Goal: Task Accomplishment & Management: Manage account settings

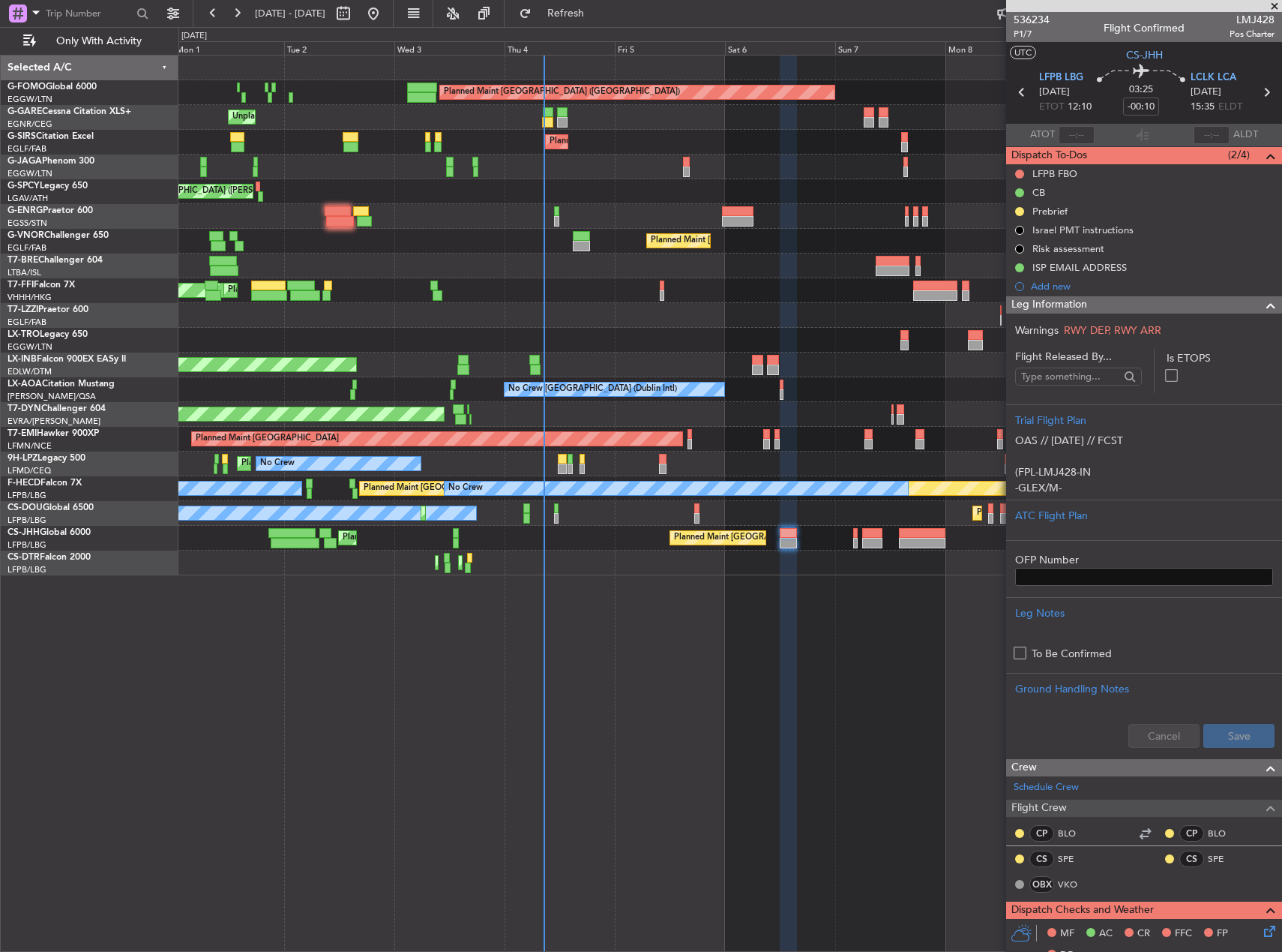
click at [506, 577] on div "Planned Maint [GEOGRAPHIC_DATA] ([GEOGRAPHIC_DATA]) Unplanned Maint [PERSON_NAM…" at bounding box center [730, 502] width 1104 height 897
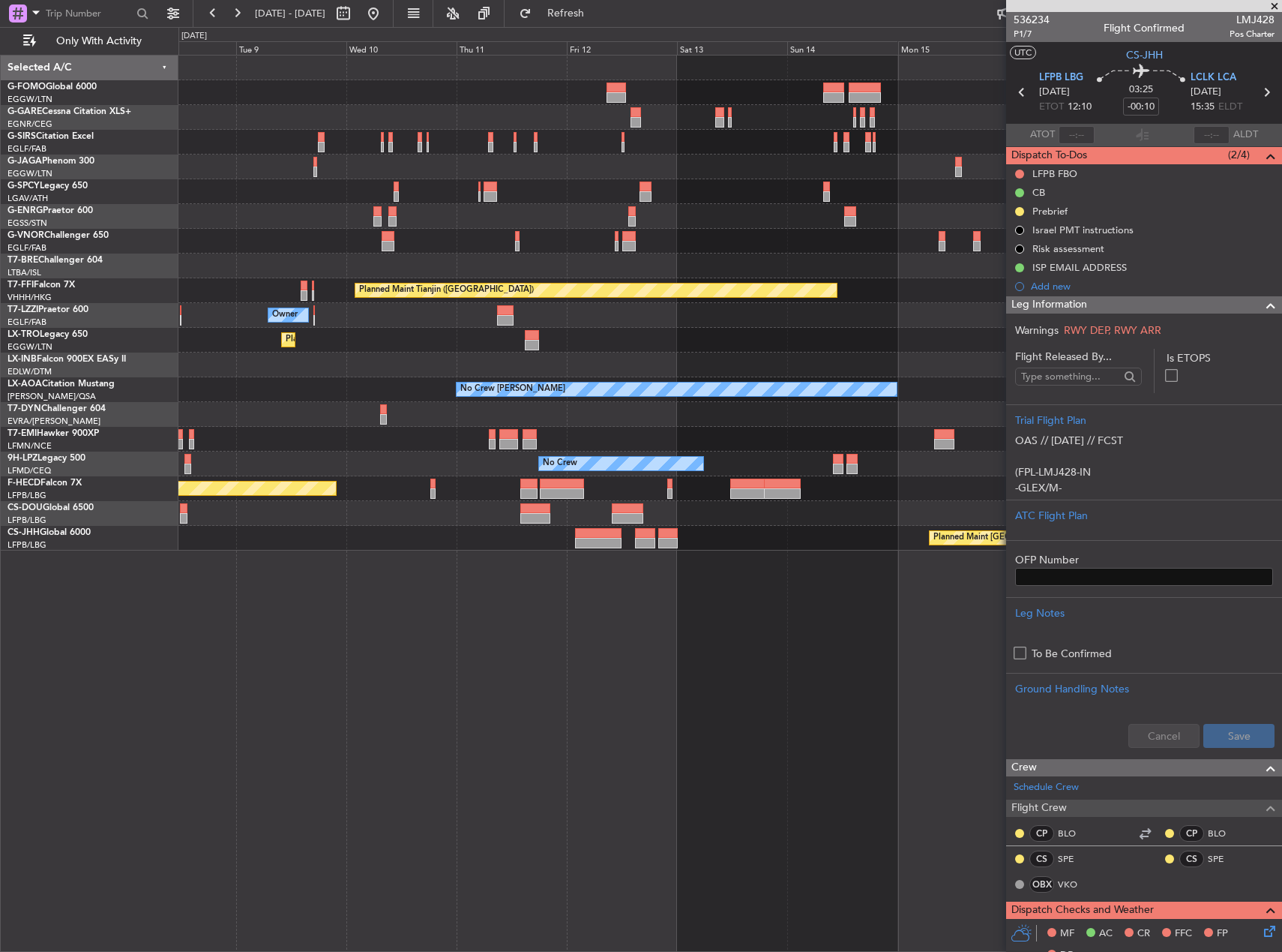
click at [531, 376] on div at bounding box center [730, 365] width 1103 height 25
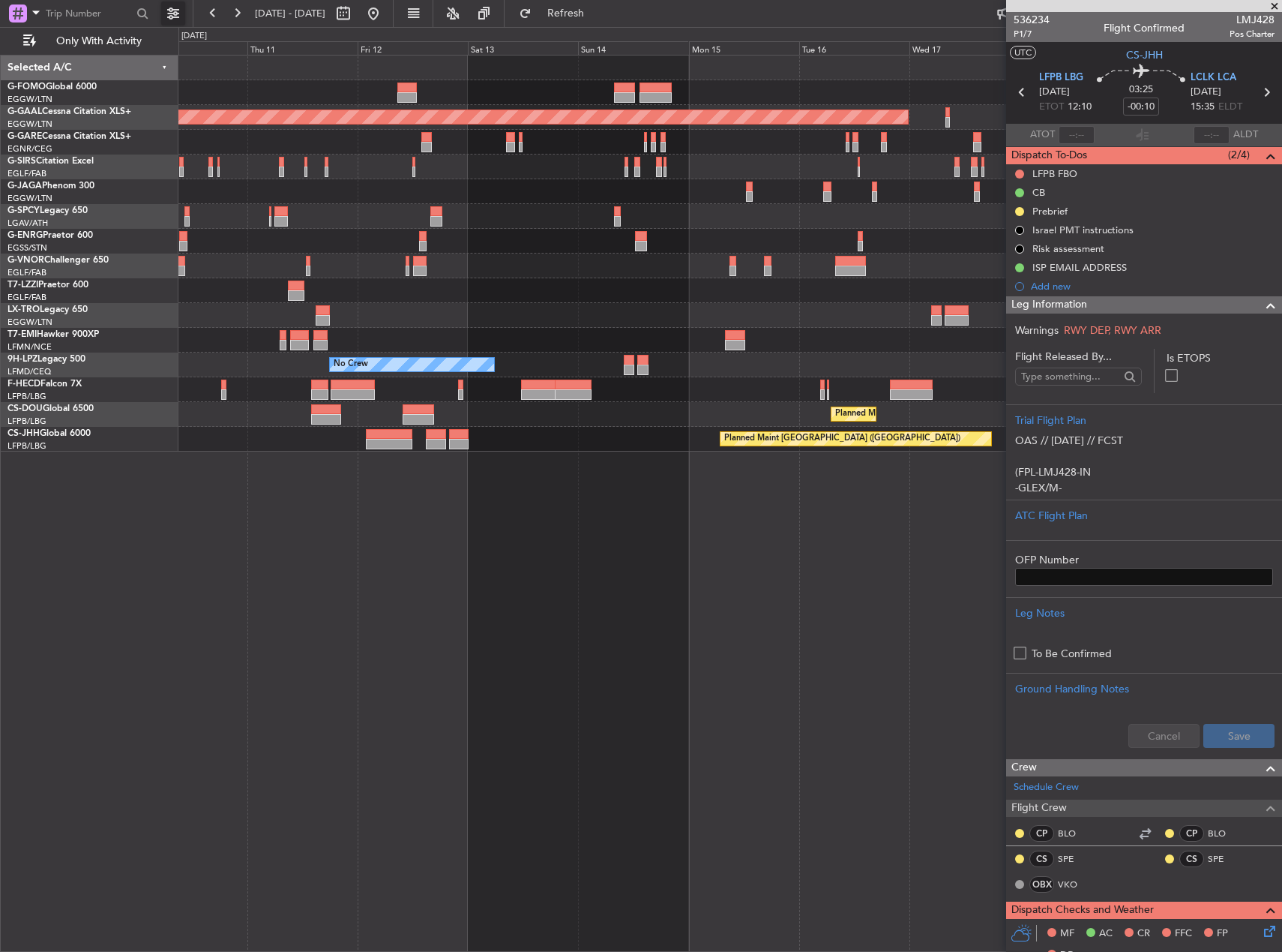
click at [179, 4] on button at bounding box center [173, 14] width 24 height 24
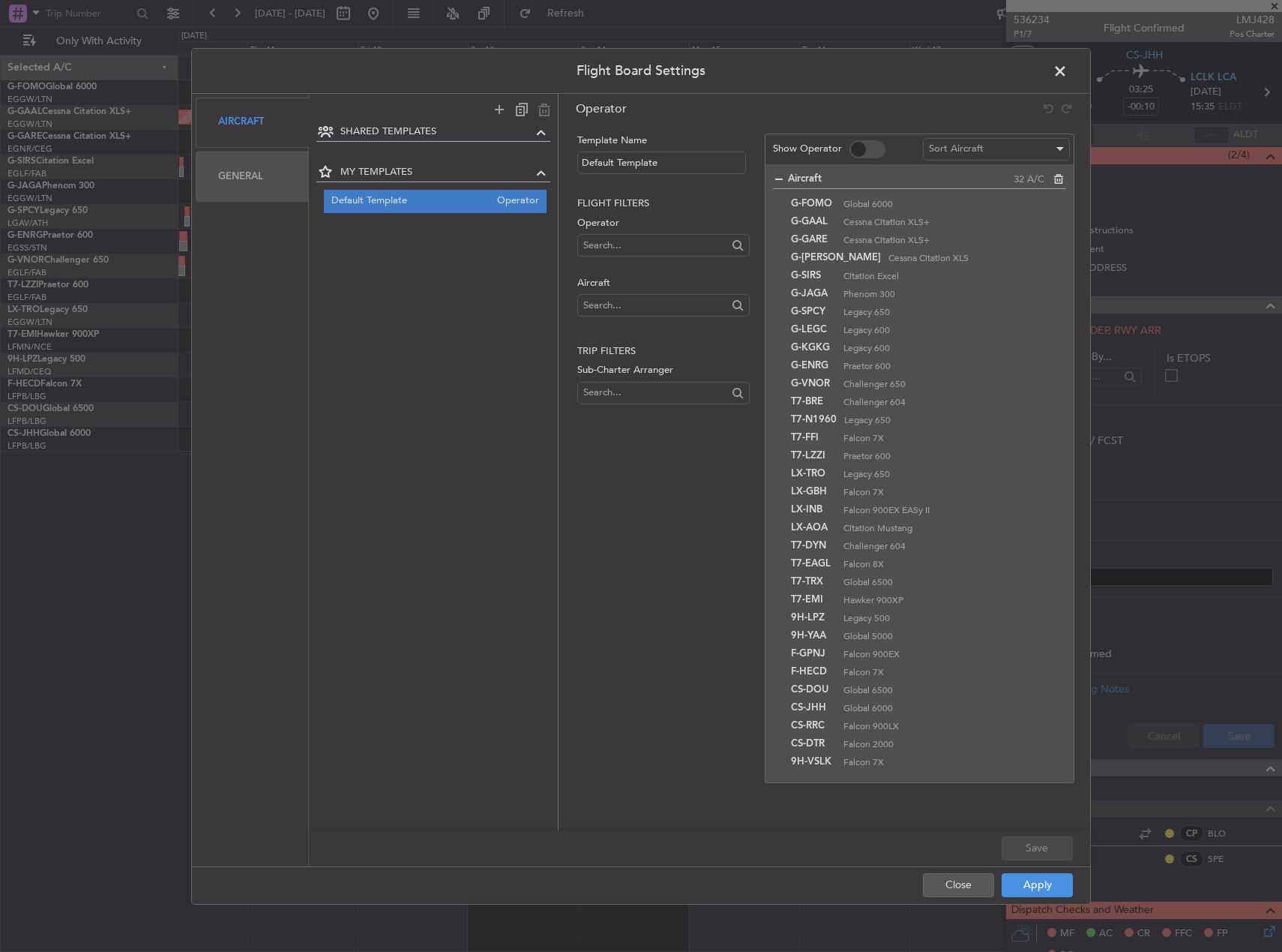
click at [265, 173] on div "General" at bounding box center [252, 176] width 114 height 50
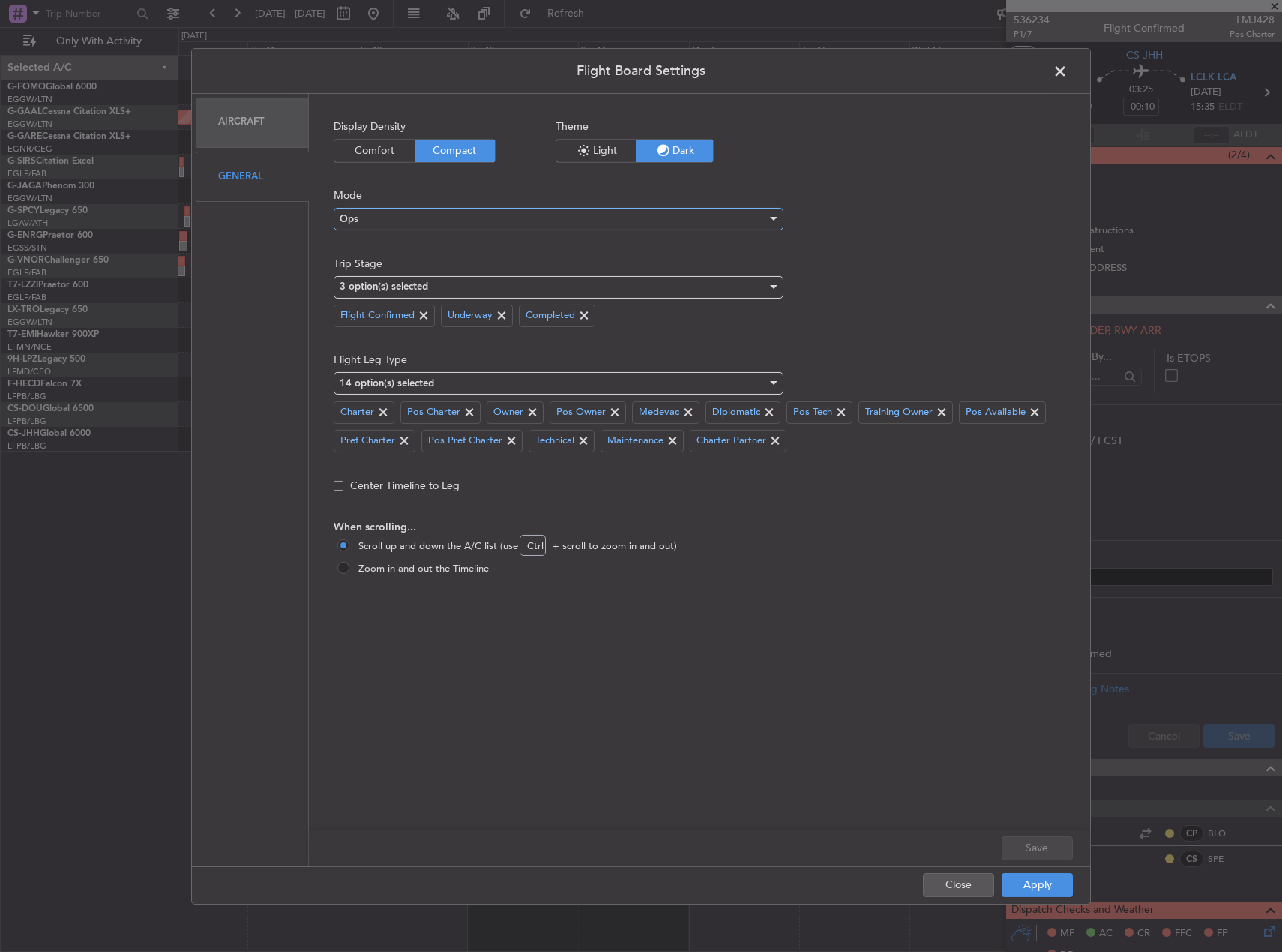
click at [419, 219] on div "Ops" at bounding box center [554, 218] width 427 height 23
click at [262, 257] on div at bounding box center [641, 476] width 1282 height 952
click at [378, 279] on div "3 option(s) selected" at bounding box center [554, 286] width 427 height 23
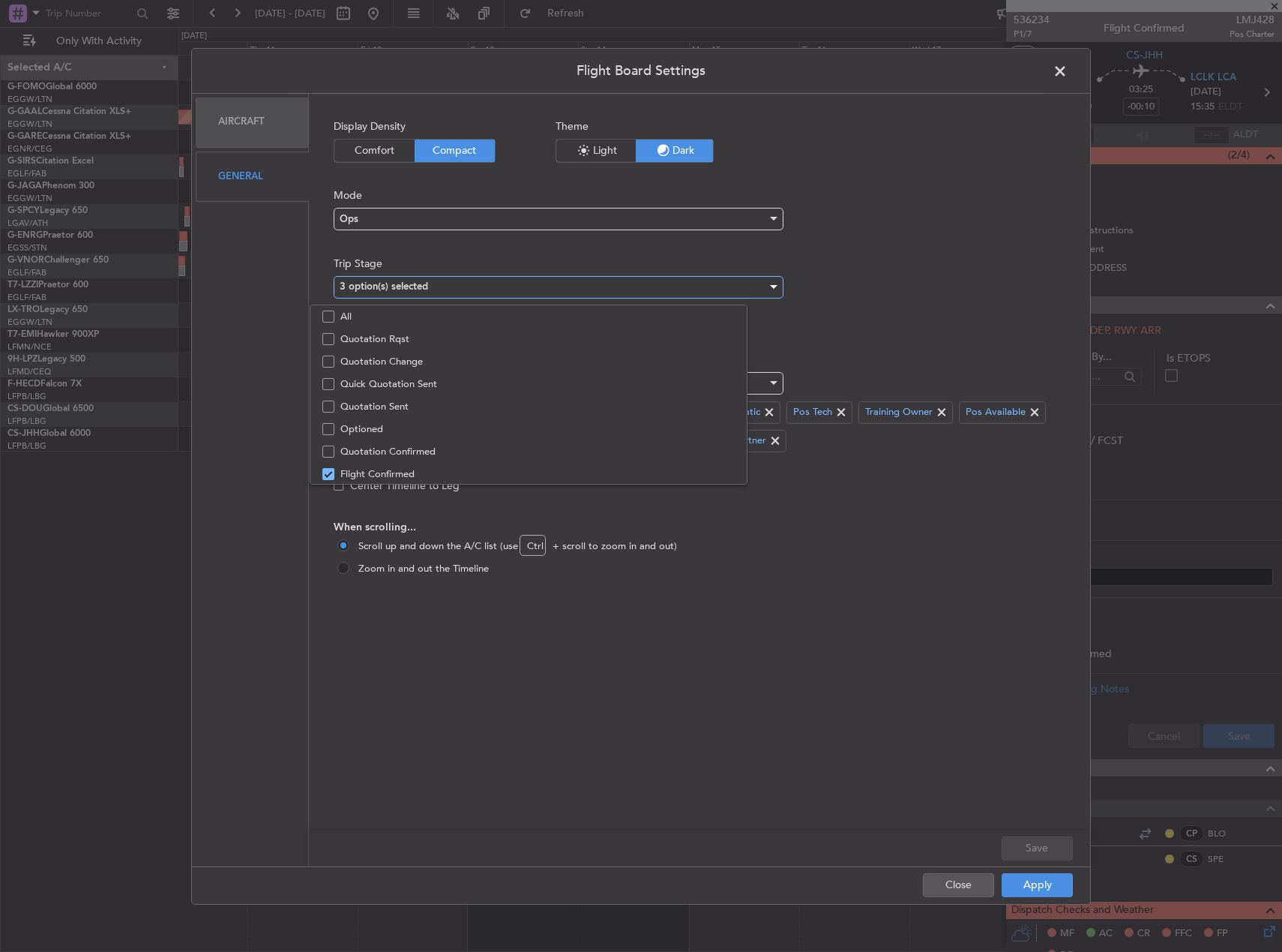
scroll to position [46, 0]
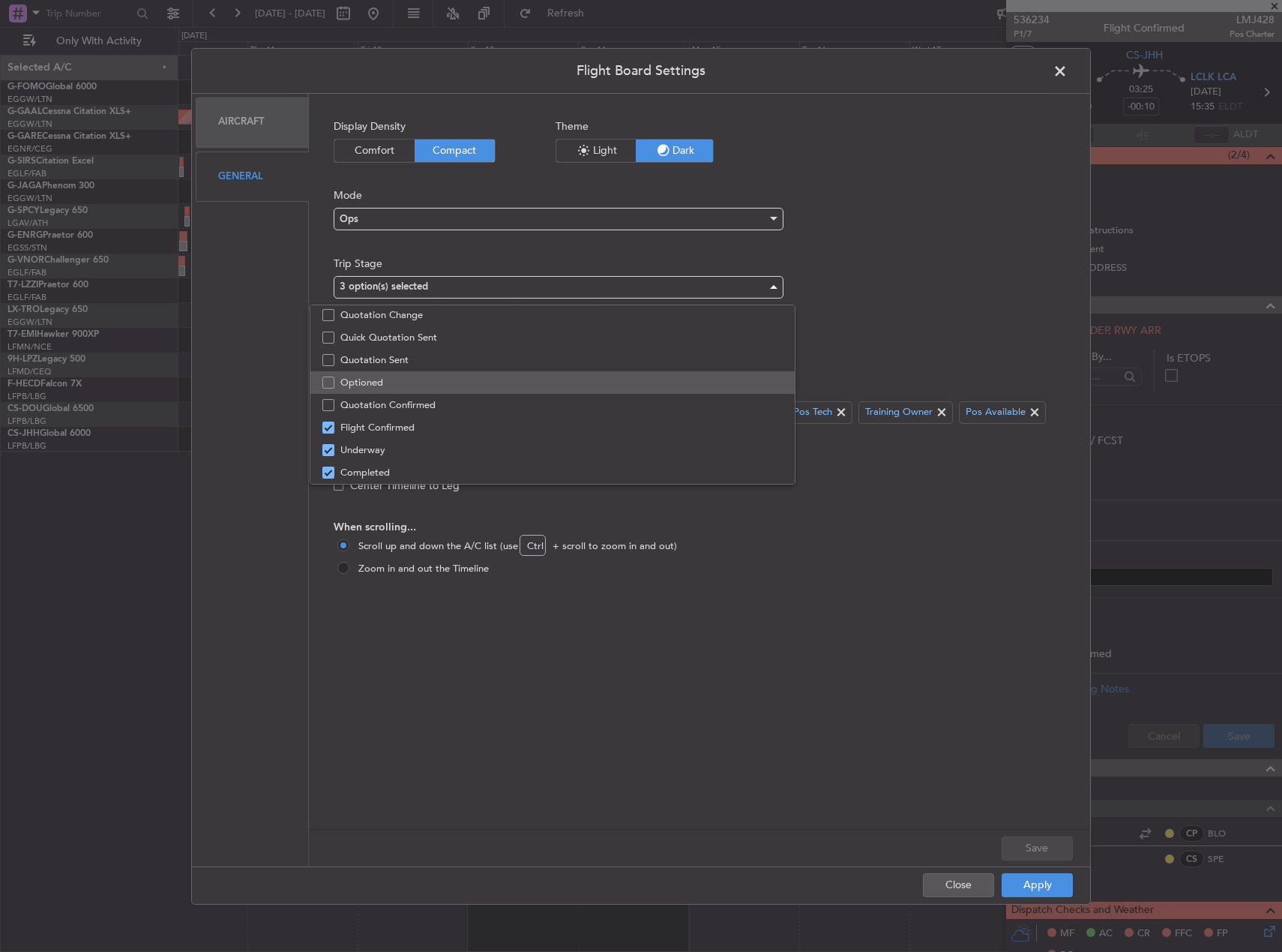
click at [348, 386] on span "Optioned" at bounding box center [561, 383] width 443 height 23
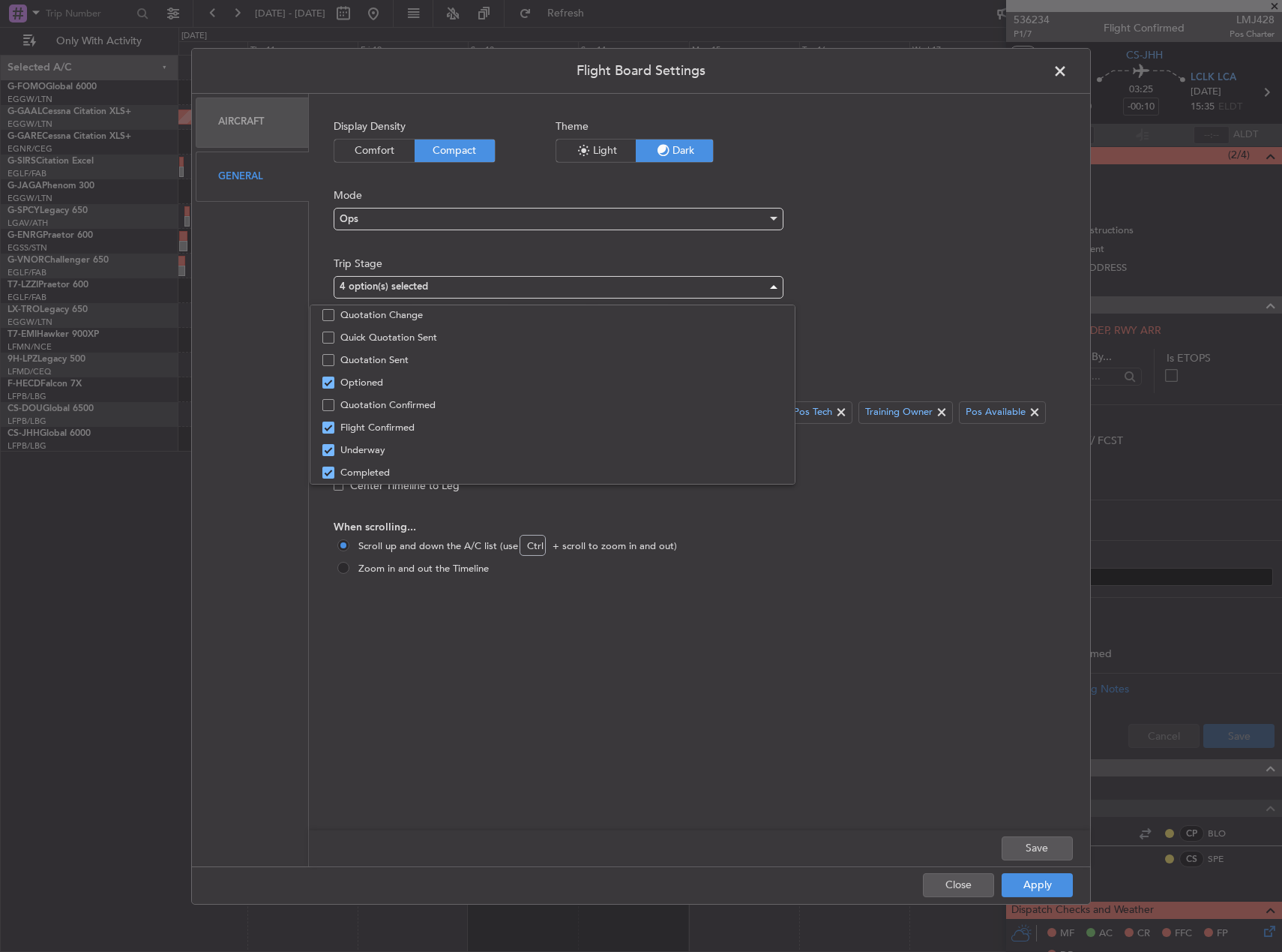
drag, startPoint x: 612, startPoint y: 717, endPoint x: 864, endPoint y: 790, distance: 262.4
click at [619, 719] on div at bounding box center [641, 476] width 1282 height 952
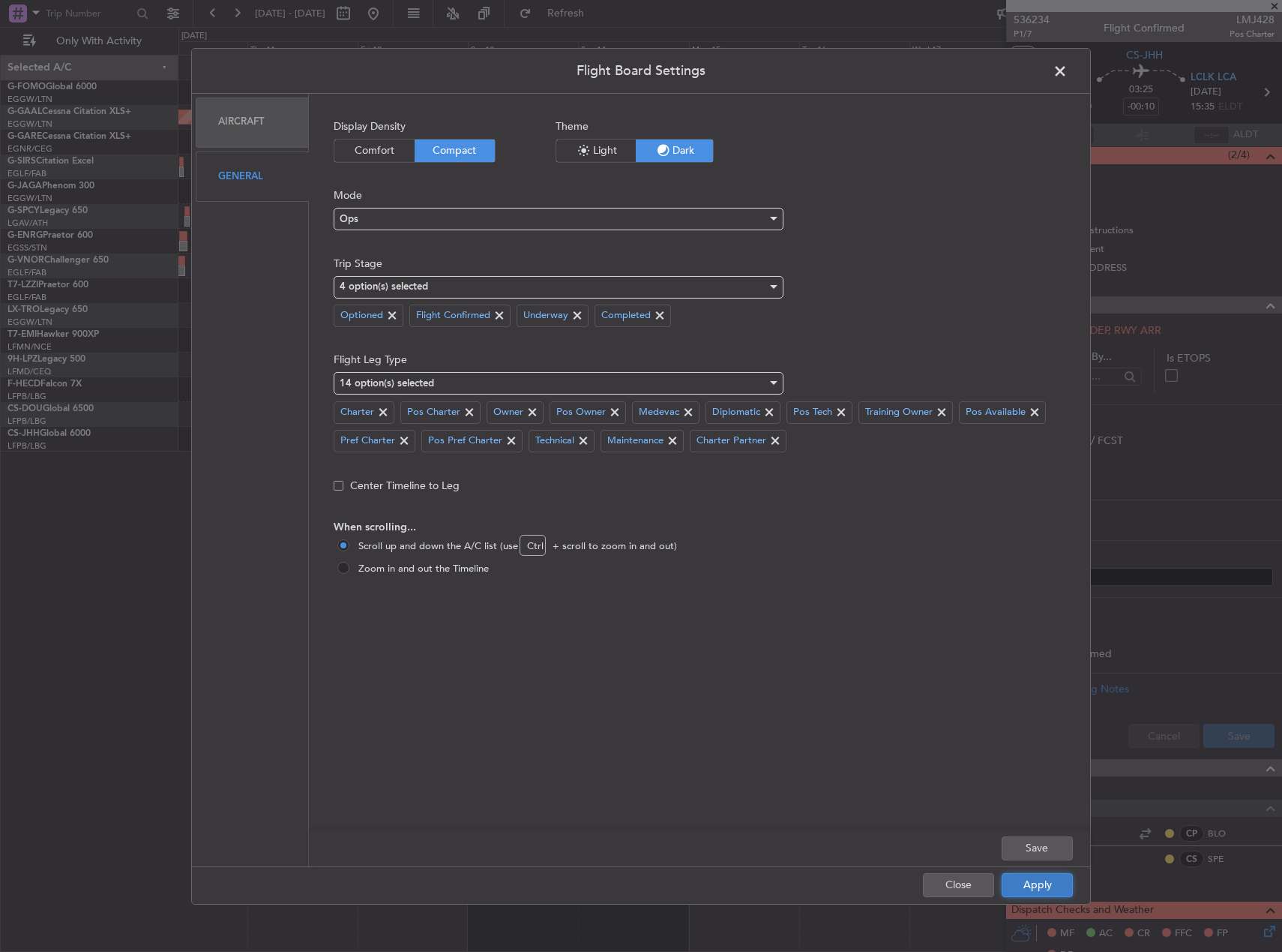
click at [1035, 876] on button "Apply" at bounding box center [1038, 885] width 71 height 24
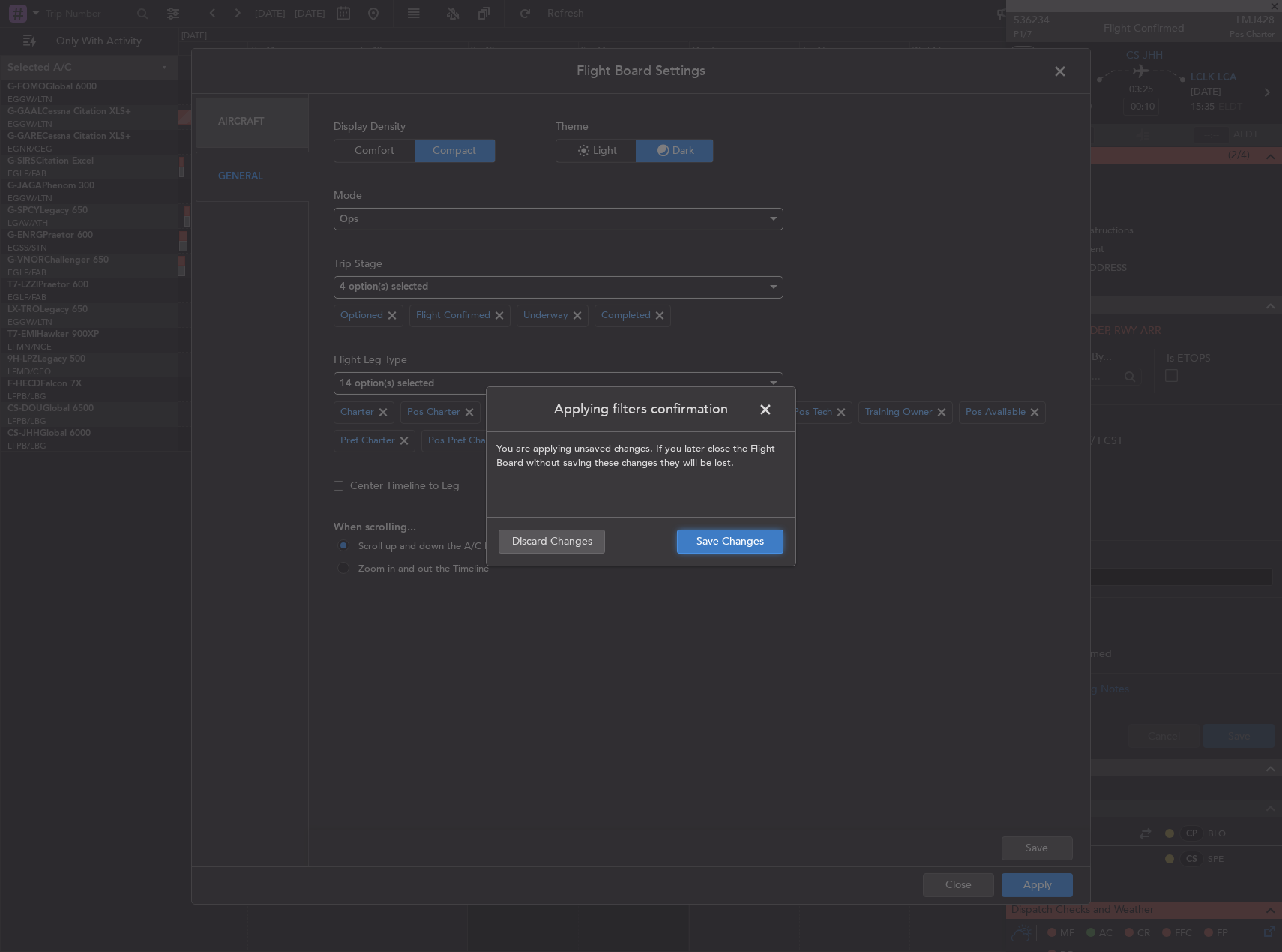
click at [759, 539] on button "Save Changes" at bounding box center [730, 542] width 107 height 24
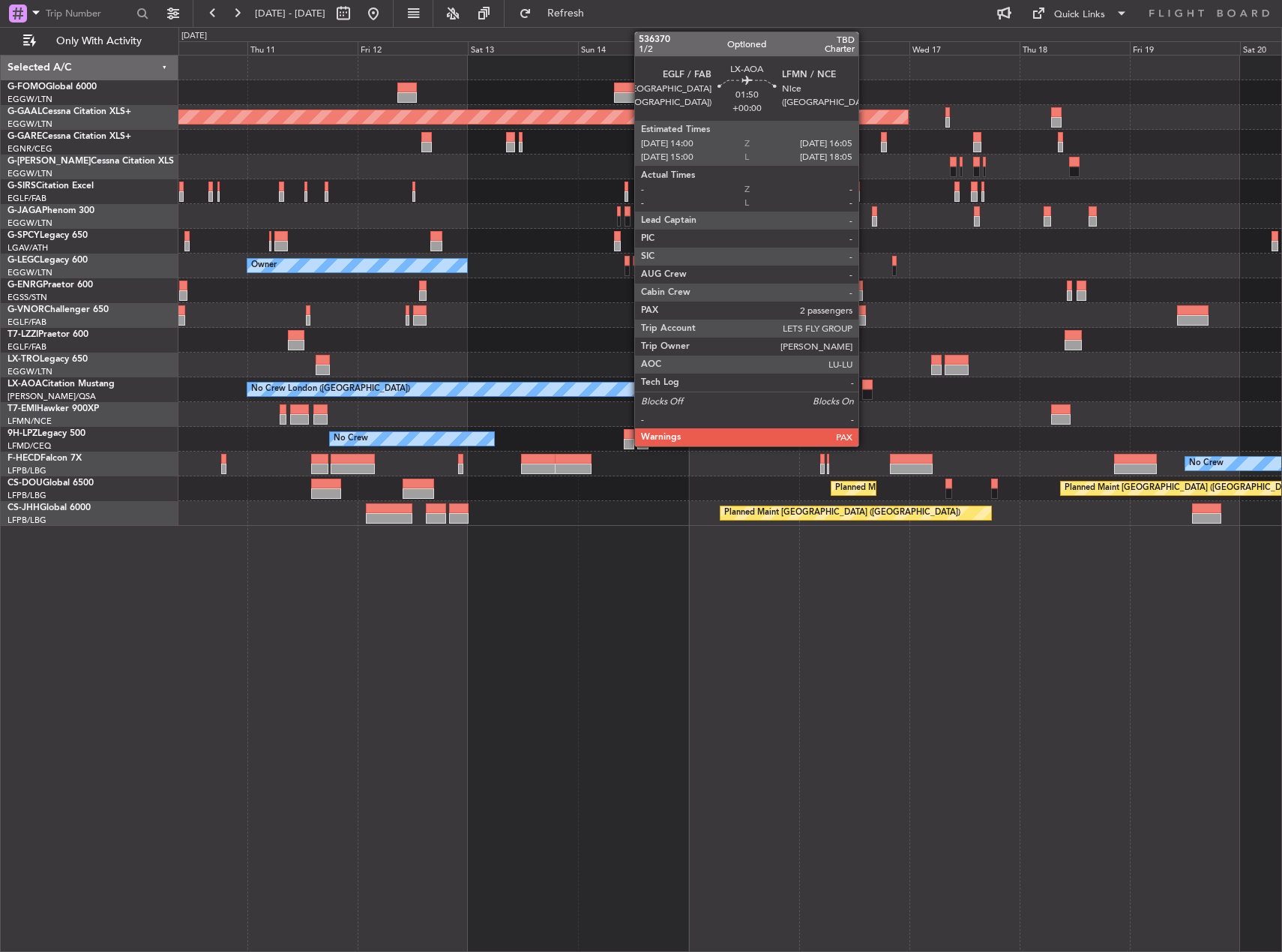
click at [866, 388] on div at bounding box center [867, 385] width 10 height 11
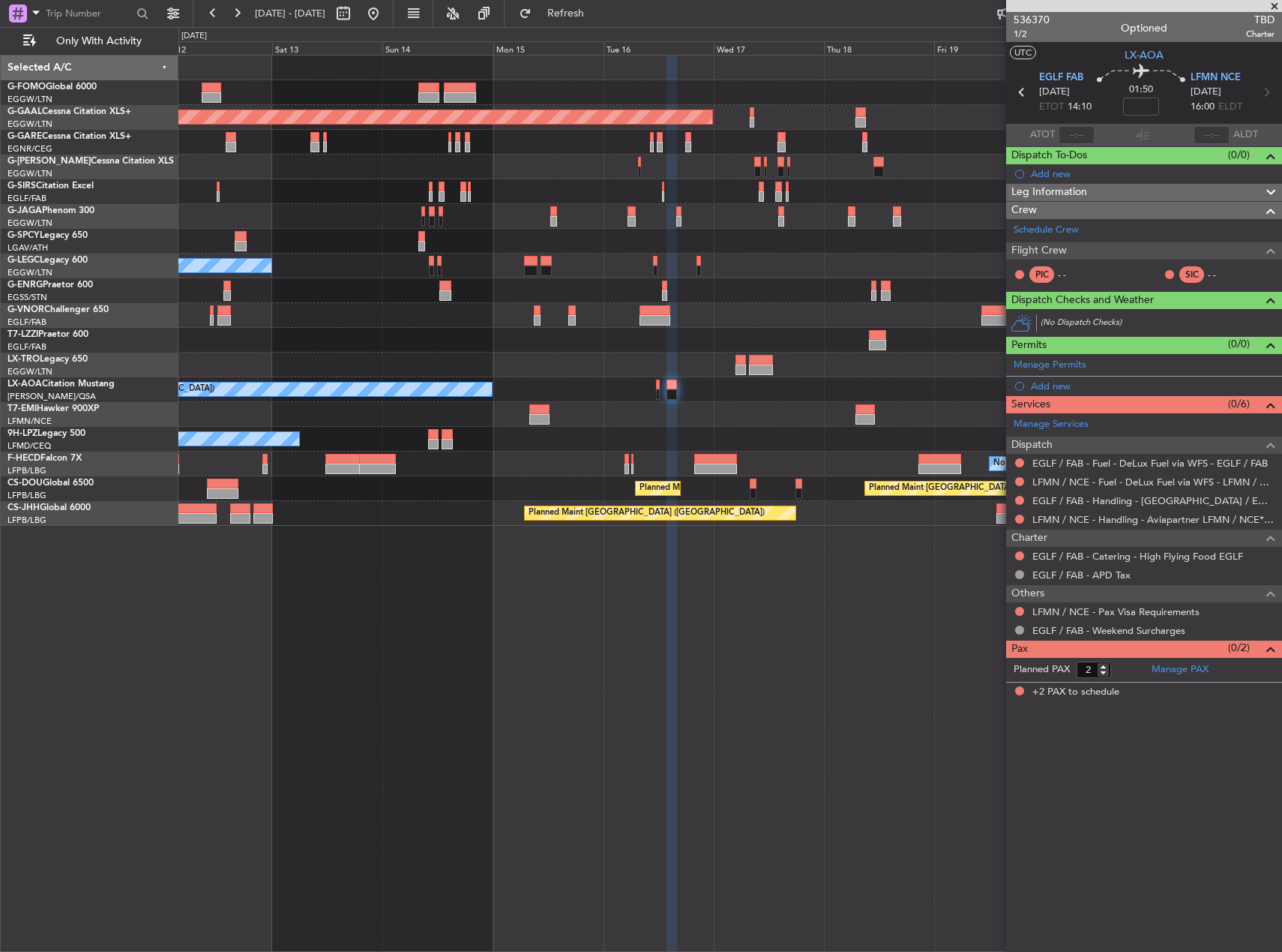
click at [720, 420] on div "Planned Maint Dusseldorf Planned Maint London (Luton) Owner A/C Unavailable Lon…" at bounding box center [730, 291] width 1103 height 471
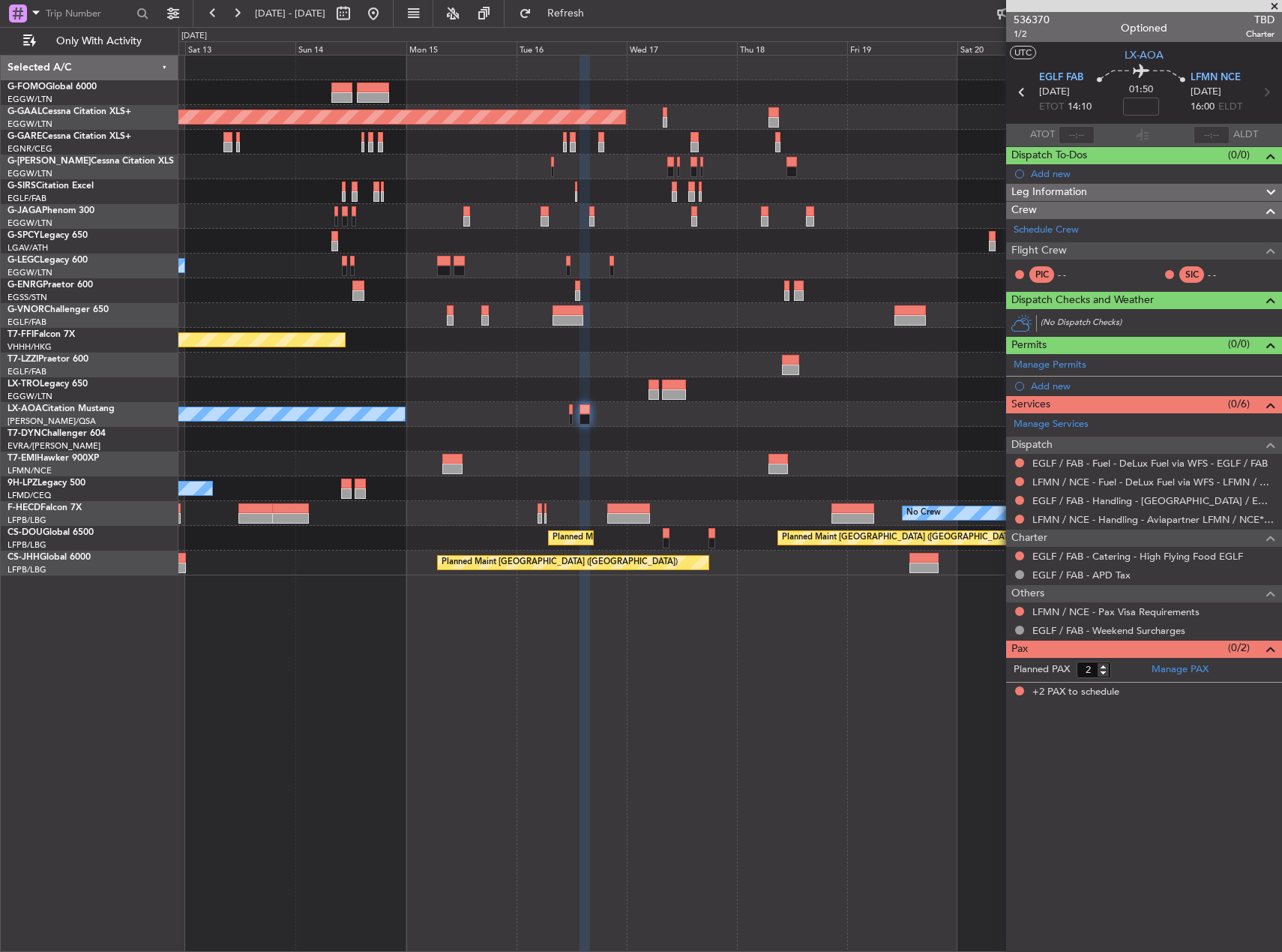
click at [608, 408] on div "No Crew London (Farnborough) No Crew Sabadell" at bounding box center [730, 414] width 1103 height 25
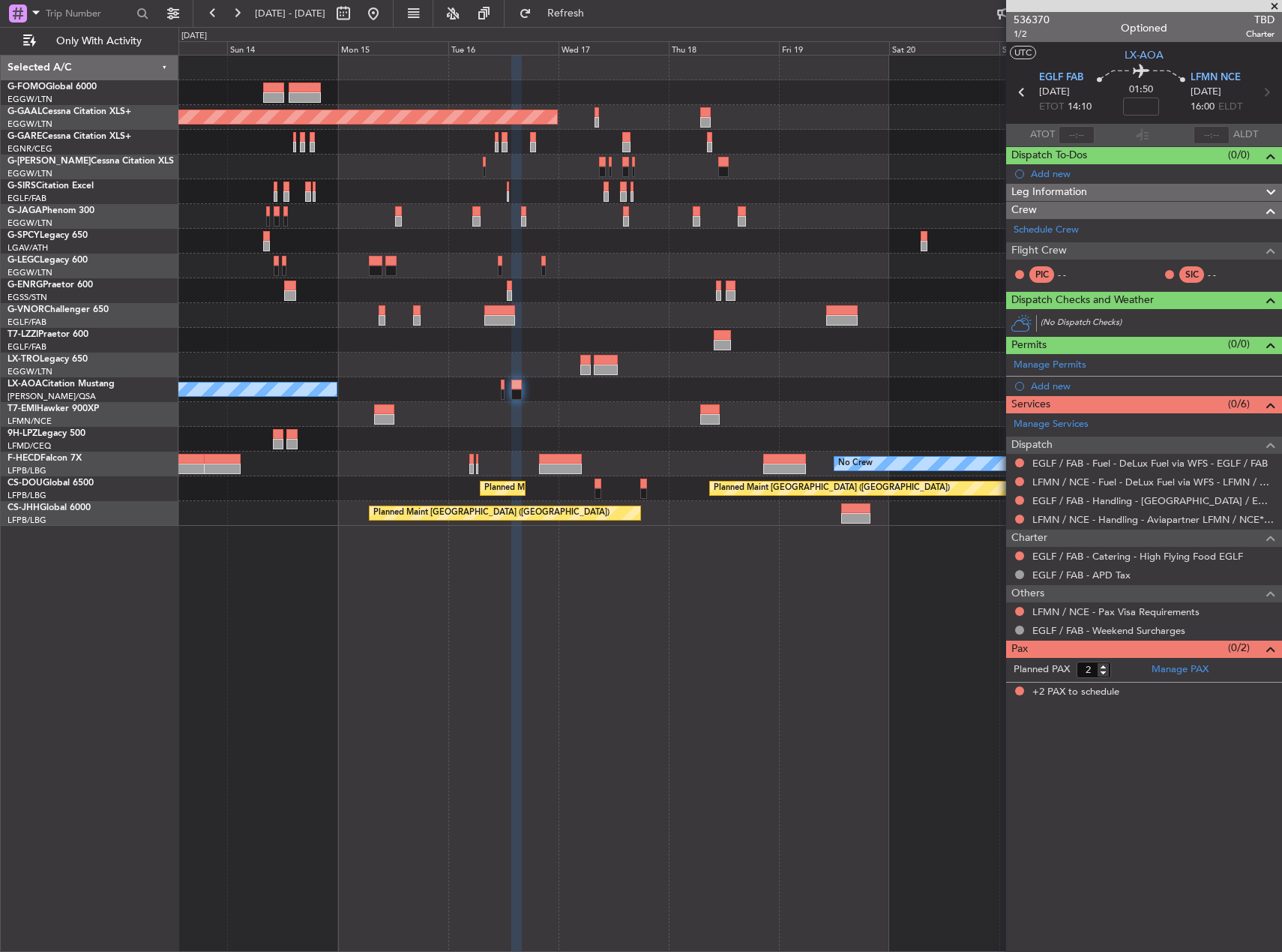
click at [886, 757] on div "Planned Maint Dusseldorf Planned Maint London (Luton) A/C Unavailable London (L…" at bounding box center [730, 502] width 1104 height 897
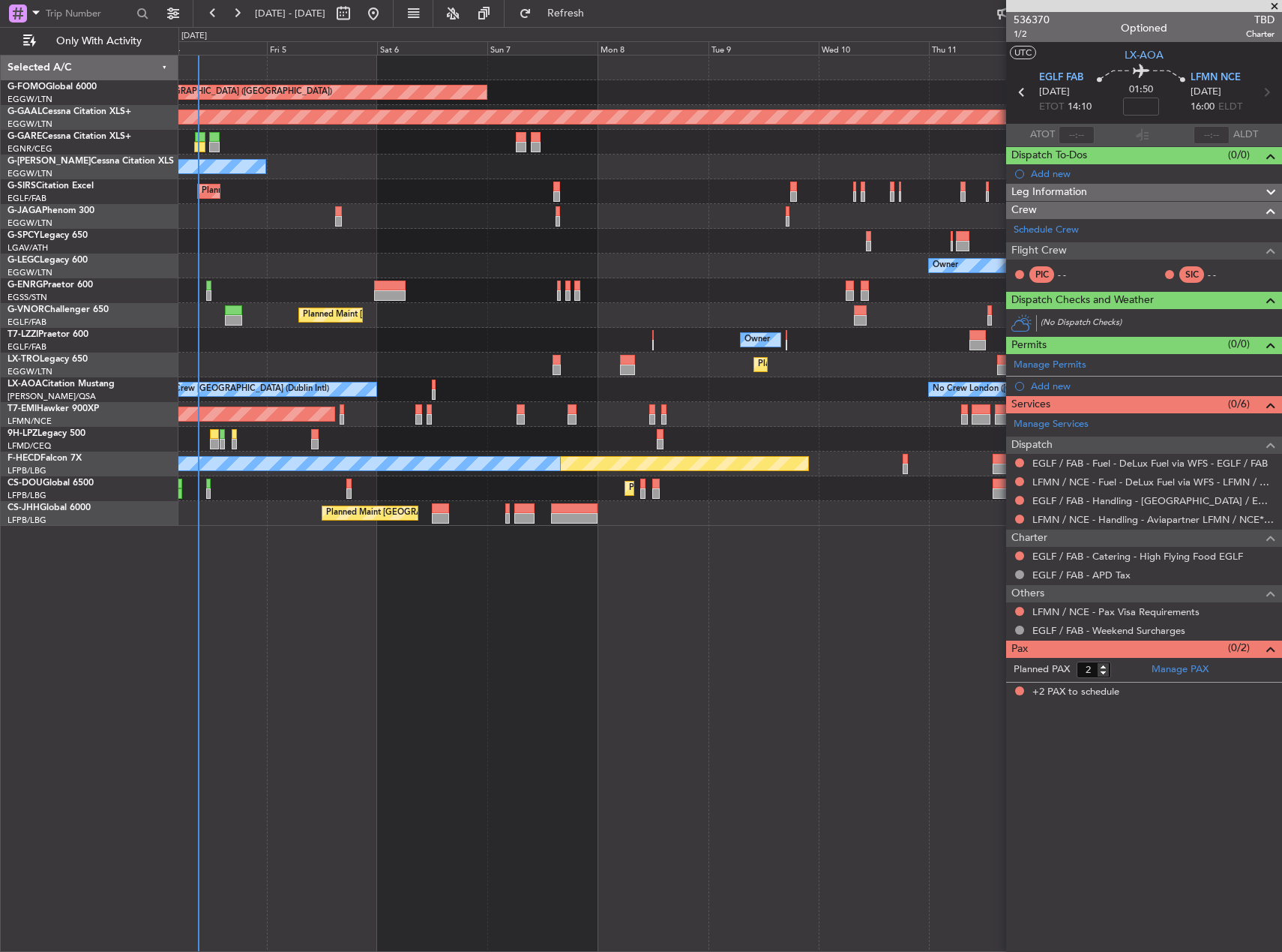
click at [1282, 663] on html "13 Sep 2025 - 23 Sep 2025 Refresh Quick Links Only With Activity Planned Maint …" at bounding box center [641, 476] width 1282 height 952
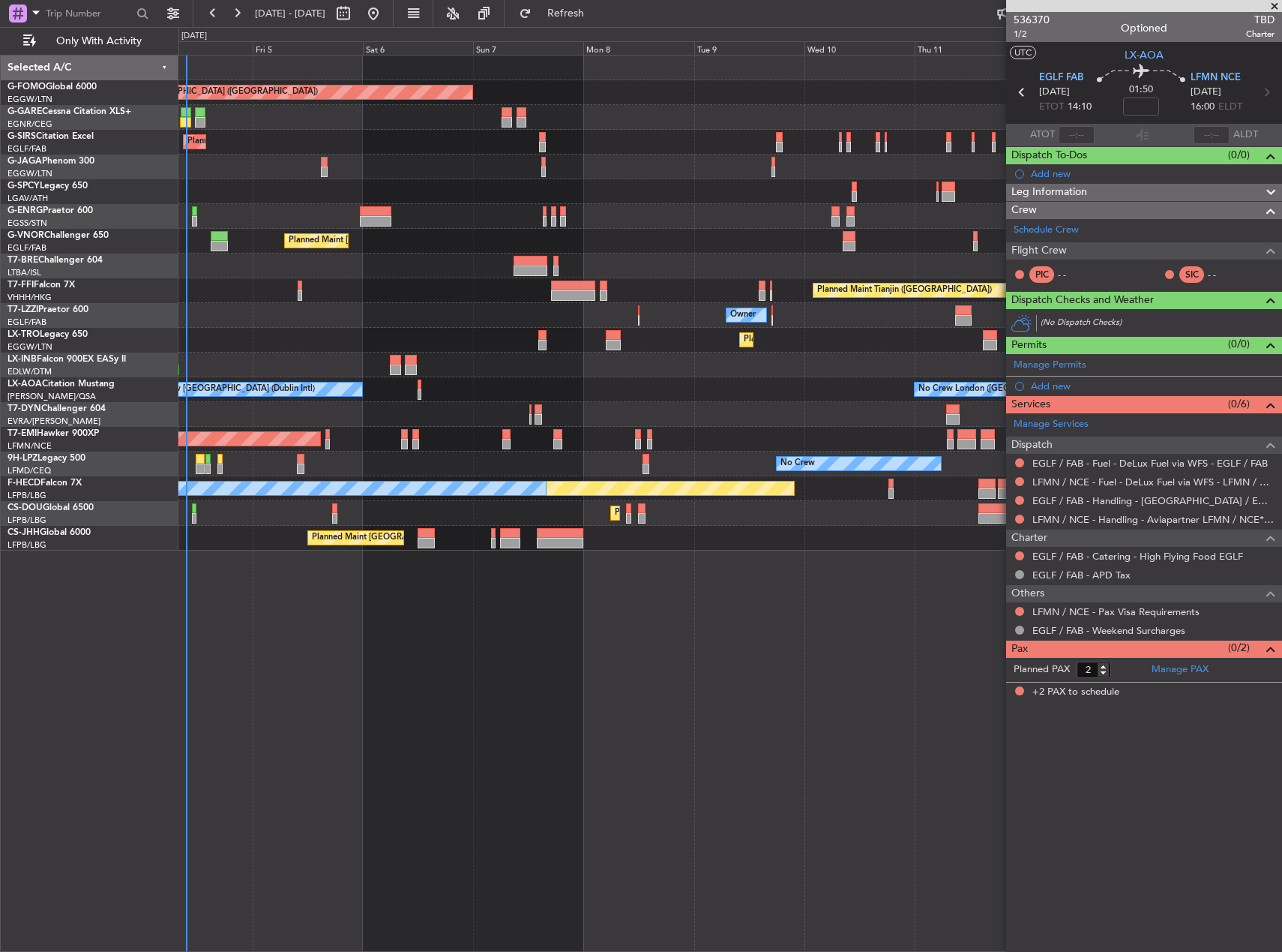
click at [888, 648] on div "Planned Maint London (Luton) Planned Maint London (Farnborough) Planned Maint L…" at bounding box center [730, 502] width 1104 height 897
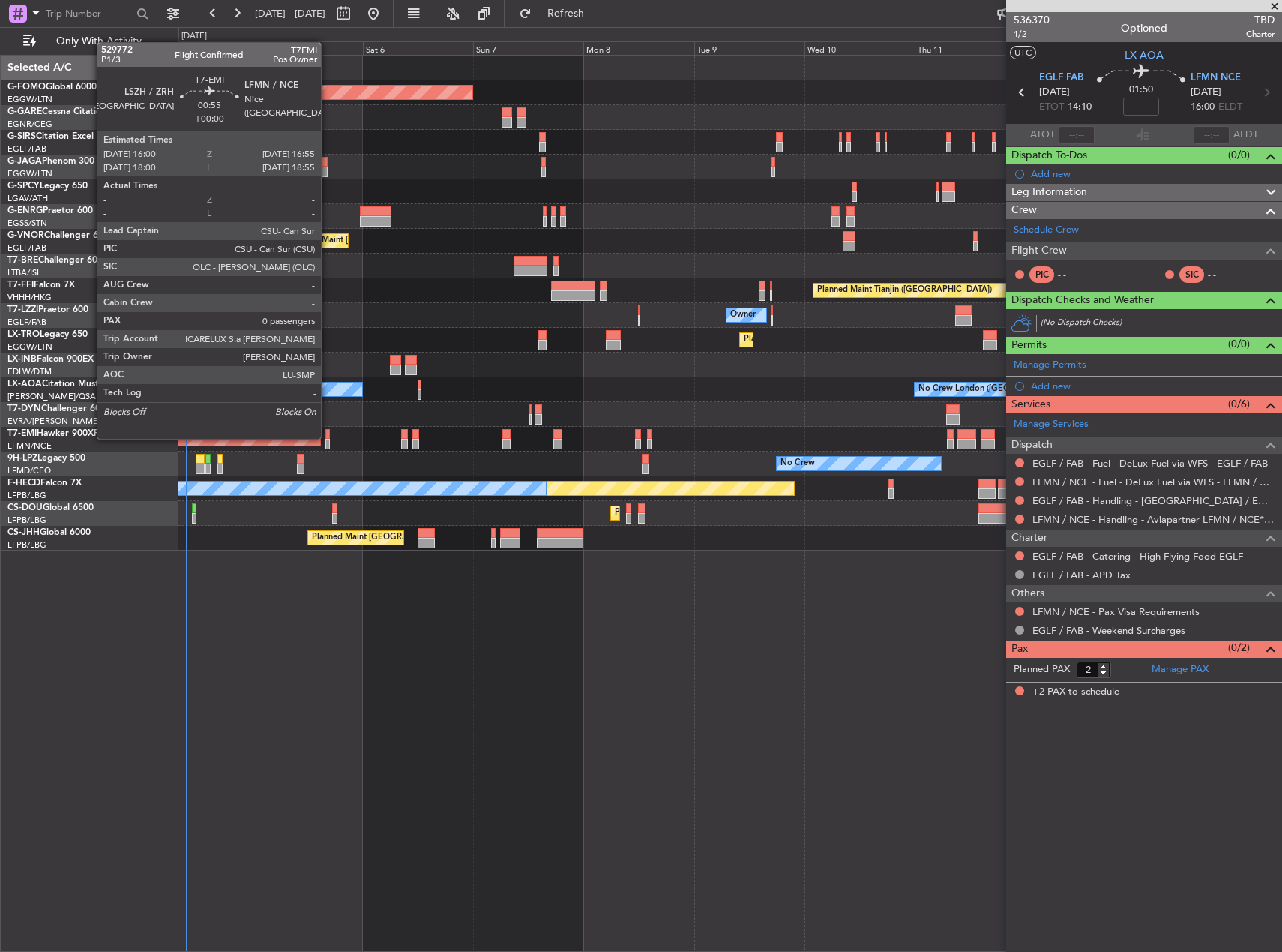
click at [328, 437] on div at bounding box center [327, 434] width 5 height 11
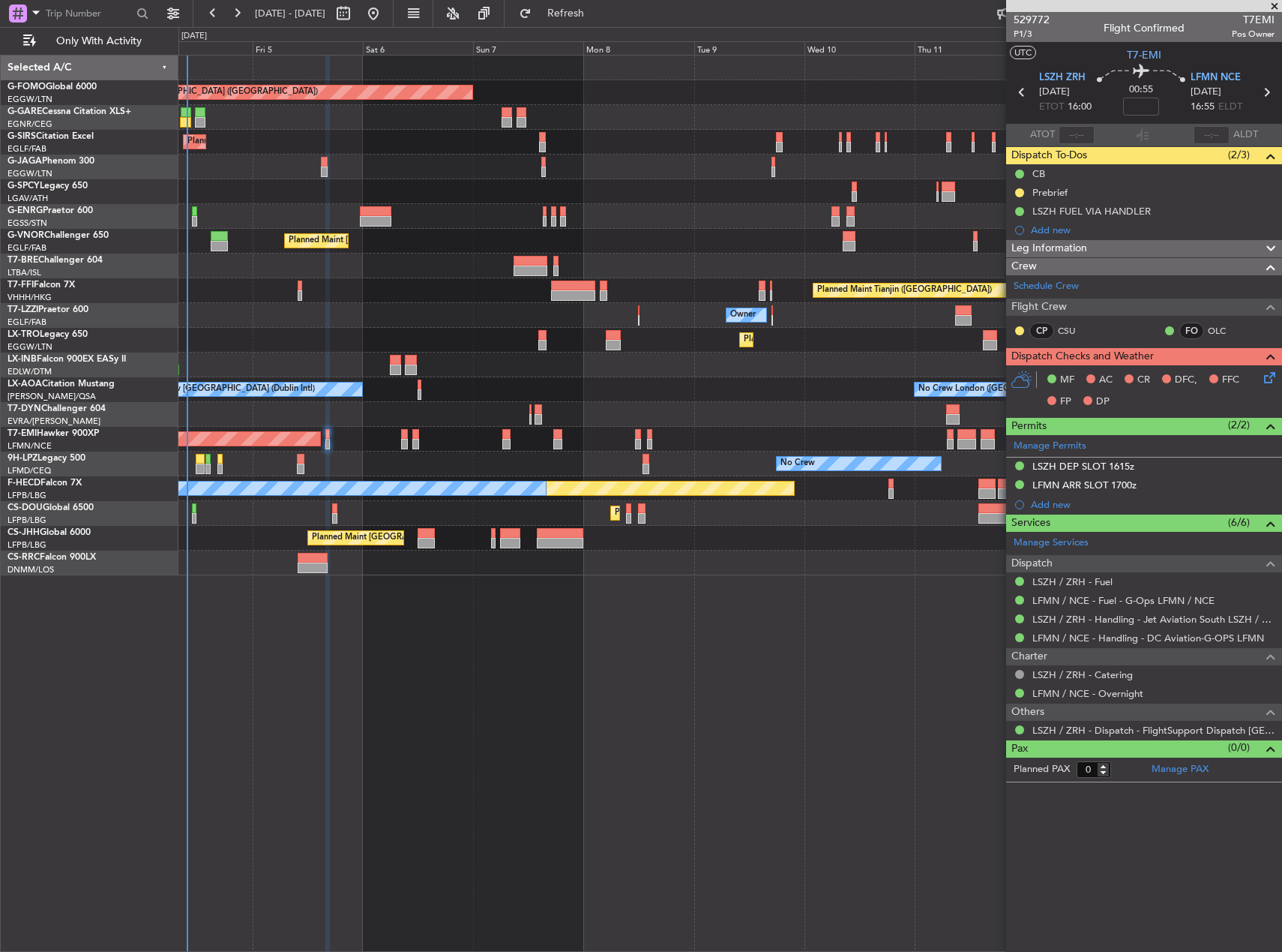
drag, startPoint x: 1072, startPoint y: 535, endPoint x: 783, endPoint y: 528, distance: 289.1
click at [783, 528] on fb-app "04 Sep 2025 - 14 Sep 2025 Refresh Quick Links Only With Activity Planned Maint …" at bounding box center [641, 480] width 1282 height 940
click at [563, 552] on div "Planned Maint London (Luton) Planned Maint London (Farnborough) Planned Maint L…" at bounding box center [730, 315] width 1103 height 520
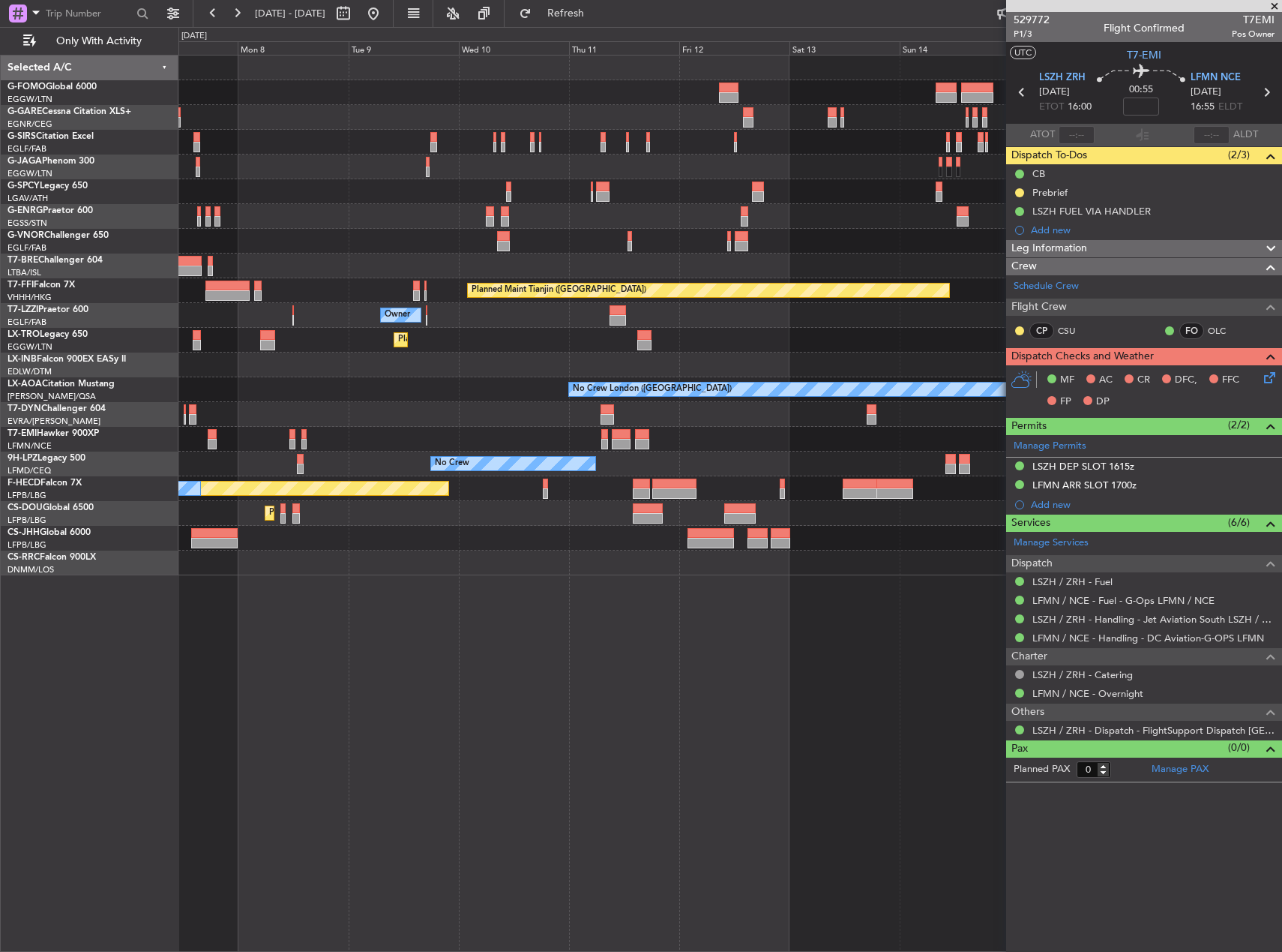
click at [584, 540] on div "Planned Maint Paris (Le Bourget) Planned Maint Paris (Le Bourget)" at bounding box center [730, 538] width 1103 height 25
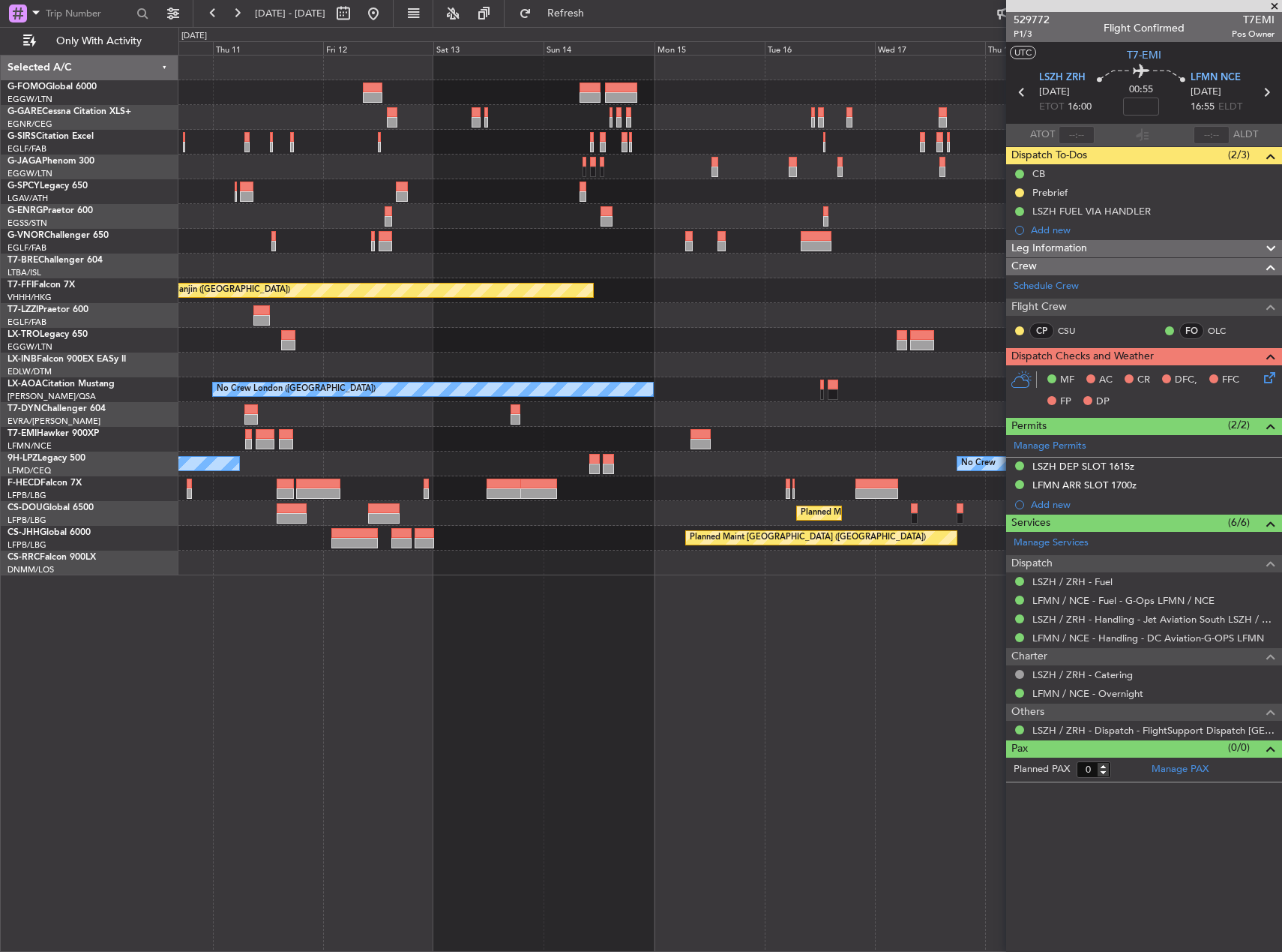
click at [690, 537] on div "Planned Maint [GEOGRAPHIC_DATA] ([GEOGRAPHIC_DATA])" at bounding box center [808, 538] width 236 height 23
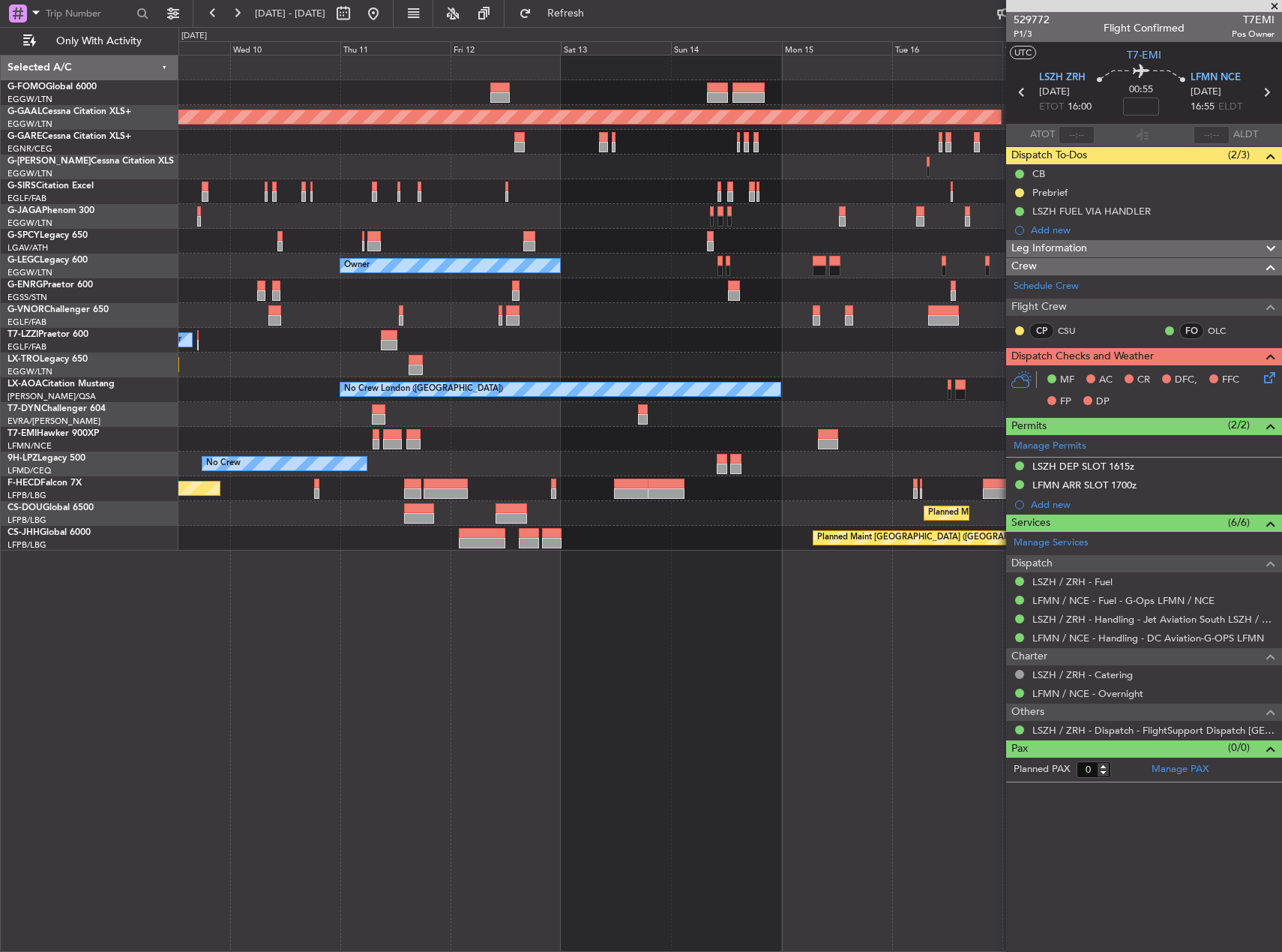
click at [728, 274] on div "Planned Maint Dusseldorf Owner Owner Planned Maint Dusseldorf No Crew London (F…" at bounding box center [730, 303] width 1103 height 495
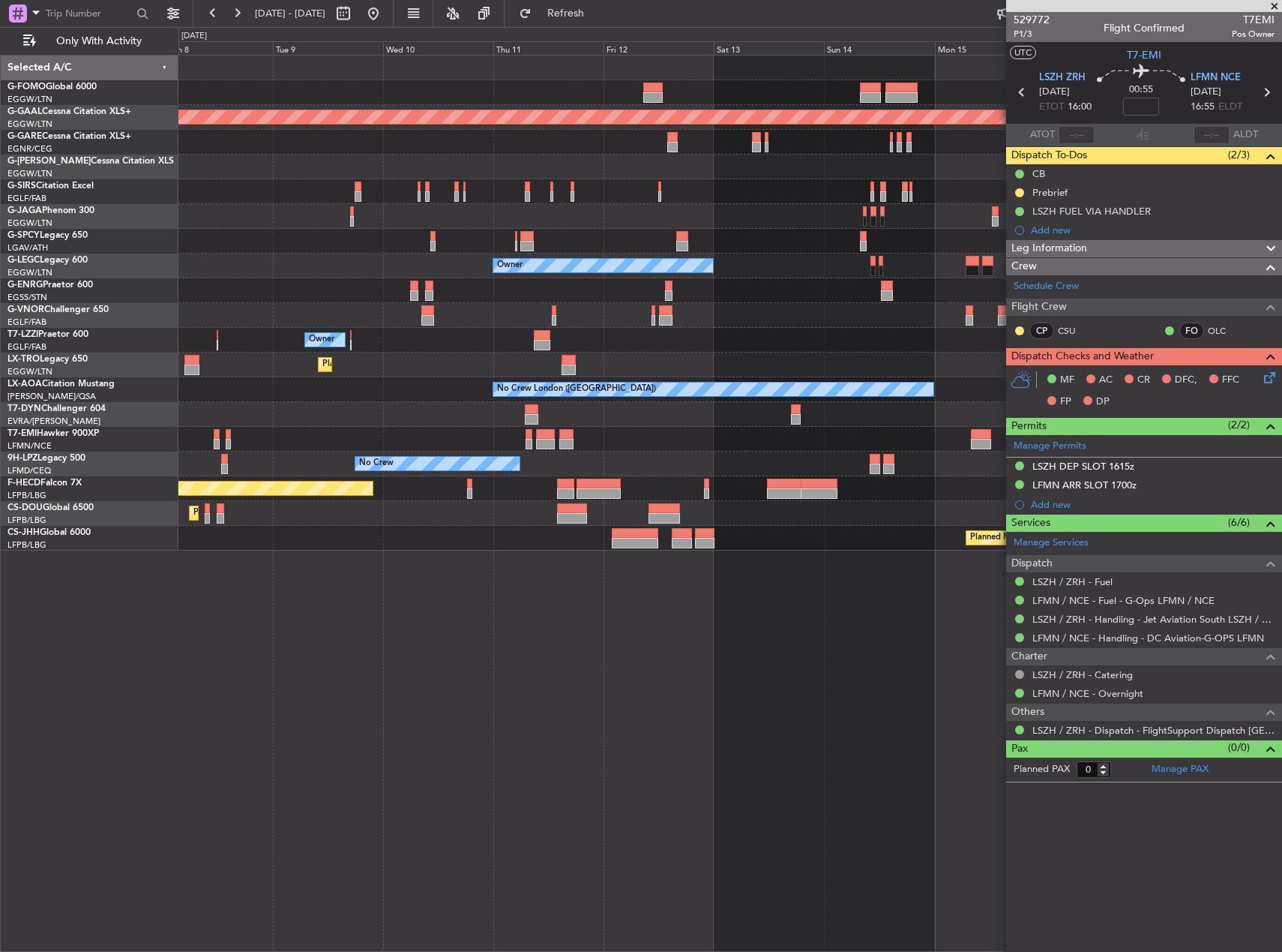
click at [557, 208] on div at bounding box center [730, 216] width 1103 height 25
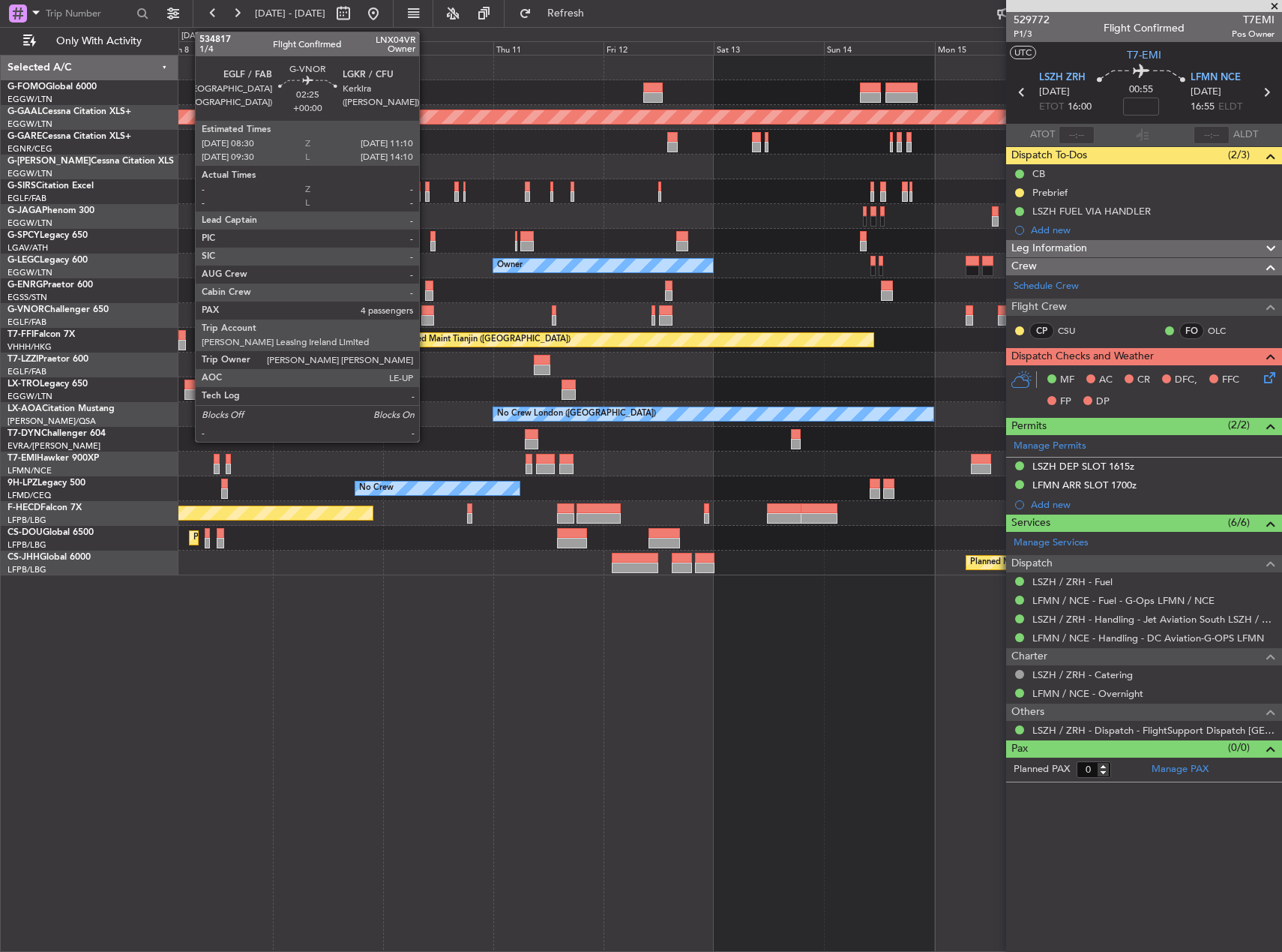
click at [426, 317] on div at bounding box center [427, 320] width 13 height 11
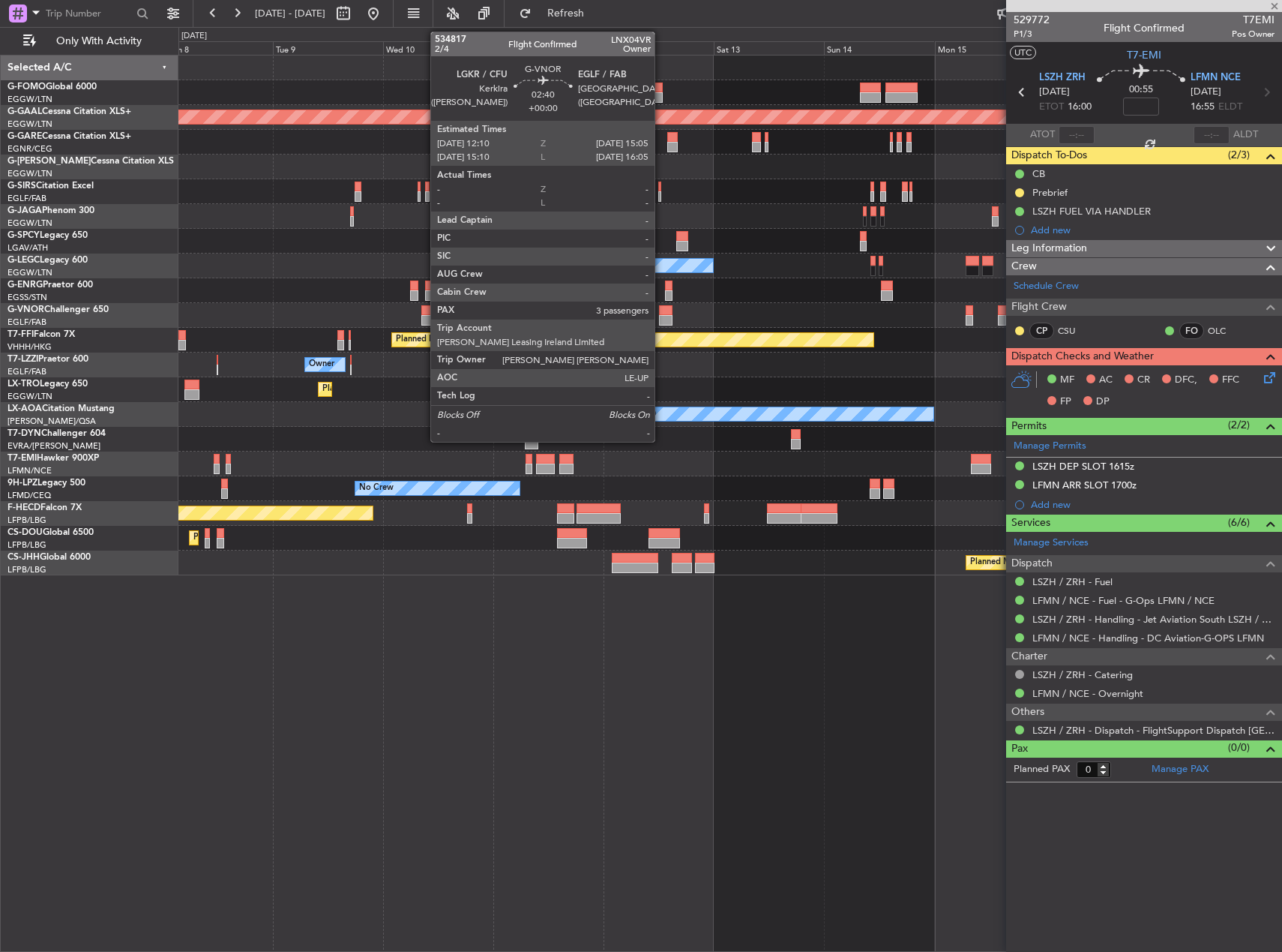
type input "4"
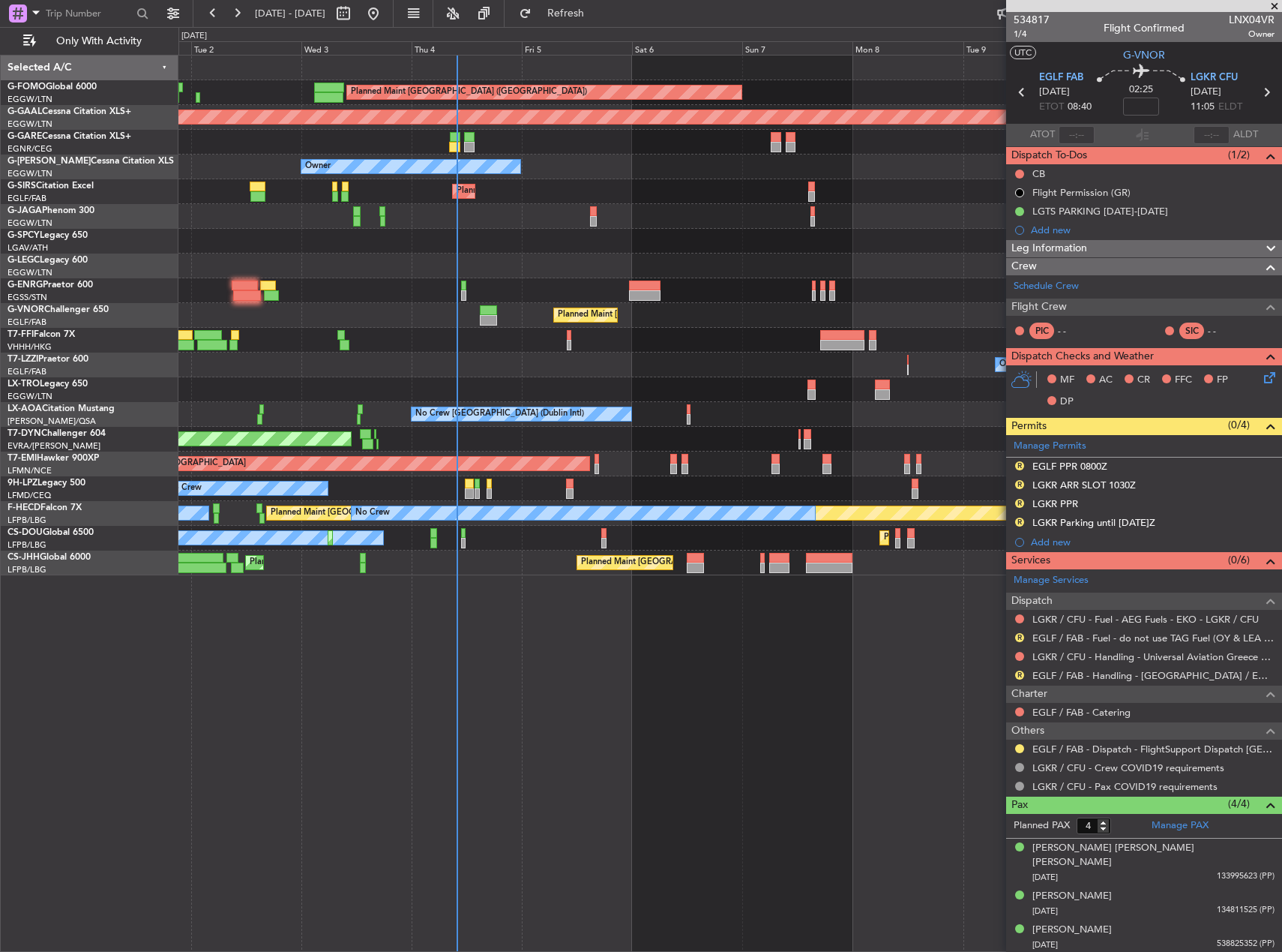
click at [1138, 621] on fb-app "08 Sep 2025 - 18 Sep 2025 Refresh Quick Links Only With Activity Planned Maint …" at bounding box center [641, 480] width 1282 height 940
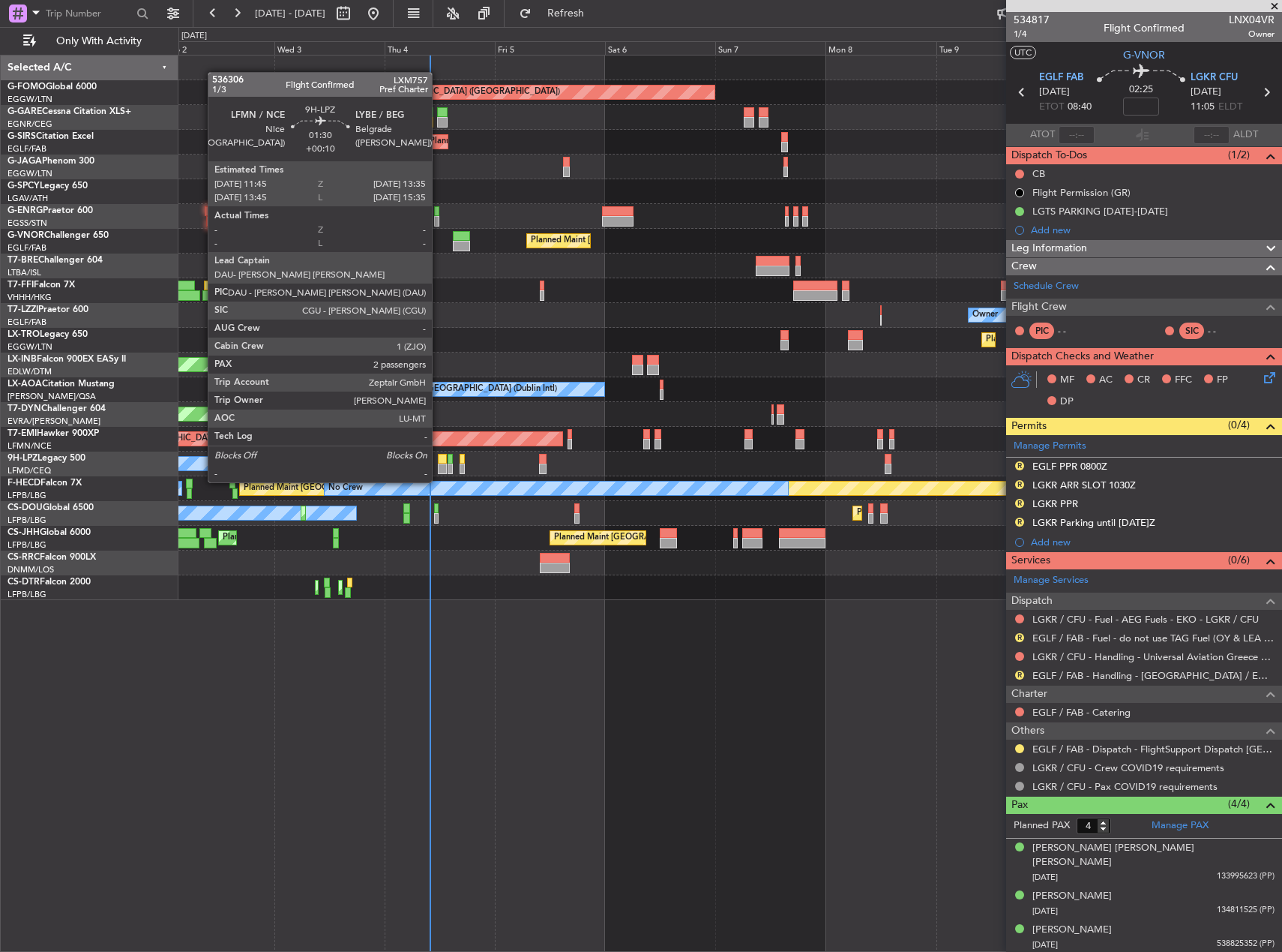
click at [439, 468] on div at bounding box center [442, 469] width 9 height 11
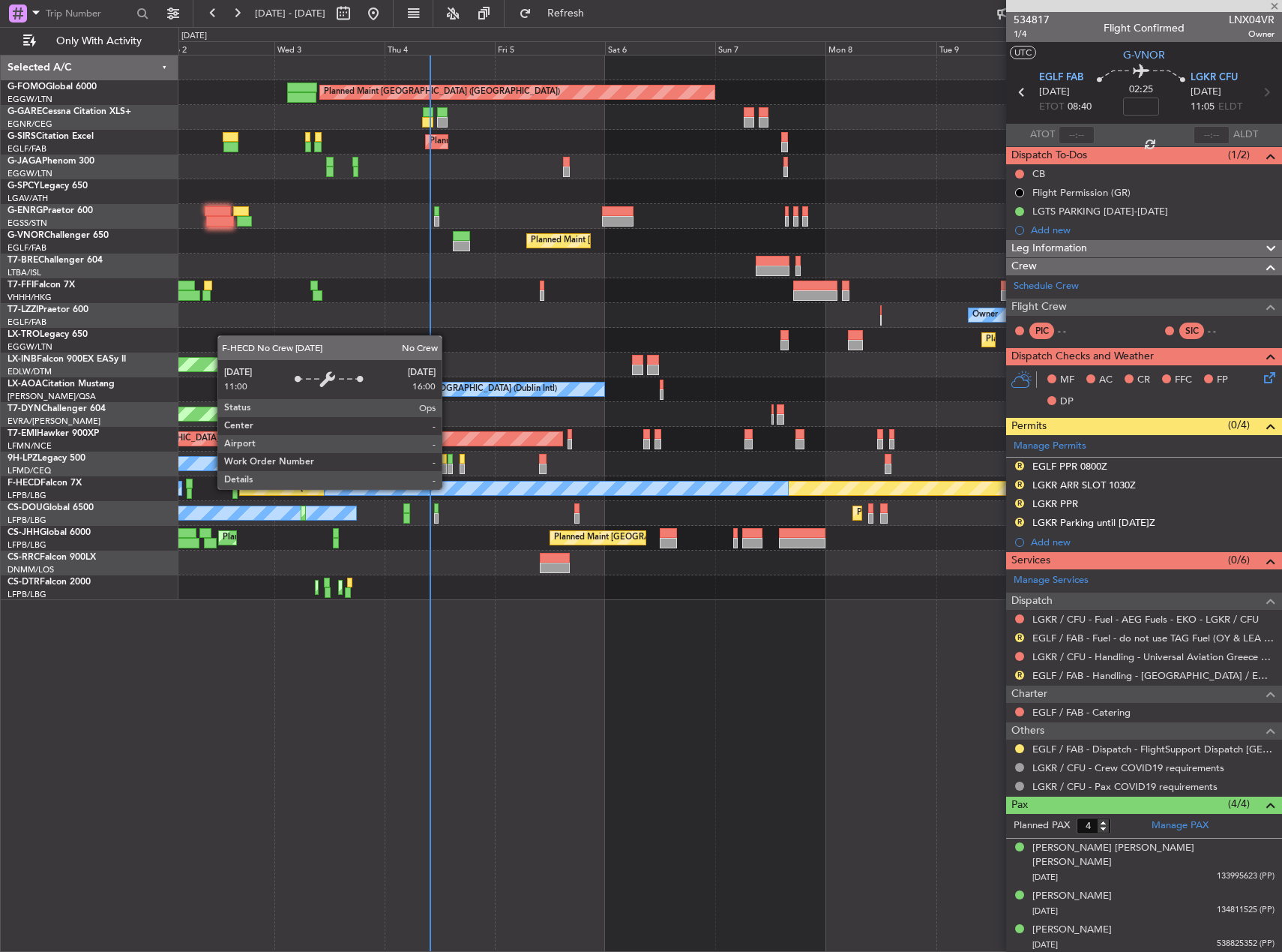
type input "+00:10"
type input "2"
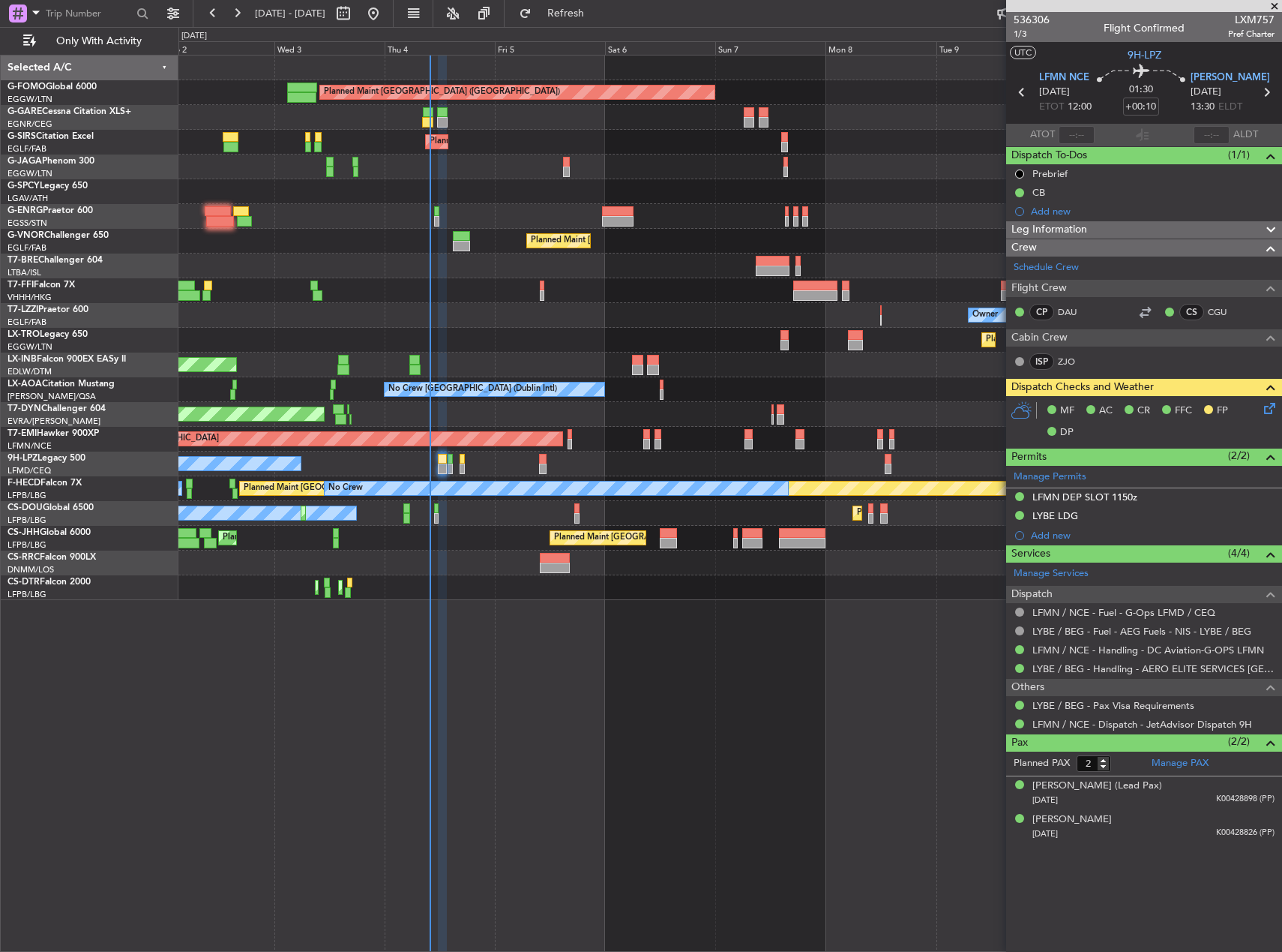
click at [720, 733] on div "Planned Maint London (Luton) Unplanned Maint Chester Planned Maint London (Farn…" at bounding box center [730, 502] width 1104 height 897
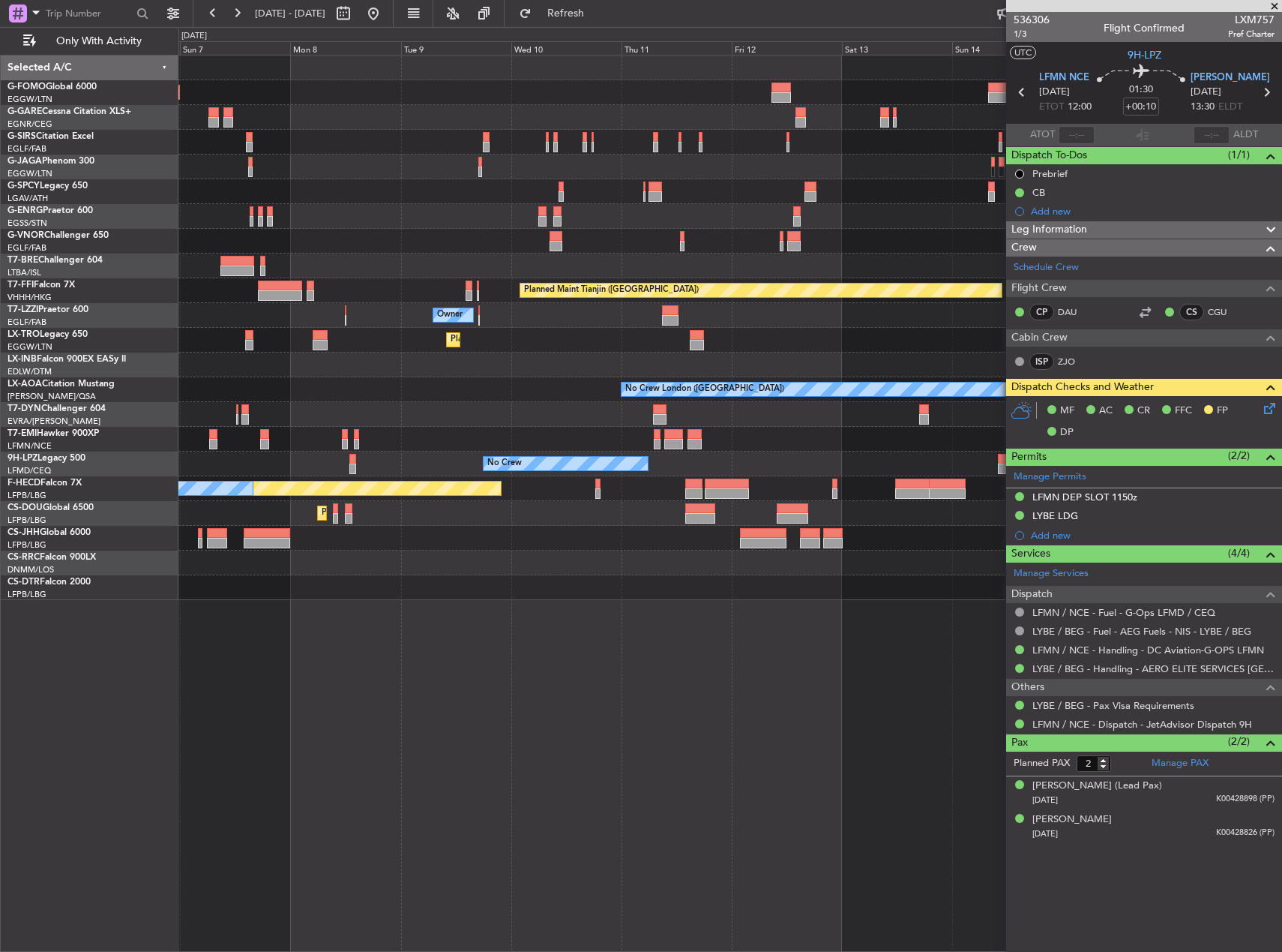
click at [313, 614] on div "Planned Maint London (Luton) Planned Maint London (Farnborough) Planned Maint L…" at bounding box center [730, 502] width 1104 height 897
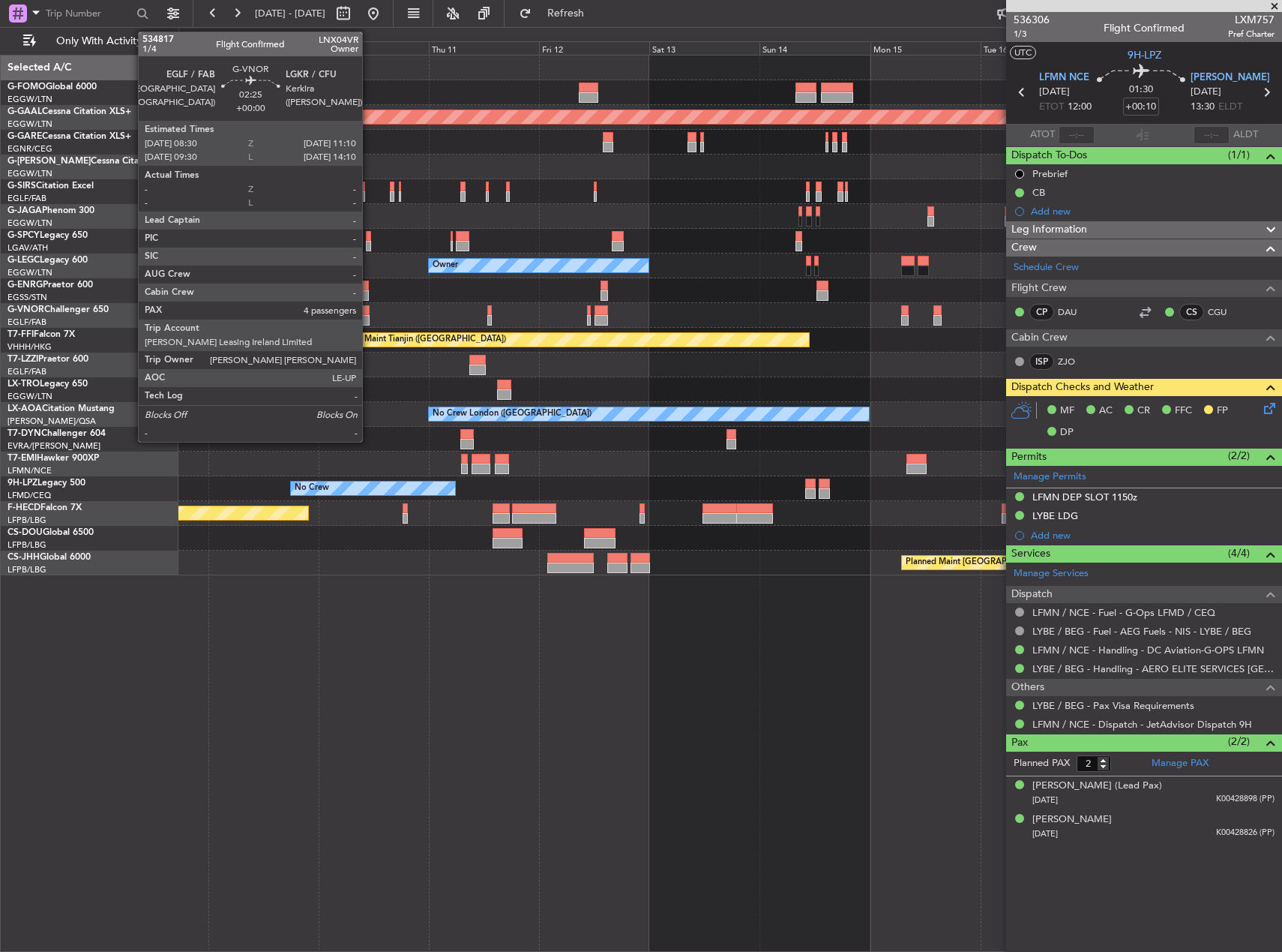
click at [369, 319] on div at bounding box center [363, 320] width 13 height 11
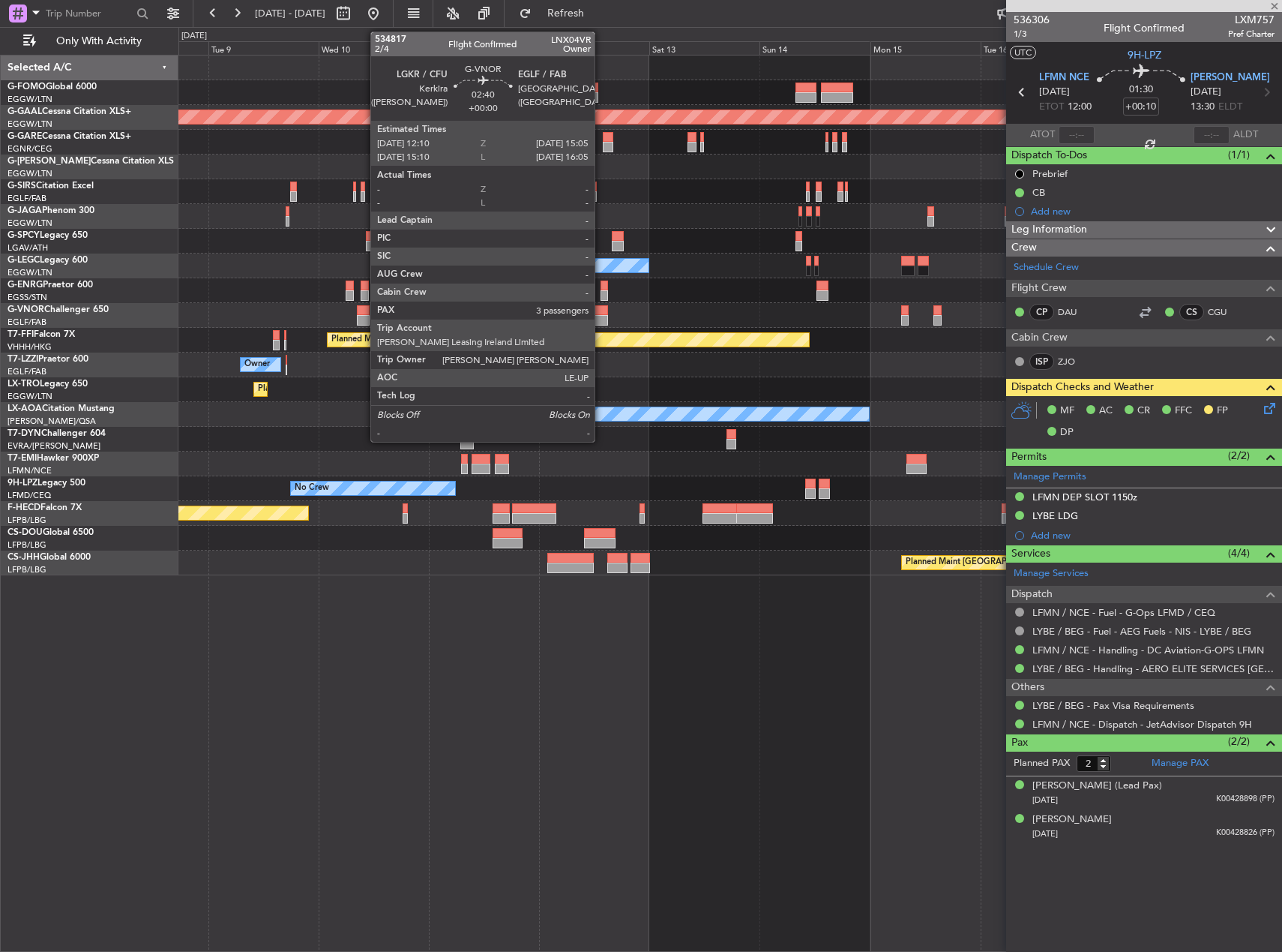
type input "4"
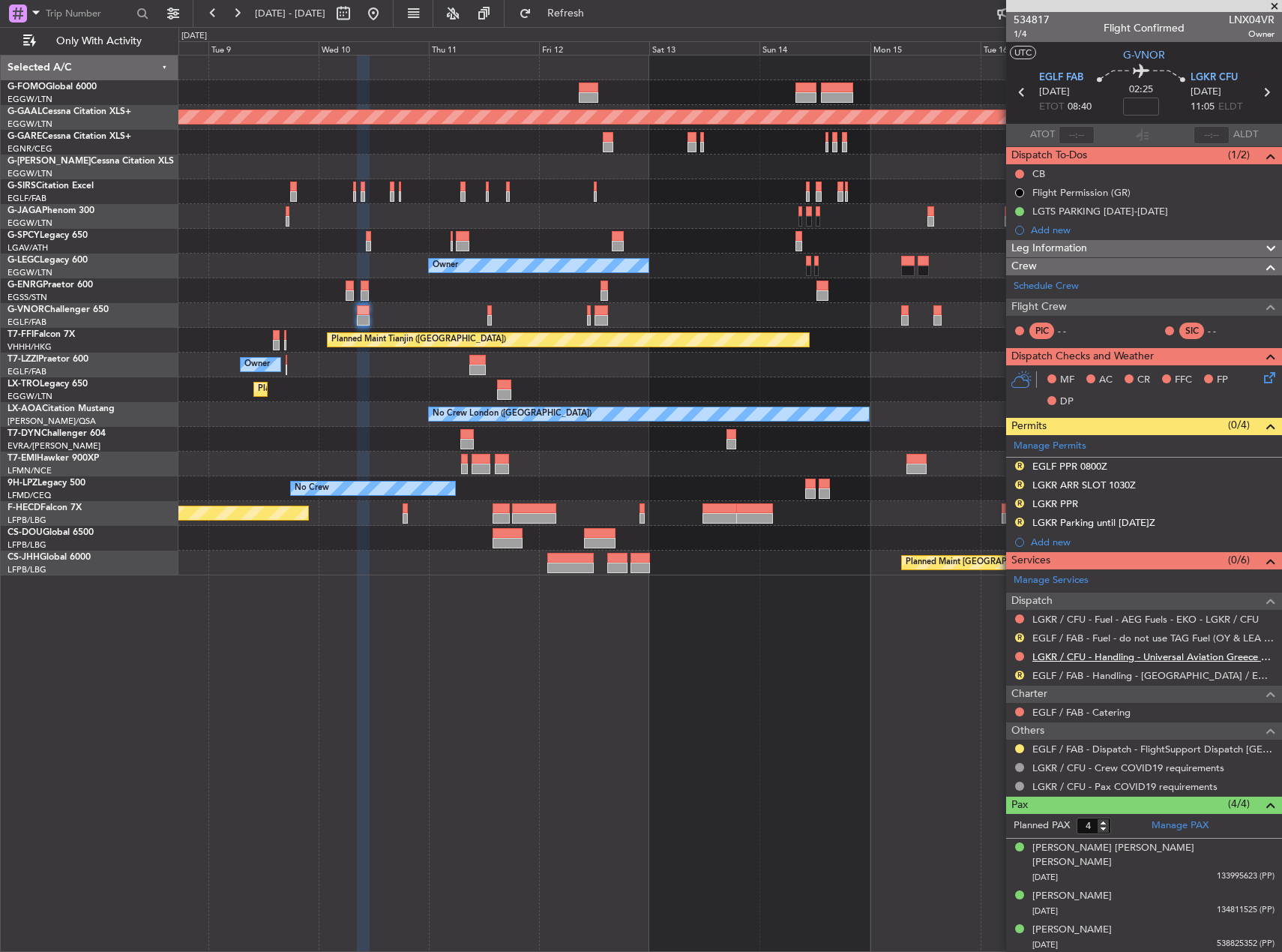
click at [1172, 660] on link "LGKR / CFU - Handling - Universal Aviation Greece LGKR / CFU" at bounding box center [1154, 656] width 242 height 13
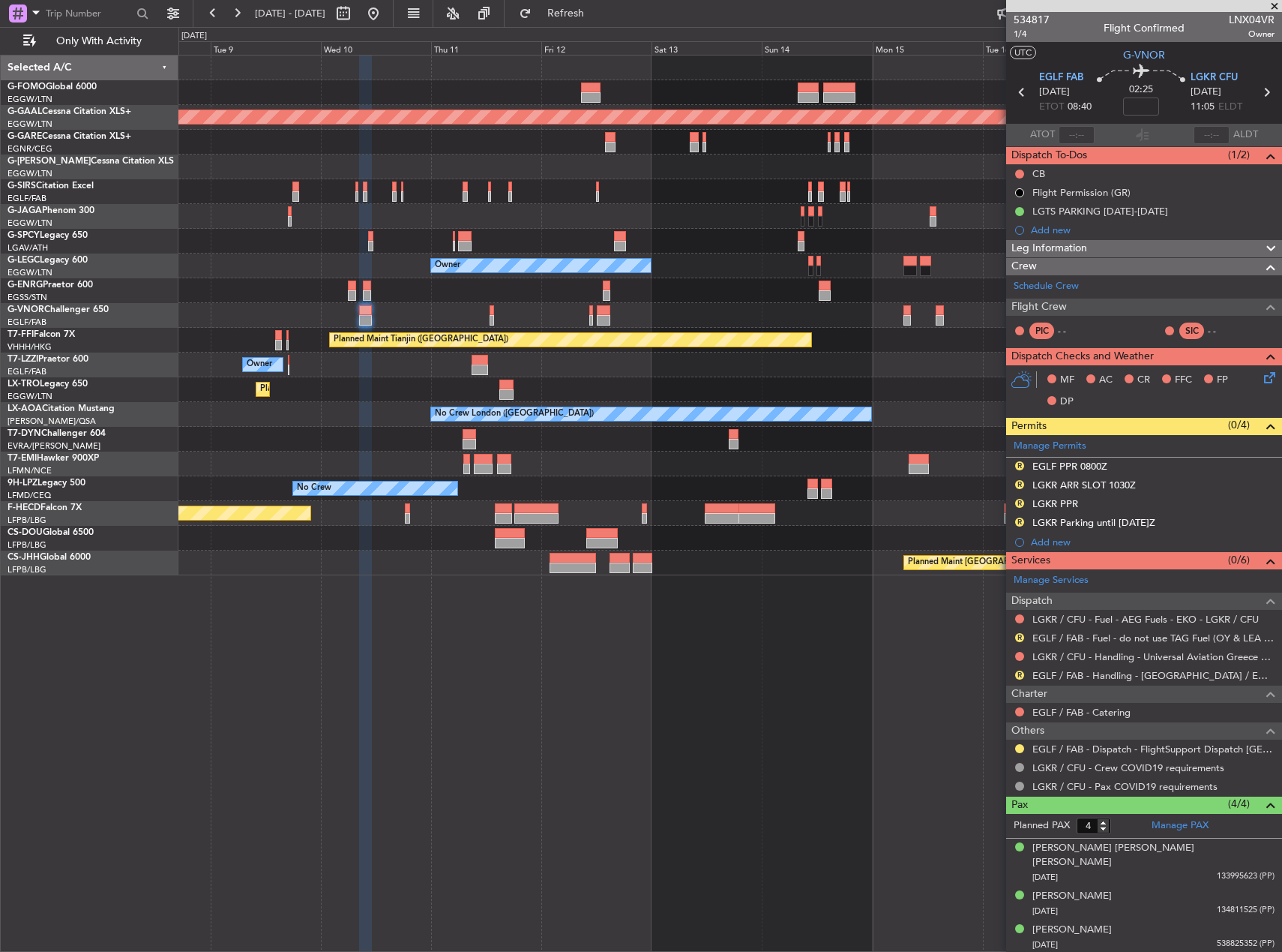
click at [584, 314] on div at bounding box center [730, 315] width 1103 height 25
click at [598, 16] on span "Refresh" at bounding box center [566, 13] width 63 height 11
click at [1023, 502] on button "R" at bounding box center [1019, 503] width 9 height 9
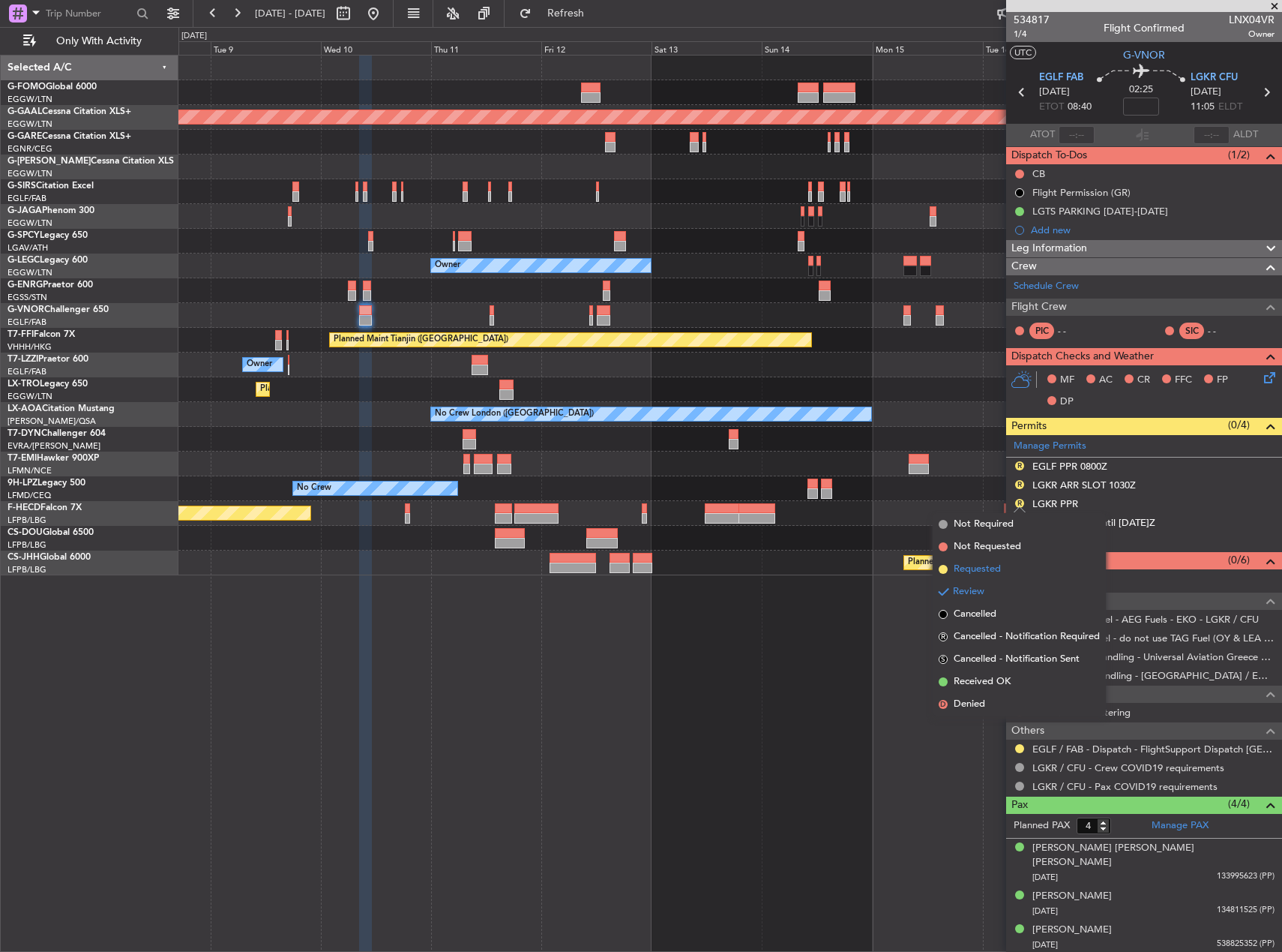
click at [983, 567] on span "Requested" at bounding box center [978, 568] width 47 height 15
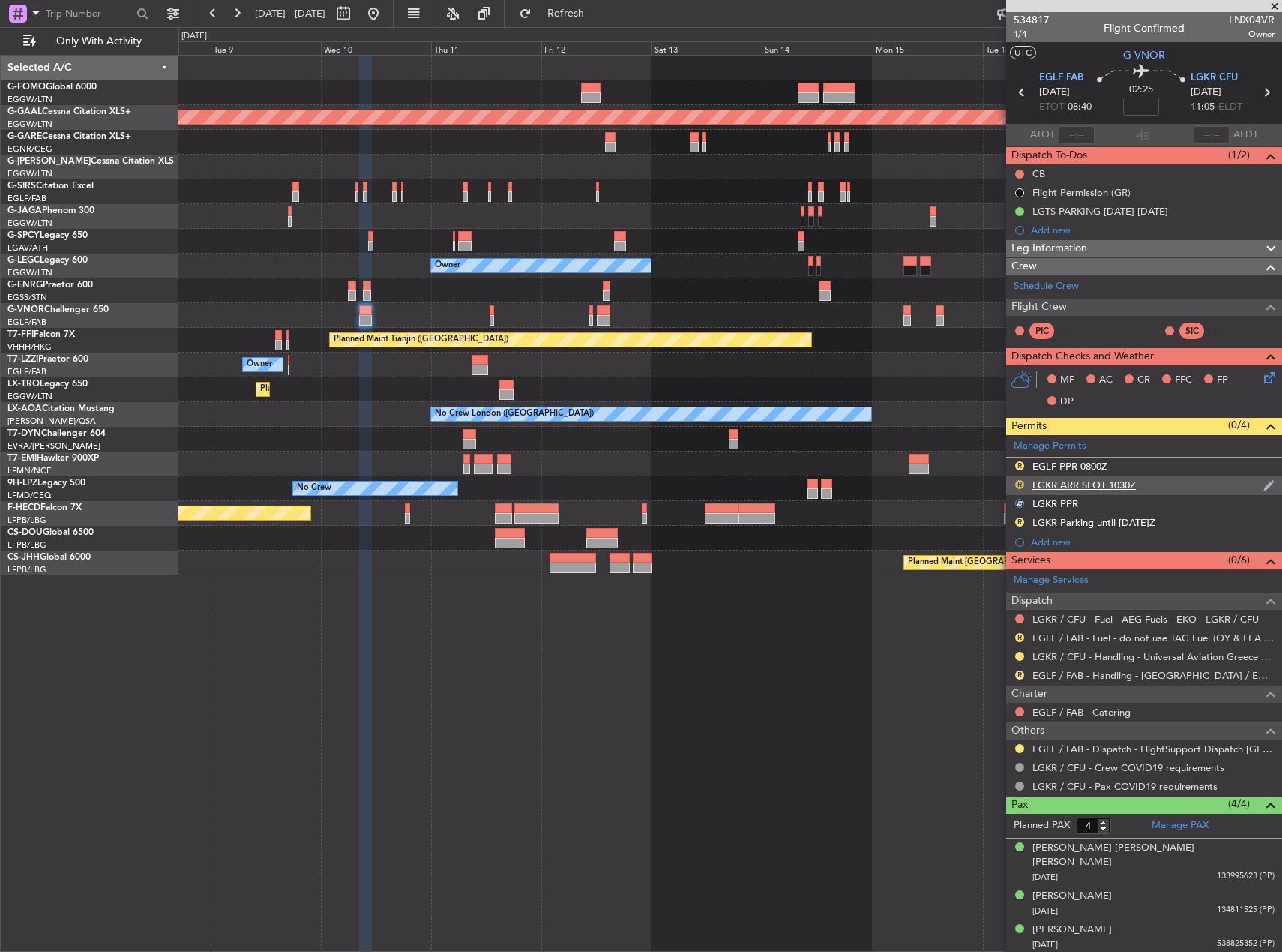
click at [1021, 487] on button "R" at bounding box center [1019, 484] width 9 height 9
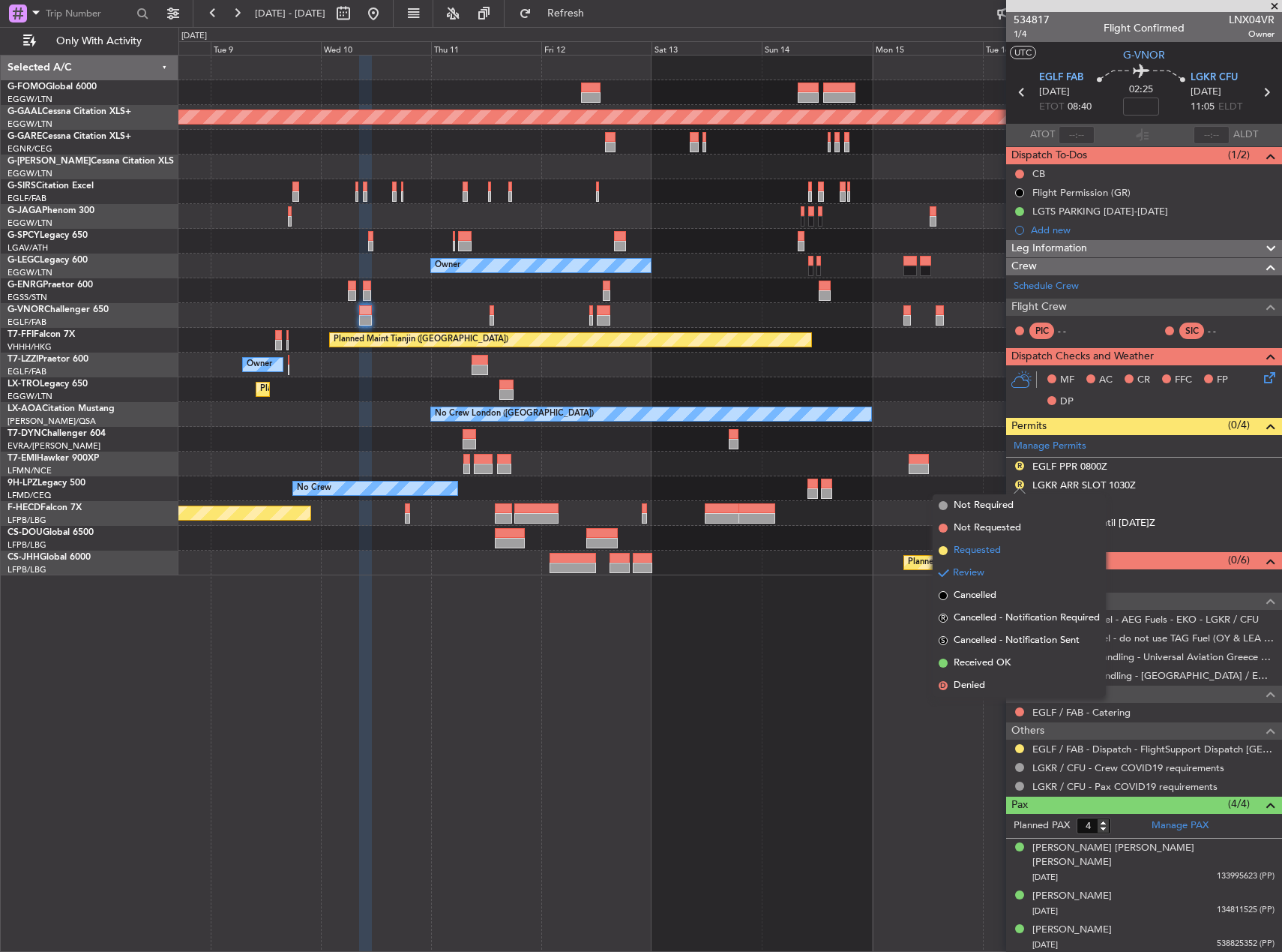
click at [983, 556] on span "Requested" at bounding box center [978, 550] width 47 height 15
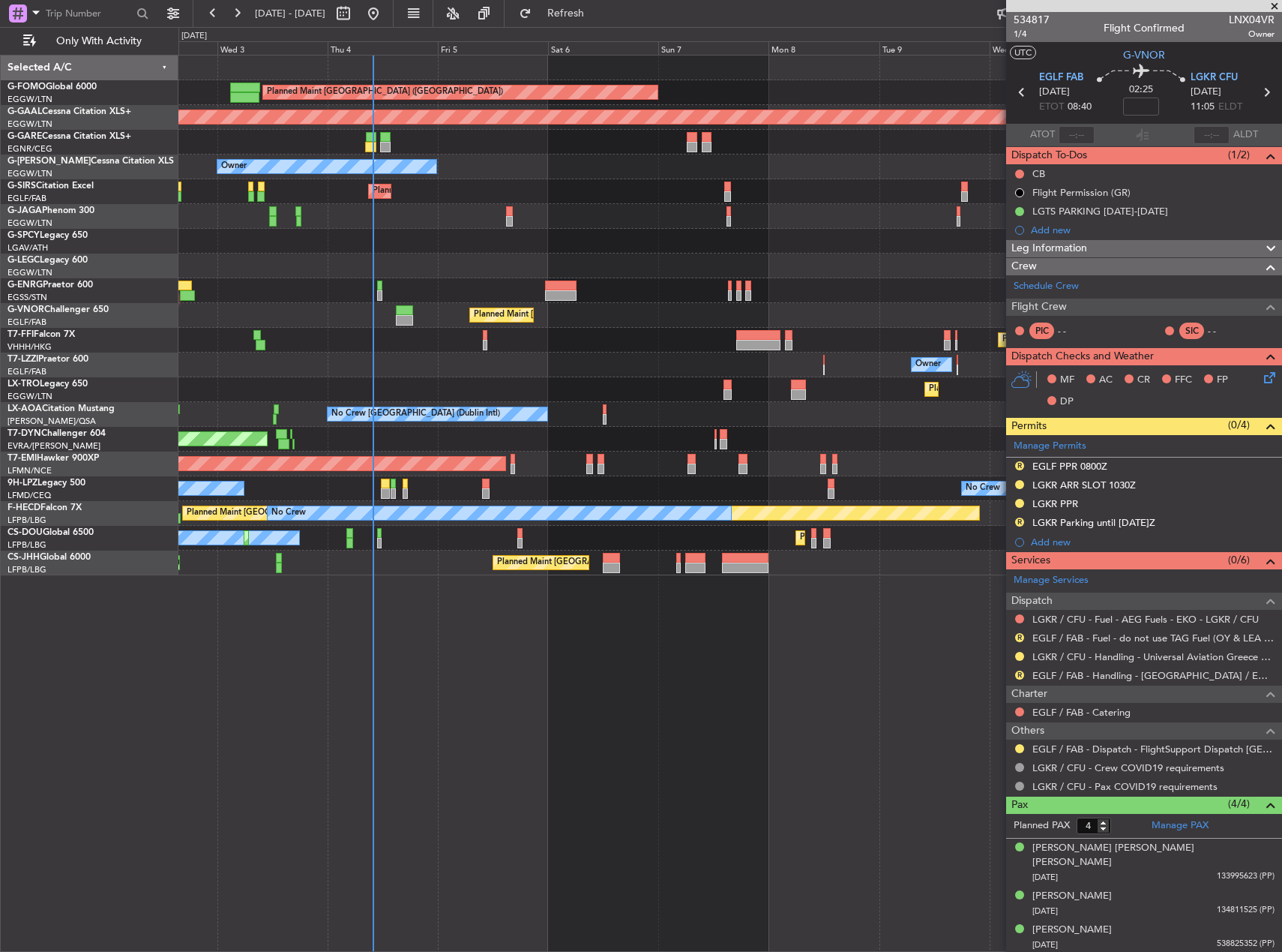
click at [1263, 688] on fb-app "08 Sep 2025 - 18 Sep 2025 Refresh Quick Links Only With Activity Planned Maint …" at bounding box center [641, 480] width 1282 height 940
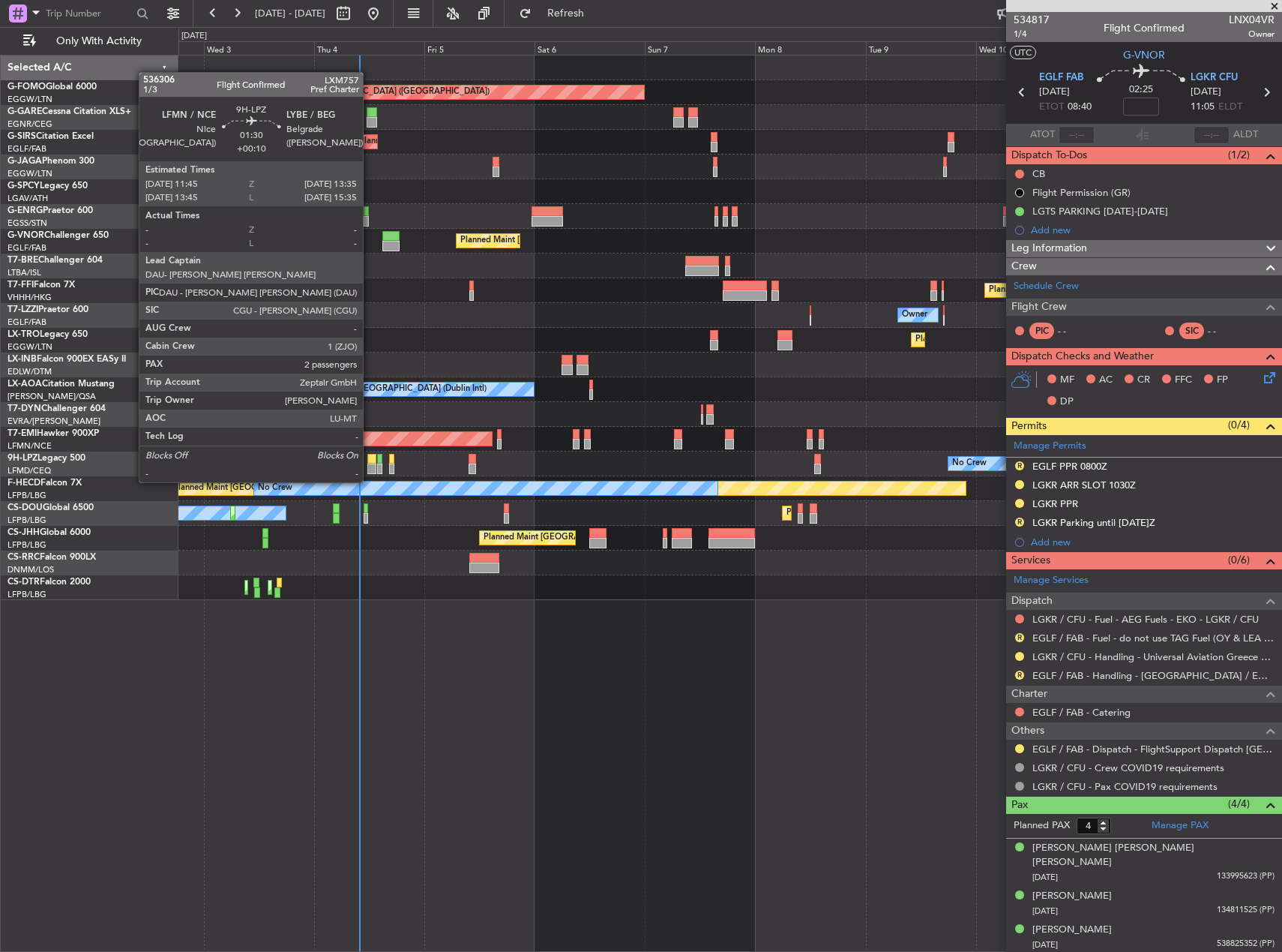
click at [370, 468] on div at bounding box center [372, 469] width 9 height 11
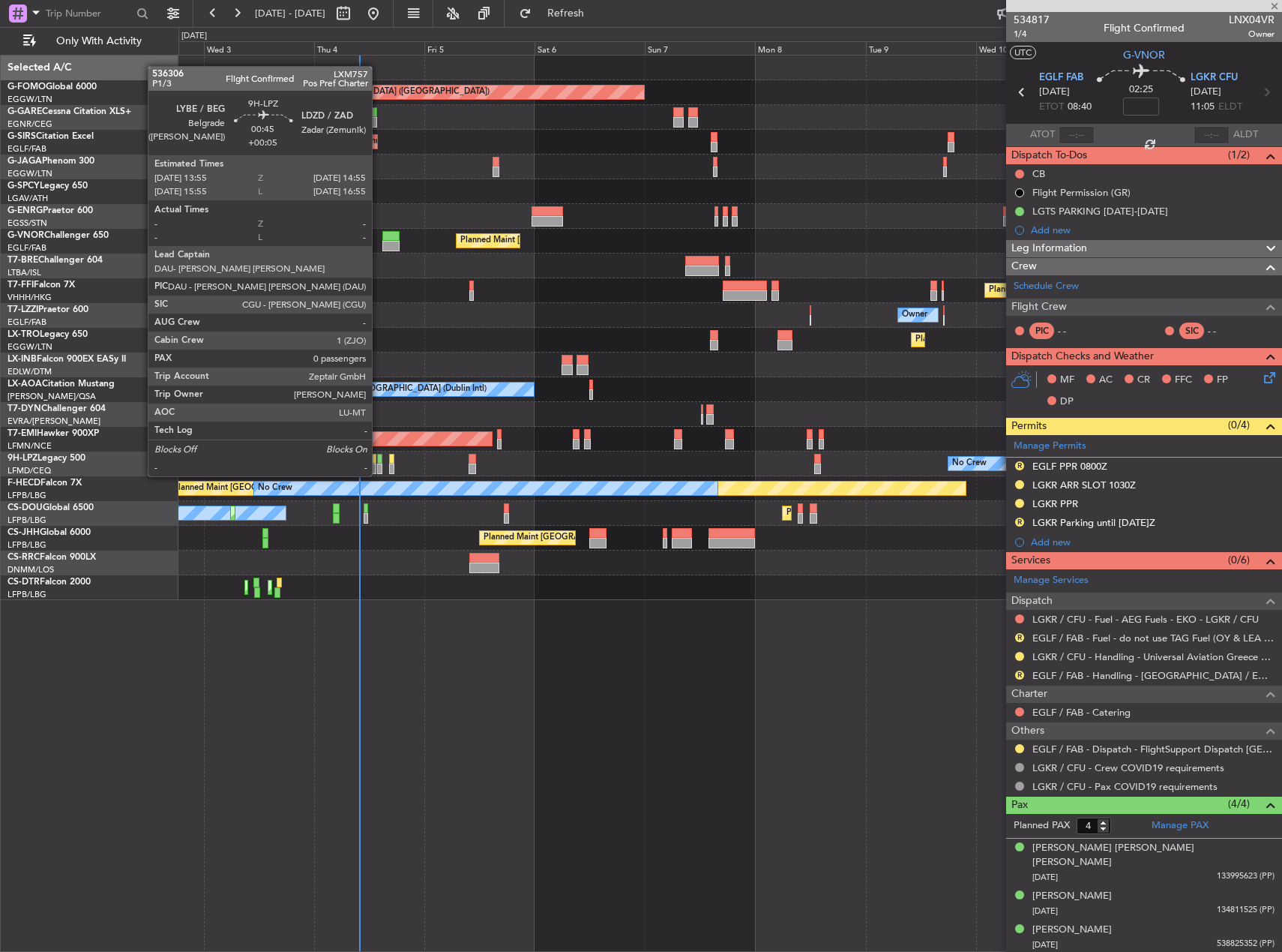
type input "+00:10"
type input "2"
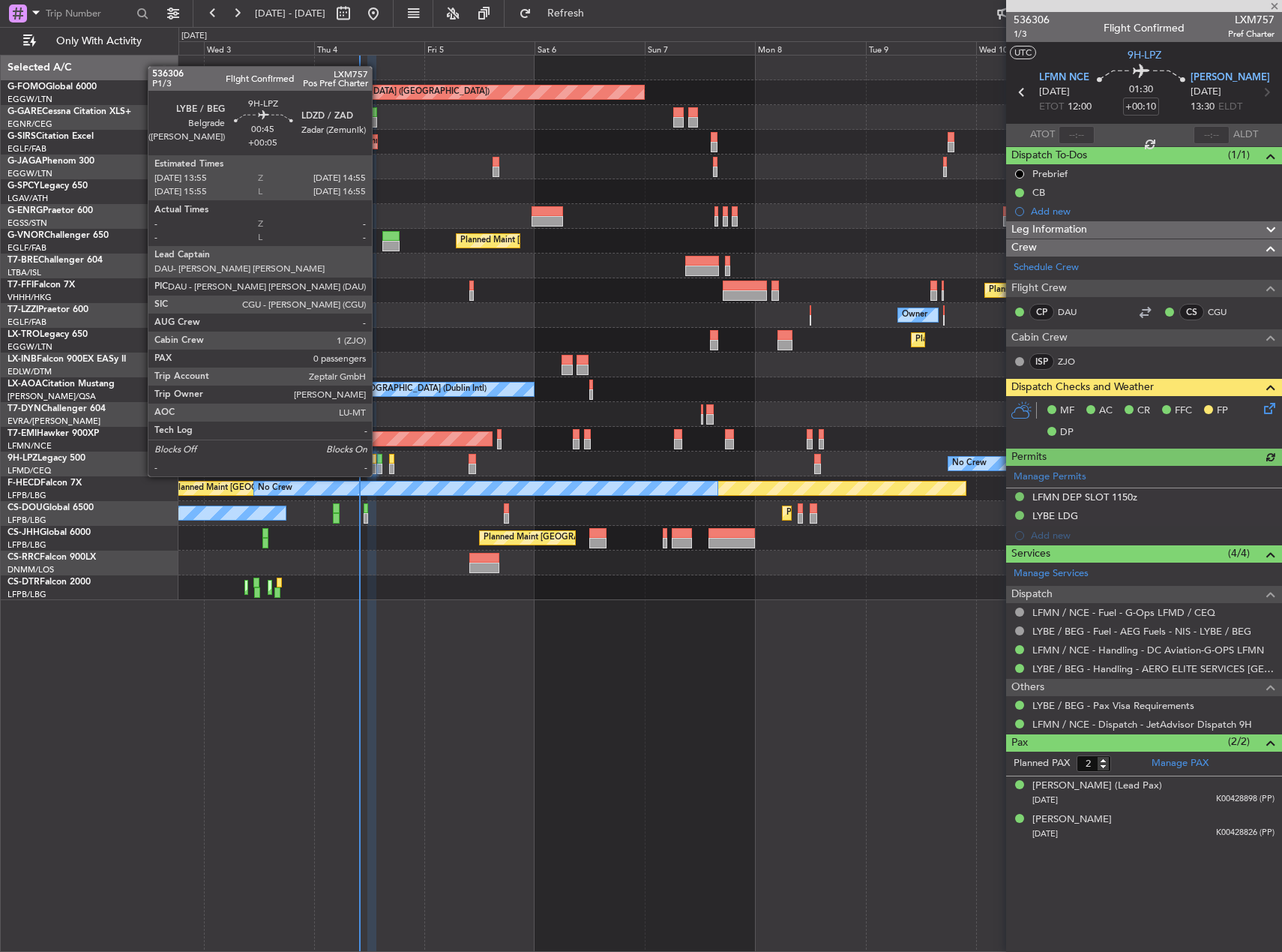
click at [379, 462] on div at bounding box center [380, 459] width 5 height 11
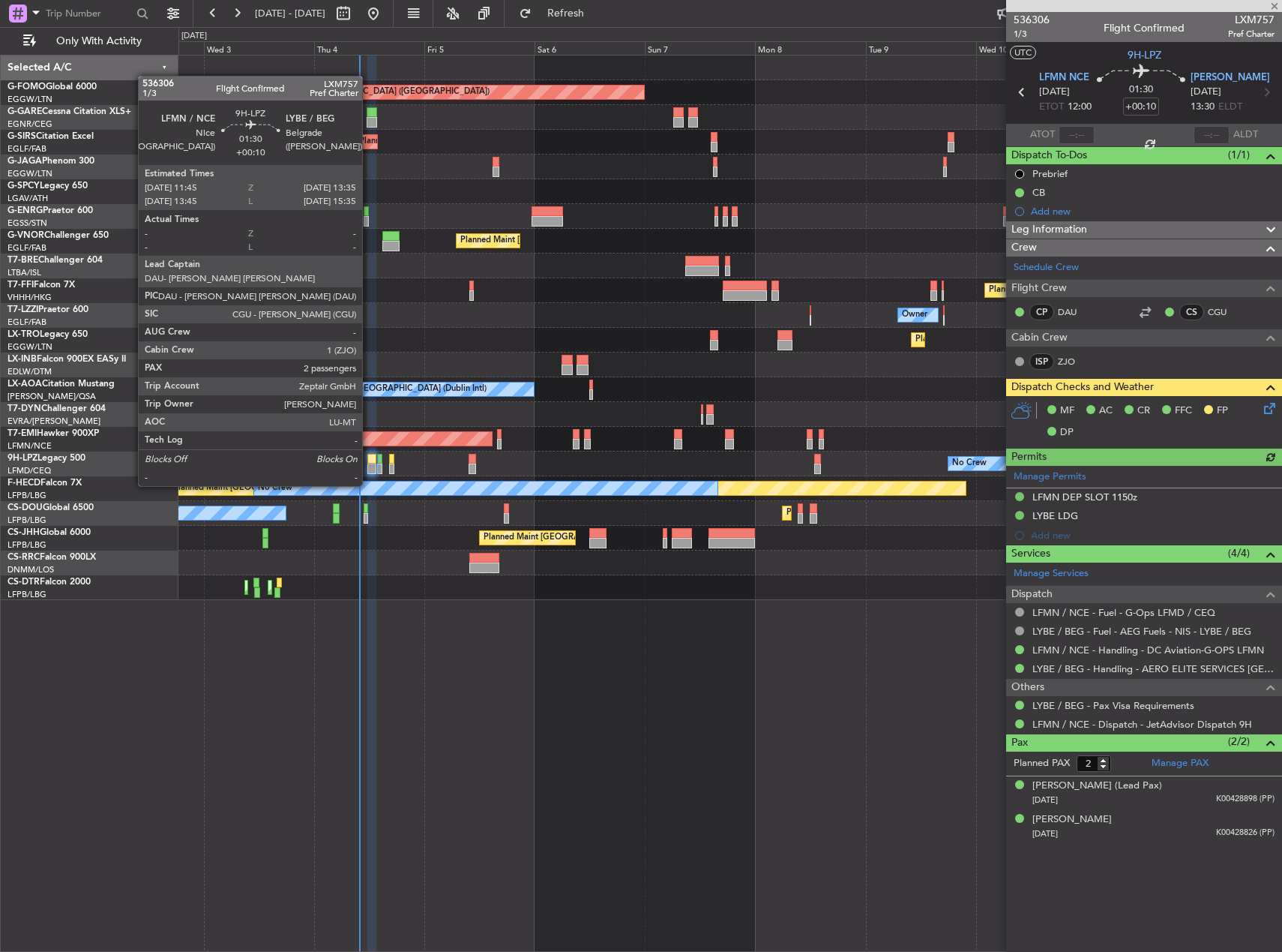
type input "+00:05"
type input "0"
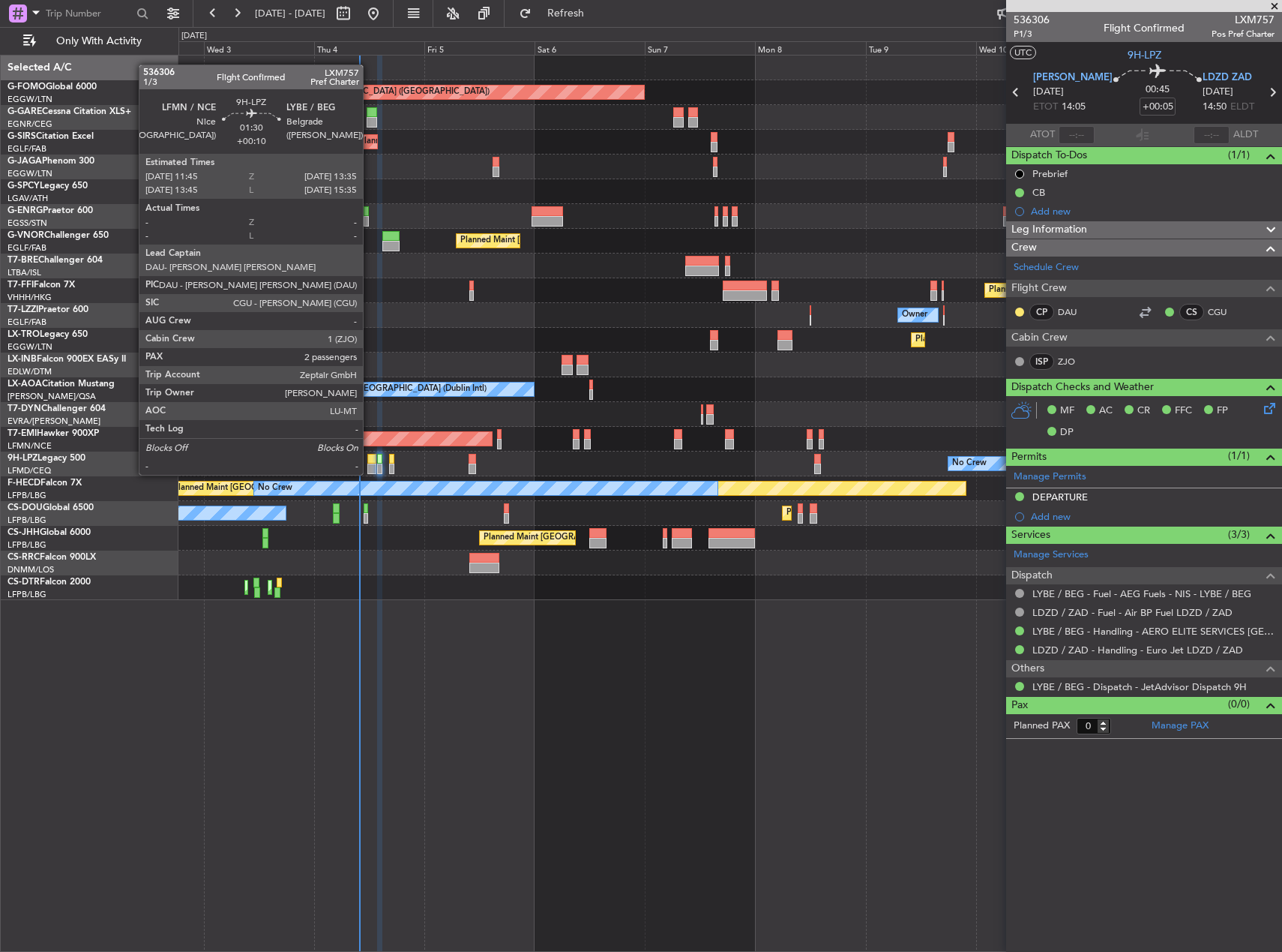
click at [370, 460] on div at bounding box center [372, 459] width 9 height 11
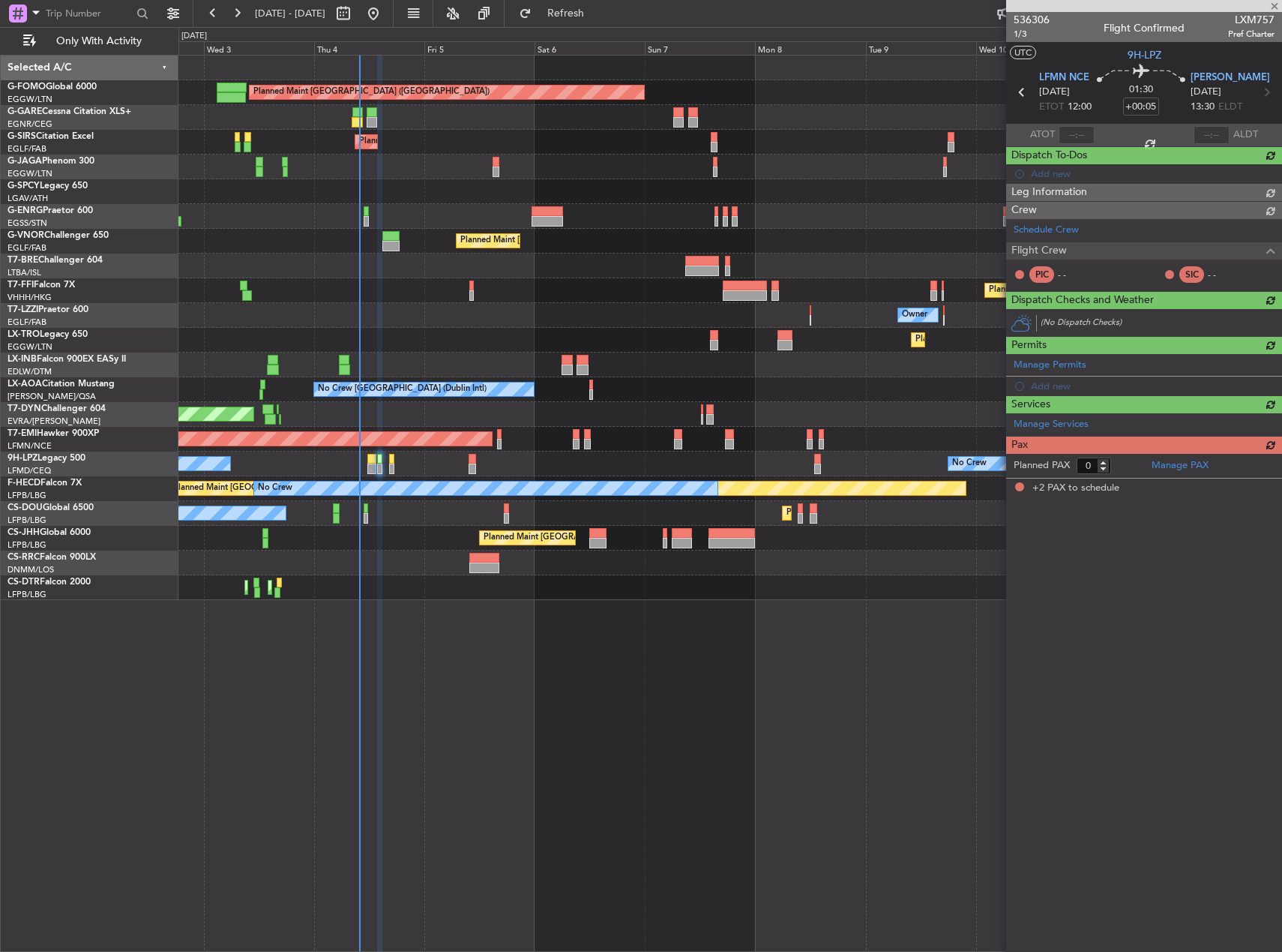
type input "+00:10"
type input "2"
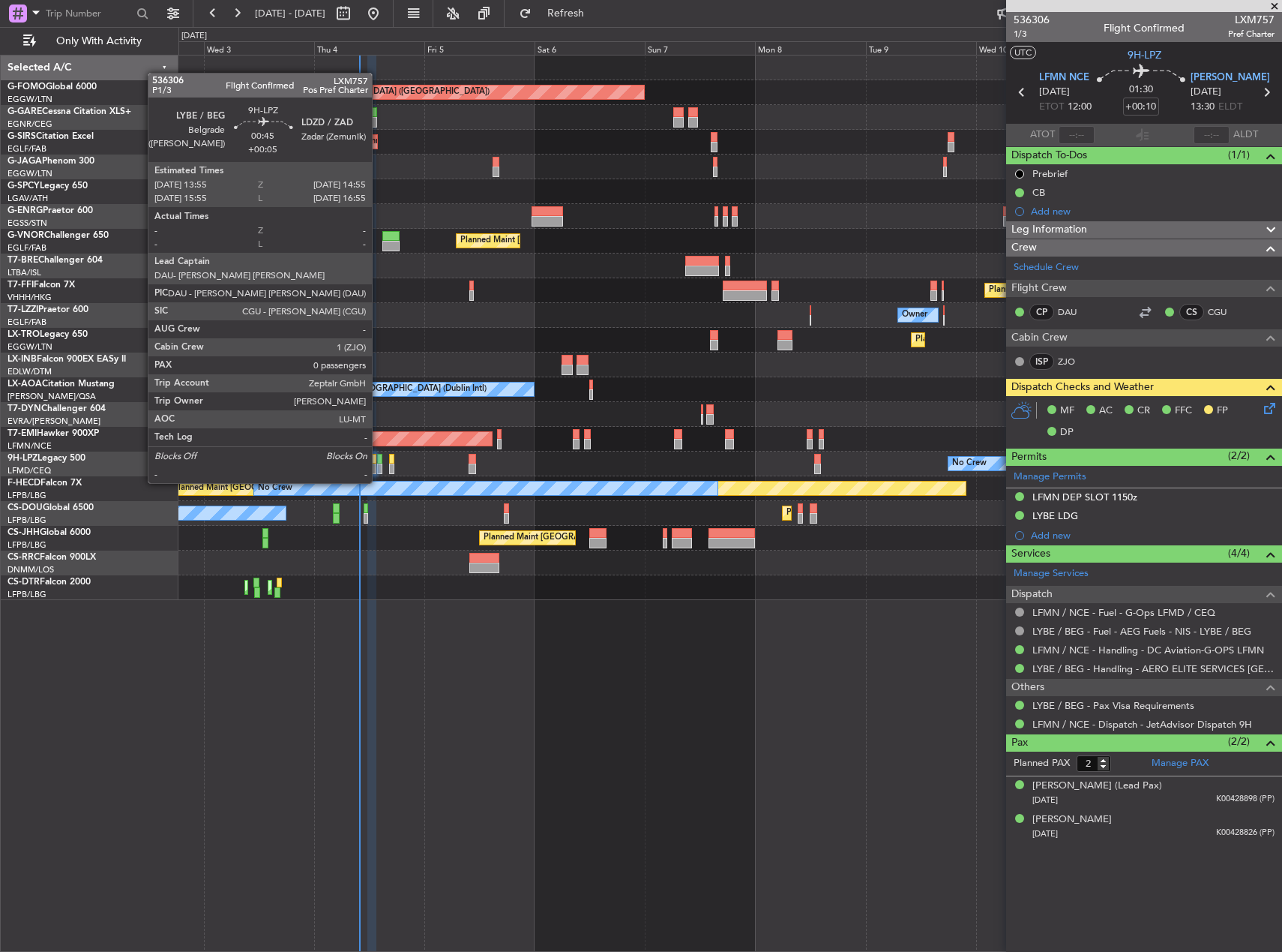
click at [379, 468] on div at bounding box center [380, 469] width 5 height 11
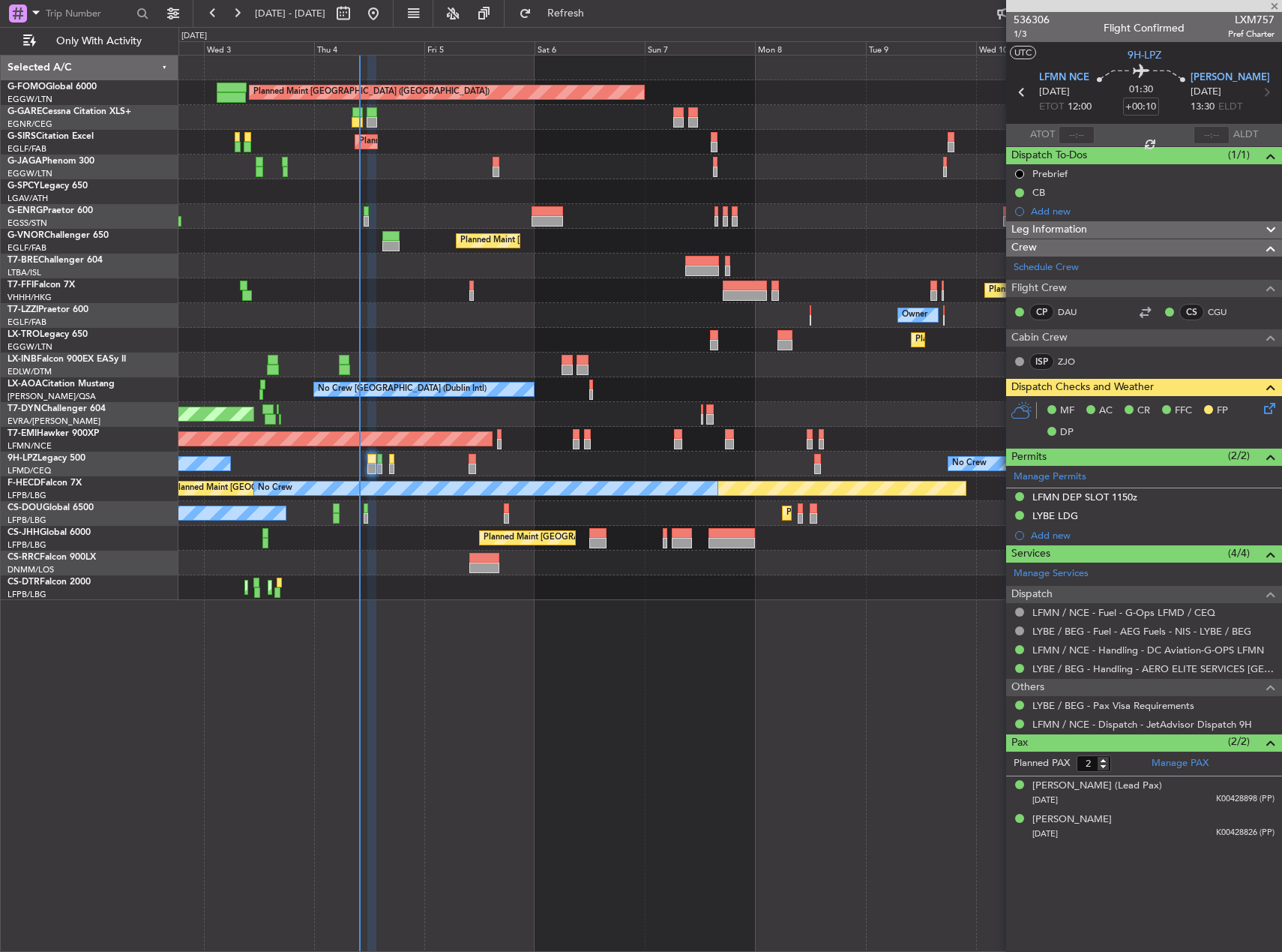
type input "+00:05"
type input "0"
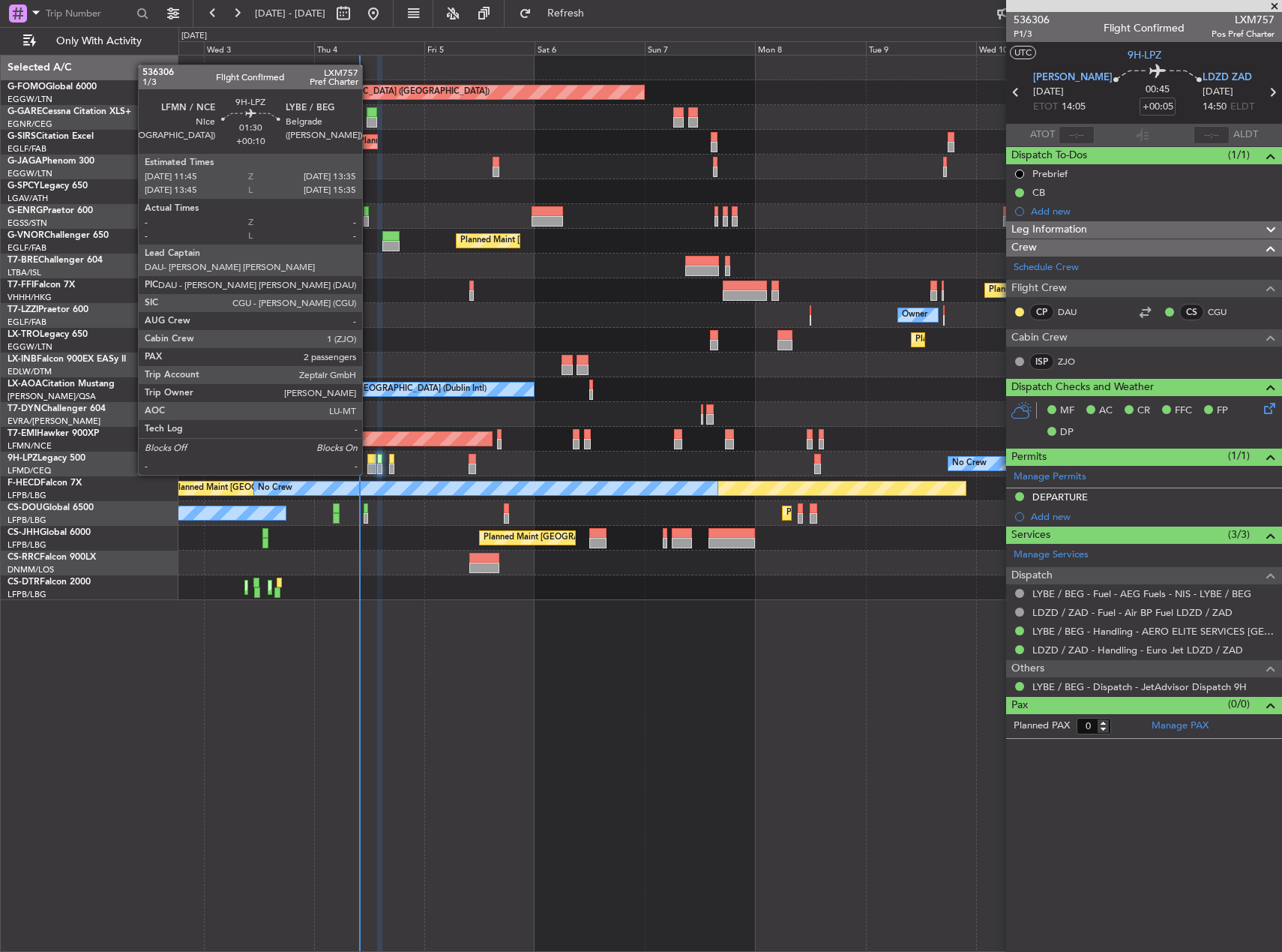
click at [370, 460] on div at bounding box center [372, 459] width 9 height 11
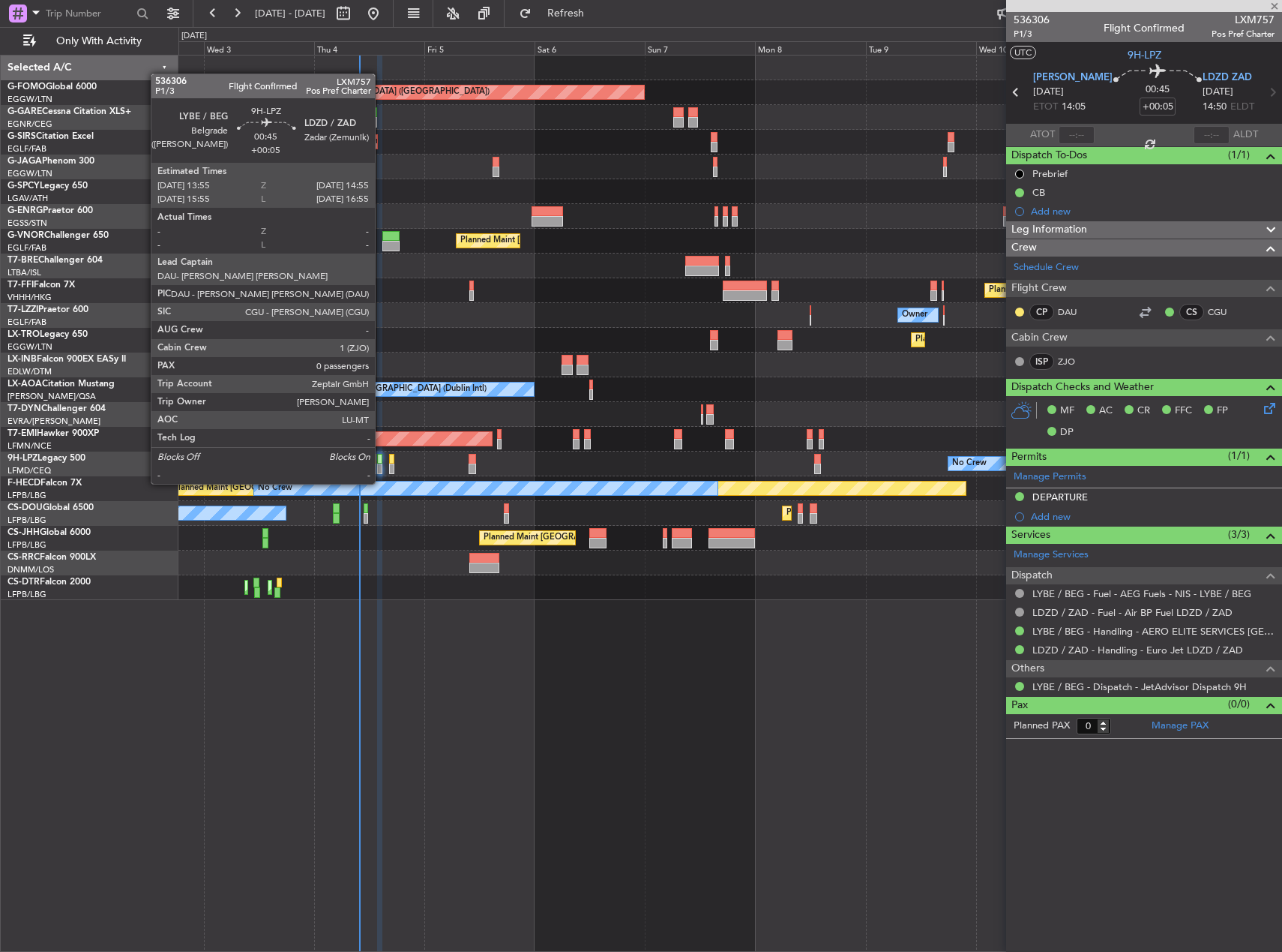
type input "+00:10"
type input "2"
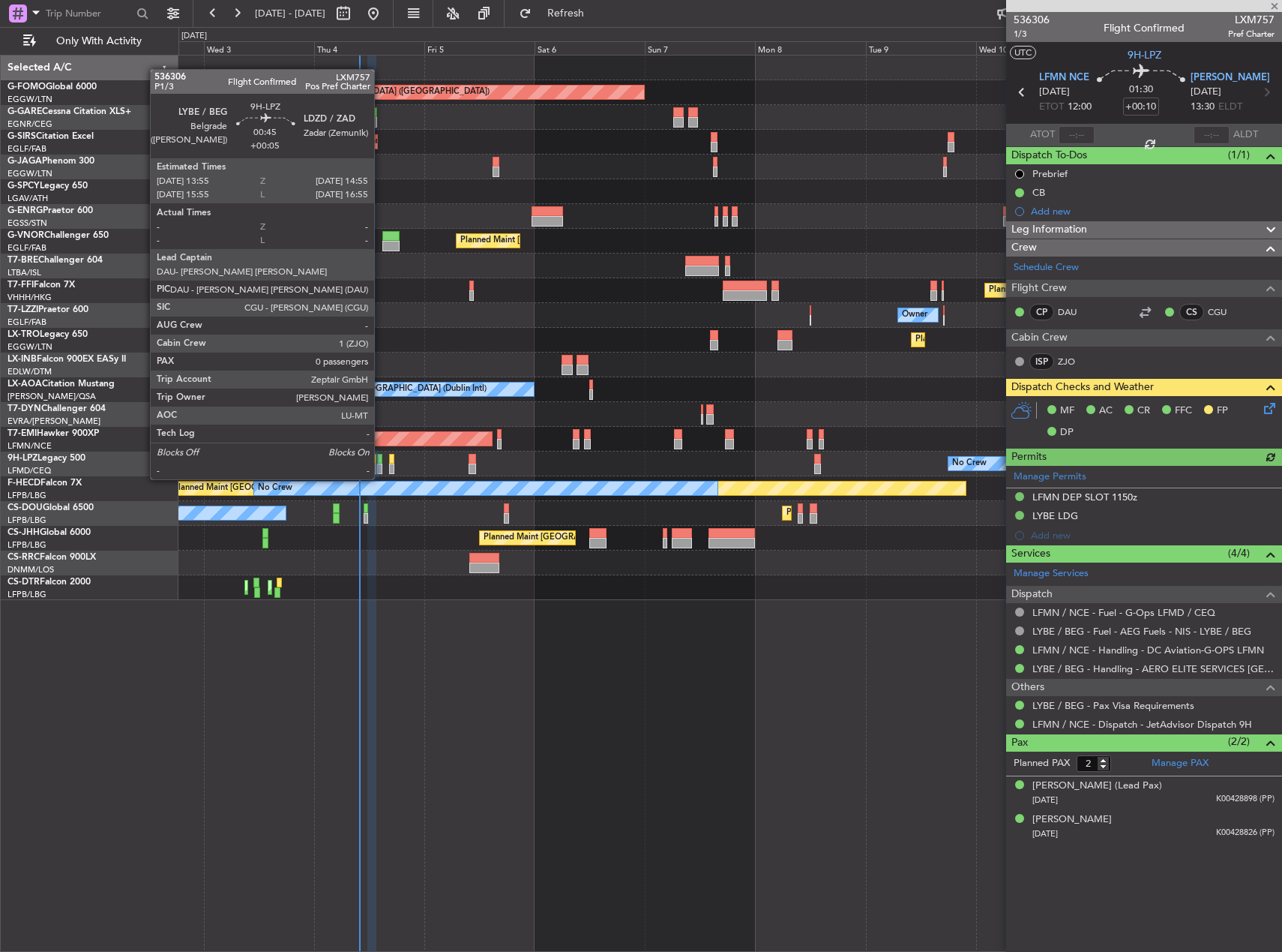
click at [381, 465] on div at bounding box center [380, 469] width 5 height 11
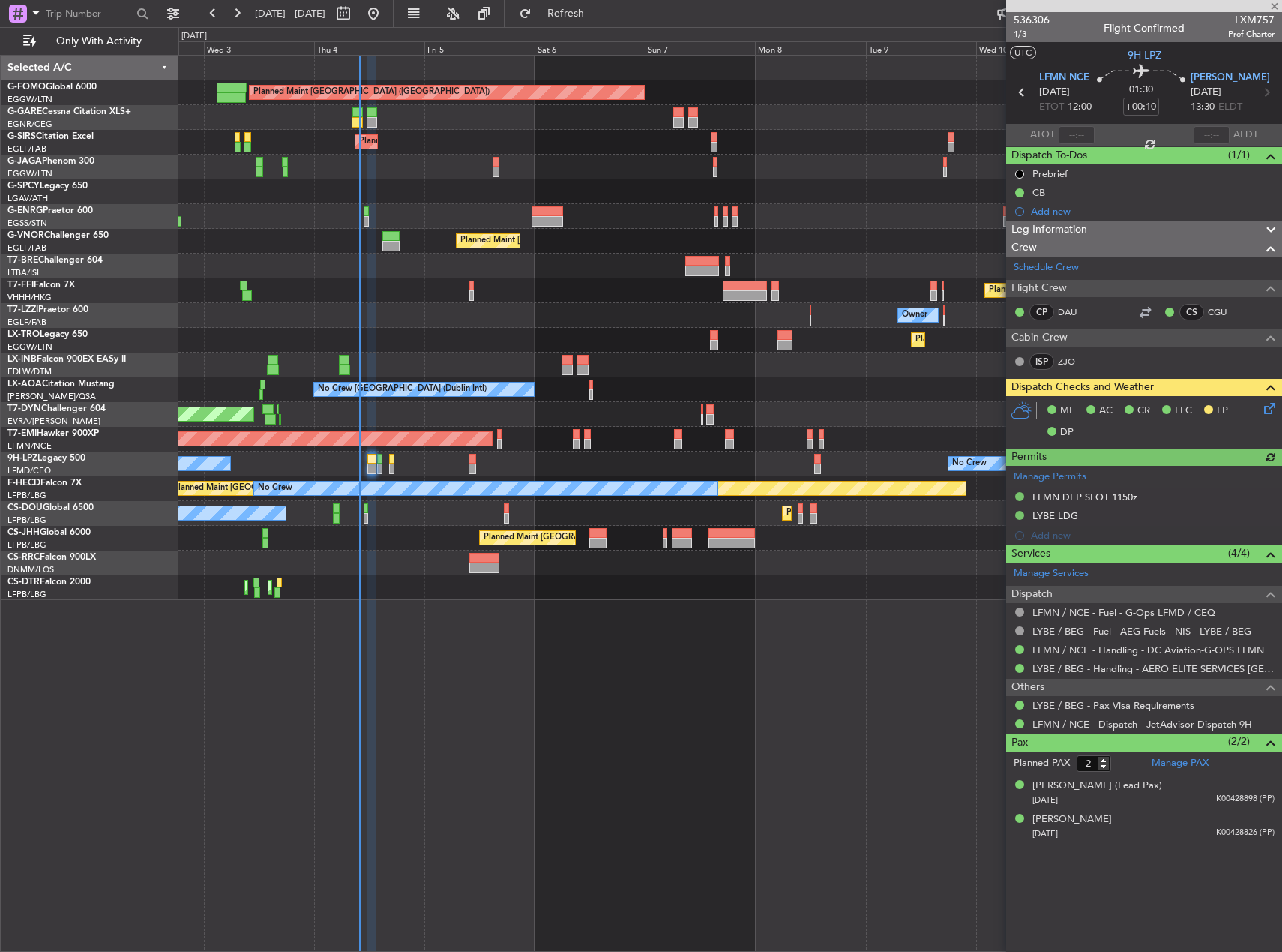
type input "+00:05"
type input "0"
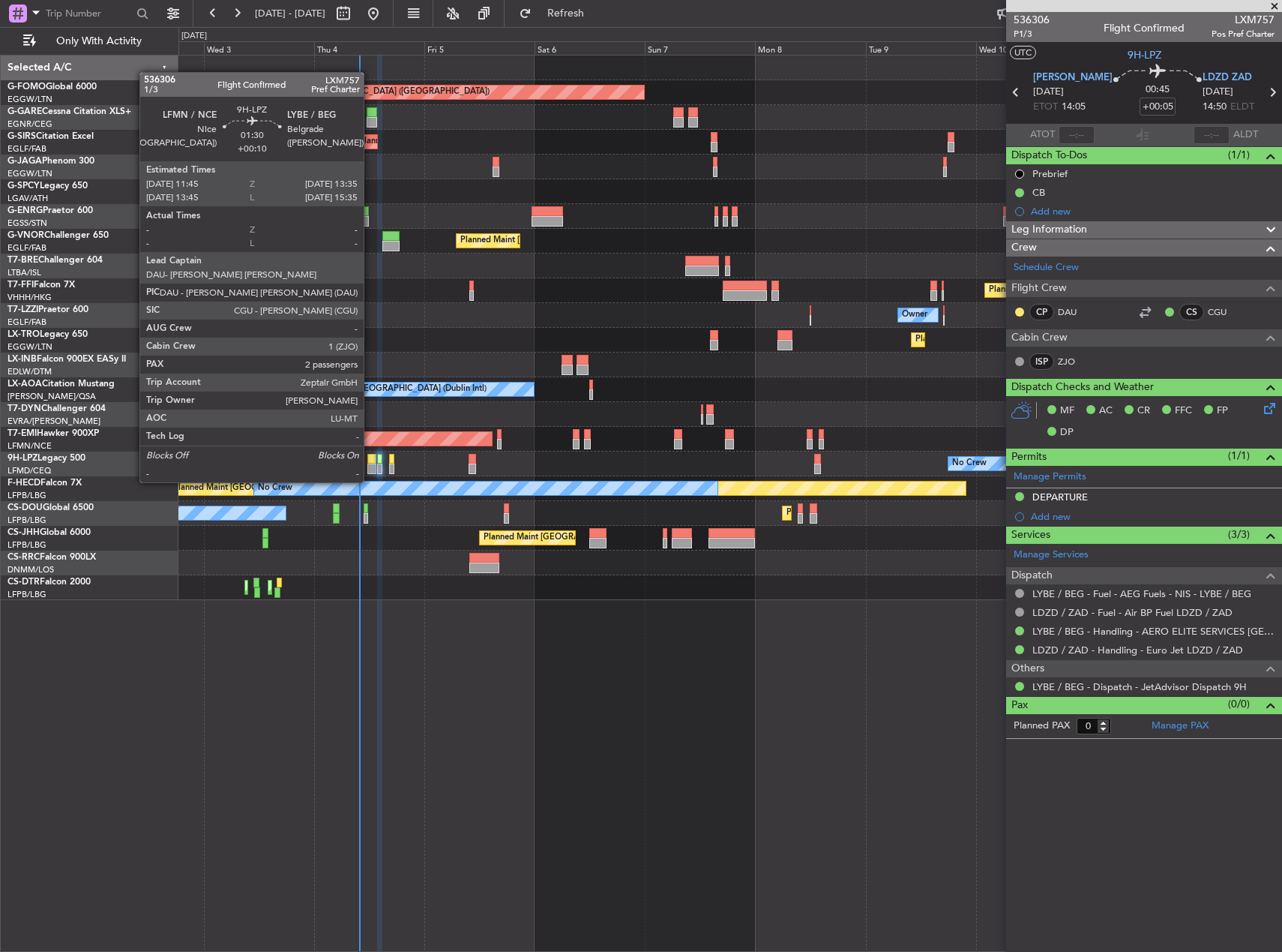
click at [371, 468] on div at bounding box center [372, 469] width 9 height 11
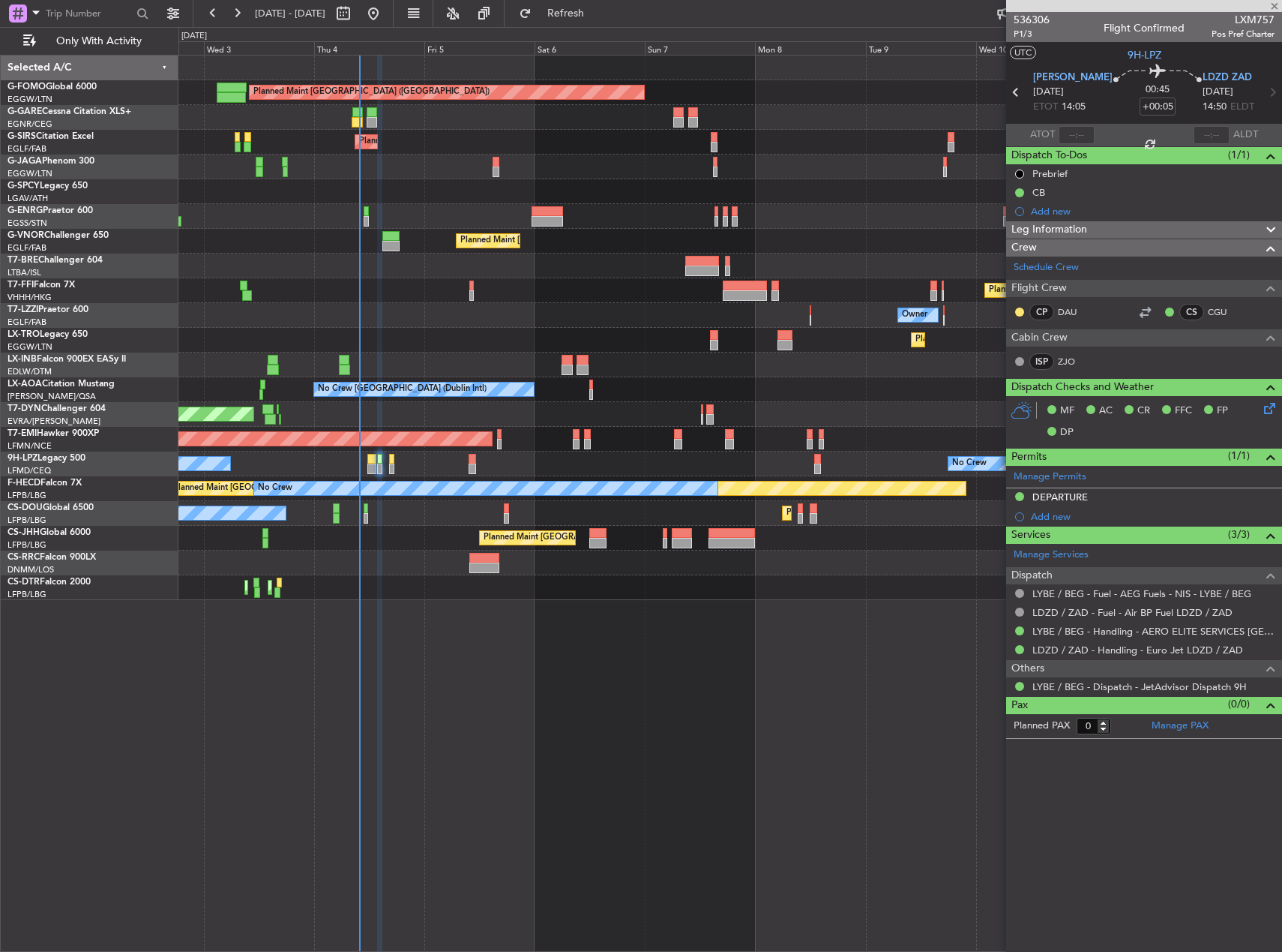
type input "+00:10"
type input "2"
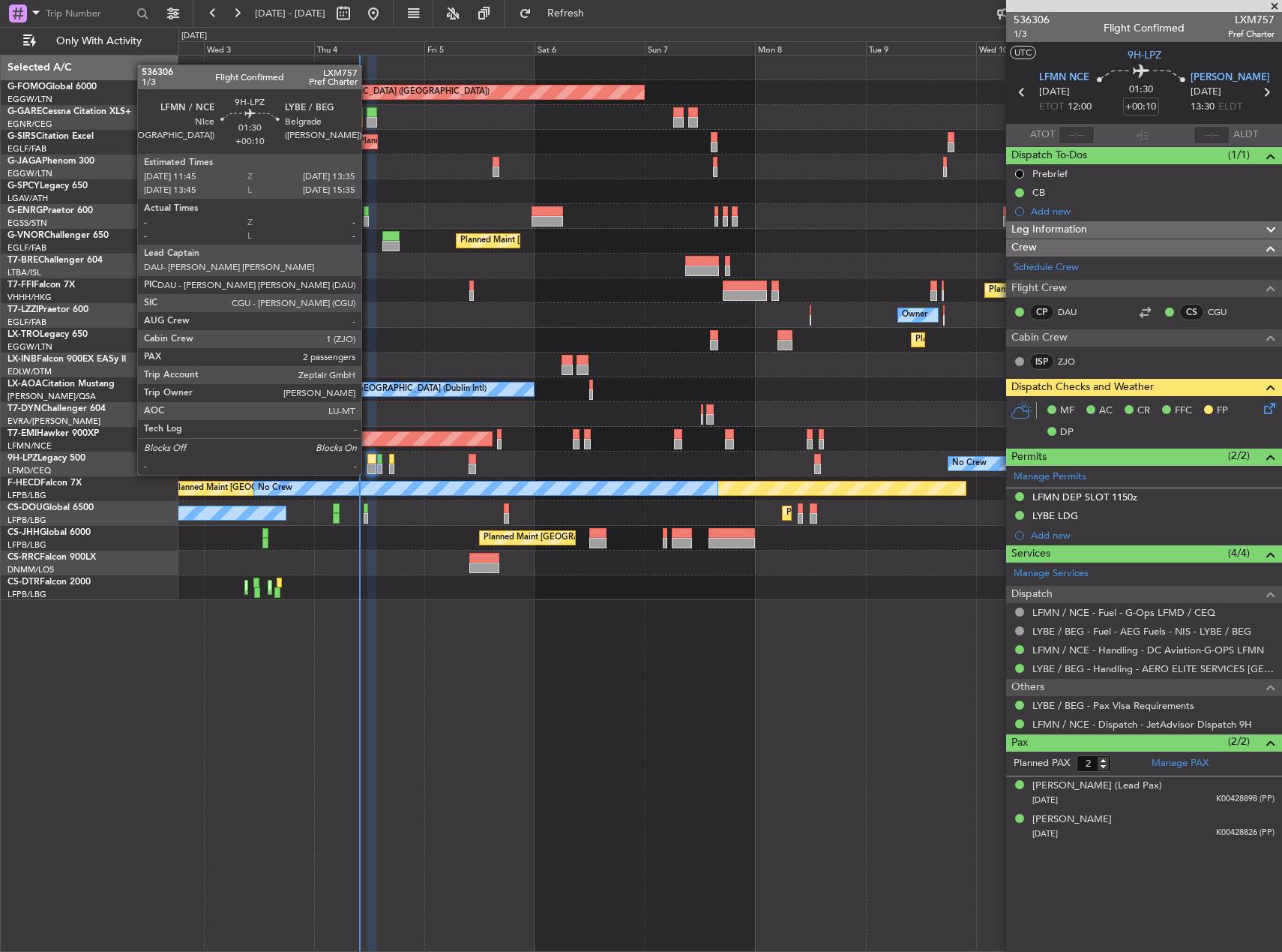
click at [369, 460] on div at bounding box center [372, 459] width 9 height 11
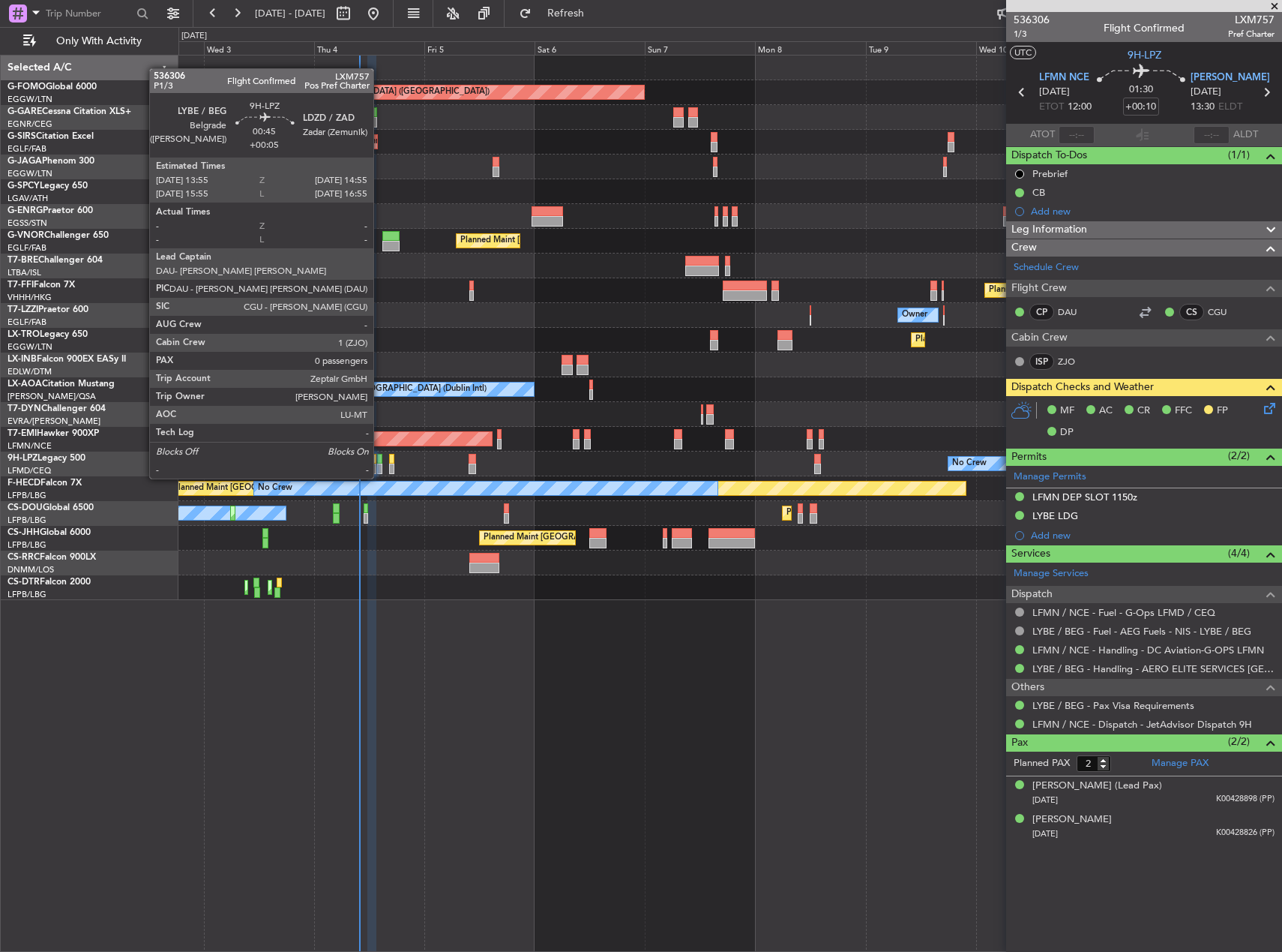
click at [381, 464] on div at bounding box center [380, 469] width 5 height 11
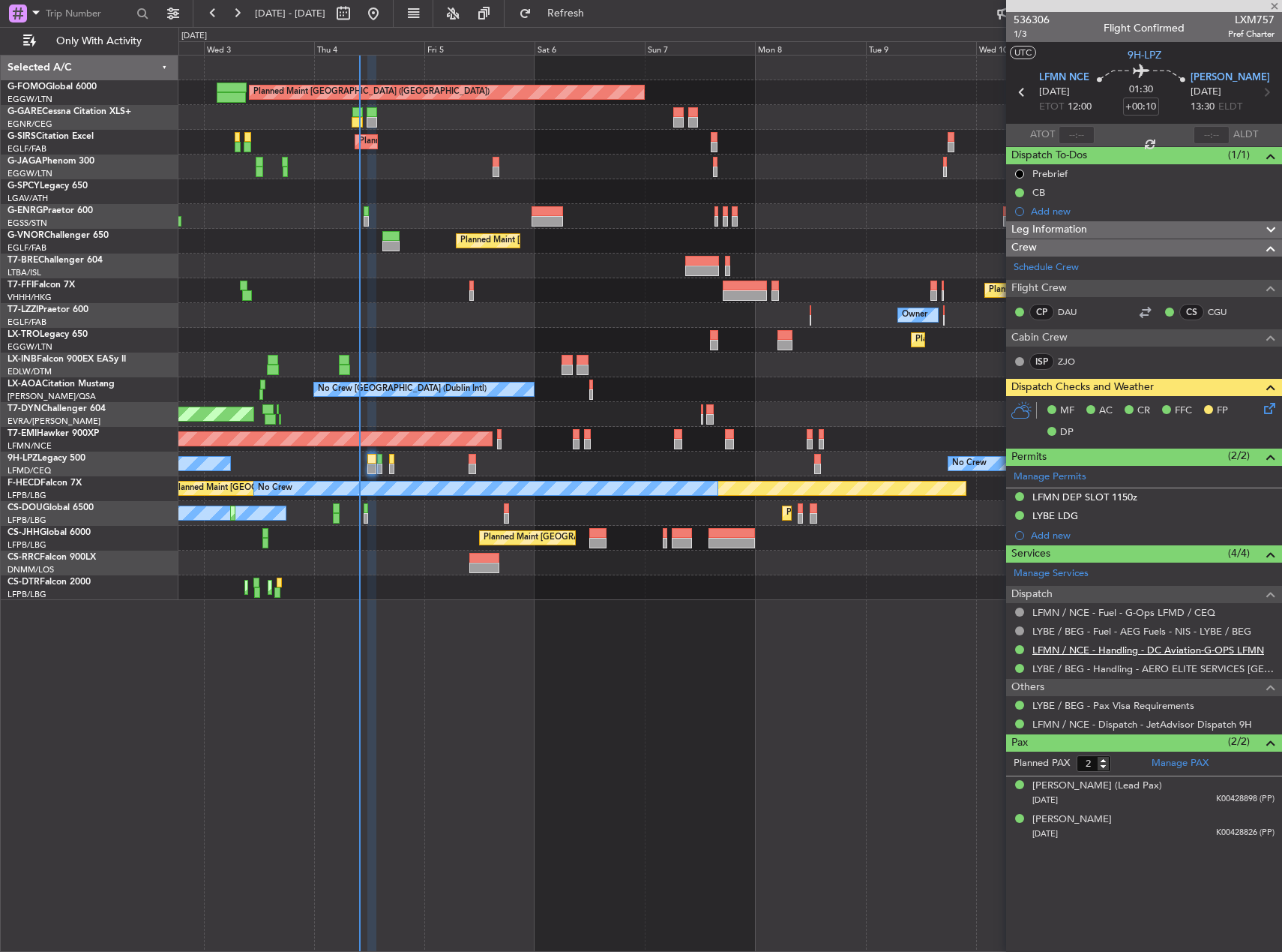
type input "+00:05"
type input "0"
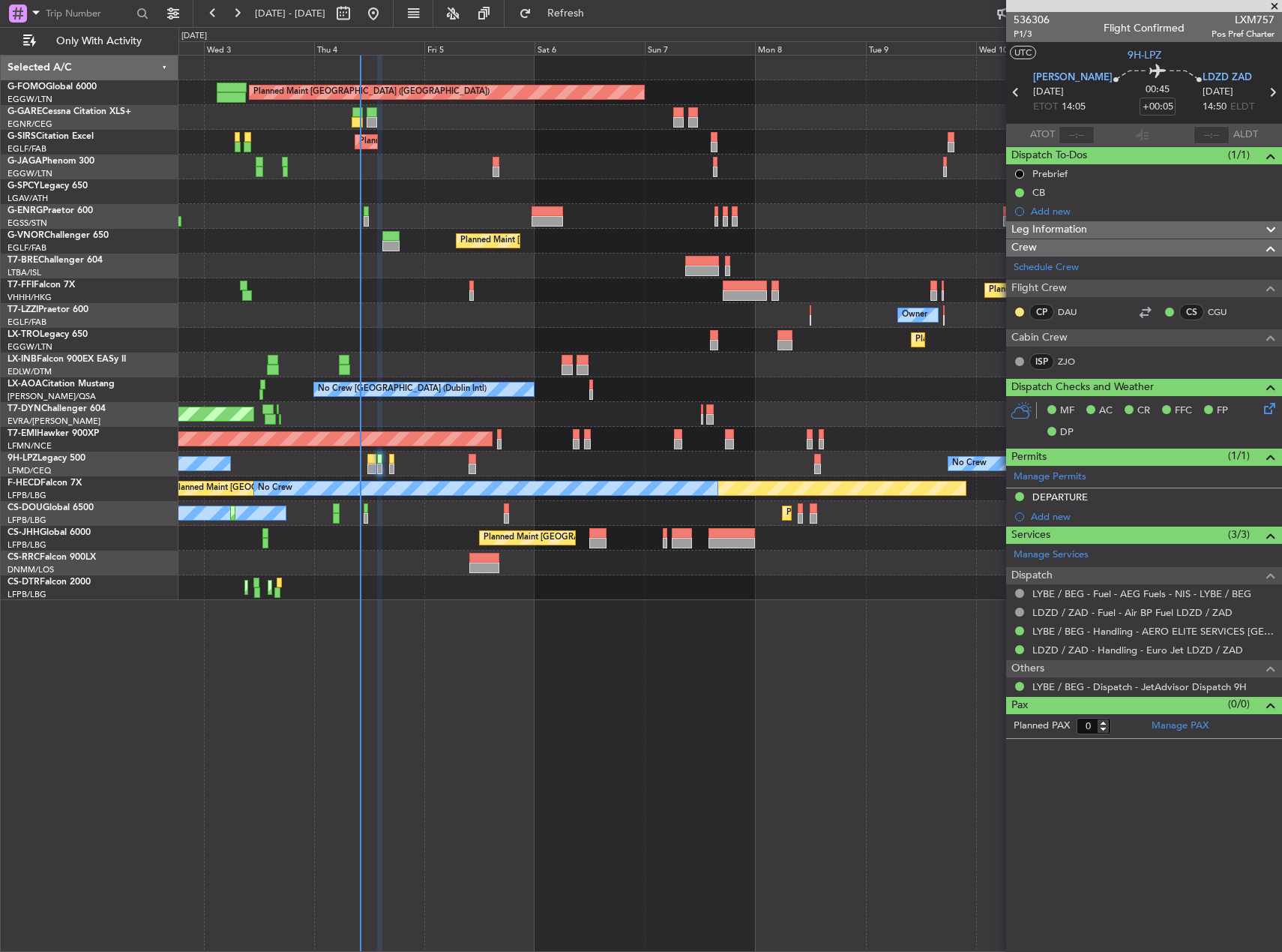
click at [362, 288] on div "Planned Maint London (Luton) Unplanned Maint Chester Planned Maint London (Farn…" at bounding box center [730, 327] width 1103 height 545
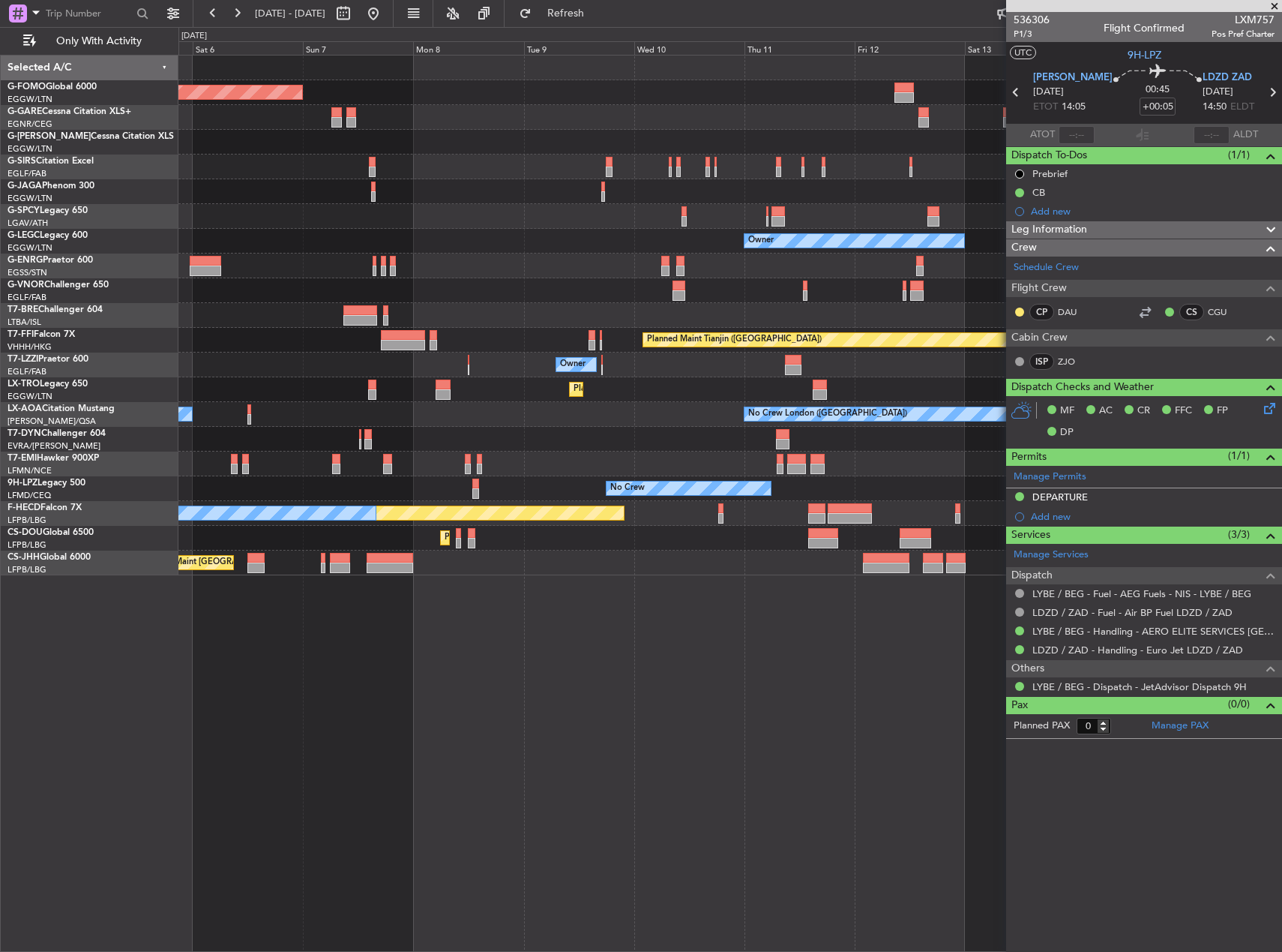
click at [527, 249] on div "Owner" at bounding box center [730, 240] width 1103 height 25
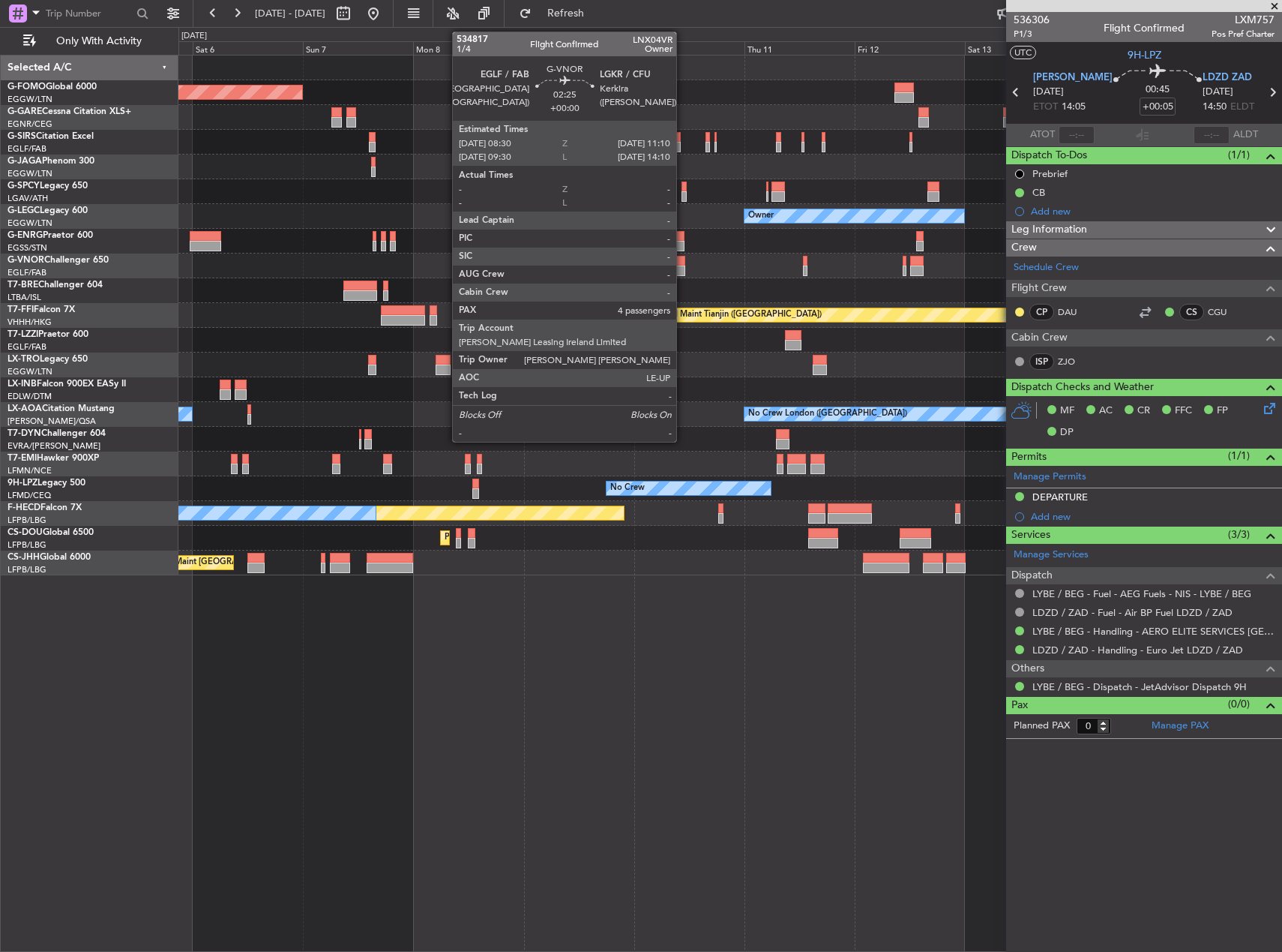
click at [683, 266] on div at bounding box center [679, 271] width 13 height 11
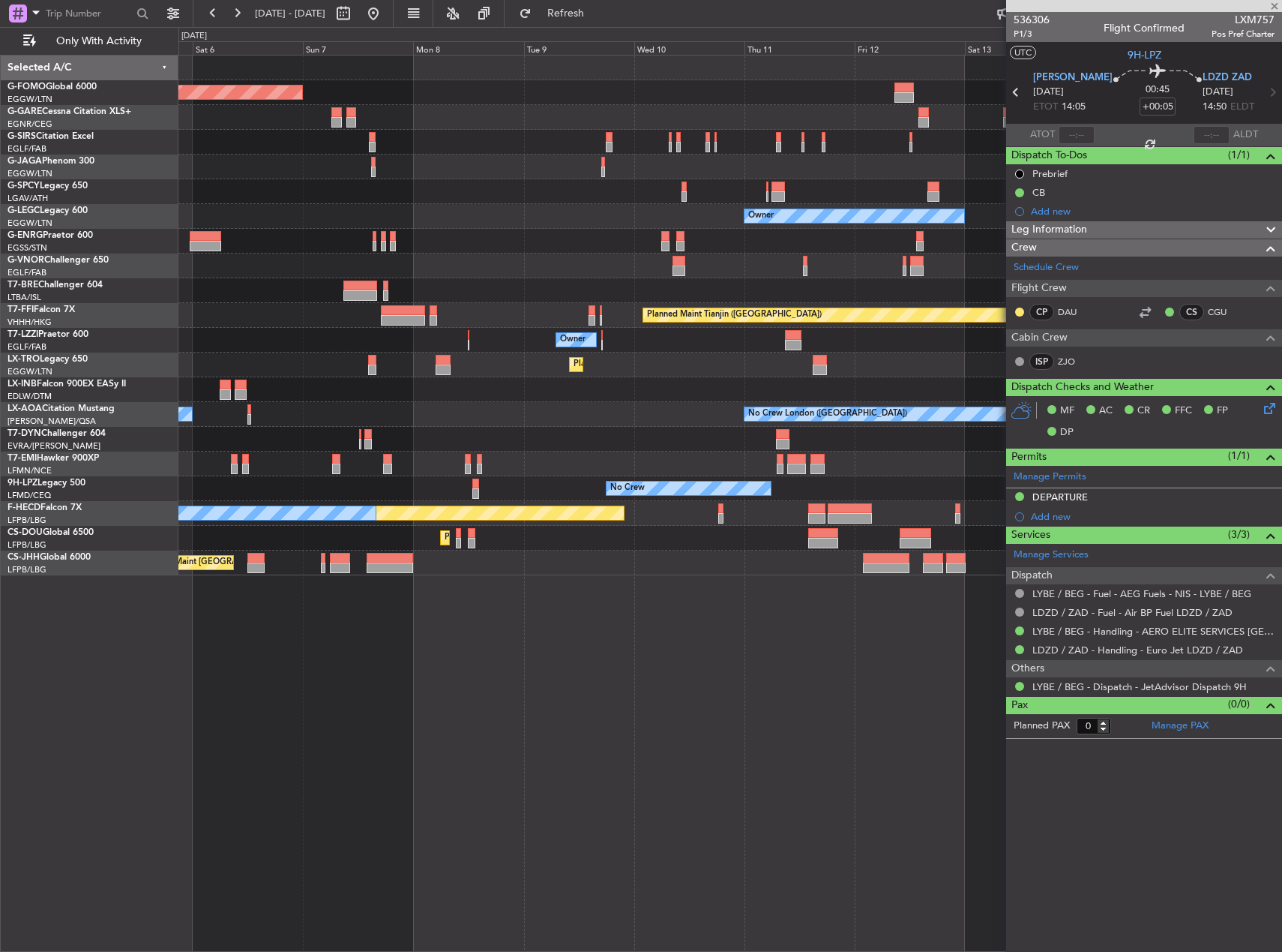
type input "4"
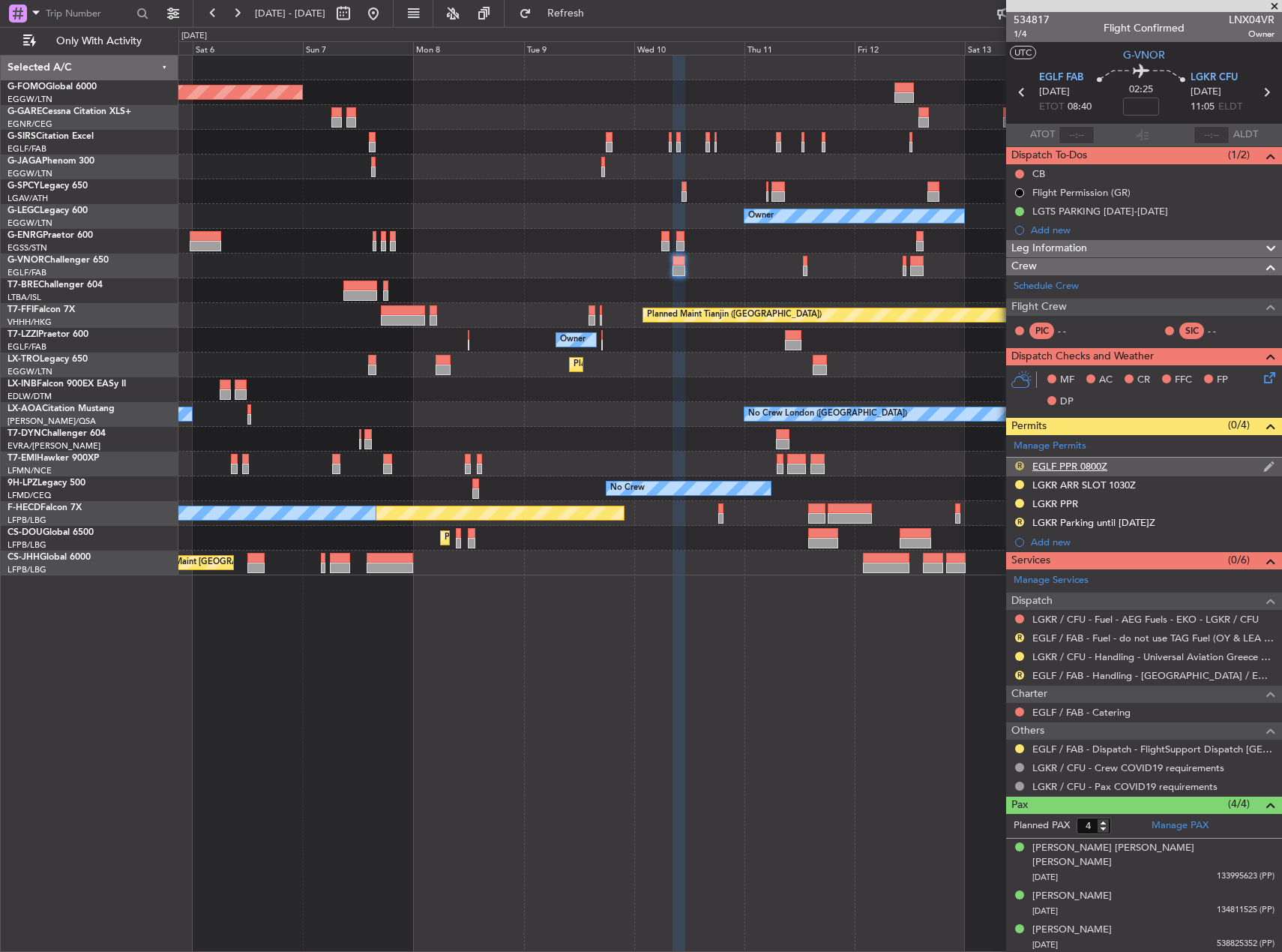
click at [1020, 466] on button "R" at bounding box center [1019, 466] width 9 height 9
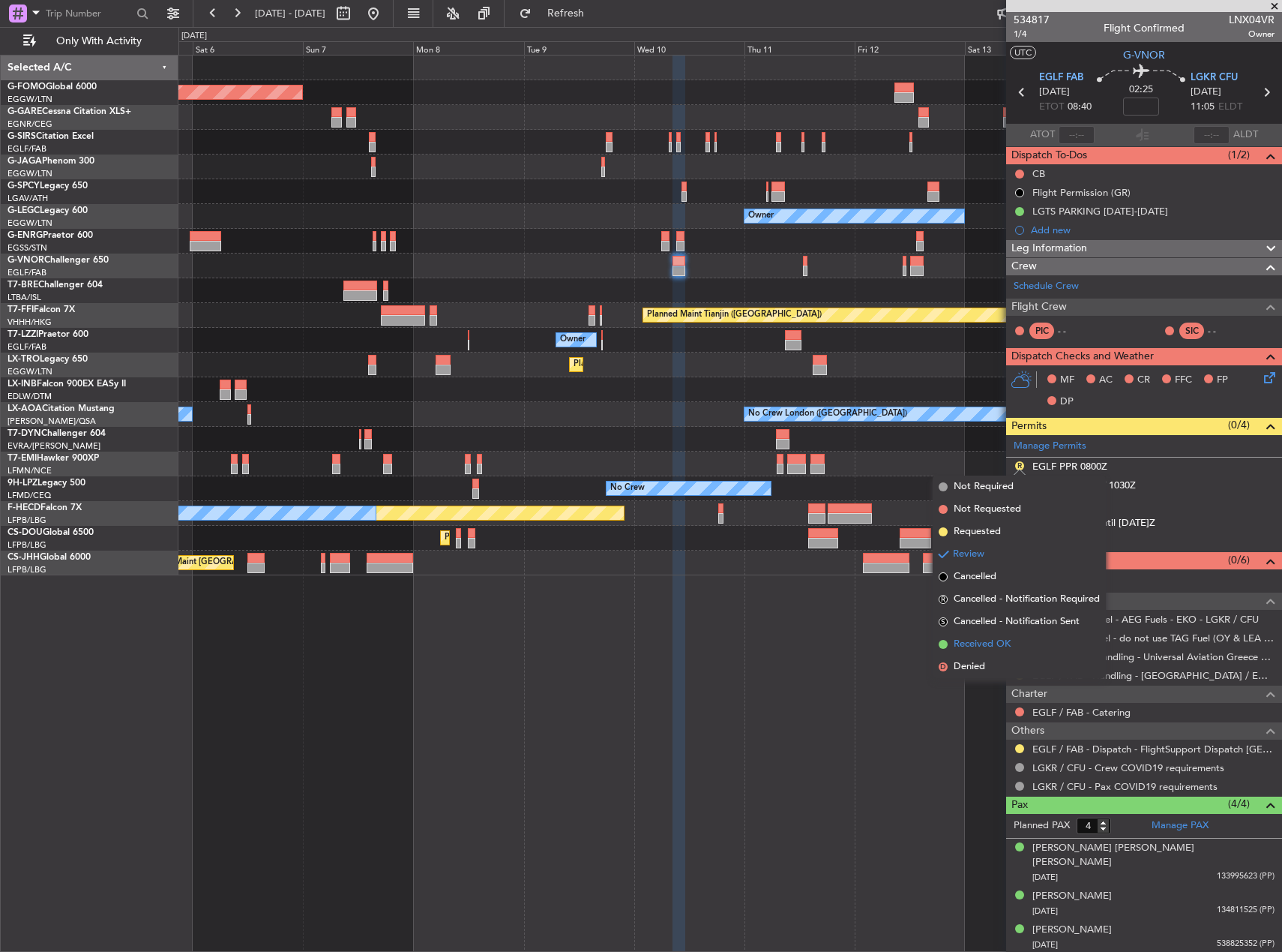
click at [1004, 645] on span "Received OK" at bounding box center [983, 644] width 57 height 15
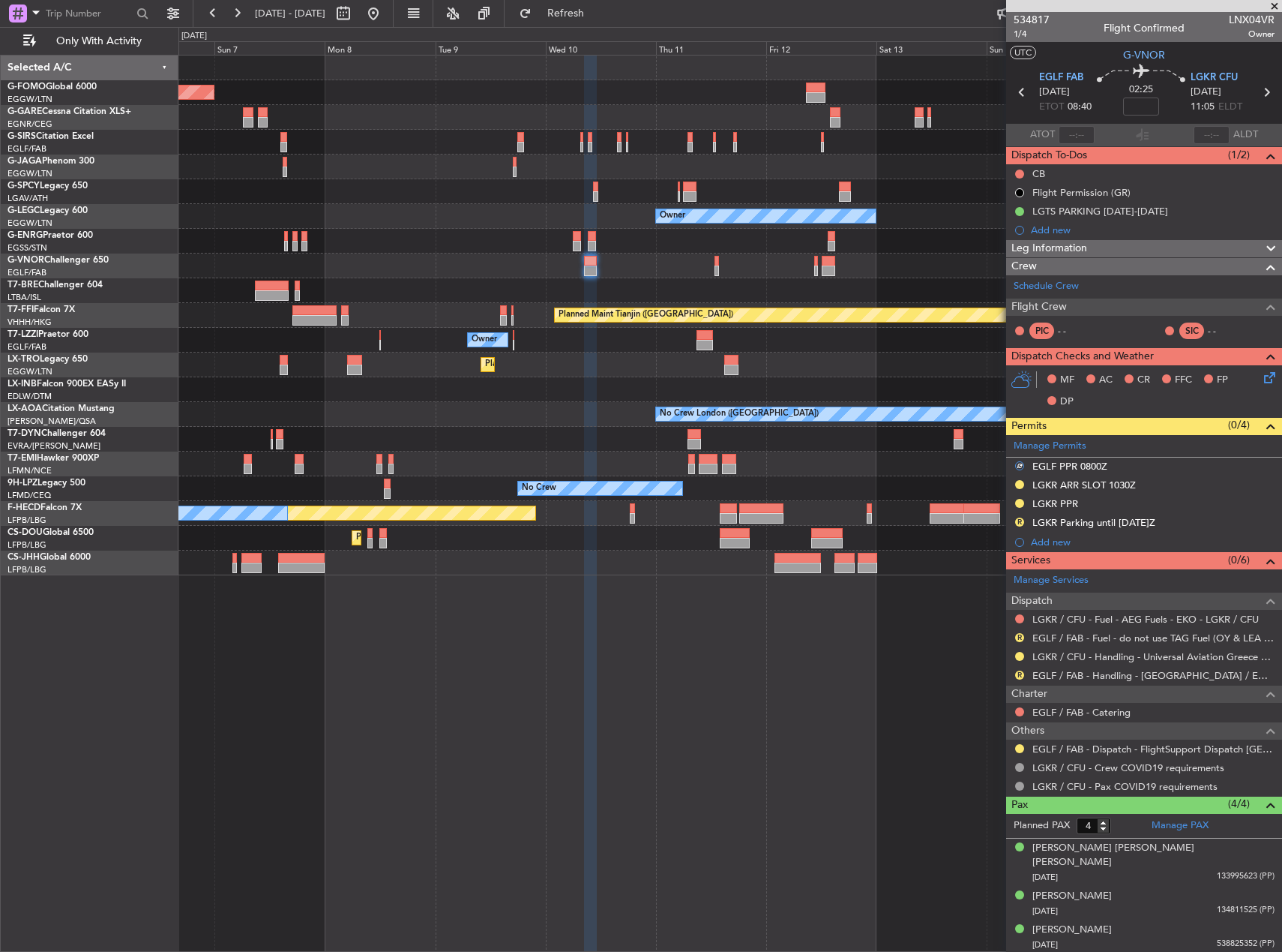
click at [700, 266] on div "Planned Maint [GEOGRAPHIC_DATA] ([GEOGRAPHIC_DATA])" at bounding box center [730, 265] width 1103 height 25
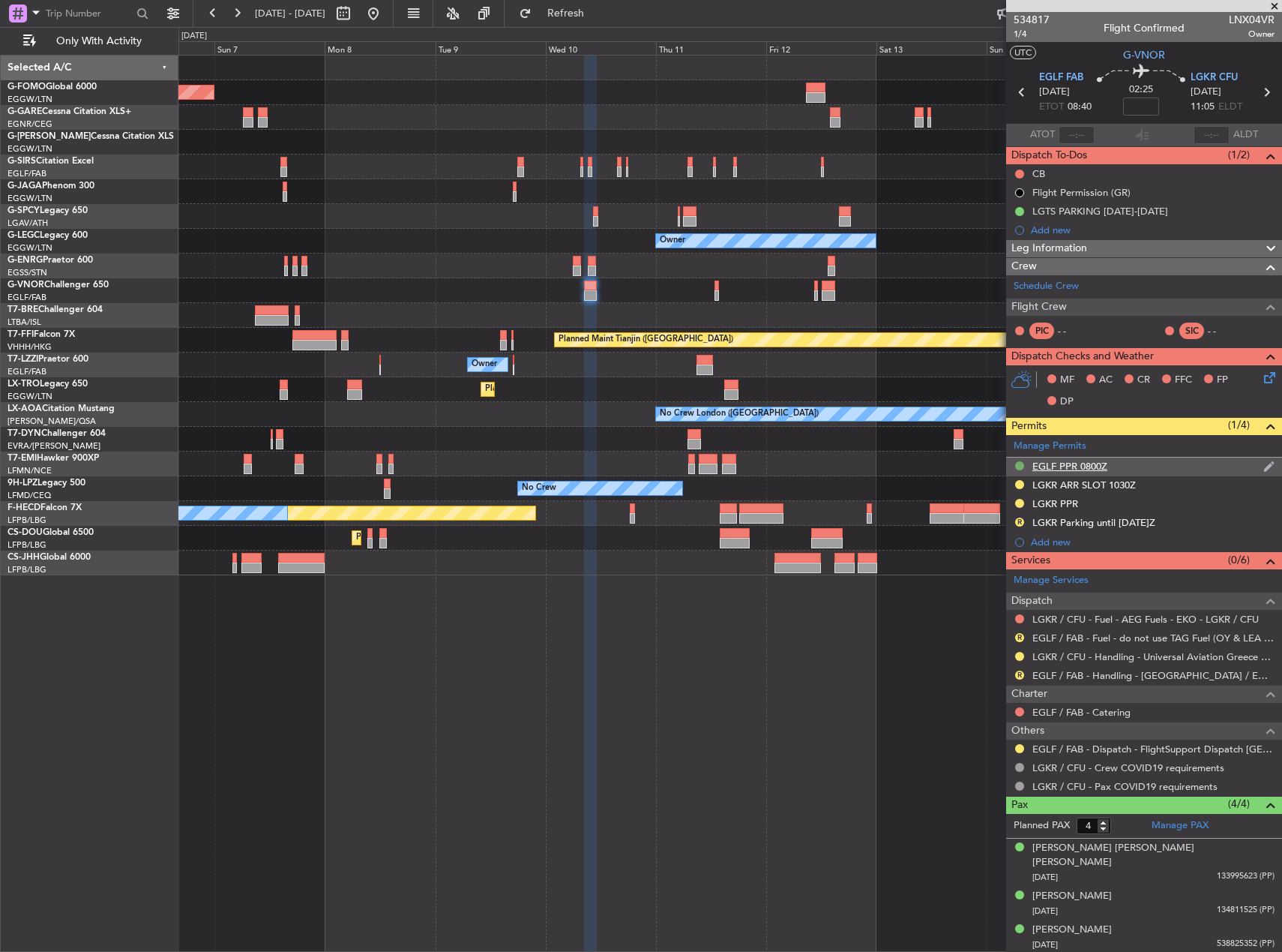
click at [1021, 465] on button at bounding box center [1019, 466] width 9 height 9
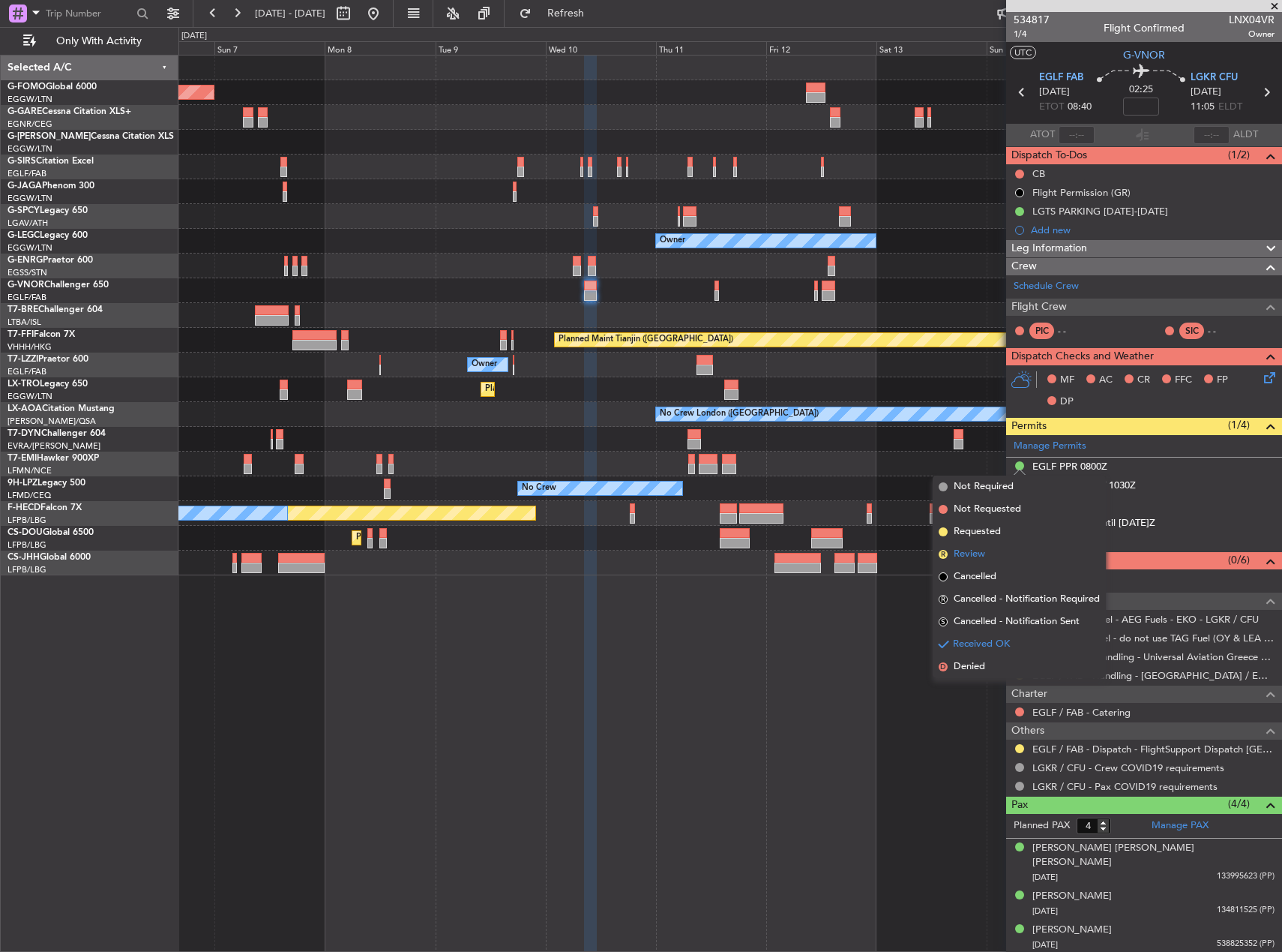
click at [985, 549] on li "R Review" at bounding box center [1019, 554] width 173 height 23
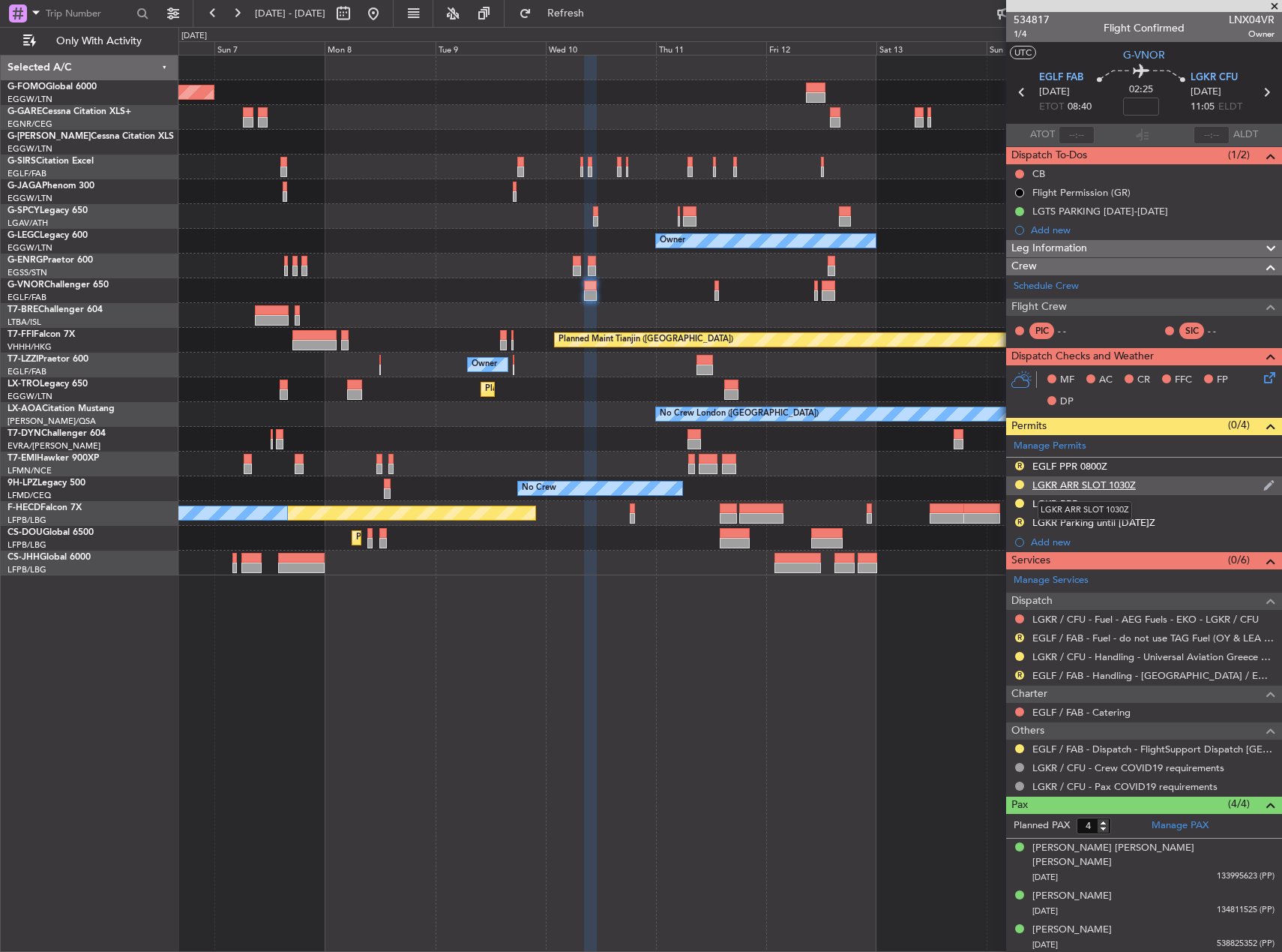
click at [1074, 483] on div "LGKR ARR SLOT 1030Z" at bounding box center [1084, 484] width 104 height 13
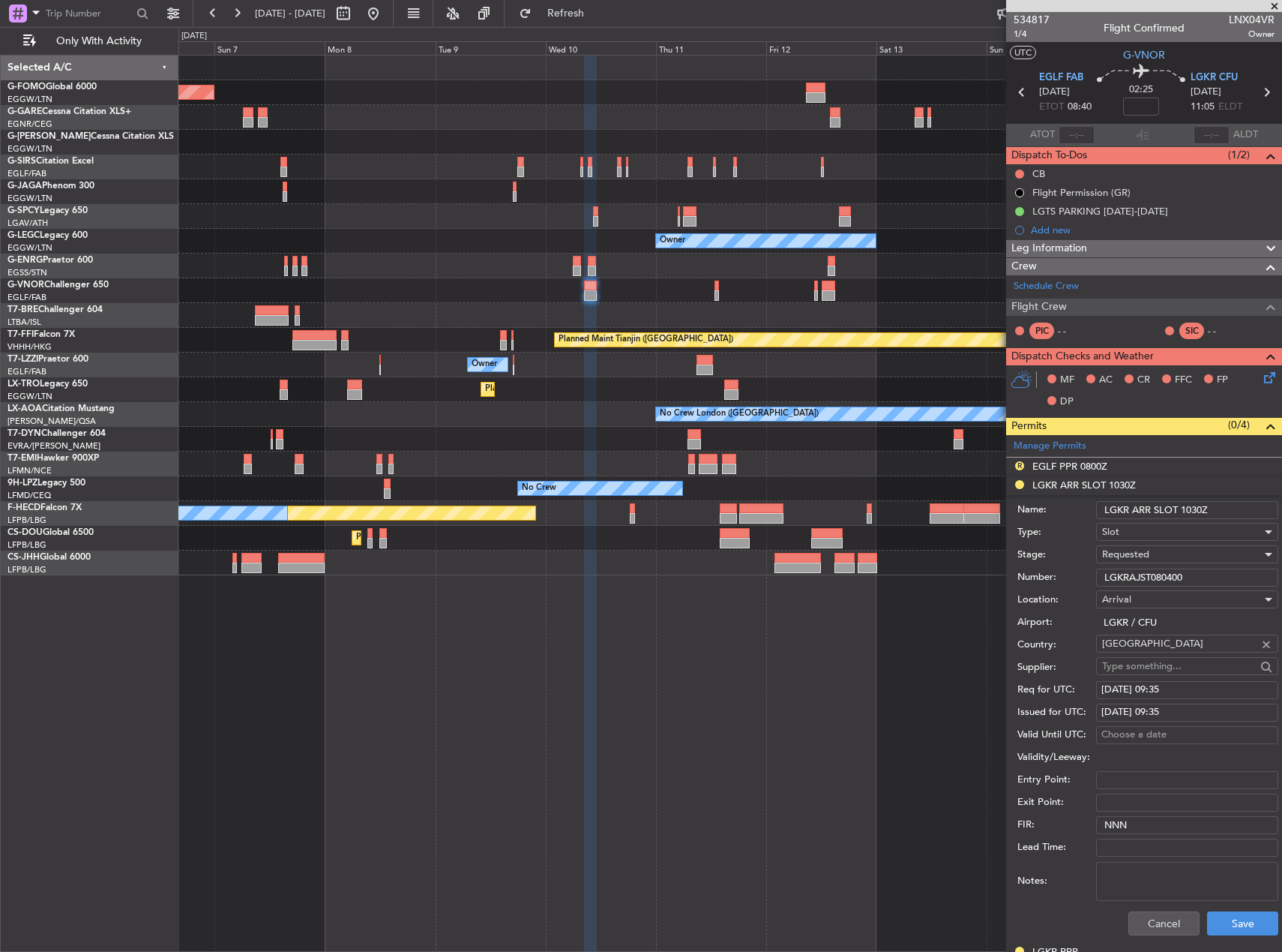
click at [1196, 511] on input "LGKR ARR SLOT 1030Z" at bounding box center [1187, 510] width 182 height 18
click at [1193, 514] on input "LGKR ARR SLOT 1030Z" at bounding box center [1187, 510] width 182 height 18
type input "LGKR ARR SLOT 1100Z"
click at [1233, 930] on button "Save" at bounding box center [1242, 923] width 71 height 24
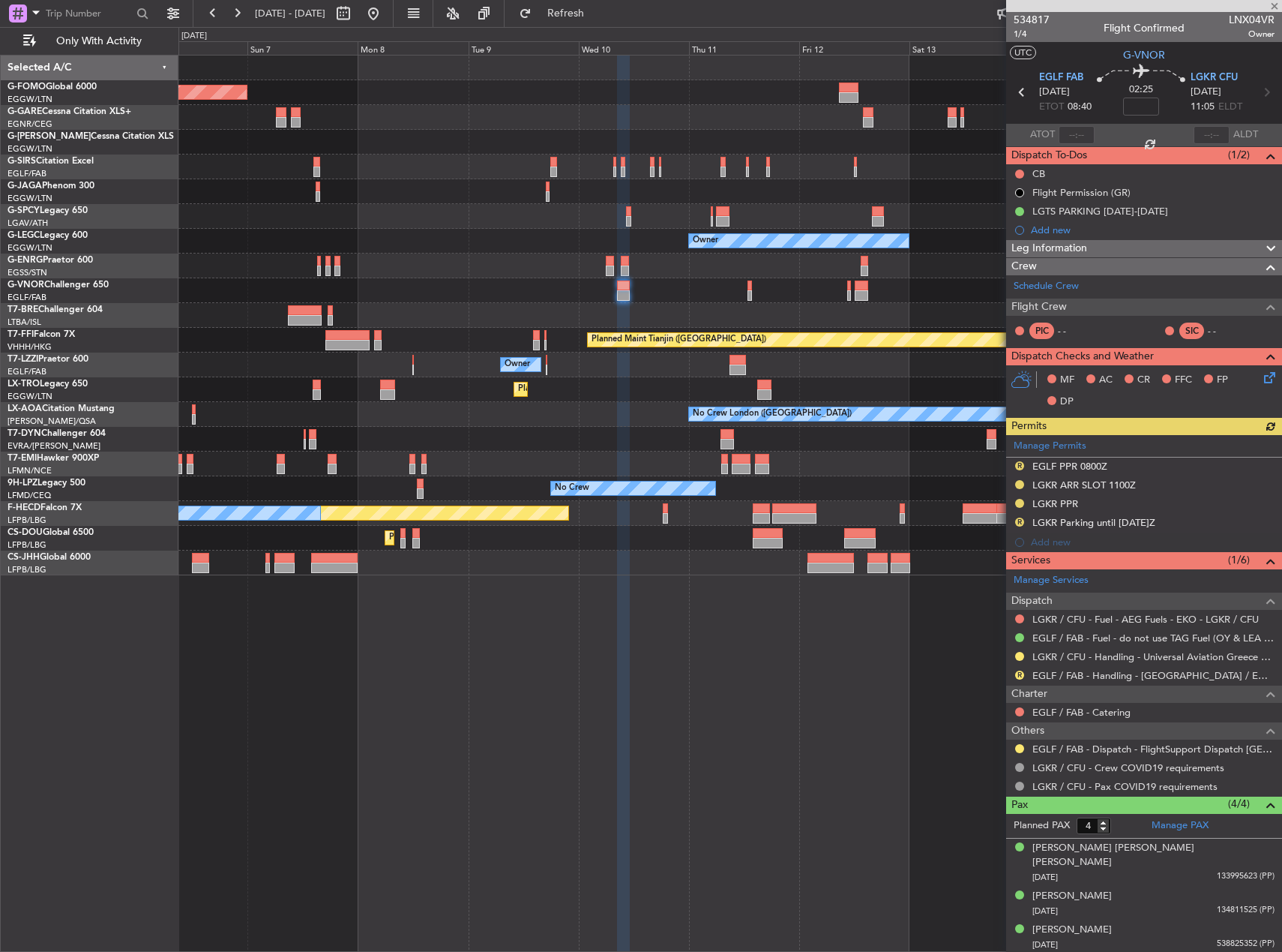
click at [472, 263] on div at bounding box center [730, 265] width 1103 height 25
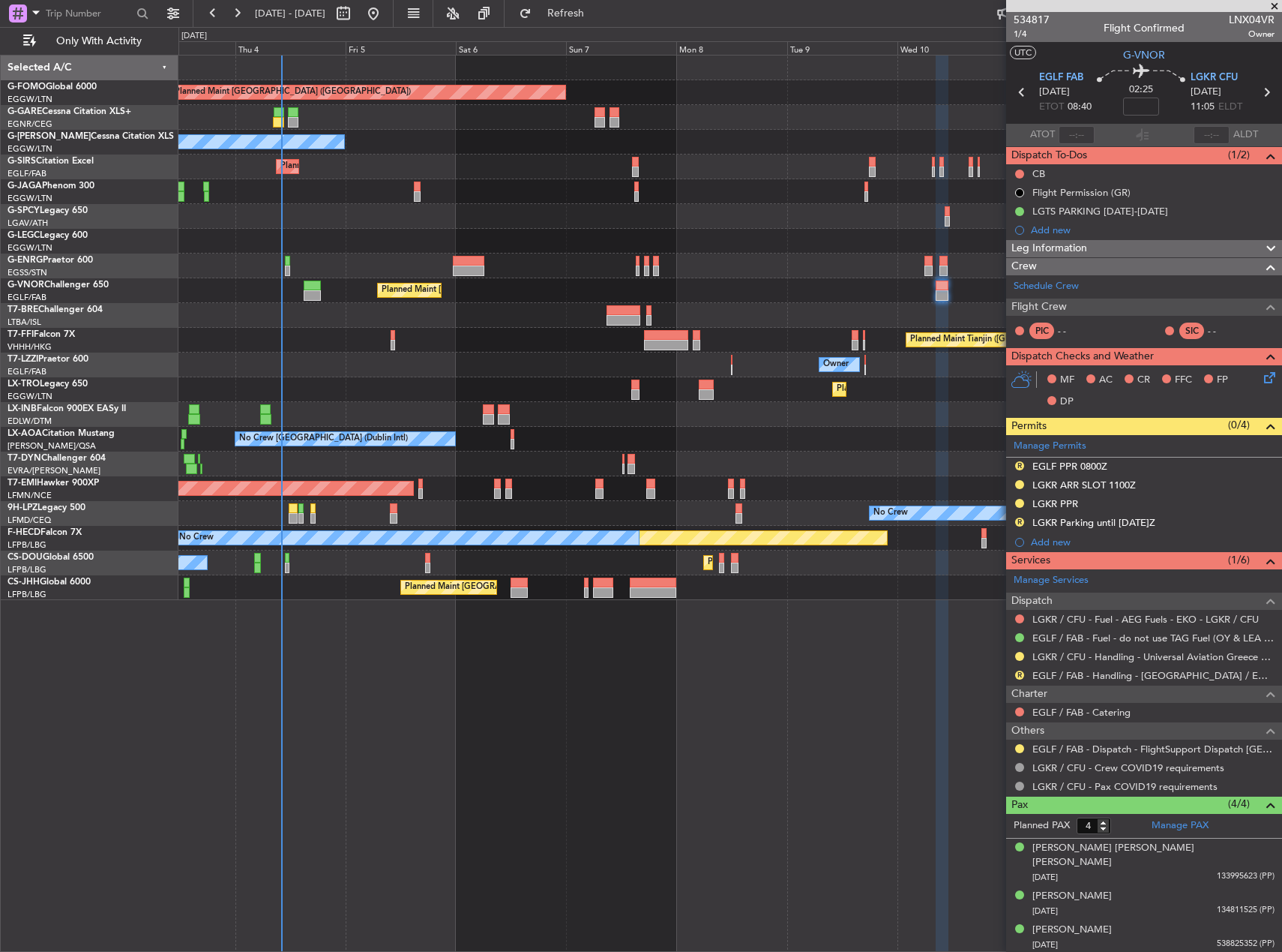
click at [850, 451] on div "Planned Maint London (Luton) Unplanned Maint Chester Owner Owner Planned Maint …" at bounding box center [730, 327] width 1103 height 545
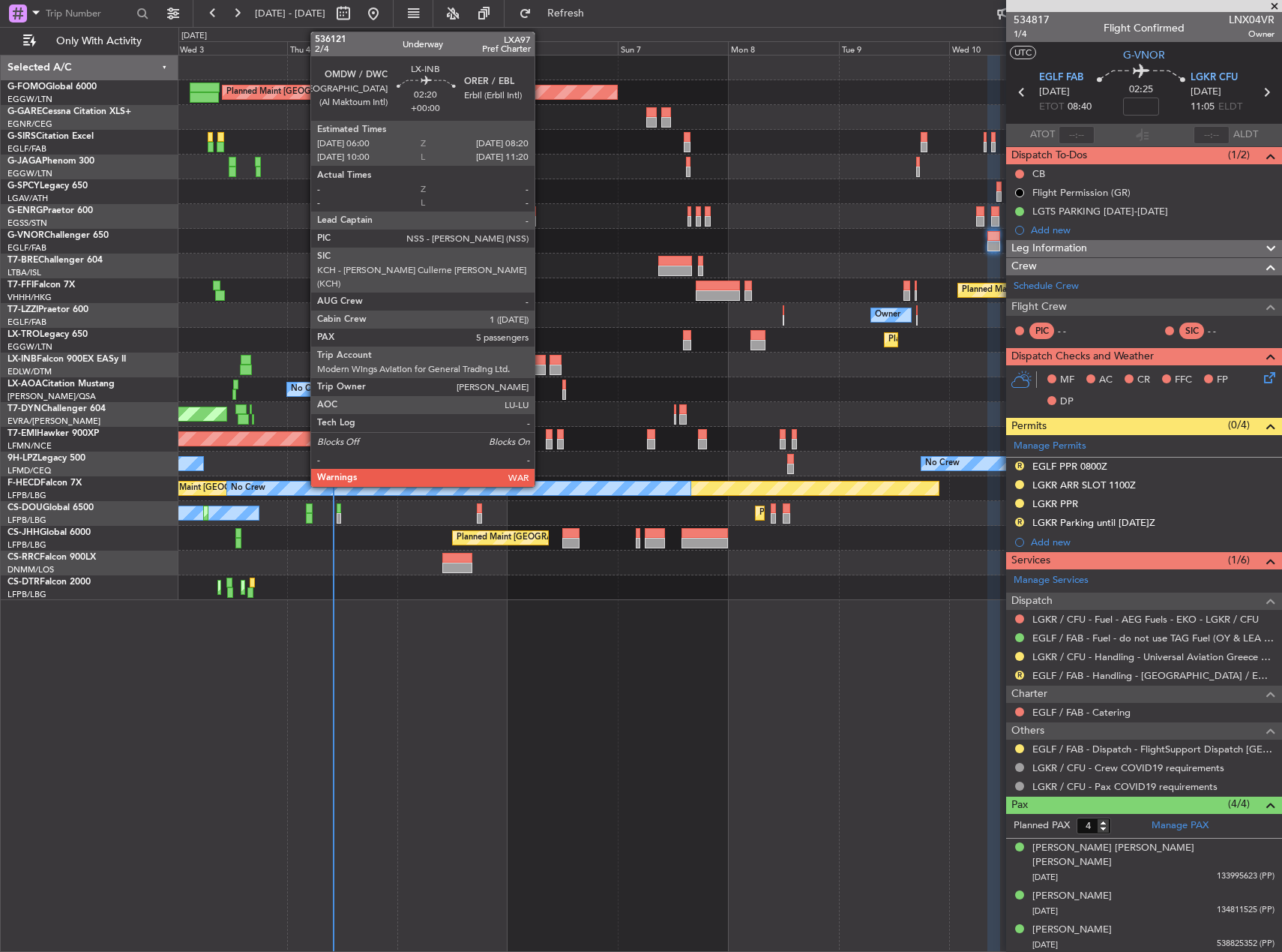
click at [542, 372] on div at bounding box center [540, 370] width 11 height 11
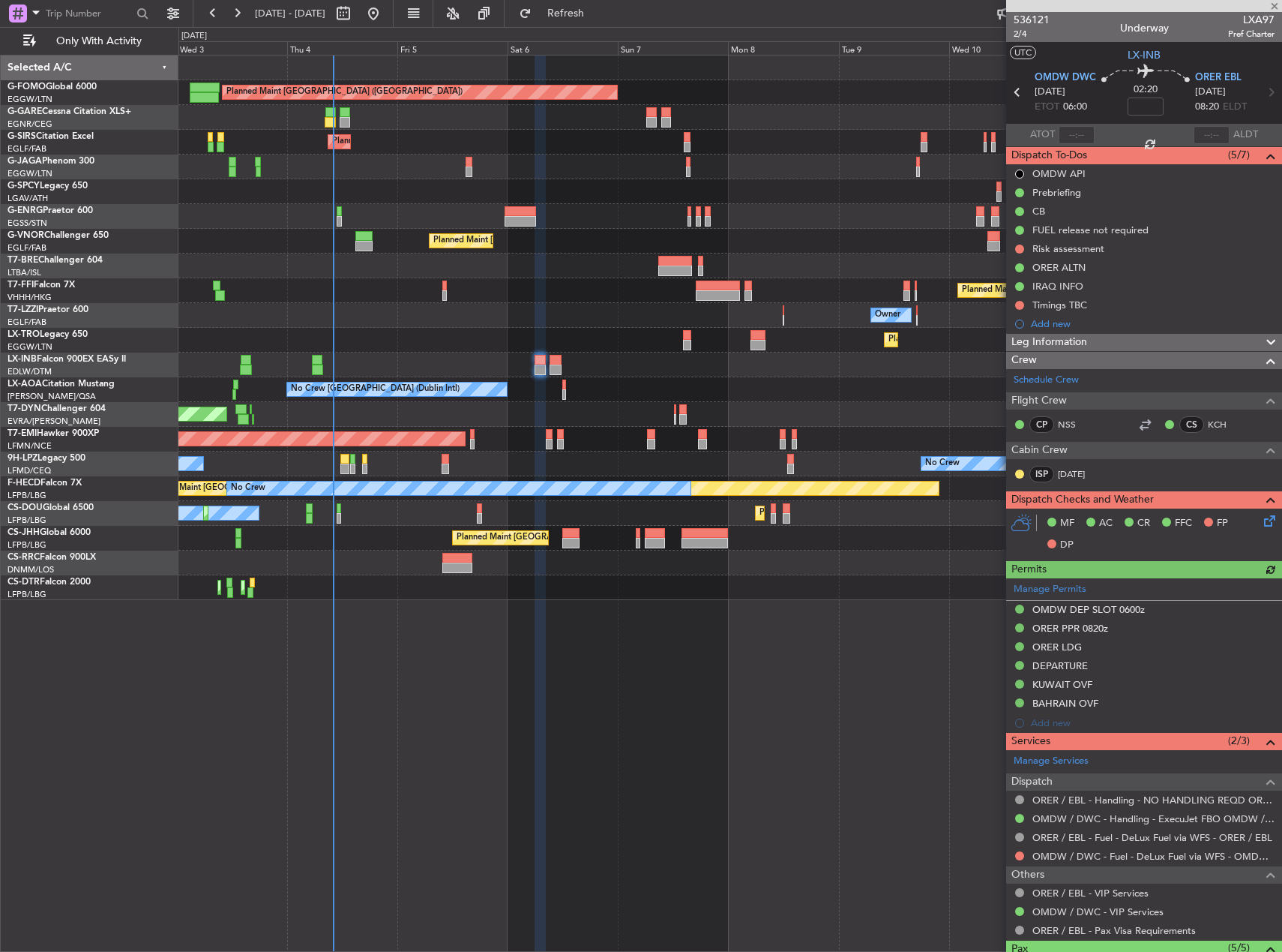
click at [1068, 339] on span "Leg Information" at bounding box center [1049, 342] width 76 height 17
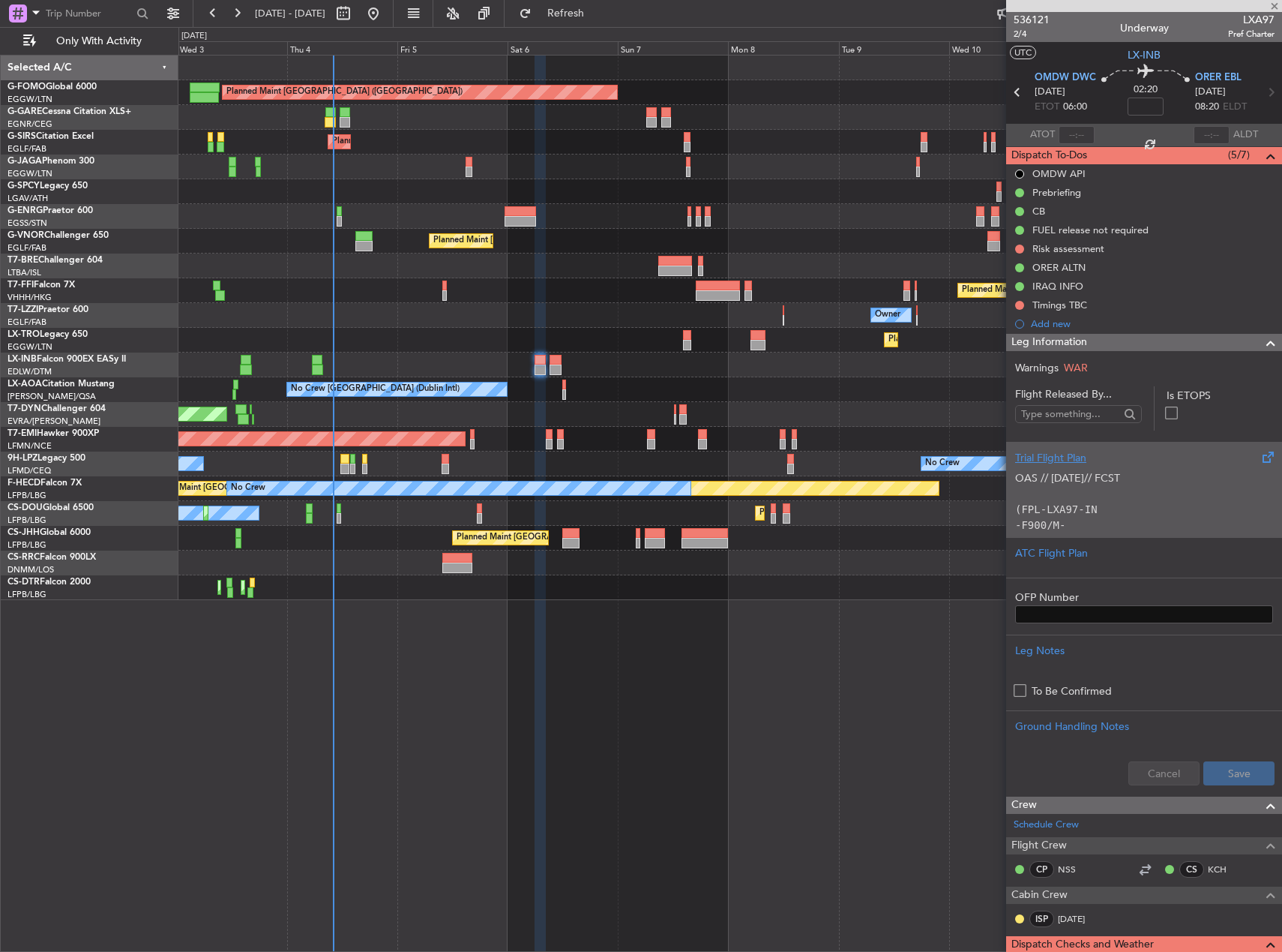
click at [1120, 502] on div "OAS // 04SEP// FCST (FPL-LXA97-IN -F900/M-SBDE2E3FGHIJ1J3J4J7M3P2RWXYZ/LB1D1 -O…" at bounding box center [1144, 497] width 258 height 63
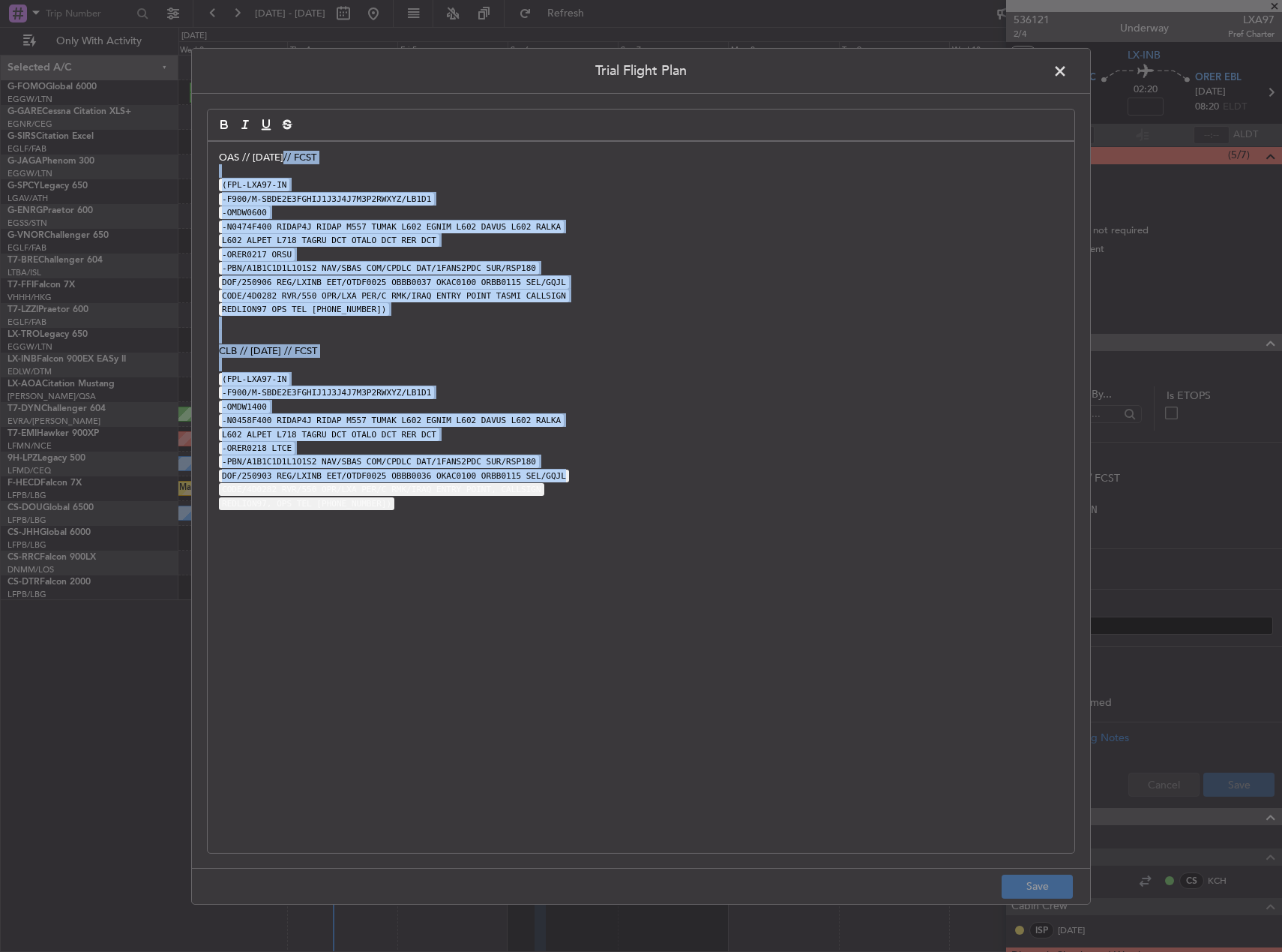
drag, startPoint x: 359, startPoint y: 215, endPoint x: 563, endPoint y: 474, distance: 329.7
click at [563, 474] on div "OAS // 04SEP// FCST (FPL-LXA97-IN -F900/M-SBDE2E3FGHIJ1J3J4J7M3P2RWXYZ/LB1D1 -O…" at bounding box center [641, 496] width 867 height 711
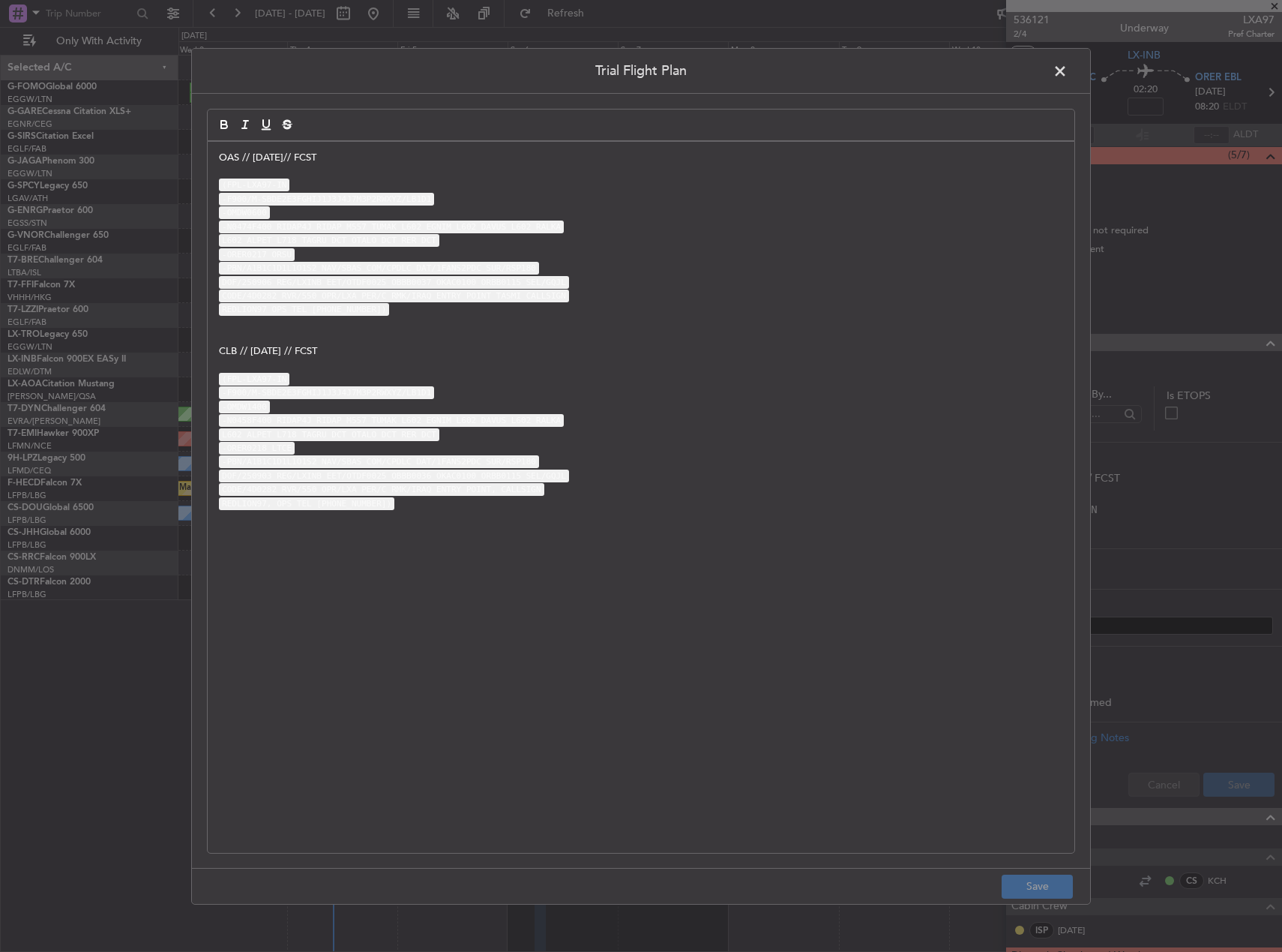
click at [1068, 70] on span at bounding box center [1068, 74] width 0 height 30
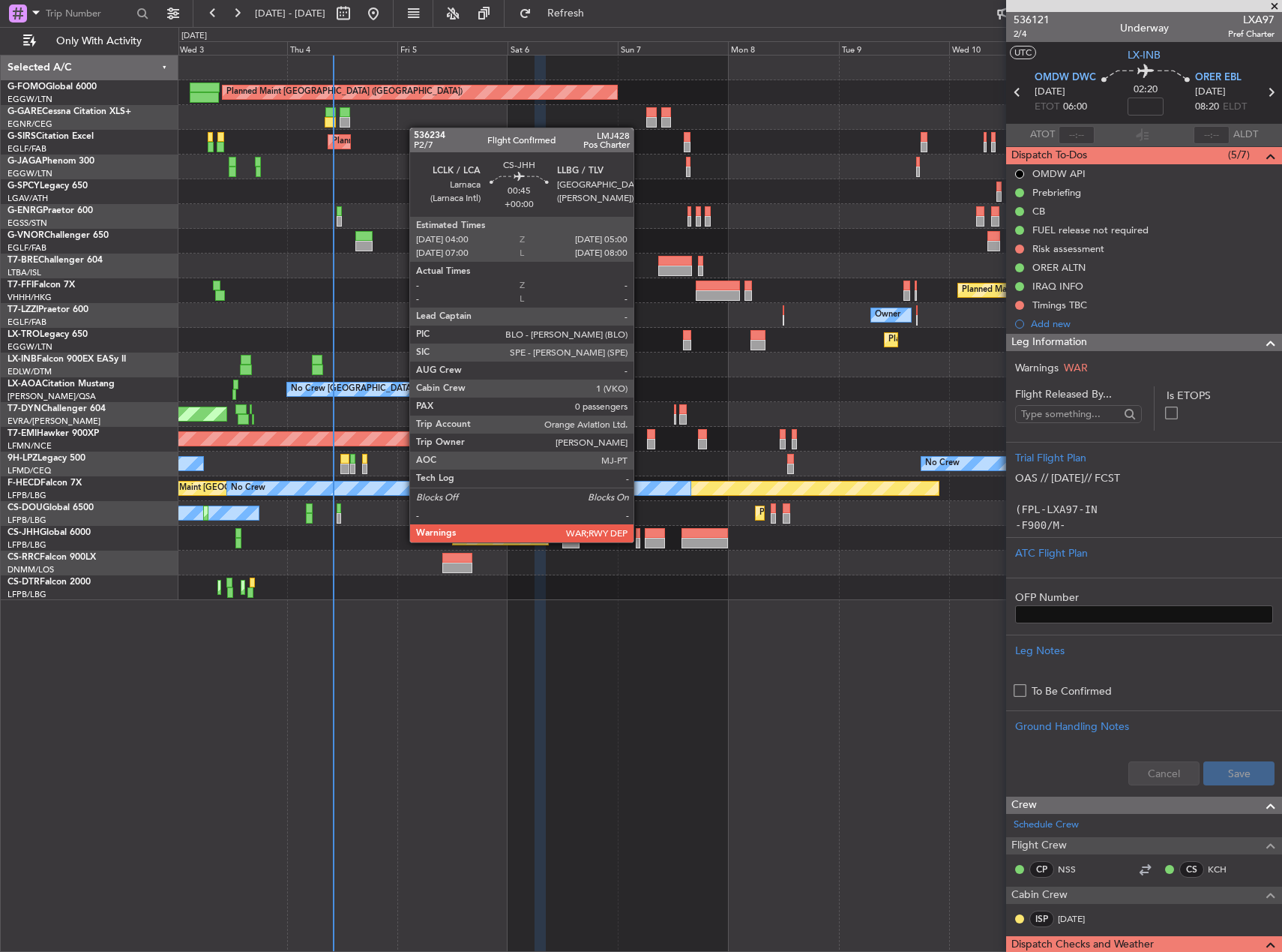
click at [641, 541] on div at bounding box center [638, 543] width 5 height 11
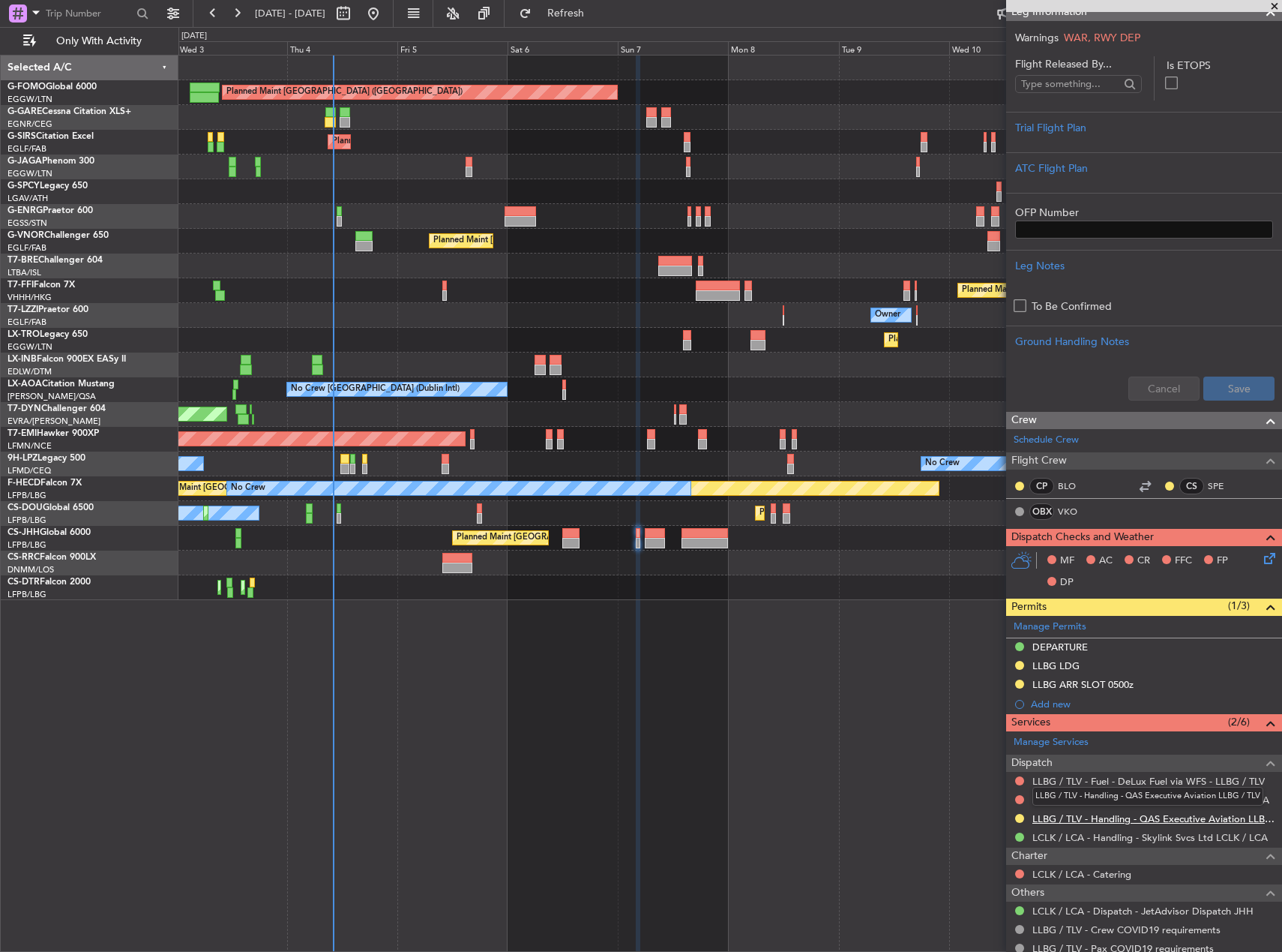
scroll to position [228, 0]
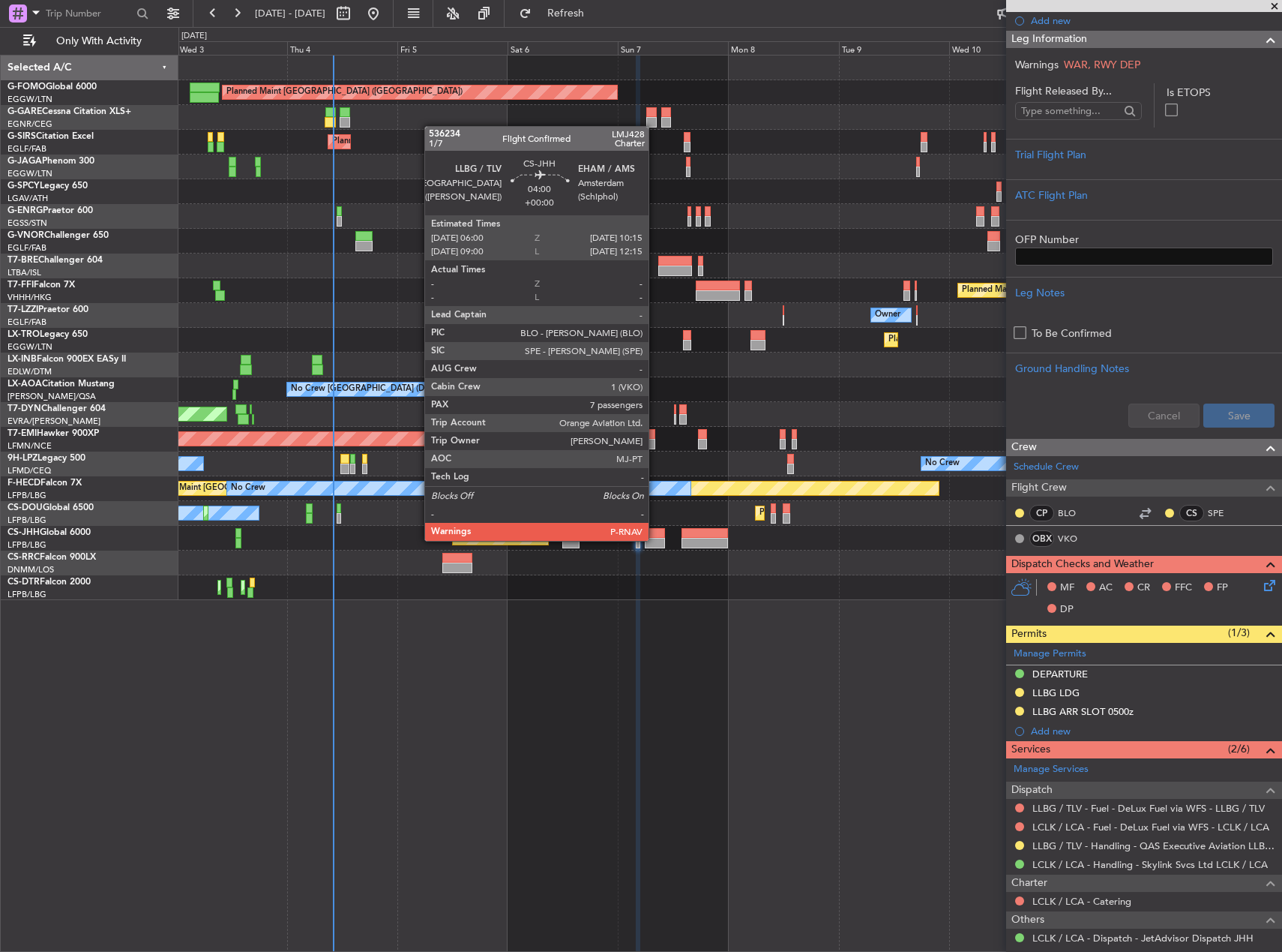
click at [655, 539] on div at bounding box center [654, 543] width 20 height 11
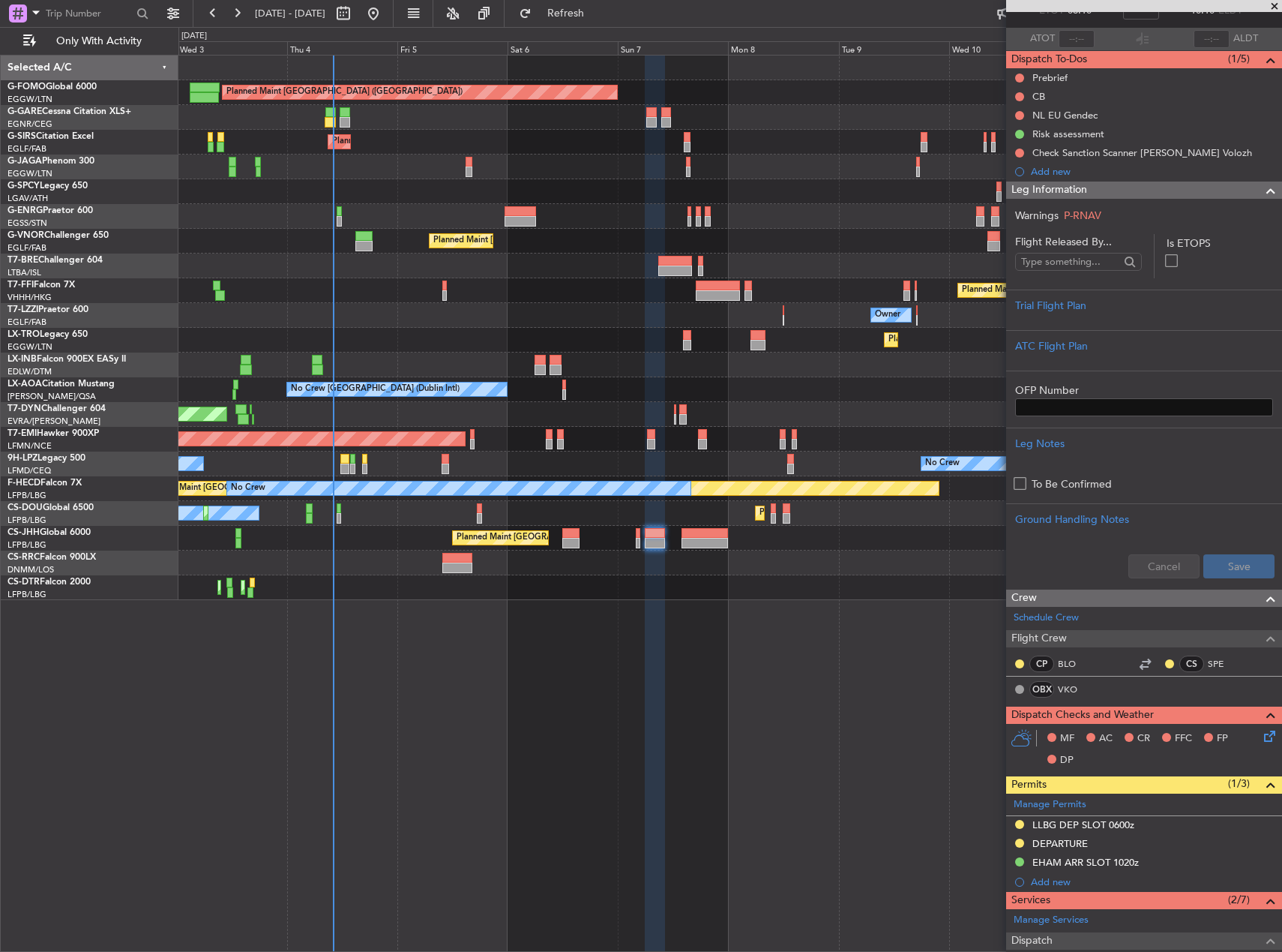
scroll to position [0, 0]
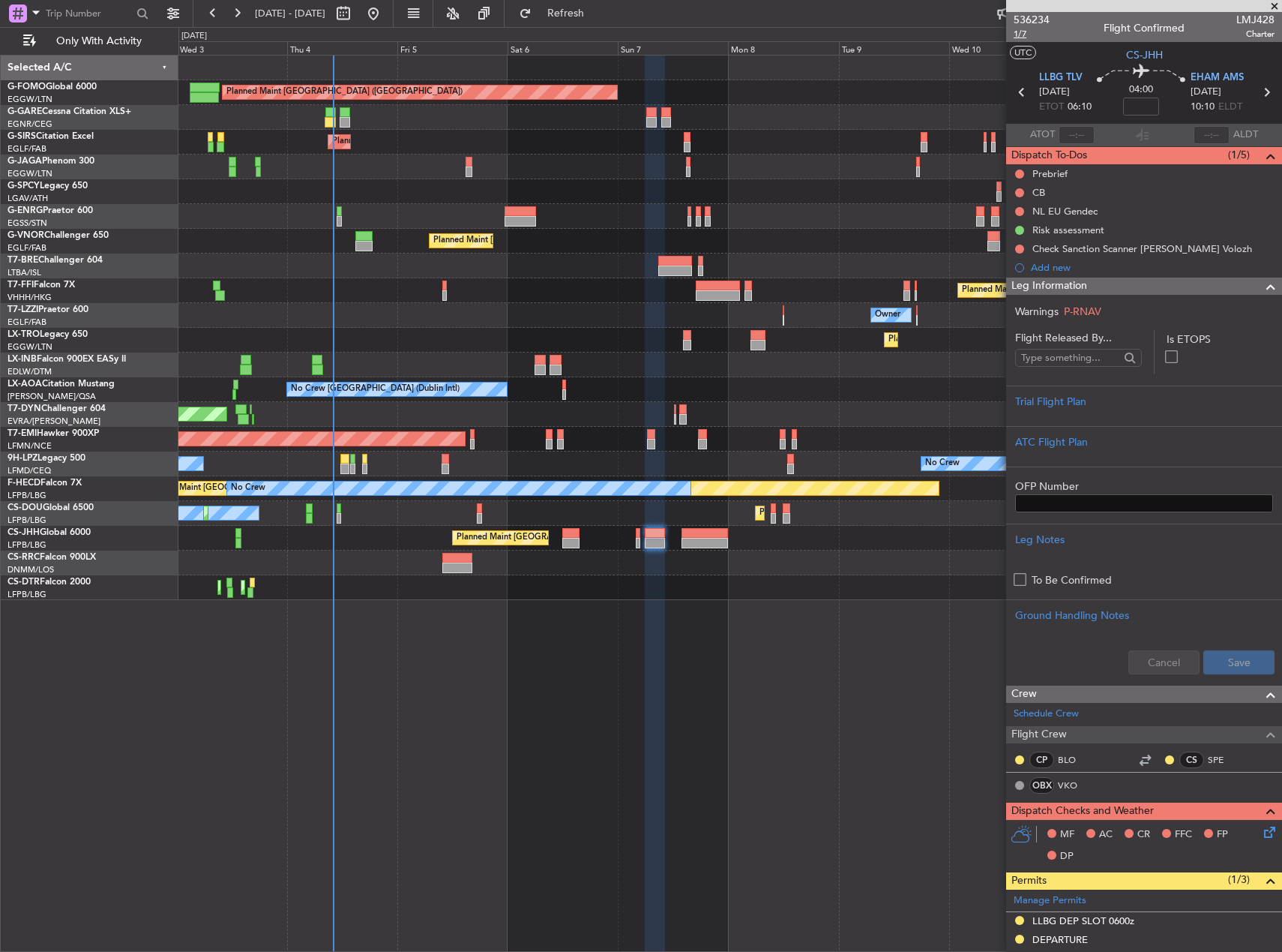
click at [1019, 36] on span "1/7" at bounding box center [1032, 34] width 36 height 13
click at [644, 610] on div at bounding box center [654, 503] width 20 height 897
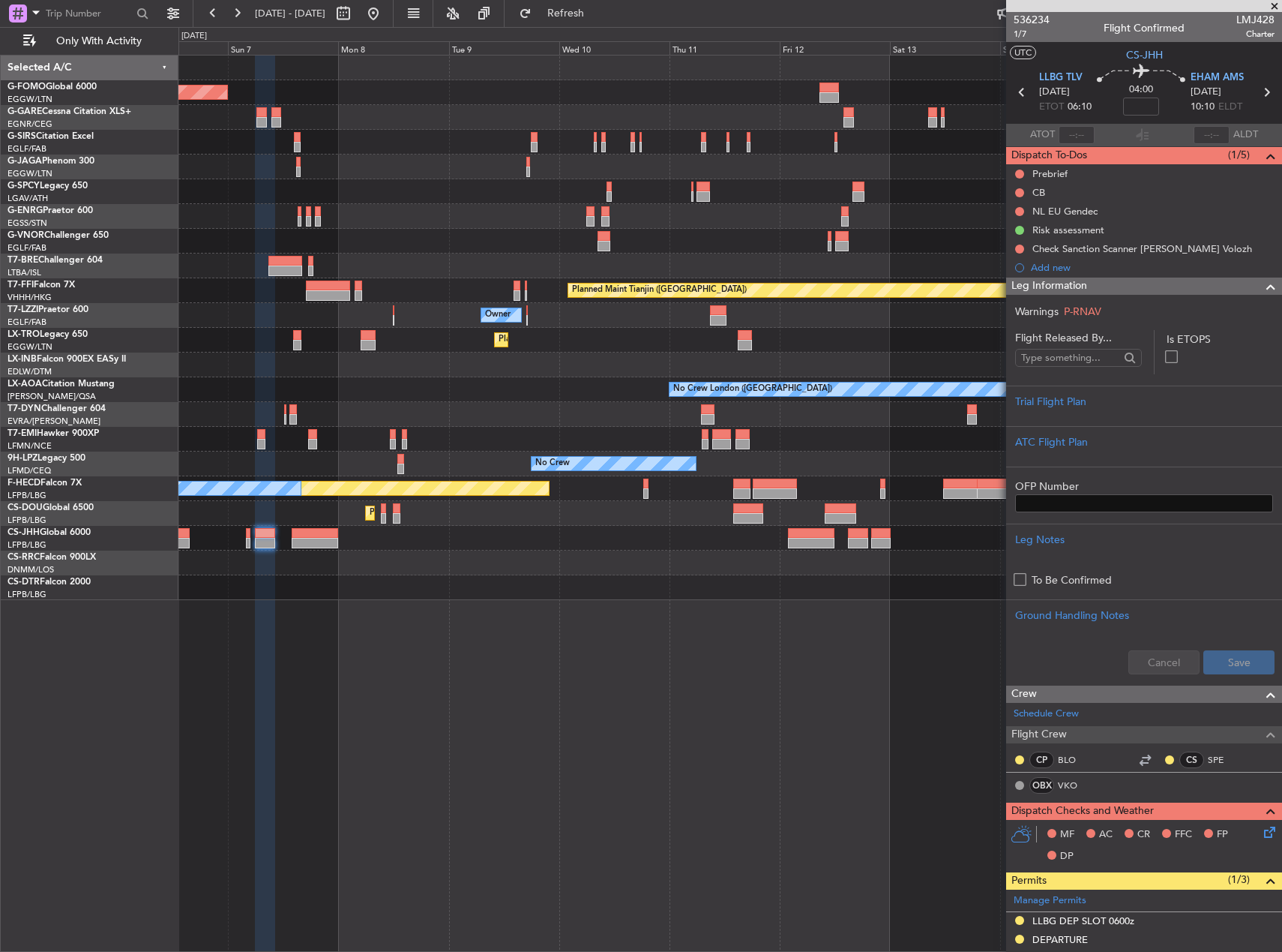
click at [420, 600] on div "Planned Maint London (Luton) Planned Maint London (Farnborough) Planned Maint L…" at bounding box center [730, 502] width 1104 height 897
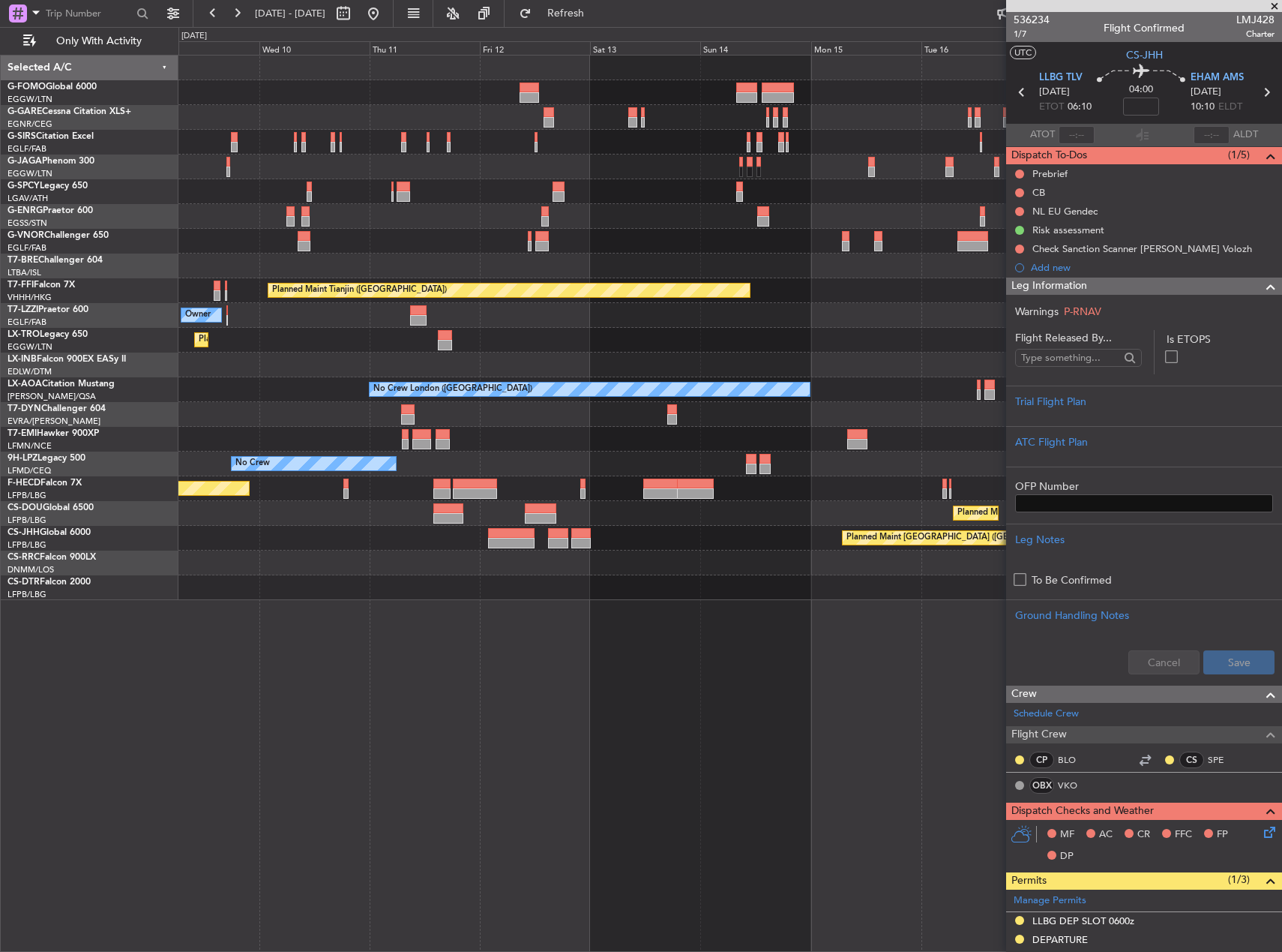
click at [576, 327] on div "Owner" at bounding box center [730, 315] width 1103 height 25
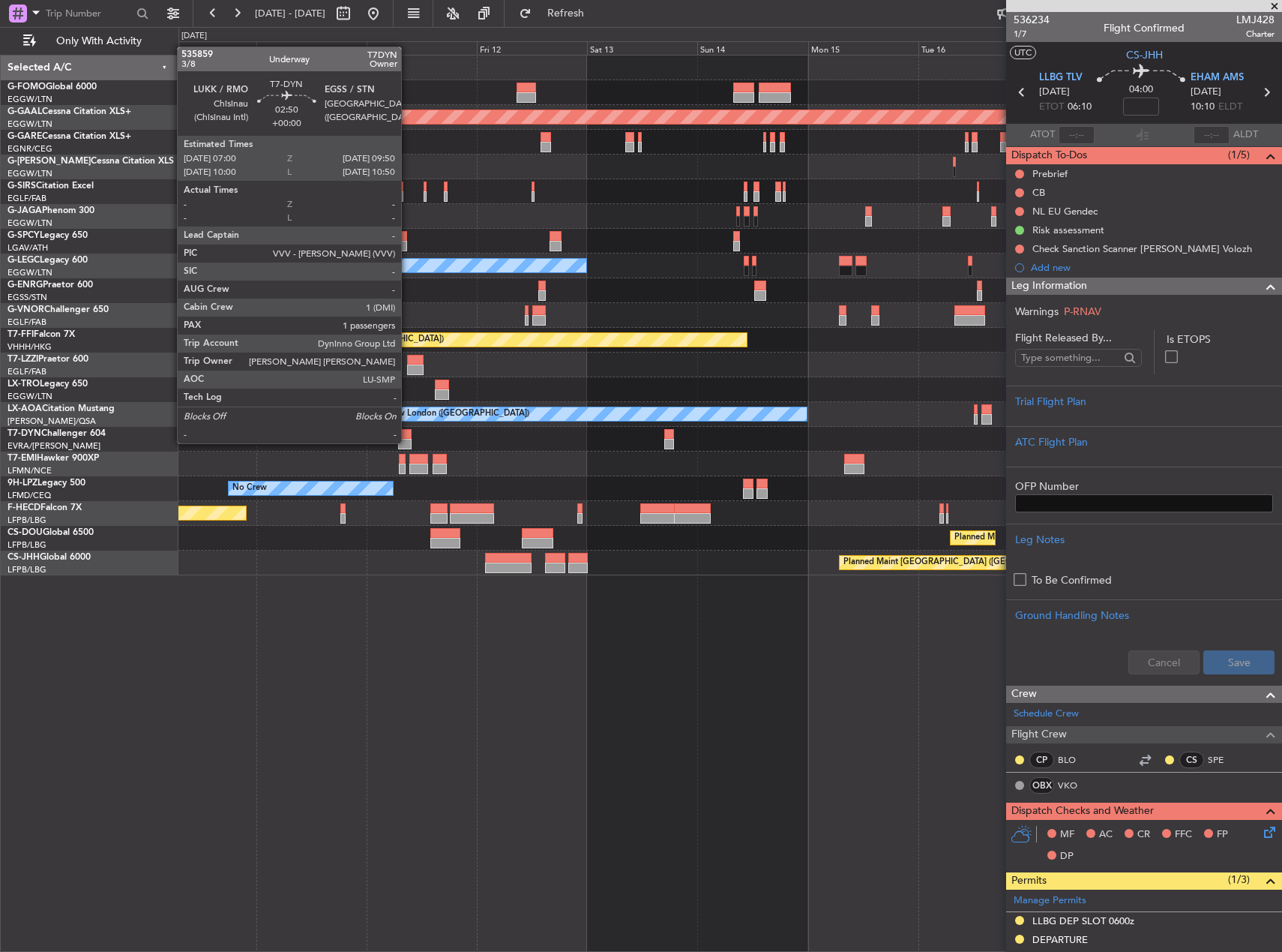
click at [408, 442] on div at bounding box center [405, 444] width 14 height 11
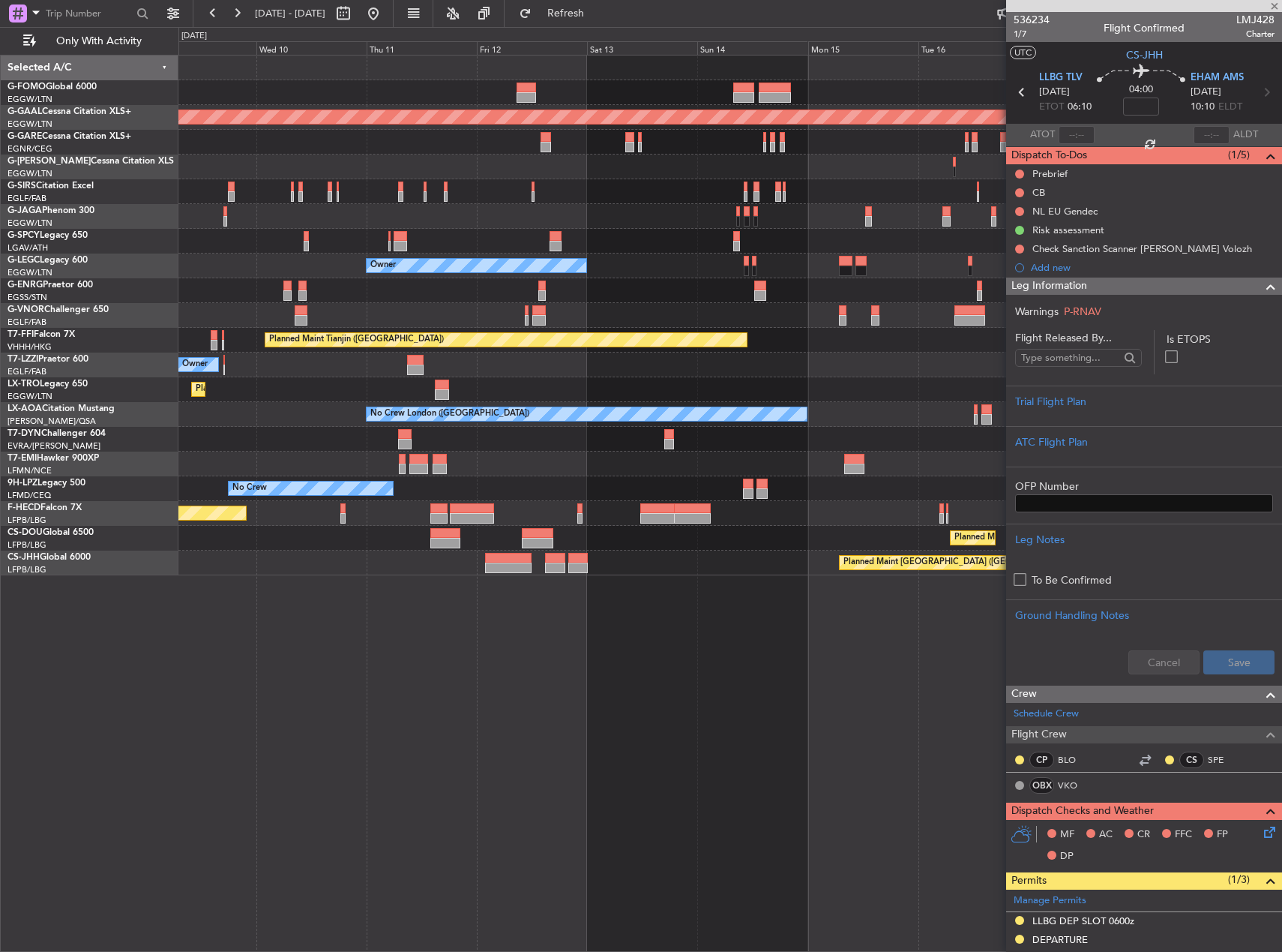
type input "1"
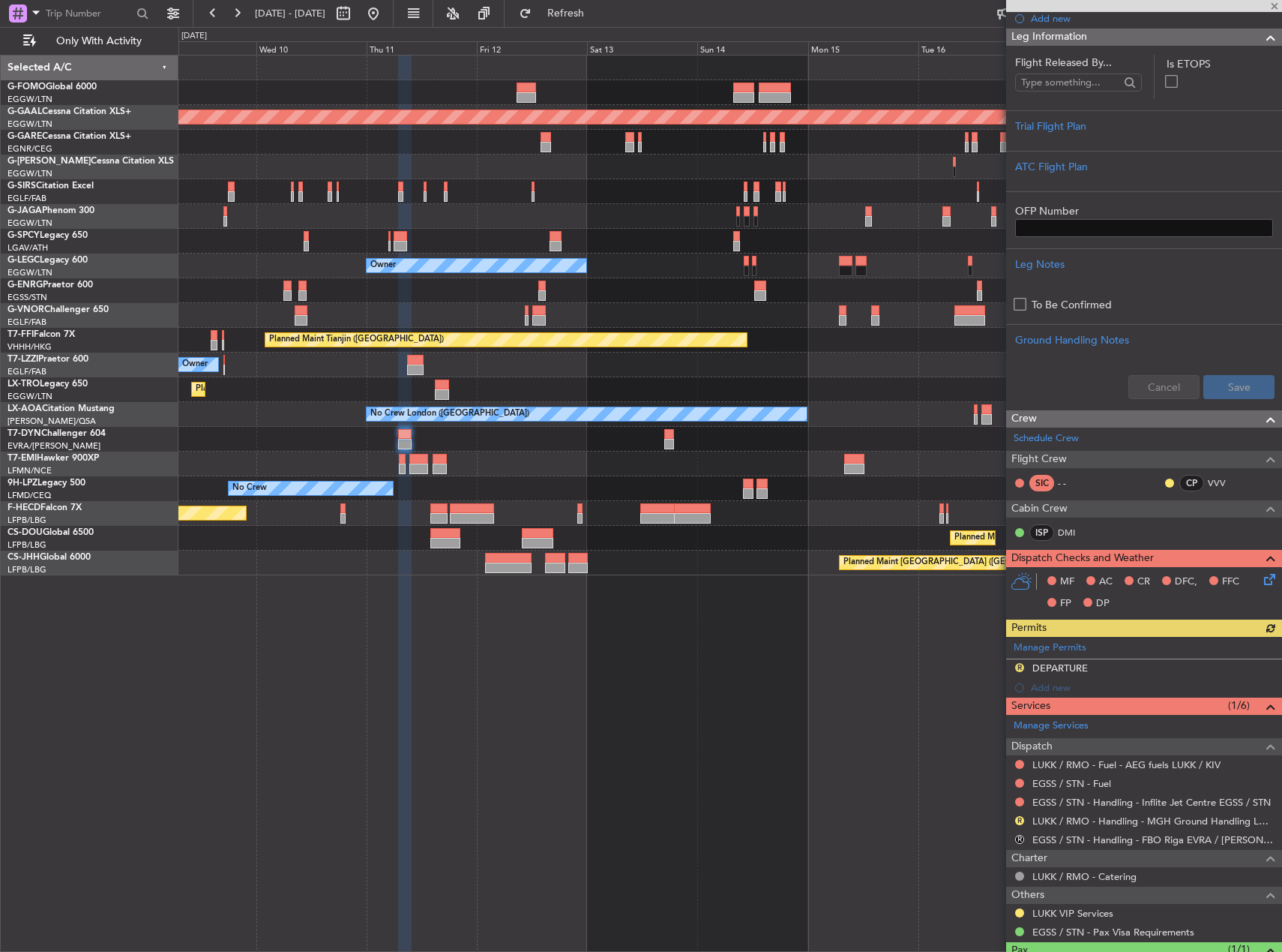
scroll to position [371, 0]
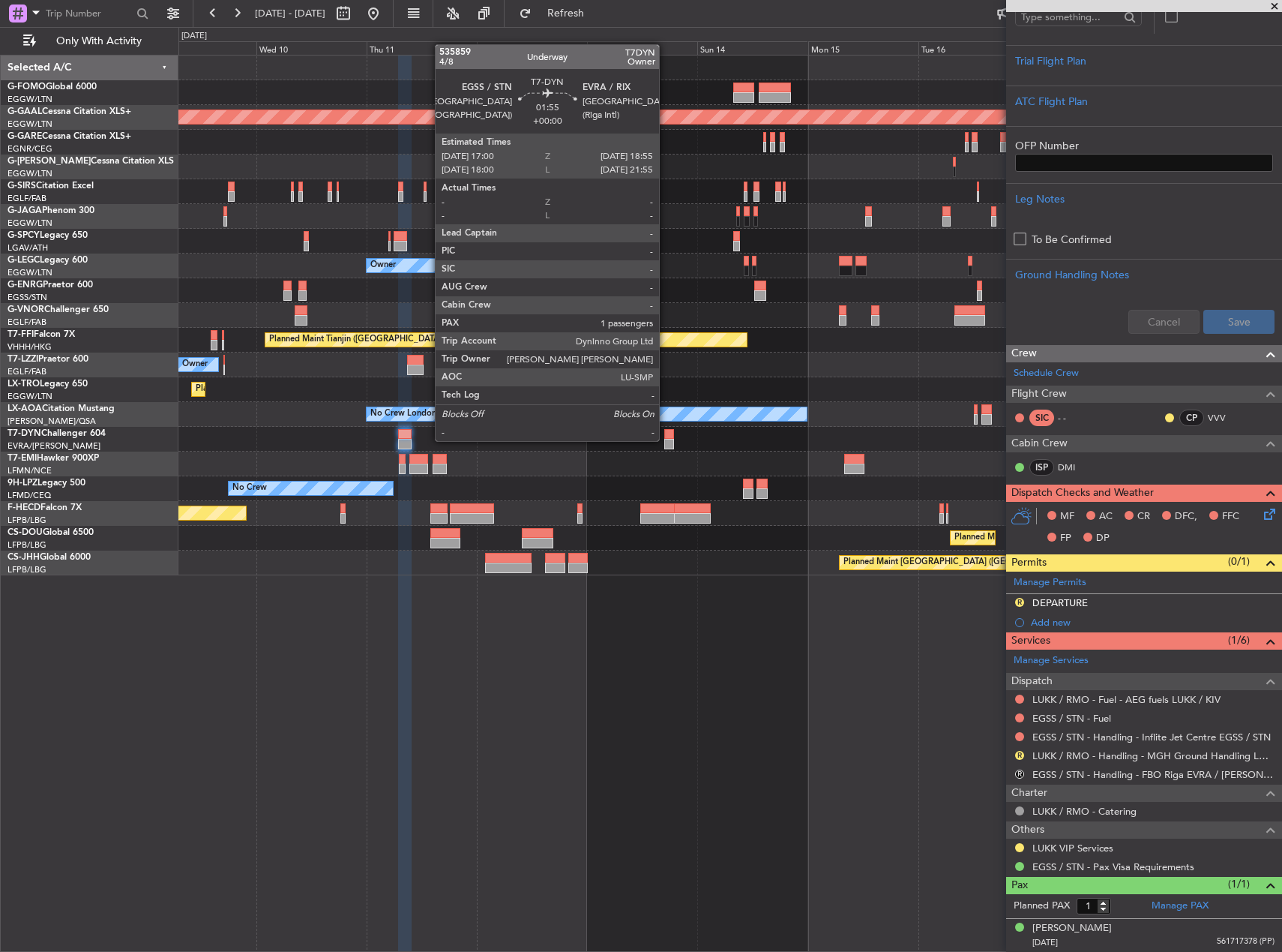
click at [666, 440] on div at bounding box center [668, 444] width 9 height 11
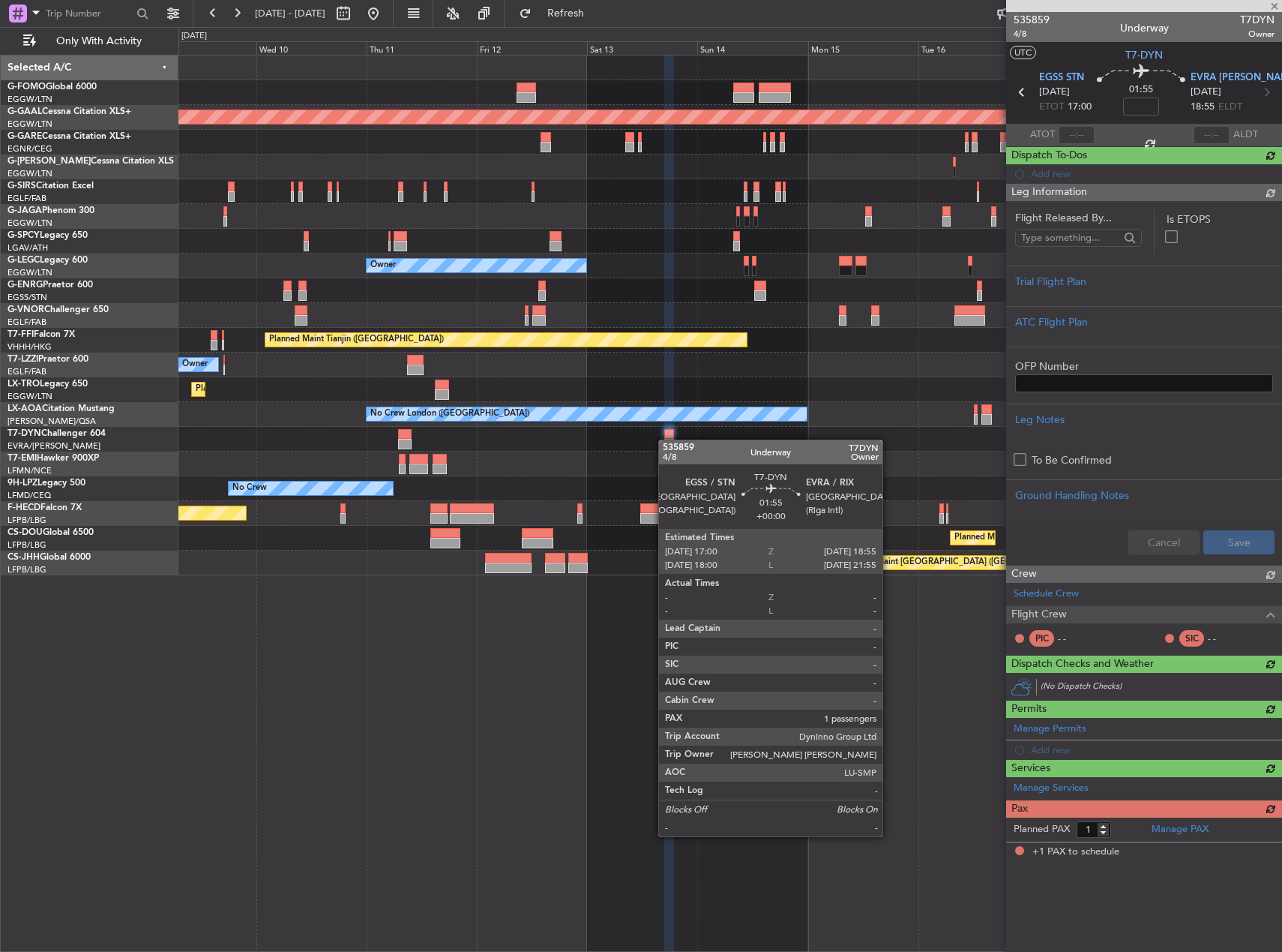
scroll to position [0, 0]
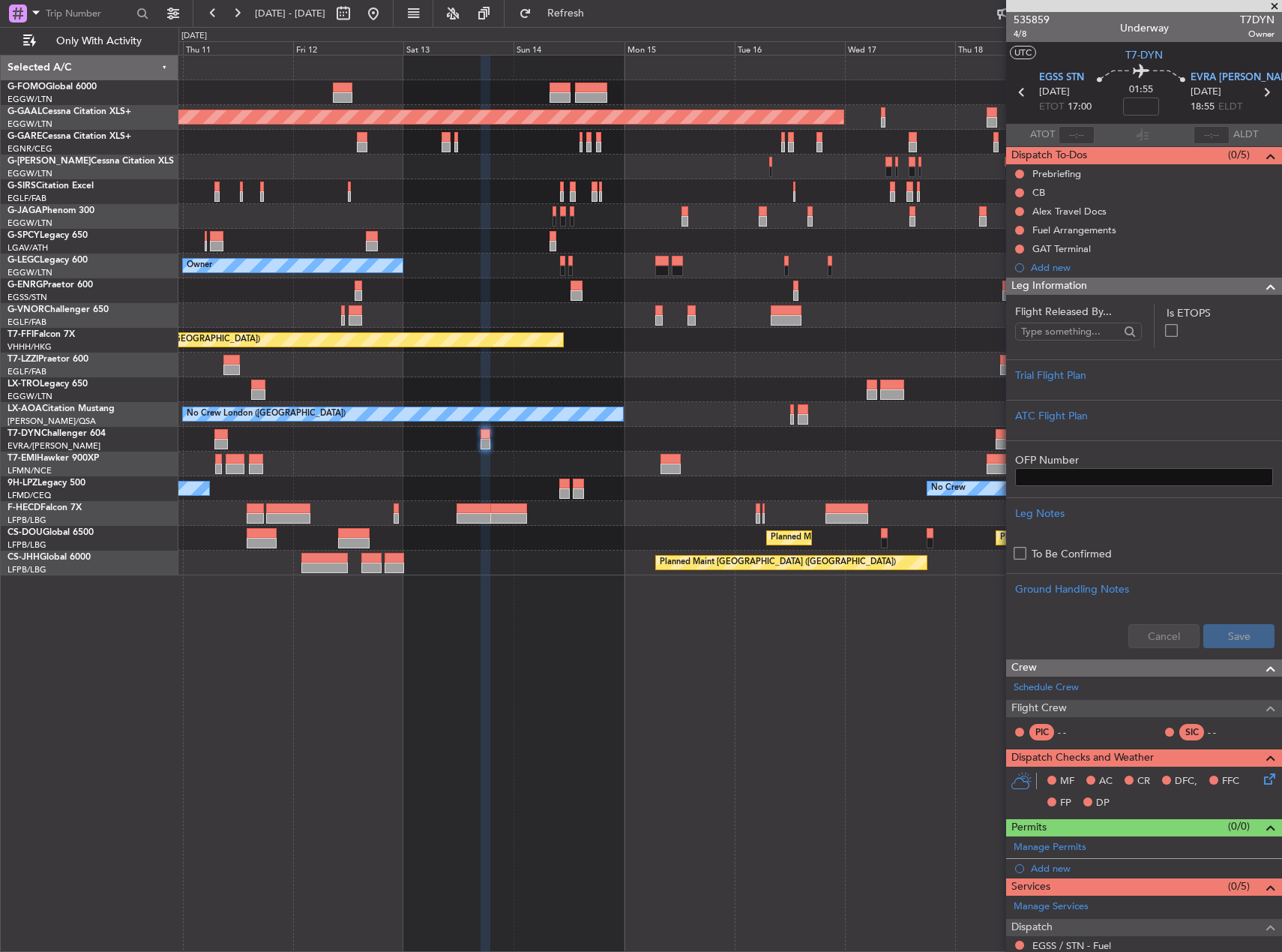
click at [538, 642] on div "Planned Maint Dusseldorf Owner A/C Unavailable London (Luton) Planned Maint Tia…" at bounding box center [730, 502] width 1104 height 897
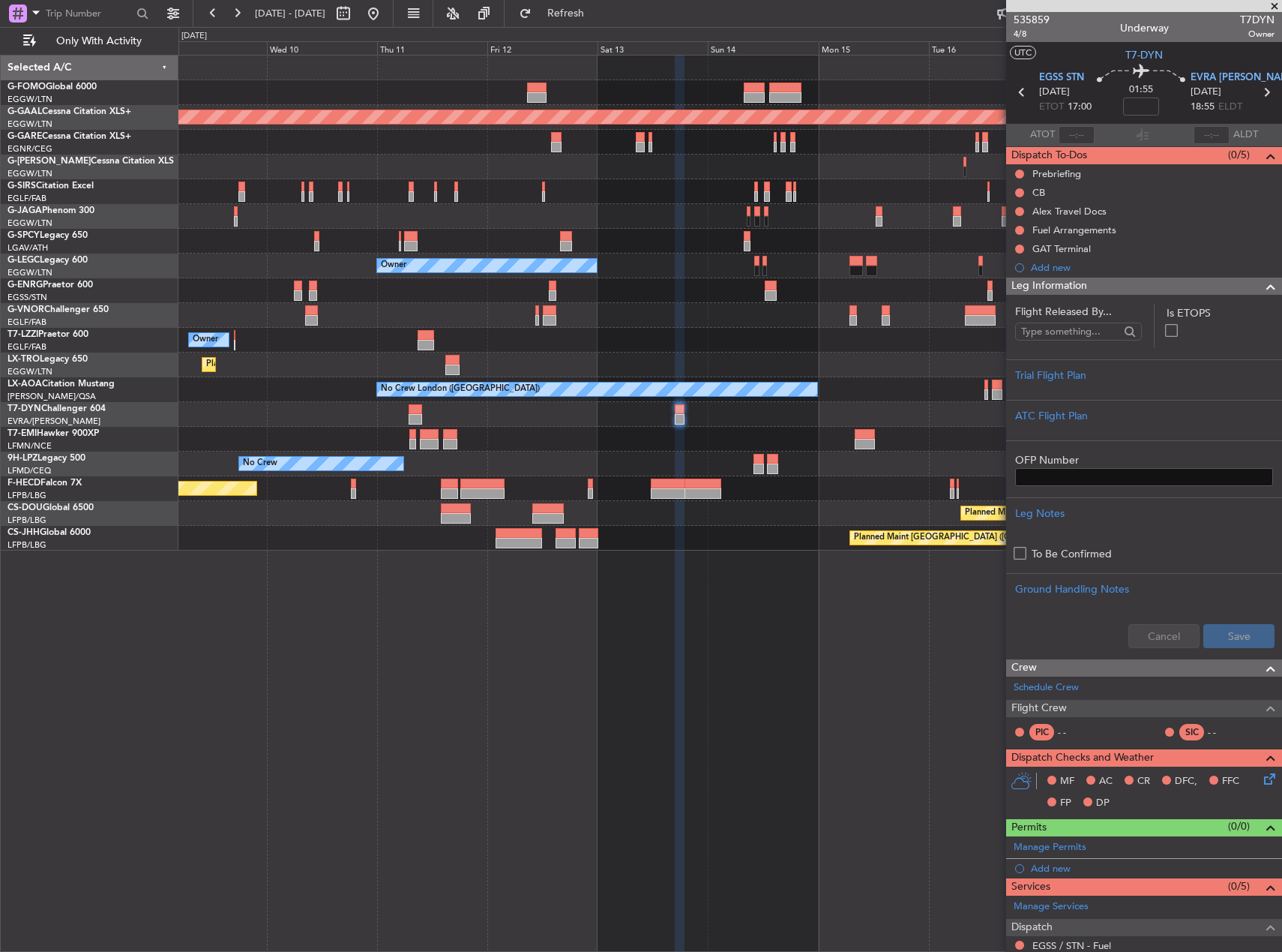
click at [1040, 398] on fb-app "12 Sep 2025 - 22 Sep 2025 Refresh Quick Links Only With Activity Planned Maint …" at bounding box center [641, 480] width 1282 height 940
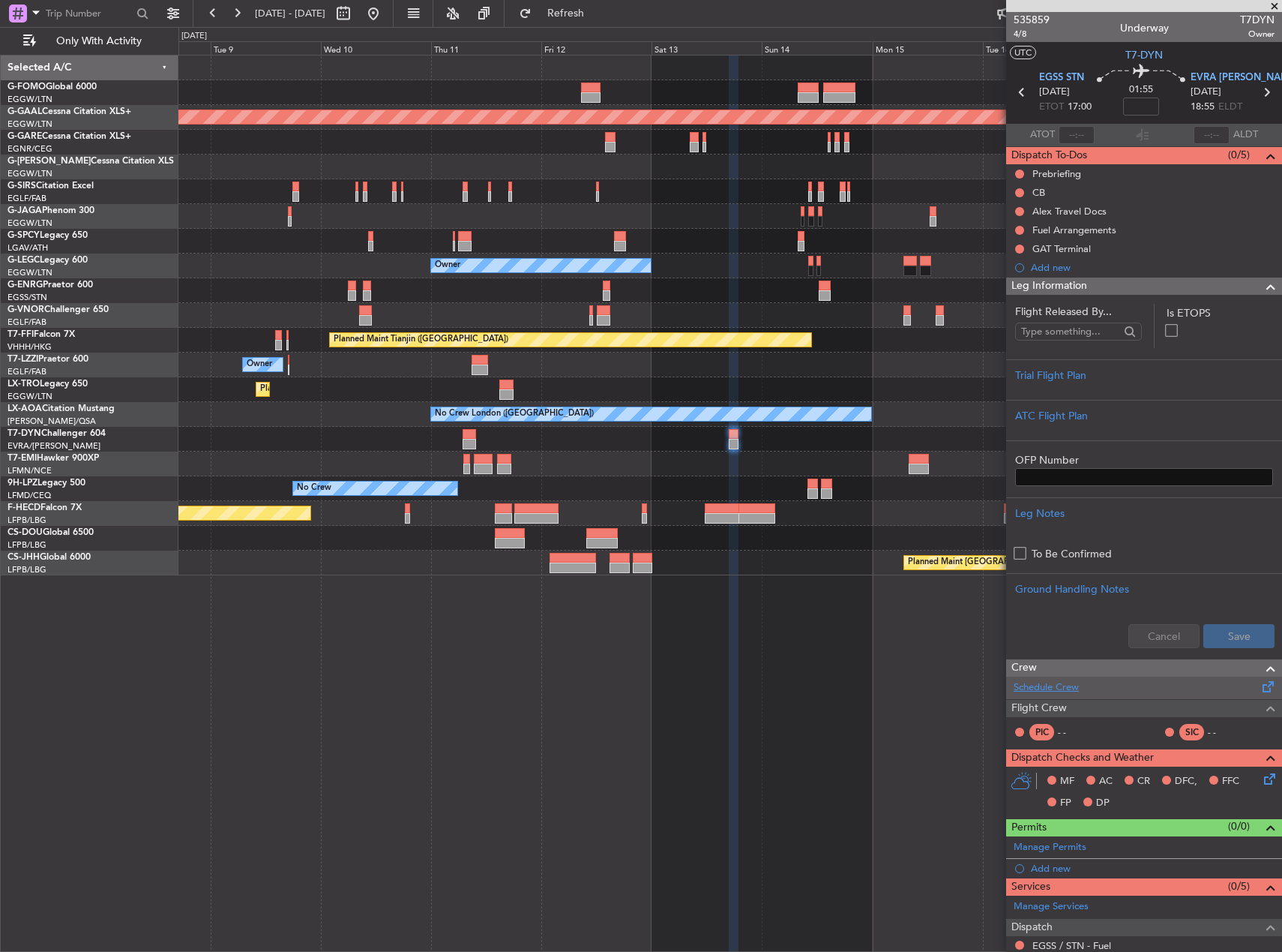
click at [1073, 689] on link "Schedule Crew" at bounding box center [1047, 687] width 65 height 15
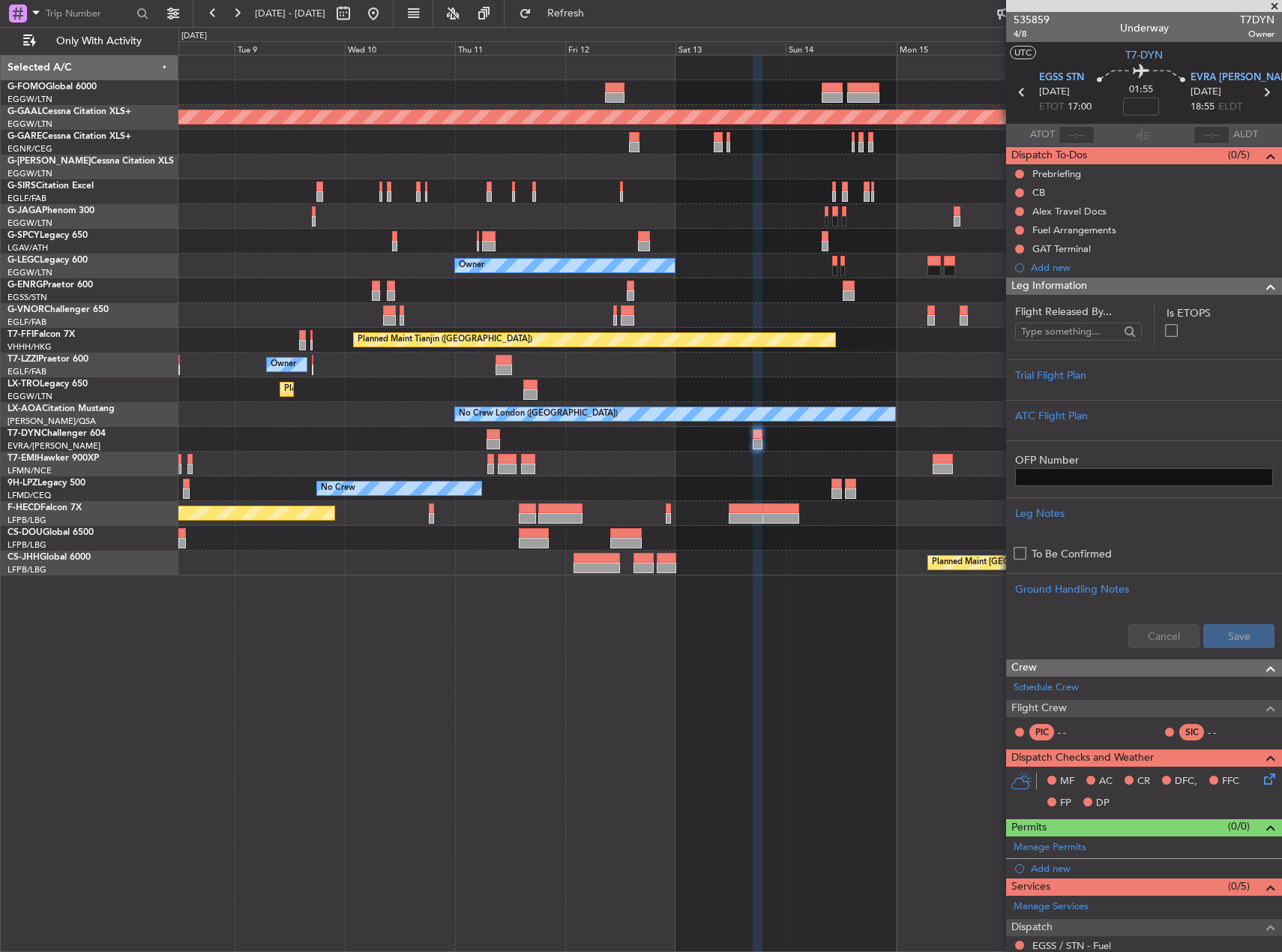
click at [603, 695] on div "Planned Maint London (Luton) Planned Maint Dusseldorf Owner Planned Maint Tianj…" at bounding box center [730, 502] width 1104 height 897
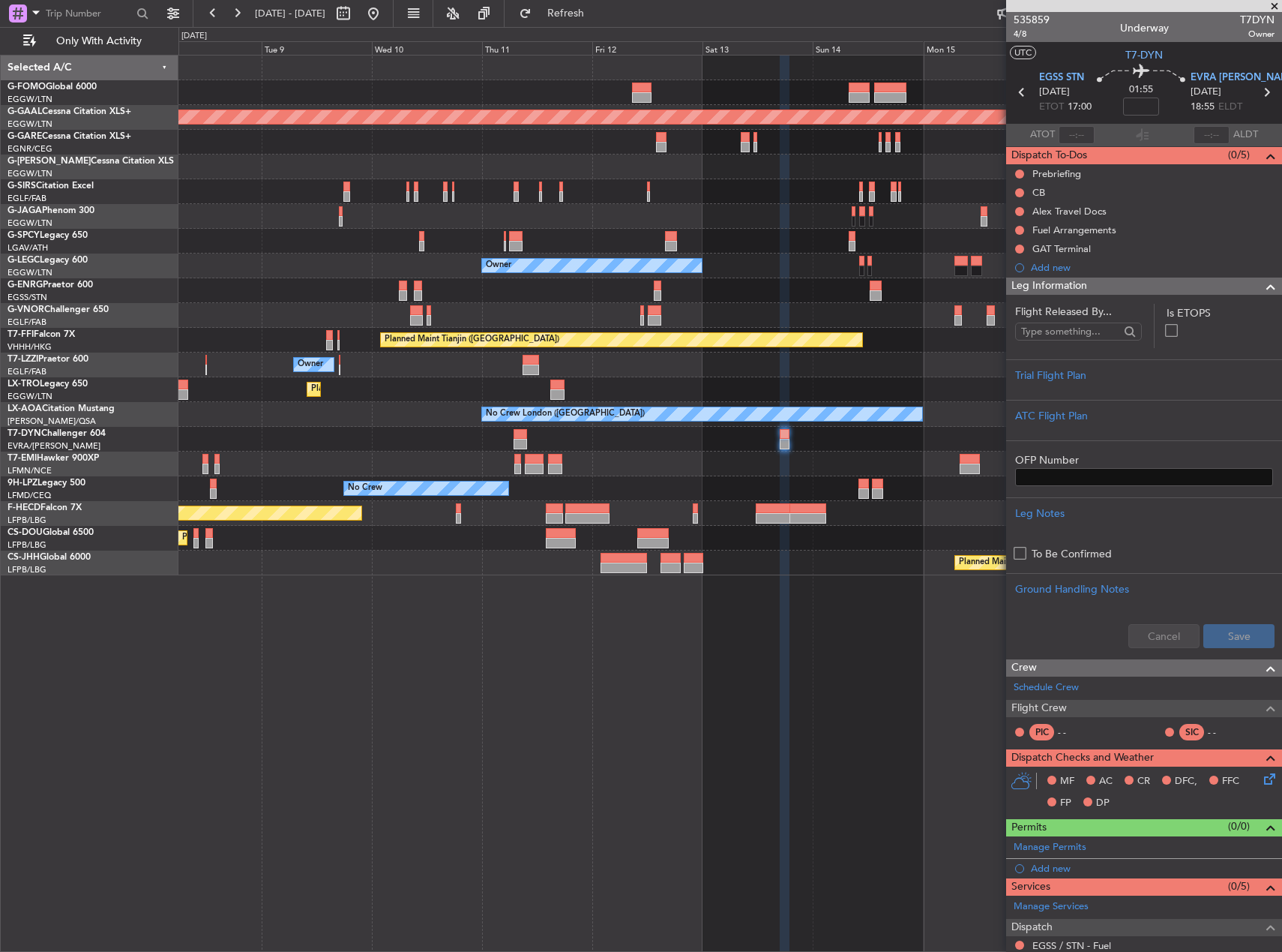
click at [460, 621] on div "Planned Maint London (Luton) Planned Maint Dusseldorf Owner Planned Maint Londo…" at bounding box center [730, 502] width 1104 height 897
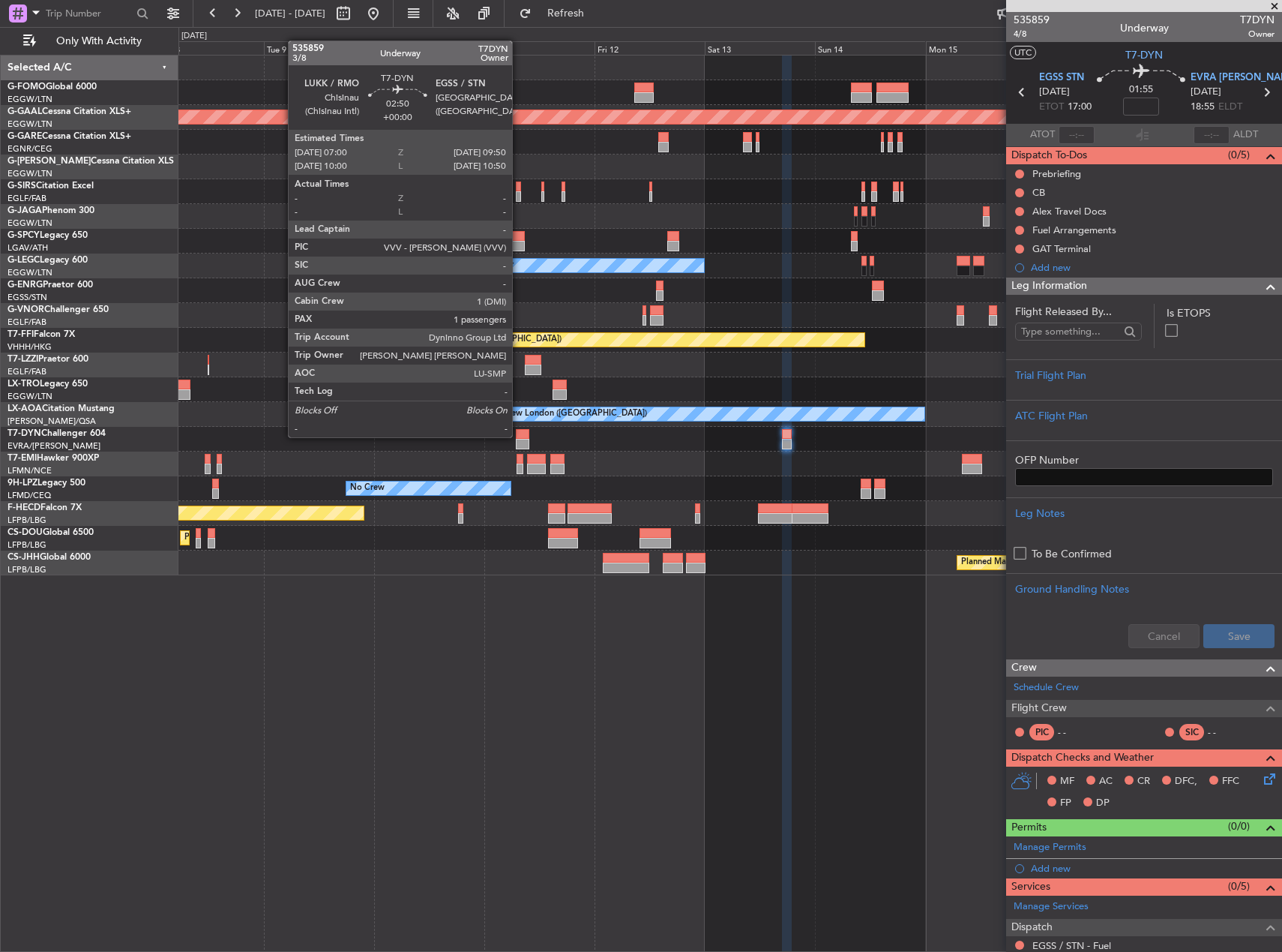
click at [519, 436] on div at bounding box center [523, 434] width 14 height 11
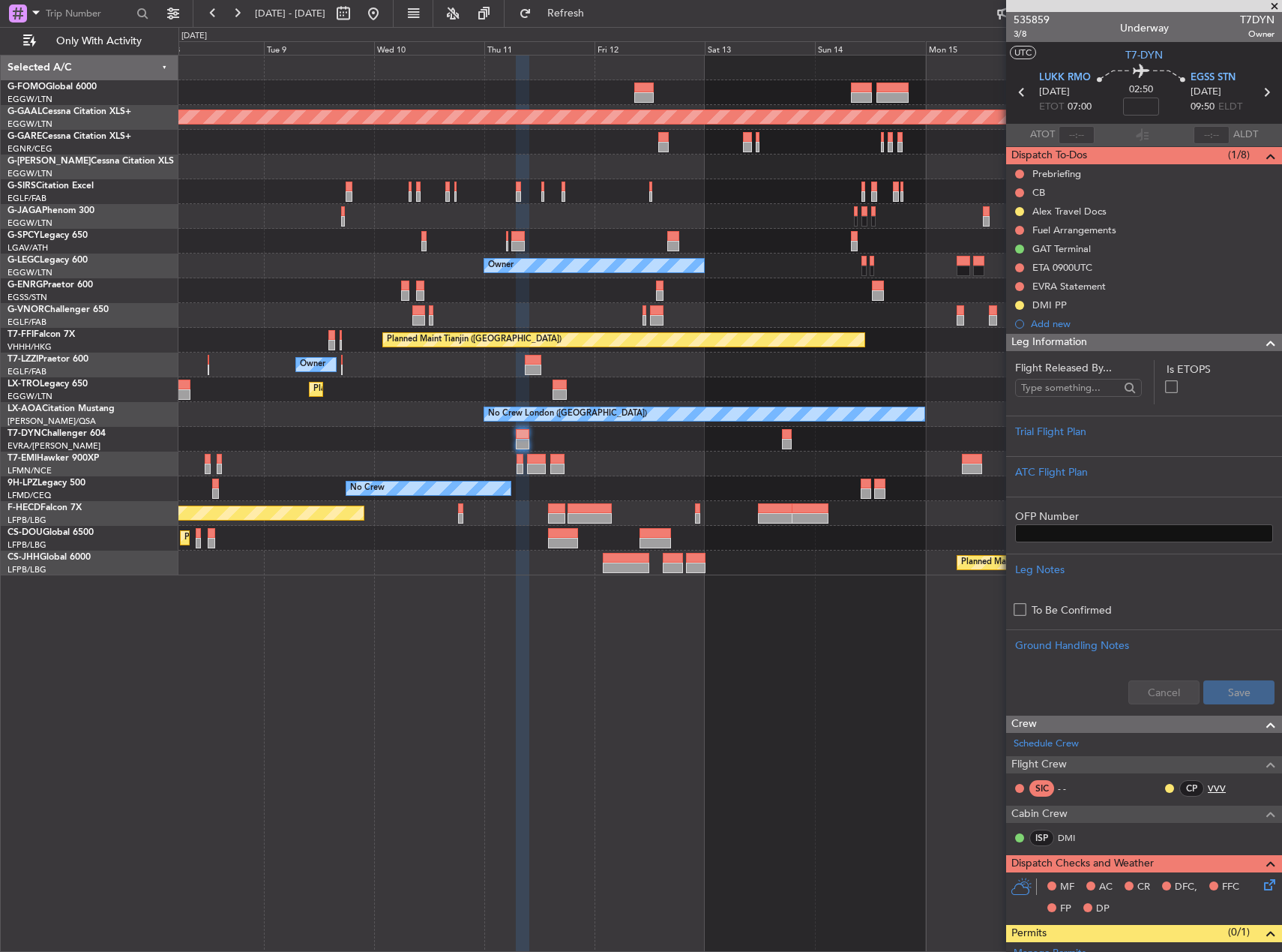
click at [1208, 788] on link "VVV" at bounding box center [1225, 789] width 34 height 14
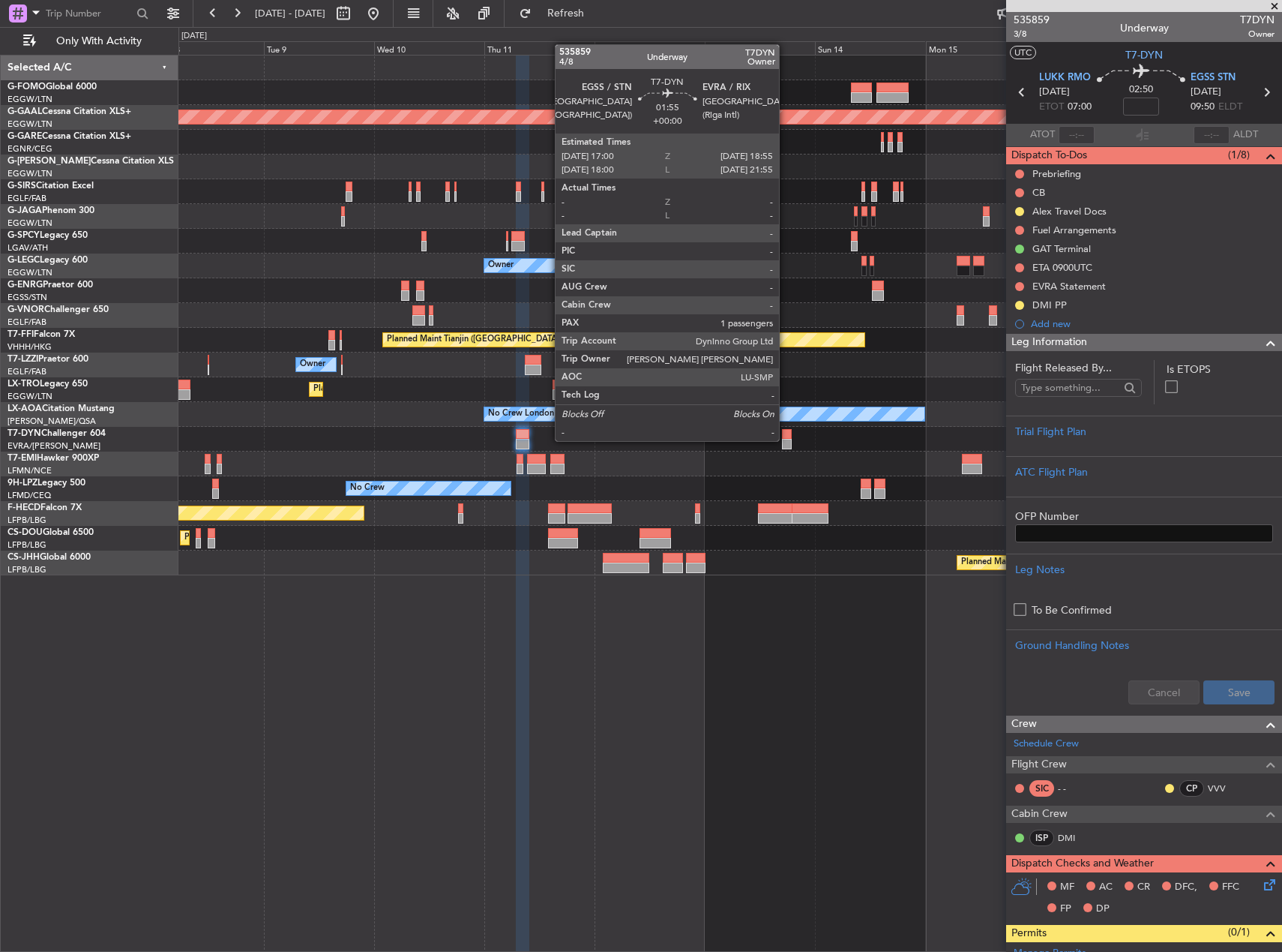
click at [786, 440] on div at bounding box center [786, 444] width 9 height 11
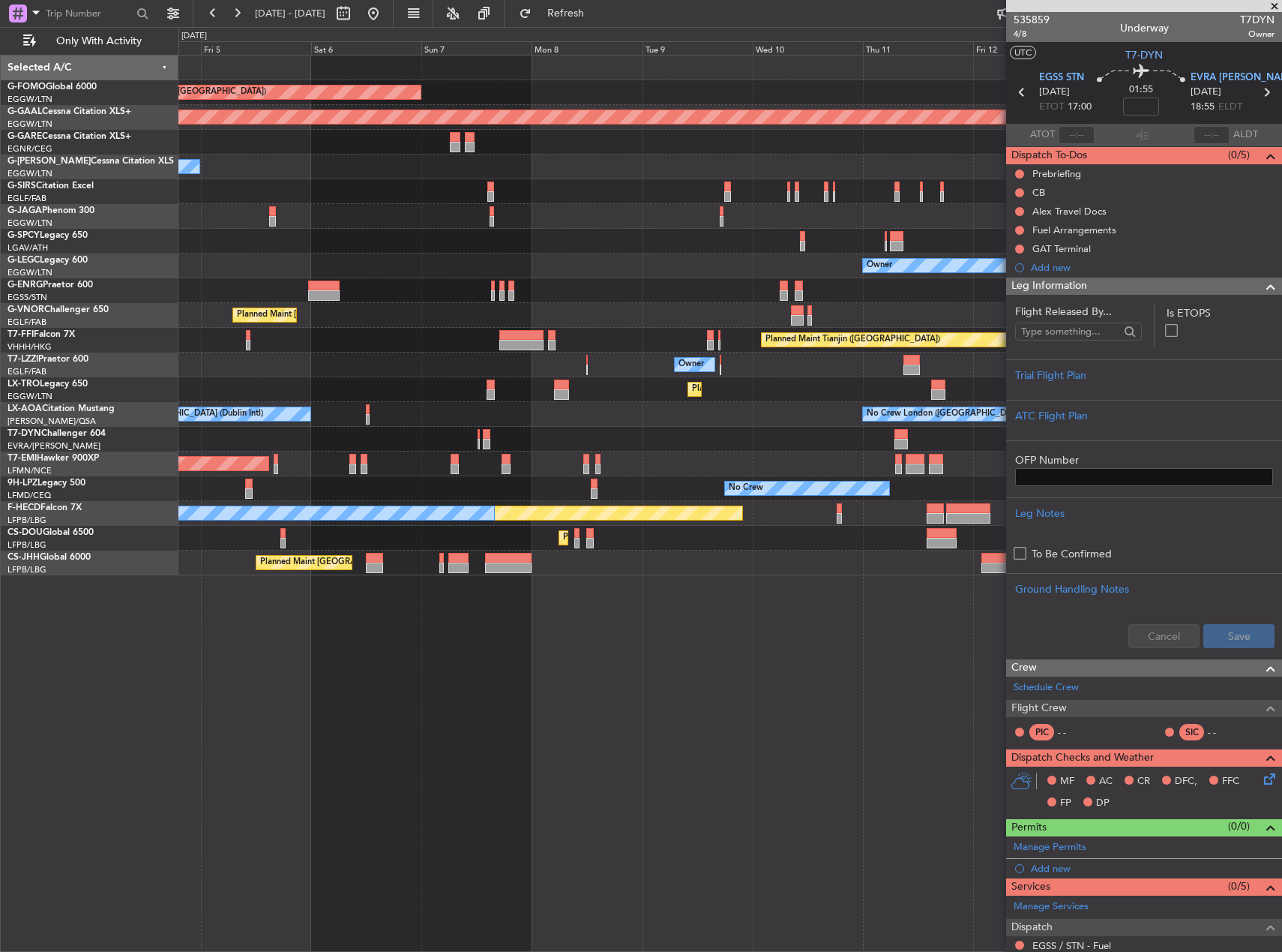
click at [953, 728] on div "Planned Maint London (Luton) Planned Maint Dusseldorf Owner Planned Maint Londo…" at bounding box center [730, 502] width 1104 height 897
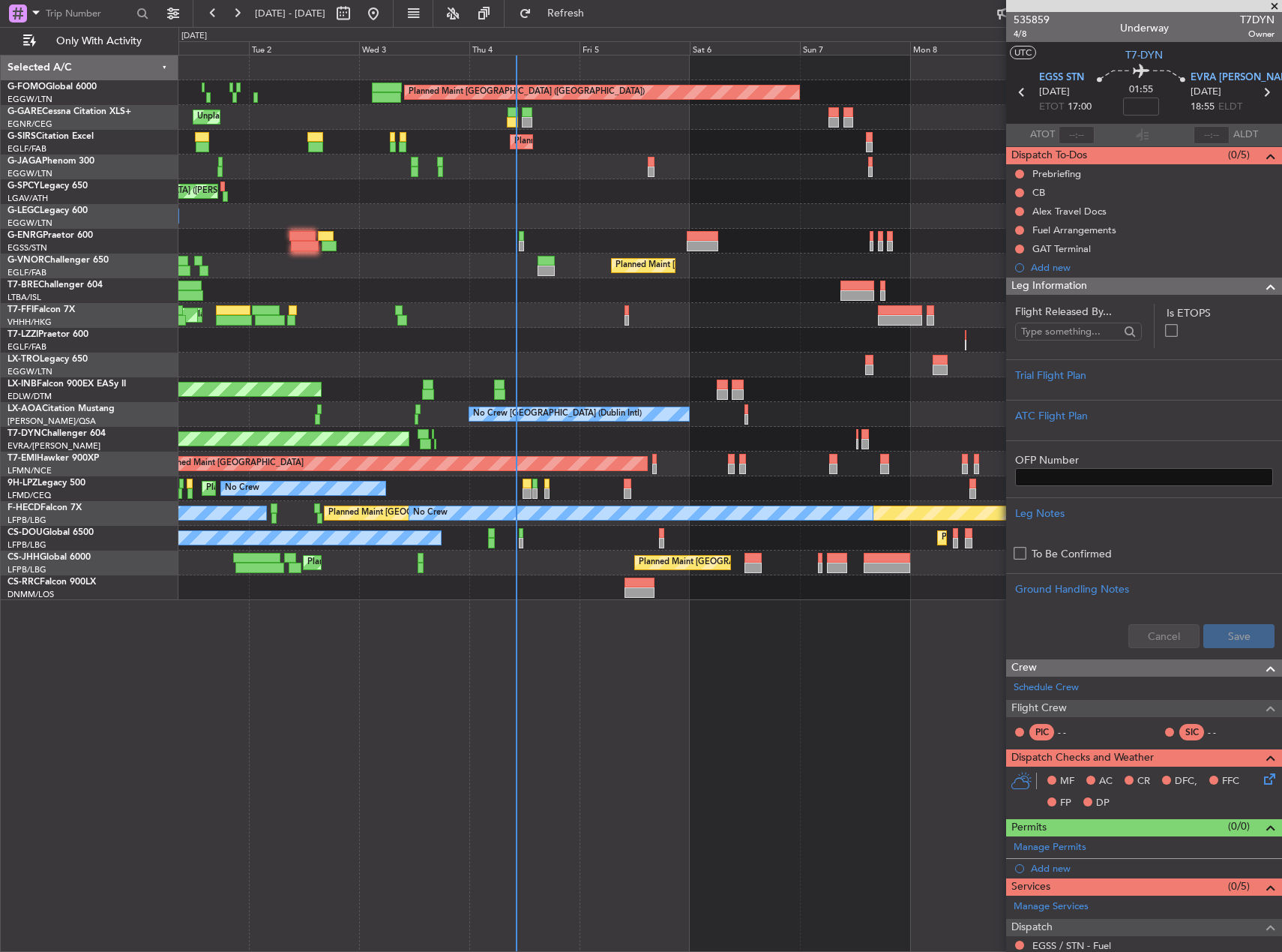
click at [787, 447] on div "AOG Maint Riga (Riga Intl)" at bounding box center [730, 439] width 1103 height 25
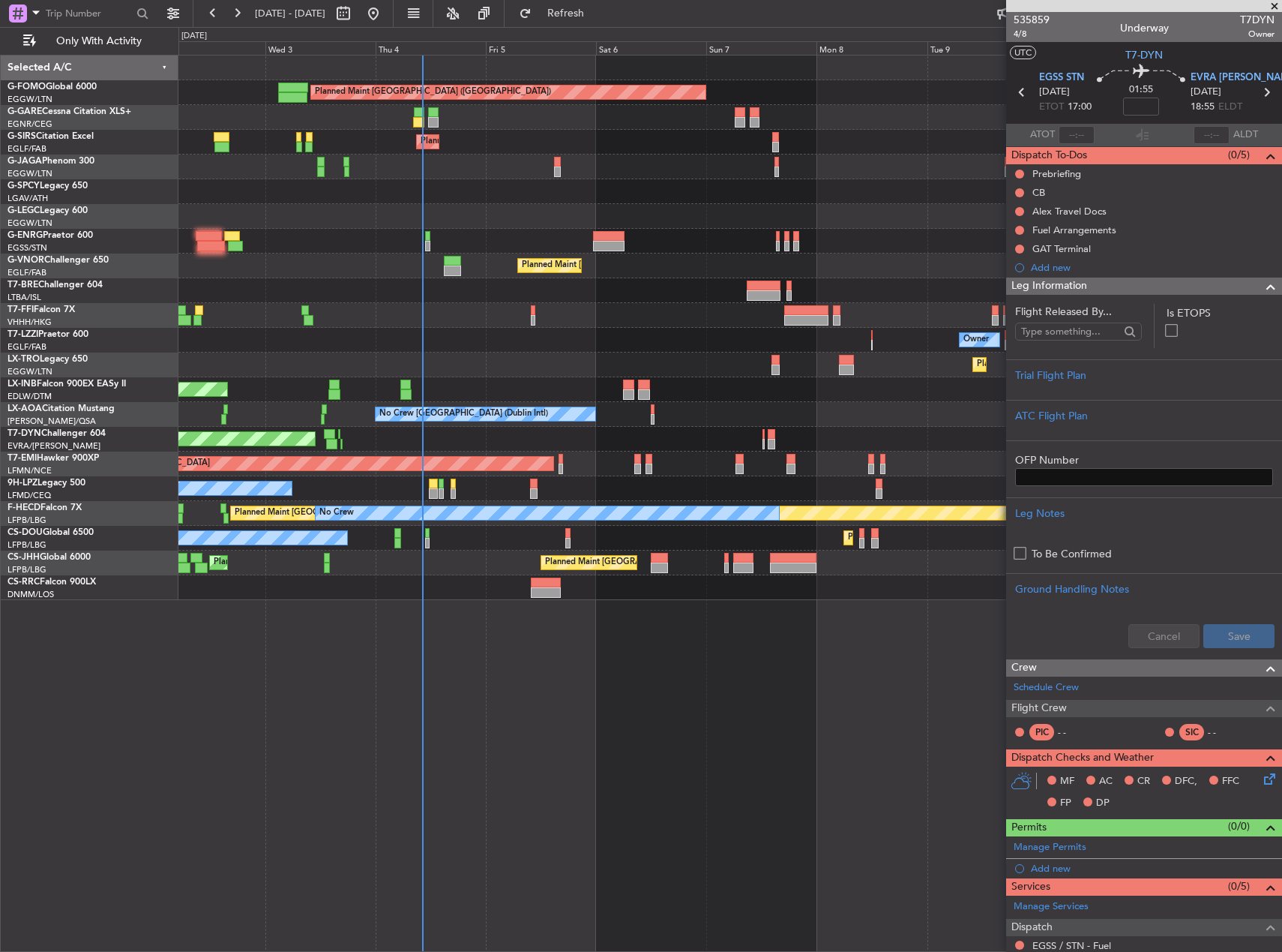
click at [594, 428] on div "AOG Maint Riga (Riga Intl)" at bounding box center [730, 439] width 1103 height 25
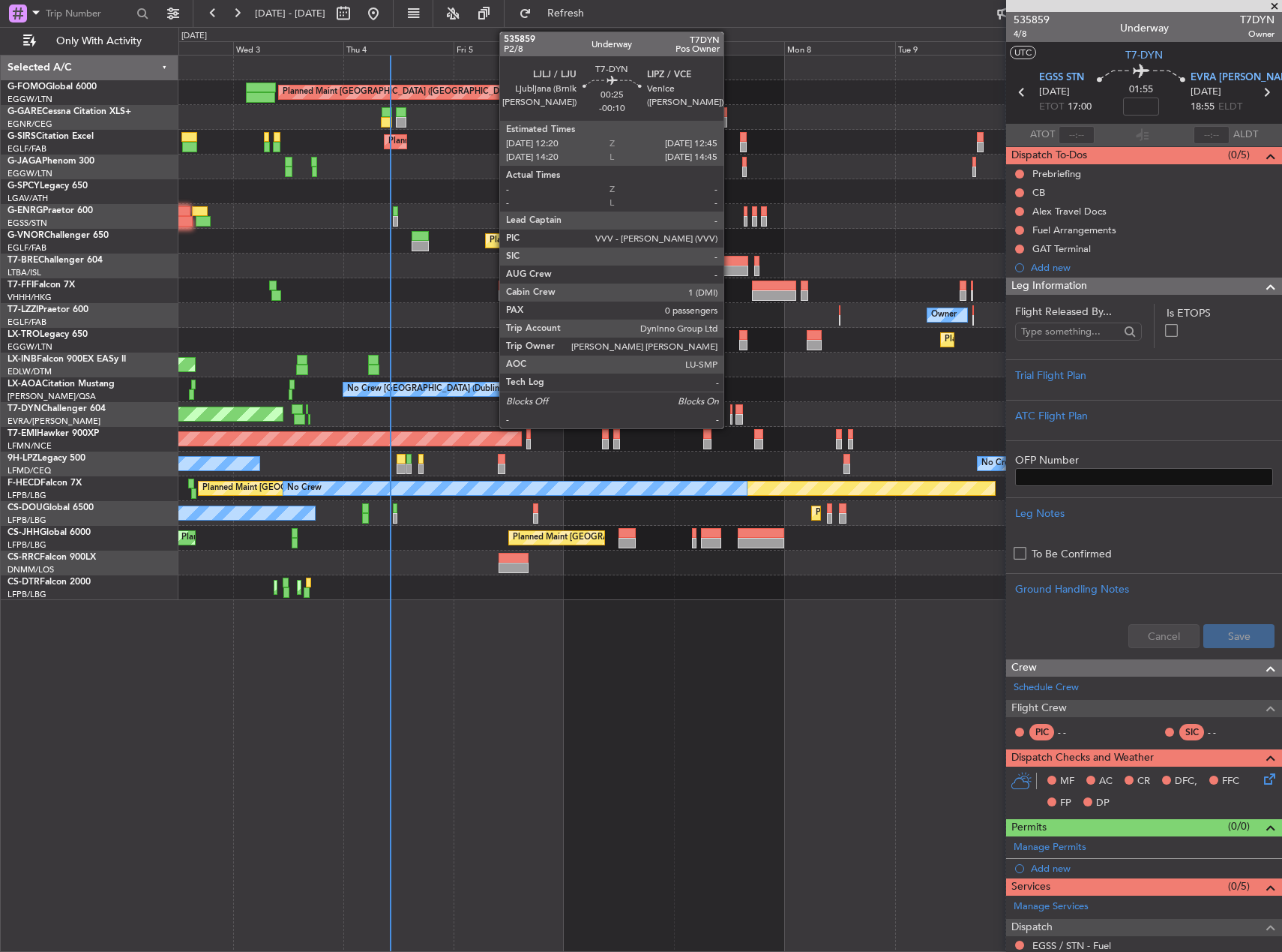
click at [730, 416] on div at bounding box center [731, 419] width 2 height 11
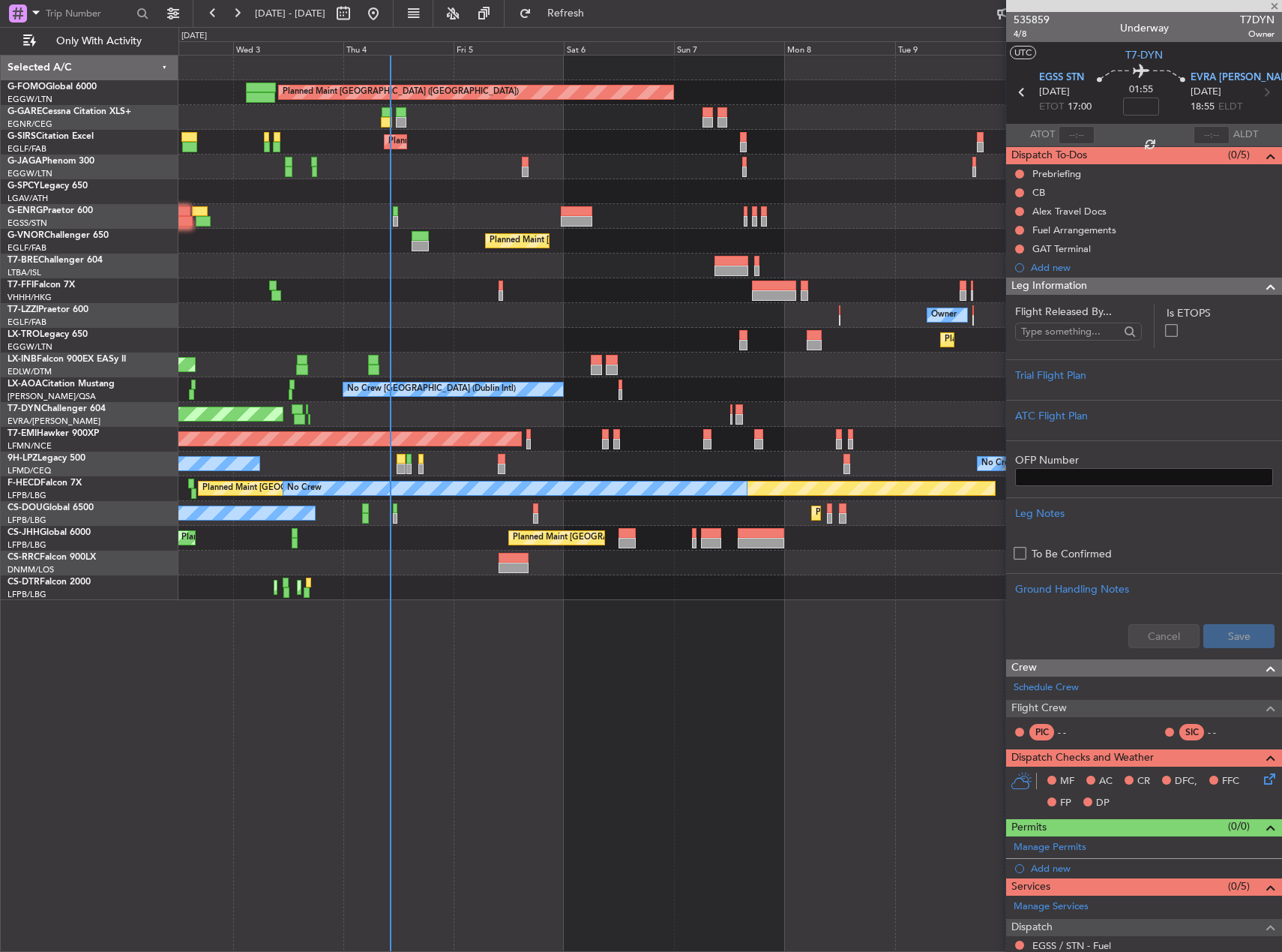
type input "-00:10"
type input "0"
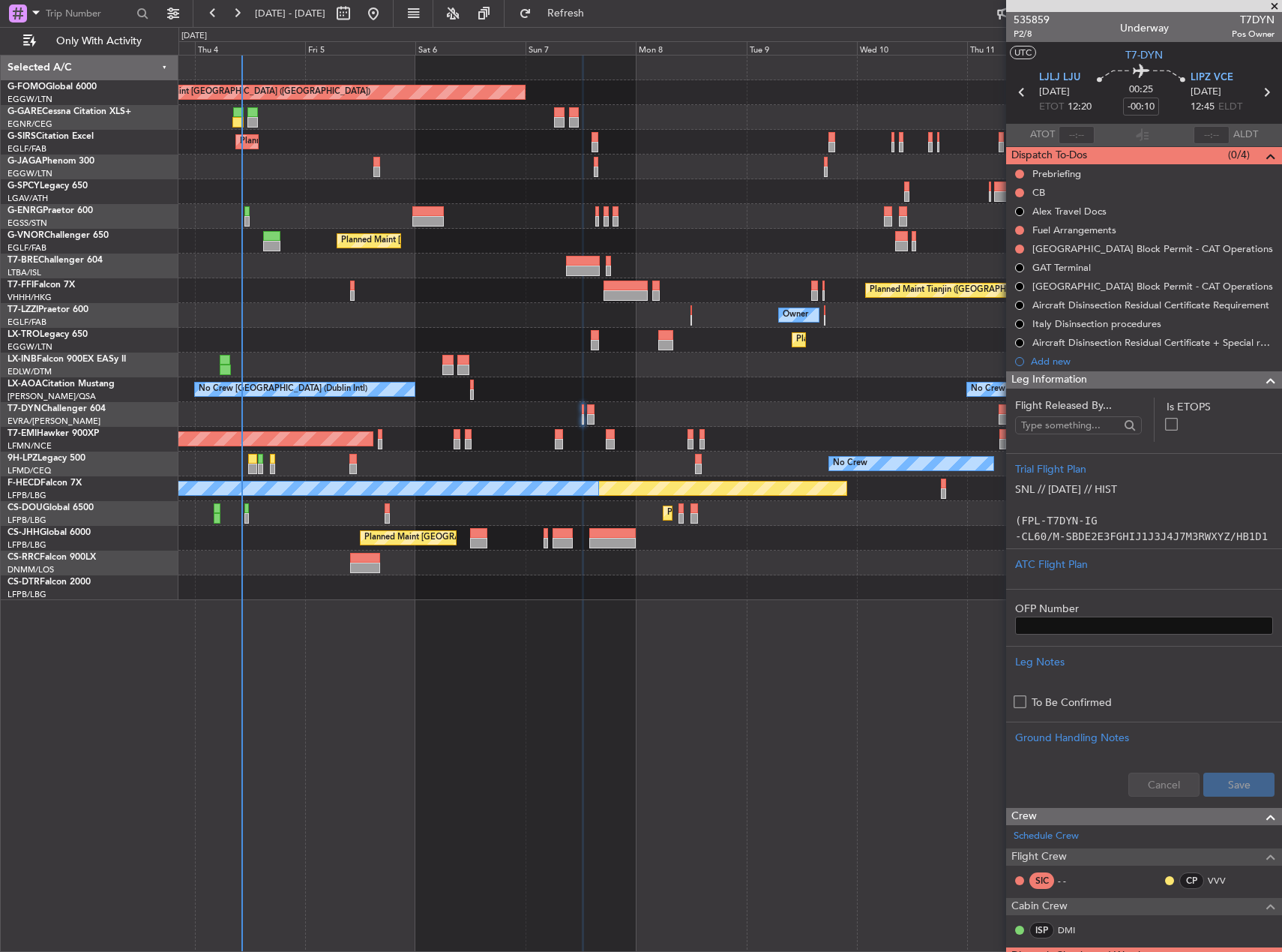
click at [659, 694] on div "Planned Maint London (Luton) Unplanned Maint Chester Planned Maint London (Farn…" at bounding box center [730, 502] width 1104 height 897
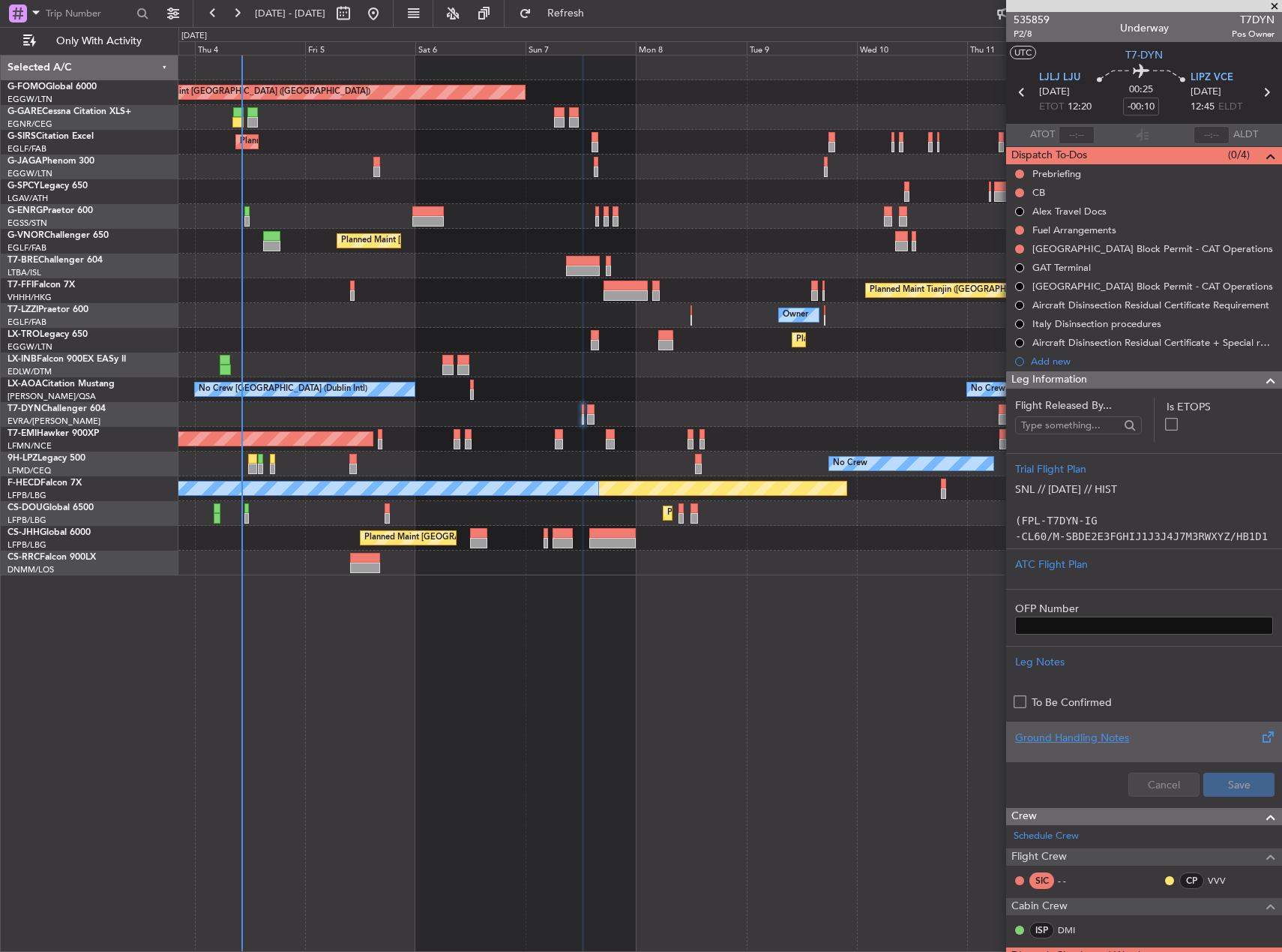
scroll to position [355, 0]
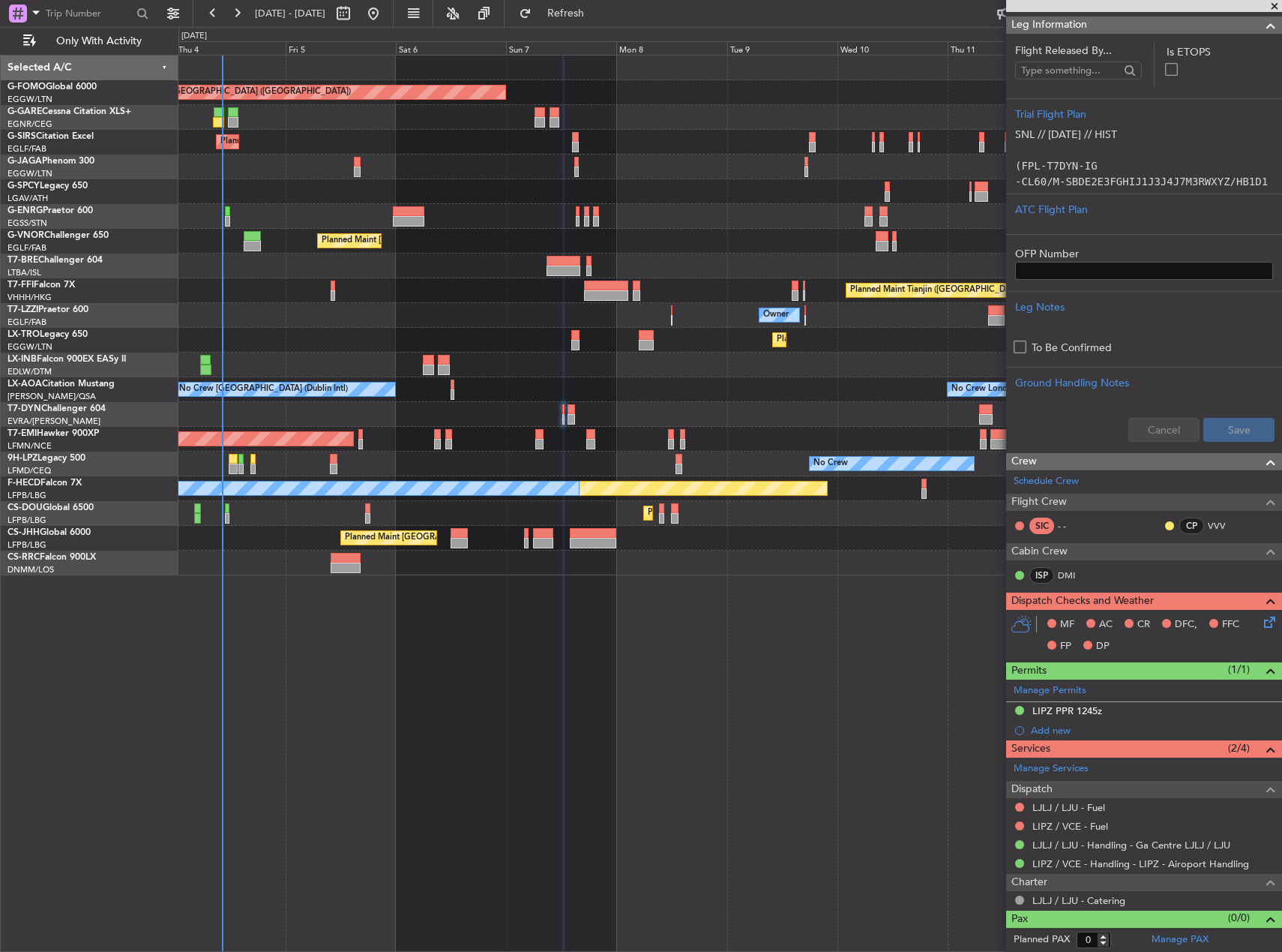
click at [869, 668] on div "Planned Maint London (Luton) Unplanned Maint Chester Planned Maint London (Farn…" at bounding box center [730, 502] width 1104 height 897
click at [1058, 479] on link "Schedule Crew" at bounding box center [1047, 480] width 65 height 15
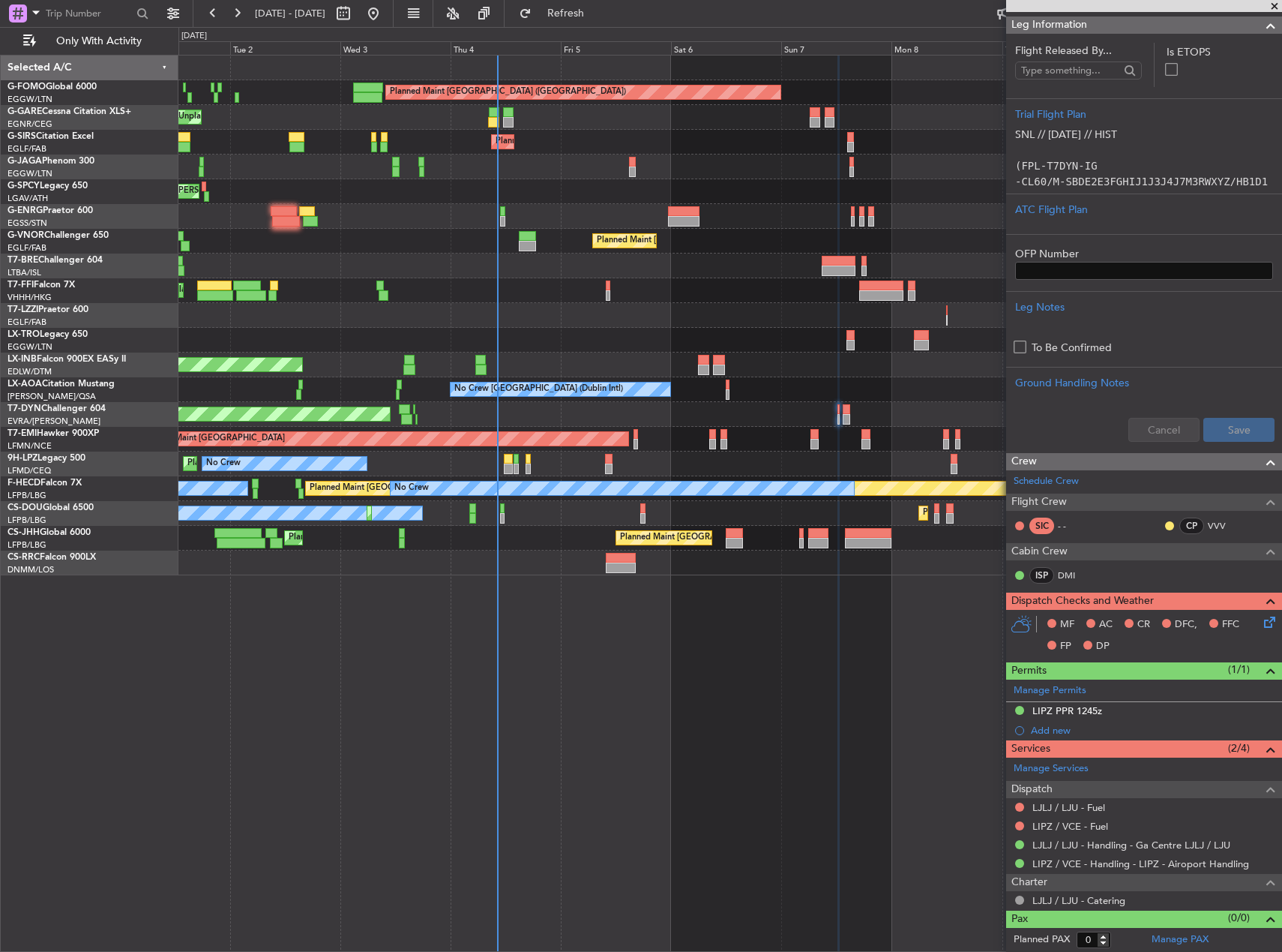
click at [928, 619] on div "Planned Maint London (Luton) Unplanned Maint Chester Planned Maint London (Farn…" at bounding box center [730, 502] width 1104 height 897
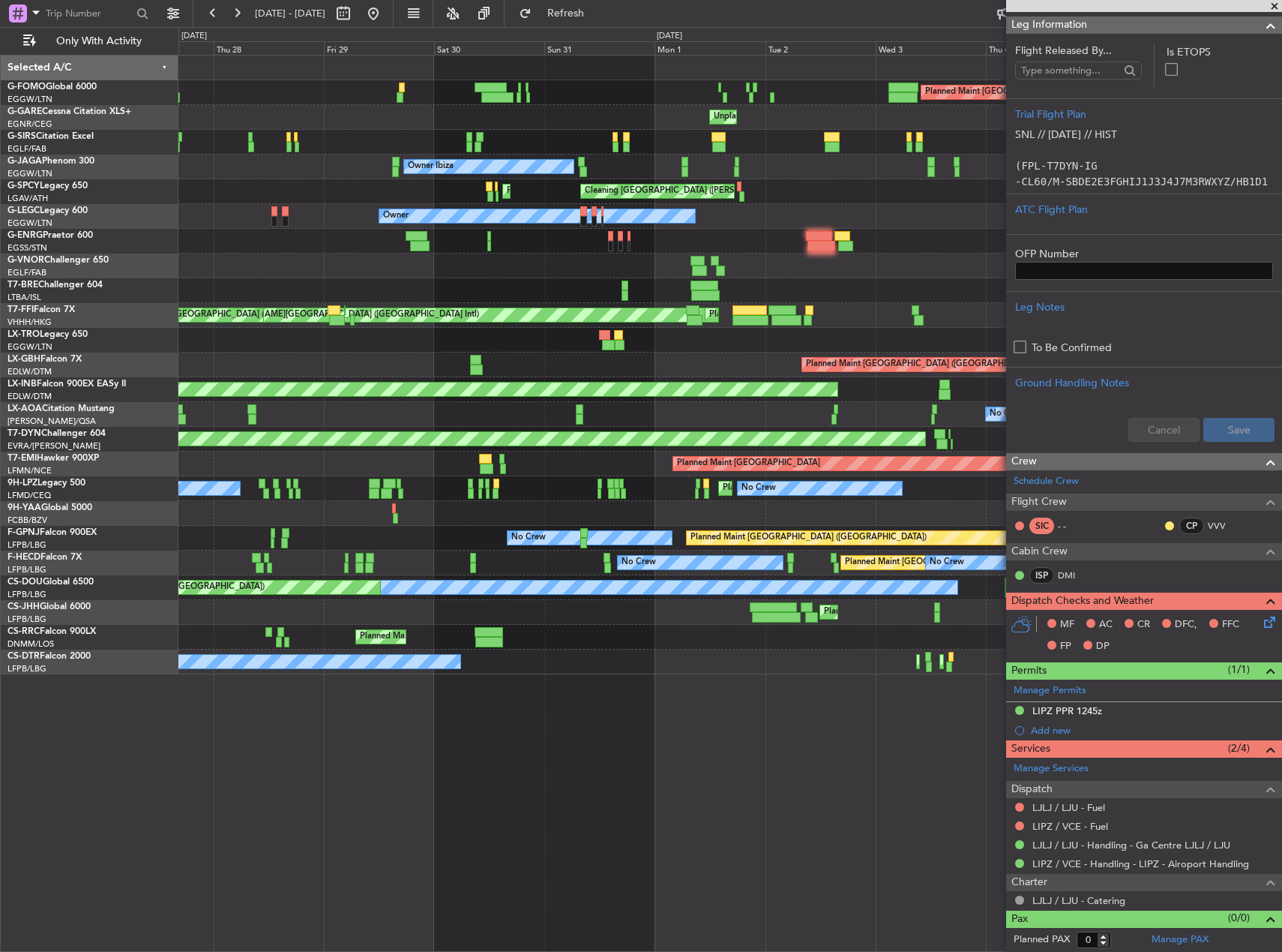
click at [130, 411] on div "Planned Maint London (Luton) Unplanned Maint Chester Planned Maint London (Farn…" at bounding box center [641, 488] width 1282 height 924
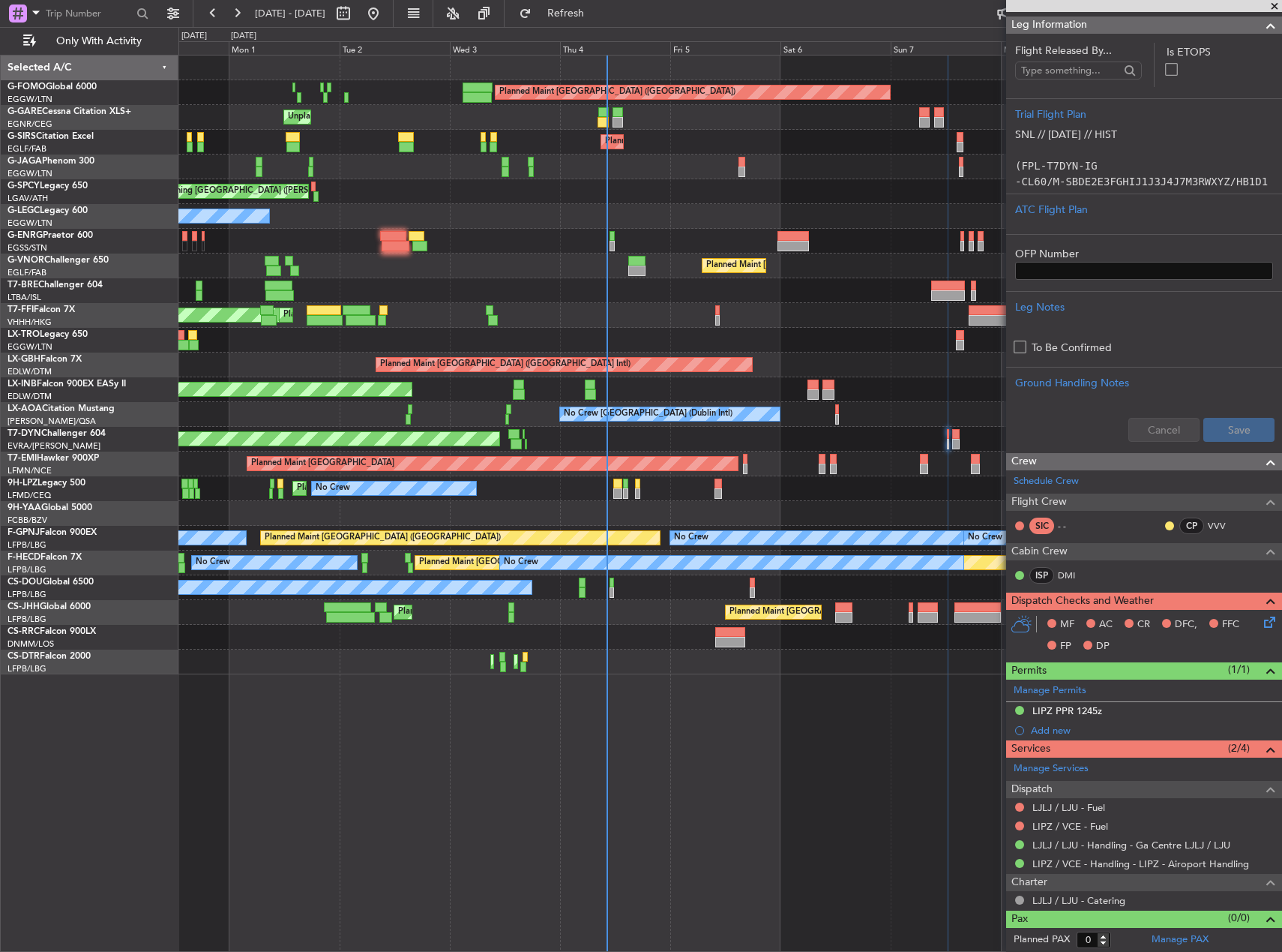
click at [131, 434] on div "Planned Maint London (Luton) Unplanned Maint Chester Planned Maint London (Farn…" at bounding box center [641, 488] width 1282 height 924
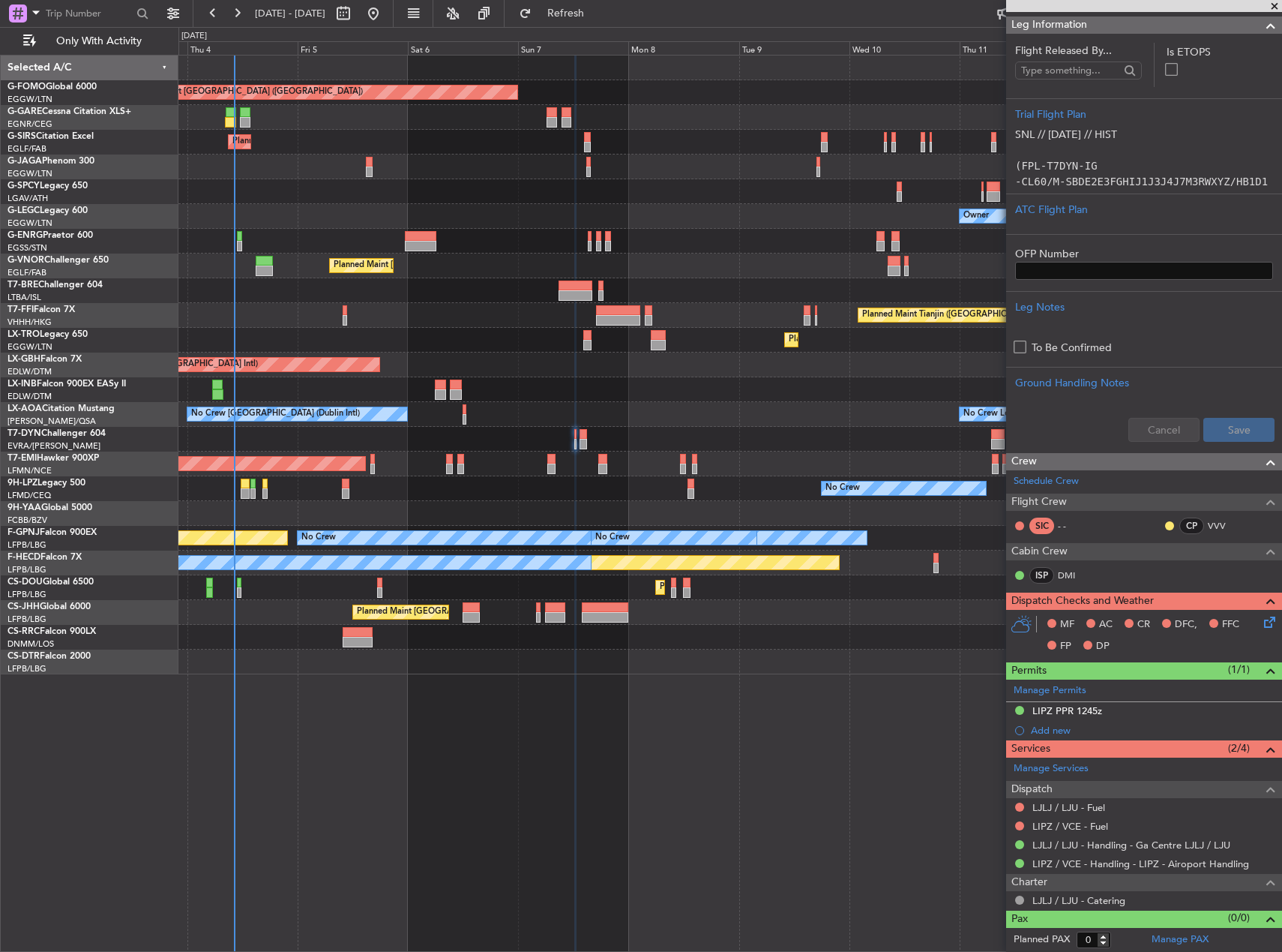
click at [557, 401] on div "Planned Maint London (Luton) Unplanned Maint Chester Planned Maint London (Farn…" at bounding box center [730, 365] width 1103 height 619
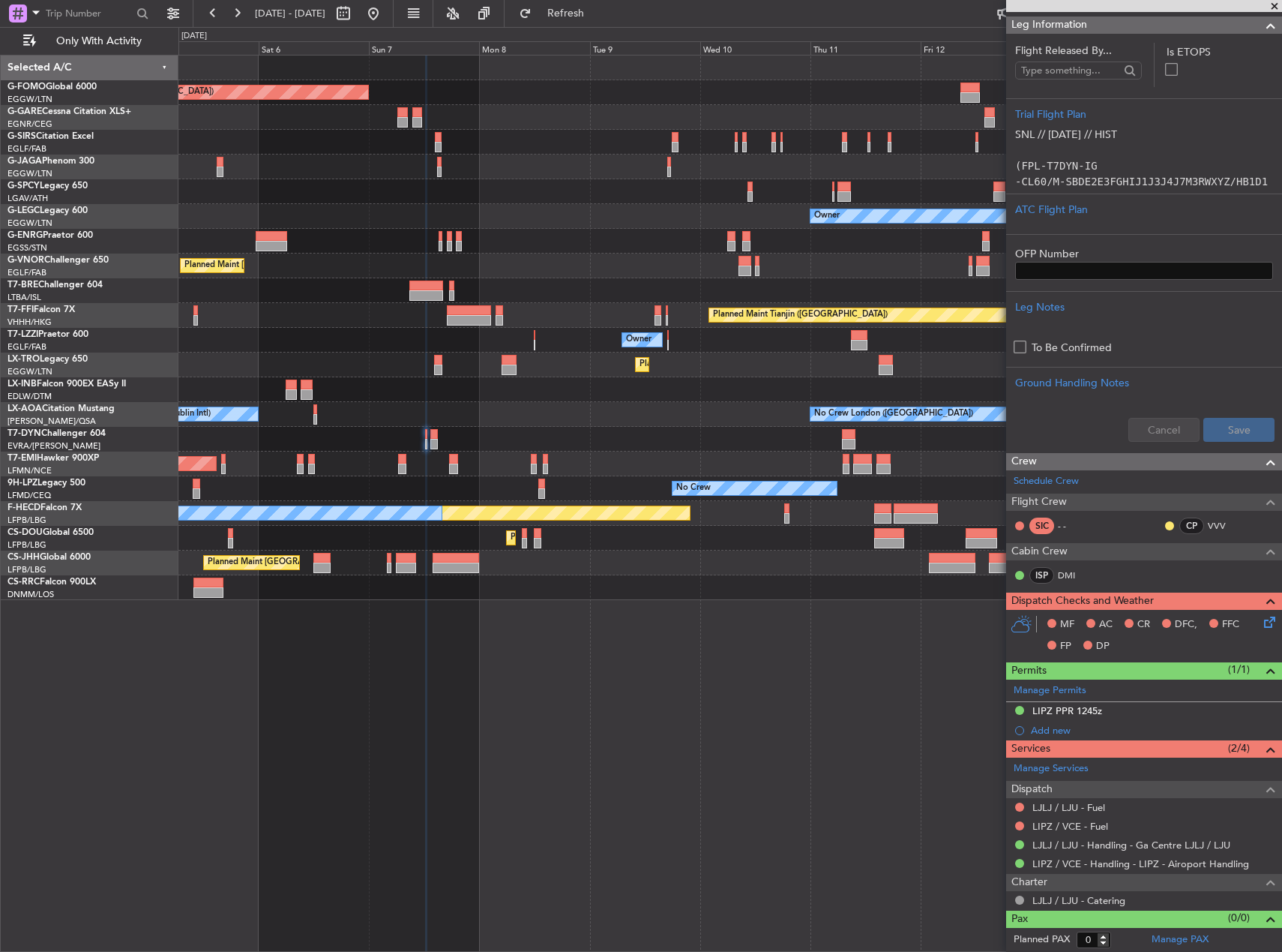
click at [669, 374] on div "Planned Maint London (Luton) Planned Maint London (Farnborough) Owner Planned M…" at bounding box center [730, 327] width 1103 height 545
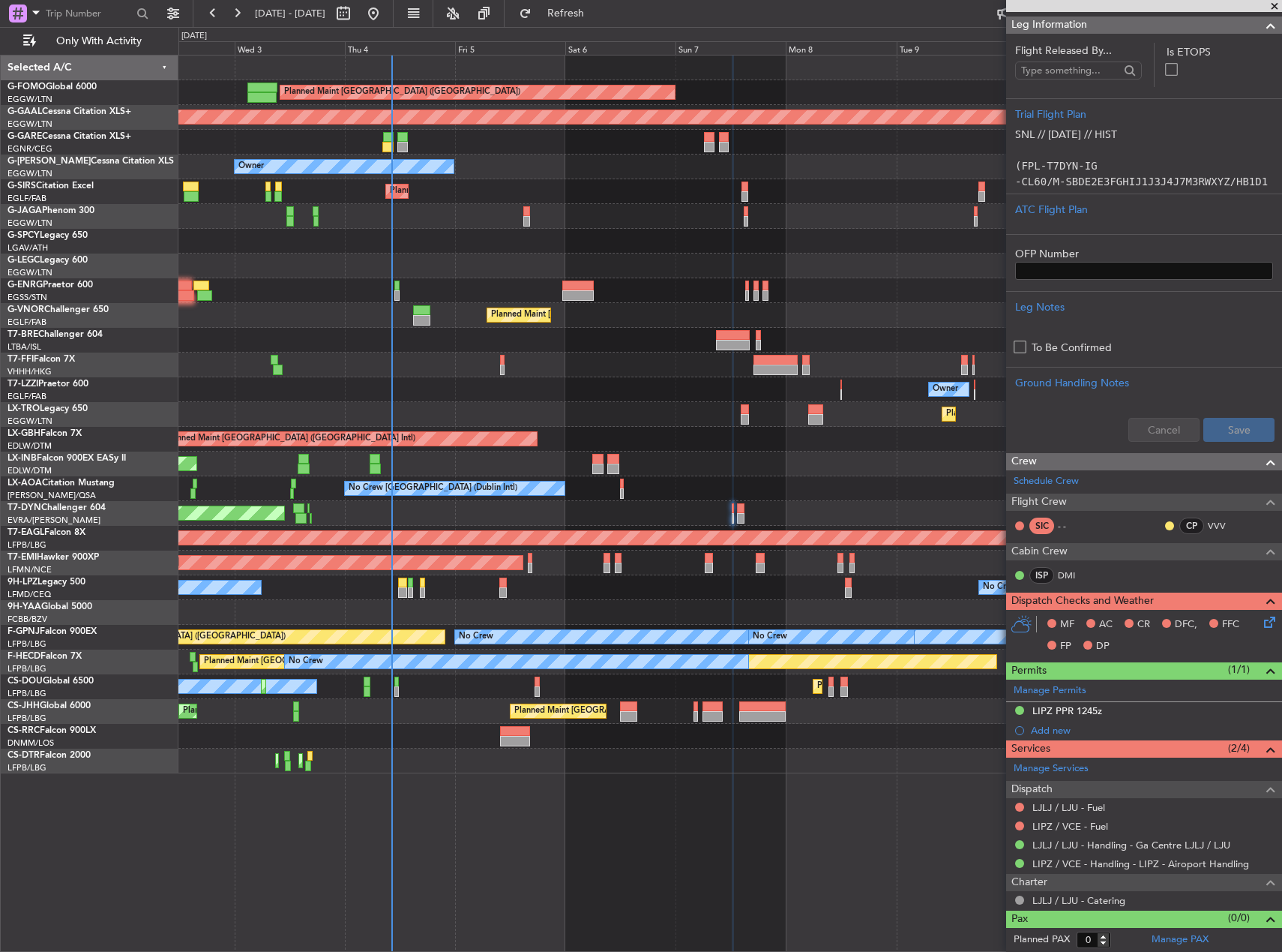
click at [117, 421] on div "Planned Maint London (Luton) Planned Maint Dusseldorf Unplanned Maint Chester O…" at bounding box center [641, 488] width 1282 height 924
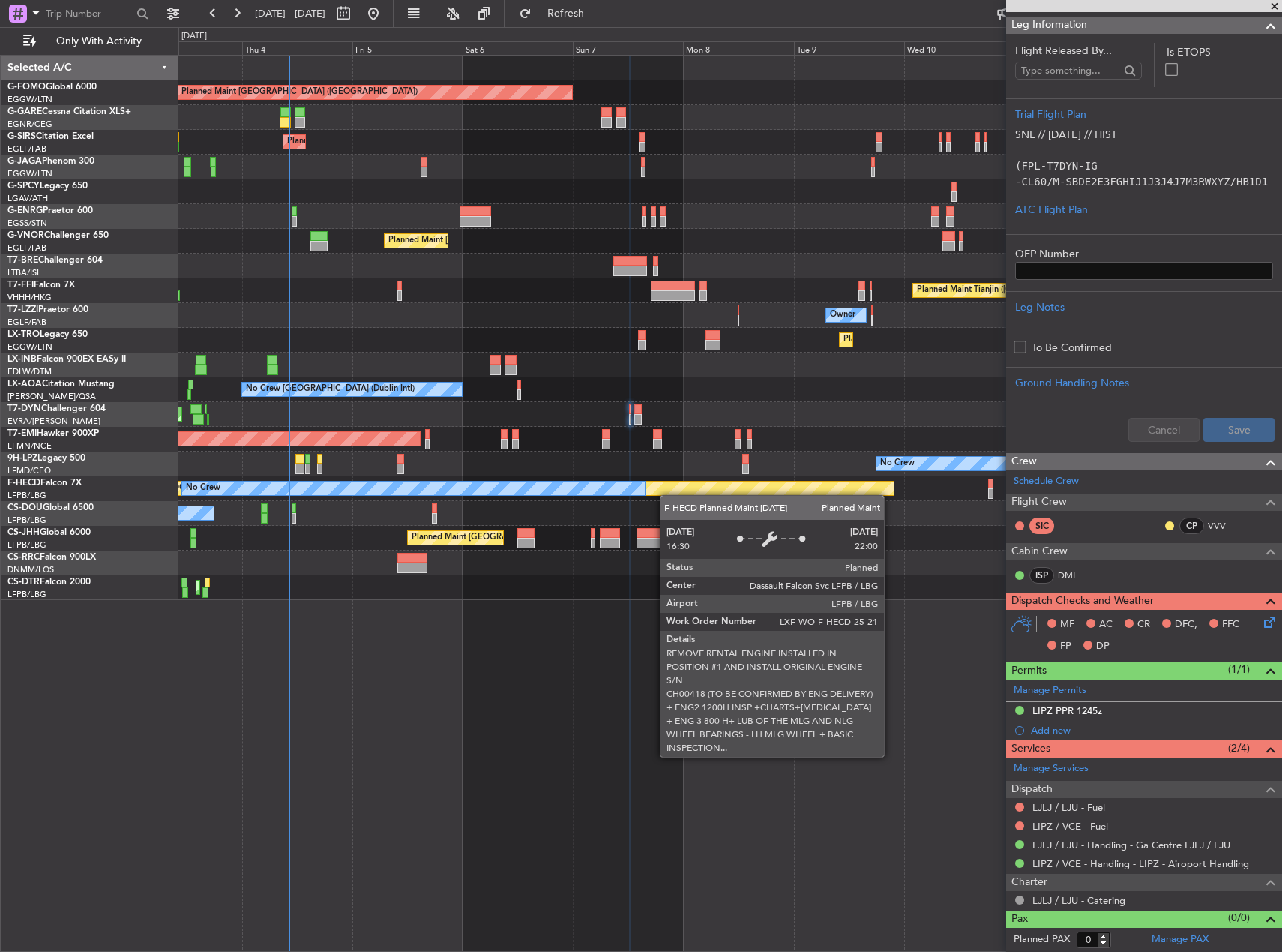
click at [626, 480] on div "Planned Maint London (Luton) Unplanned Maint Chester Planned Maint London (Farn…" at bounding box center [730, 327] width 1103 height 545
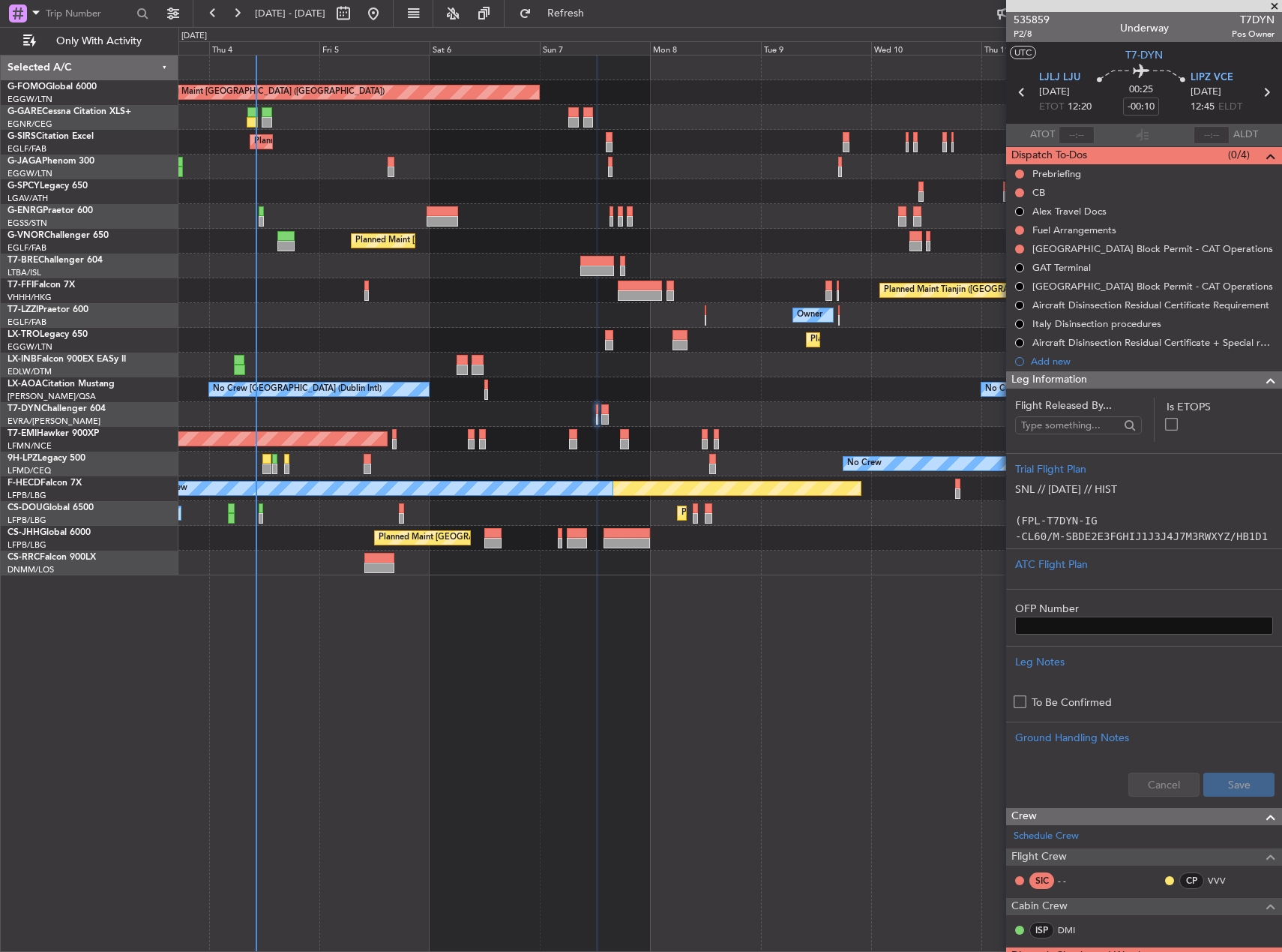
scroll to position [355, 0]
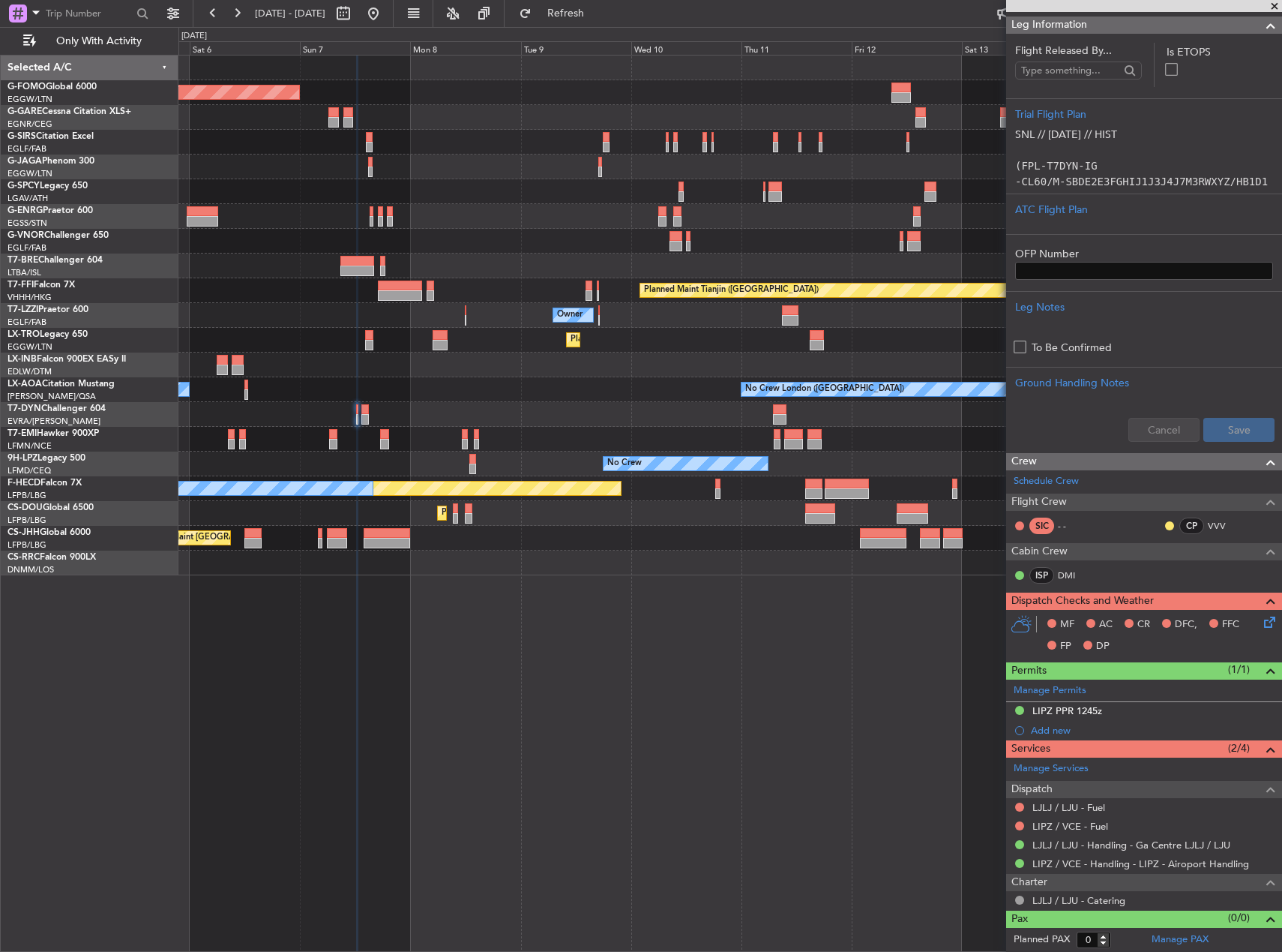
click at [479, 581] on div "Planned Maint London (Luton) Planned Maint London (Farnborough) Planned Maint L…" at bounding box center [730, 502] width 1104 height 897
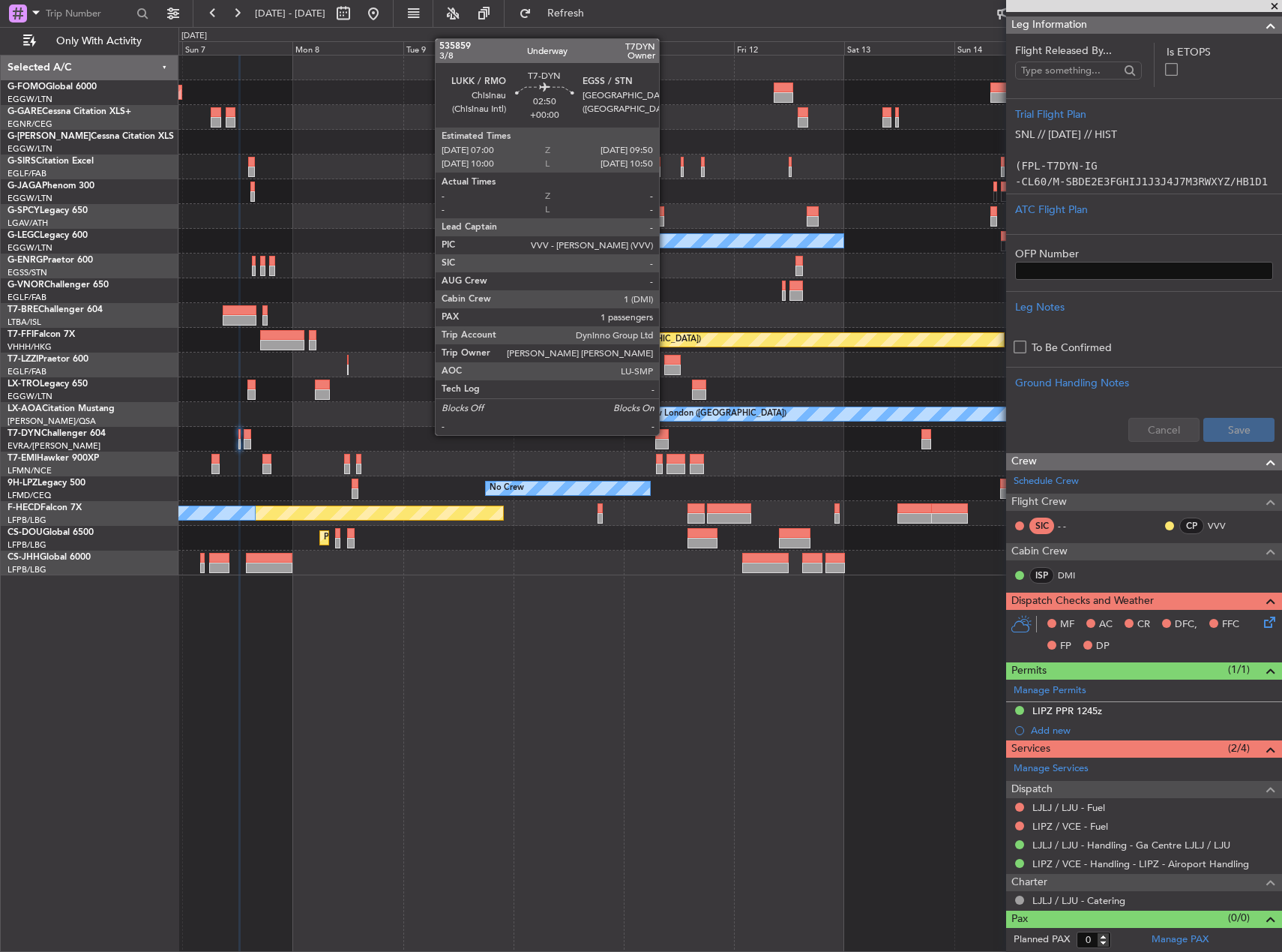
click at [666, 434] on div at bounding box center [662, 434] width 14 height 11
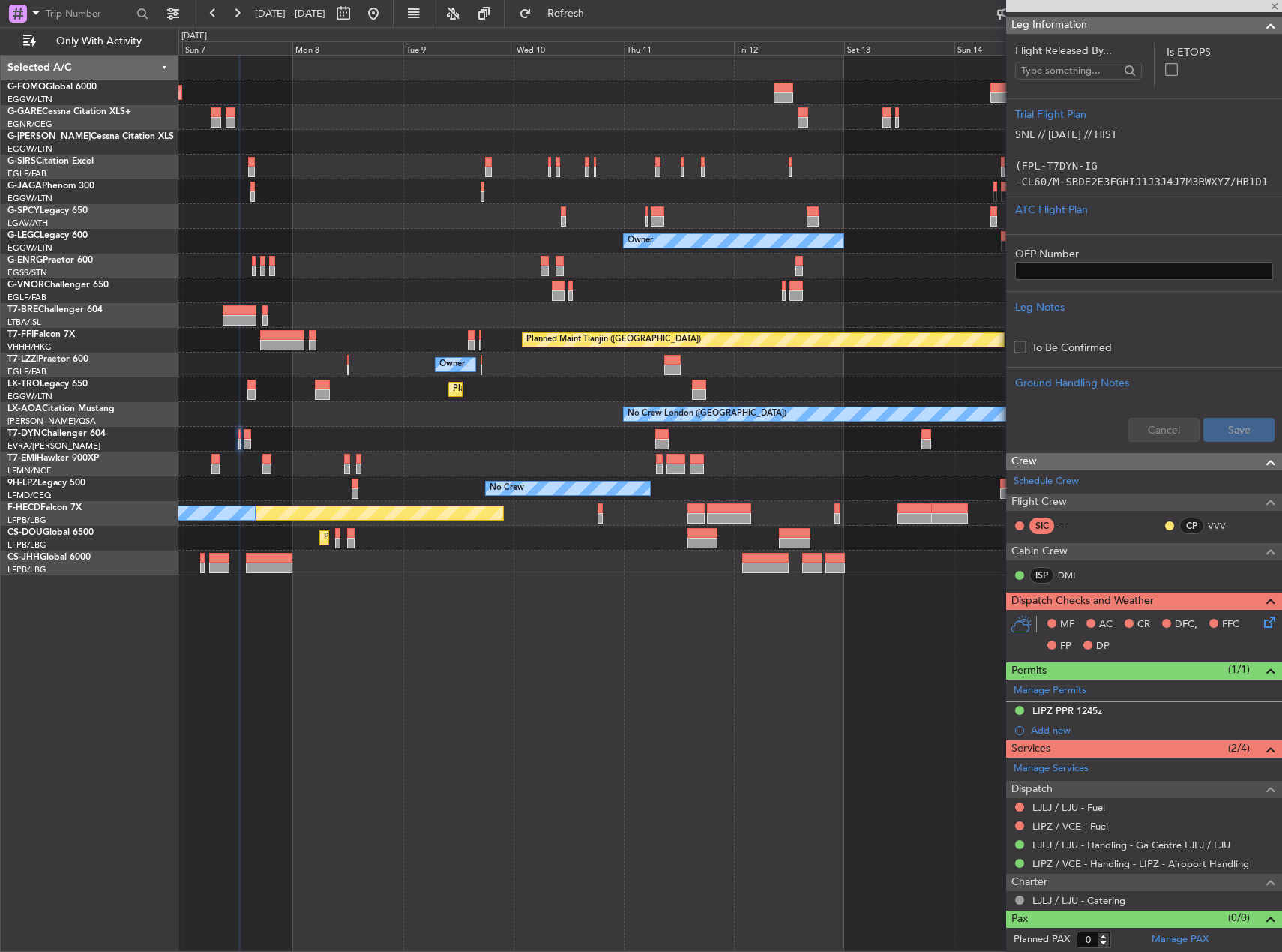
type input "1"
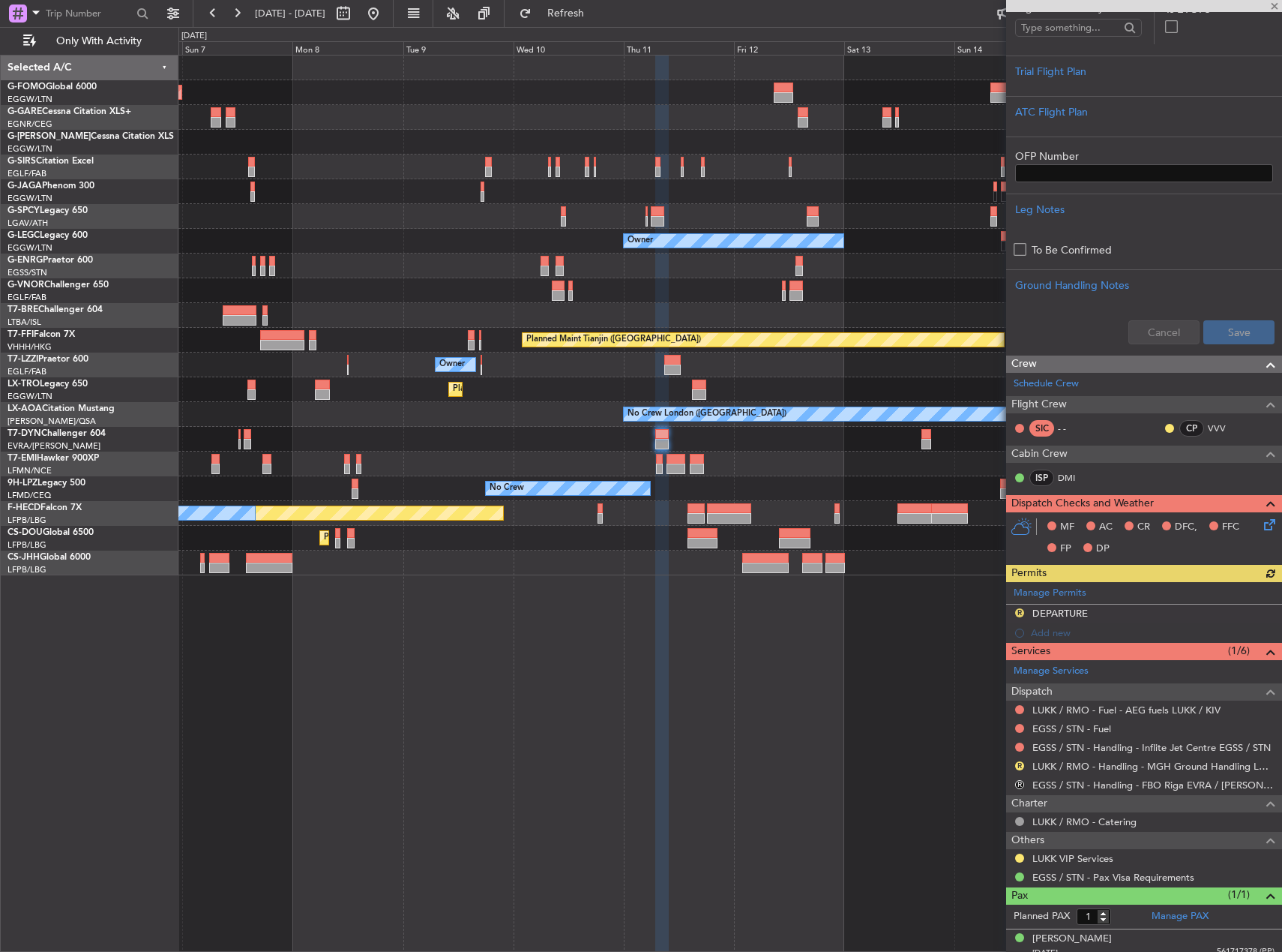
scroll to position [371, 0]
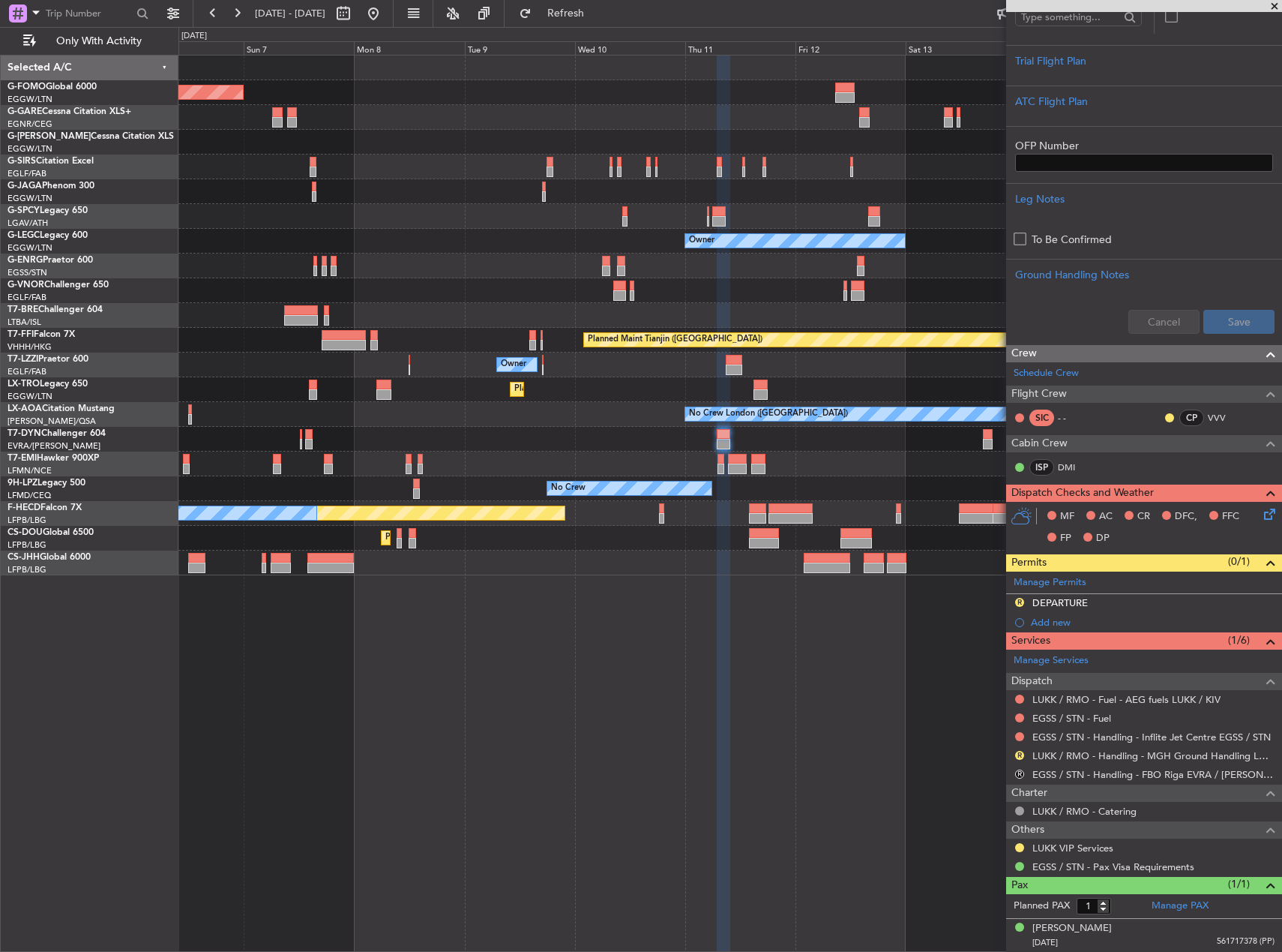
click at [664, 595] on div "Planned Maint London (Luton) Owner Planned Maint London (Farnborough) Owner Pla…" at bounding box center [730, 502] width 1104 height 897
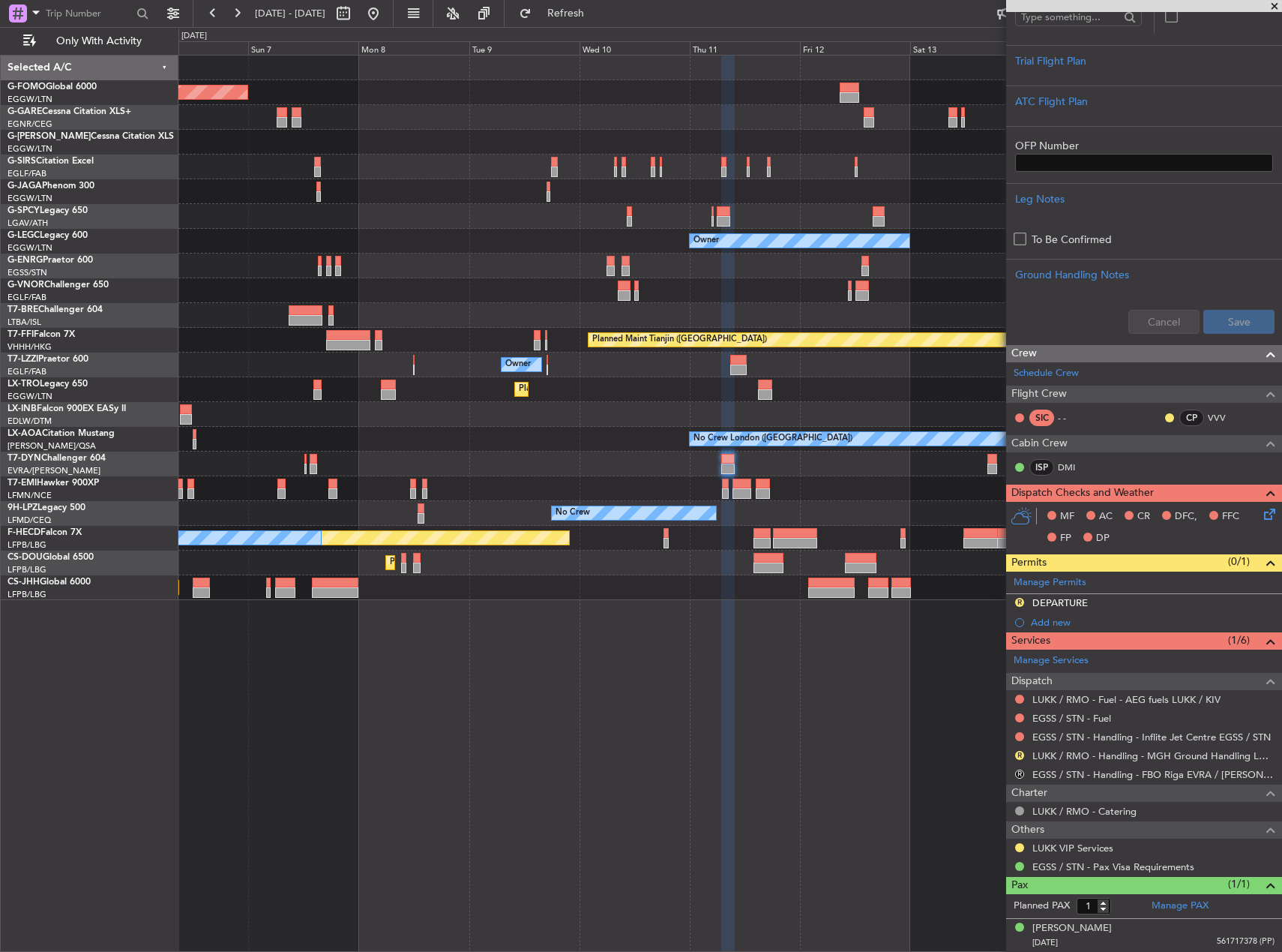
click at [390, 471] on div at bounding box center [730, 464] width 1103 height 25
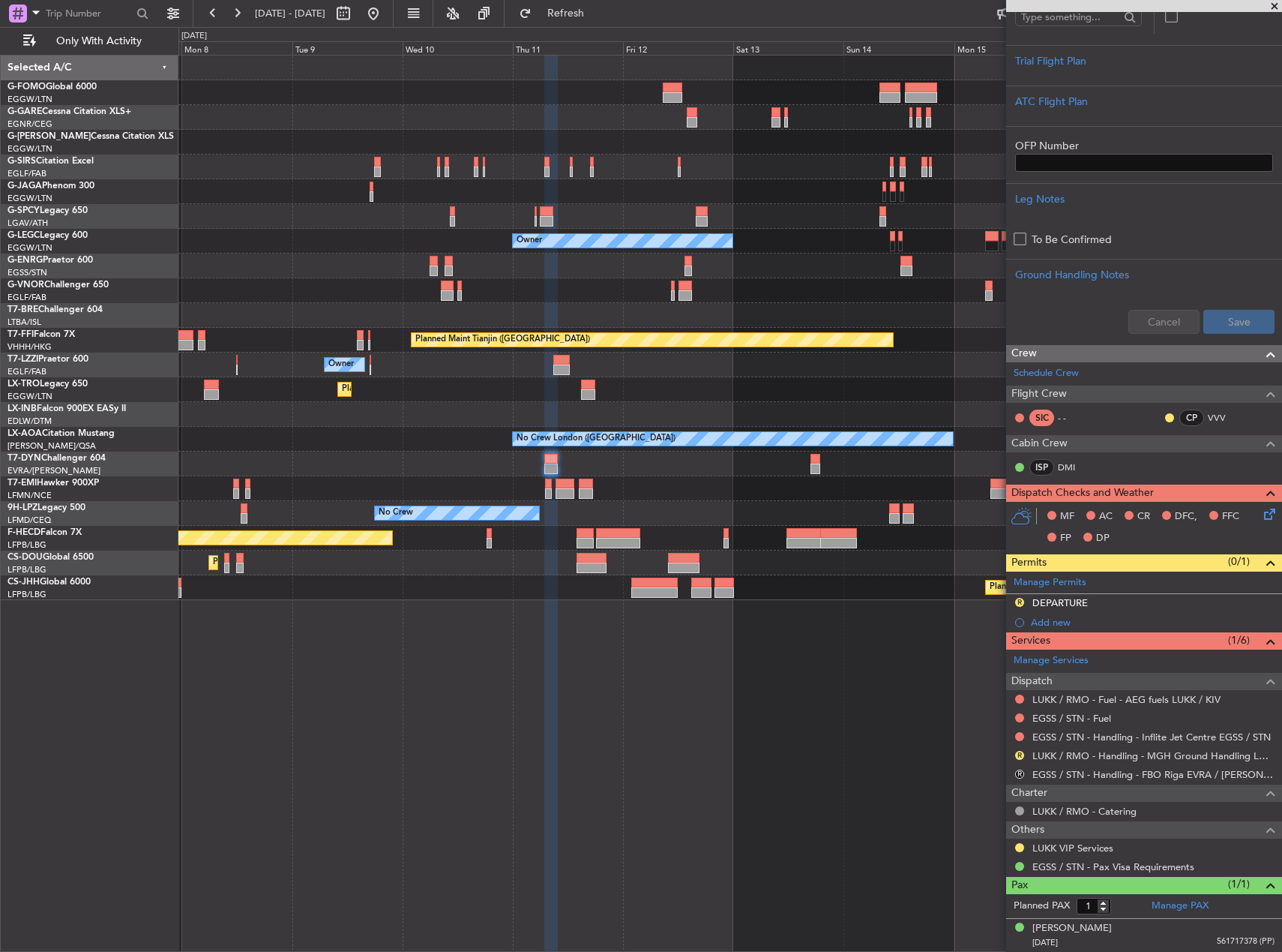
click at [255, 483] on div "Planned Maint London (Luton) Owner Planned Maint London (Farnborough) Planned M…" at bounding box center [730, 327] width 1103 height 545
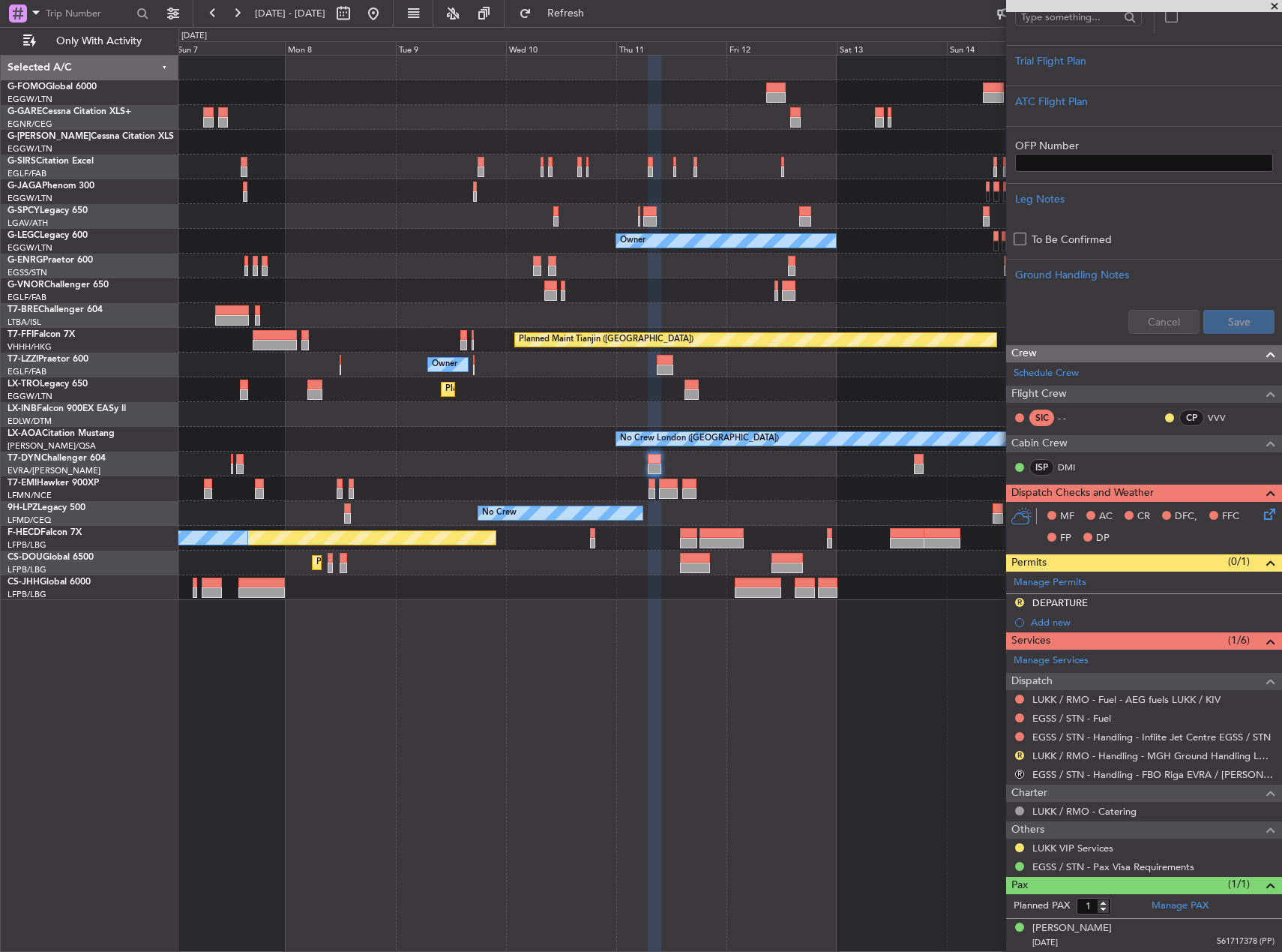
click at [677, 400] on div "Planned Maint London (Luton) Owner Planned Maint London (Farnborough) Owner Pla…" at bounding box center [730, 327] width 1103 height 545
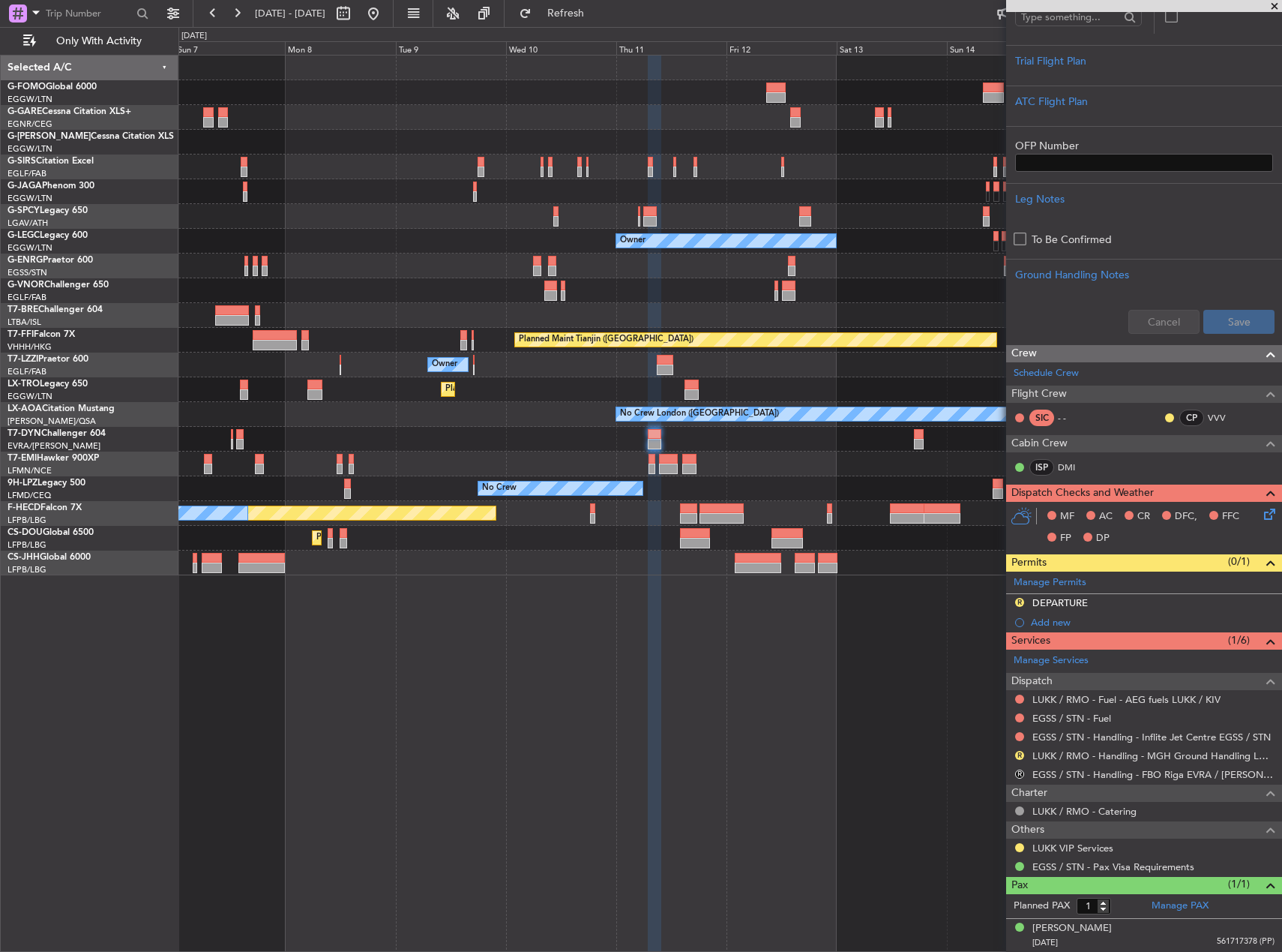
click at [627, 428] on div at bounding box center [730, 439] width 1103 height 25
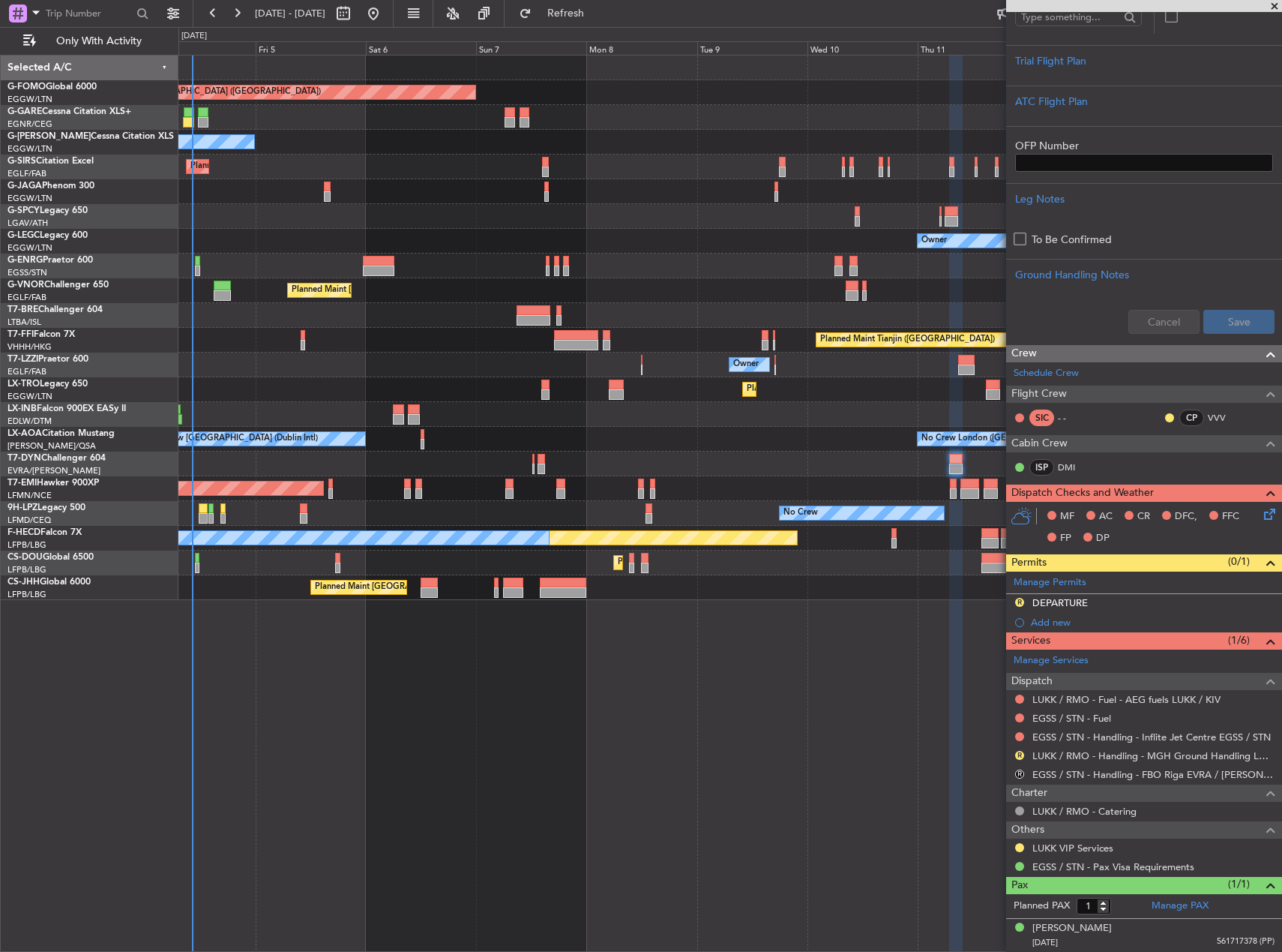
click at [807, 419] on div "Unplanned Maint [GEOGRAPHIC_DATA] (Al Maktoum Intl)" at bounding box center [730, 414] width 1103 height 25
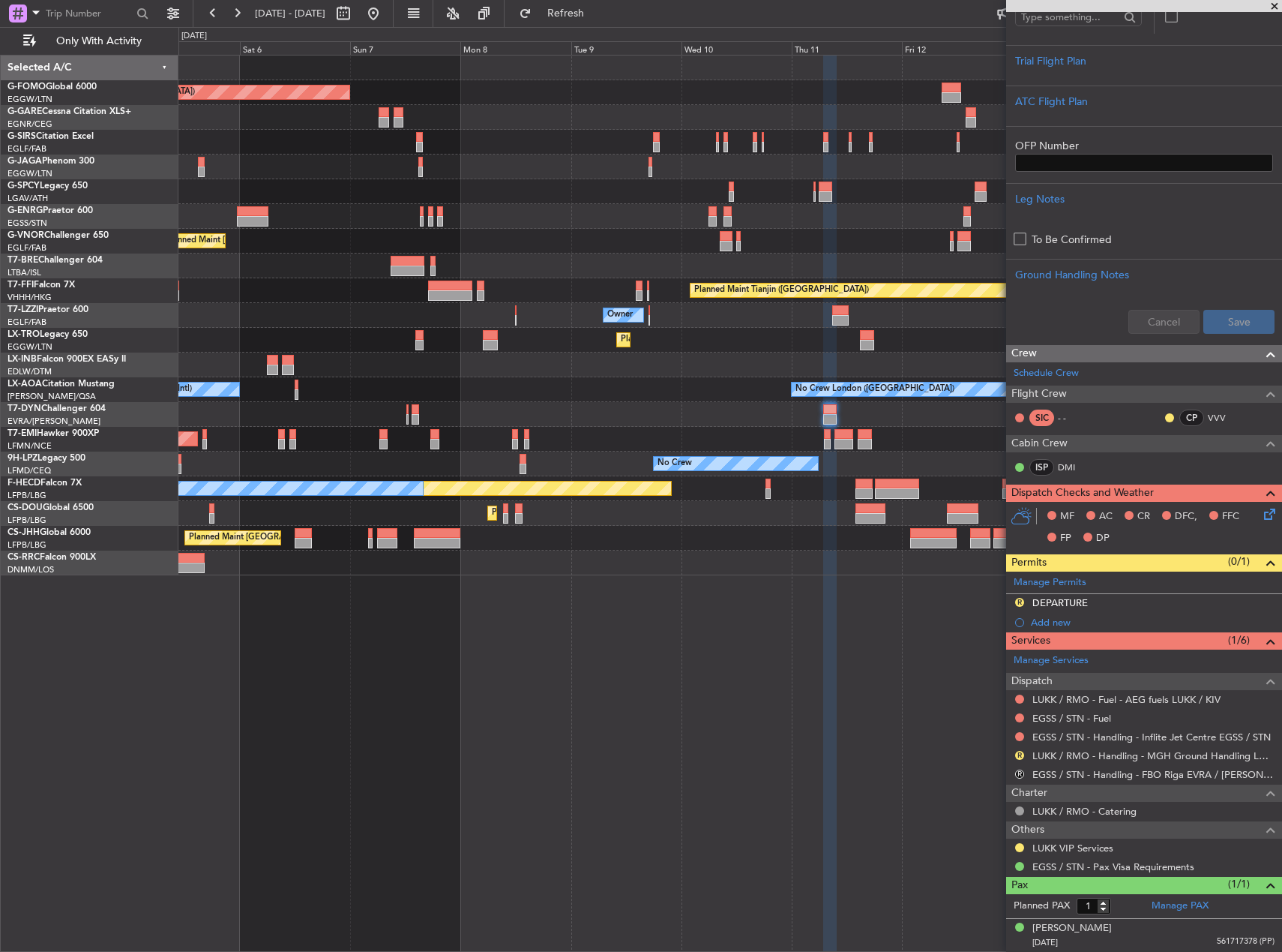
click at [707, 632] on div "Planned Maint London (Luton) Planned Maint London (Farnborough) Planned Maint L…" at bounding box center [730, 502] width 1104 height 897
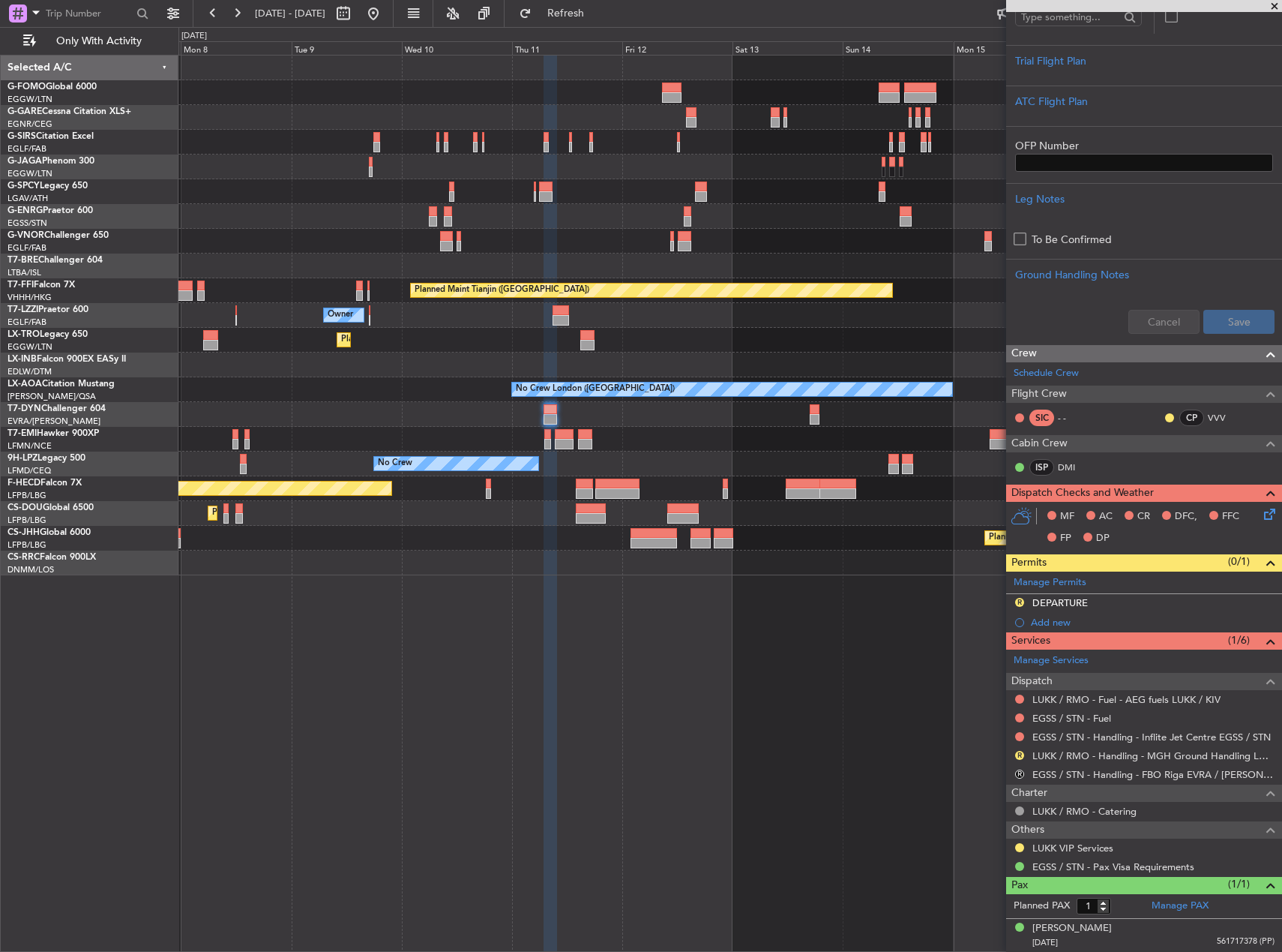
click at [566, 617] on div "Planned Maint London (Luton) Planned Maint London (Farnborough) Planned Maint T…" at bounding box center [730, 502] width 1104 height 897
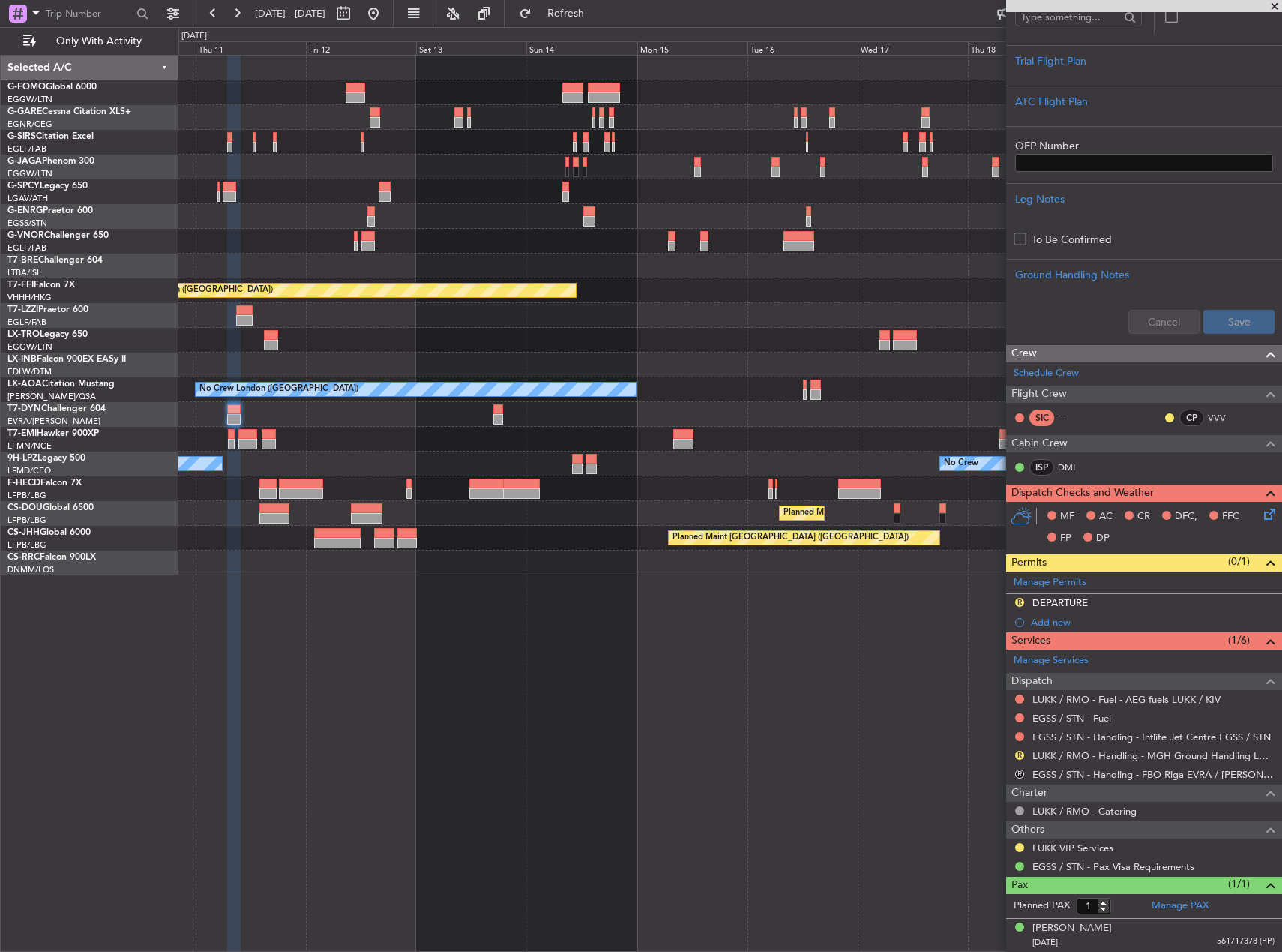
click at [553, 606] on div "Planned Maint Tianjin (Binhai) Owner Planned Maint Dusseldorf No Crew London (F…" at bounding box center [730, 502] width 1104 height 897
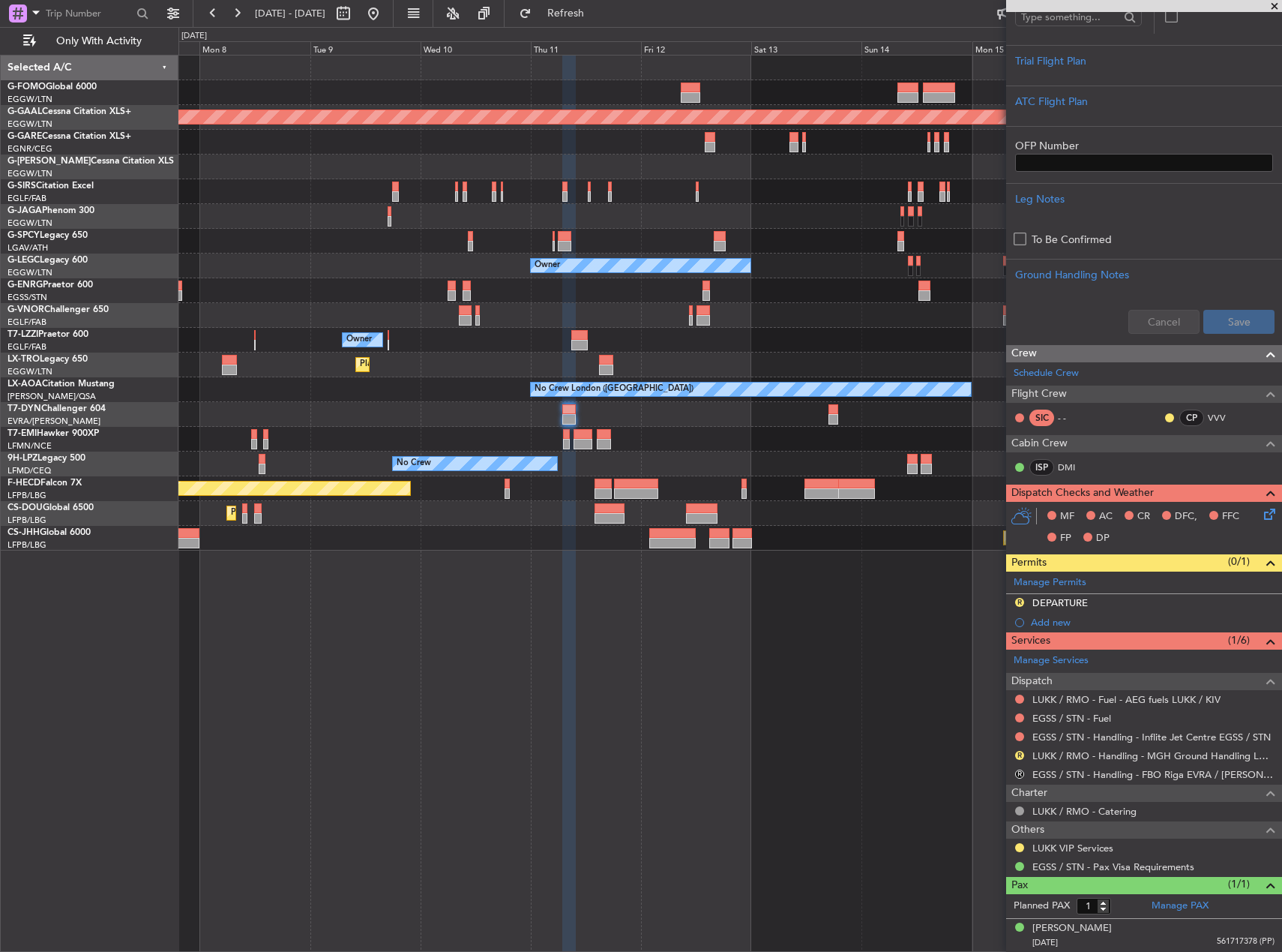
click at [1095, 693] on fb-app "10 Sep 2025 - 20 Sep 2025 Refresh Quick Links Only With Activity Planned Maint …" at bounding box center [641, 480] width 1282 height 940
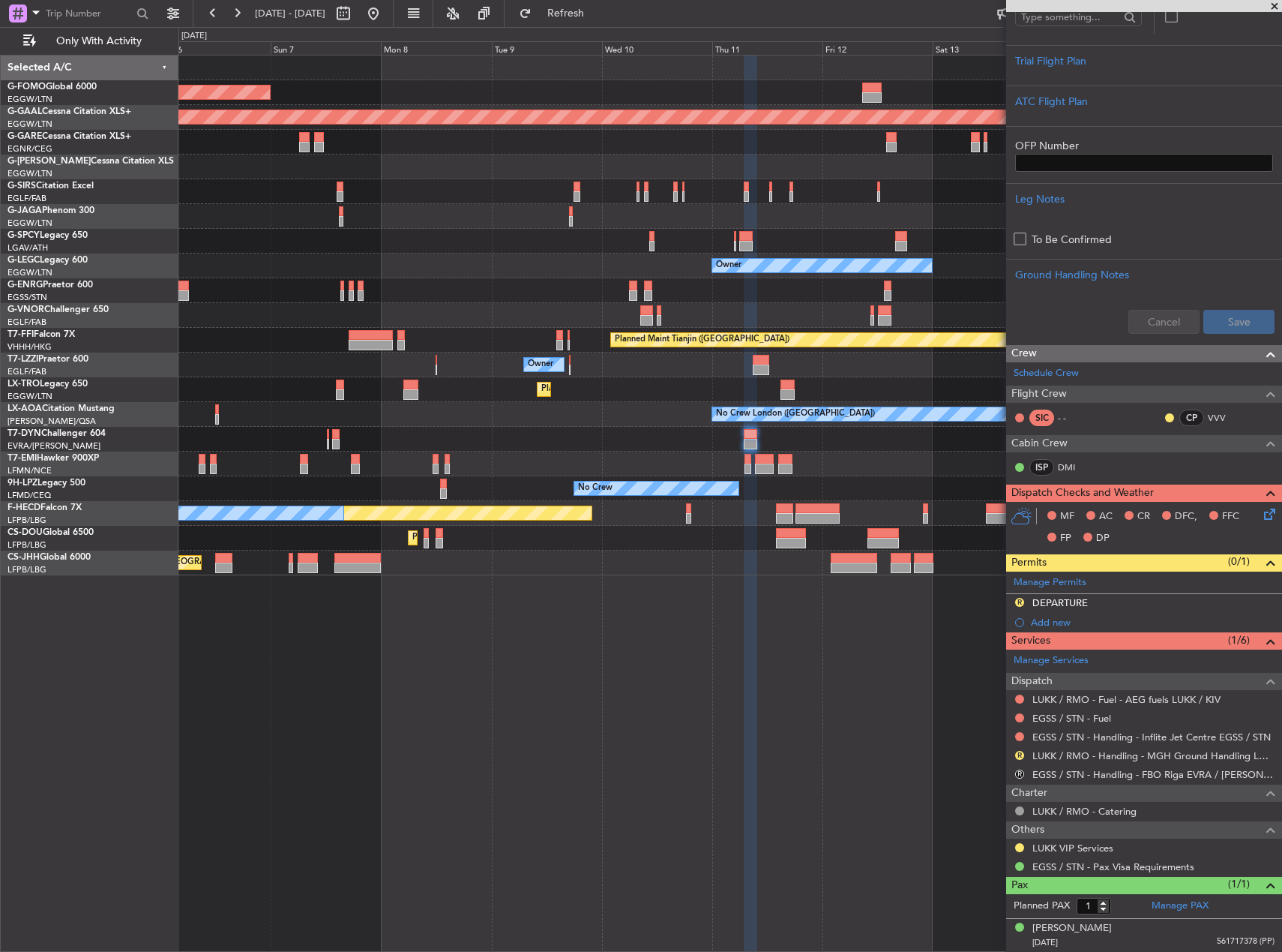
click at [440, 420] on div "No Crew London (Farnborough) No Crew Dublin (Dublin Intl)" at bounding box center [730, 414] width 1103 height 25
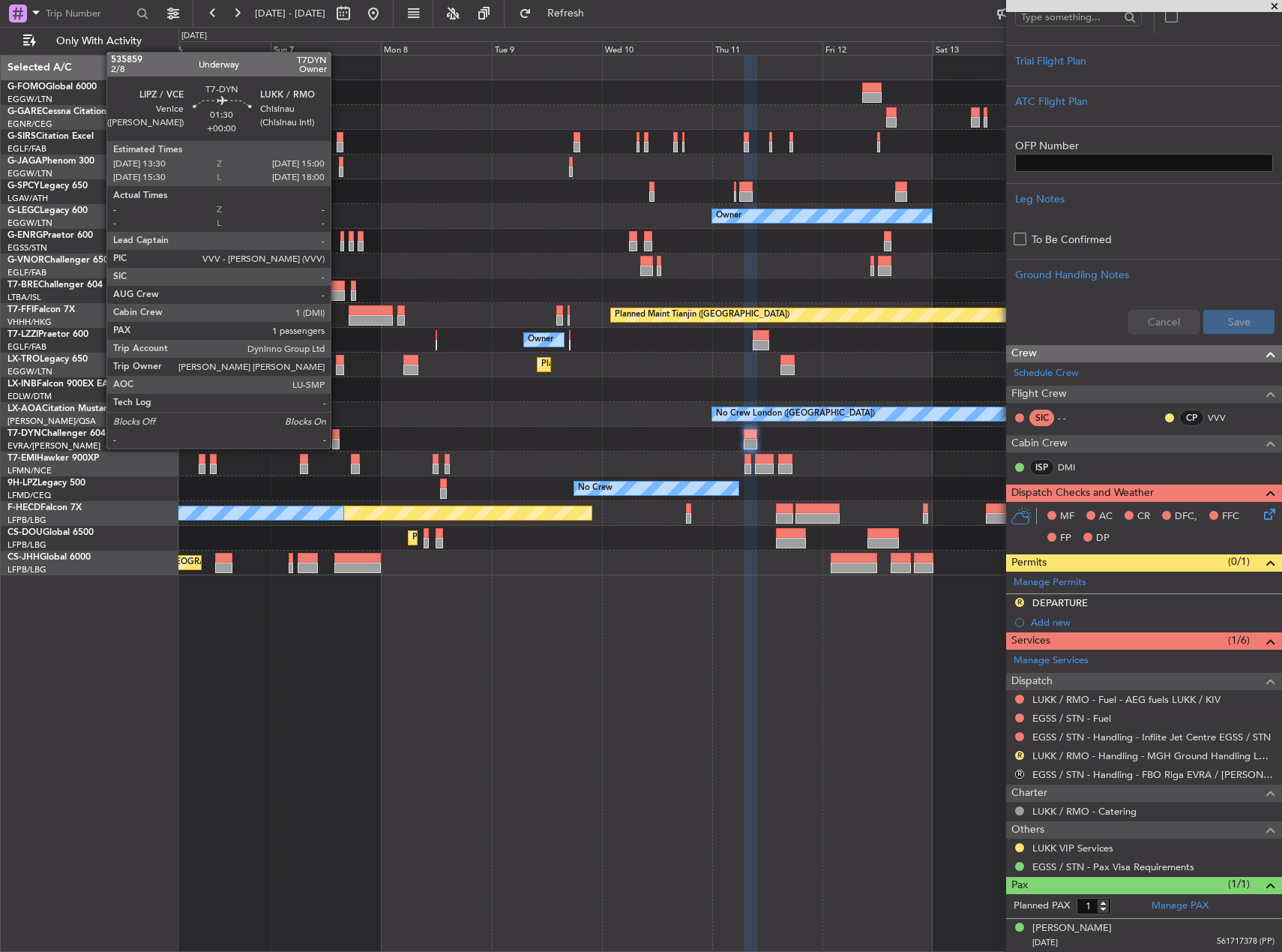
click at [337, 447] on div at bounding box center [336, 444] width 8 height 11
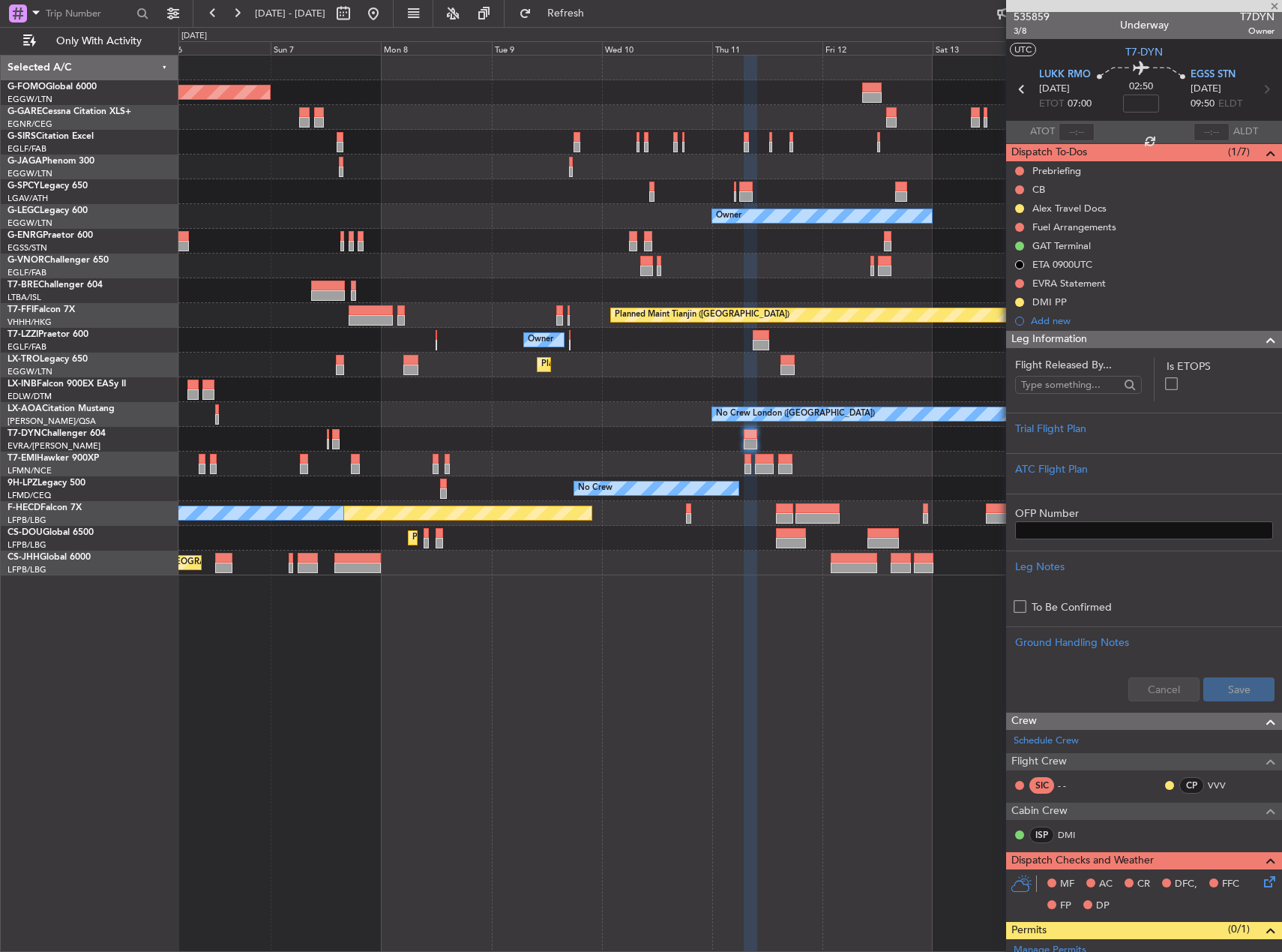
scroll to position [0, 0]
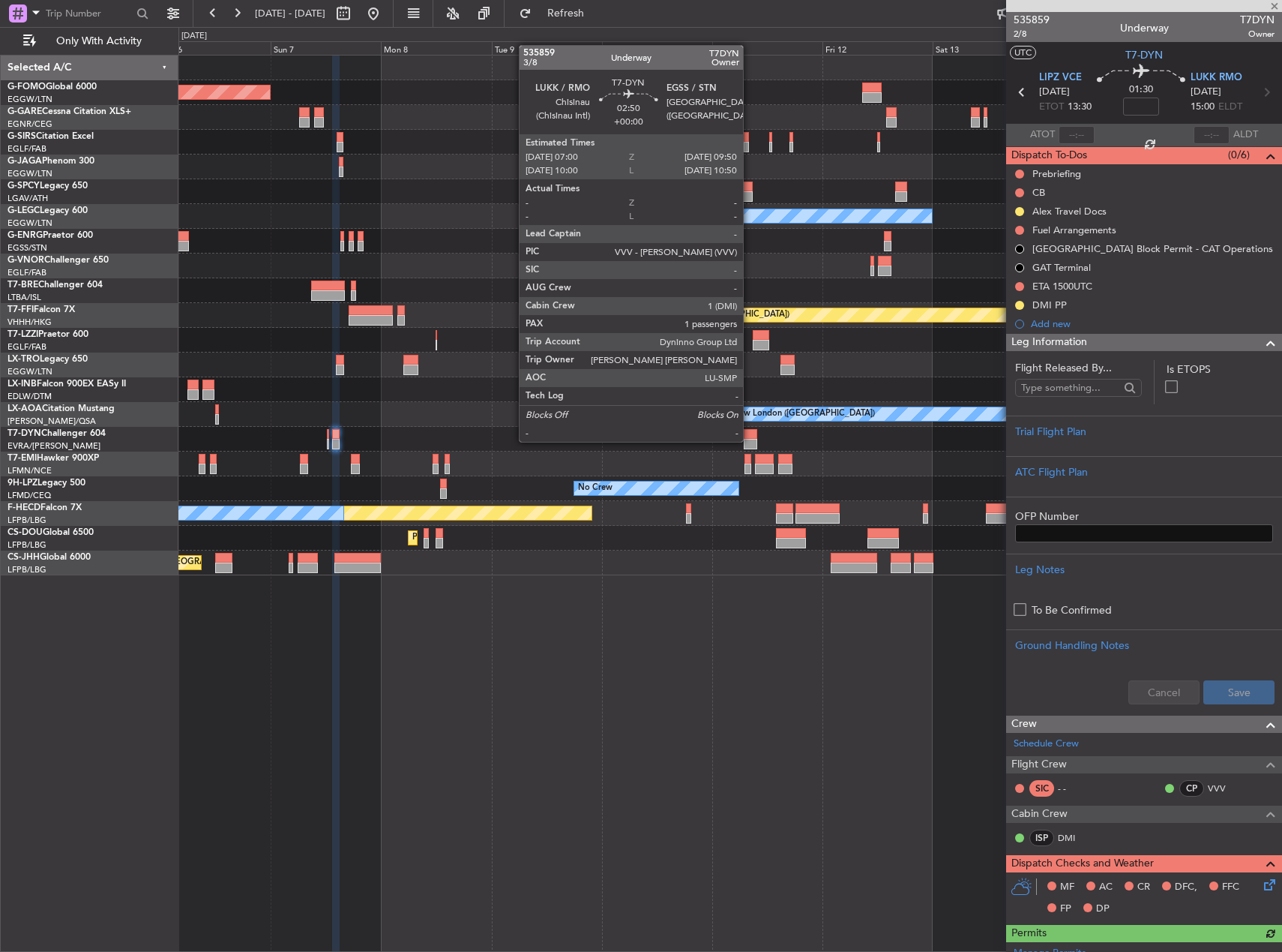
click at [751, 440] on div at bounding box center [751, 444] width 14 height 11
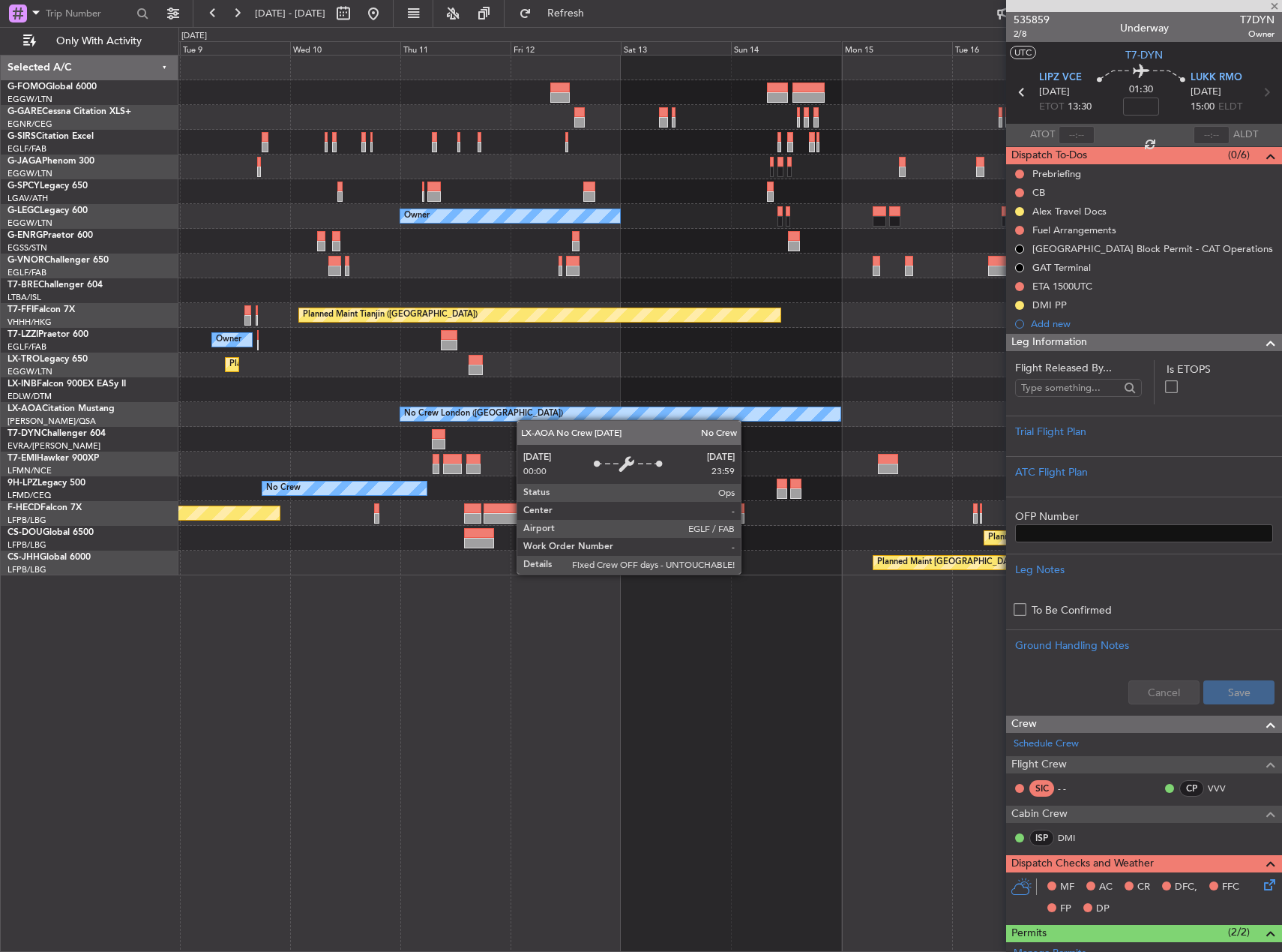
click at [480, 402] on div "Planned Maint London (Luton) Owner Planned Maint Tianjin (Binhai) Owner Planned…" at bounding box center [730, 315] width 1103 height 520
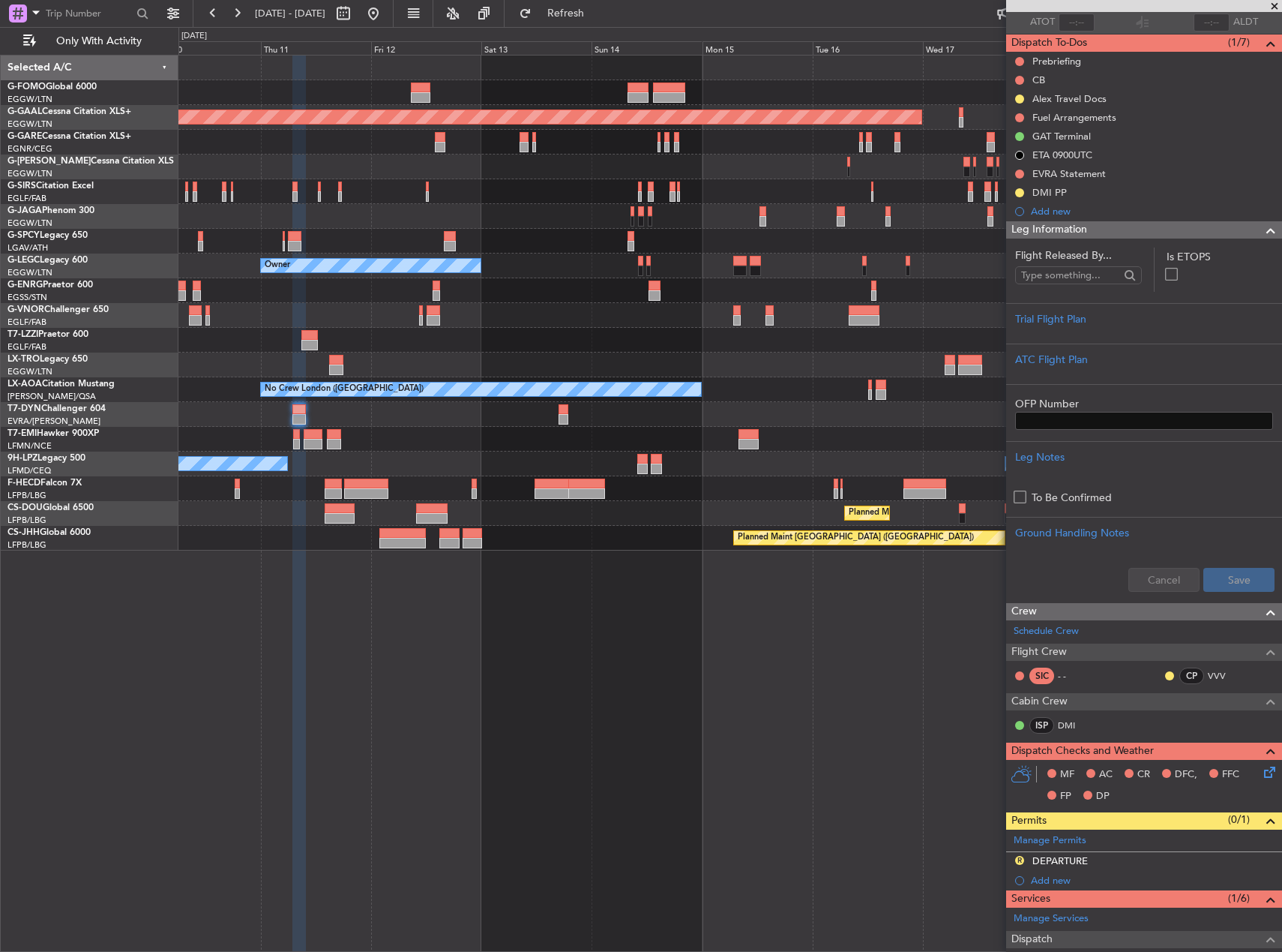
scroll to position [371, 0]
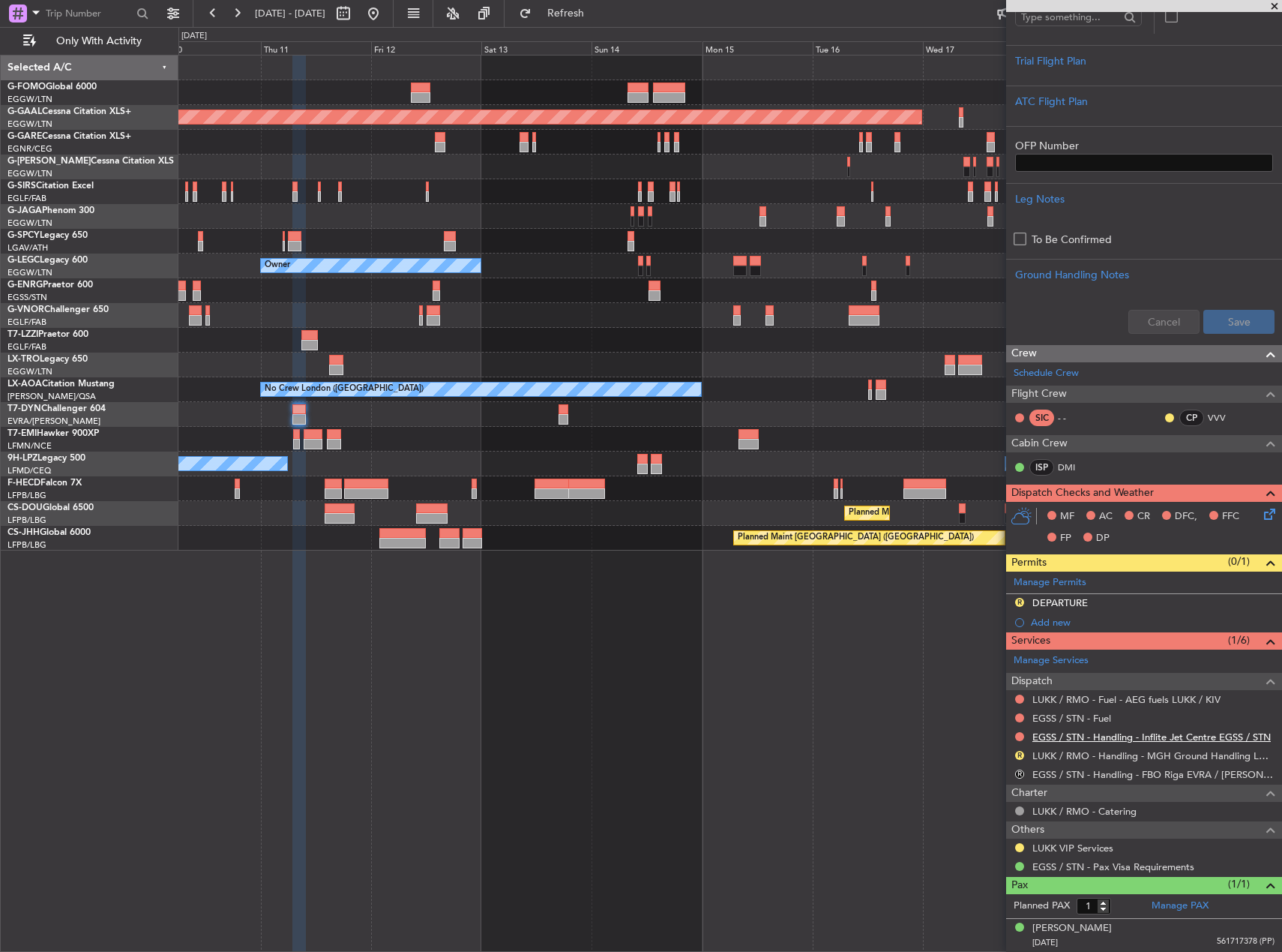
click at [1095, 736] on link "EGSS / STN - Handling - Inflite Jet Centre EGSS / STN" at bounding box center [1152, 736] width 238 height 13
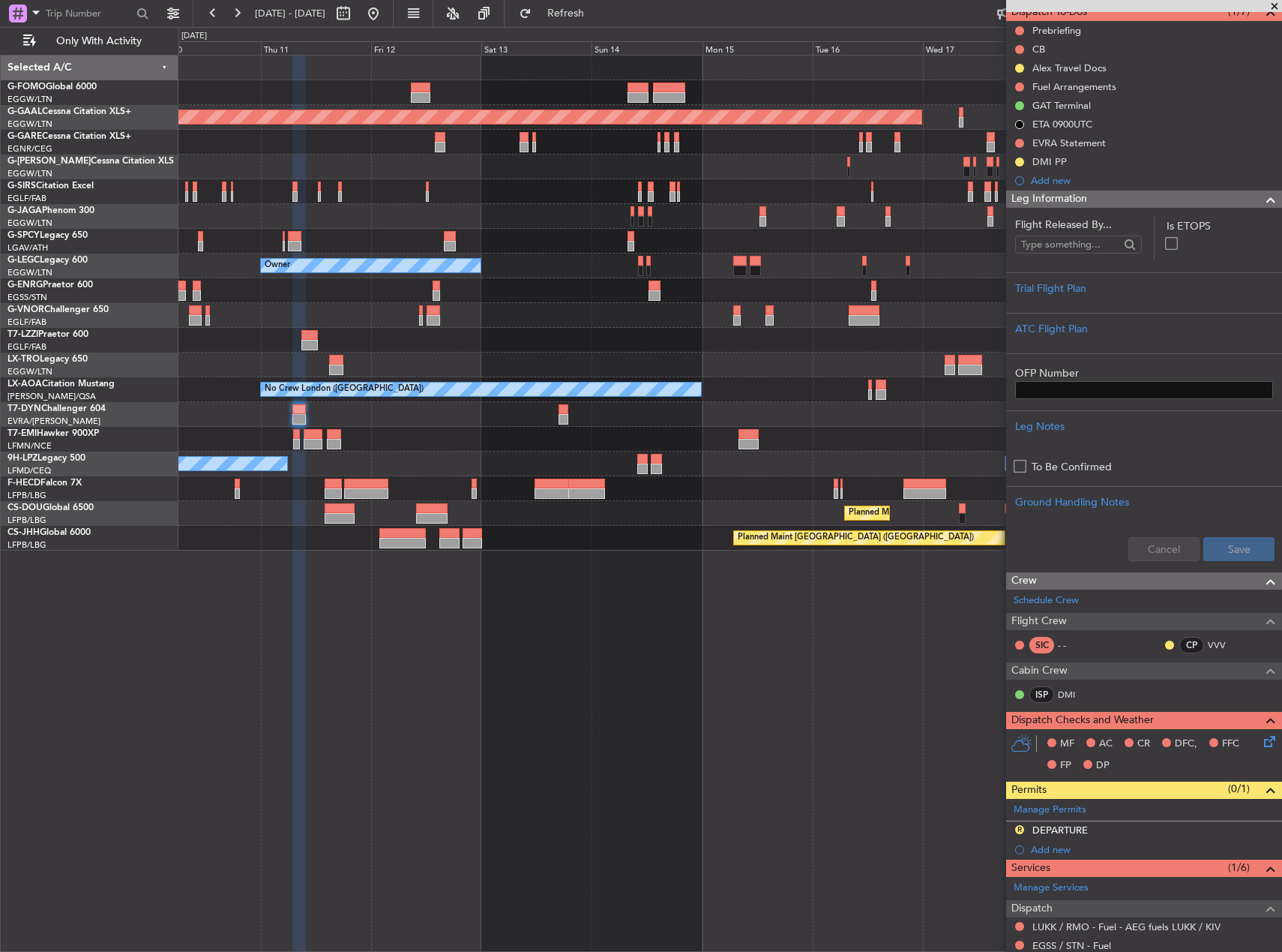
scroll to position [0, 0]
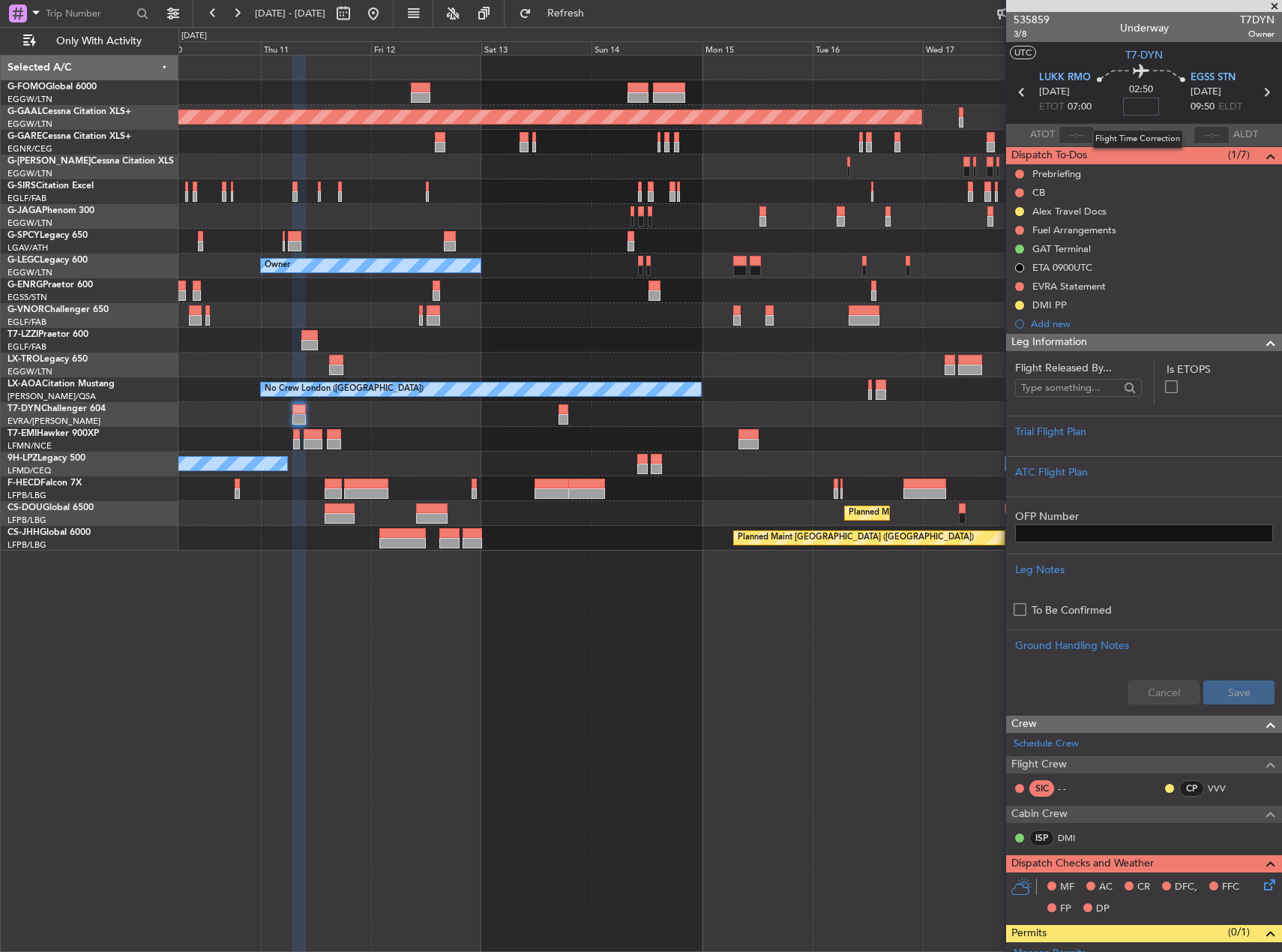
click at [1144, 108] on input at bounding box center [1142, 107] width 36 height 18
click at [776, 384] on div "No Crew London ([GEOGRAPHIC_DATA])" at bounding box center [730, 389] width 1103 height 25
click at [1136, 104] on input "-00:10" at bounding box center [1142, 107] width 36 height 18
click at [1137, 102] on div "-00:10" at bounding box center [1142, 107] width 36 height 18
click at [1137, 102] on span at bounding box center [1142, 107] width 18 height 18
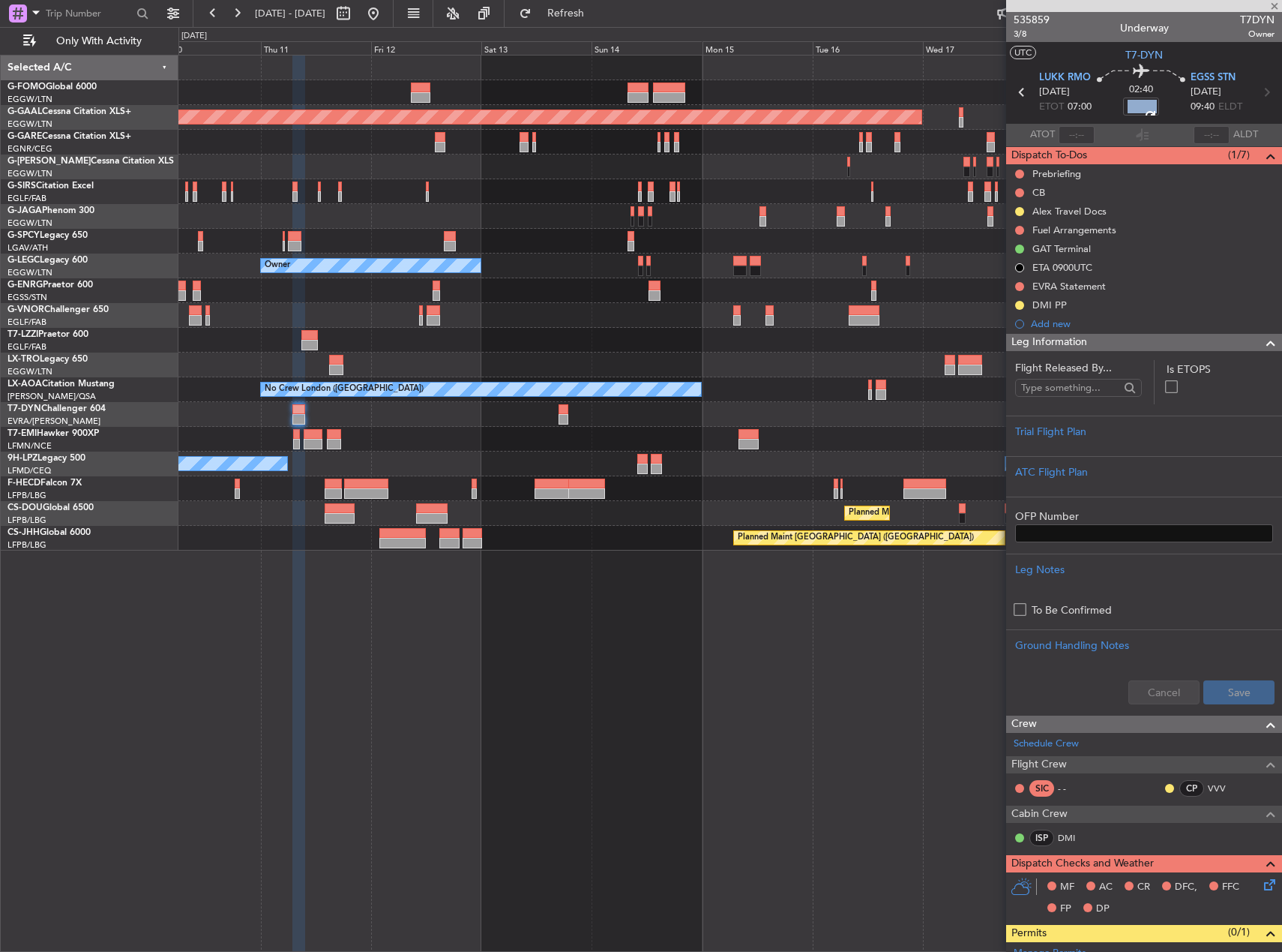
click at [1135, 107] on span at bounding box center [1142, 106] width 24 height 24
click at [1142, 108] on input "-00:10" at bounding box center [1142, 107] width 36 height 18
click at [657, 356] on div "Planned Maint Dusseldorf" at bounding box center [730, 365] width 1103 height 25
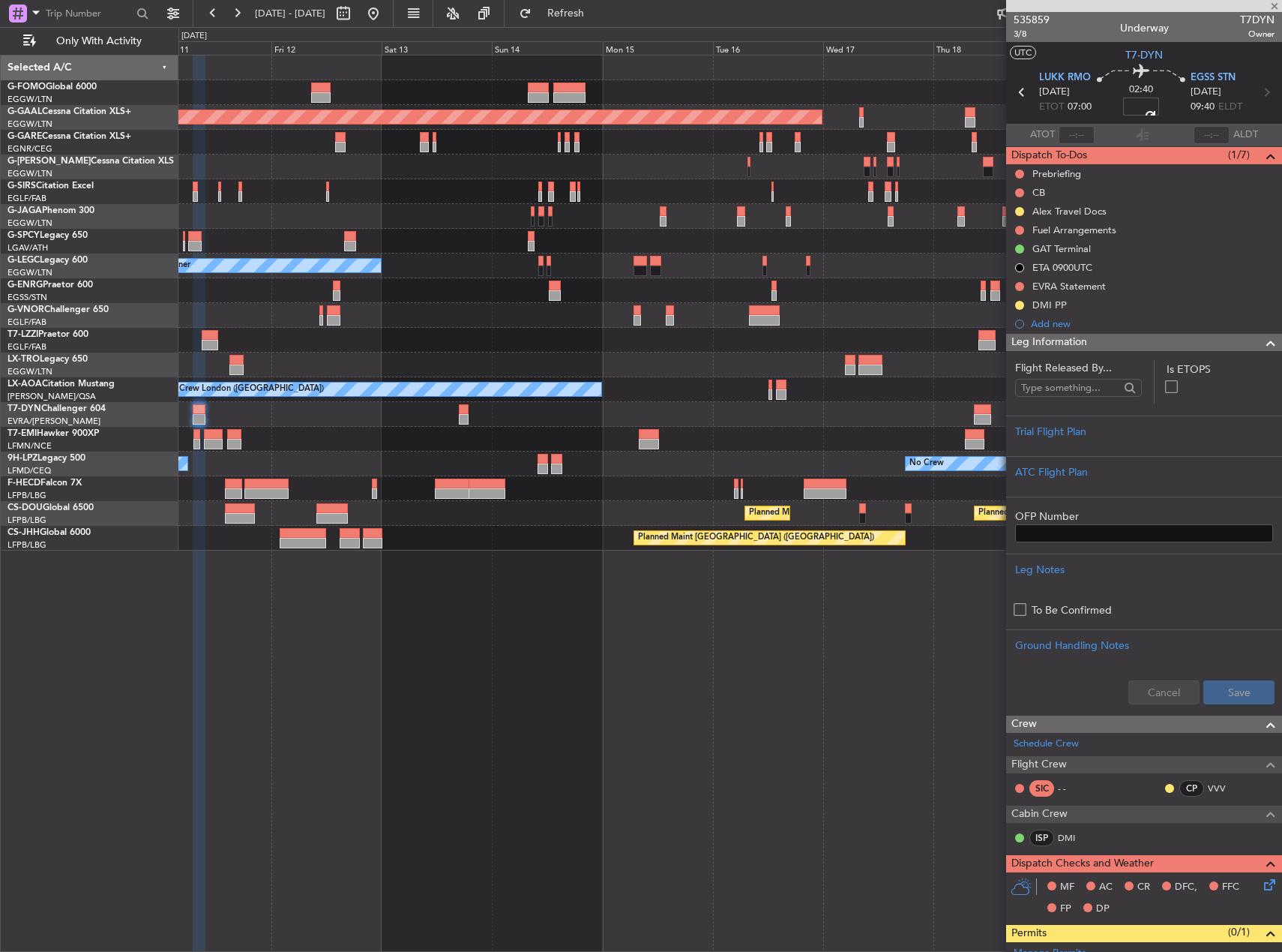
click at [669, 412] on div at bounding box center [730, 414] width 1103 height 25
type input "-00:05"
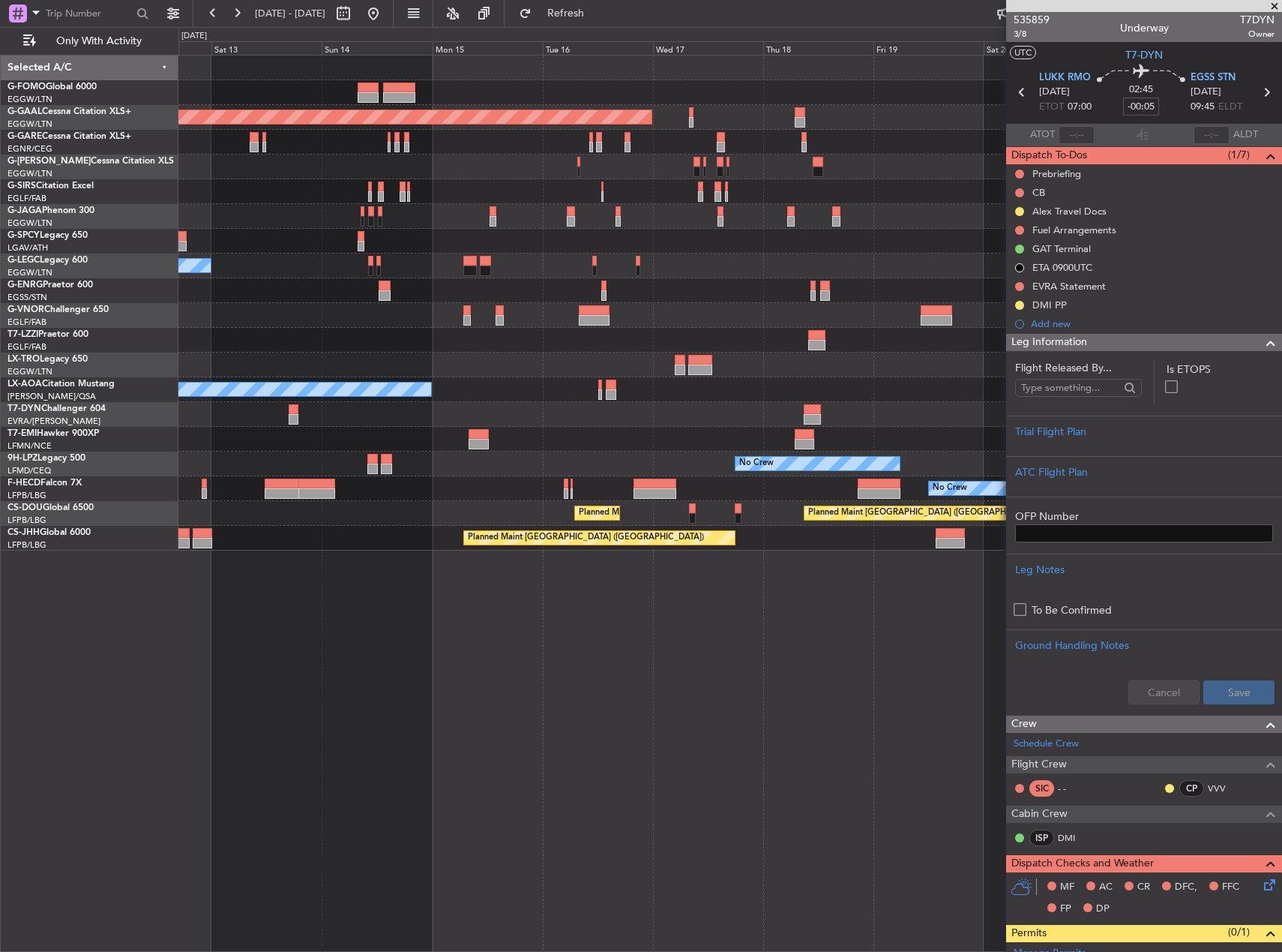
click at [592, 375] on div "Planned Maint Dusseldorf Planned Maint London (Luton) Owner A/C Unavailable Lon…" at bounding box center [730, 303] width 1103 height 495
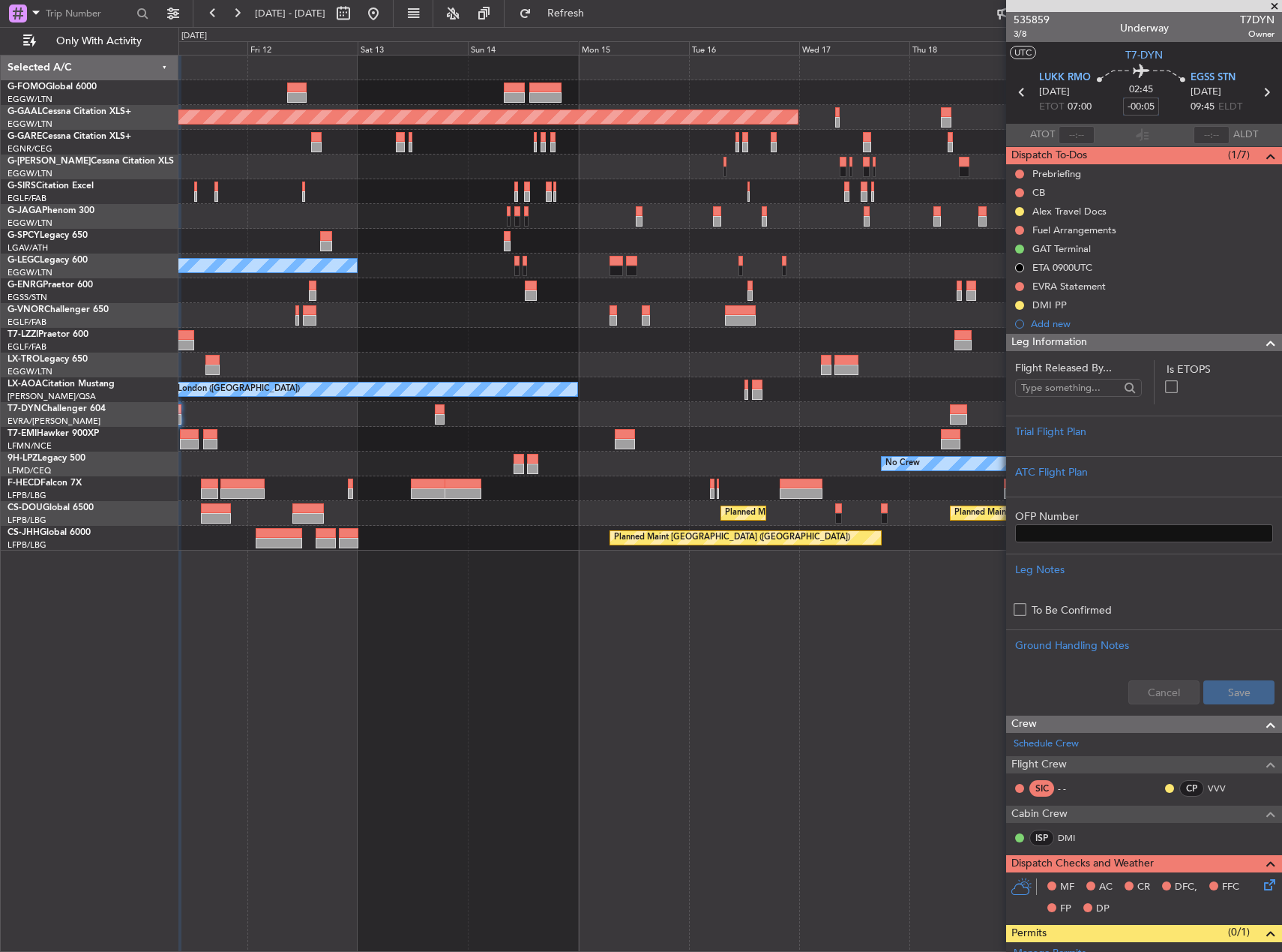
click at [741, 373] on div "Planned Maint Dusseldorf" at bounding box center [730, 365] width 1103 height 25
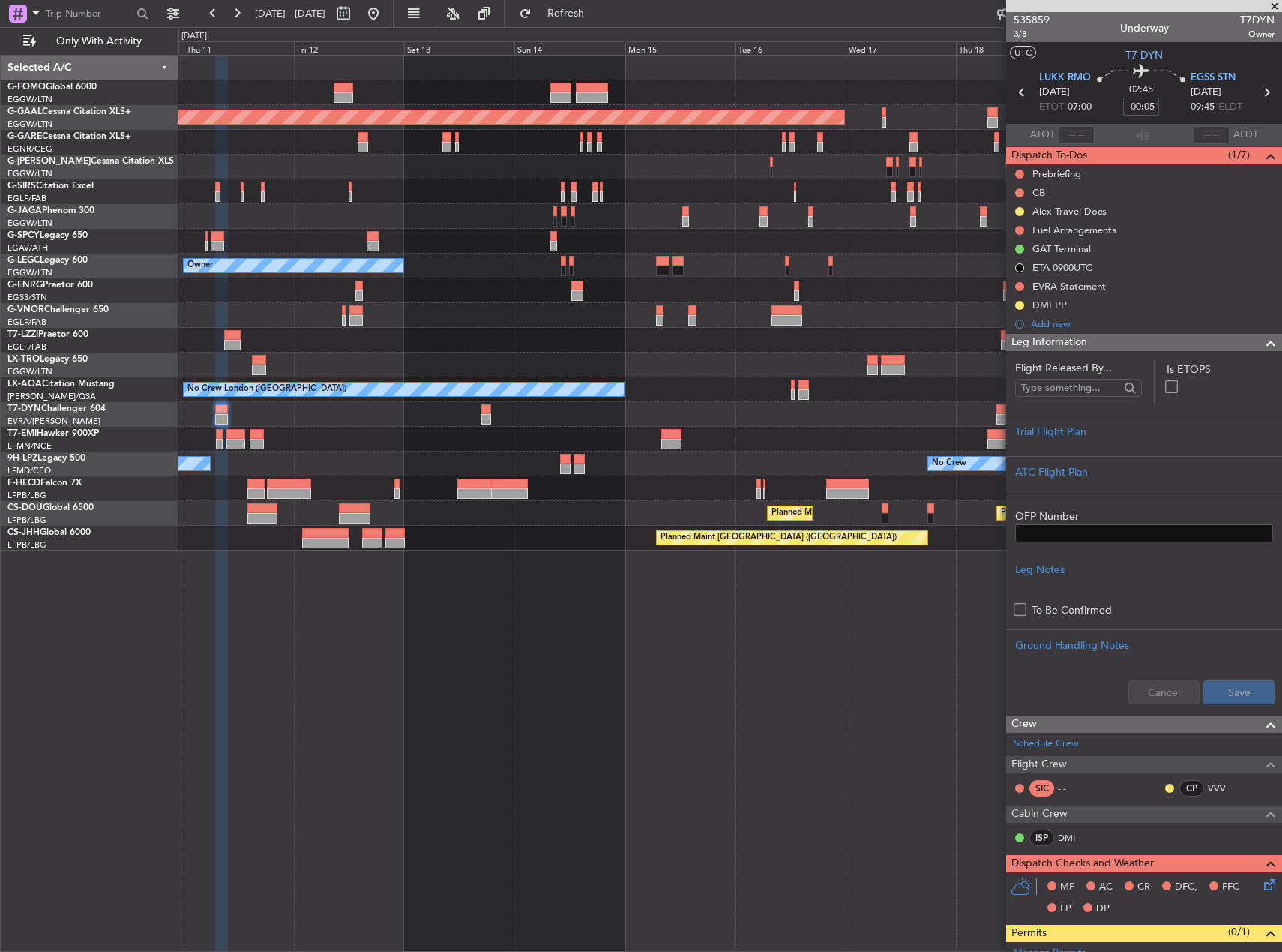
click at [686, 736] on div "Planned Maint Dusseldorf Owner Owner Planned Maint Dusseldorf No Crew London (F…" at bounding box center [730, 502] width 1104 height 897
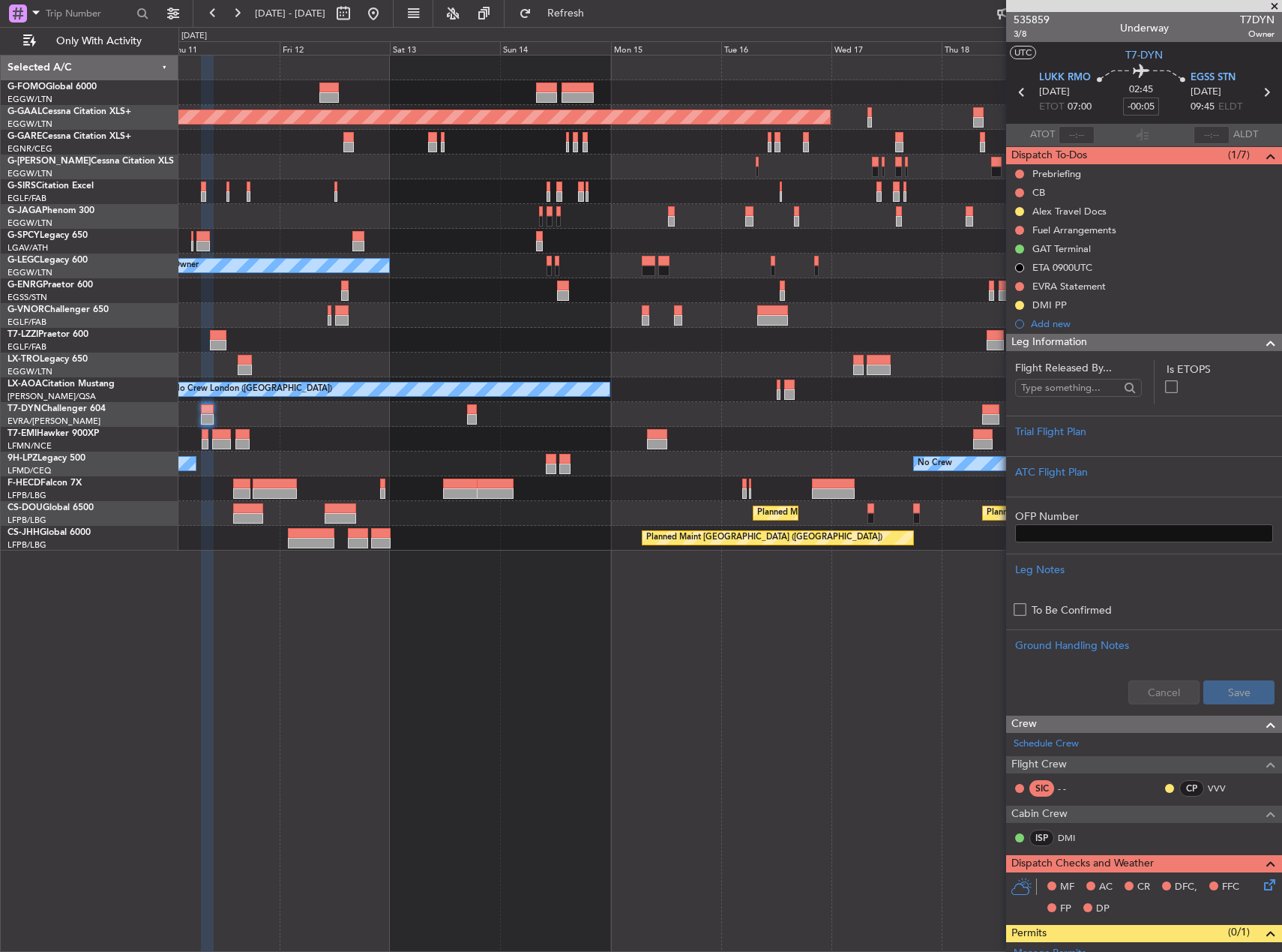
click at [502, 438] on div at bounding box center [730, 439] width 1103 height 25
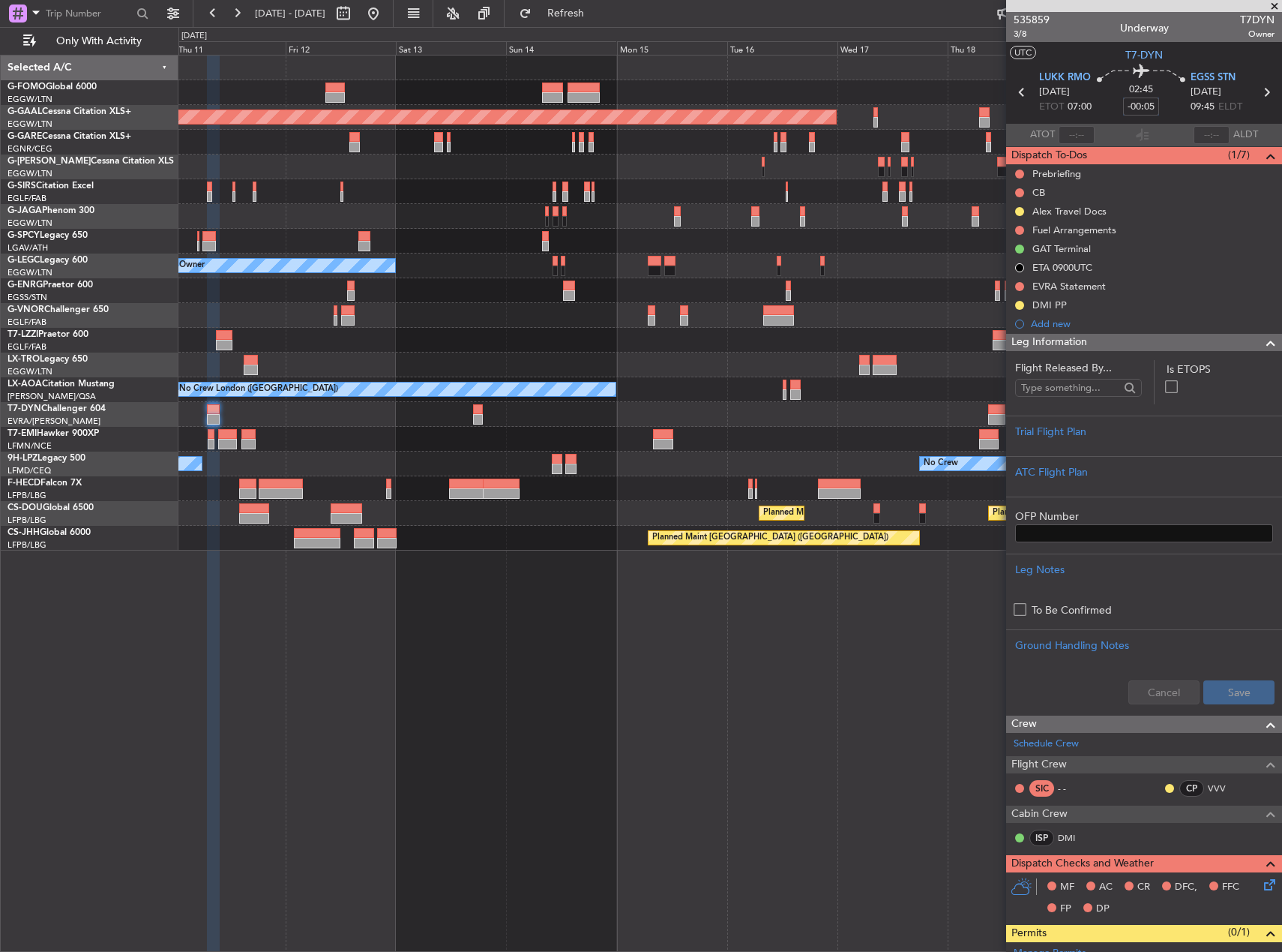
click at [459, 454] on div "No Crew No Crew" at bounding box center [730, 464] width 1103 height 25
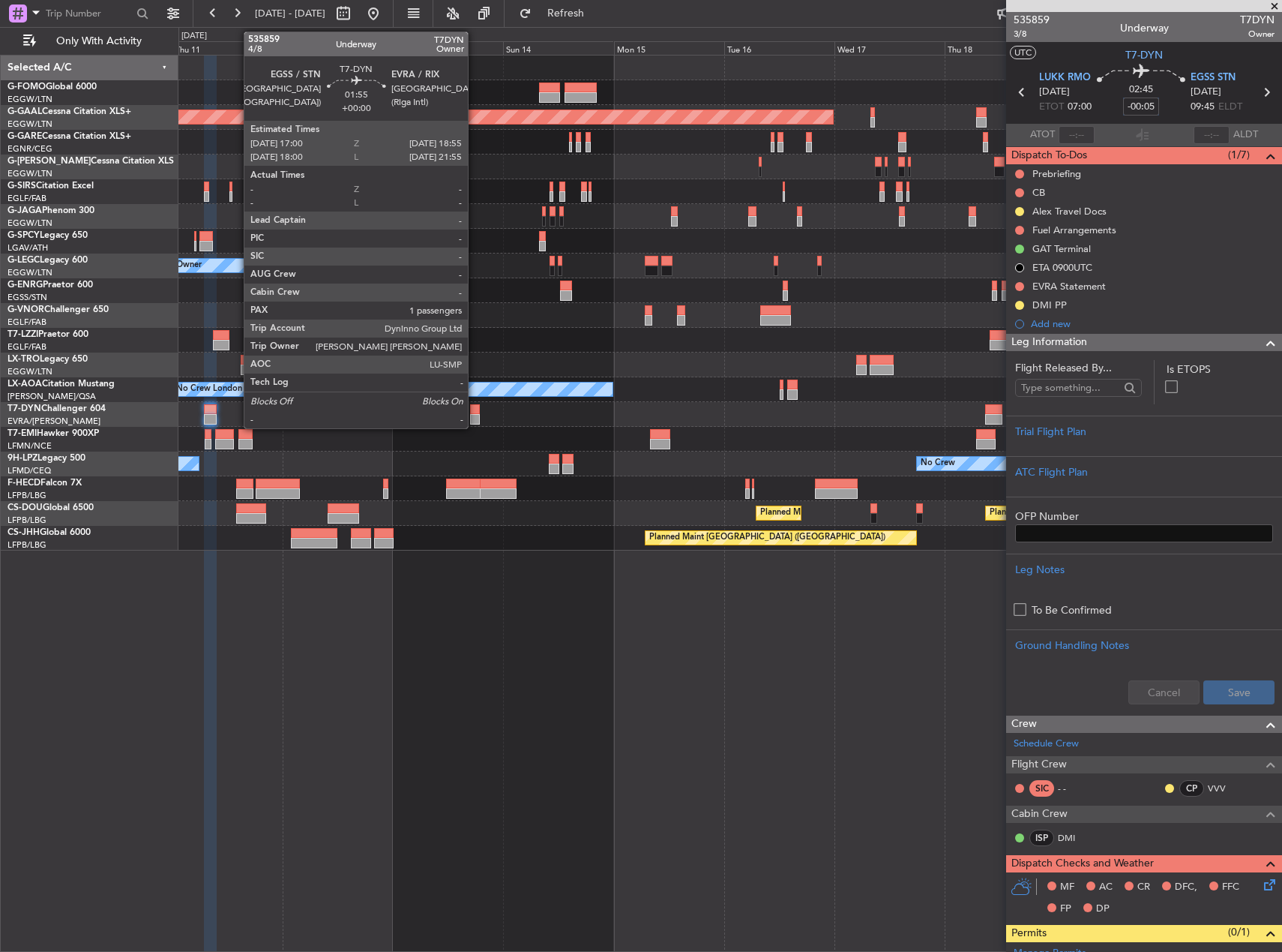
click at [474, 412] on div at bounding box center [474, 409] width 9 height 11
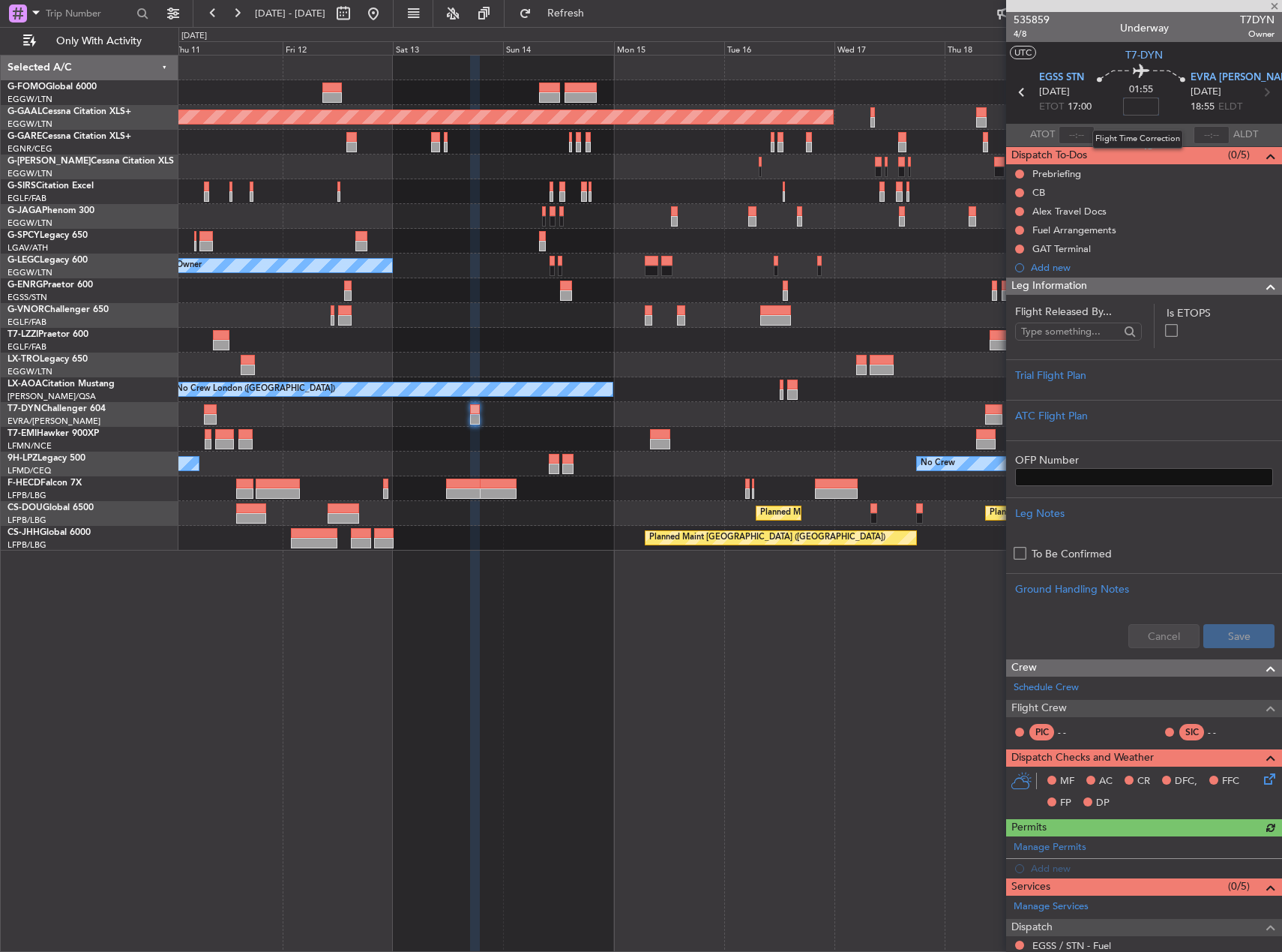
click at [1151, 111] on input at bounding box center [1142, 107] width 36 height 18
click at [1149, 111] on input at bounding box center [1142, 107] width 36 height 18
click at [1144, 106] on input at bounding box center [1142, 107] width 36 height 18
click at [866, 241] on div at bounding box center [730, 240] width 1103 height 25
type input "+00:10"
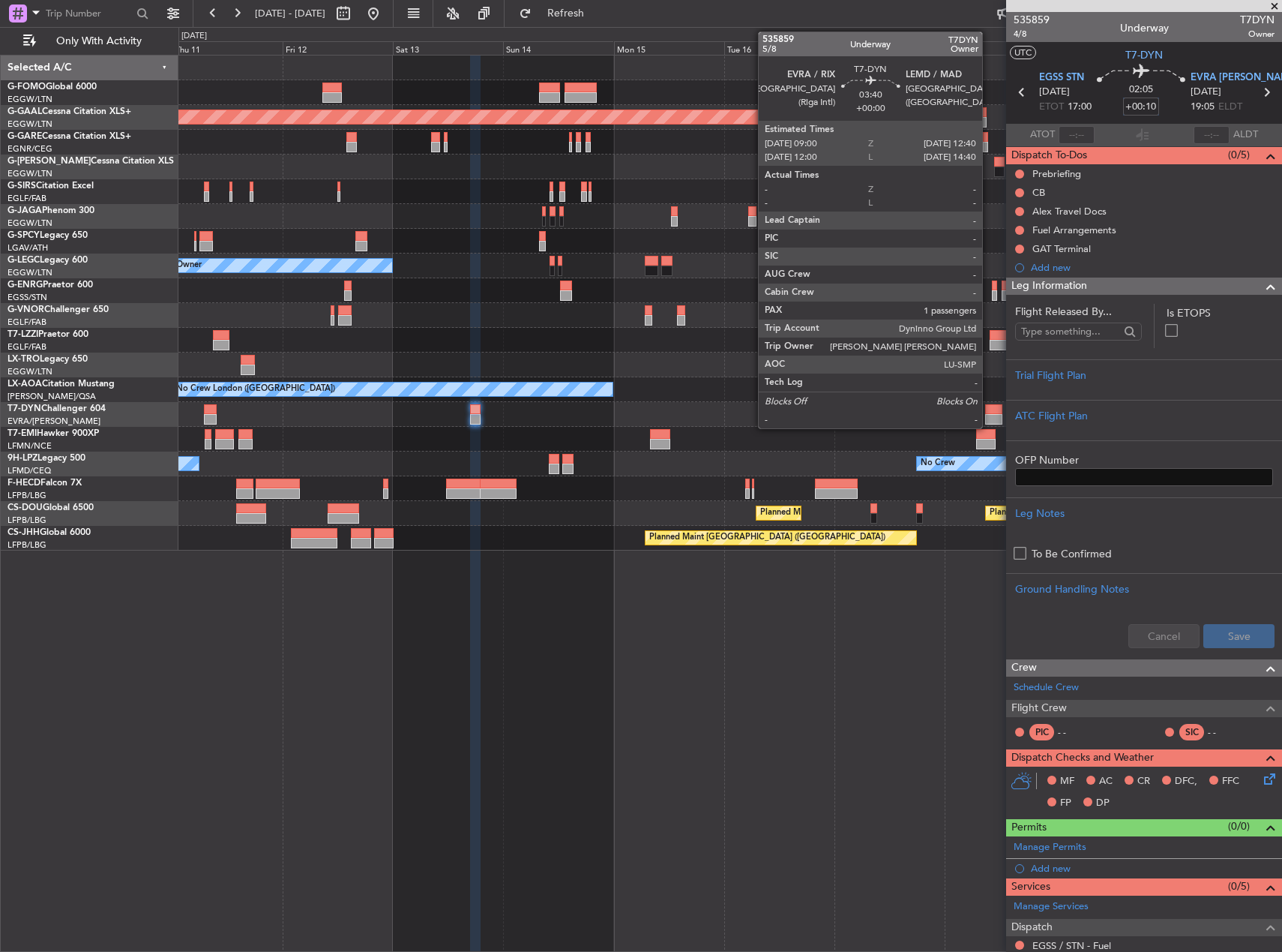
click at [989, 409] on div at bounding box center [993, 409] width 17 height 11
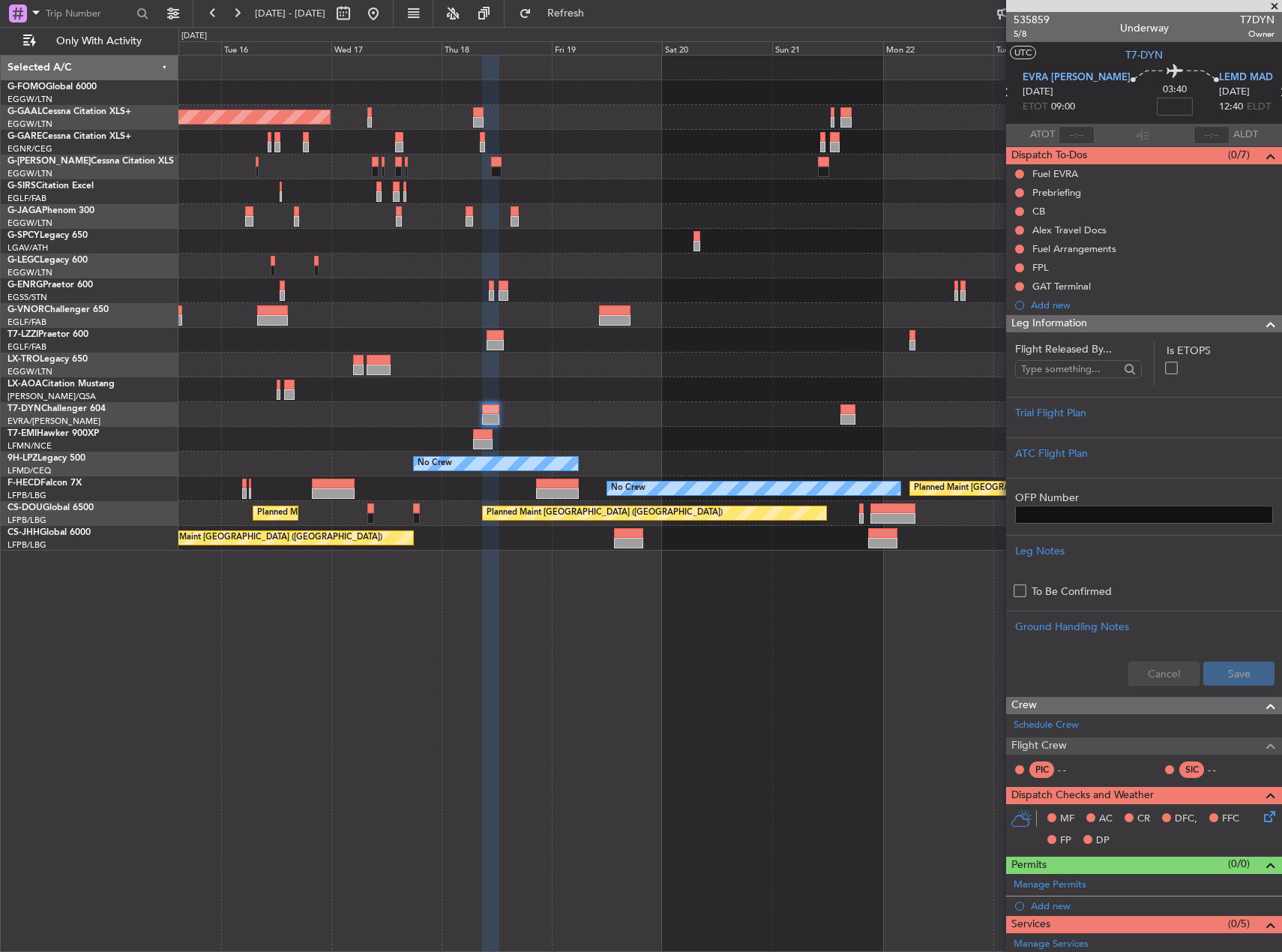
click at [377, 630] on div "Planned Maint Dusseldorf Planned Maint London (Luton) A/C Unavailable London (L…" at bounding box center [730, 502] width 1104 height 897
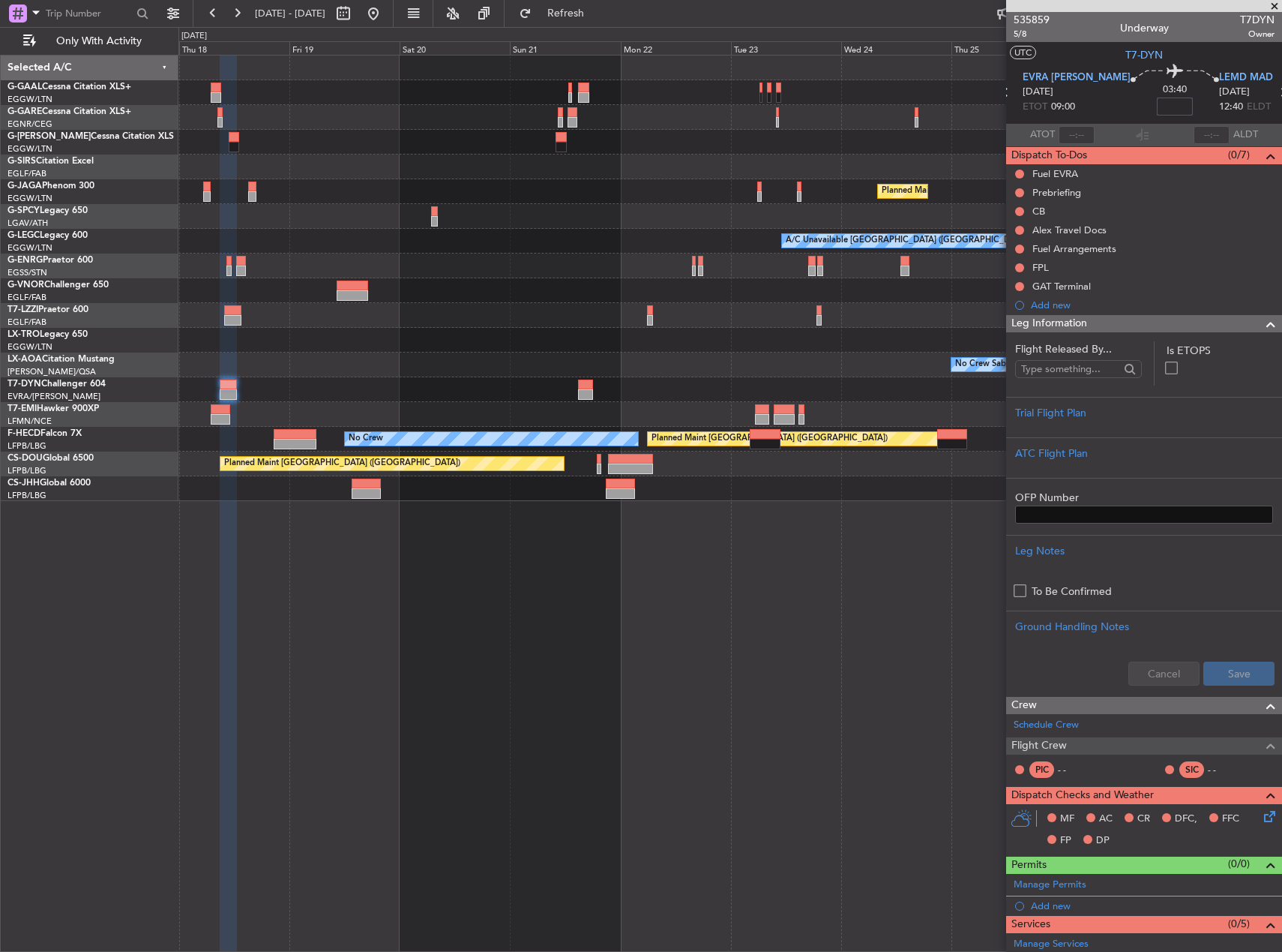
click at [486, 414] on div at bounding box center [730, 414] width 1103 height 25
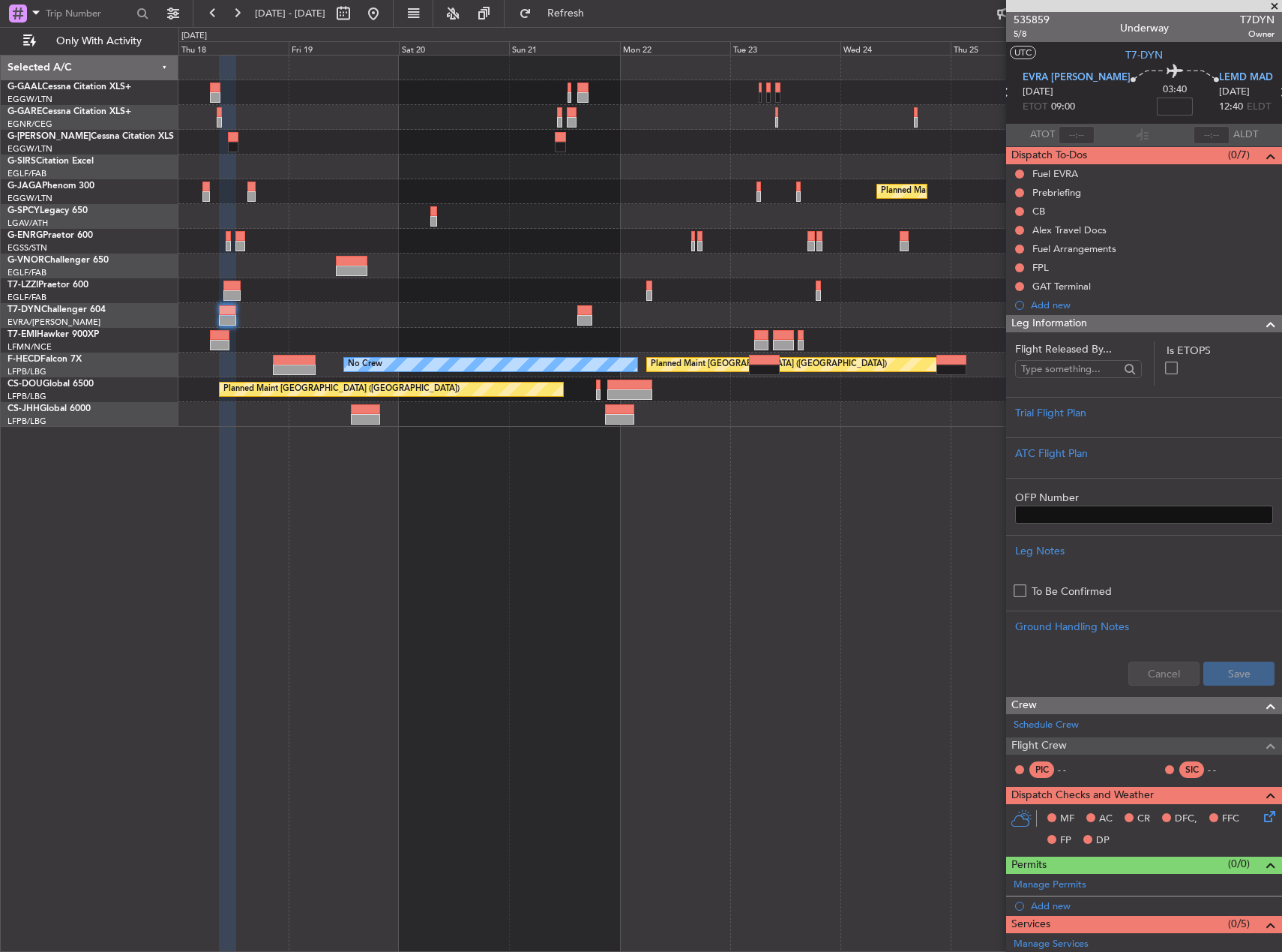
click at [878, 549] on div "Planned Maint Dusseldorf Planned Maint London (Luton) No Crew Planned Maint Par…" at bounding box center [730, 502] width 1104 height 897
click at [1157, 110] on input at bounding box center [1175, 107] width 36 height 18
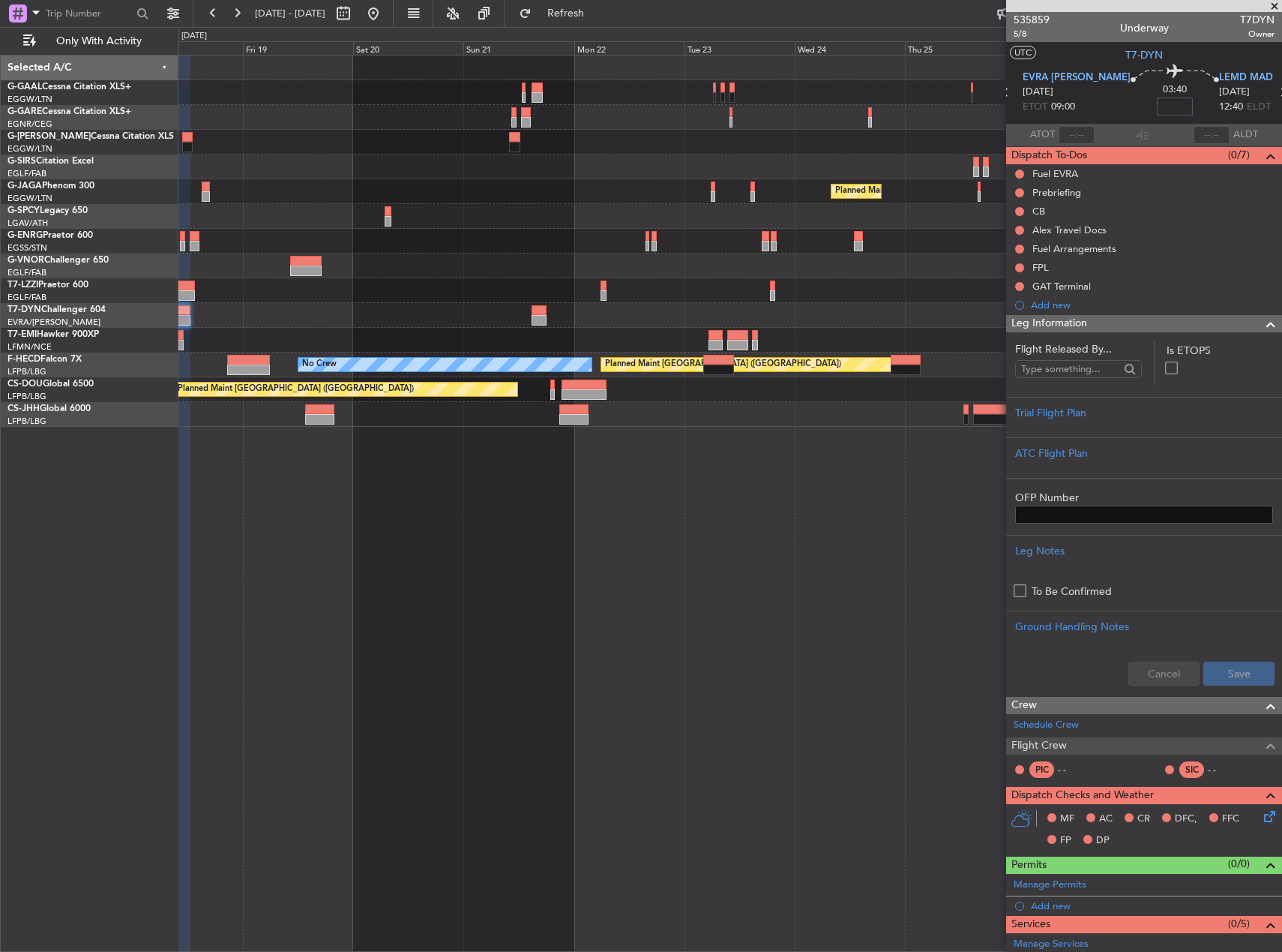
click at [558, 657] on div "Planned Maint Dusseldorf Planned Maint London (Luton) Planned Maint Paris (Le B…" at bounding box center [730, 502] width 1104 height 897
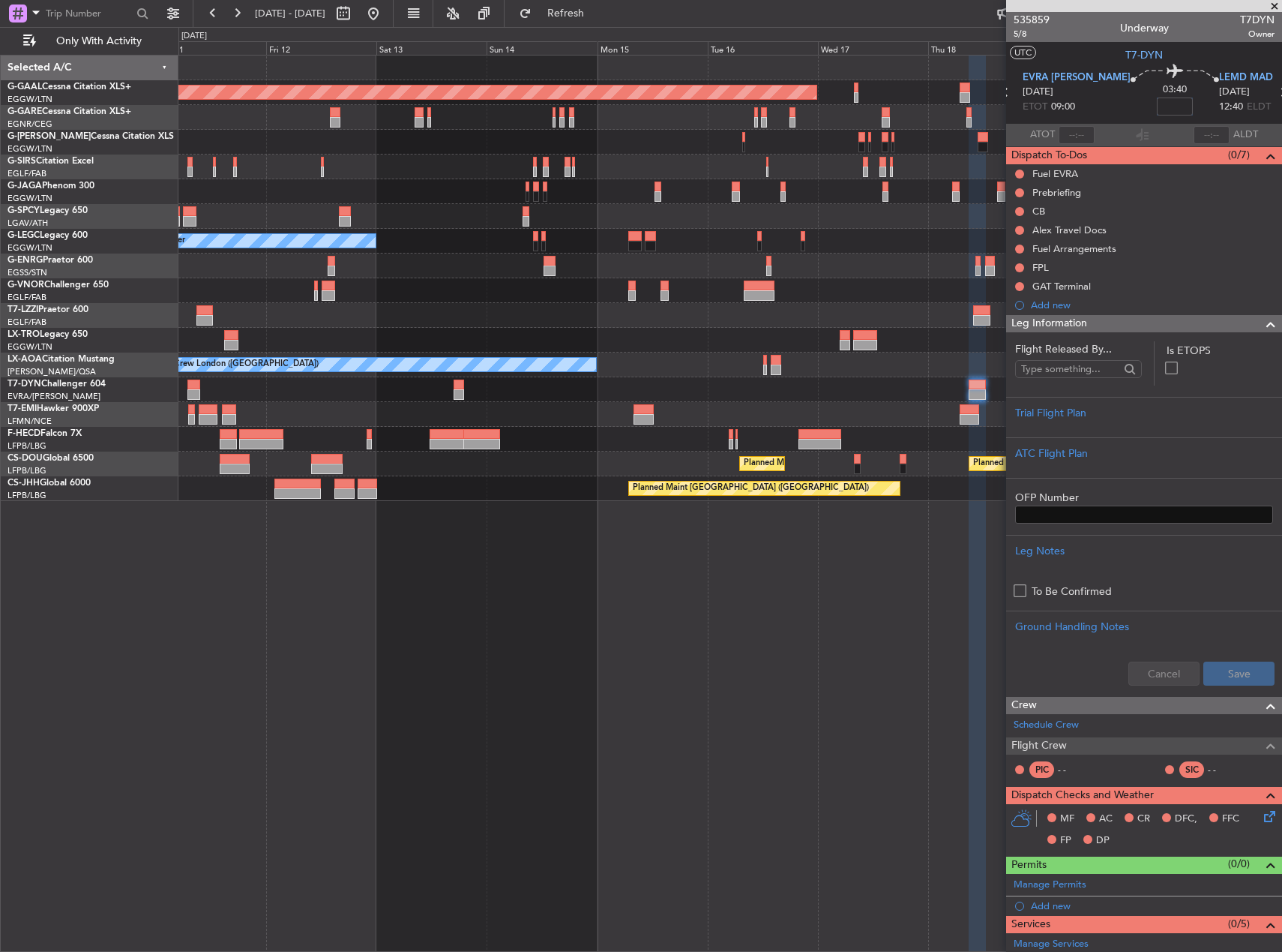
click at [1215, 563] on fb-app "15 Sep 2025 - 25 Sep 2025 Refresh Quick Links Only With Activity Planned Maint …" at bounding box center [641, 480] width 1282 height 940
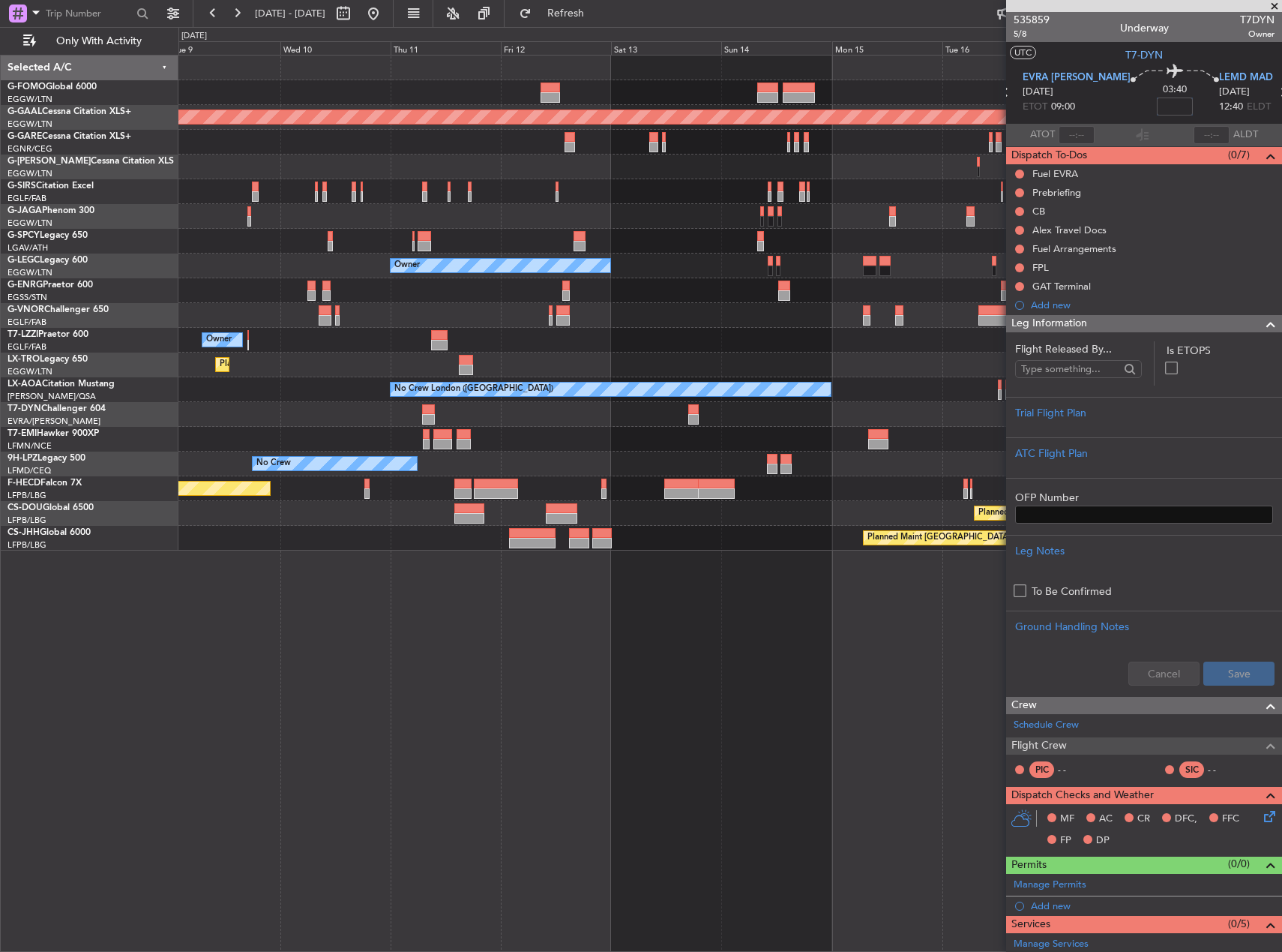
click at [757, 571] on div "Planned Maint London (Luton) Planned Maint Dusseldorf Owner Owner Planned Maint…" at bounding box center [730, 502] width 1104 height 897
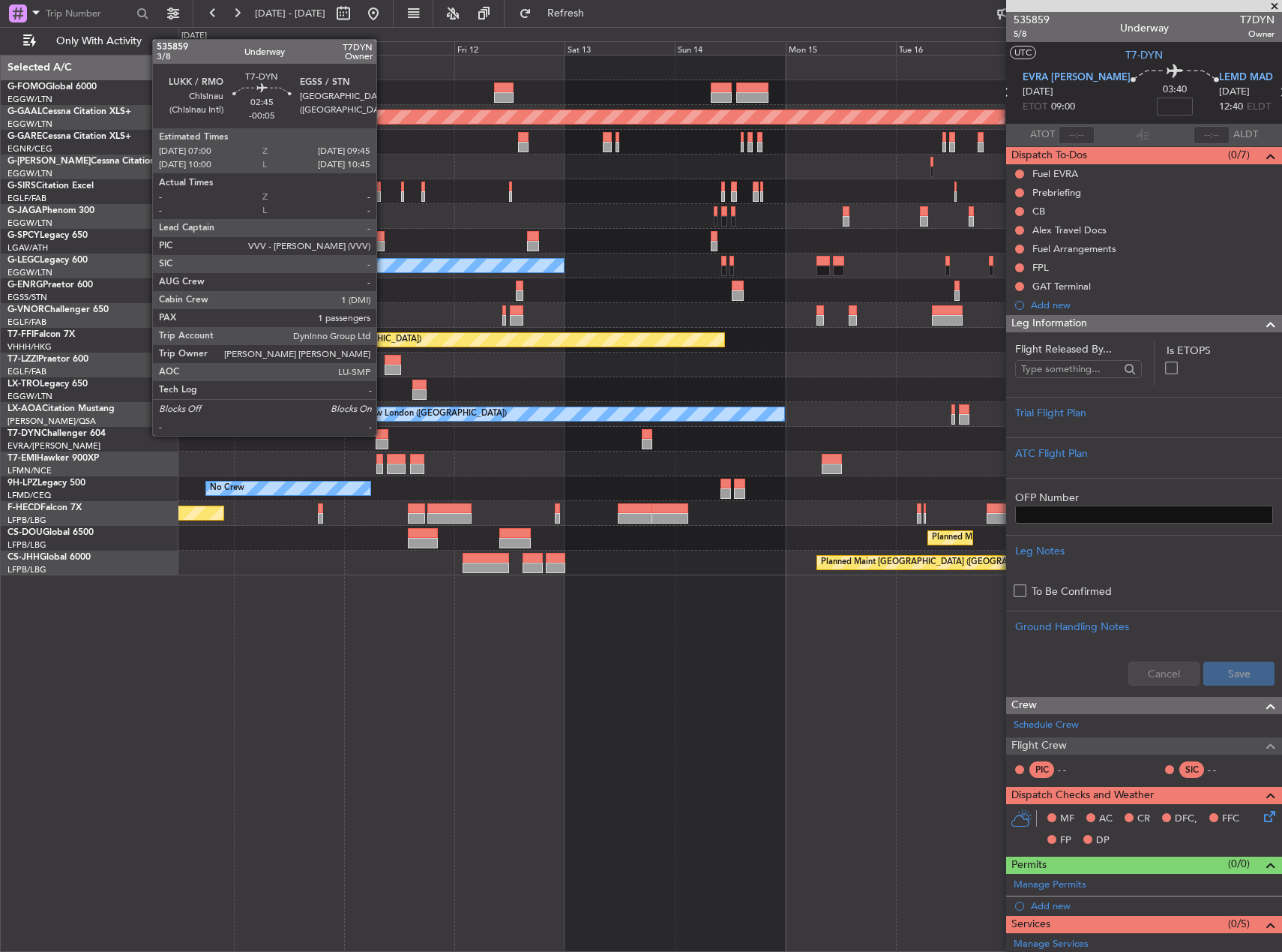
click at [384, 434] on div at bounding box center [382, 434] width 13 height 11
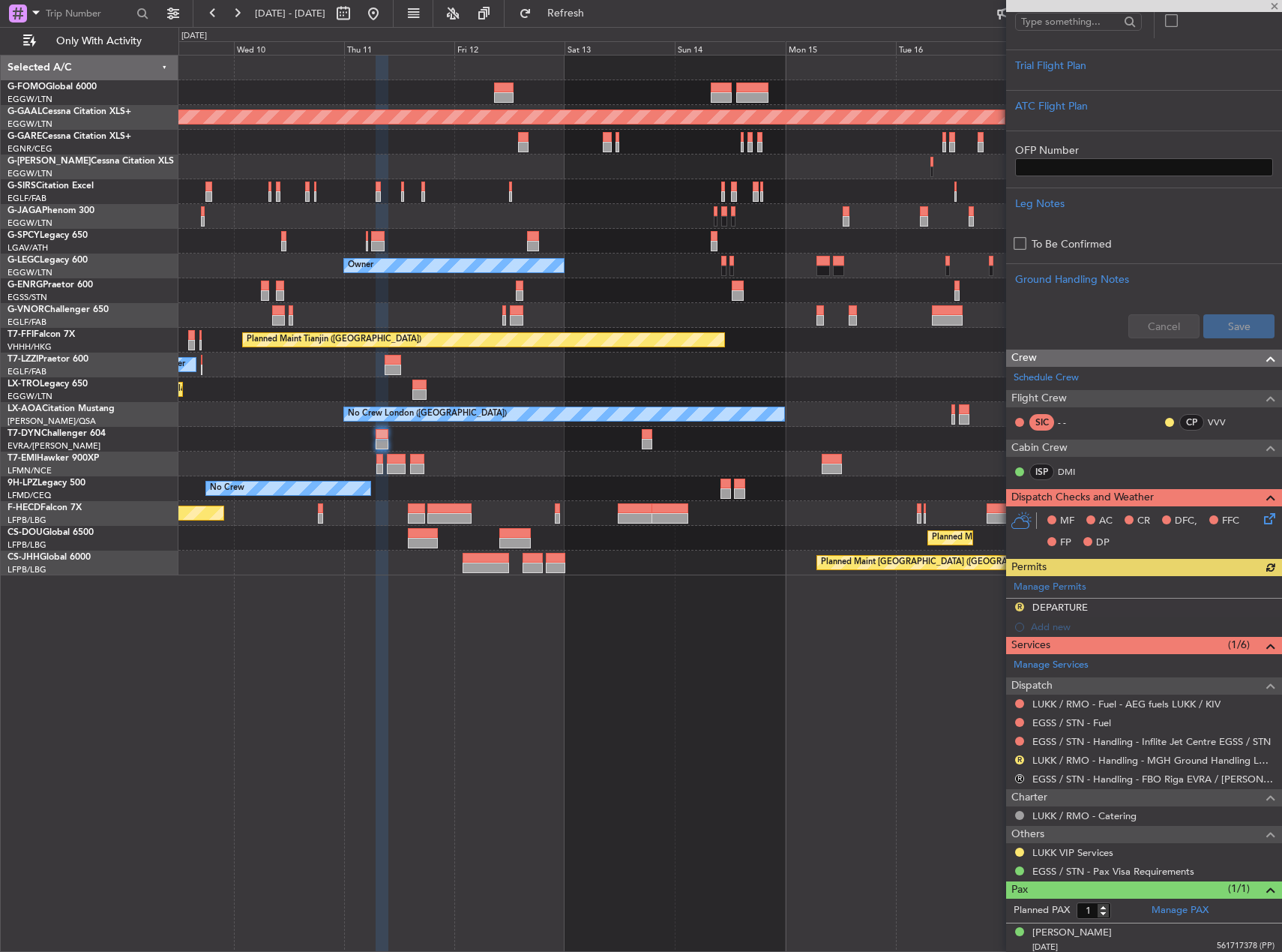
scroll to position [371, 0]
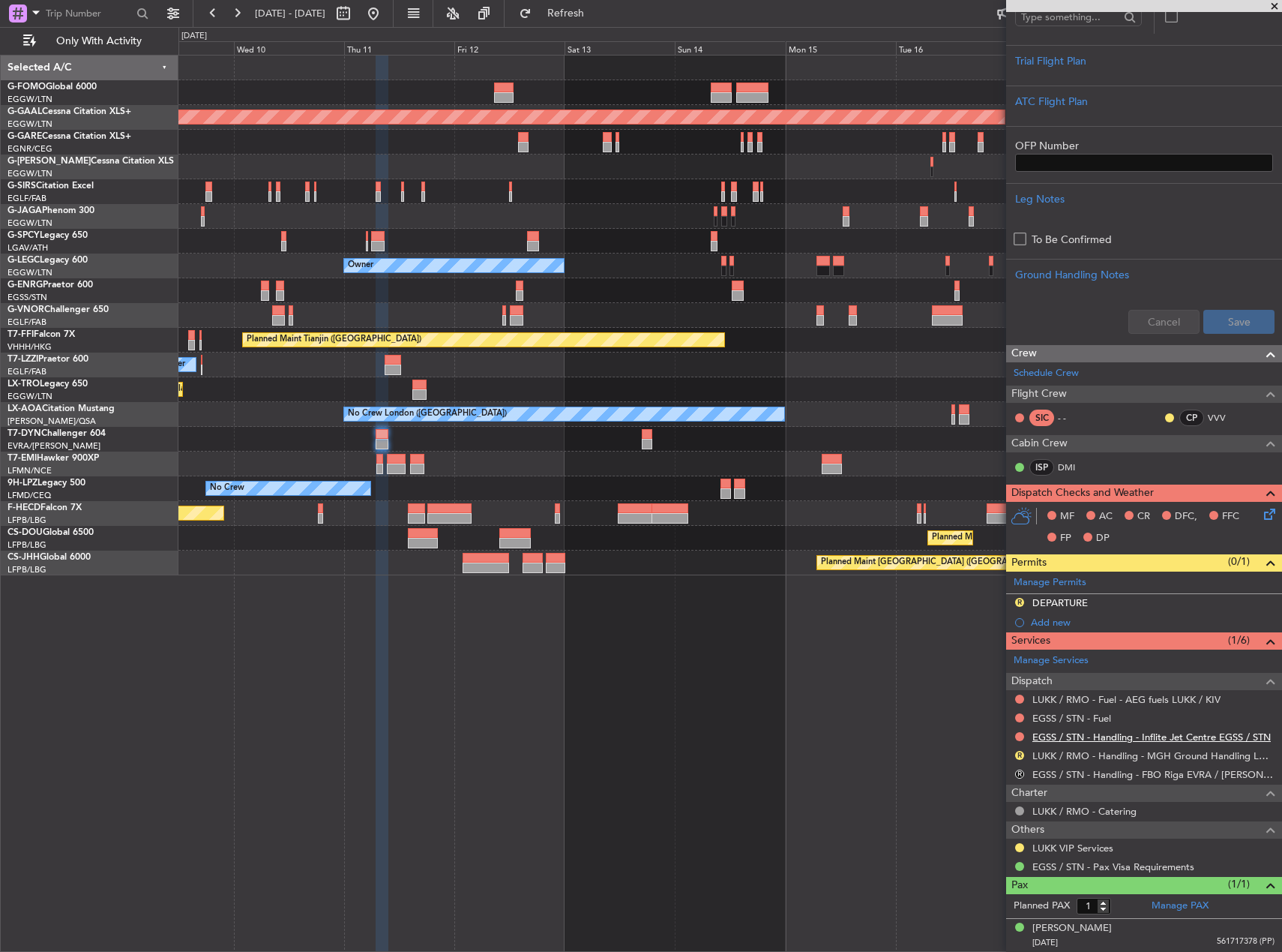
click at [1092, 742] on mat-tooltip-component "EGSS / STN - Handling - Inflite Jet Centre EGSS / STN" at bounding box center [1147, 762] width 228 height 40
click at [1111, 736] on link "EGSS / STN - Handling - Inflite Jet Centre EGSS / STN" at bounding box center [1152, 736] width 238 height 13
click at [1160, 757] on link "LUKK / RMO - Handling - MGH Ground Handling LUKK/KIV" at bounding box center [1154, 755] width 242 height 13
click at [598, 11] on span "Refresh" at bounding box center [566, 13] width 63 height 11
click at [1021, 775] on button "R" at bounding box center [1019, 773] width 9 height 9
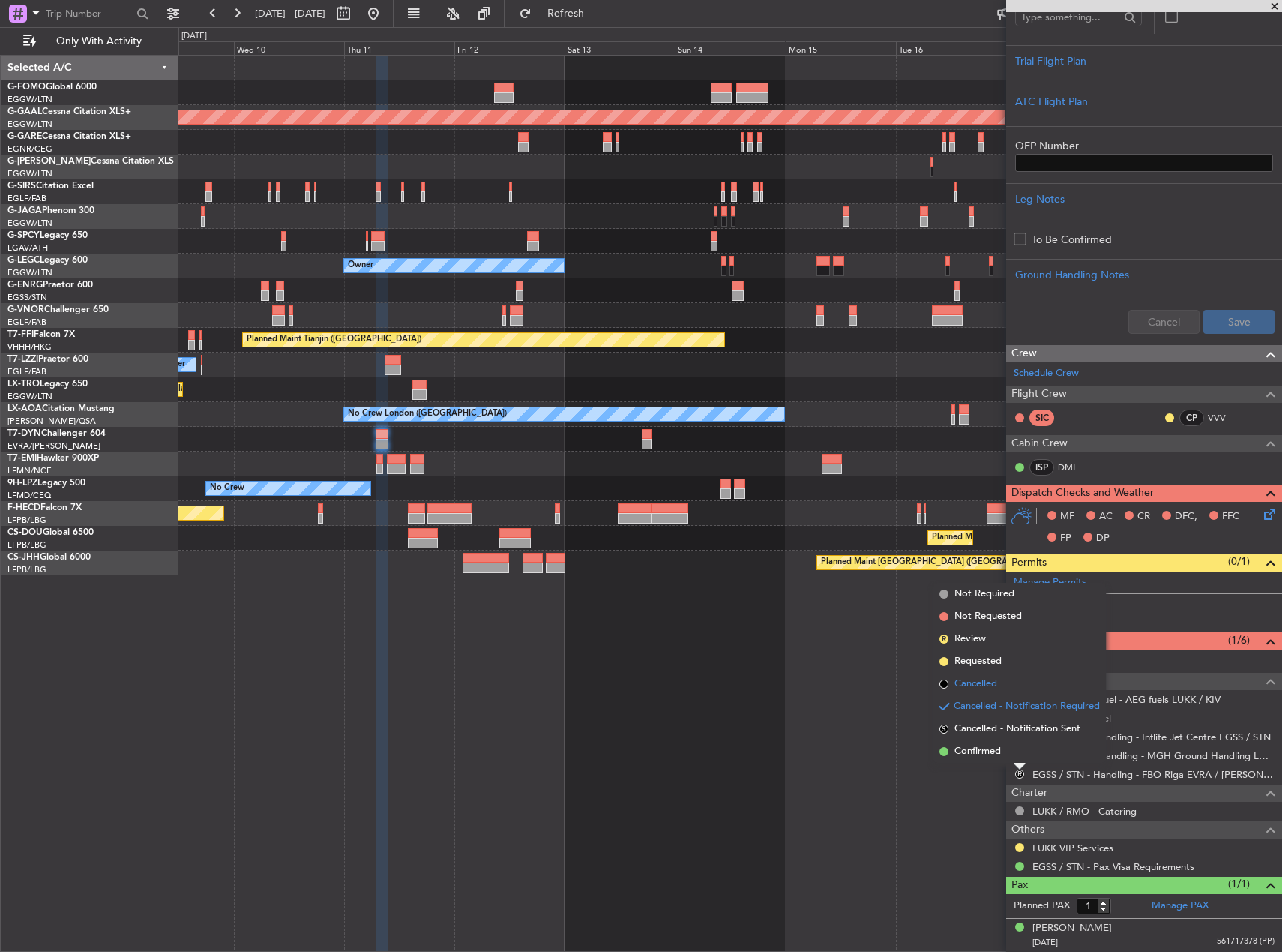
click at [978, 685] on span "Cancelled" at bounding box center [976, 683] width 43 height 15
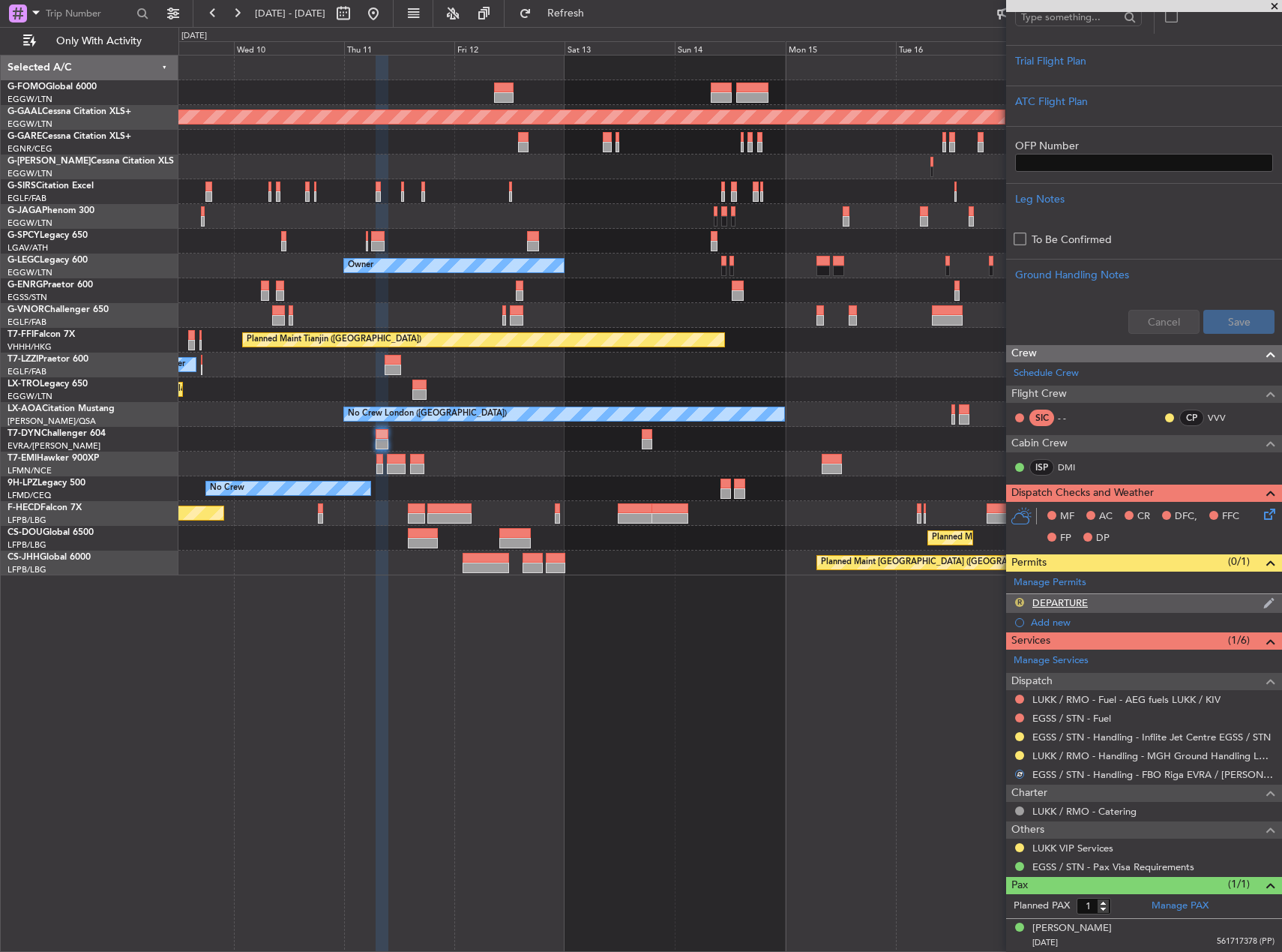
click at [1021, 599] on button "R" at bounding box center [1019, 602] width 9 height 9
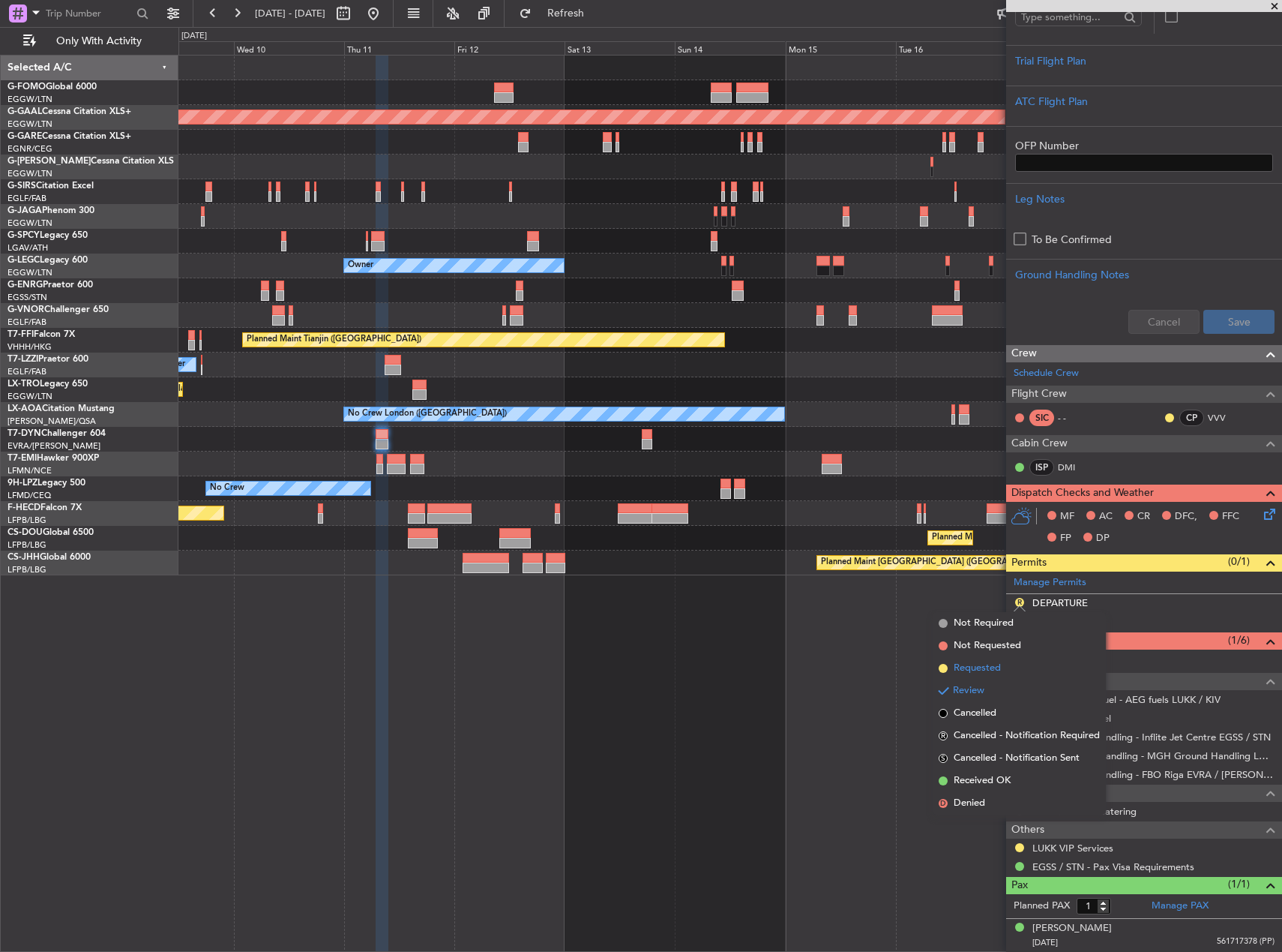
click at [1002, 673] on li "Requested" at bounding box center [1019, 668] width 173 height 23
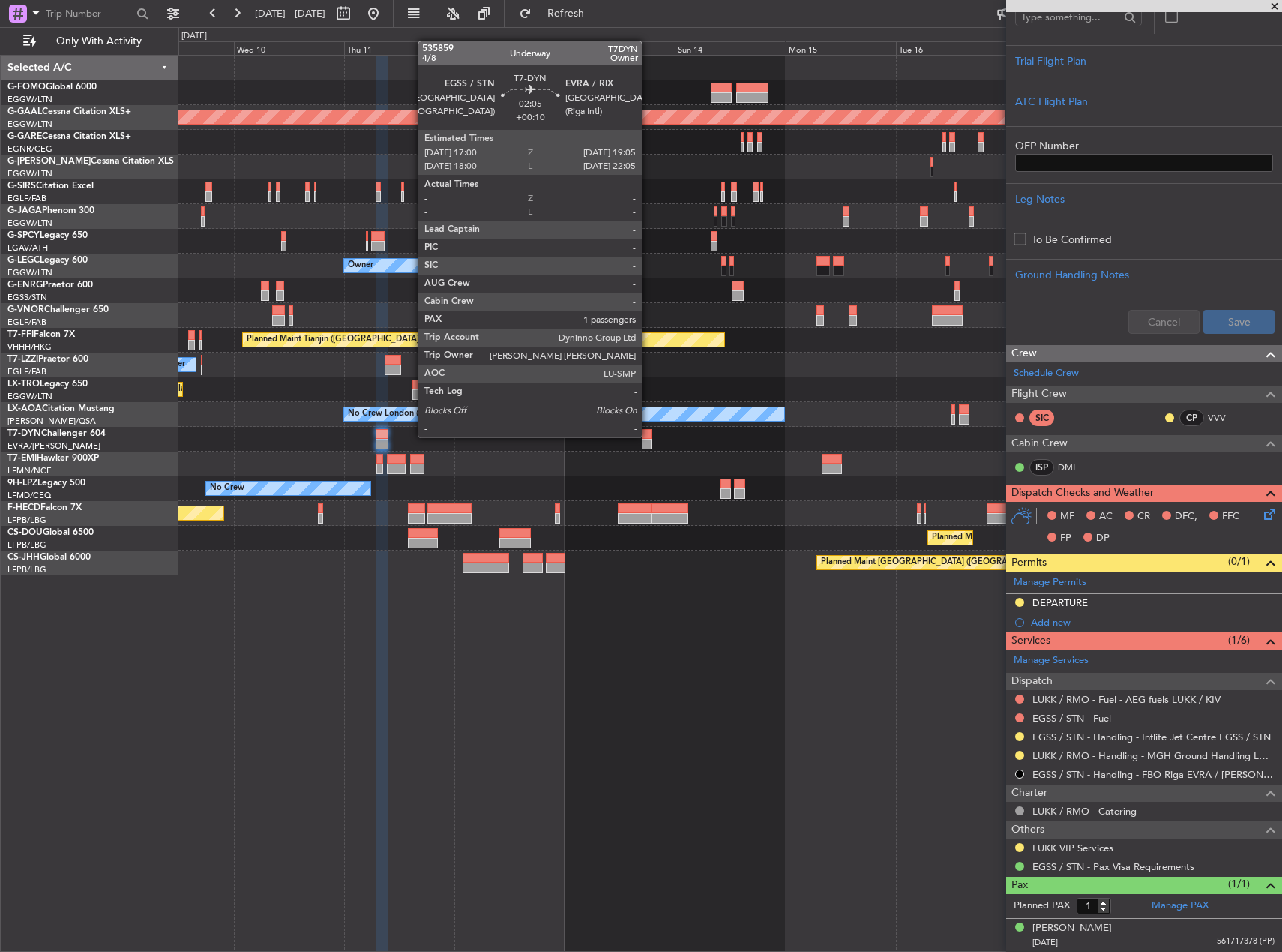
click at [648, 436] on div at bounding box center [646, 434] width 10 height 11
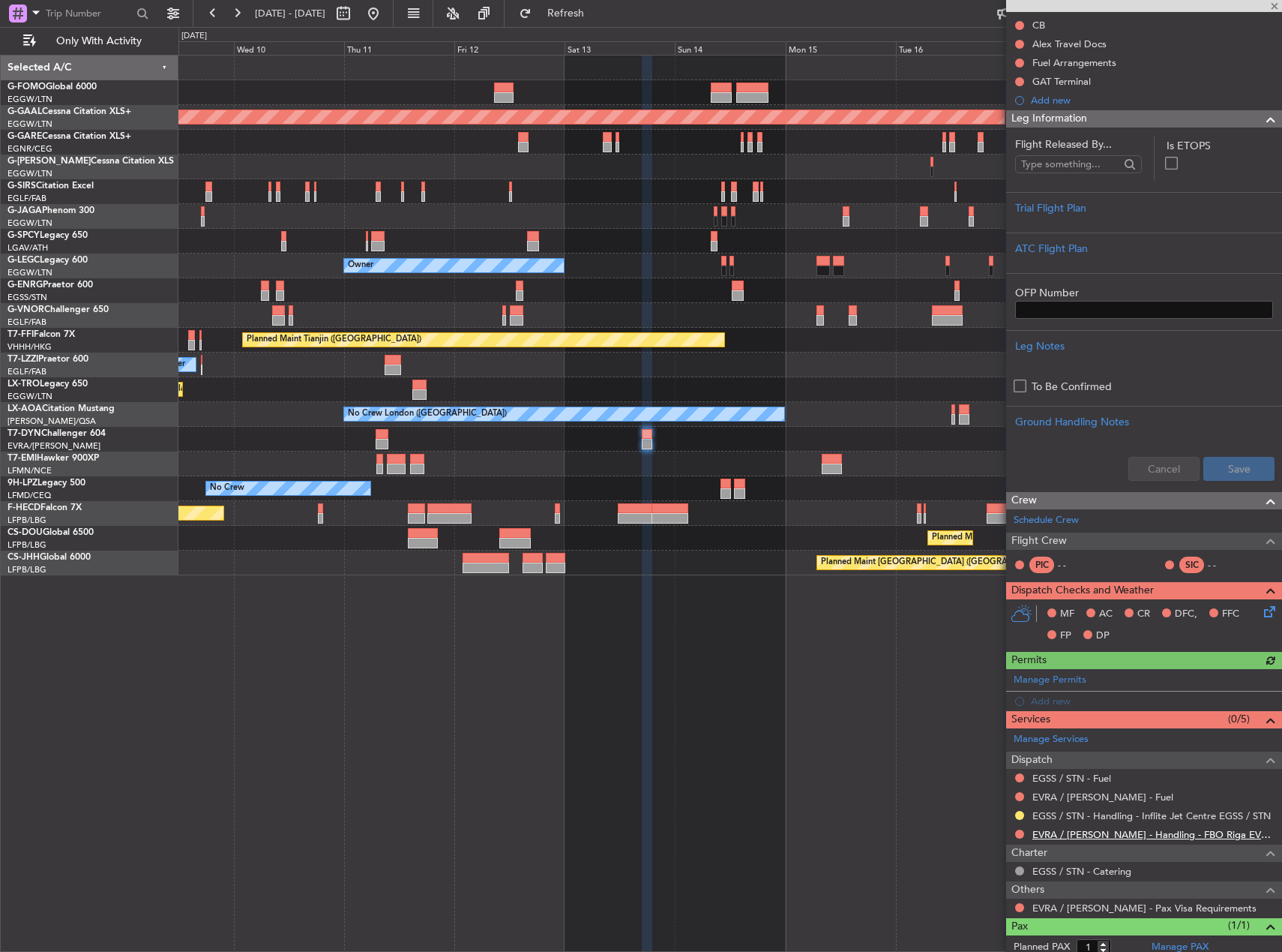
scroll to position [209, 0]
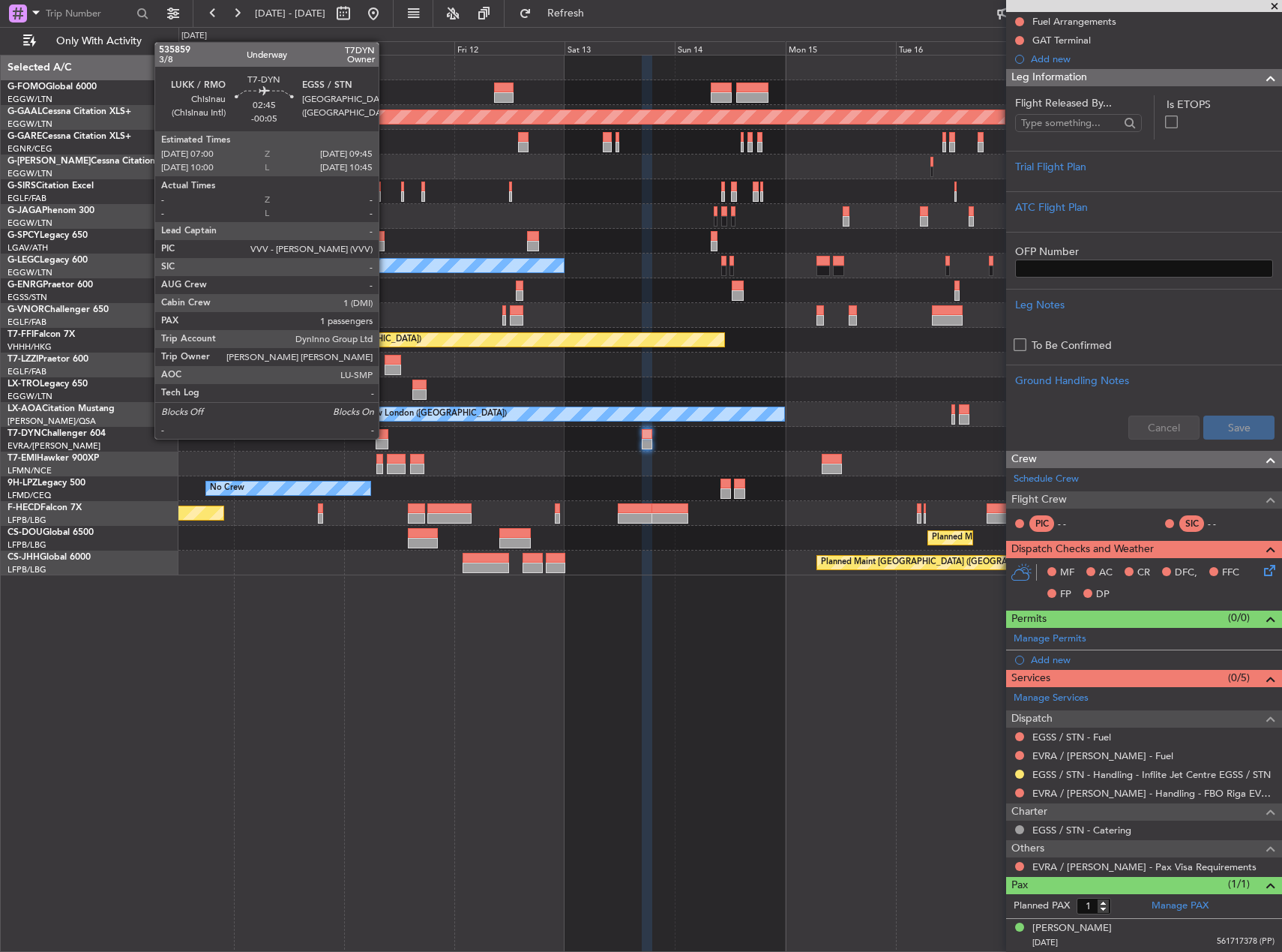
click at [384, 437] on div at bounding box center [382, 434] width 13 height 11
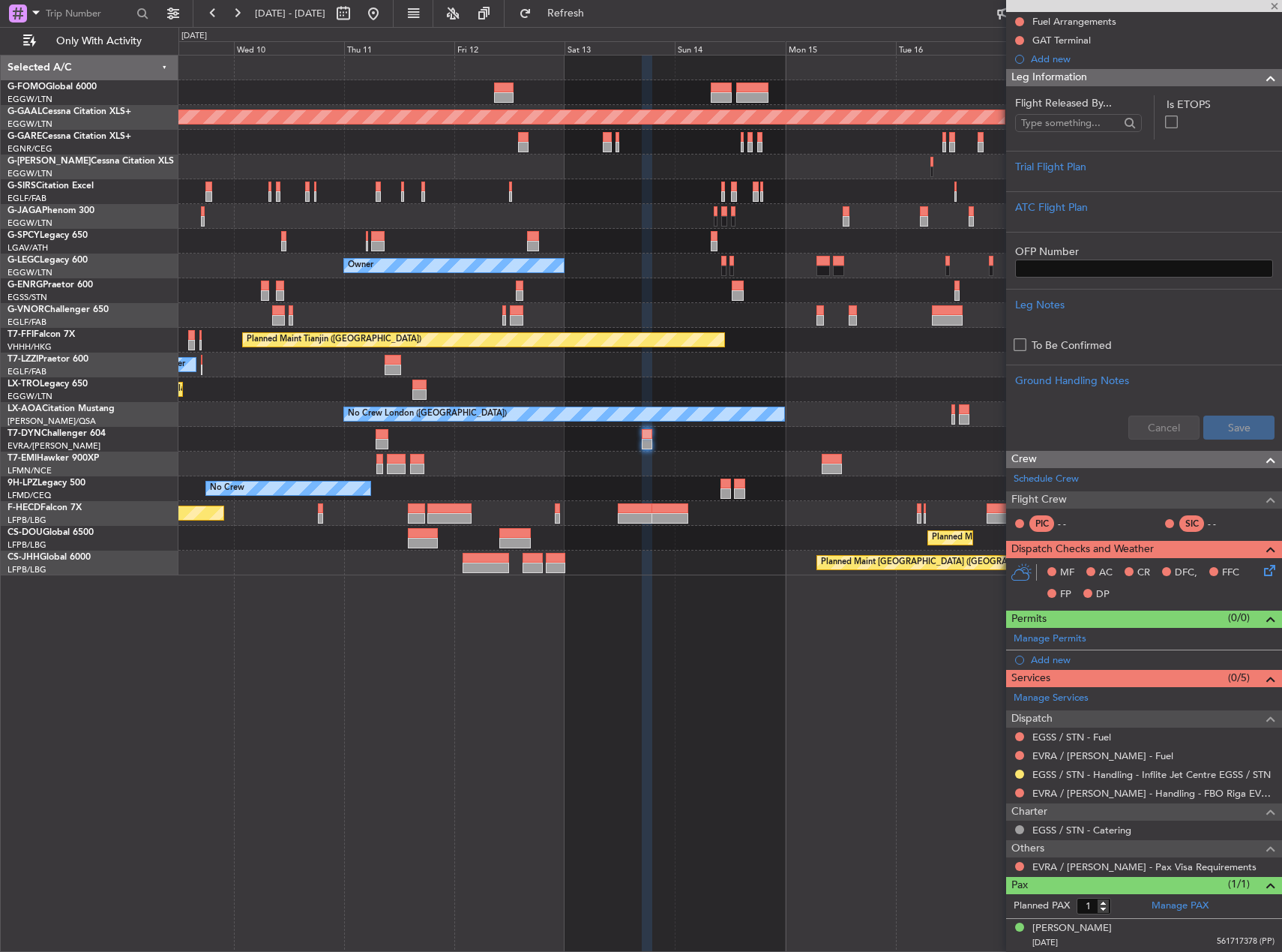
type input "-00:05"
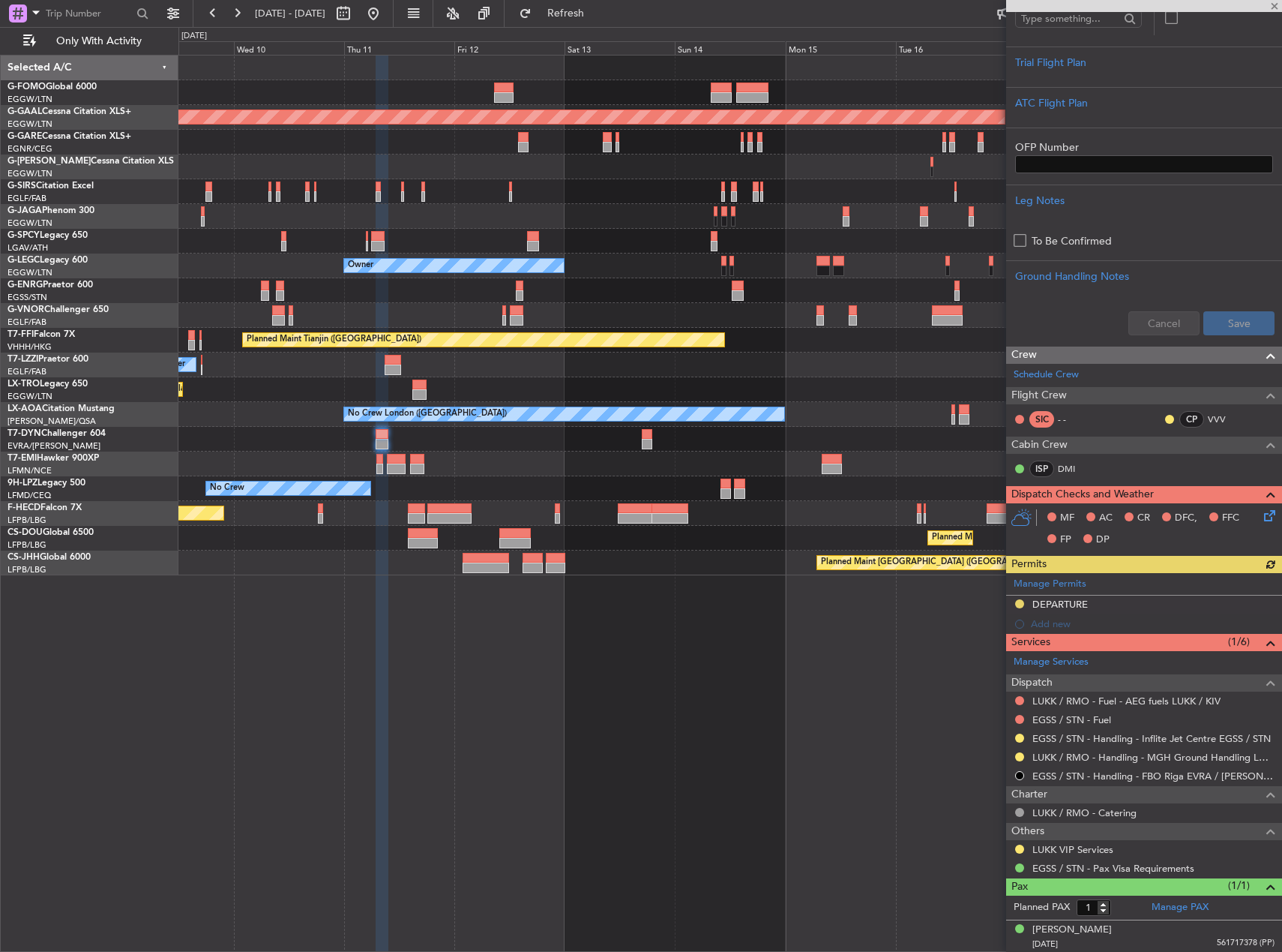
scroll to position [371, 0]
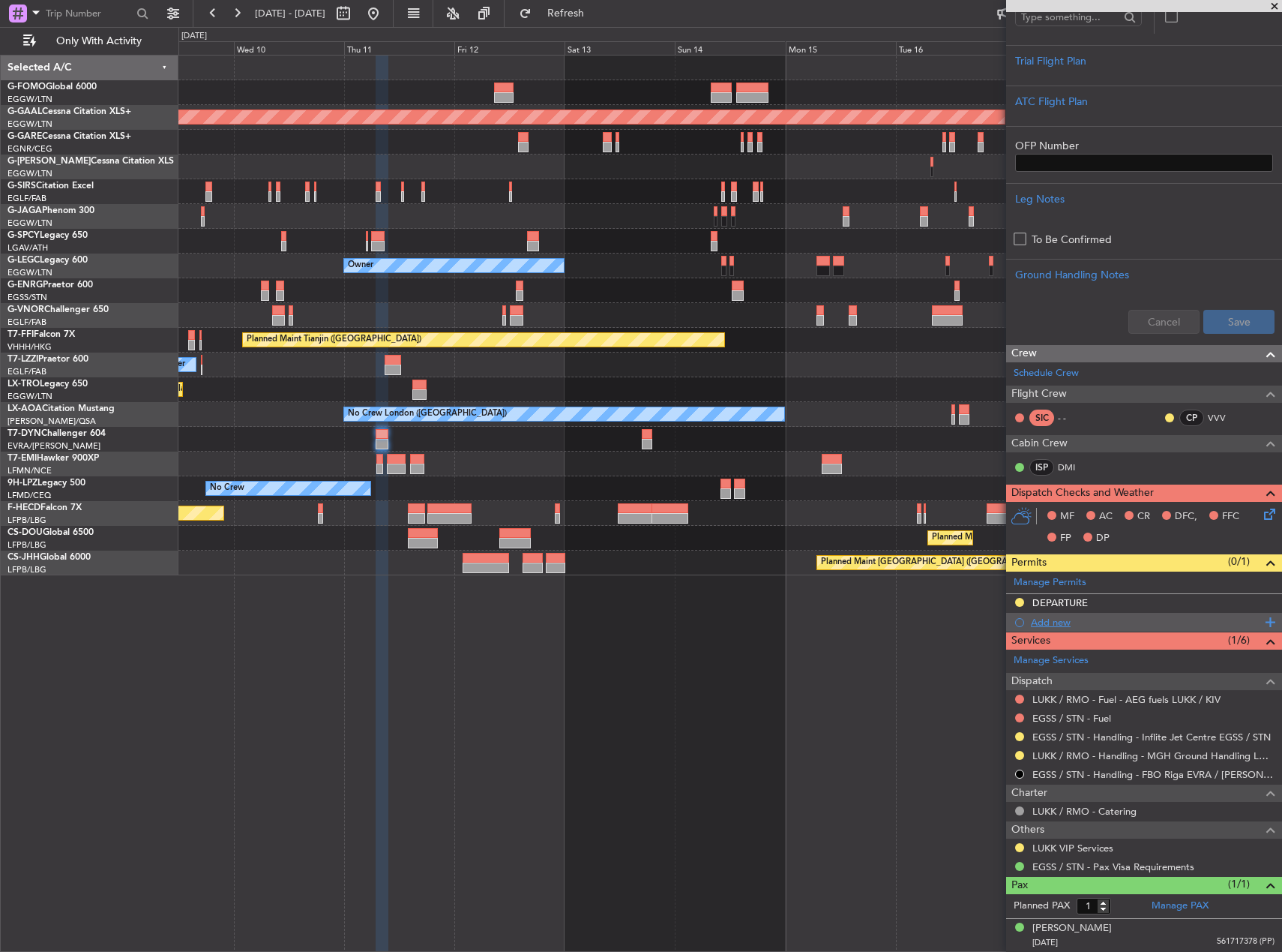
click at [1060, 616] on div "Add new" at bounding box center [1146, 622] width 230 height 13
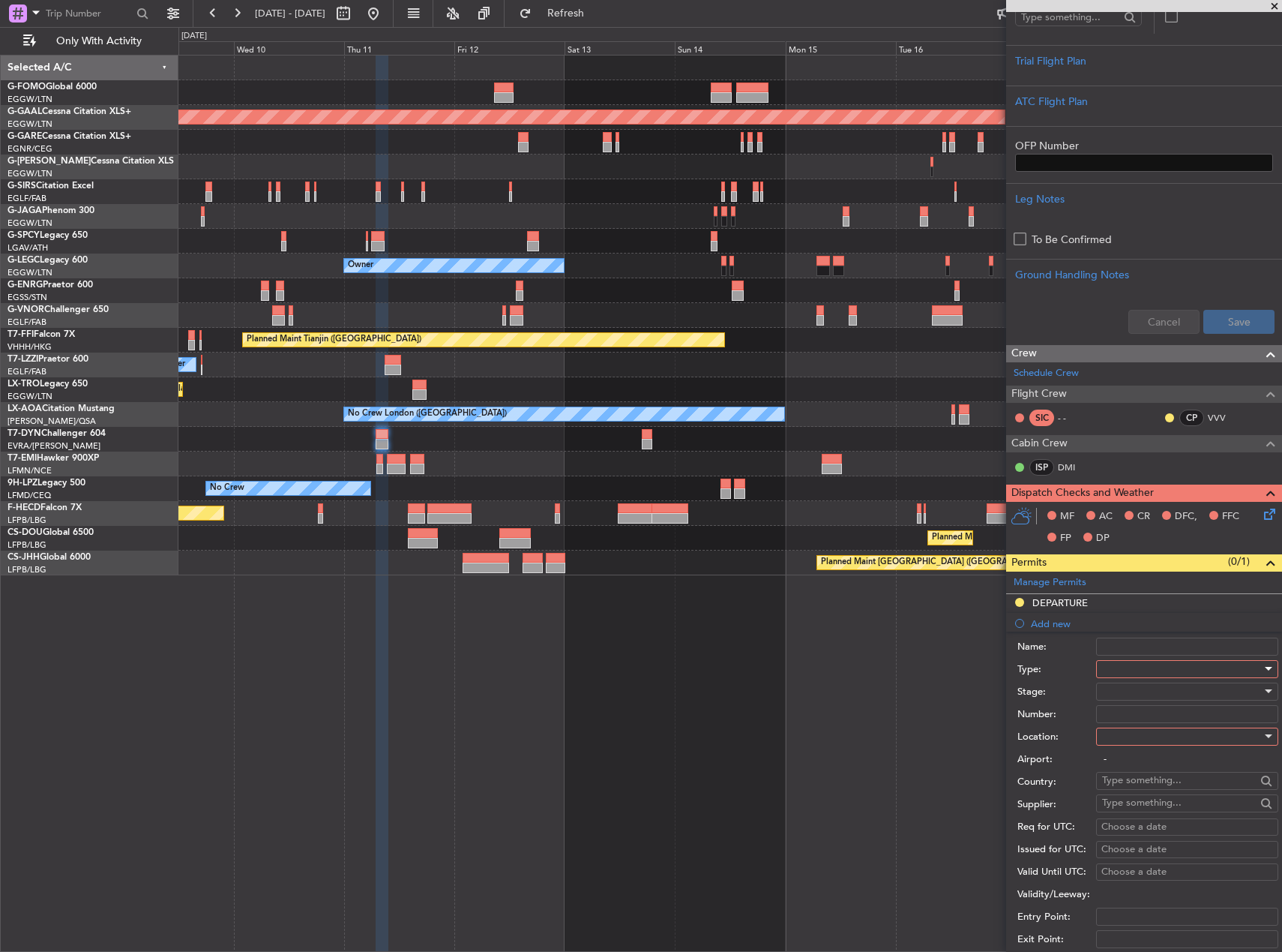
click at [1131, 663] on div at bounding box center [1182, 668] width 160 height 23
click at [1172, 806] on span "Slot" at bounding box center [1181, 810] width 157 height 23
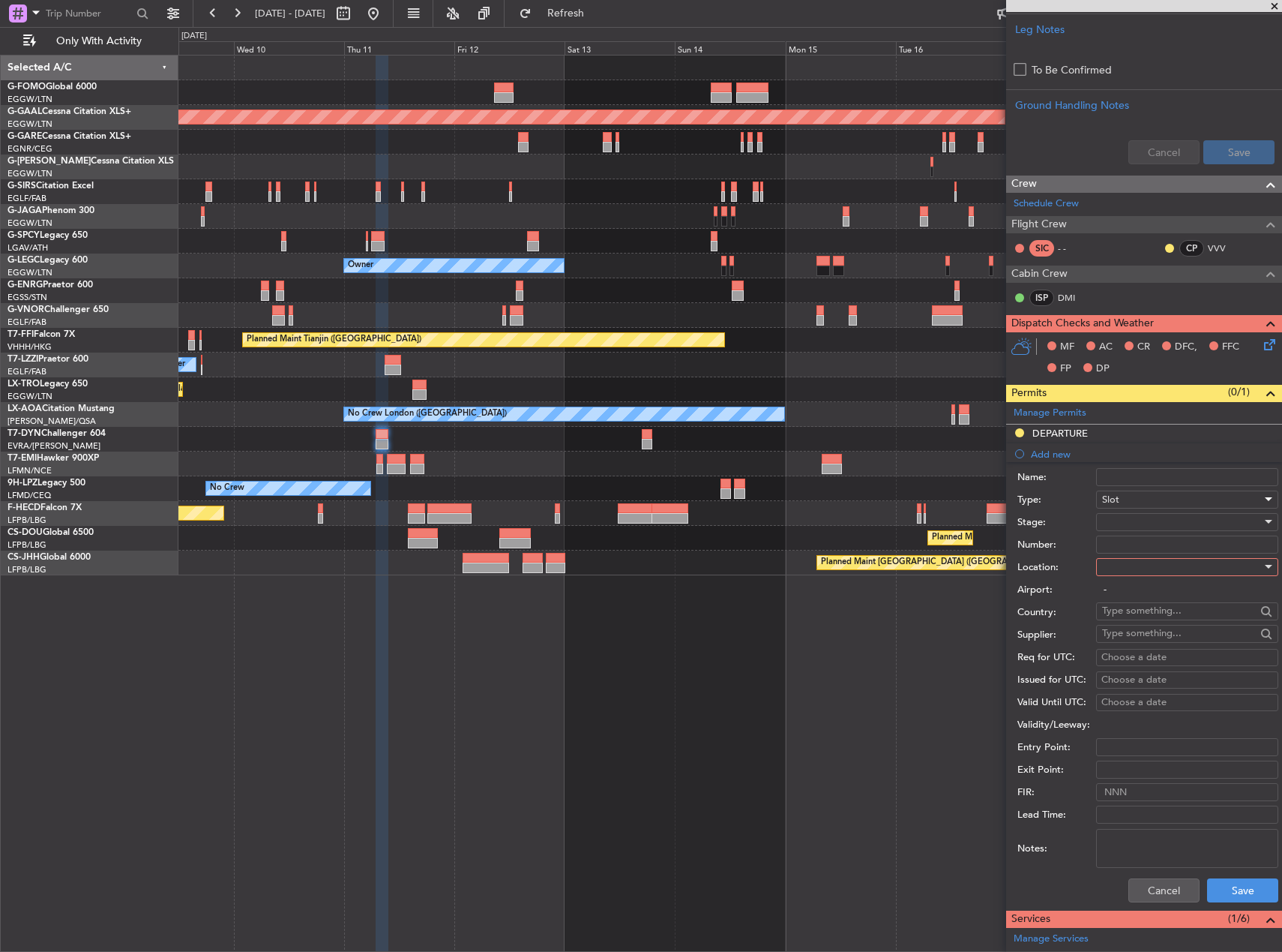
scroll to position [595, 0]
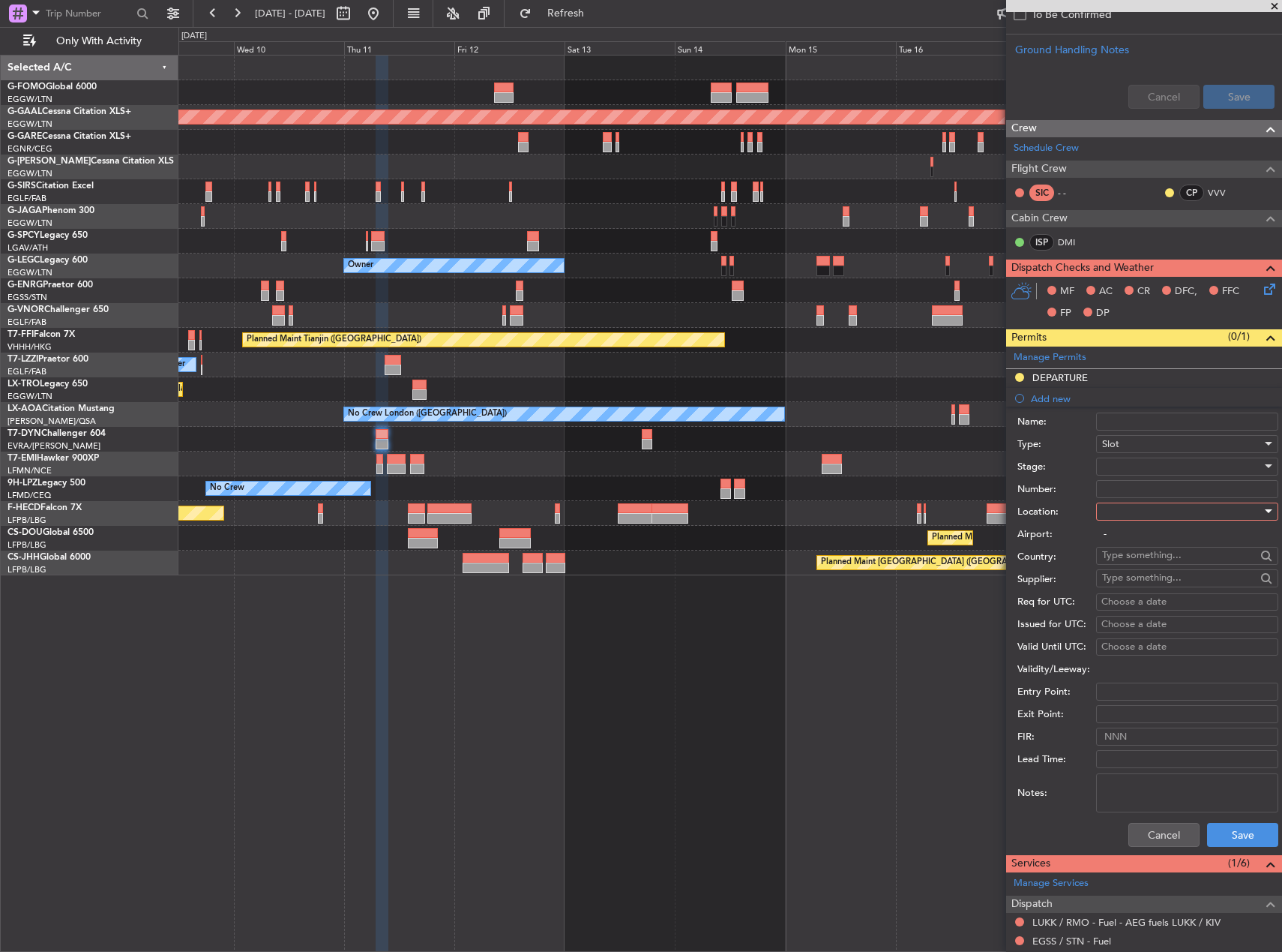
click at [1138, 516] on div at bounding box center [1182, 511] width 160 height 23
click at [1053, 533] on div at bounding box center [641, 476] width 1282 height 952
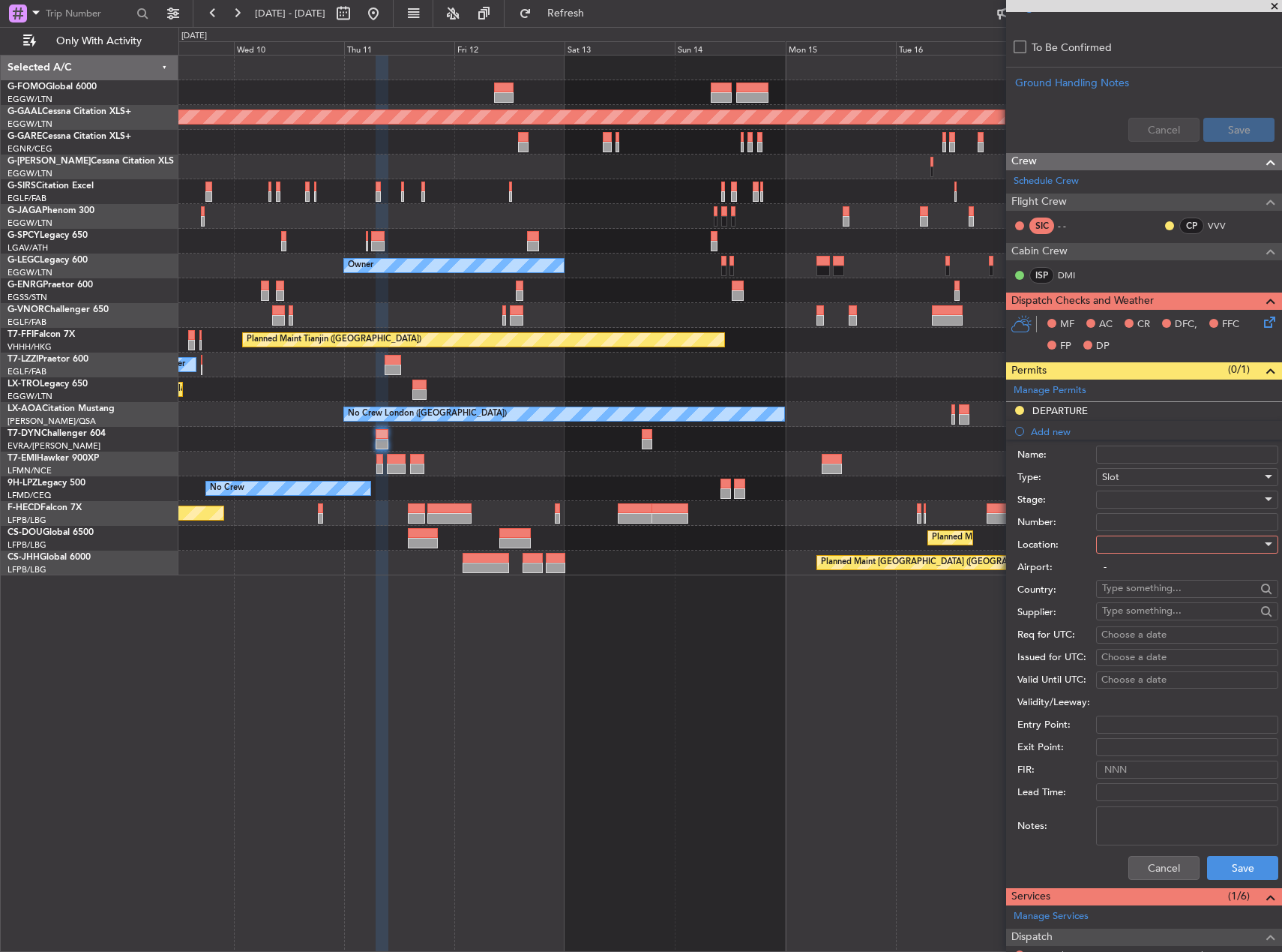
scroll to position [600, 0]
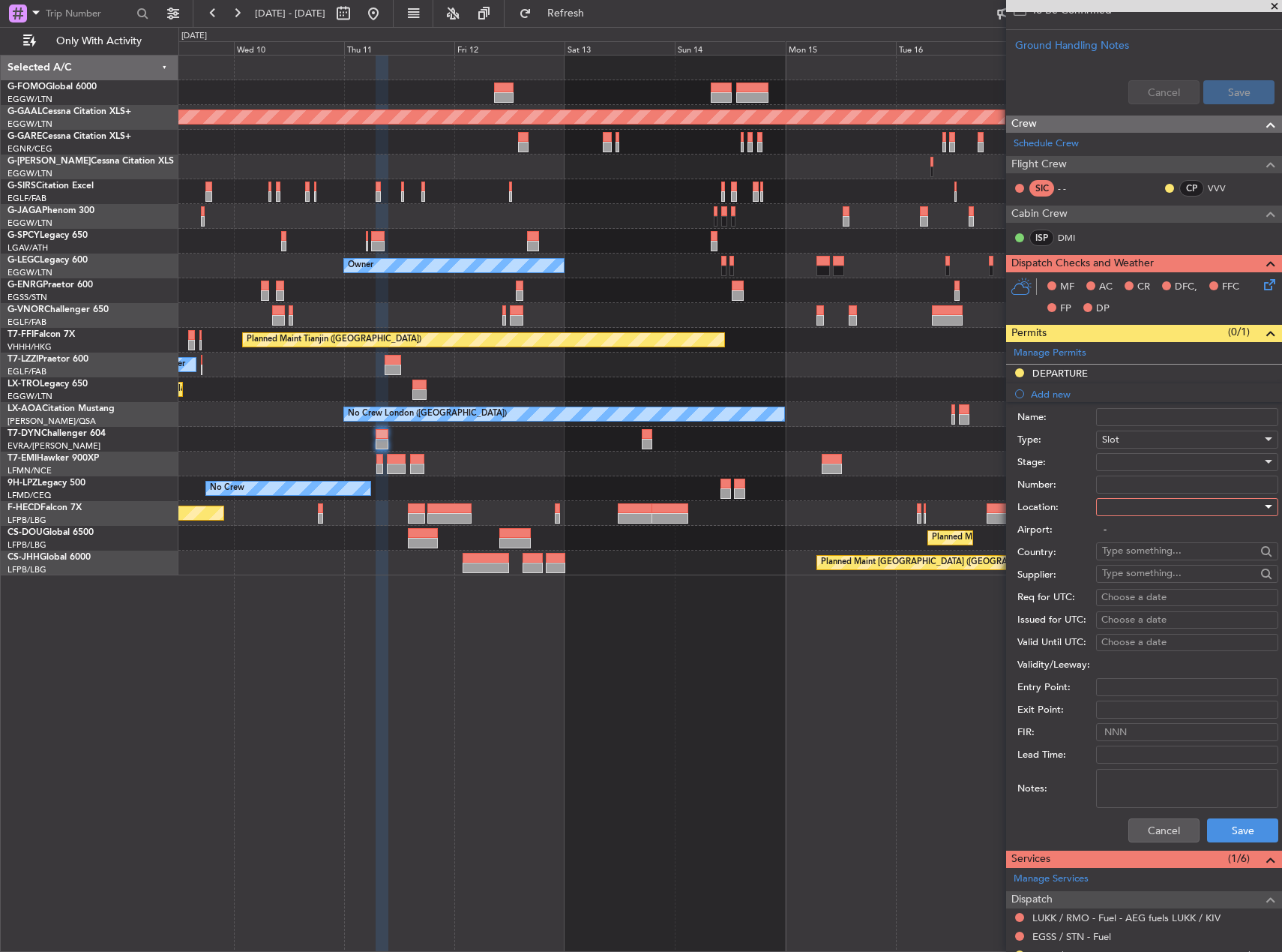
click at [1136, 511] on div at bounding box center [1182, 506] width 160 height 23
click at [1145, 574] on span "Arrival" at bounding box center [1181, 581] width 157 height 23
type input "EGSS / STN"
click at [1146, 462] on div at bounding box center [1182, 462] width 160 height 23
click at [1152, 561] on span "Requested" at bounding box center [1181, 560] width 157 height 23
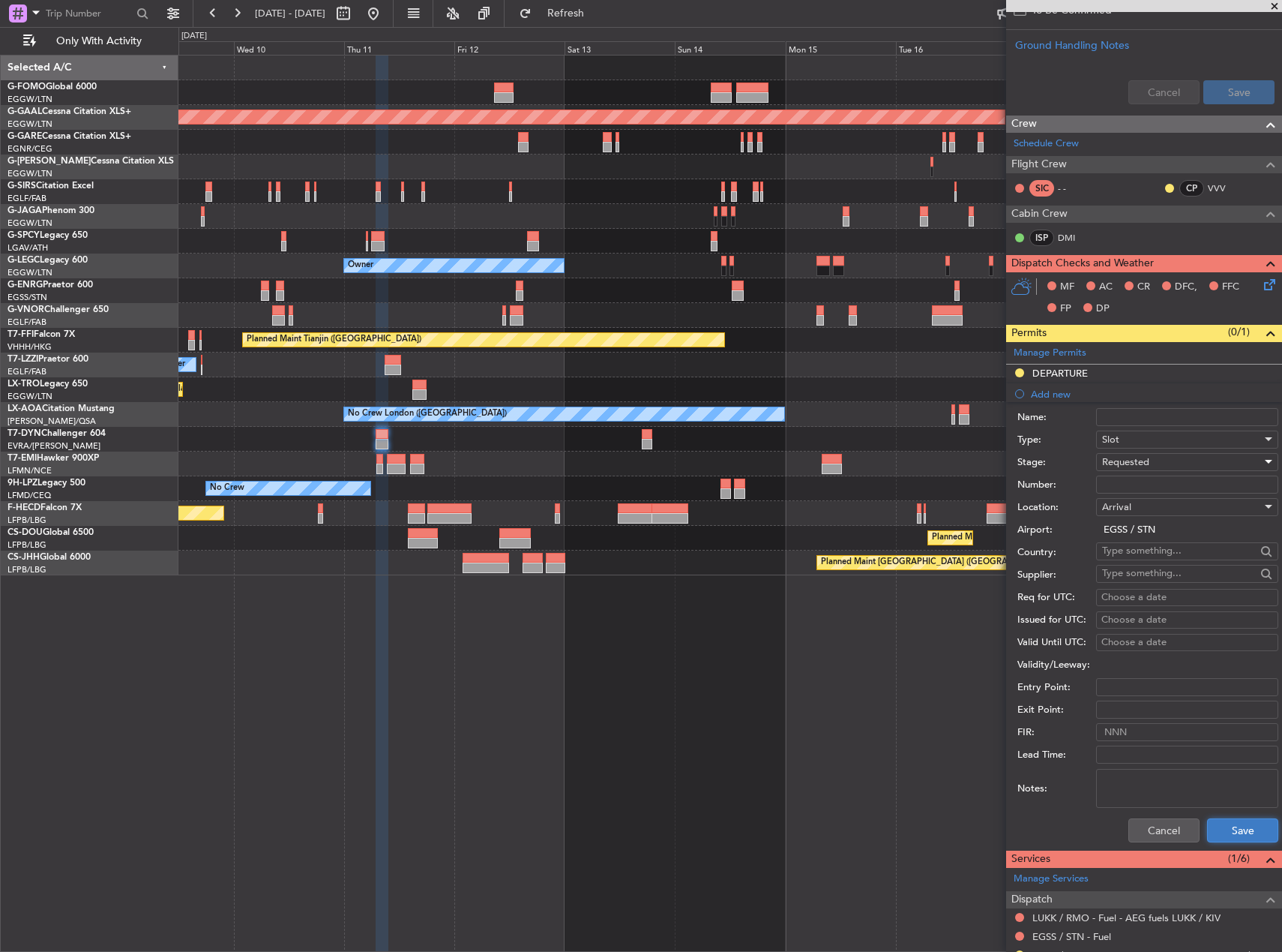
click at [1241, 826] on button "Save" at bounding box center [1242, 830] width 71 height 24
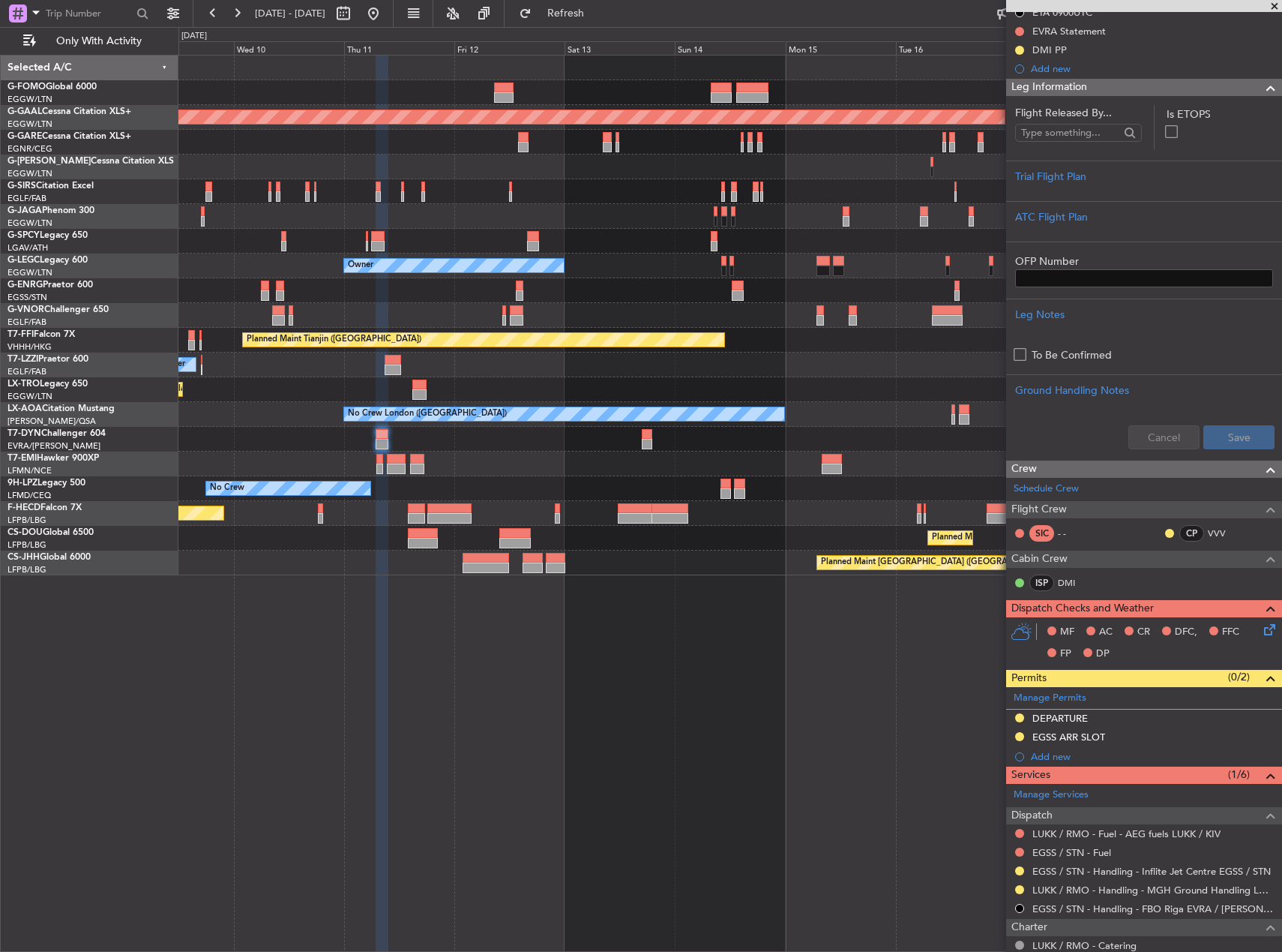
scroll to position [389, 0]
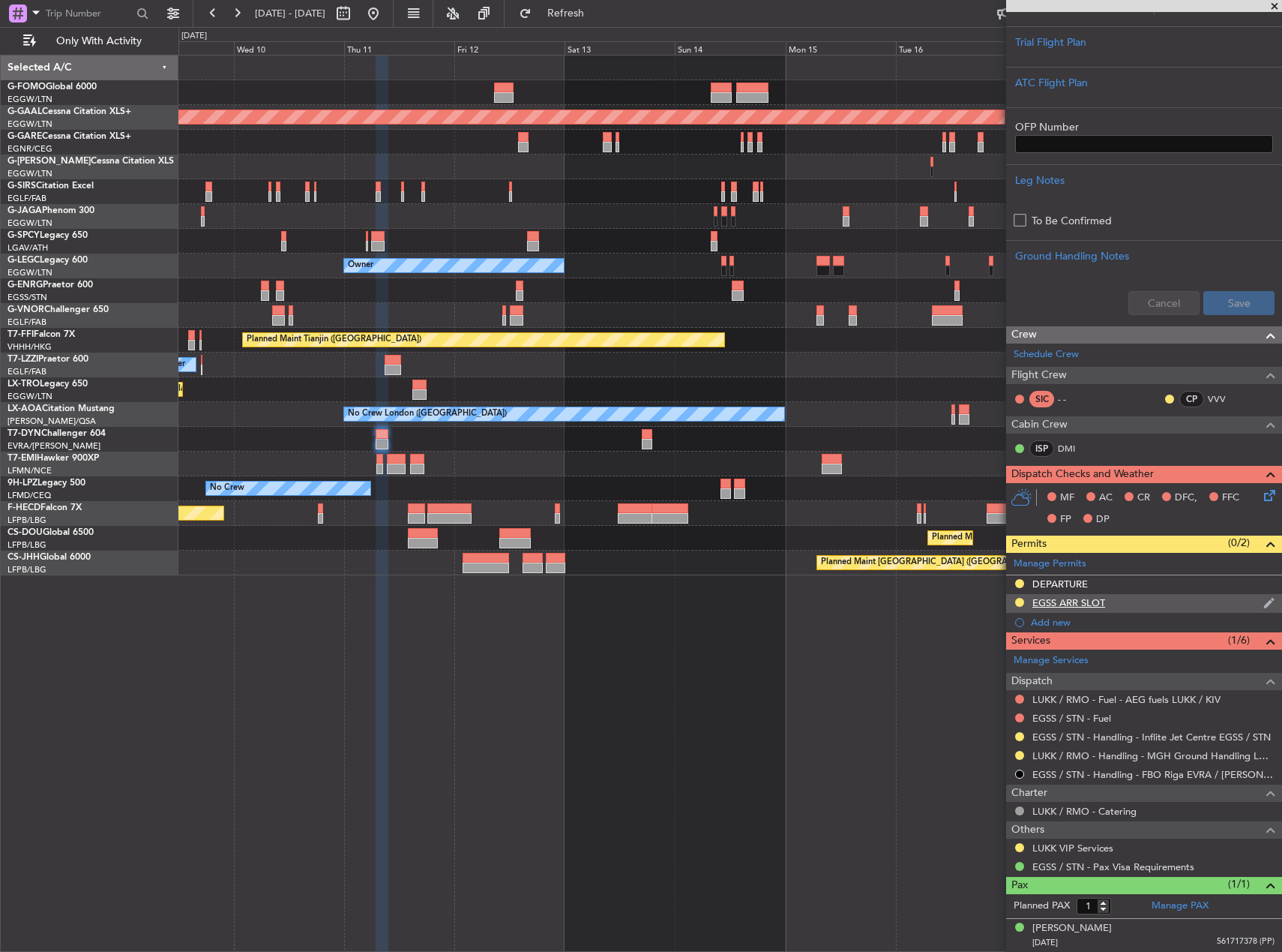
click at [1081, 601] on div "EGSS ARR SLOT" at bounding box center [1069, 602] width 73 height 13
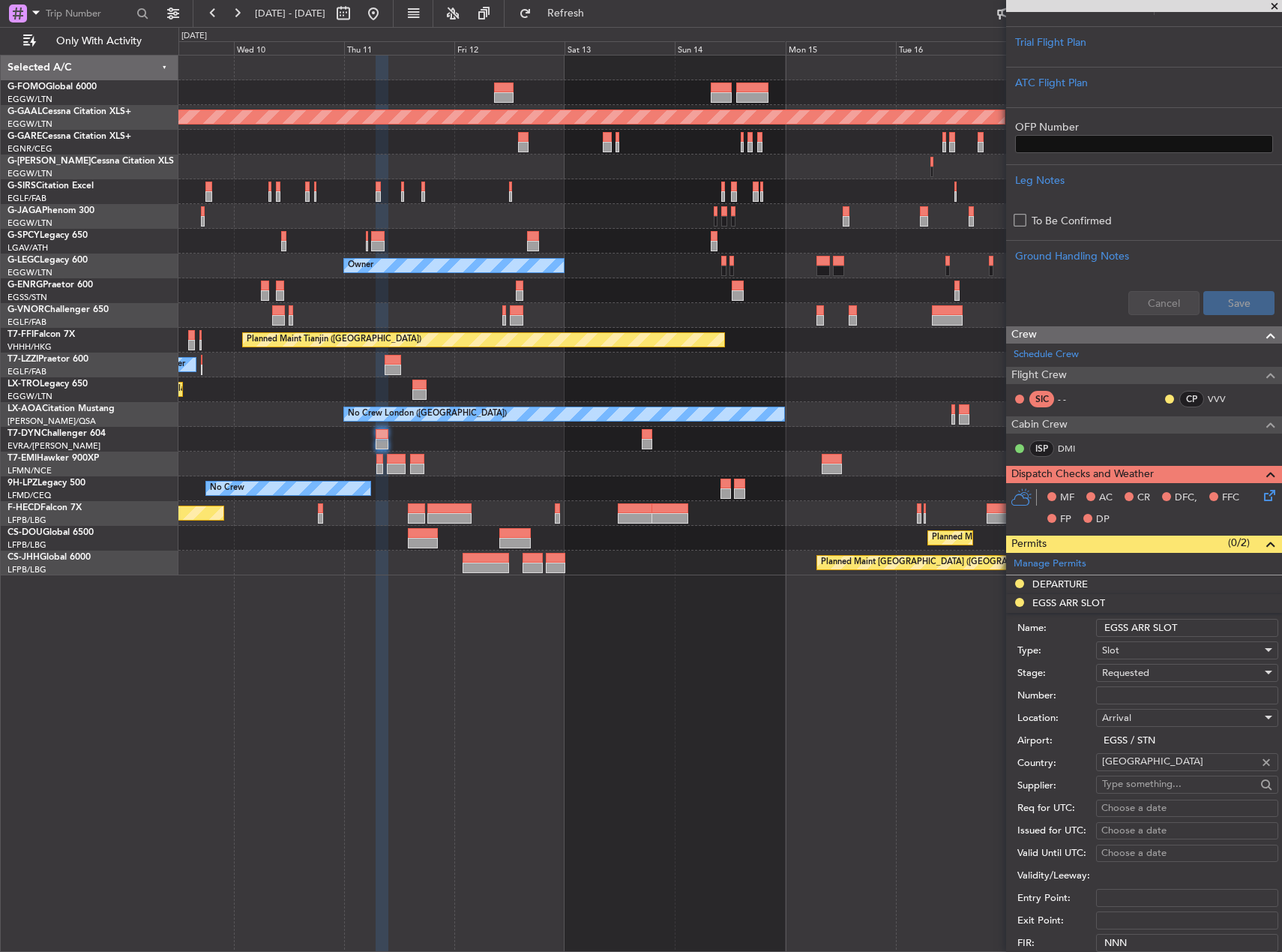
click at [1182, 626] on input "EGSS ARR SLOT" at bounding box center [1187, 628] width 182 height 18
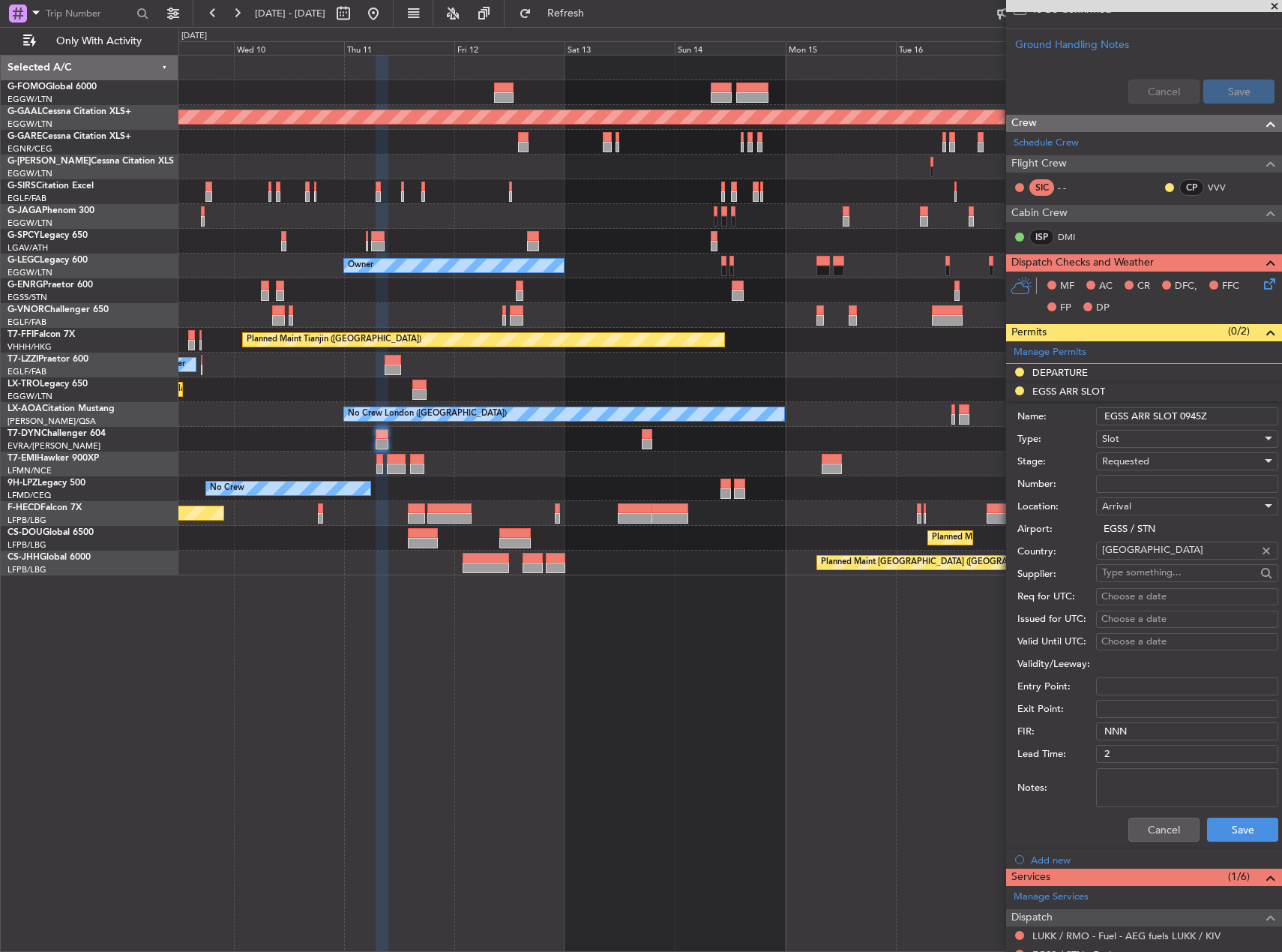
scroll to position [689, 0]
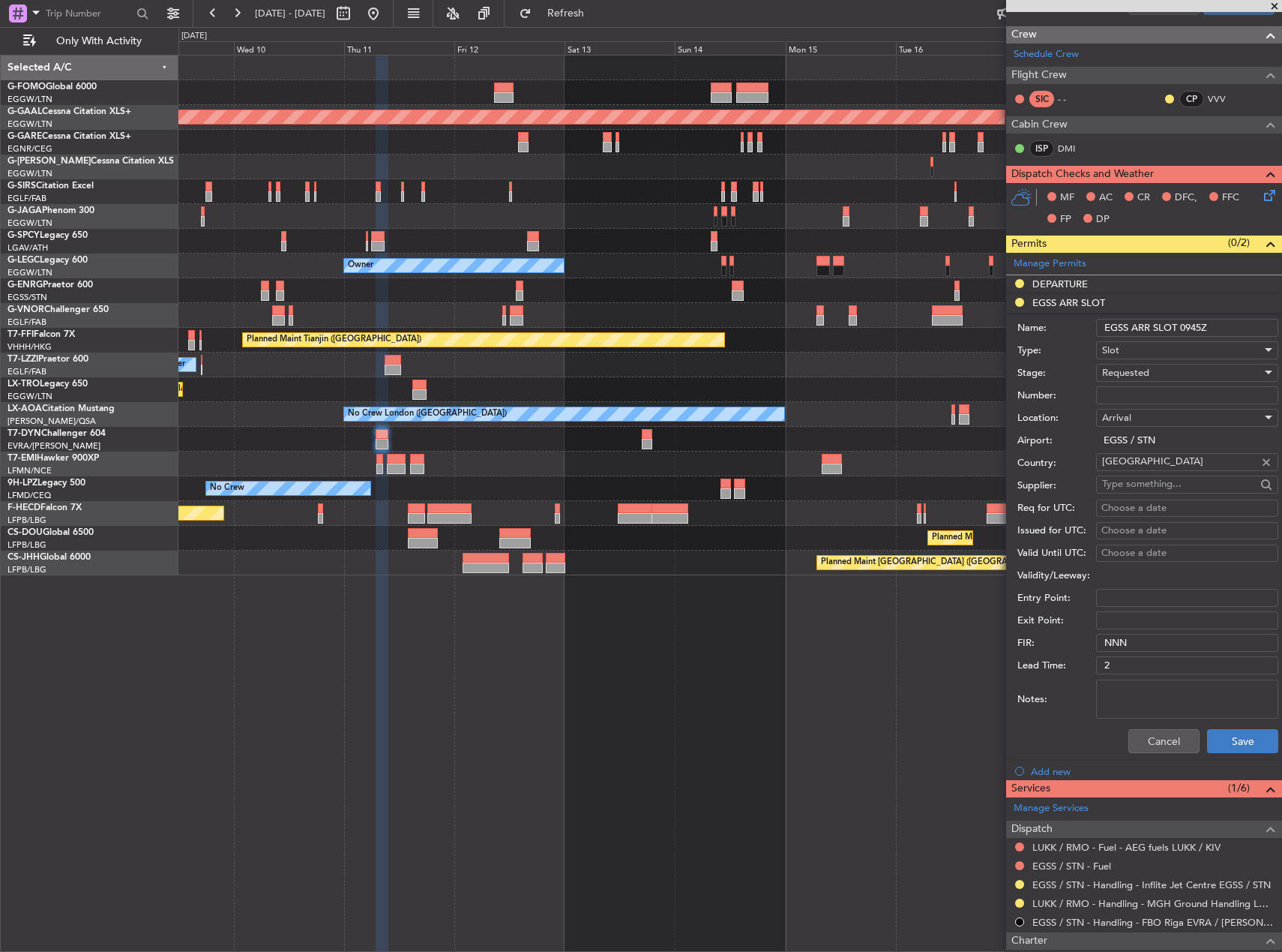
type input "EGSS ARR SLOT 0945Z"
click at [1251, 732] on button "Save" at bounding box center [1242, 740] width 71 height 24
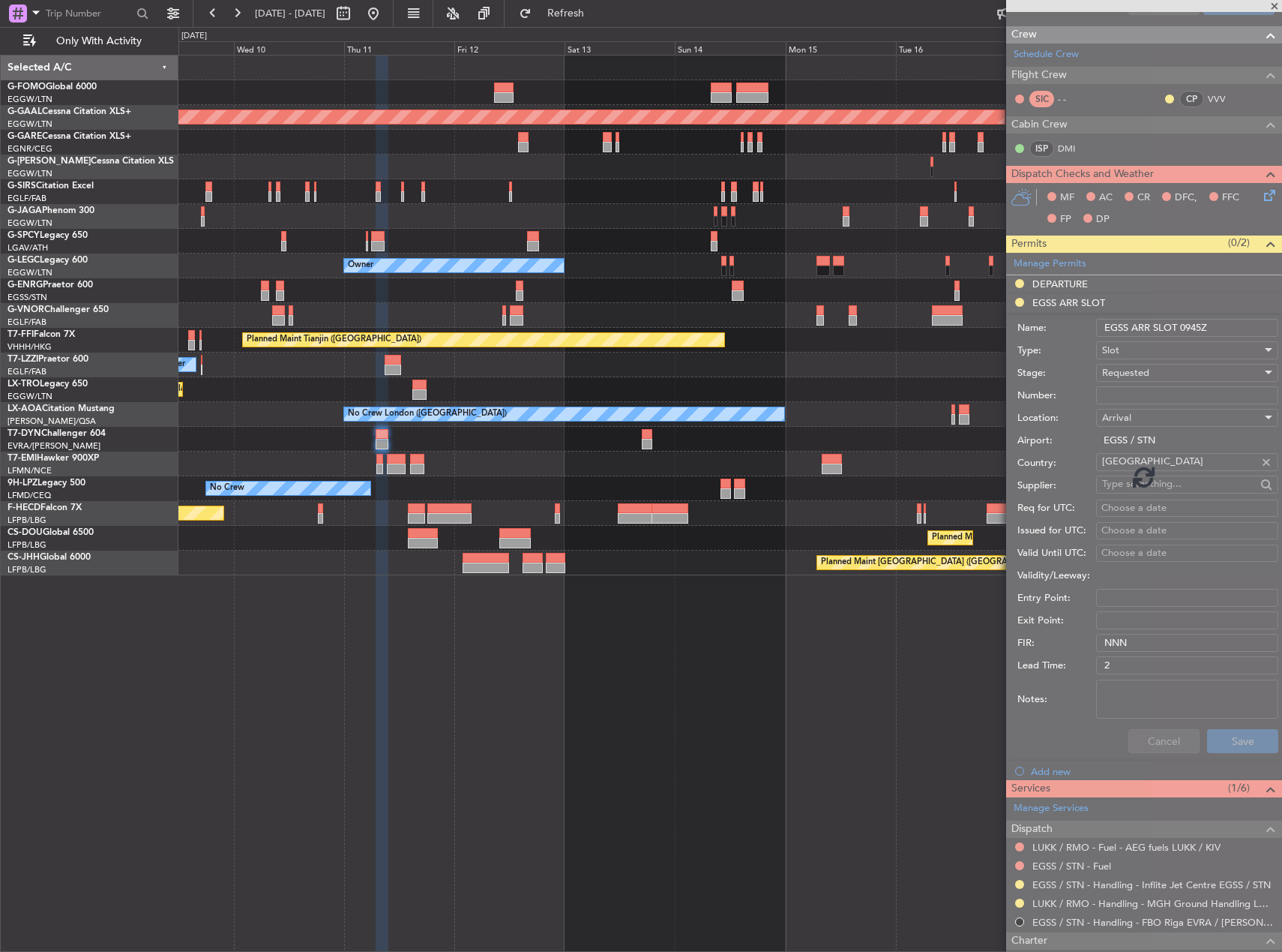
scroll to position [389, 0]
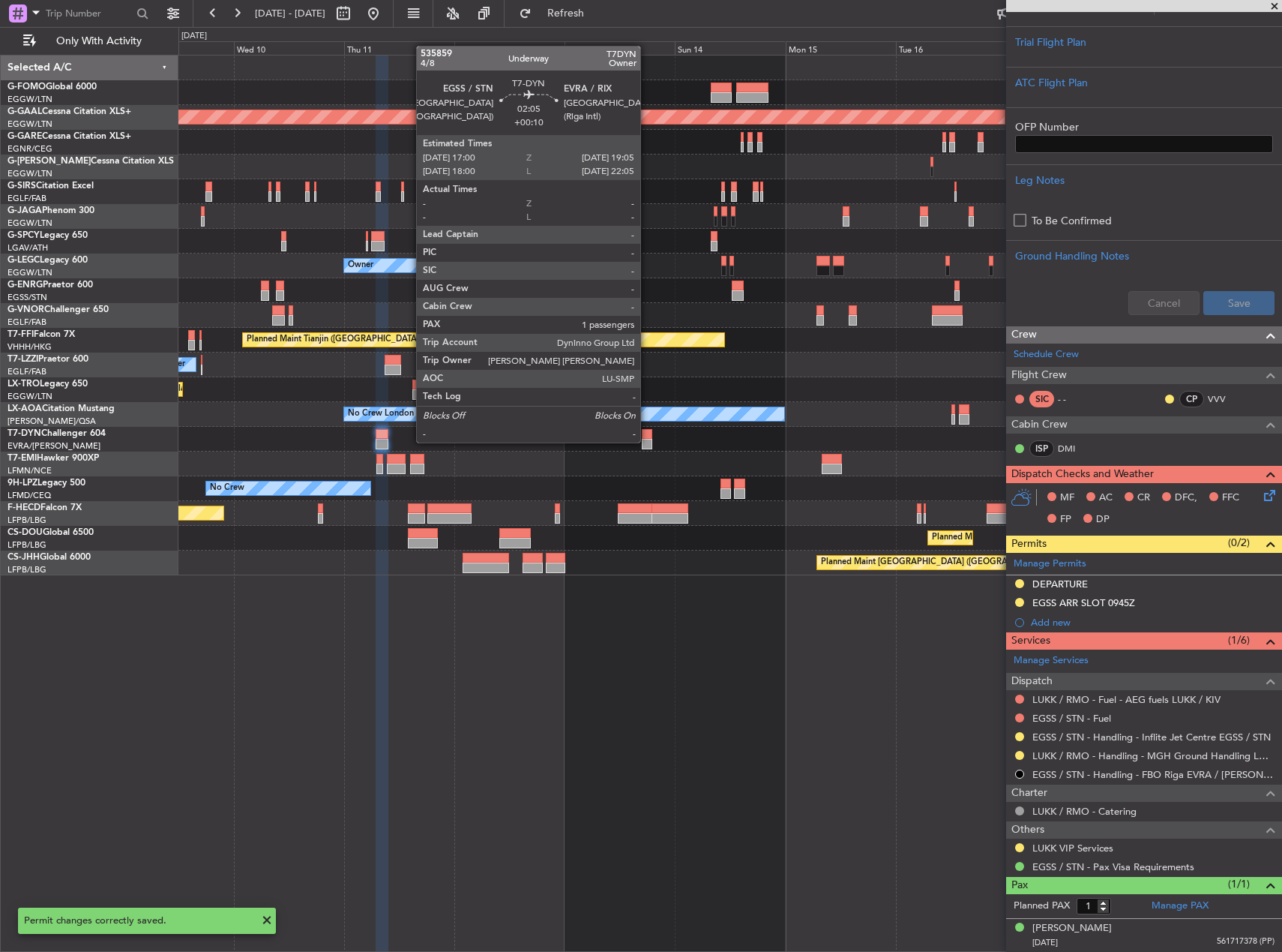
click at [647, 441] on div at bounding box center [646, 444] width 10 height 11
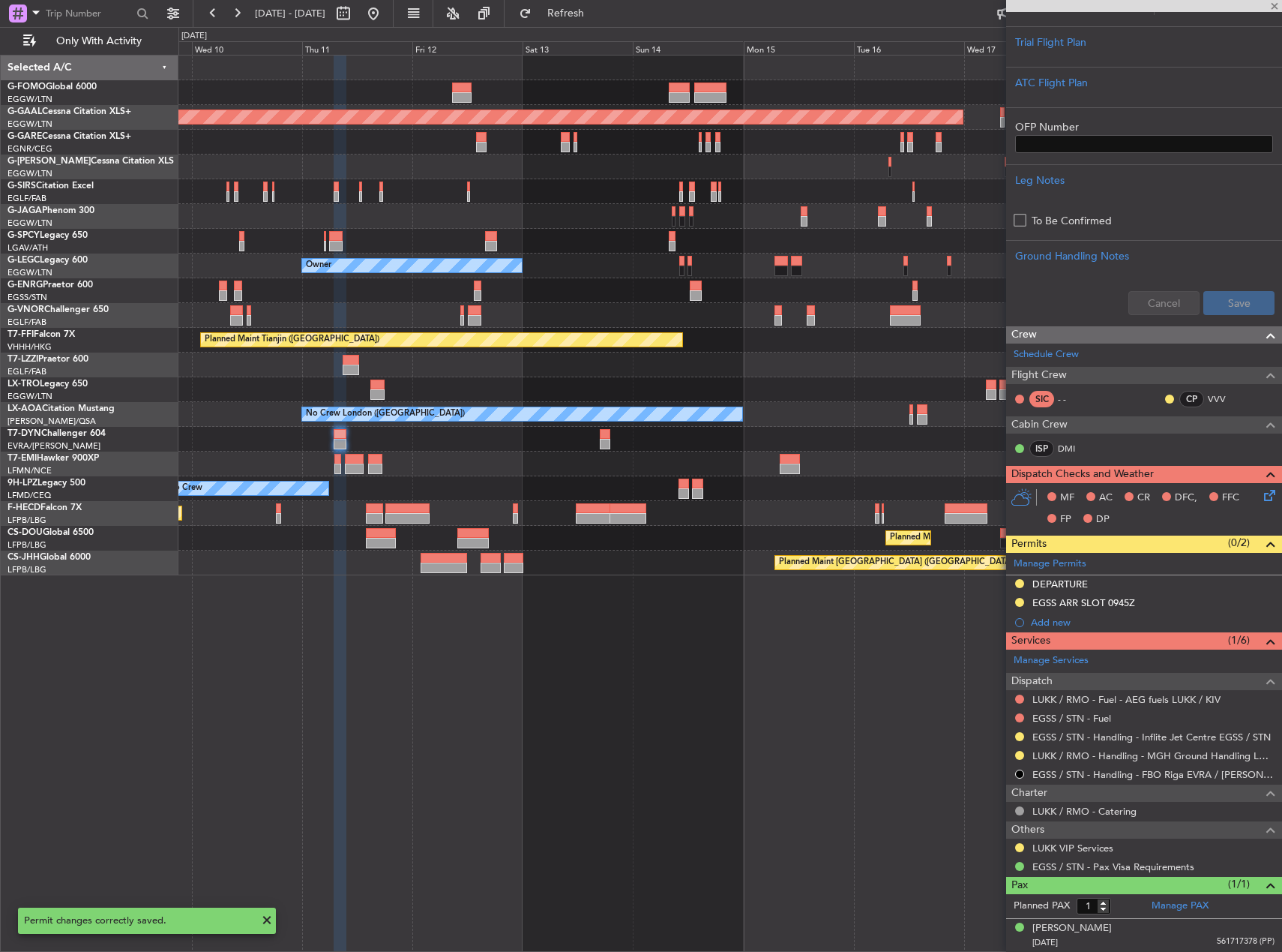
click at [682, 443] on div at bounding box center [730, 439] width 1103 height 25
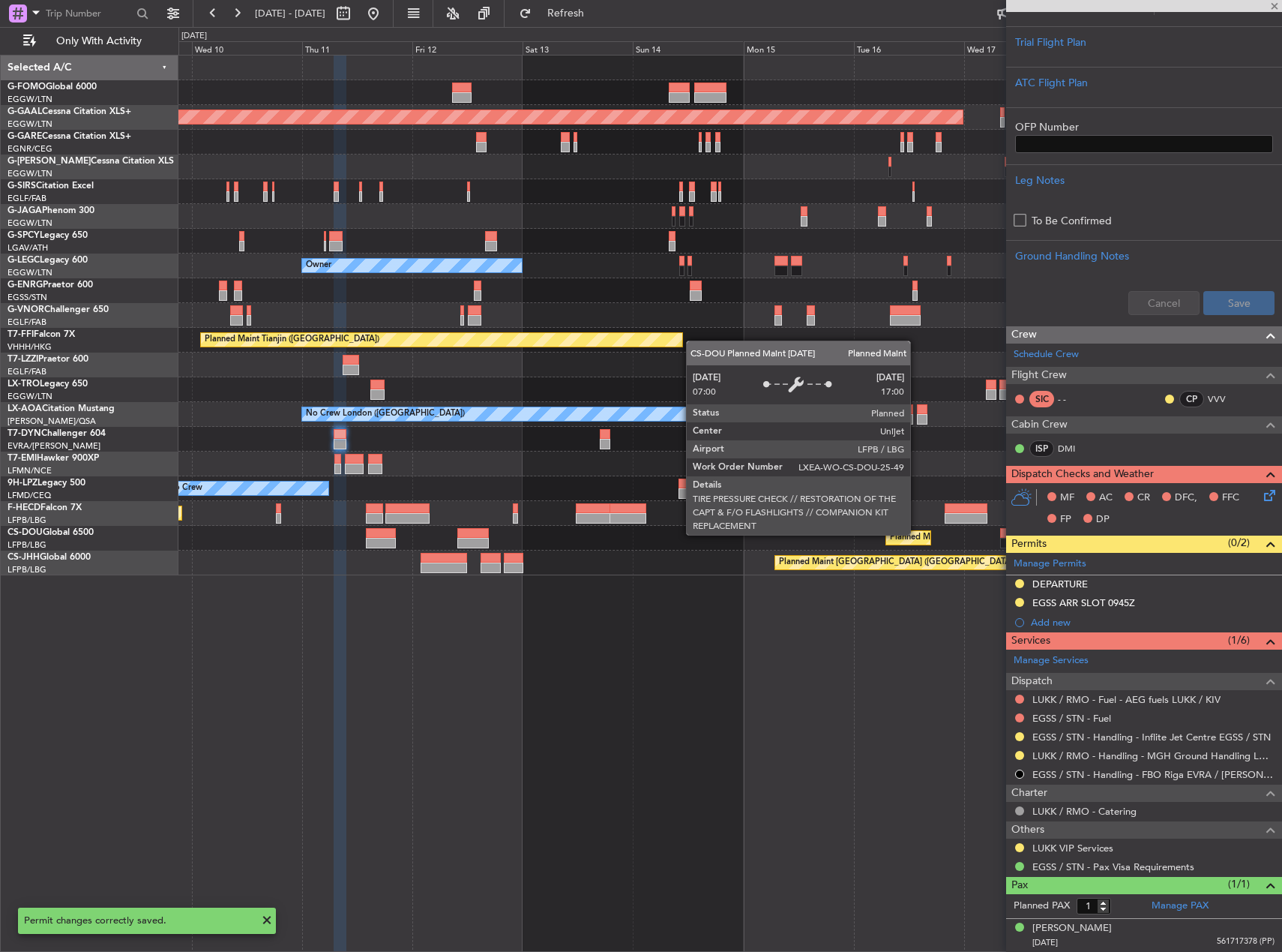
type input "+00:10"
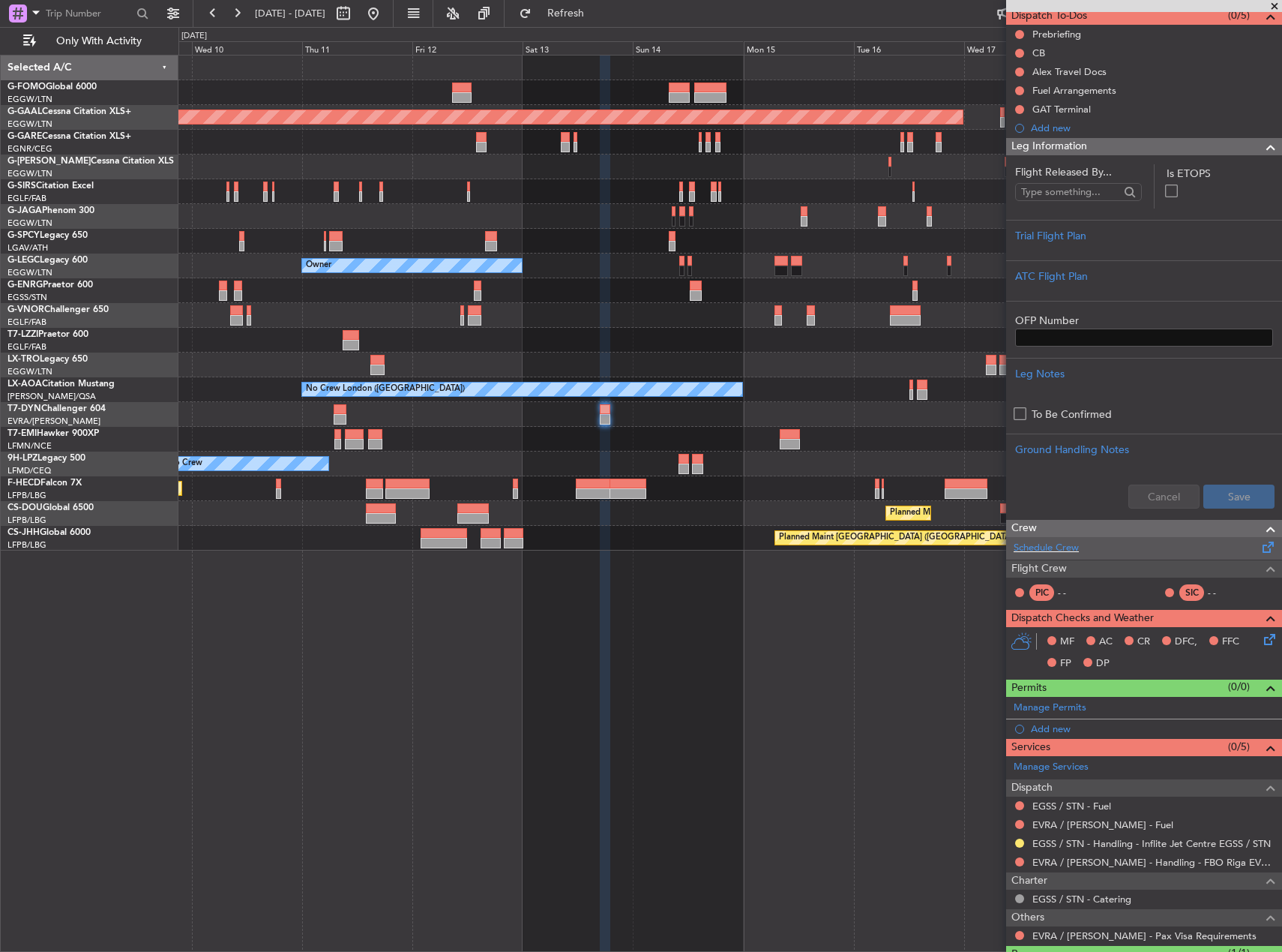
scroll to position [209, 0]
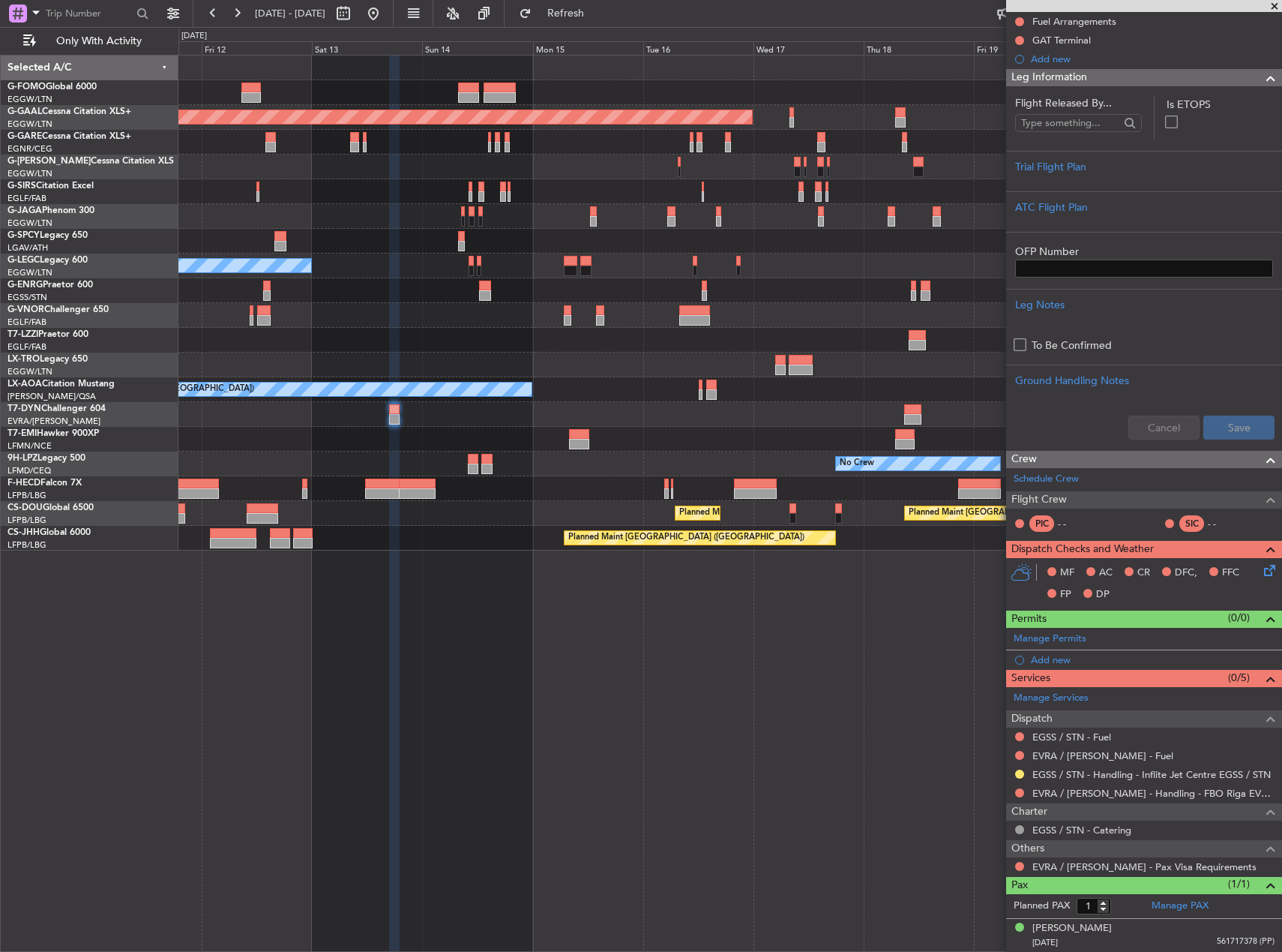
click at [590, 674] on div "Planned Maint Dusseldorf Owner A/C Unavailable London (Luton) Owner Planned Mai…" at bounding box center [730, 502] width 1104 height 897
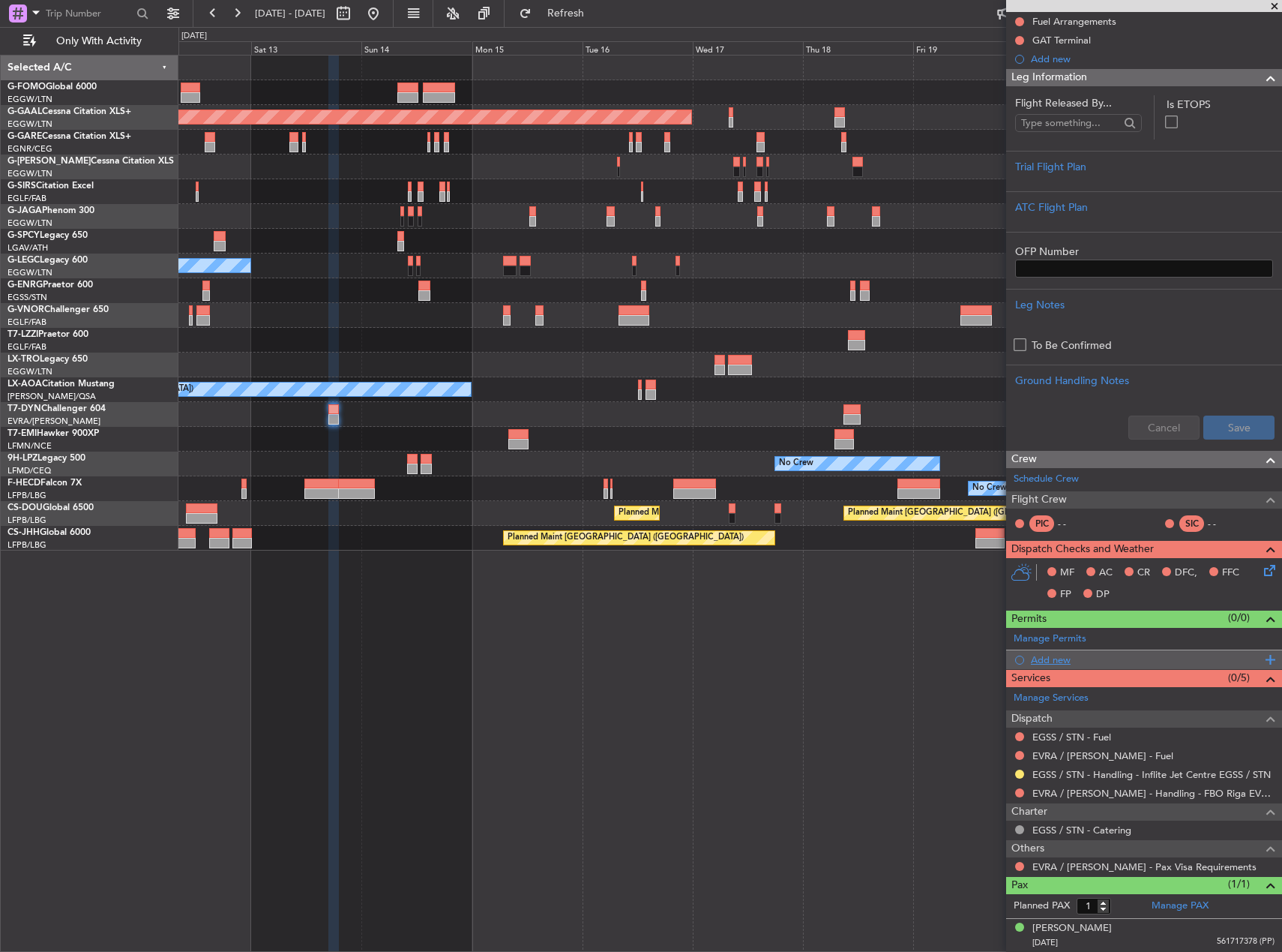
click at [1079, 657] on div "Add new" at bounding box center [1146, 659] width 230 height 13
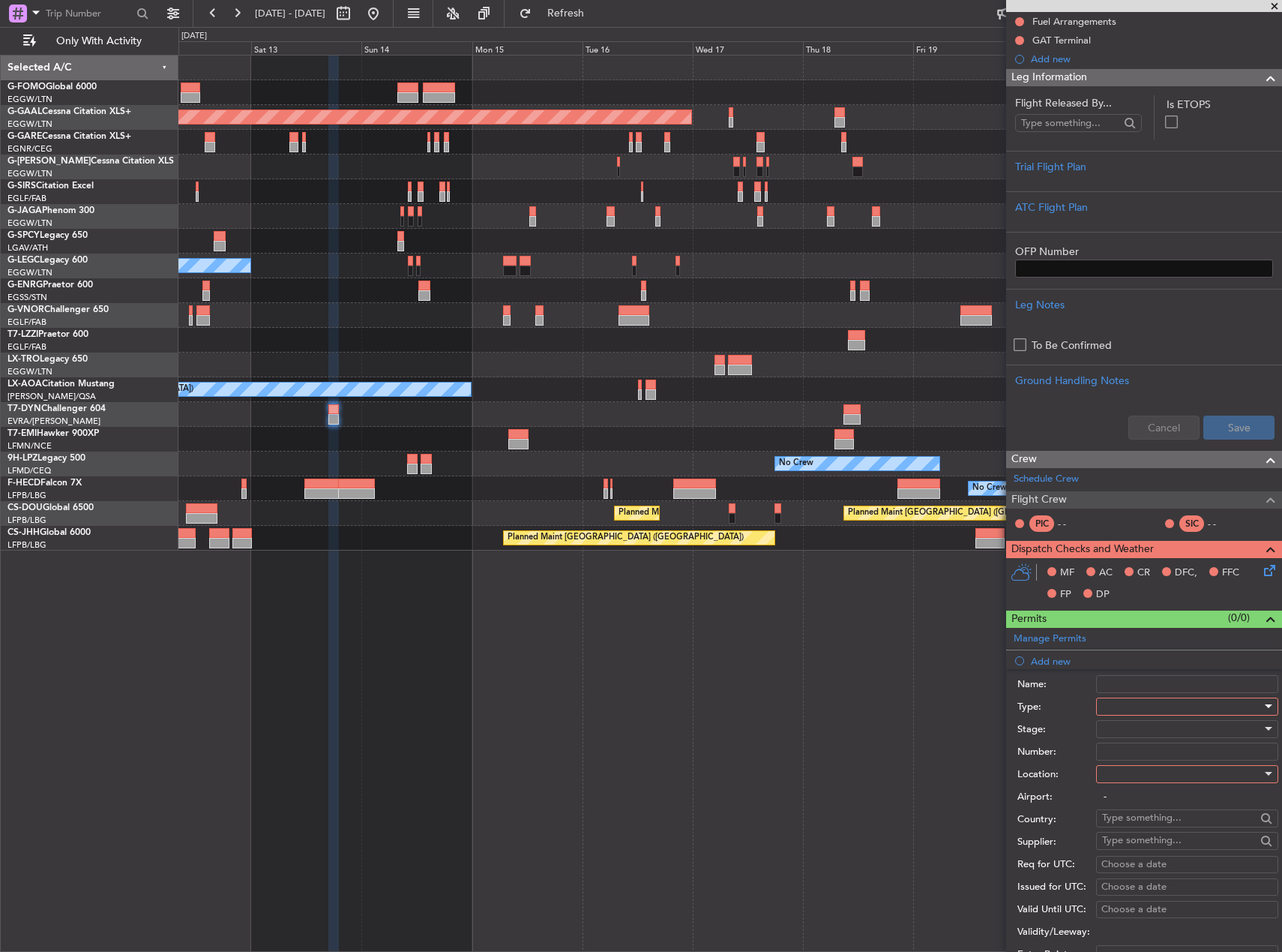
click at [1164, 705] on div at bounding box center [1182, 706] width 160 height 23
click at [1166, 840] on span "Slot" at bounding box center [1181, 847] width 157 height 23
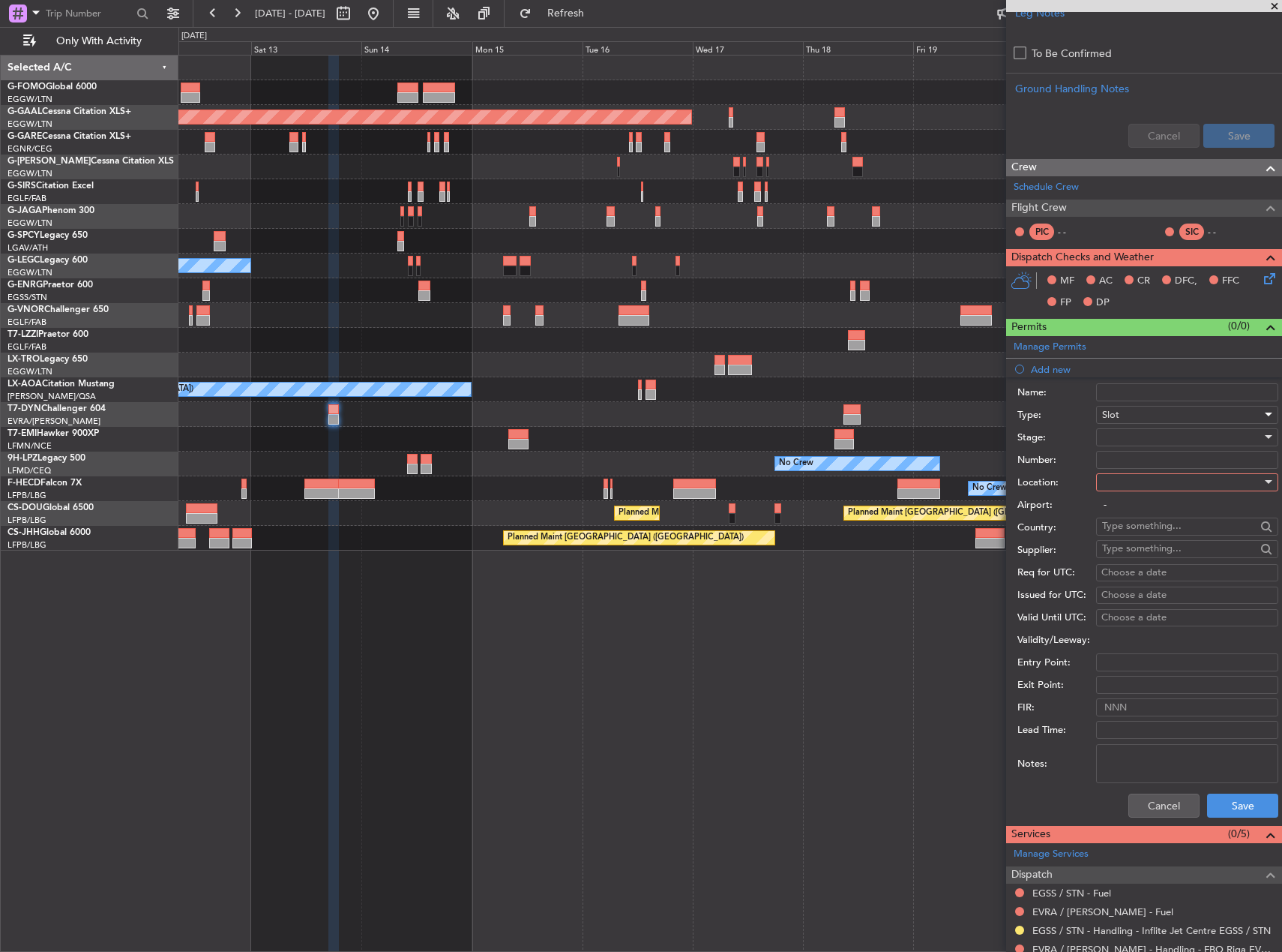
scroll to position [508, 0]
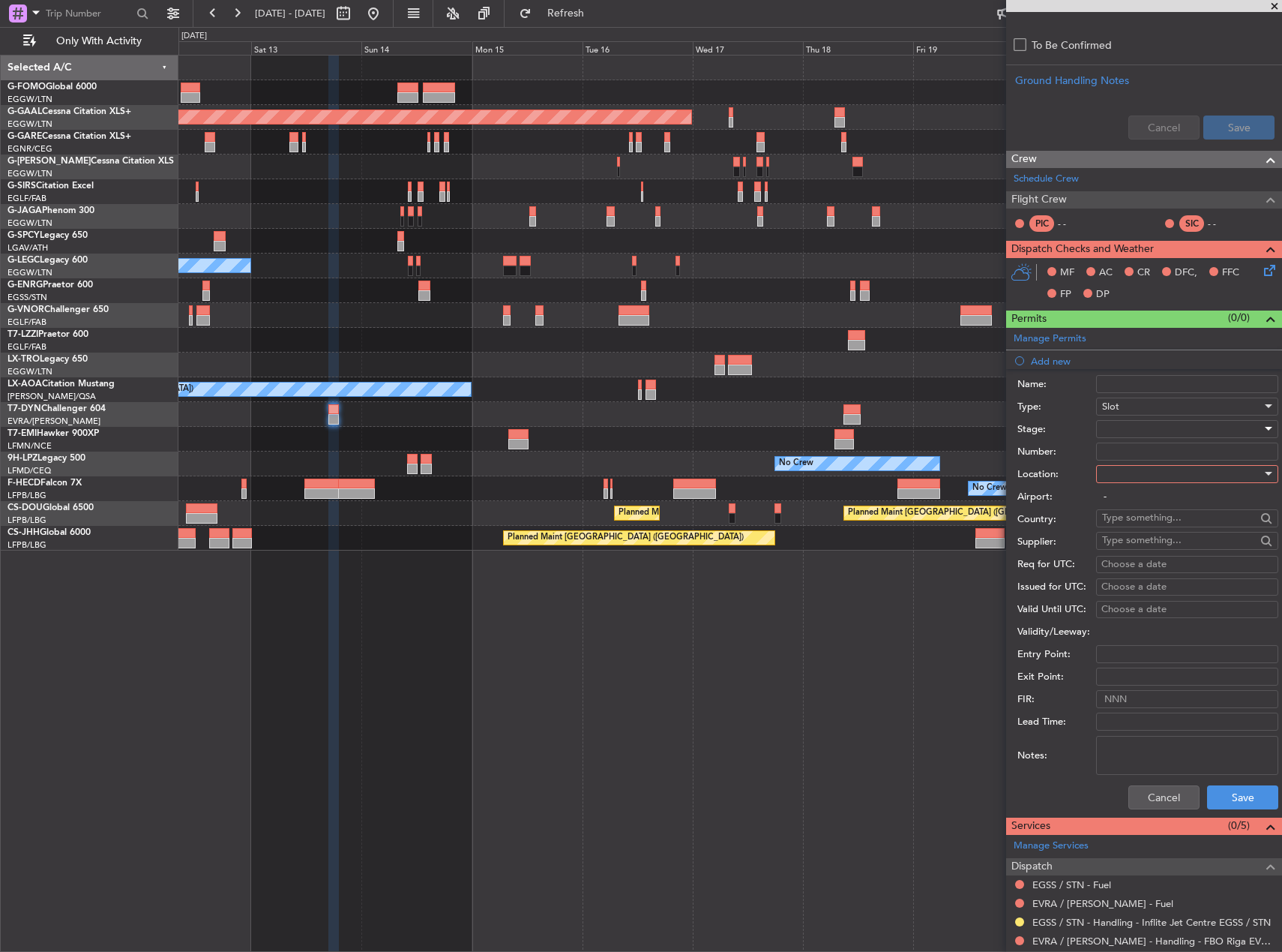
click at [1154, 424] on div at bounding box center [1182, 429] width 160 height 23
click at [1154, 527] on span "Requested" at bounding box center [1181, 526] width 157 height 23
click at [1120, 471] on div at bounding box center [1182, 474] width 160 height 23
click at [1127, 503] on span "Departure" at bounding box center [1181, 503] width 157 height 23
type input "EGSS / STN"
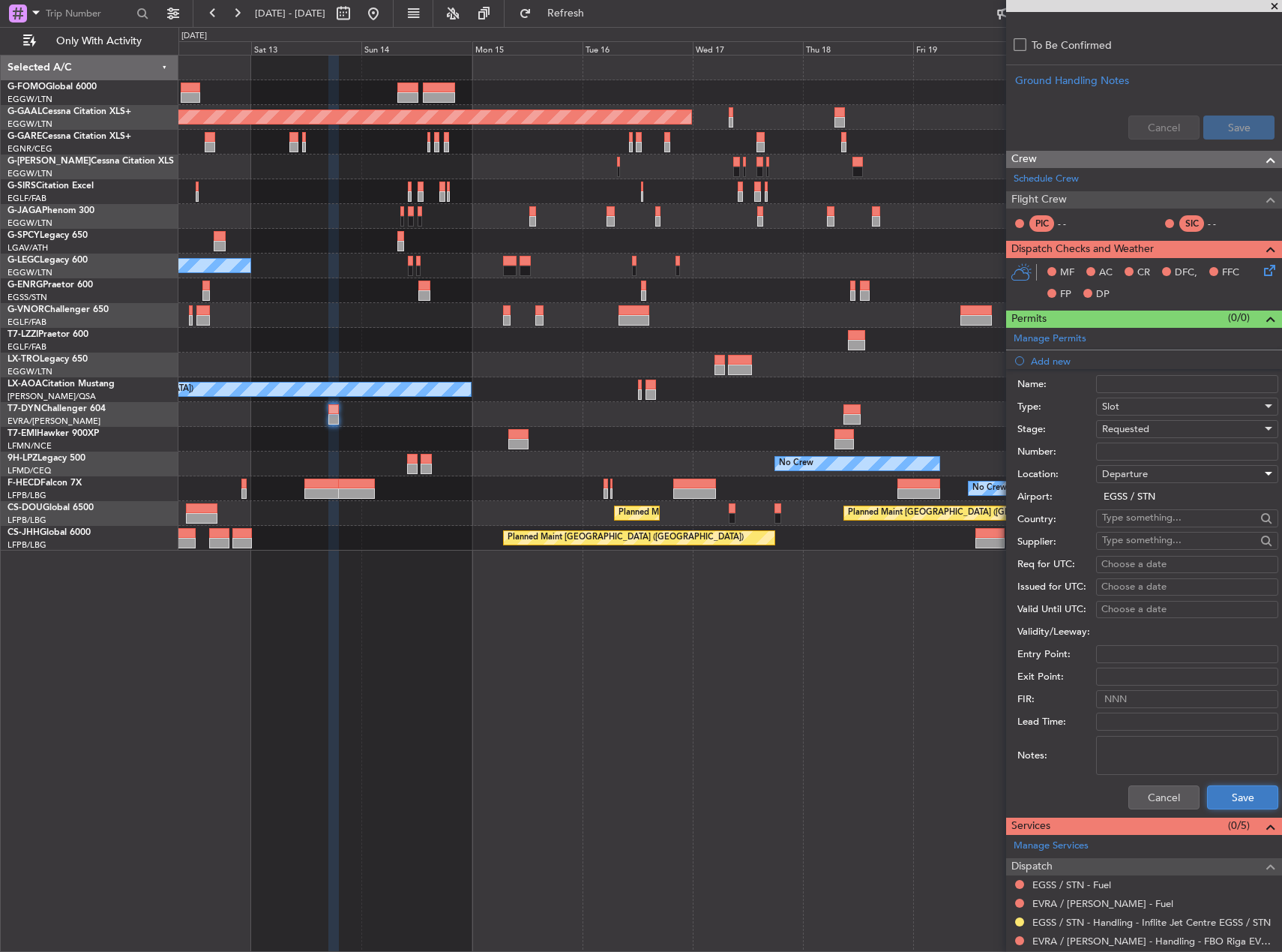
click at [1229, 792] on button "Save" at bounding box center [1242, 797] width 71 height 24
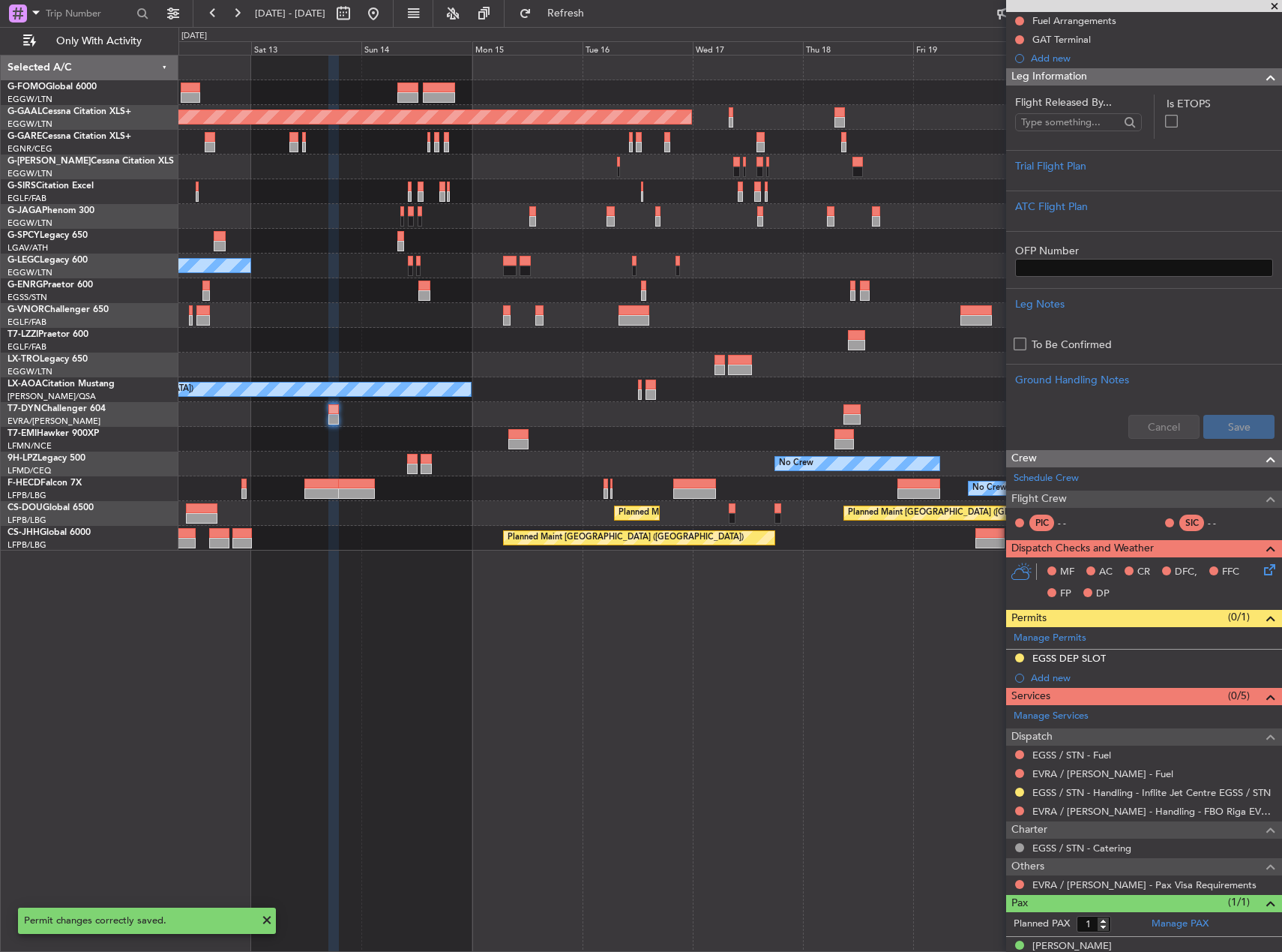
scroll to position [225, 0]
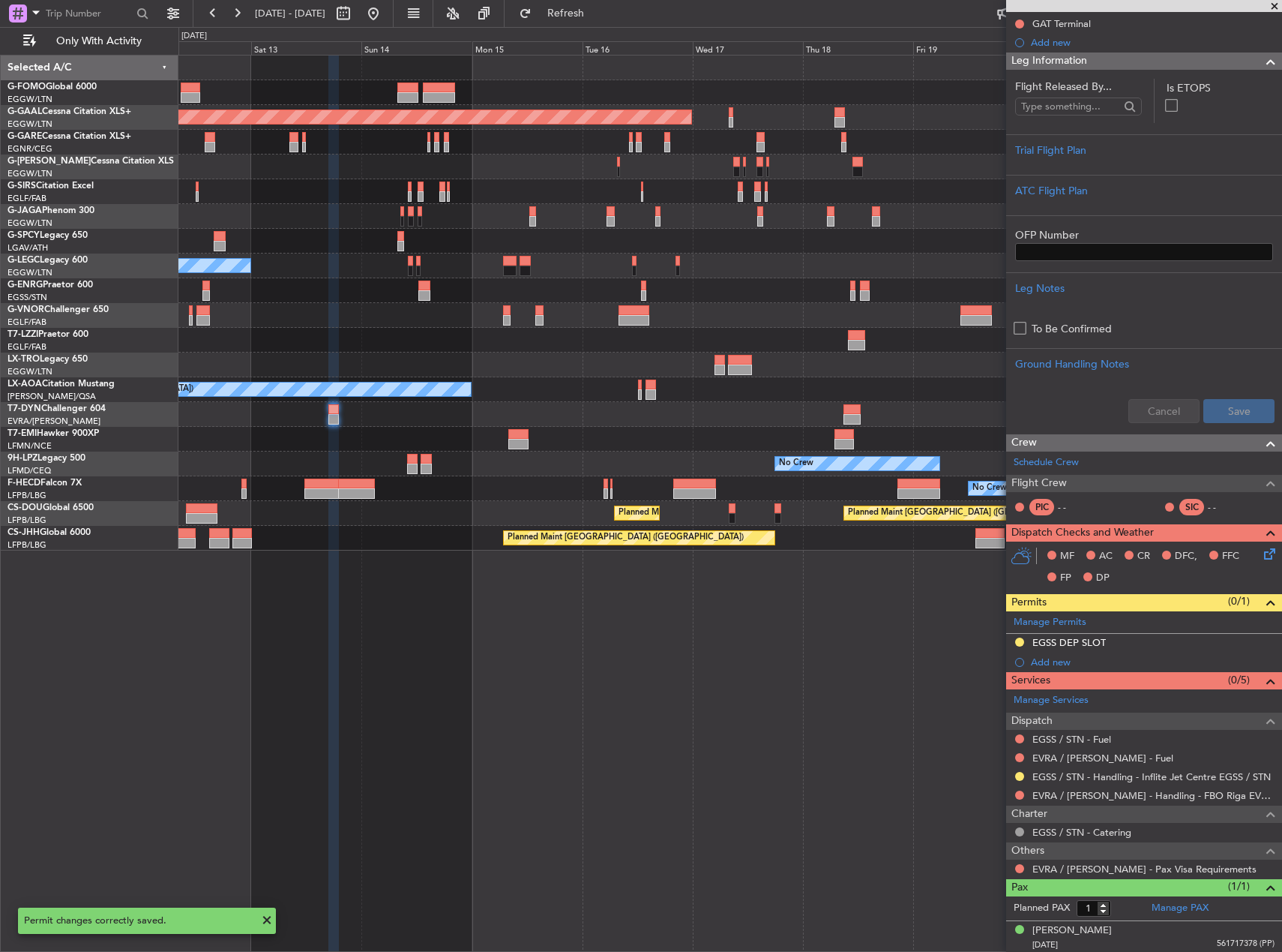
click at [1071, 651] on mat-tooltip-component "EGSS DEP SLOT" at bounding box center [1068, 668] width 89 height 40
click at [1071, 643] on div "EGSS DEP SLOT" at bounding box center [1069, 642] width 73 height 13
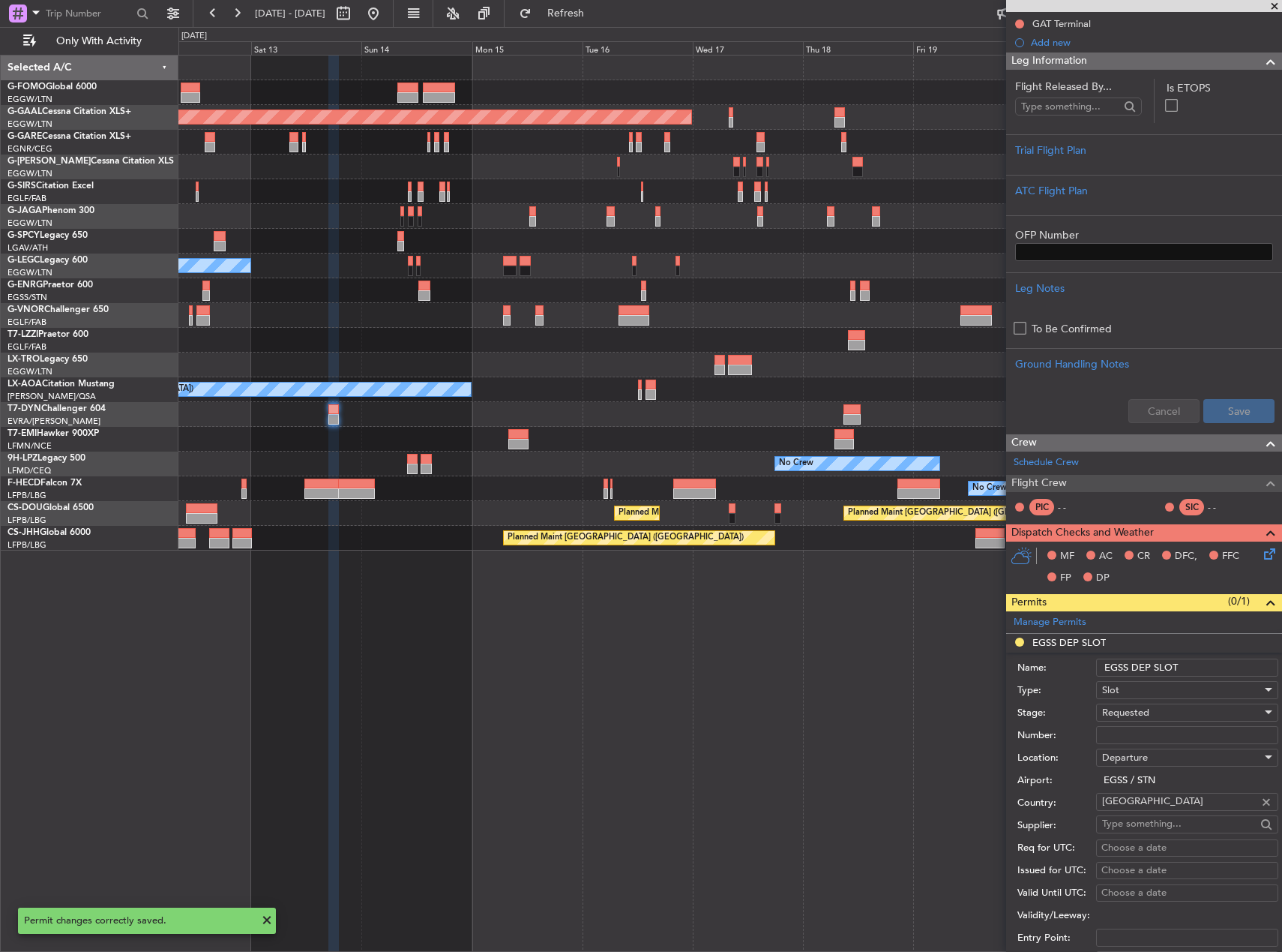
click at [1201, 660] on input "EGSS DEP SLOT" at bounding box center [1187, 667] width 182 height 18
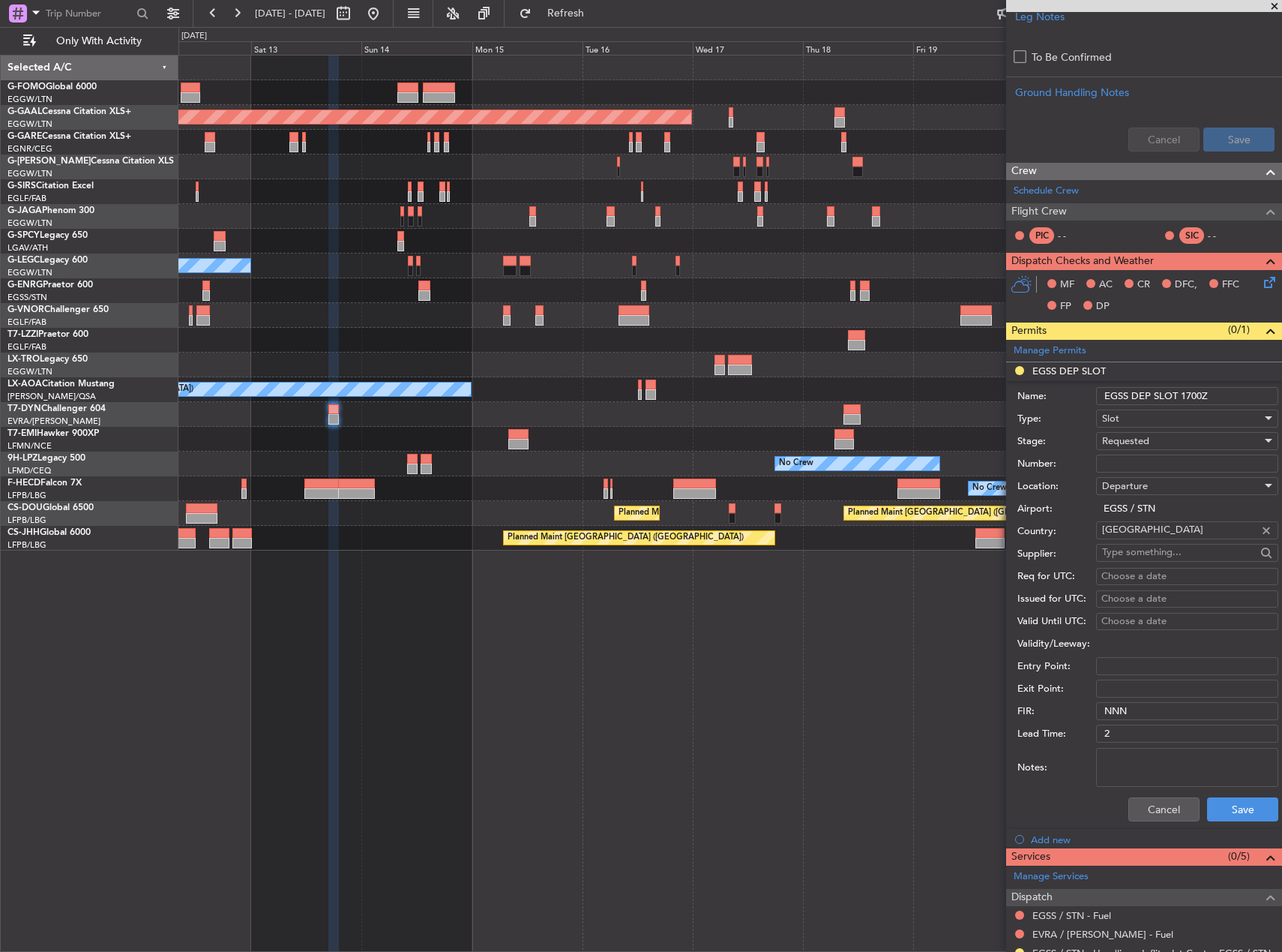
scroll to position [525, 0]
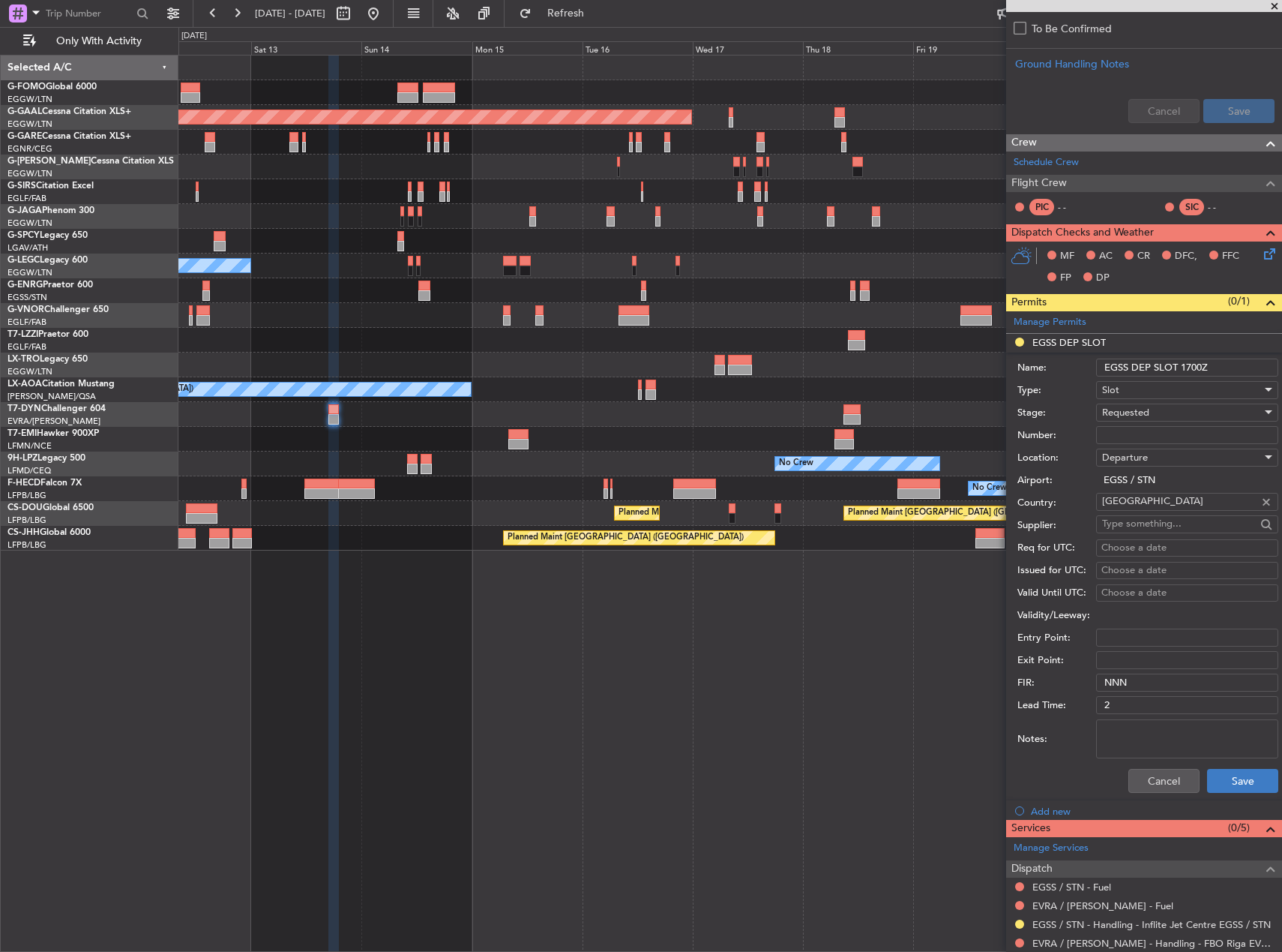
type input "EGSS DEP SLOT 1700Z"
click at [1250, 783] on button "Save" at bounding box center [1242, 781] width 71 height 24
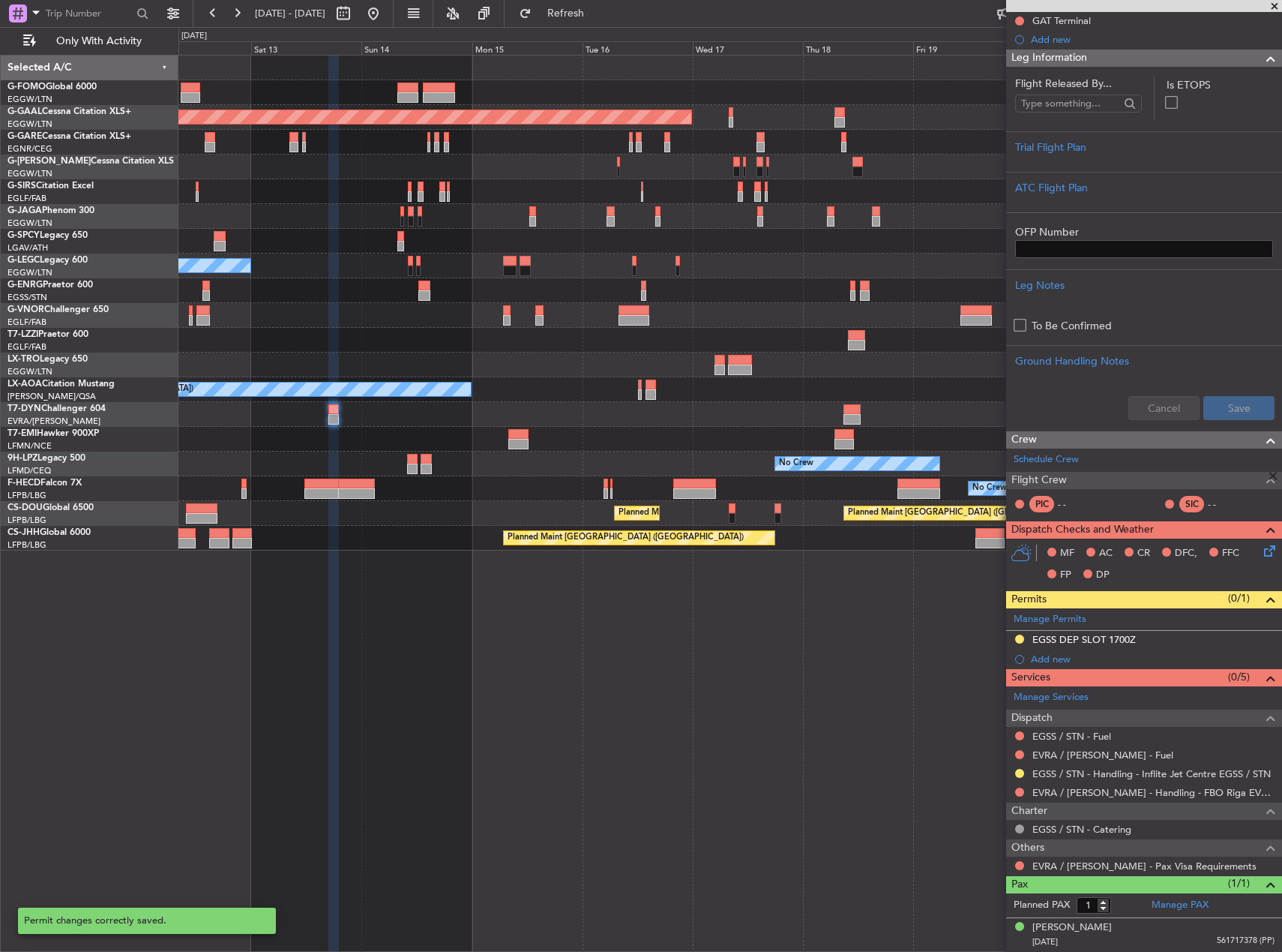
scroll to position [227, 0]
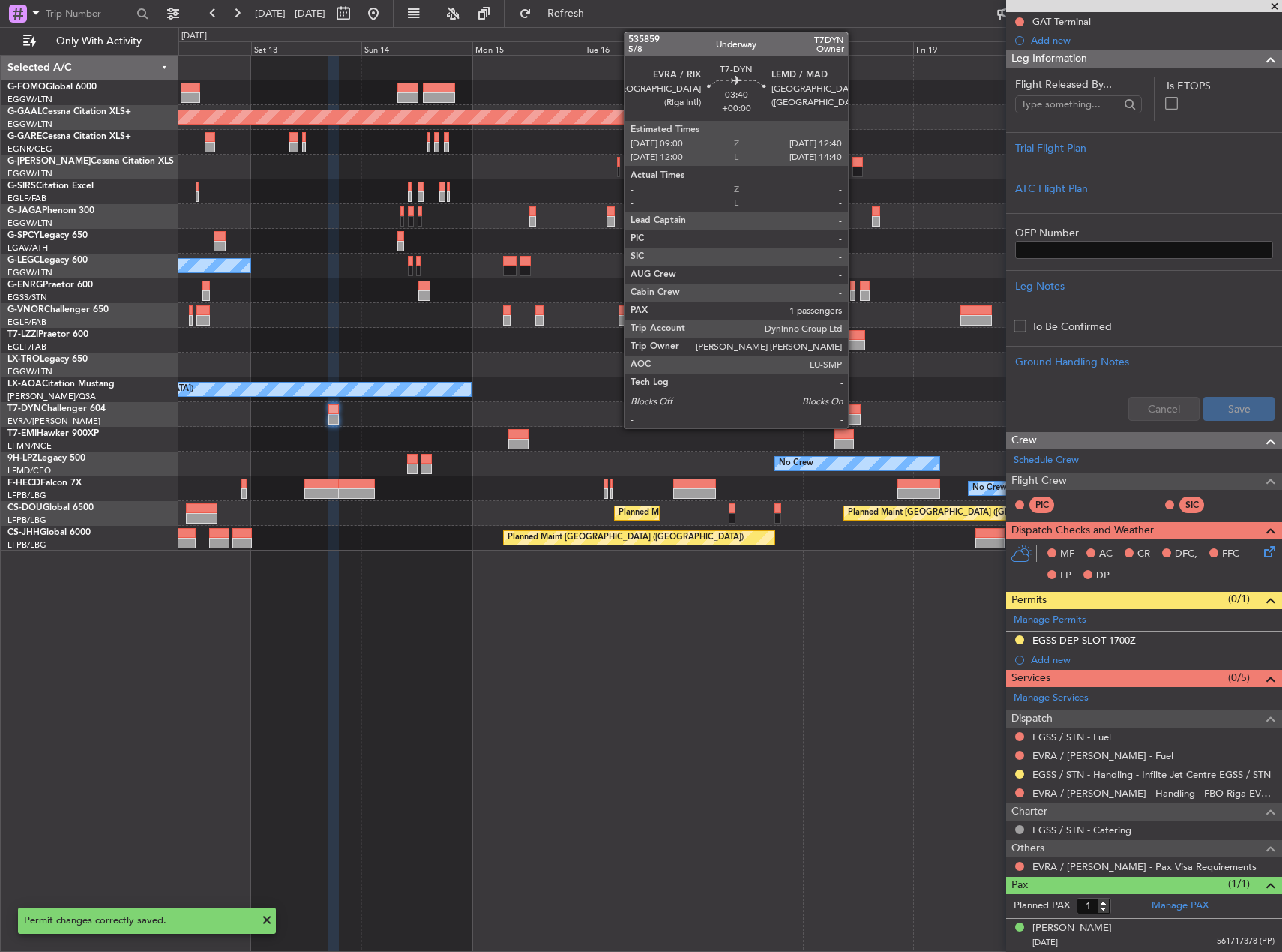
click at [855, 415] on div at bounding box center [852, 419] width 17 height 11
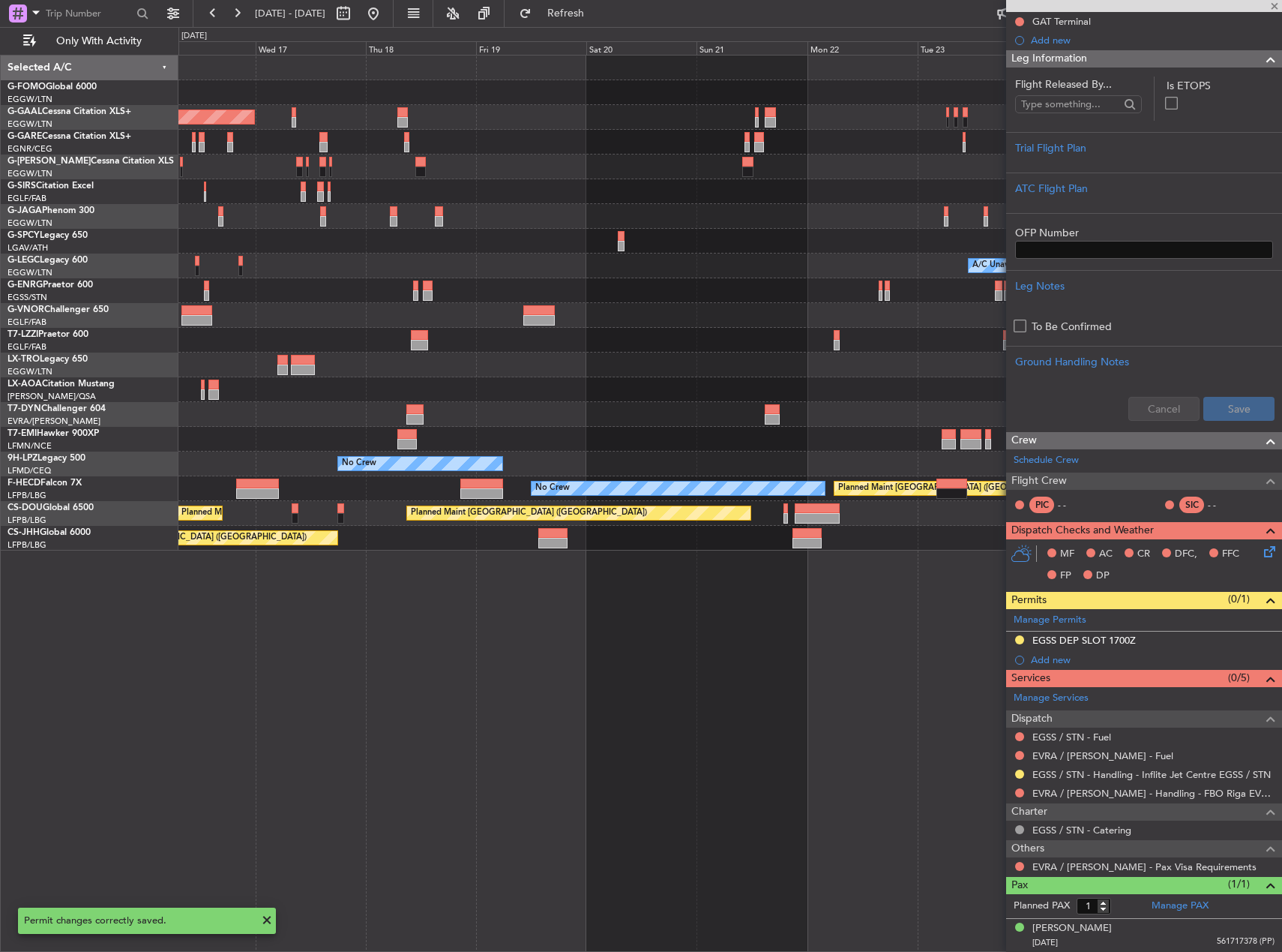
click at [455, 419] on div at bounding box center [730, 414] width 1103 height 25
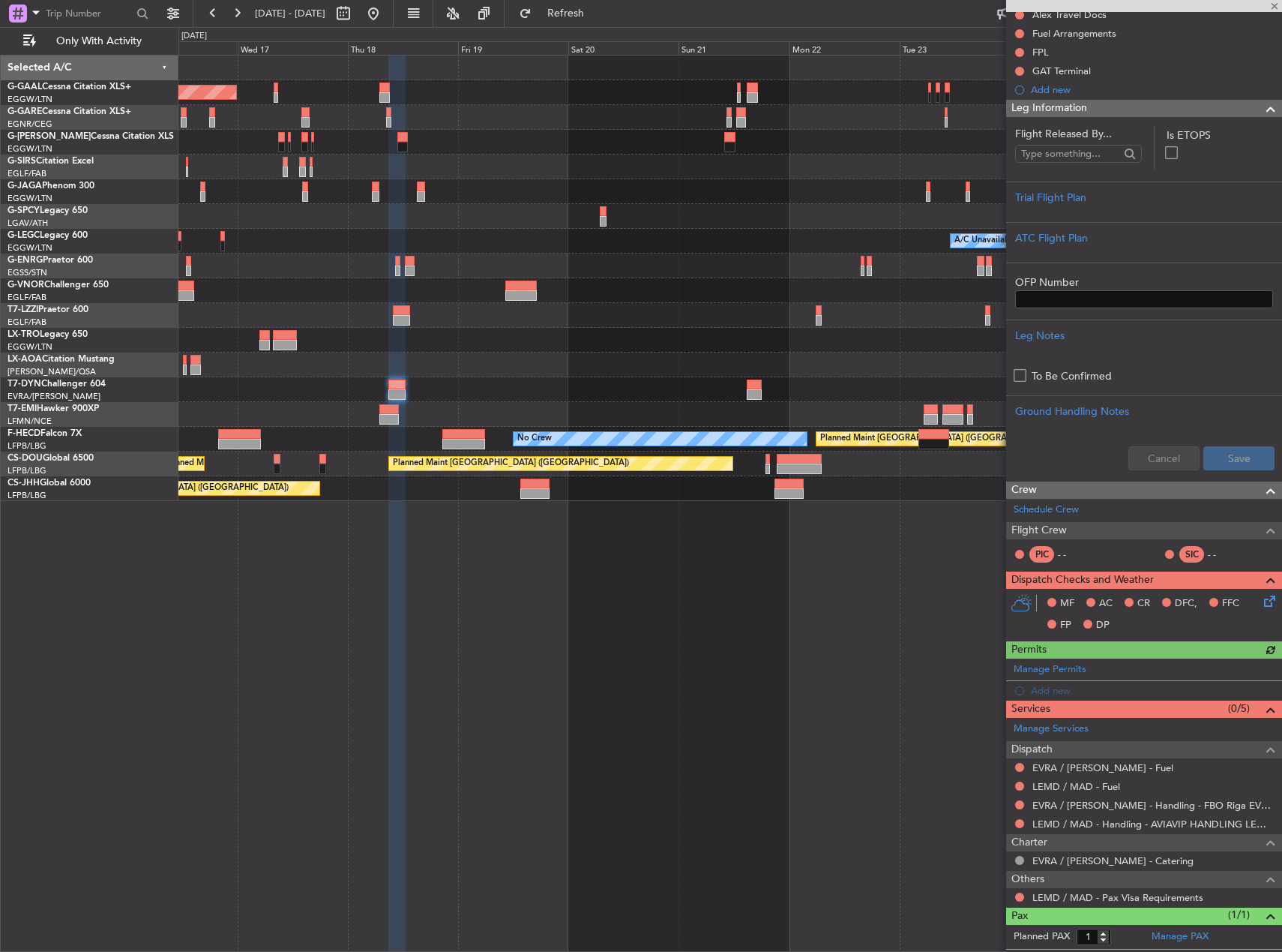
scroll to position [246, 0]
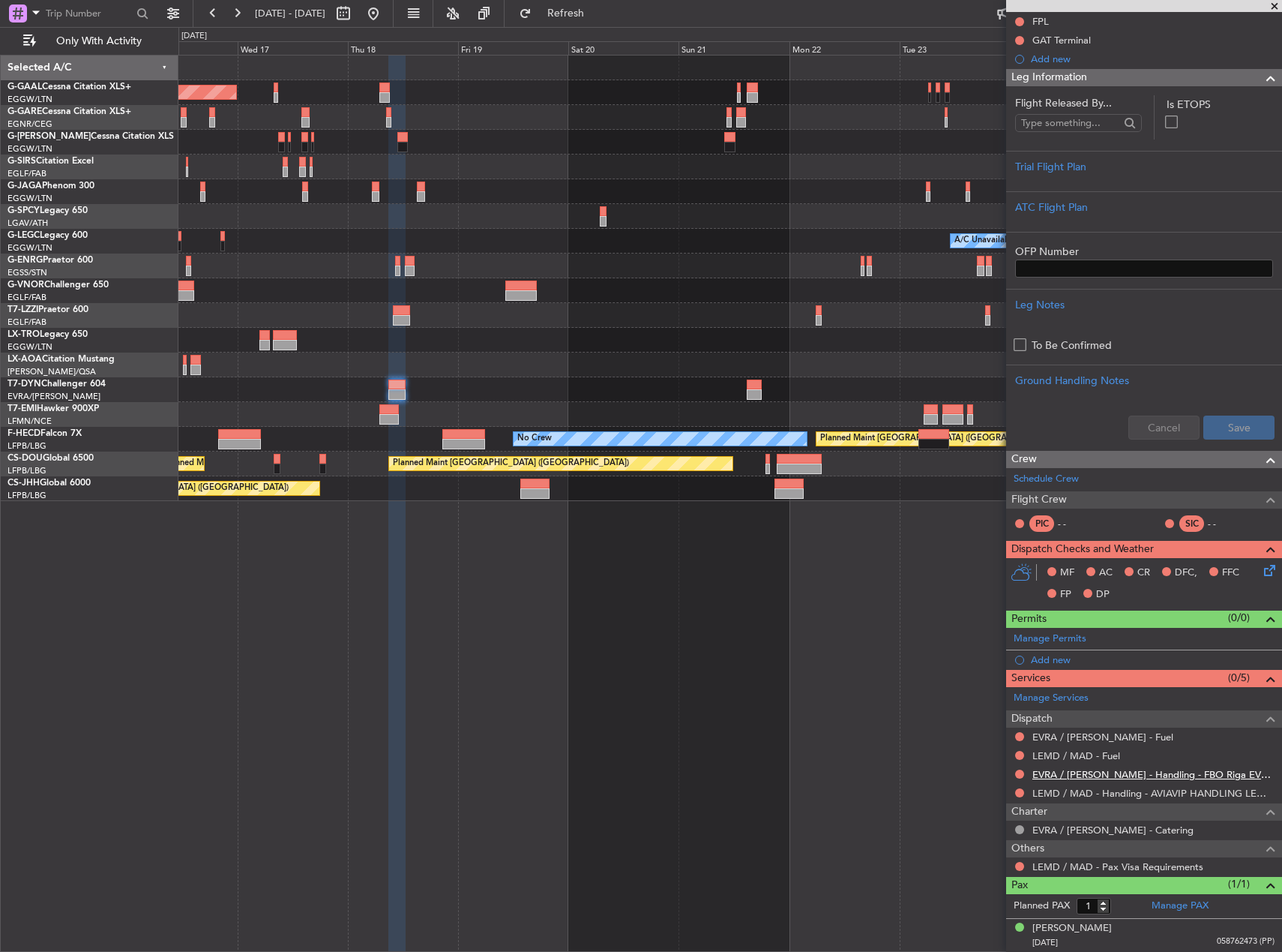
click at [1170, 780] on mat-tooltip-component "EVRA / RIX - Handling - FBO Riga EVRA / RIX" at bounding box center [1157, 806] width 248 height 51
click at [1114, 772] on link "EVRA / RIX - Handling - FBO Riga EVRA / RIX" at bounding box center [1154, 774] width 242 height 13
click at [1158, 791] on div "EVRA / RIX - Handling - FBO Riga EVRA / RIX" at bounding box center [1158, 791] width 0 height 0
click at [1185, 791] on link "LEMD / MAD - Handling - AVIAVIP HANDLING LEMD /MAD" at bounding box center [1154, 793] width 242 height 13
click at [558, 6] on fb-refresh-button "Refresh" at bounding box center [557, 13] width 105 height 27
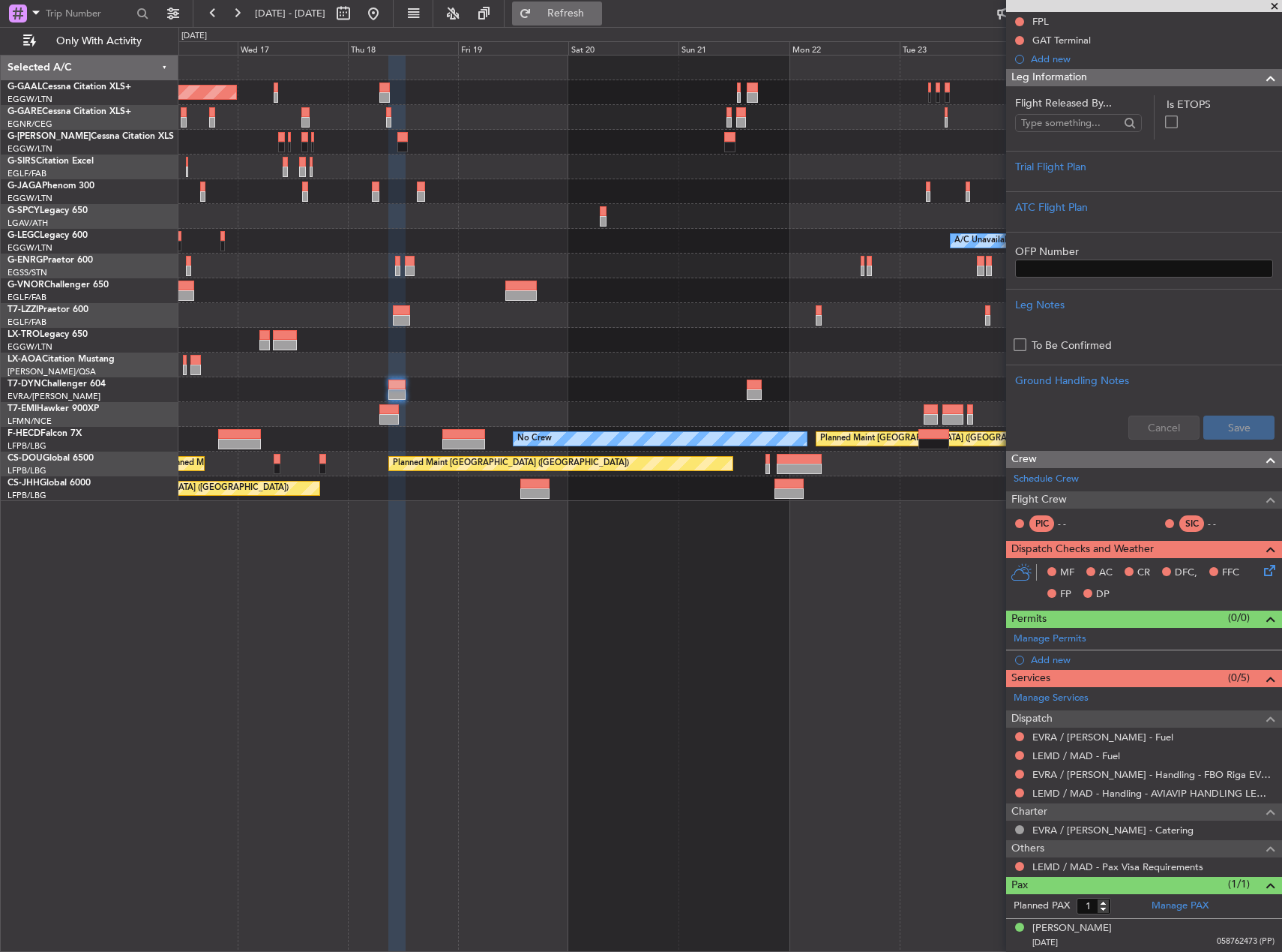
click at [567, 13] on button "Refresh" at bounding box center [556, 14] width 90 height 24
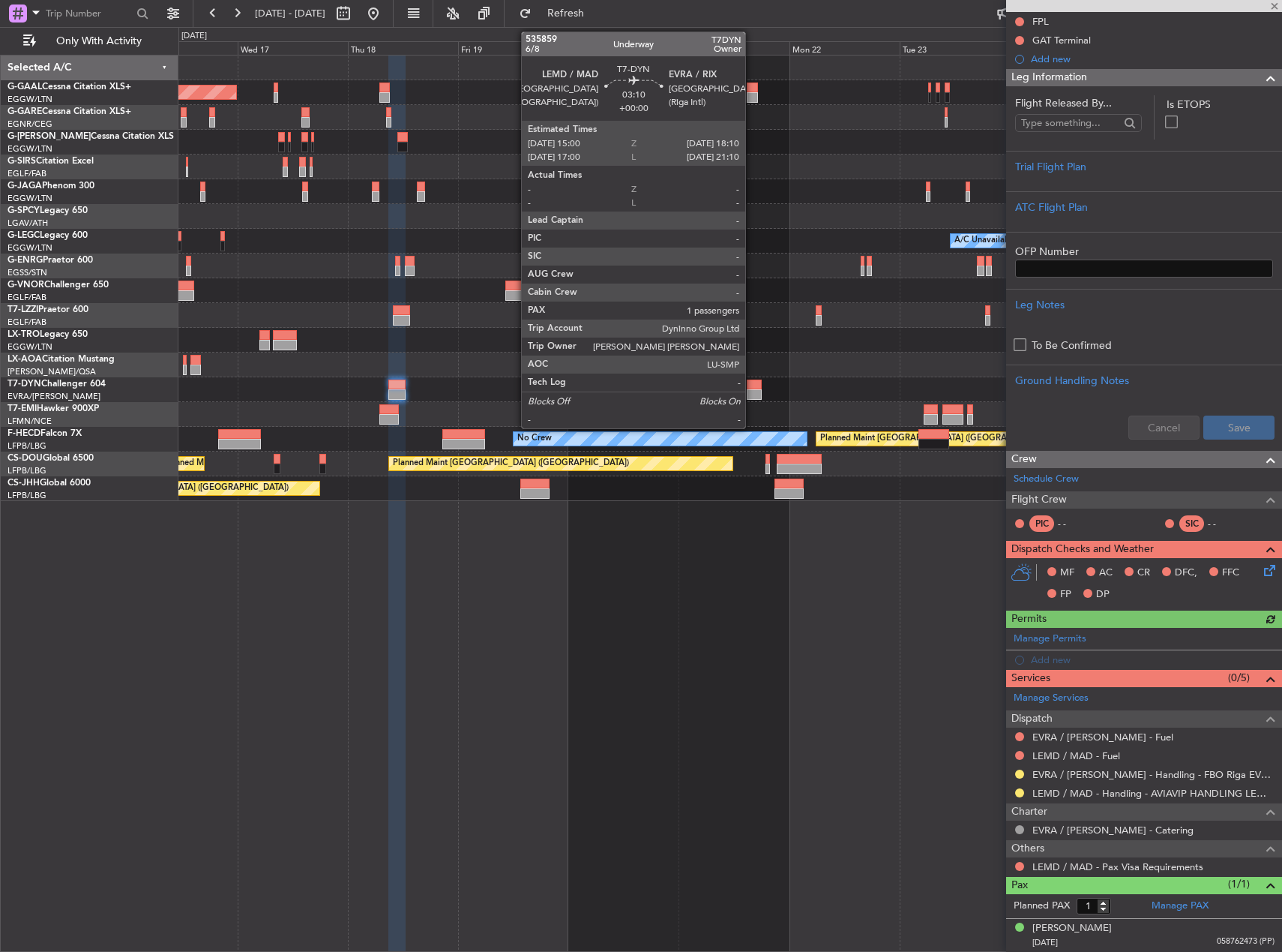
click at [752, 390] on div at bounding box center [754, 394] width 15 height 11
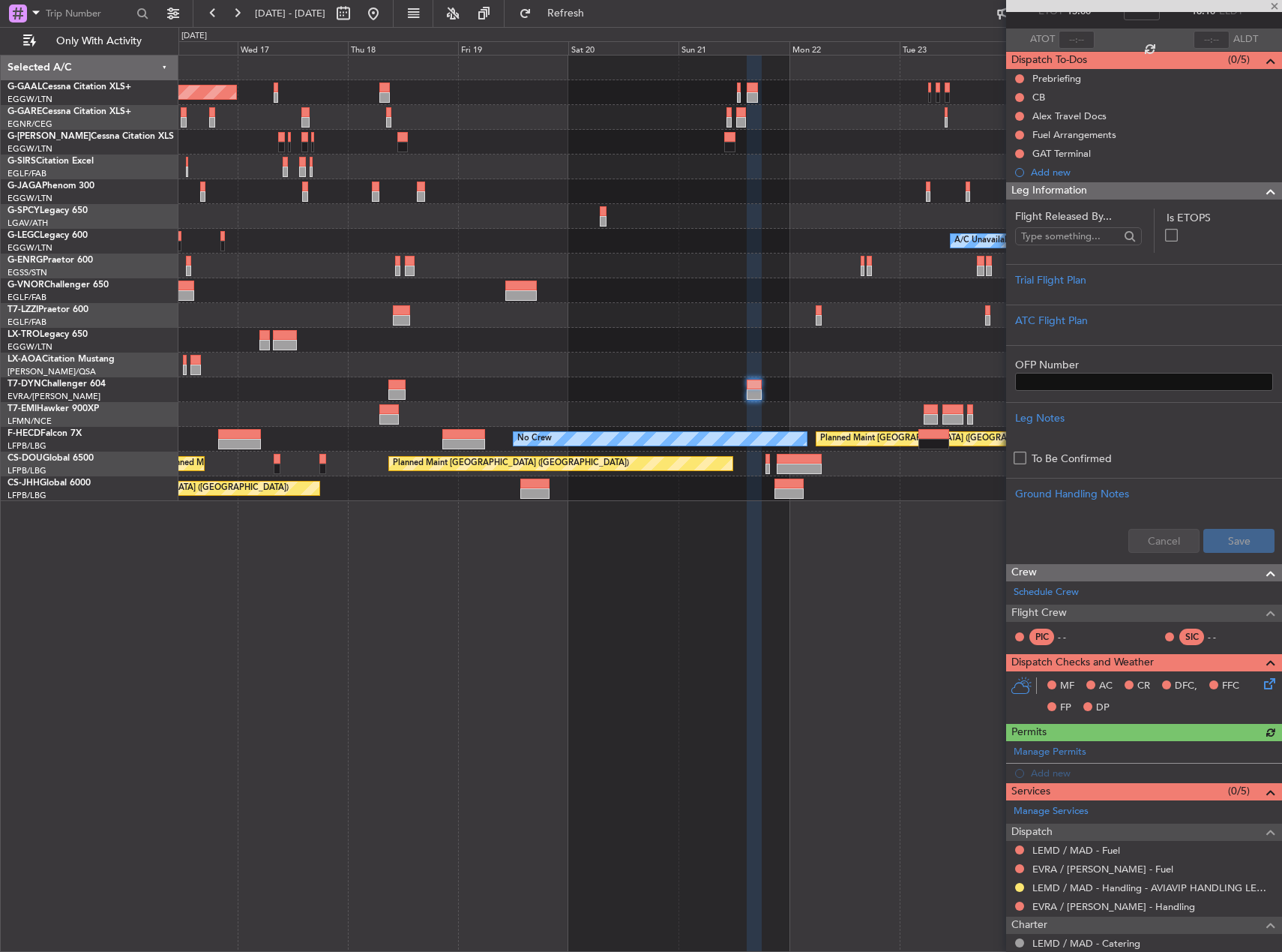
scroll to position [209, 0]
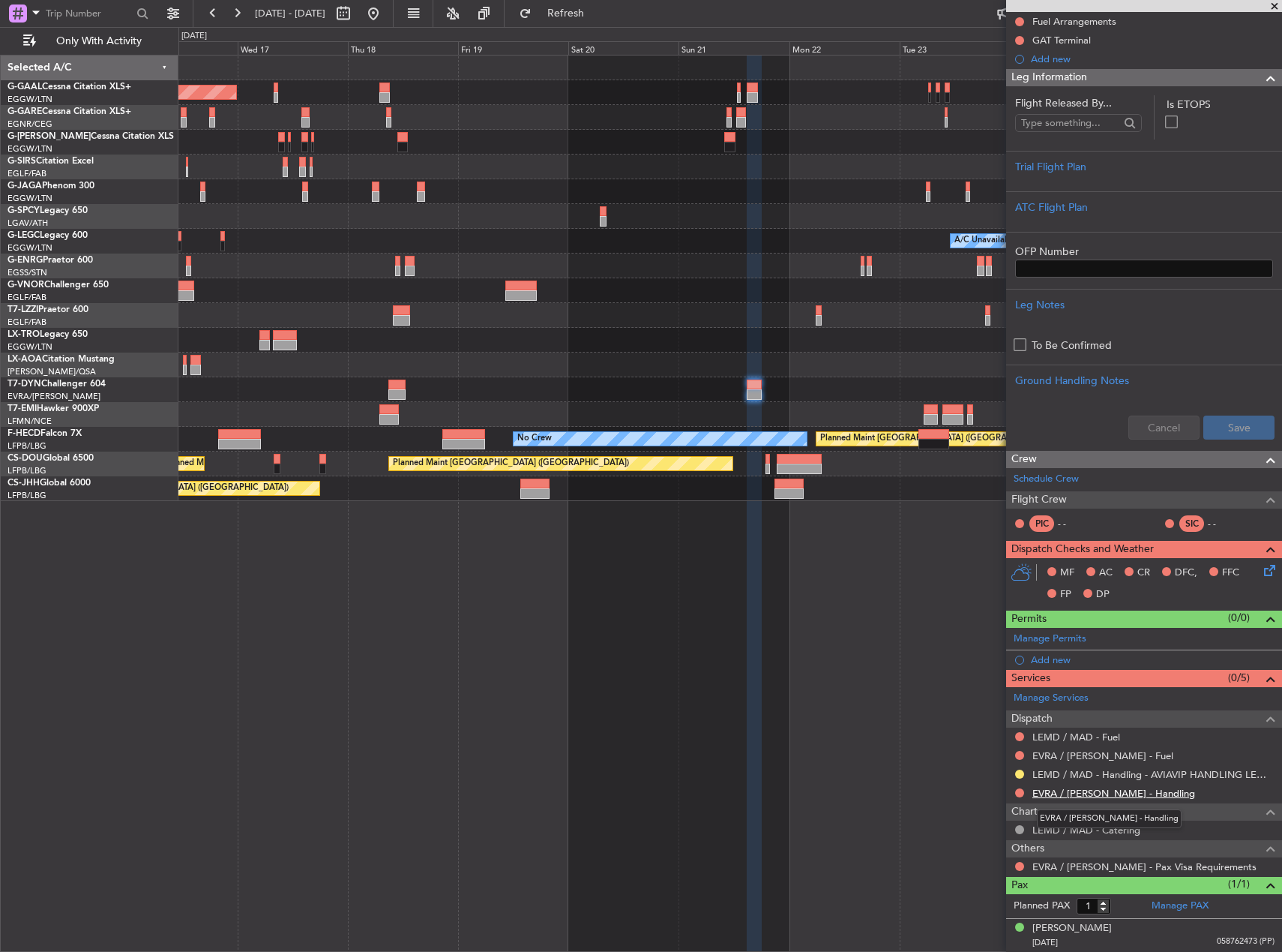
click at [1070, 797] on link "EVRA / RIX - Handling" at bounding box center [1114, 793] width 163 height 13
drag, startPoint x: 639, startPoint y: 21, endPoint x: 636, endPoint y: 30, distance: 9.5
click at [602, 21] on button "Refresh" at bounding box center [556, 14] width 90 height 24
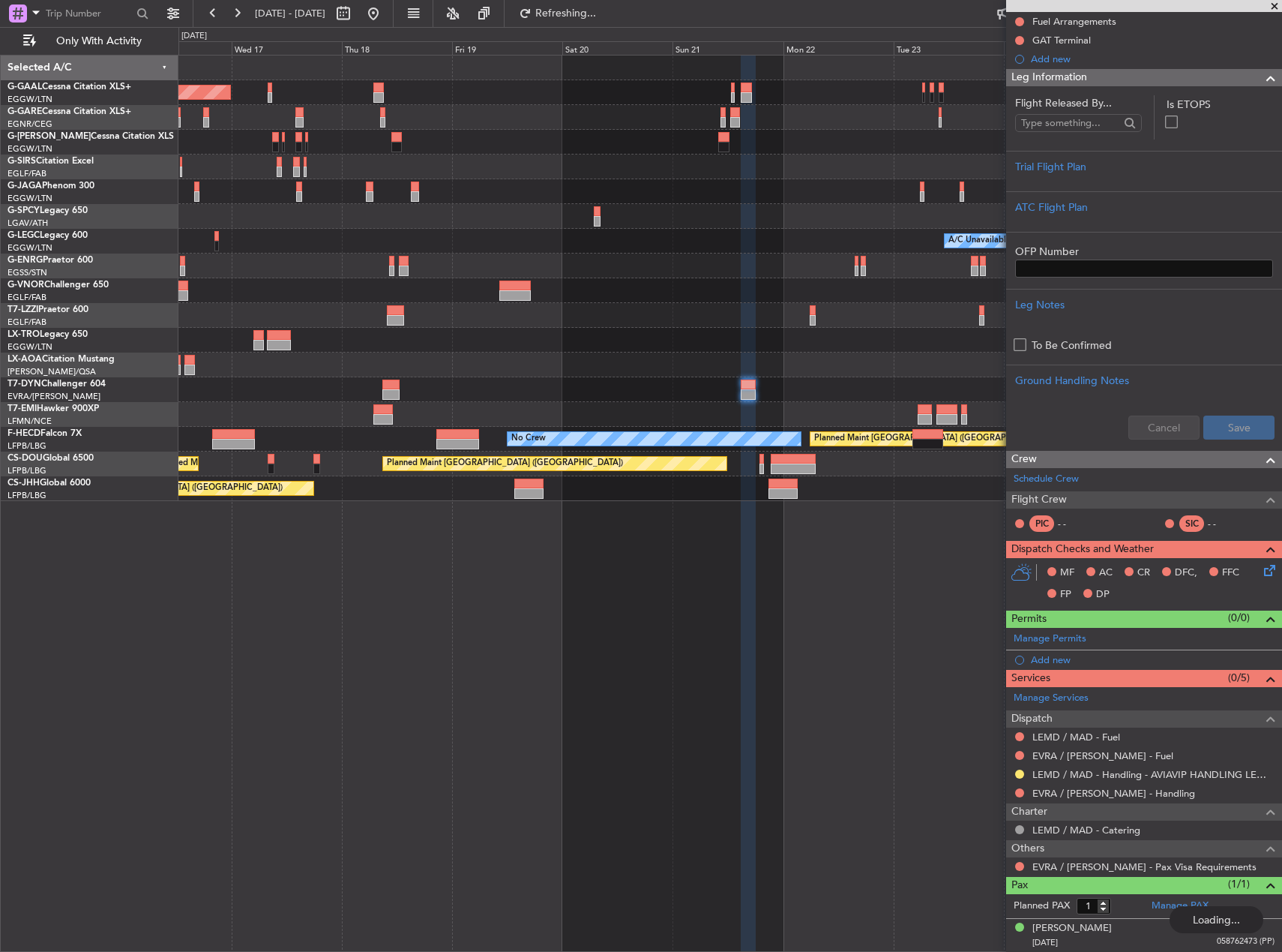
click at [824, 639] on div "Planned Maint Dusseldorf Planned Maint London (Luton) A/C Unavailable London (L…" at bounding box center [730, 502] width 1104 height 897
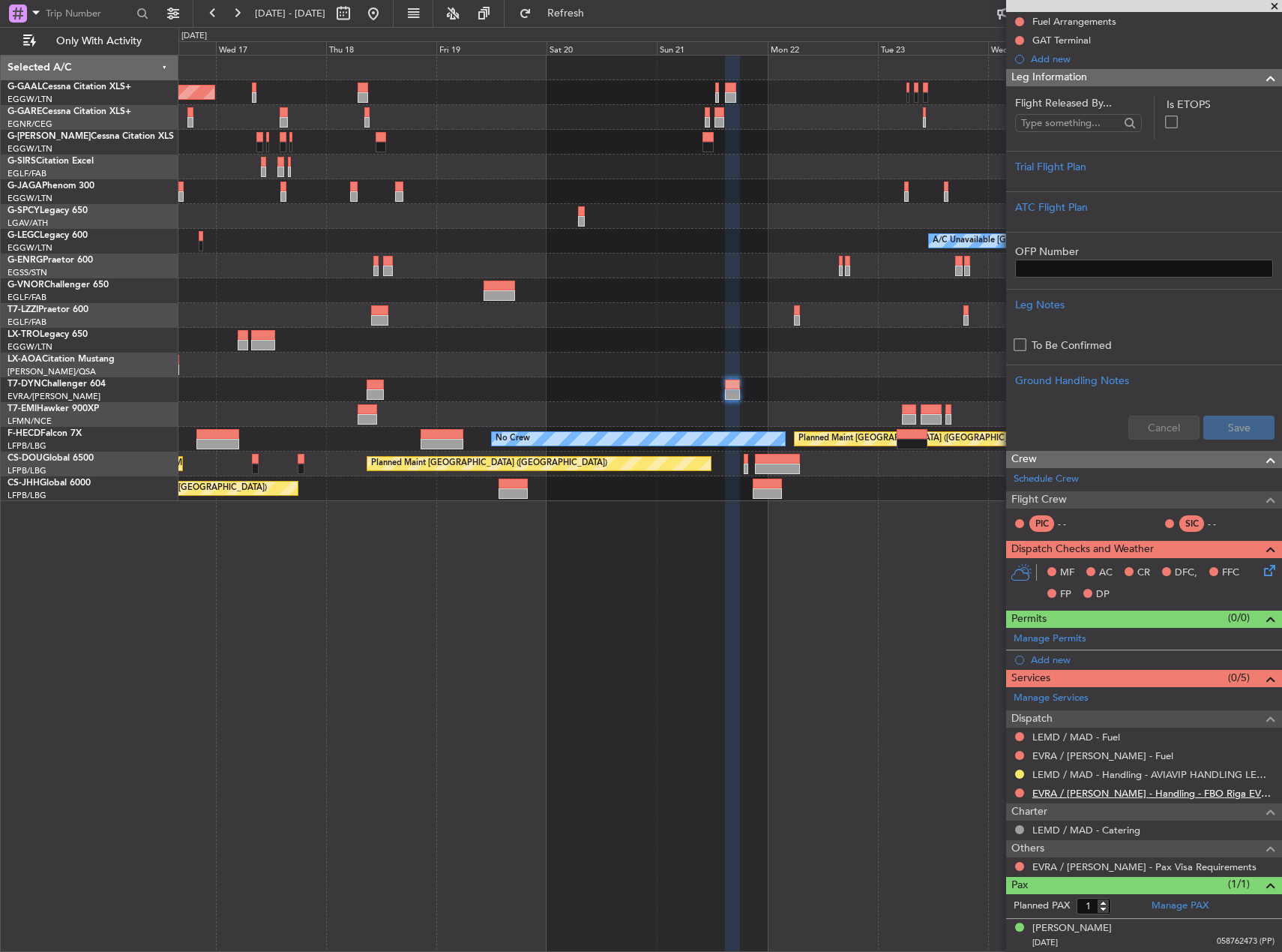
click at [1084, 791] on link "EVRA / RIX - Handling - FBO Riga EVRA / RIX" at bounding box center [1154, 793] width 242 height 13
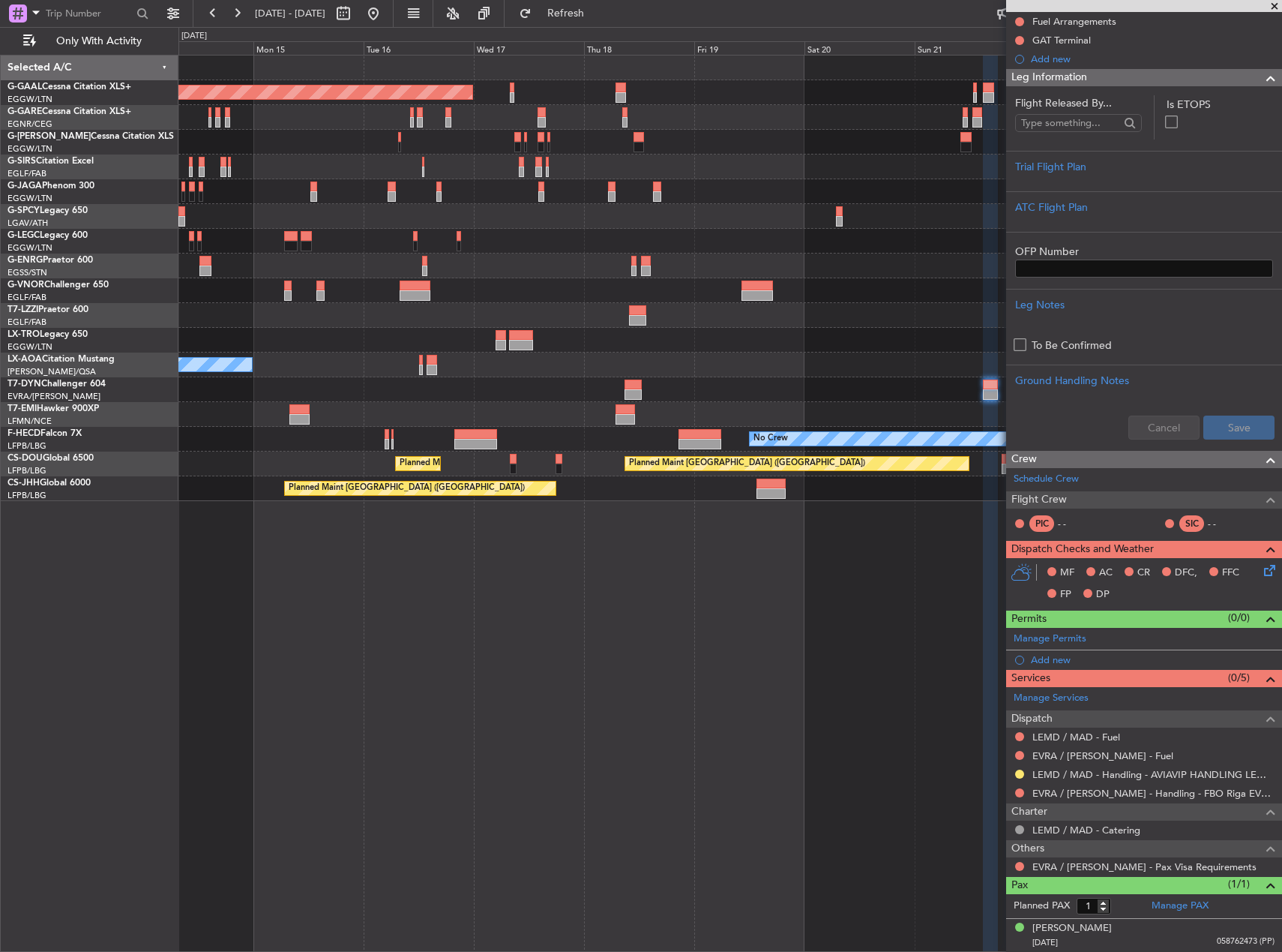
click at [624, 297] on div at bounding box center [730, 290] width 1103 height 25
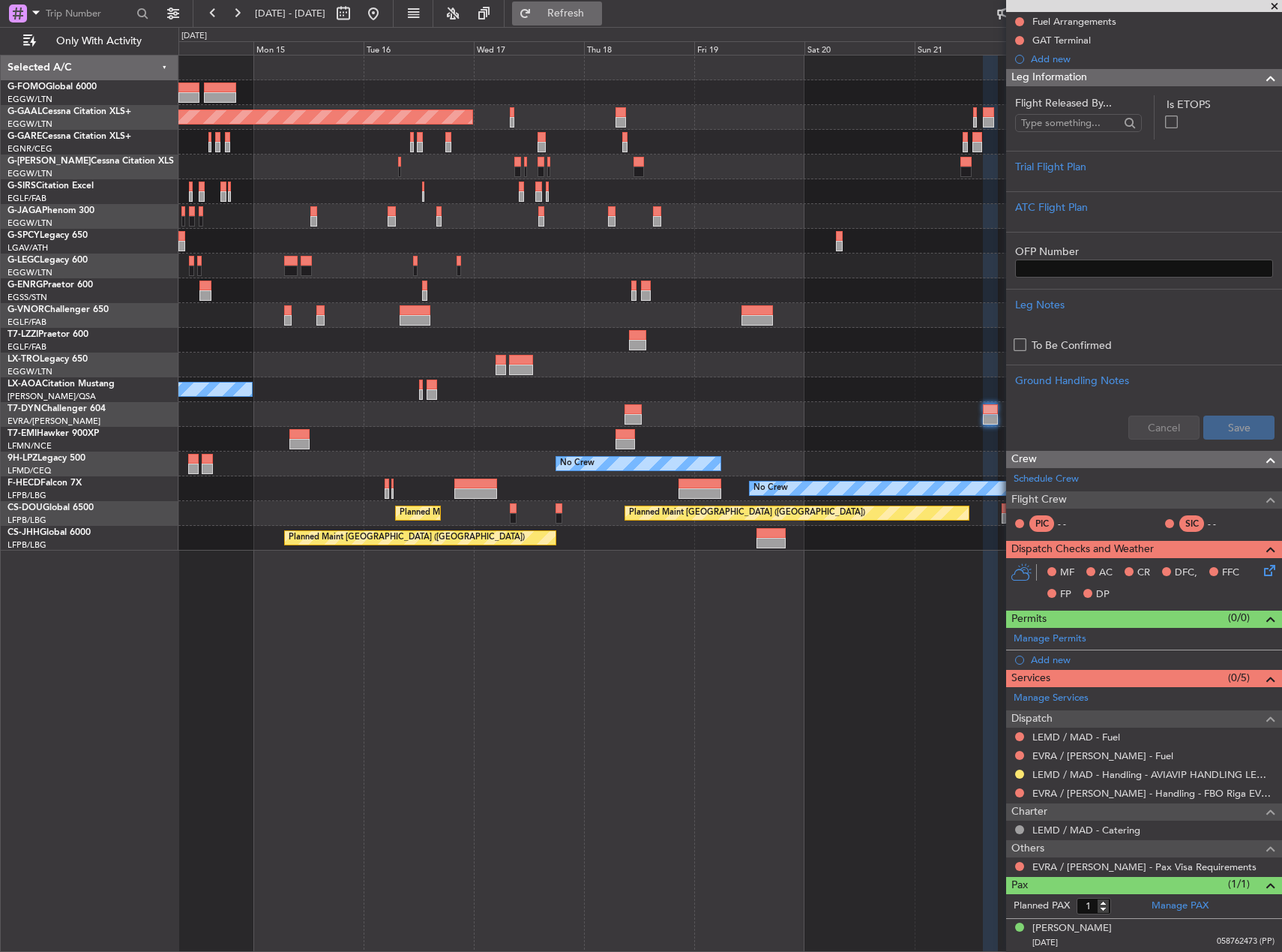
click at [598, 15] on span "Refresh" at bounding box center [566, 13] width 63 height 11
click at [1052, 659] on div "Add new" at bounding box center [1146, 659] width 230 height 13
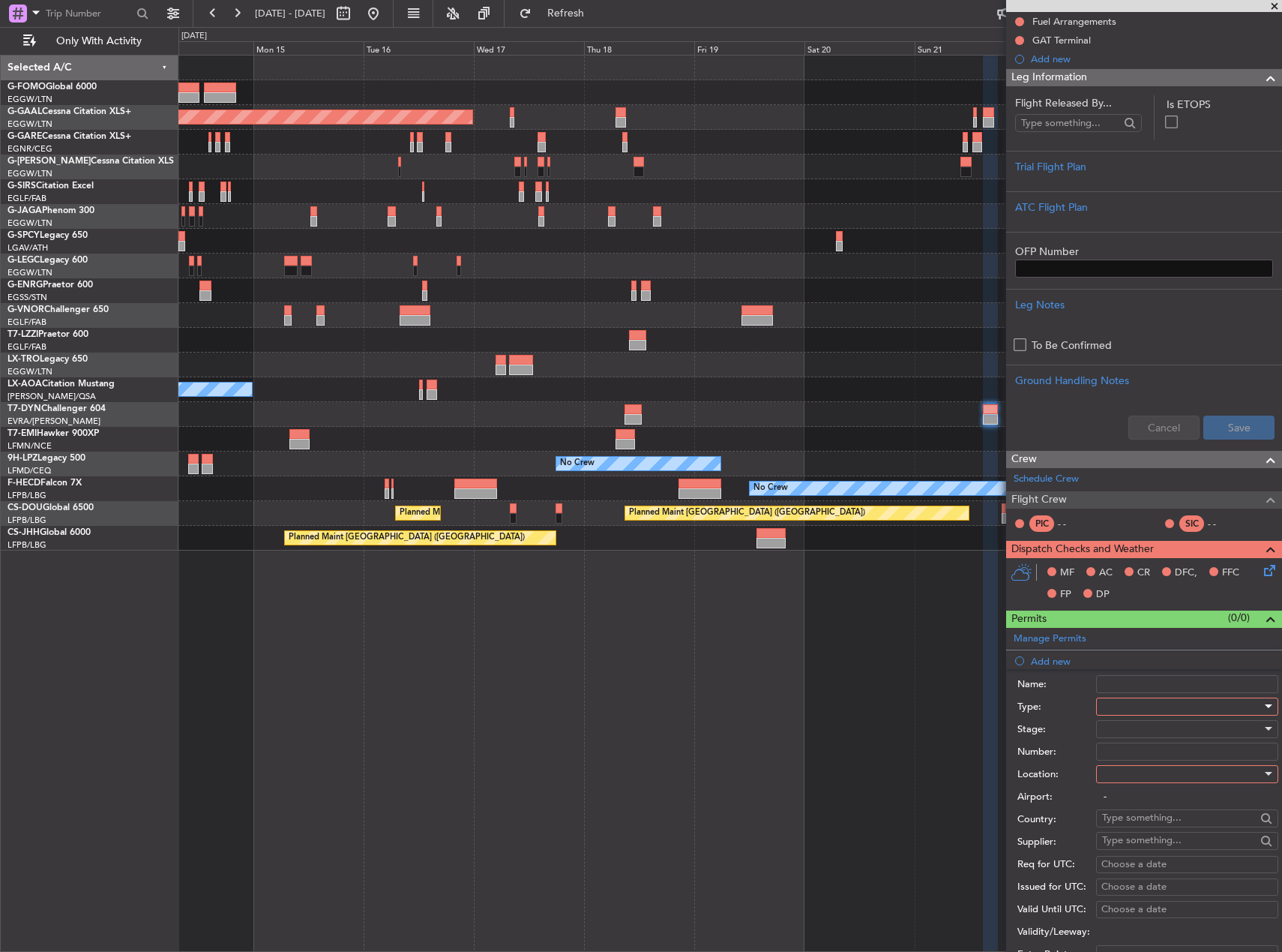
click at [1140, 707] on div at bounding box center [1182, 706] width 160 height 23
click at [1151, 846] on span "Slot" at bounding box center [1181, 847] width 157 height 23
click at [1120, 730] on div at bounding box center [1182, 729] width 160 height 23
drag, startPoint x: 1147, startPoint y: 760, endPoint x: 1146, endPoint y: 815, distance: 55.0
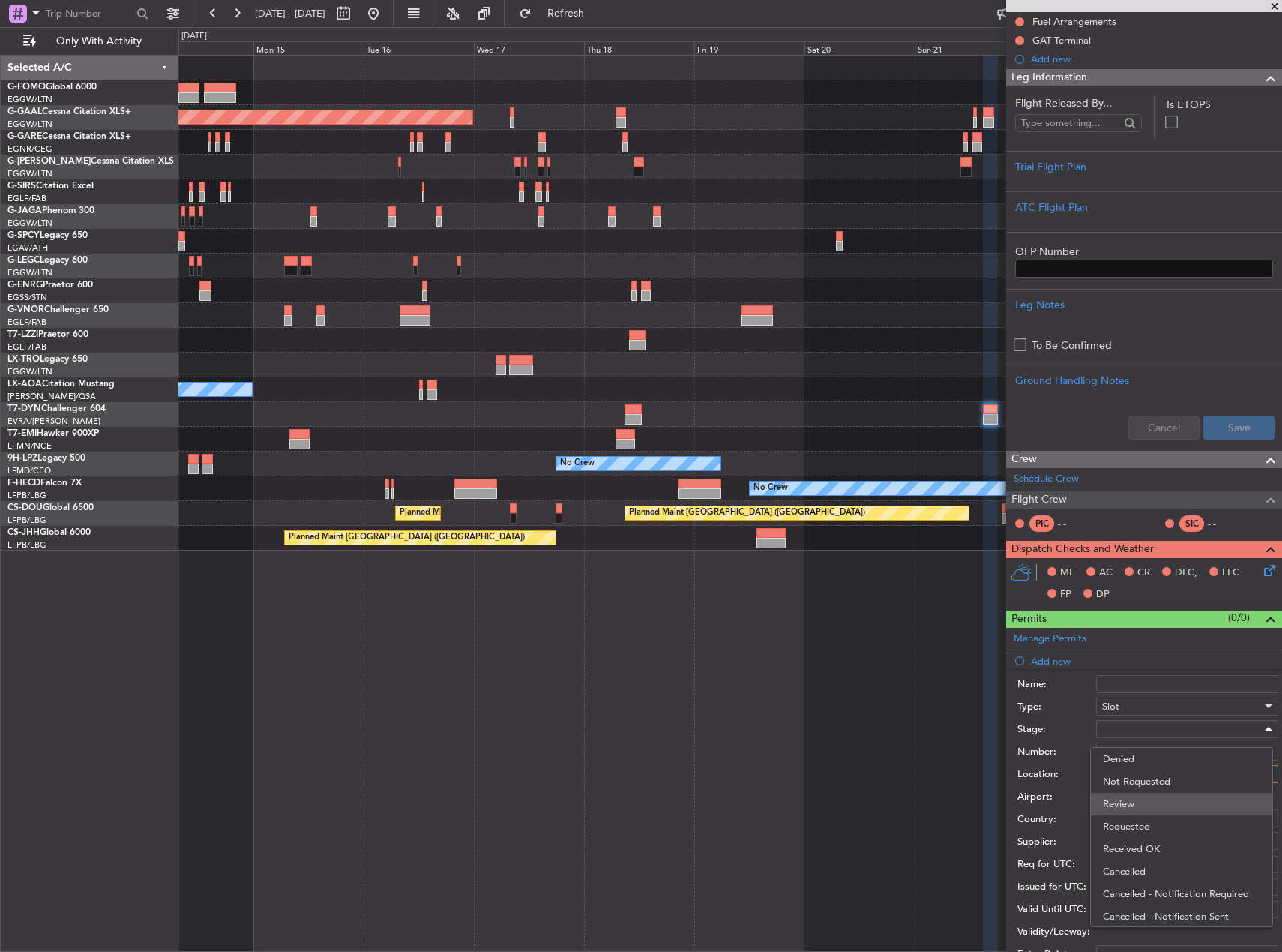
click at [1146, 815] on div "Denied Not Requested Review Requested Received OK Cancelled Cancelled - Notific…" at bounding box center [1181, 837] width 183 height 180
drag, startPoint x: 1146, startPoint y: 815, endPoint x: 1148, endPoint y: 830, distance: 15.1
click at [1148, 830] on span "Requested" at bounding box center [1181, 826] width 157 height 23
click at [1133, 784] on div at bounding box center [1182, 774] width 160 height 23
click at [1142, 804] on span "Departure" at bounding box center [1181, 804] width 157 height 23
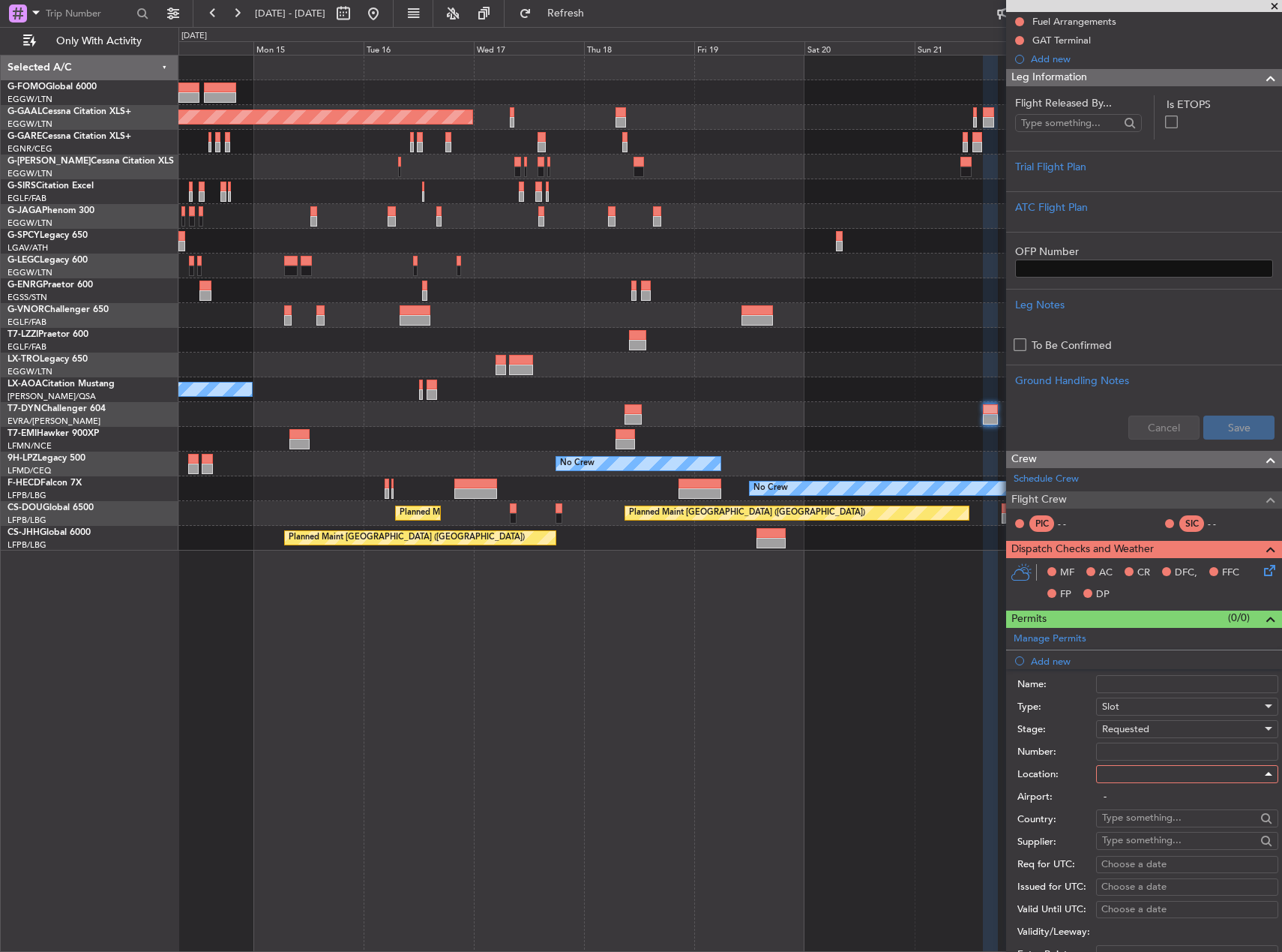
type input "LEMD / MAD"
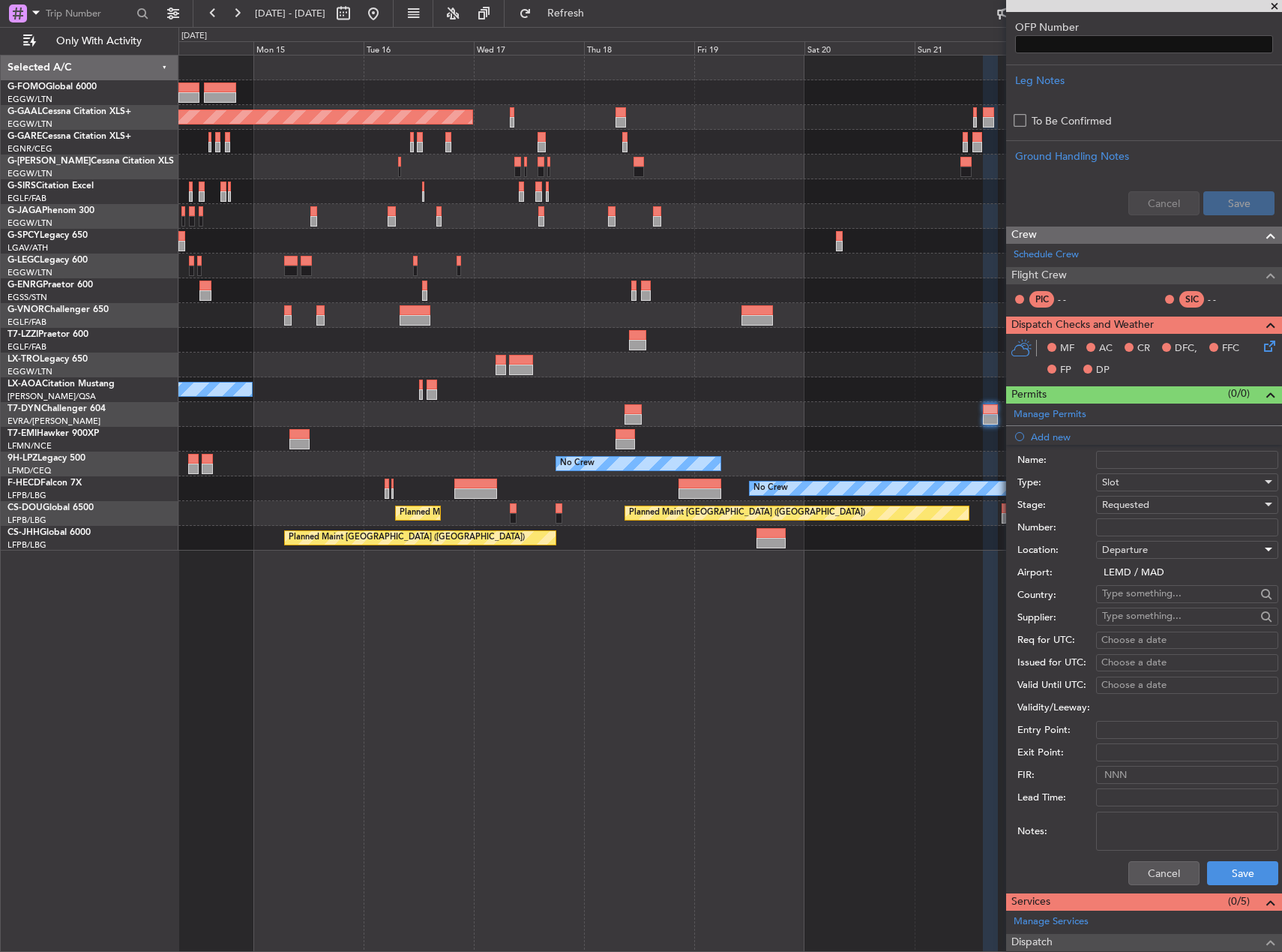
scroll to position [434, 0]
click at [1248, 869] on button "Save" at bounding box center [1242, 872] width 71 height 24
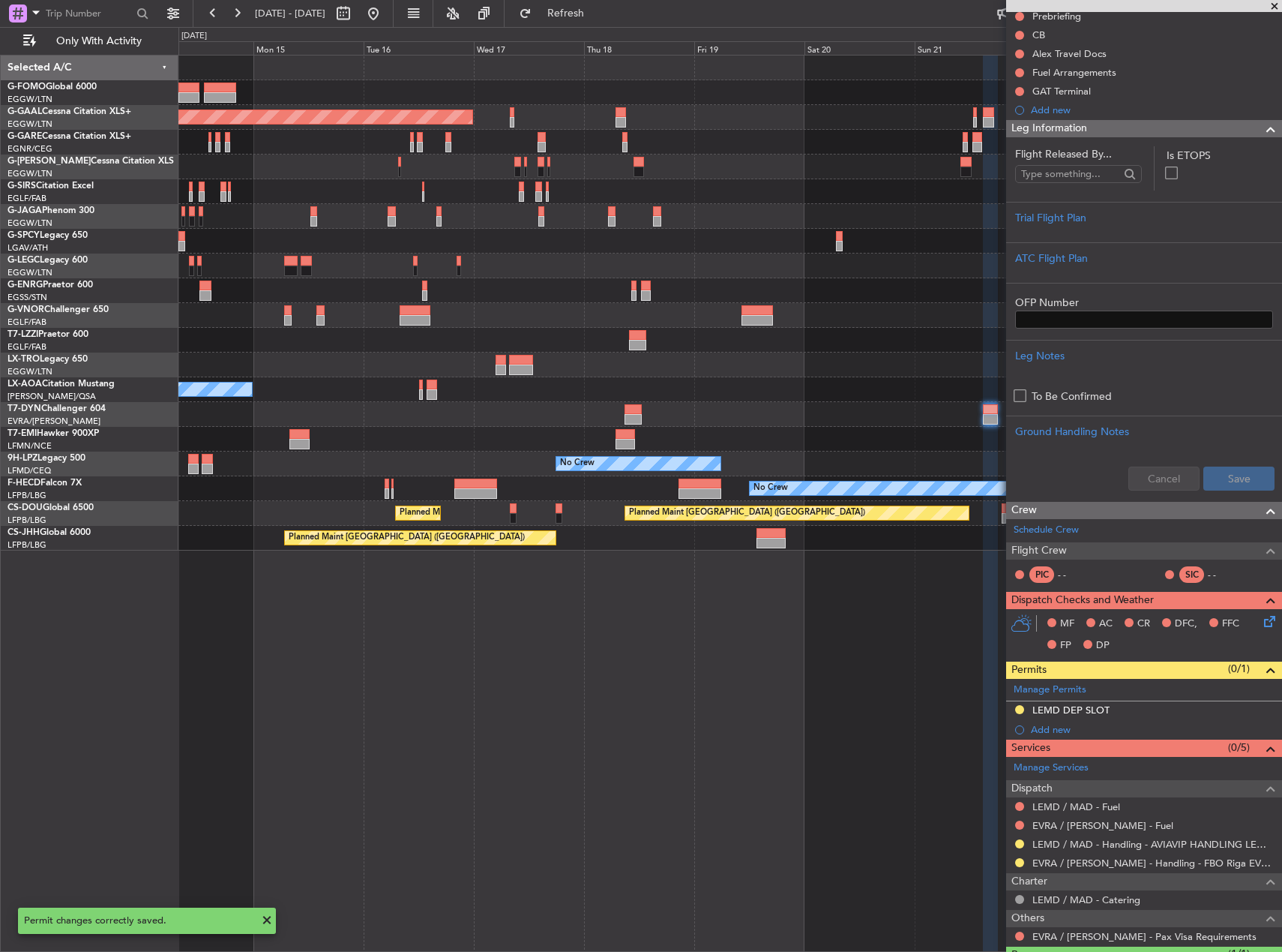
scroll to position [227, 0]
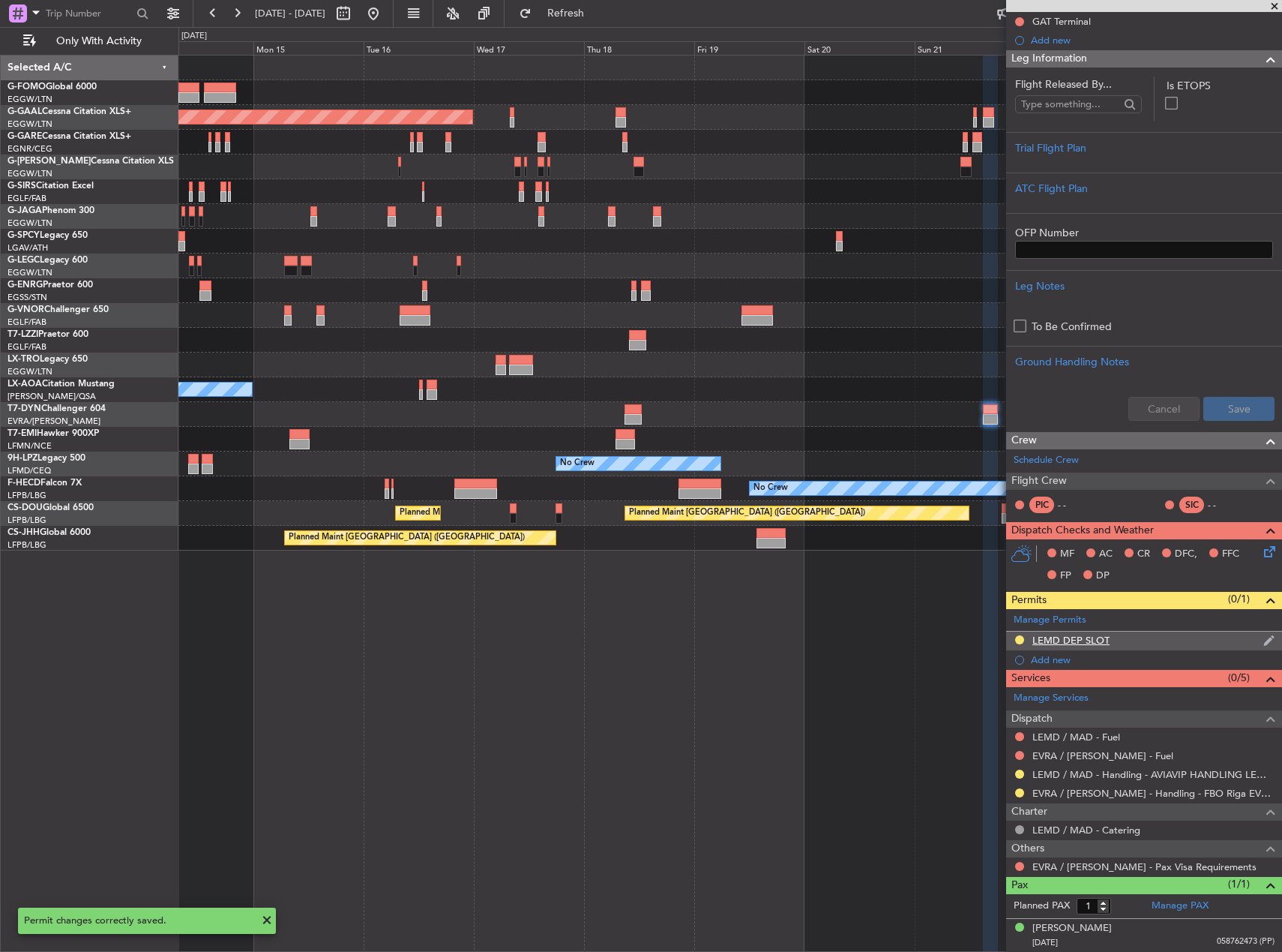
click at [1087, 644] on div "LEMD DEP SLOT" at bounding box center [1071, 640] width 77 height 13
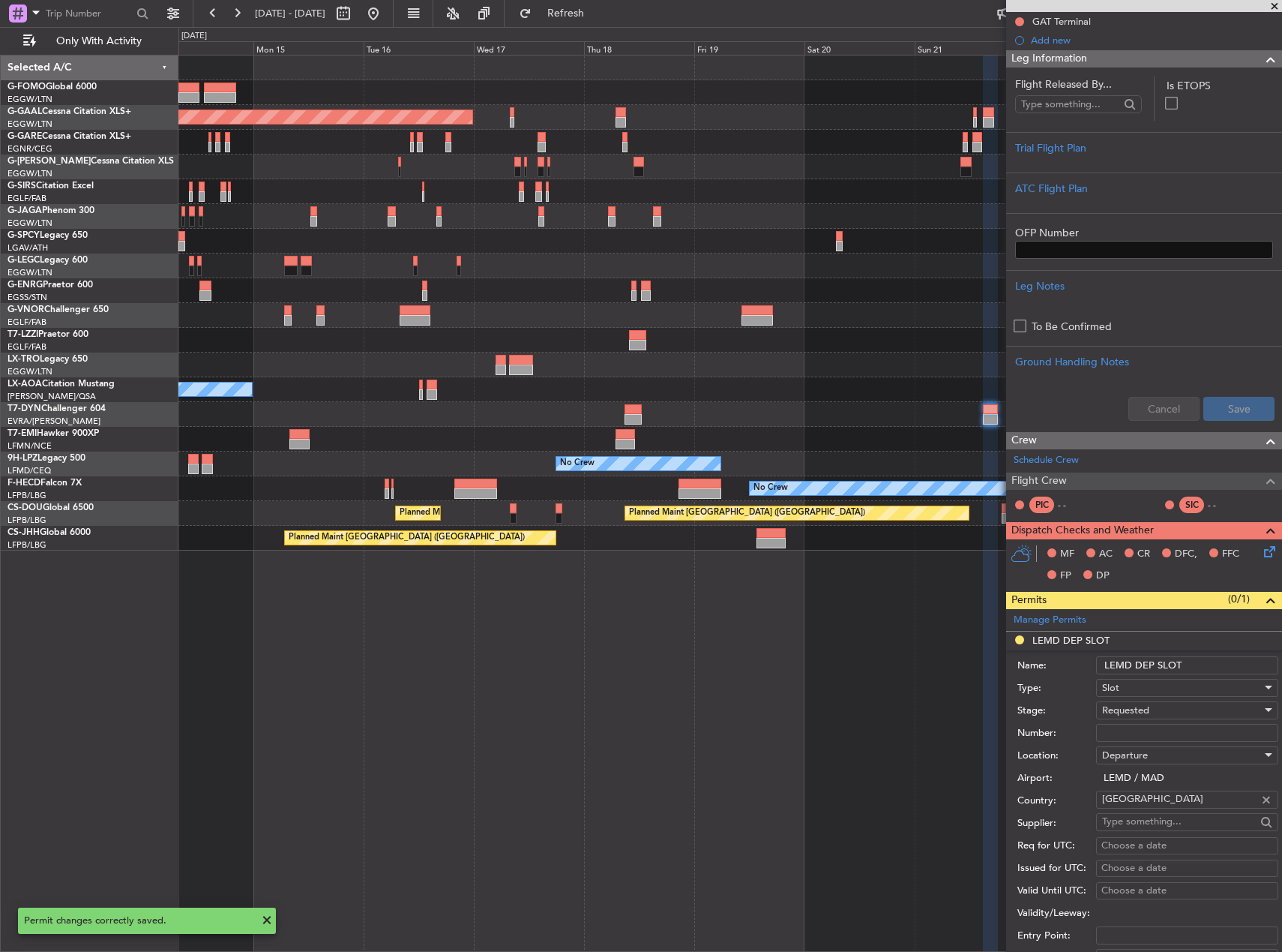
drag, startPoint x: 1189, startPoint y: 659, endPoint x: 1196, endPoint y: 664, distance: 8.6
click at [1191, 660] on input "LEMD DEP SLOT" at bounding box center [1187, 665] width 182 height 18
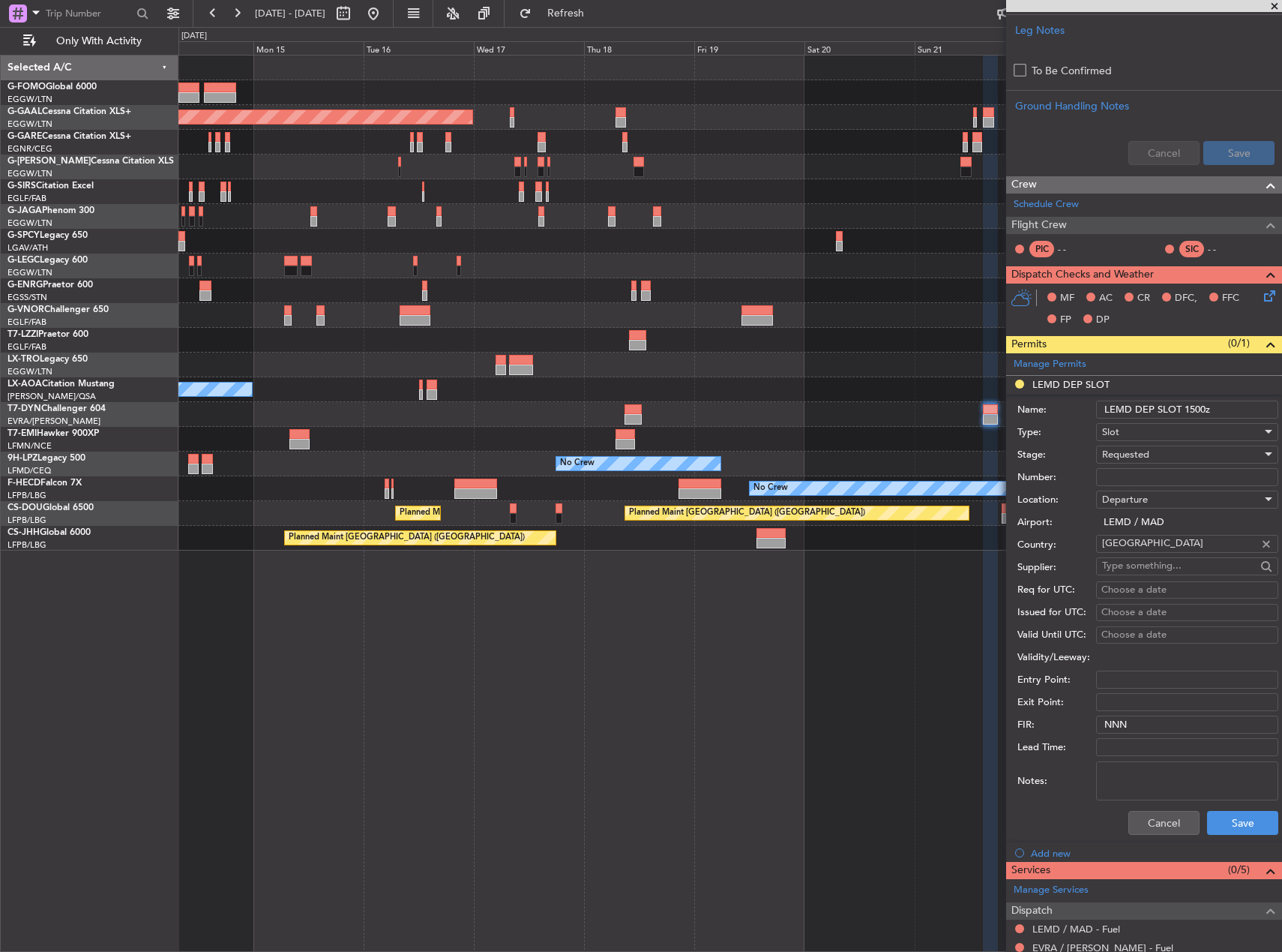
scroll to position [527, 0]
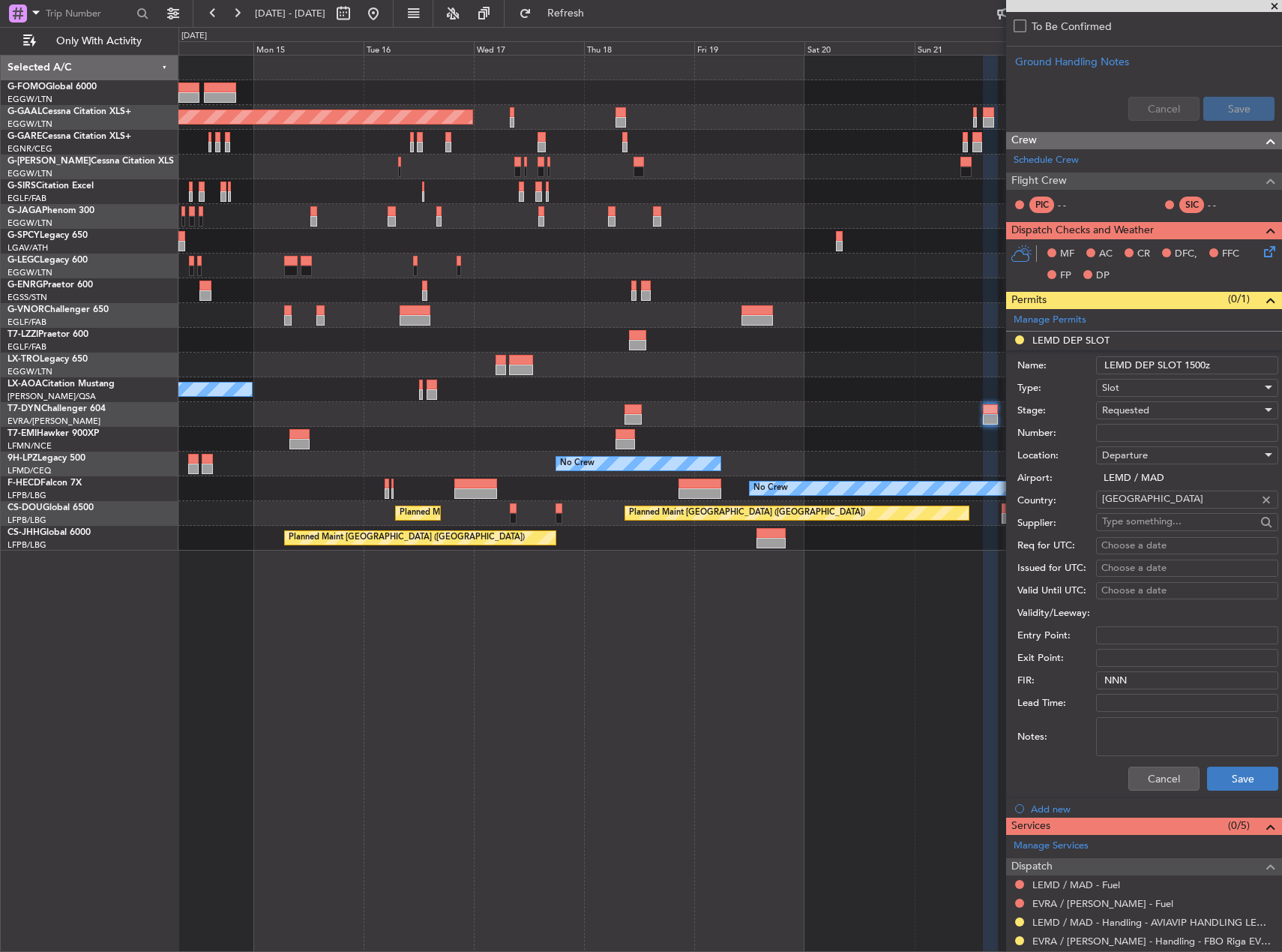
type input "LEMD DEP SLOT 1500z"
click at [1234, 772] on button "Save" at bounding box center [1242, 778] width 71 height 24
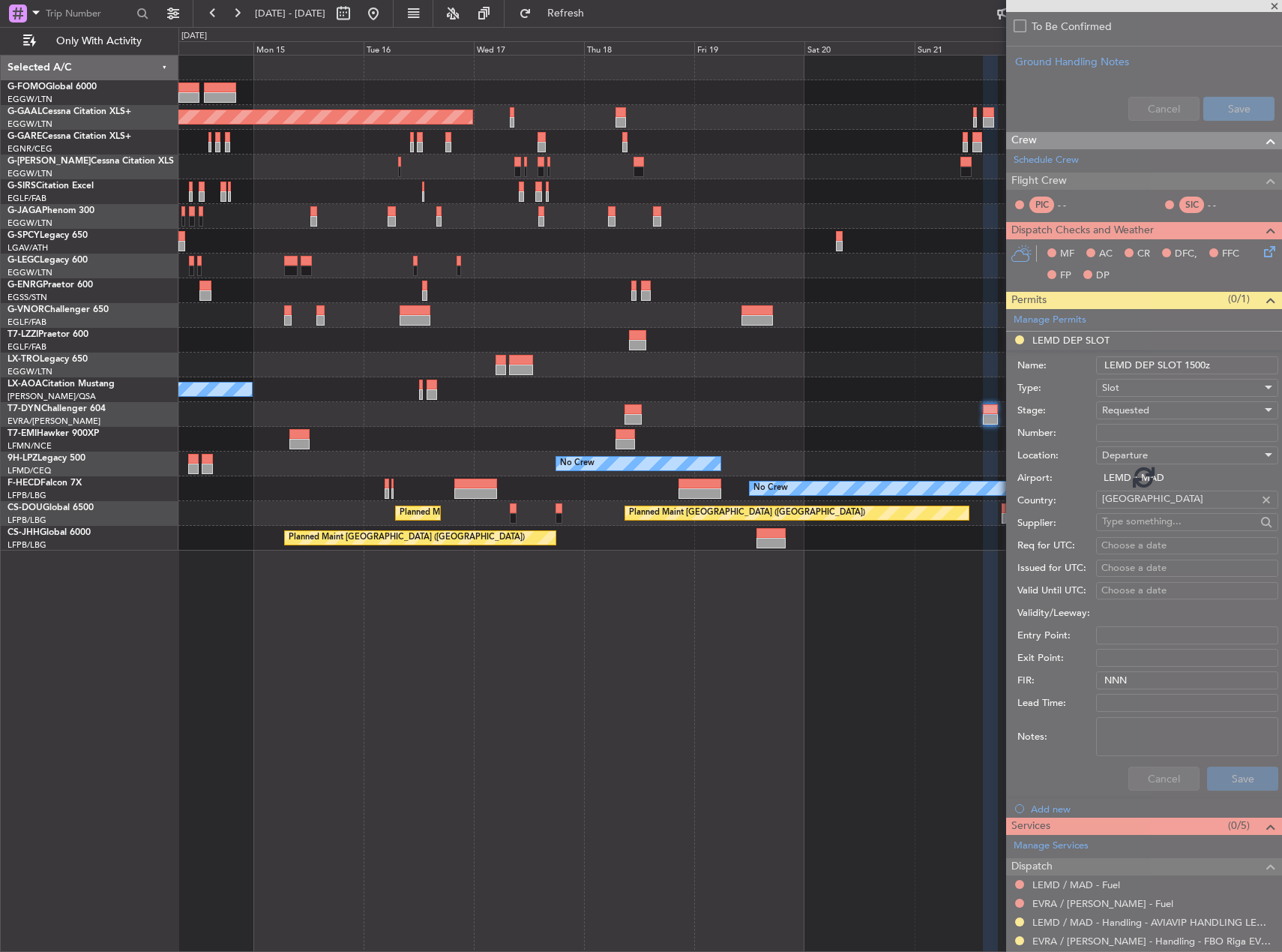
scroll to position [227, 0]
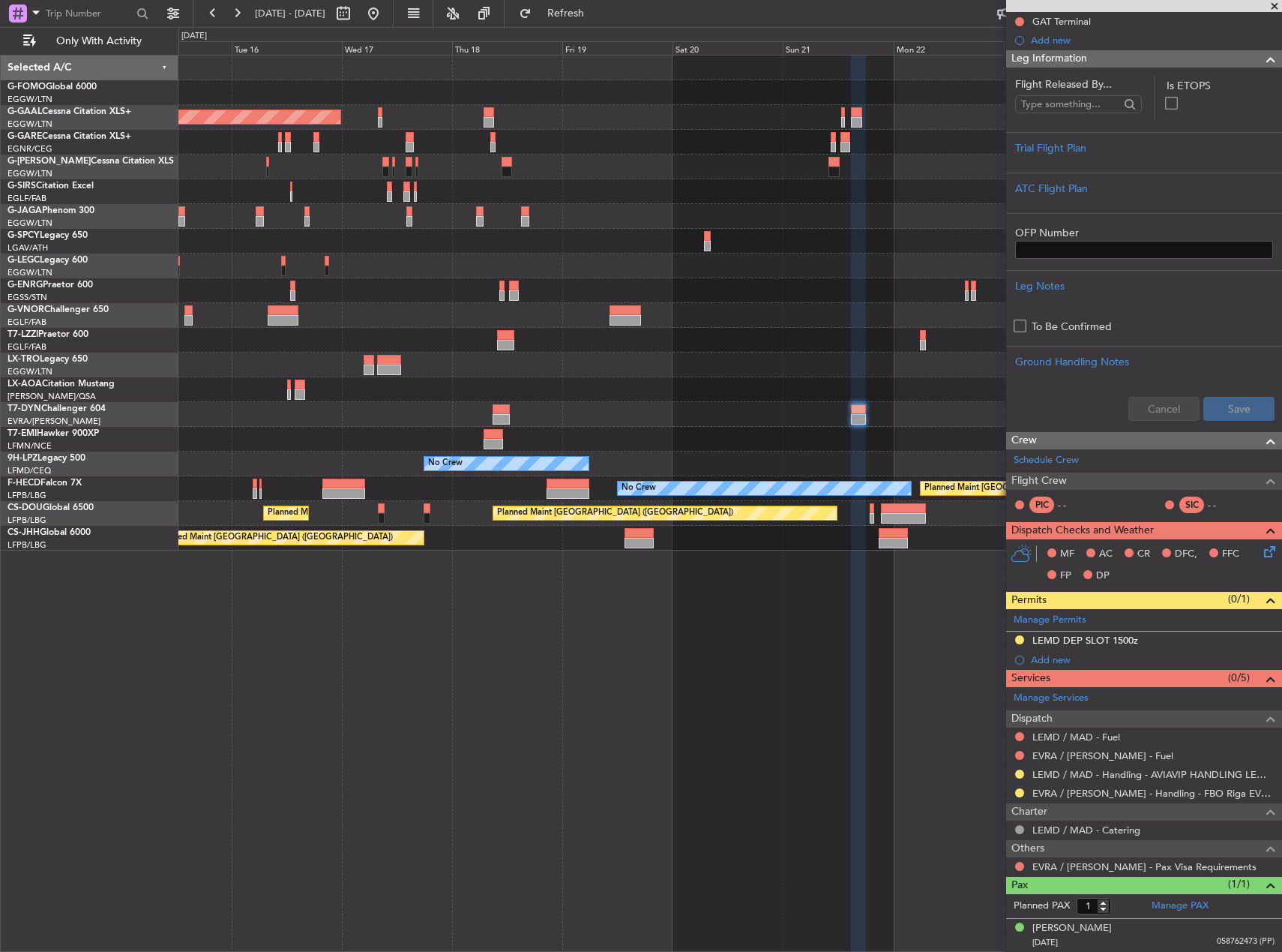
click at [623, 293] on div at bounding box center [730, 290] width 1103 height 25
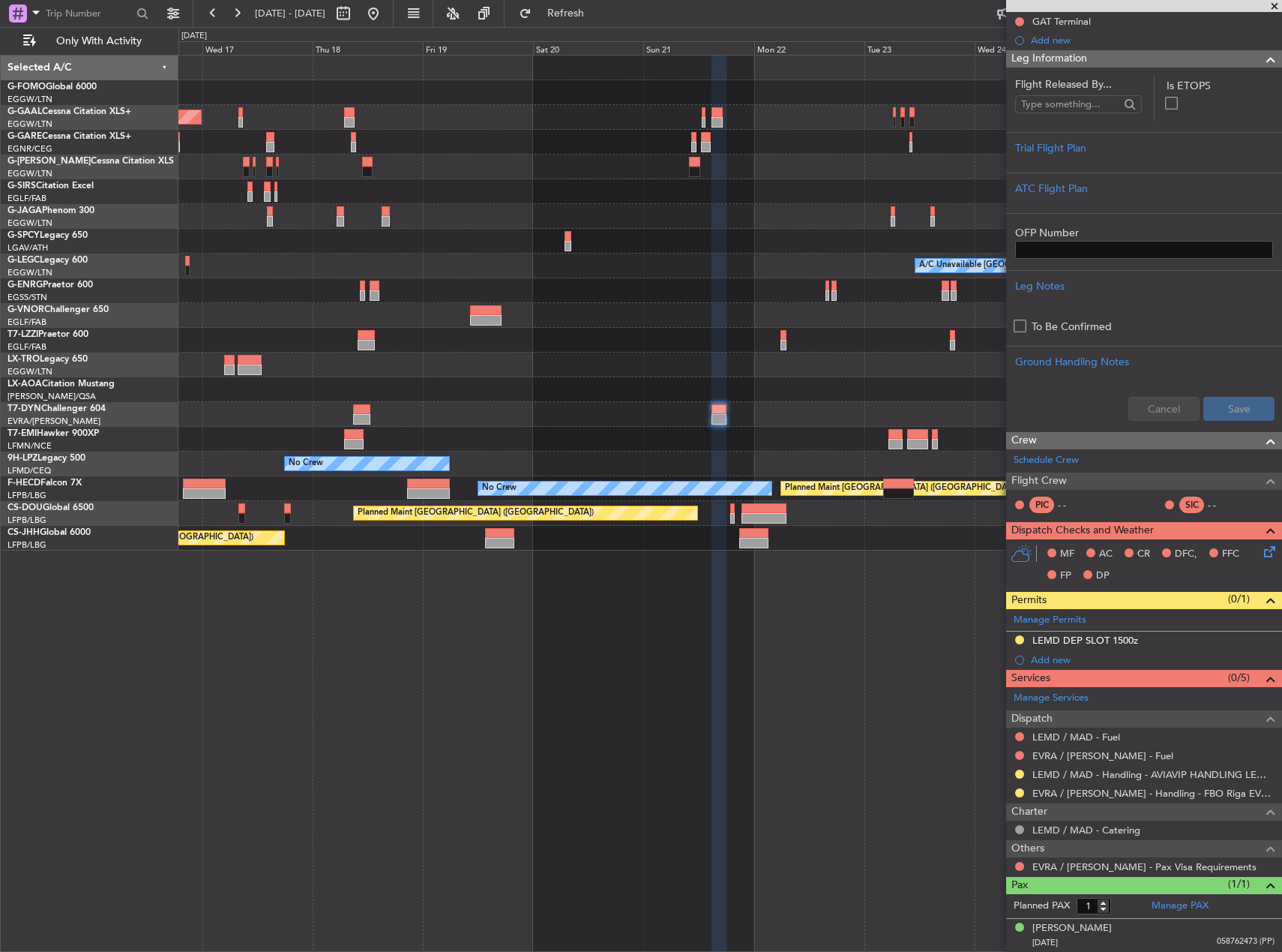
click at [641, 320] on div at bounding box center [730, 315] width 1103 height 25
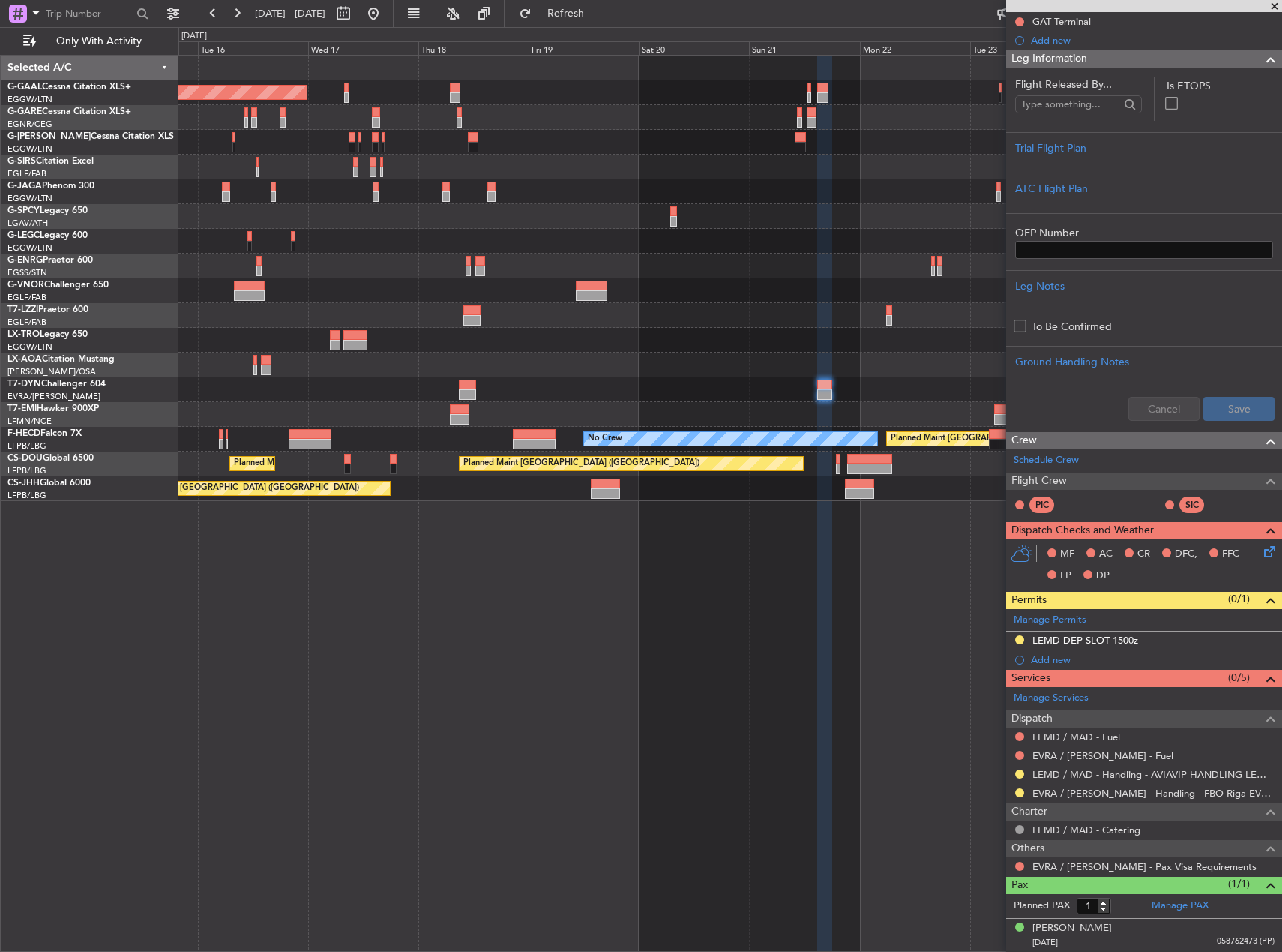
click at [666, 579] on div "Planned Maint Dusseldorf Planned Maint London (Luton) A/C Unavailable London (L…" at bounding box center [730, 502] width 1104 height 897
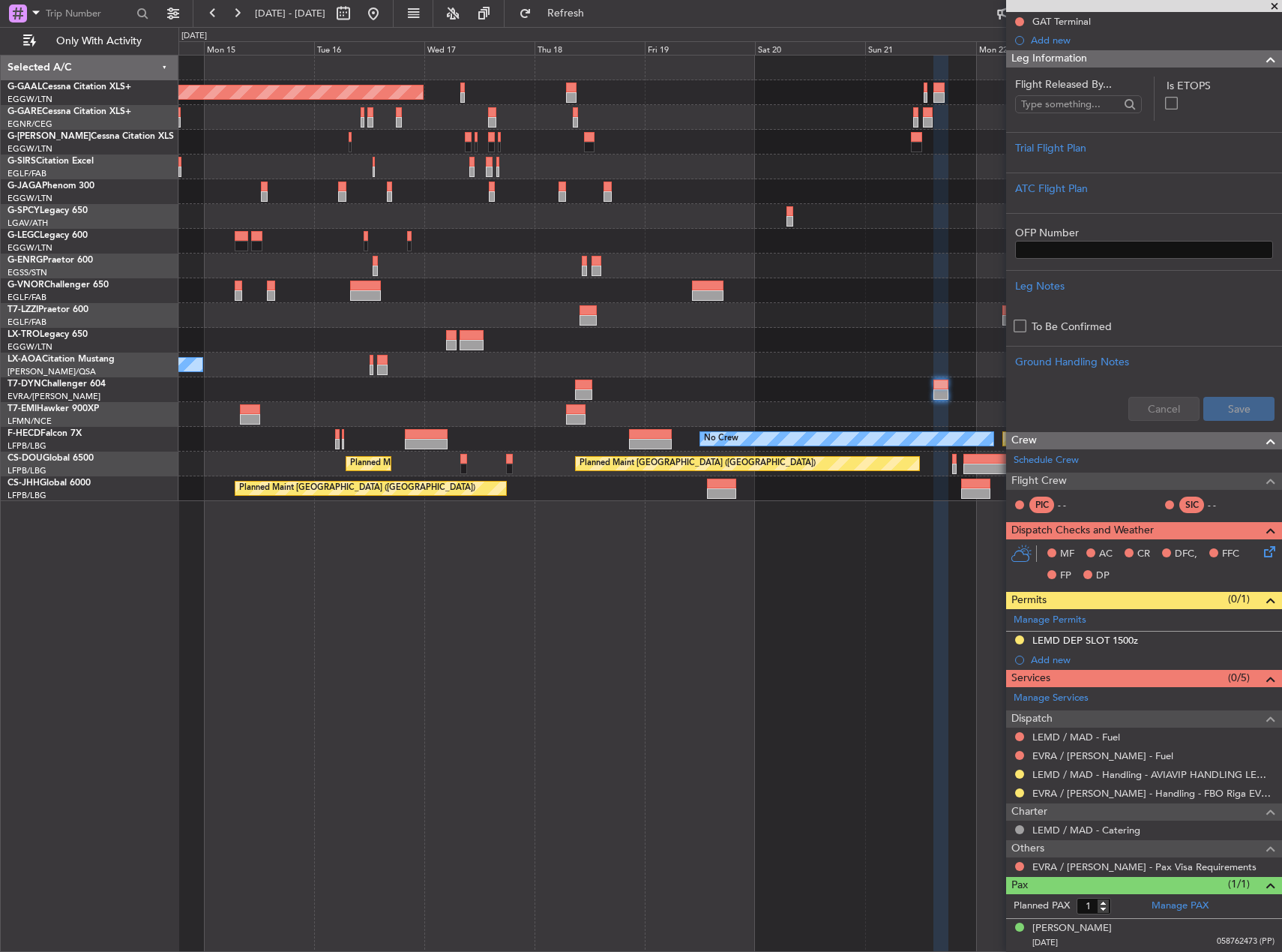
click at [532, 346] on div at bounding box center [730, 340] width 1103 height 25
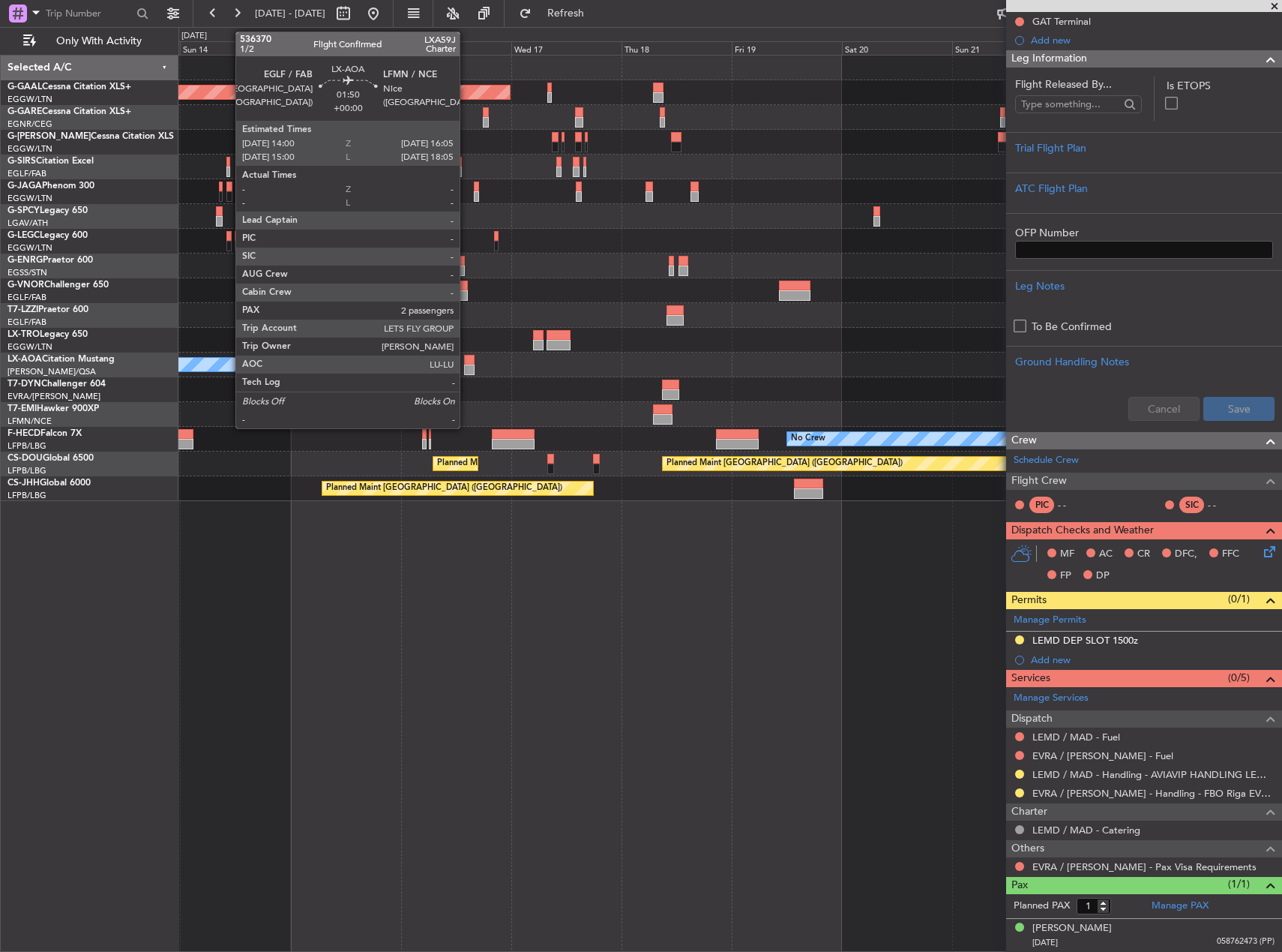
click at [467, 366] on div at bounding box center [470, 370] width 10 height 11
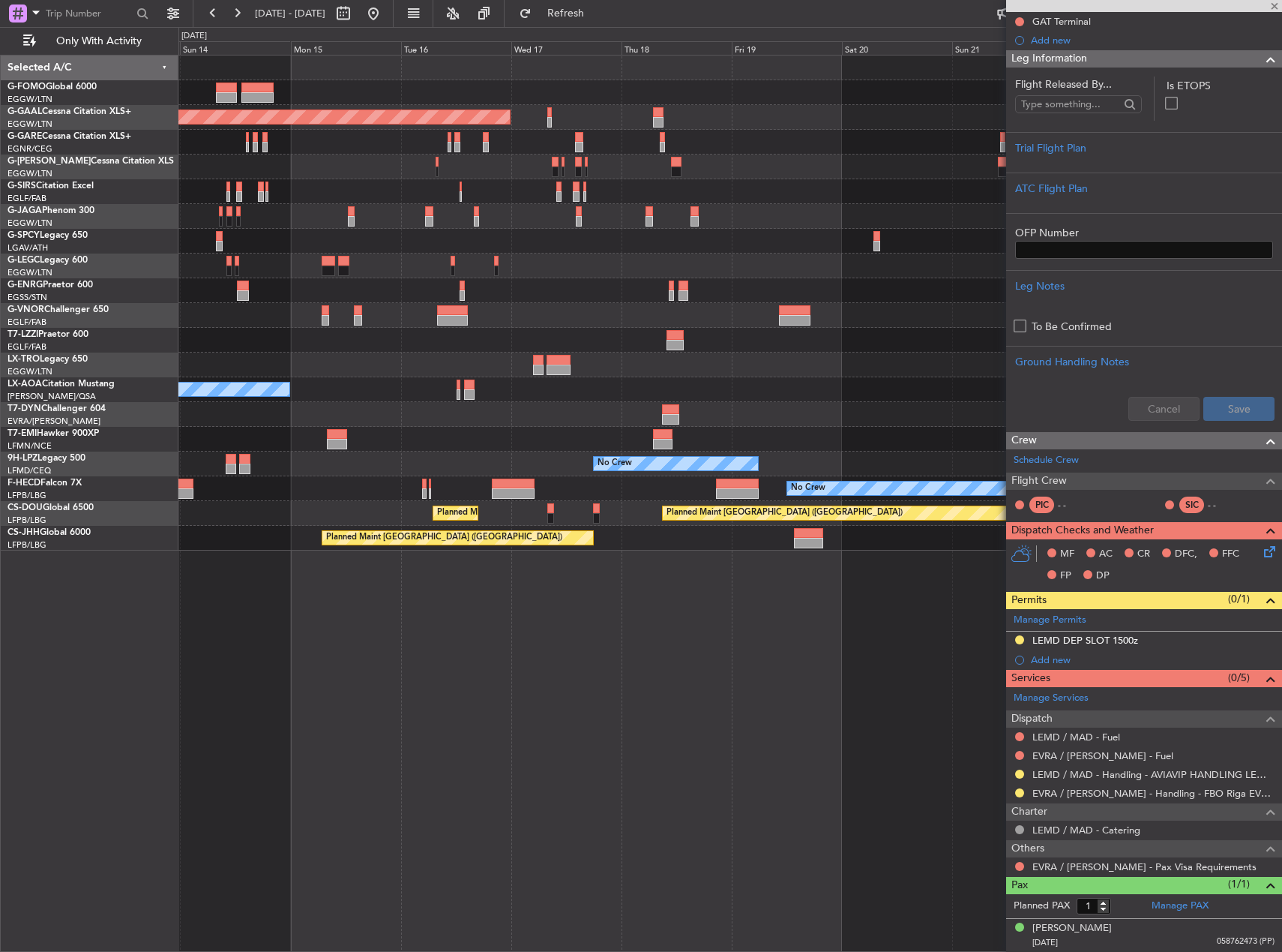
type input "2"
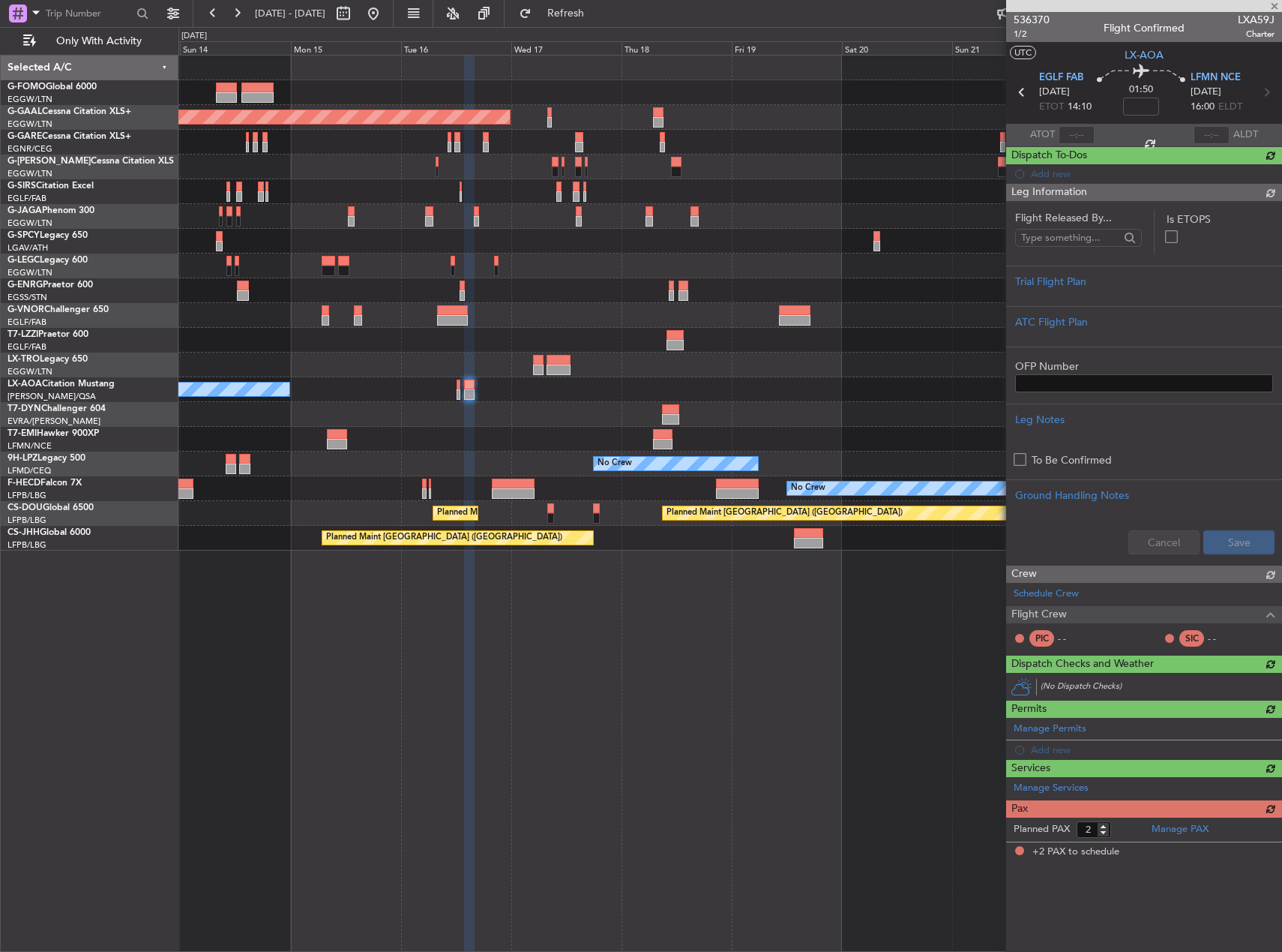
scroll to position [0, 0]
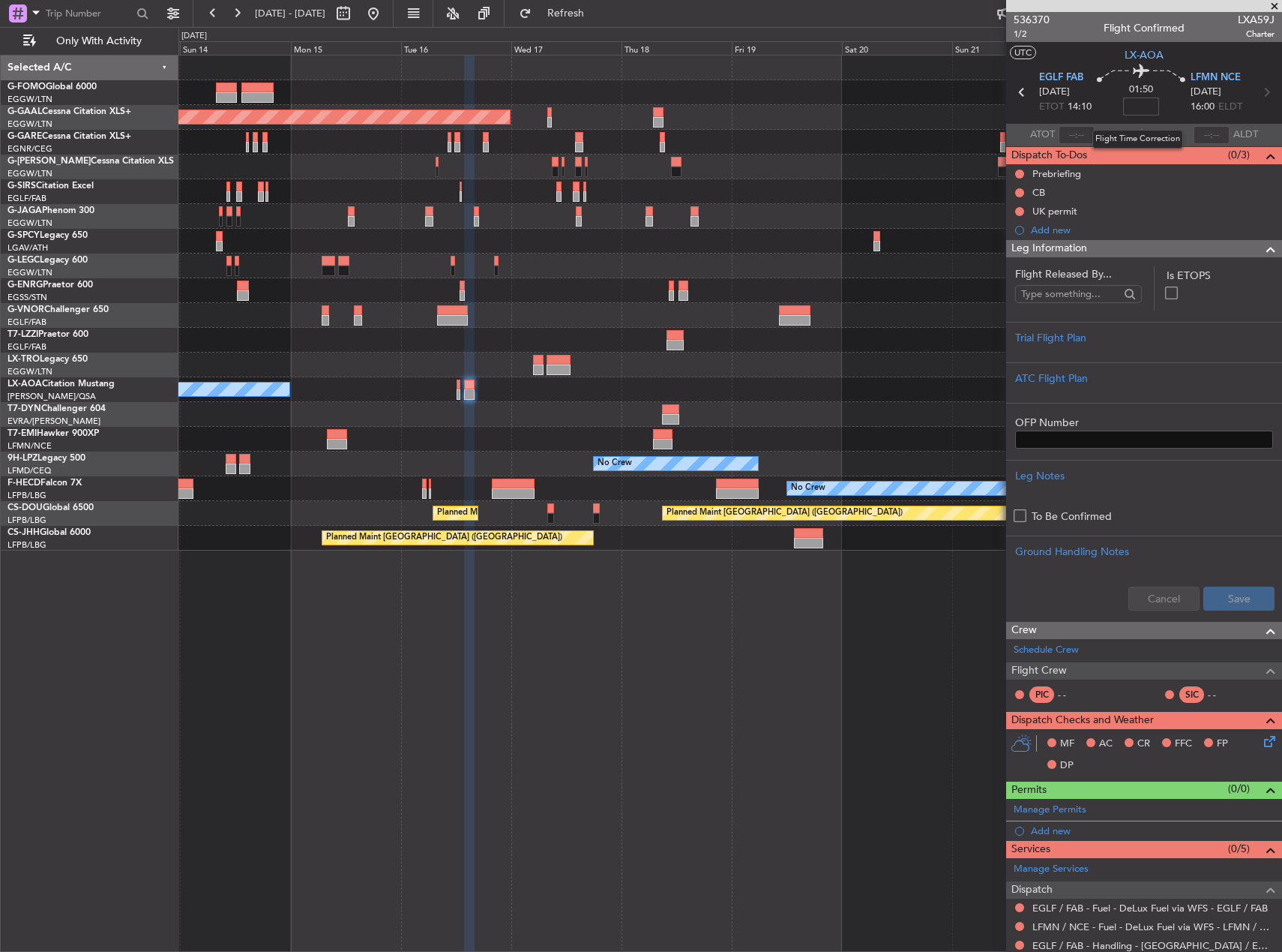
click at [1144, 111] on input at bounding box center [1142, 107] width 36 height 18
click at [959, 263] on div "A/C Unavailable London (Luton) Owner" at bounding box center [730, 265] width 1103 height 25
type input "+00:35"
click at [631, 695] on div "Planned Maint Dusseldorf Planned Maint London (Luton) A/C Unavailable London (L…" at bounding box center [730, 502] width 1104 height 897
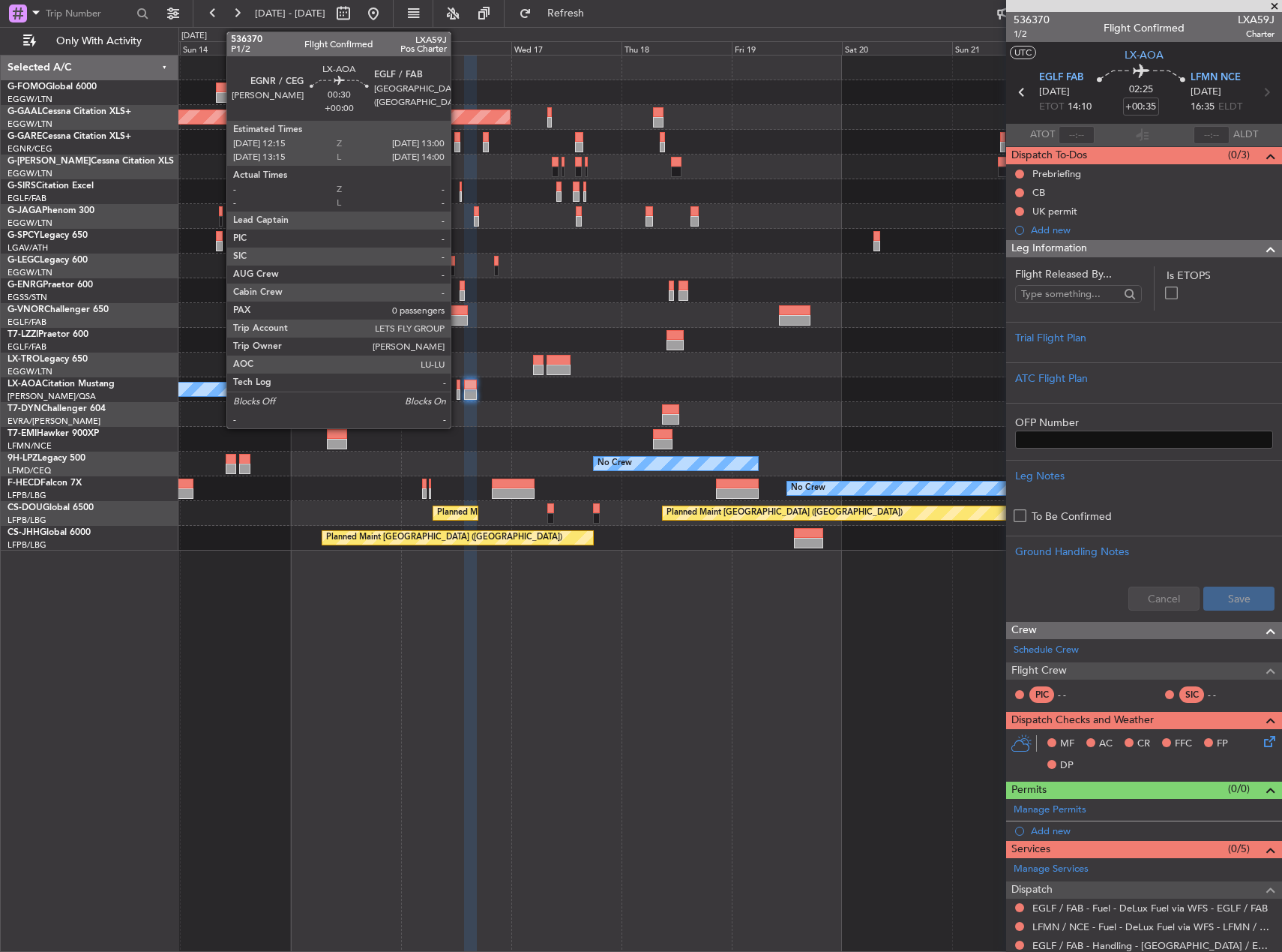
click at [458, 388] on div at bounding box center [459, 385] width 4 height 11
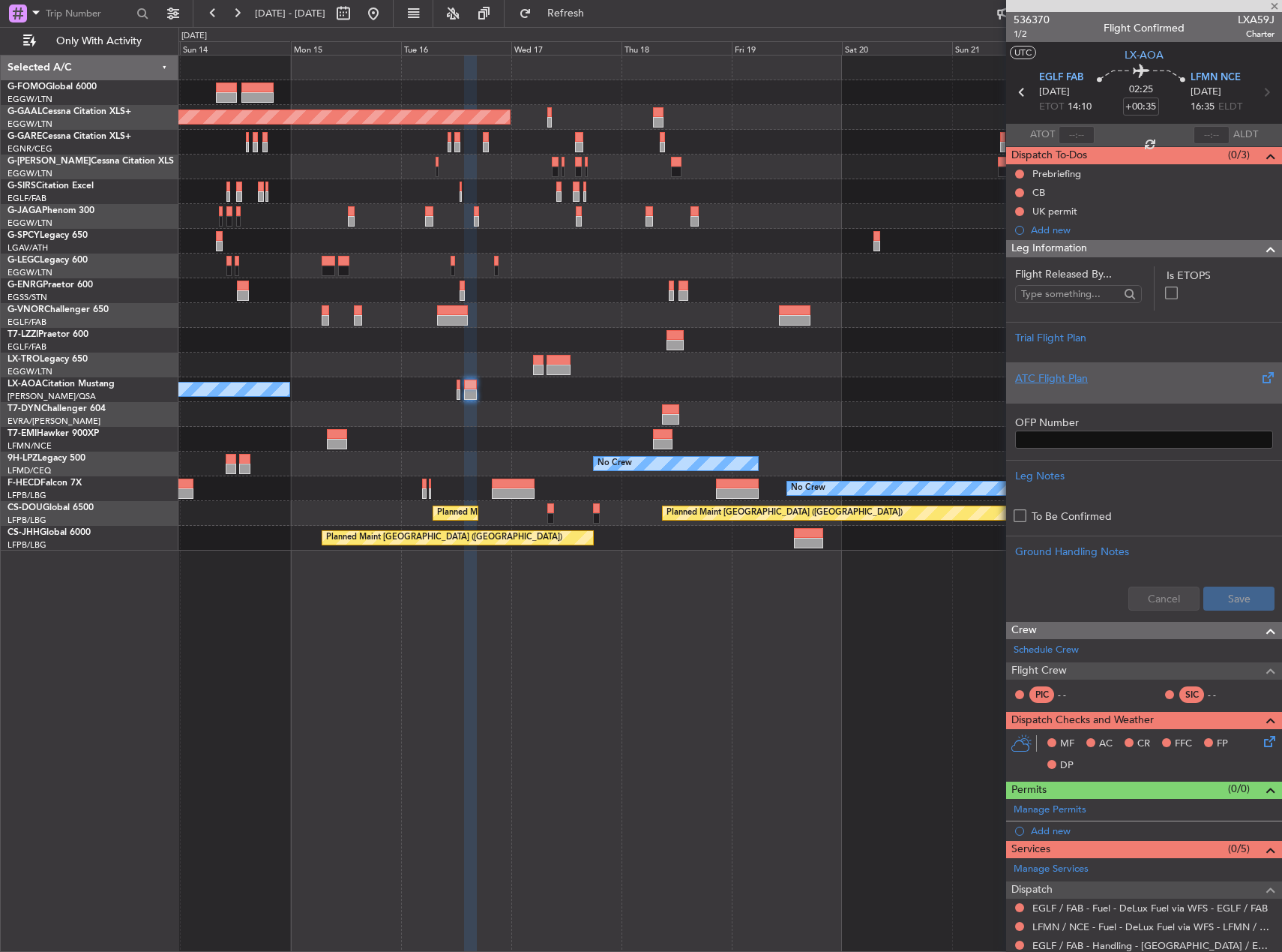
type input "0"
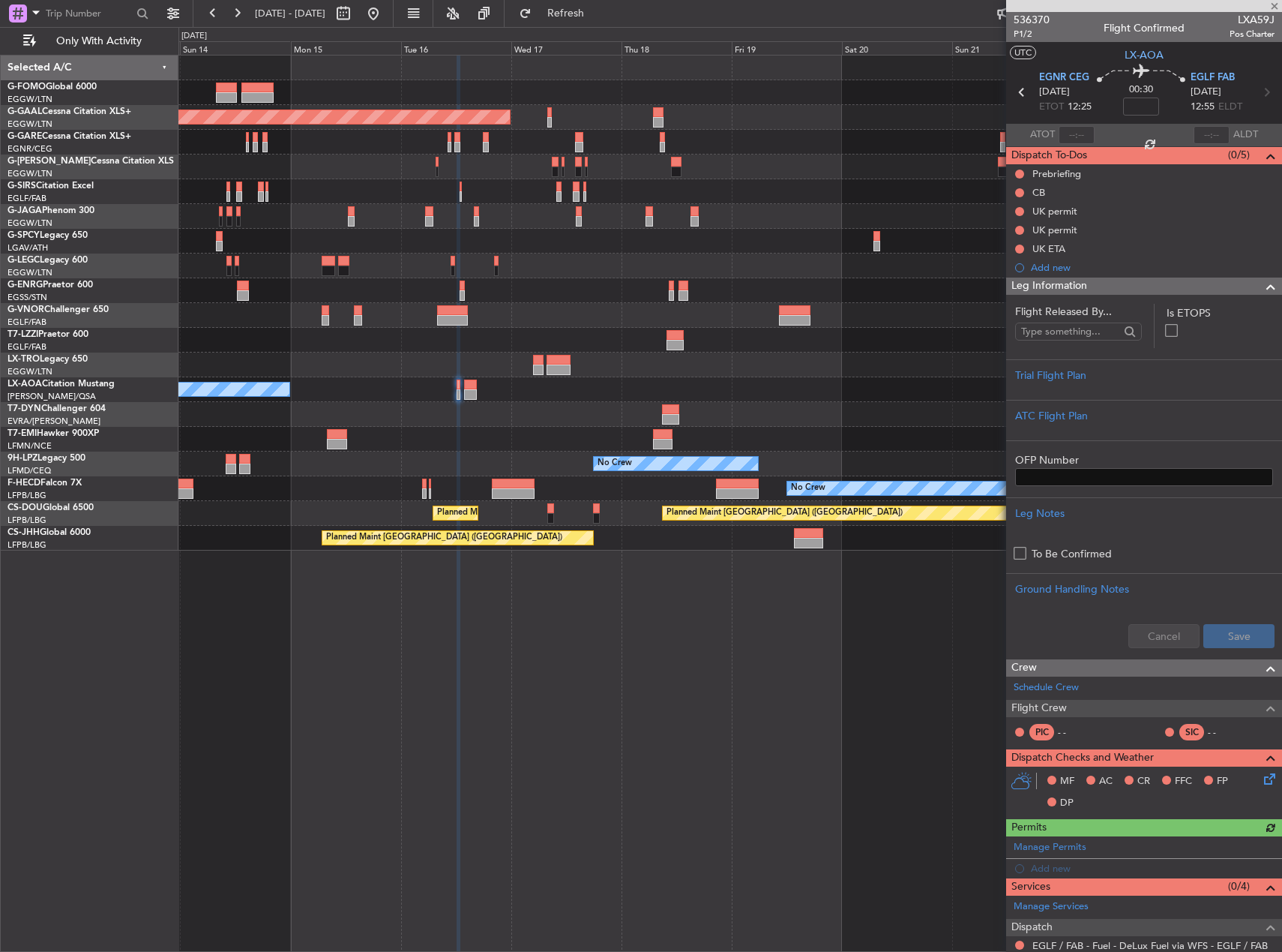
click at [1133, 104] on input at bounding box center [1142, 107] width 36 height 18
click at [841, 175] on div at bounding box center [730, 166] width 1103 height 25
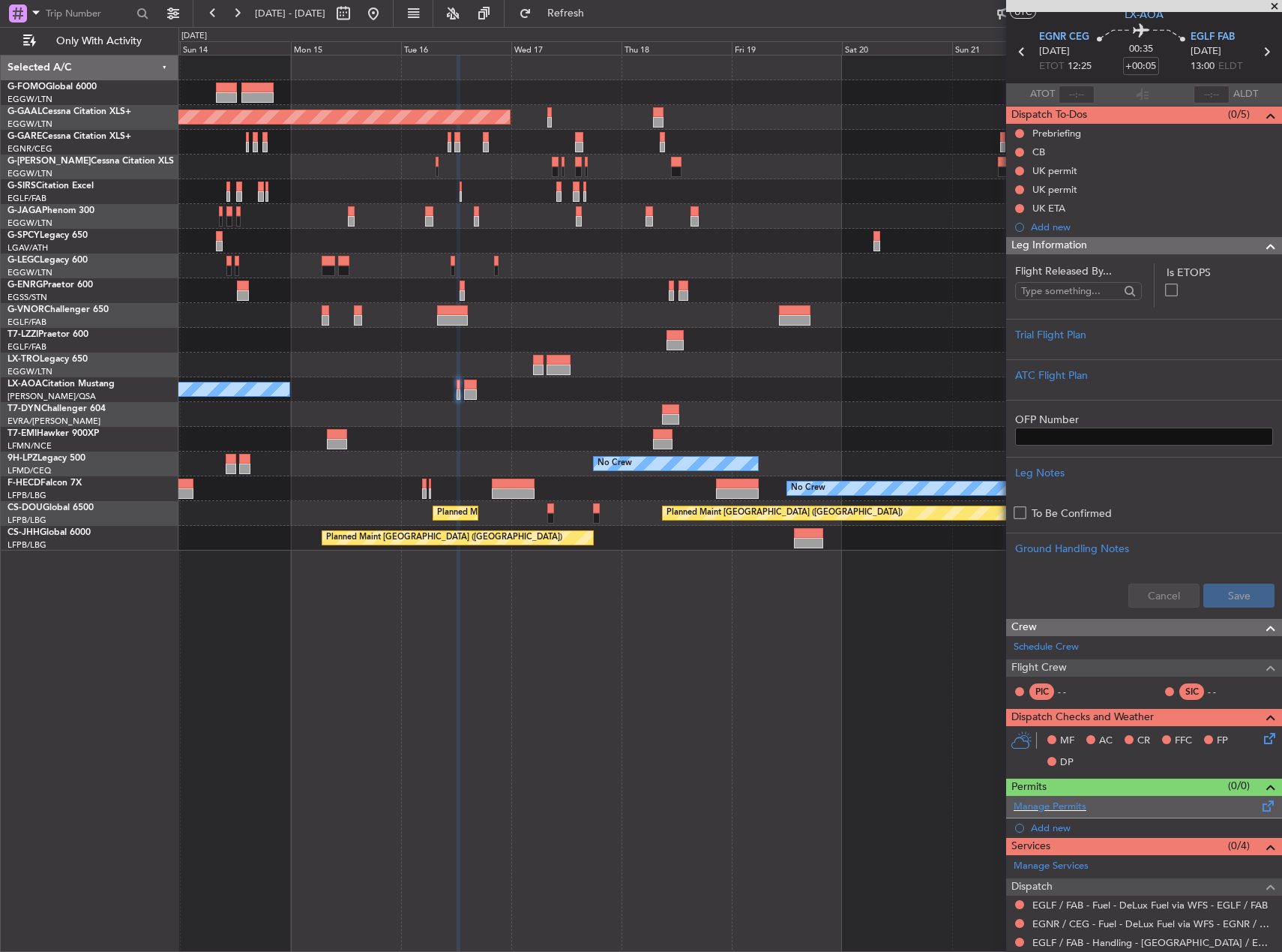
scroll to position [138, 0]
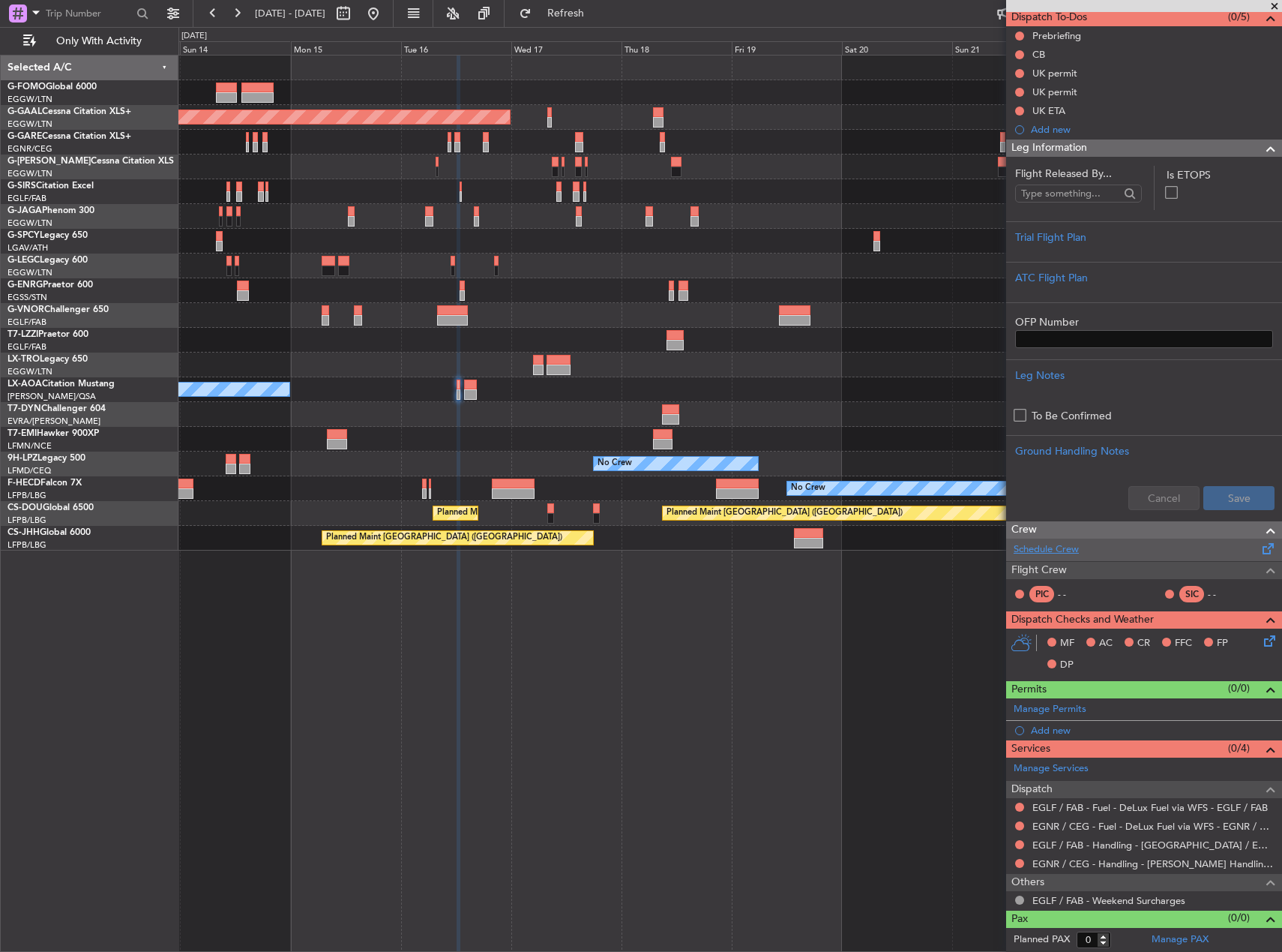
click at [1064, 546] on link "Schedule Crew" at bounding box center [1047, 550] width 65 height 15
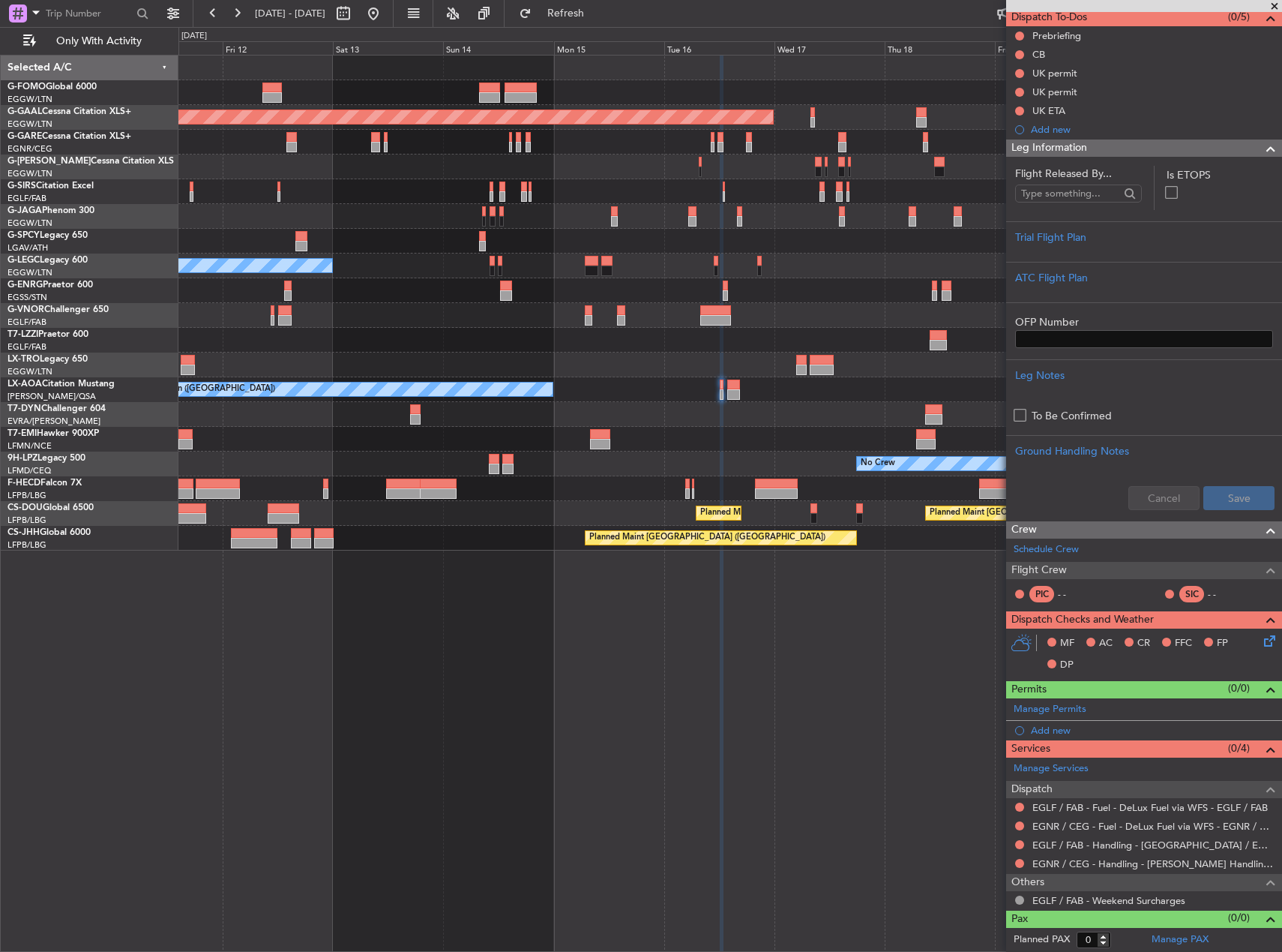
click at [732, 436] on div at bounding box center [730, 439] width 1103 height 25
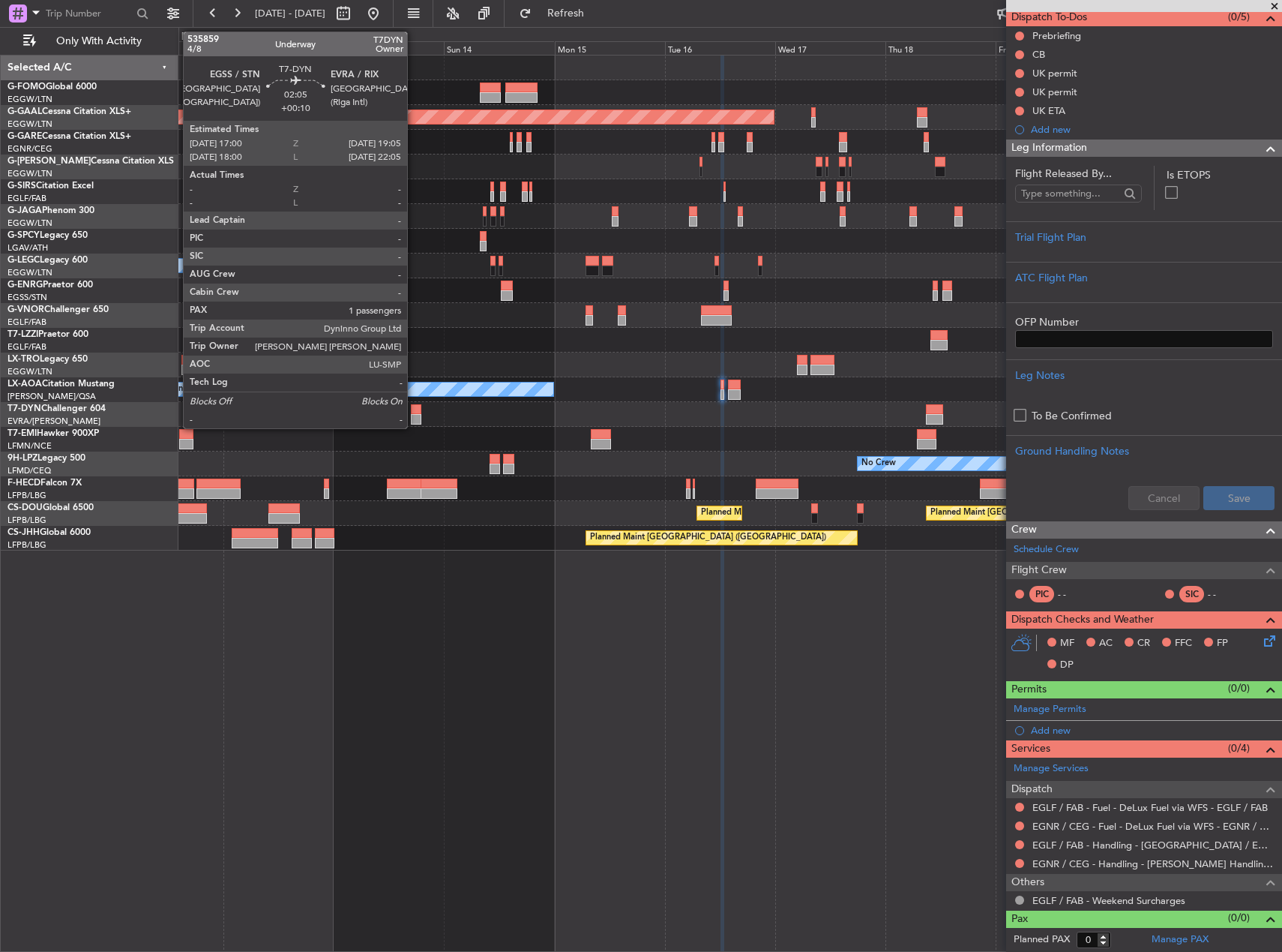
click at [414, 412] on div at bounding box center [416, 409] width 10 height 11
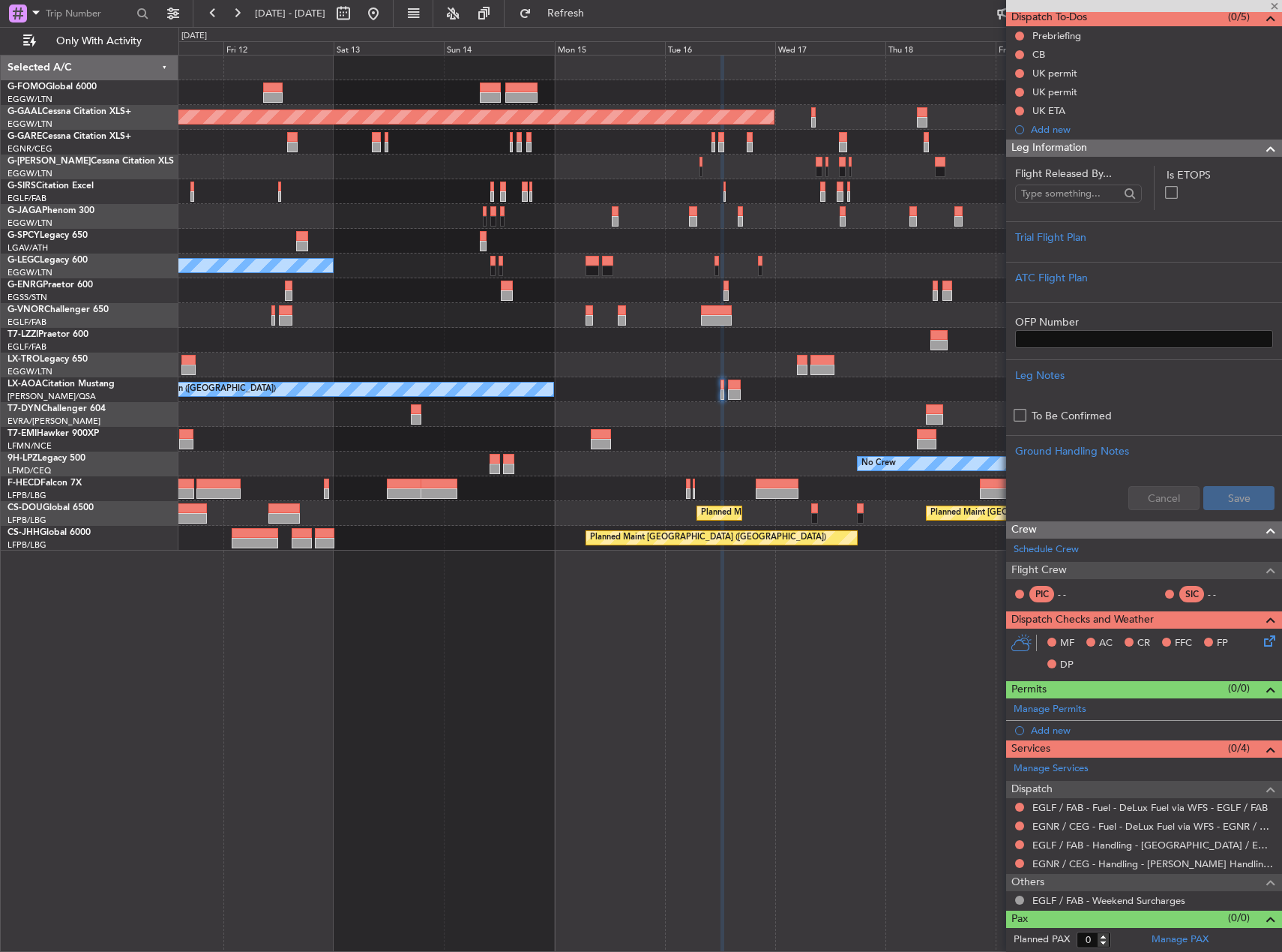
type input "+00:10"
type input "1"
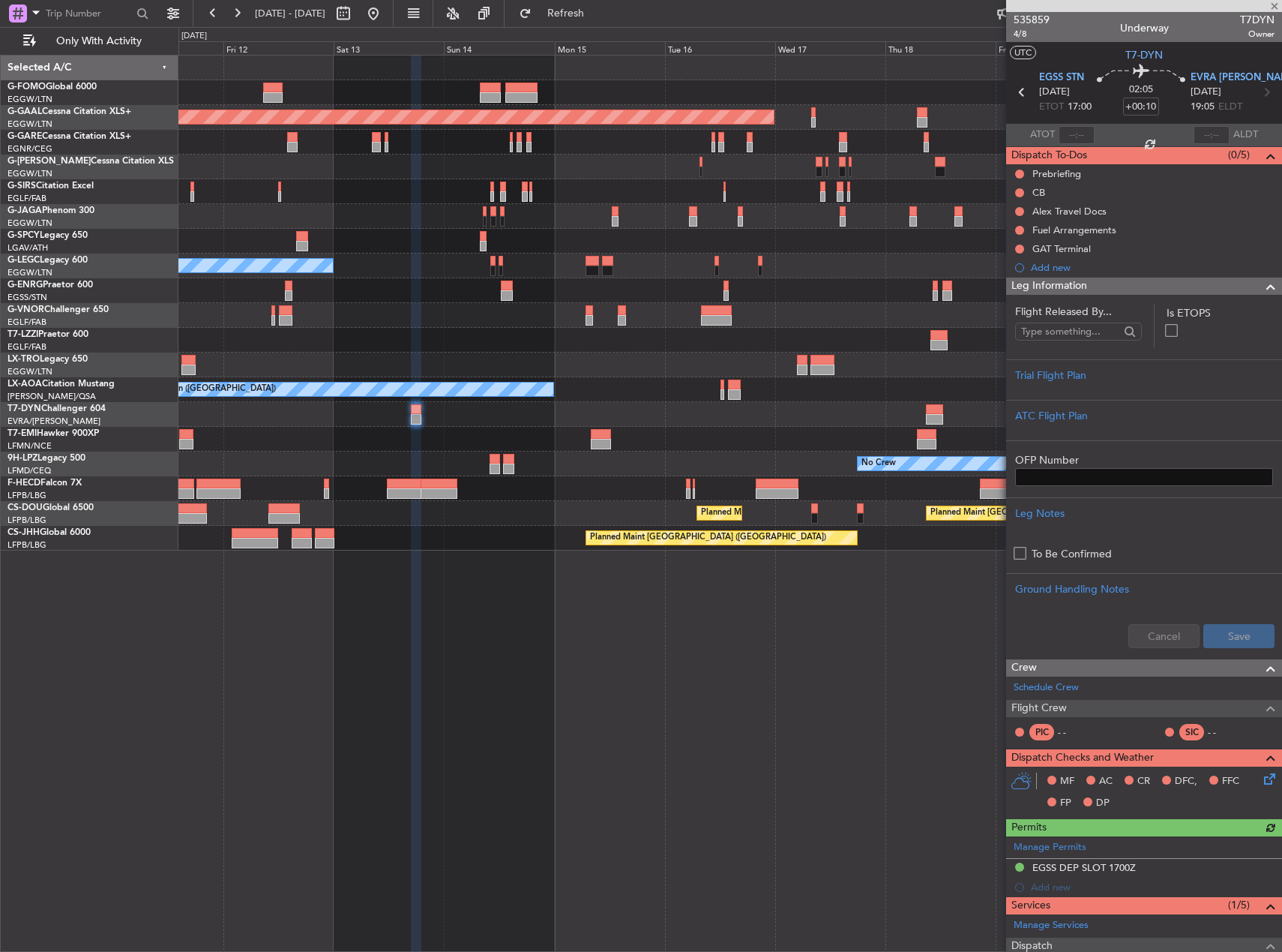
scroll to position [227, 0]
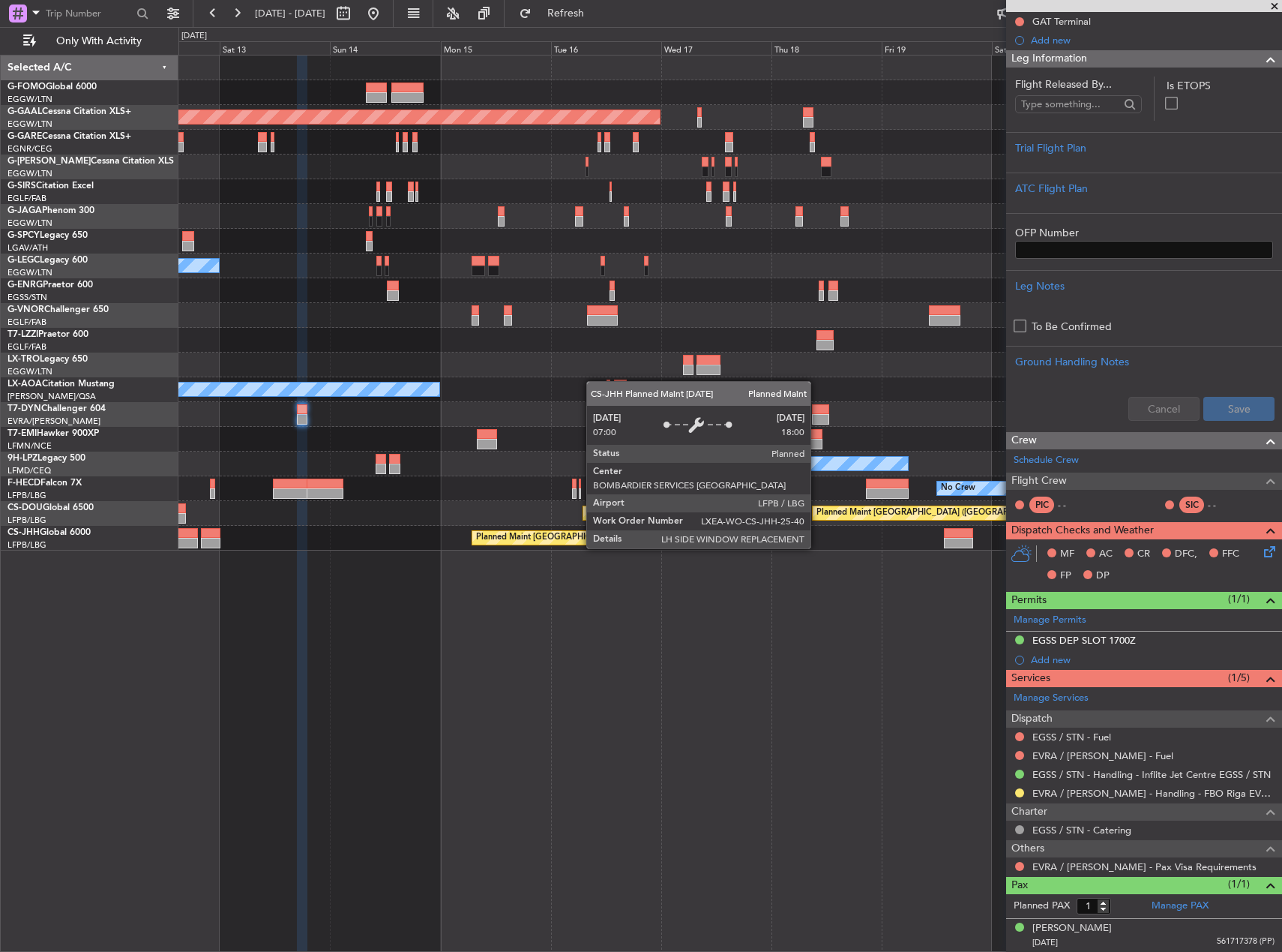
click at [554, 495] on div "Planned Maint Dusseldorf Planned Maint London (Luton) Owner A/C Unavailable Lon…" at bounding box center [730, 303] width 1103 height 495
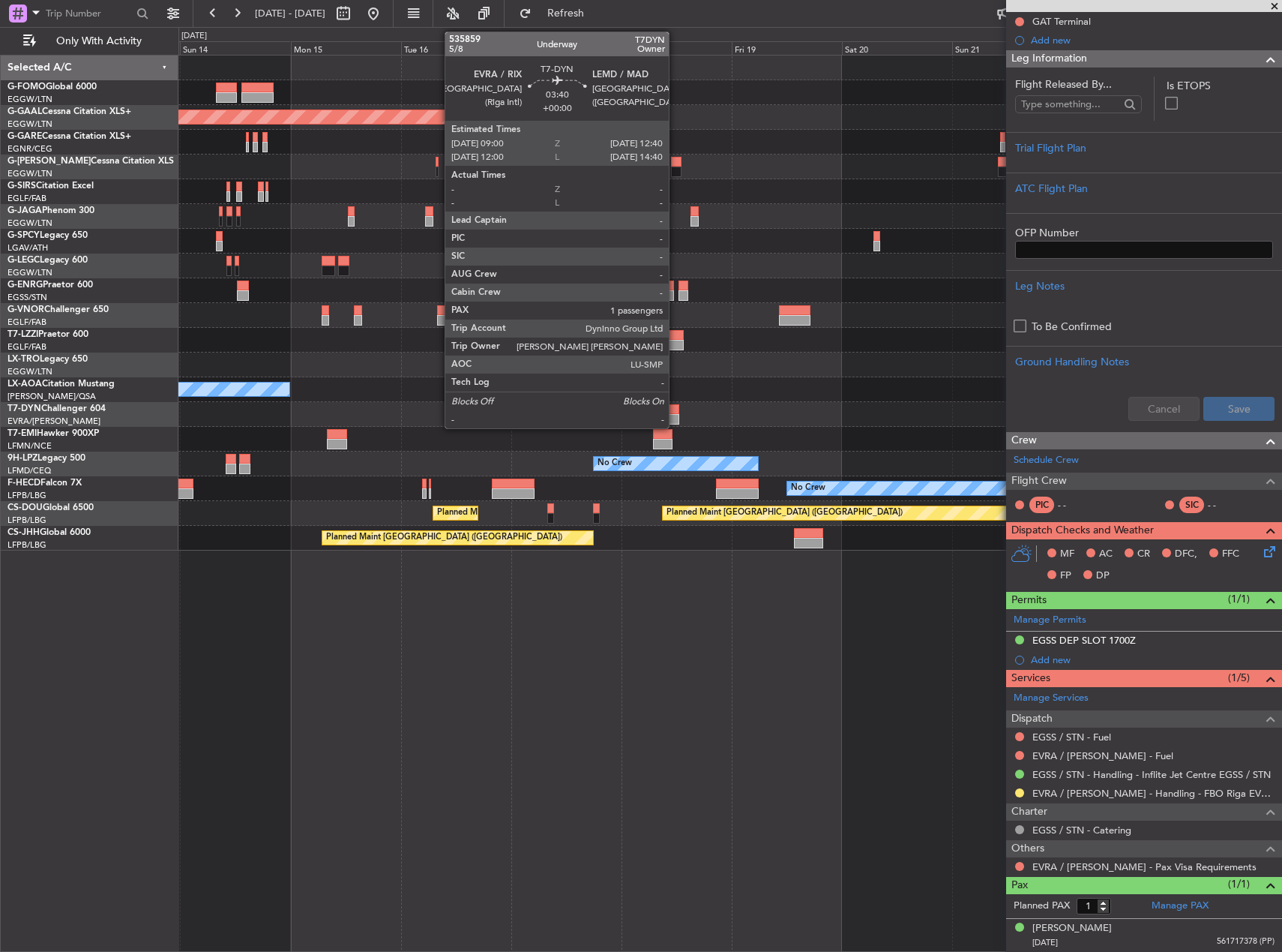
click at [676, 418] on div at bounding box center [670, 419] width 17 height 11
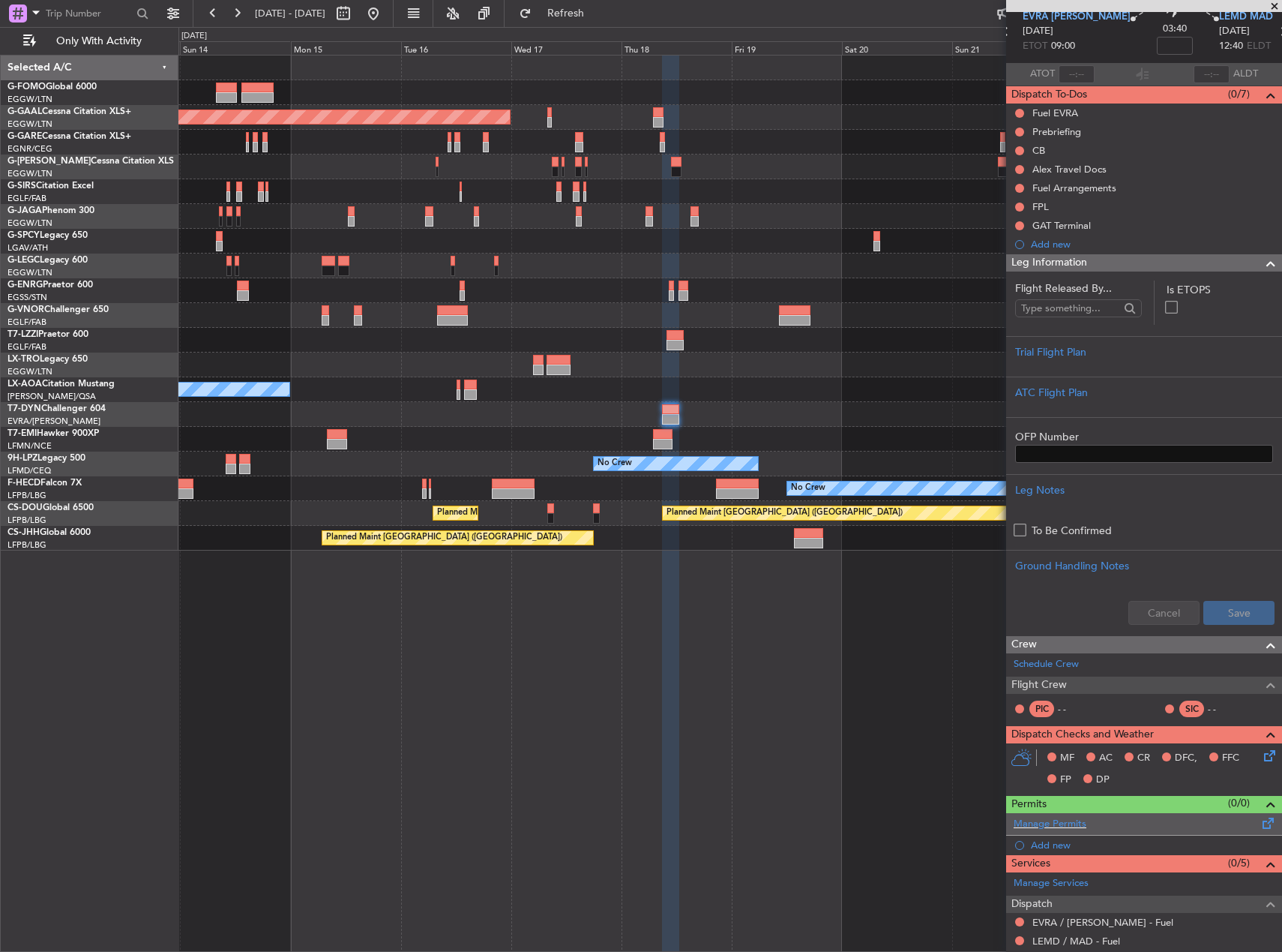
scroll to position [246, 0]
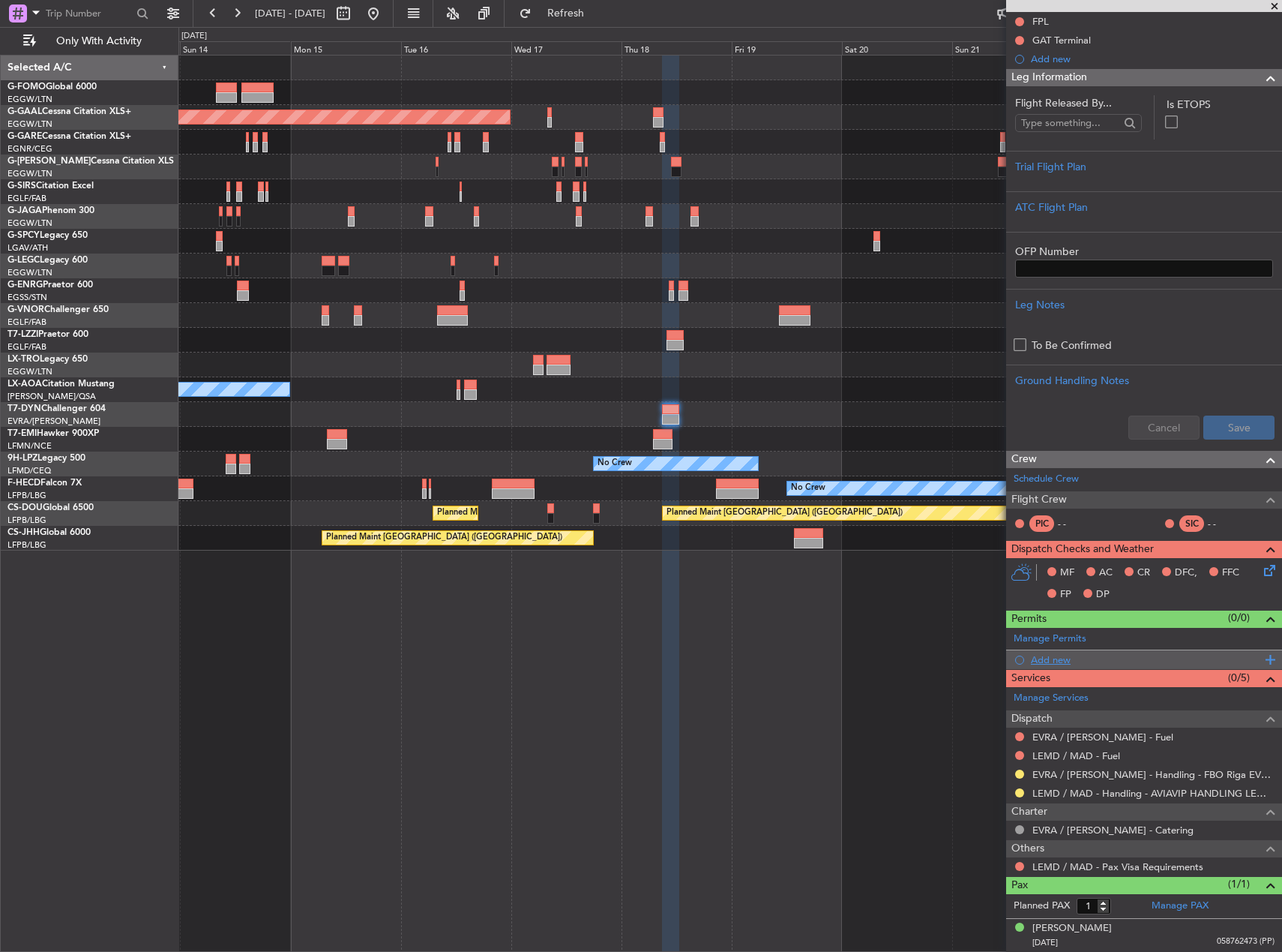
click at [1061, 663] on div "Add new" at bounding box center [1146, 659] width 230 height 13
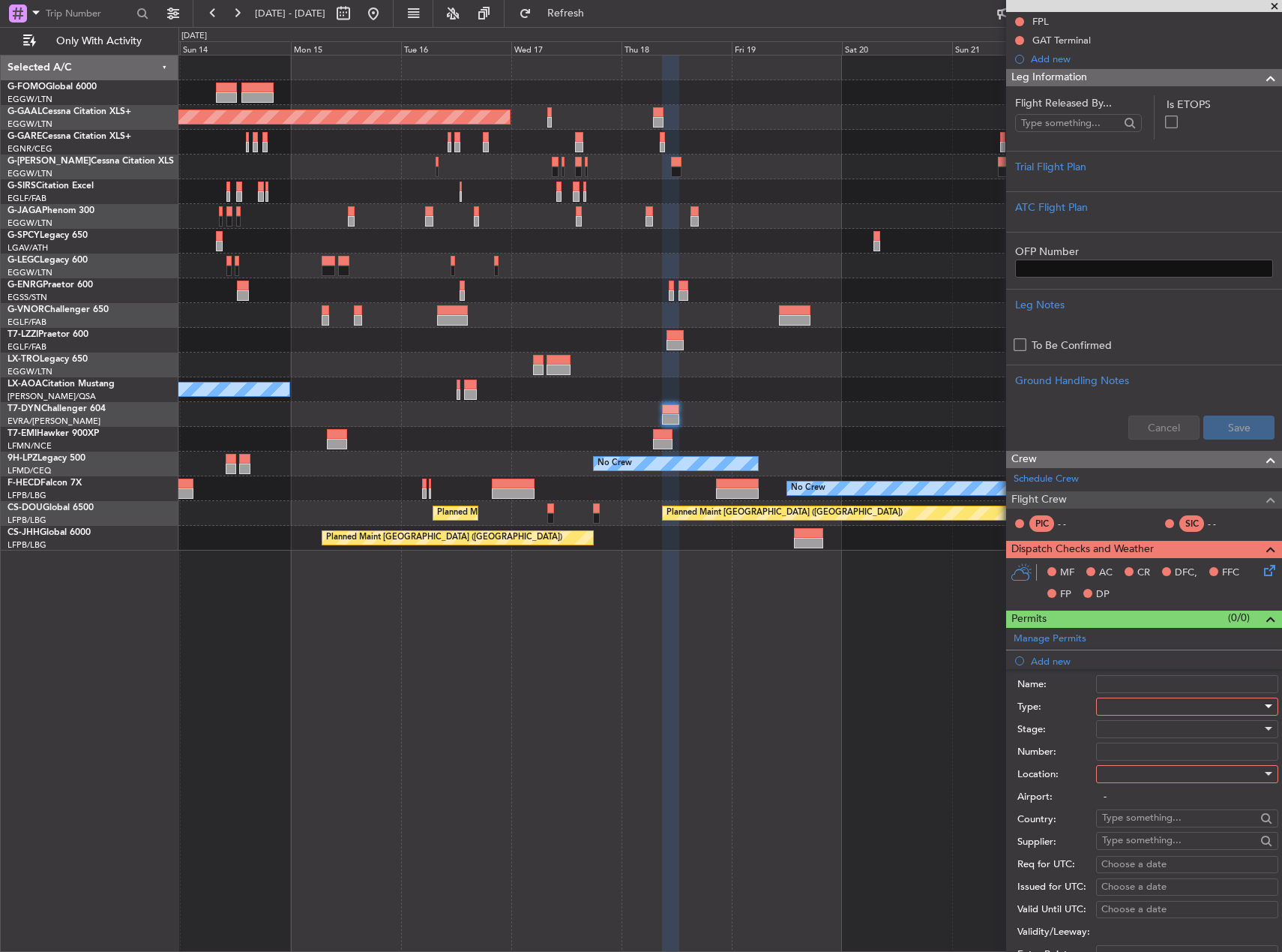
click at [1189, 709] on div at bounding box center [1182, 706] width 160 height 23
click at [1150, 842] on span "Slot" at bounding box center [1181, 847] width 157 height 23
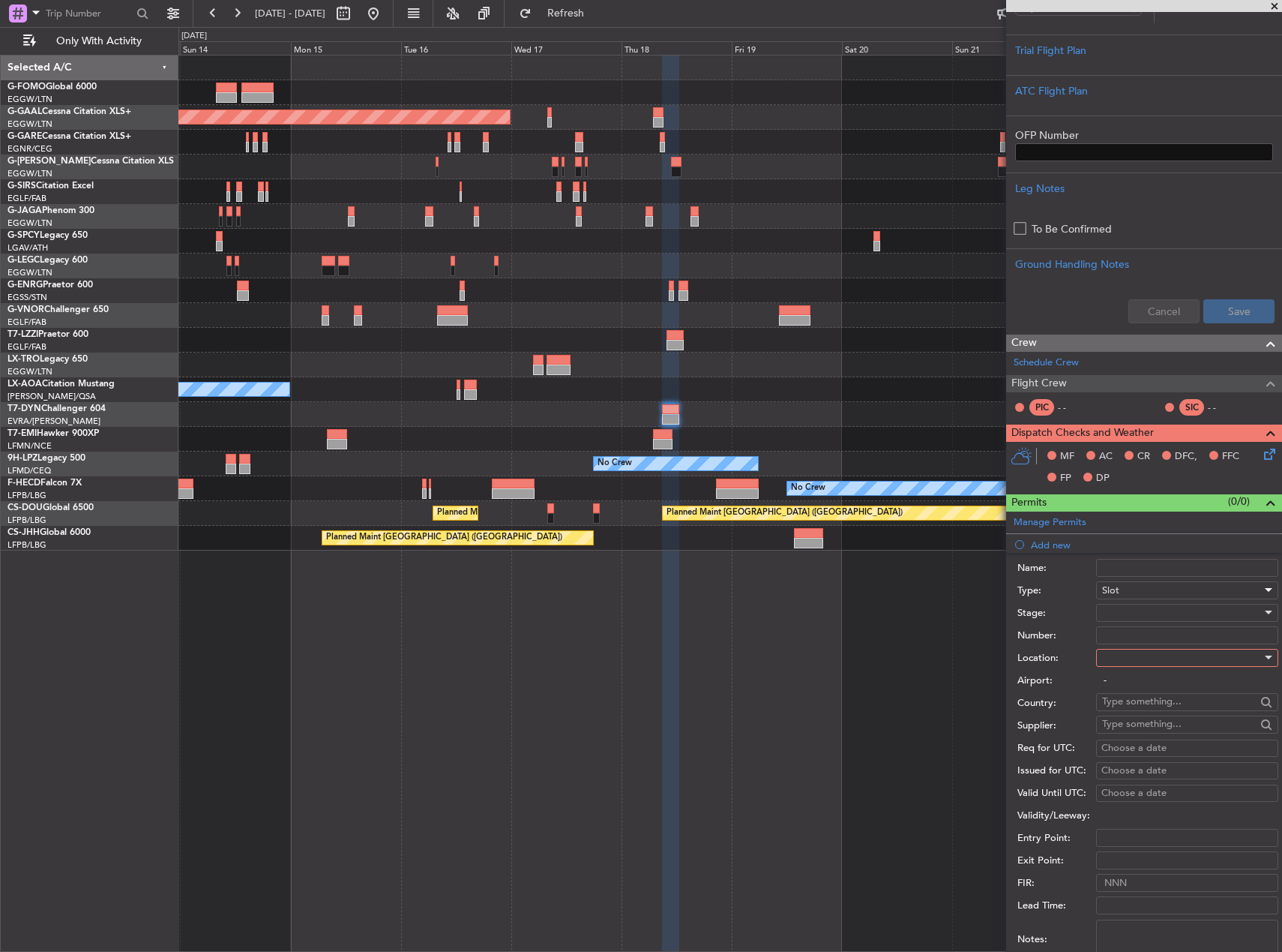
scroll to position [375, 0]
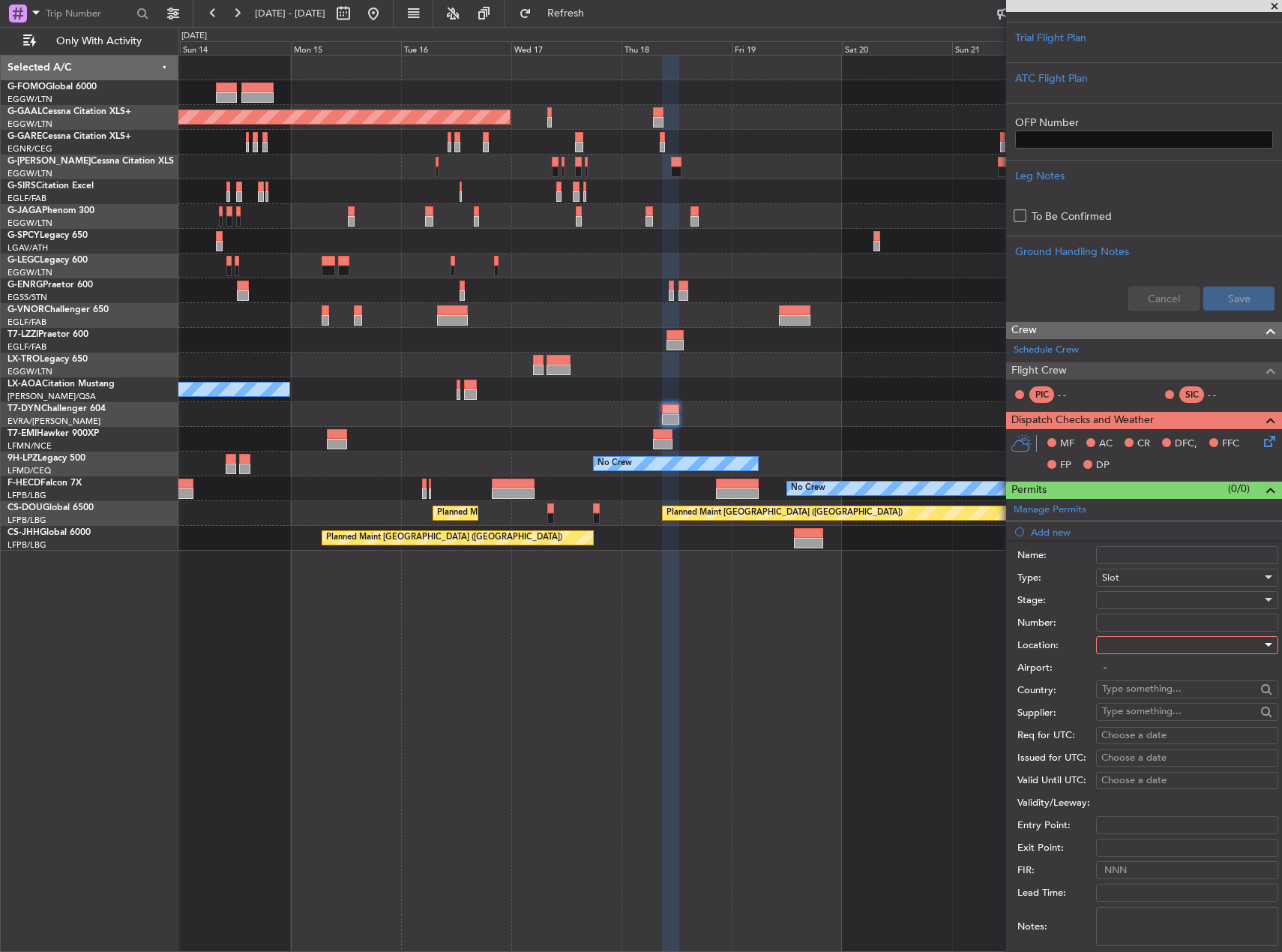
click at [1139, 650] on div at bounding box center [1182, 645] width 160 height 23
click at [1146, 721] on span "Arrival" at bounding box center [1181, 720] width 157 height 23
type input "LEMD / MAD"
click at [1124, 605] on div at bounding box center [1182, 600] width 160 height 23
click at [1142, 695] on span "Requested" at bounding box center [1181, 697] width 157 height 23
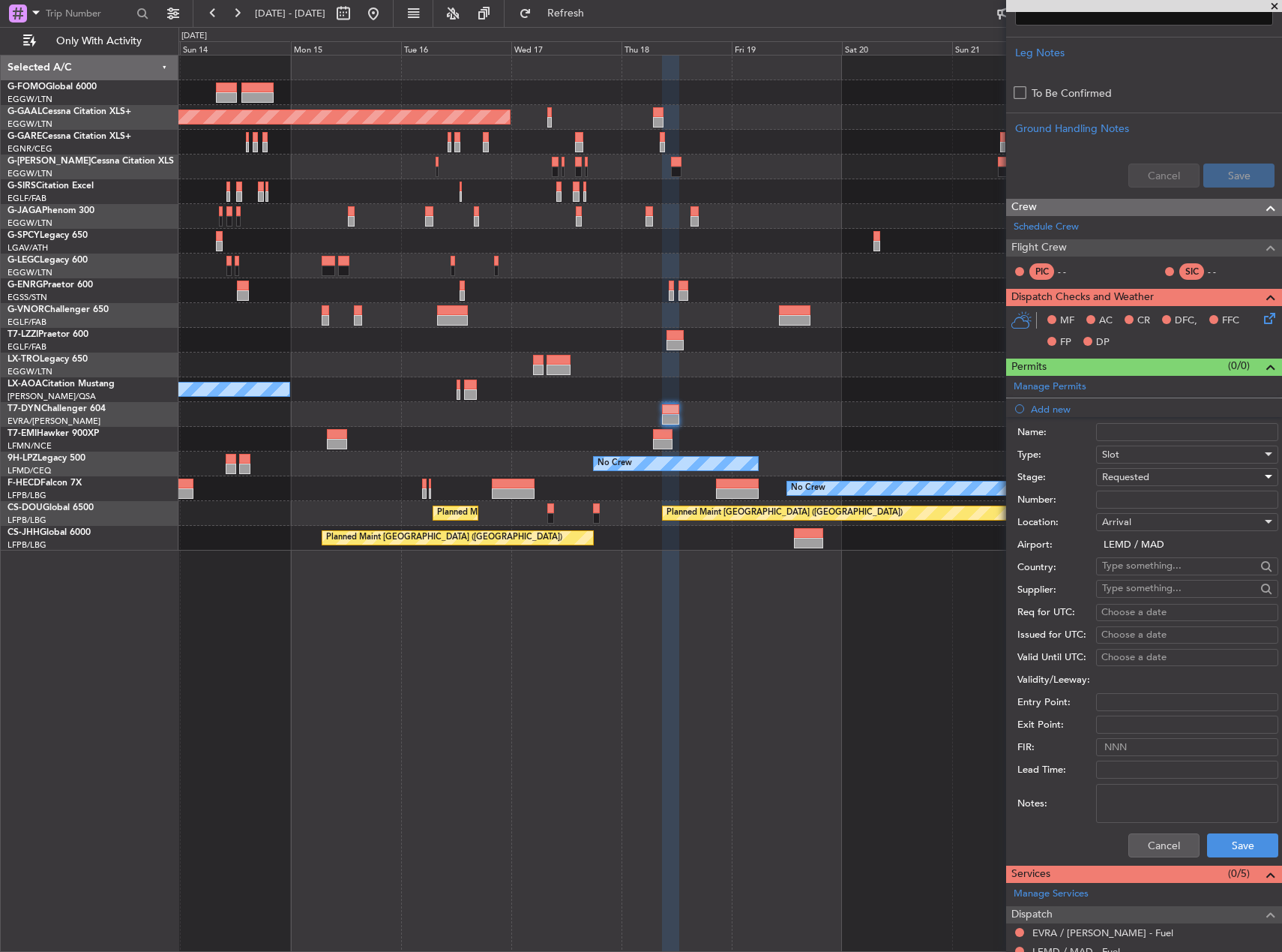
scroll to position [675, 0]
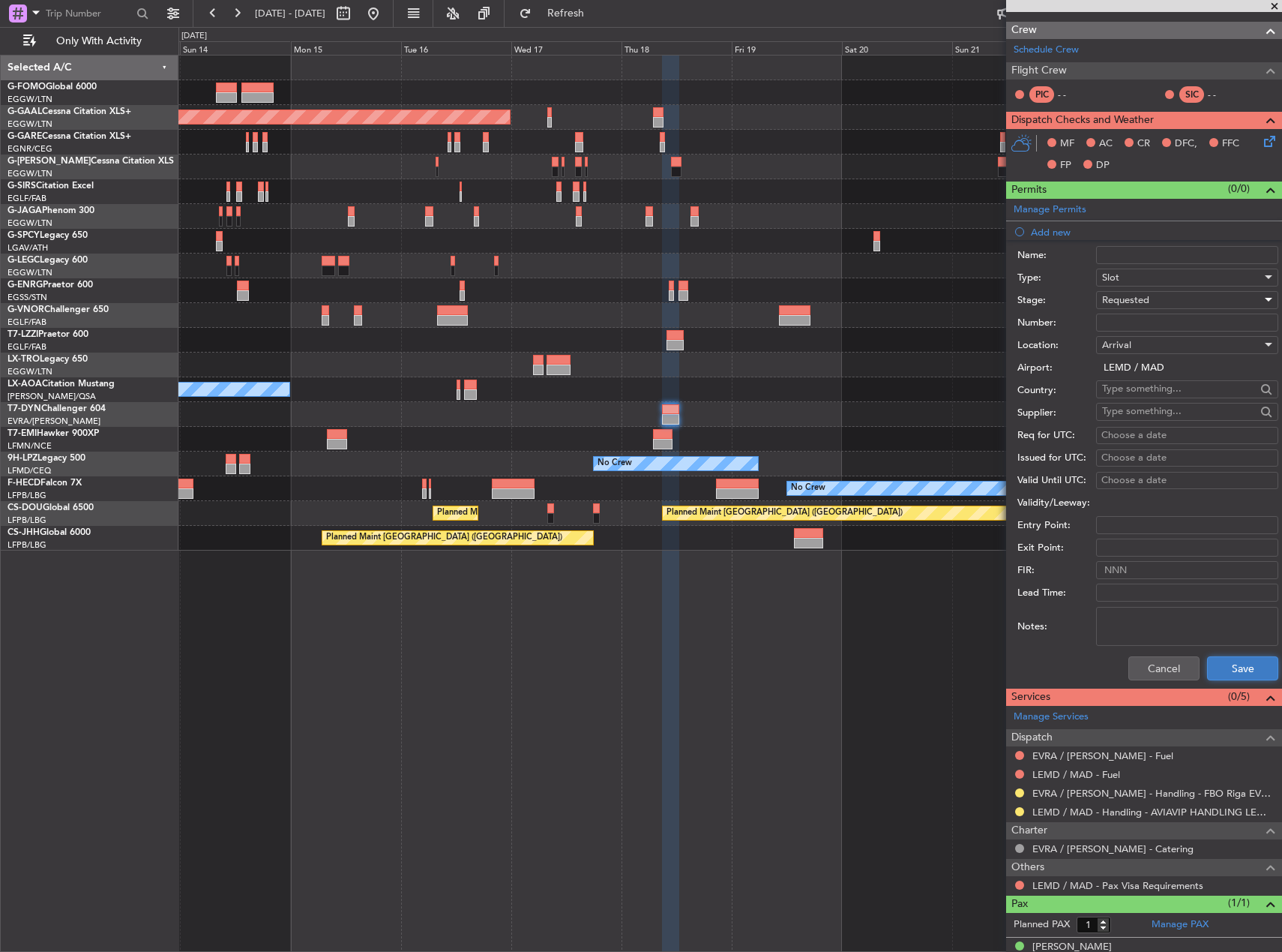
click at [1217, 667] on button "Save" at bounding box center [1242, 668] width 71 height 24
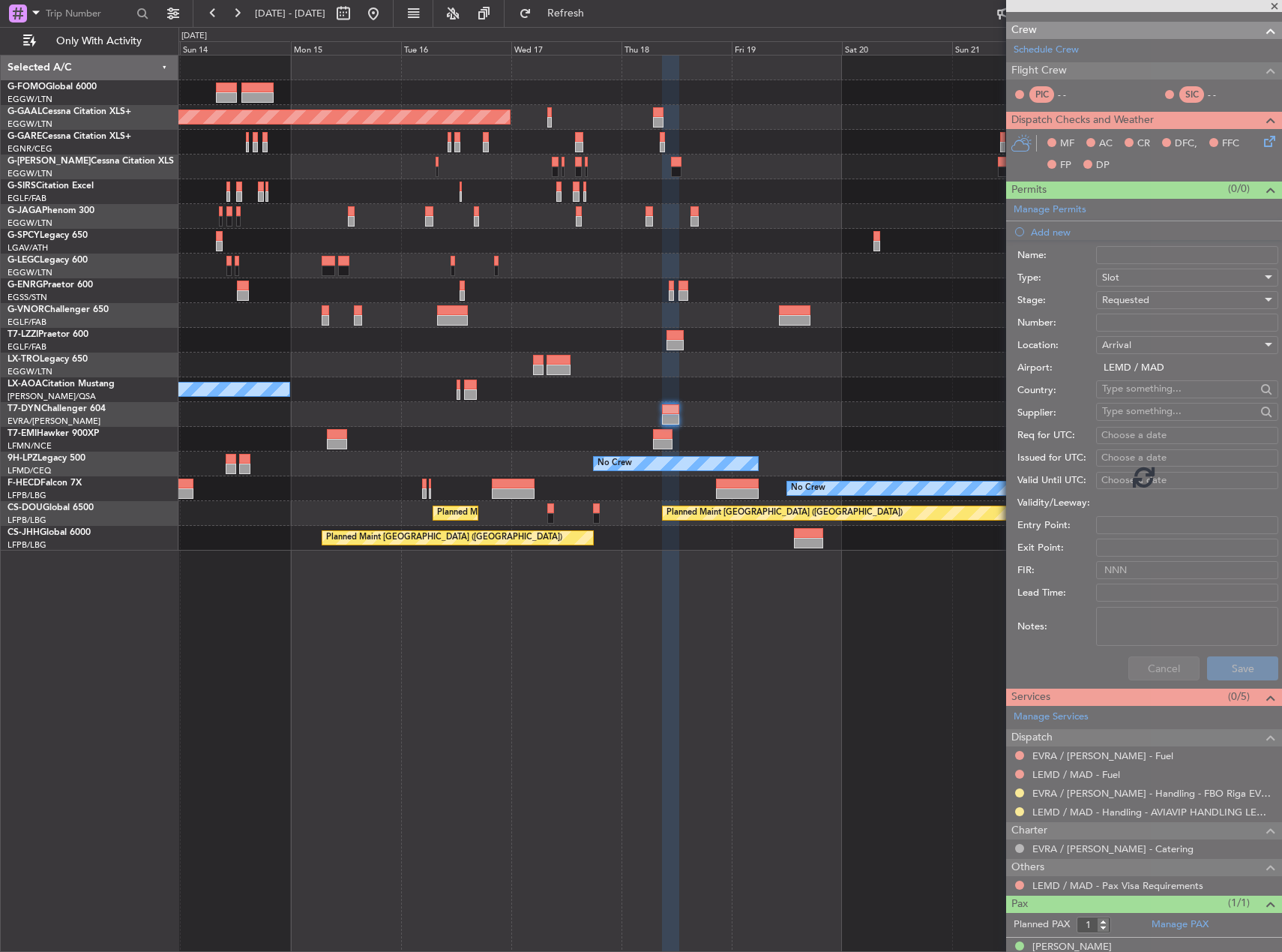
scroll to position [265, 0]
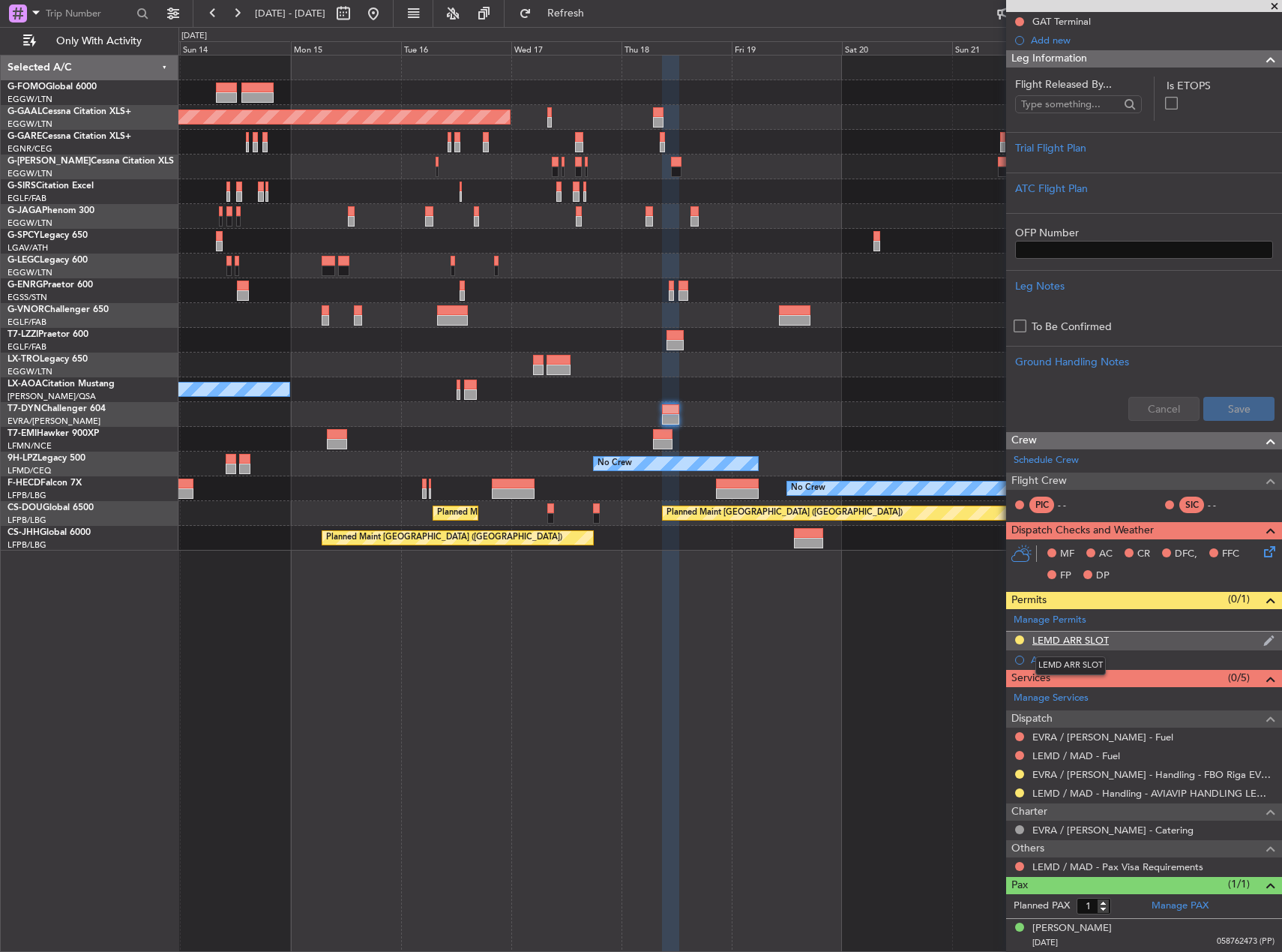
click at [1074, 638] on div "LEMD ARR SLOT" at bounding box center [1070, 640] width 76 height 13
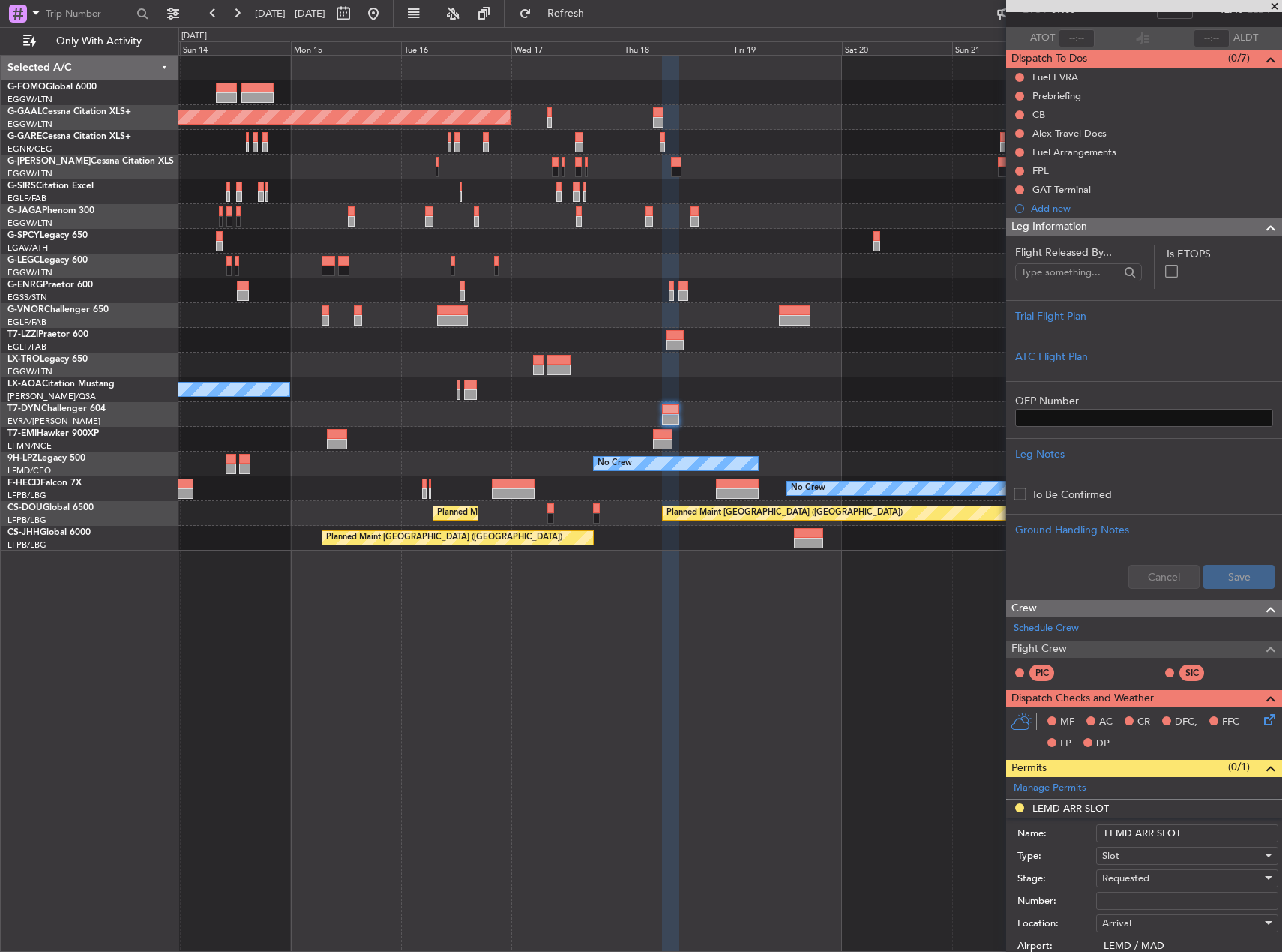
scroll to position [300, 0]
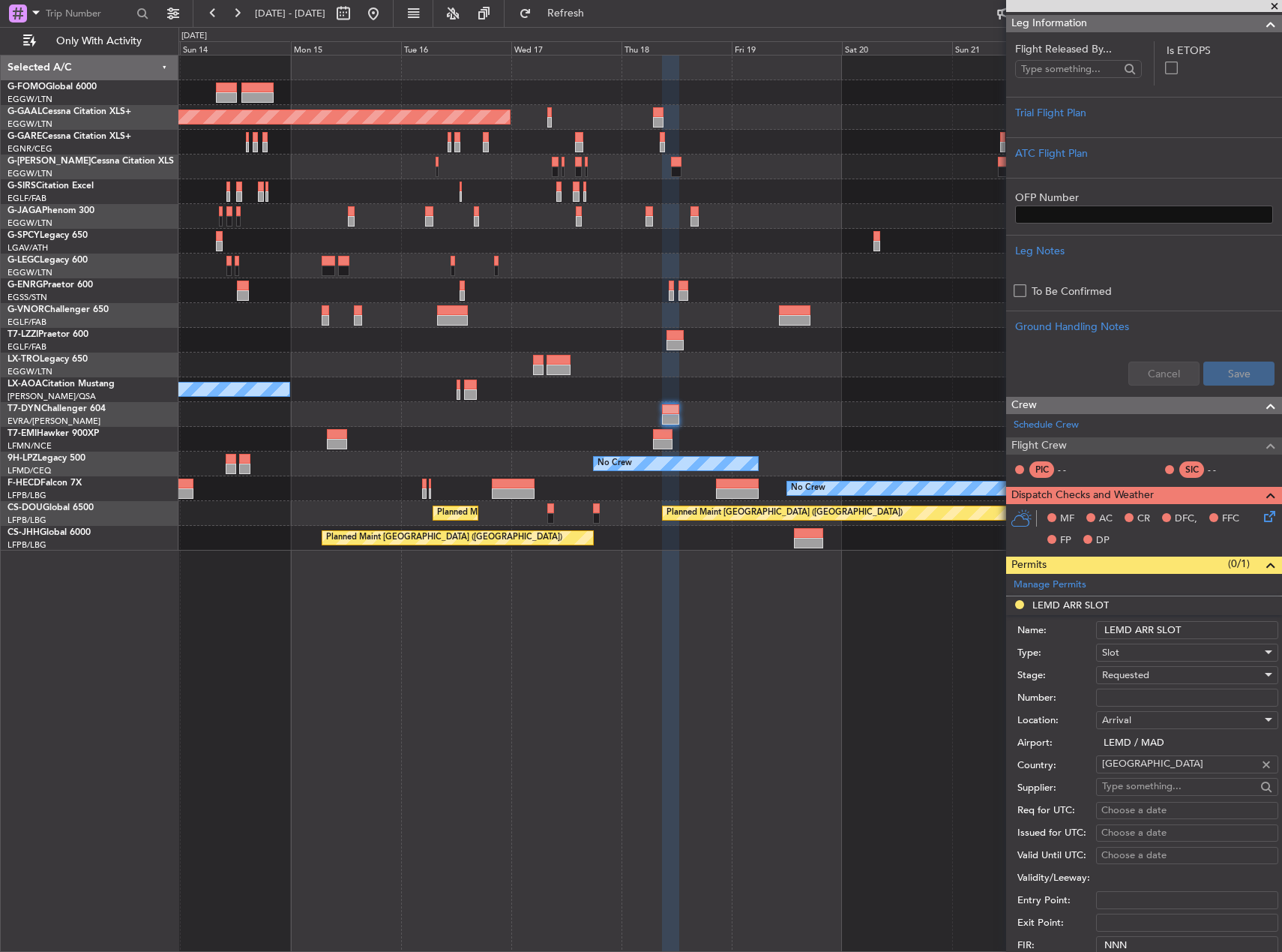
click at [1195, 630] on input "LEMD ARR SLOT" at bounding box center [1187, 630] width 182 height 18
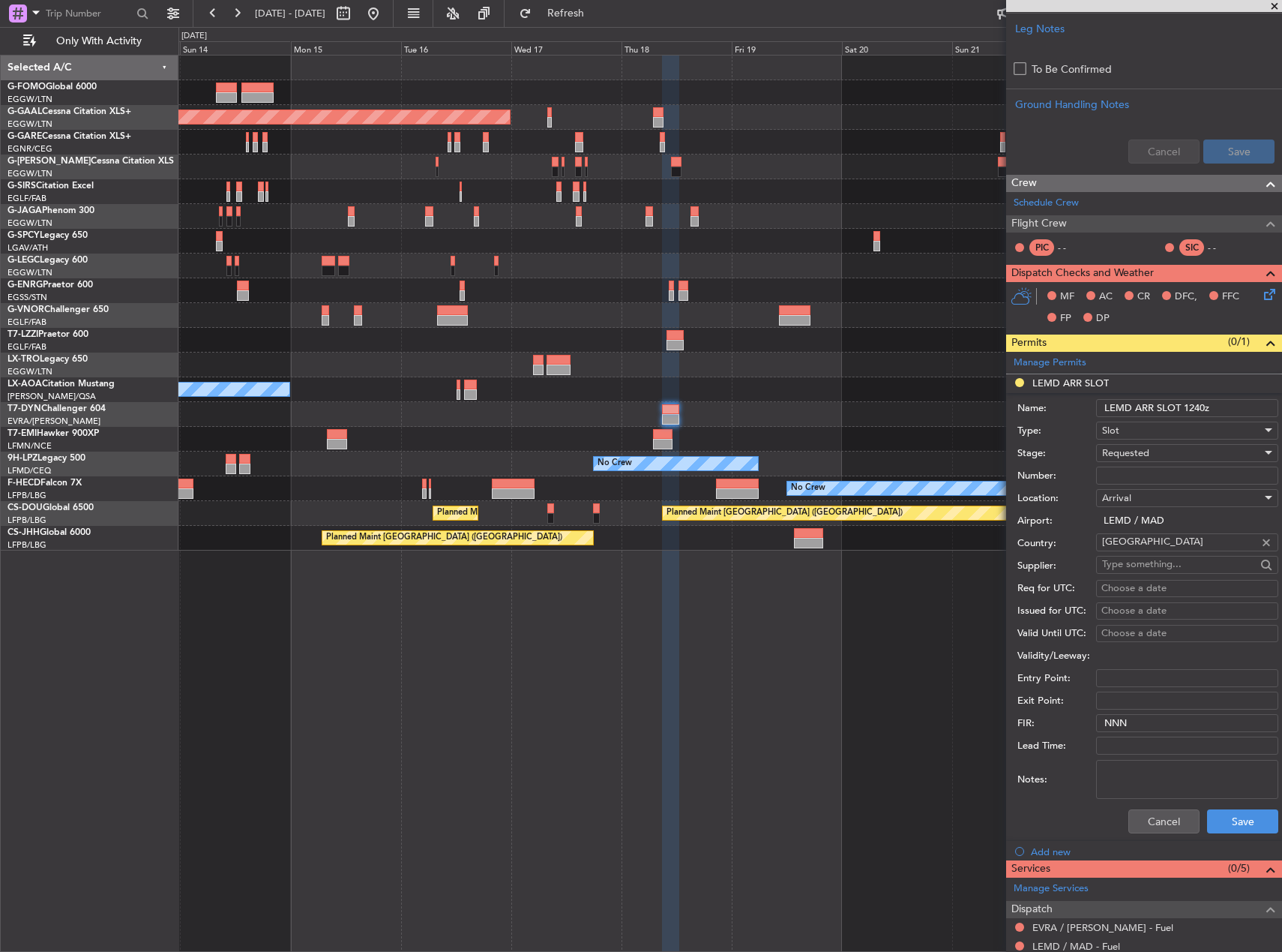
scroll to position [525, 0]
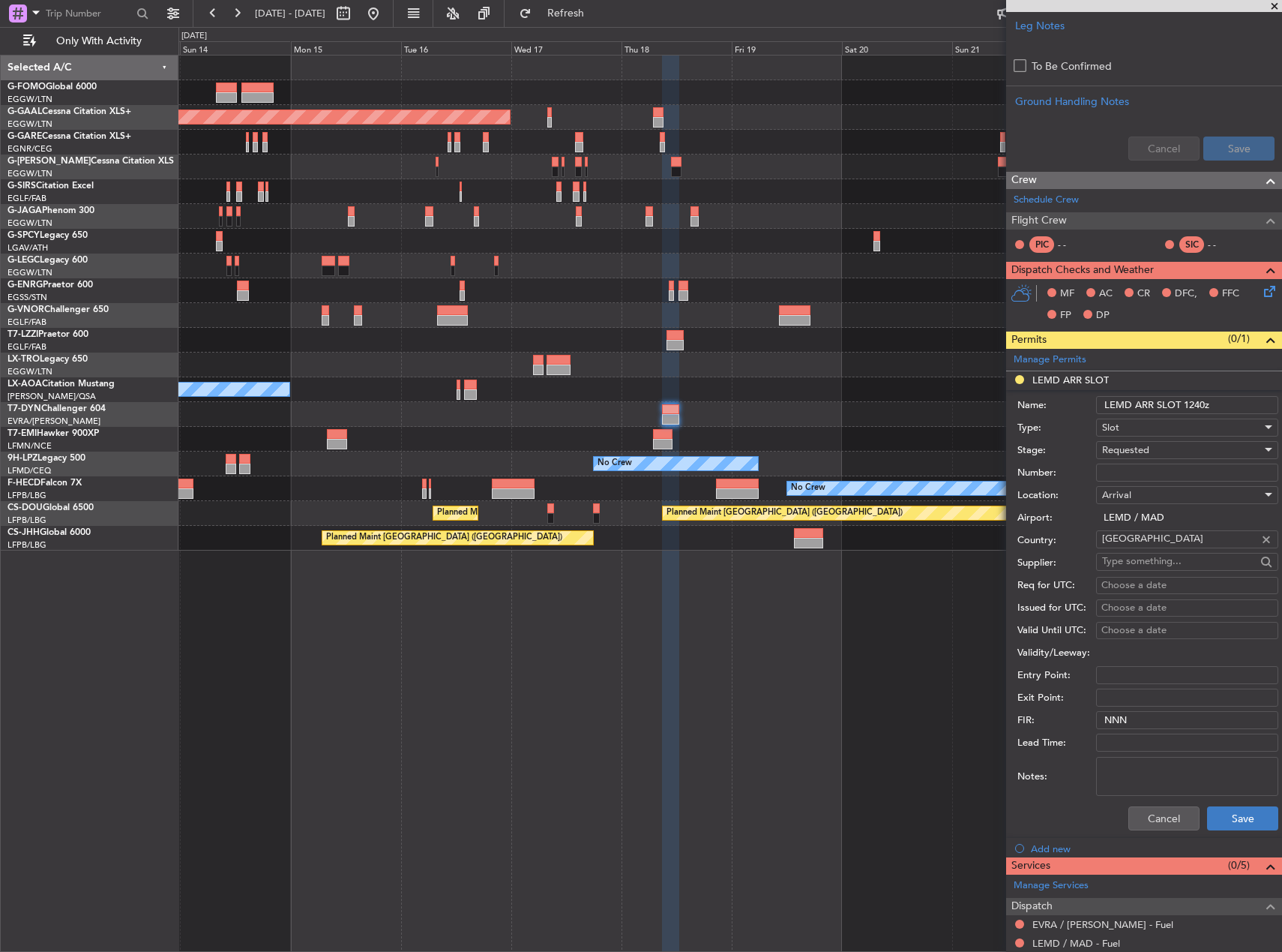
type input "LEMD ARR SLOT 1240z"
click at [1234, 816] on button "Save" at bounding box center [1242, 819] width 71 height 24
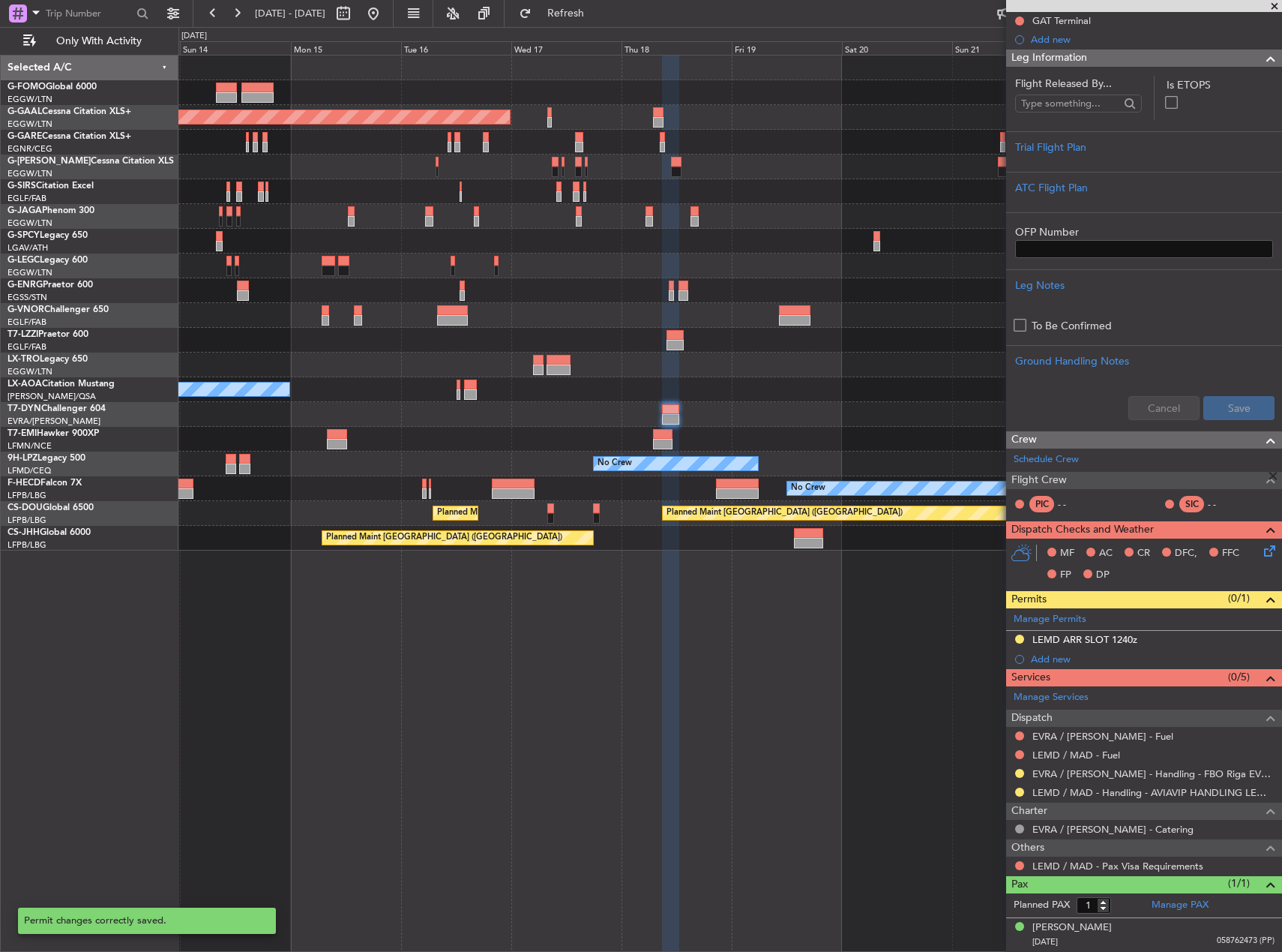
scroll to position [265, 0]
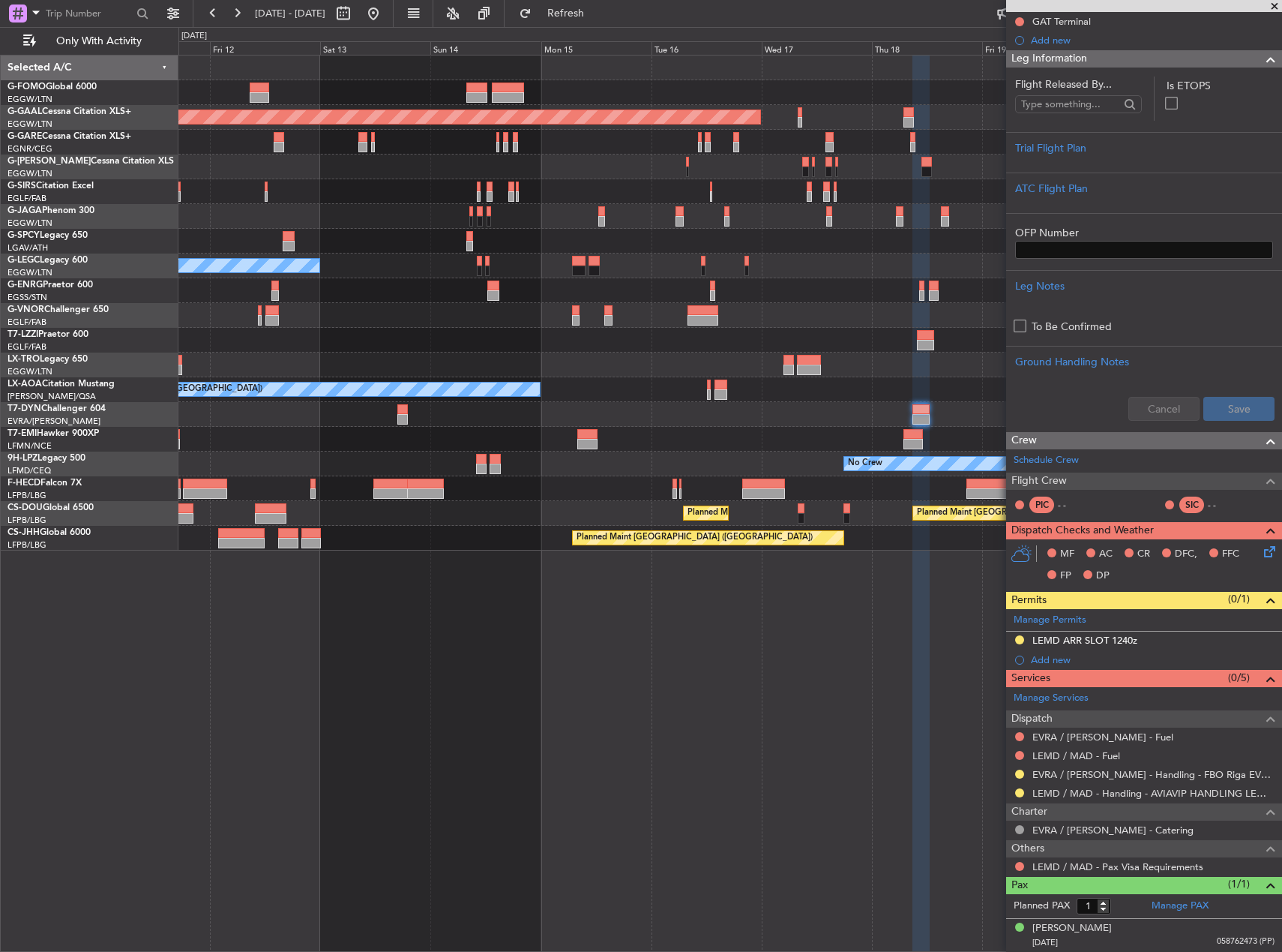
click at [641, 401] on div "No Crew London ([GEOGRAPHIC_DATA])" at bounding box center [730, 389] width 1103 height 25
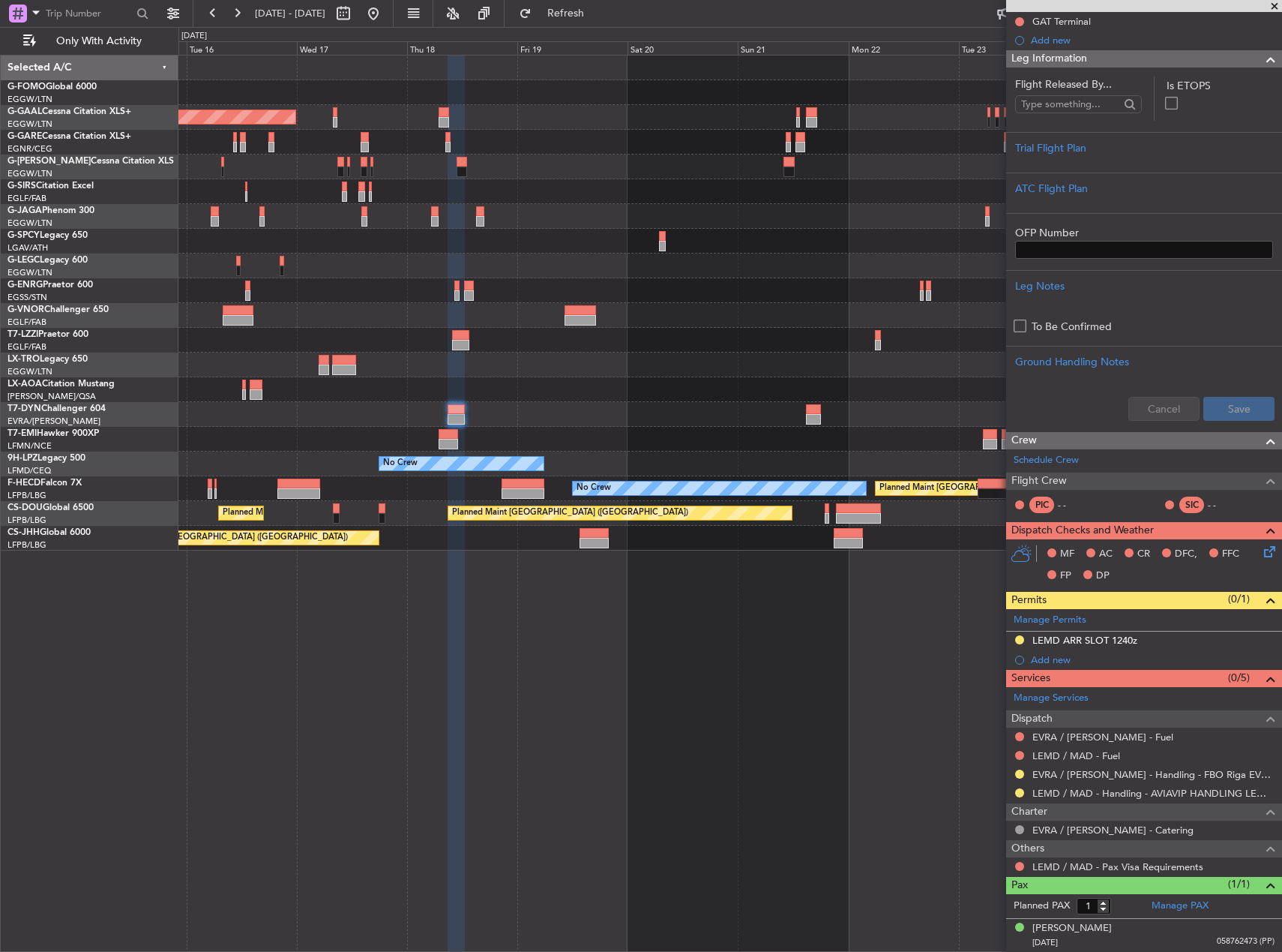
click at [231, 430] on div at bounding box center [730, 439] width 1103 height 25
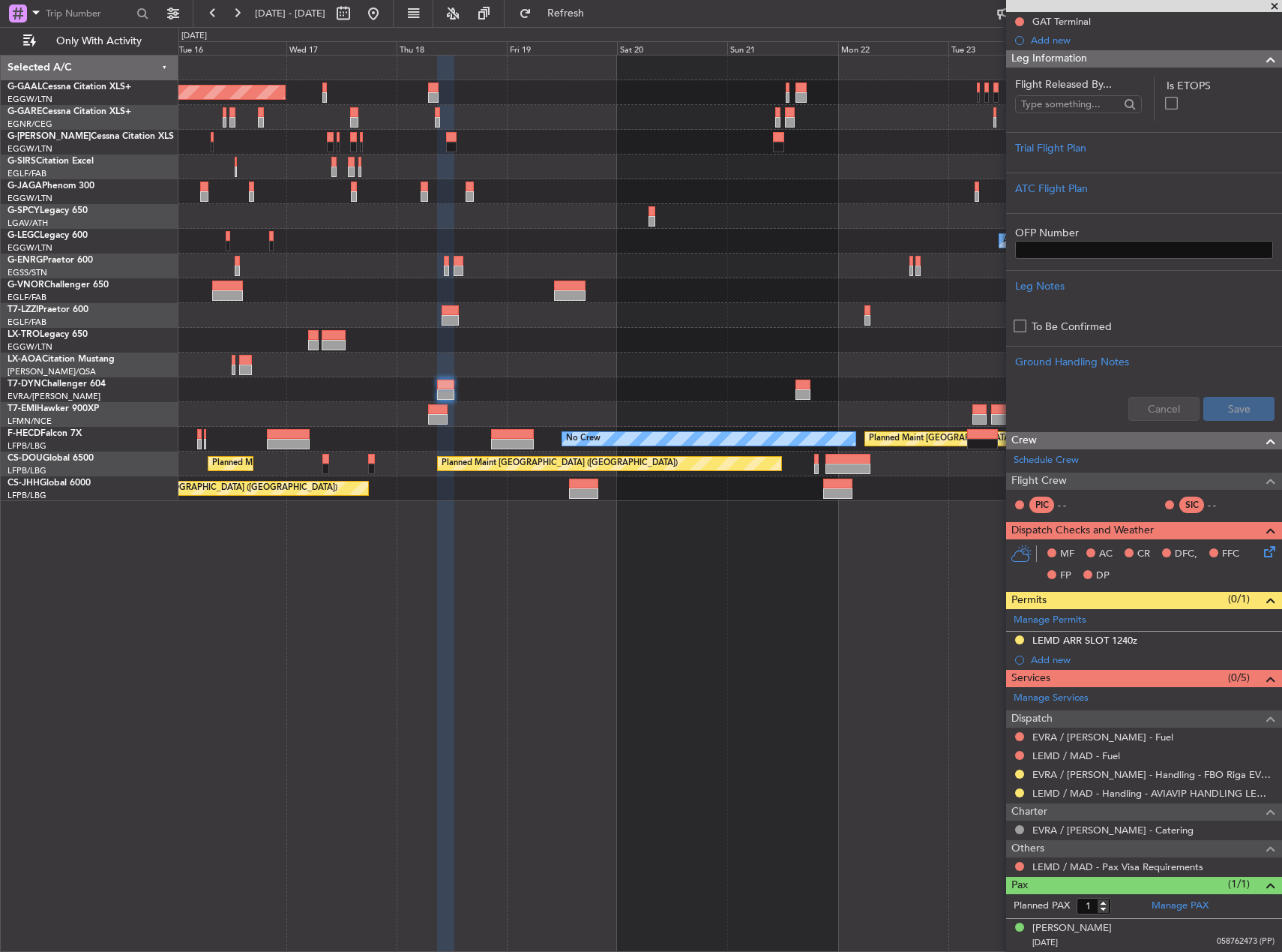
click at [581, 667] on div "Planned Maint Dusseldorf Planned Maint London (Luton) A/C Unavailable London (L…" at bounding box center [730, 502] width 1104 height 897
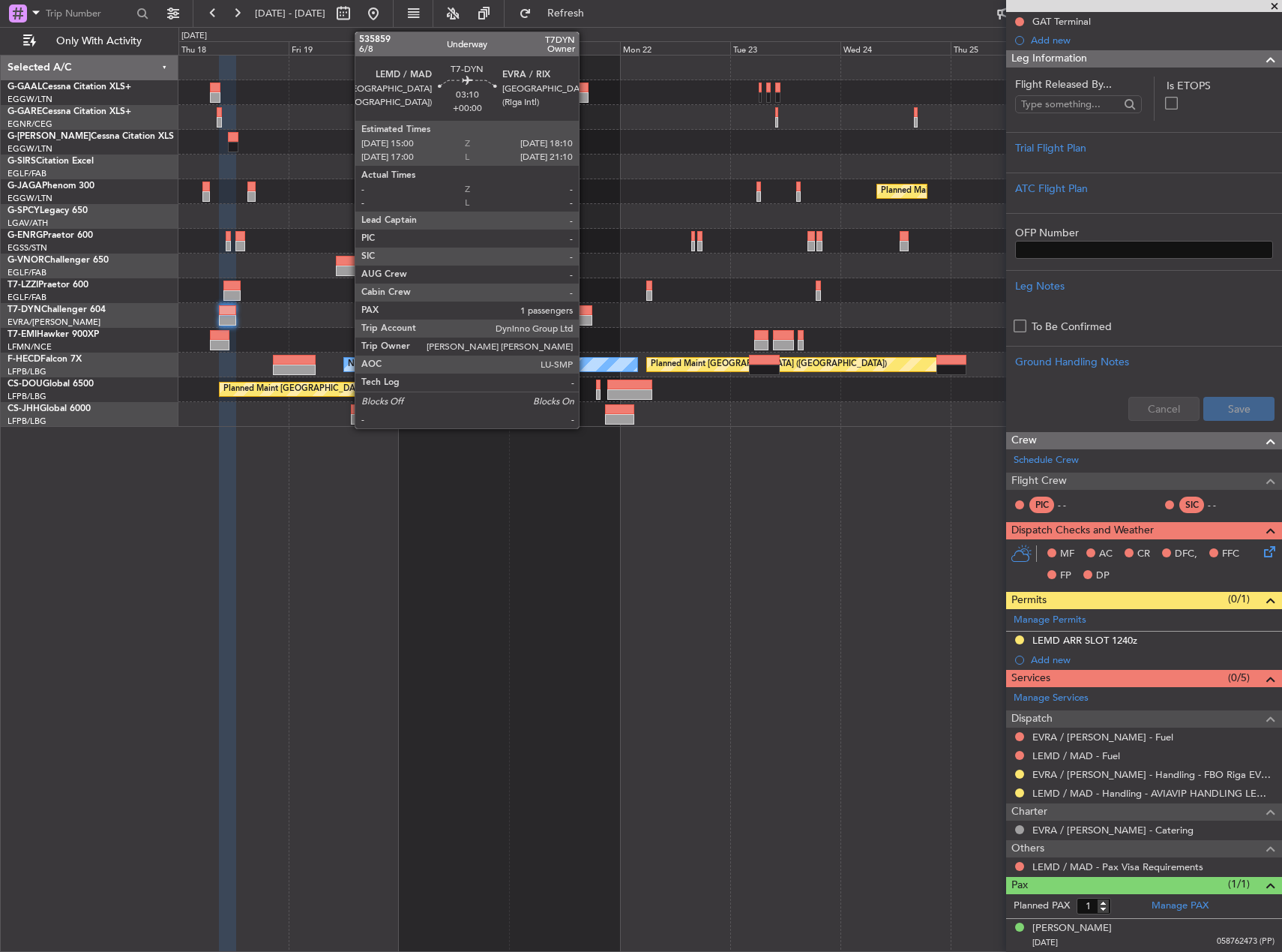
click at [586, 321] on div at bounding box center [584, 320] width 15 height 11
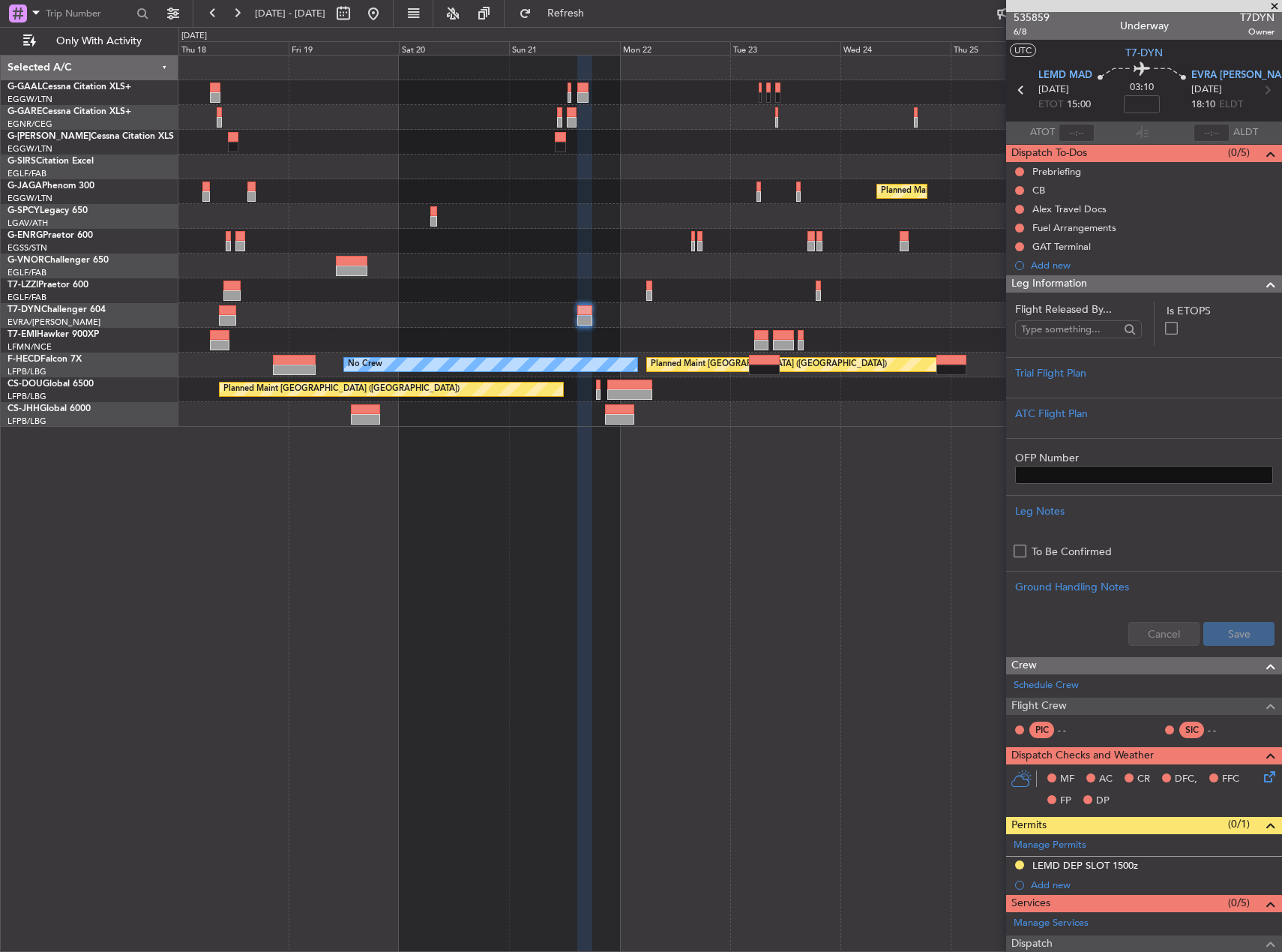
scroll to position [0, 0]
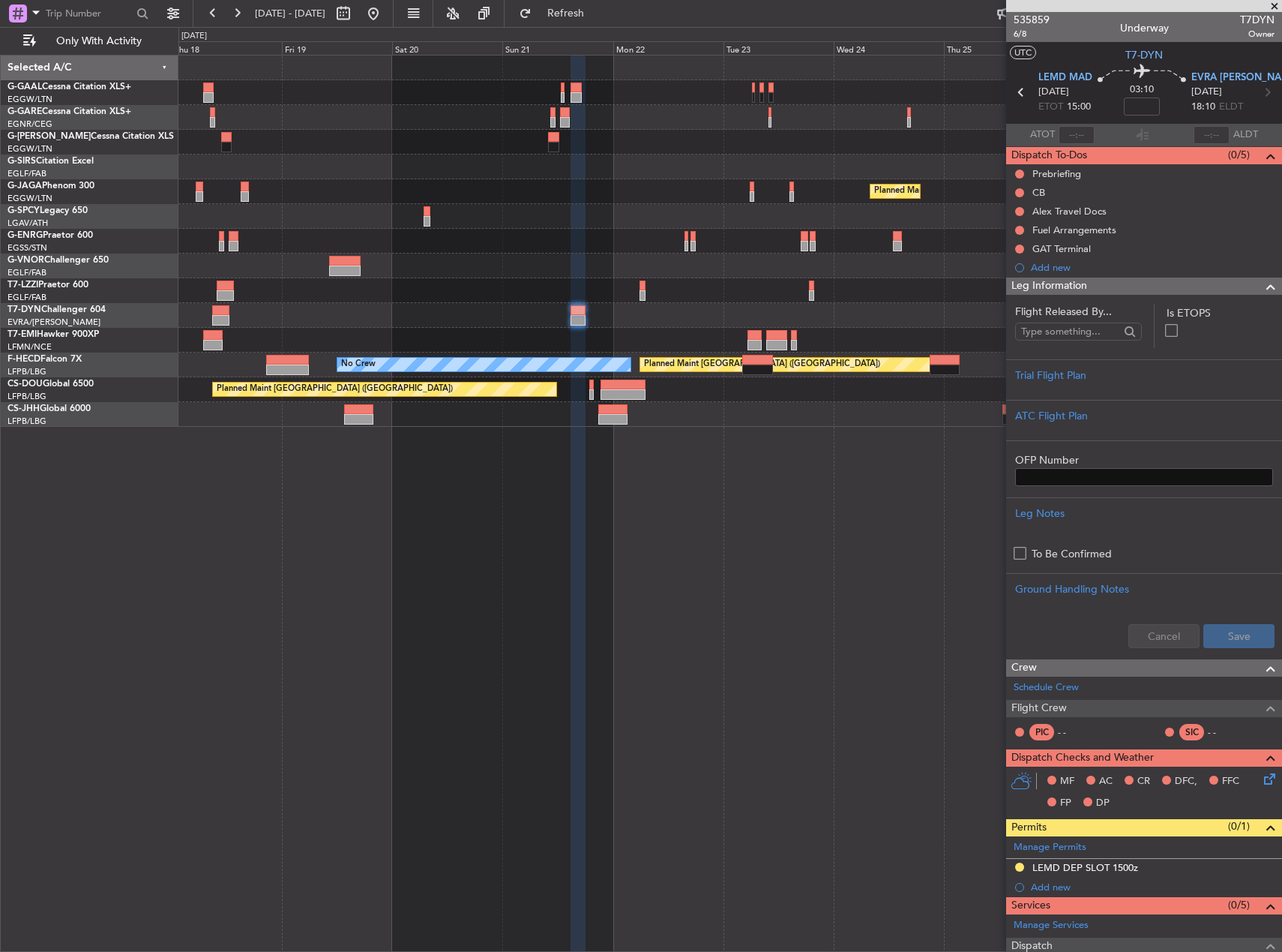
click at [729, 292] on div at bounding box center [730, 290] width 1103 height 25
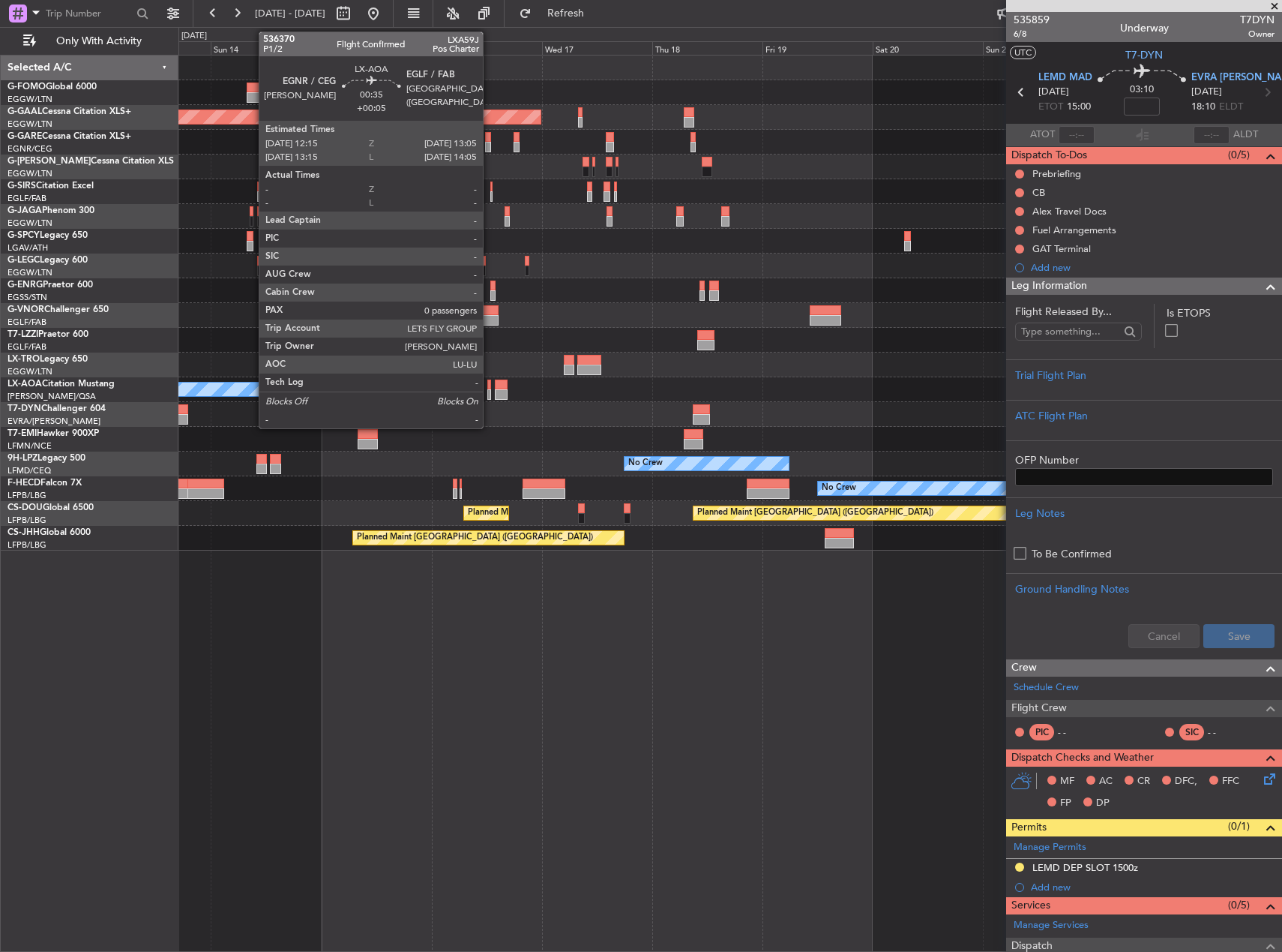
click at [489, 389] on div at bounding box center [489, 394] width 5 height 11
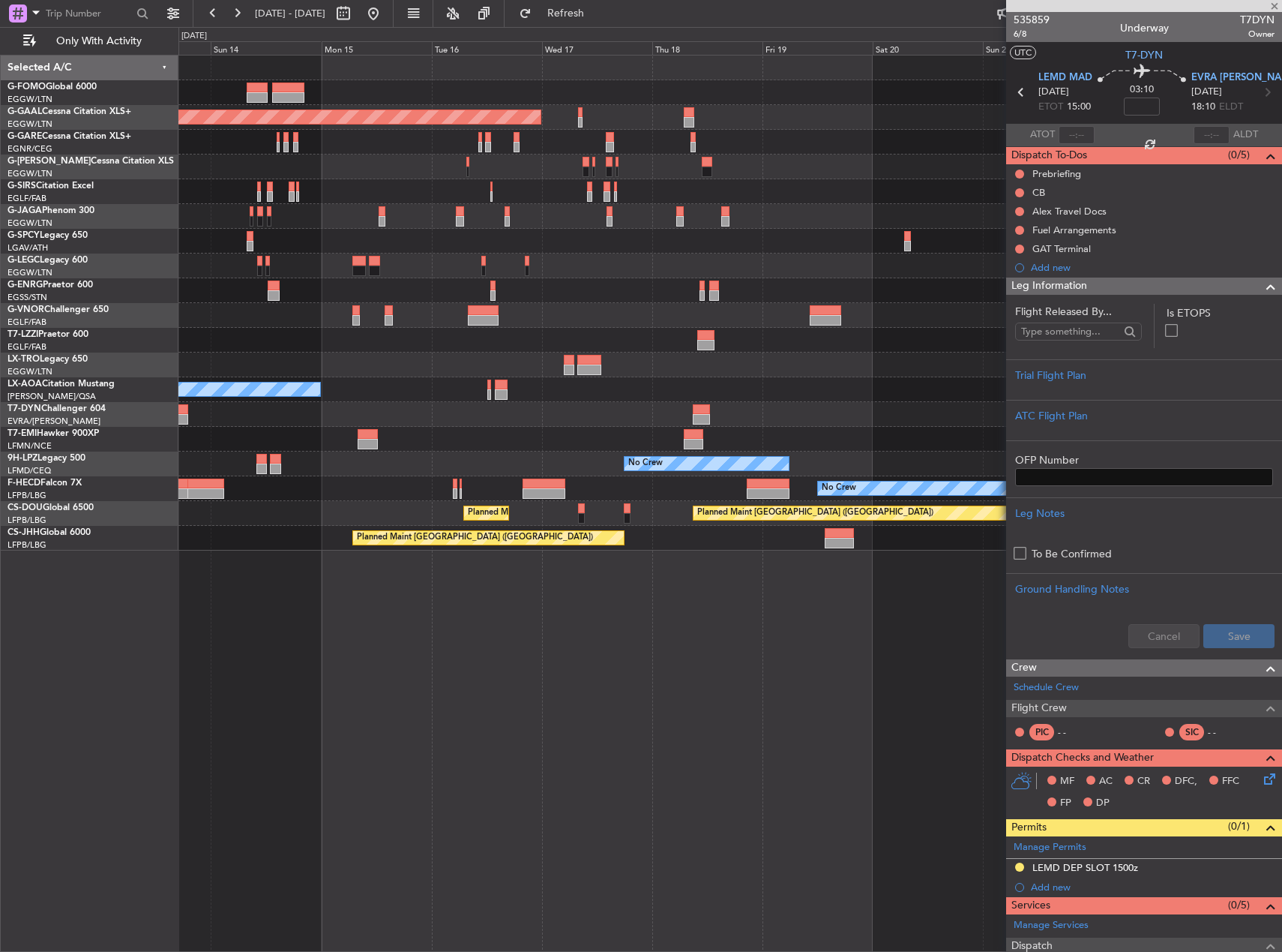
type input "+00:05"
type input "0"
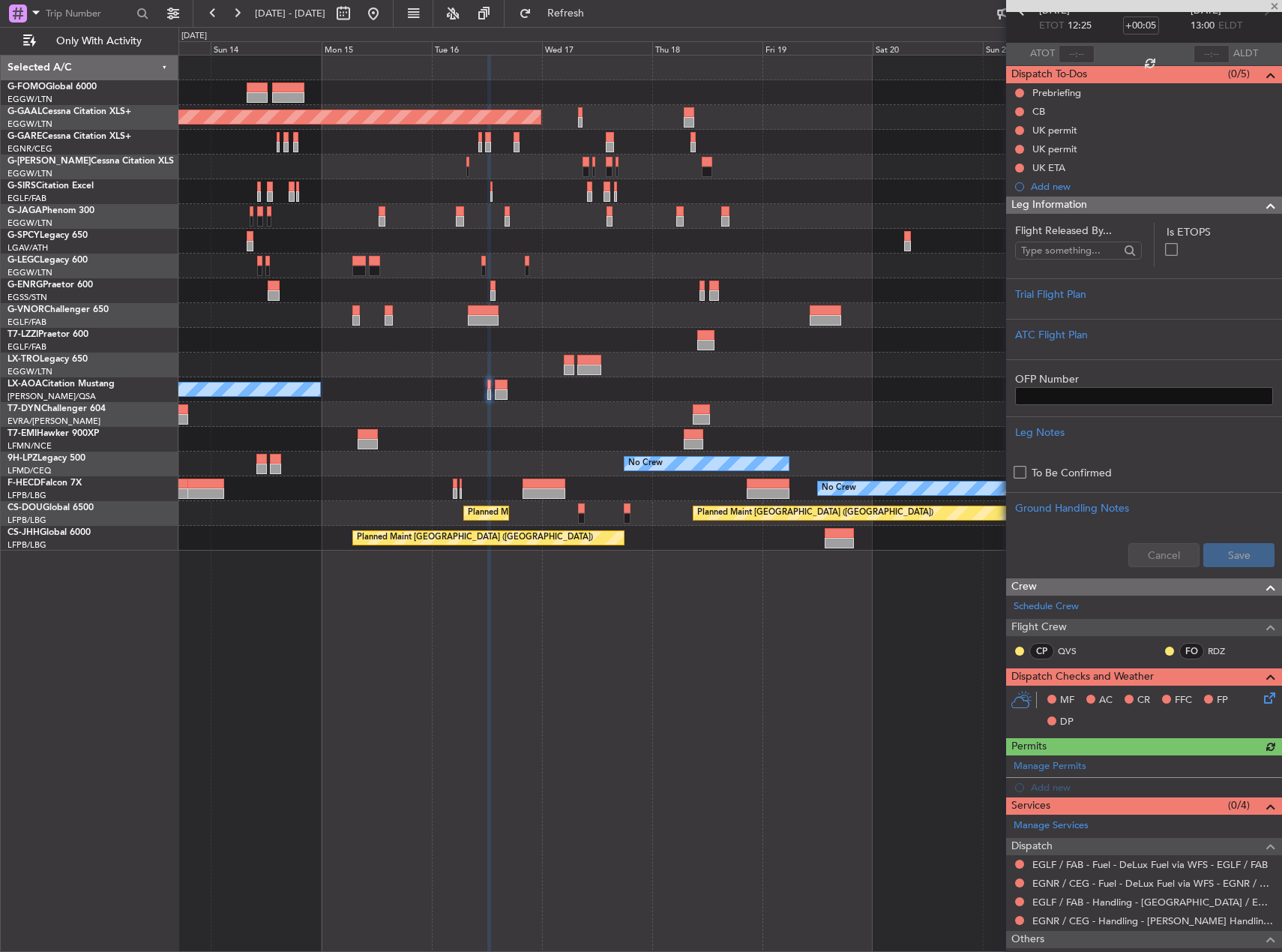
scroll to position [138, 0]
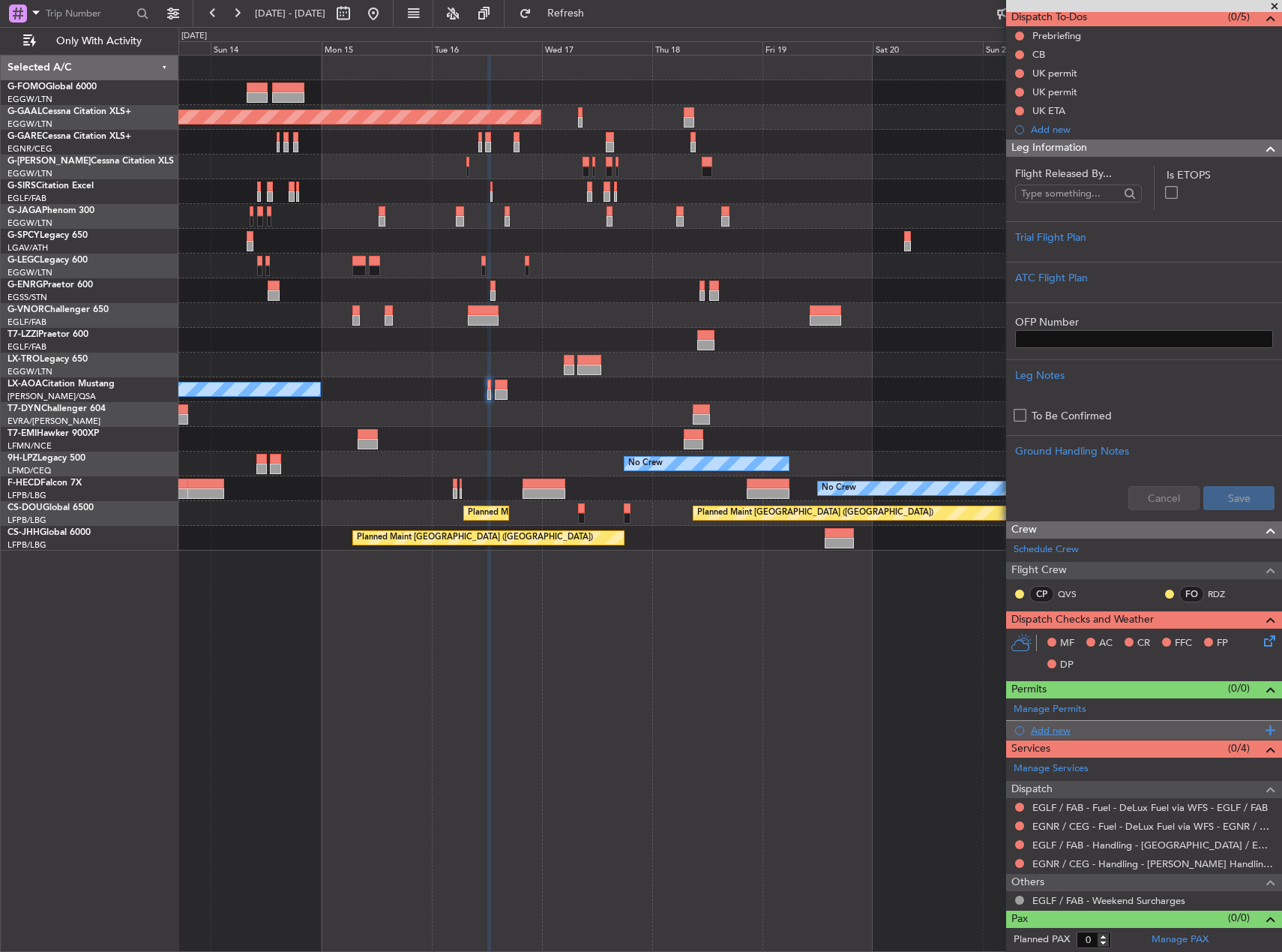
click at [1050, 729] on div "Add new" at bounding box center [1146, 730] width 230 height 13
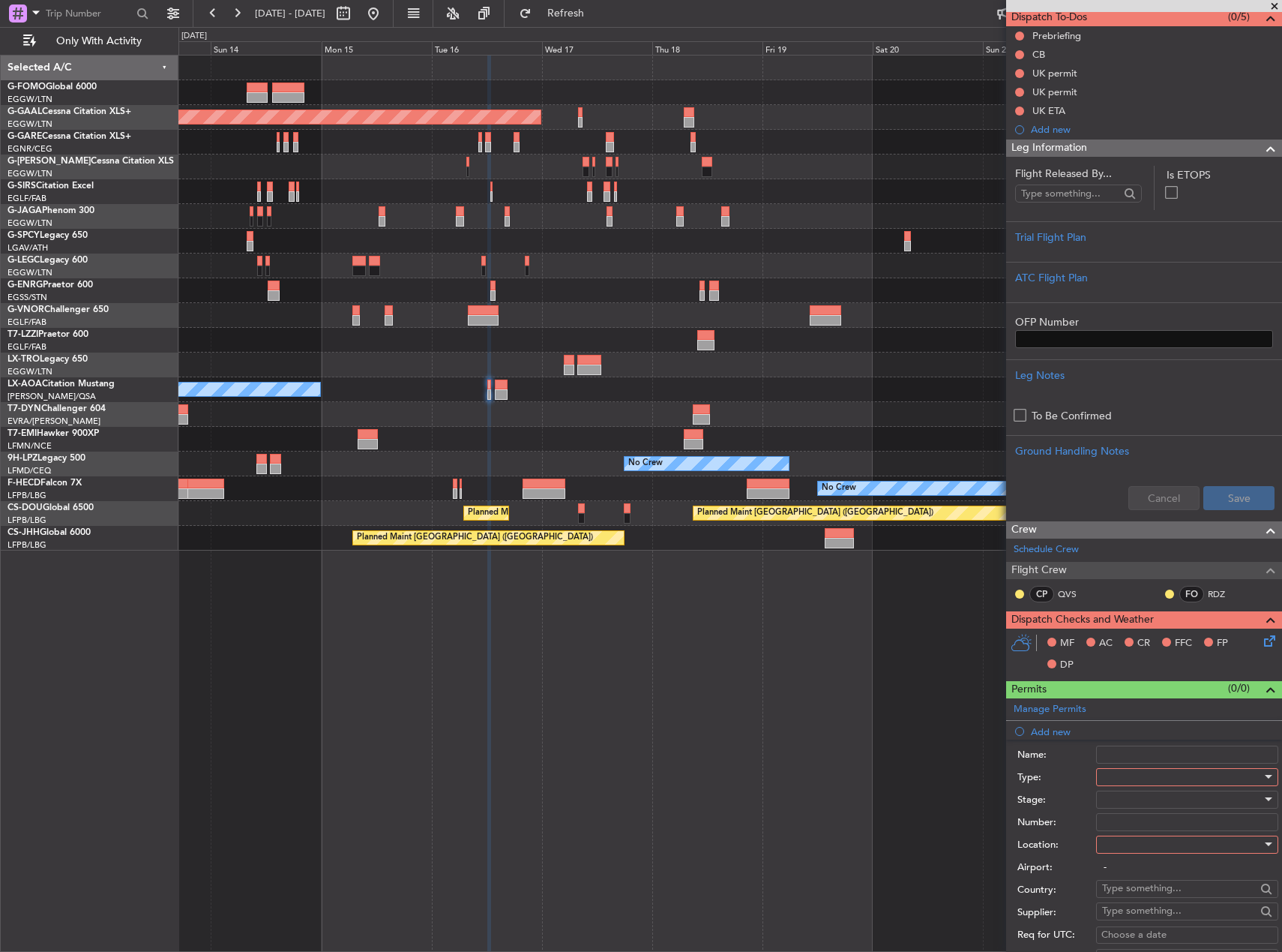
click at [1163, 782] on div at bounding box center [1182, 777] width 160 height 23
click at [1154, 841] on span "PPR" at bounding box center [1181, 850] width 157 height 23
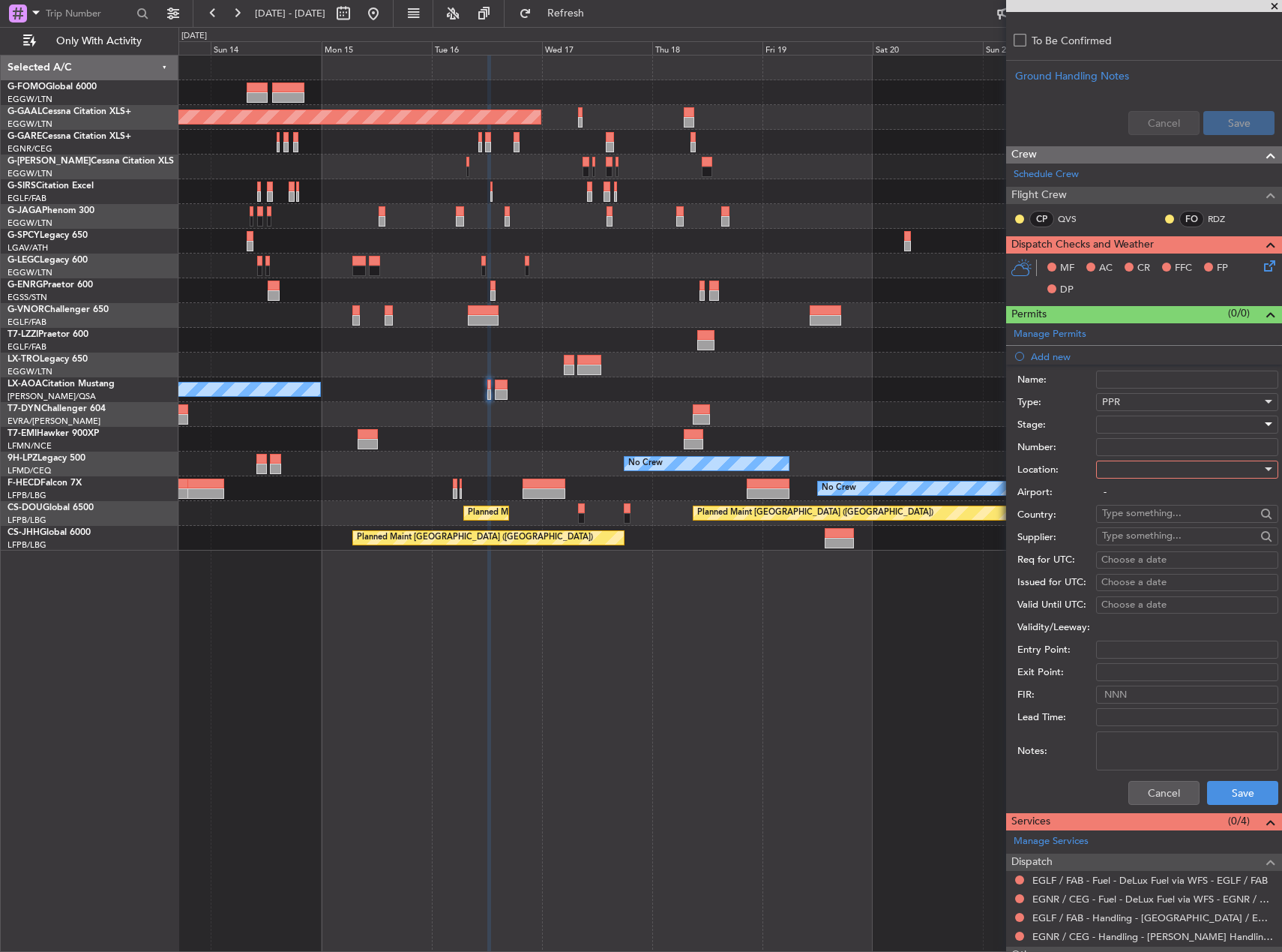
click at [1136, 421] on div at bounding box center [1182, 424] width 160 height 23
click at [1154, 522] on span "Requested" at bounding box center [1181, 522] width 157 height 23
click at [1127, 471] on div at bounding box center [1182, 470] width 160 height 23
click at [1141, 546] on span "Arrival" at bounding box center [1181, 544] width 157 height 23
type input "EGLF / FAB"
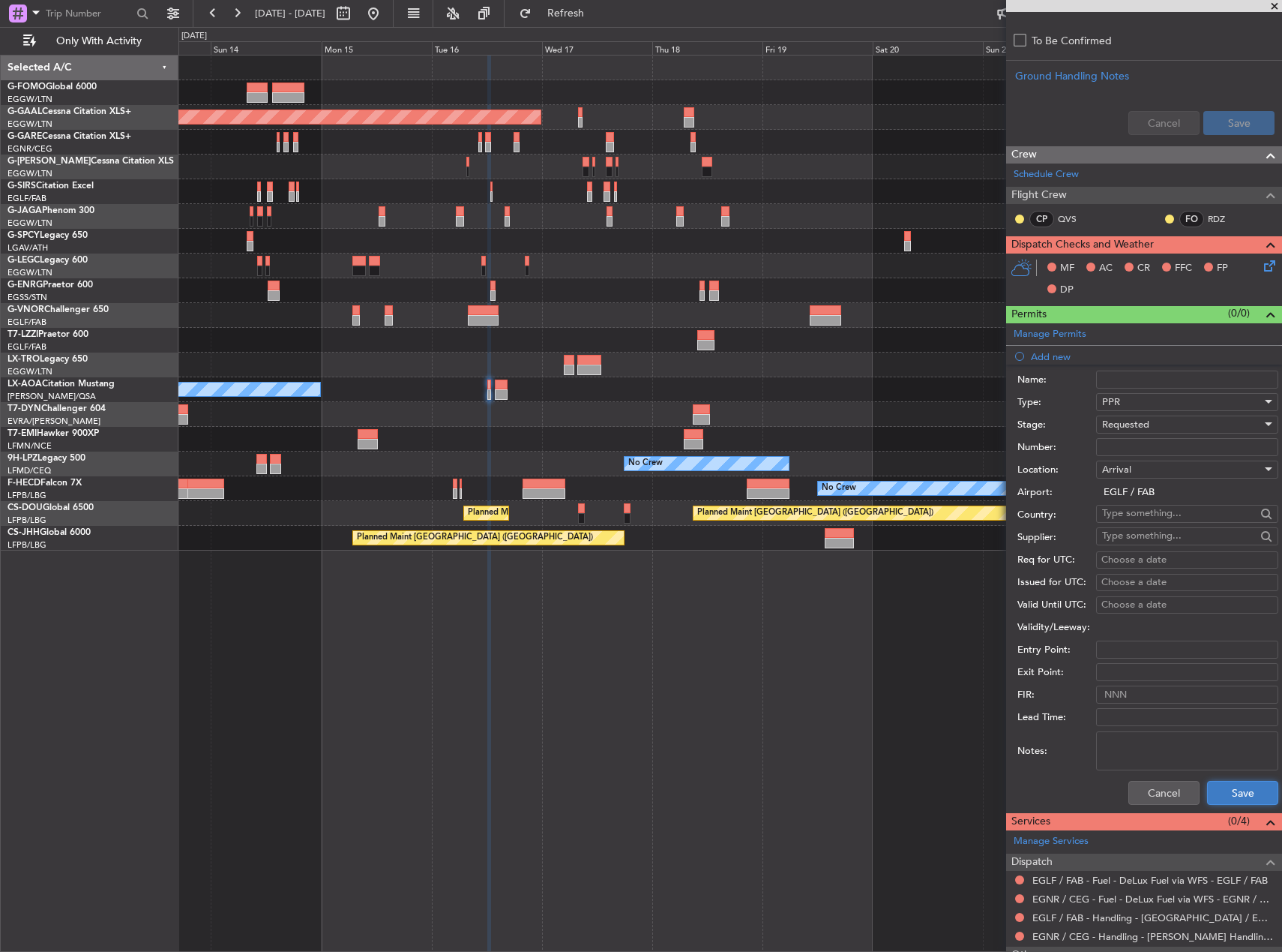
click at [1238, 788] on button "Save" at bounding box center [1242, 793] width 71 height 24
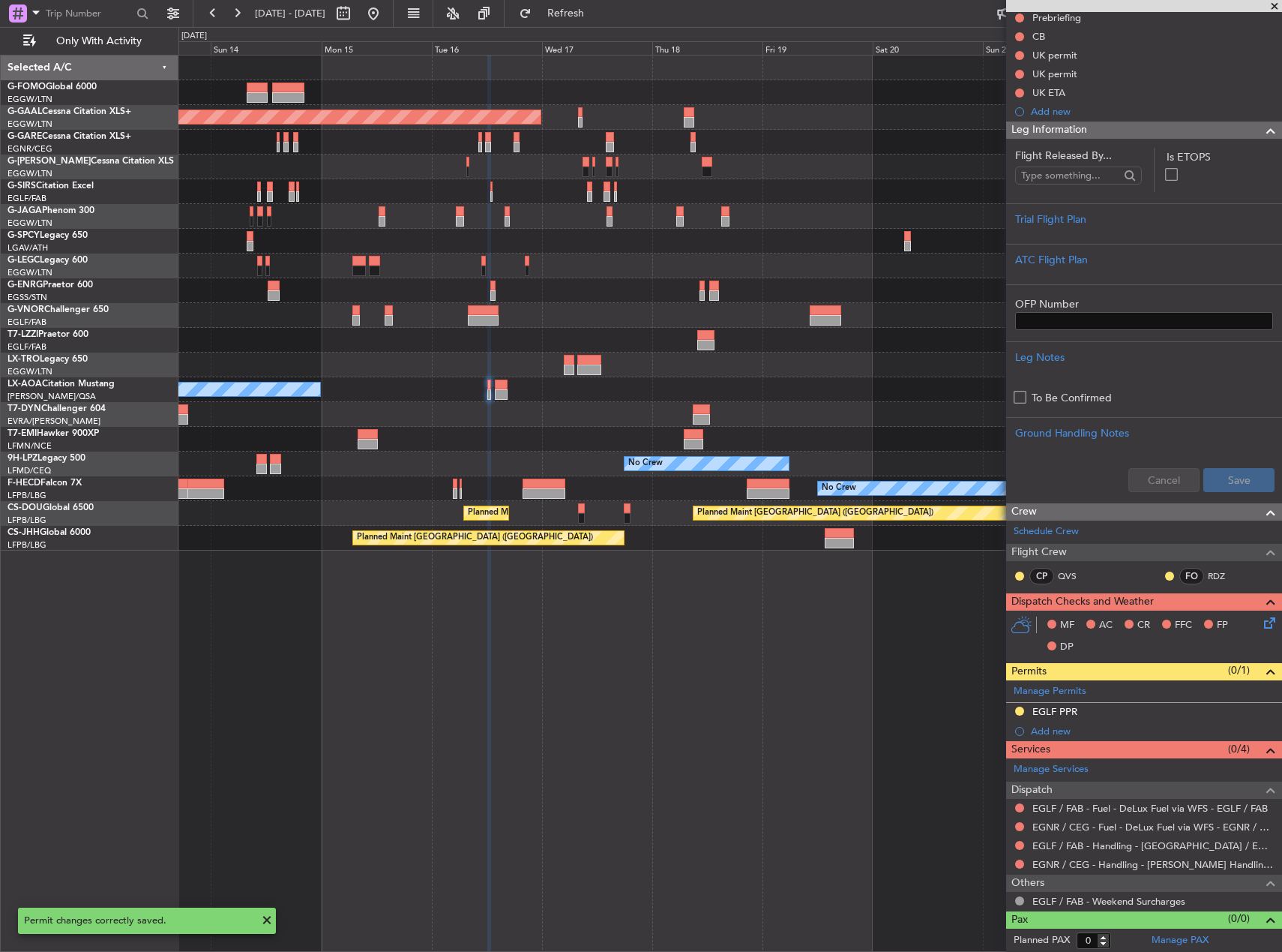
scroll to position [157, 0]
click at [1076, 707] on div "EGLF PPR" at bounding box center [1056, 710] width 45 height 13
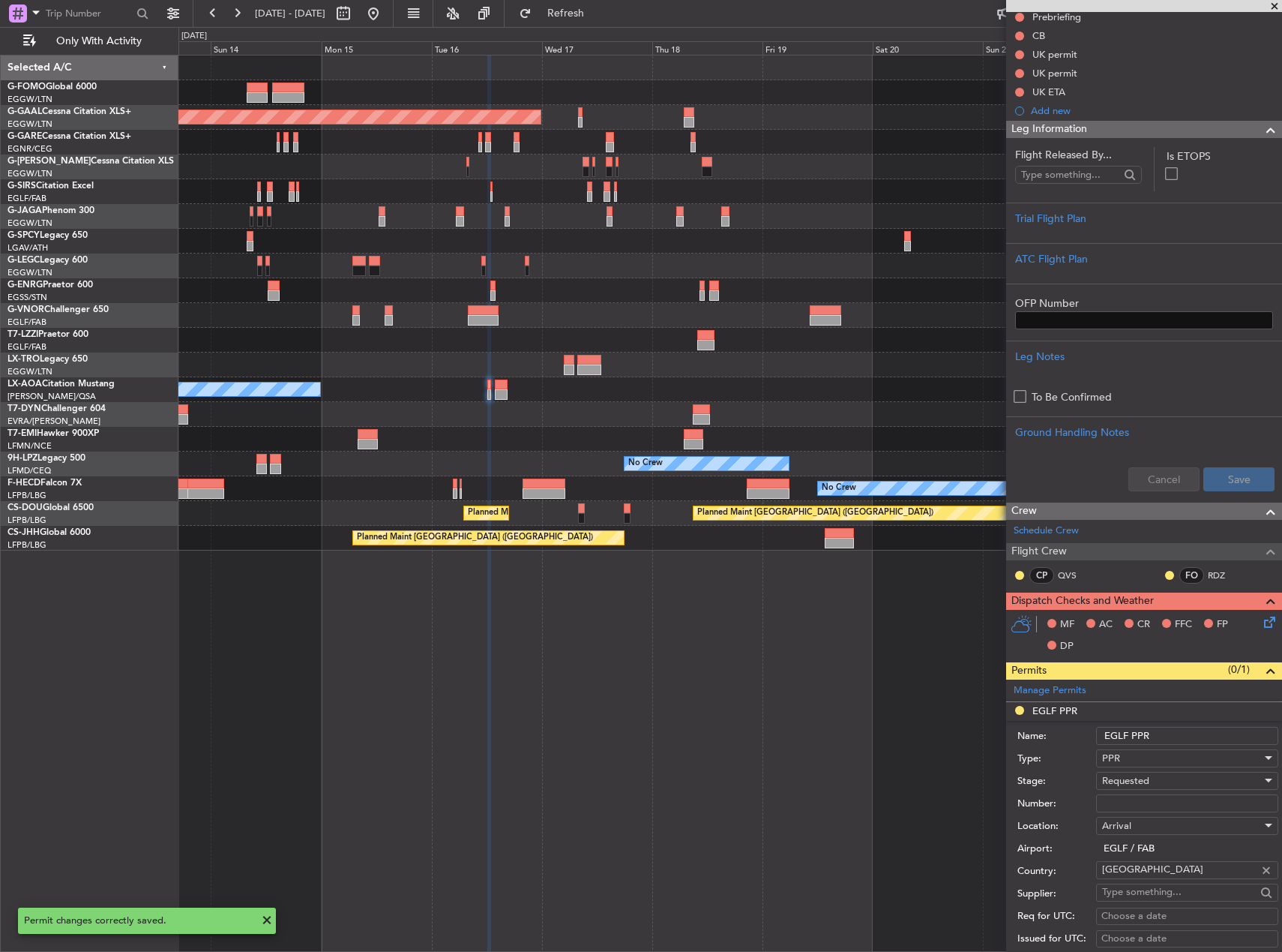
click at [1185, 747] on div "PPR" at bounding box center [1182, 758] width 160 height 23
click at [1179, 736] on div at bounding box center [641, 476] width 1282 height 952
click at [1170, 731] on input "EGLF PPR" at bounding box center [1187, 736] width 182 height 18
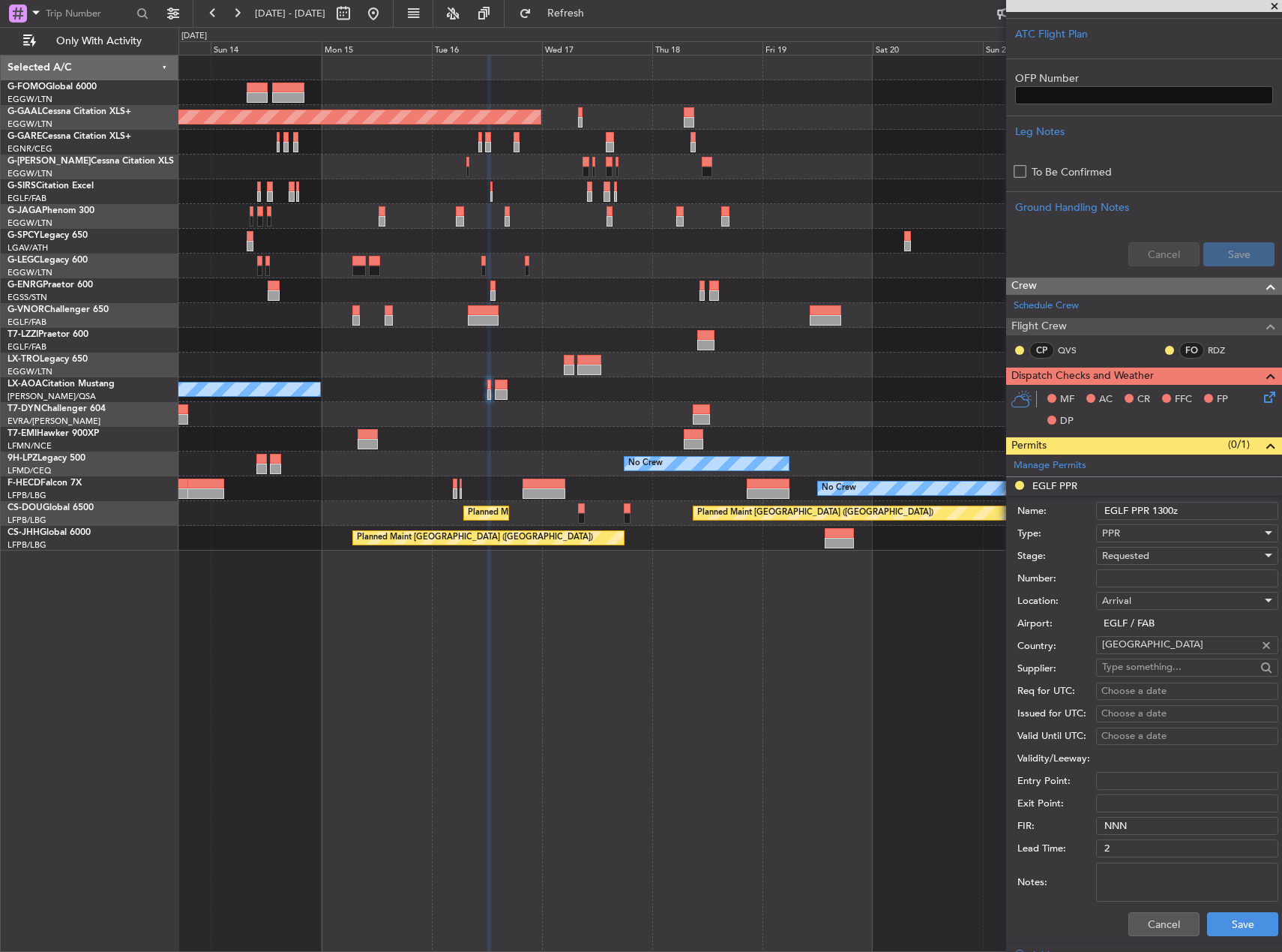
type input "EGLF PPR 1300z"
click at [1055, 641] on label "Country:" at bounding box center [1058, 646] width 79 height 15
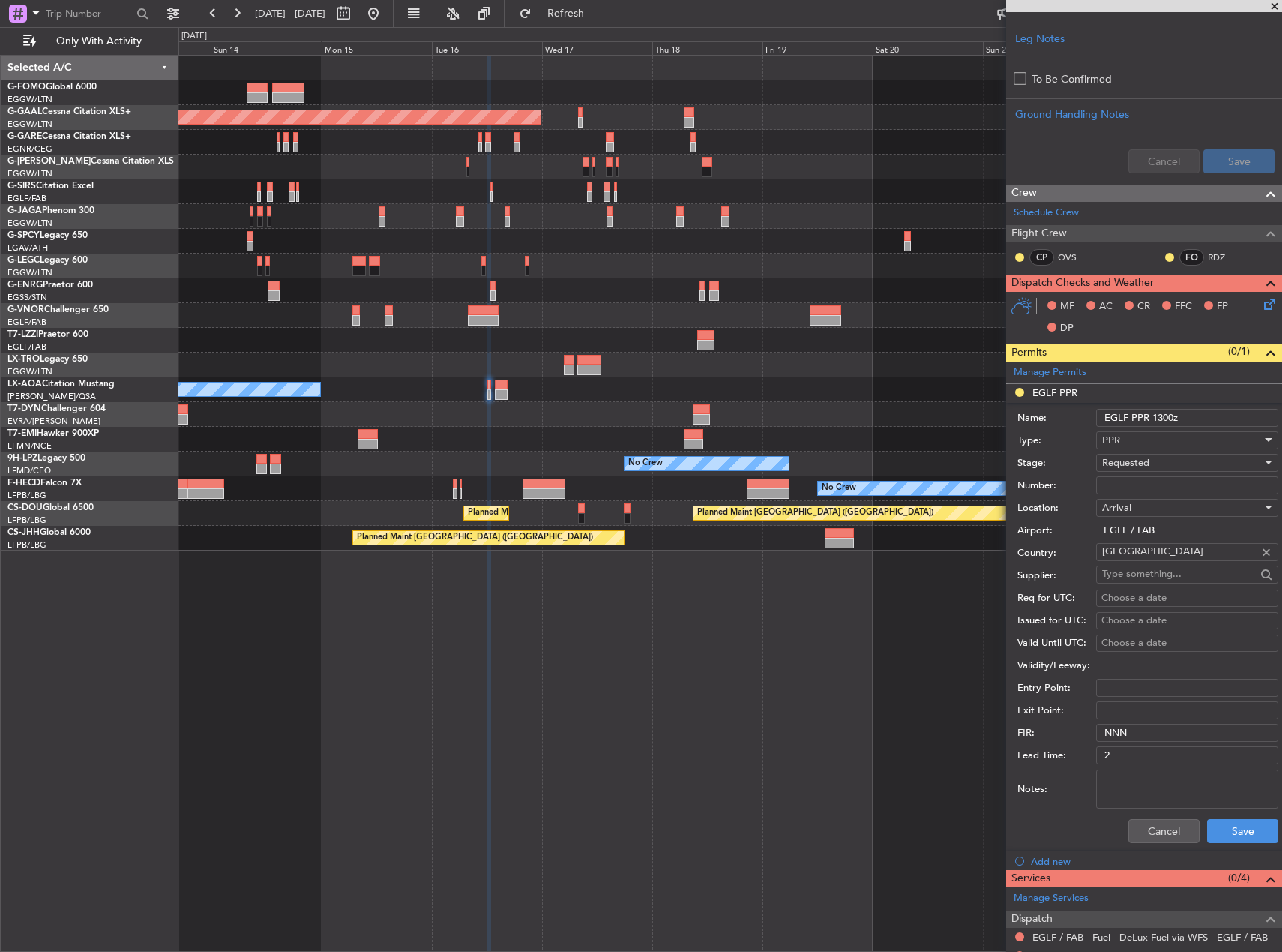
scroll to position [532, 0]
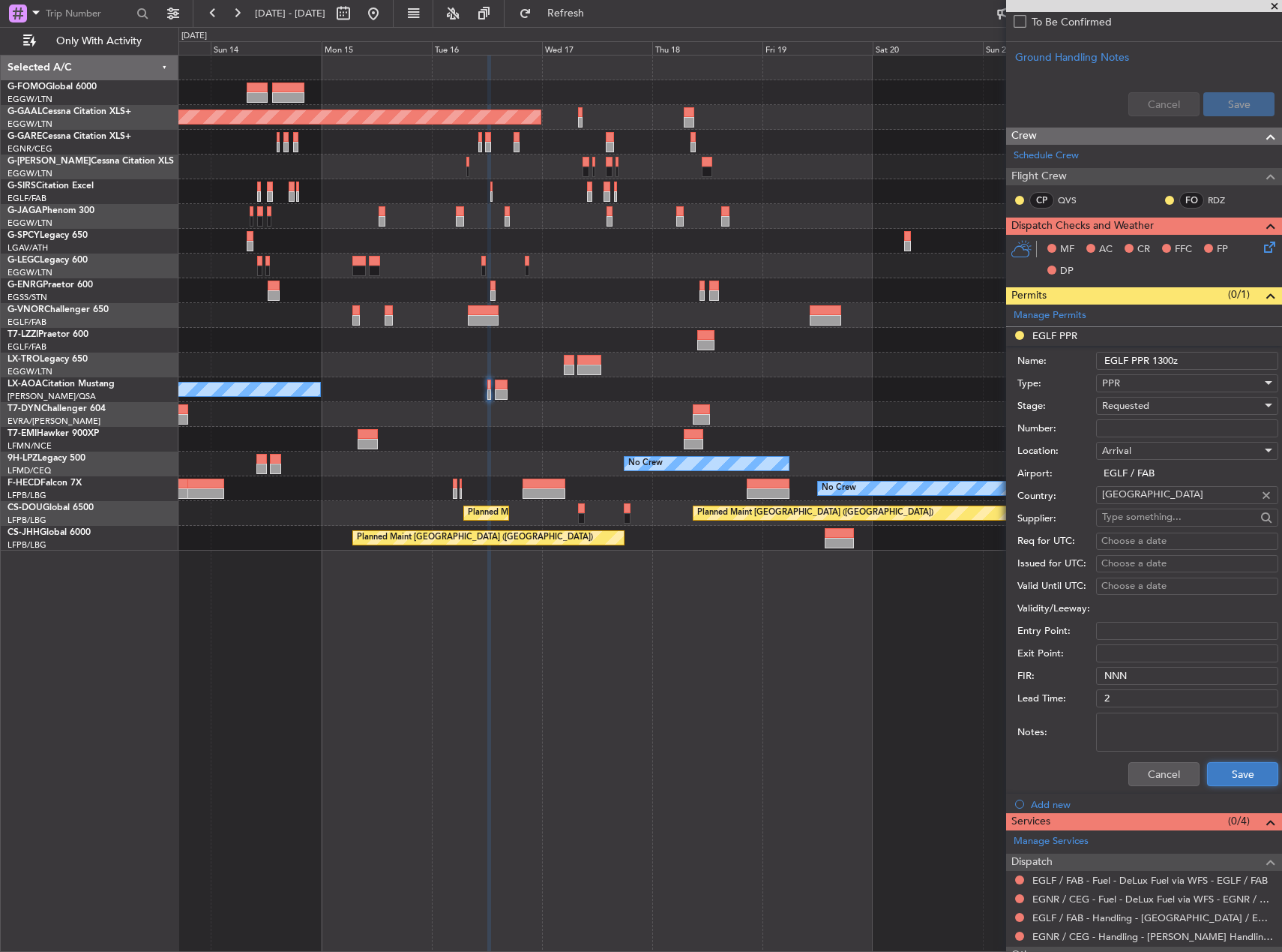
click at [1226, 779] on button "Save" at bounding box center [1242, 774] width 71 height 24
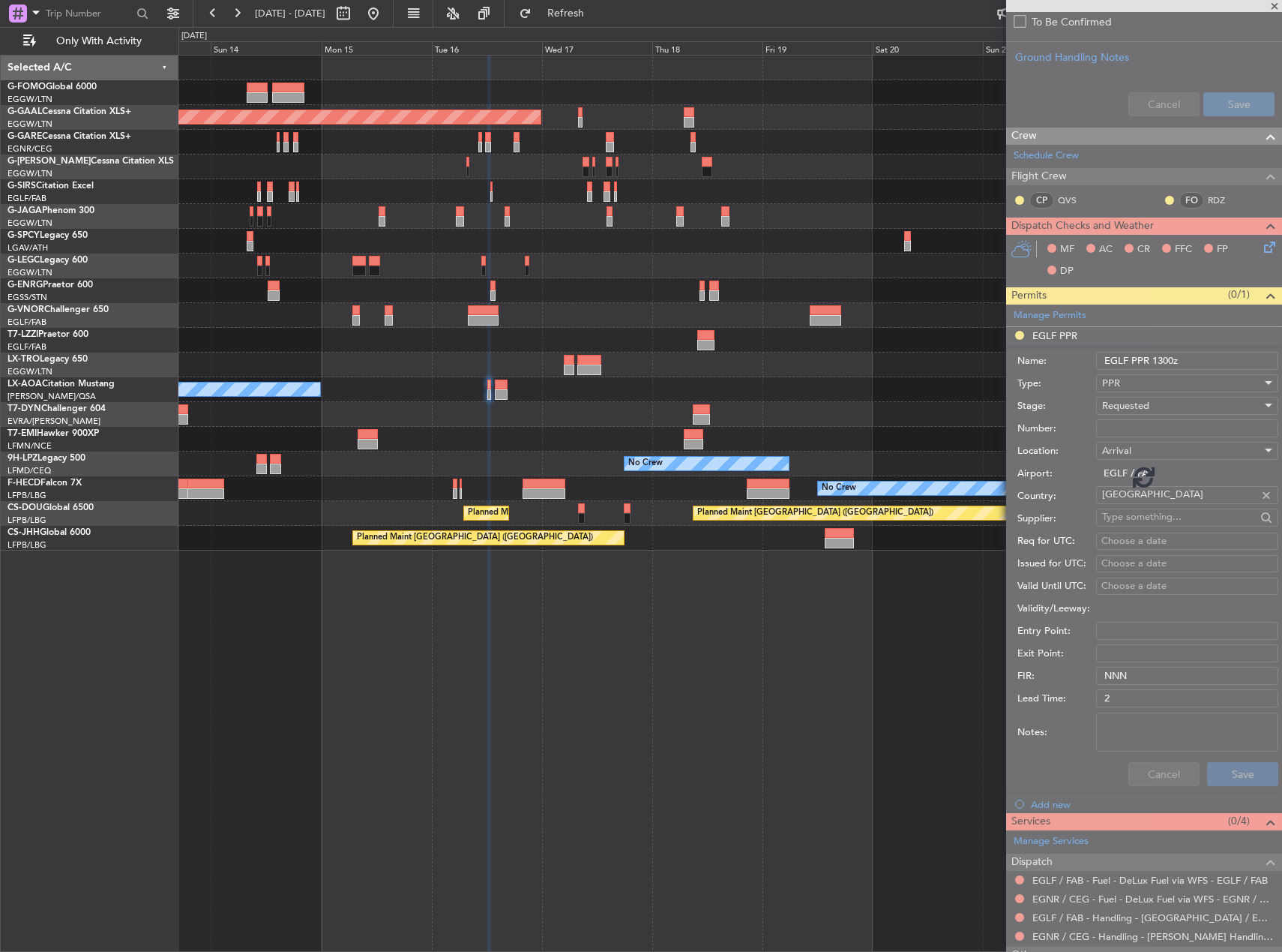
scroll to position [157, 0]
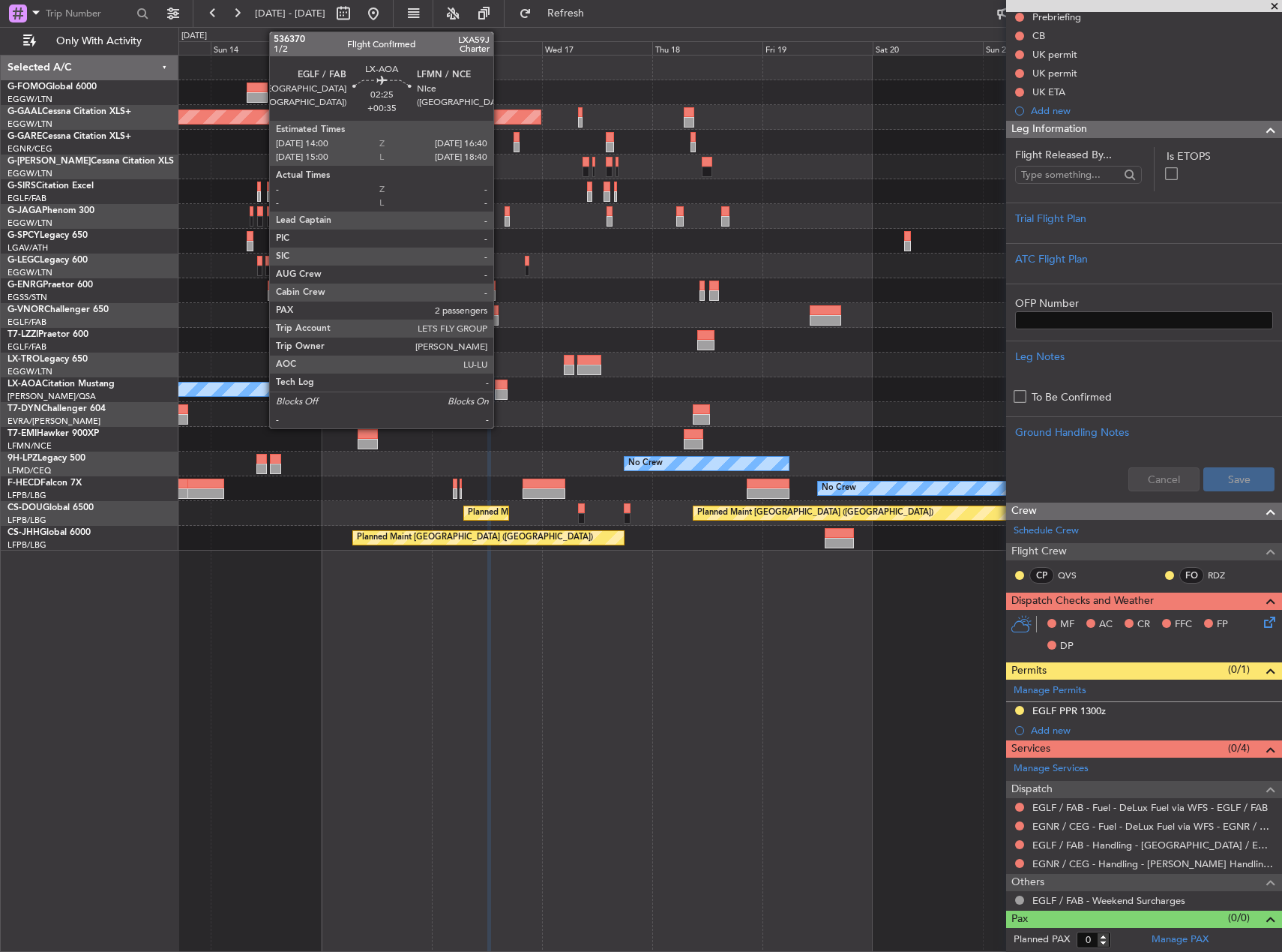
click at [500, 396] on div at bounding box center [501, 394] width 13 height 11
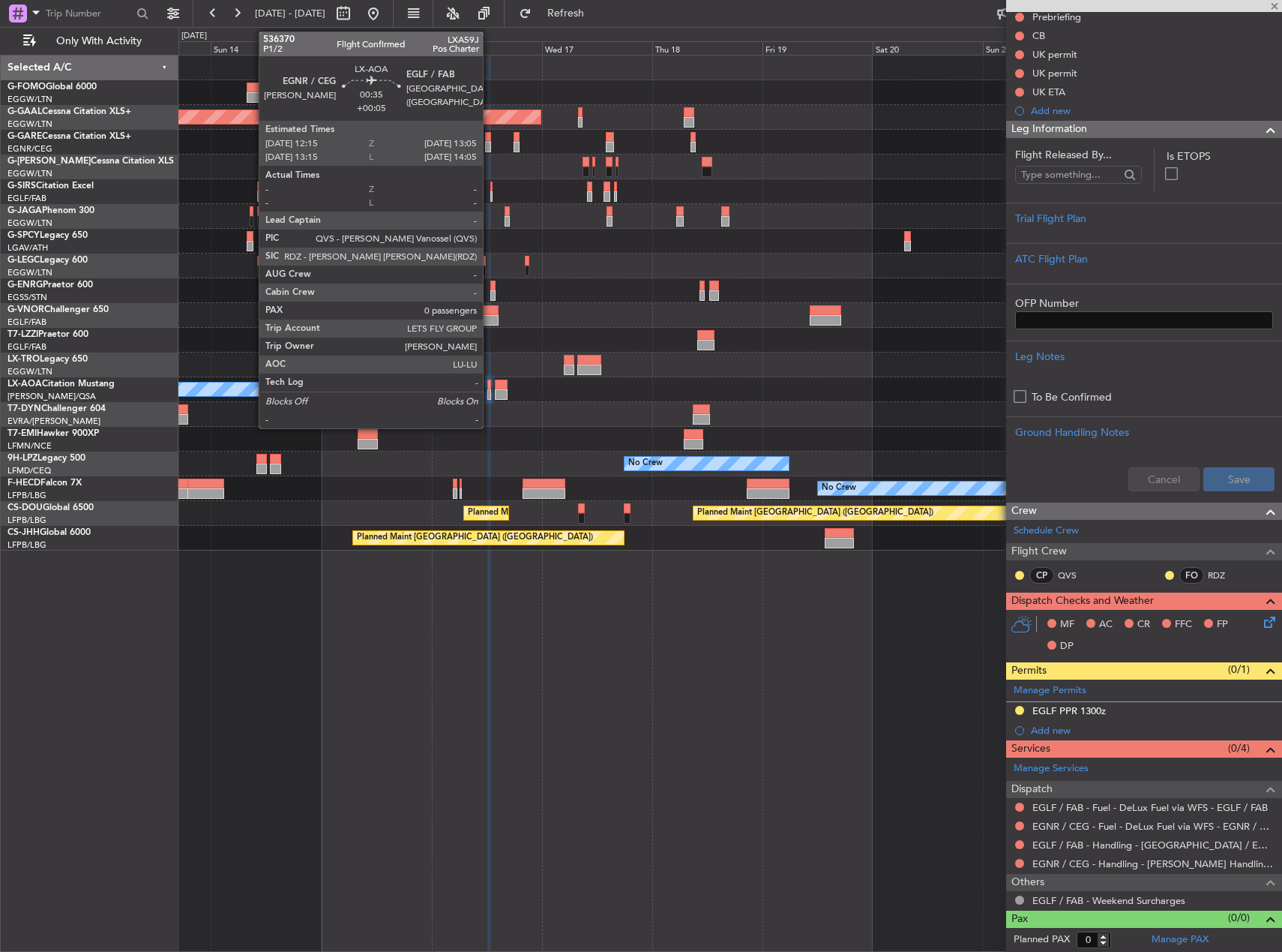
type input "+00:35"
type input "2"
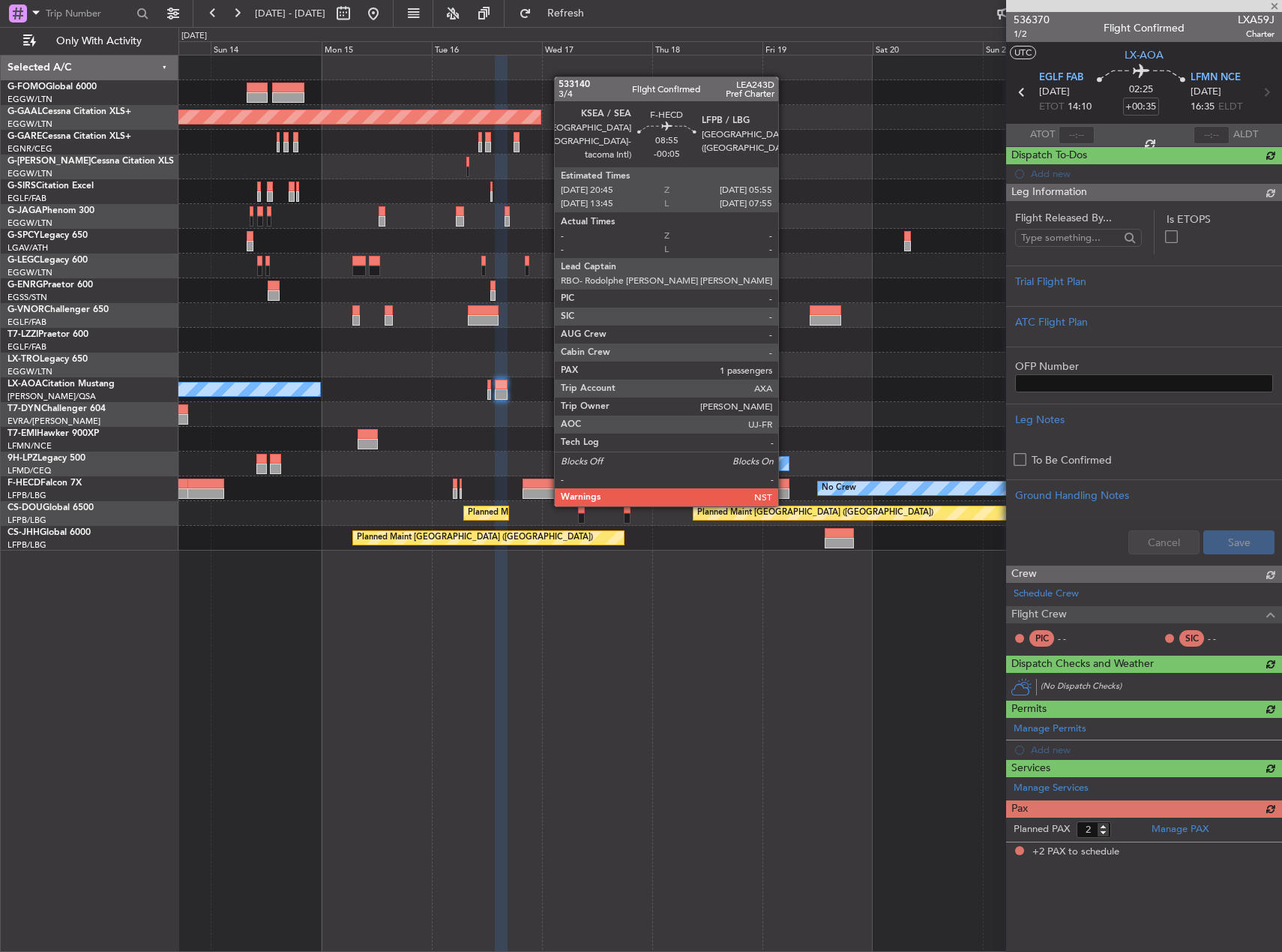
scroll to position [0, 0]
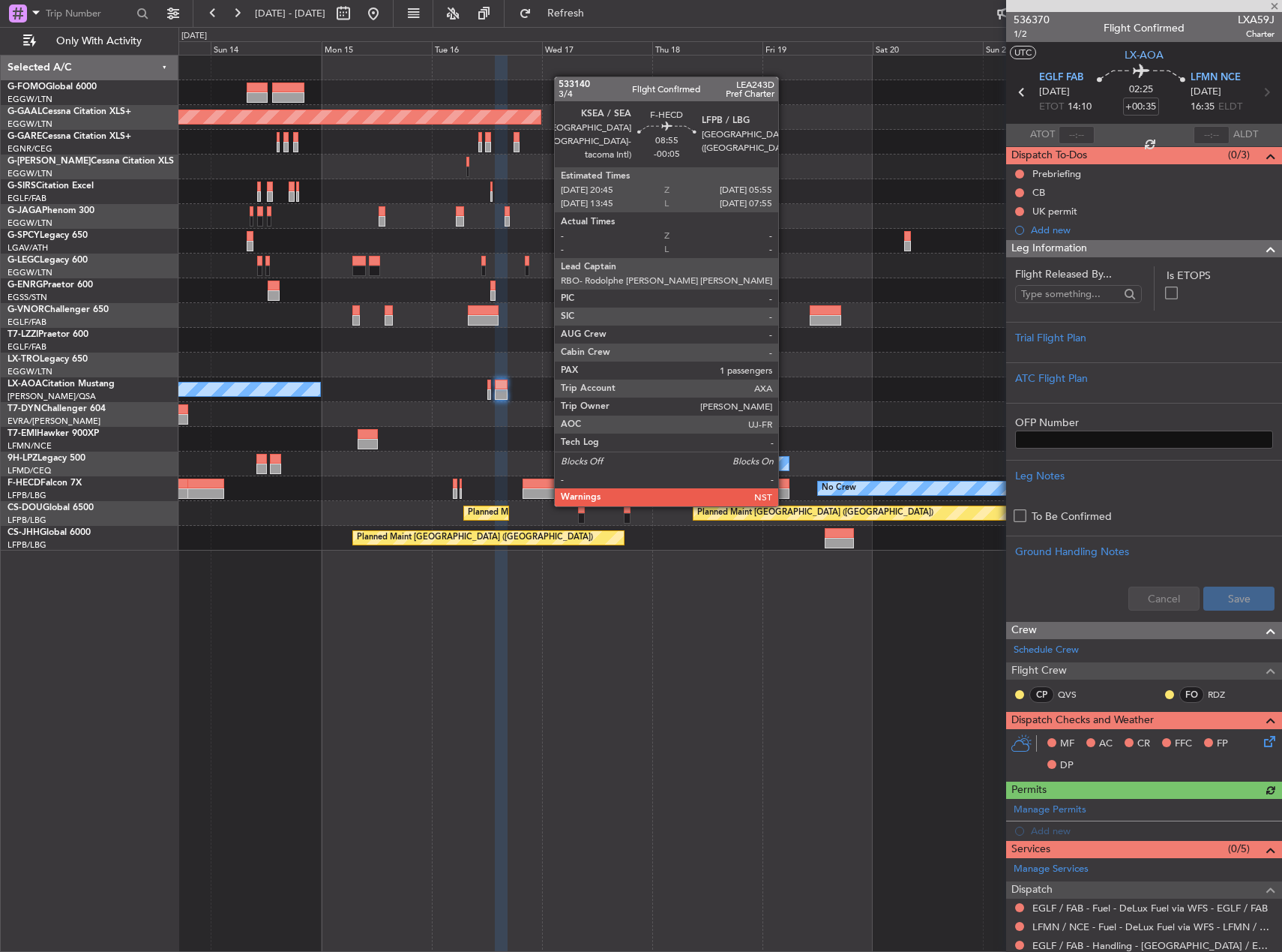
click at [776, 662] on div "Planned Maint Dusseldorf Planned Maint London (Luton) A/C Unavailable London (L…" at bounding box center [730, 502] width 1104 height 897
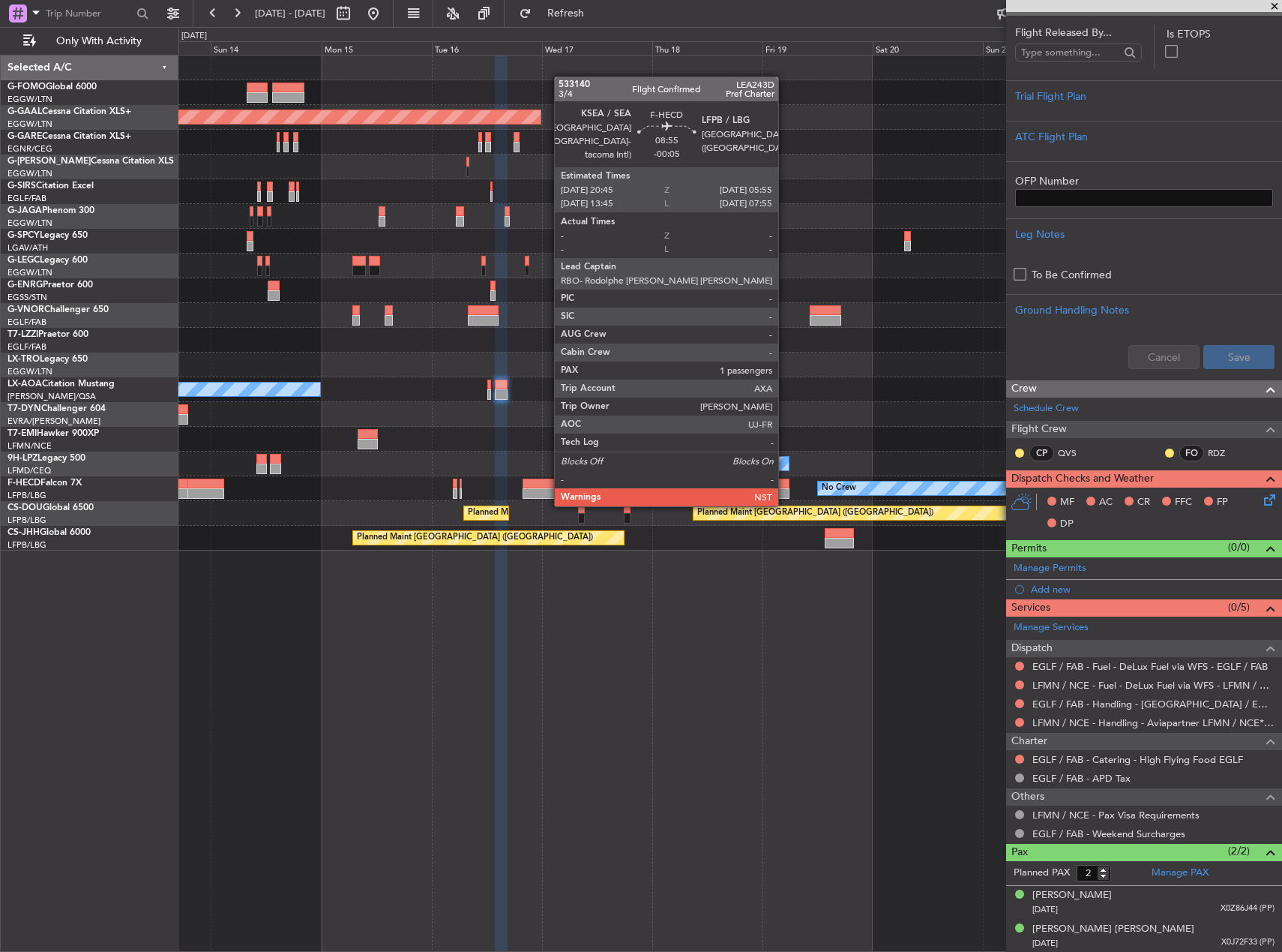
scroll to position [242, 0]
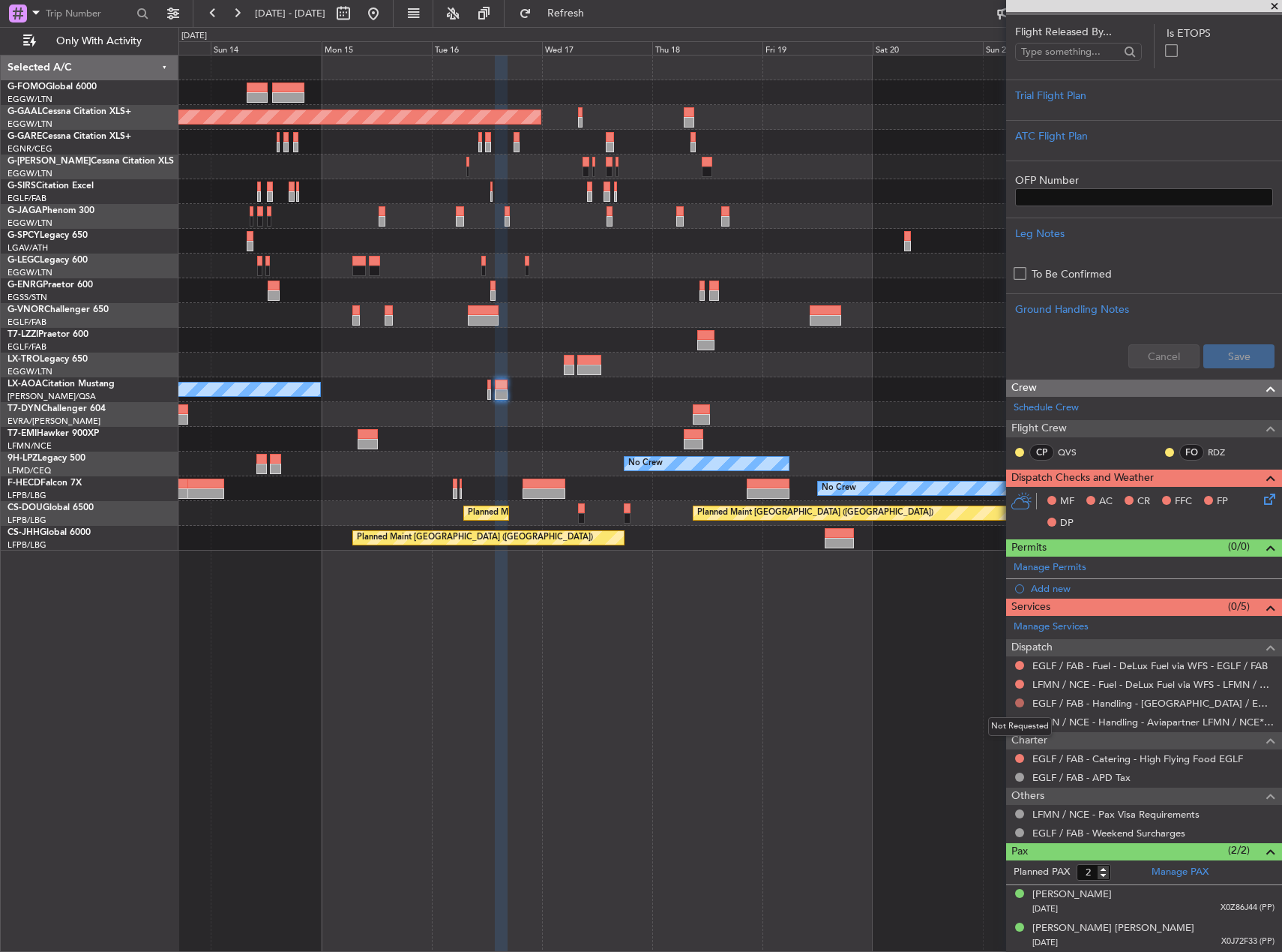
click at [1018, 704] on button at bounding box center [1019, 702] width 9 height 9
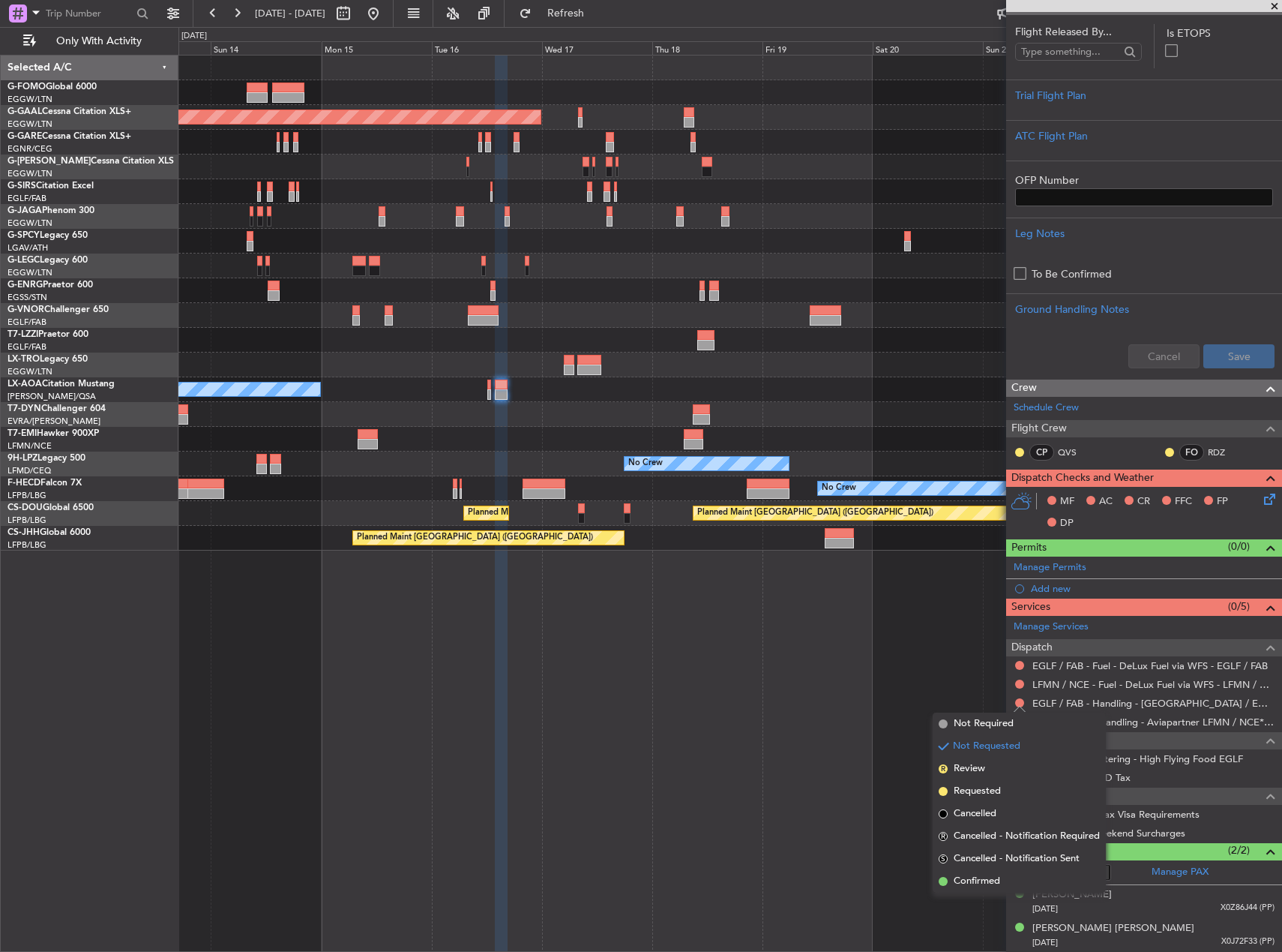
click at [986, 791] on span "Requested" at bounding box center [978, 791] width 47 height 15
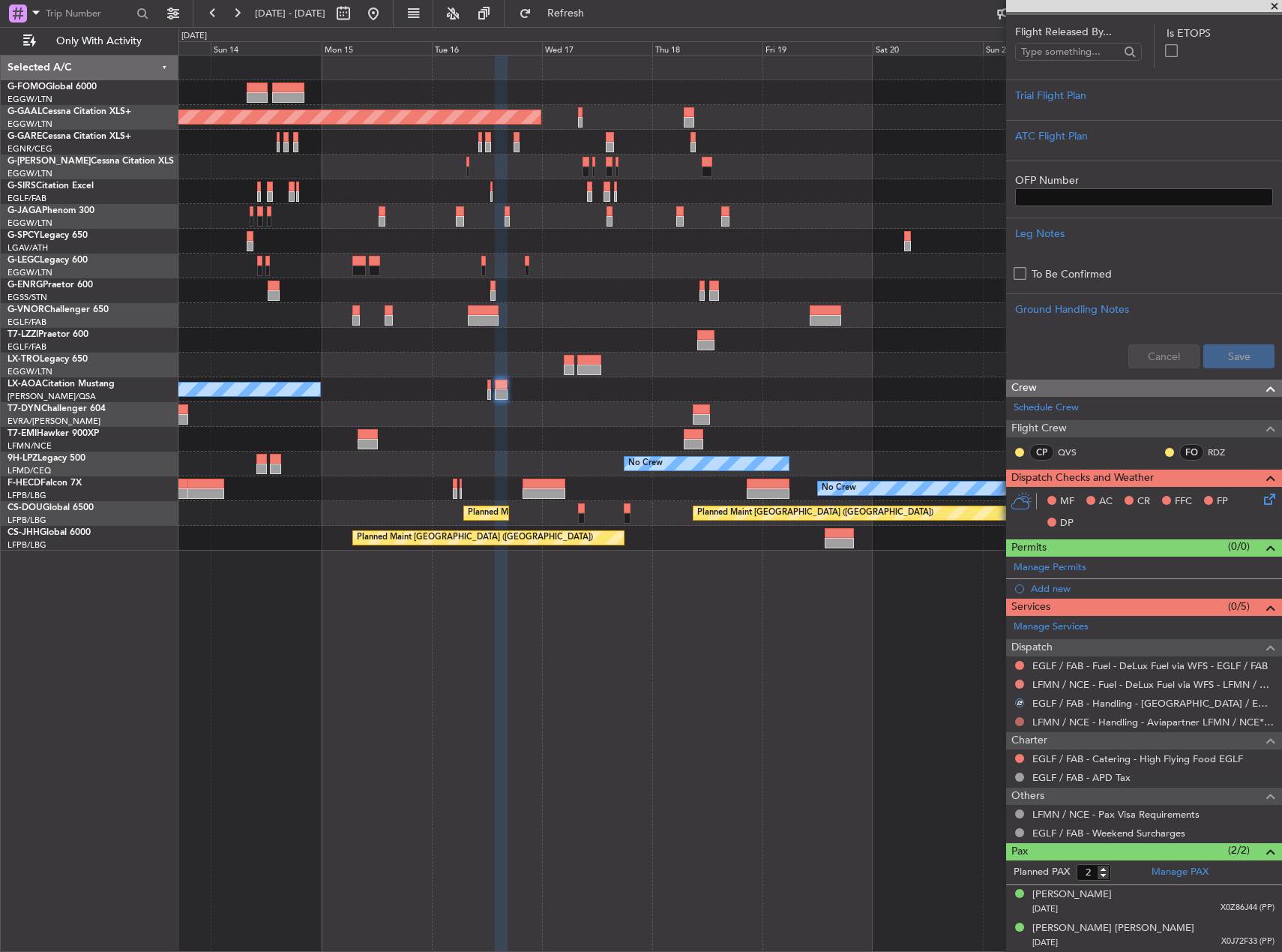
click at [1018, 723] on button at bounding box center [1019, 721] width 9 height 9
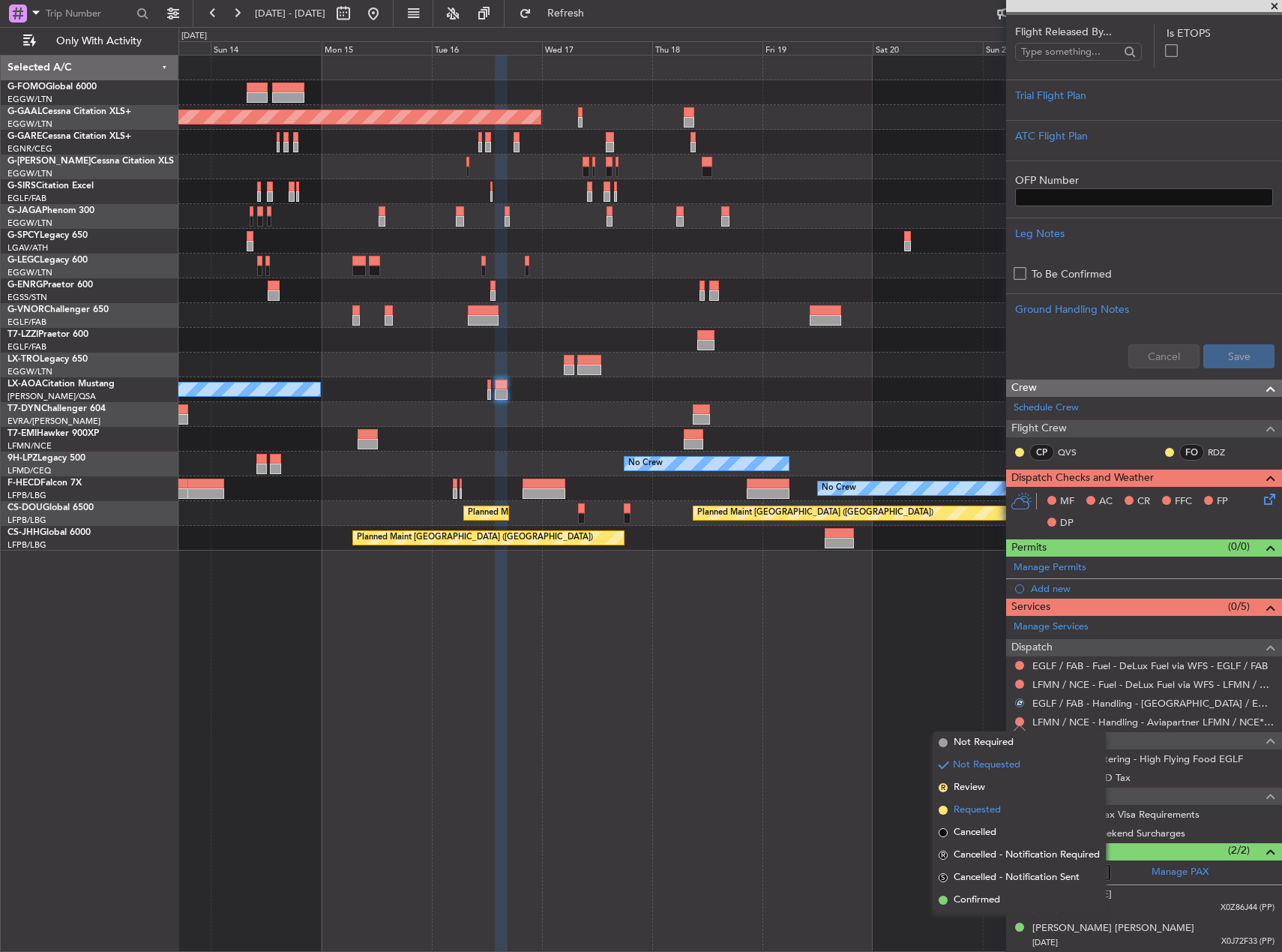
click at [986, 807] on span "Requested" at bounding box center [978, 810] width 47 height 15
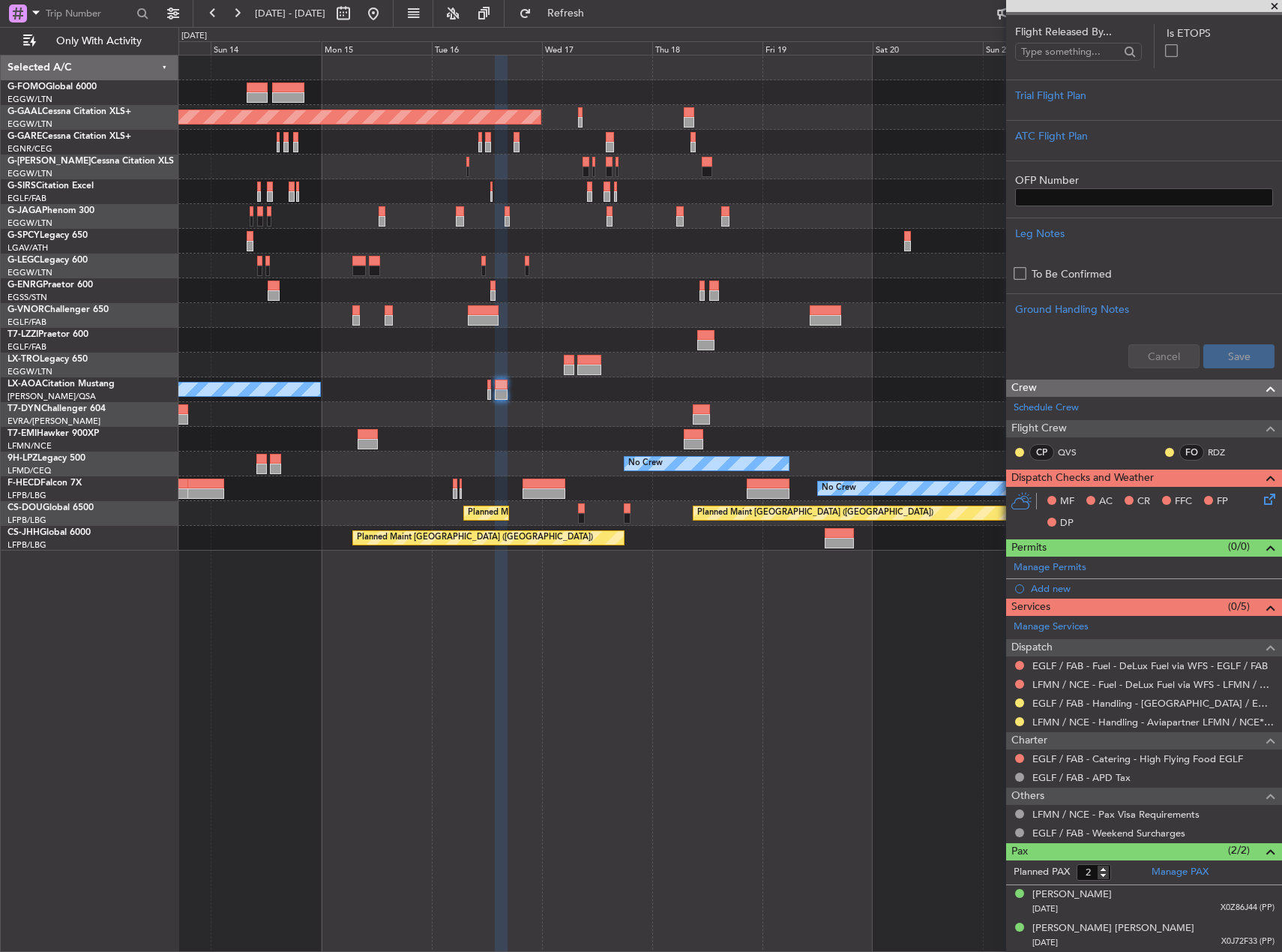
click at [1058, 583] on div "Add new" at bounding box center [1153, 588] width 244 height 13
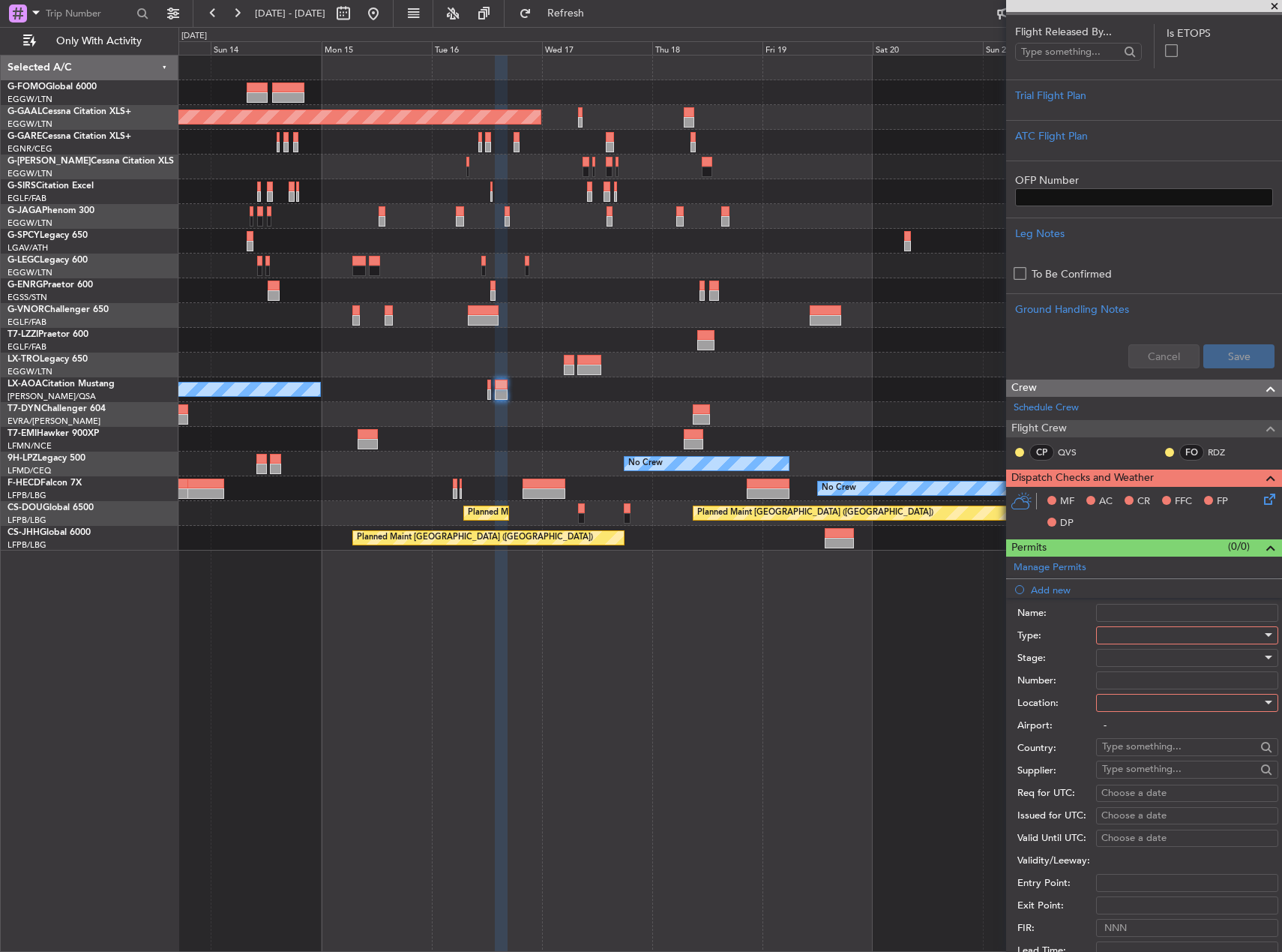
click at [1174, 639] on div at bounding box center [1182, 635] width 160 height 23
click at [1139, 780] on span "Slot" at bounding box center [1181, 776] width 157 height 23
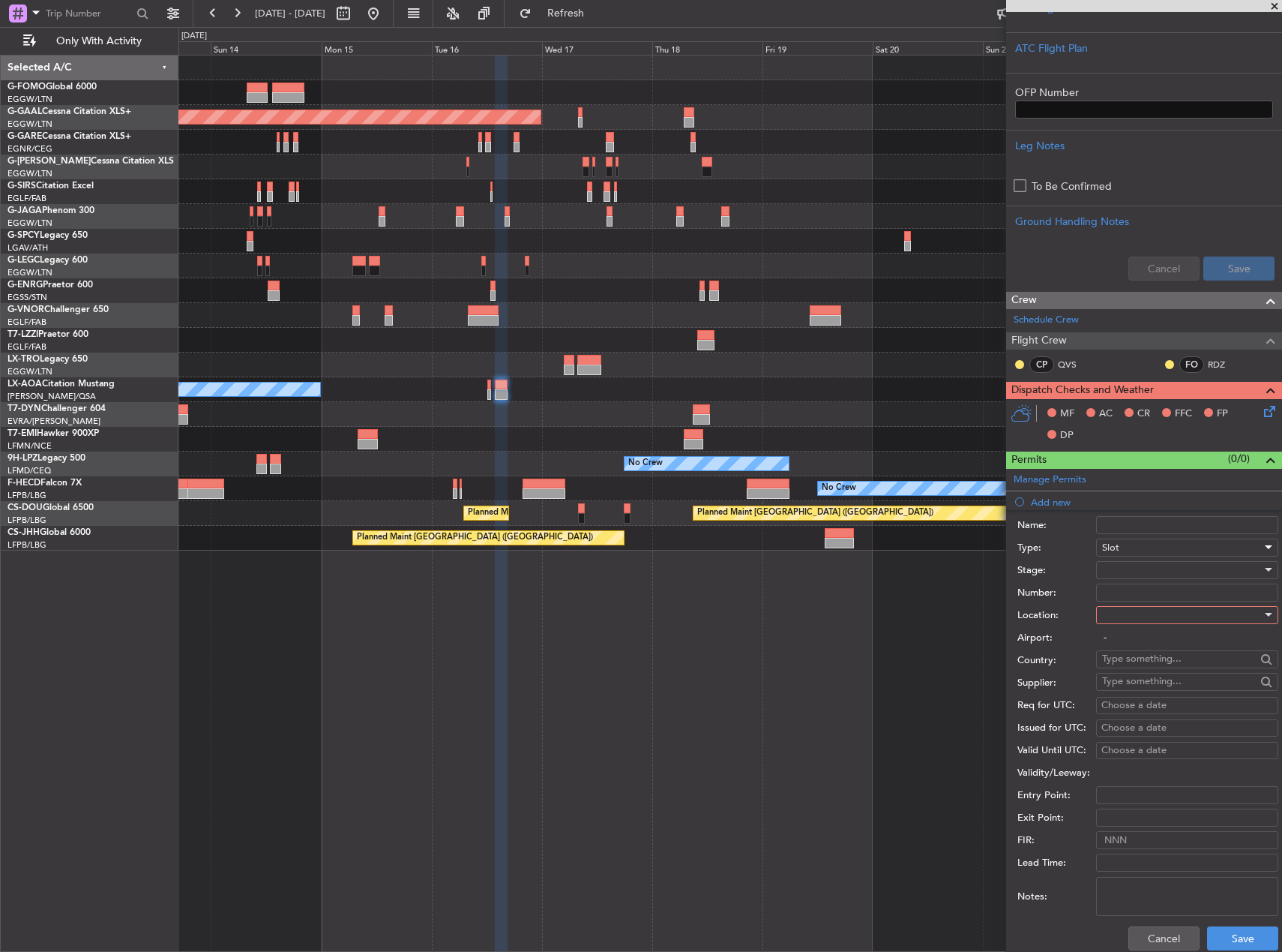
scroll to position [392, 0]
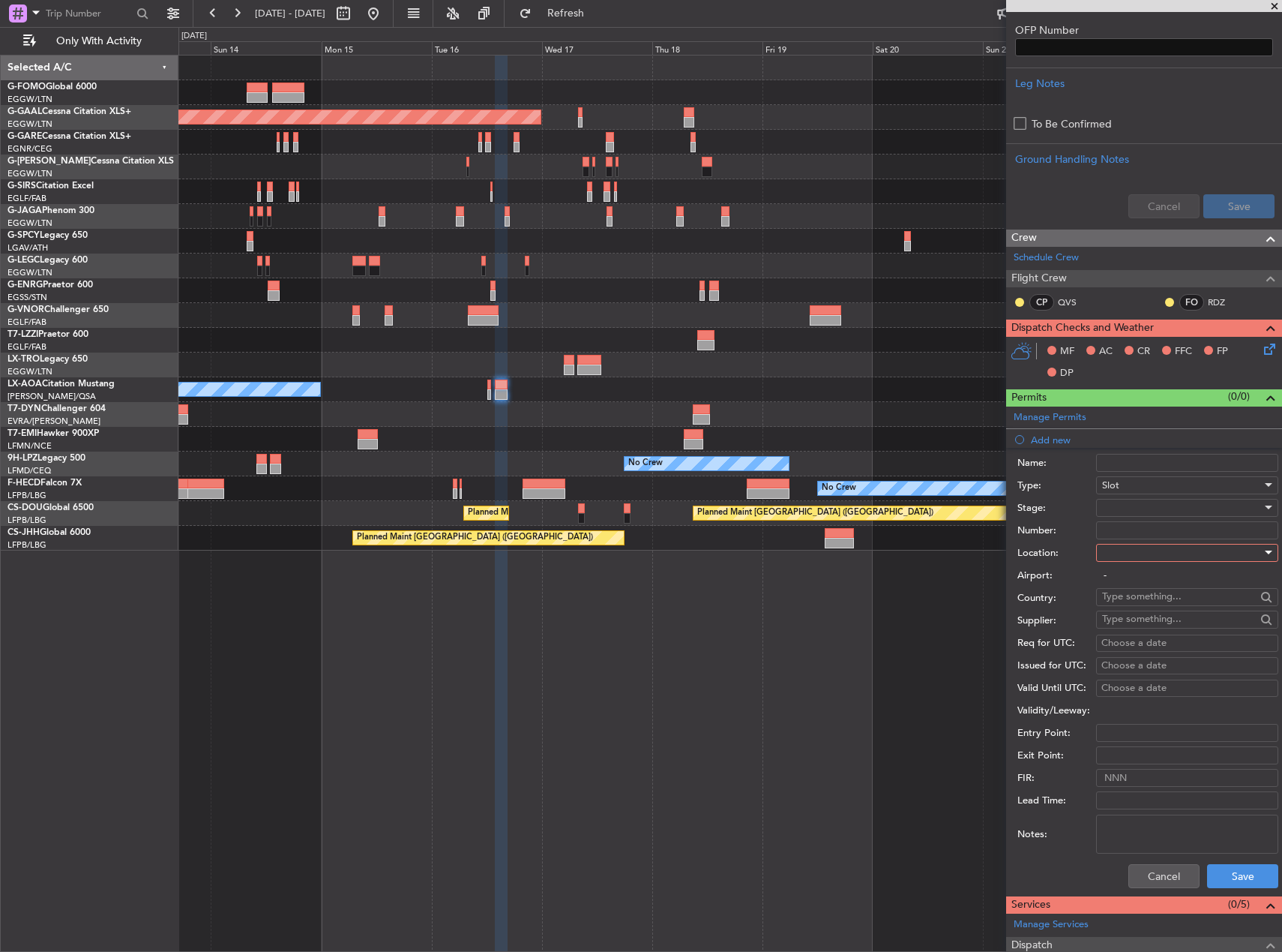
click at [1162, 553] on div at bounding box center [1182, 553] width 160 height 23
click at [1153, 626] on span "Arrival" at bounding box center [1181, 628] width 157 height 23
type input "LFMN / NCE"
click at [1152, 512] on div at bounding box center [1182, 507] width 160 height 23
click at [1146, 604] on span "Requested" at bounding box center [1181, 605] width 157 height 23
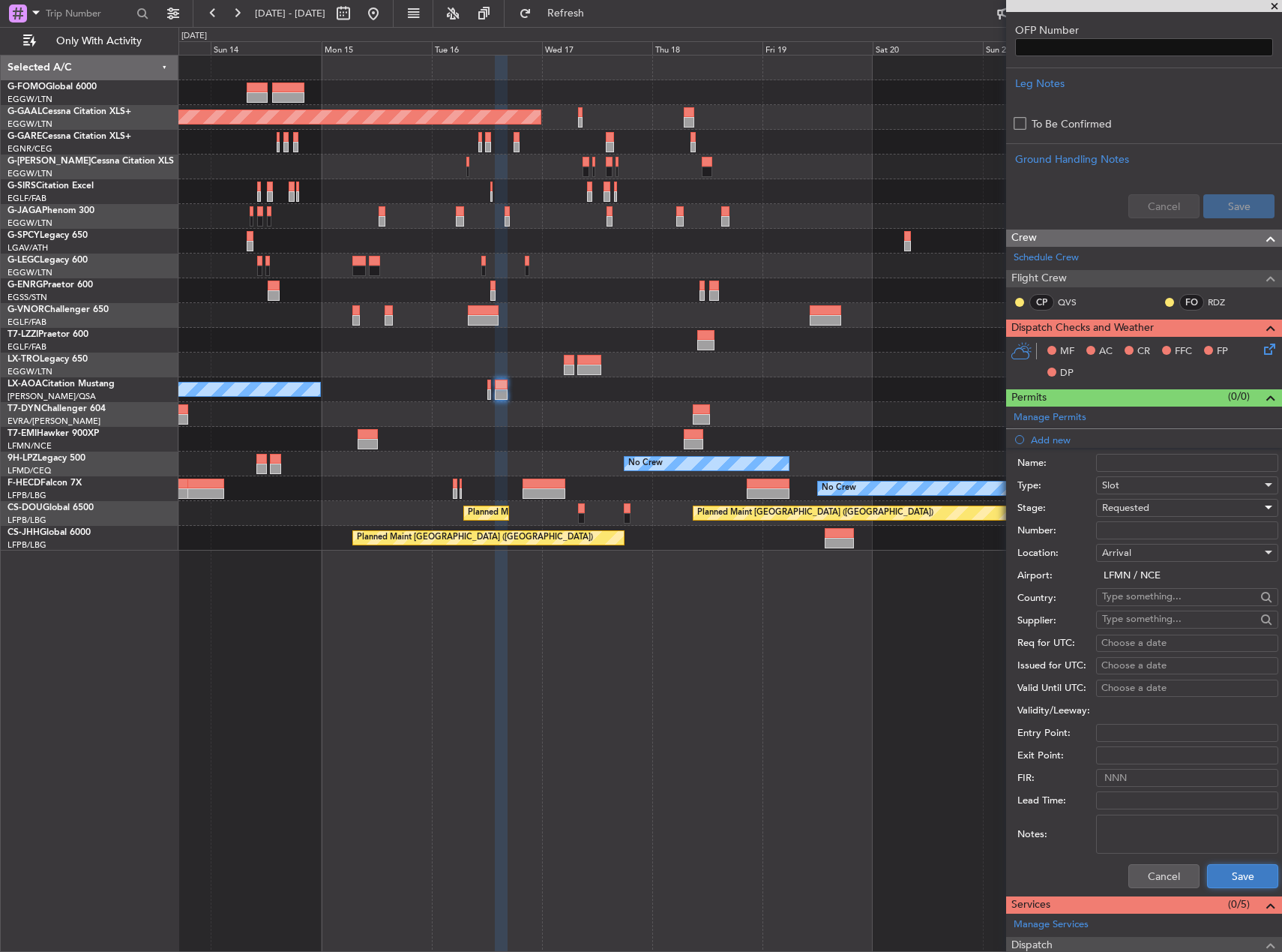
click at [1233, 879] on button "Save" at bounding box center [1242, 876] width 71 height 24
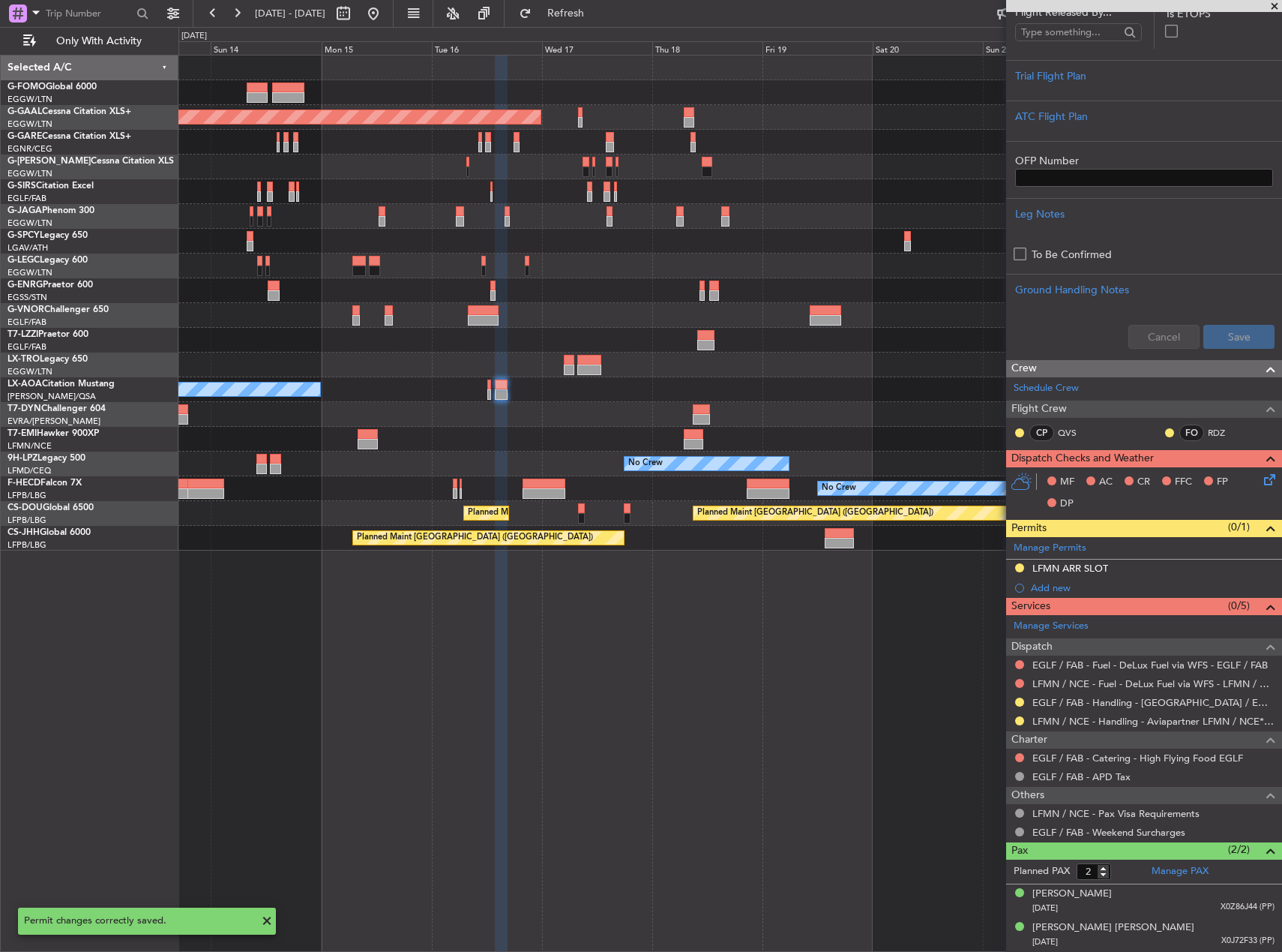
scroll to position [261, 0]
click at [1041, 595] on div "Add new" at bounding box center [1144, 588] width 276 height 19
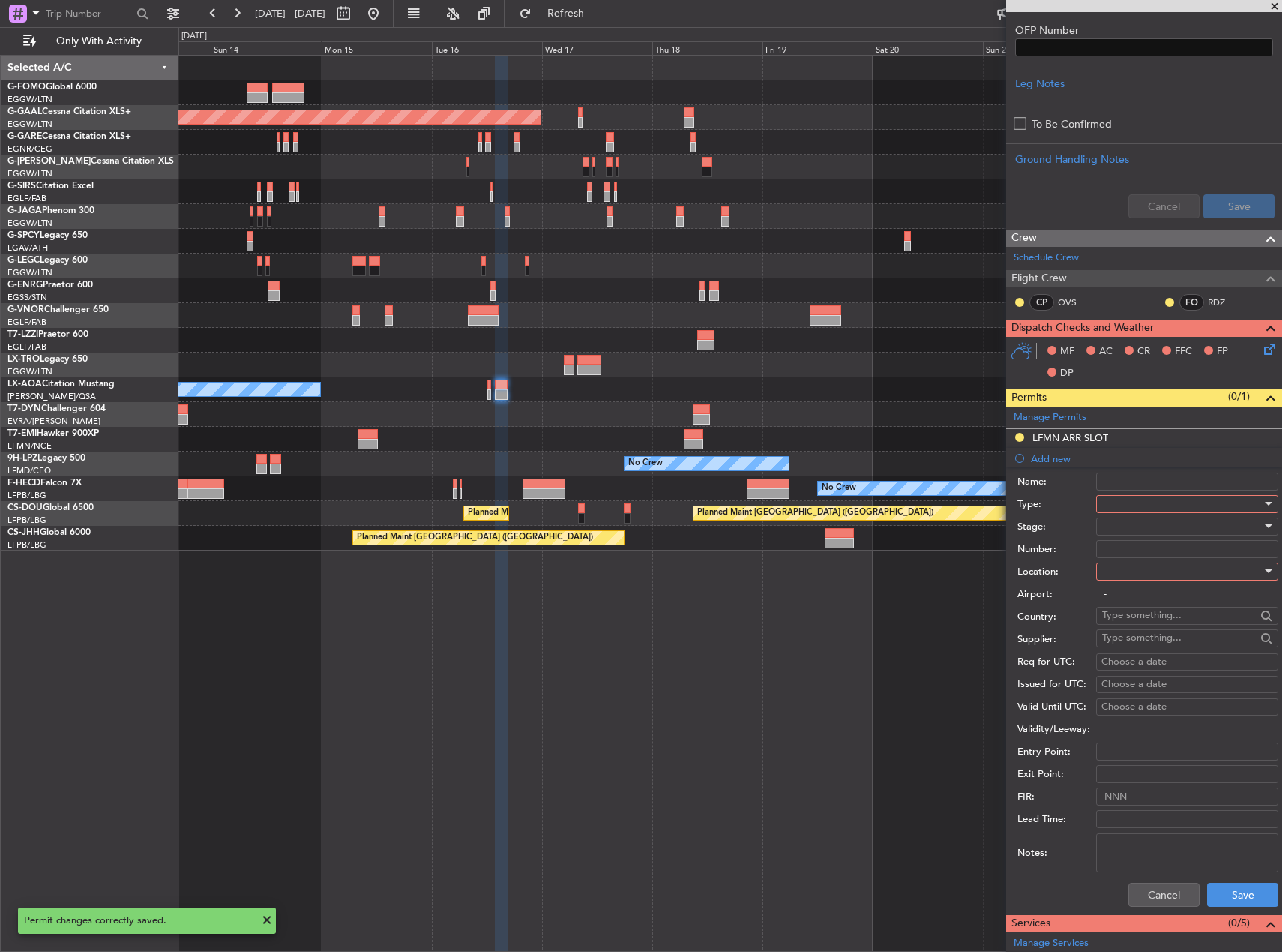
click at [1163, 505] on div at bounding box center [1182, 503] width 160 height 23
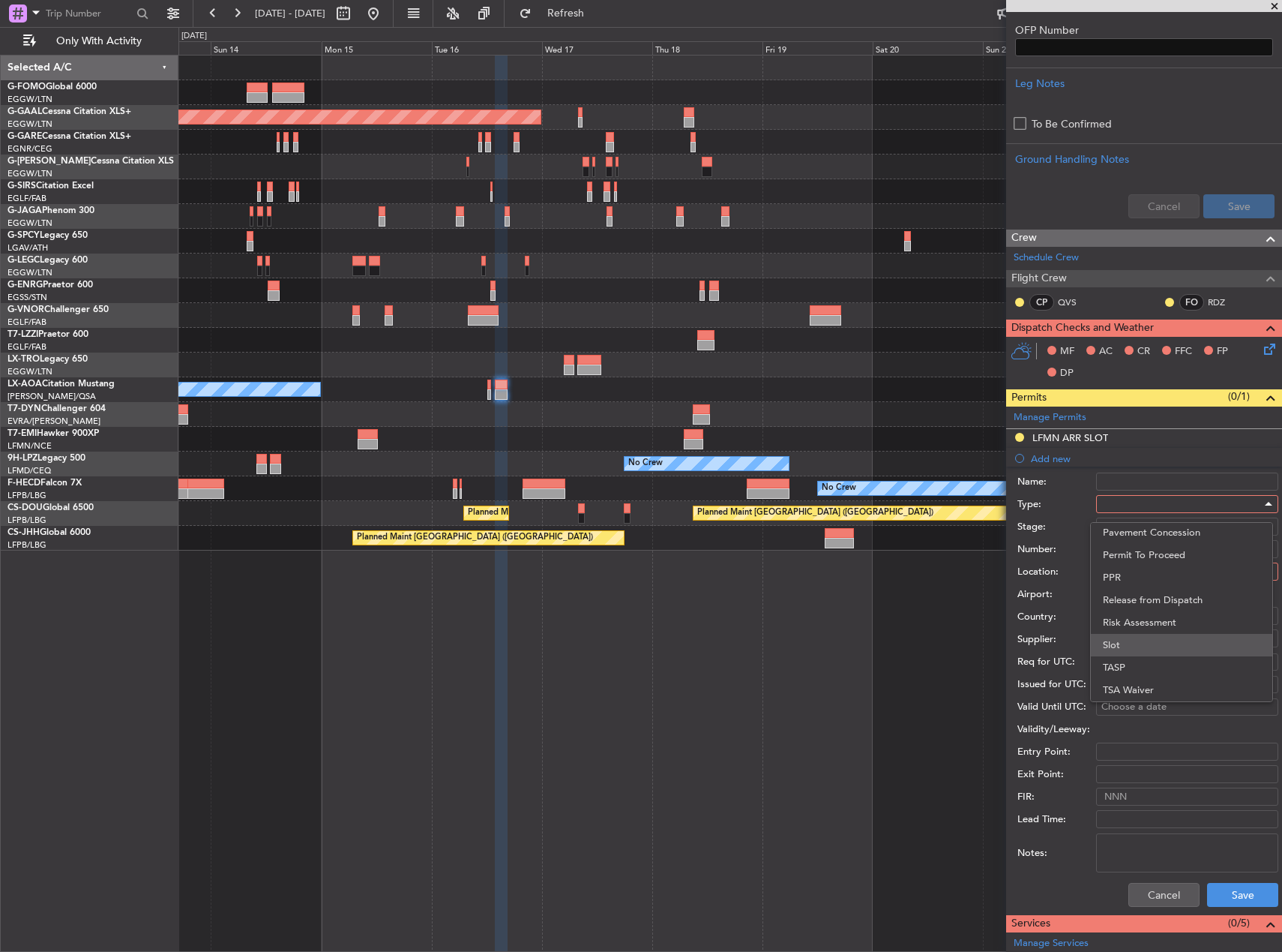
click at [1154, 648] on span "Slot" at bounding box center [1181, 645] width 157 height 23
click at [1131, 505] on div "Slot" at bounding box center [1182, 503] width 160 height 23
click at [1127, 574] on span "PPR" at bounding box center [1181, 577] width 157 height 23
click at [1117, 521] on div at bounding box center [1182, 526] width 160 height 23
click at [1147, 630] on span "Requested" at bounding box center [1181, 624] width 157 height 23
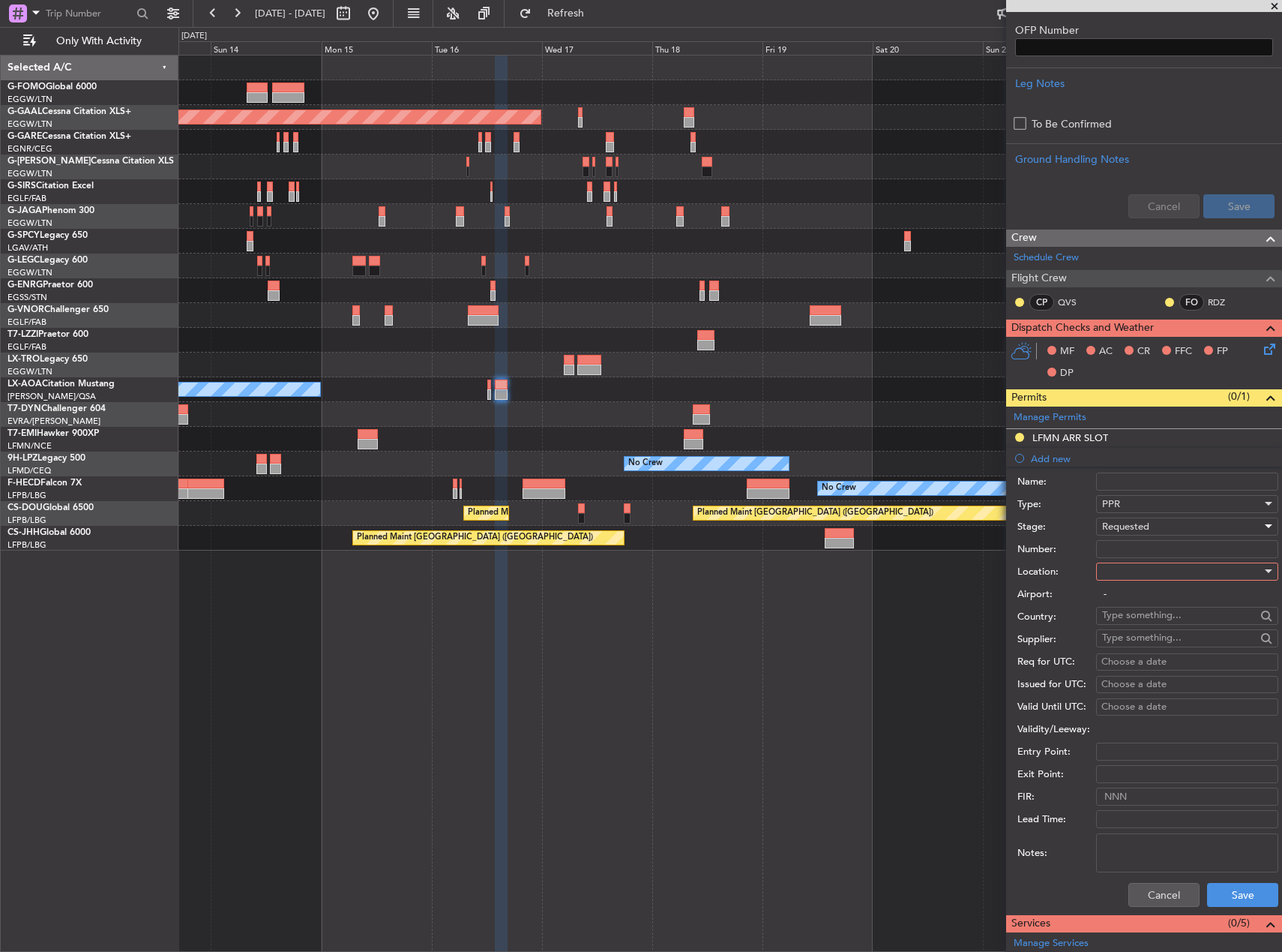
click at [1133, 581] on div at bounding box center [1182, 571] width 160 height 23
click at [1136, 604] on span "Departure" at bounding box center [1181, 601] width 157 height 23
type input "EGLF / FAB"
click at [1229, 894] on button "Save" at bounding box center [1242, 895] width 71 height 24
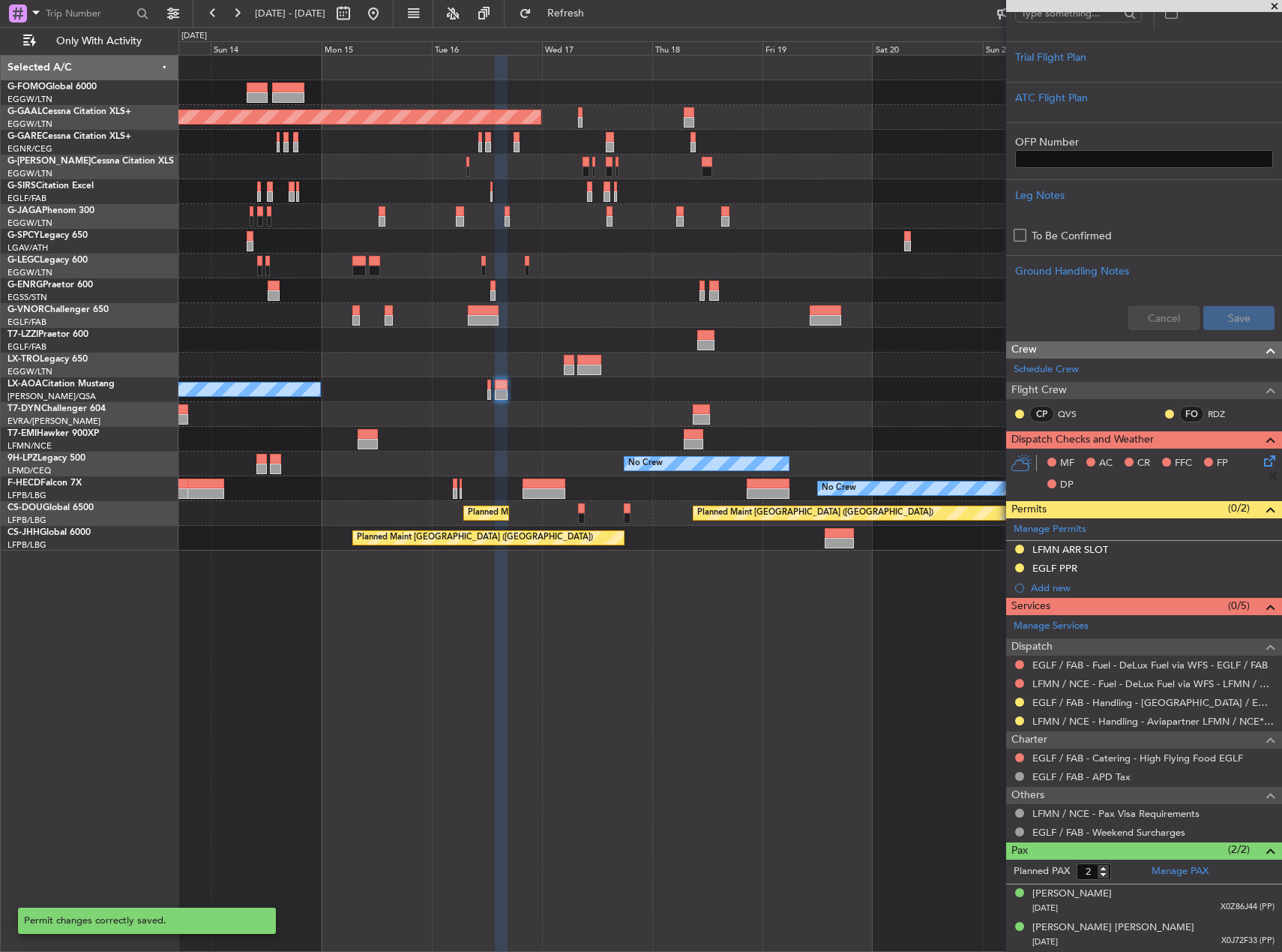
scroll to position [280, 0]
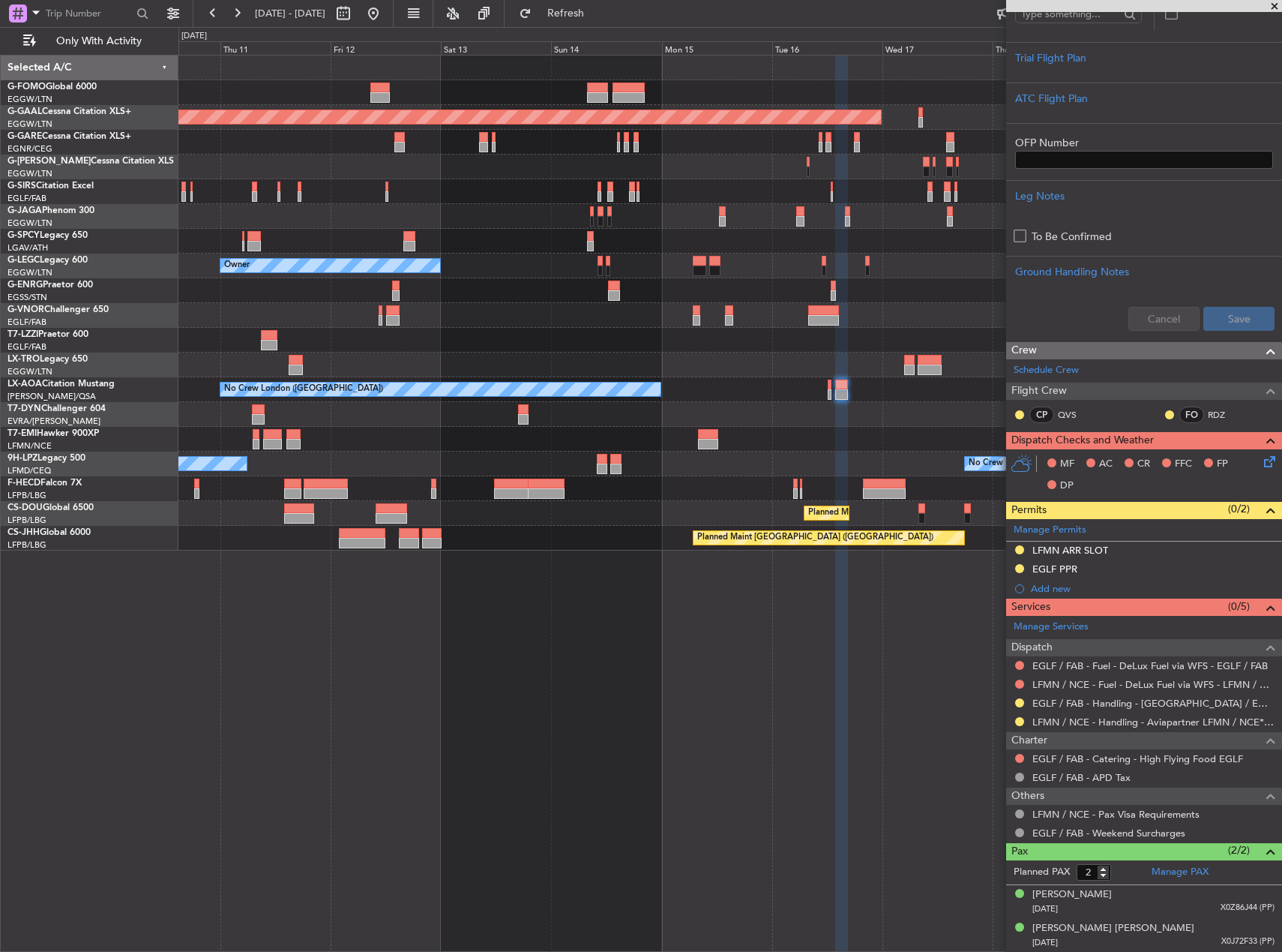
click at [677, 392] on div "Planned Maint Dusseldorf Owner Owner Planned Maint Dusseldorf No Crew London (F…" at bounding box center [730, 303] width 1103 height 495
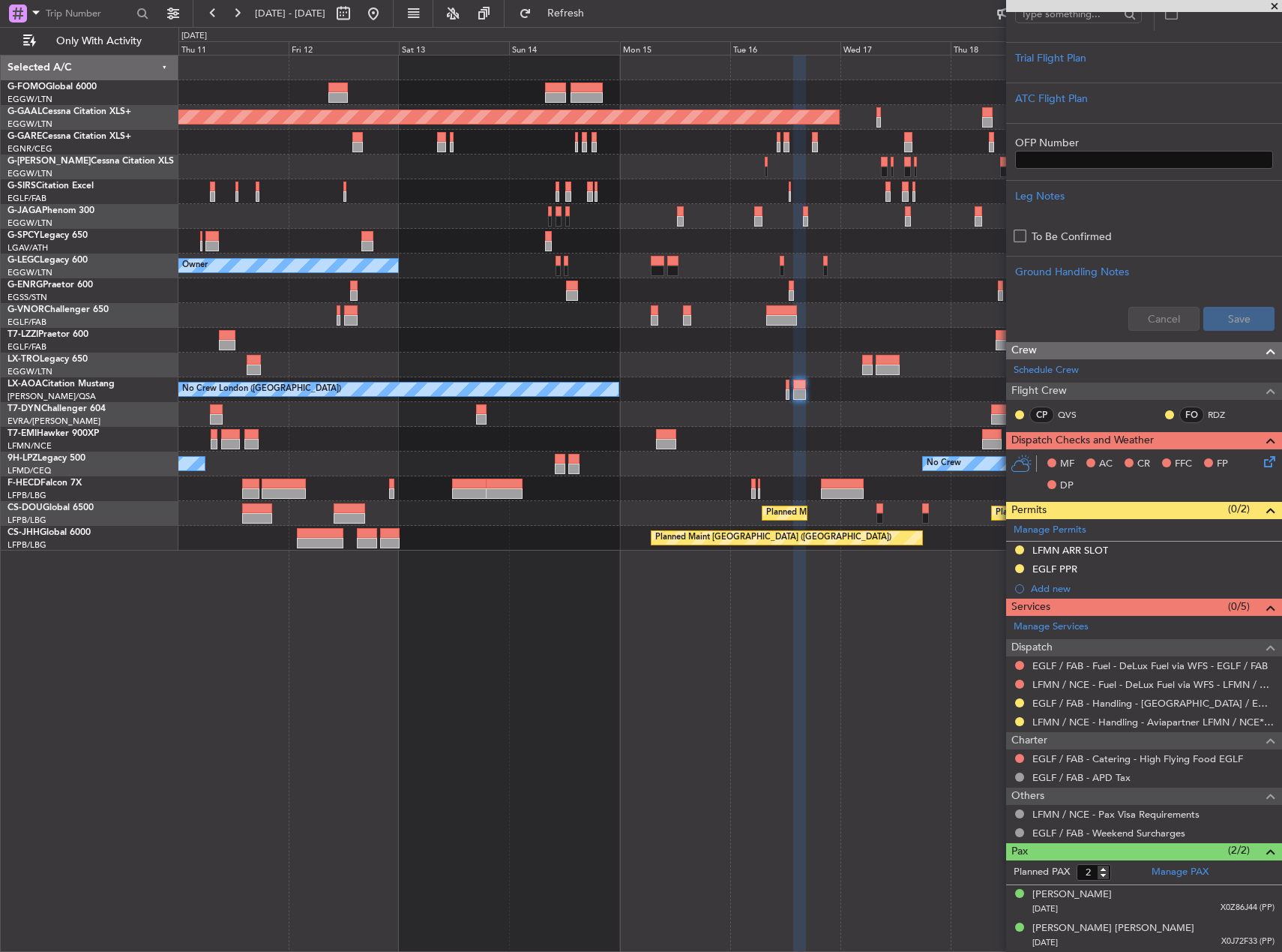
click at [711, 601] on div "Planned Maint Dusseldorf Owner A/C Unavailable London (Luton) Owner Planned Mai…" at bounding box center [730, 502] width 1104 height 897
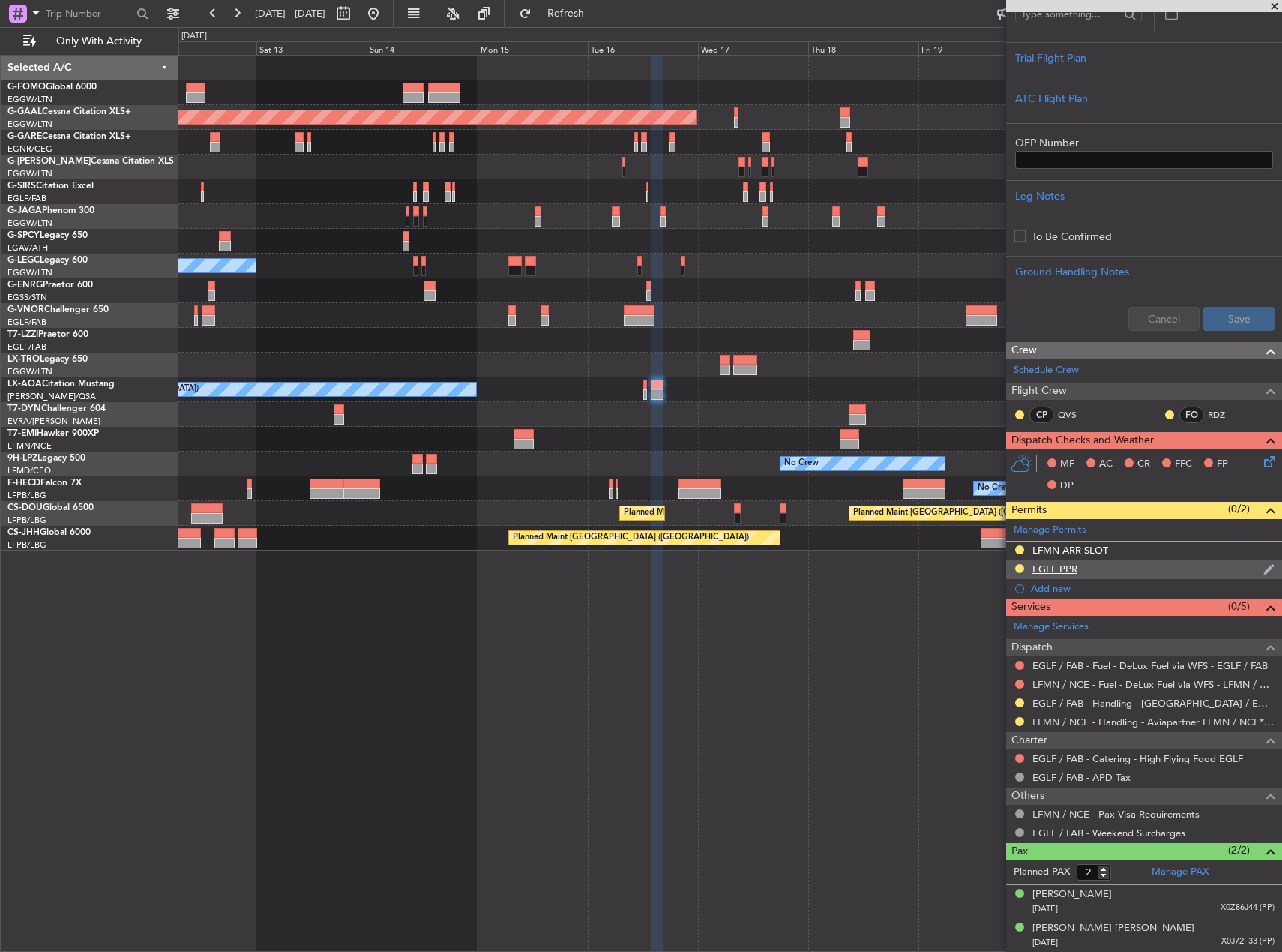
click at [1067, 568] on div "EGLF PPR" at bounding box center [1056, 568] width 45 height 13
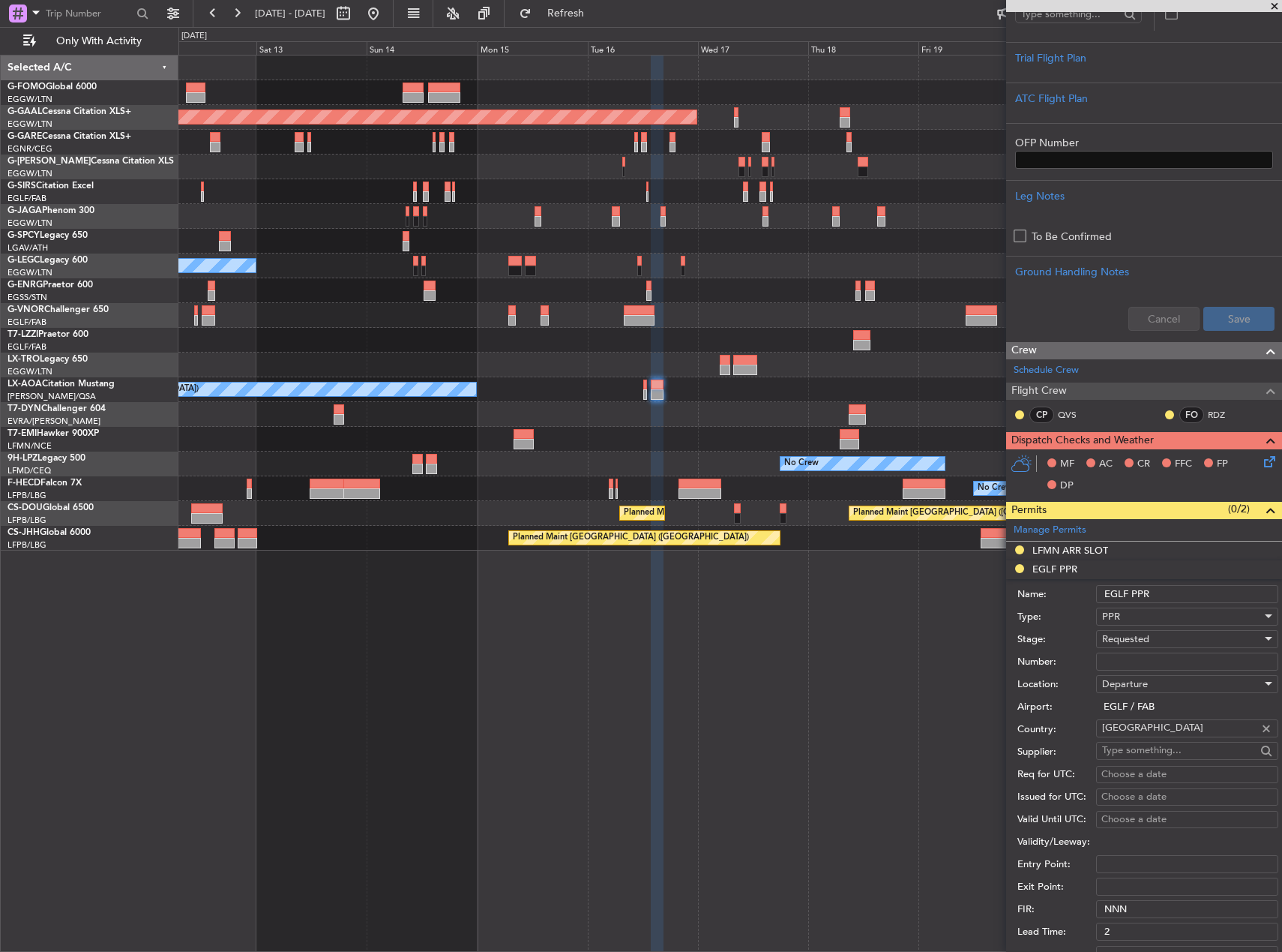
click at [1178, 598] on input "EGLF PPR" at bounding box center [1187, 594] width 182 height 18
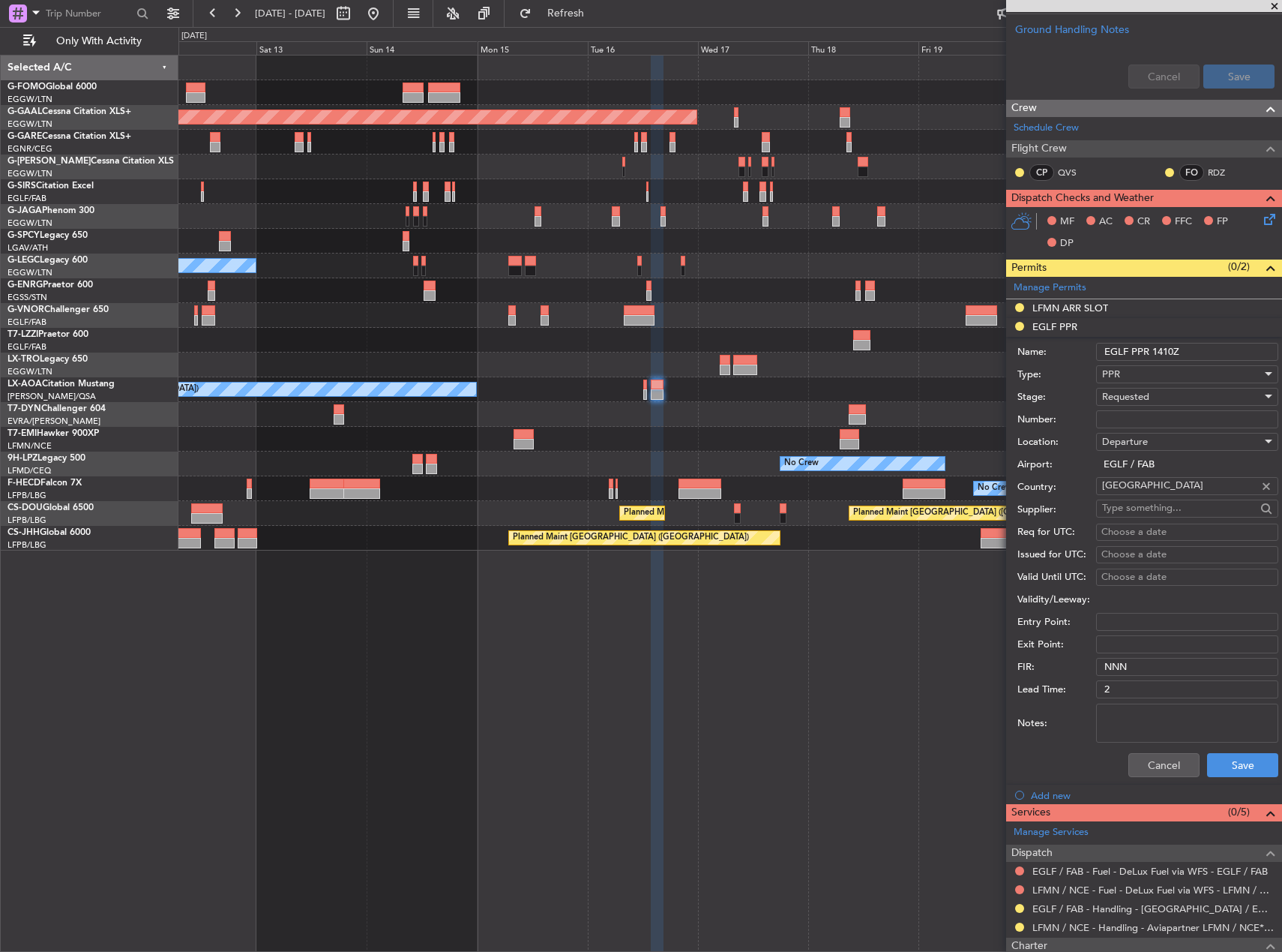
scroll to position [579, 0]
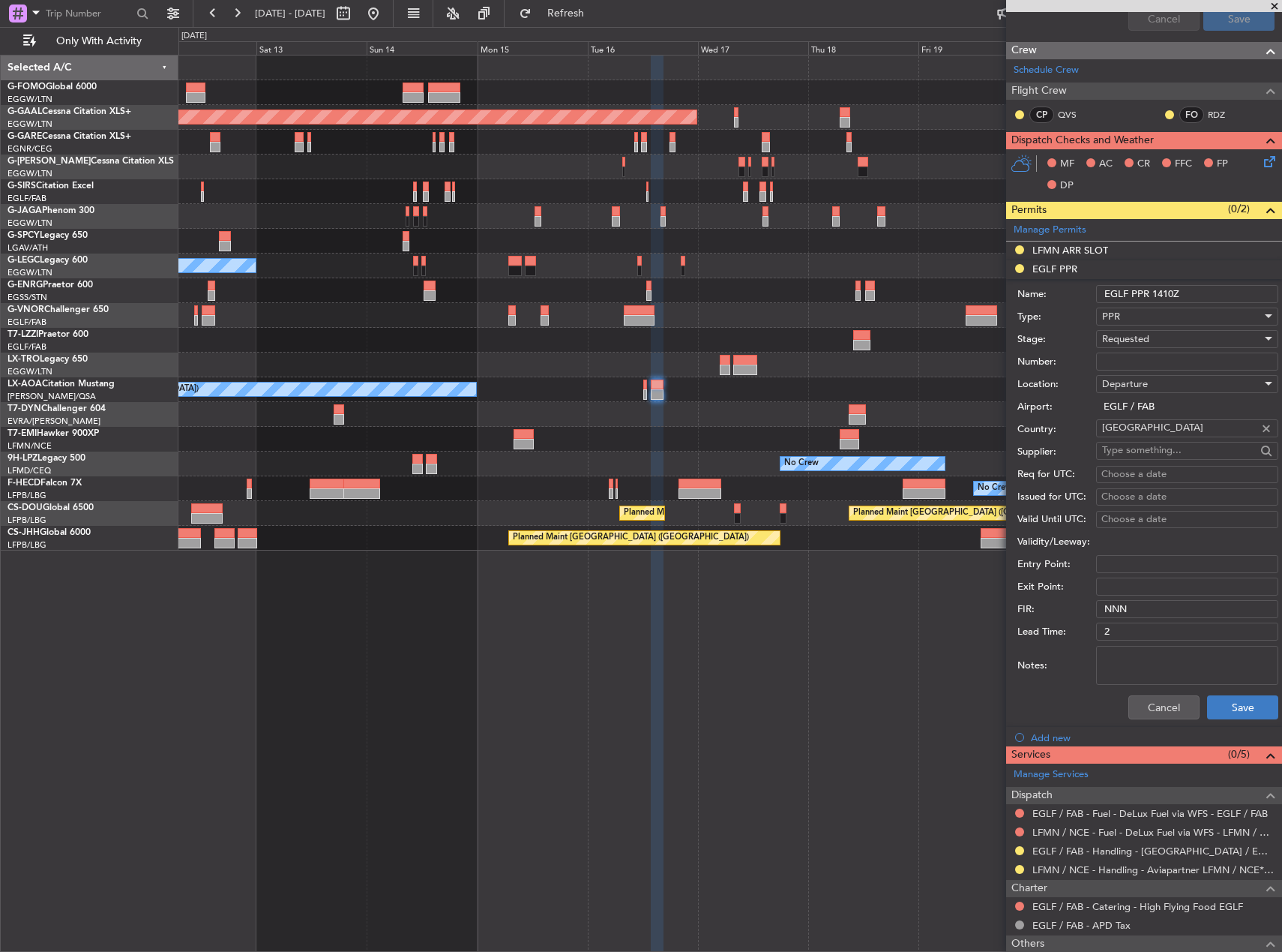
type input "EGLF PPR 1410Z"
click at [1226, 707] on button "Save" at bounding box center [1242, 707] width 71 height 24
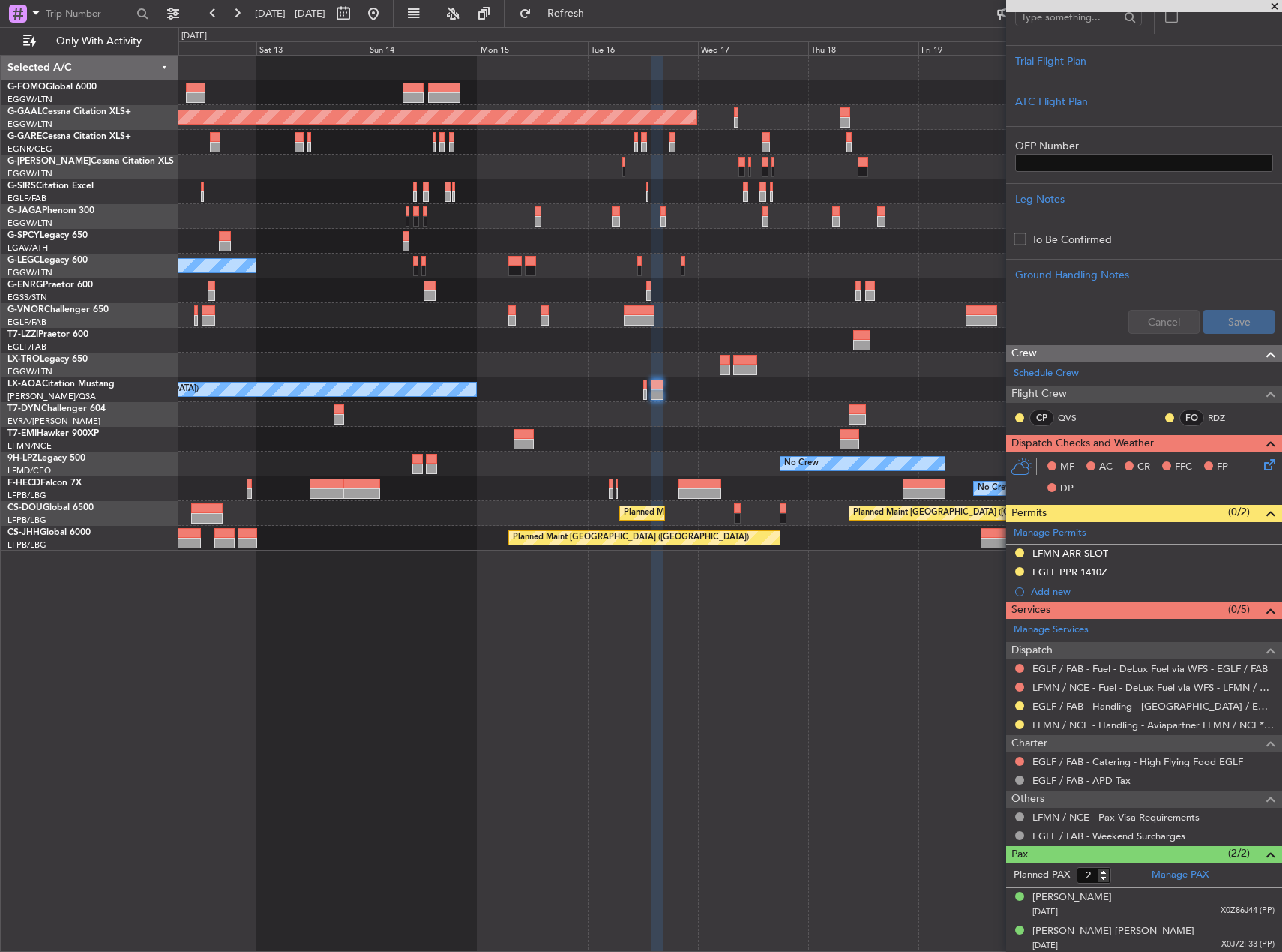
scroll to position [280, 0]
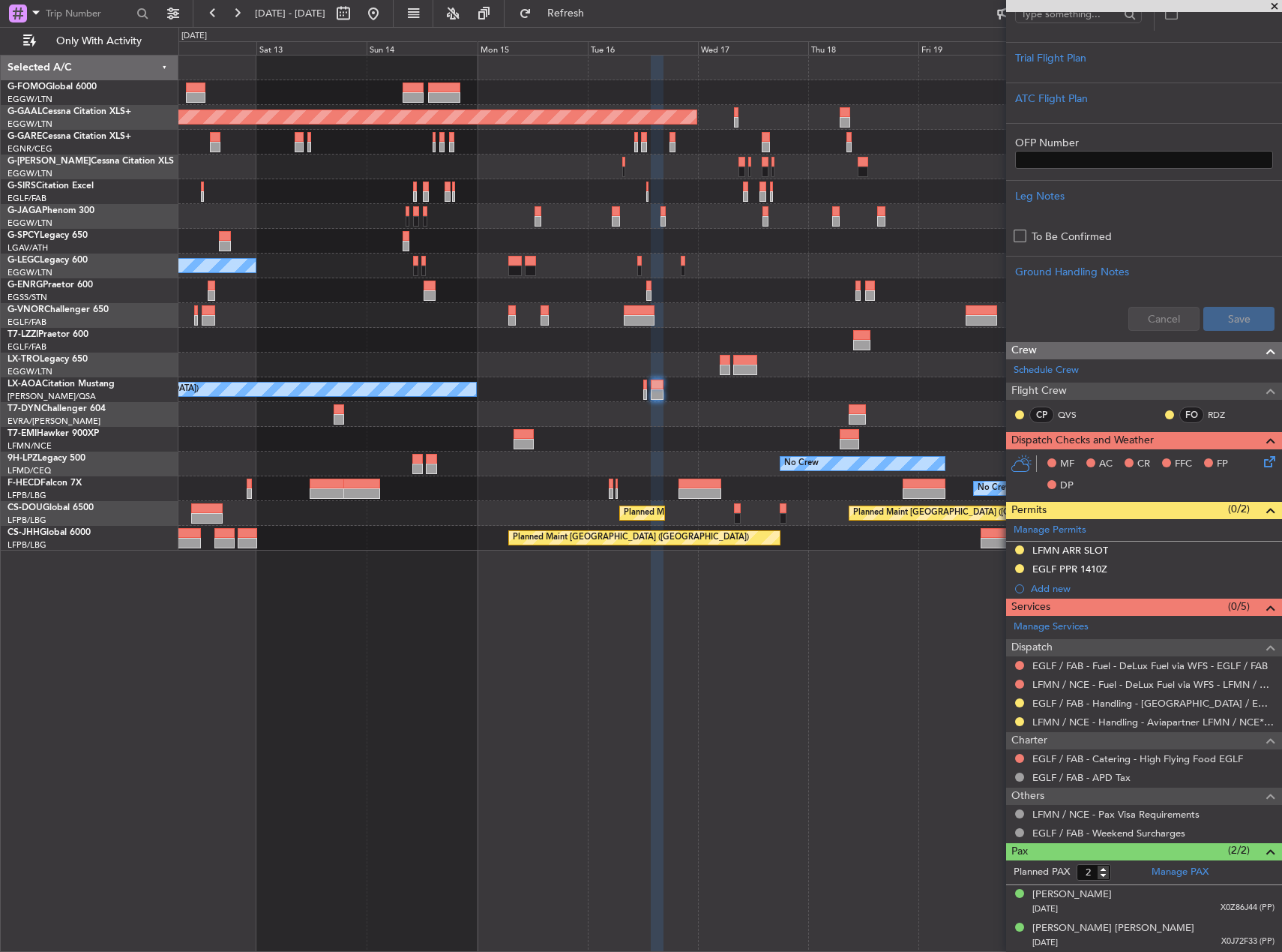
drag, startPoint x: 1083, startPoint y: 543, endPoint x: 1114, endPoint y: 541, distance: 31.1
click at [1083, 542] on div "LFMN ARR SLOT" at bounding box center [1144, 551] width 276 height 19
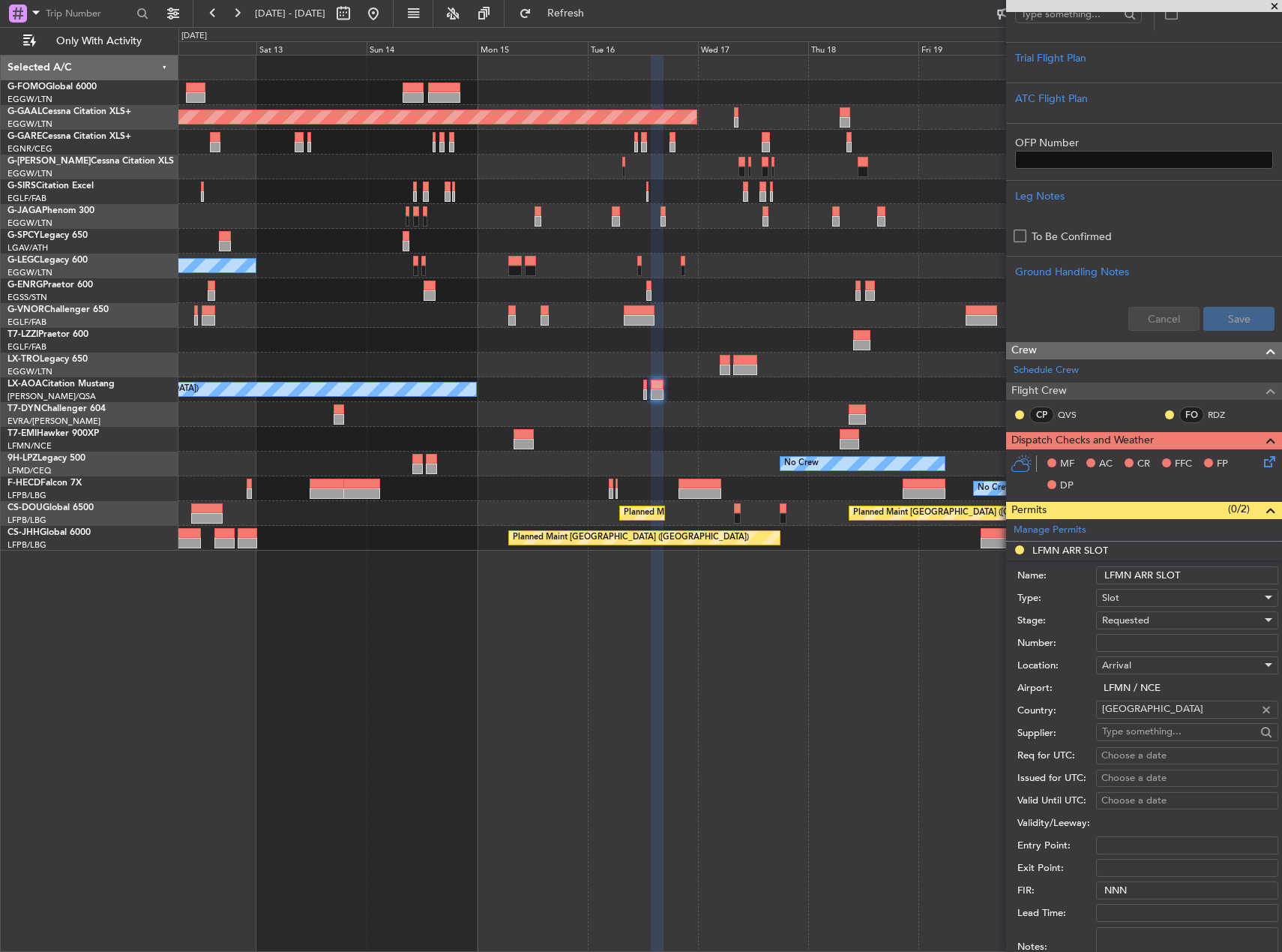
click at [1198, 571] on input "LFMN ARR SLOT" at bounding box center [1187, 575] width 182 height 18
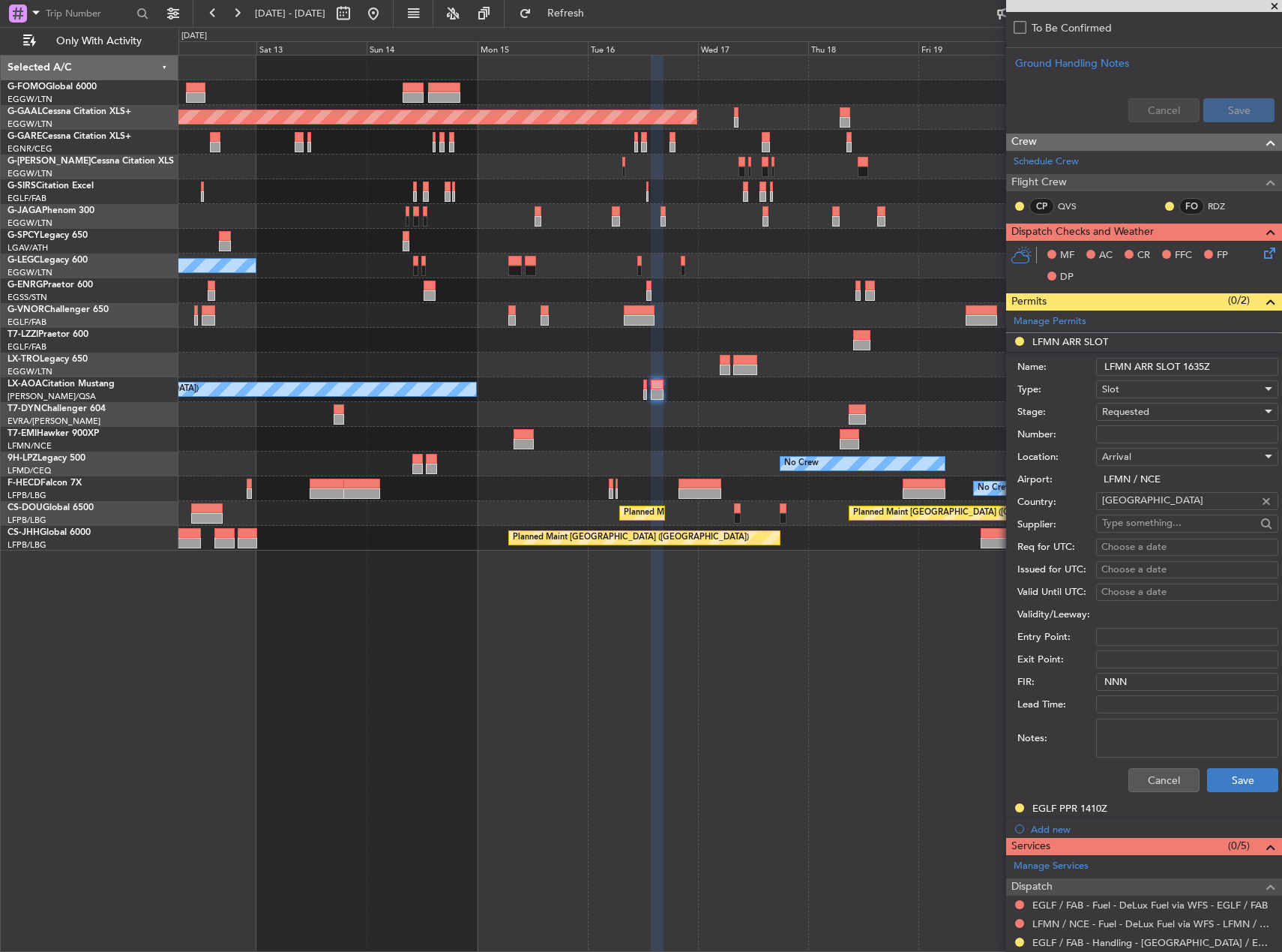
scroll to position [579, 0]
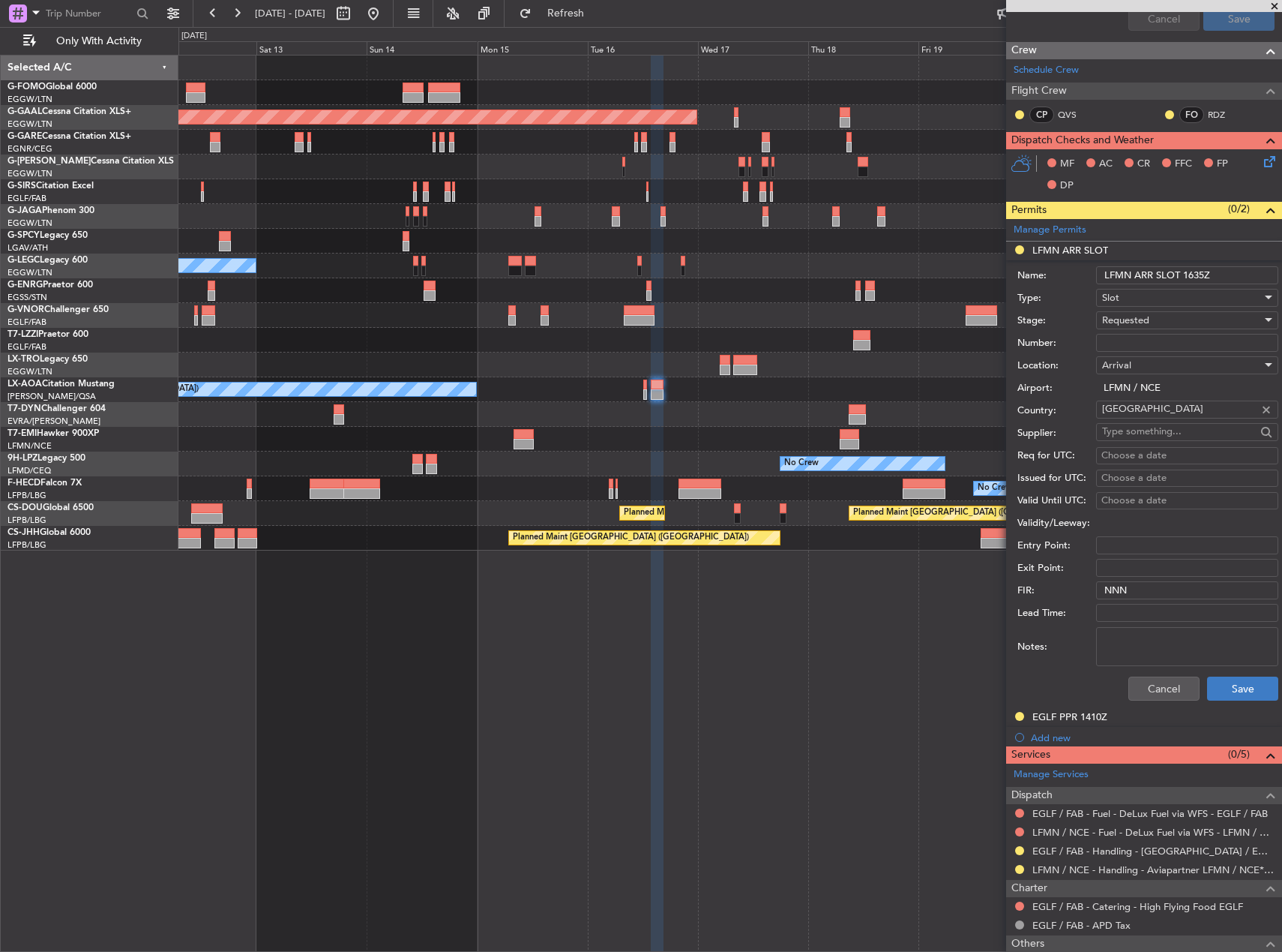
type input "LFMN ARR SLOT 1635Z"
click at [1218, 689] on button "Save" at bounding box center [1242, 688] width 71 height 24
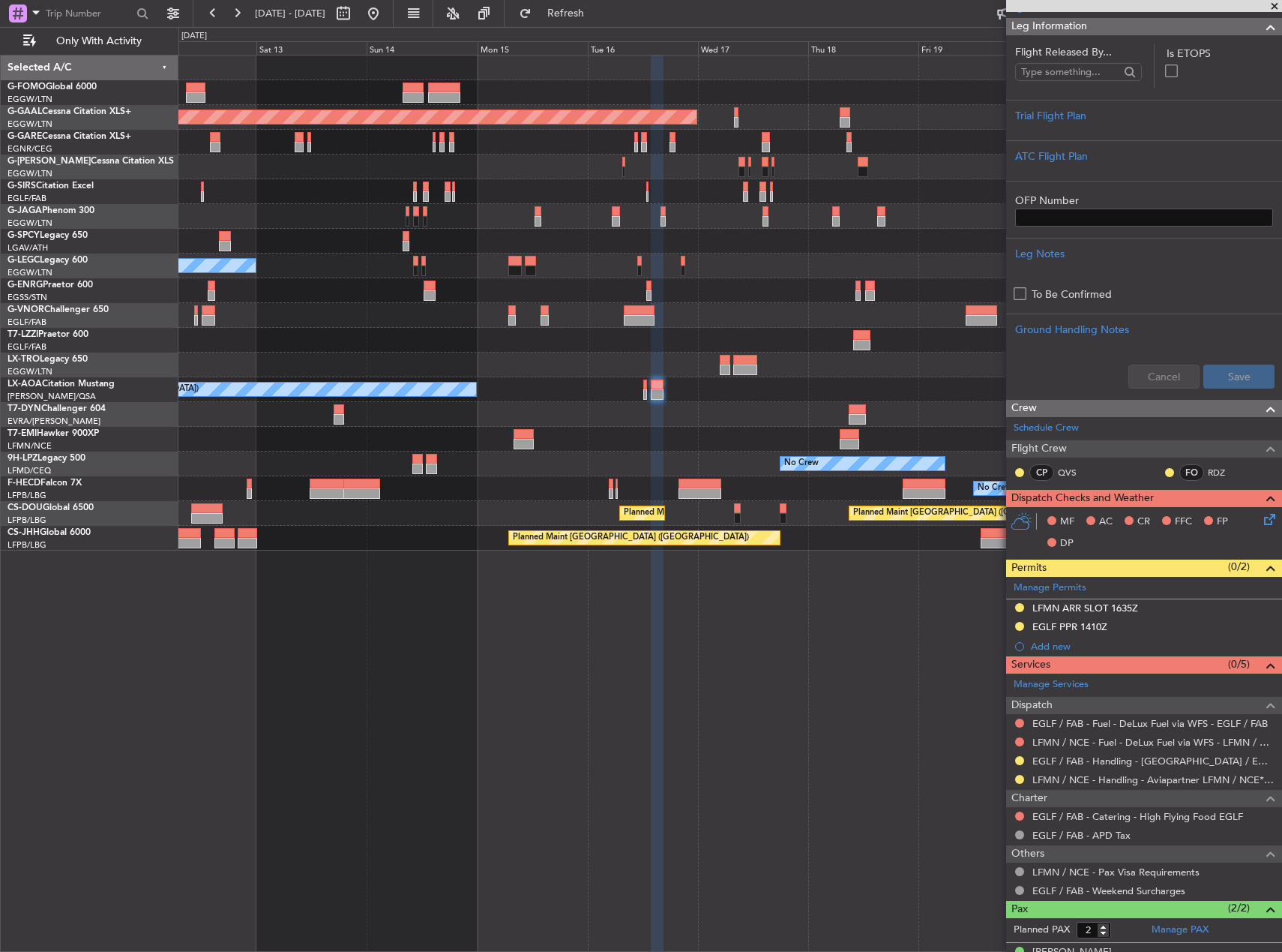
scroll to position [280, 0]
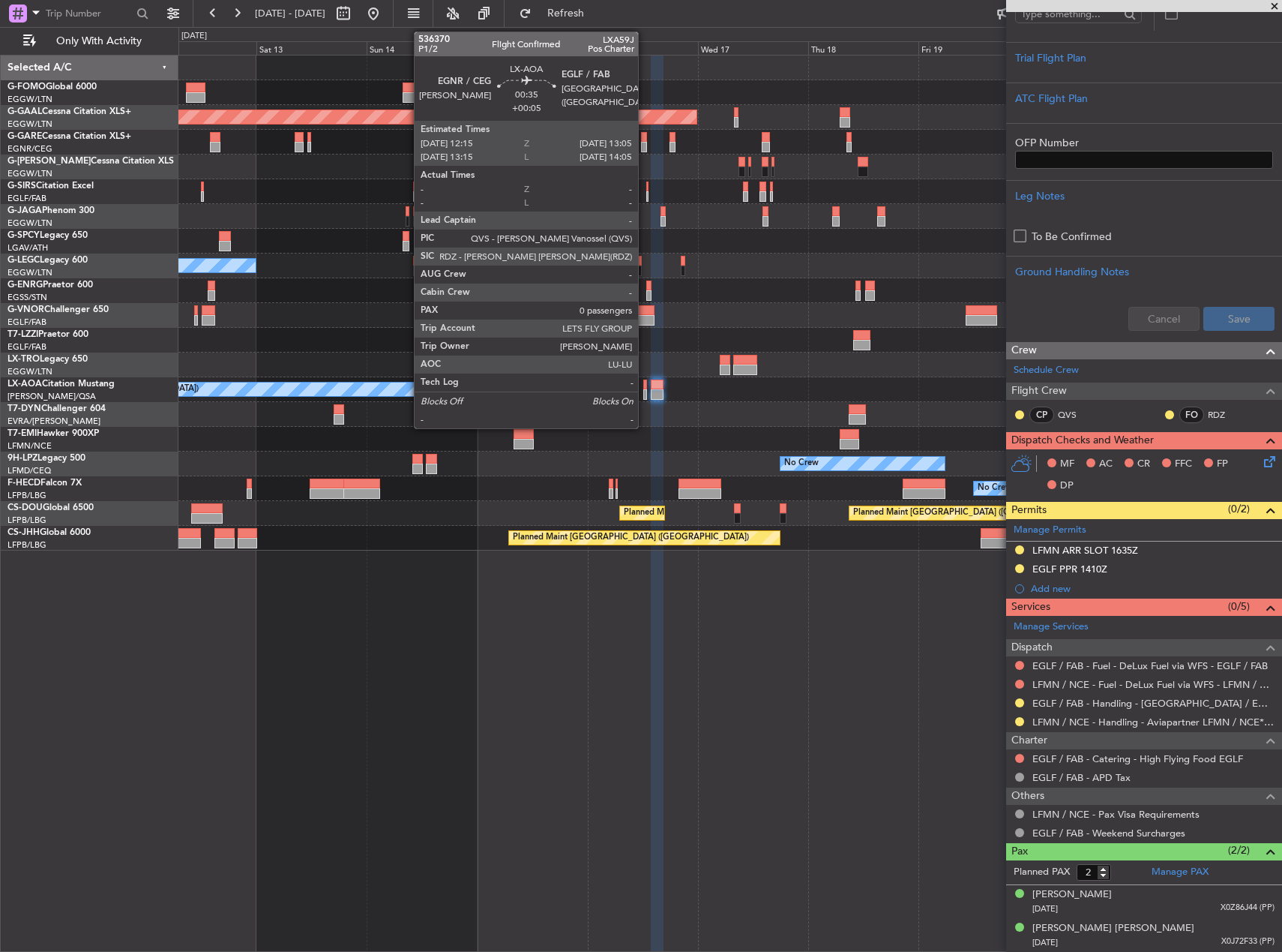
click at [644, 385] on div at bounding box center [645, 385] width 5 height 11
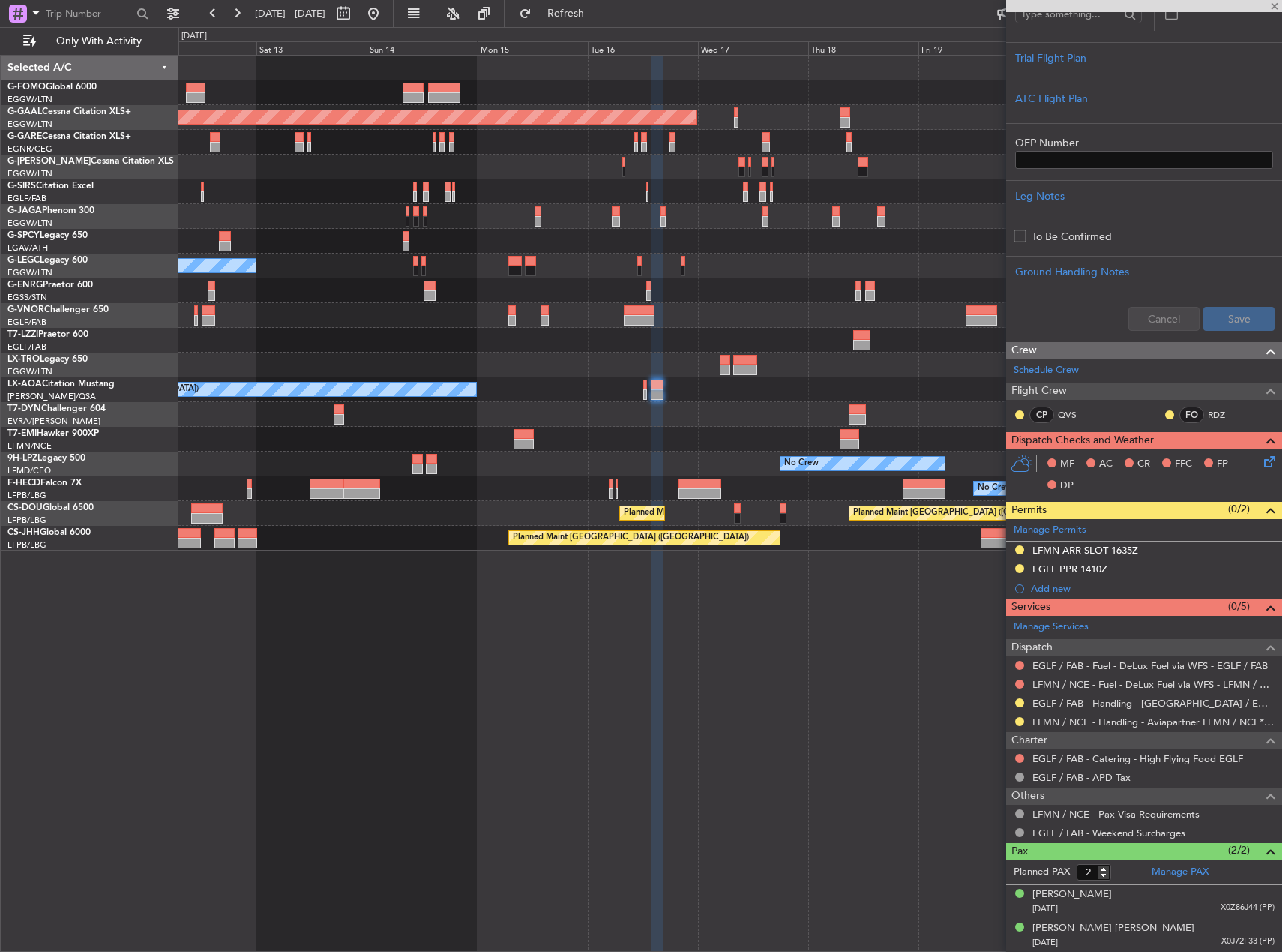
type input "+00:05"
type input "0"
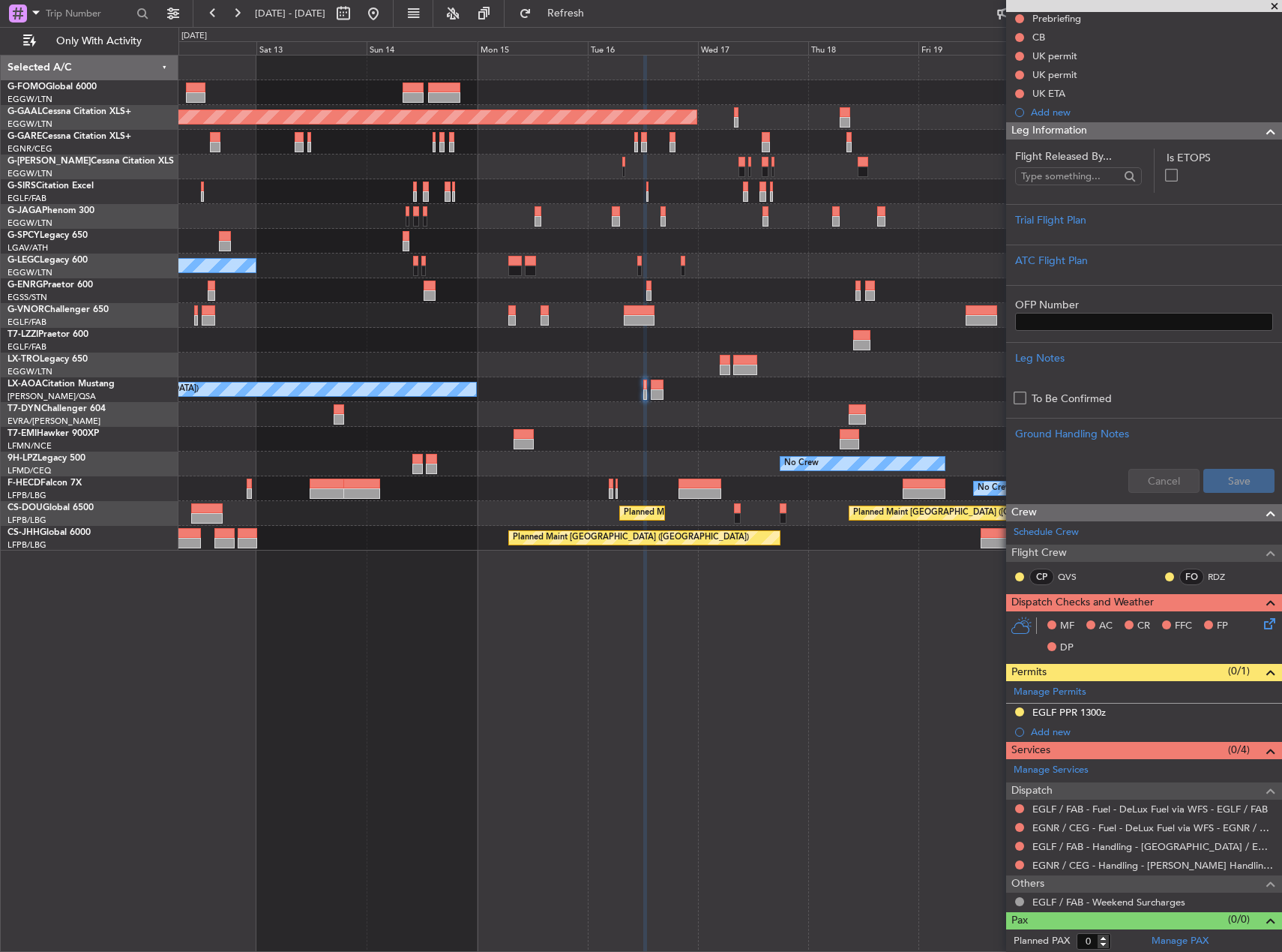
scroll to position [157, 0]
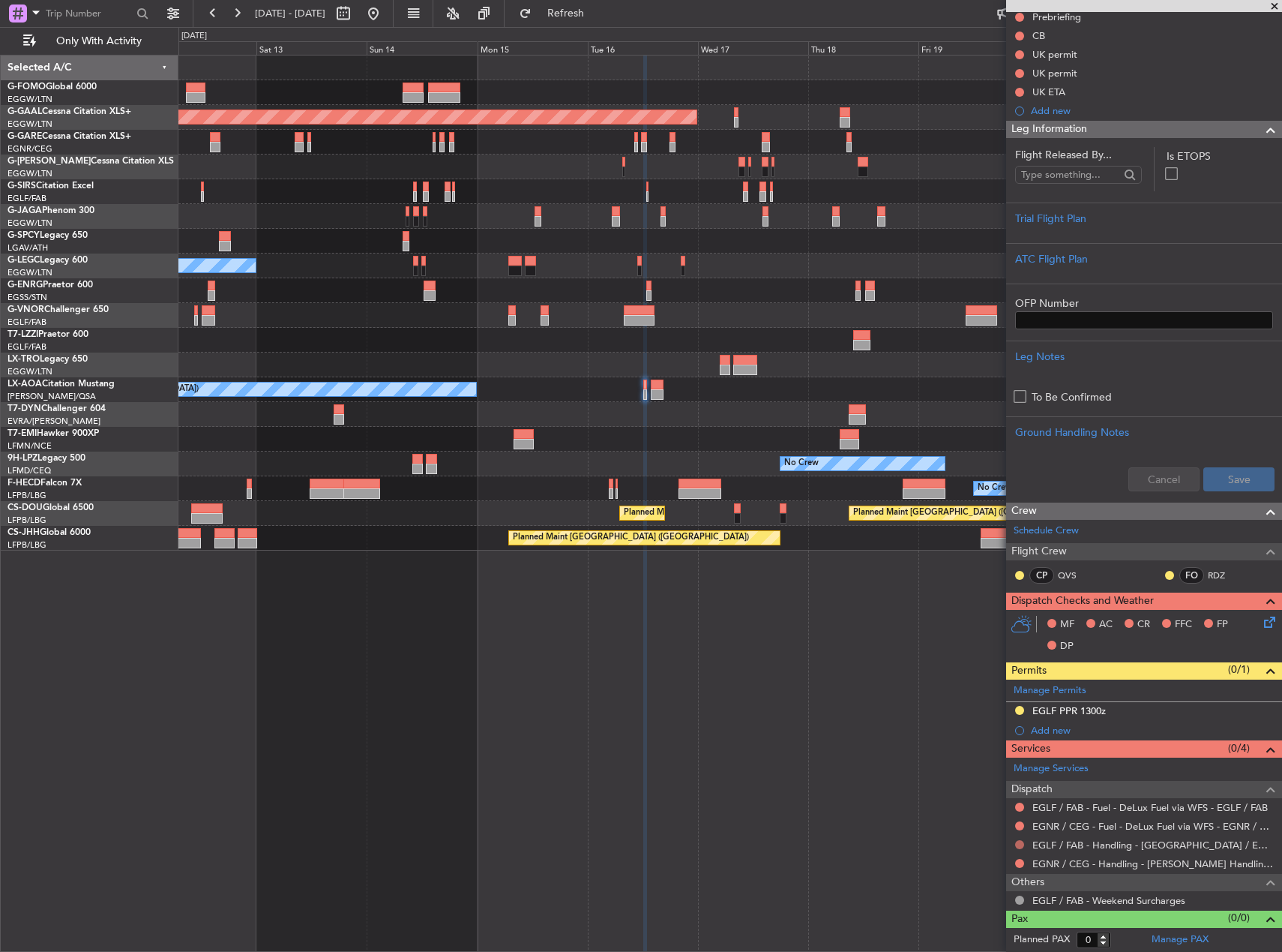
click at [1024, 844] on button at bounding box center [1019, 844] width 9 height 9
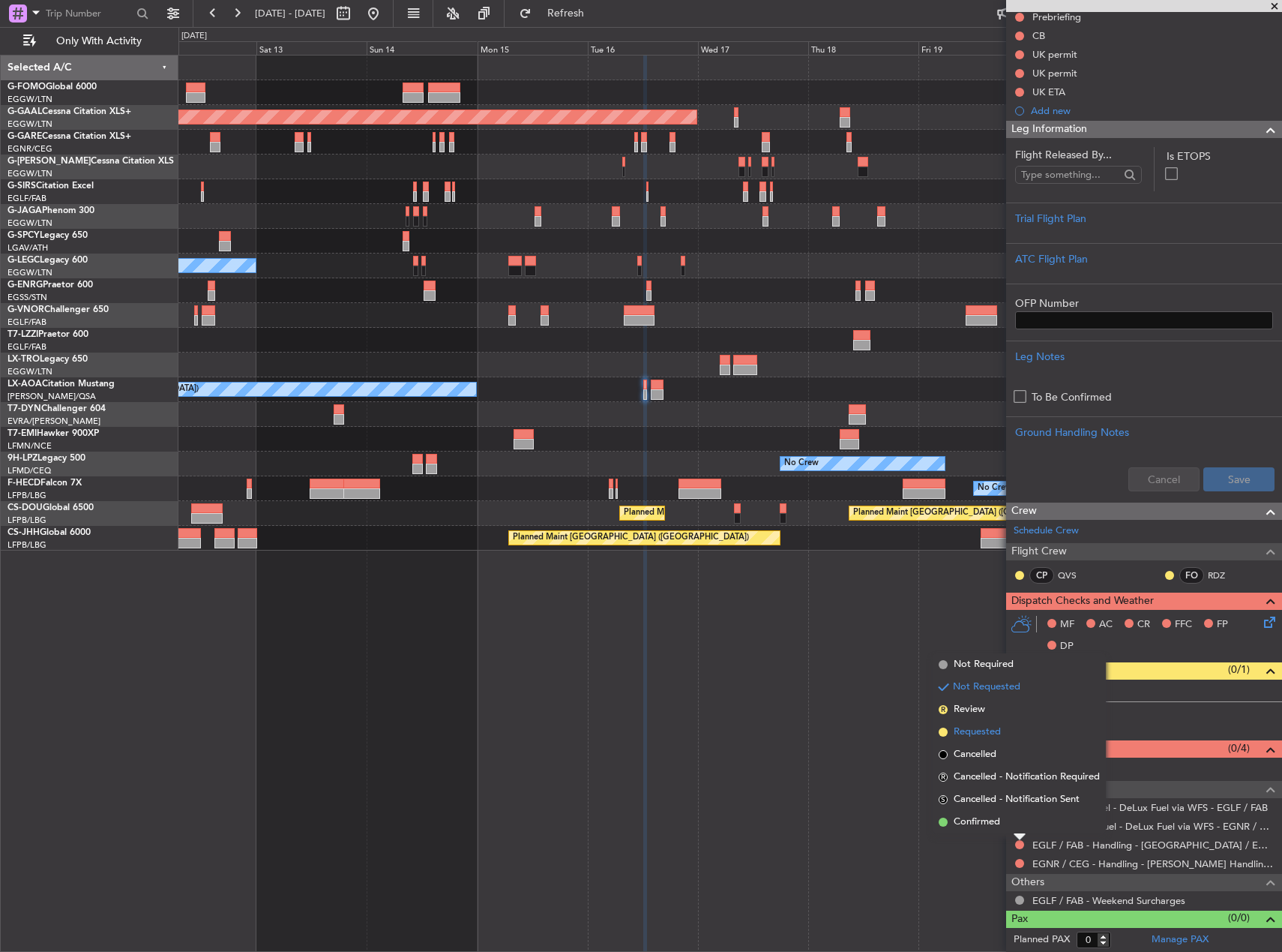
click at [968, 728] on span "Requested" at bounding box center [978, 732] width 47 height 15
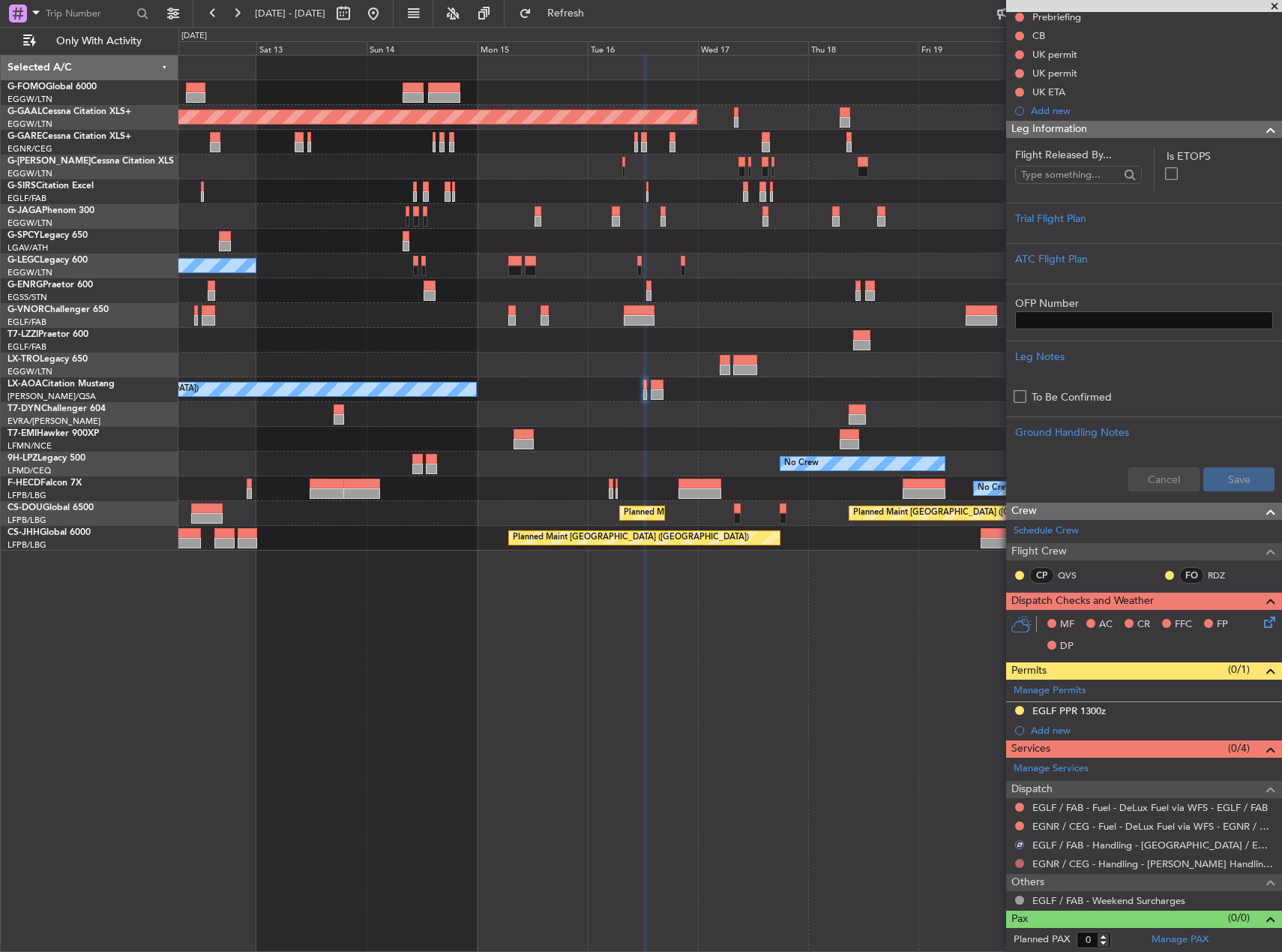
click at [1020, 862] on button at bounding box center [1019, 863] width 9 height 9
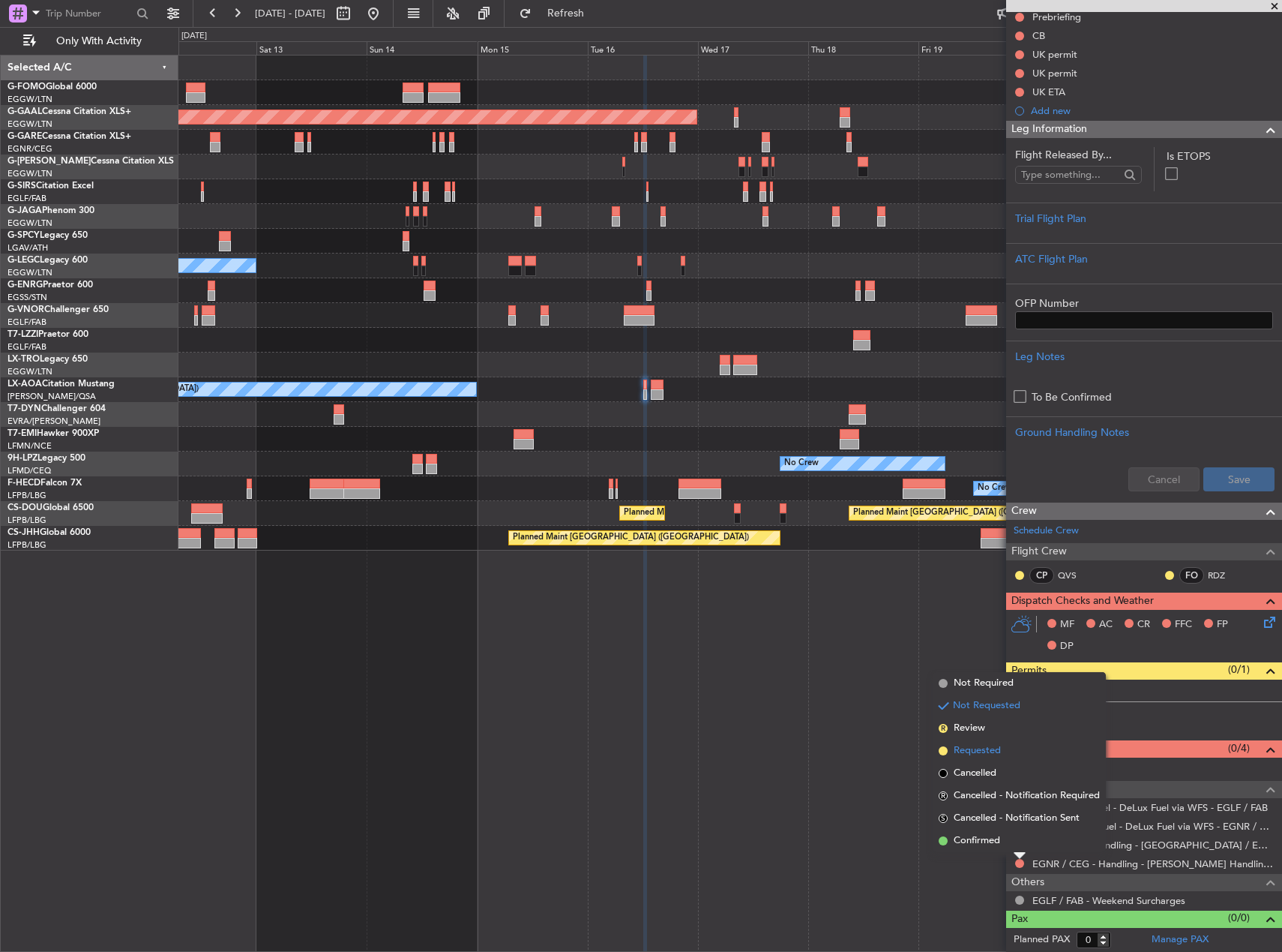
click at [965, 757] on span "Requested" at bounding box center [978, 750] width 47 height 15
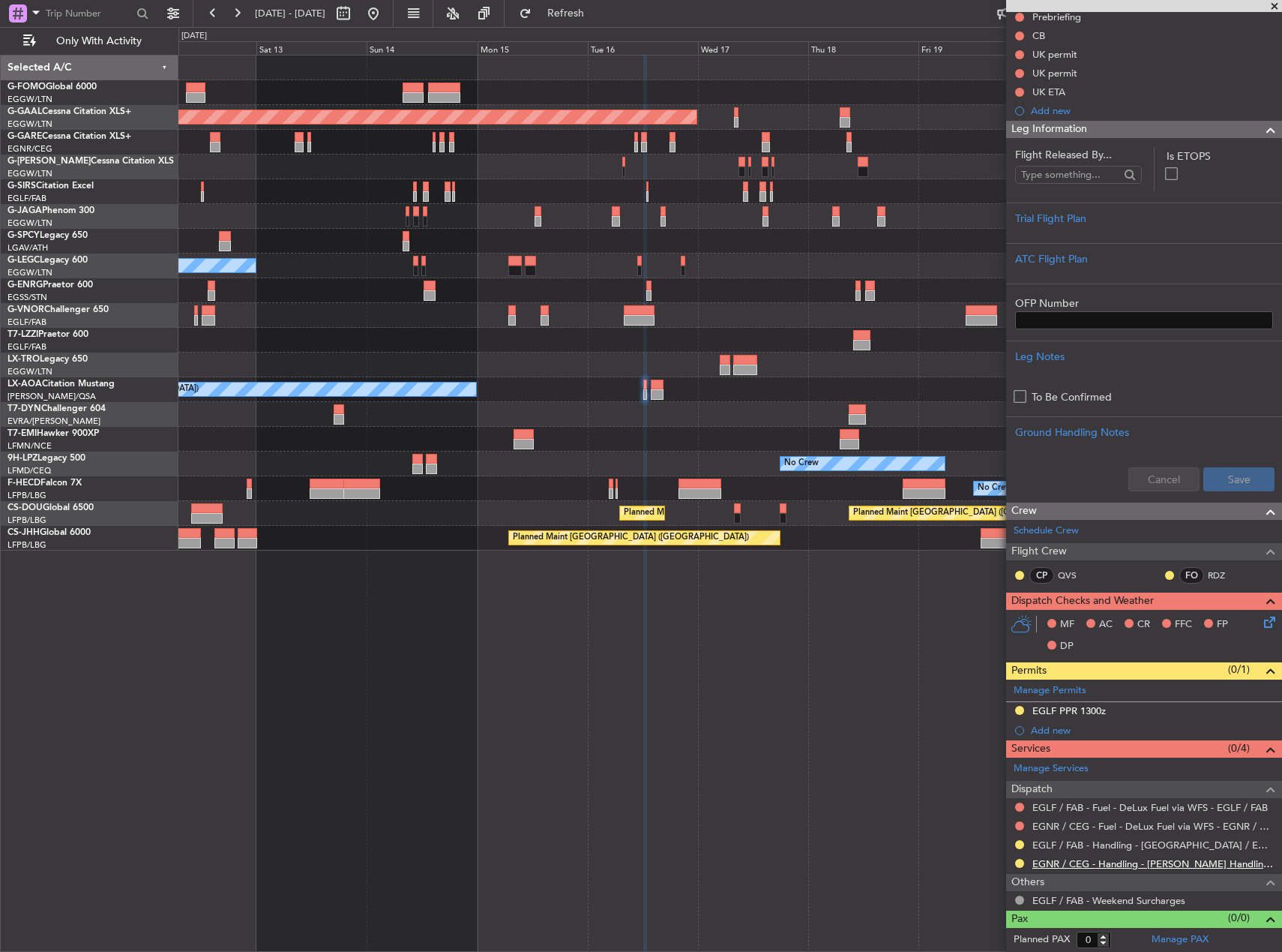
click at [1066, 866] on link "EGNR / CEG - Handling - Chester Handling Services EGNR / CEG" at bounding box center [1154, 863] width 242 height 13
click at [1145, 840] on link "EGLF / FAB - Handling - [GEOGRAPHIC_DATA] / EGLF / FAB" at bounding box center [1154, 844] width 242 height 13
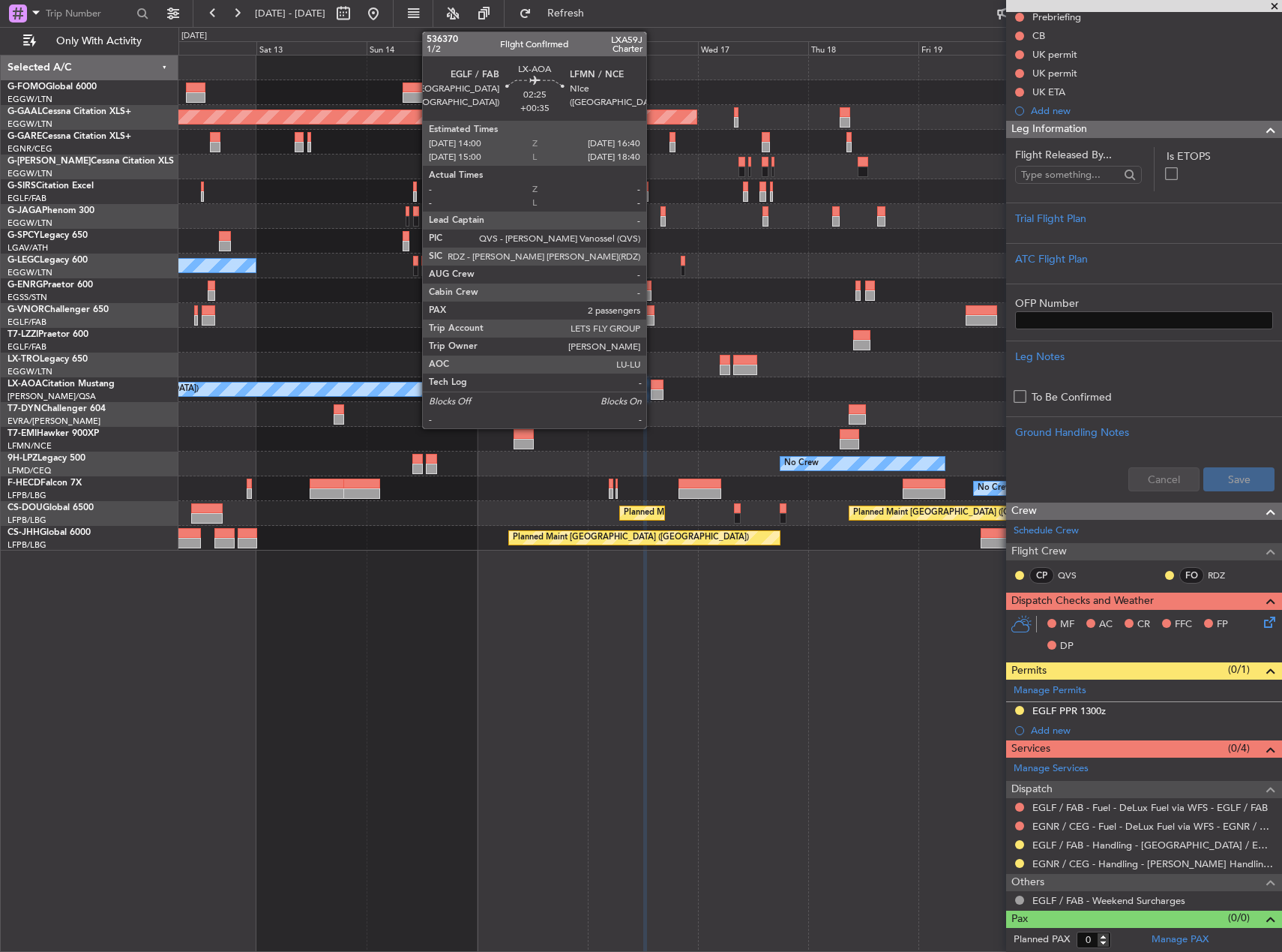
click at [653, 389] on div at bounding box center [657, 394] width 13 height 11
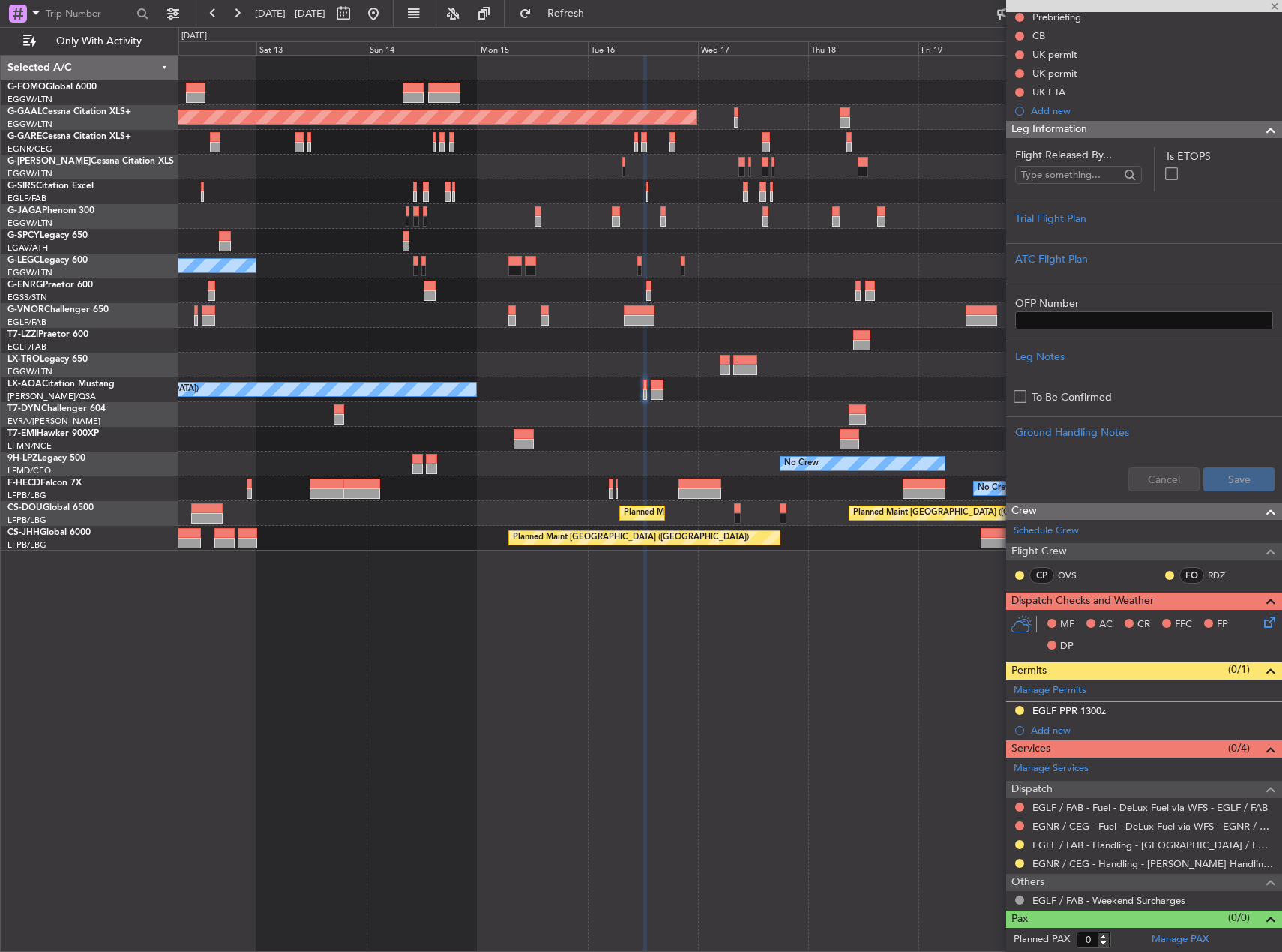
type input "+00:35"
type input "2"
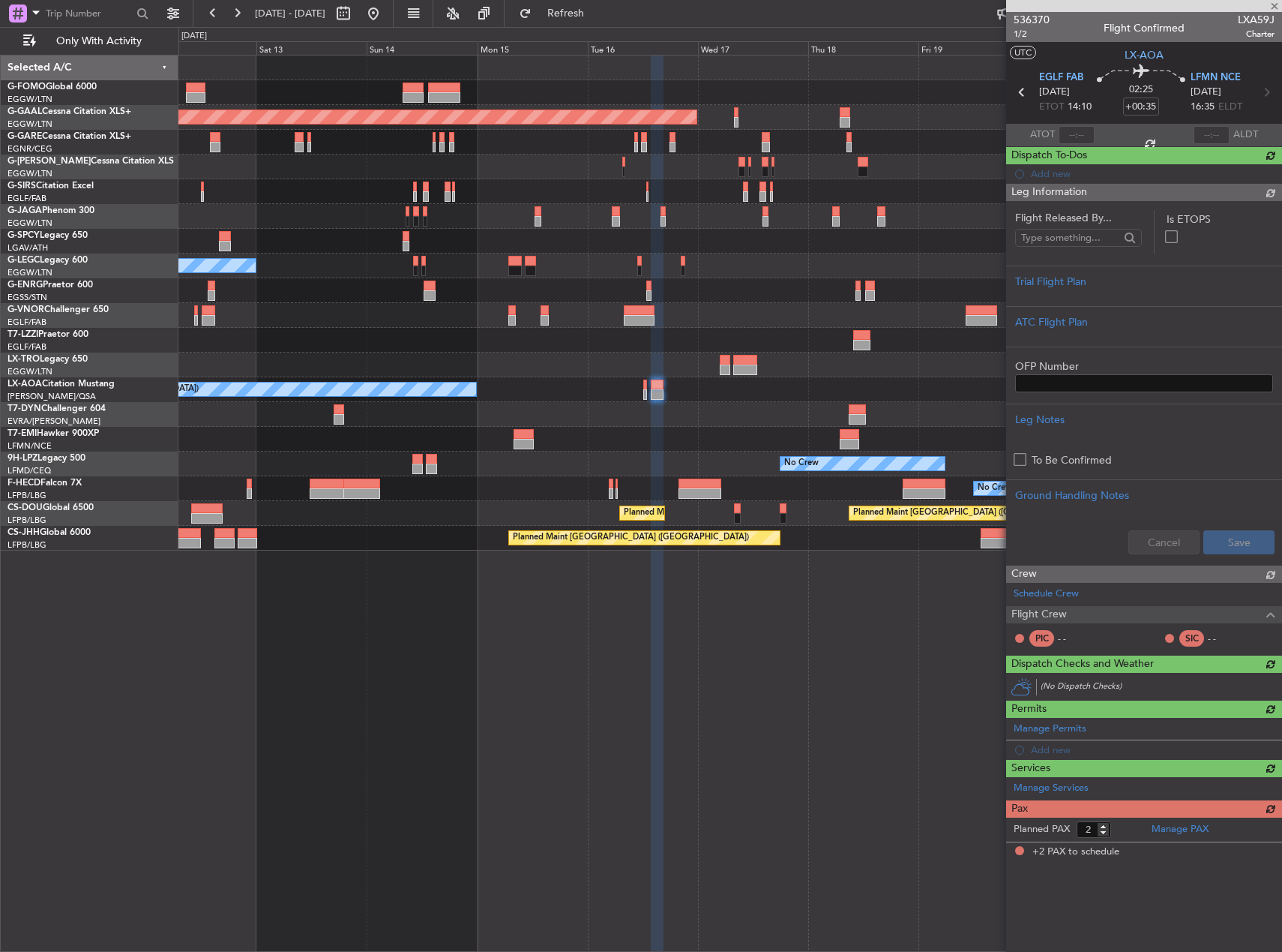
scroll to position [0, 0]
click at [486, 217] on div "Planned Maint Dusseldorf Planned Maint London (Luton) Owner A/C Unavailable Lon…" at bounding box center [730, 303] width 1103 height 495
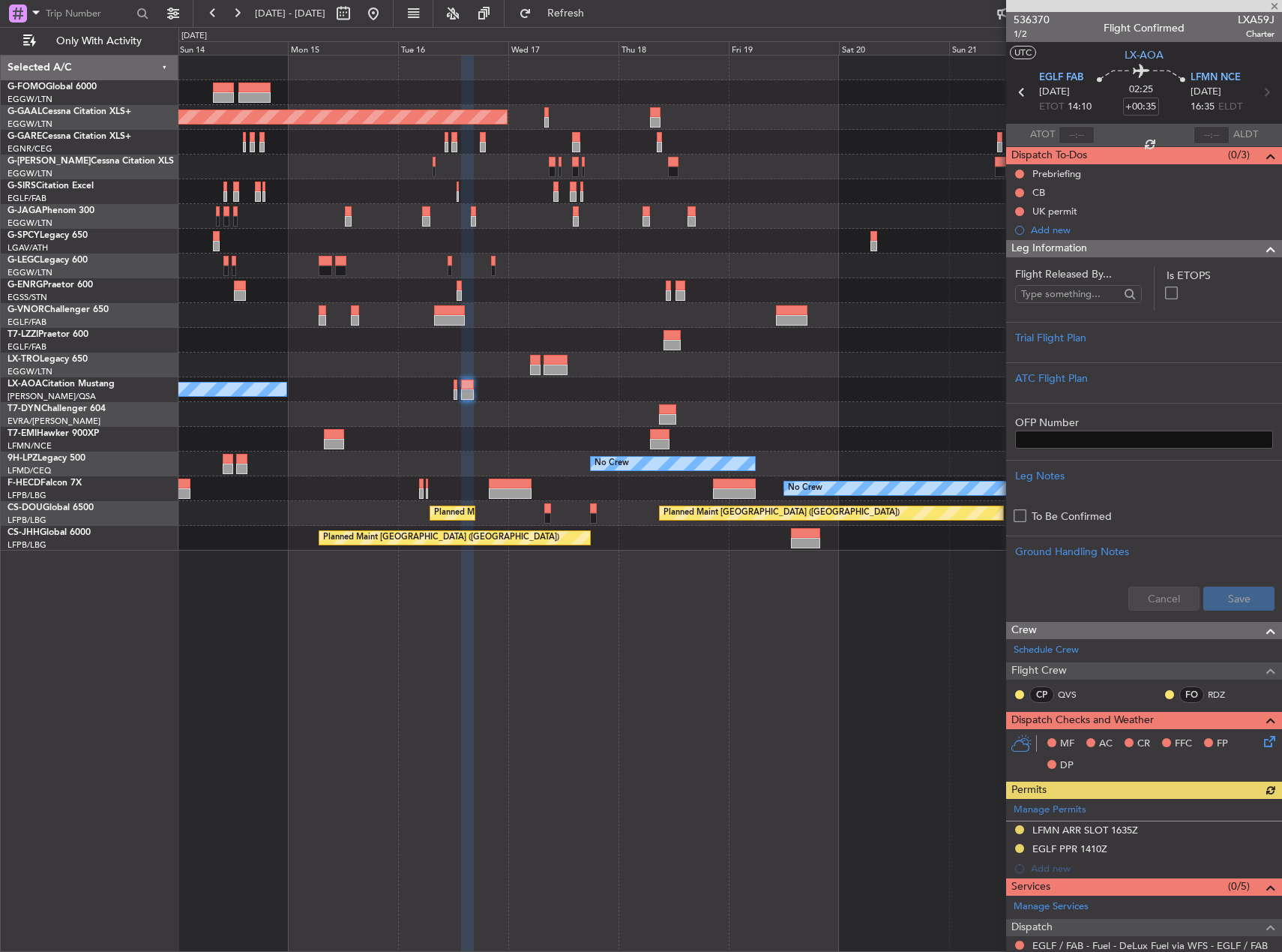
click at [639, 234] on div "Planned Maint Dusseldorf Planned Maint London (Luton) A/C Unavailable London (L…" at bounding box center [730, 303] width 1103 height 495
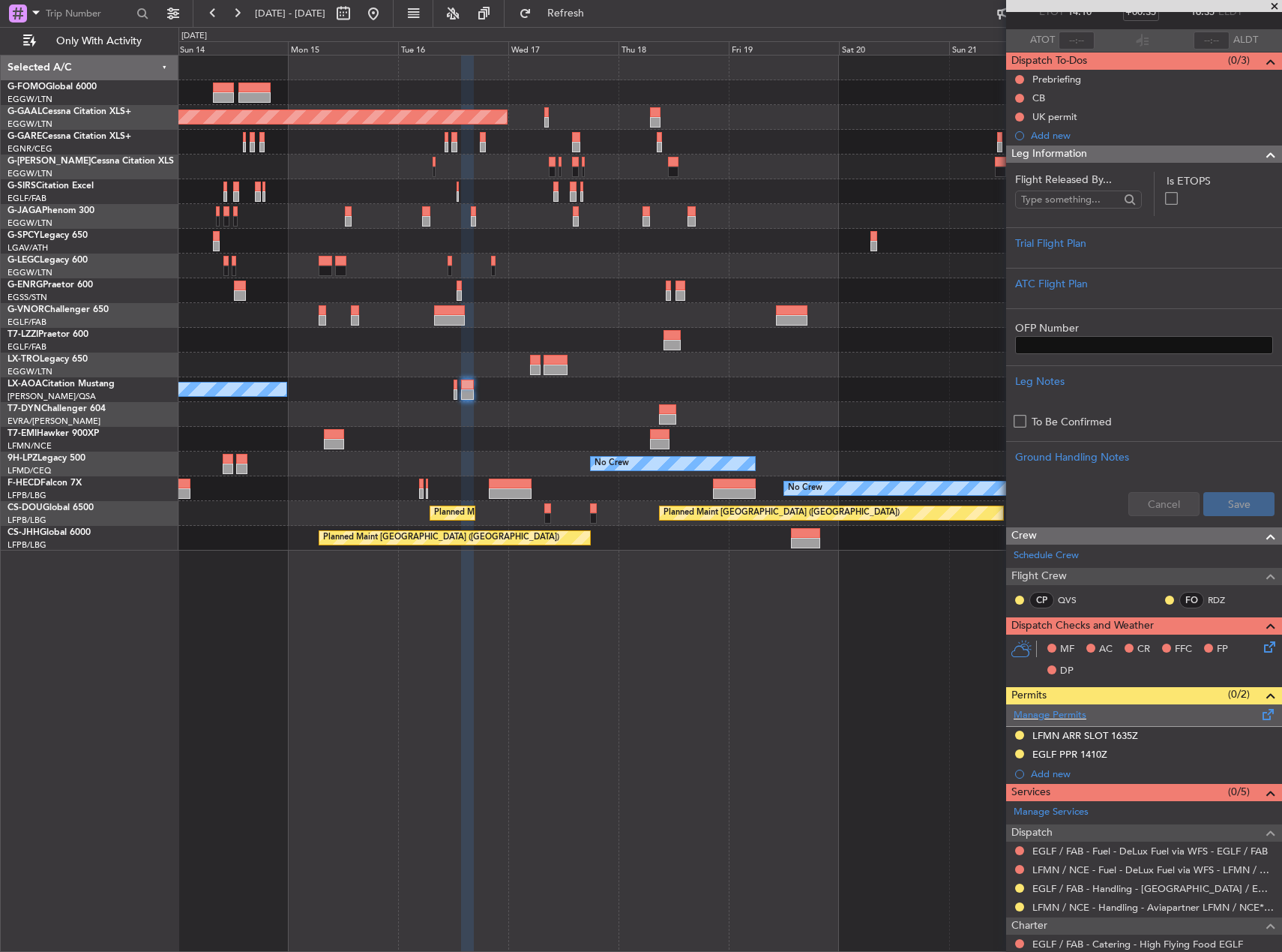
scroll to position [280, 0]
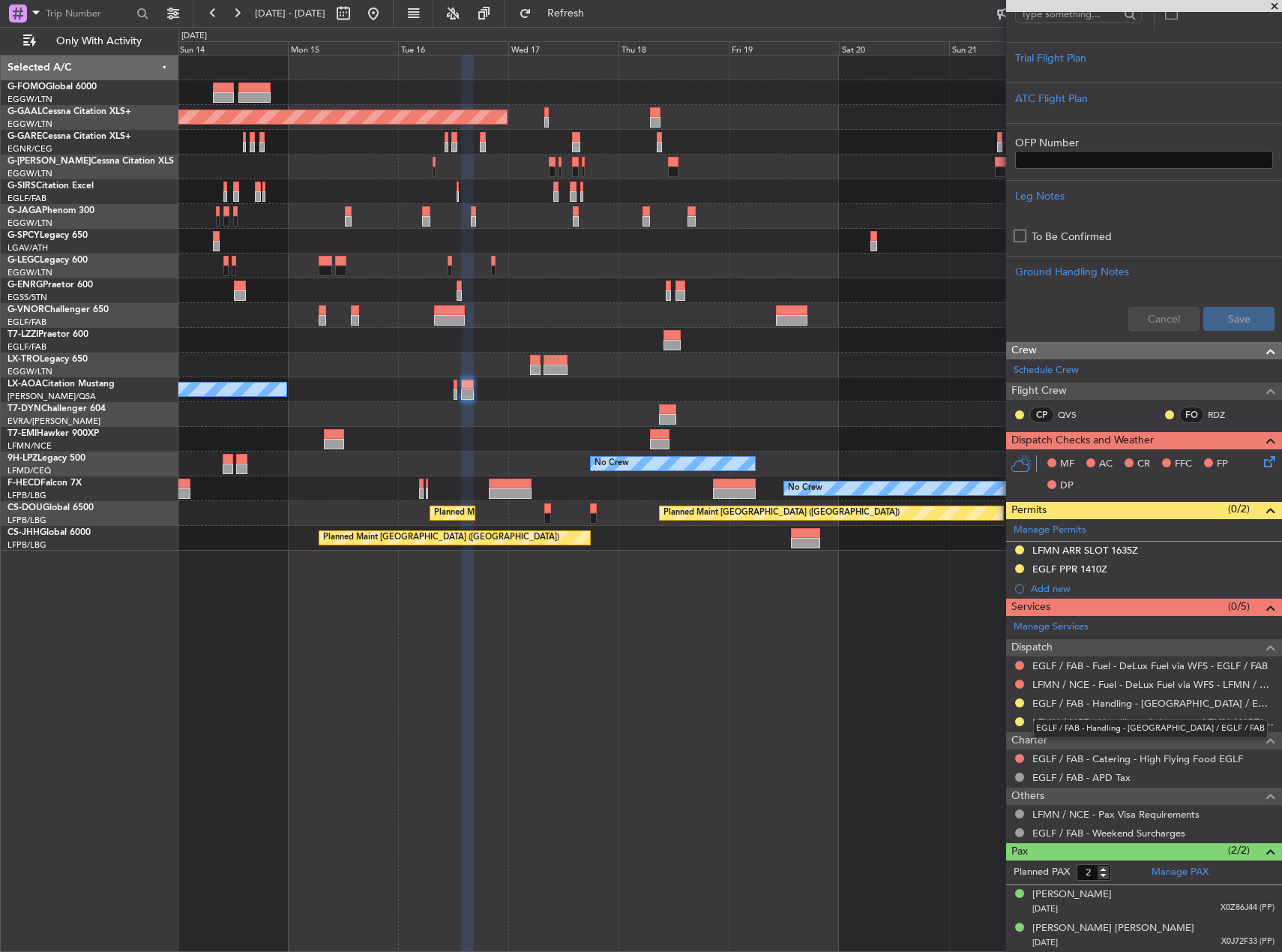
click at [1095, 725] on div "EGLF / FAB - Handling - [GEOGRAPHIC_DATA] / EGLF / FAB" at bounding box center [1150, 729] width 234 height 19
click at [1084, 722] on link "LFMN / NCE - Handling - Aviapartner LFMN / NCE*****MY HANDLING****" at bounding box center [1154, 722] width 242 height 13
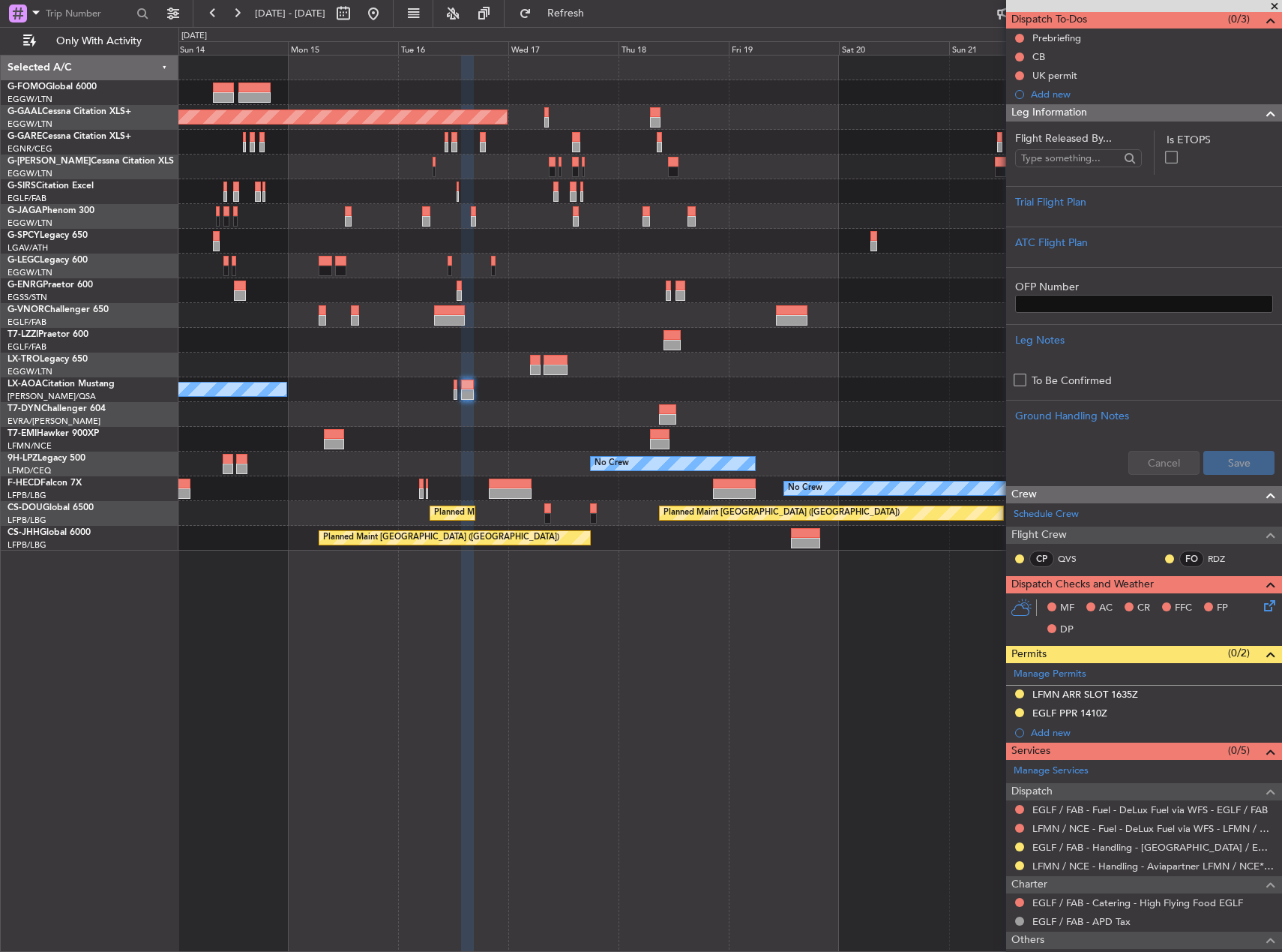
scroll to position [0, 0]
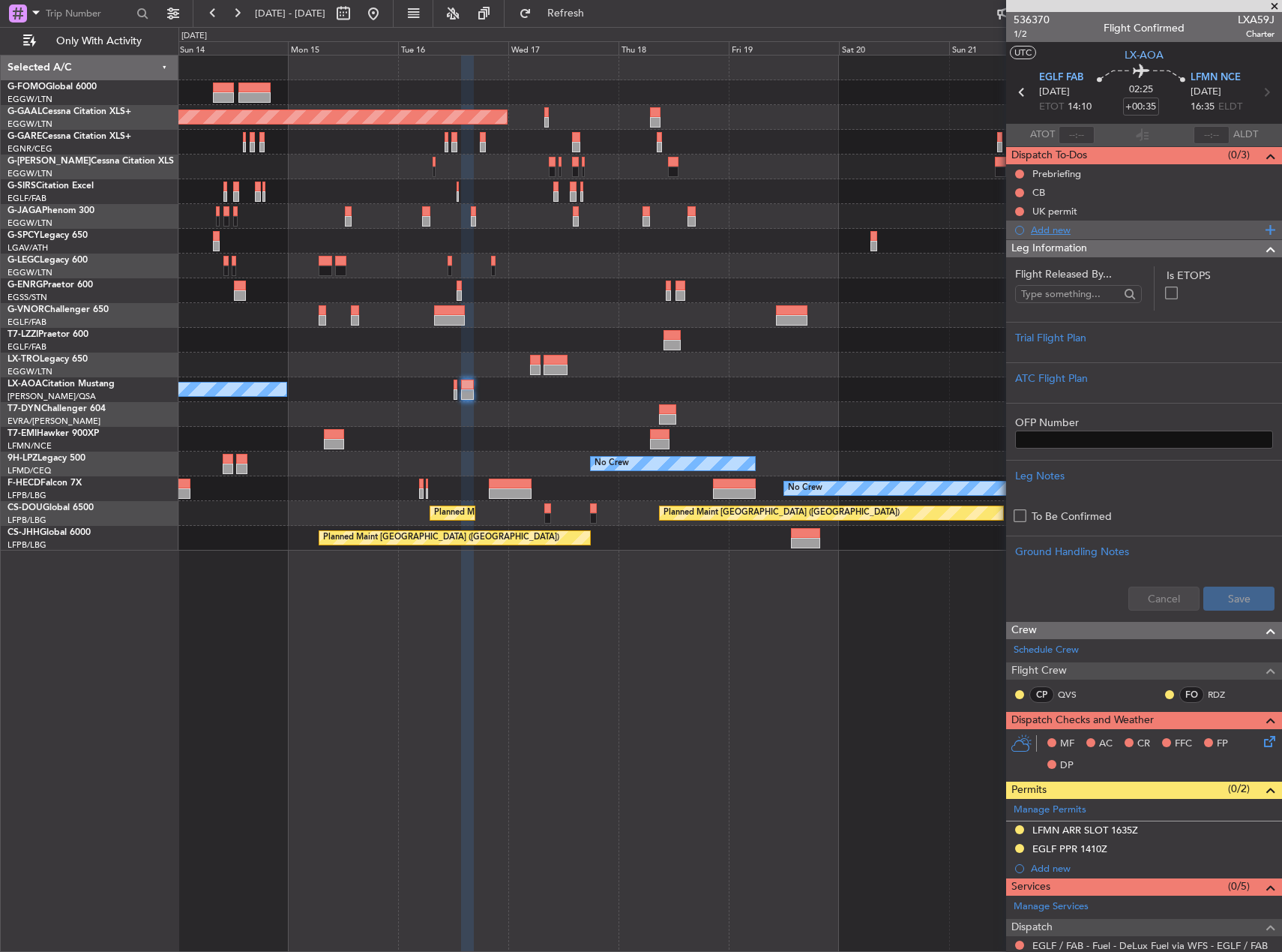
click at [1063, 230] on div "Add new" at bounding box center [1146, 229] width 230 height 13
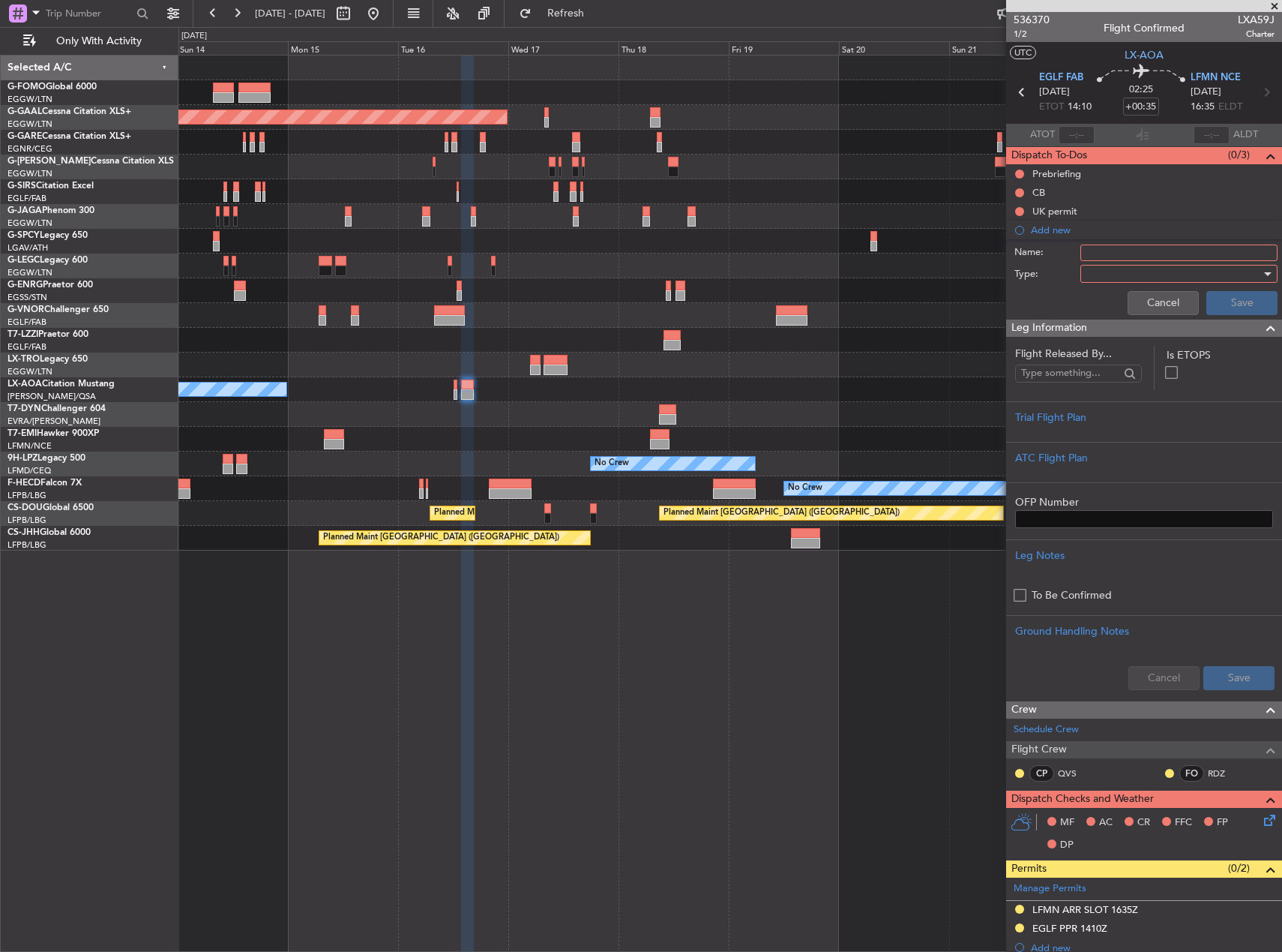
click at [1114, 256] on input "Name:" at bounding box center [1179, 252] width 198 height 17
type input "LFMN 21SEP FICTIVE DEP"
click at [1120, 268] on div at bounding box center [1173, 274] width 175 height 23
click at [1124, 304] on span "Generic" at bounding box center [1172, 304] width 176 height 23
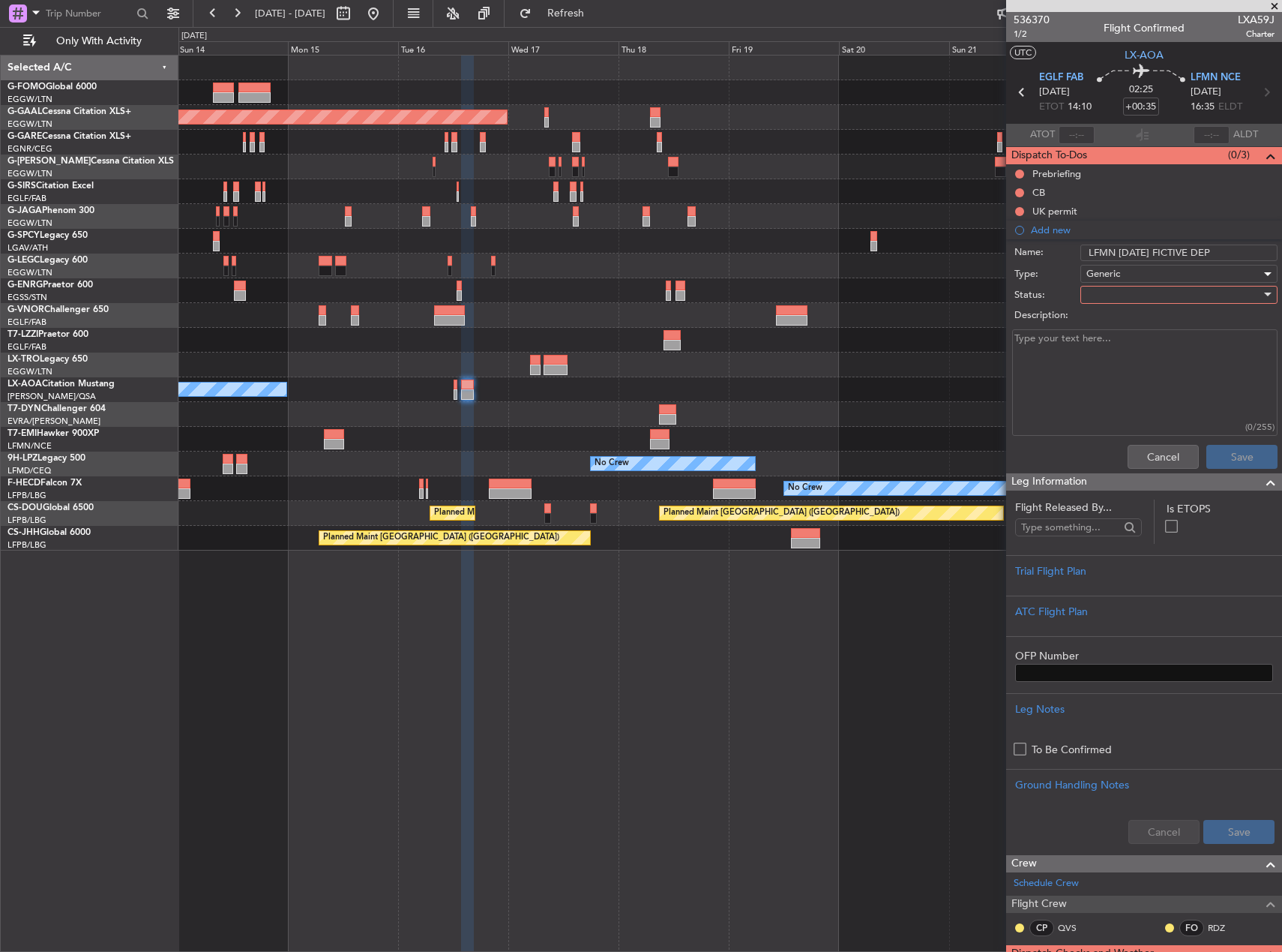
click at [1124, 291] on div at bounding box center [1173, 295] width 175 height 23
click at [1120, 346] on span "In Progress" at bounding box center [1172, 347] width 176 height 23
click at [1144, 356] on textarea "Description:" at bounding box center [1145, 383] width 266 height 107
click at [1237, 462] on button "Save" at bounding box center [1242, 457] width 71 height 24
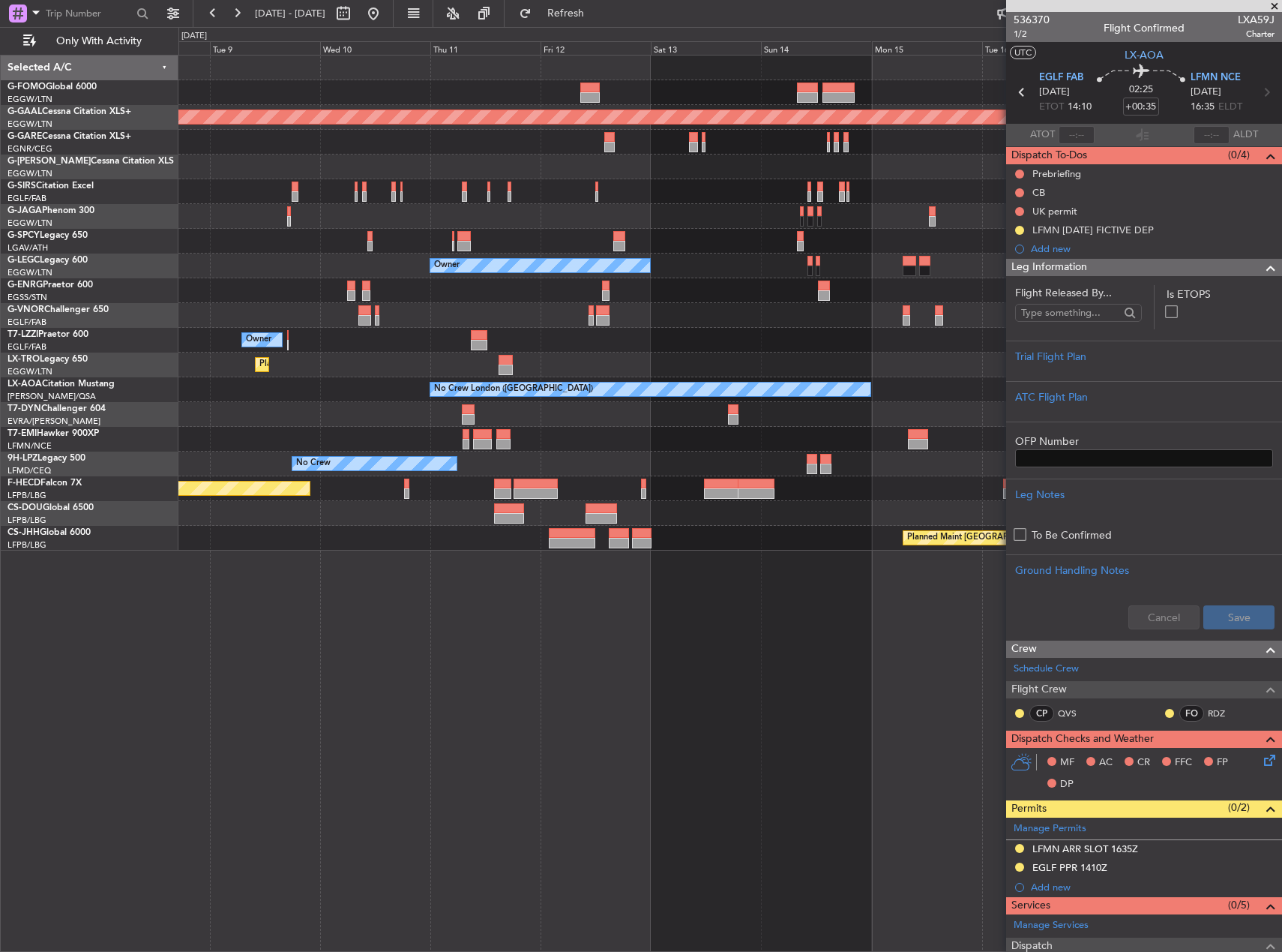
click at [929, 619] on div "Planned Maint London (Luton) Planned Maint Dusseldorf Owner Owner Planned Maint…" at bounding box center [730, 502] width 1104 height 897
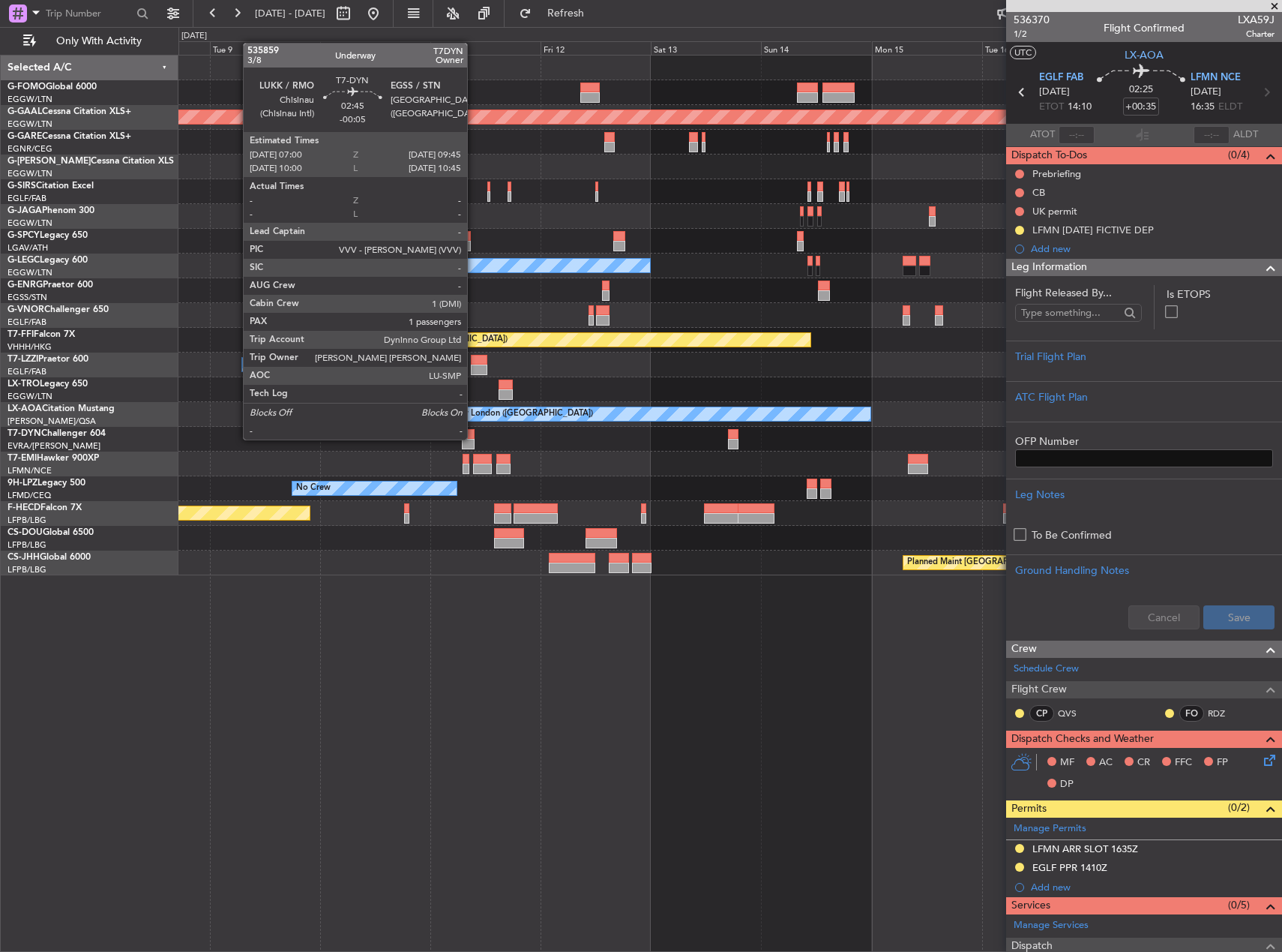
click at [473, 438] on div at bounding box center [468, 434] width 13 height 11
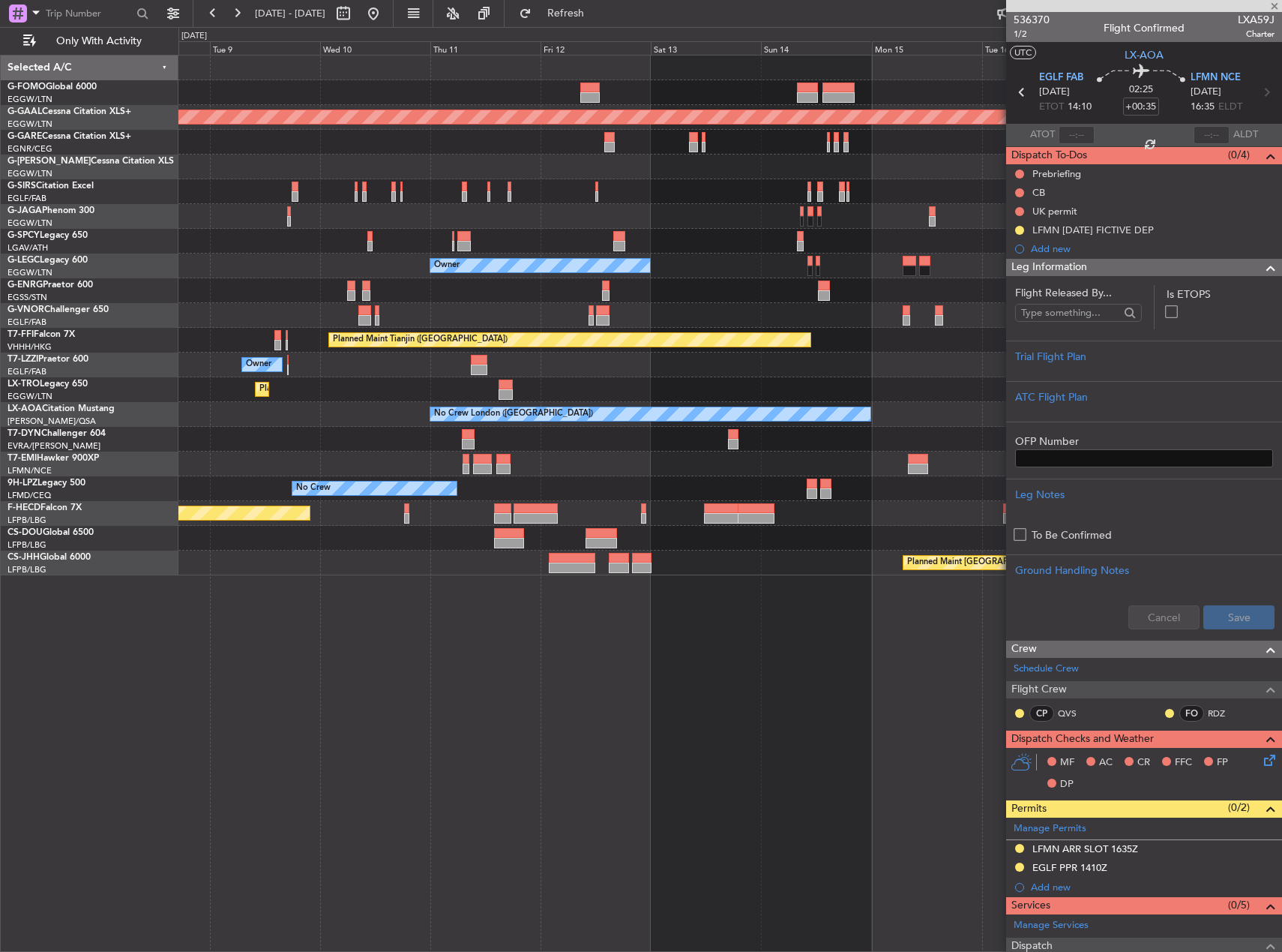
type input "-00:05"
type input "1"
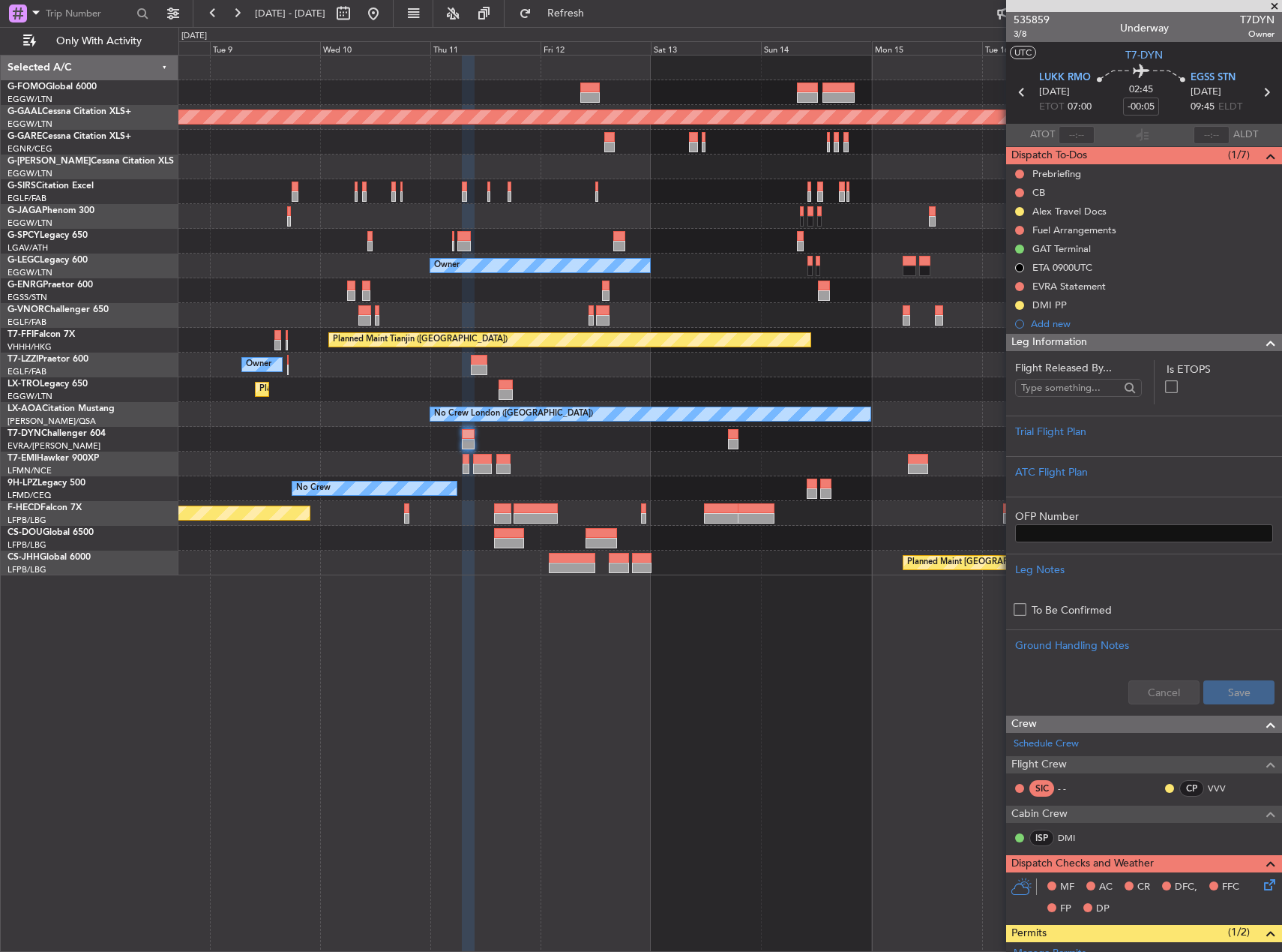
click at [738, 439] on div at bounding box center [730, 439] width 1103 height 25
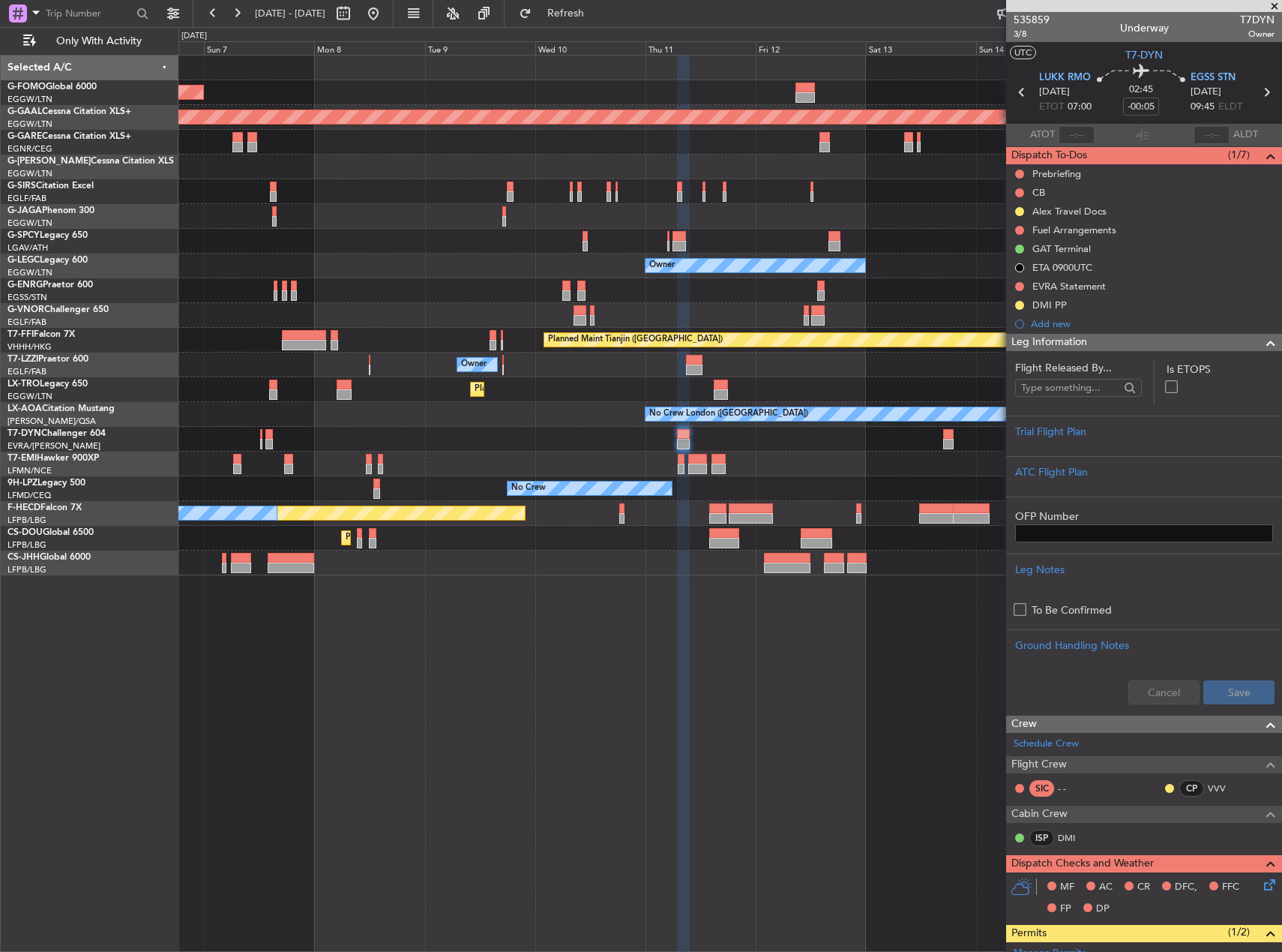
click at [931, 456] on div "Planned Maint [GEOGRAPHIC_DATA]" at bounding box center [730, 464] width 1103 height 25
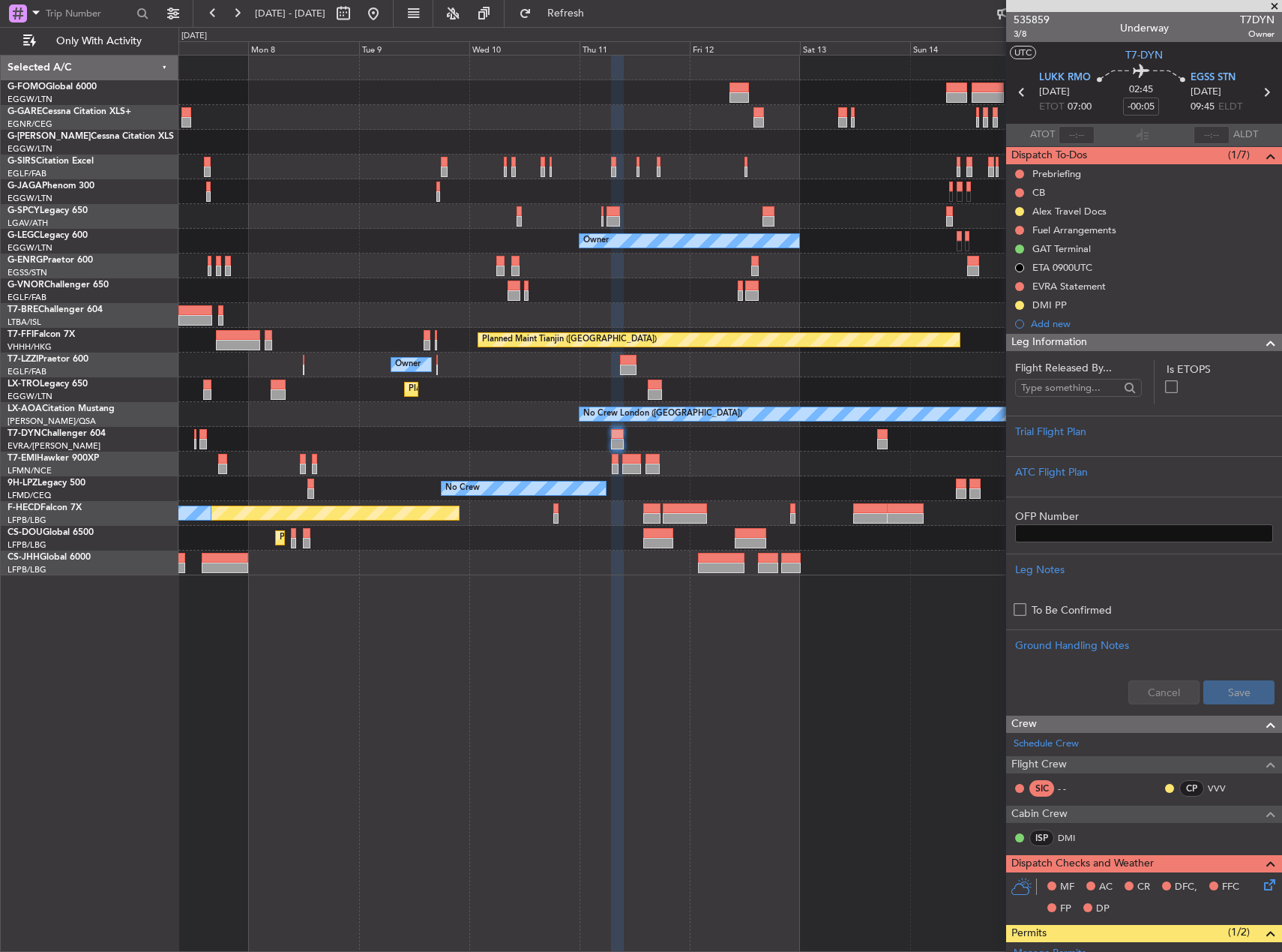
click at [744, 425] on div "No Crew London (Farnborough) No Crew Dublin (Dublin Intl)" at bounding box center [730, 414] width 1103 height 25
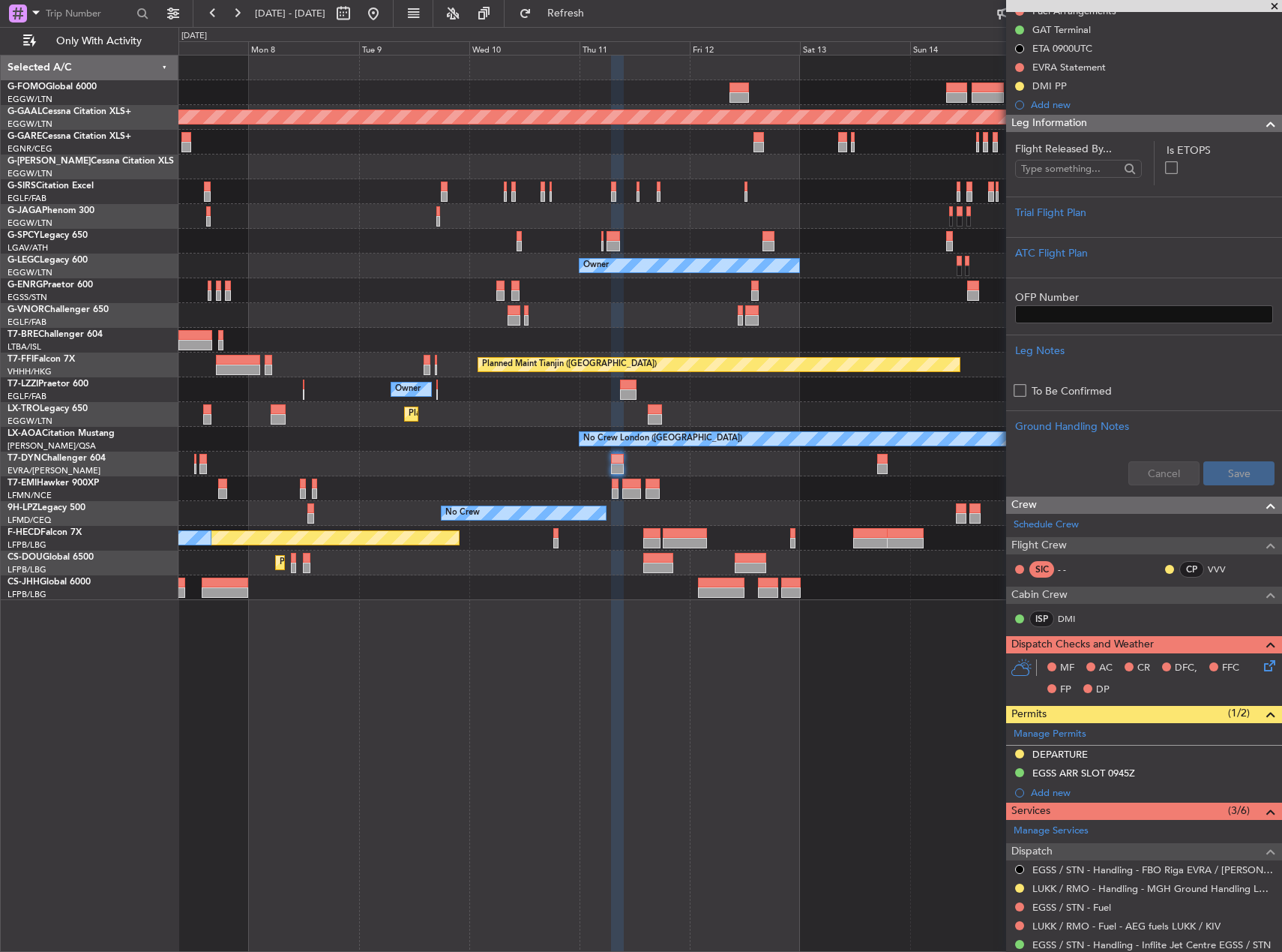
scroll to position [389, 0]
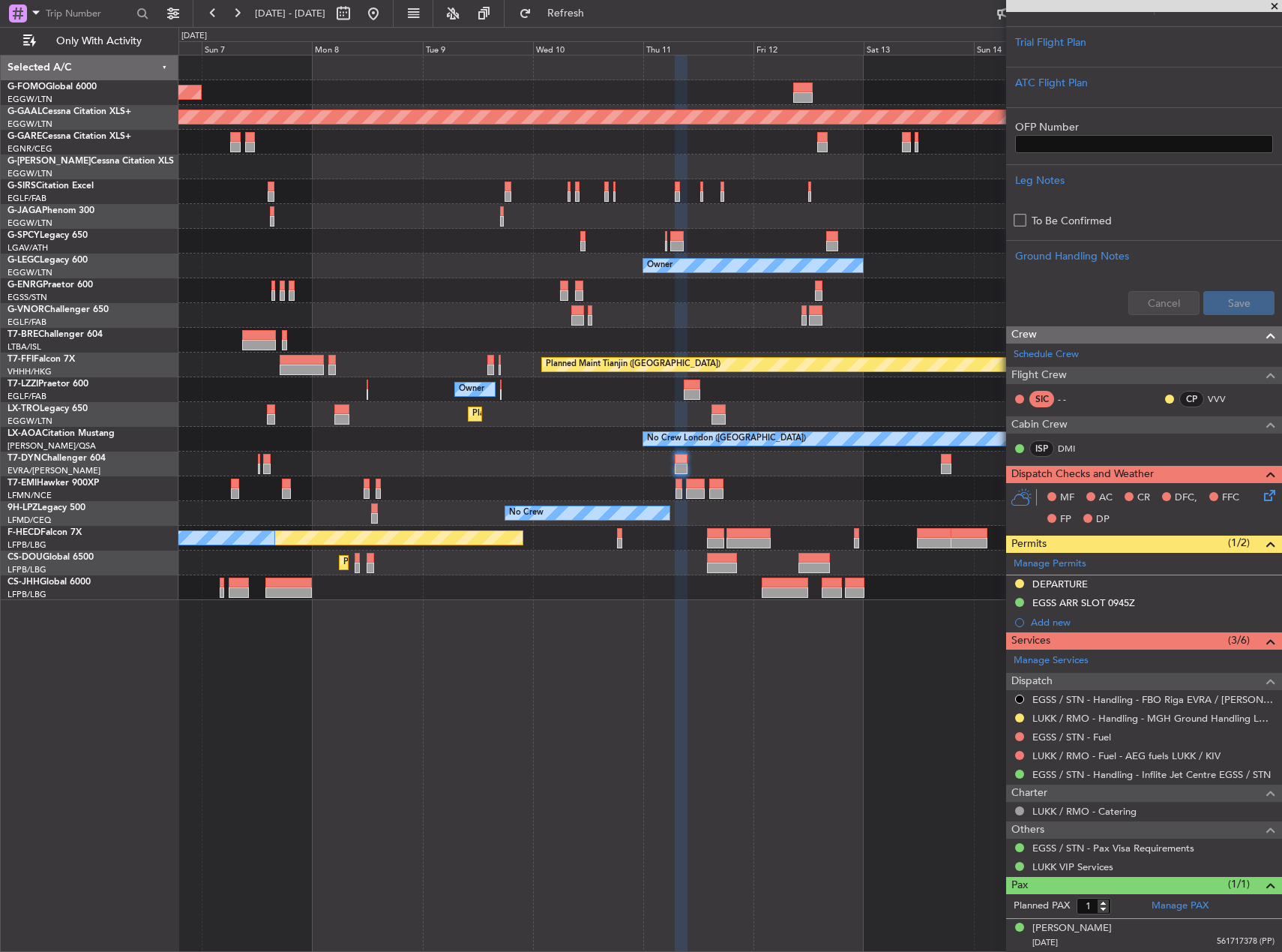
click at [882, 472] on div at bounding box center [730, 464] width 1103 height 25
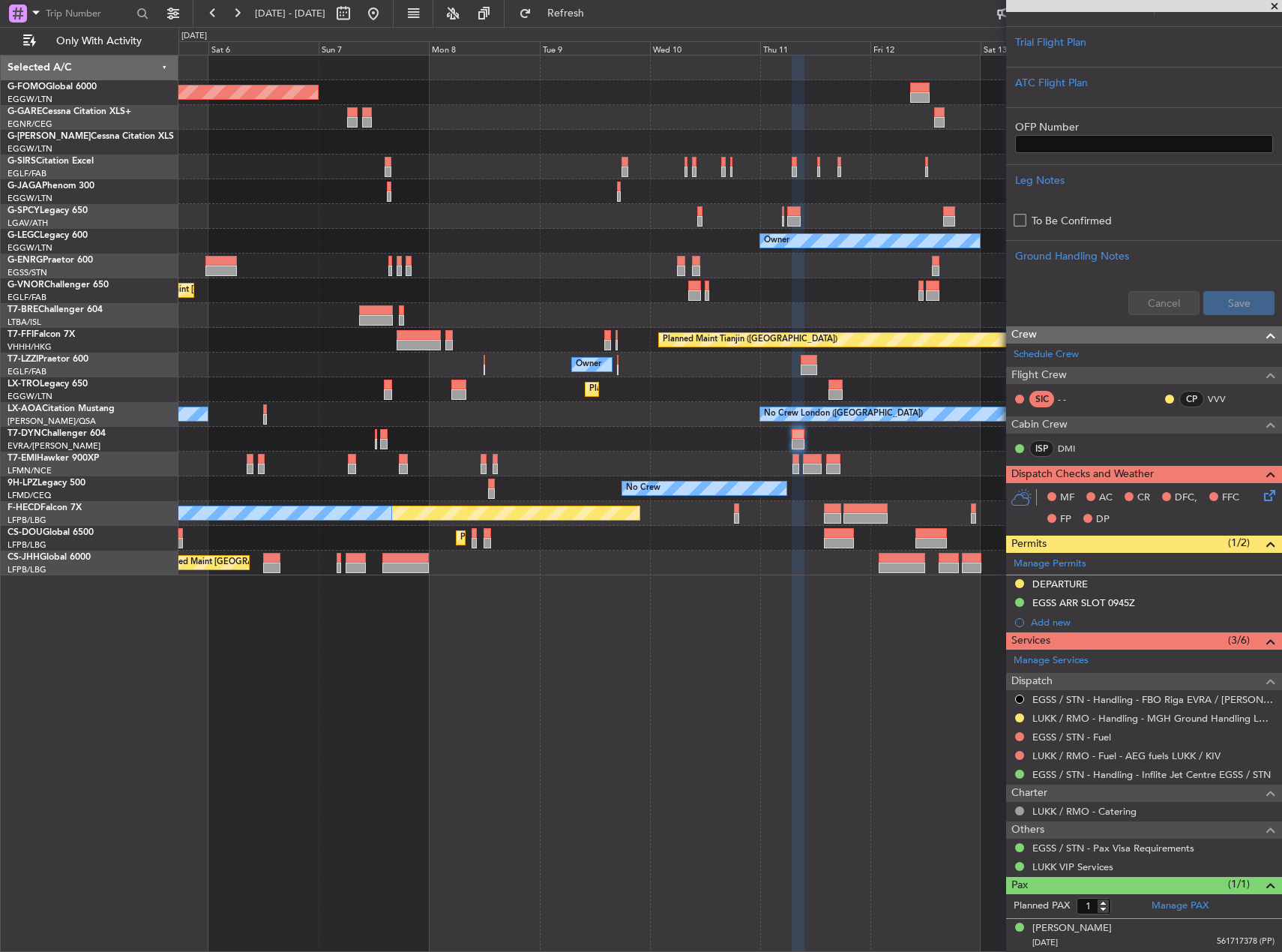
click at [937, 476] on div "No Crew No Crew No Crew" at bounding box center [730, 488] width 1103 height 25
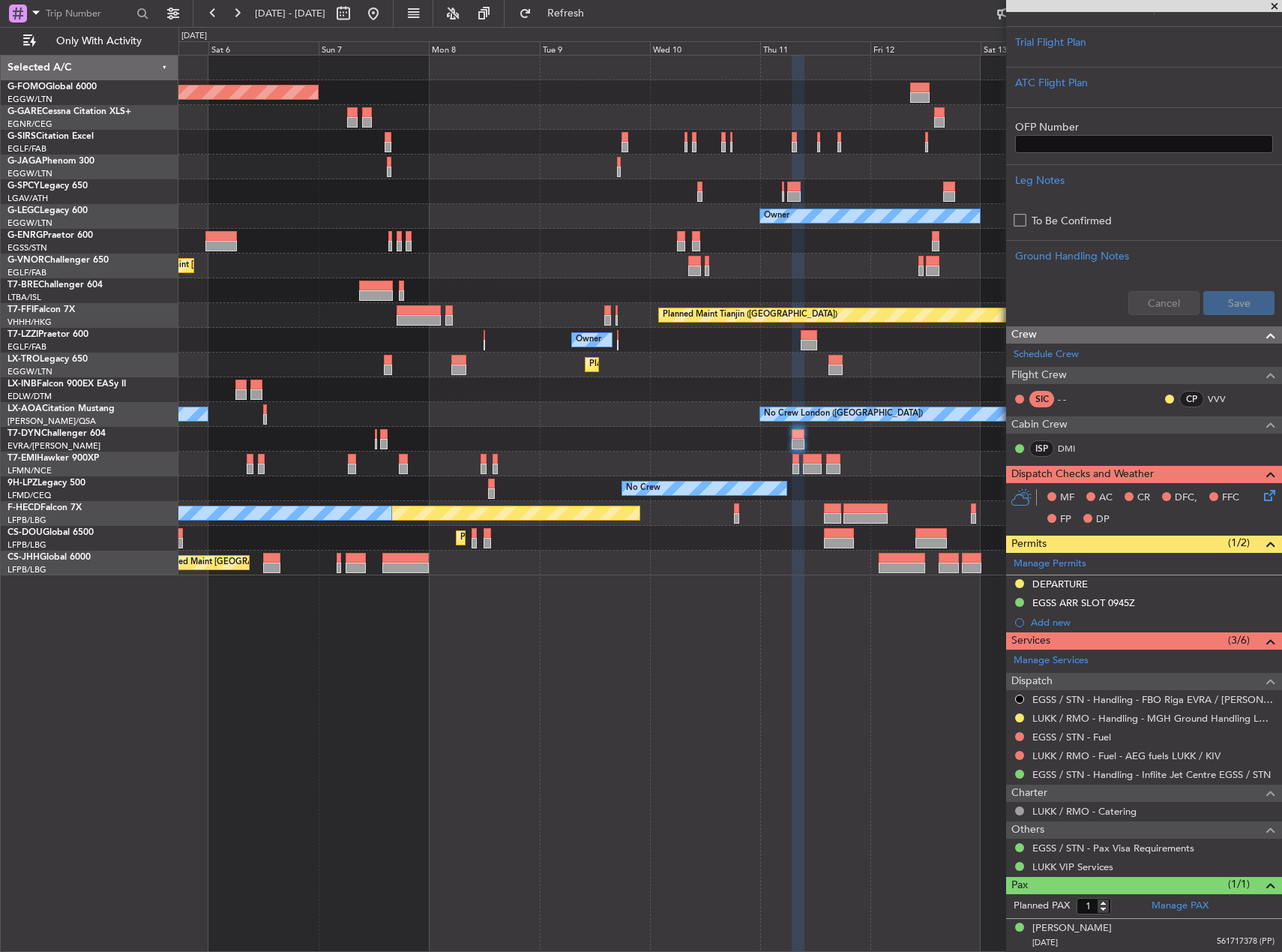
click at [350, 448] on div "AOG Maint Riga (Riga Intl)" at bounding box center [730, 439] width 1103 height 25
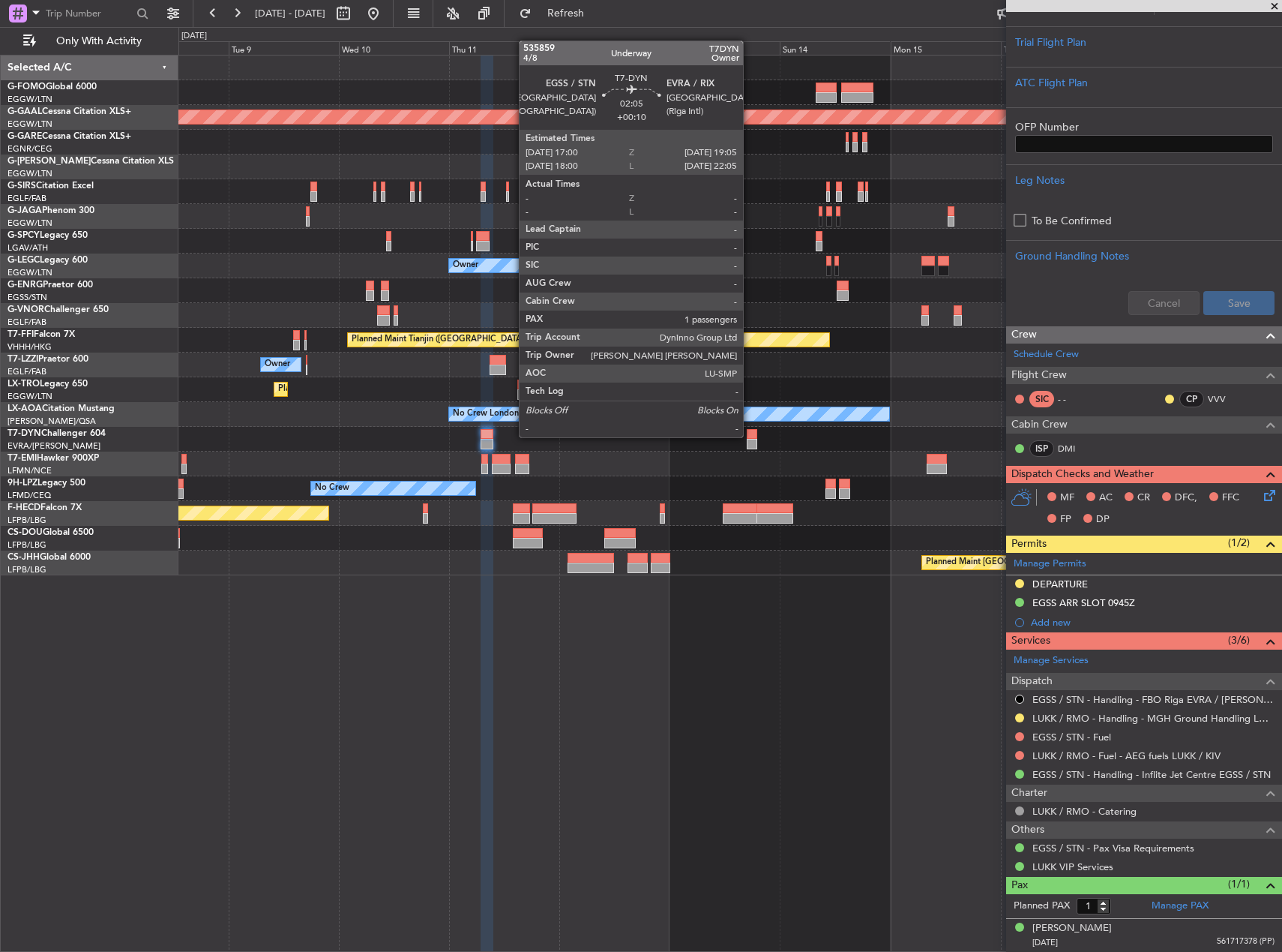
click at [750, 436] on div at bounding box center [752, 434] width 10 height 11
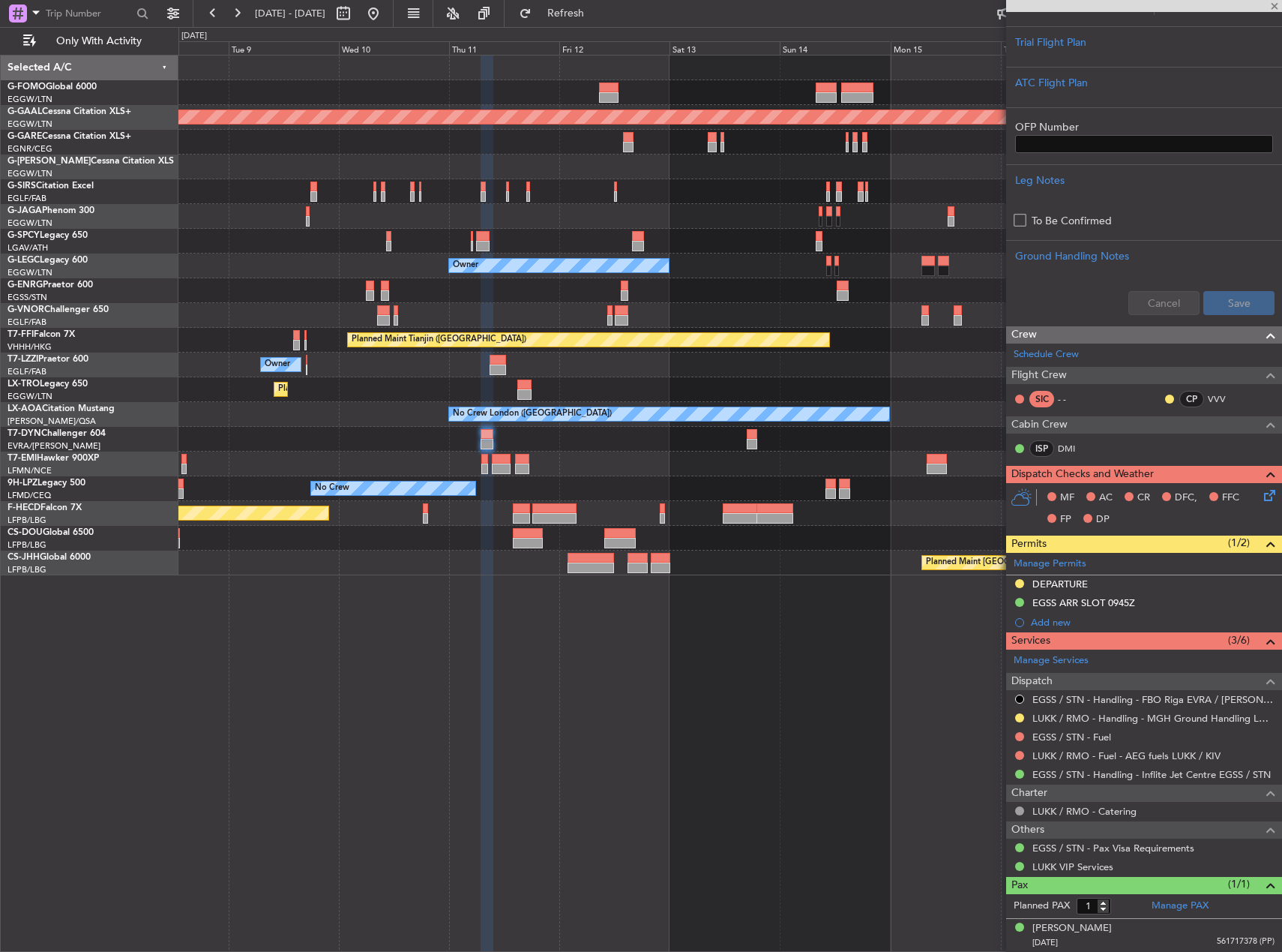
click at [448, 445] on div at bounding box center [730, 439] width 1103 height 25
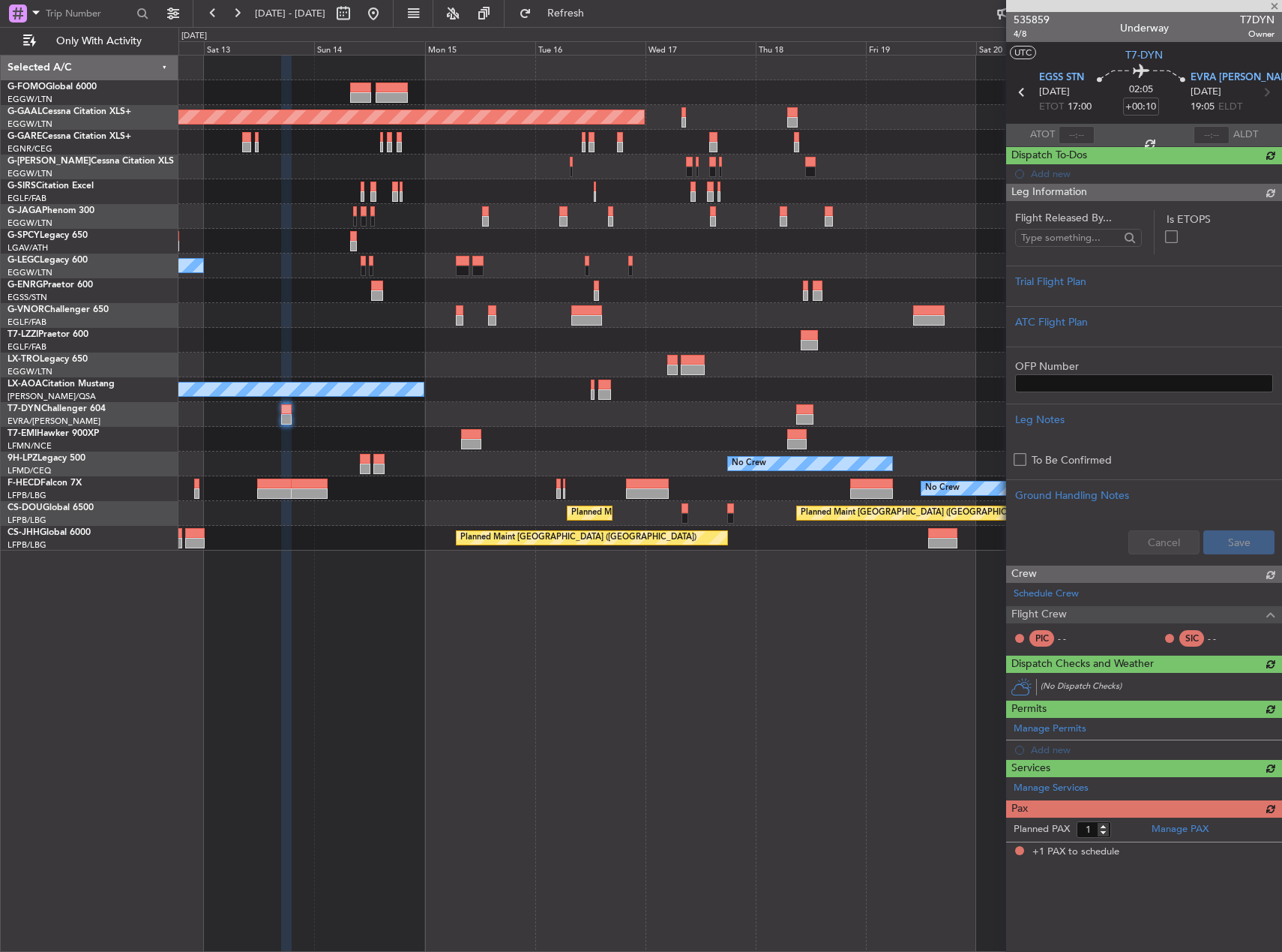
scroll to position [0, 0]
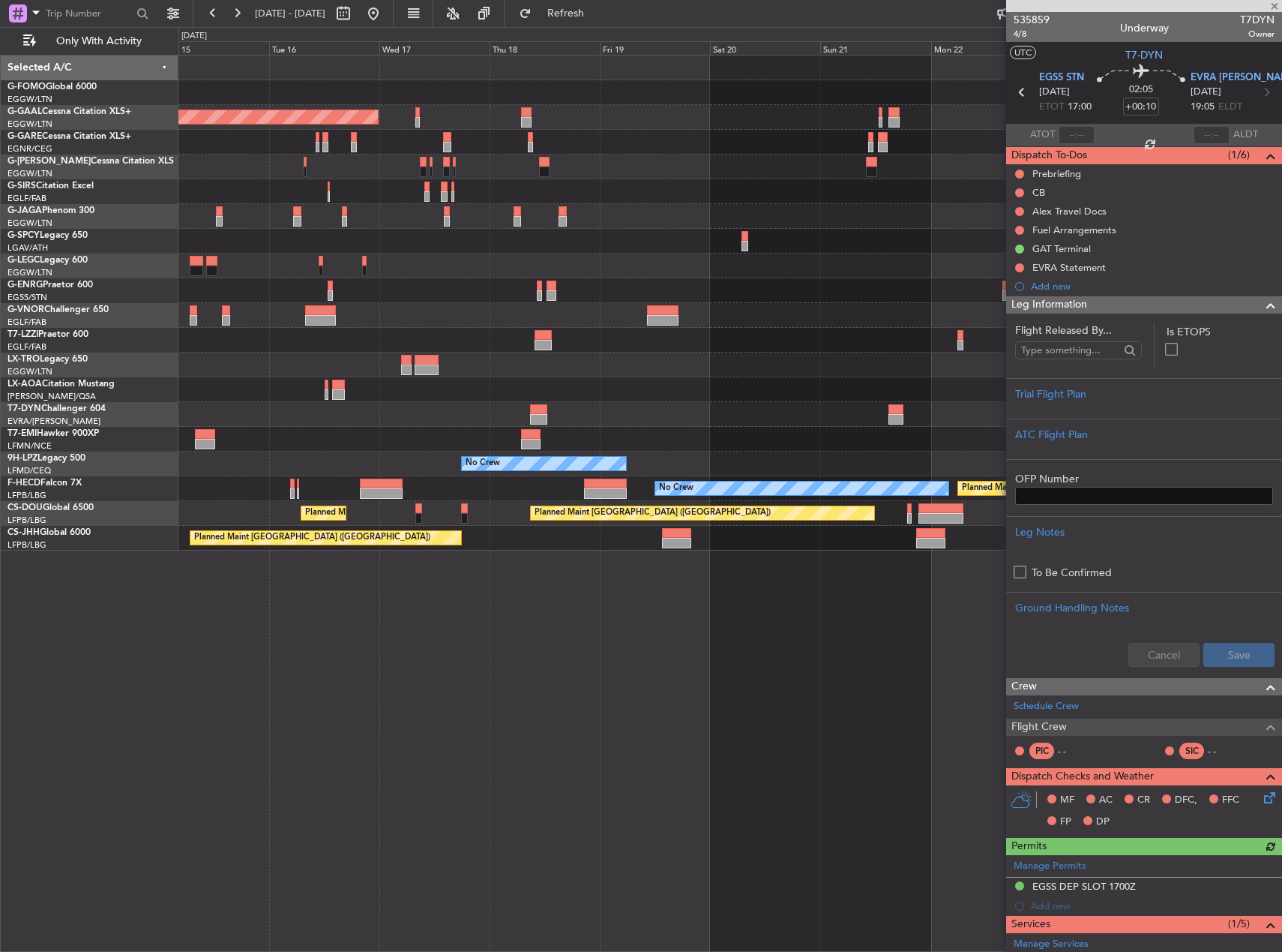
click at [399, 433] on div "Planned Maint Dusseldorf Planned Maint London (Luton) A/C Unavailable London (L…" at bounding box center [730, 303] width 1103 height 495
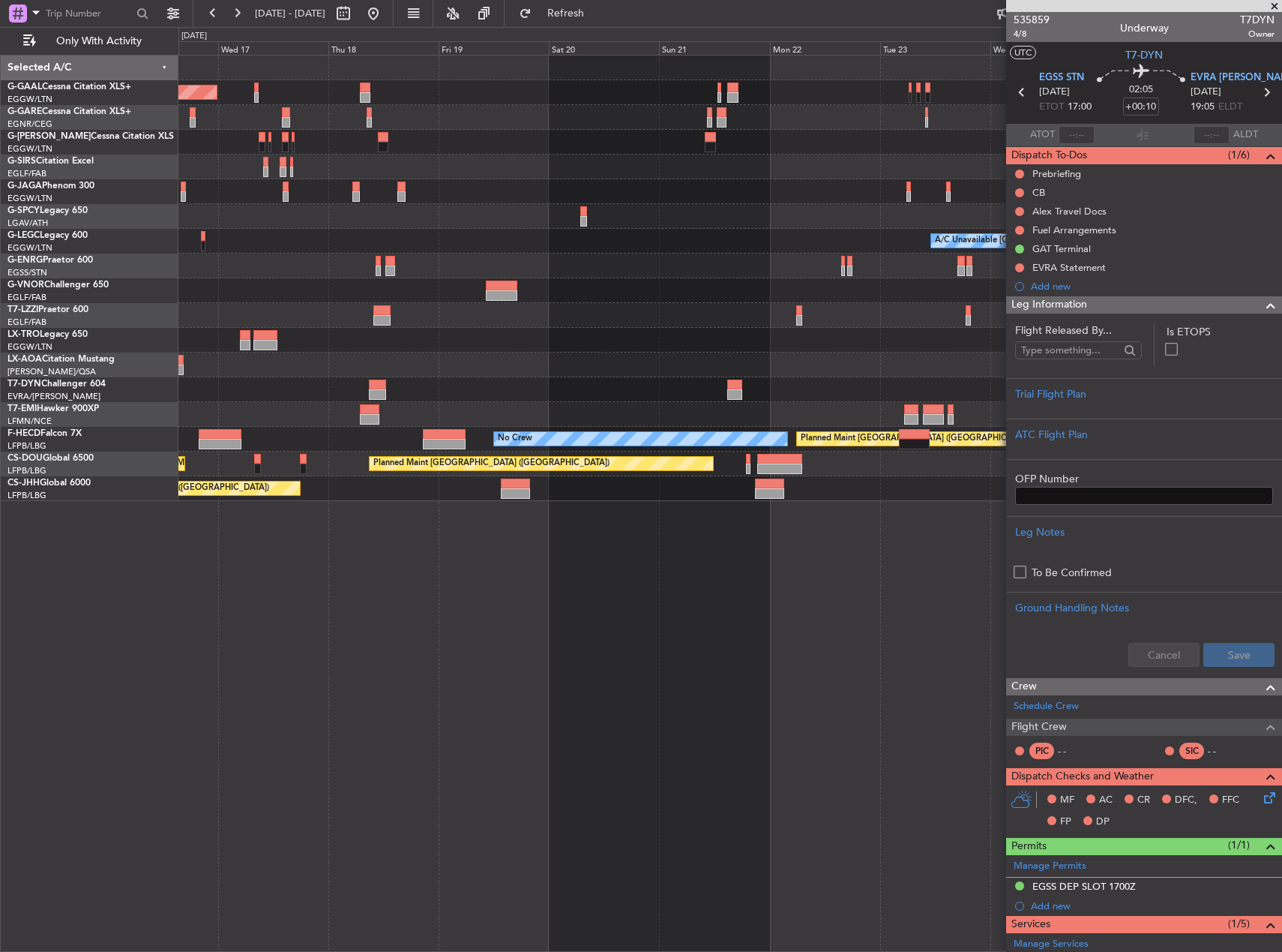
click at [385, 543] on div "Planned Maint Dusseldorf Planned Maint London (Luton) A/C Unavailable London (L…" at bounding box center [730, 502] width 1104 height 897
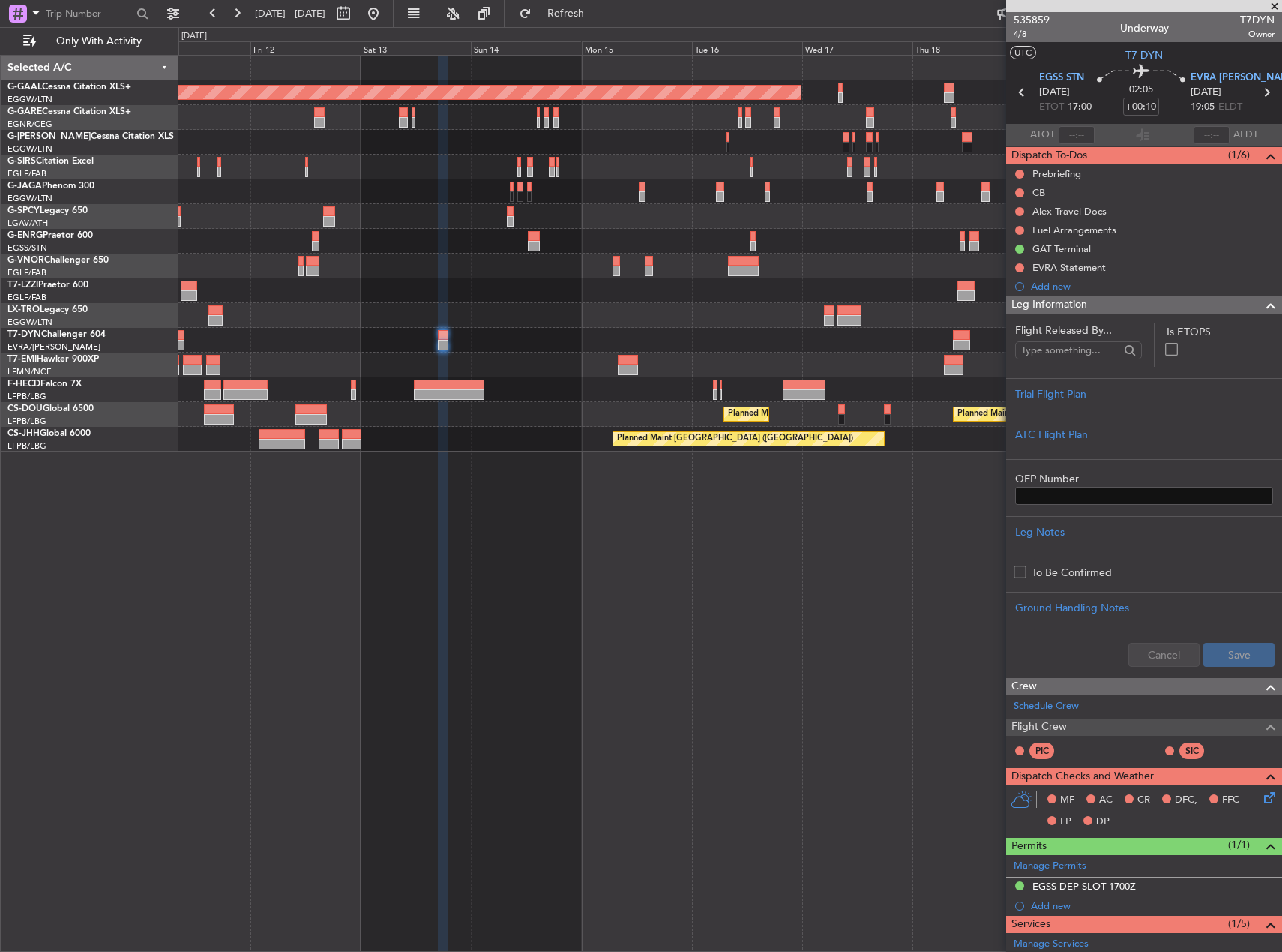
click at [1058, 350] on fb-app "16 Sep 2025 - 26 Sep 2025 Refresh Quick Links Only With Activity Planned Maint …" at bounding box center [641, 480] width 1282 height 940
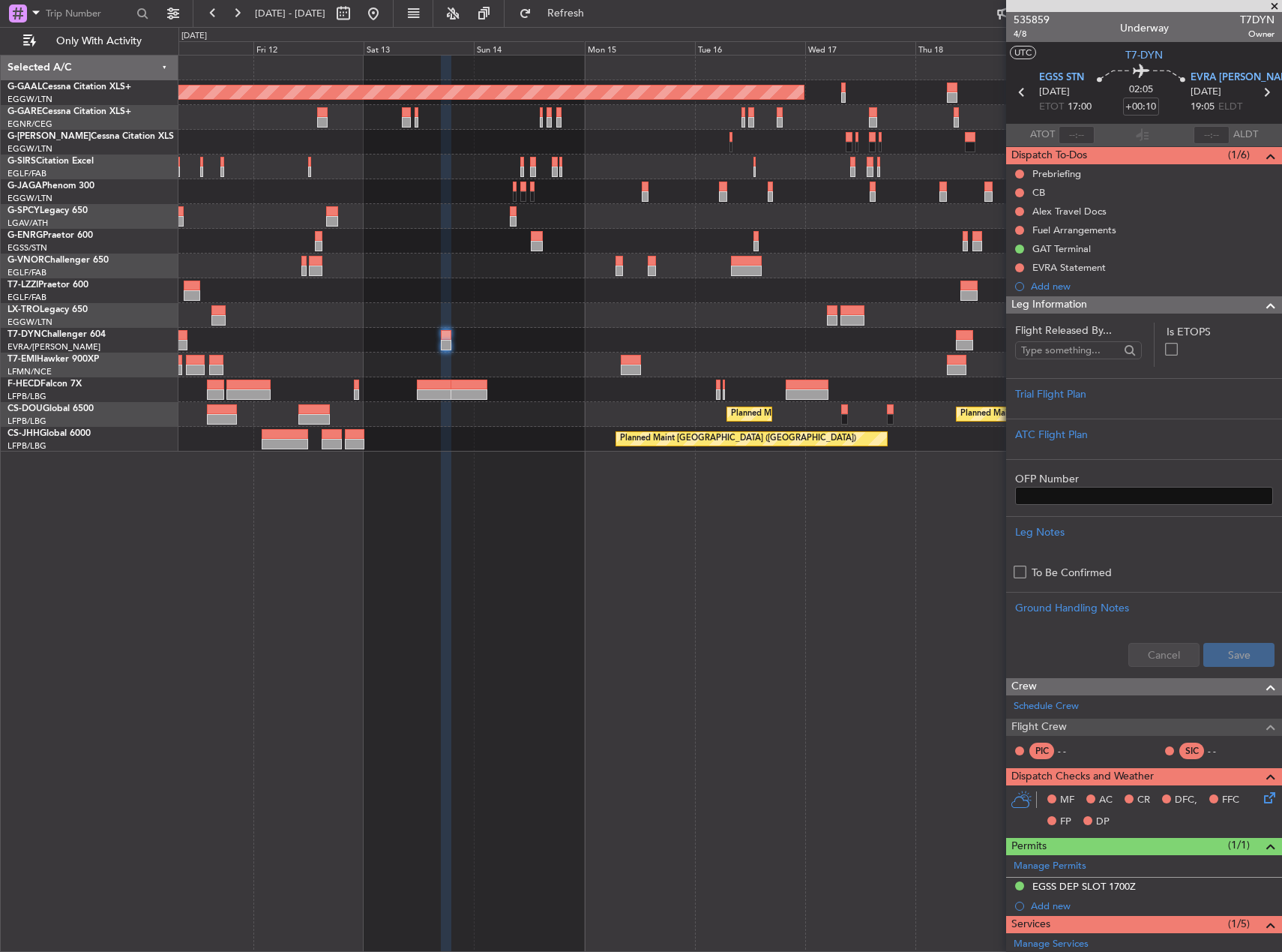
click at [568, 330] on div "Planned Maint Dusseldorf Owner Planned Maint Dusseldorf No Crew Planned Maint P…" at bounding box center [730, 253] width 1103 height 396
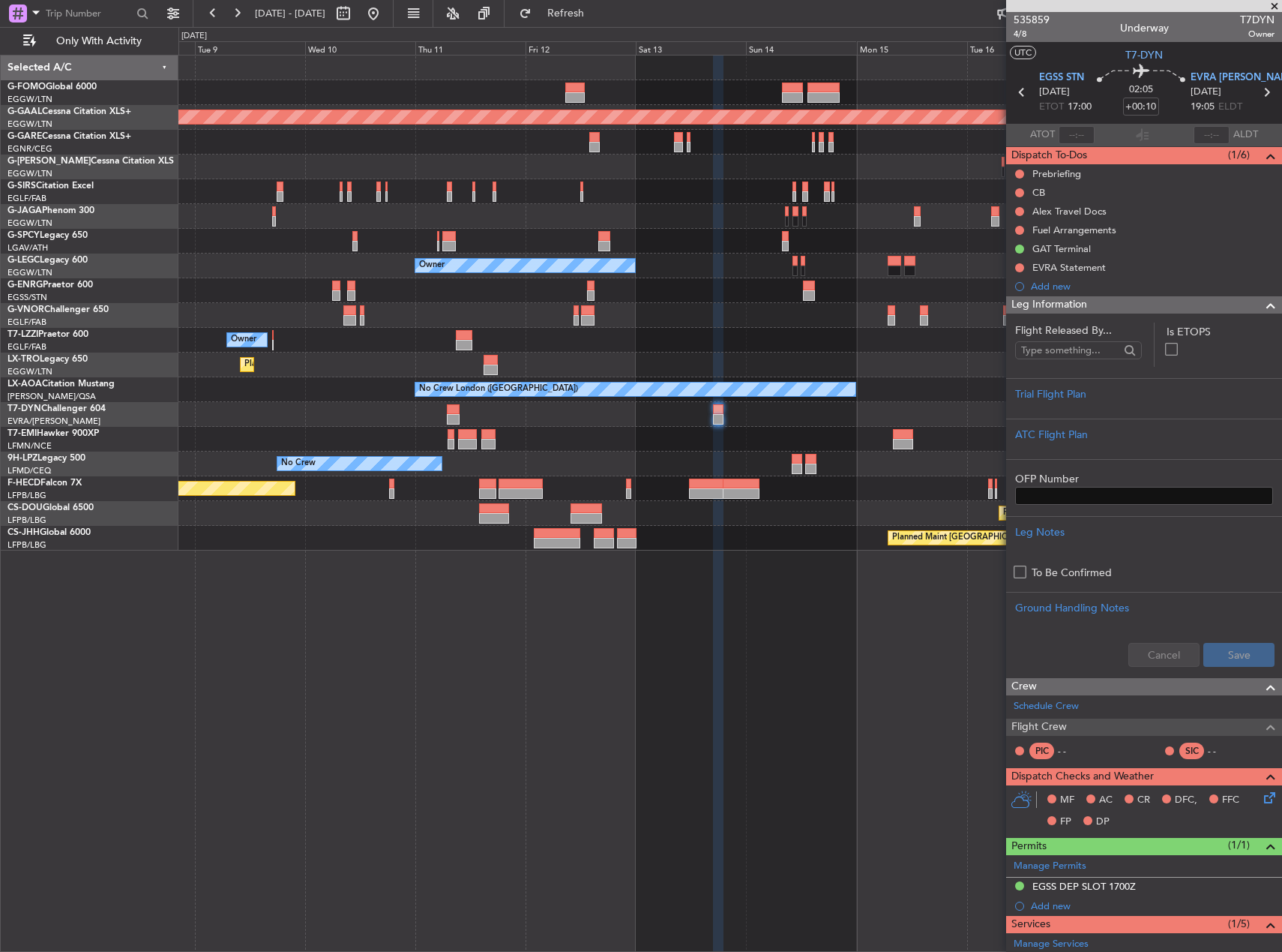
click at [1066, 381] on fb-app "12 Sep 2025 - 22 Sep 2025 Refresh Quick Links Only With Activity Planned Maint …" at bounding box center [641, 480] width 1282 height 940
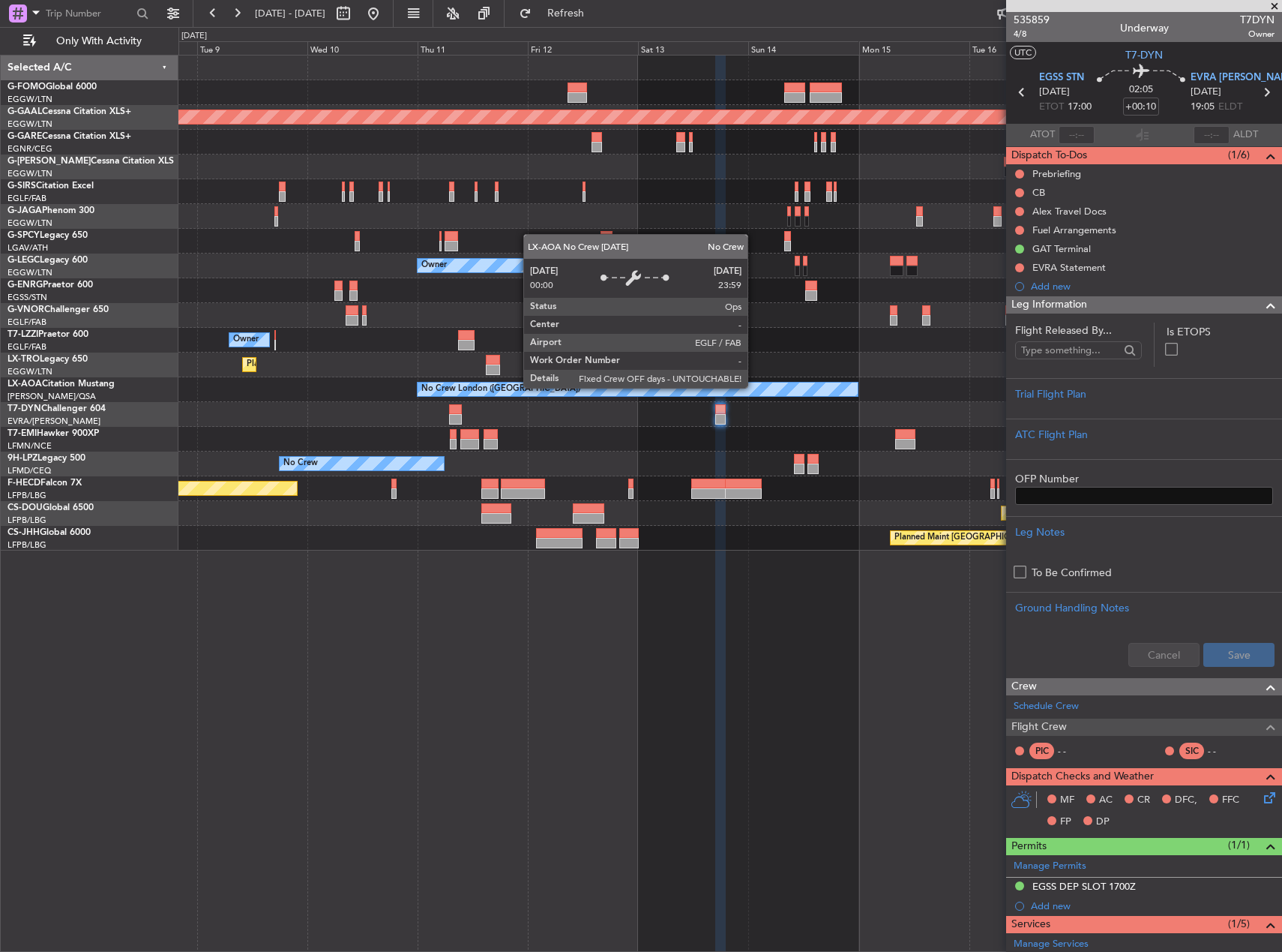
click at [1007, 403] on fb-app "12 Sep 2025 - 22 Sep 2025 Refresh Quick Links Only With Activity Planned Maint …" at bounding box center [641, 480] width 1282 height 940
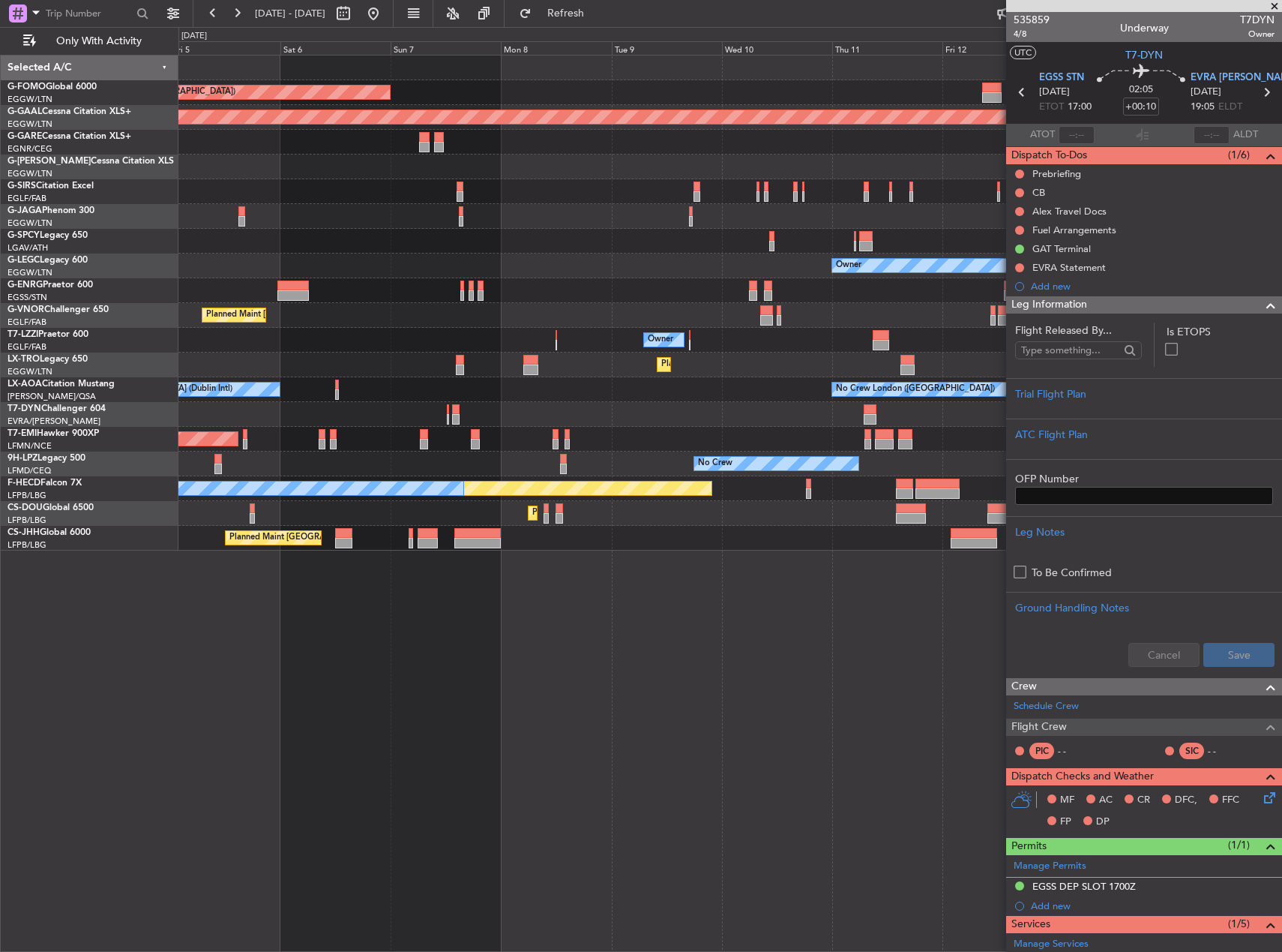
click at [957, 409] on div "AOG Maint Riga (Riga Intl)" at bounding box center [730, 414] width 1103 height 25
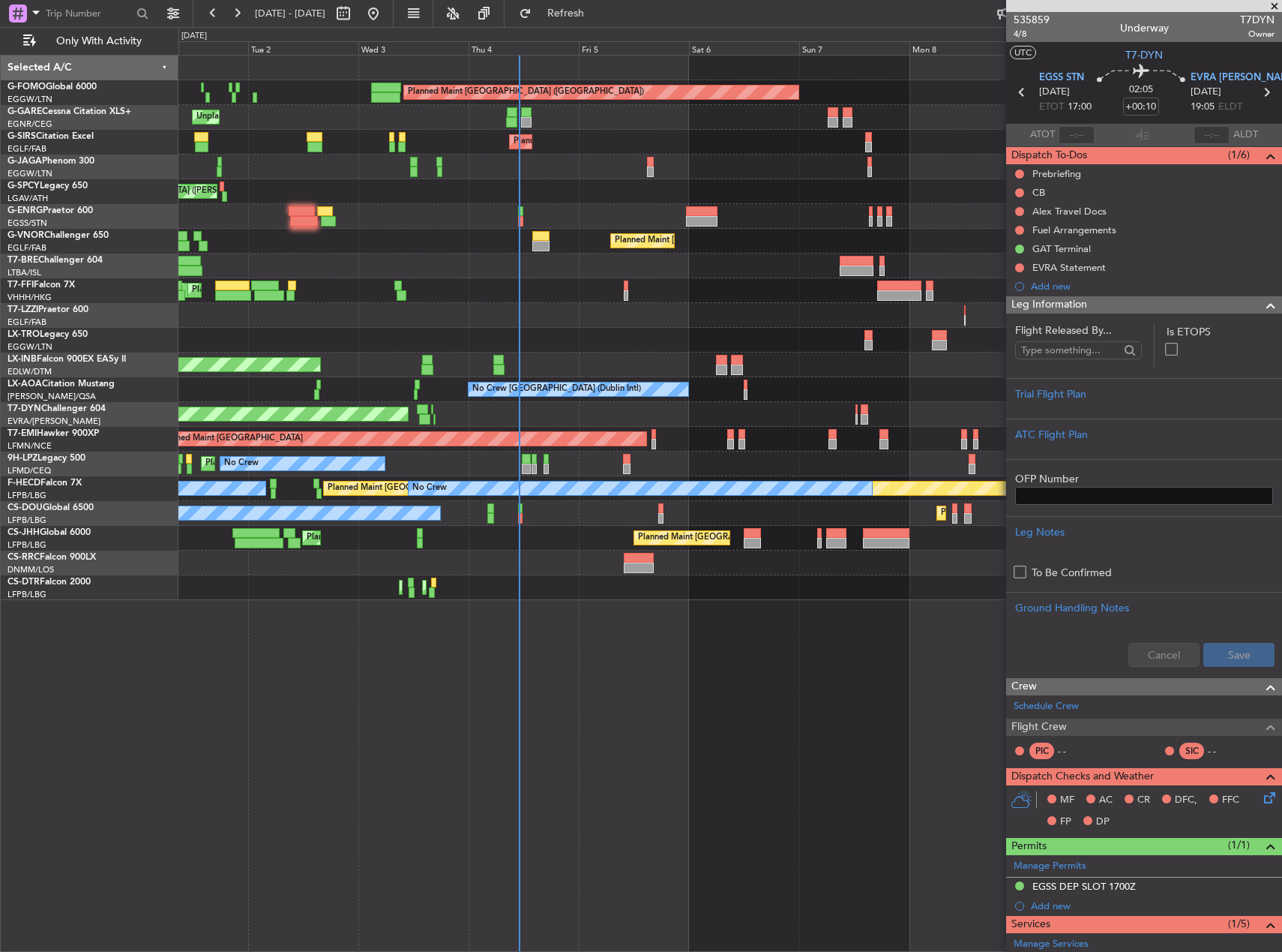
click at [431, 411] on div "AOG Maint Riga (Riga Intl)" at bounding box center [730, 414] width 1103 height 25
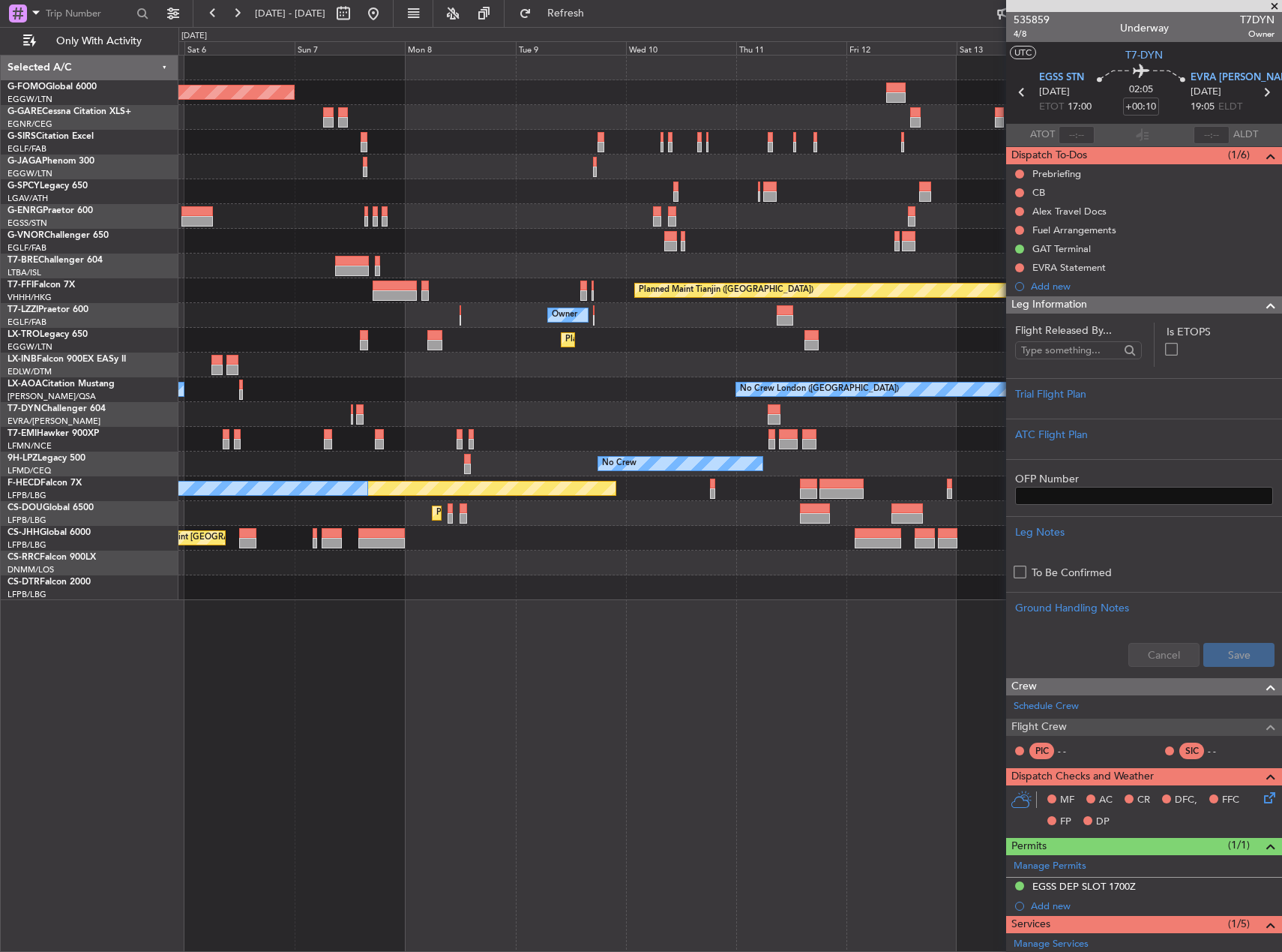
click at [309, 396] on div "No Crew London (Farnborough) No Crew Dublin (Dublin Intl)" at bounding box center [730, 389] width 1103 height 25
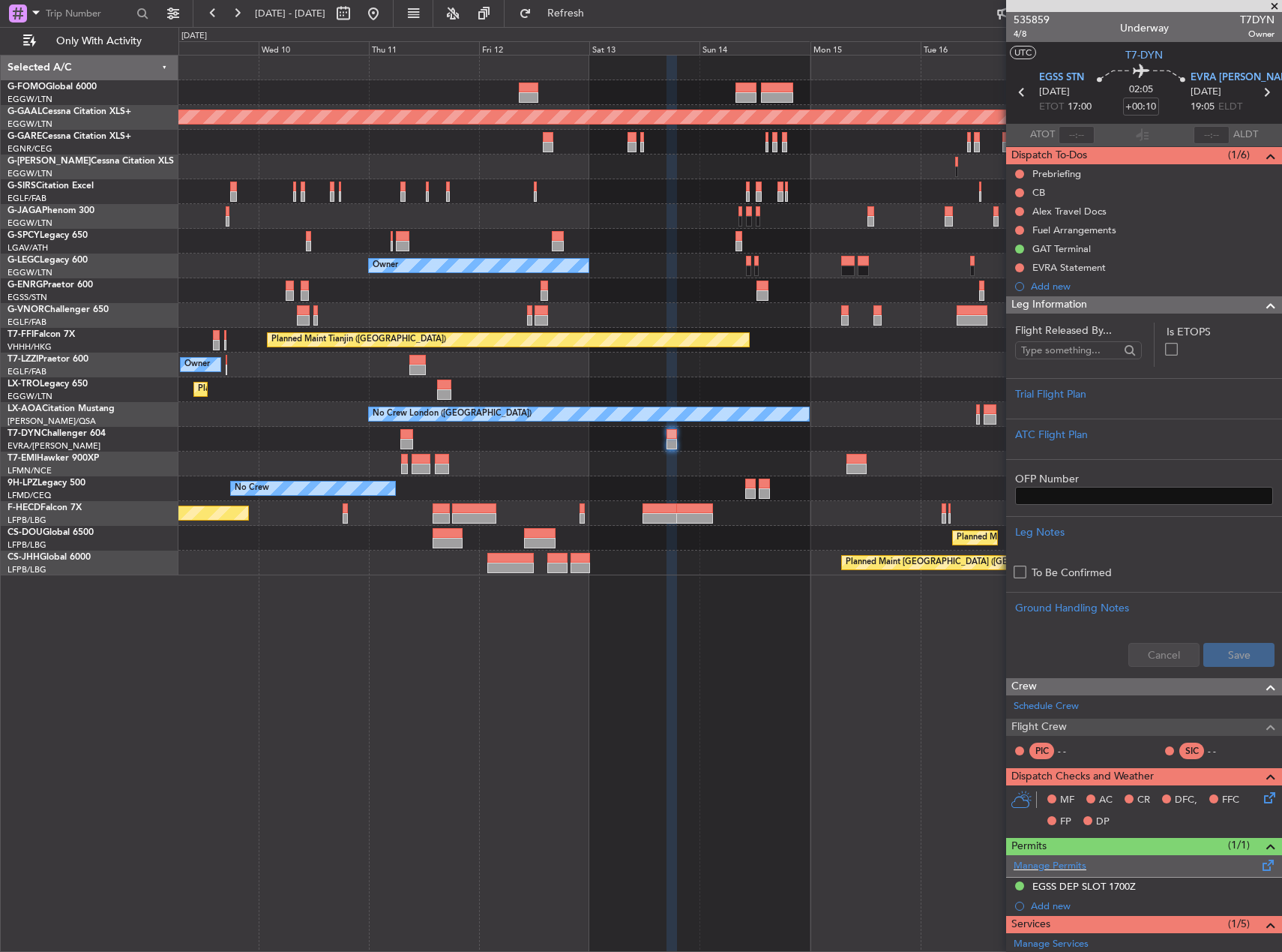
scroll to position [246, 0]
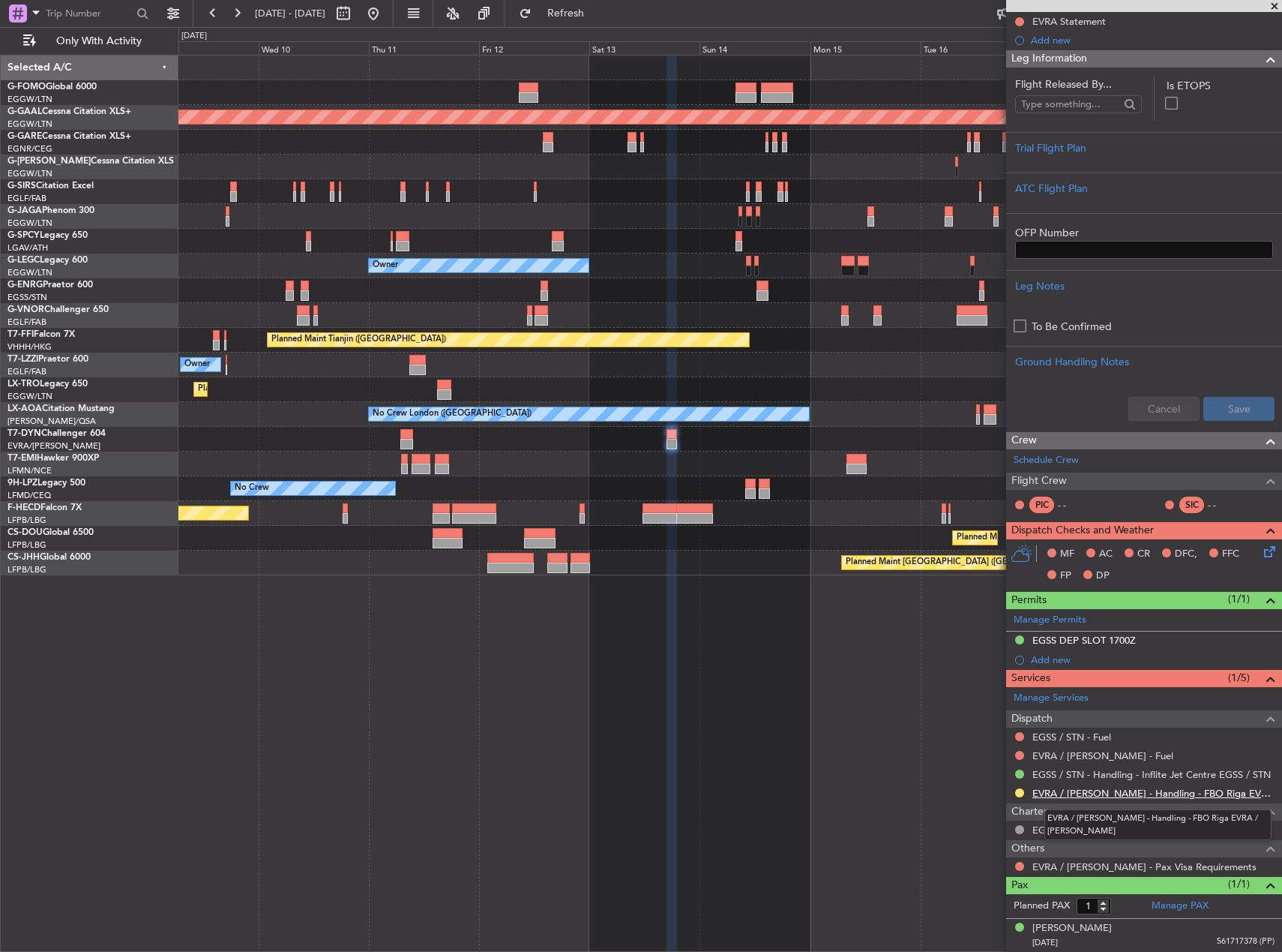
click at [1102, 795] on link "EVRA / RIX - Handling - FBO Riga EVRA / RIX" at bounding box center [1154, 793] width 242 height 13
click at [1015, 793] on button at bounding box center [1019, 792] width 9 height 9
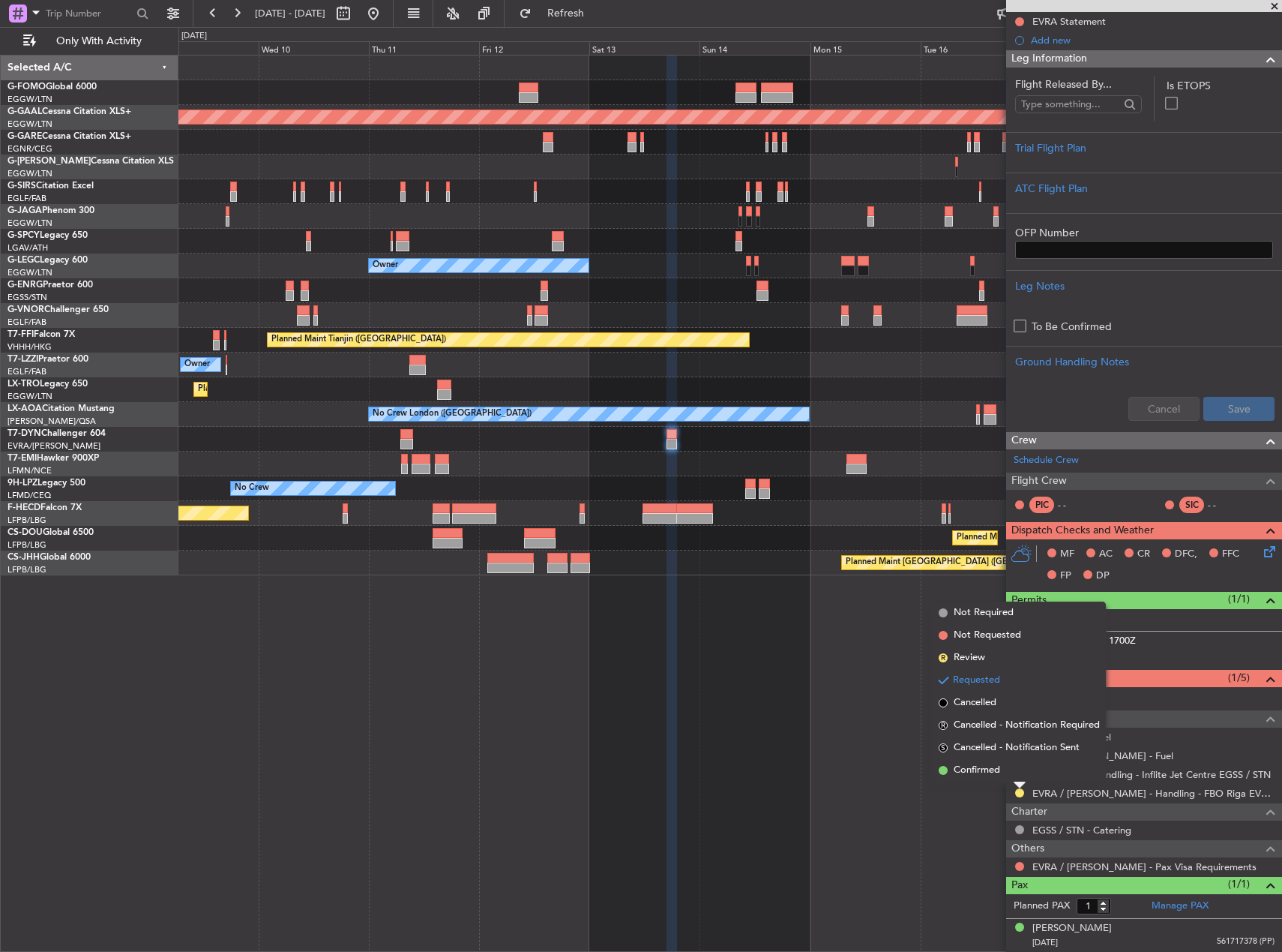
drag, startPoint x: 979, startPoint y: 772, endPoint x: 874, endPoint y: 651, distance: 160.2
click at [979, 772] on span "Confirmed" at bounding box center [977, 770] width 46 height 15
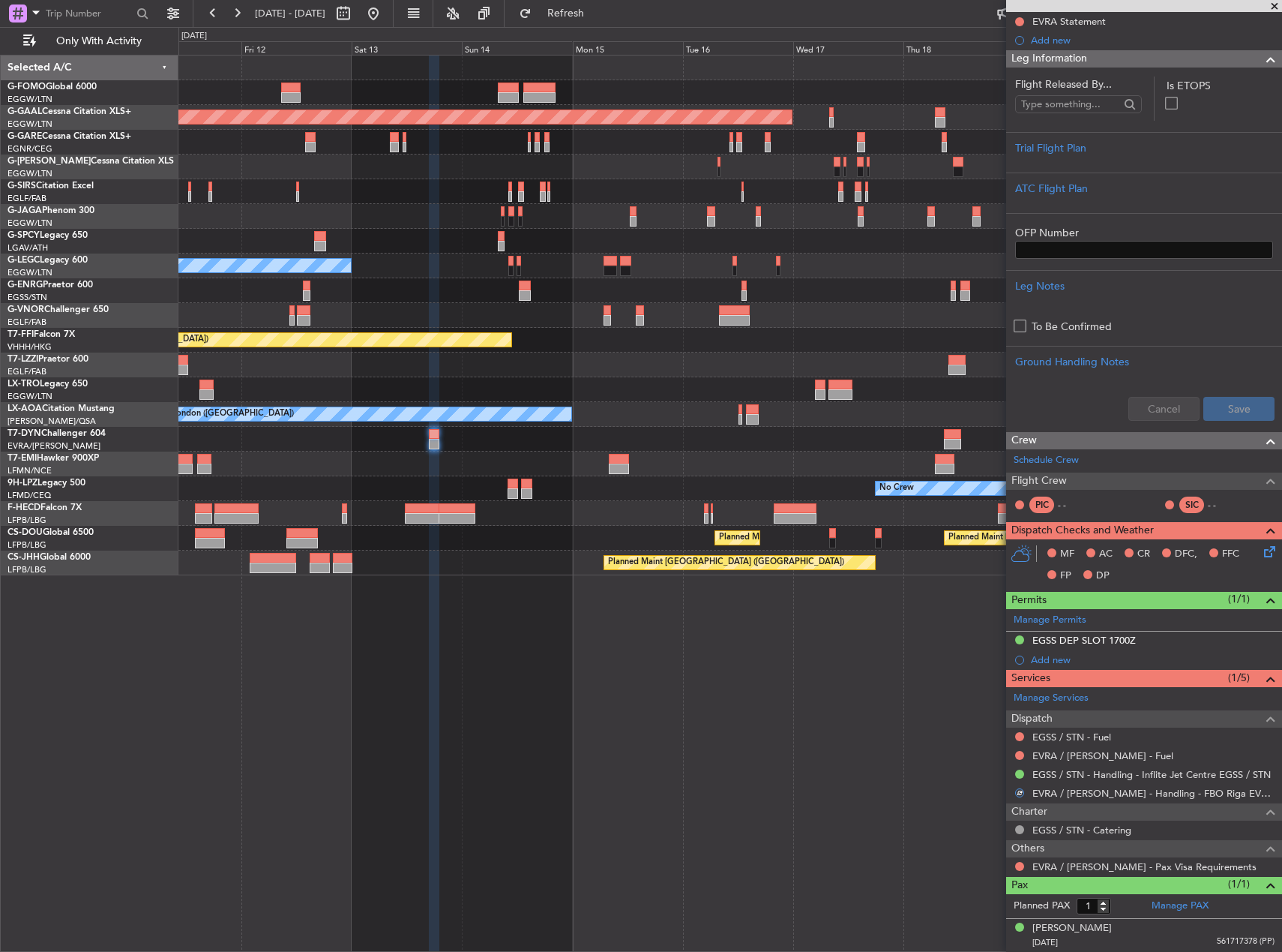
click at [535, 443] on div "Planned Maint Dusseldorf Owner A/C Unavailable London (Luton) Planned Maint Tia…" at bounding box center [730, 315] width 1103 height 520
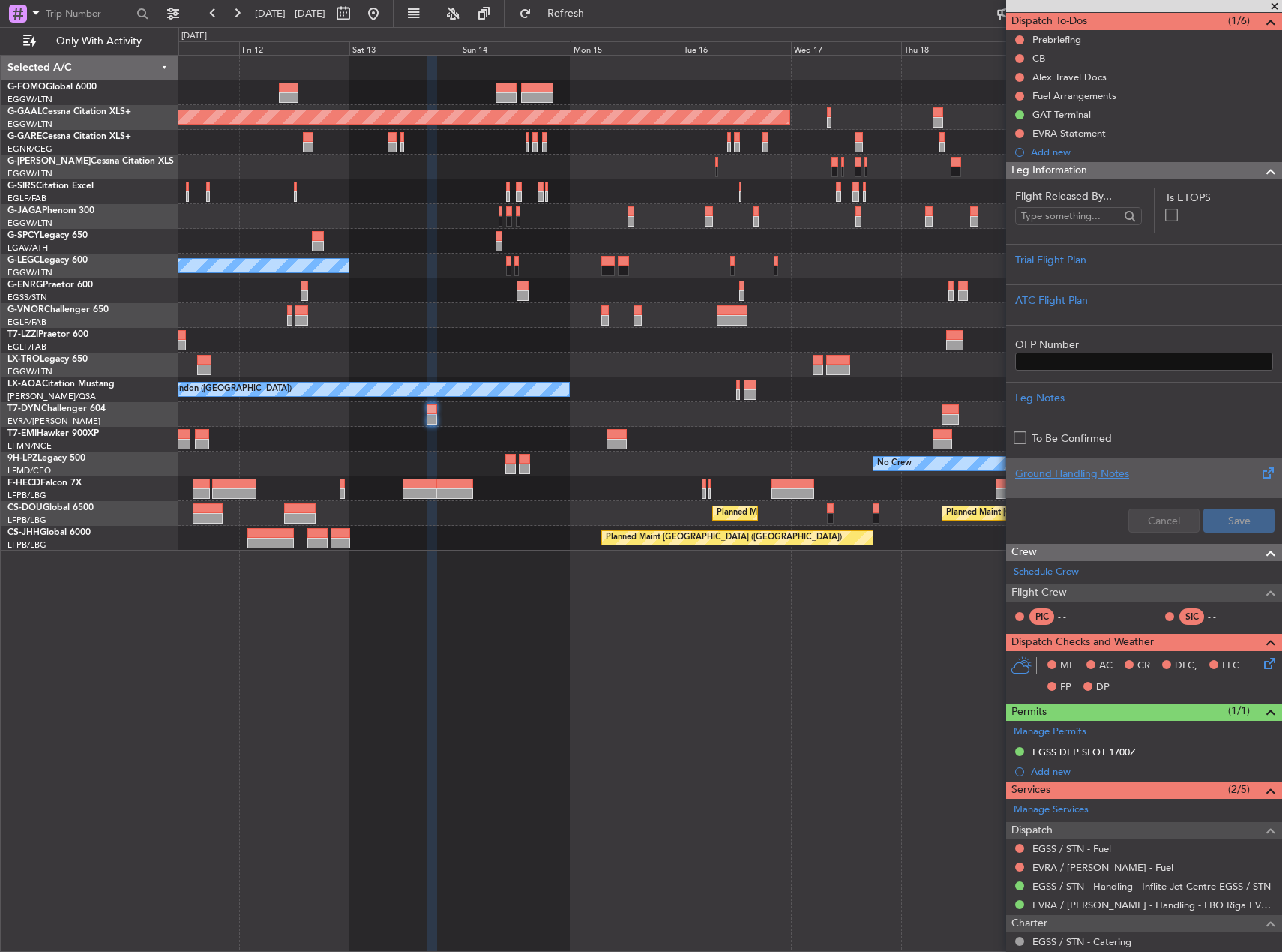
scroll to position [0, 0]
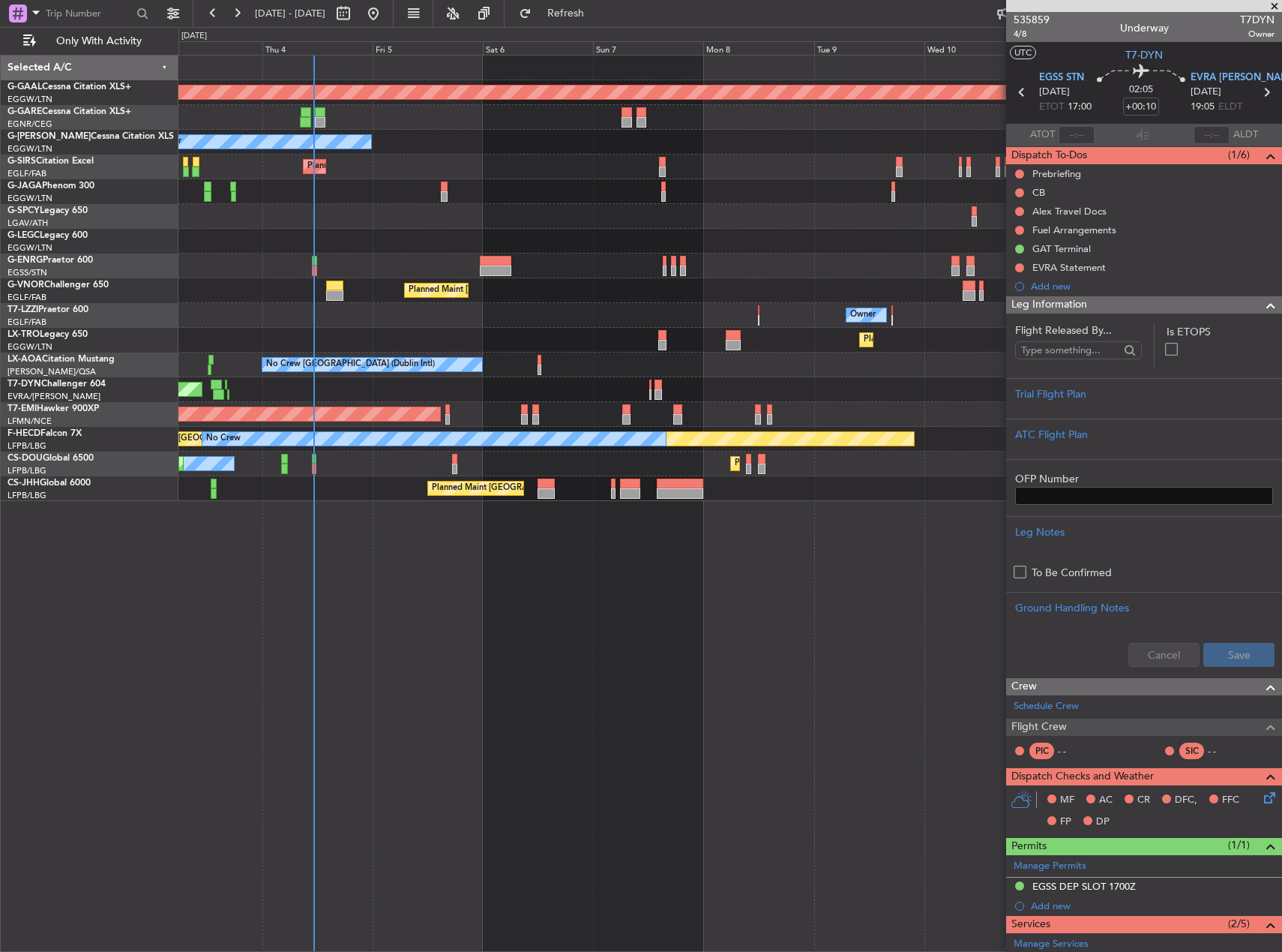
click at [1282, 389] on html "15 Sep 2025 - 25 Sep 2025 Refresh Quick Links Only With Activity Planned Maint …" at bounding box center [641, 476] width 1282 height 952
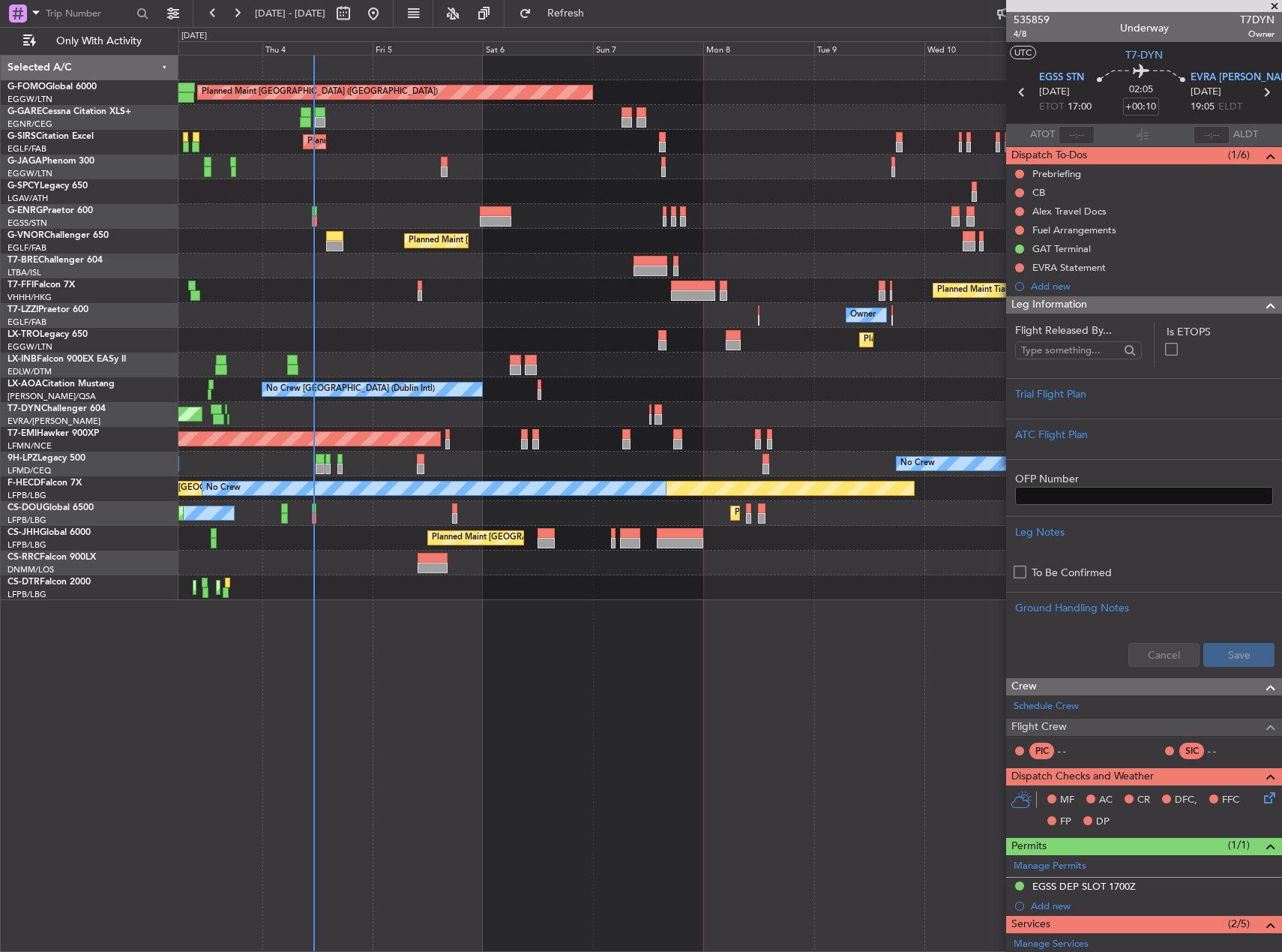
click at [332, 414] on div "AOG Maint Riga (Riga Intl)" at bounding box center [730, 414] width 1103 height 25
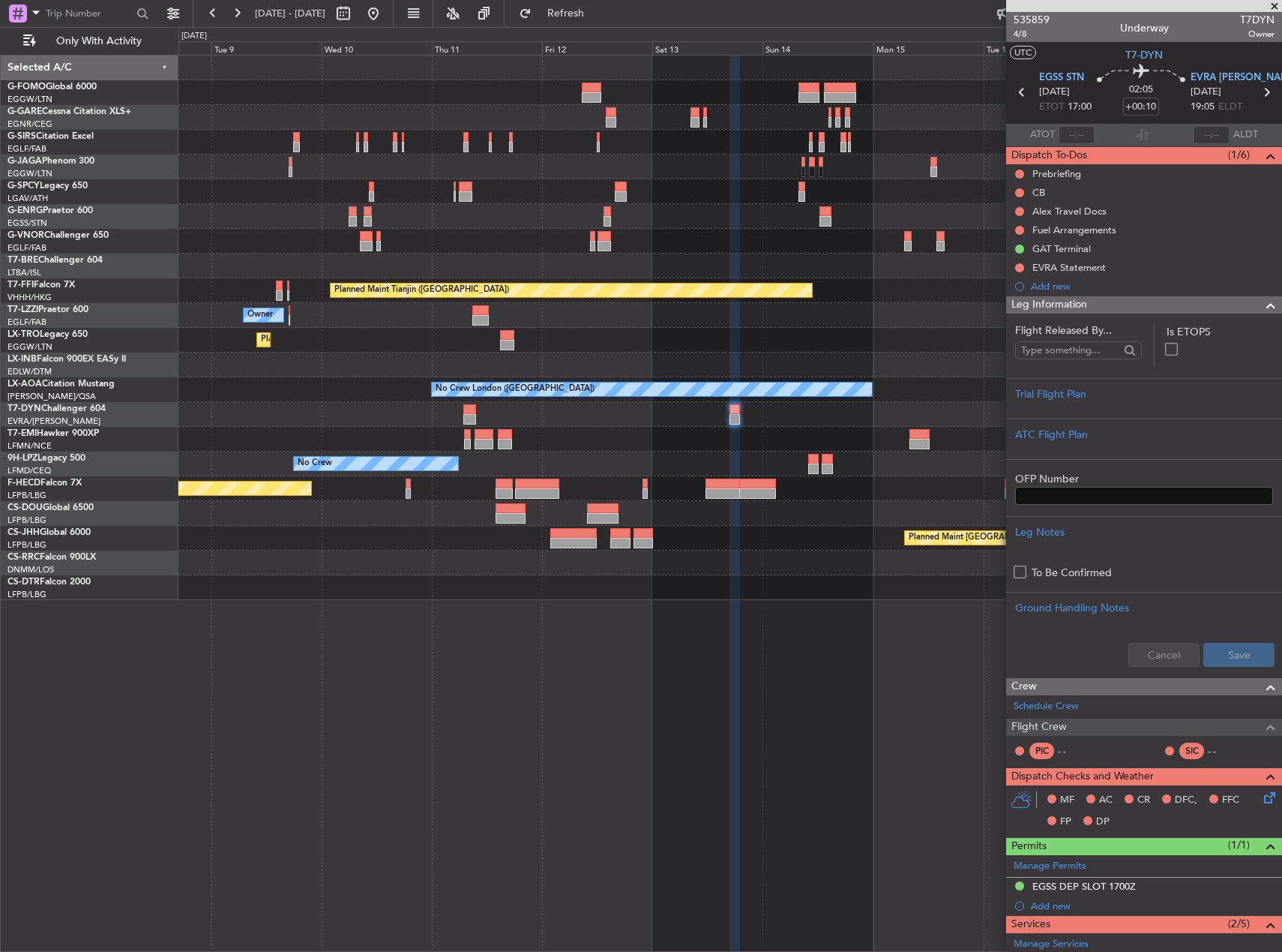
click at [501, 403] on div "Planned Maint London (Luton) Planned Maint Tianjin (Binhai) Owner Planned Maint…" at bounding box center [730, 327] width 1103 height 545
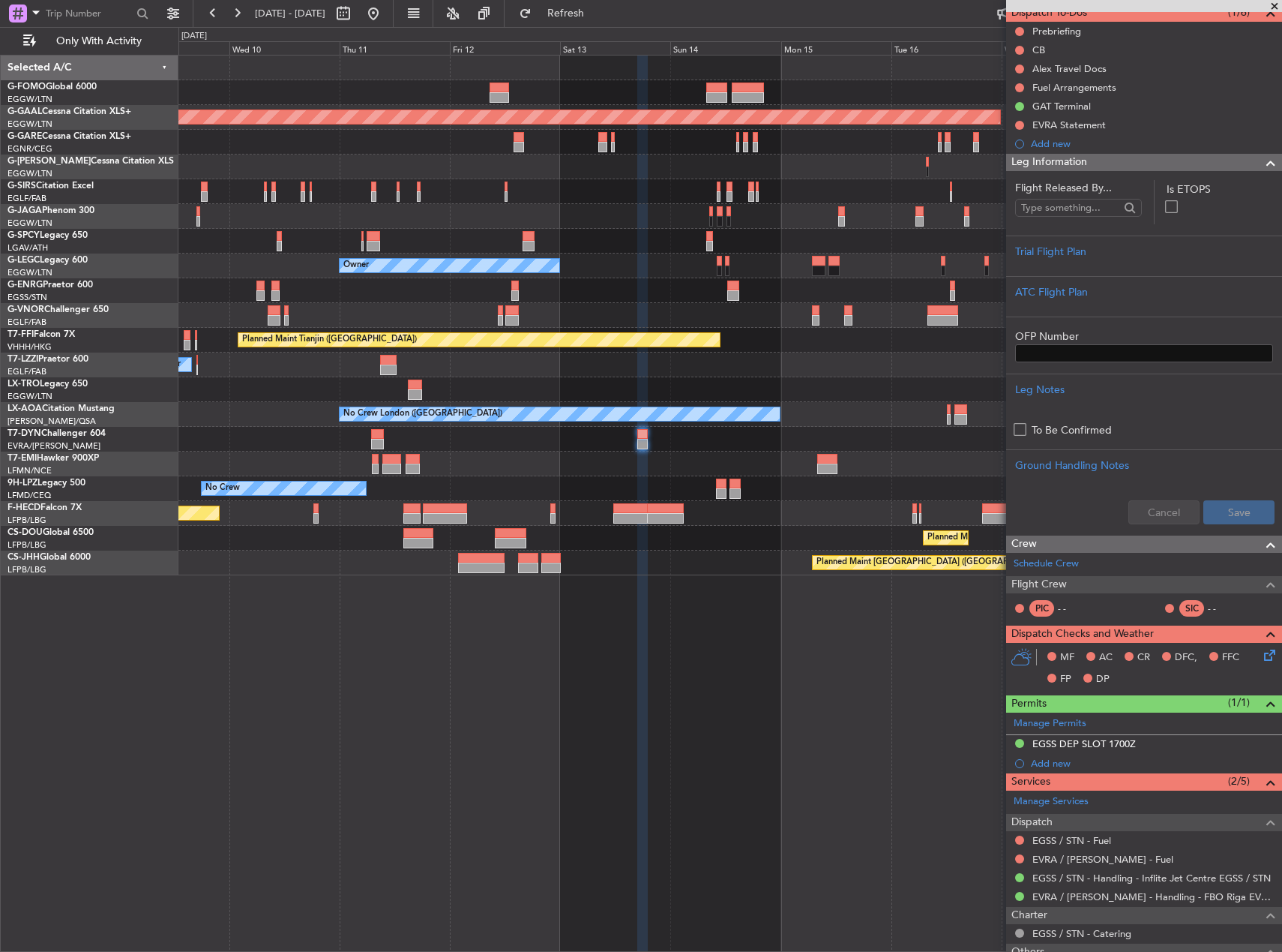
scroll to position [246, 0]
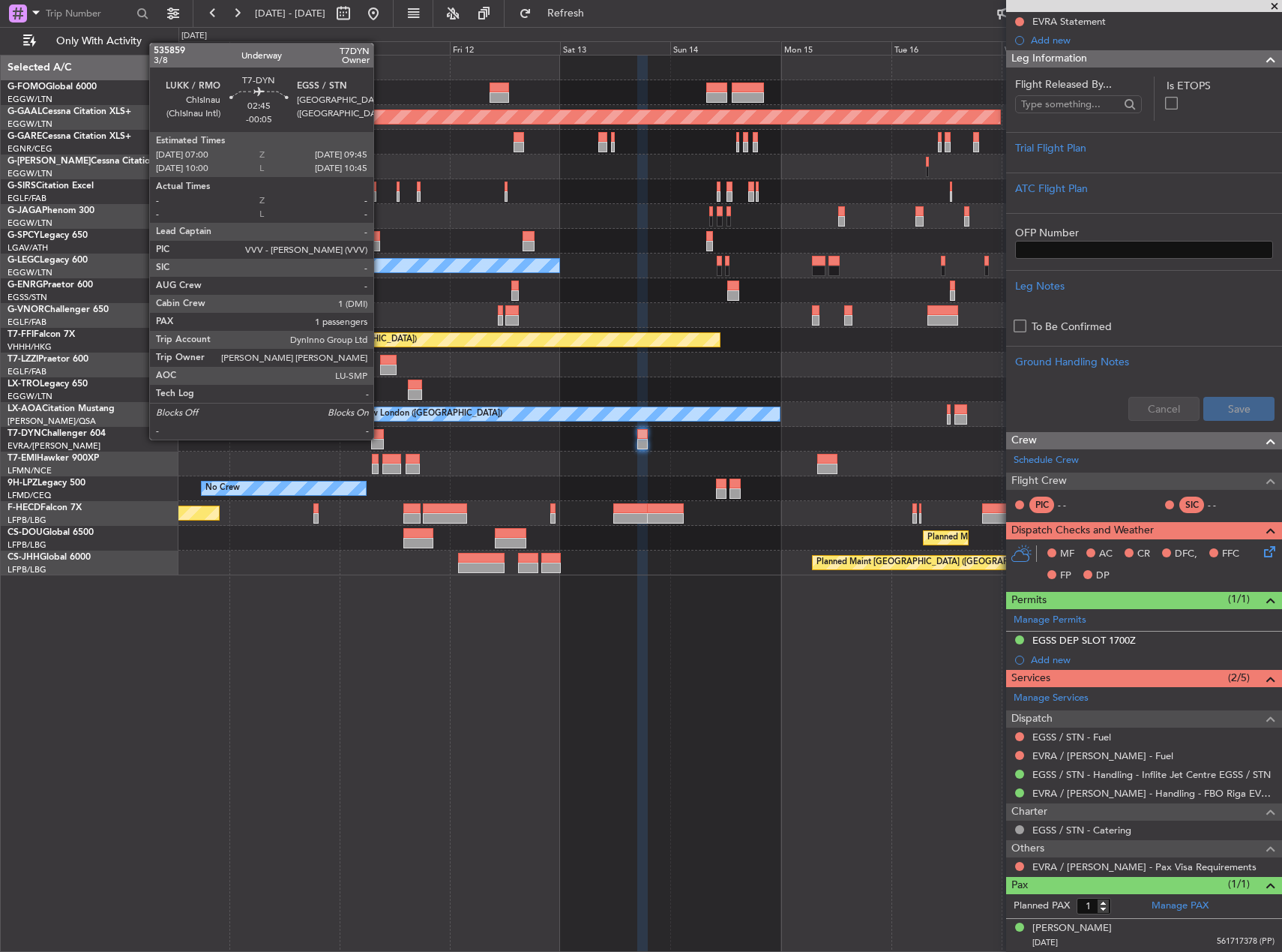
click at [381, 438] on div at bounding box center [378, 434] width 13 height 11
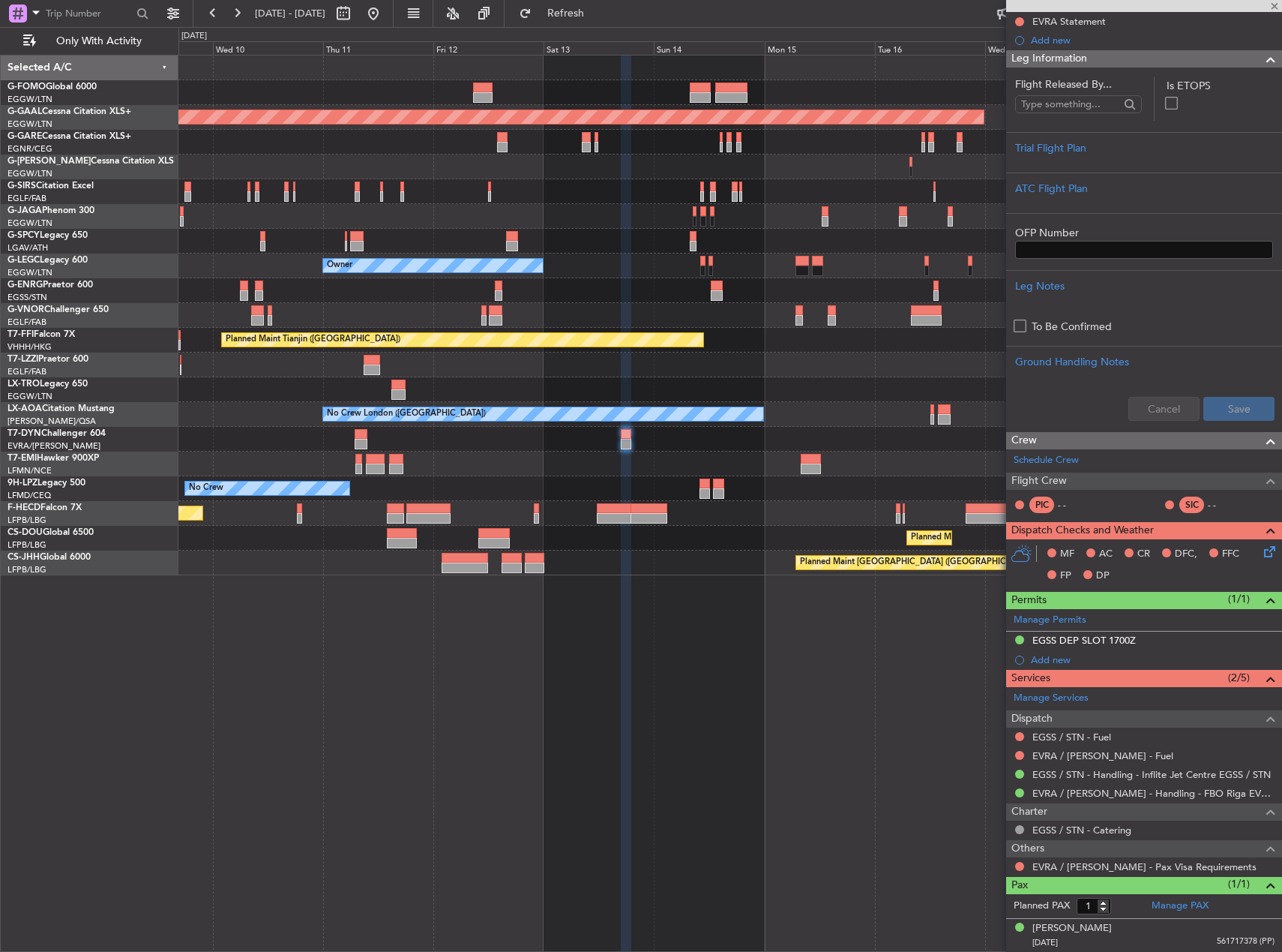
click at [380, 447] on div at bounding box center [730, 439] width 1103 height 25
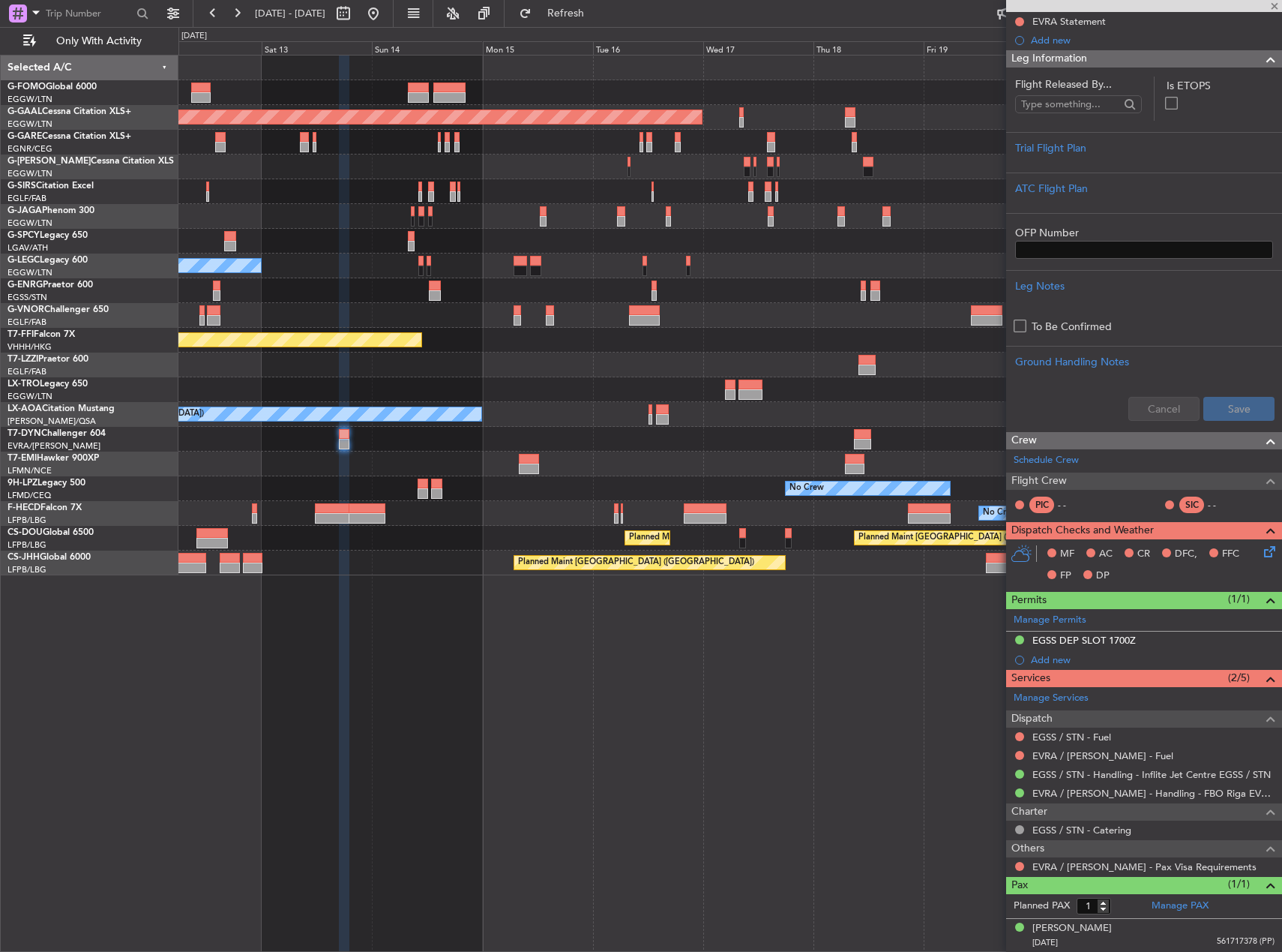
type input "-00:05"
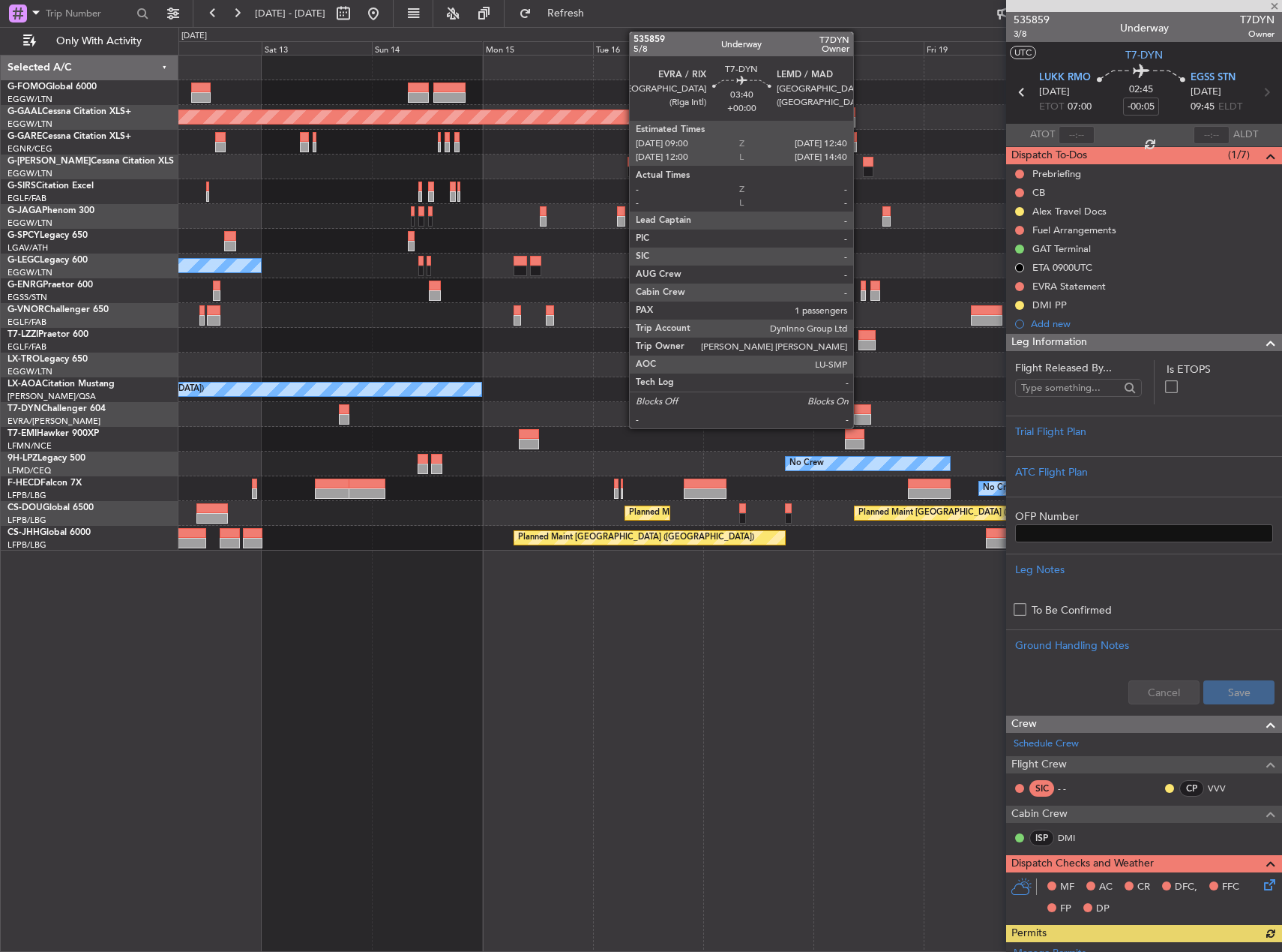
click at [860, 405] on div at bounding box center [862, 409] width 17 height 11
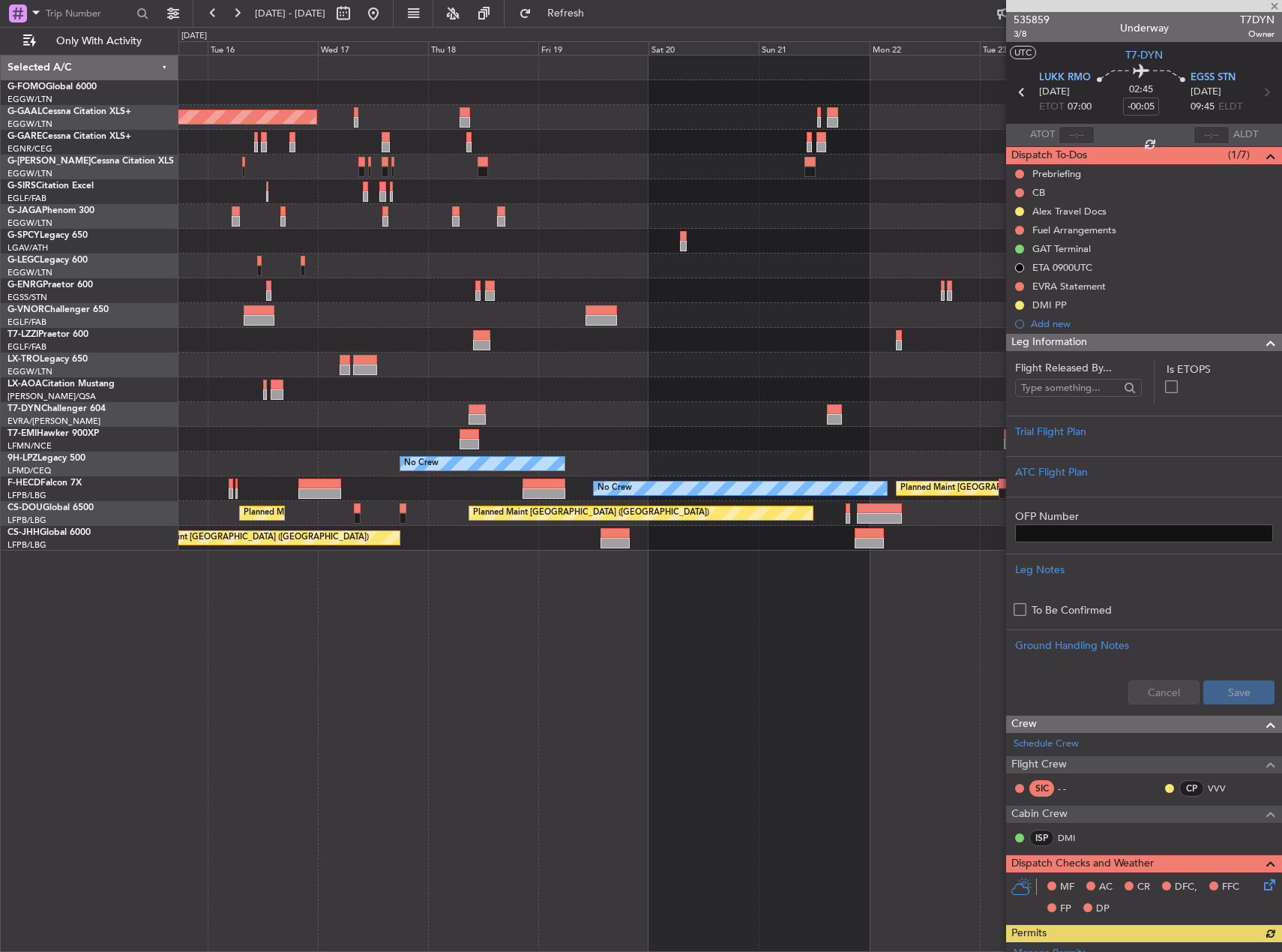
click at [515, 410] on div at bounding box center [730, 414] width 1103 height 25
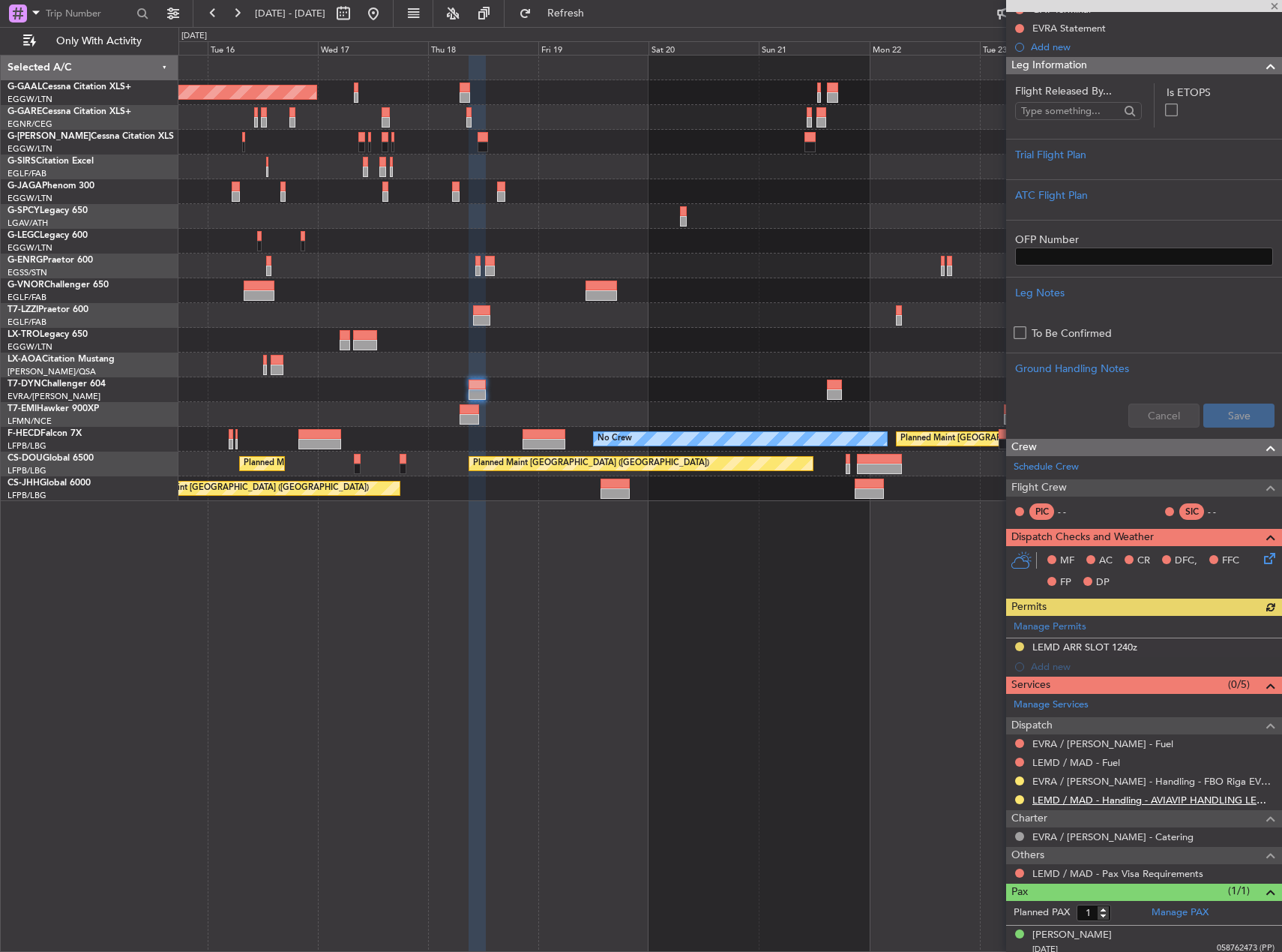
scroll to position [284, 0]
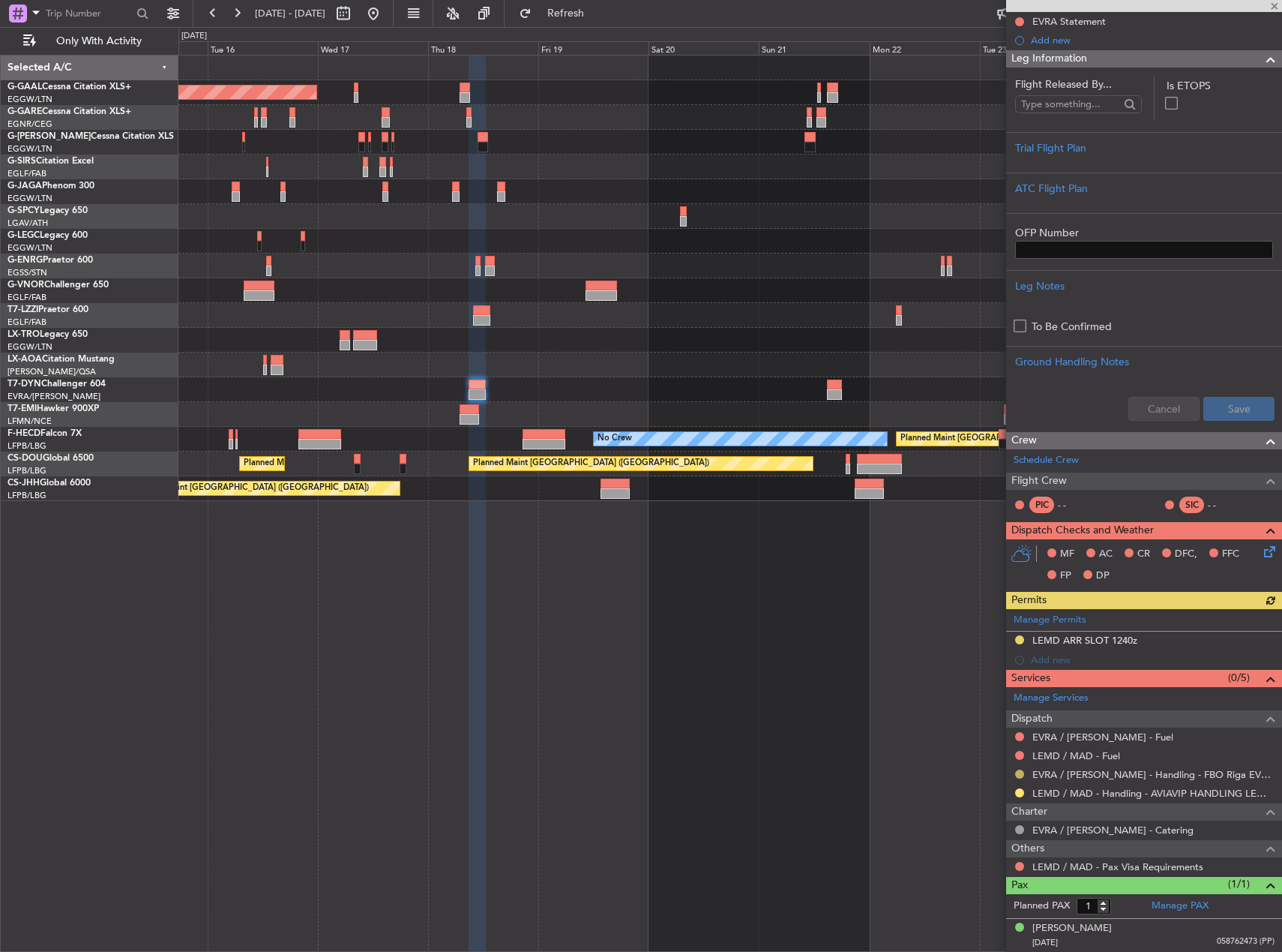
click at [1016, 775] on button at bounding box center [1019, 773] width 9 height 9
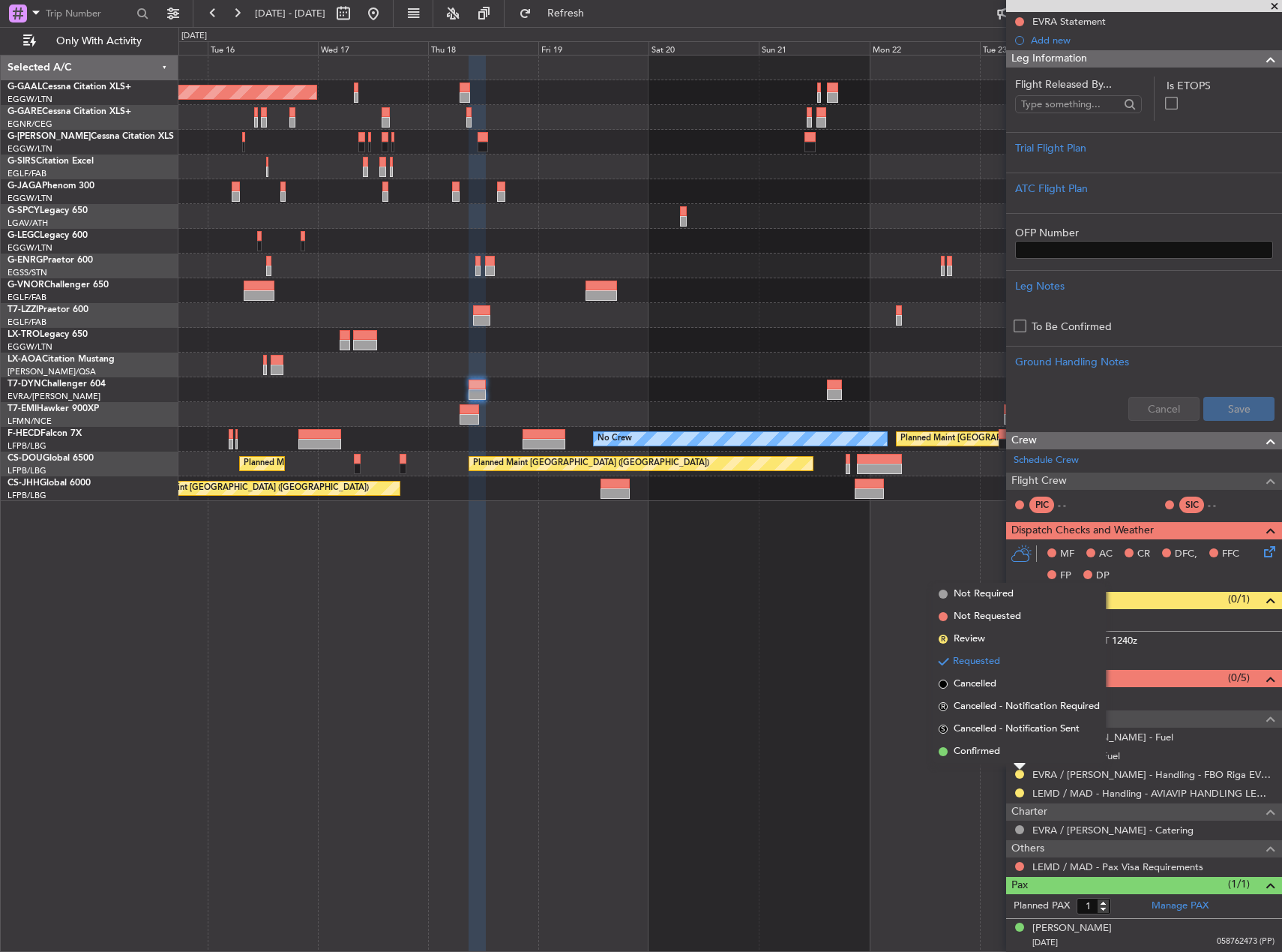
click at [974, 751] on span "Confirmed" at bounding box center [977, 751] width 46 height 15
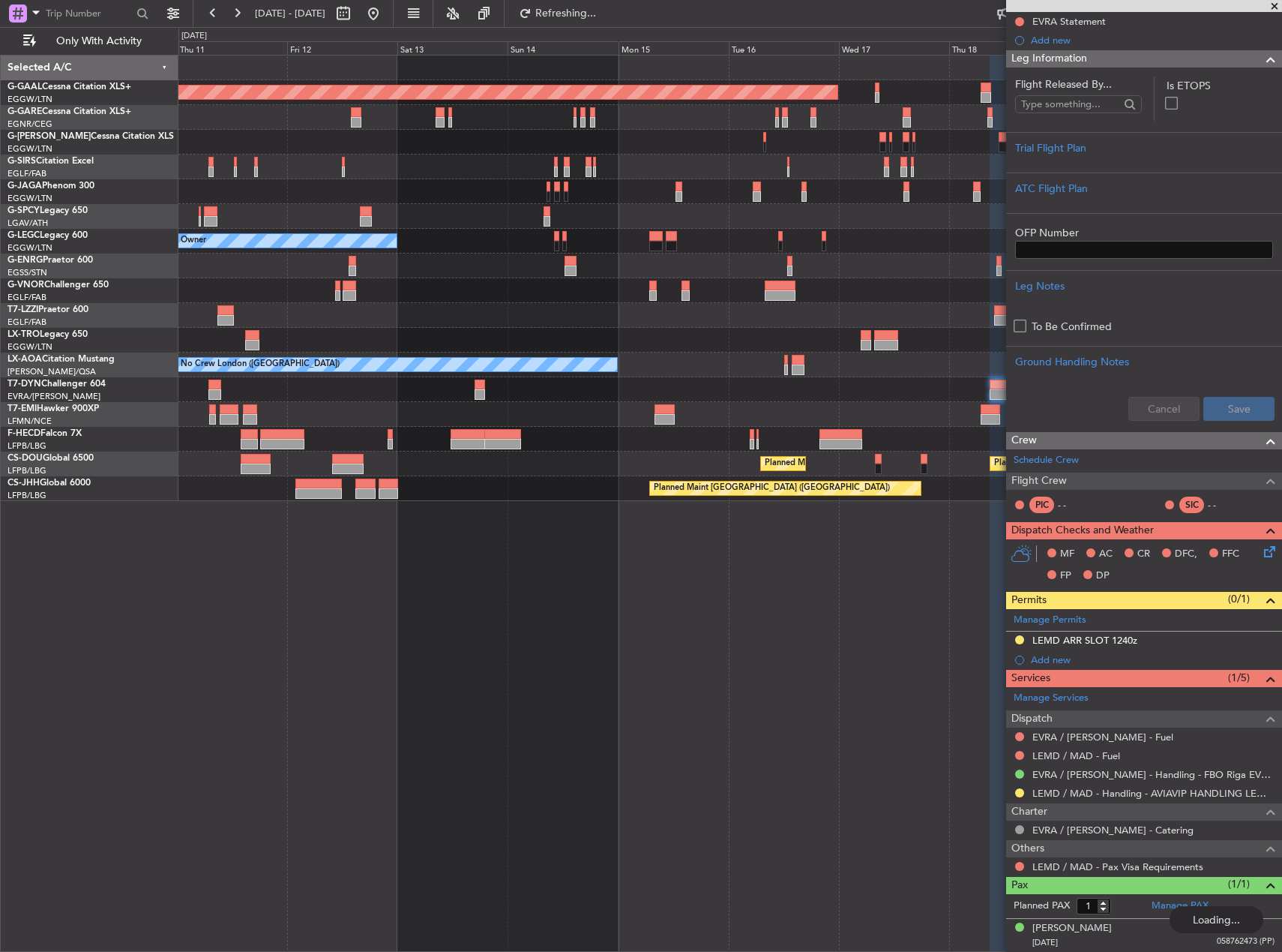
click at [863, 368] on div "No Crew London ([GEOGRAPHIC_DATA])" at bounding box center [730, 365] width 1103 height 25
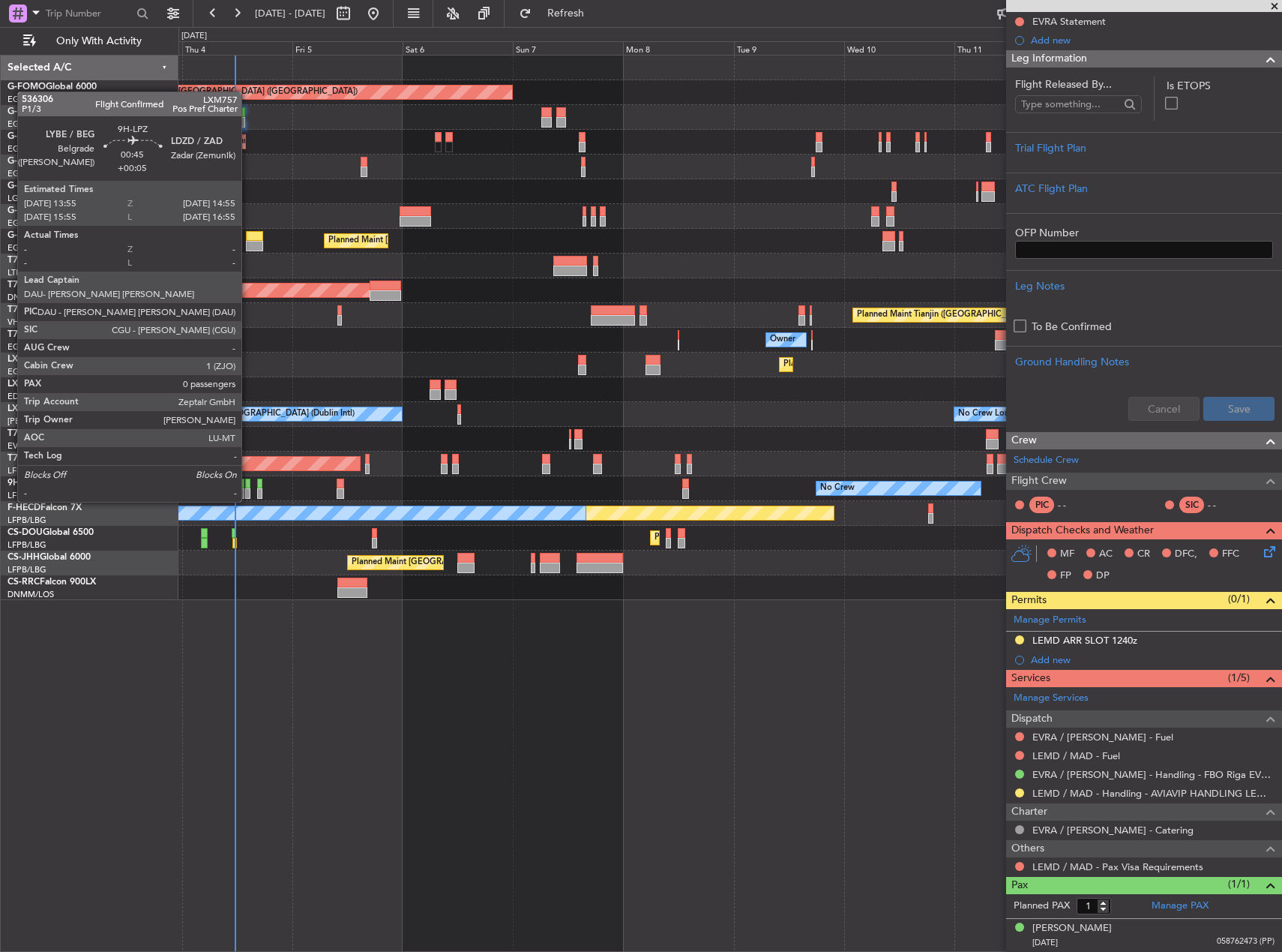
click at [248, 486] on div at bounding box center [247, 483] width 5 height 11
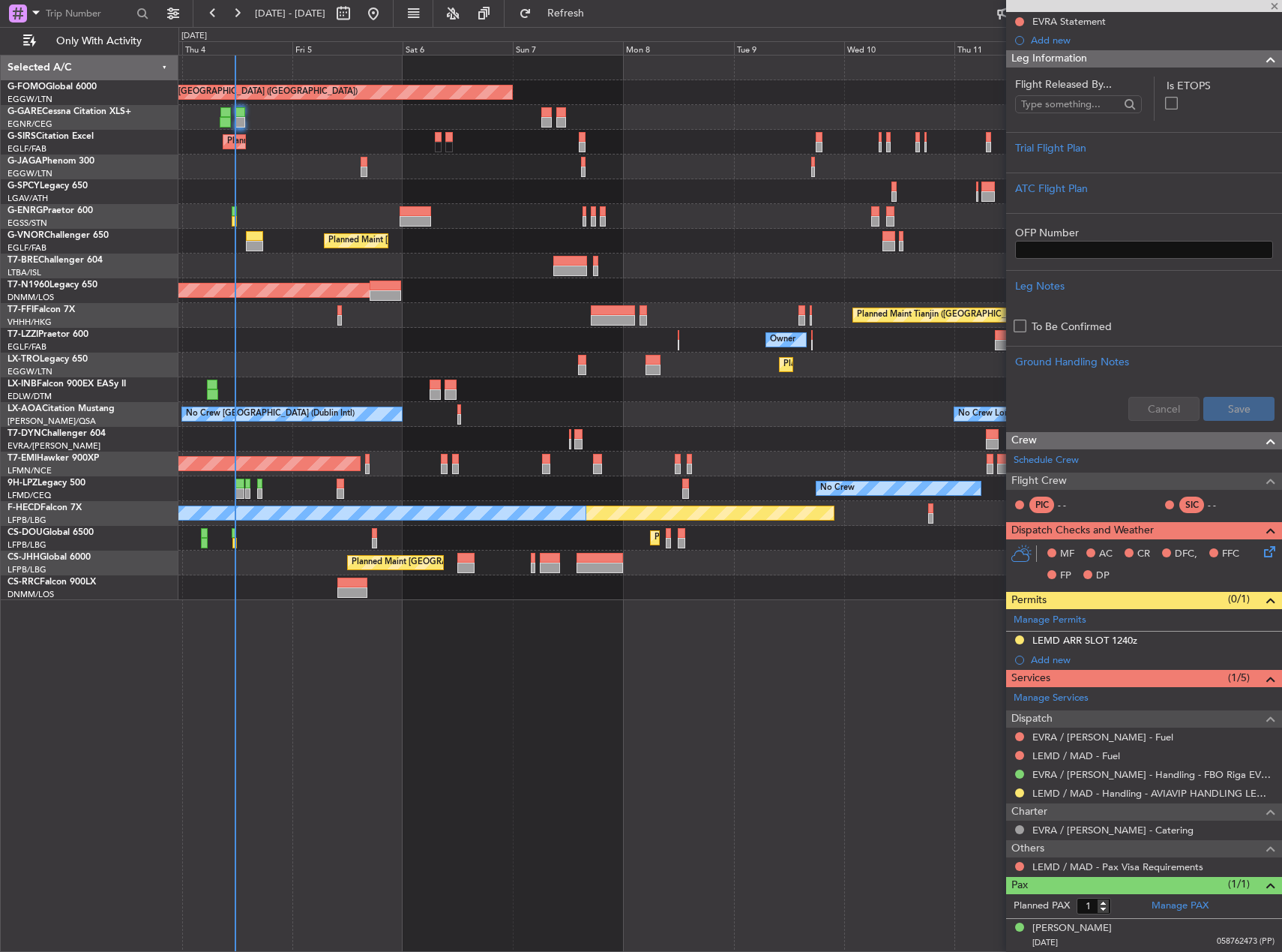
type input "+00:05"
type input "0"
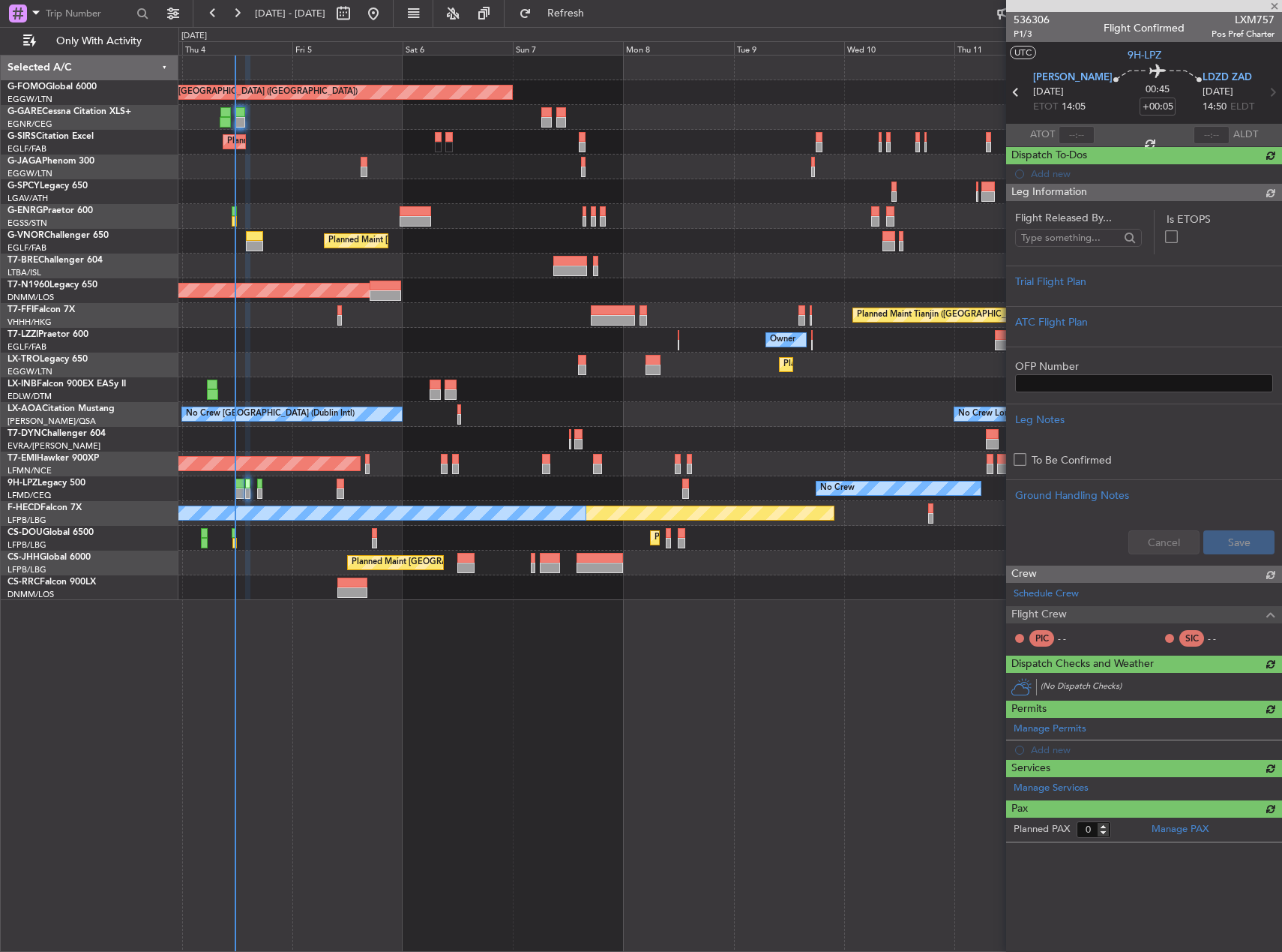
scroll to position [0, 0]
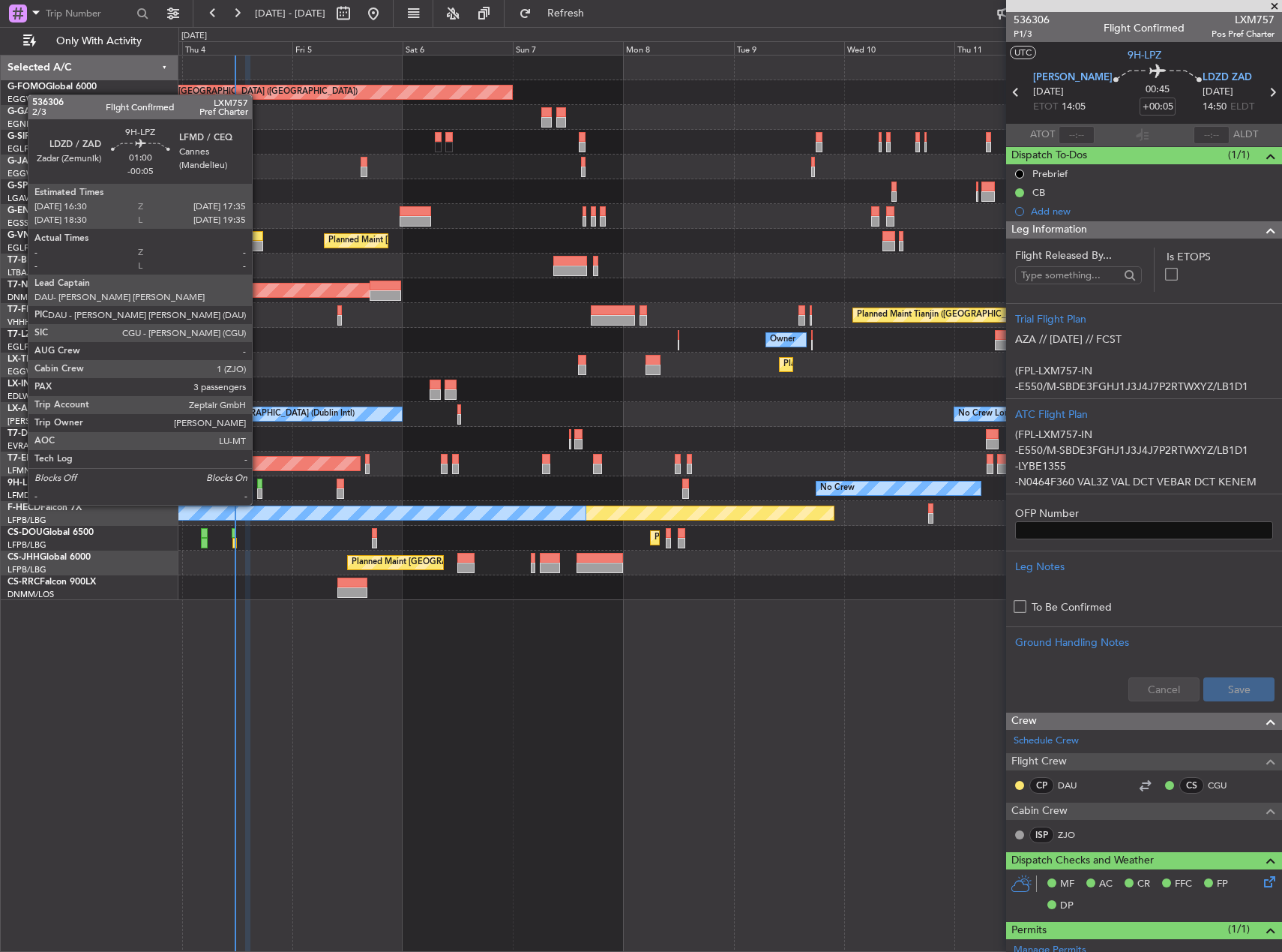
click at [259, 489] on div at bounding box center [259, 493] width 5 height 11
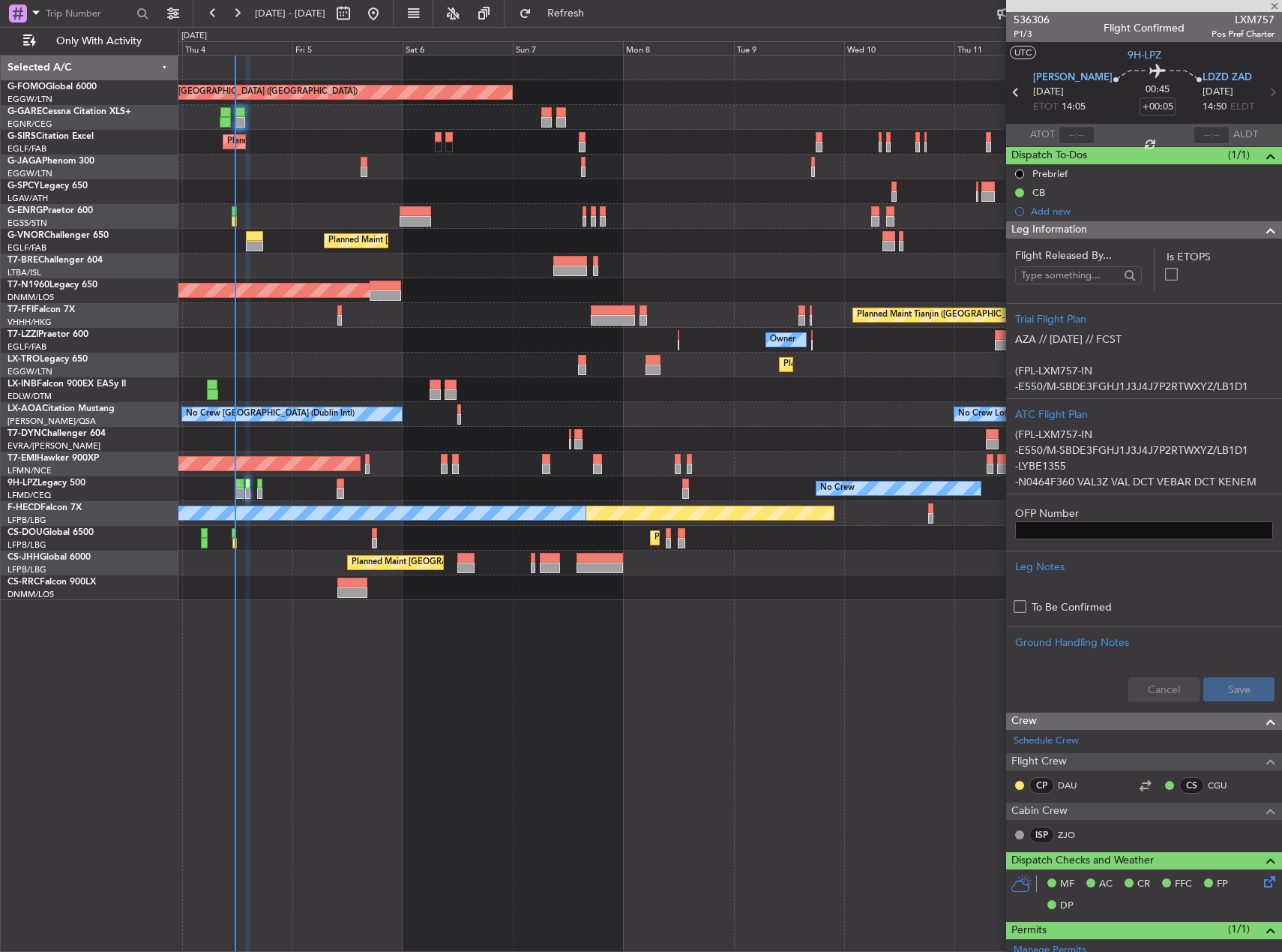
type input "-00:05"
type input "3"
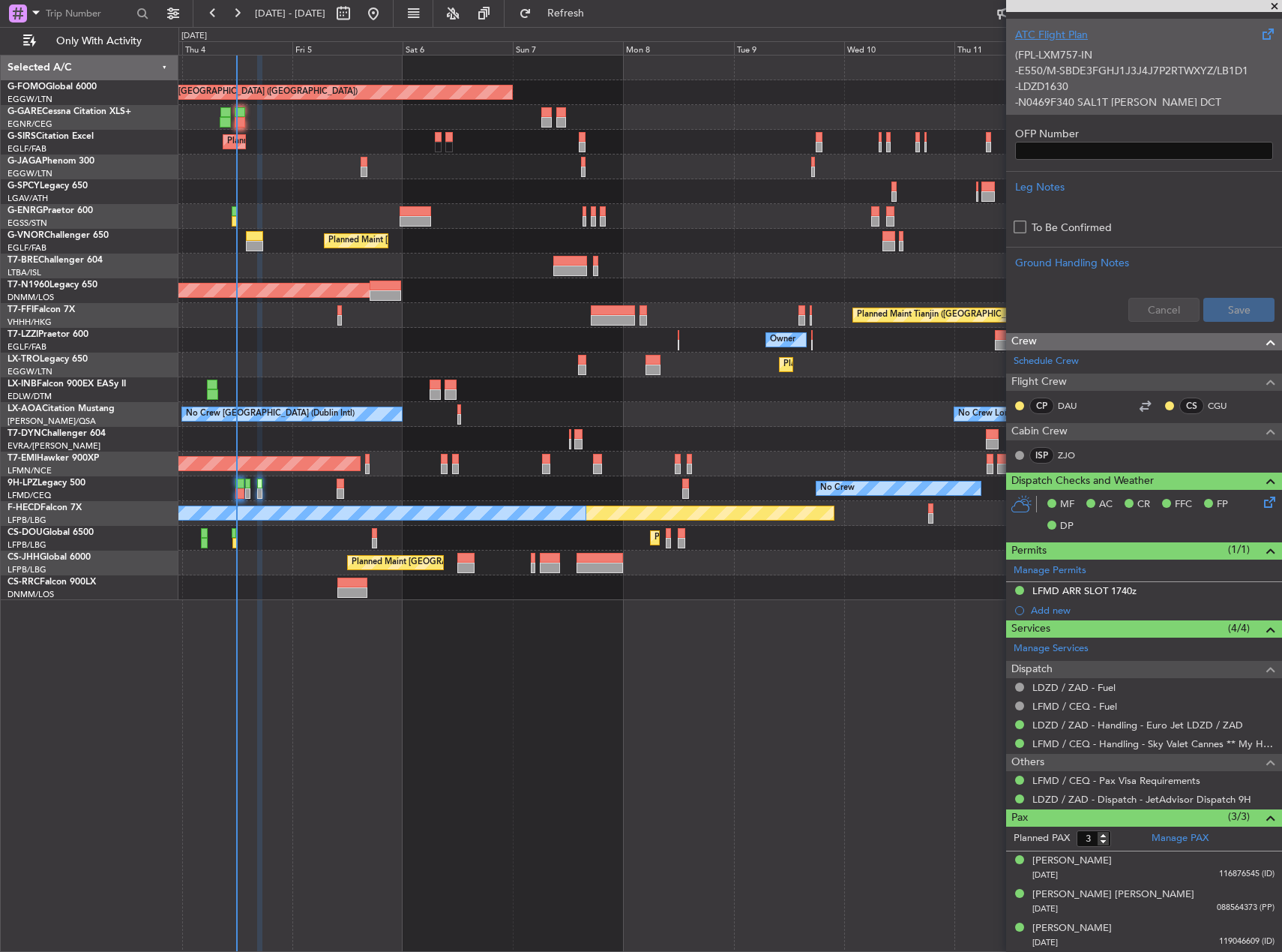
scroll to position [417, 0]
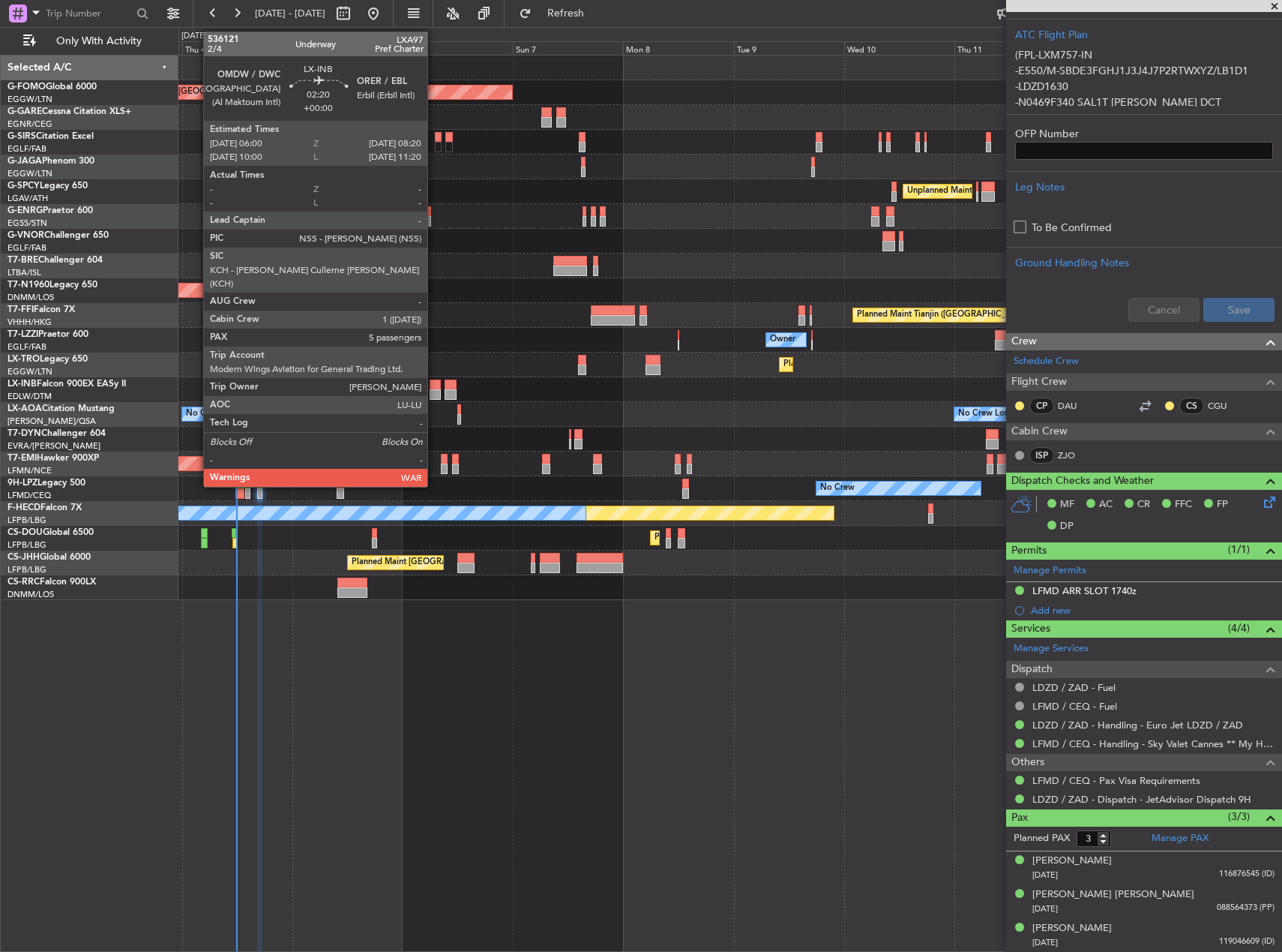
click at [434, 384] on div at bounding box center [435, 385] width 11 height 11
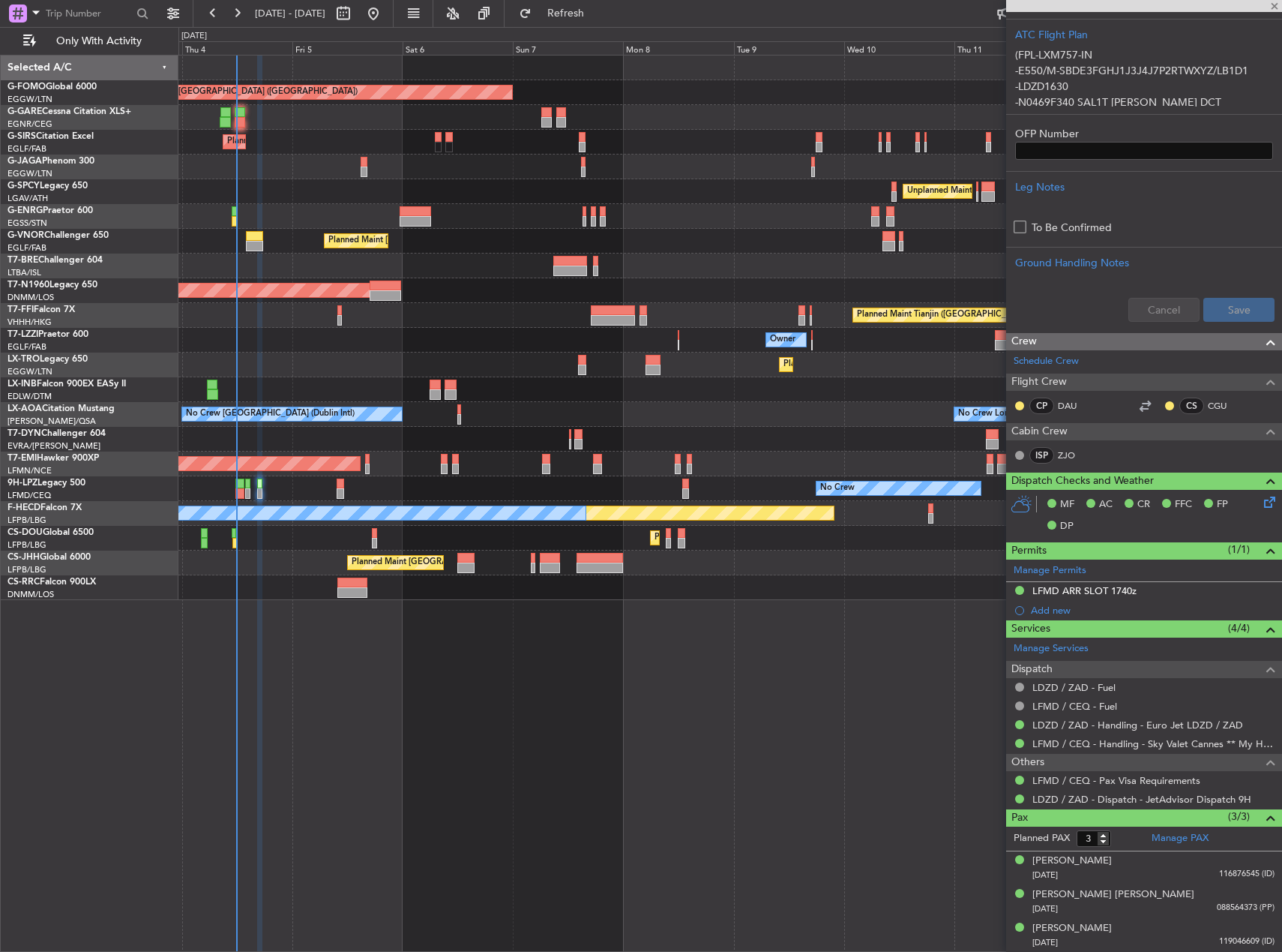
type input "5"
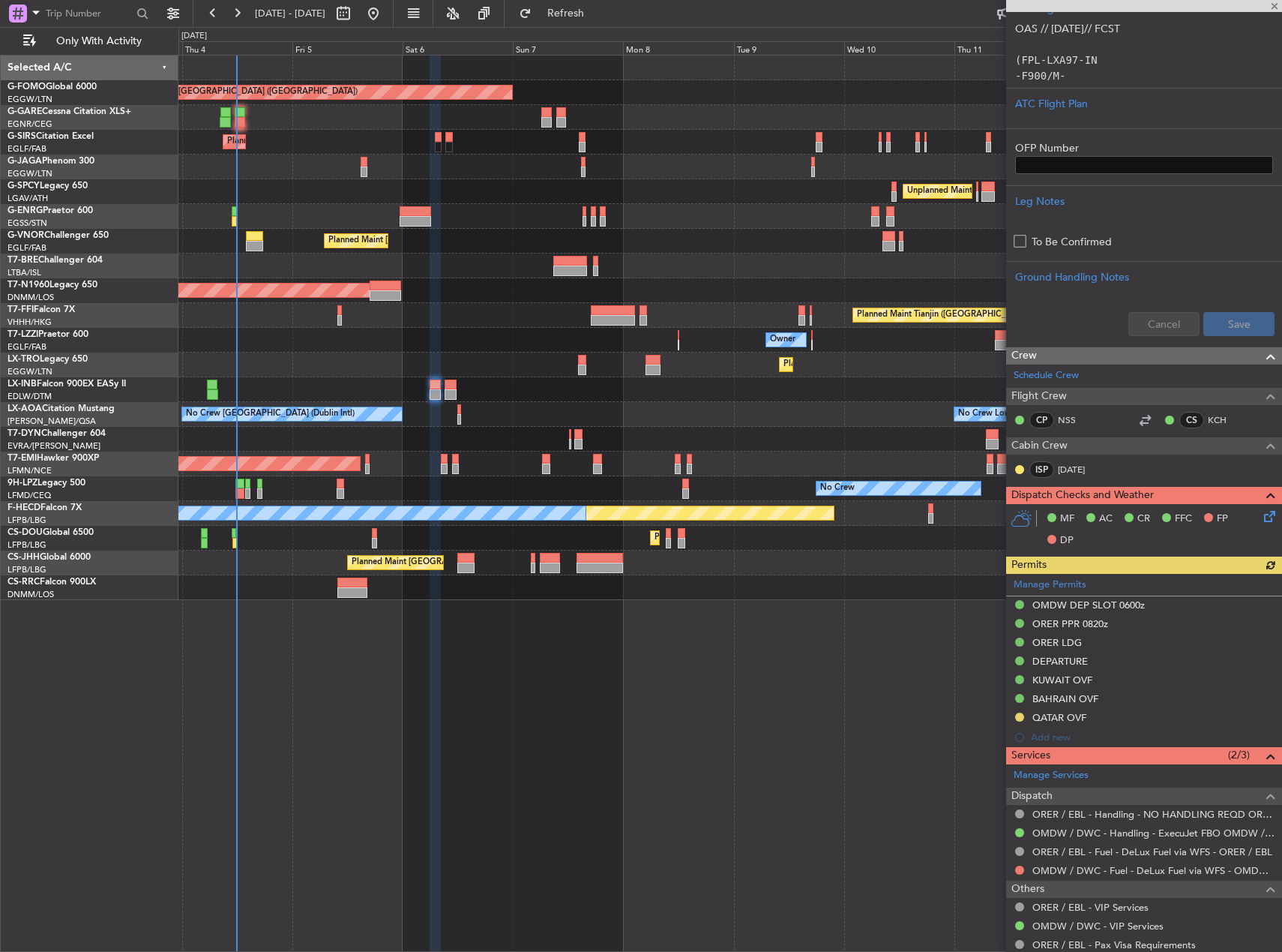
scroll to position [450, 0]
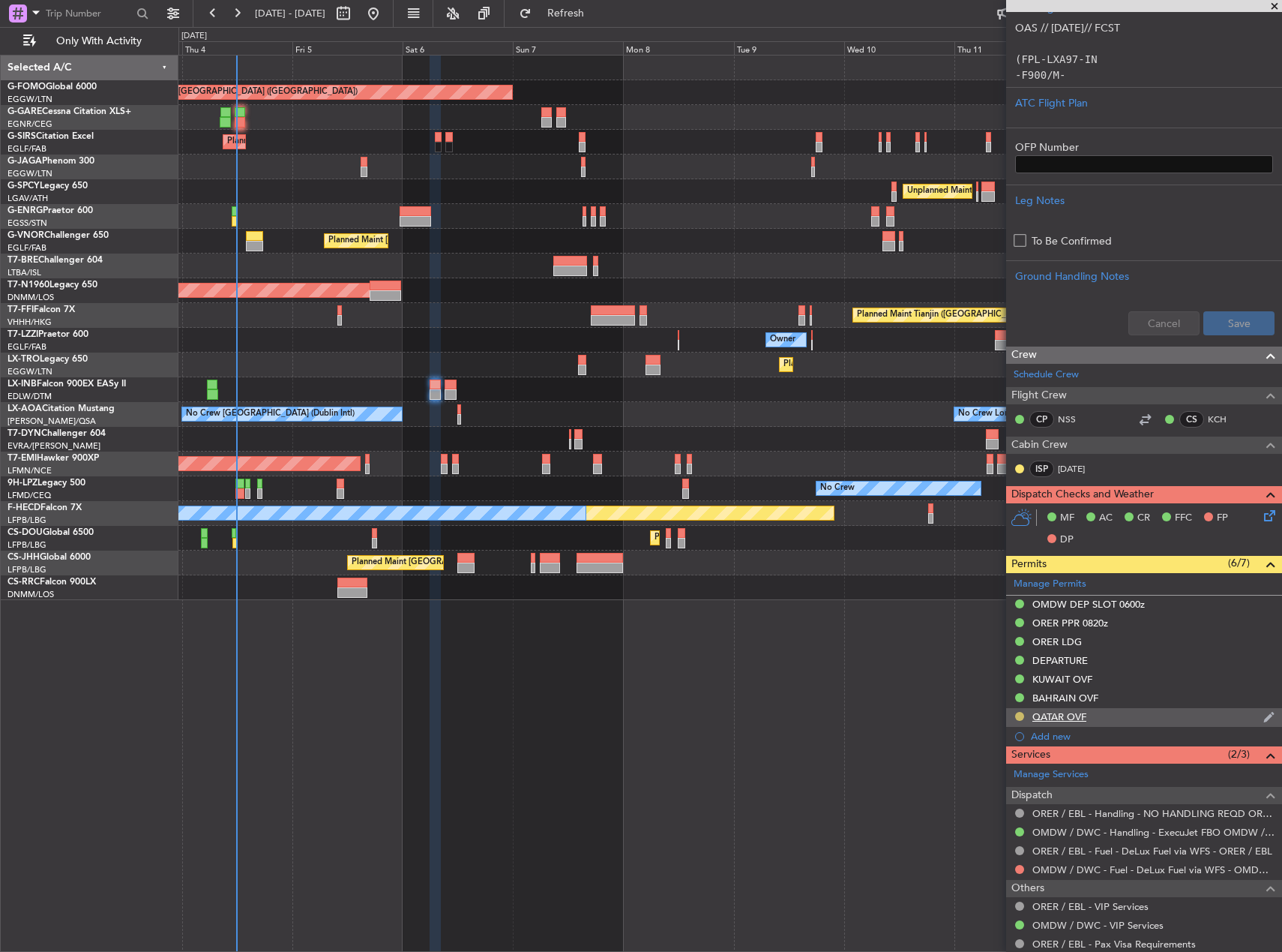
click at [1019, 712] on button at bounding box center [1019, 716] width 9 height 9
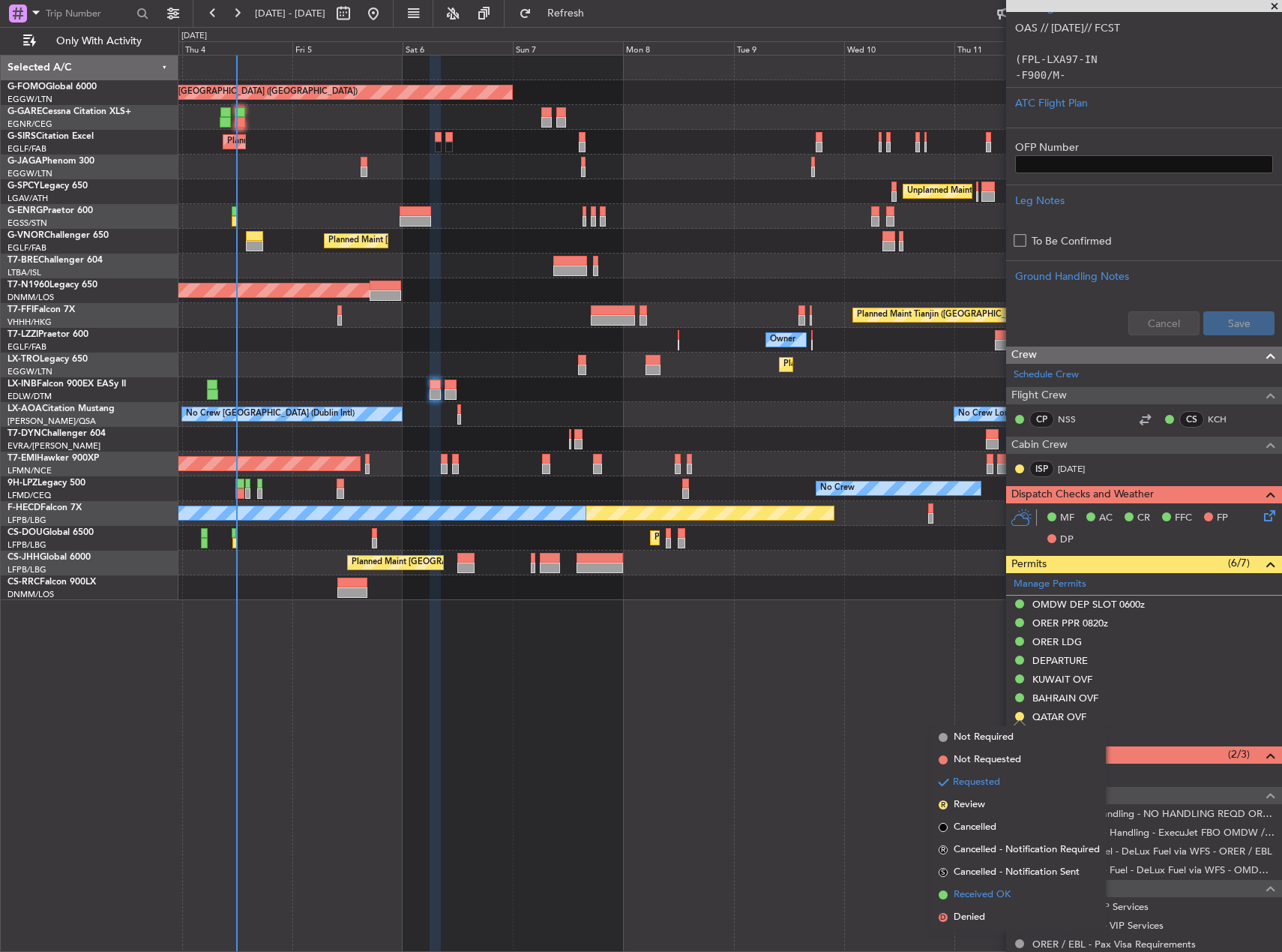
click at [999, 890] on span "Received OK" at bounding box center [983, 895] width 57 height 15
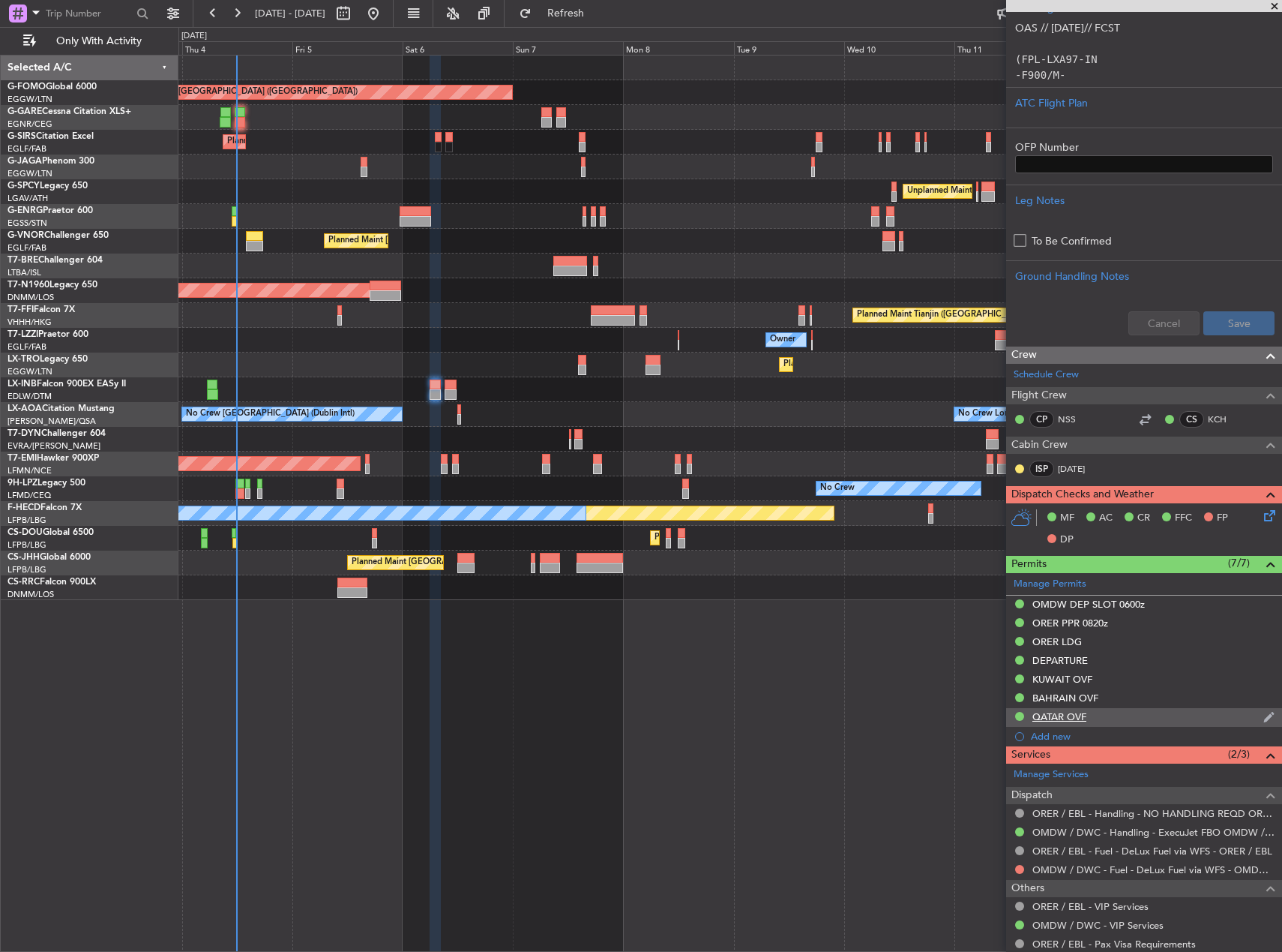
click at [1093, 714] on div "QATAR OVF" at bounding box center [1144, 717] width 276 height 19
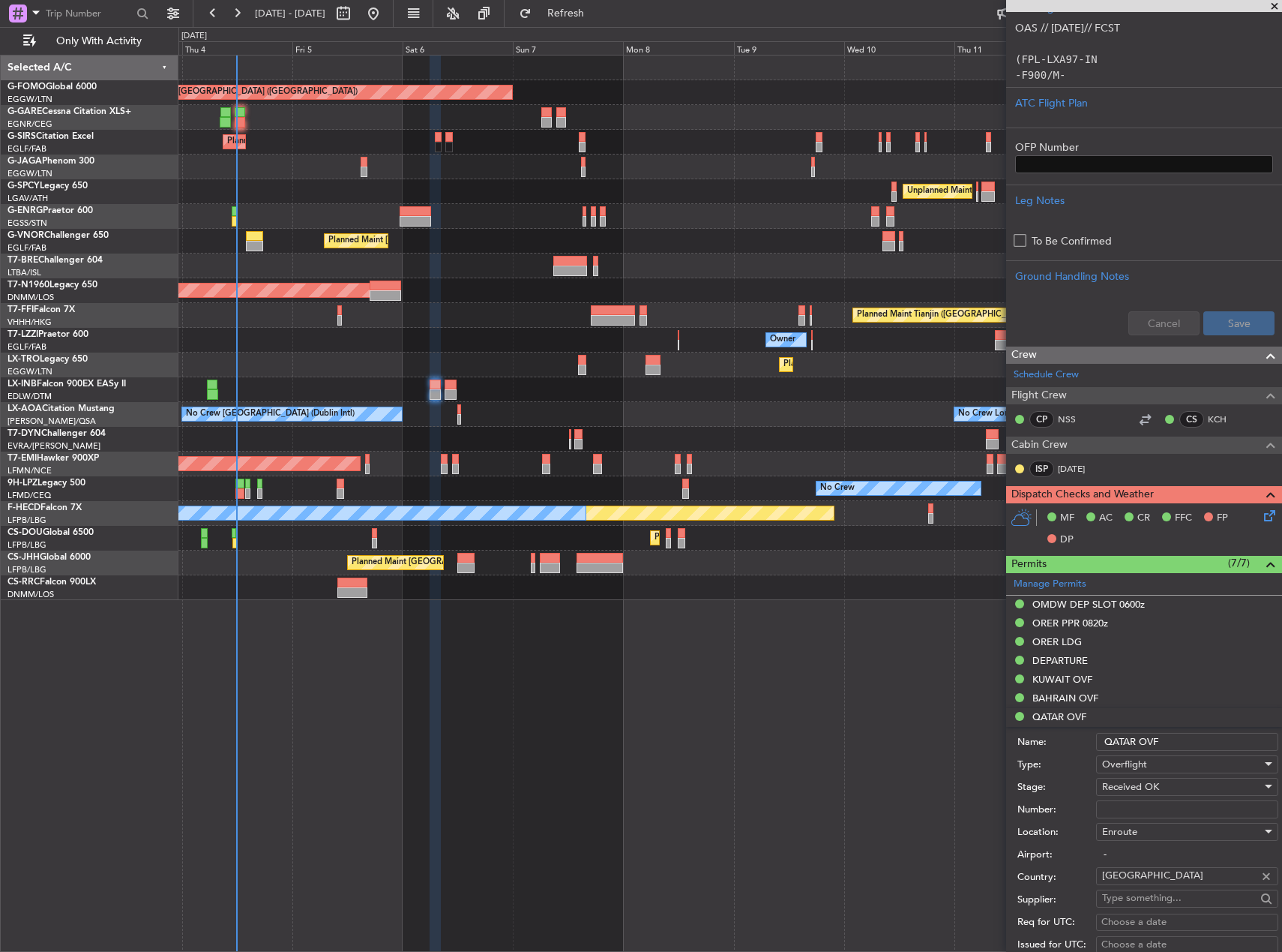
click at [1176, 798] on div "Number:" at bounding box center [1149, 809] width 261 height 23
click at [1174, 805] on input "Number:" at bounding box center [1187, 810] width 182 height 18
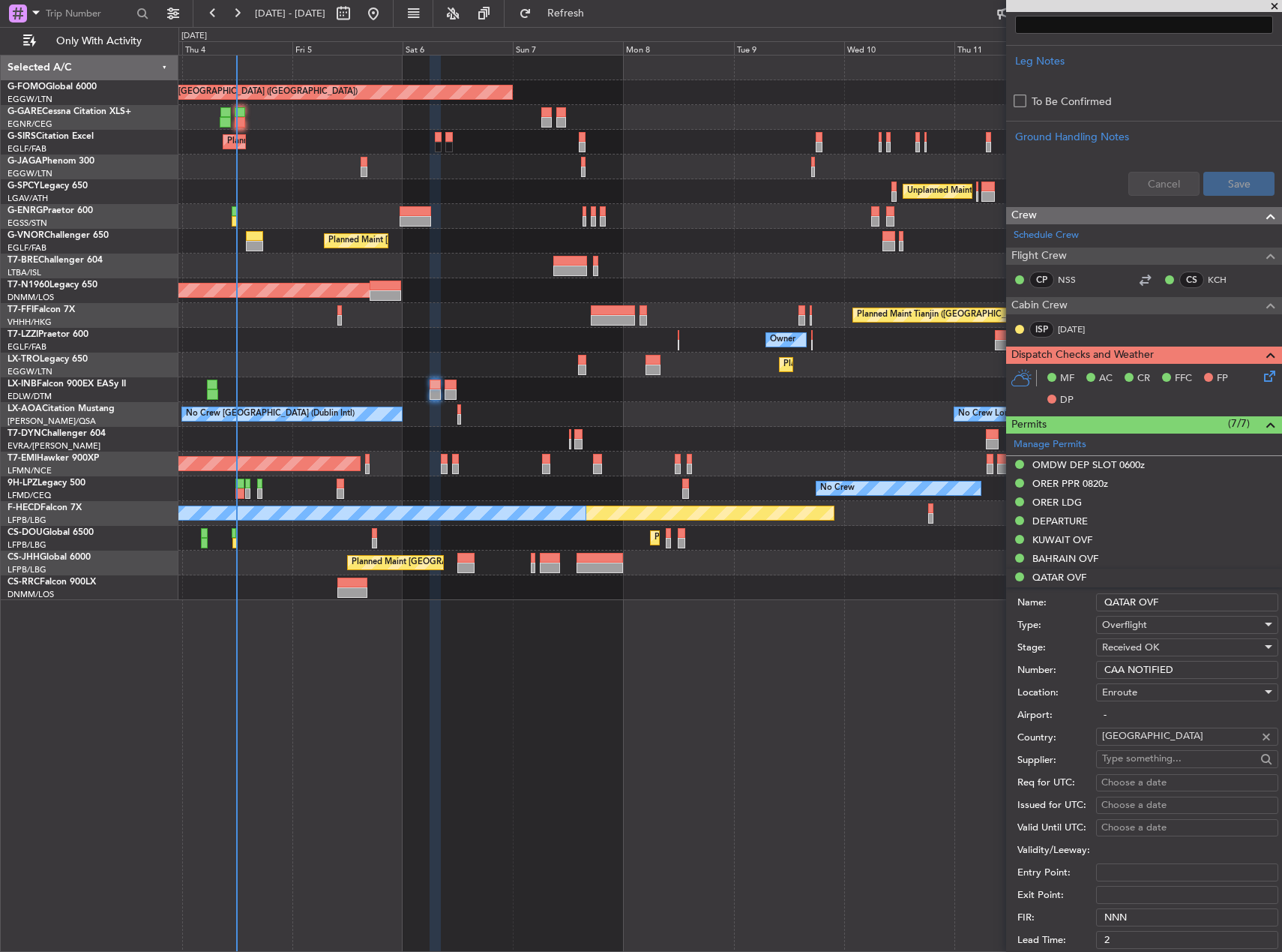
scroll to position [825, 0]
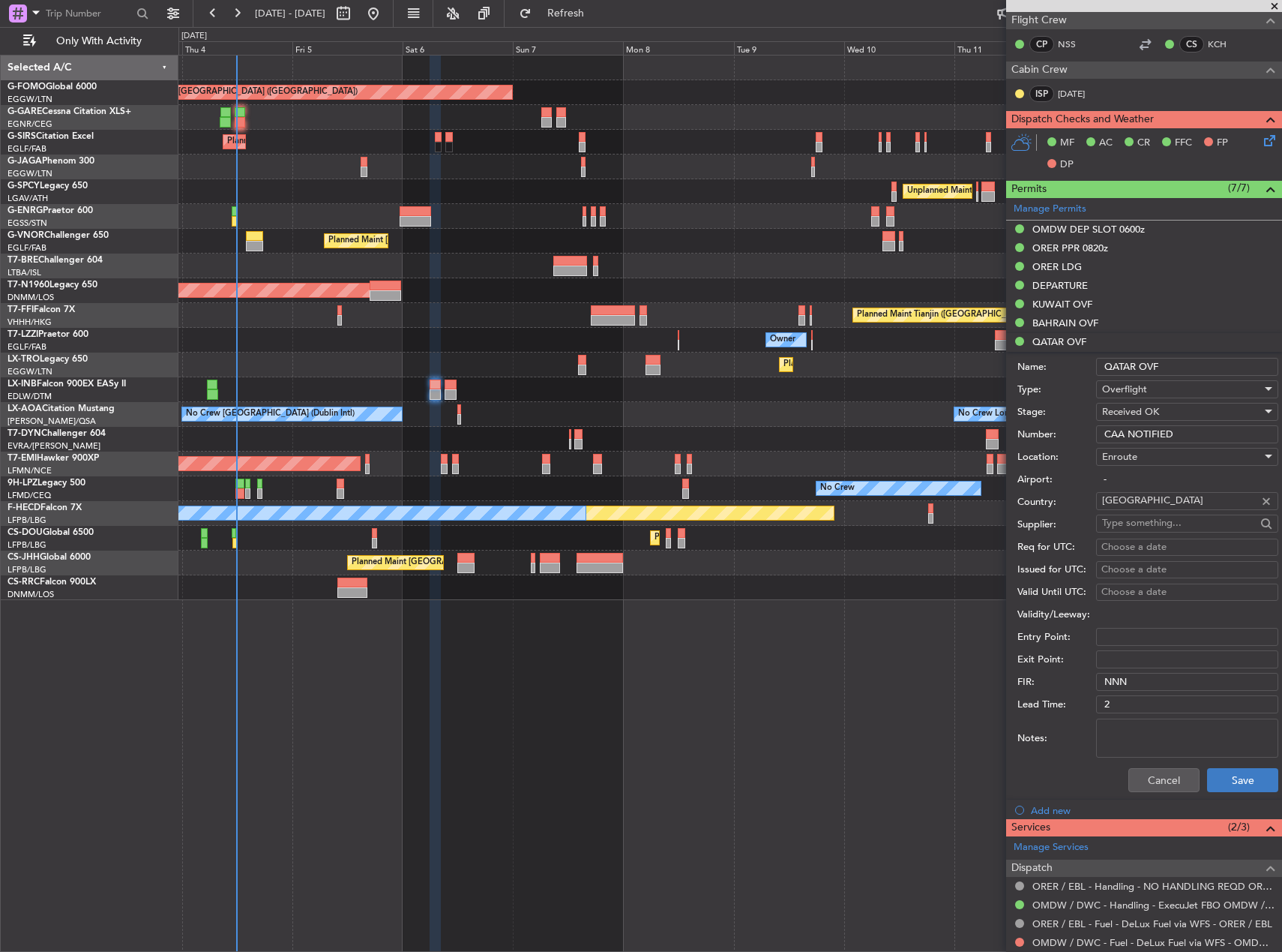
type input "CAA NOTIFIED"
click at [1207, 772] on button "Save" at bounding box center [1242, 780] width 71 height 24
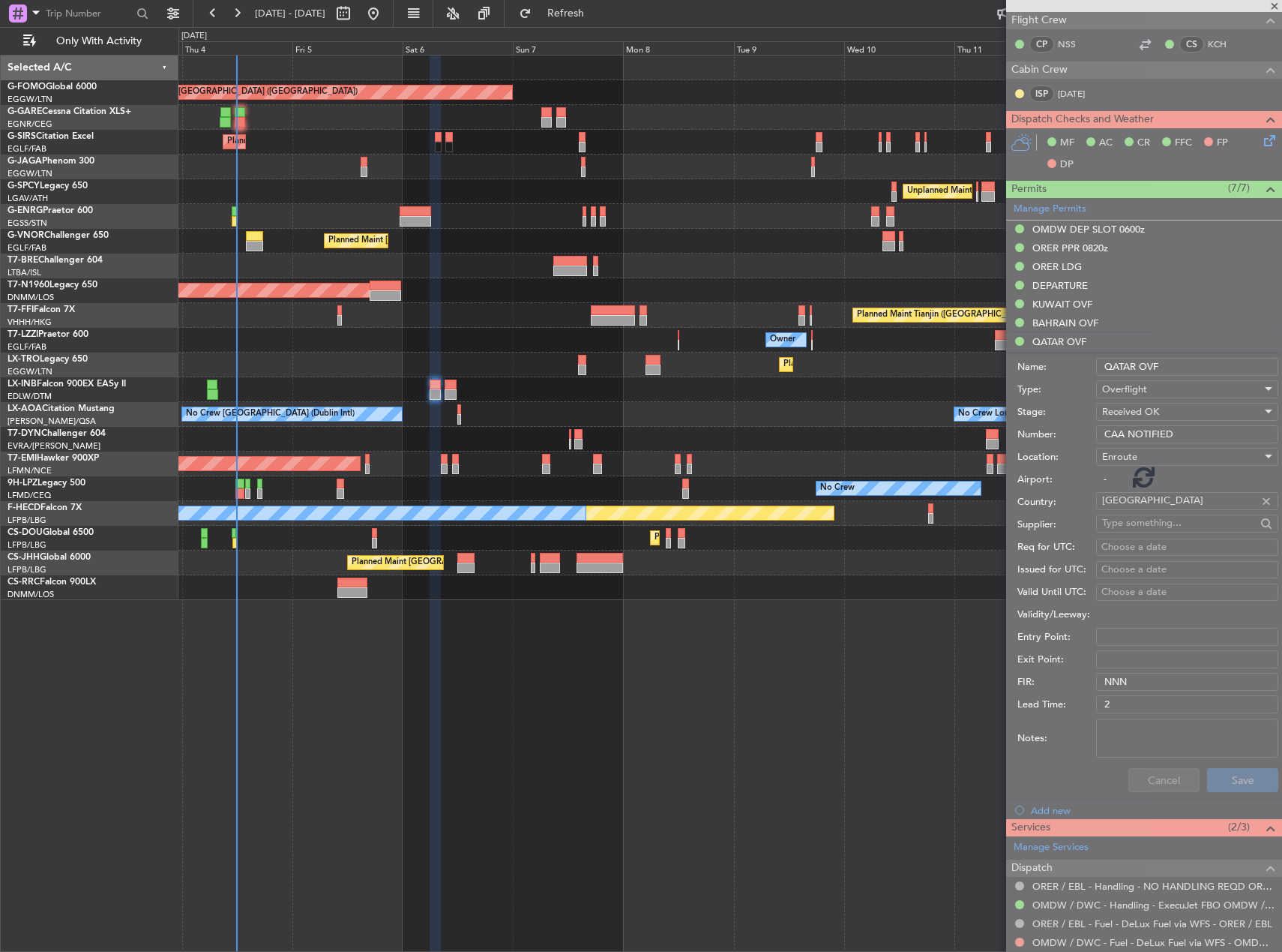
scroll to position [662, 0]
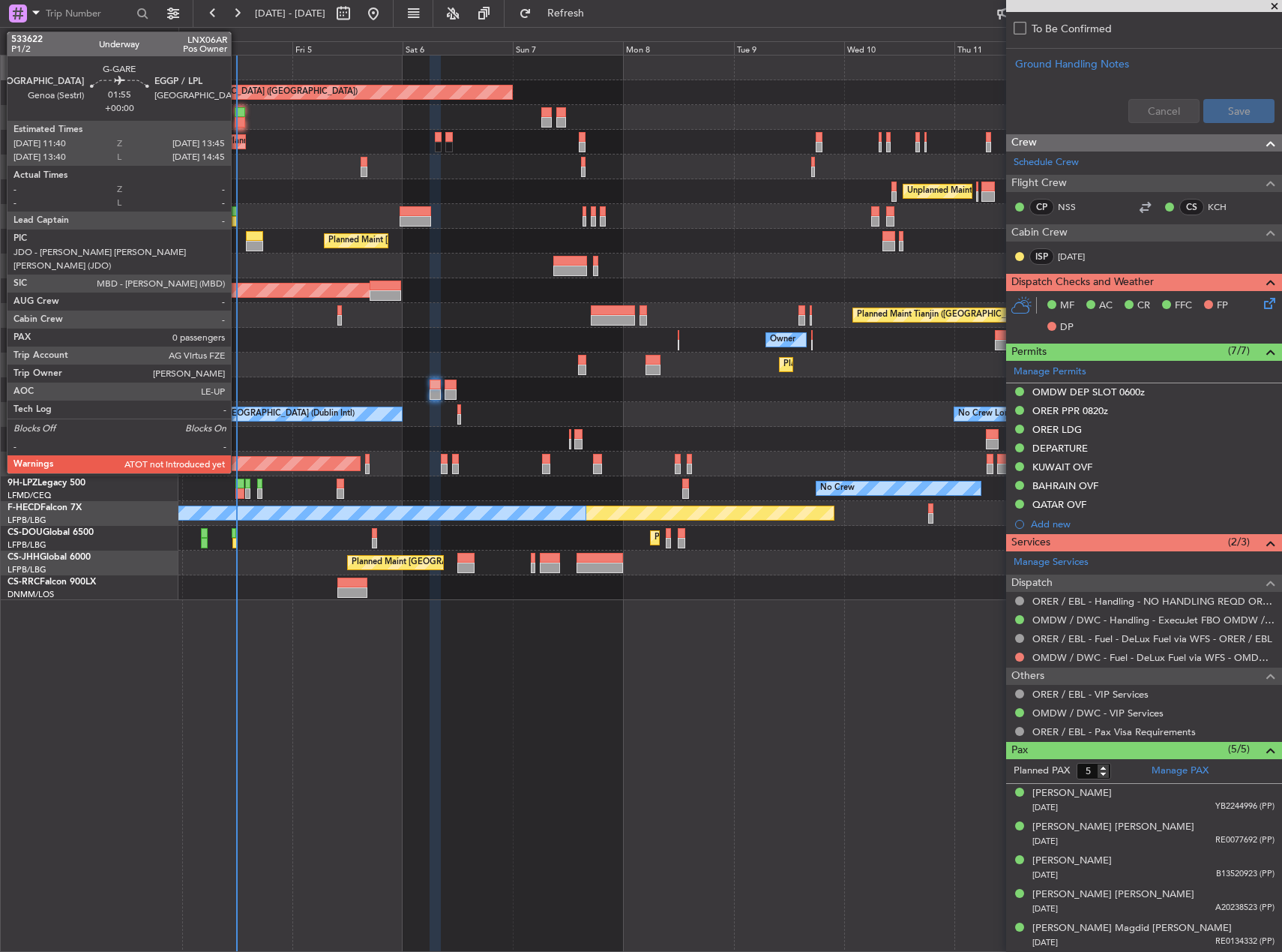
click at [238, 112] on div at bounding box center [239, 112] width 10 height 11
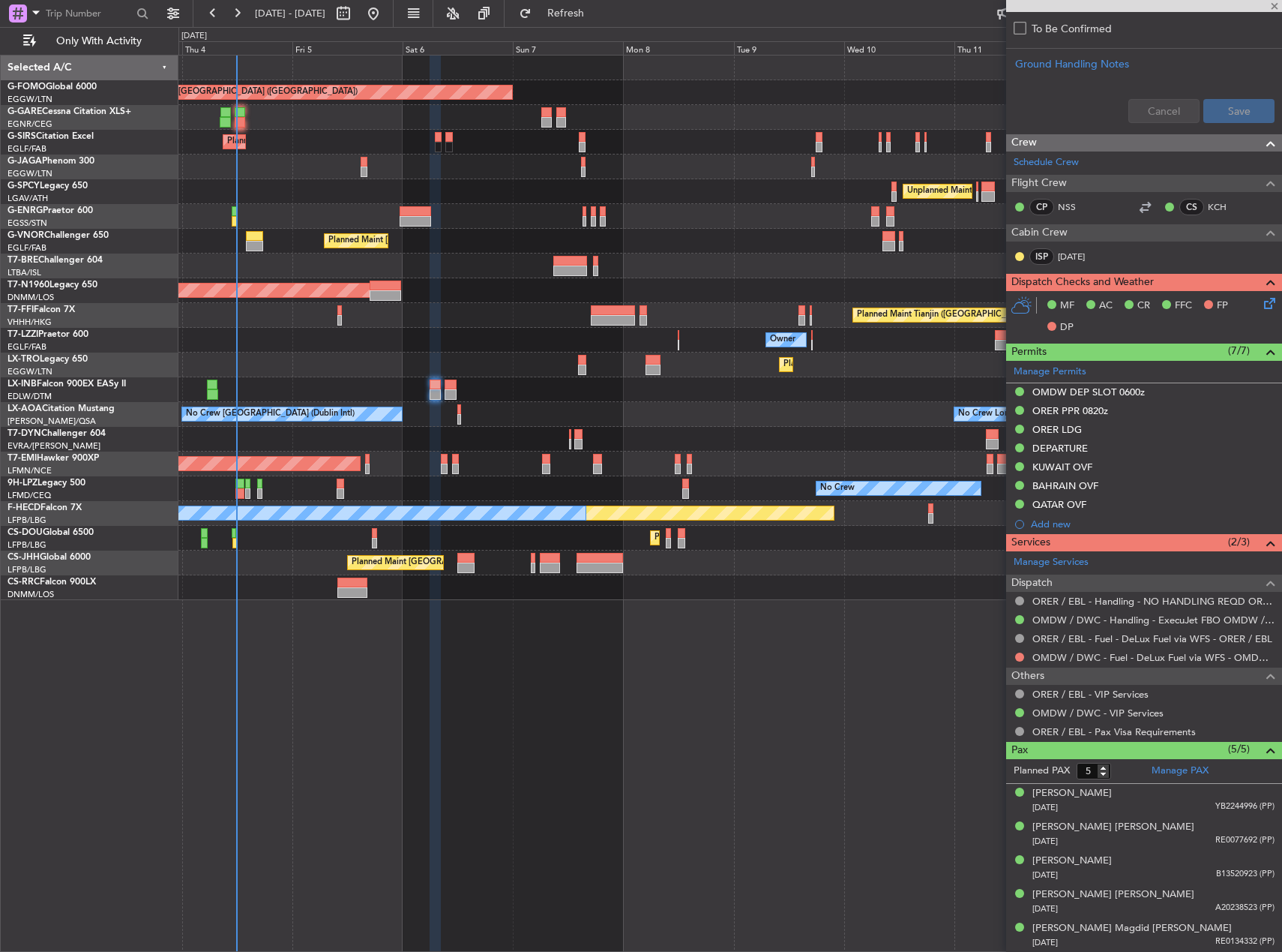
type input "0"
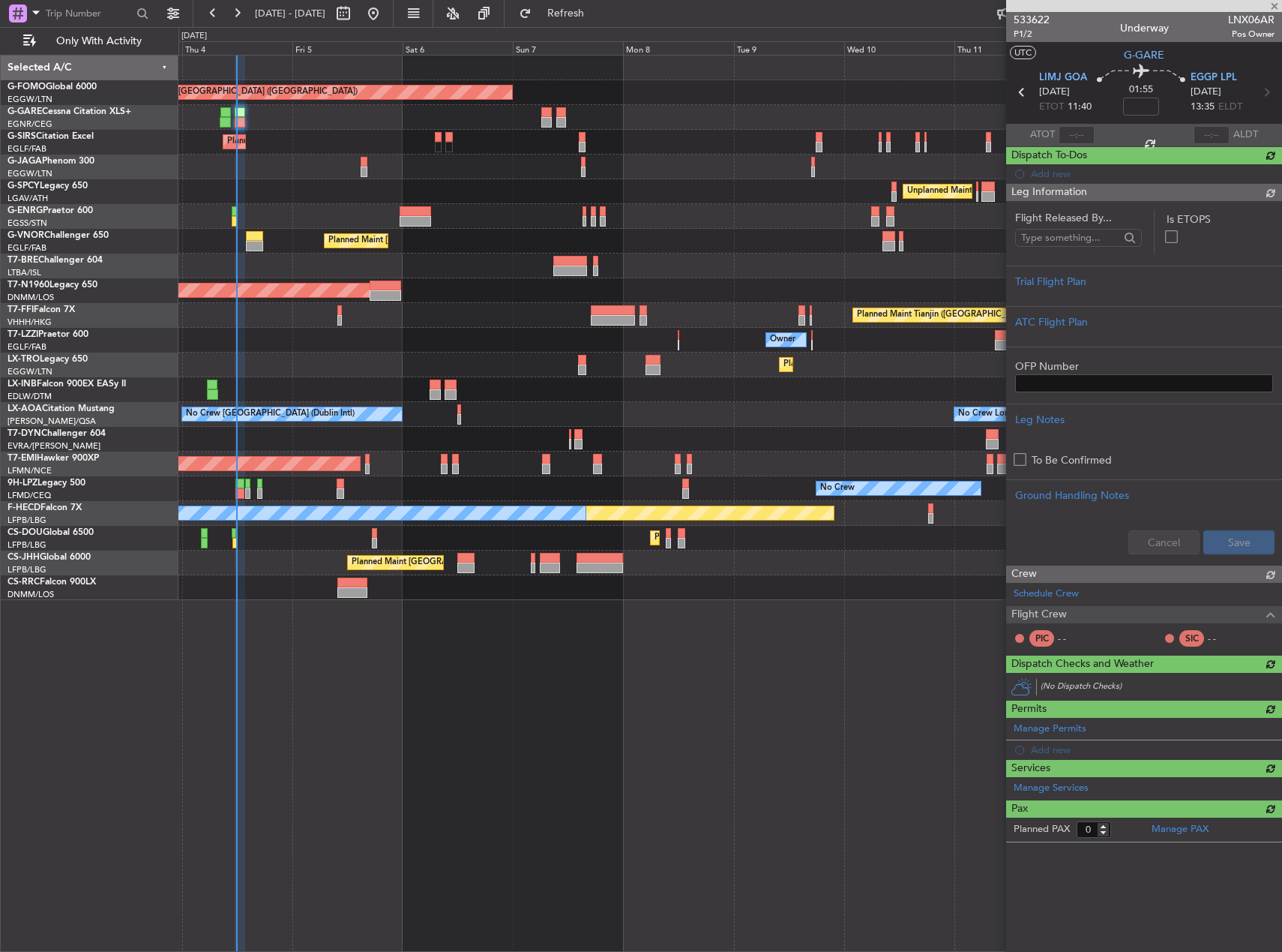
scroll to position [0, 0]
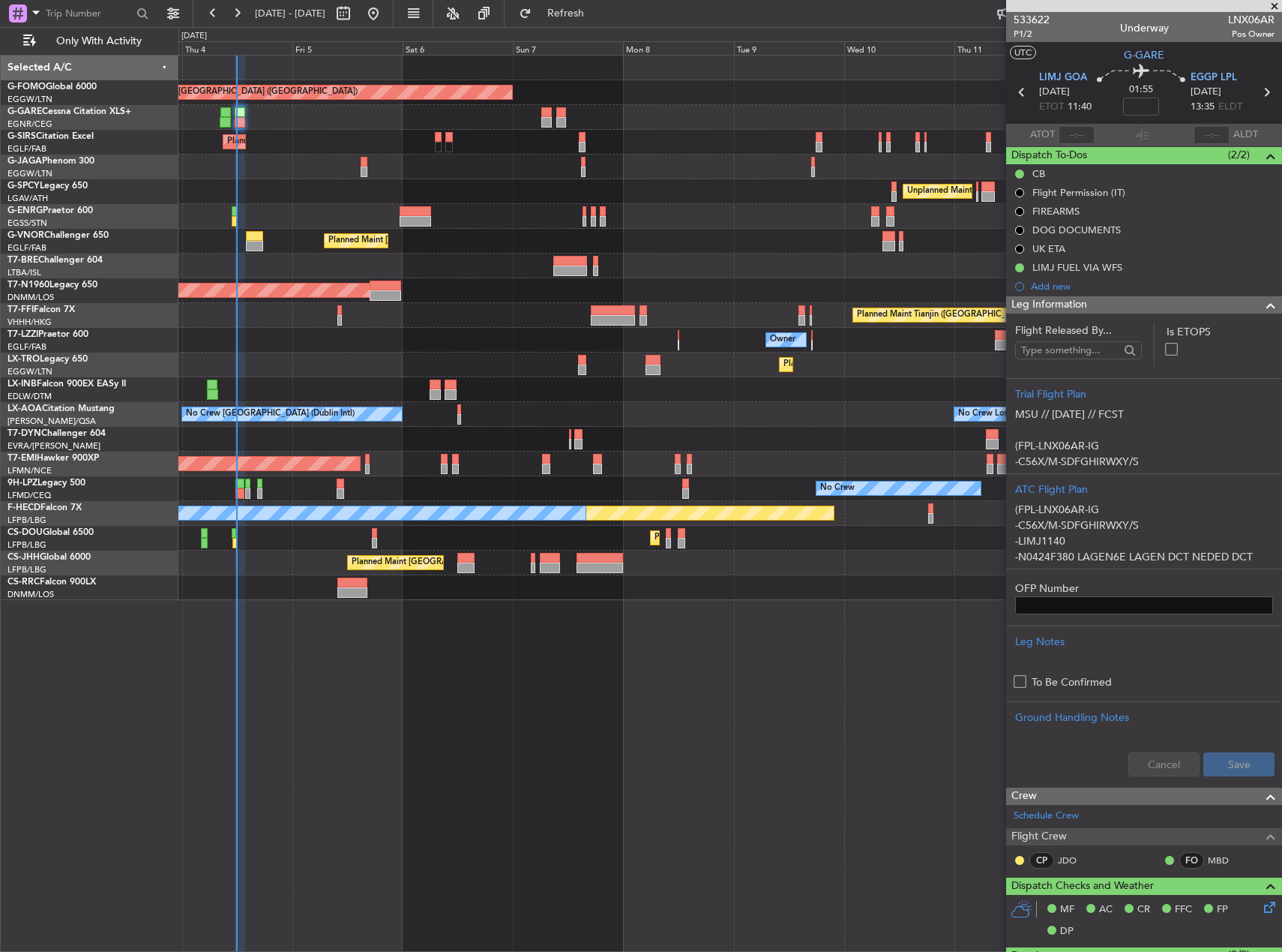
click at [847, 171] on div at bounding box center [730, 166] width 1103 height 25
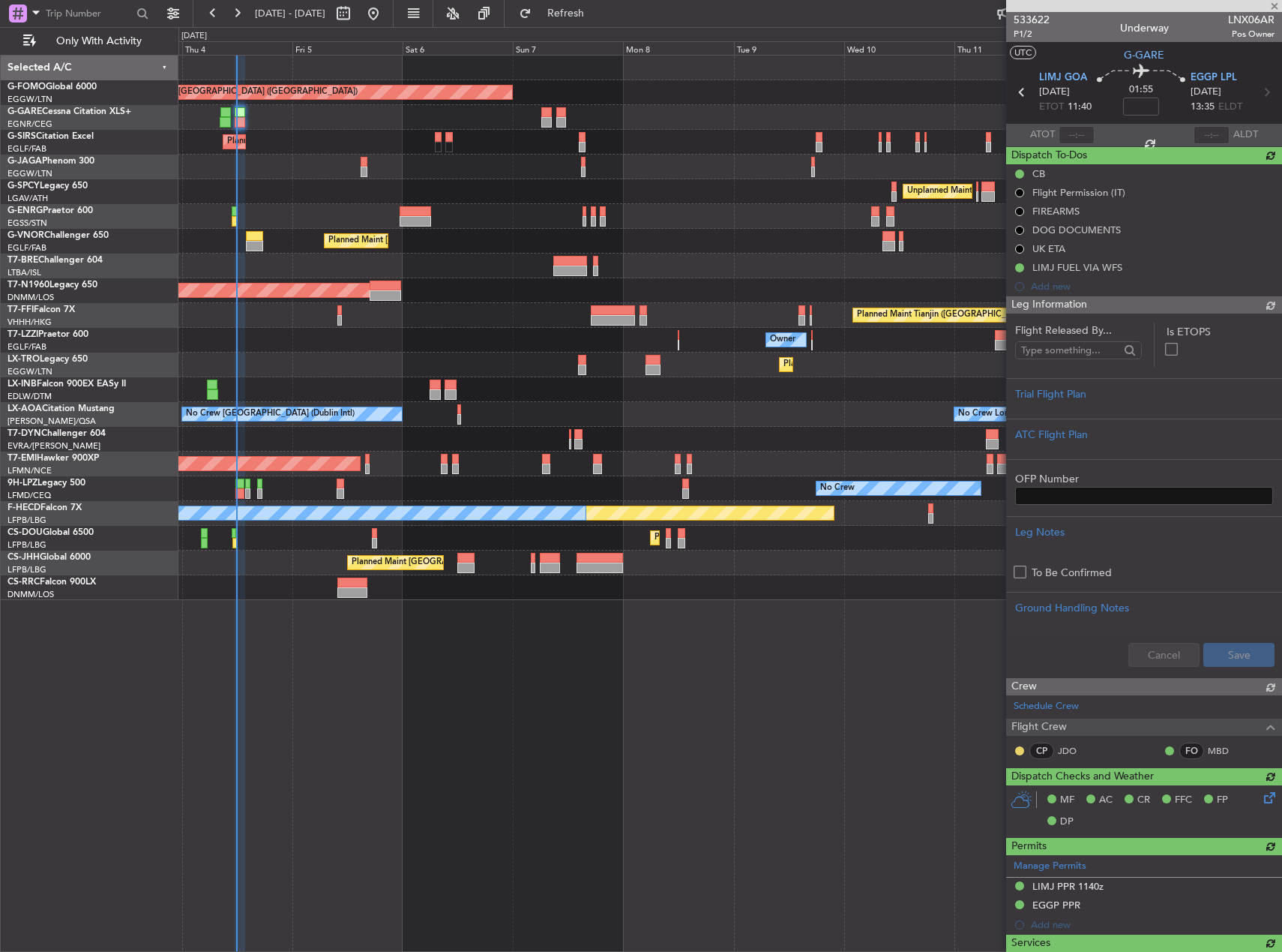
type input "11:52"
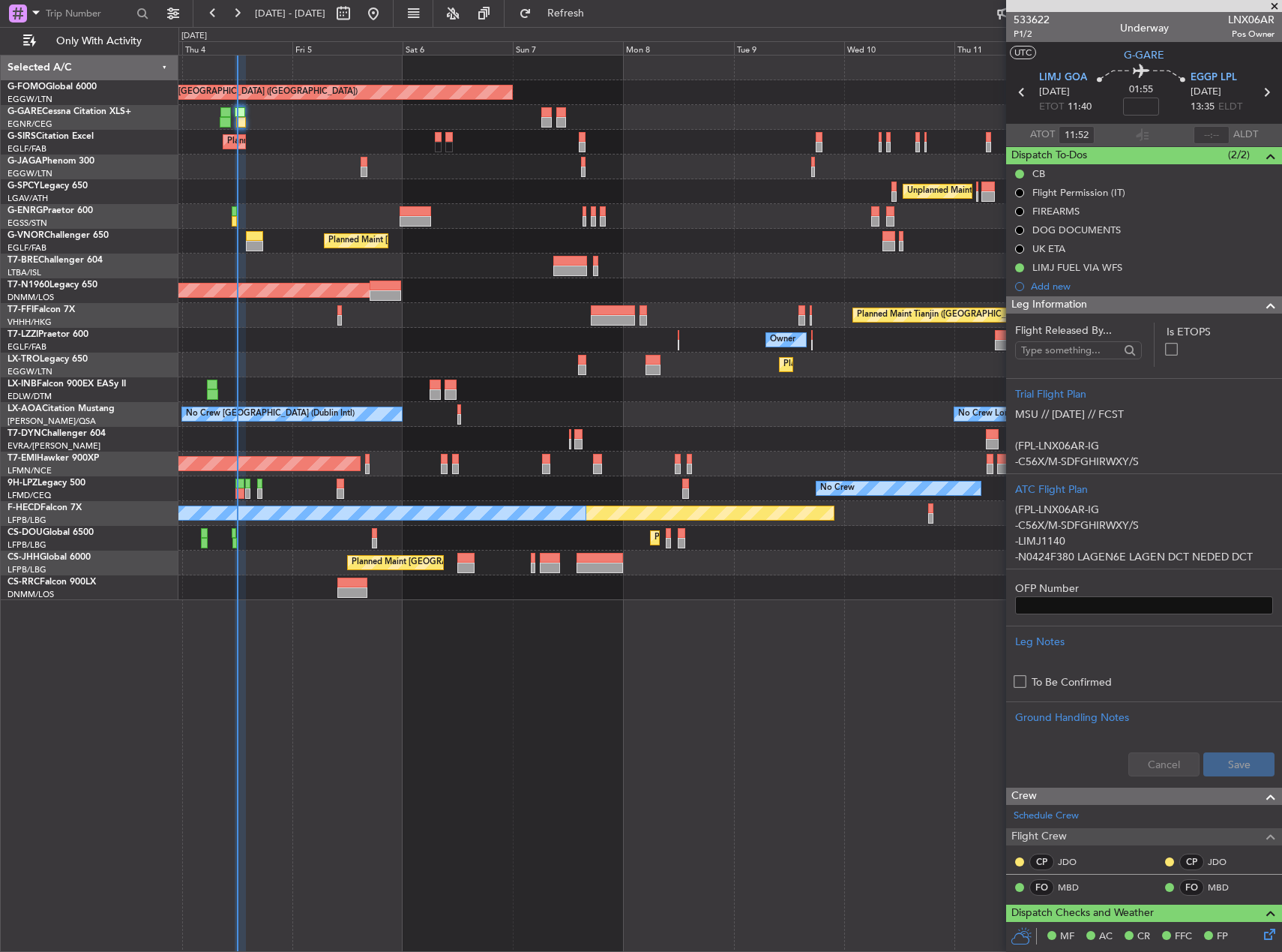
click at [393, 248] on div "Planned Maint [GEOGRAPHIC_DATA] ([GEOGRAPHIC_DATA])" at bounding box center [730, 240] width 1103 height 25
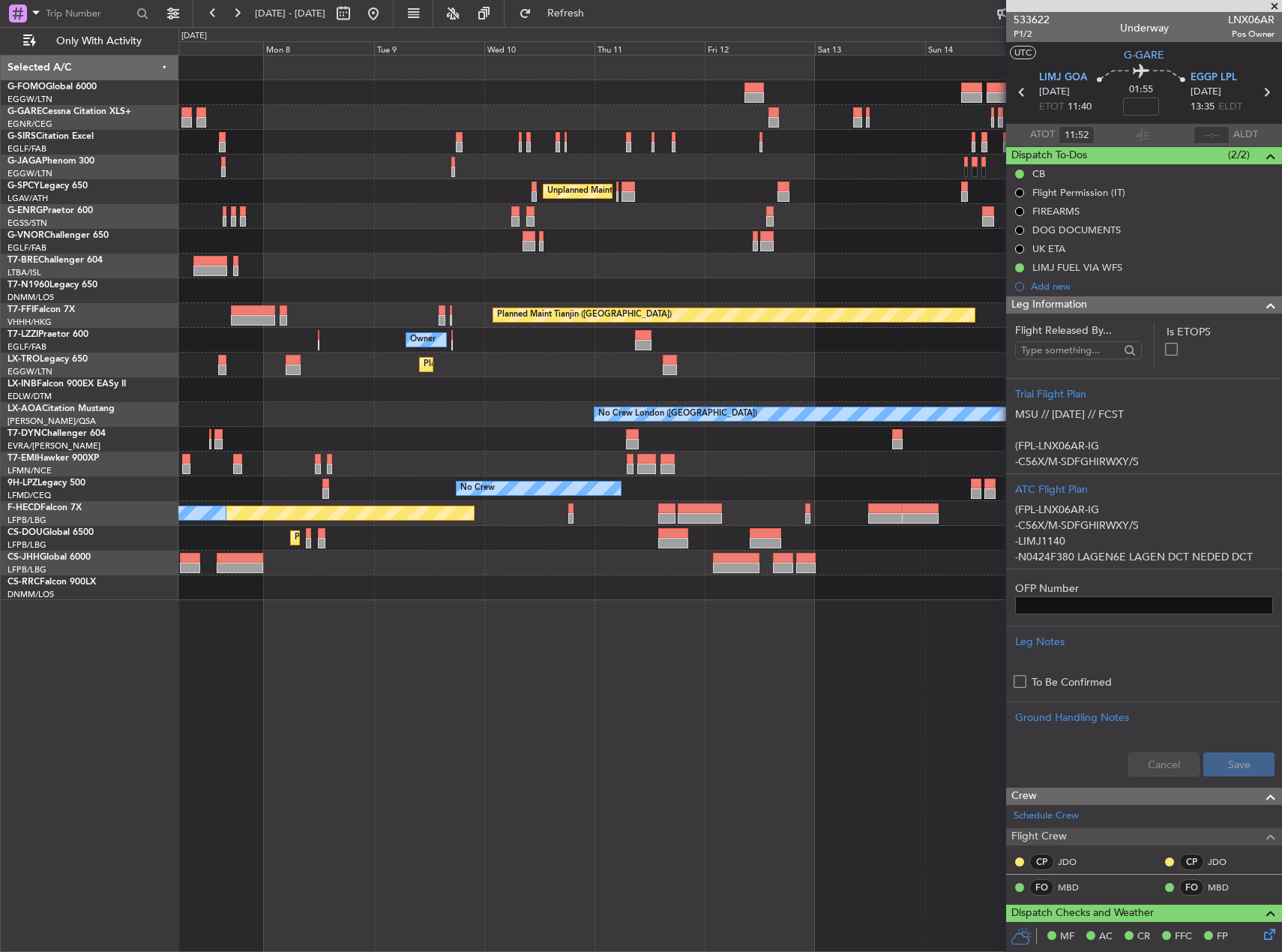
click at [303, 255] on div "Planned Maint [GEOGRAPHIC_DATA] ([GEOGRAPHIC_DATA]) Unplanned Maint [GEOGRAPHIC…" at bounding box center [730, 327] width 1103 height 545
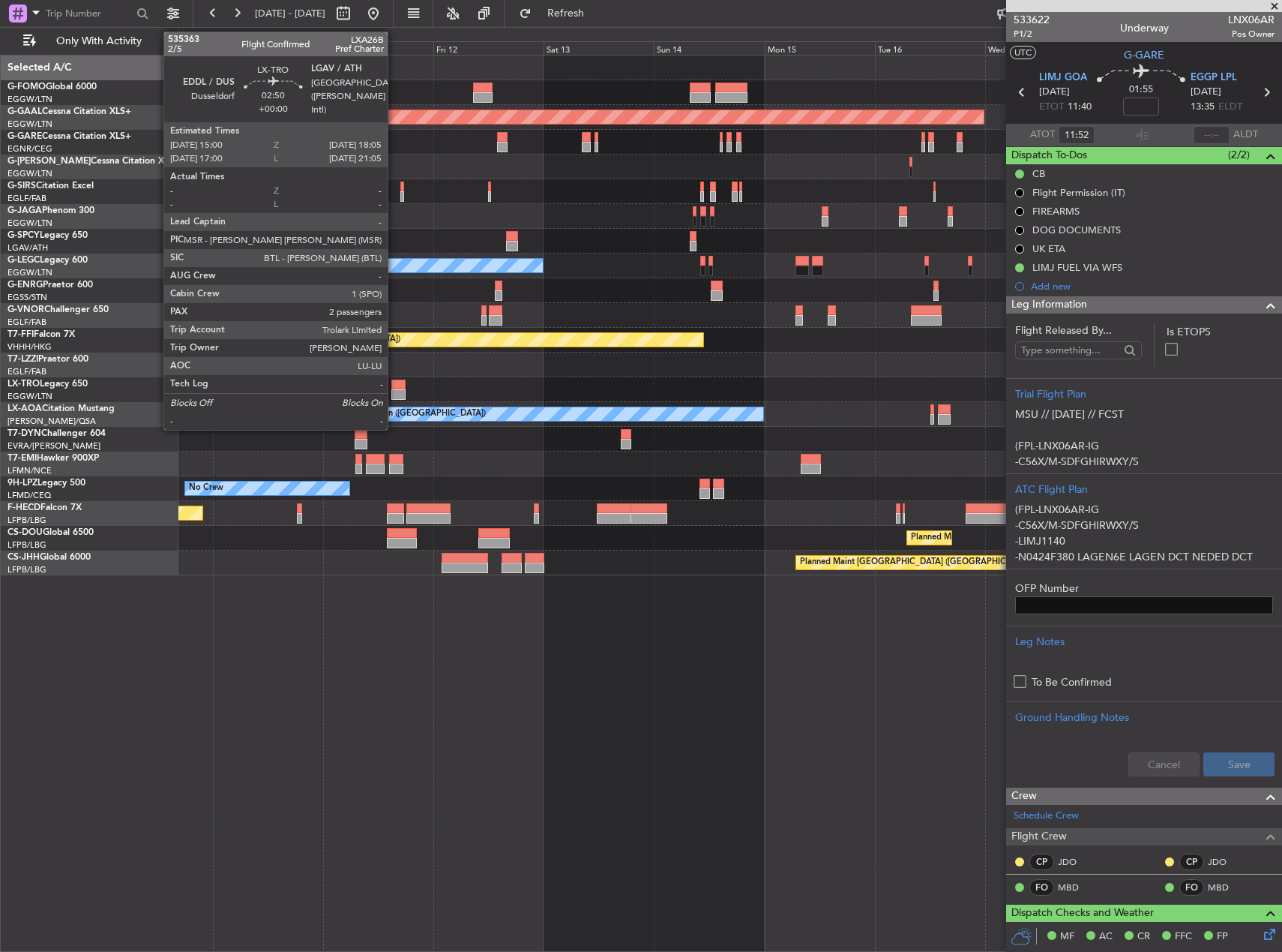
click at [394, 393] on div at bounding box center [398, 394] width 14 height 11
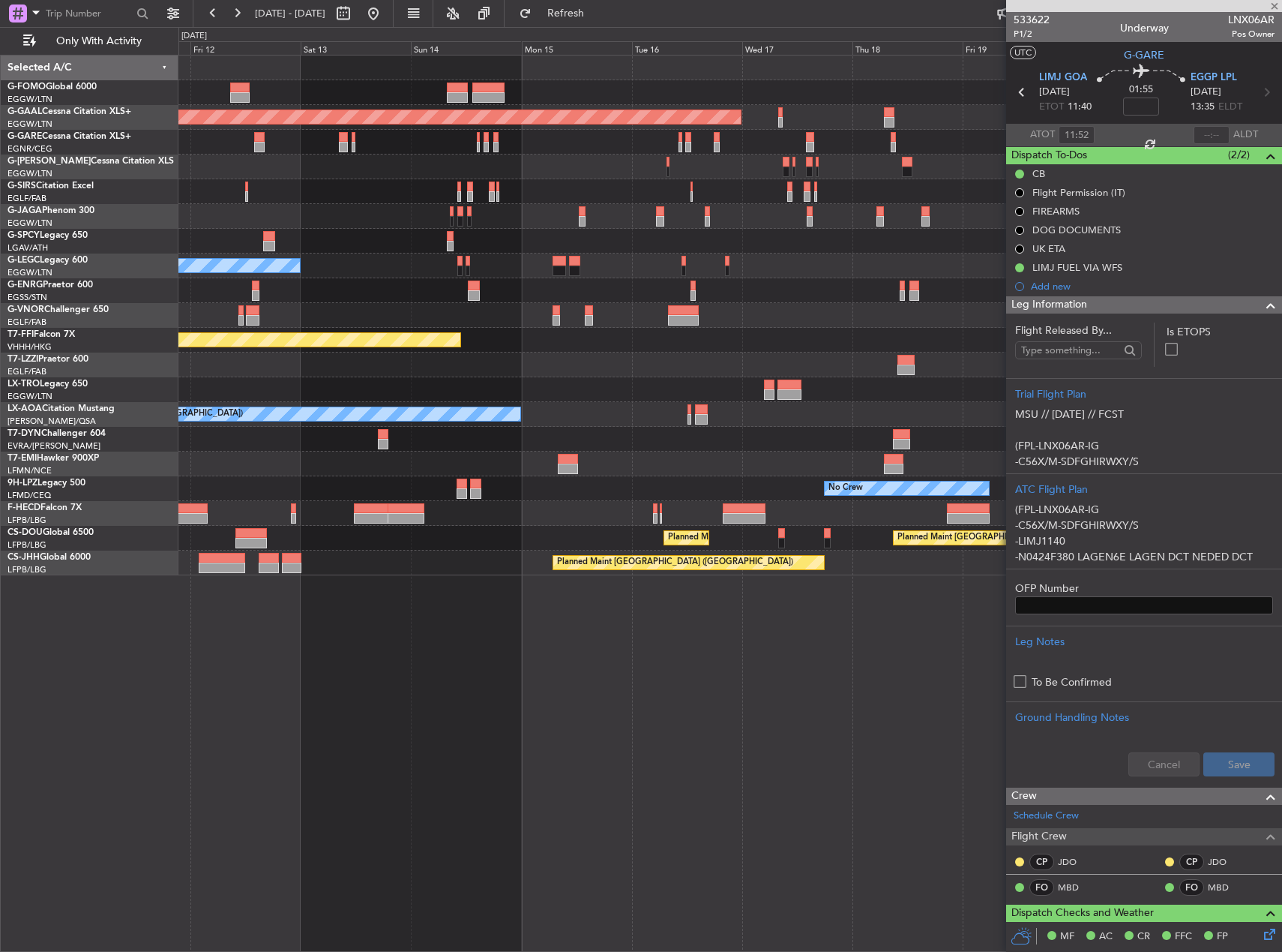
click at [465, 403] on div "No Crew London ([GEOGRAPHIC_DATA])" at bounding box center [730, 414] width 1103 height 25
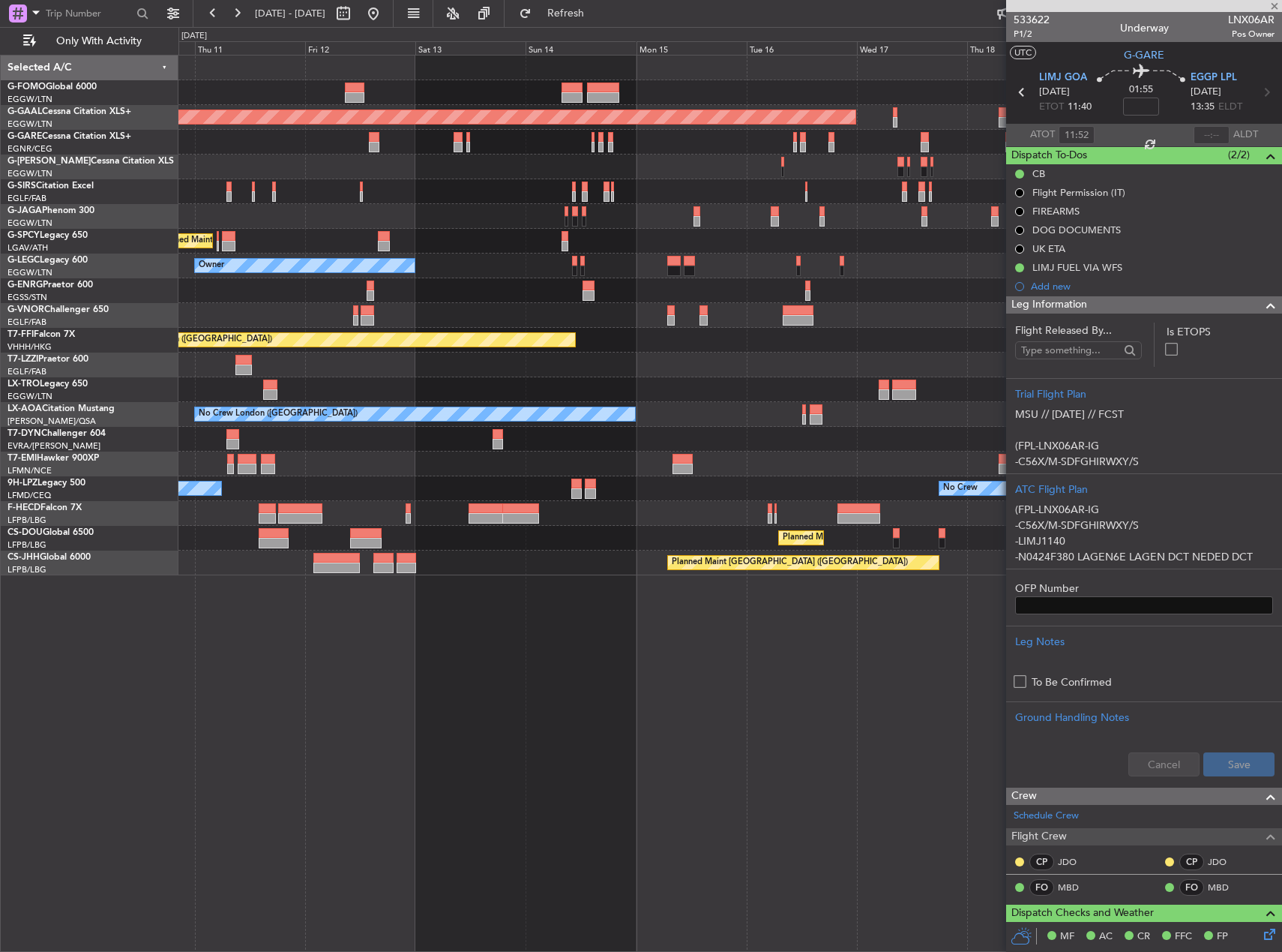
click at [662, 398] on div "Planned Maint Dusseldorf" at bounding box center [730, 389] width 1103 height 25
type input "2"
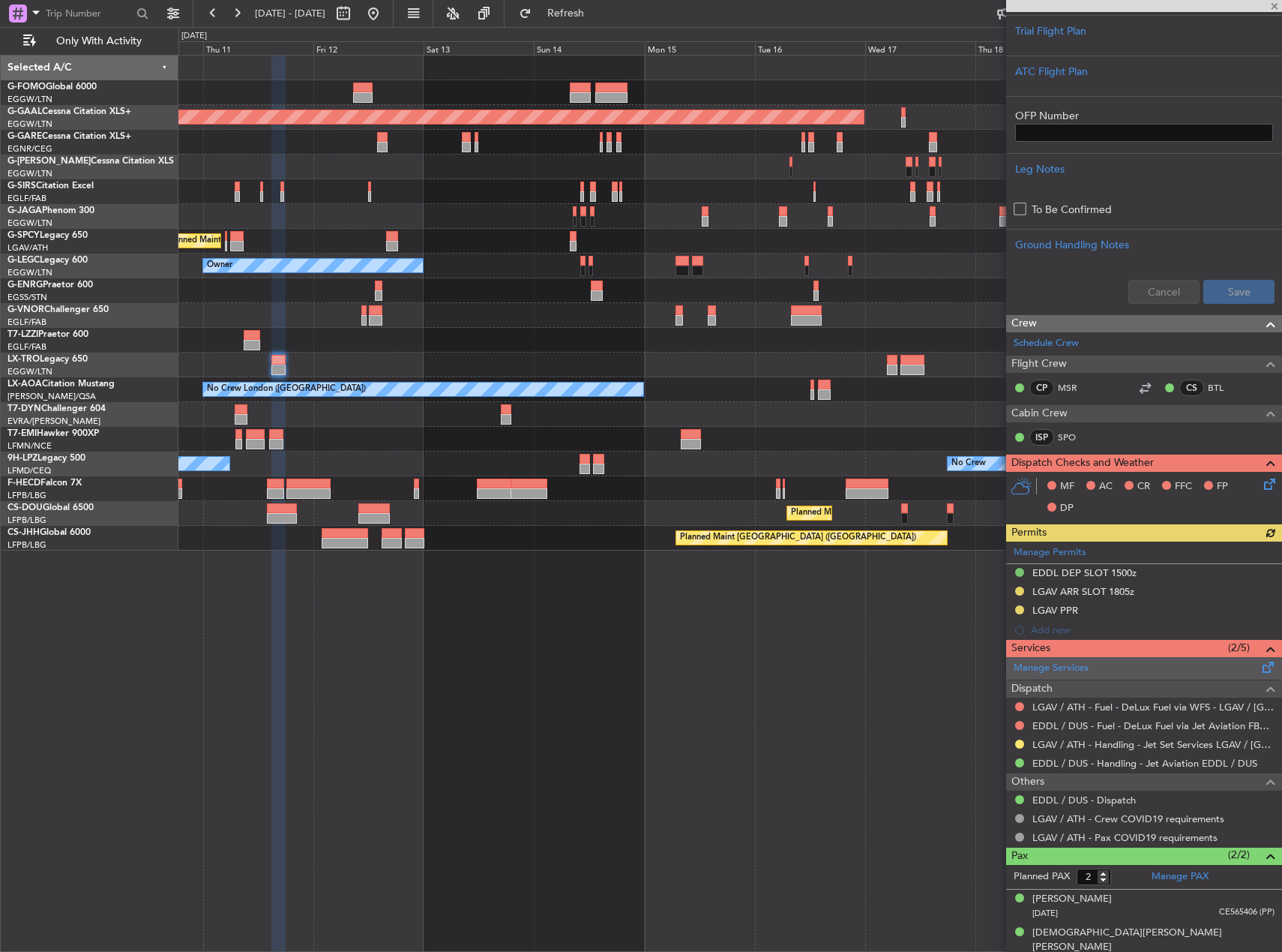
scroll to position [293, 0]
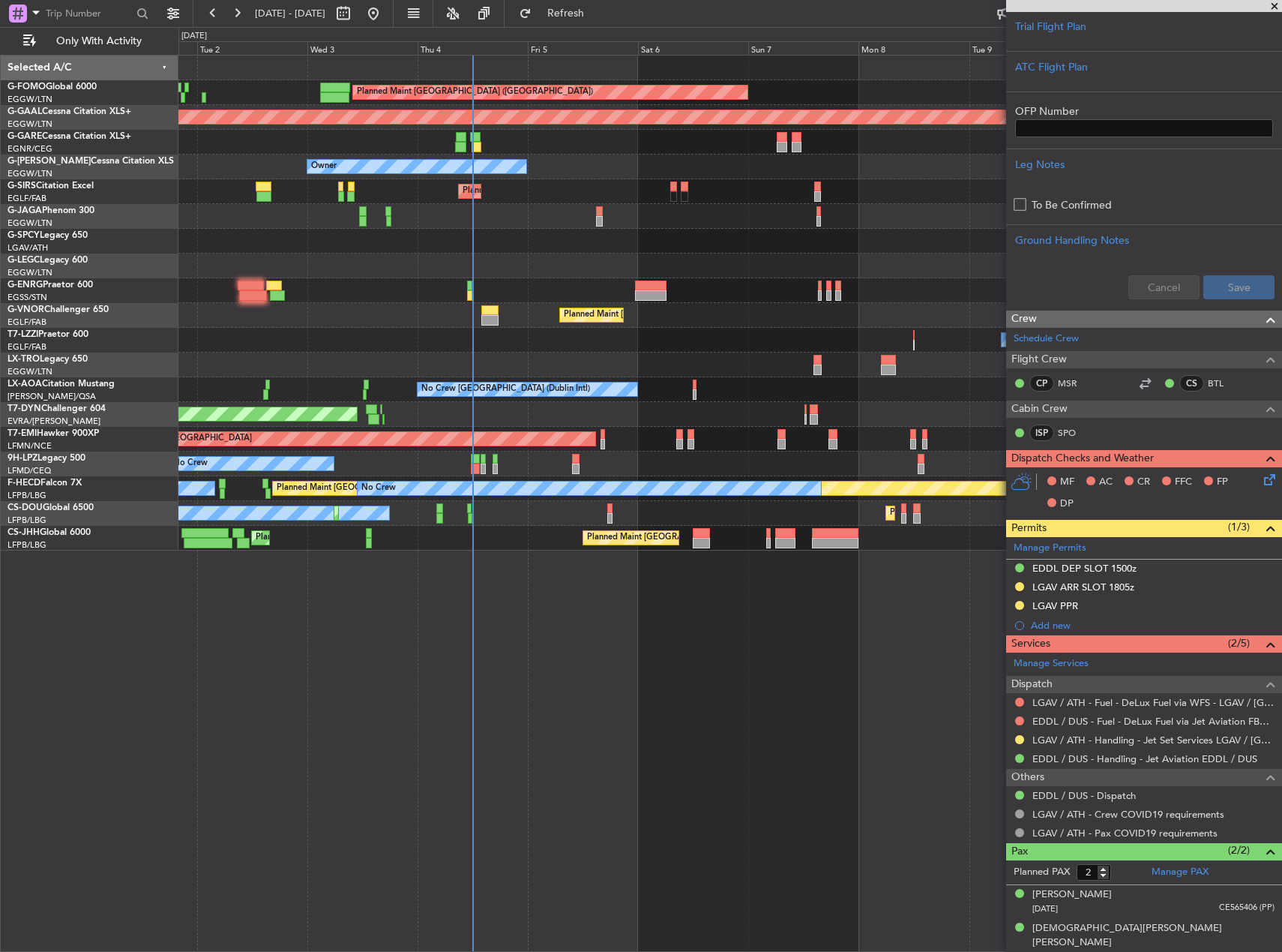
click at [1282, 640] on html "[DATE] - [DATE] Refresh Quick Links Only With Activity Planned Maint [GEOGRAPHI…" at bounding box center [641, 476] width 1282 height 952
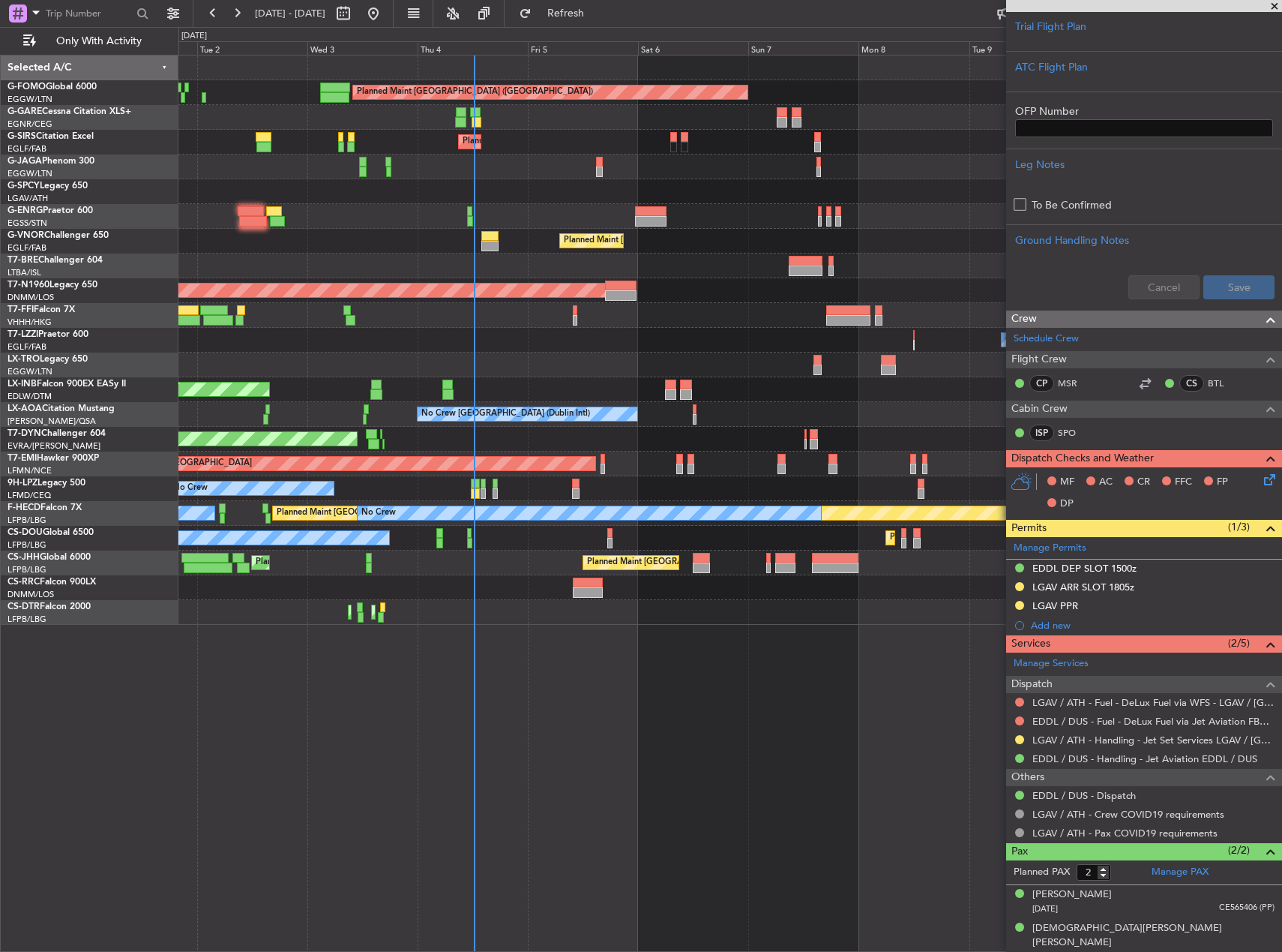
click at [650, 787] on div "Planned Maint [GEOGRAPHIC_DATA] ([GEOGRAPHIC_DATA]) Unplanned Maint [PERSON_NAM…" at bounding box center [730, 502] width 1104 height 897
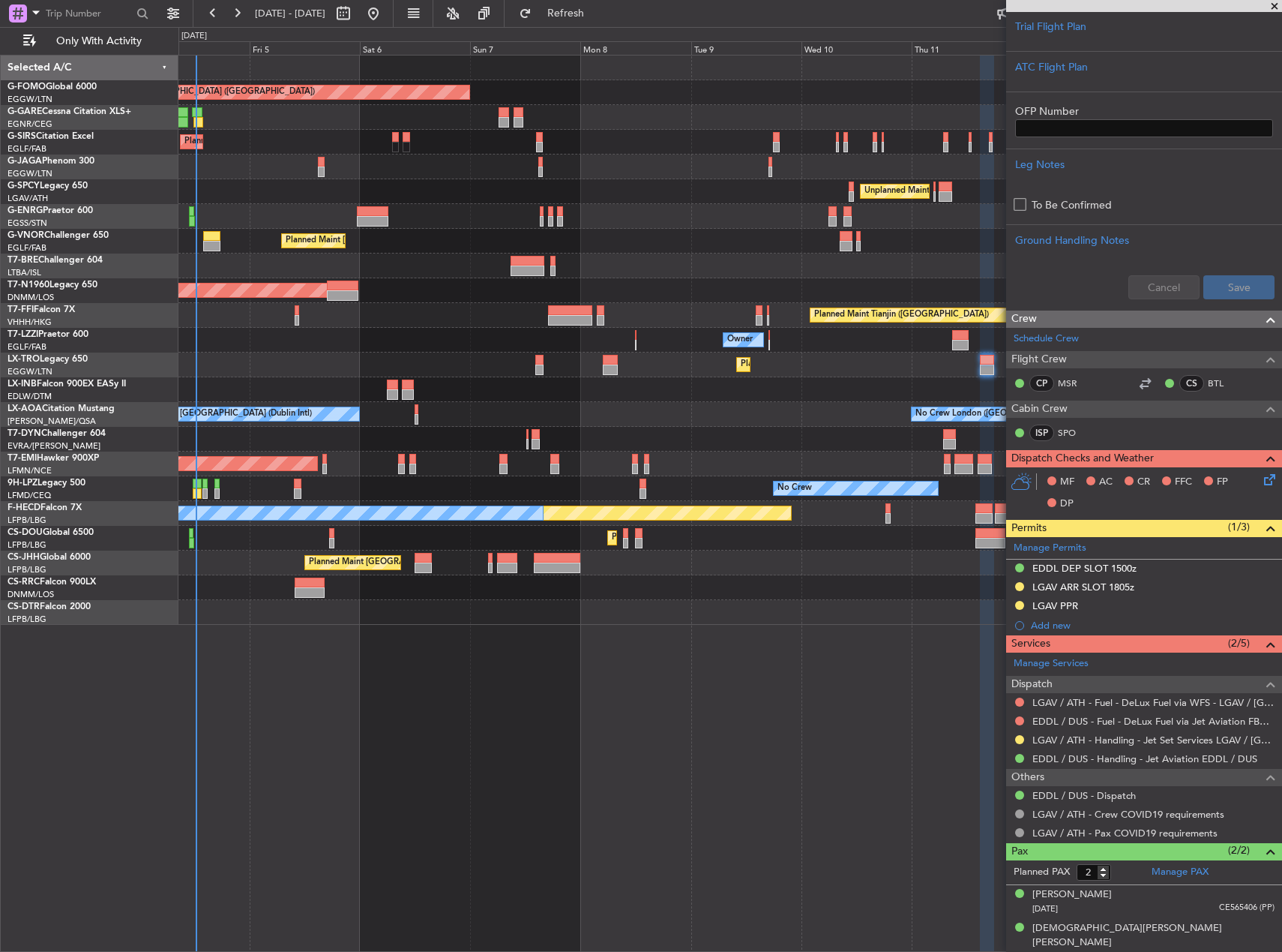
click at [212, 736] on div "Planned Maint [GEOGRAPHIC_DATA] ([GEOGRAPHIC_DATA]) Planned Maint [GEOGRAPHIC_D…" at bounding box center [730, 502] width 1104 height 897
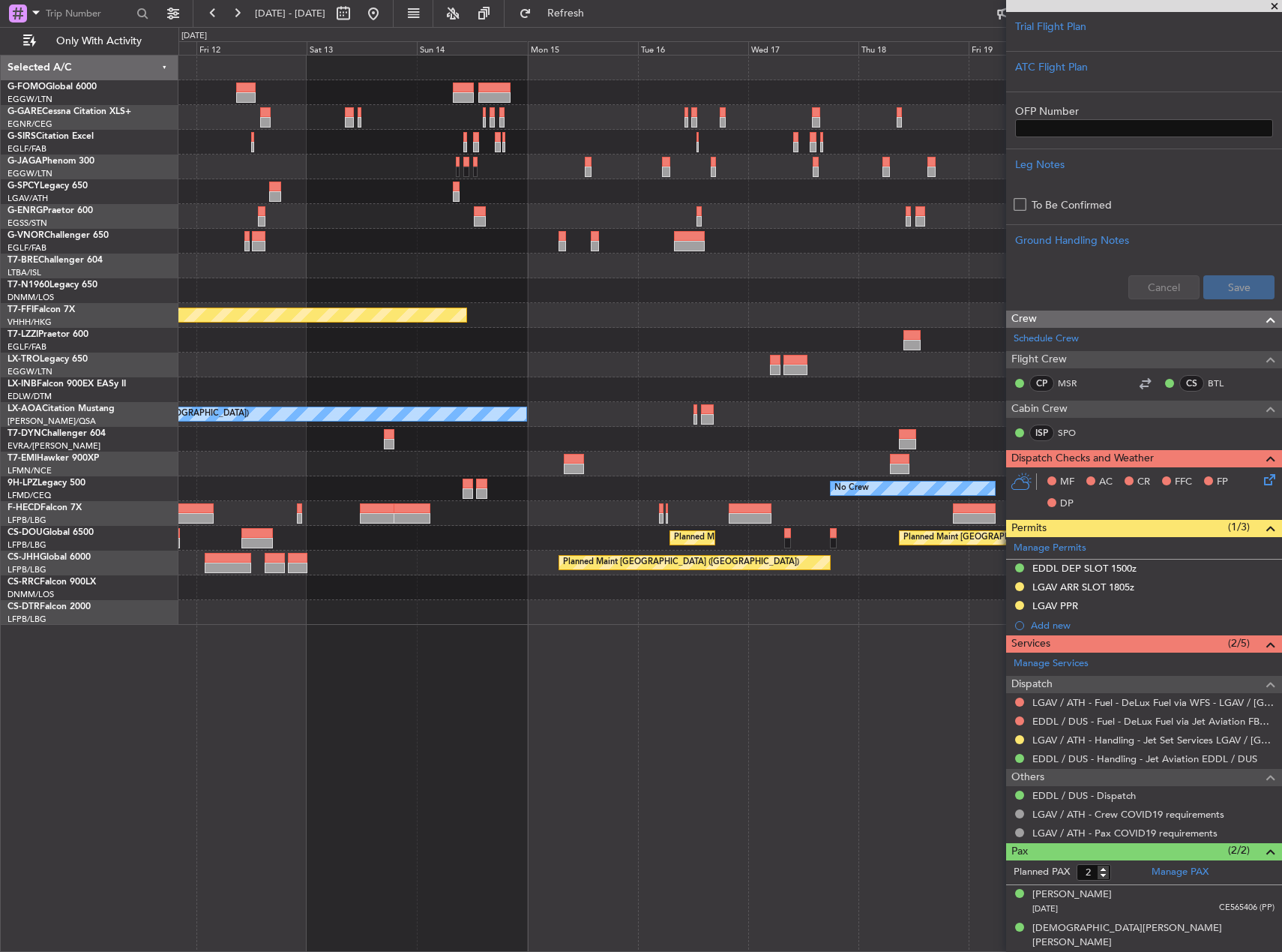
click at [232, 694] on div "Planned Maint [GEOGRAPHIC_DATA] ([GEOGRAPHIC_DATA]) Unplanned Maint [GEOGRAPHIC…" at bounding box center [730, 502] width 1104 height 897
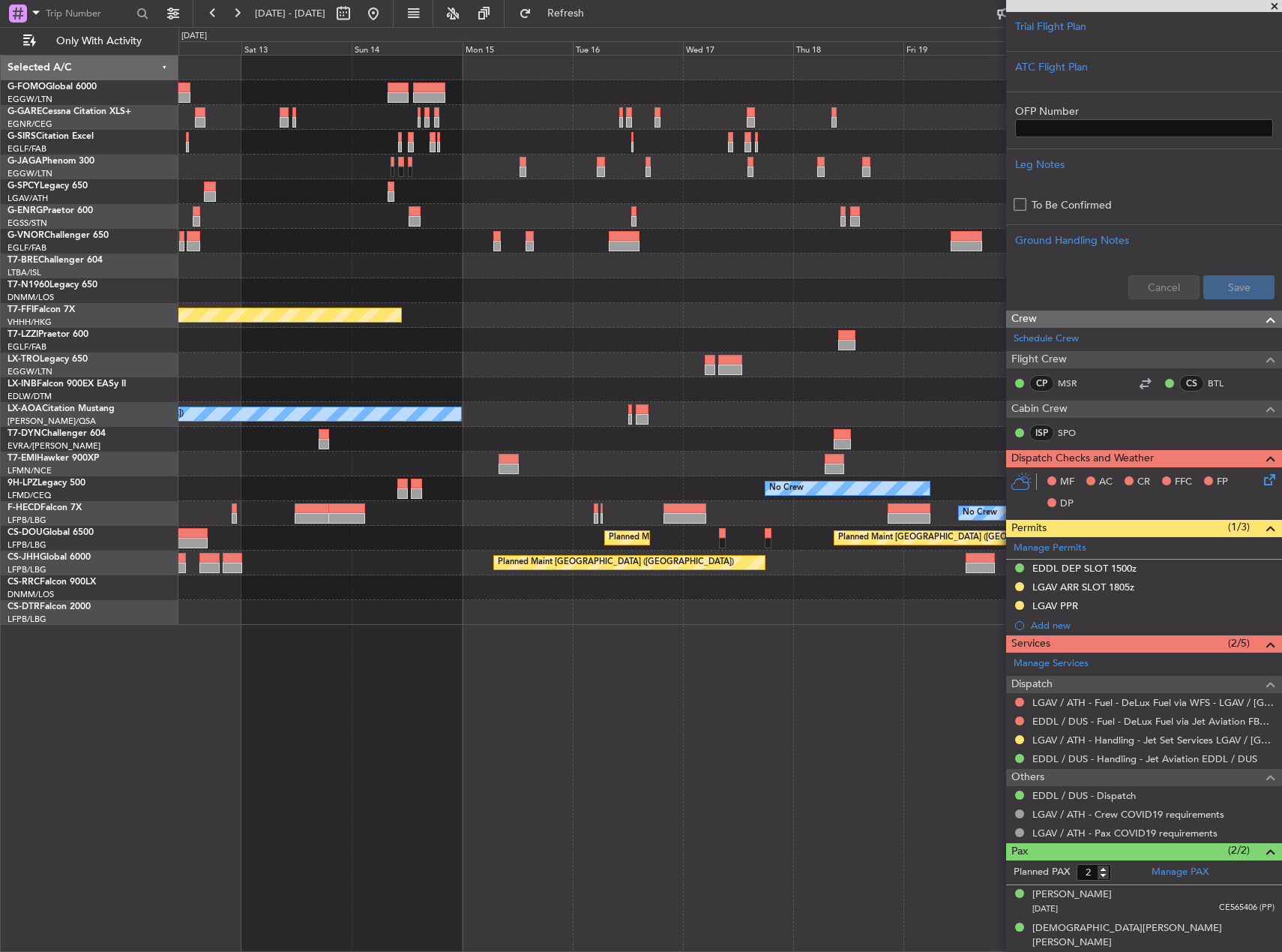
click at [333, 641] on div "Planned Maint [GEOGRAPHIC_DATA] ([GEOGRAPHIC_DATA]) Unplanned Maint [GEOGRAPHIC…" at bounding box center [730, 502] width 1104 height 897
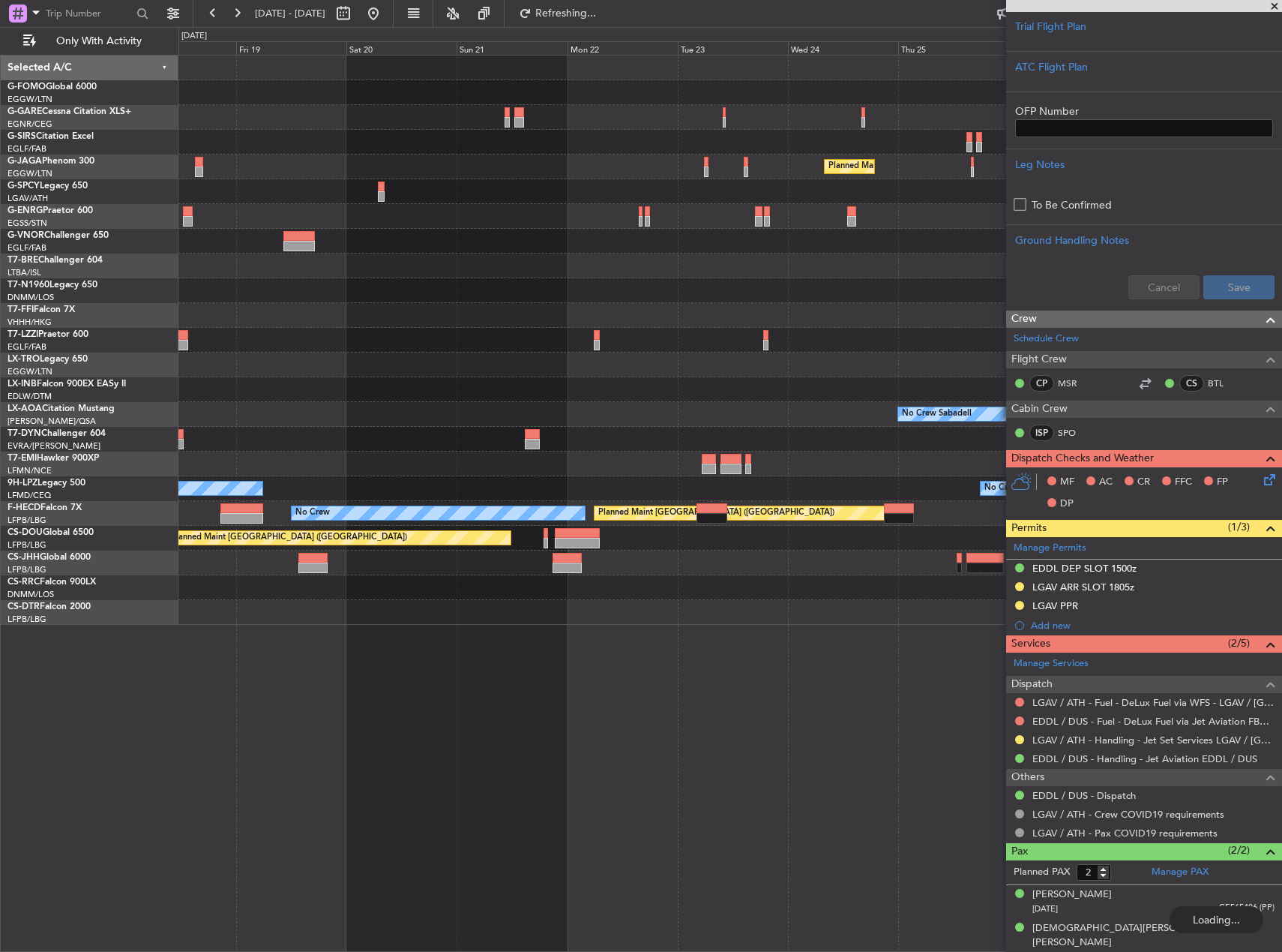
click at [401, 616] on div at bounding box center [730, 612] width 1103 height 25
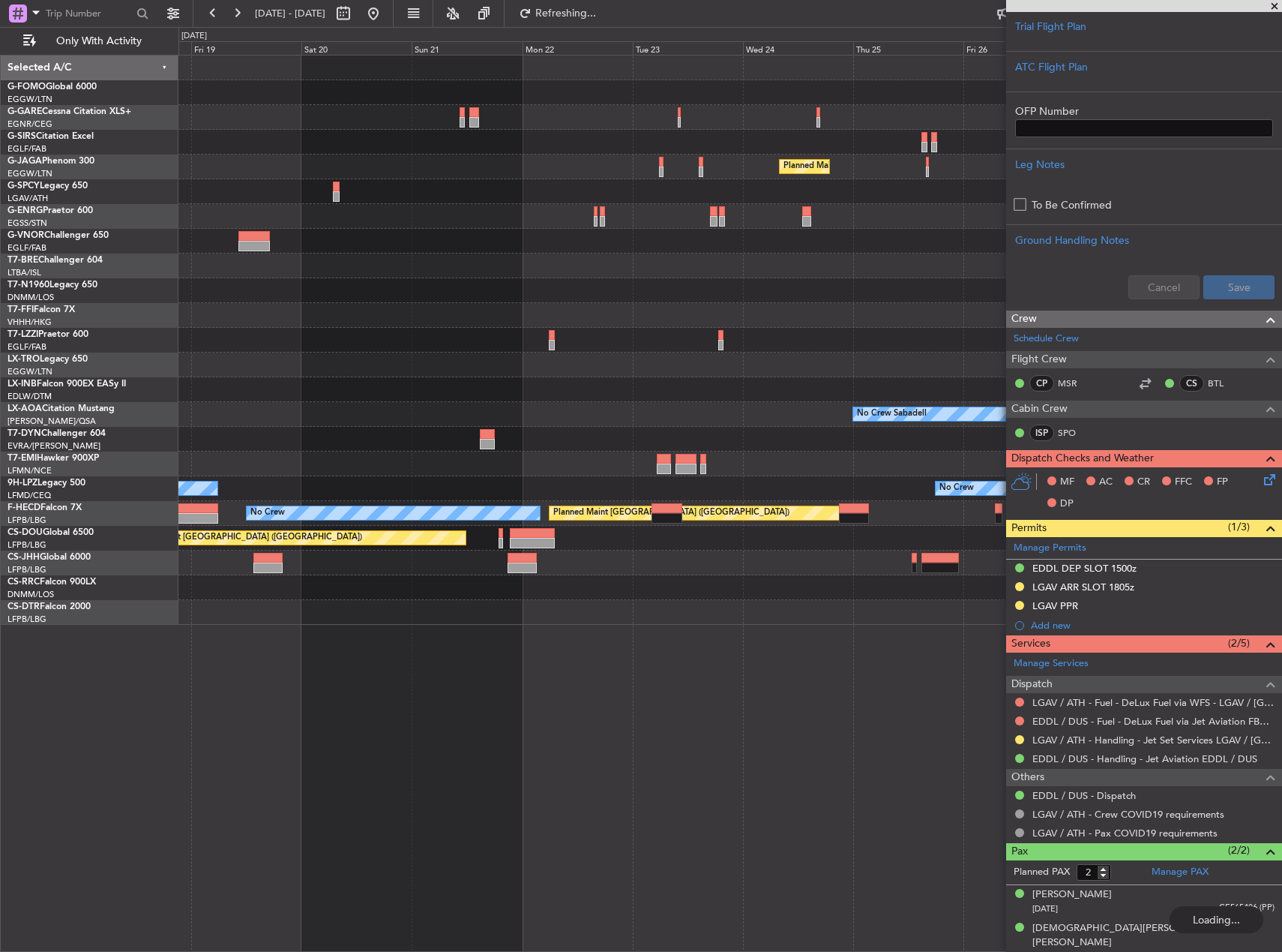
click at [209, 622] on div at bounding box center [730, 612] width 1103 height 25
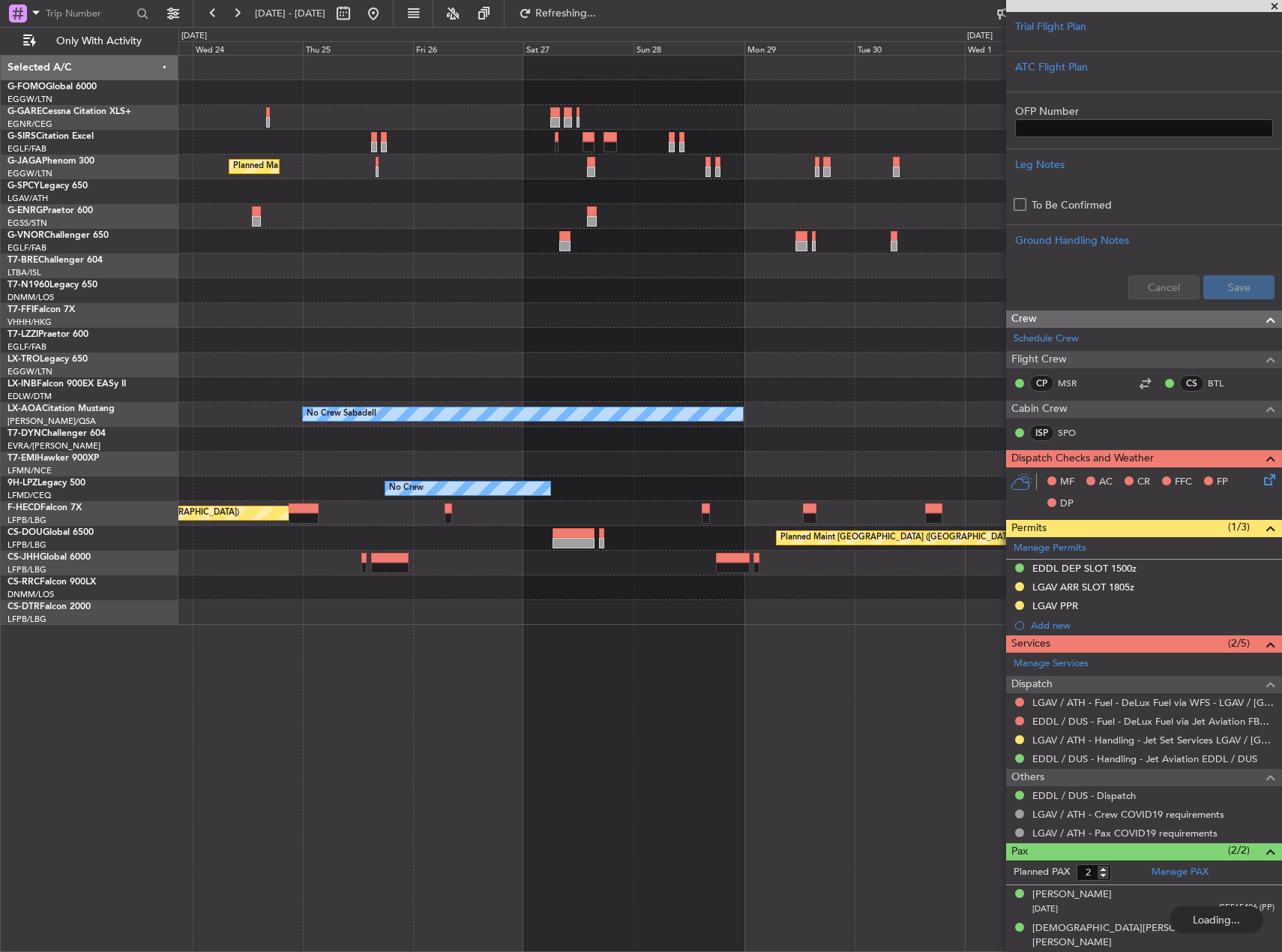
click at [421, 600] on div "Planned Maint [GEOGRAPHIC_DATA] ([GEOGRAPHIC_DATA]) No Crew Sabadell No Crew Sa…" at bounding box center [730, 340] width 1103 height 569
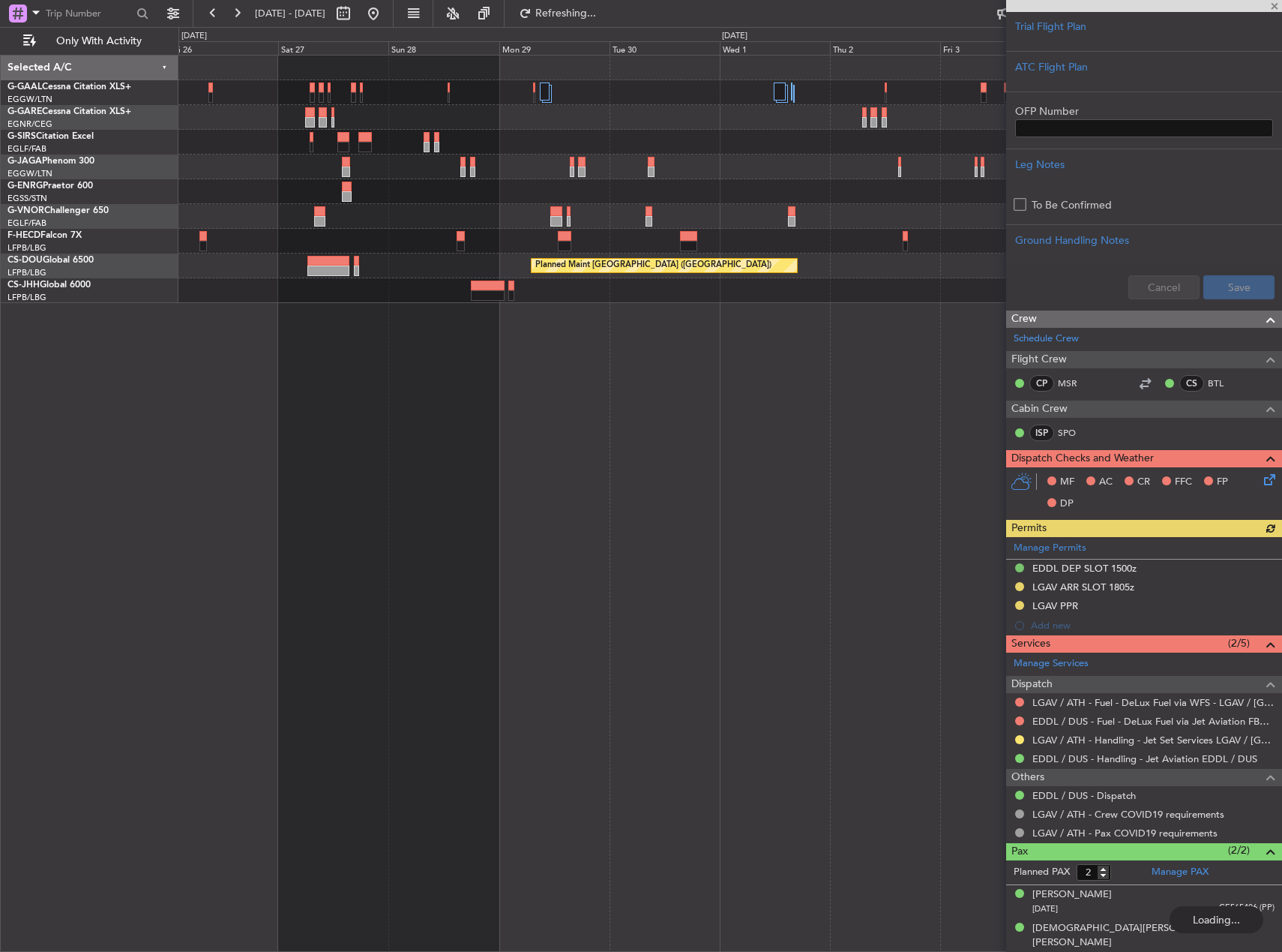
click at [247, 322] on div "Planned Maint [GEOGRAPHIC_DATA] ([GEOGRAPHIC_DATA]) Planned Maint [GEOGRAPHIC_D…" at bounding box center [730, 502] width 1104 height 897
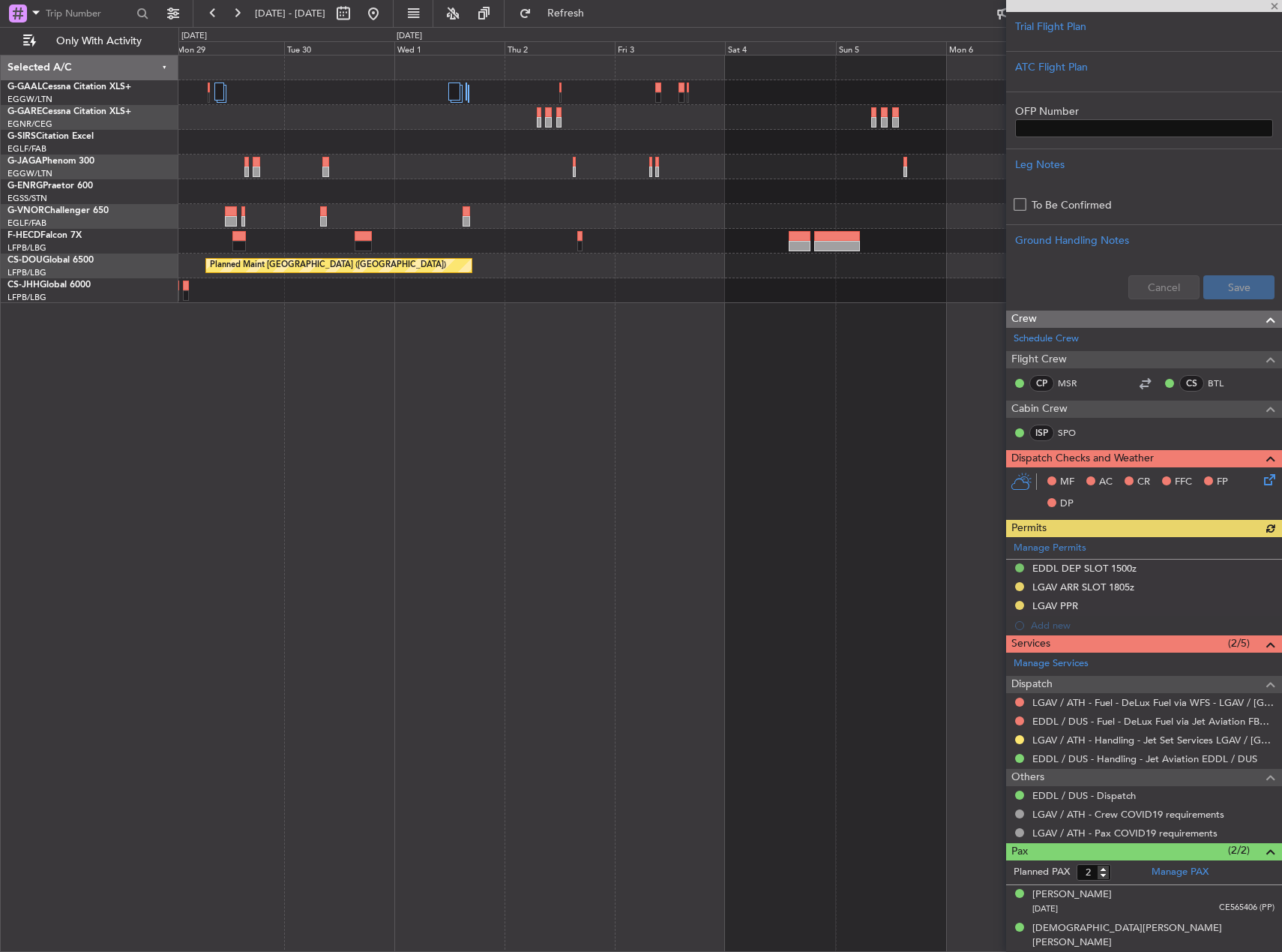
click at [362, 337] on div "Planned Maint [GEOGRAPHIC_DATA] ([GEOGRAPHIC_DATA])" at bounding box center [730, 502] width 1104 height 897
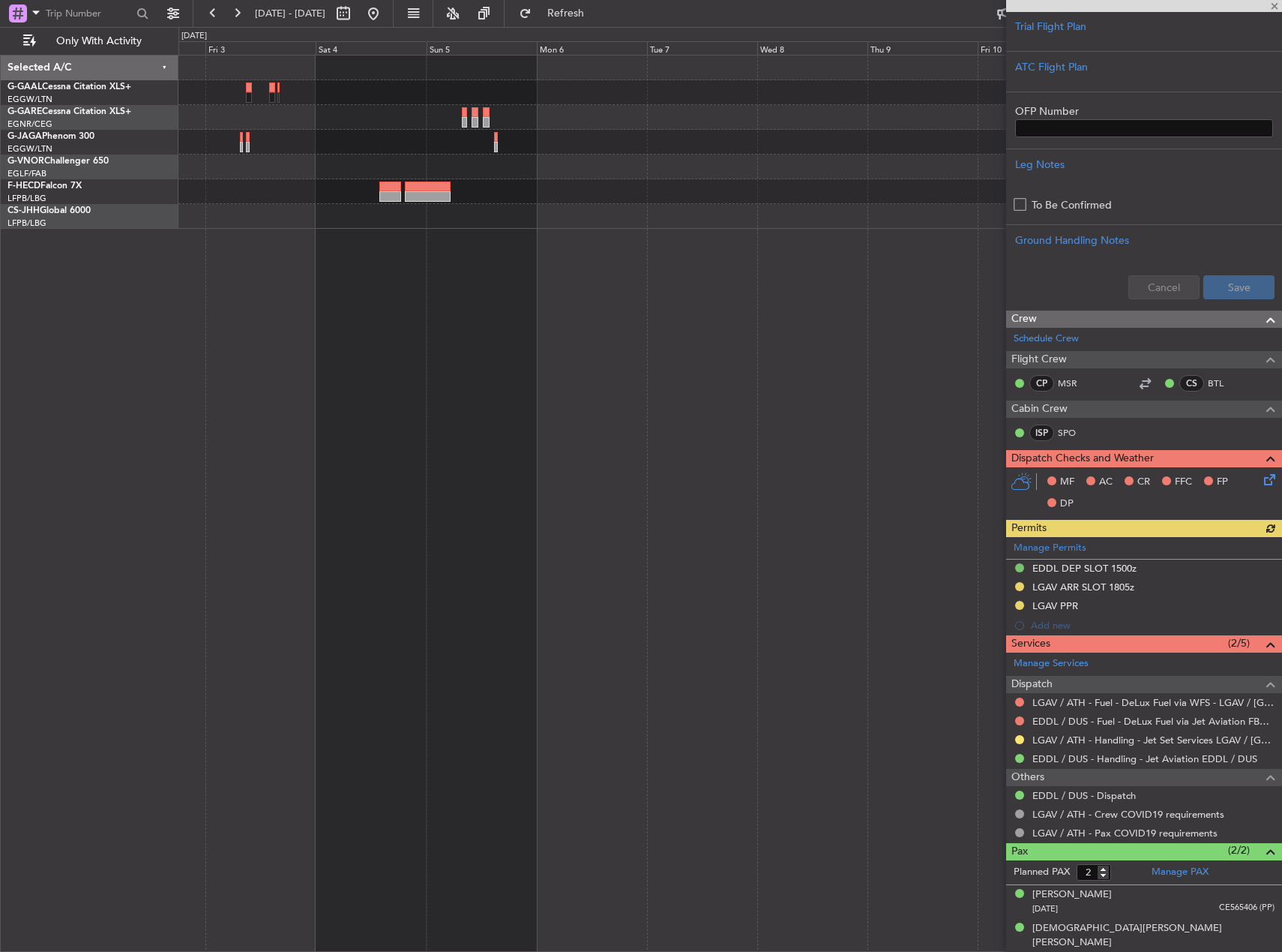
click at [320, 390] on div at bounding box center [730, 502] width 1104 height 897
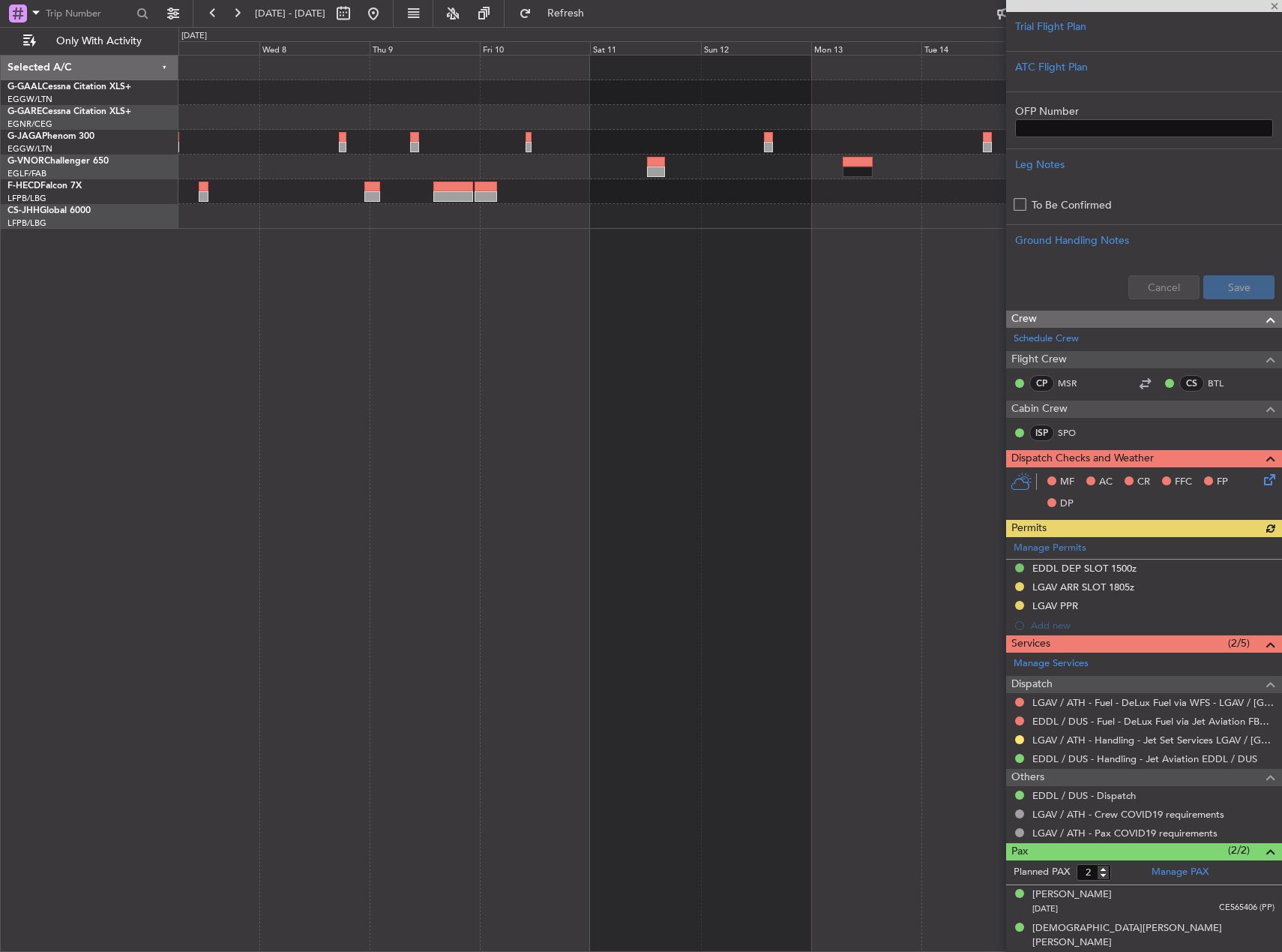
click at [285, 381] on div "Owner [GEOGRAPHIC_DATA] ([GEOGRAPHIC_DATA])" at bounding box center [730, 502] width 1104 height 897
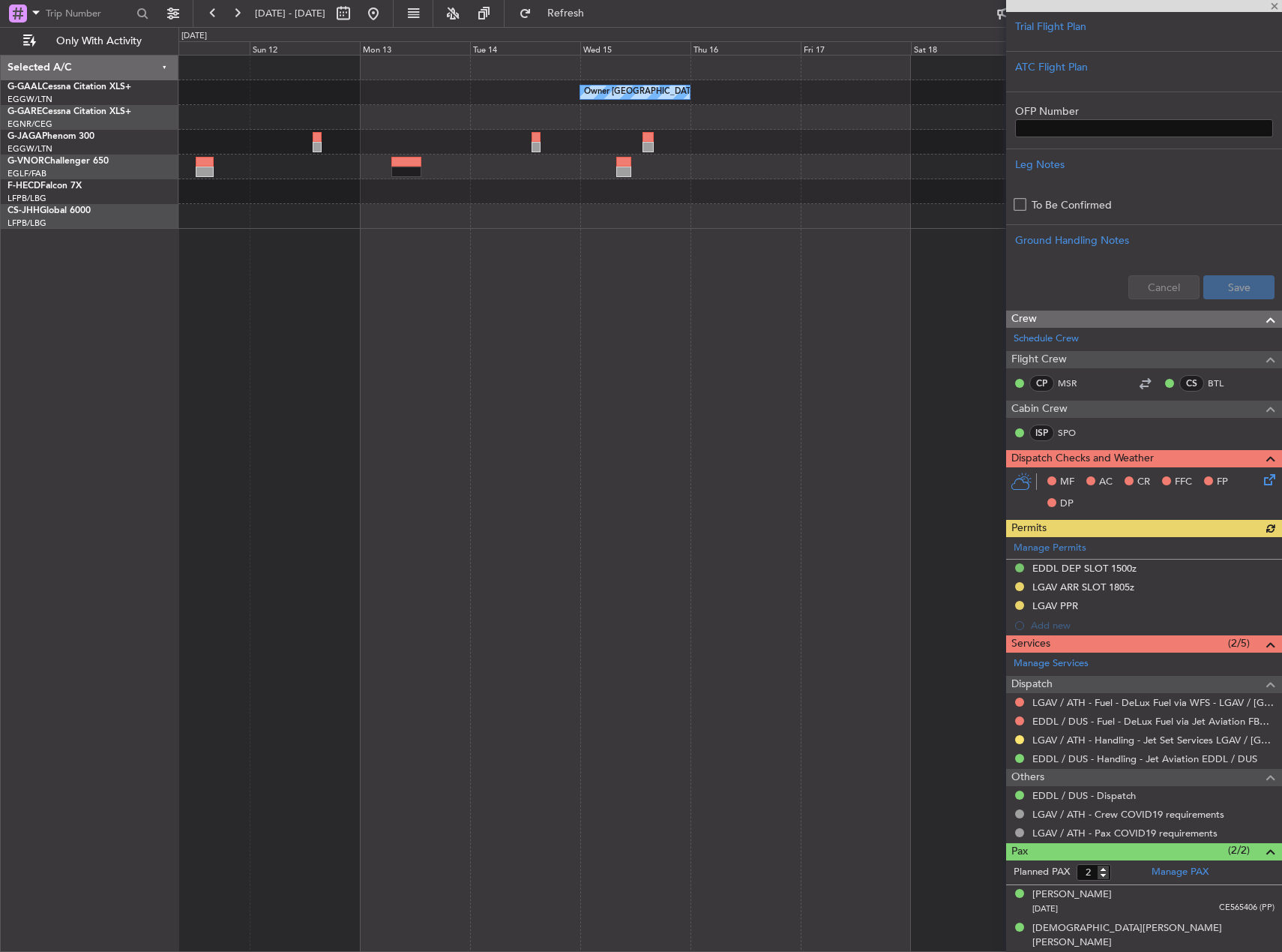
click at [182, 380] on div "Owner [GEOGRAPHIC_DATA] ([GEOGRAPHIC_DATA])" at bounding box center [730, 502] width 1104 height 897
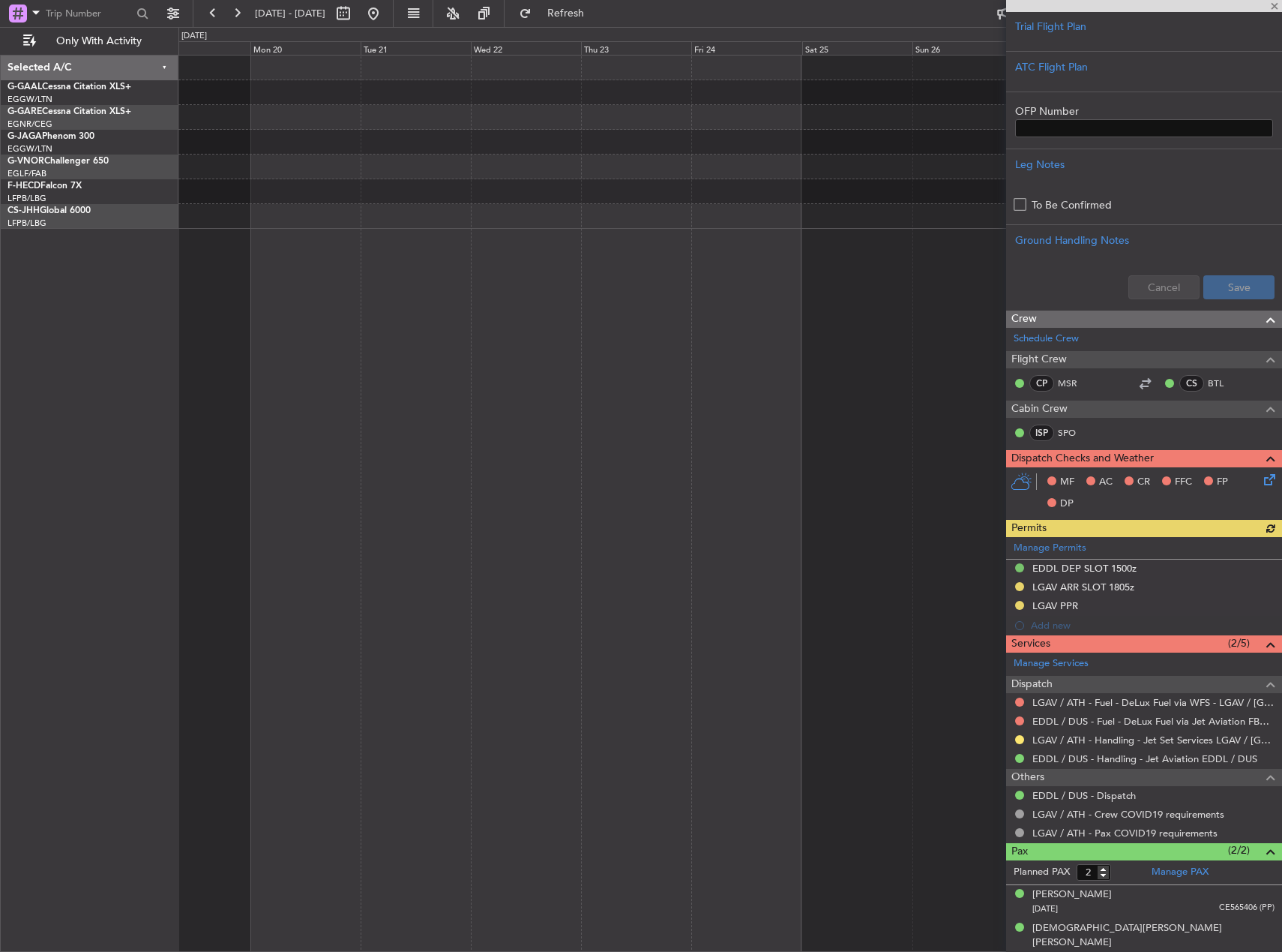
click at [216, 366] on div at bounding box center [730, 502] width 1104 height 897
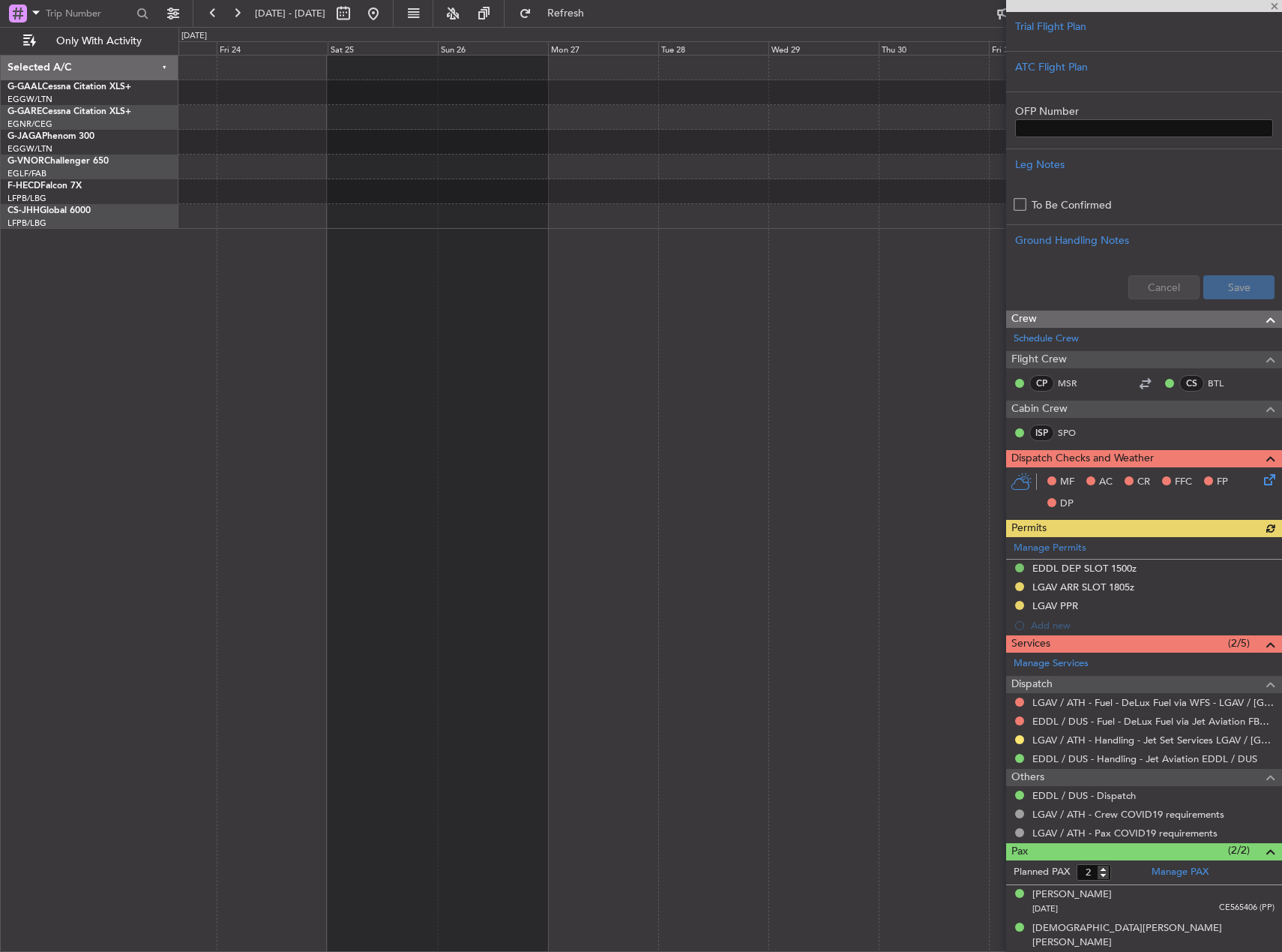
click at [289, 348] on div at bounding box center [730, 502] width 1104 height 897
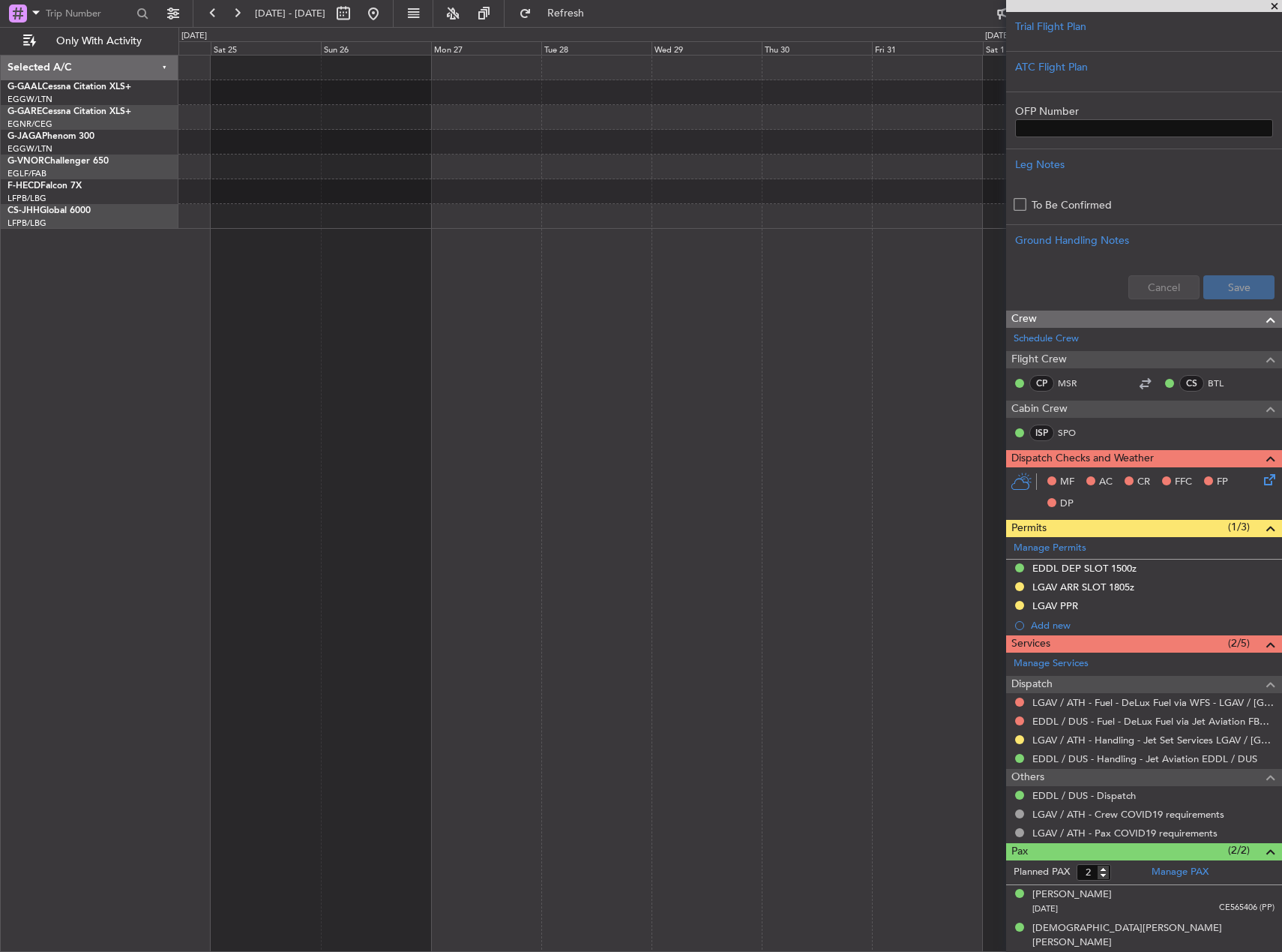
click at [388, 320] on div at bounding box center [730, 502] width 1104 height 897
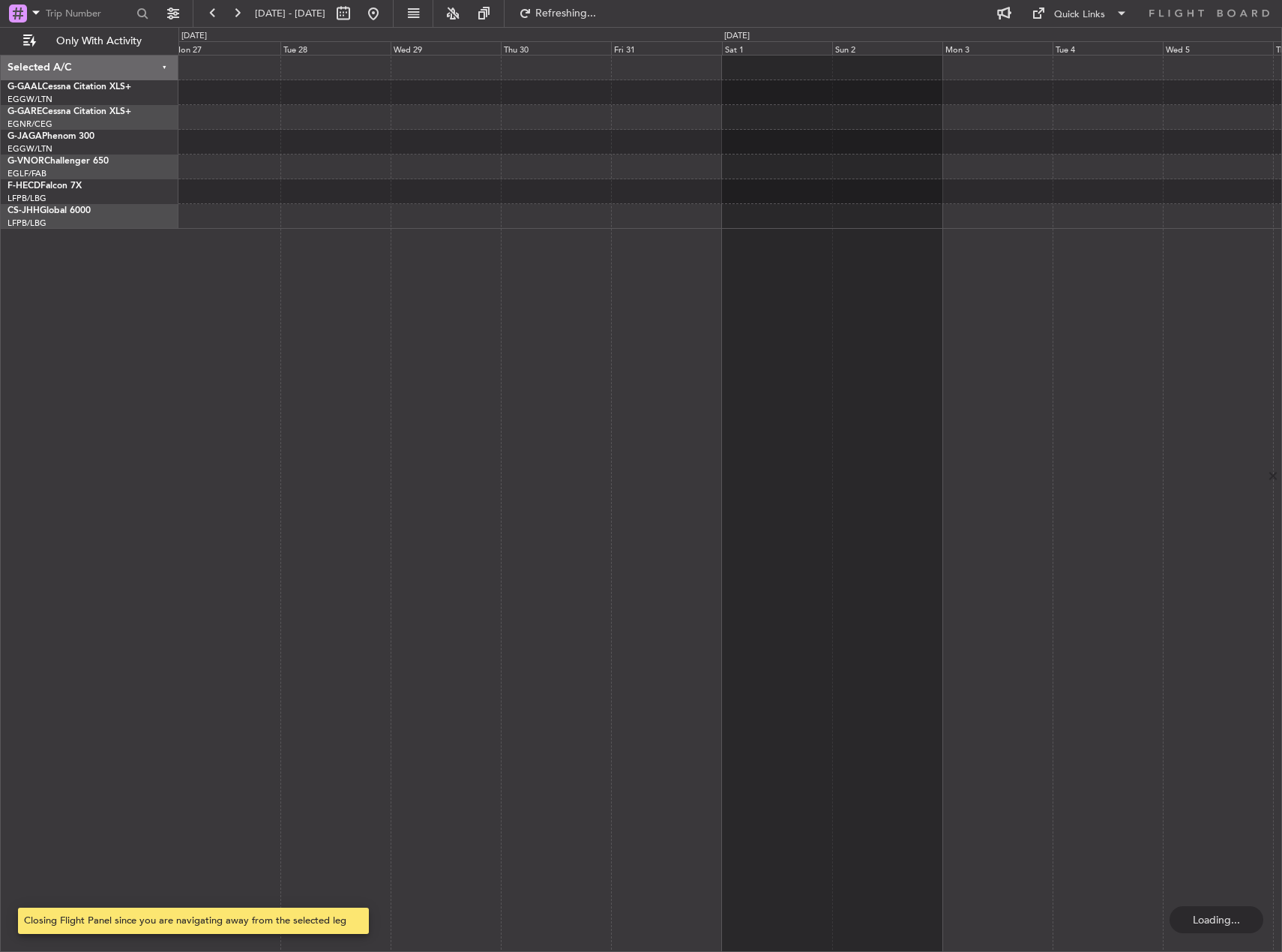
scroll to position [0, 0]
click at [287, 328] on div at bounding box center [730, 502] width 1104 height 897
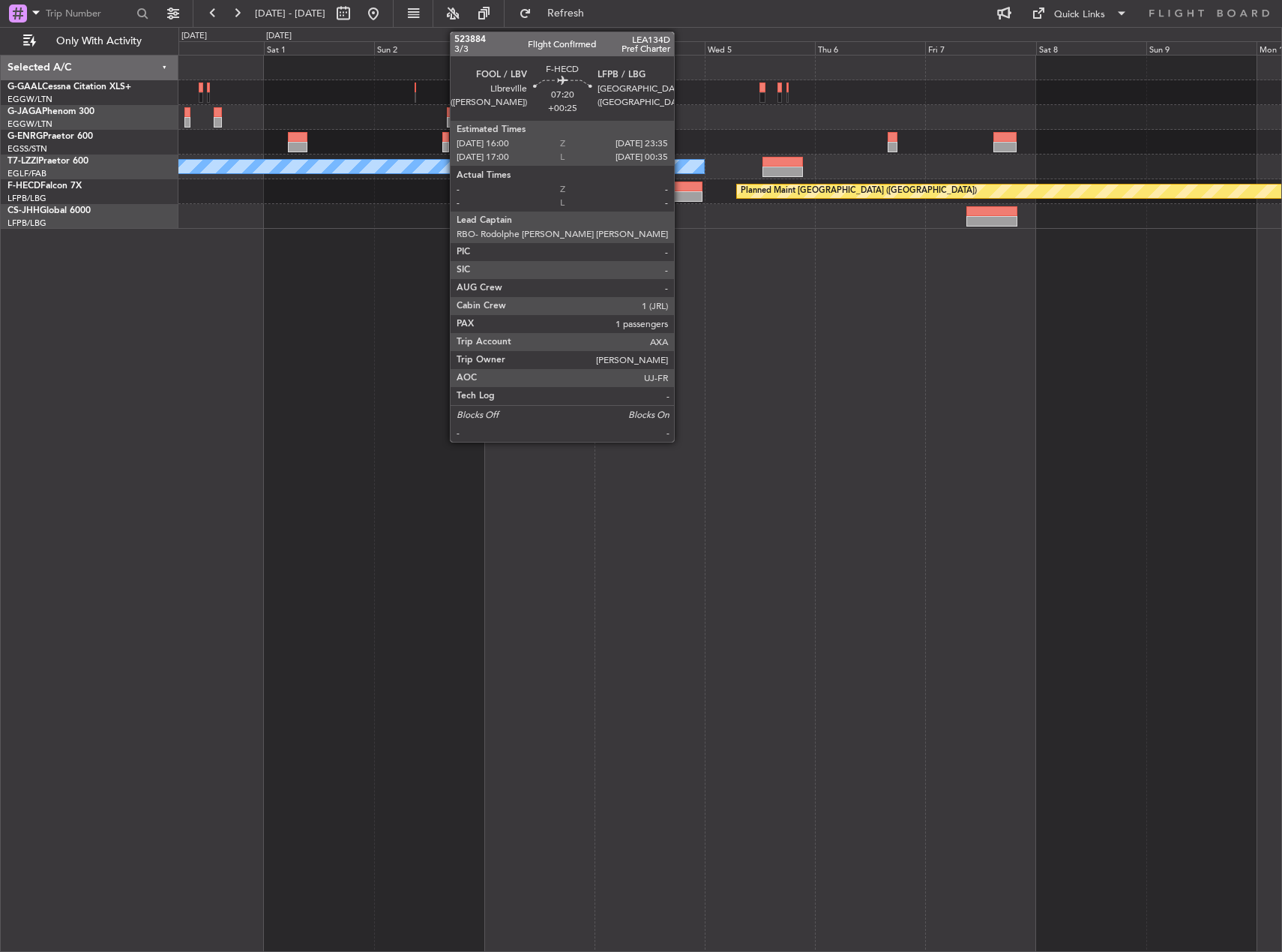
click at [681, 195] on div at bounding box center [685, 196] width 36 height 11
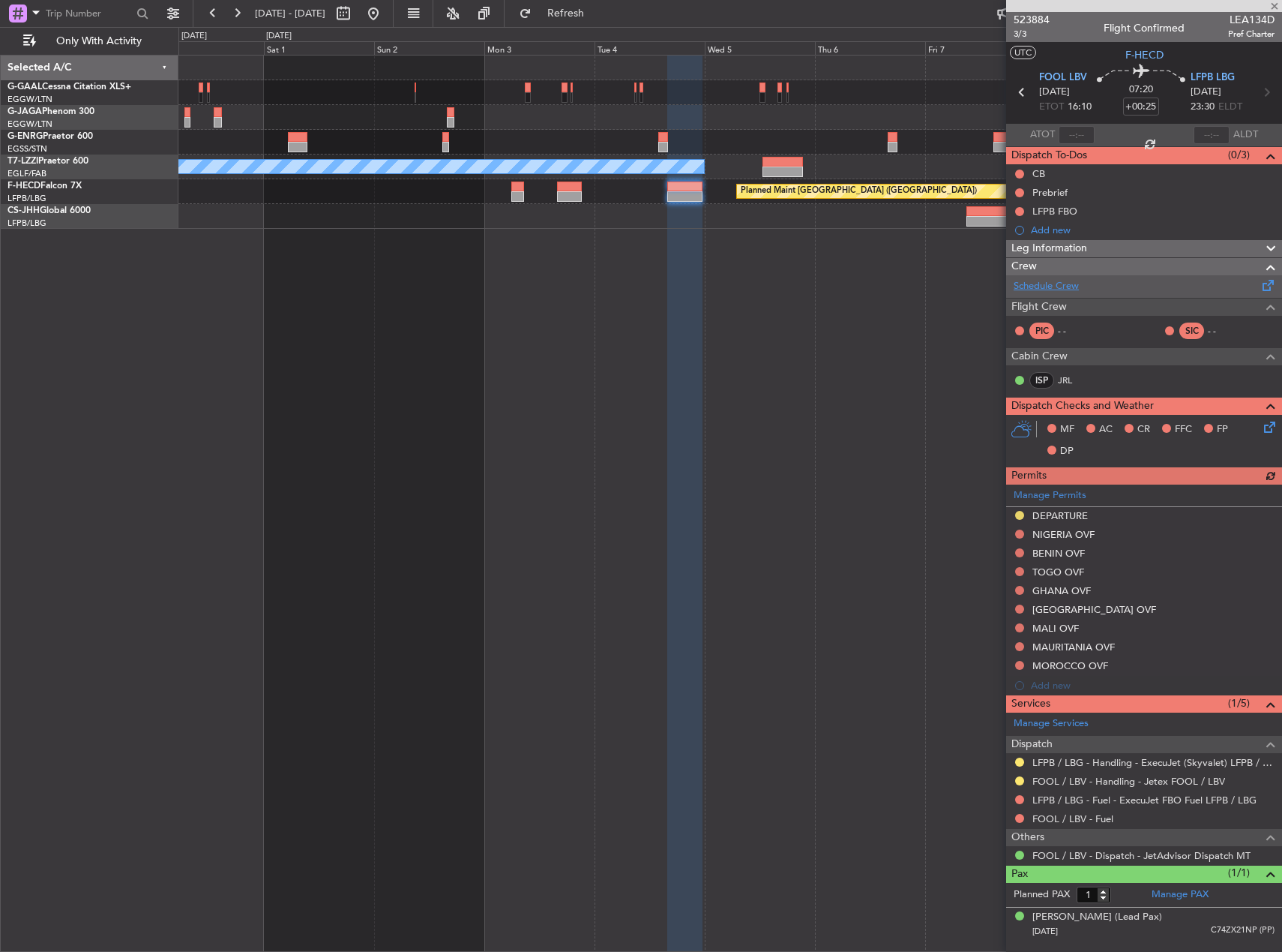
click at [1044, 287] on link "Schedule Crew" at bounding box center [1047, 286] width 65 height 15
click at [385, 12] on button at bounding box center [374, 14] width 24 height 24
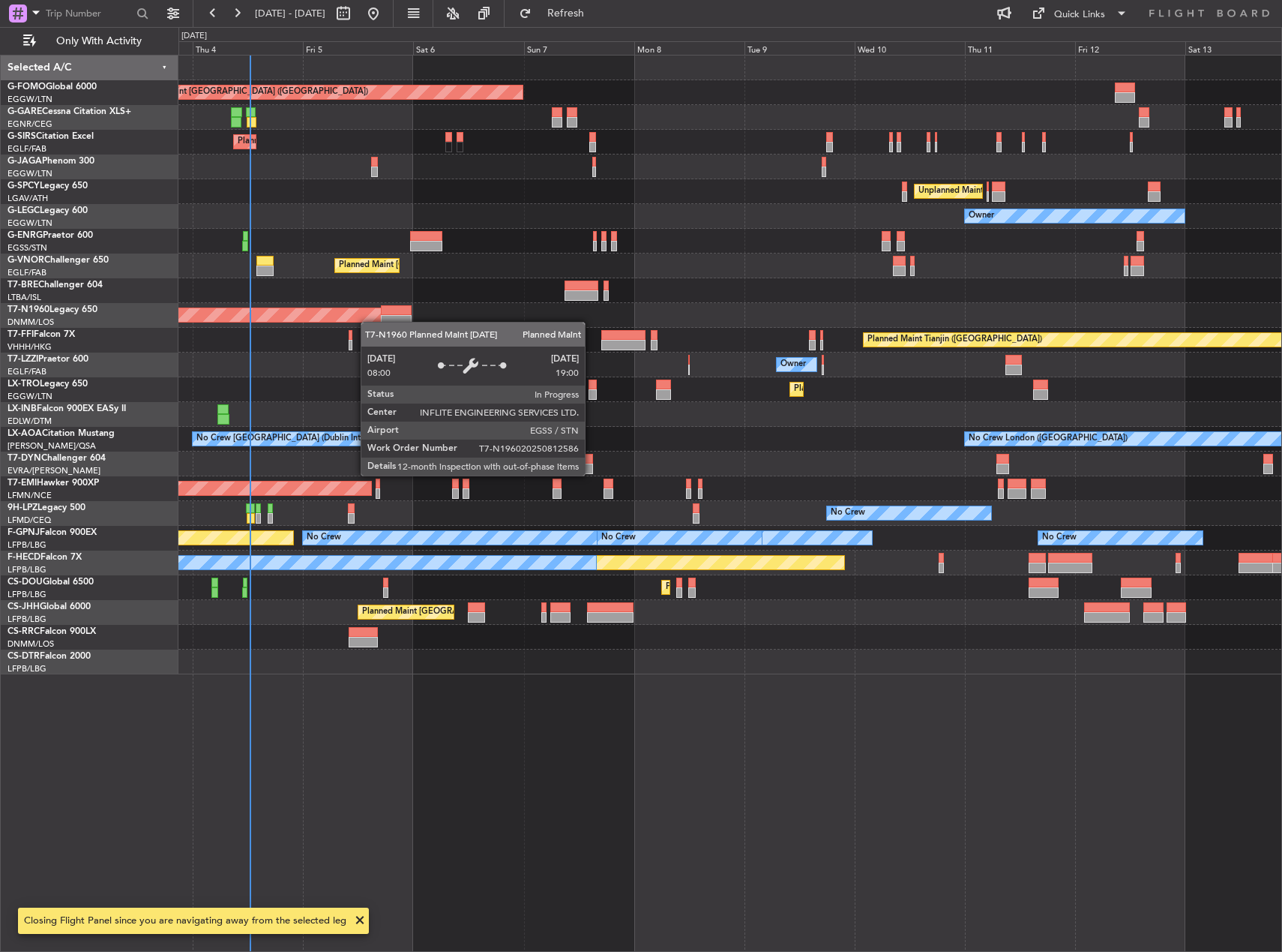
click at [365, 321] on div "Planned Maint [GEOGRAPHIC_DATA] ([GEOGRAPHIC_DATA]) Unplanned Maint [PERSON_NAM…" at bounding box center [730, 502] width 1104 height 897
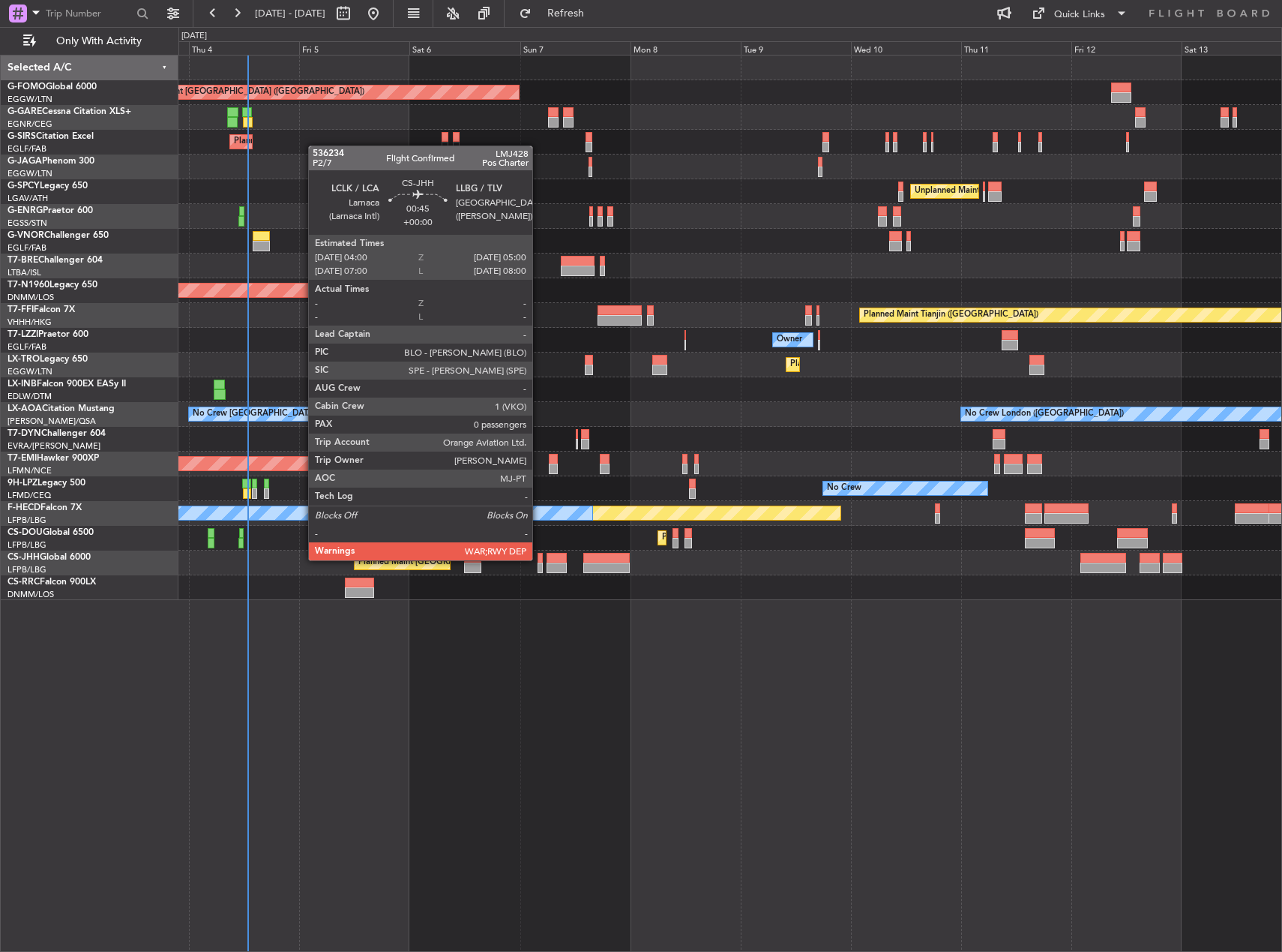
click at [539, 559] on div at bounding box center [540, 558] width 5 height 11
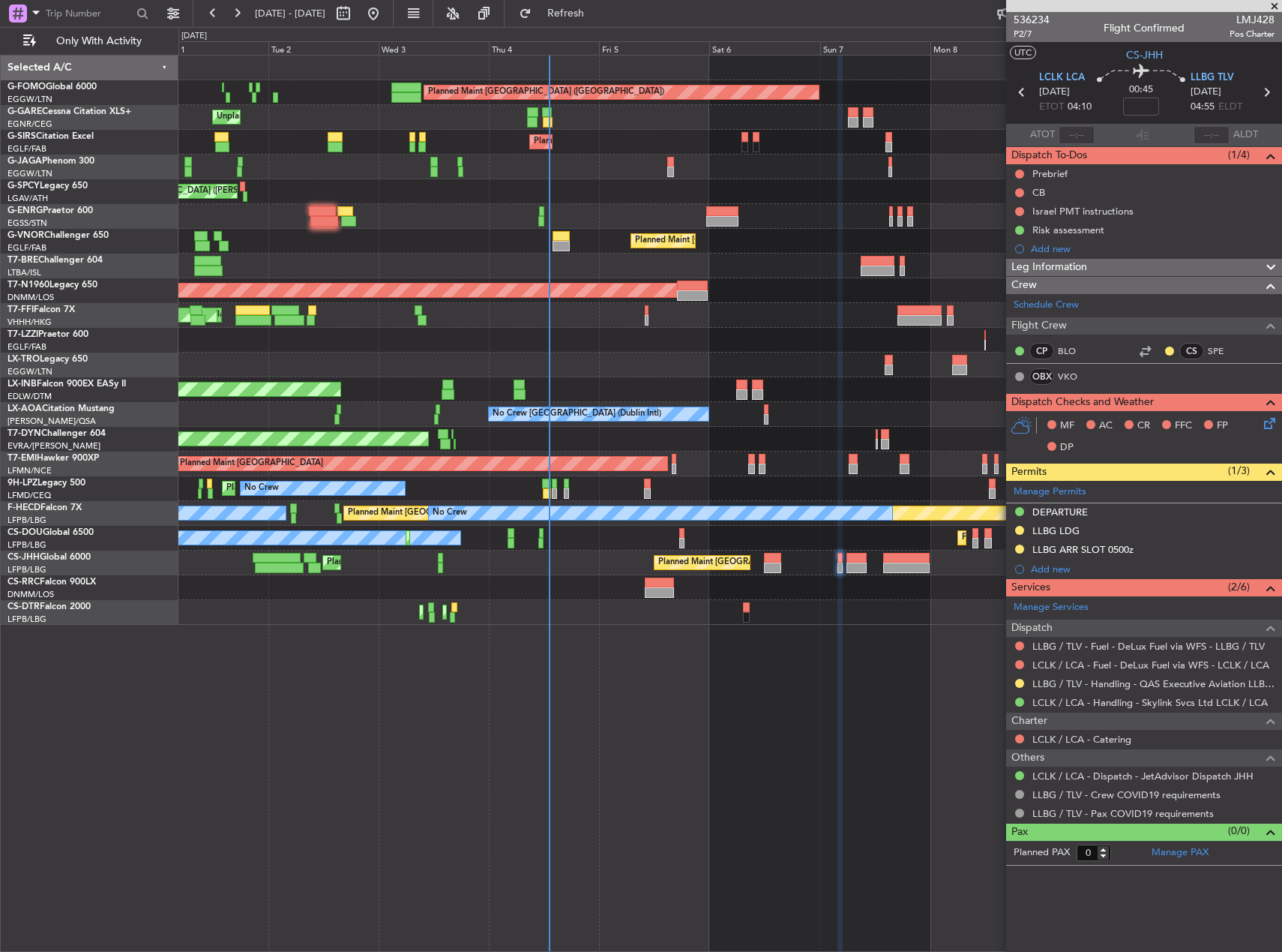
click at [872, 702] on div "Planned Maint [GEOGRAPHIC_DATA] ([GEOGRAPHIC_DATA]) Unplanned Maint [PERSON_NAM…" at bounding box center [730, 502] width 1104 height 897
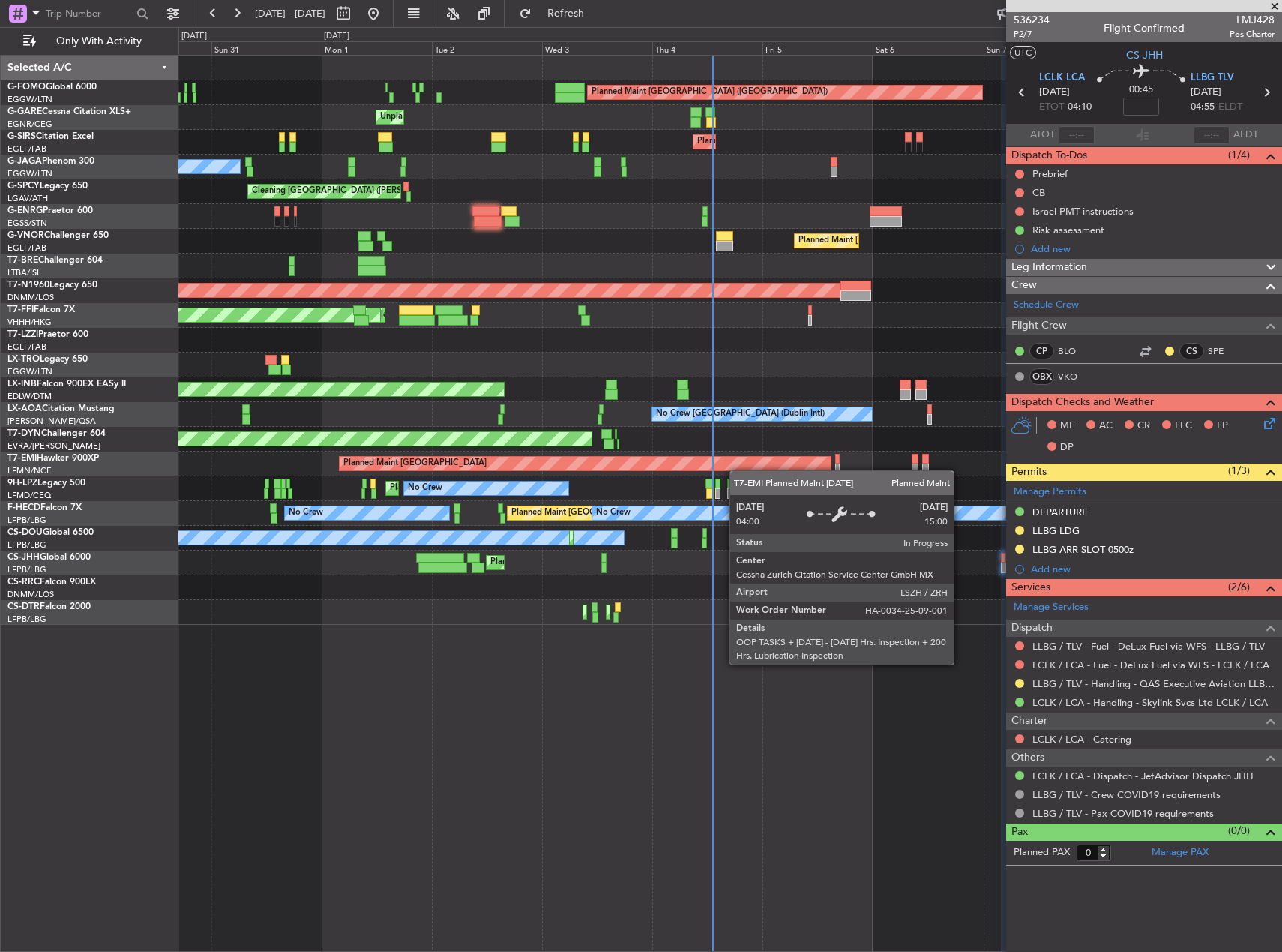
click at [761, 471] on div "Planned Maint [GEOGRAPHIC_DATA] ([GEOGRAPHIC_DATA]) Unplanned Maint [PERSON_NAM…" at bounding box center [730, 340] width 1103 height 569
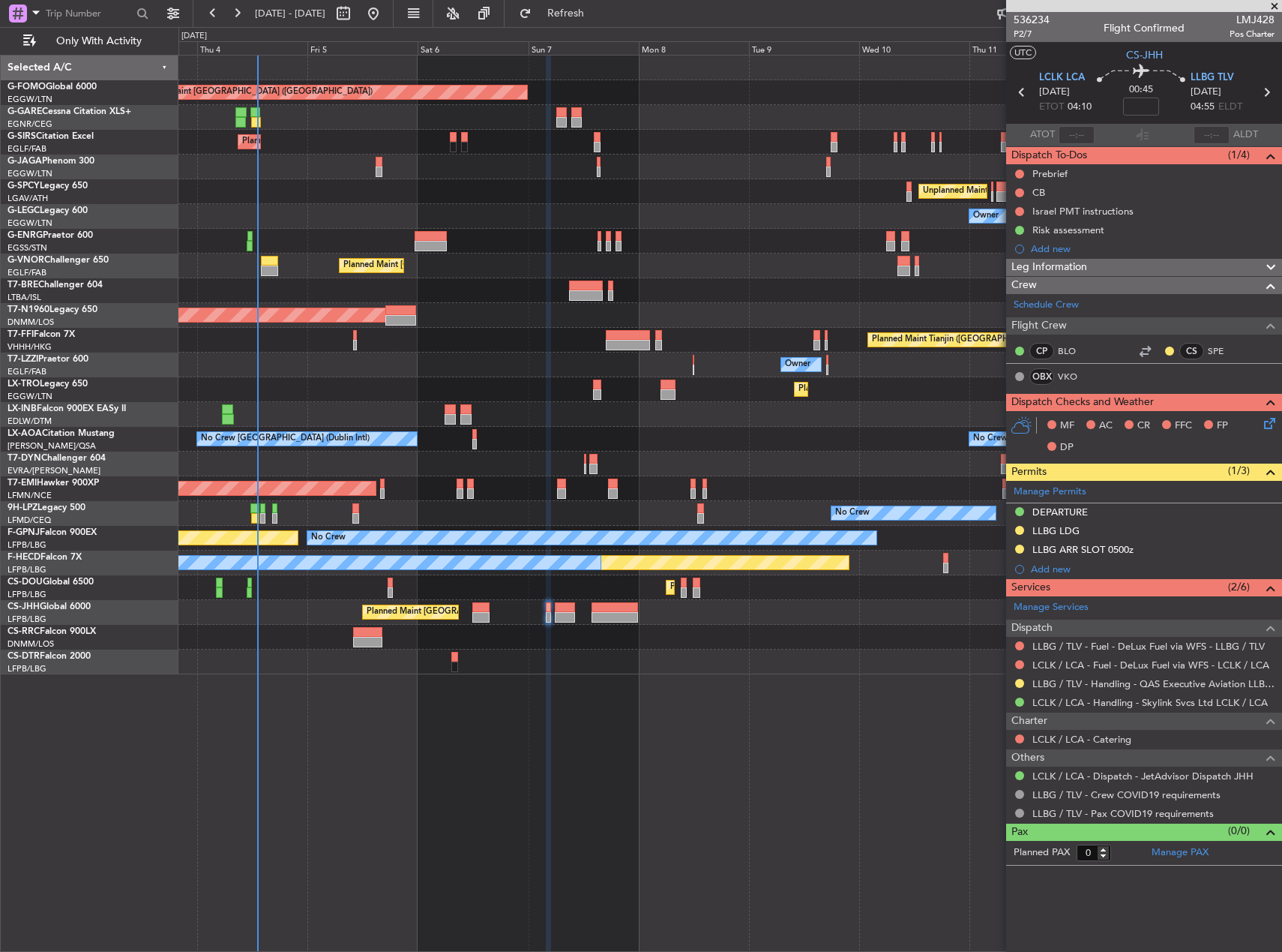
click at [471, 683] on div "Planned Maint [GEOGRAPHIC_DATA] ([GEOGRAPHIC_DATA]) Unplanned Maint [PERSON_NAM…" at bounding box center [730, 502] width 1104 height 897
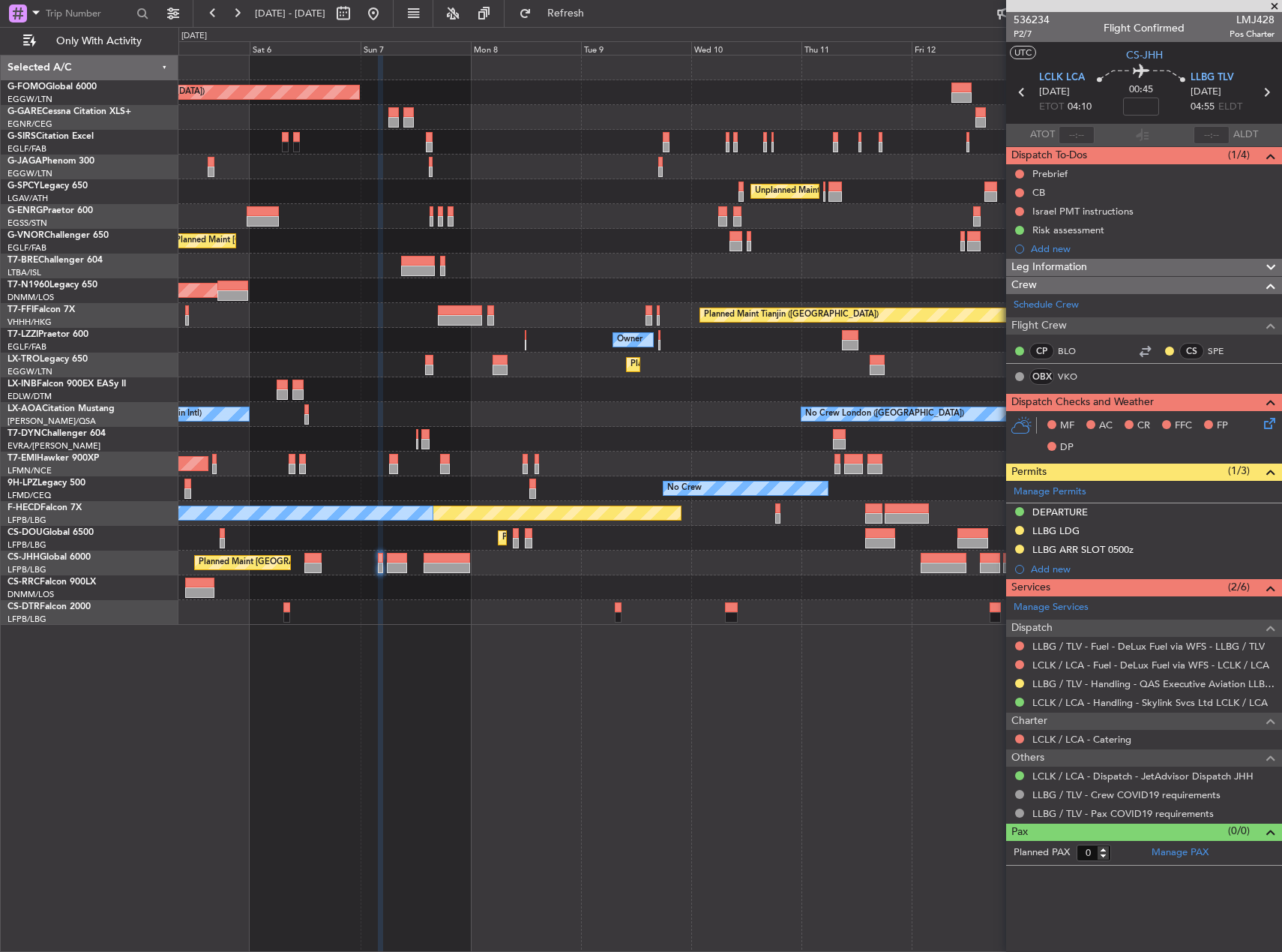
click at [345, 663] on div "Planned Maint [GEOGRAPHIC_DATA] ([GEOGRAPHIC_DATA]) Planned Maint [GEOGRAPHIC_D…" at bounding box center [730, 502] width 1104 height 897
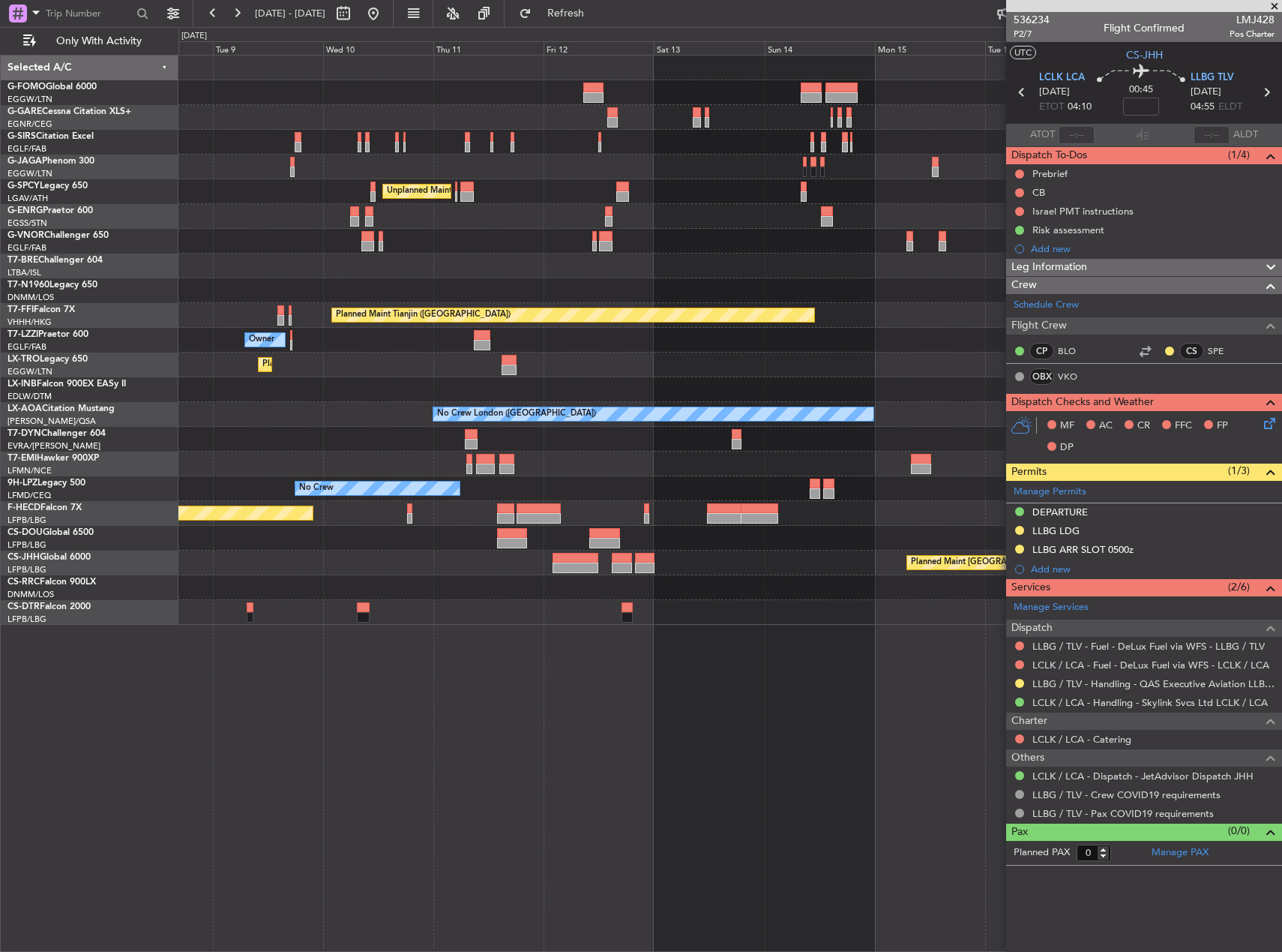
click at [311, 591] on div at bounding box center [730, 587] width 1103 height 25
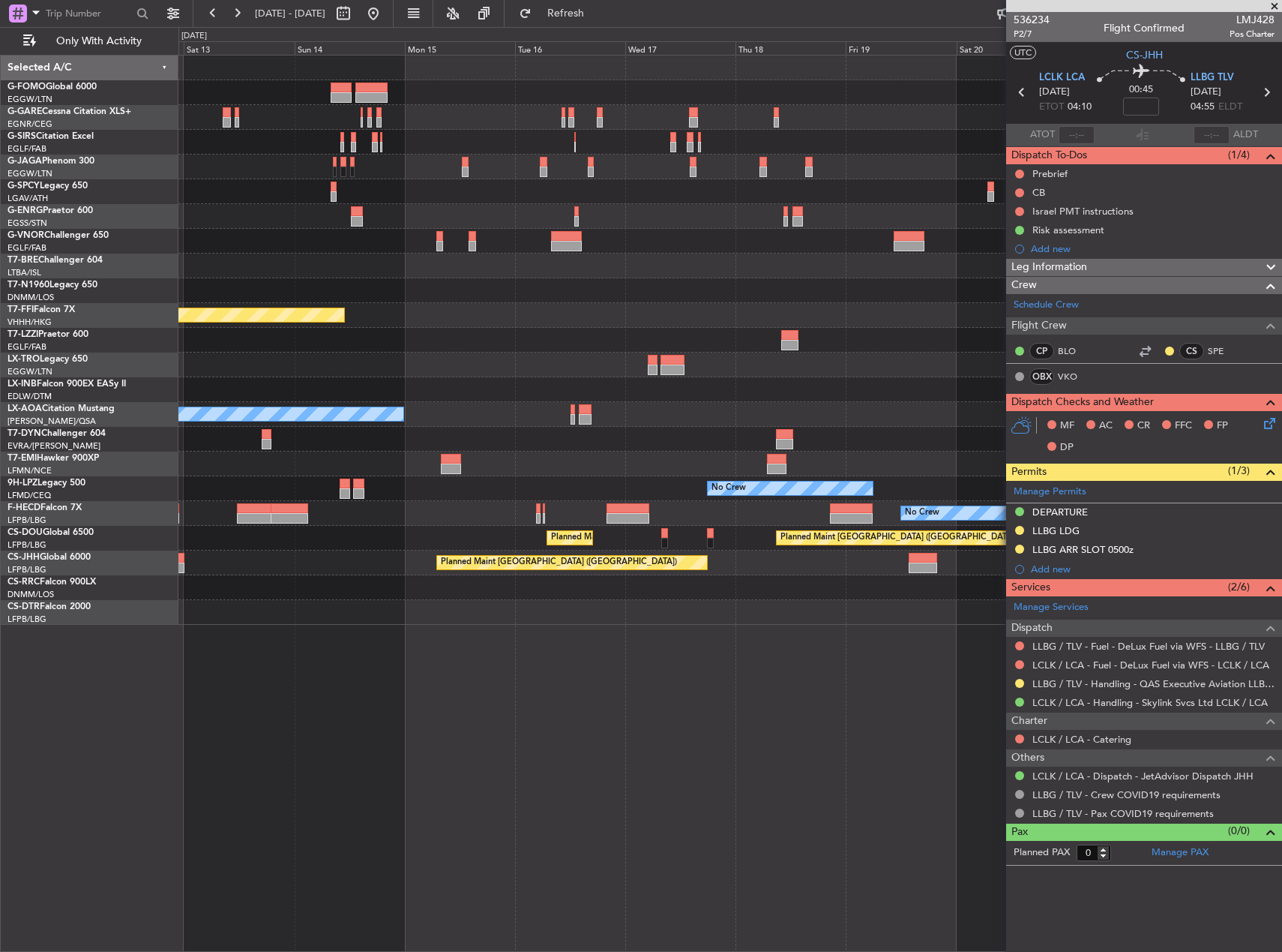
click at [390, 573] on div "Unplanned Maint [GEOGRAPHIC_DATA] ([PERSON_NAME] Intl) Planned Maint Tianjin ([…" at bounding box center [730, 340] width 1103 height 569
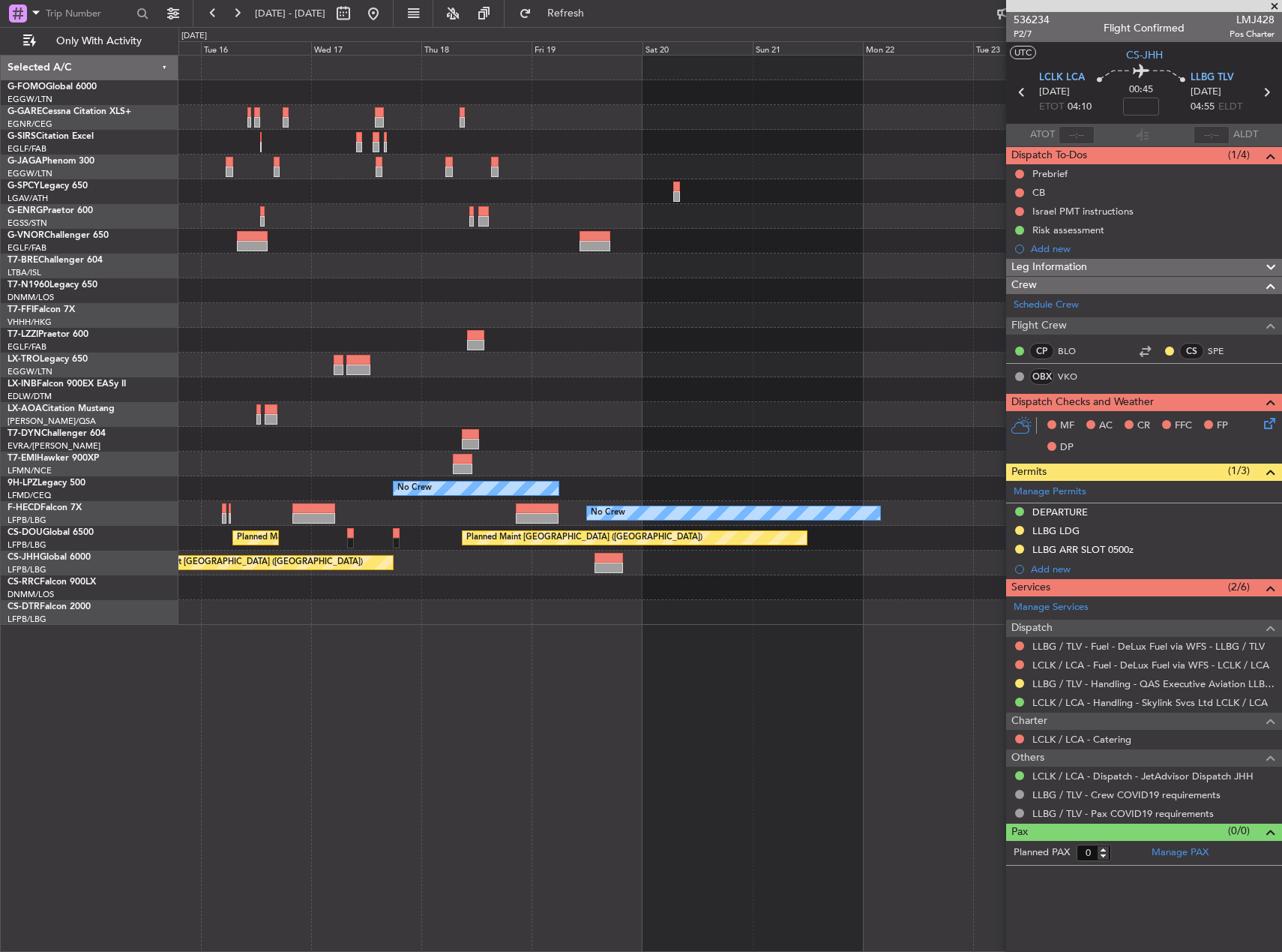
click at [330, 539] on div "Planned Maint Tianjin ([GEOGRAPHIC_DATA]) No Crew Sabadell No Crew [GEOGRAPHIC_…" at bounding box center [730, 340] width 1103 height 569
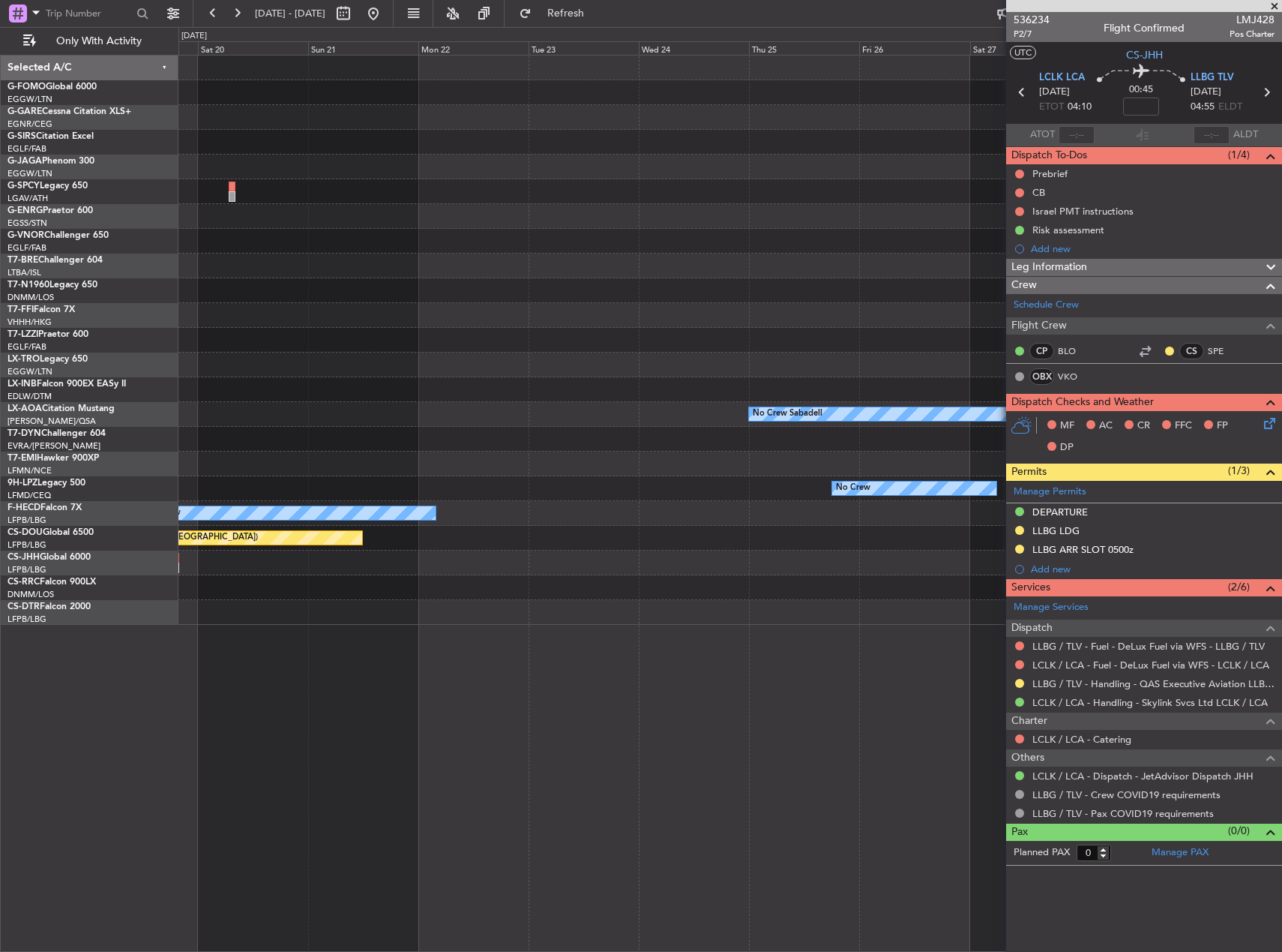
click at [367, 541] on div "No Crew Sabadell No Crew No Crew No Crew Planned Maint [GEOGRAPHIC_DATA] ([GEOG…" at bounding box center [730, 340] width 1103 height 569
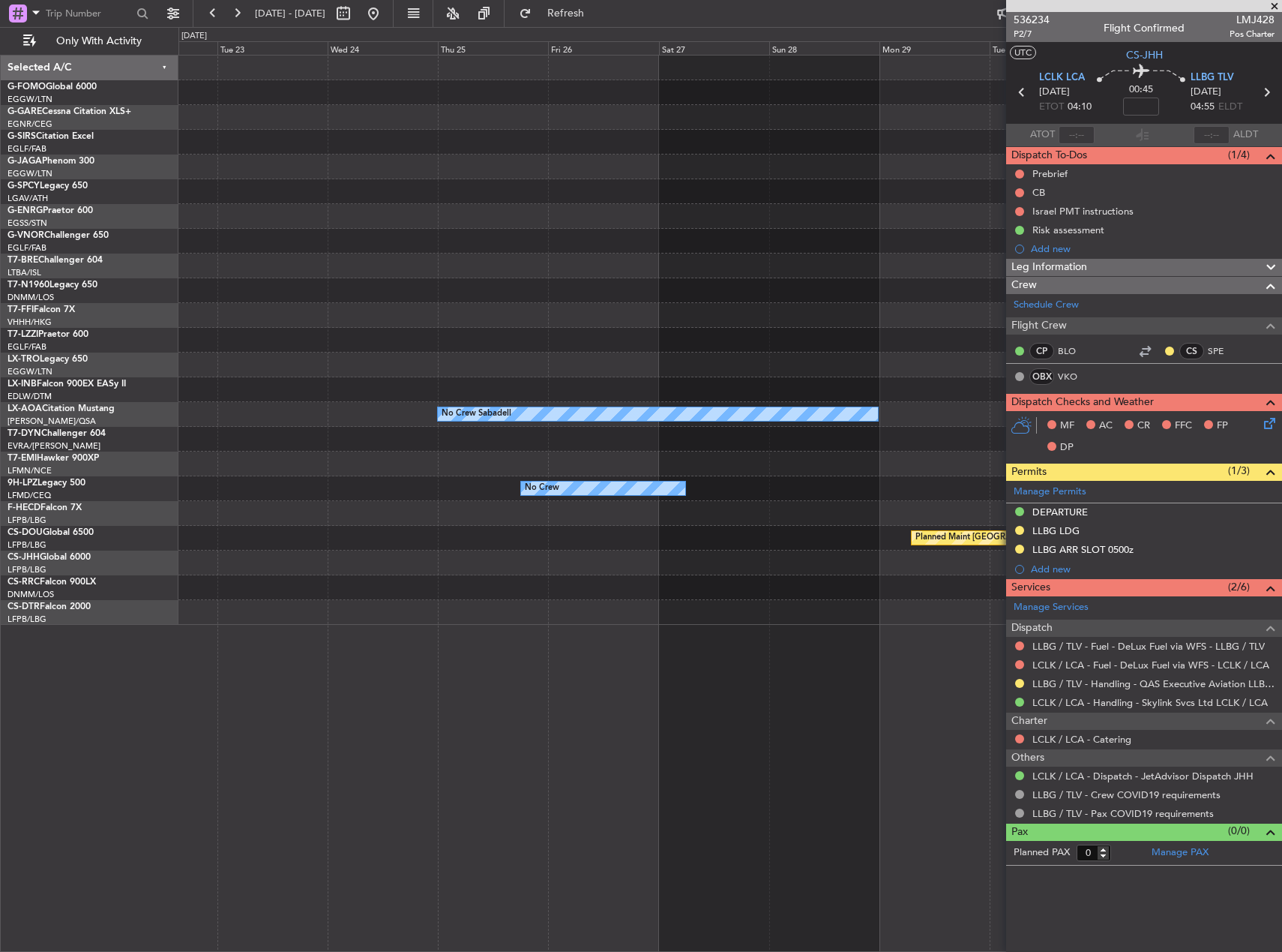
click at [265, 536] on div "No Crew Sabadell No Crew No Crew Planned Maint [GEOGRAPHIC_DATA] ([GEOGRAPHIC_D…" at bounding box center [730, 340] width 1103 height 569
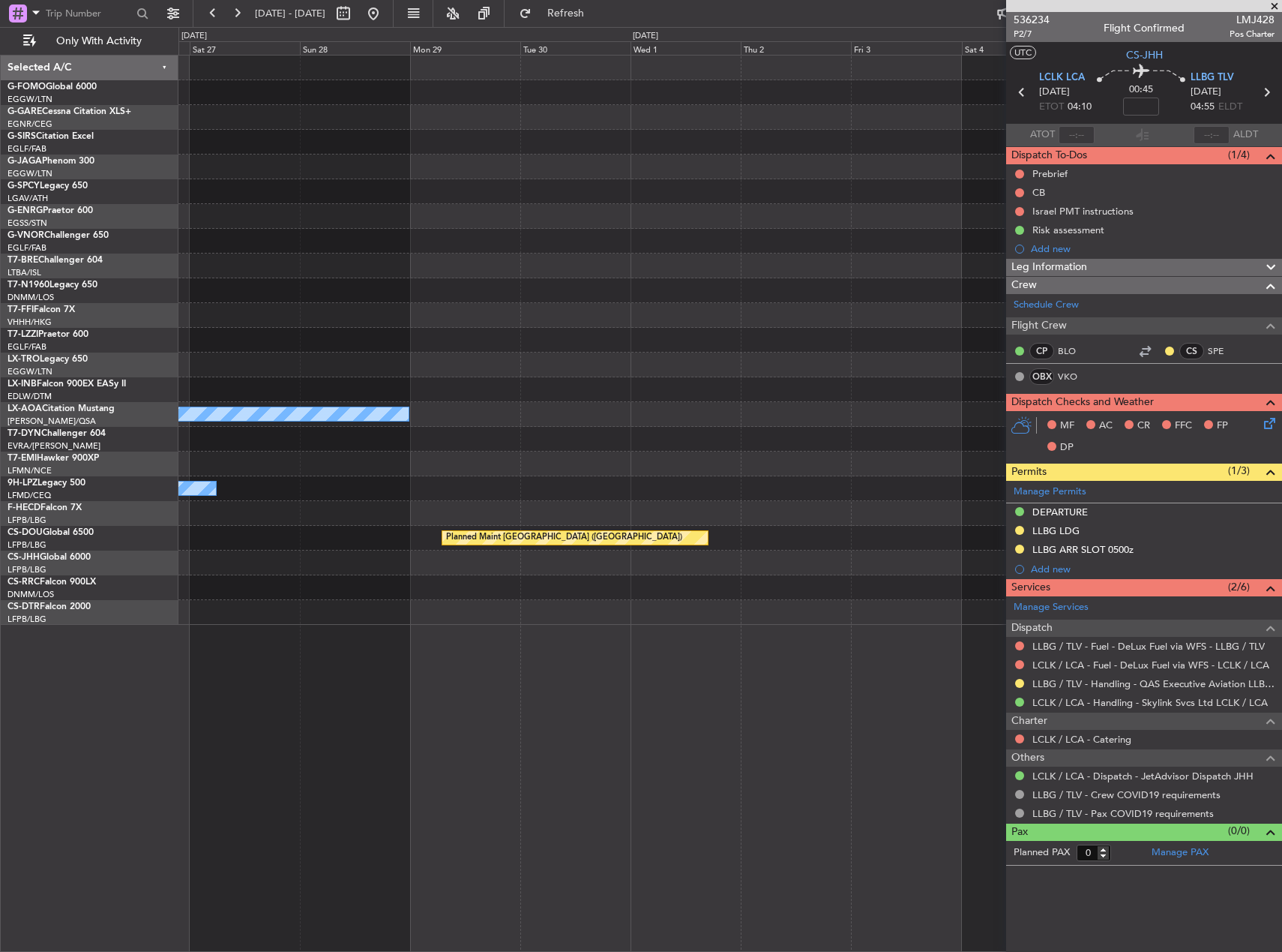
click at [309, 486] on div "No Crew" at bounding box center [730, 488] width 1103 height 25
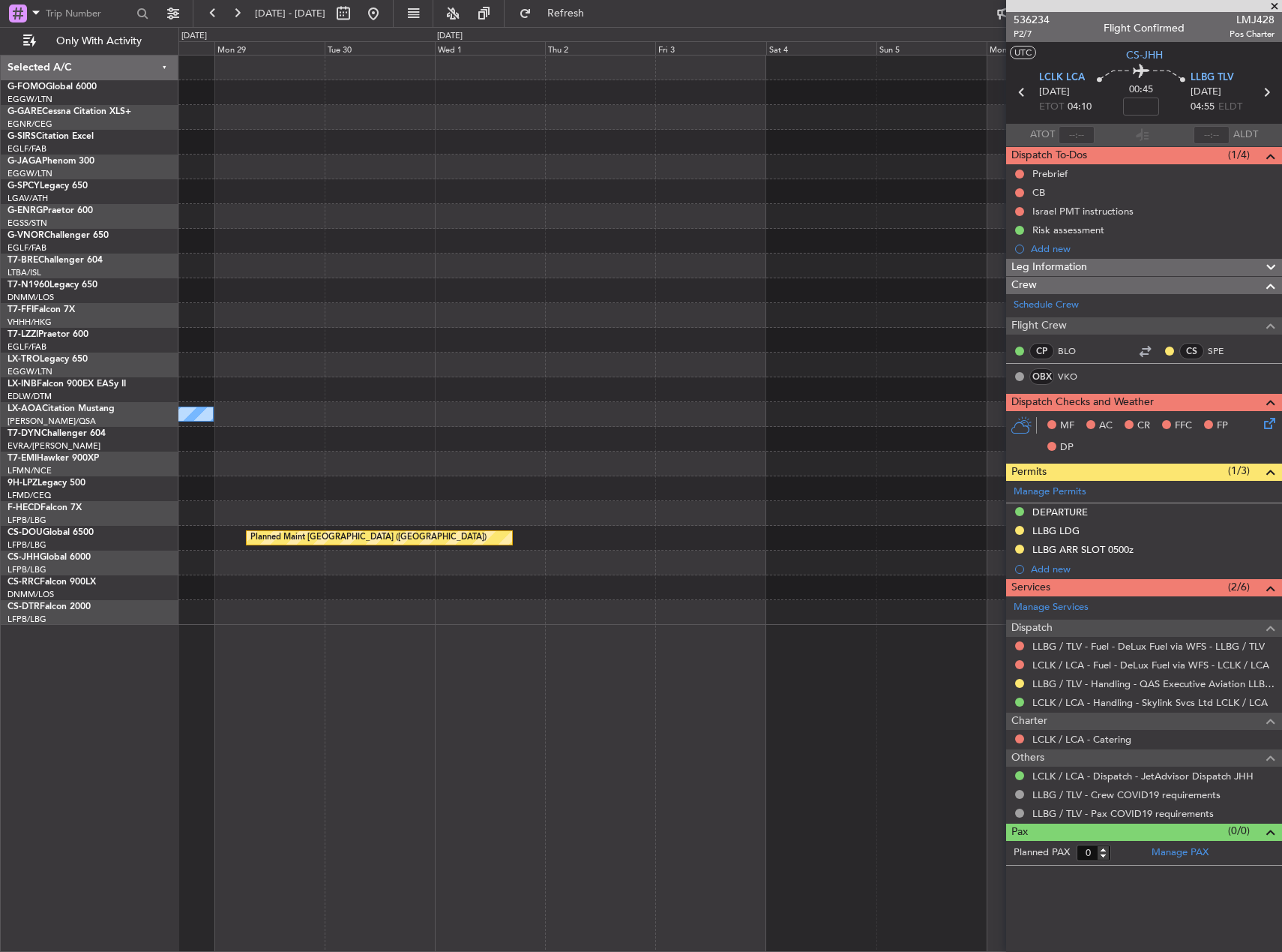
click at [341, 497] on div "No Crew" at bounding box center [730, 488] width 1103 height 25
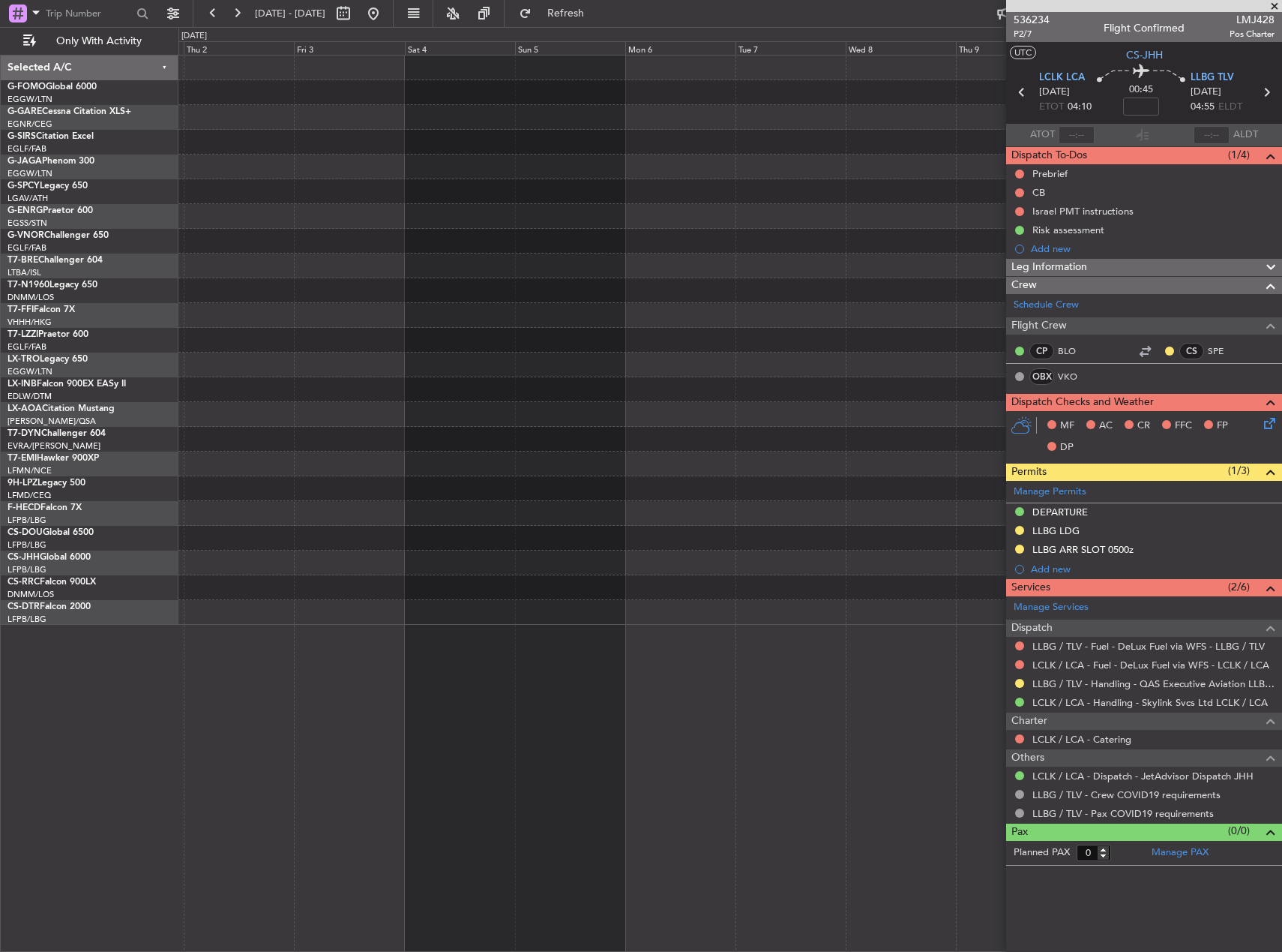
click at [411, 484] on div at bounding box center [730, 488] width 1103 height 25
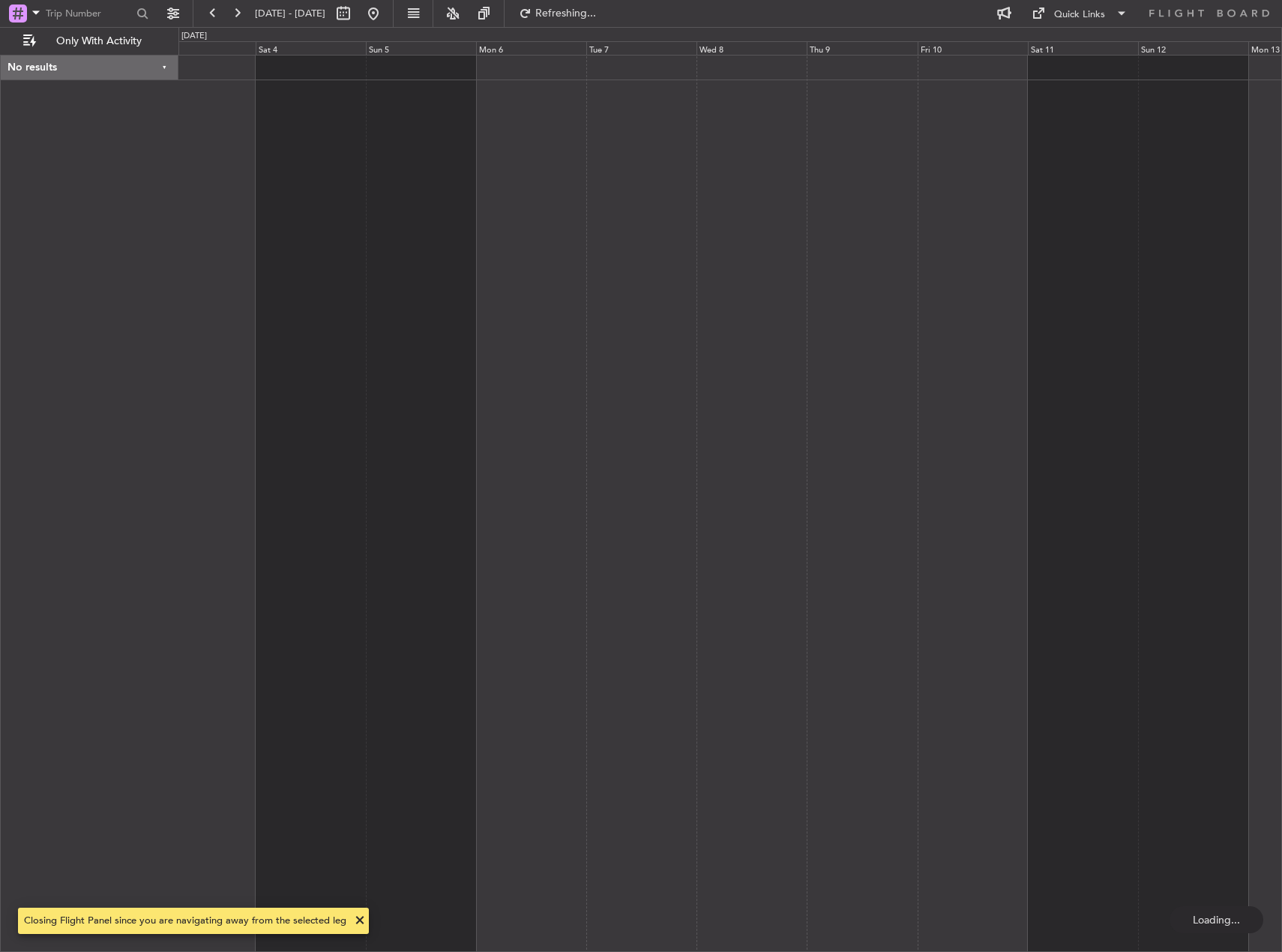
click at [607, 475] on div at bounding box center [730, 502] width 1104 height 897
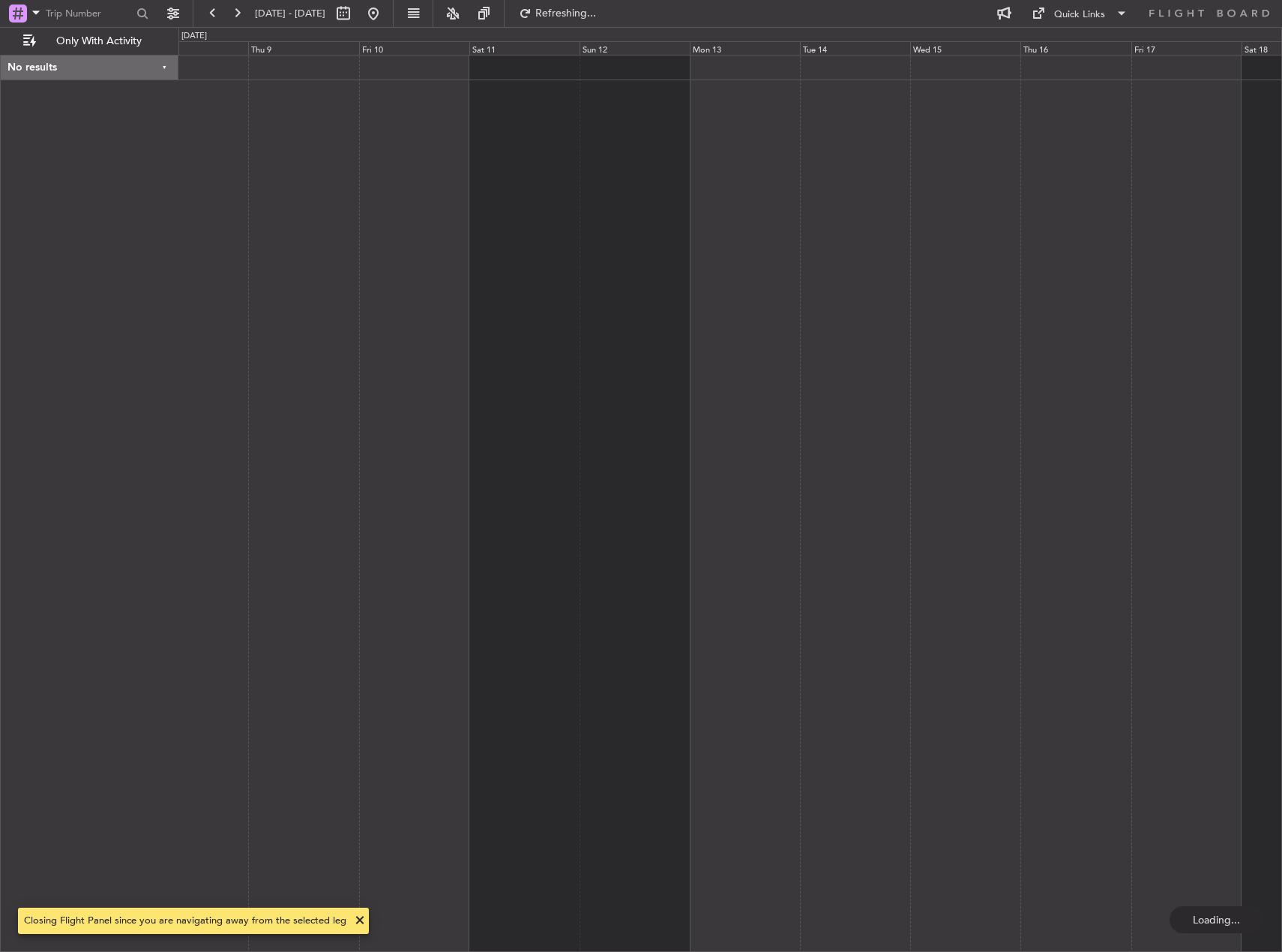
click at [323, 474] on div at bounding box center [730, 502] width 1104 height 897
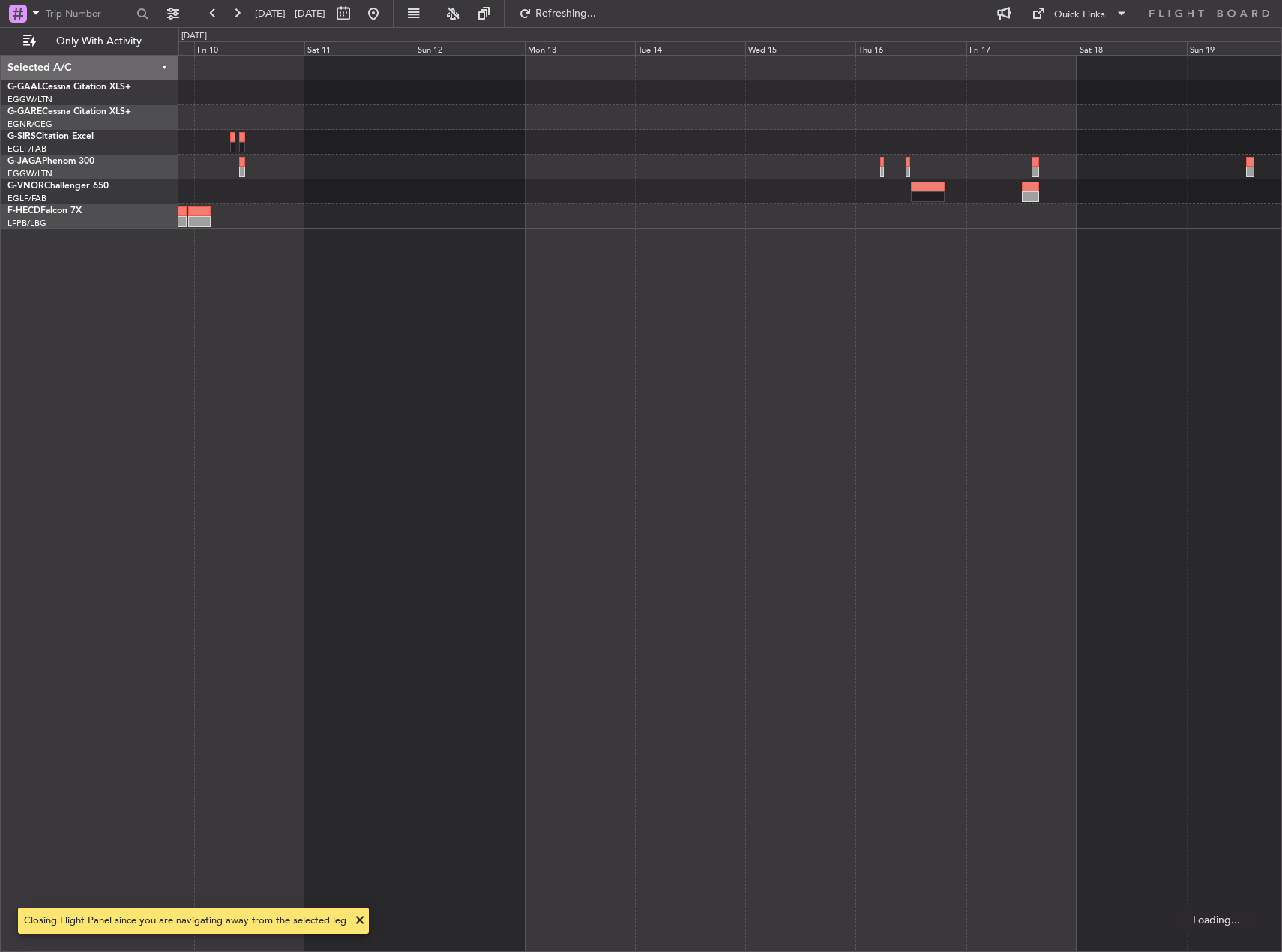
click at [310, 483] on div at bounding box center [730, 502] width 1104 height 897
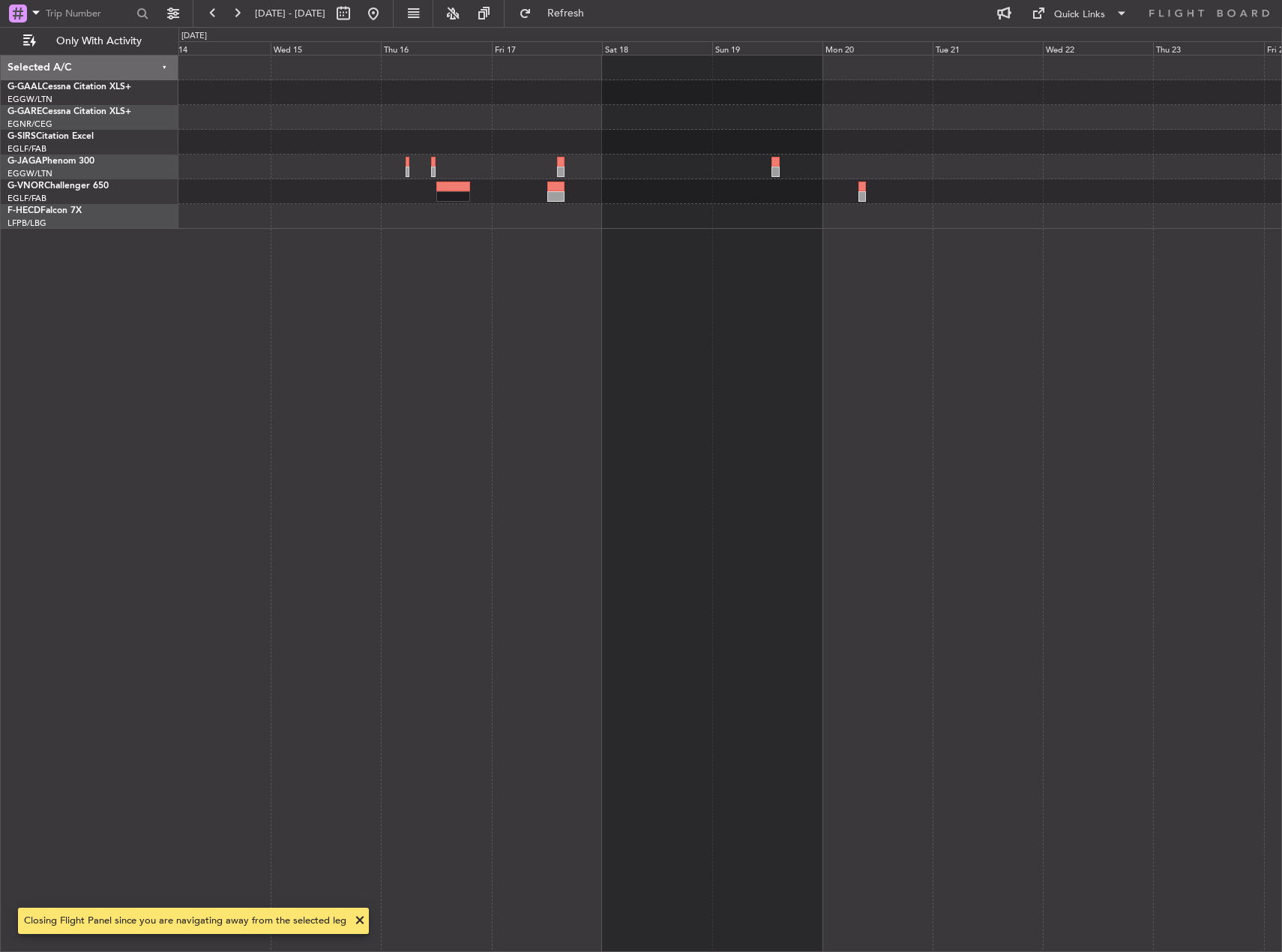
click at [303, 467] on div at bounding box center [730, 502] width 1104 height 897
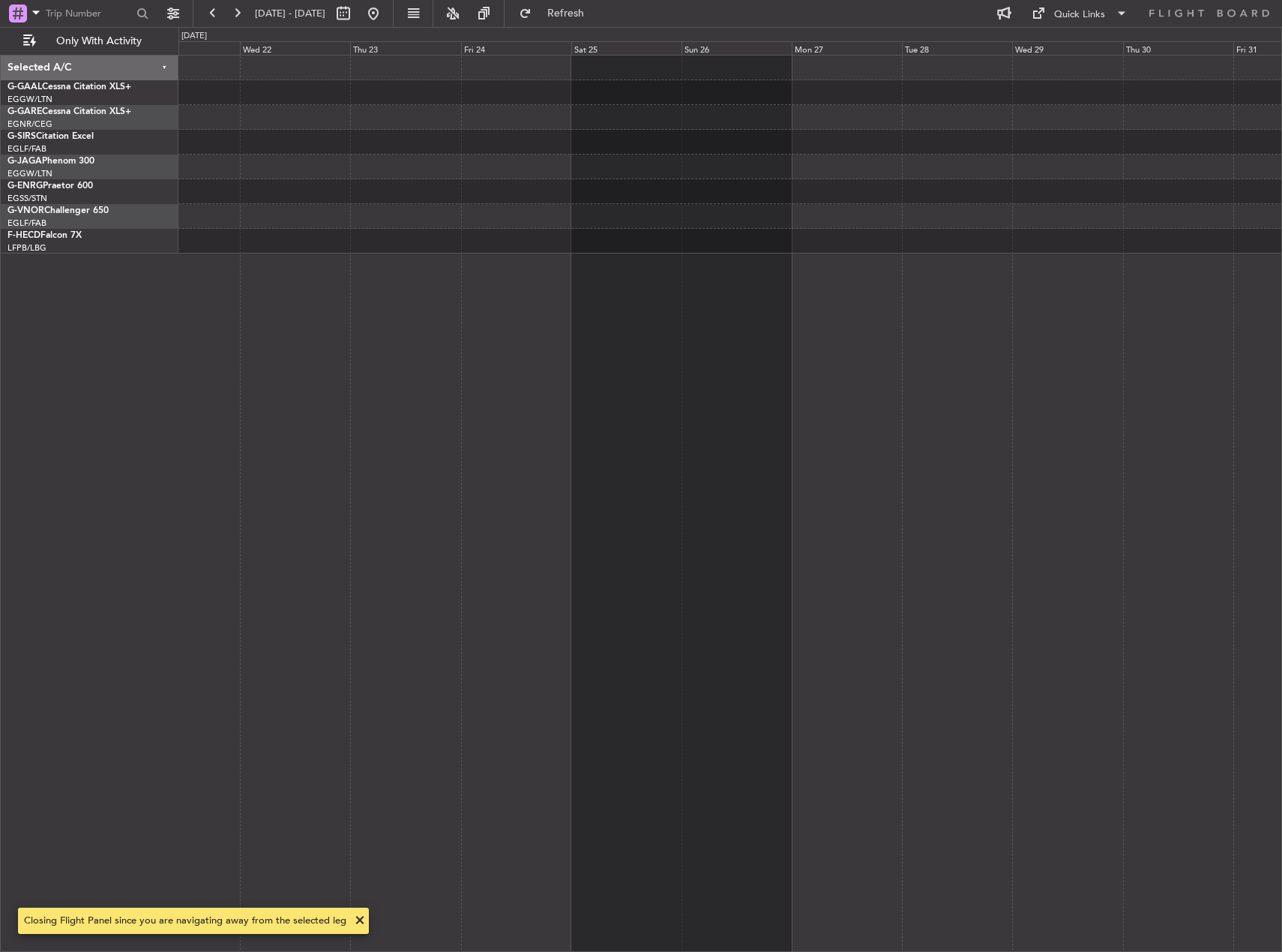
click at [347, 460] on div at bounding box center [730, 502] width 1104 height 897
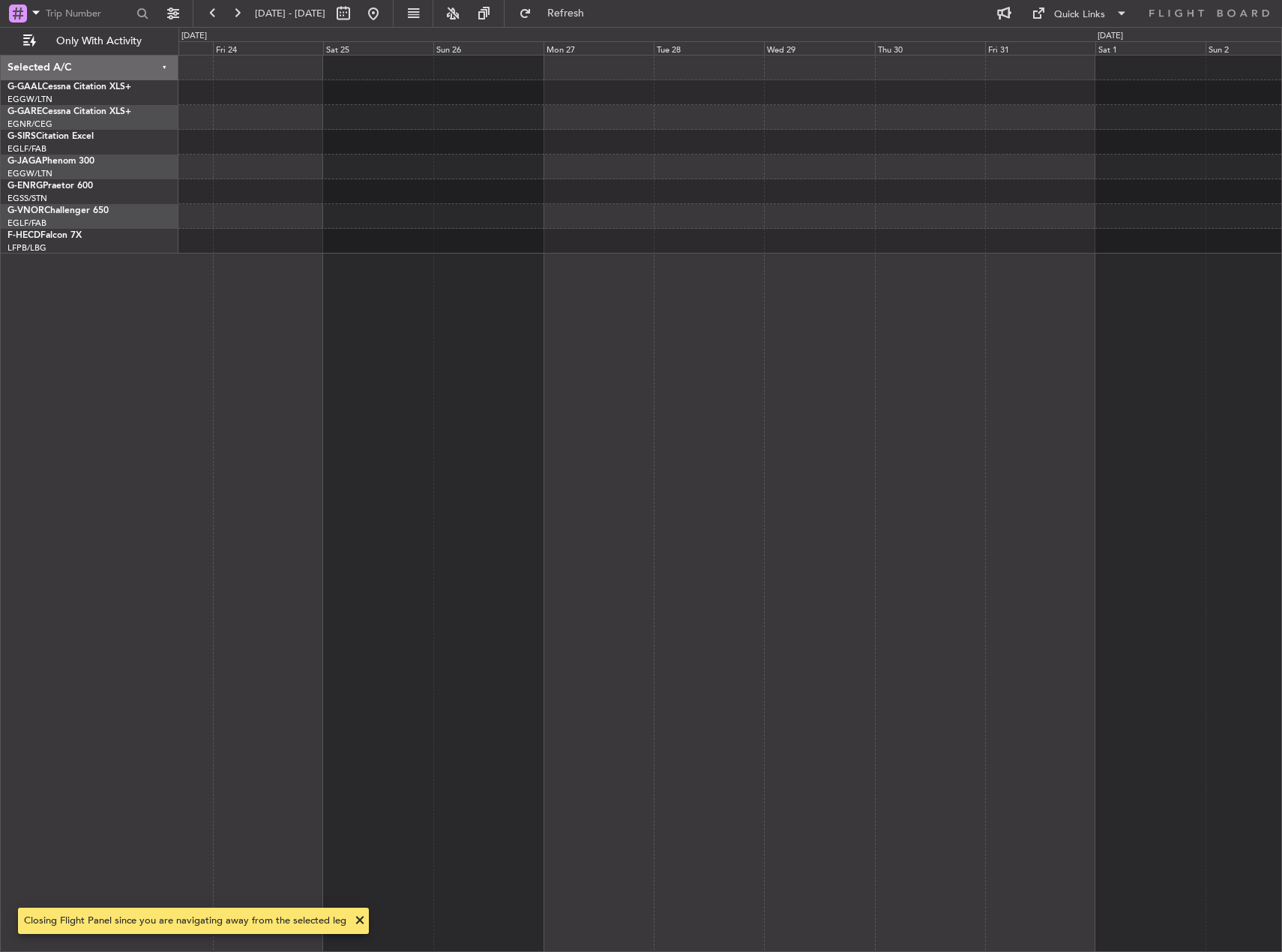
click at [573, 441] on div "Planned Maint Bournemouth Planned Maint [GEOGRAPHIC_DATA]" at bounding box center [730, 502] width 1104 height 897
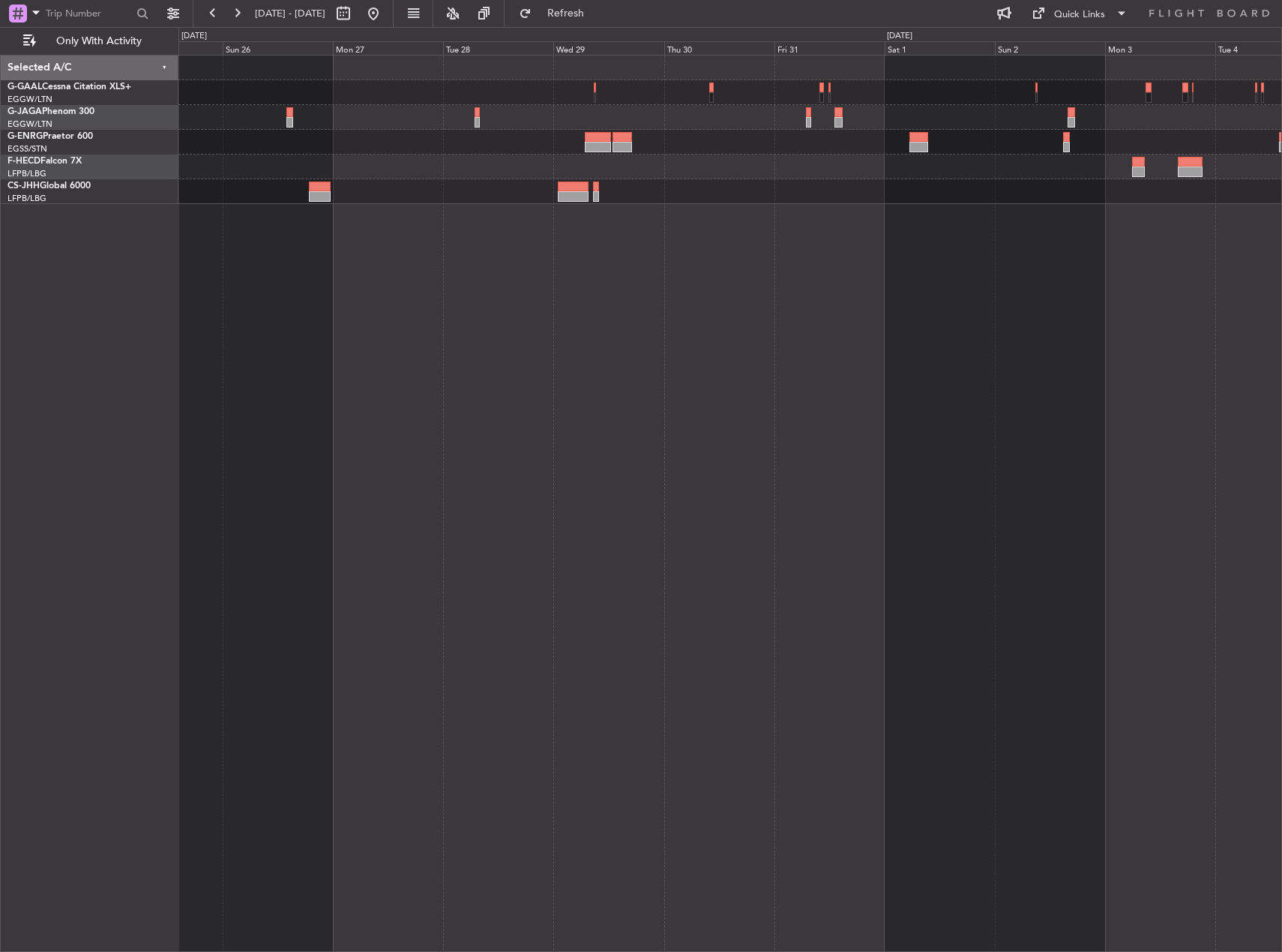
click at [776, 588] on div "Planned Maint [GEOGRAPHIC_DATA] ([GEOGRAPHIC_DATA])" at bounding box center [730, 502] width 1104 height 897
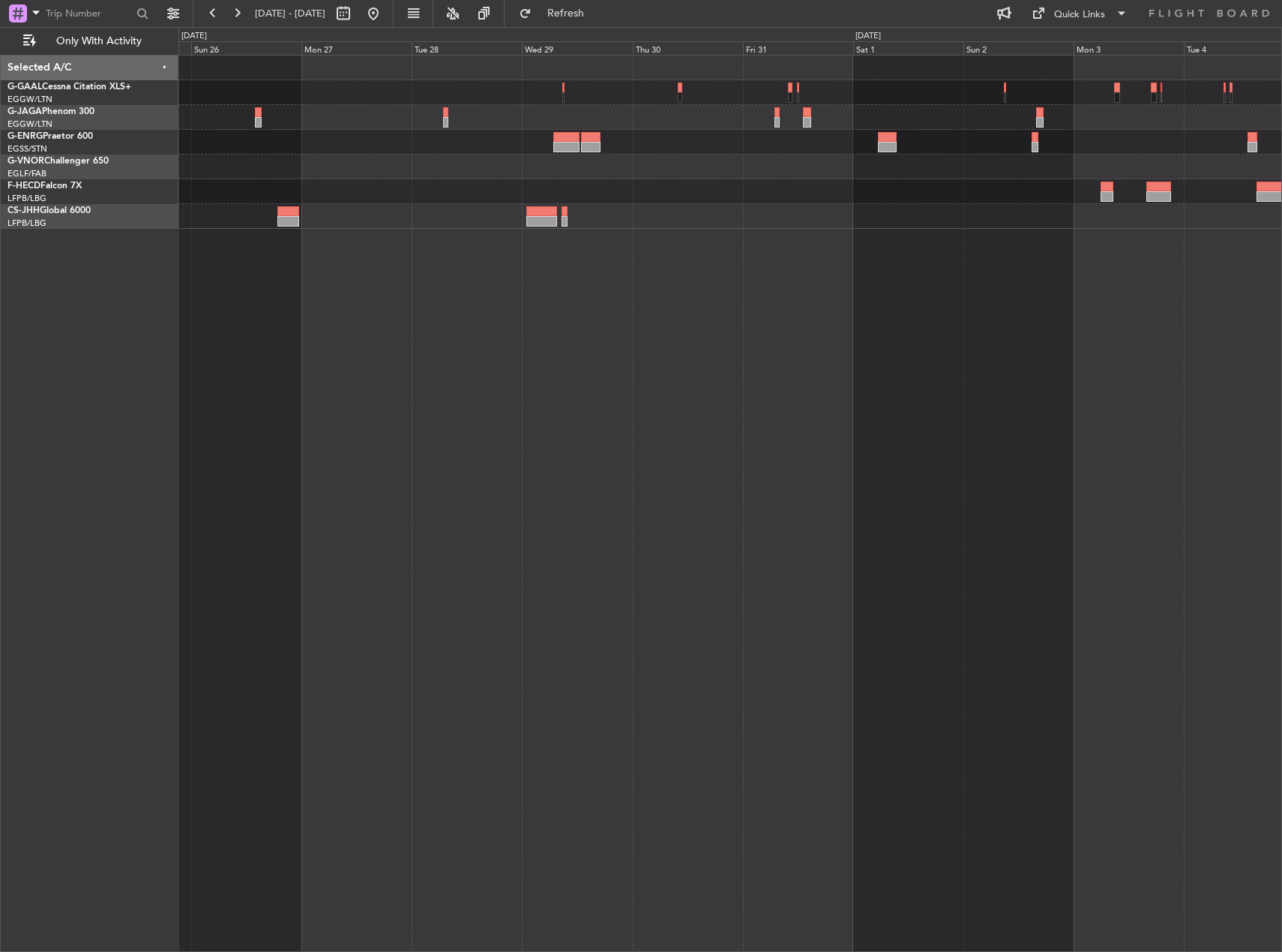
click at [495, 274] on div "Planned Maint [GEOGRAPHIC_DATA] ([GEOGRAPHIC_DATA])" at bounding box center [730, 502] width 1104 height 897
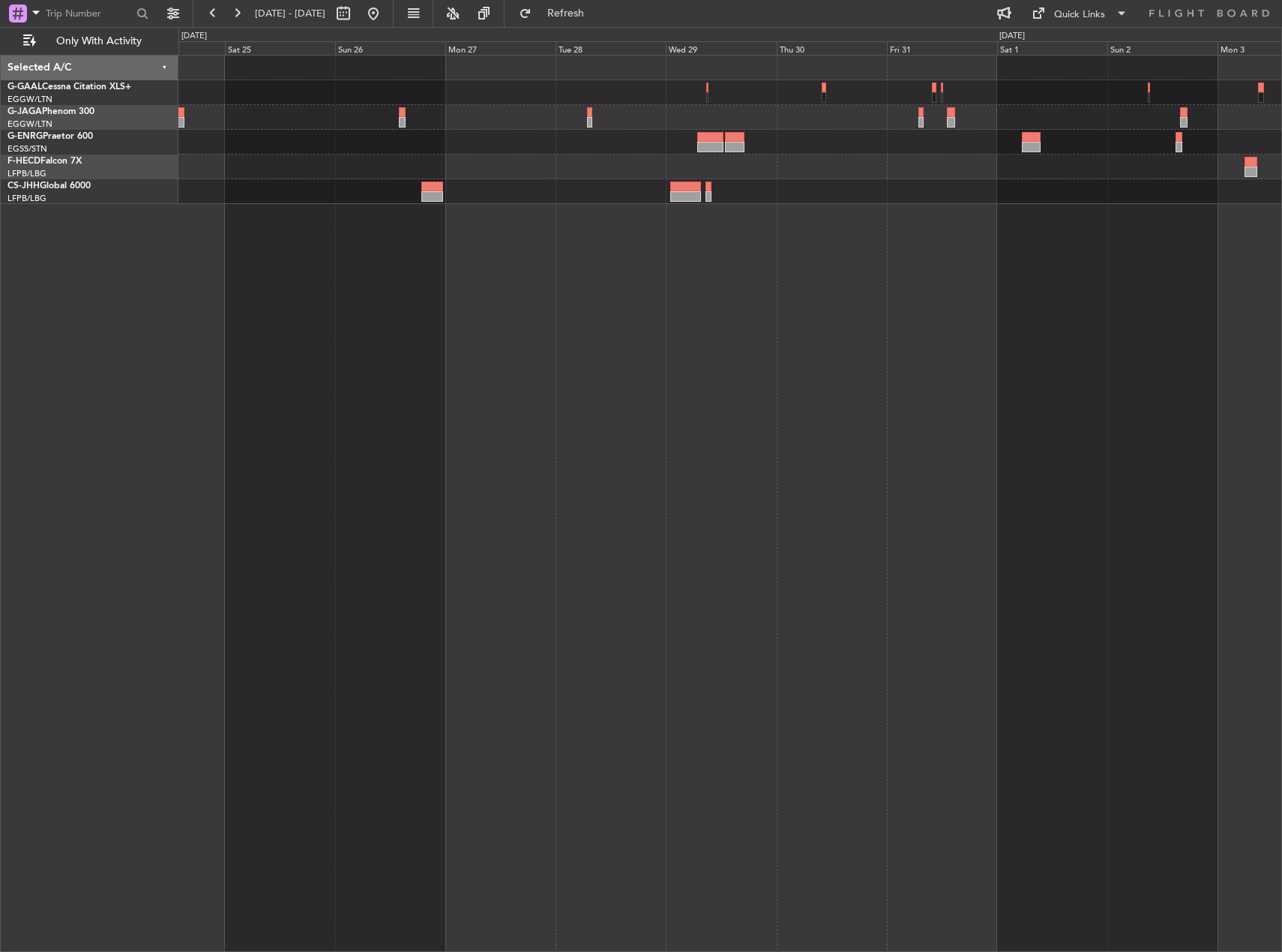
click at [957, 264] on div "Planned Maint [GEOGRAPHIC_DATA] ([GEOGRAPHIC_DATA])" at bounding box center [730, 502] width 1104 height 897
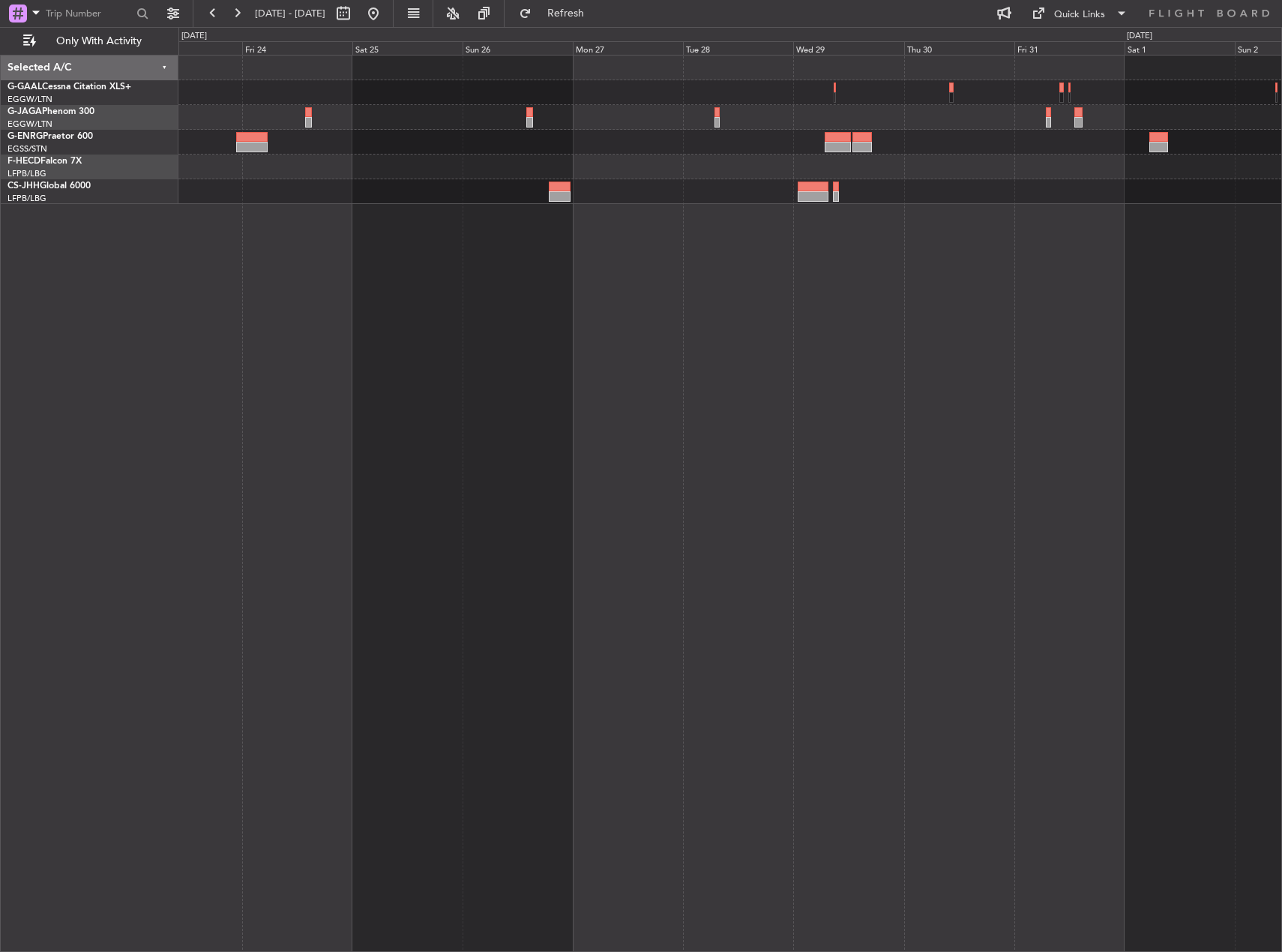
click at [312, 256] on div at bounding box center [730, 502] width 1104 height 897
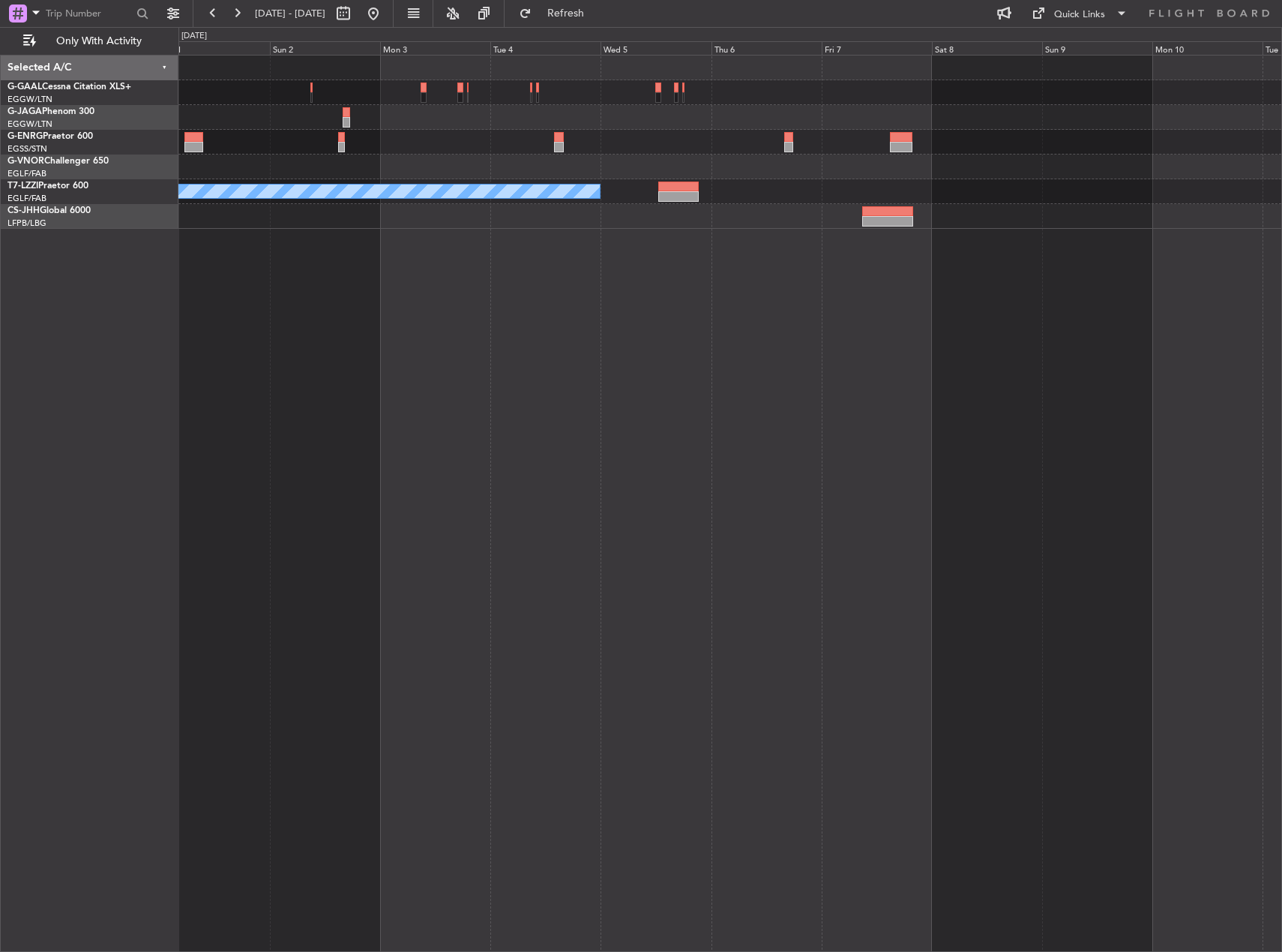
click at [264, 263] on div "A/C Unavailable [GEOGRAPHIC_DATA] ([GEOGRAPHIC_DATA])" at bounding box center [730, 502] width 1104 height 897
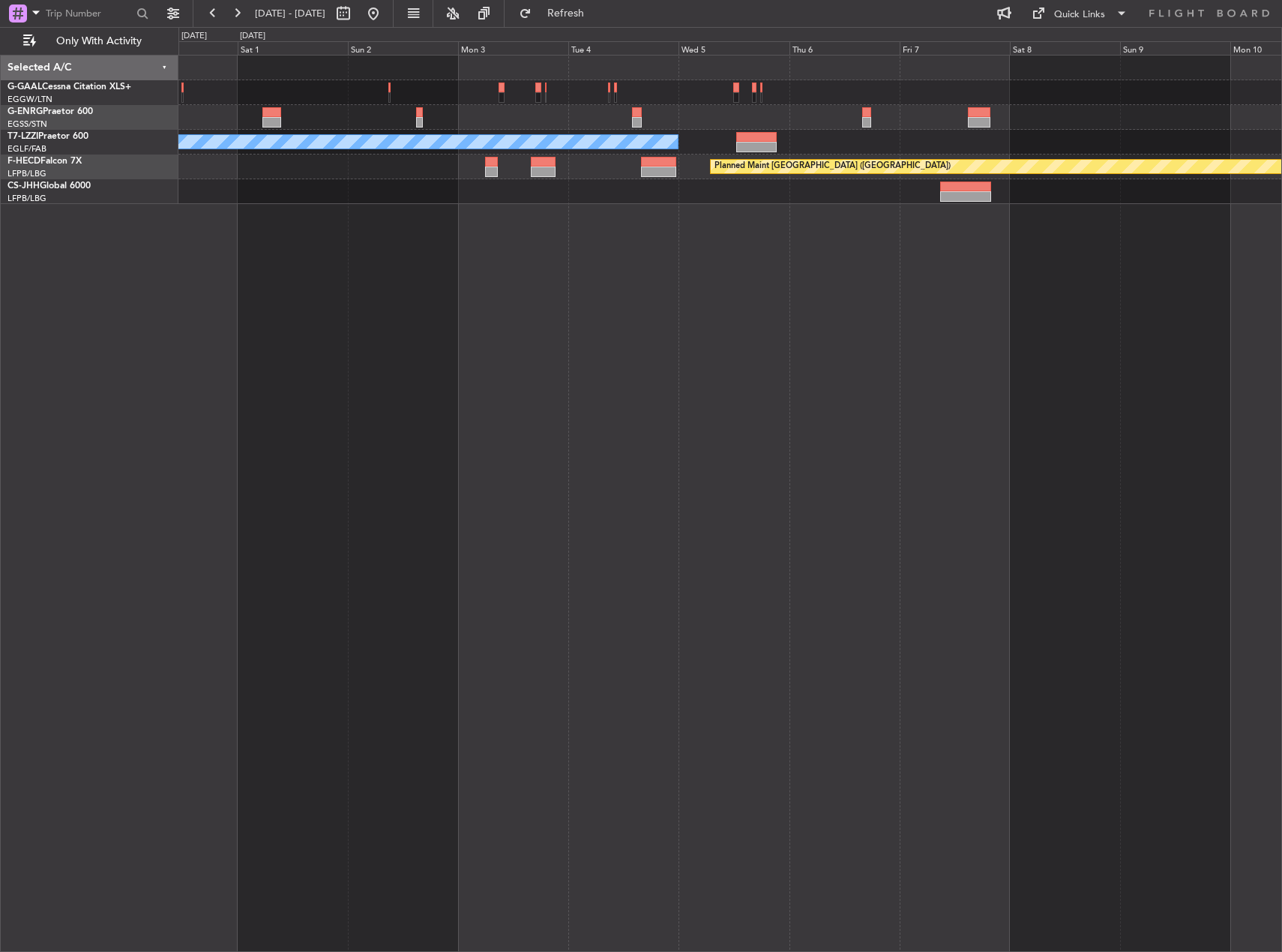
click at [726, 275] on div "A/C Unavailable [GEOGRAPHIC_DATA] ([GEOGRAPHIC_DATA]) Planned Maint [GEOGRAPHIC…" at bounding box center [730, 502] width 1104 height 897
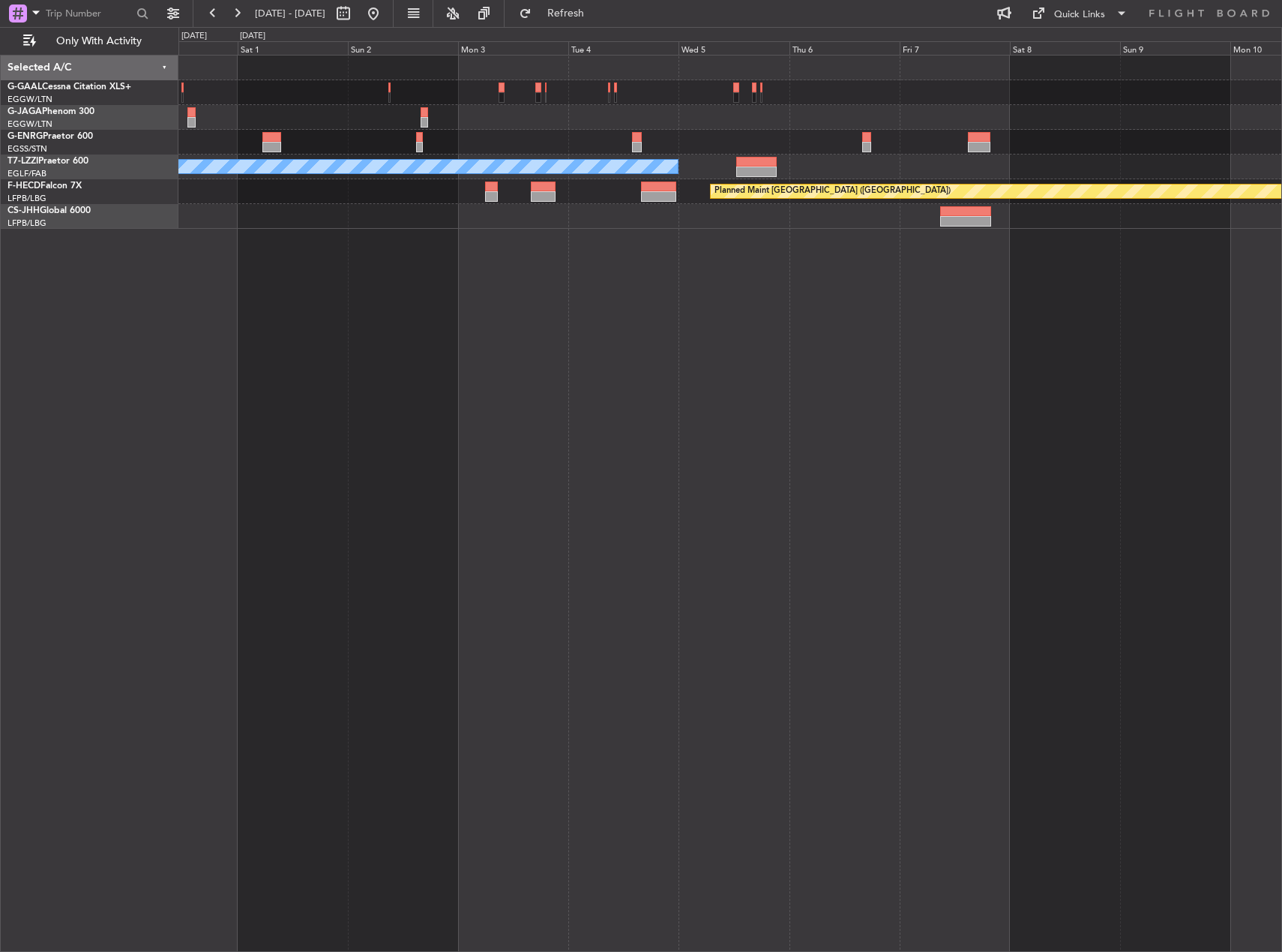
click at [582, 282] on div "A/C Unavailable [GEOGRAPHIC_DATA] ([GEOGRAPHIC_DATA]) Planned Maint [GEOGRAPHIC…" at bounding box center [730, 502] width 1104 height 897
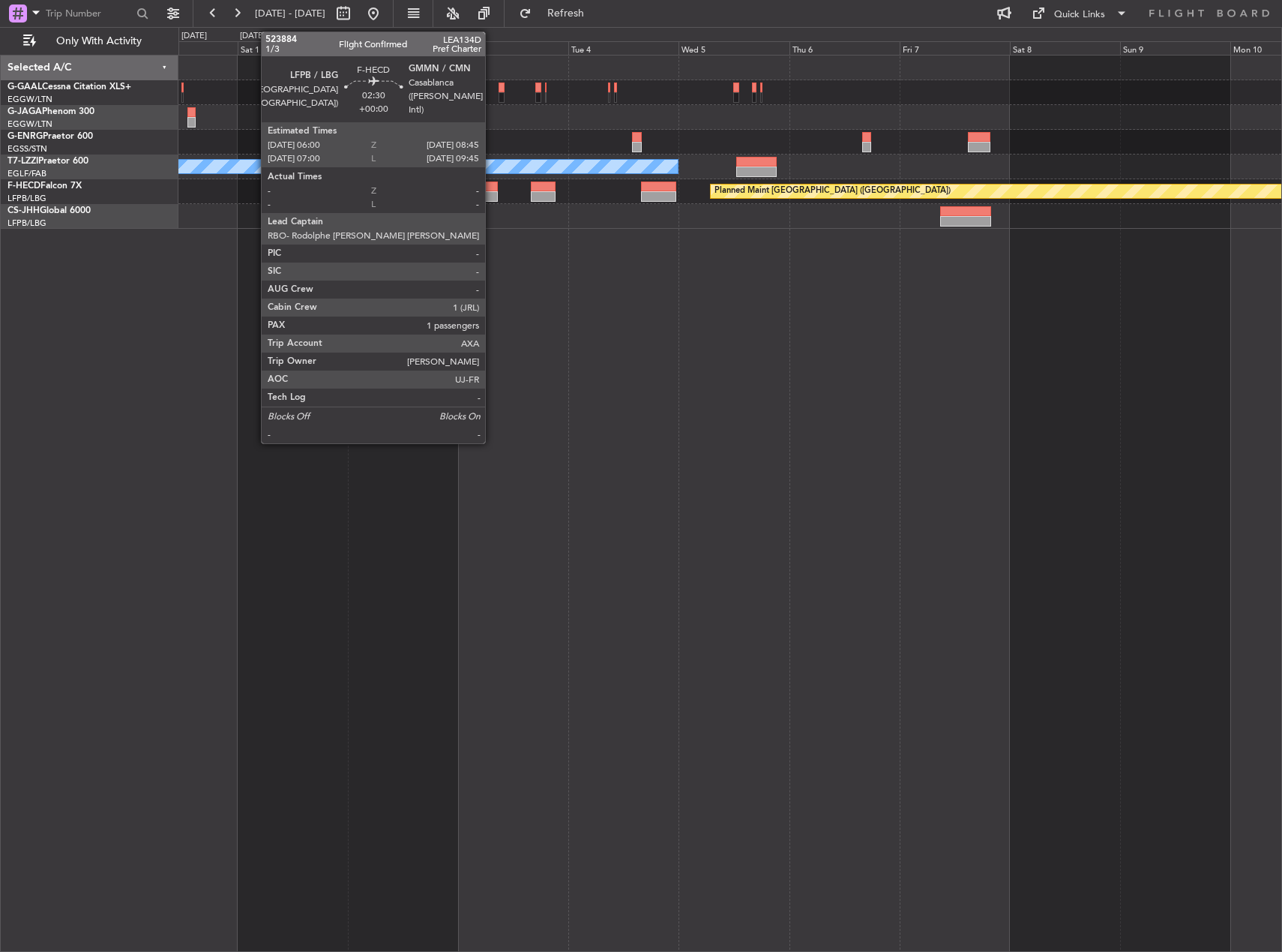
click at [492, 189] on div at bounding box center [491, 187] width 13 height 11
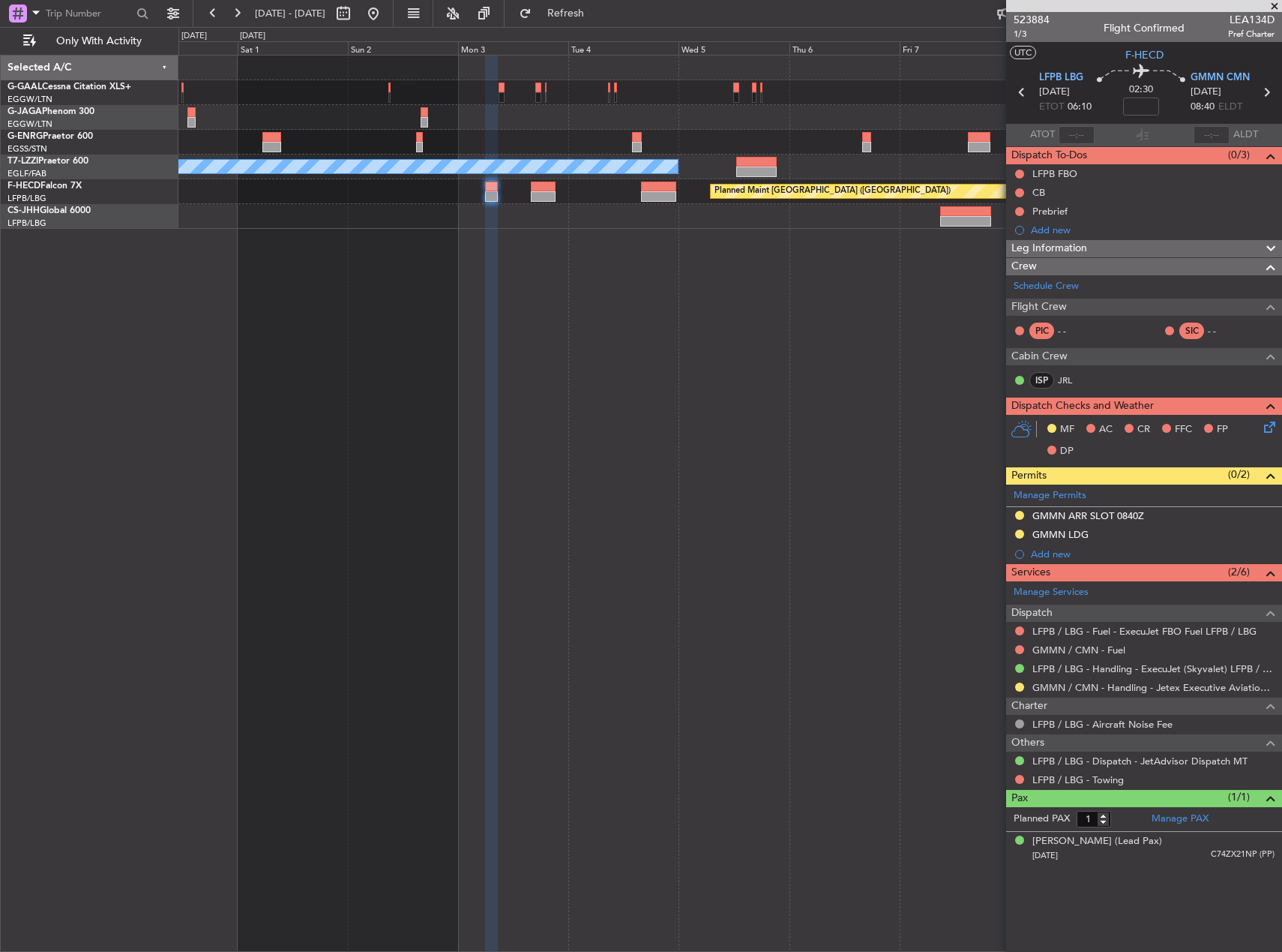
click at [632, 383] on div "A/C Unavailable [GEOGRAPHIC_DATA] ([GEOGRAPHIC_DATA]) Planned Maint [GEOGRAPHIC…" at bounding box center [730, 502] width 1104 height 897
click at [1047, 289] on link "Schedule Crew" at bounding box center [1047, 286] width 65 height 15
click at [728, 309] on div "A/C Unavailable [GEOGRAPHIC_DATA] ([GEOGRAPHIC_DATA]) Planned Maint [GEOGRAPHIC…" at bounding box center [730, 502] width 1104 height 897
click at [1062, 289] on link "Schedule Crew" at bounding box center [1047, 286] width 65 height 15
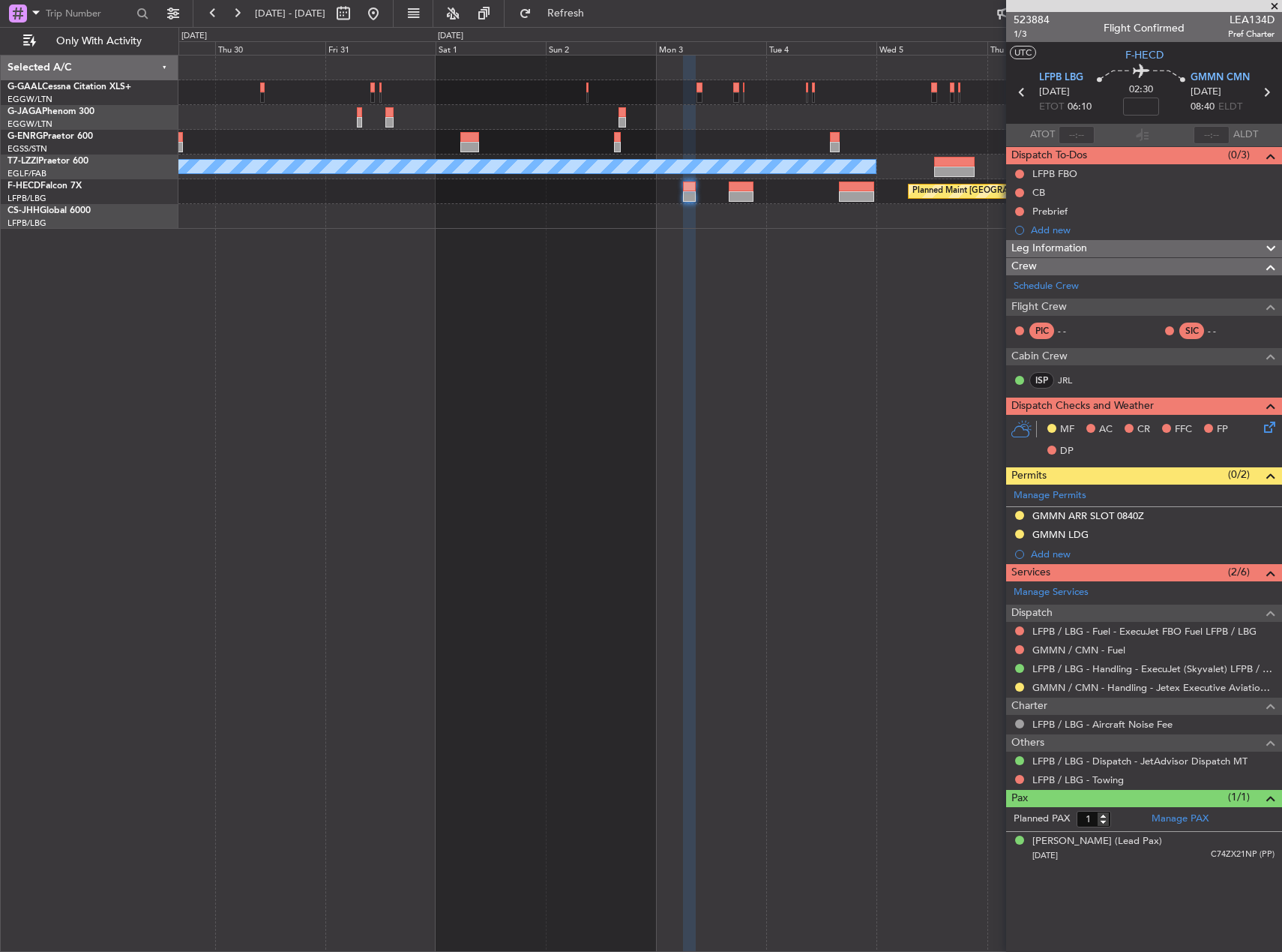
click at [692, 392] on div at bounding box center [689, 503] width 13 height 897
click at [536, 390] on div "A/C Unavailable [GEOGRAPHIC_DATA] ([GEOGRAPHIC_DATA]) Planned Maint [GEOGRAPHIC…" at bounding box center [730, 502] width 1104 height 897
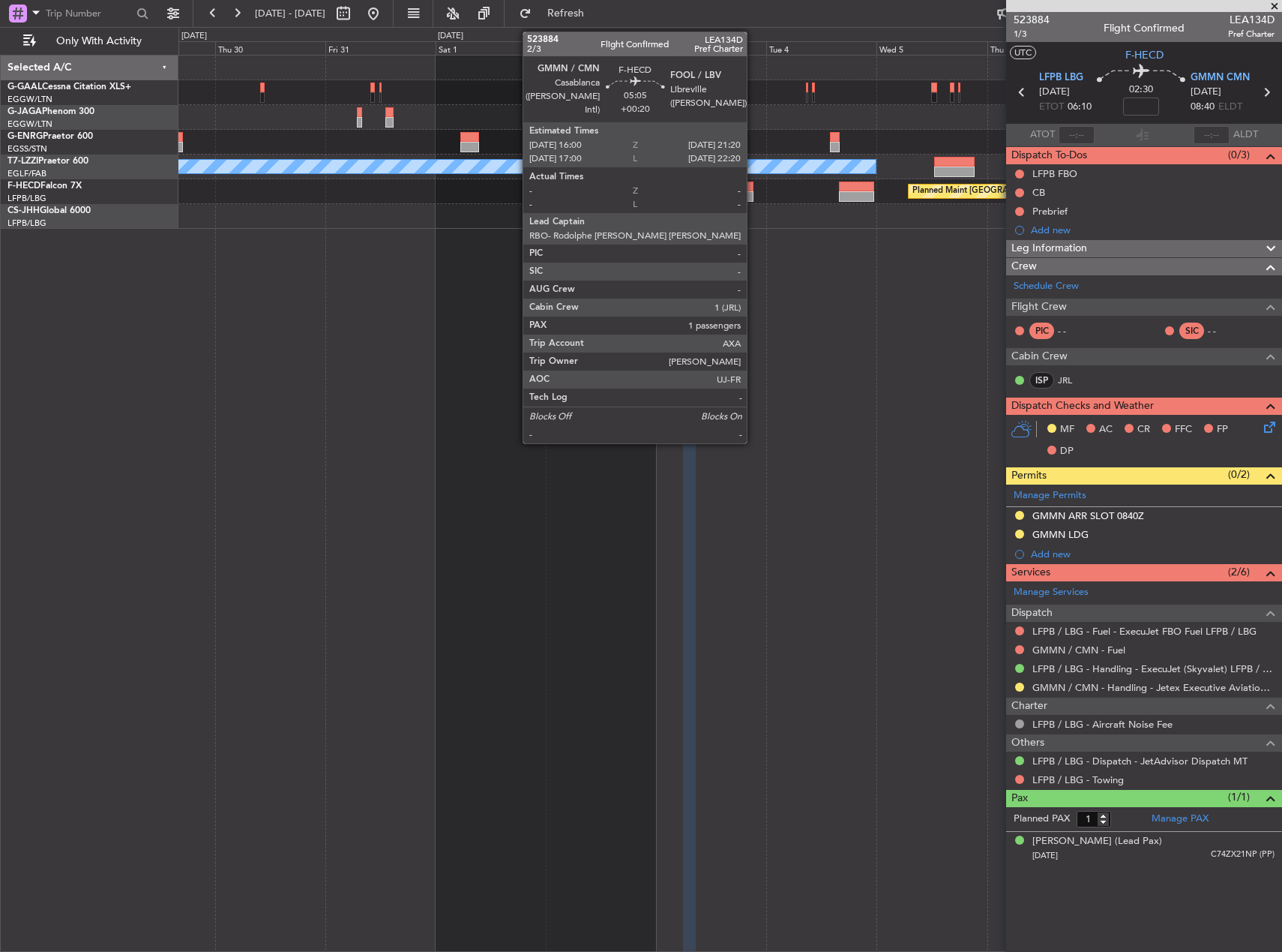
click at [753, 199] on div at bounding box center [740, 196] width 25 height 11
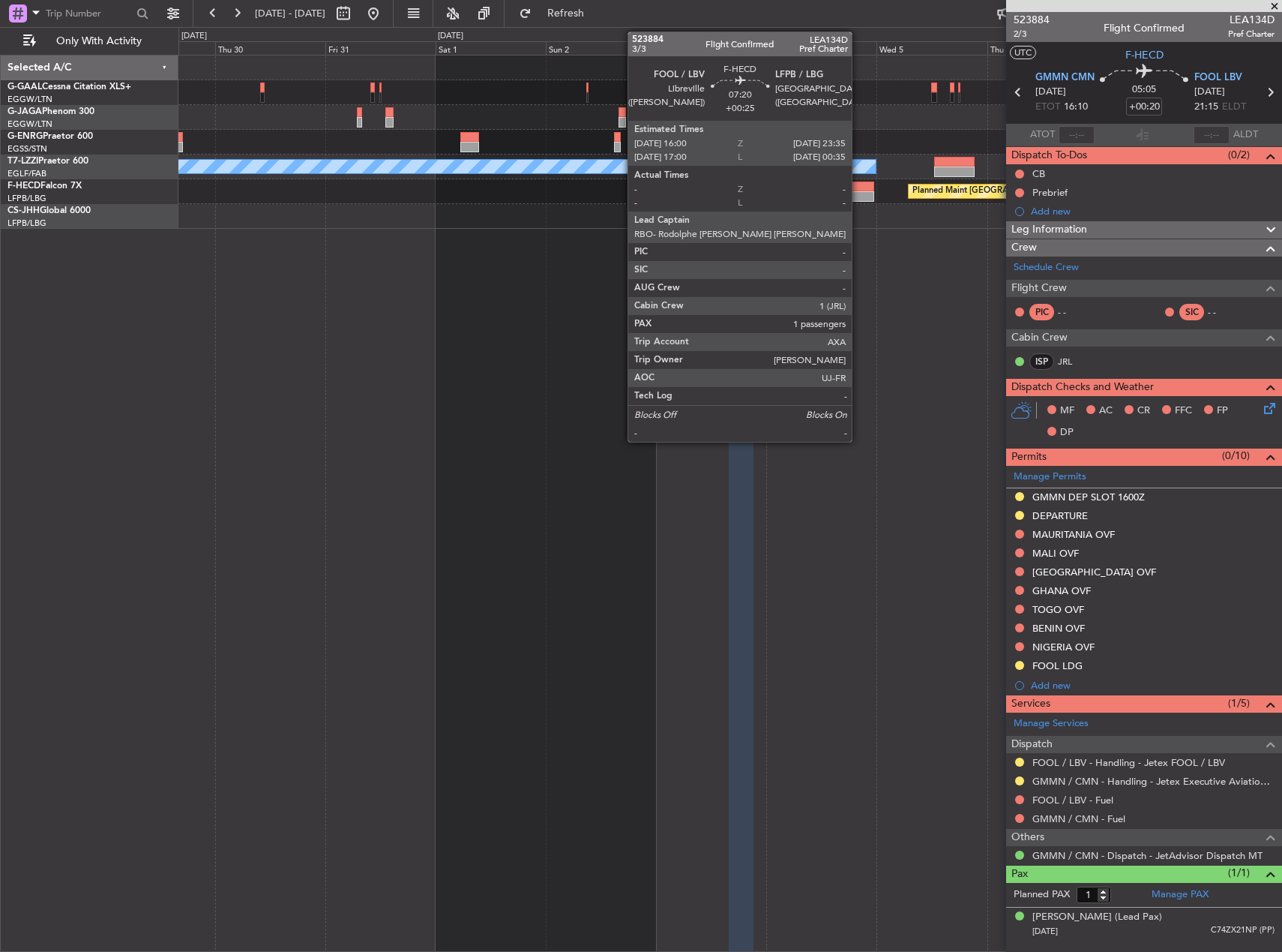
click at [859, 198] on div at bounding box center [857, 196] width 36 height 11
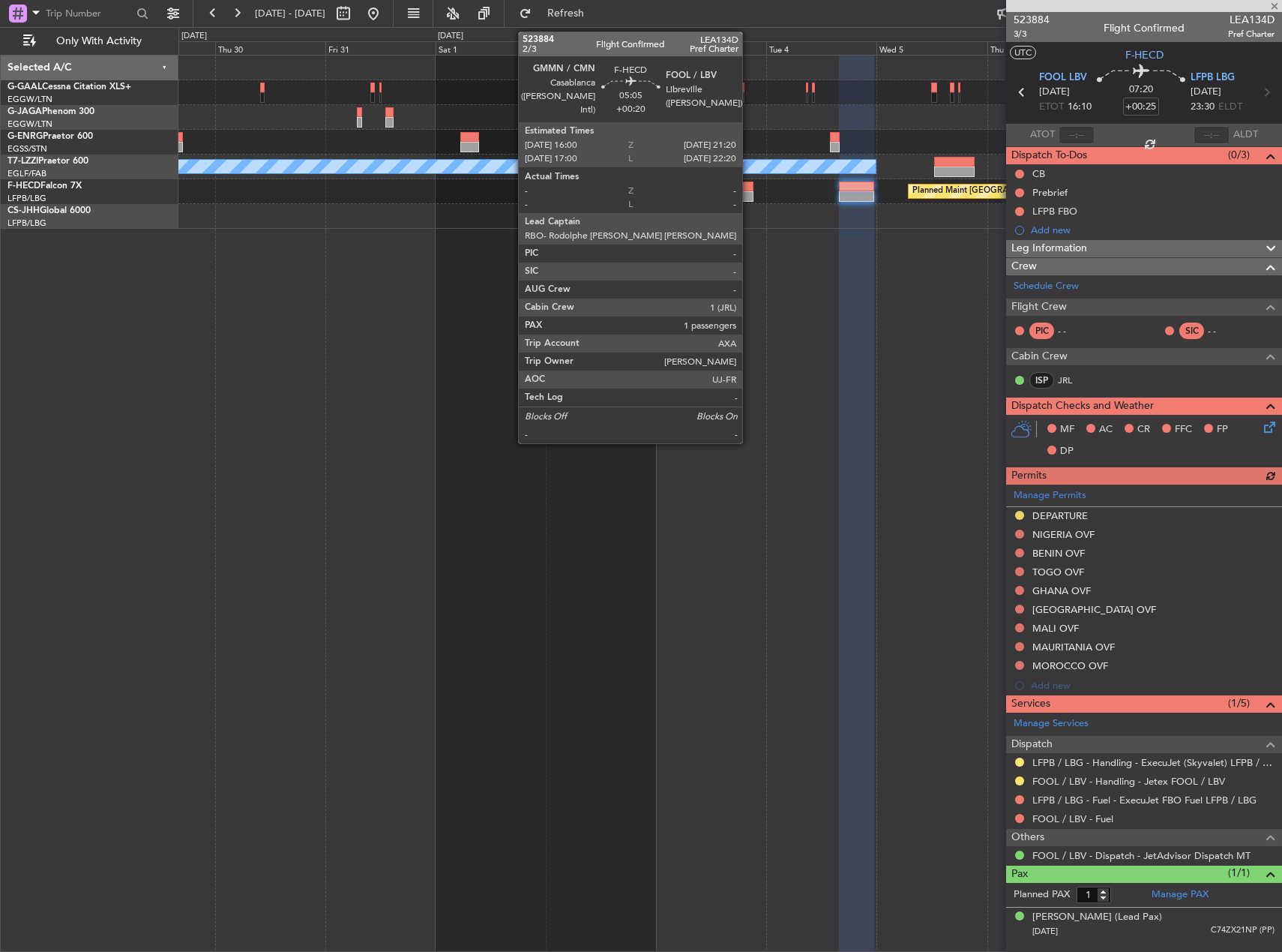
click at [748, 197] on div at bounding box center [740, 196] width 25 height 11
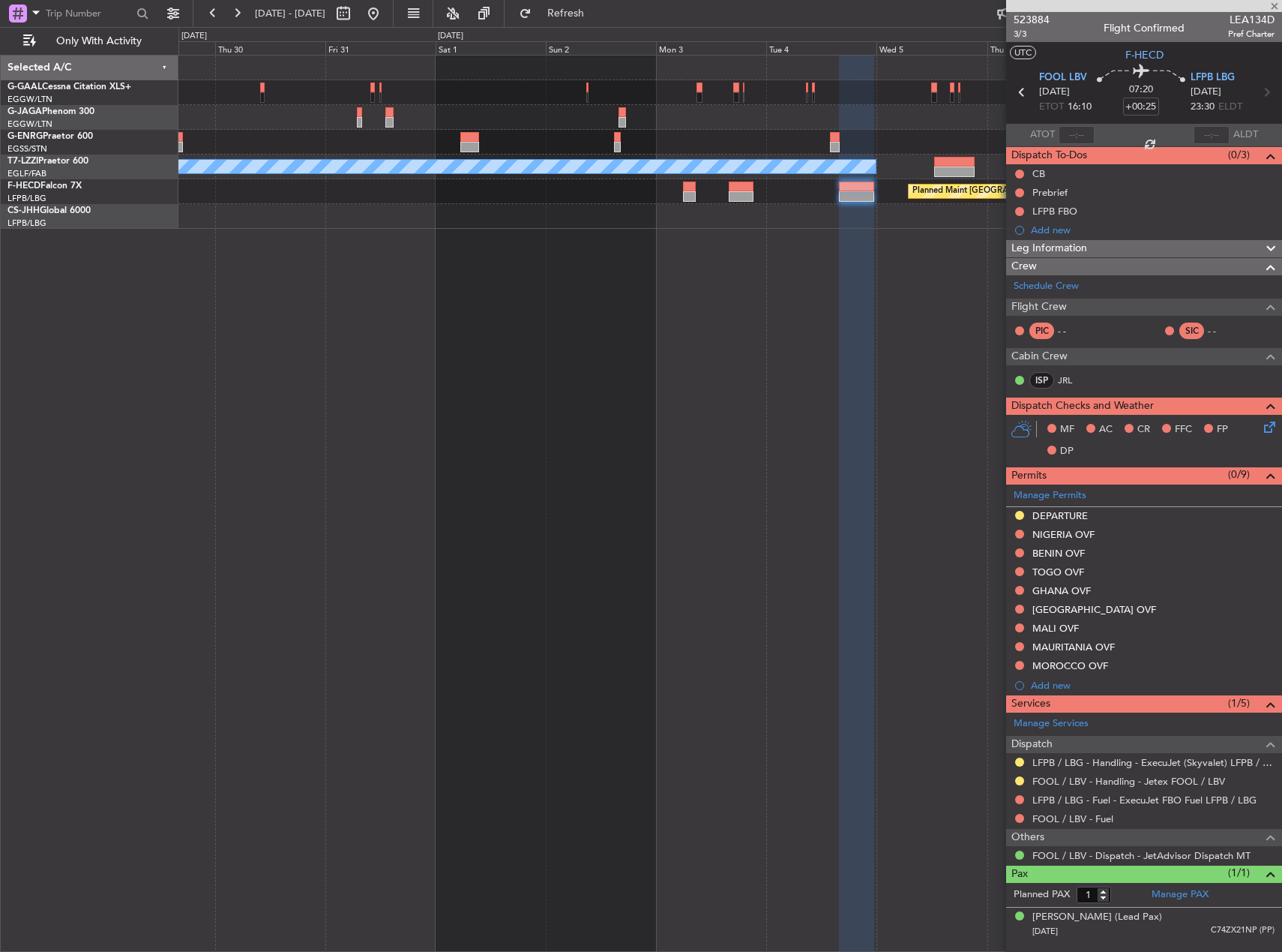
type input "+00:20"
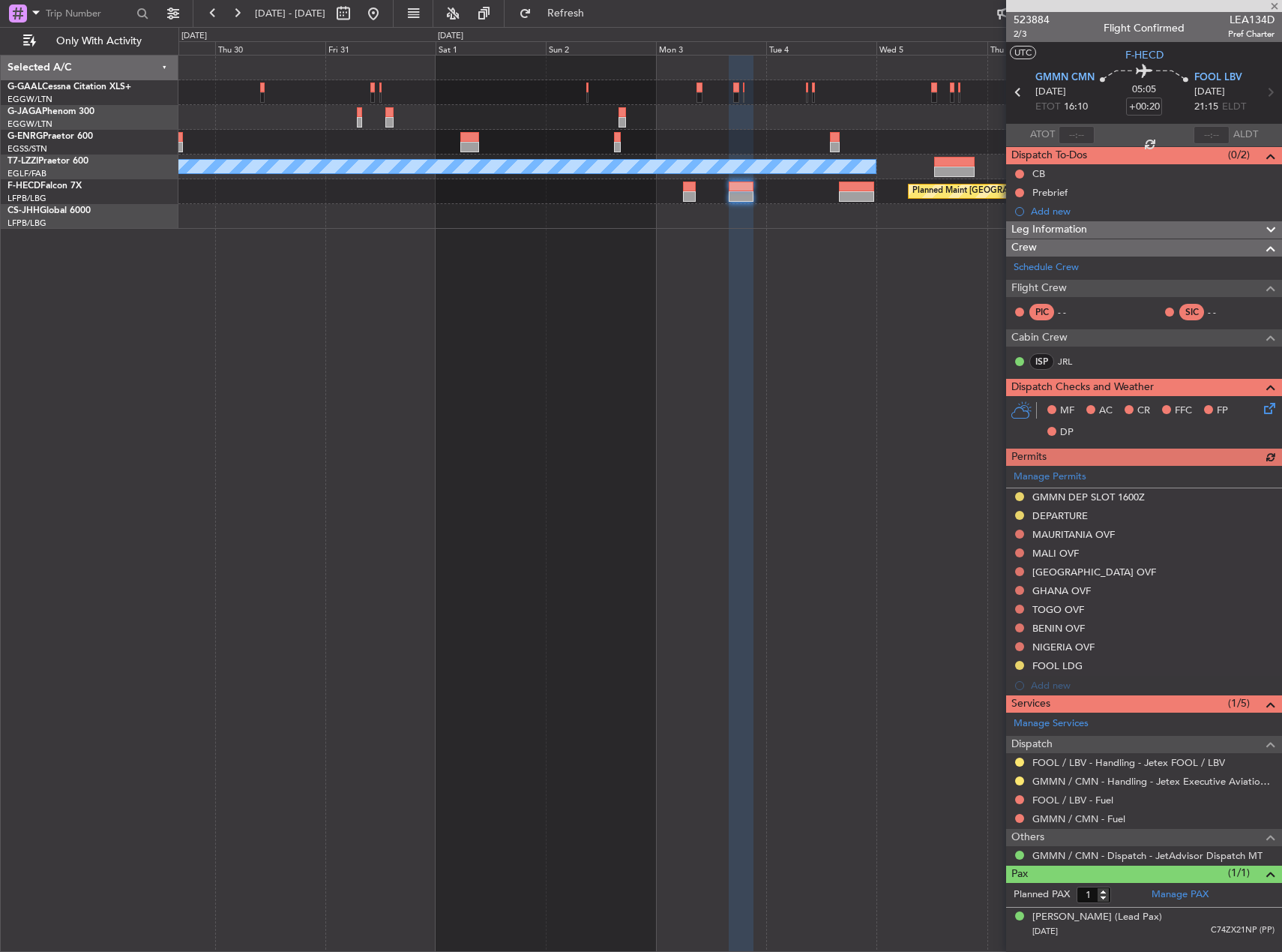
click at [683, 194] on div at bounding box center [689, 196] width 13 height 11
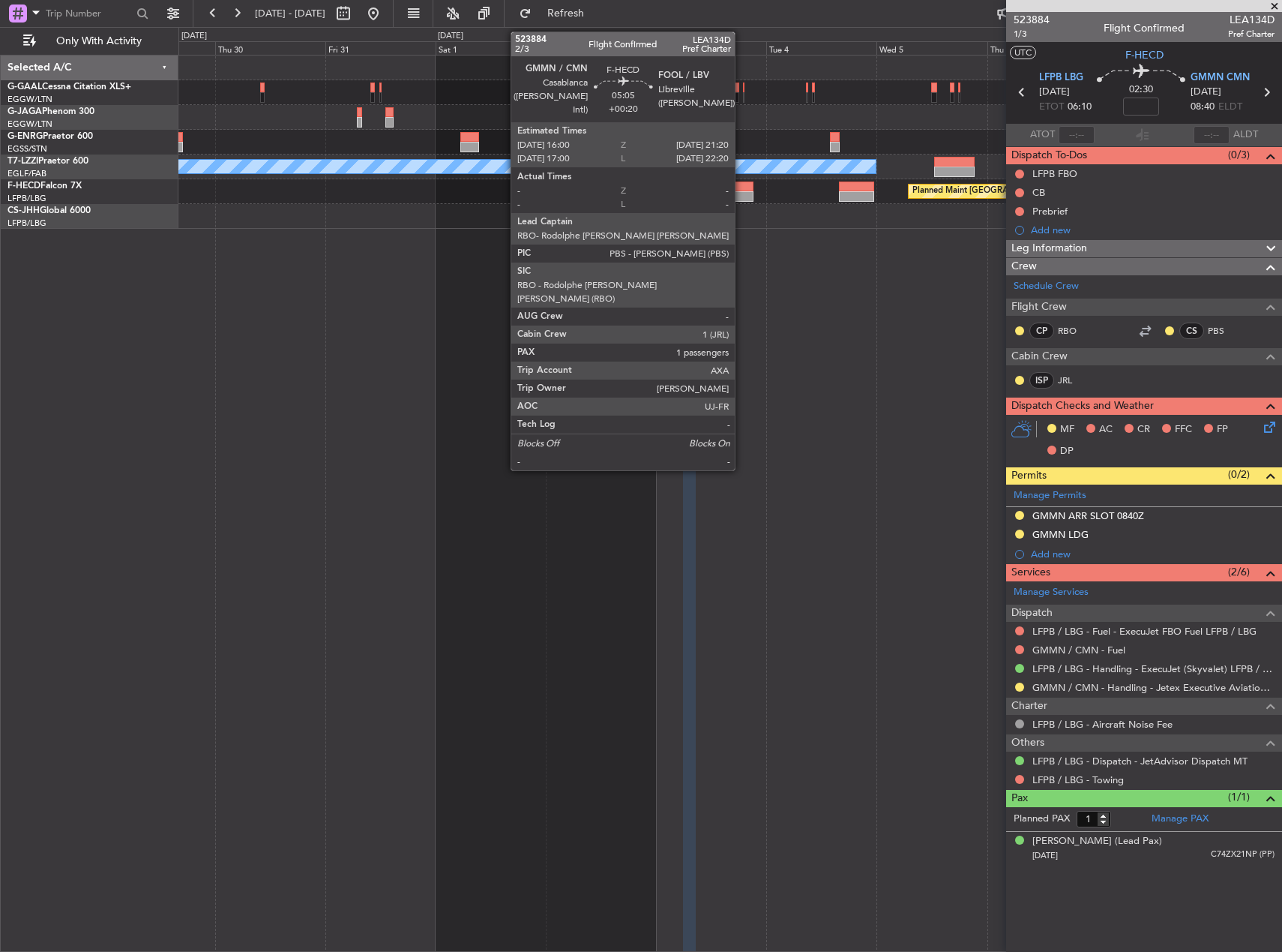
click at [741, 189] on div at bounding box center [740, 187] width 25 height 11
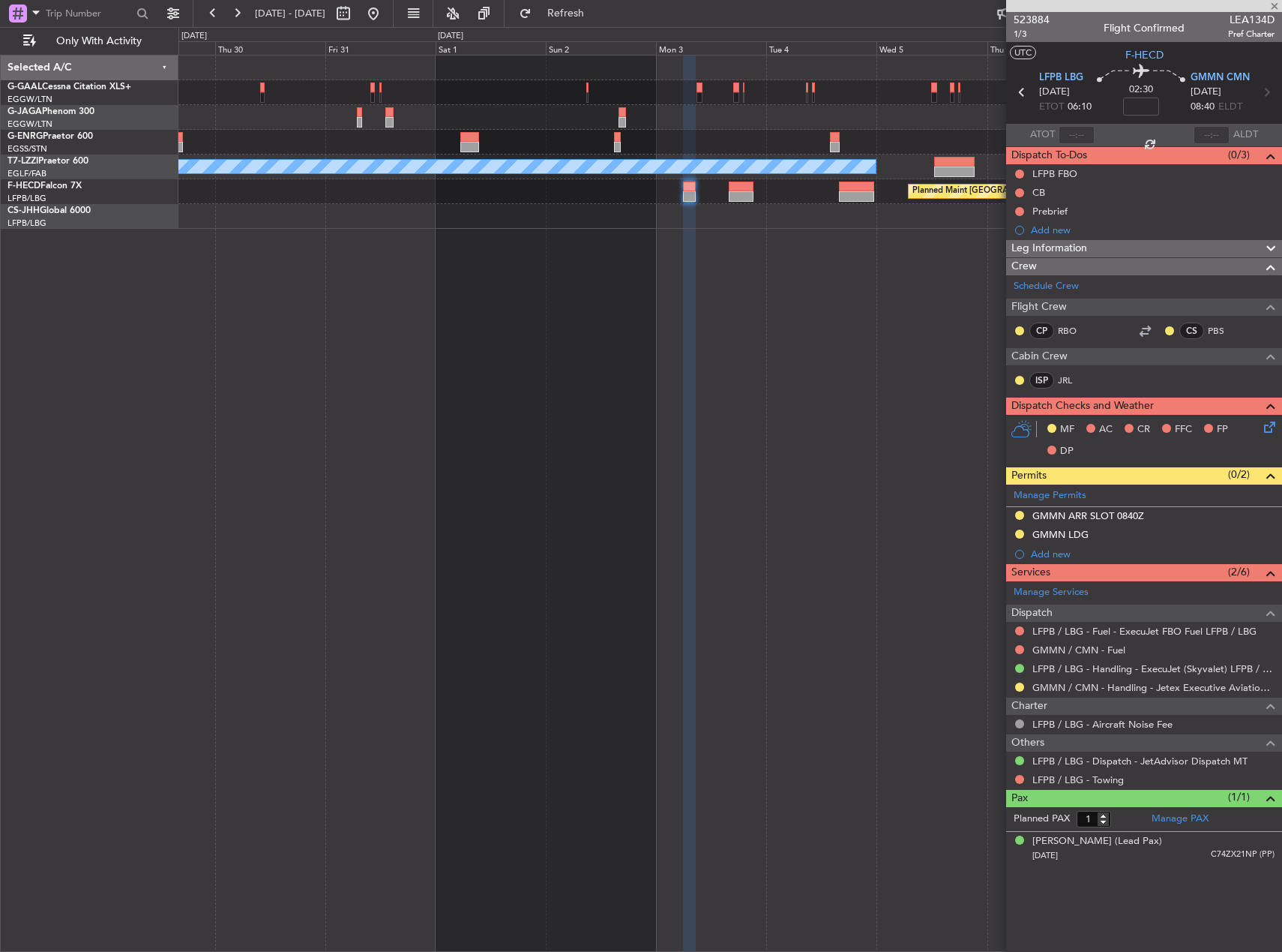
type input "+00:20"
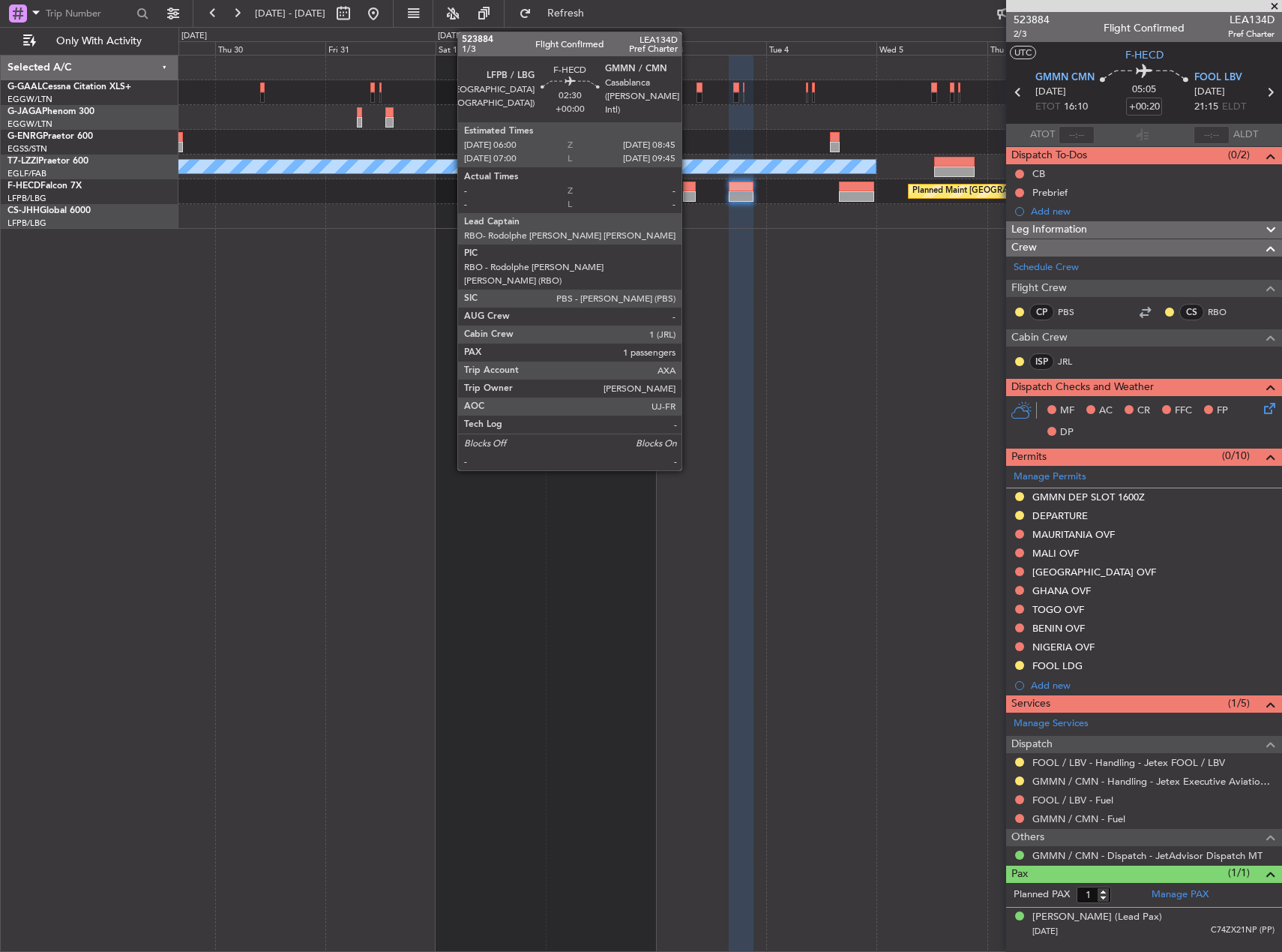
click at [688, 193] on div at bounding box center [689, 196] width 13 height 11
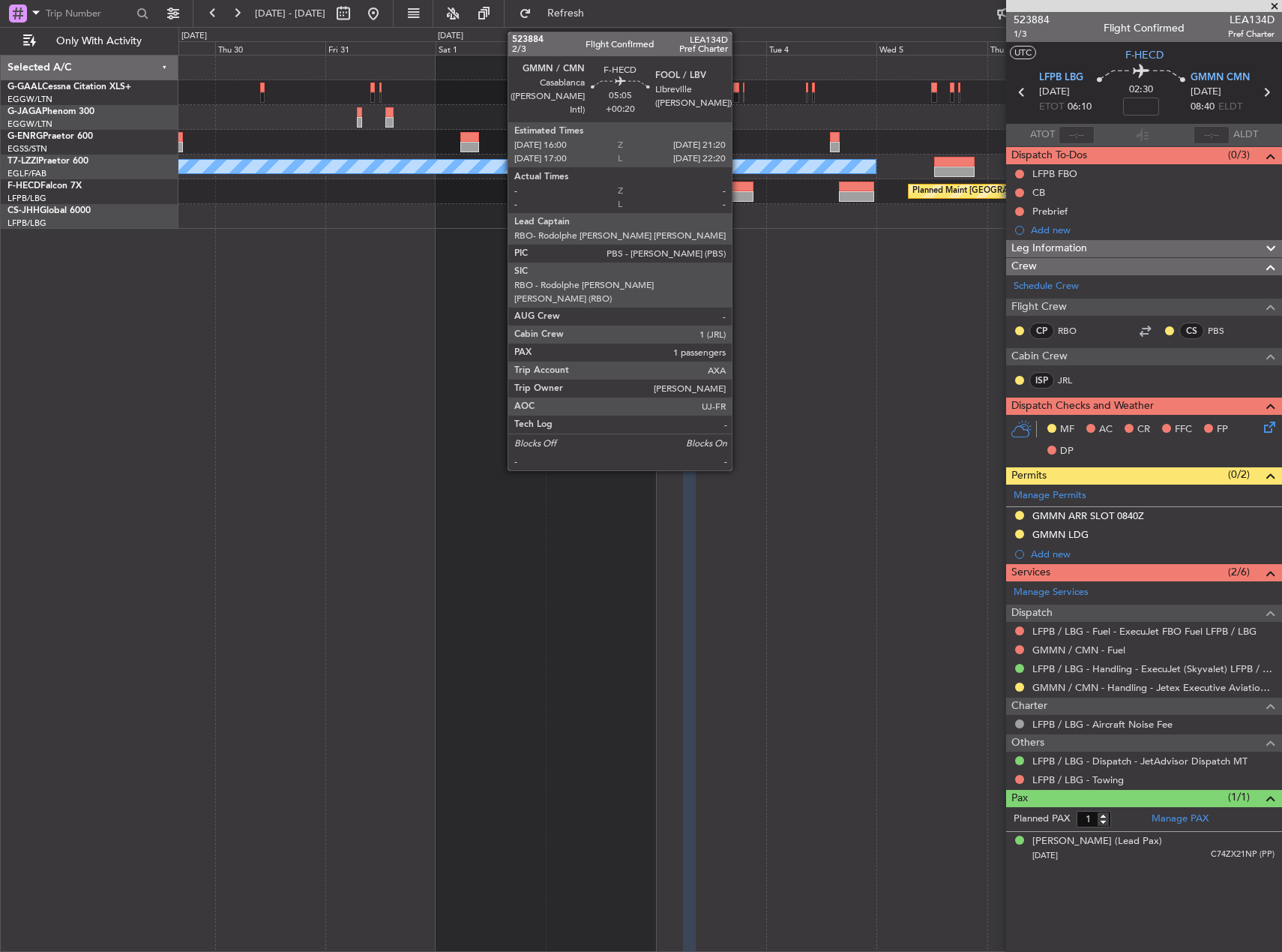
click at [738, 188] on div at bounding box center [740, 187] width 25 height 11
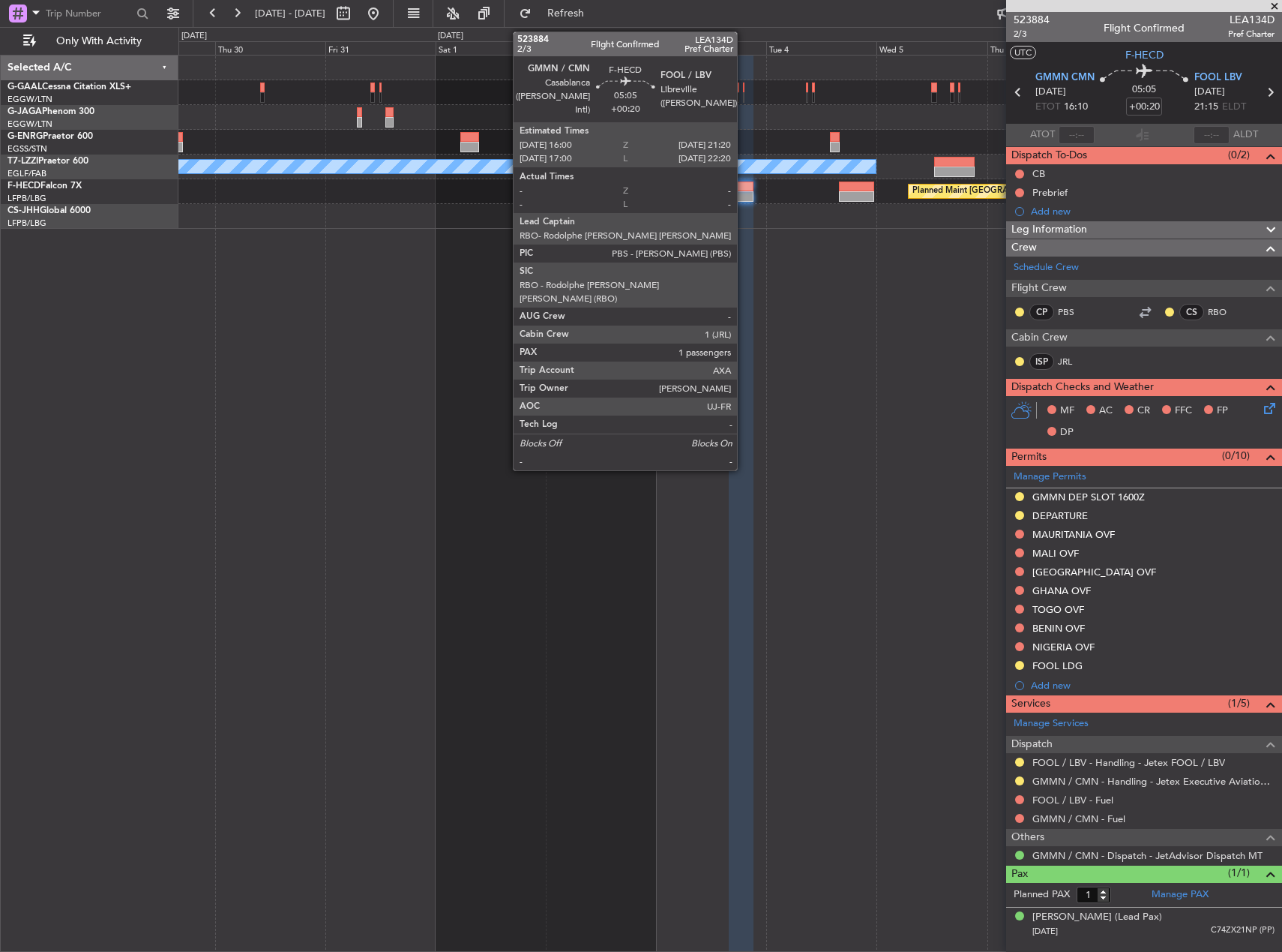
click at [743, 188] on div at bounding box center [740, 187] width 25 height 11
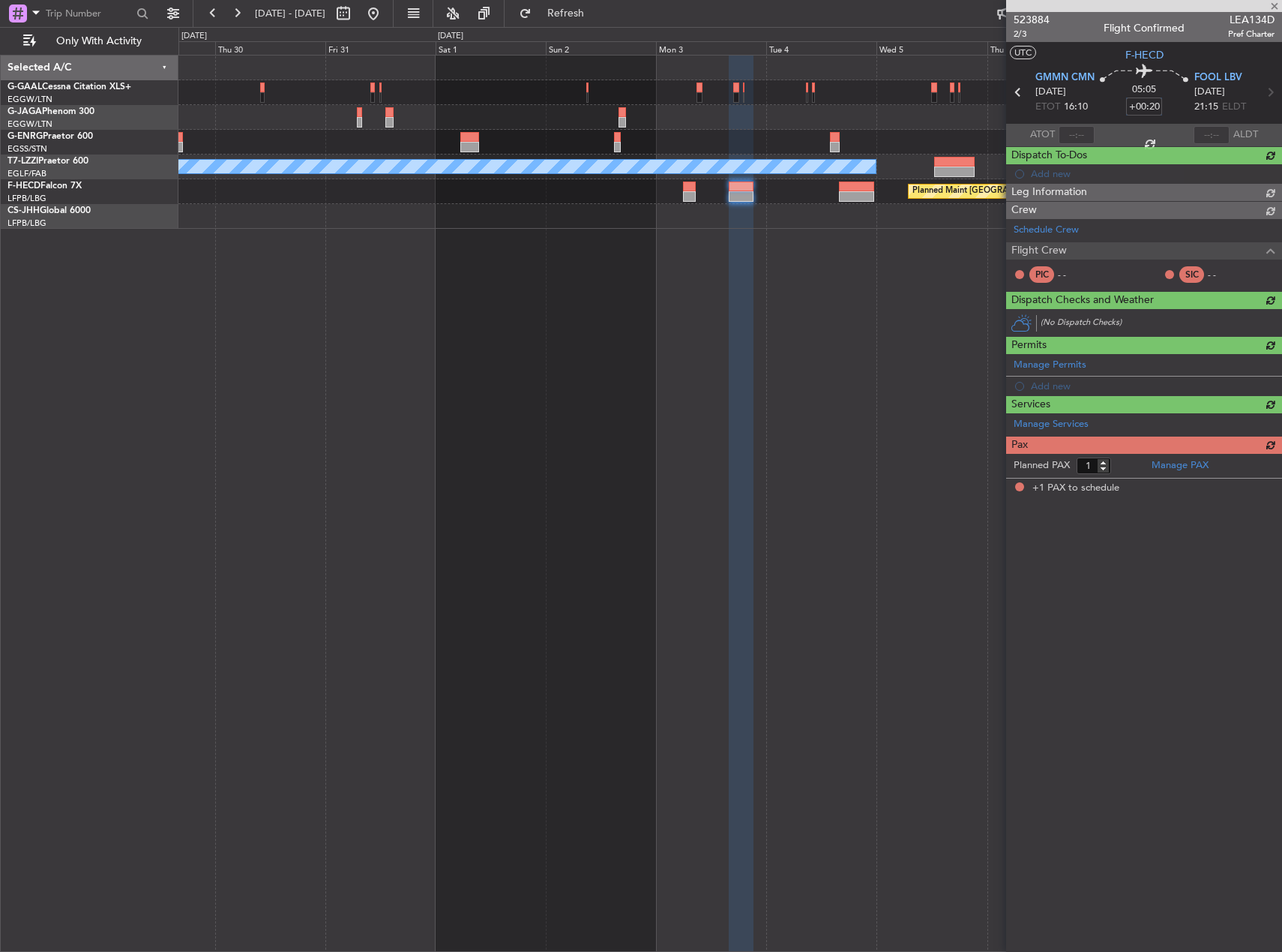
click at [1141, 105] on input "+00:20" at bounding box center [1145, 107] width 36 height 18
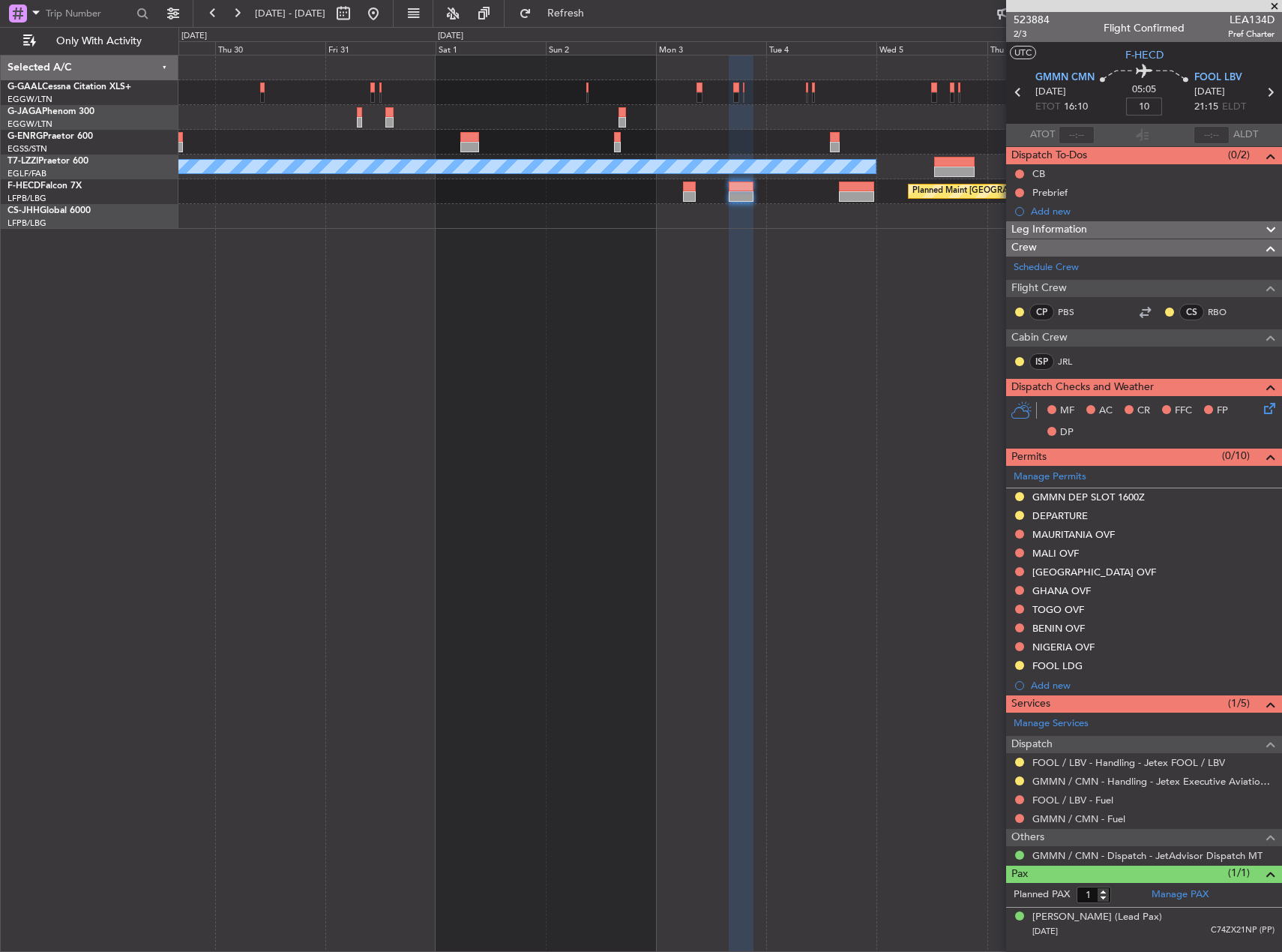
click at [785, 409] on div "A/C Unavailable [GEOGRAPHIC_DATA] ([GEOGRAPHIC_DATA]) Planned Maint [GEOGRAPHIC…" at bounding box center [730, 502] width 1104 height 897
click at [688, 312] on div "A/C Unavailable [GEOGRAPHIC_DATA] ([GEOGRAPHIC_DATA]) Planned Maint [GEOGRAPHIC…" at bounding box center [730, 502] width 1104 height 897
click at [1149, 107] on input "+00:10" at bounding box center [1145, 107] width 36 height 18
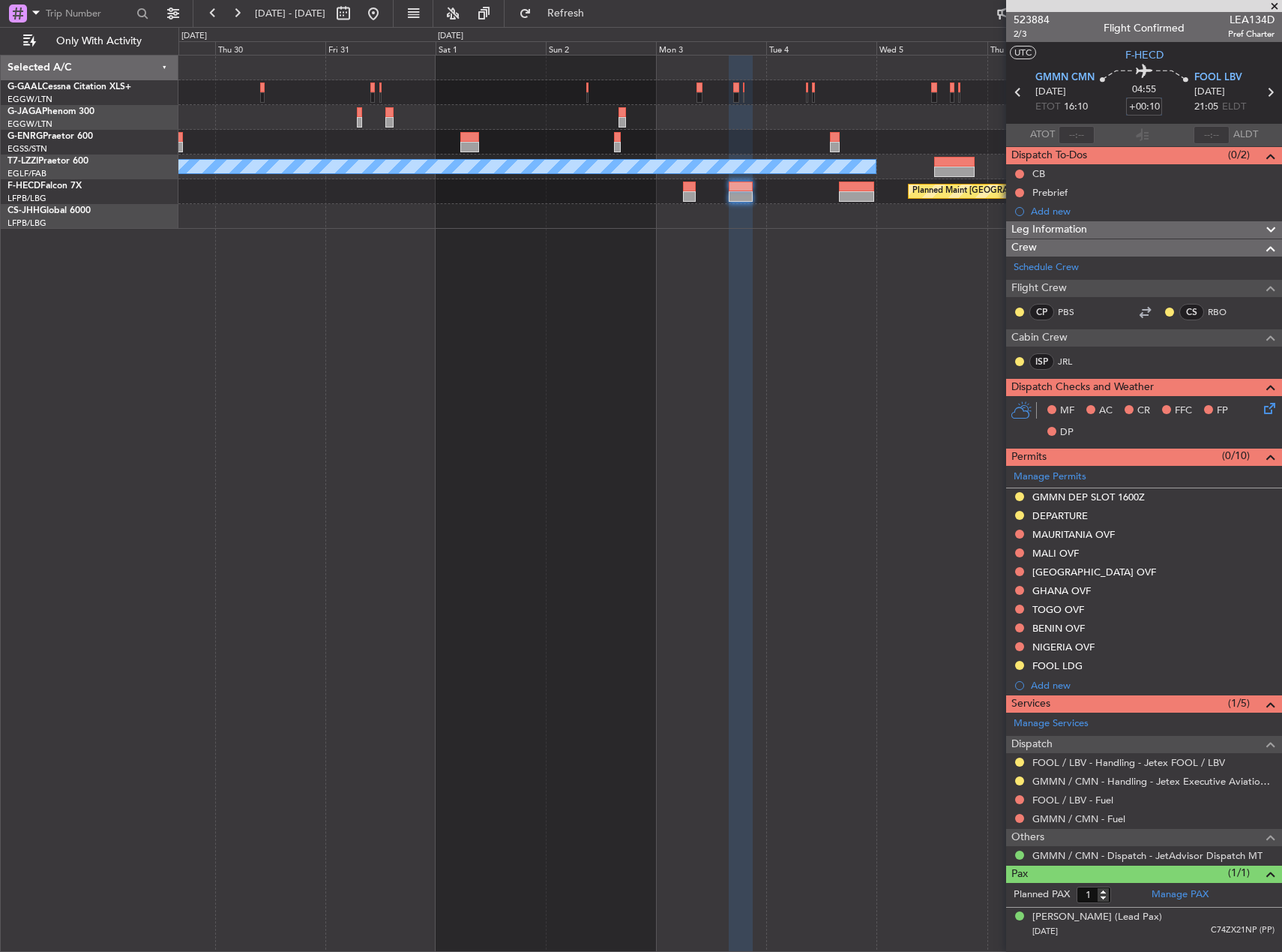
click at [1149, 107] on input "+00:10" at bounding box center [1145, 107] width 36 height 18
click at [869, 125] on div at bounding box center [730, 117] width 1103 height 25
type input "+00:00"
click at [1147, 106] on input at bounding box center [1145, 107] width 36 height 18
click at [615, 353] on div "A/C Unavailable [GEOGRAPHIC_DATA] ([GEOGRAPHIC_DATA]) Planned Maint [GEOGRAPHIC…" at bounding box center [730, 502] width 1104 height 897
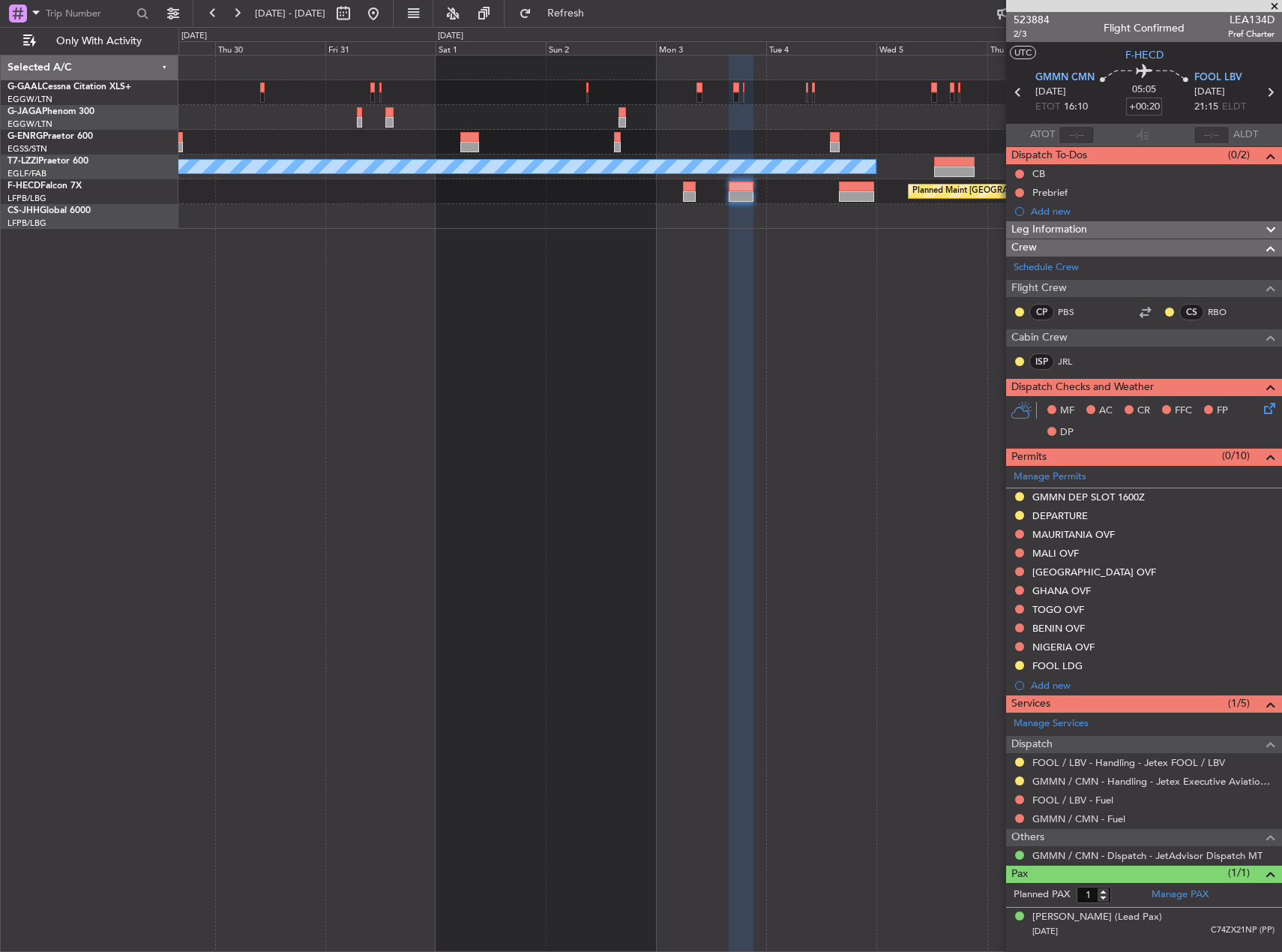
type input "+00:20"
click at [862, 385] on div "A/C Unavailable [GEOGRAPHIC_DATA] ([GEOGRAPHIC_DATA]) Planned Maint [GEOGRAPHIC…" at bounding box center [730, 502] width 1104 height 897
click at [931, 413] on div "A/C Unavailable [GEOGRAPHIC_DATA] ([GEOGRAPHIC_DATA]) Planned Maint [GEOGRAPHIC…" at bounding box center [730, 502] width 1104 height 897
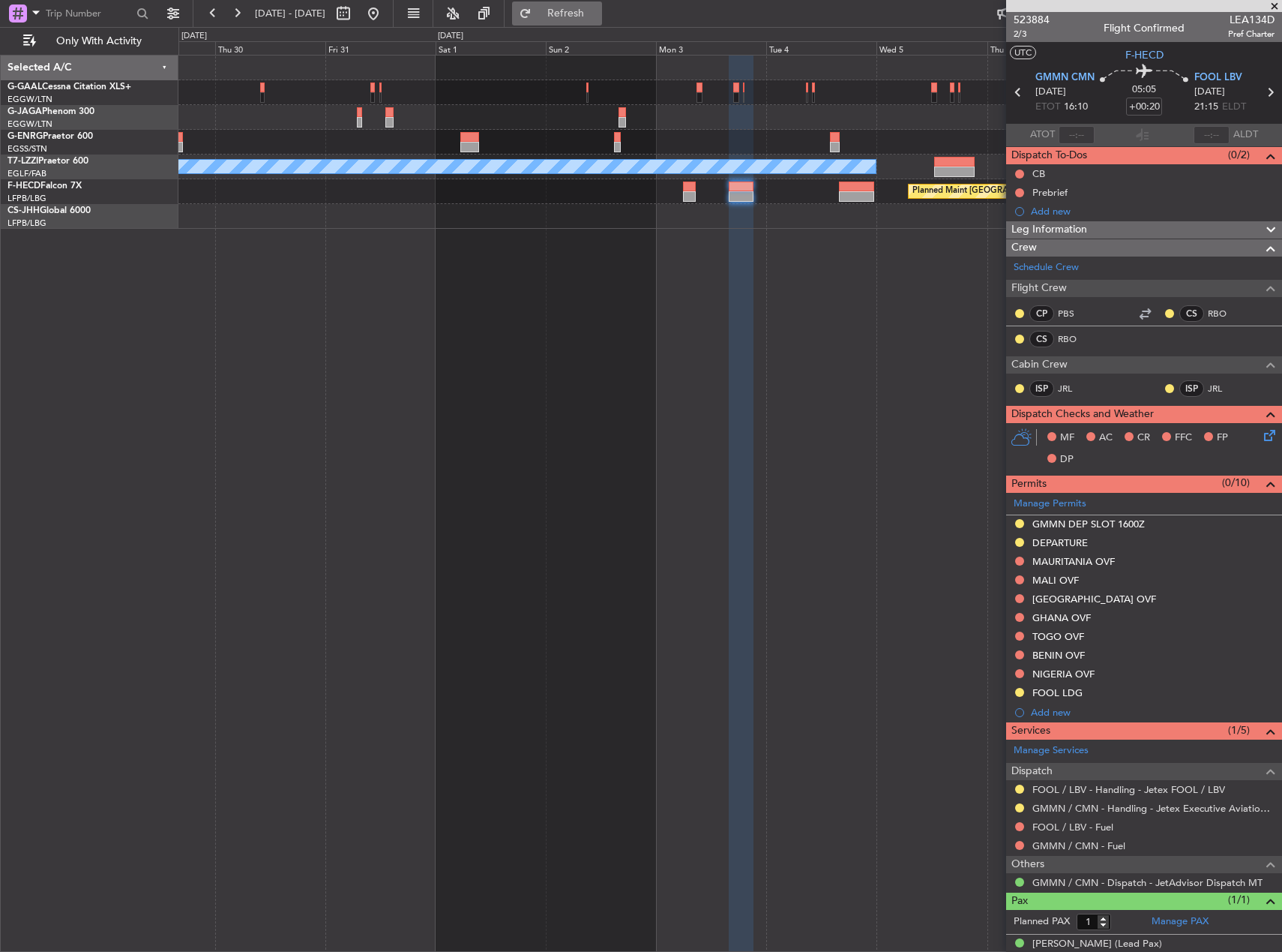
click at [598, 8] on span "Refresh" at bounding box center [566, 13] width 63 height 11
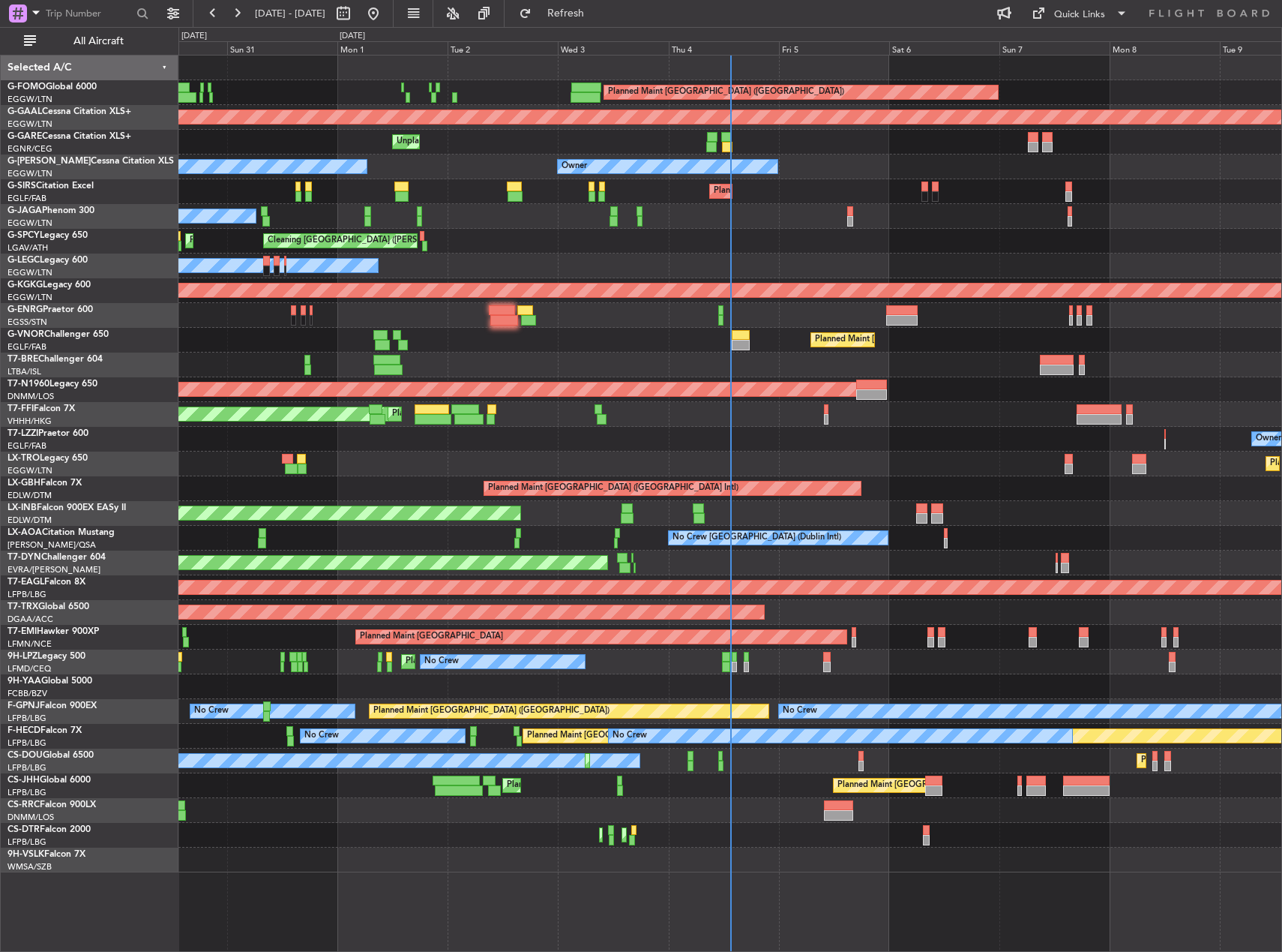
click at [582, 859] on div at bounding box center [730, 859] width 1103 height 25
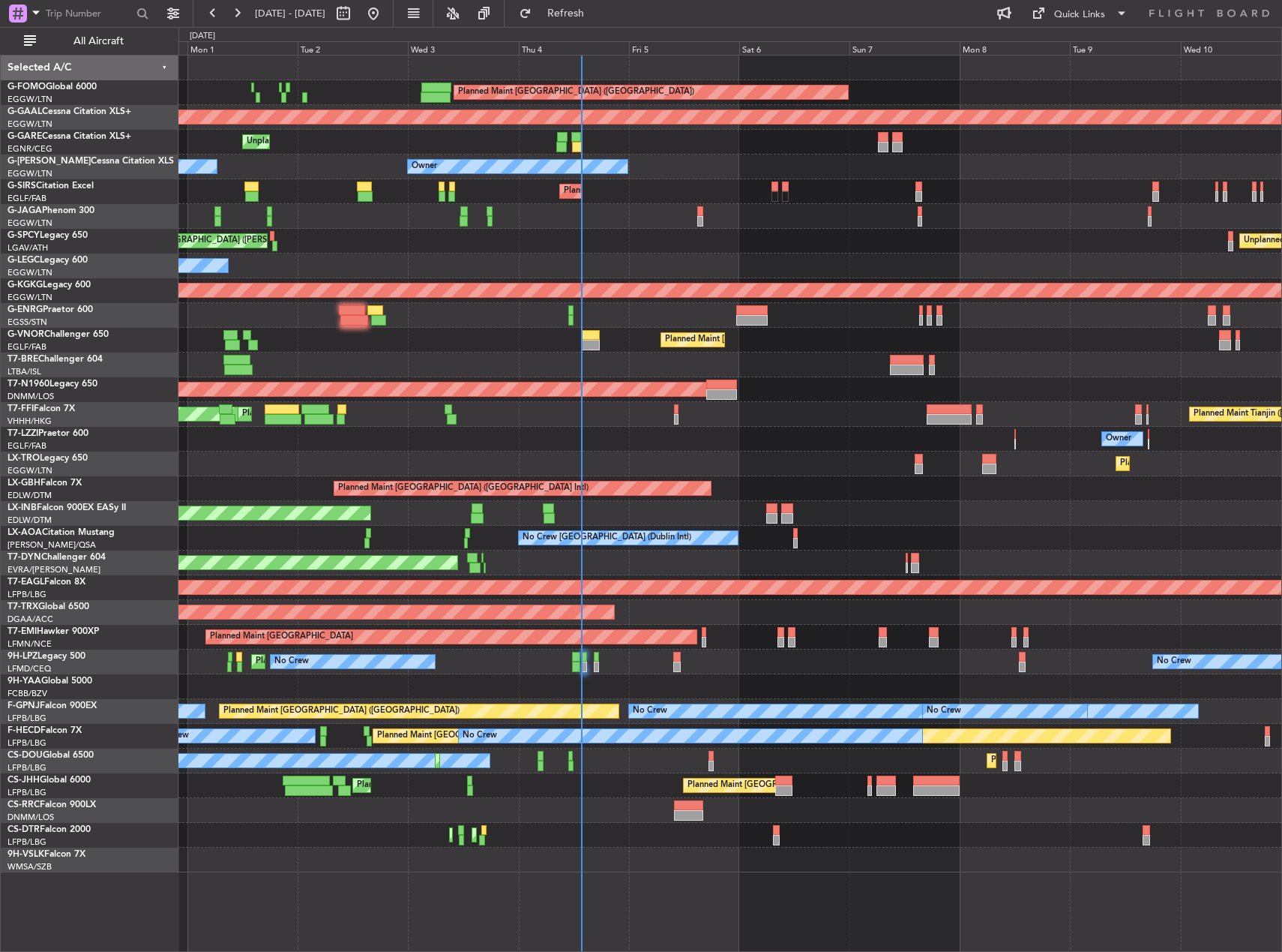
click at [835, 405] on div "[PERSON_NAME][GEOGRAPHIC_DATA] ([GEOGRAPHIC_DATA] Intl) Planned Maint [GEOGRAPH…" at bounding box center [730, 414] width 1103 height 25
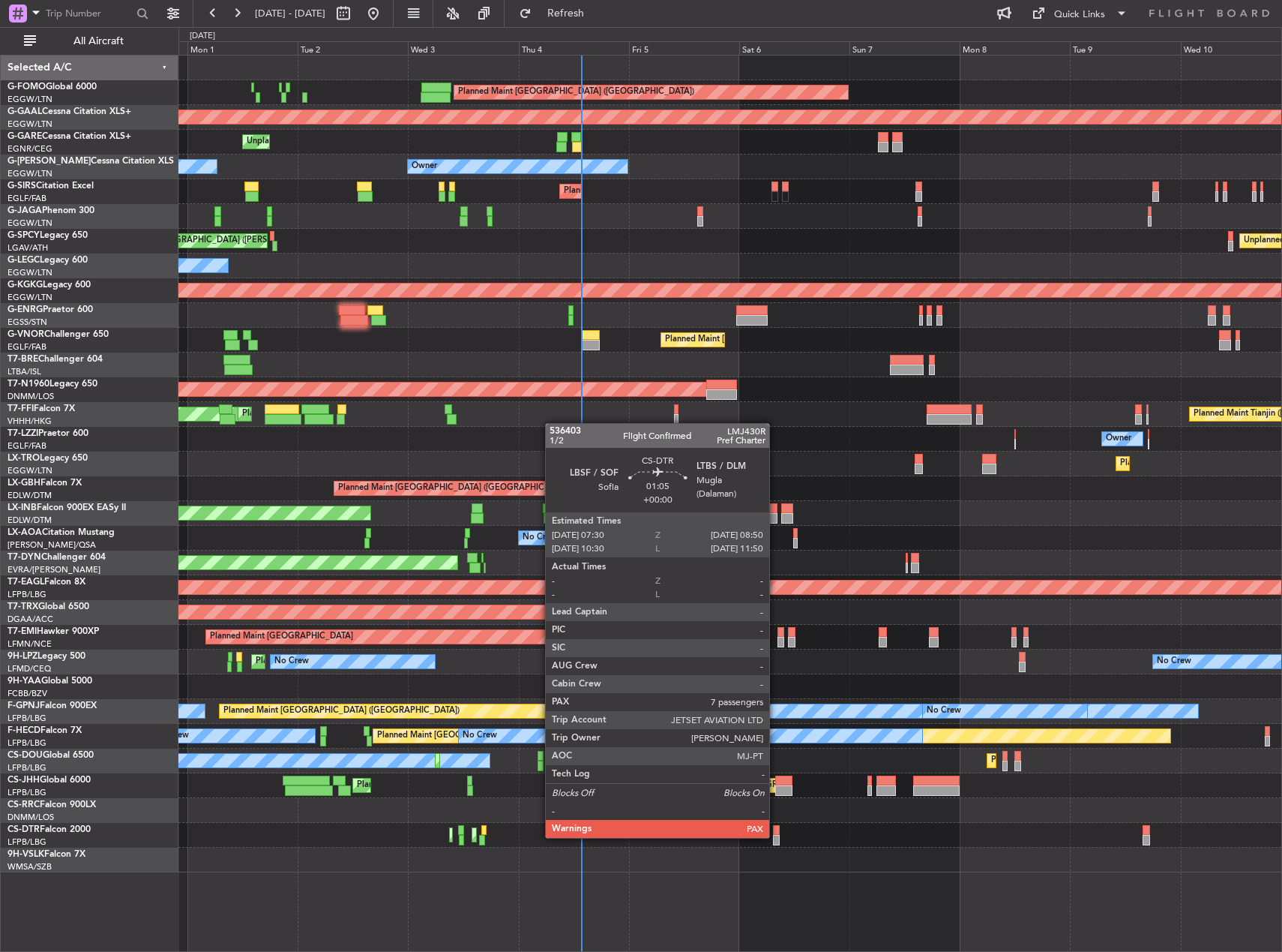
click at [775, 836] on div at bounding box center [776, 839] width 7 height 11
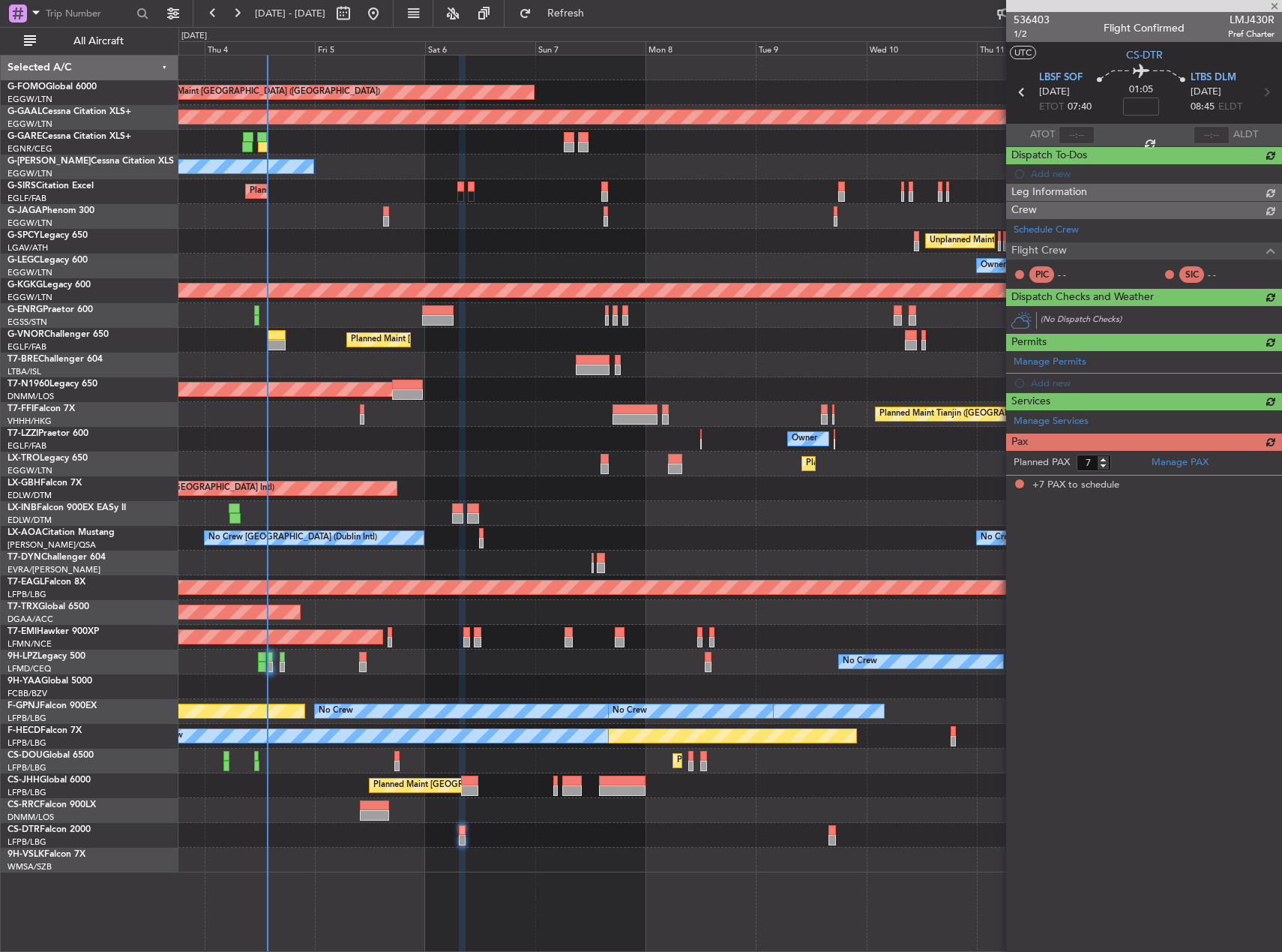
click at [507, 747] on div "Planned Maint [GEOGRAPHIC_DATA] ([GEOGRAPHIC_DATA]) Planned [GEOGRAPHIC_DATA] U…" at bounding box center [730, 464] width 1103 height 817
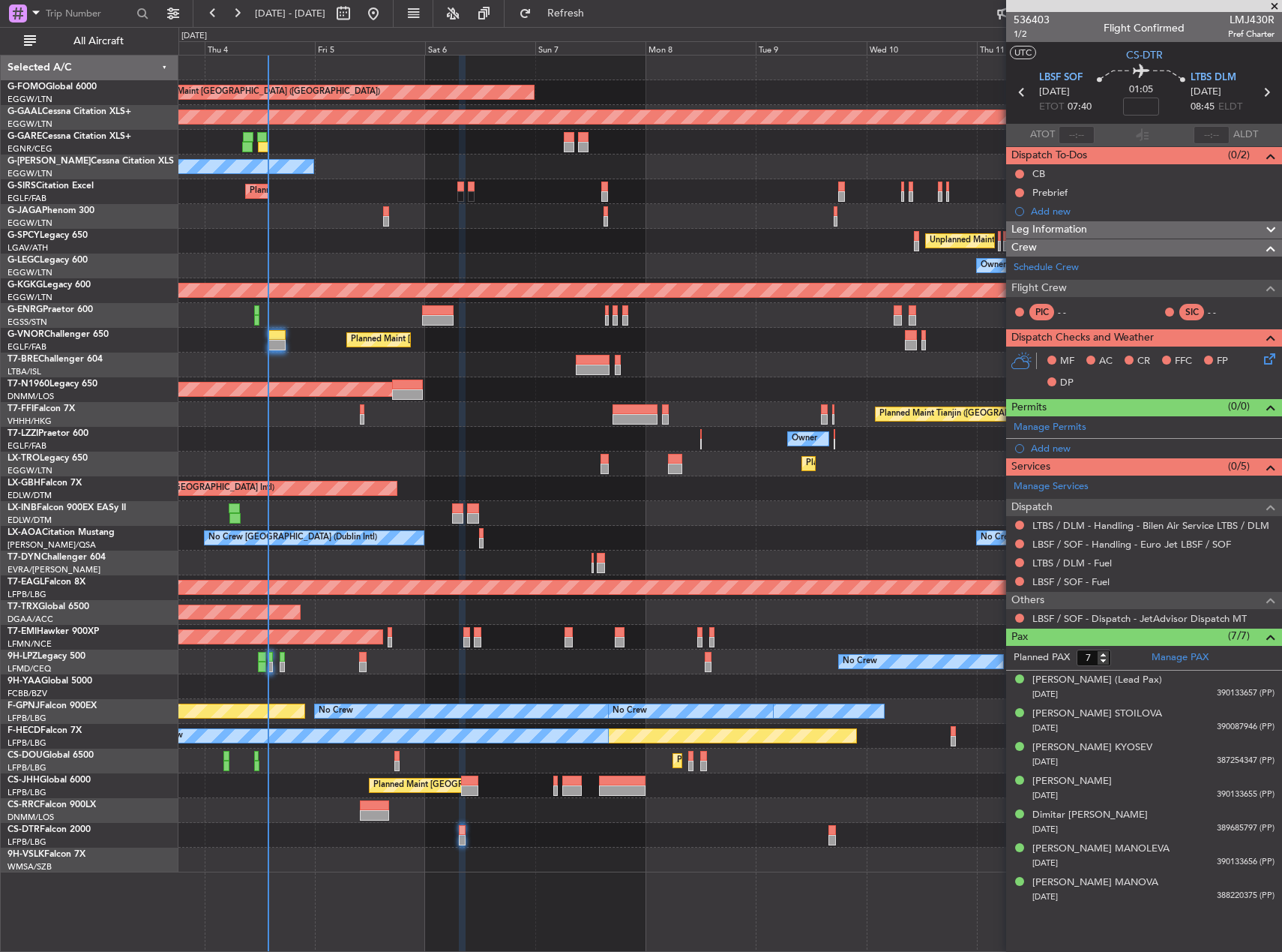
click at [602, 531] on div "No Crew [GEOGRAPHIC_DATA] (Dublin Intl) No Crew [GEOGRAPHIC_DATA] ([GEOGRAPHIC_…" at bounding box center [730, 538] width 1103 height 25
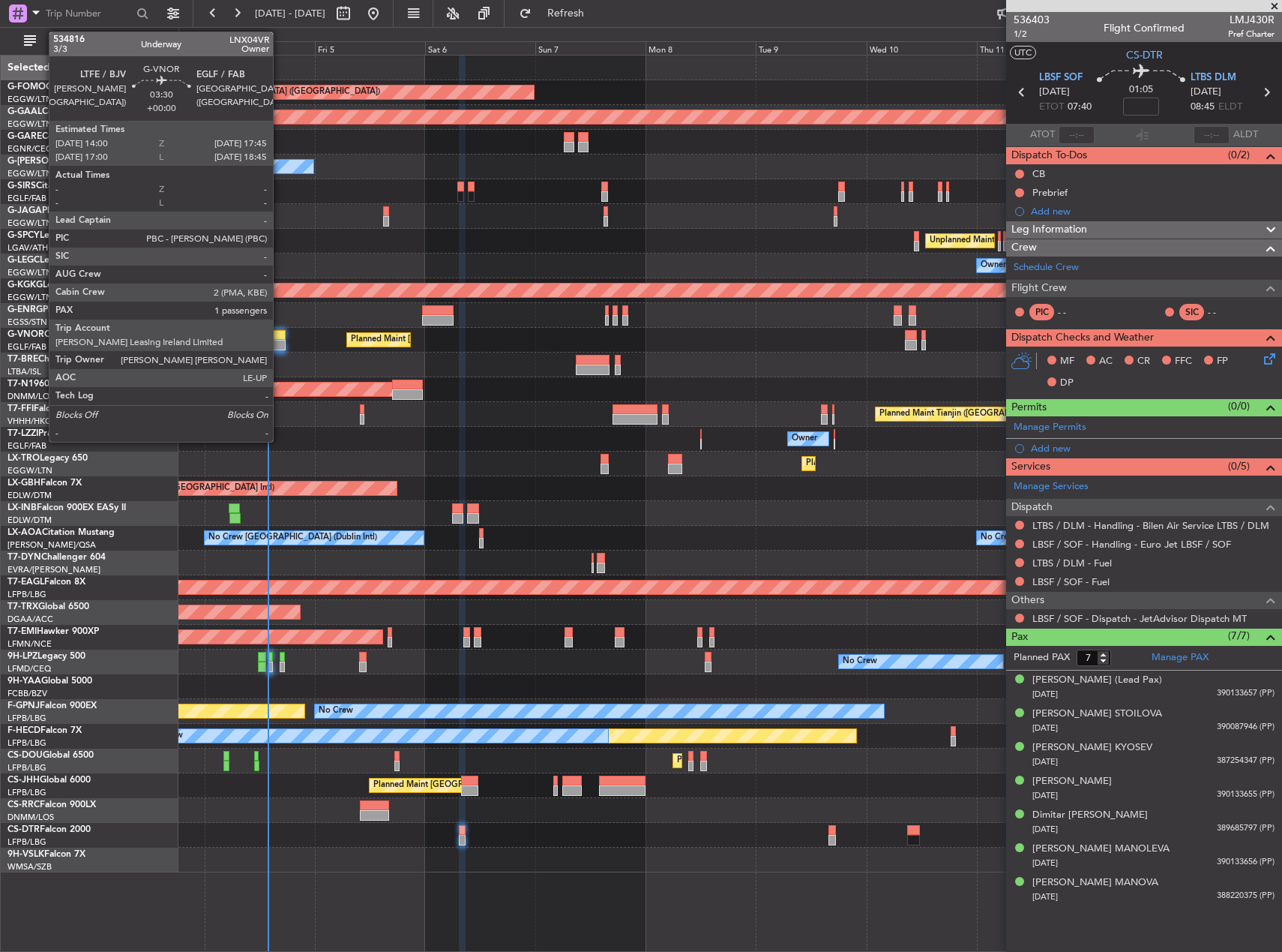
click at [280, 343] on div at bounding box center [276, 345] width 17 height 11
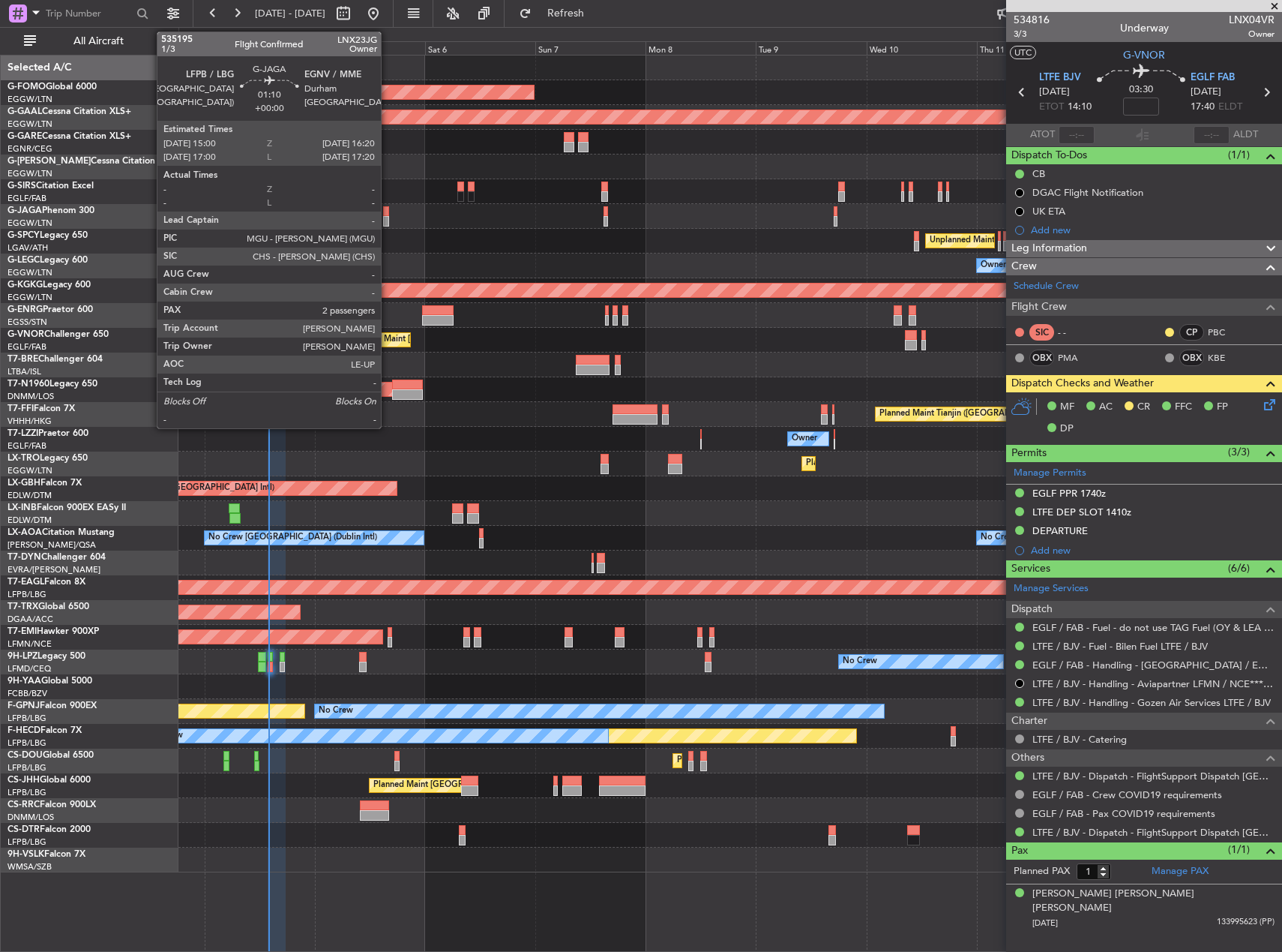
click at [387, 213] on div at bounding box center [386, 212] width 7 height 11
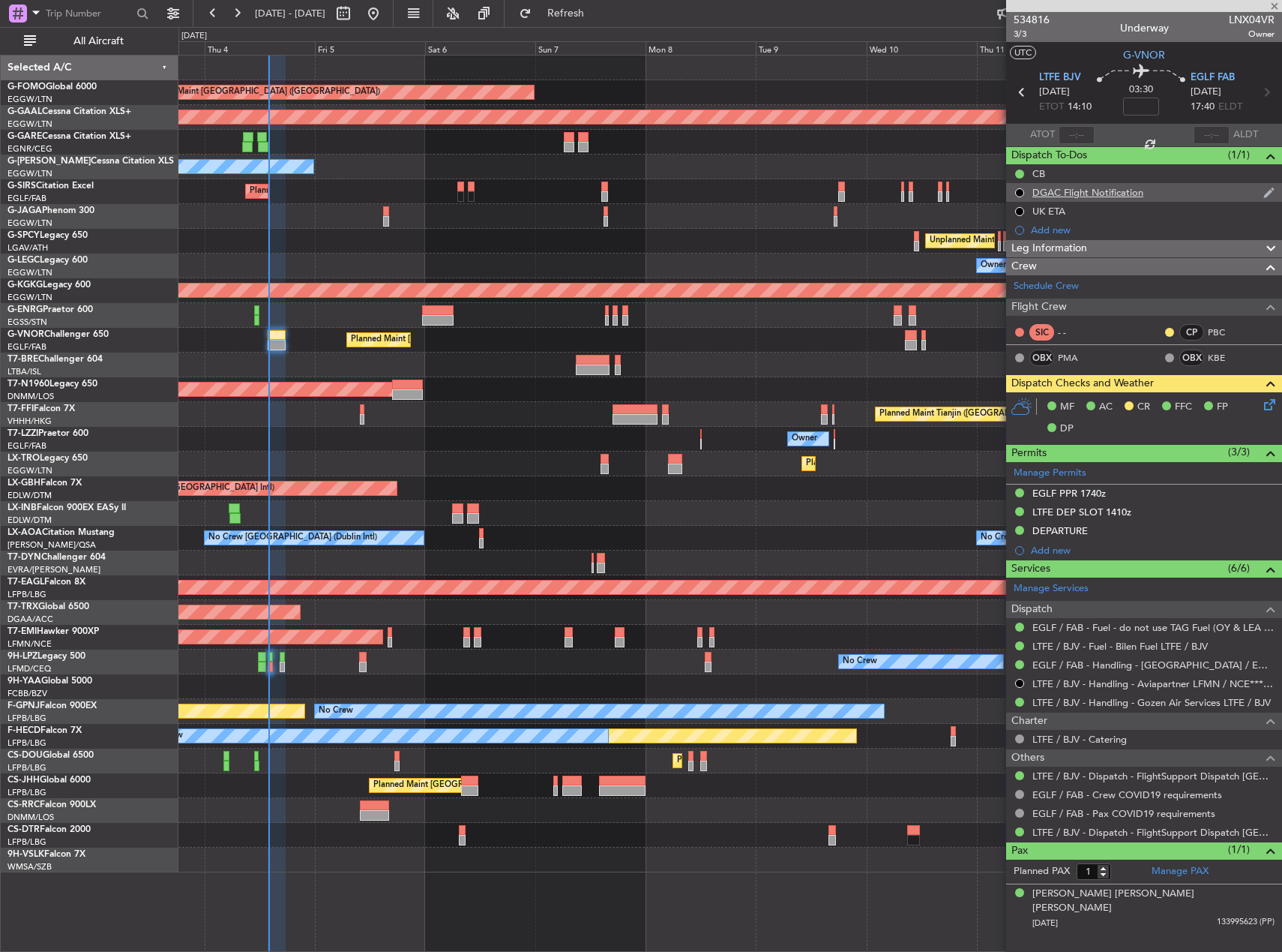
type input "2"
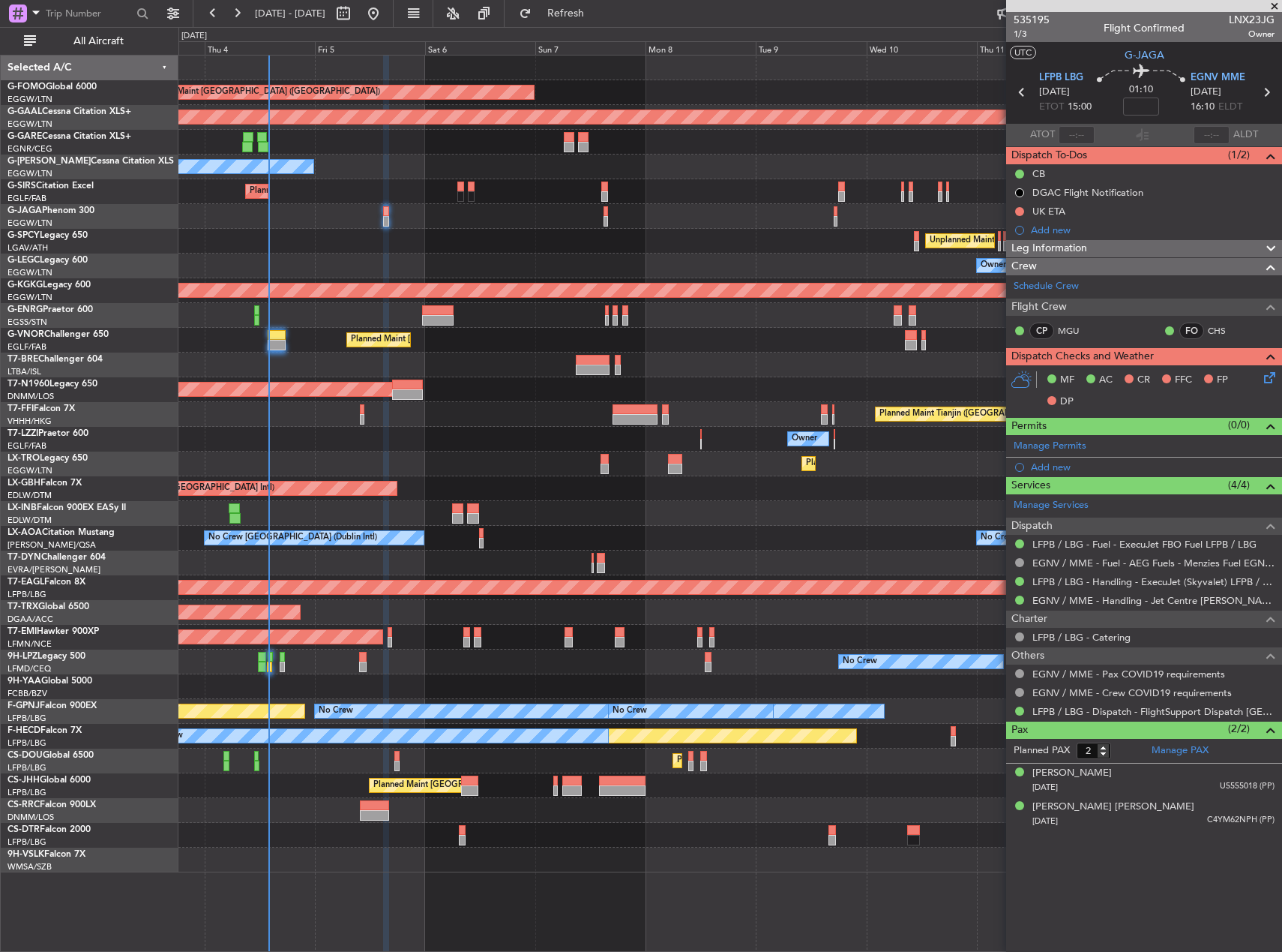
click at [1080, 246] on span "Leg Information" at bounding box center [1049, 248] width 76 height 17
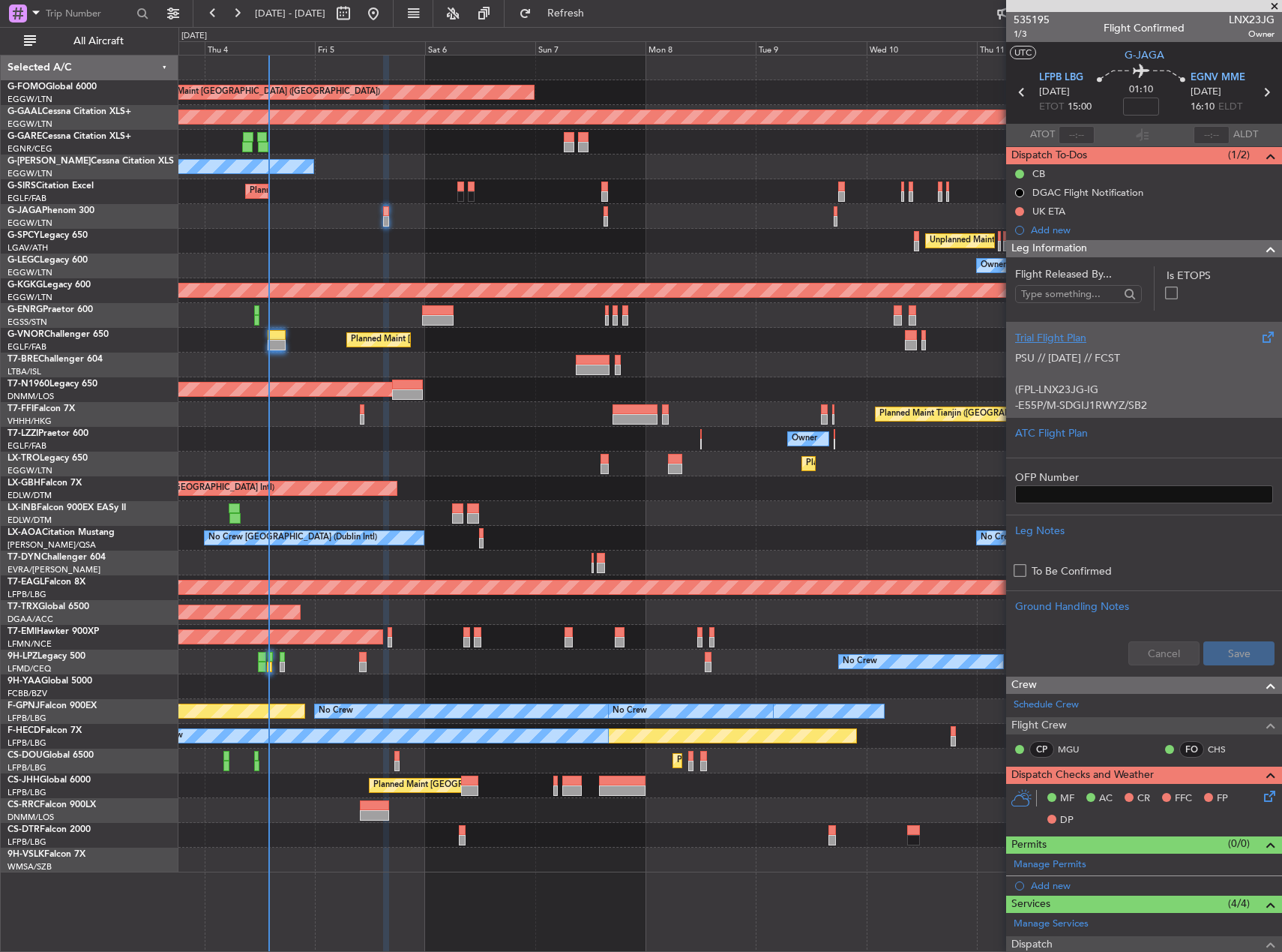
click at [1135, 390] on p "(FPL-LNX23JG-IG" at bounding box center [1144, 389] width 258 height 16
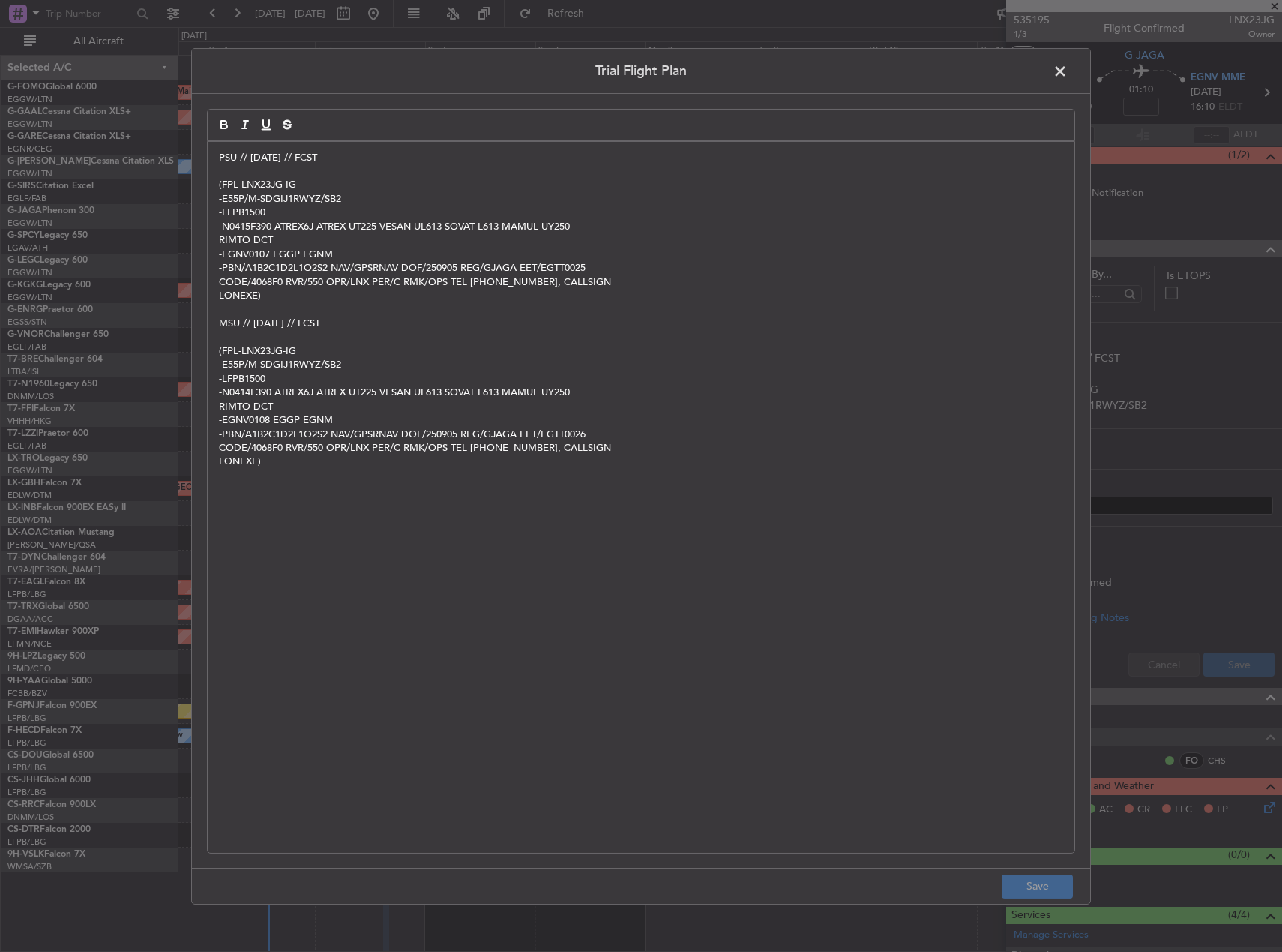
click at [279, 291] on p "LONEXE)" at bounding box center [641, 296] width 844 height 14
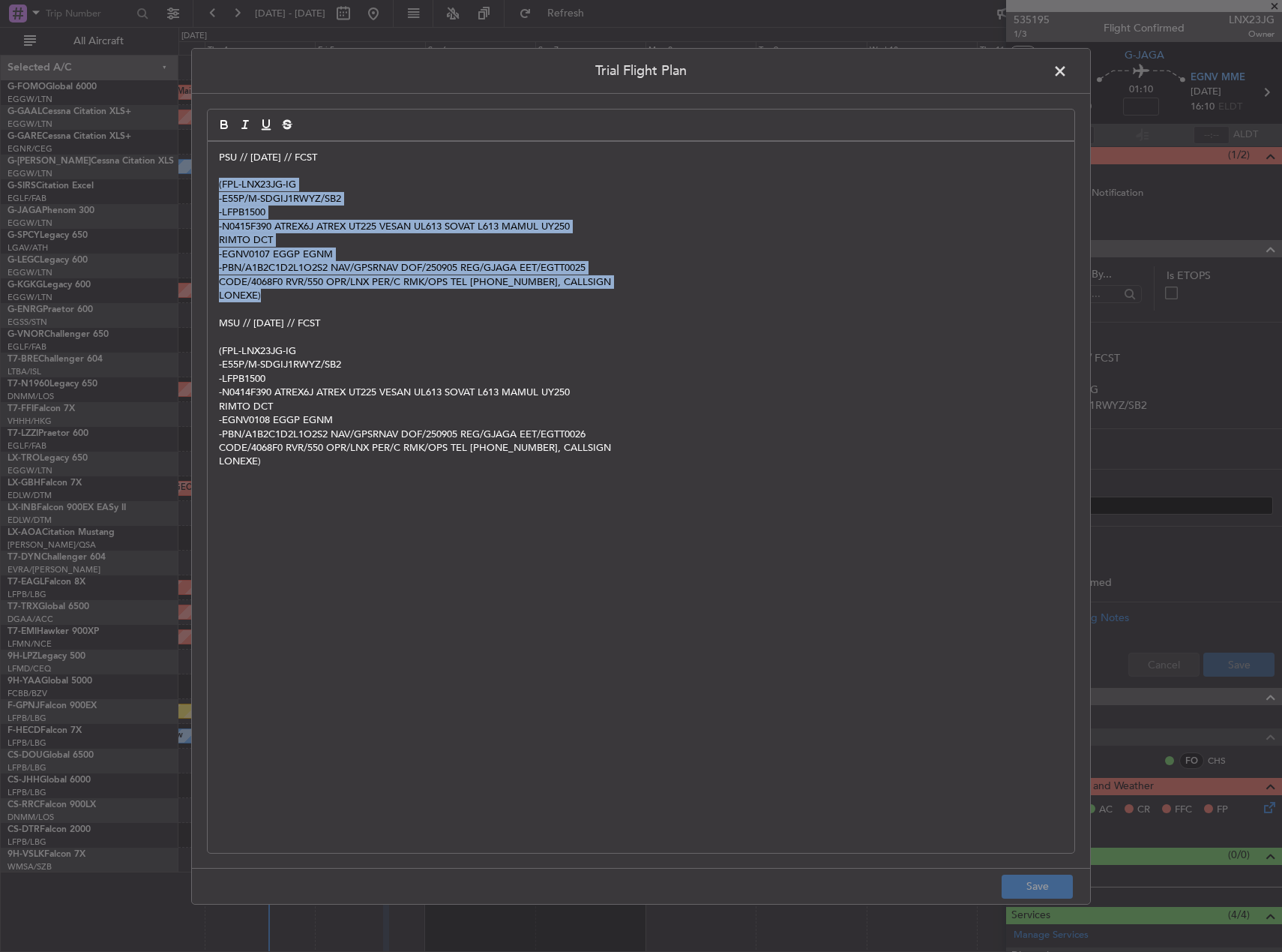
drag, startPoint x: 288, startPoint y: 295, endPoint x: 214, endPoint y: 188, distance: 130.1
click at [214, 188] on div "PSU // [DATE] // FCST (FPL-LNX23JG-IG -E55P/M-SDGIJ1RWYZ/SB2 -LFPB1500 -N0415F3…" at bounding box center [641, 496] width 867 height 711
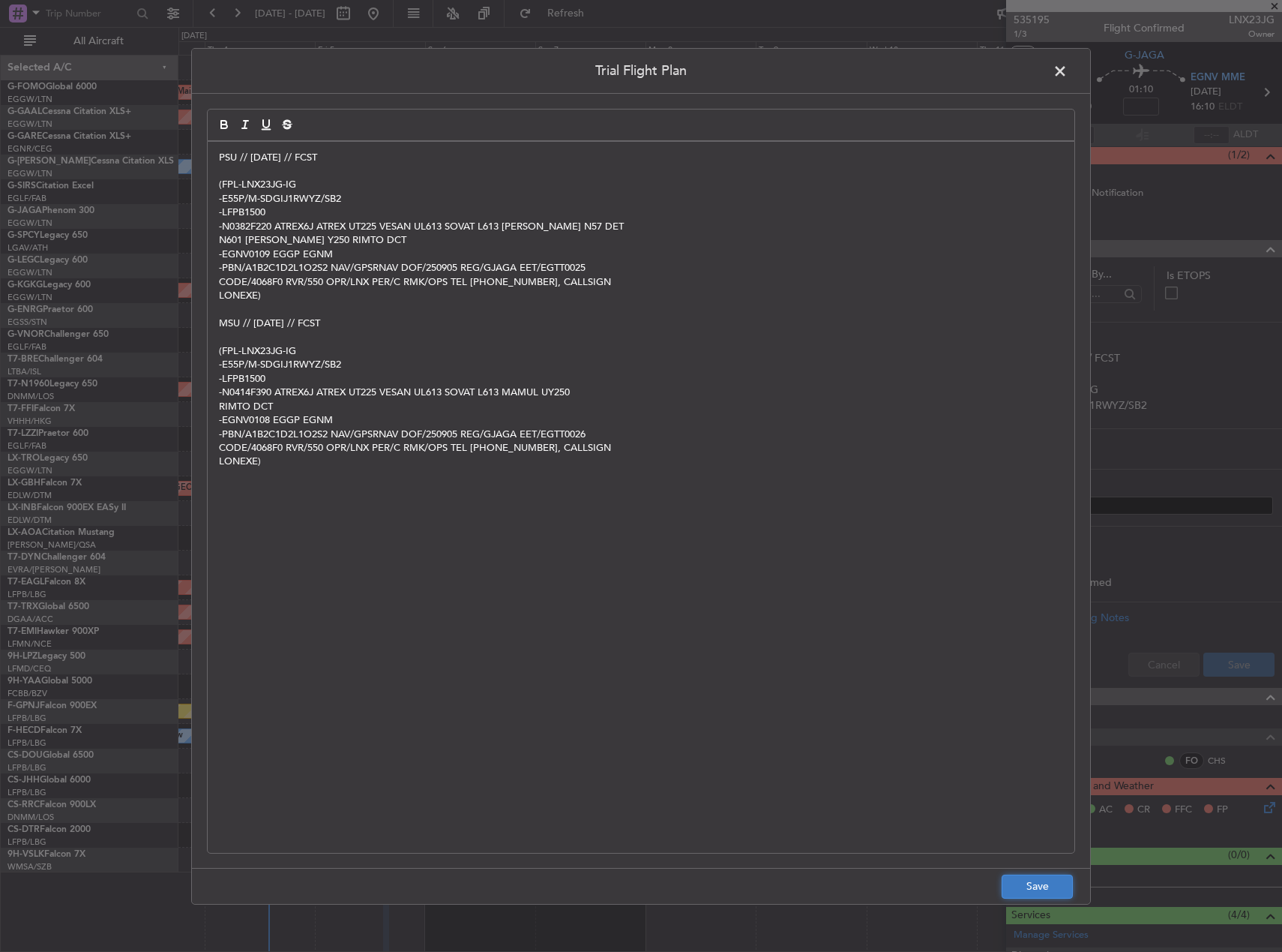
click at [1041, 875] on button "Save" at bounding box center [1038, 887] width 71 height 24
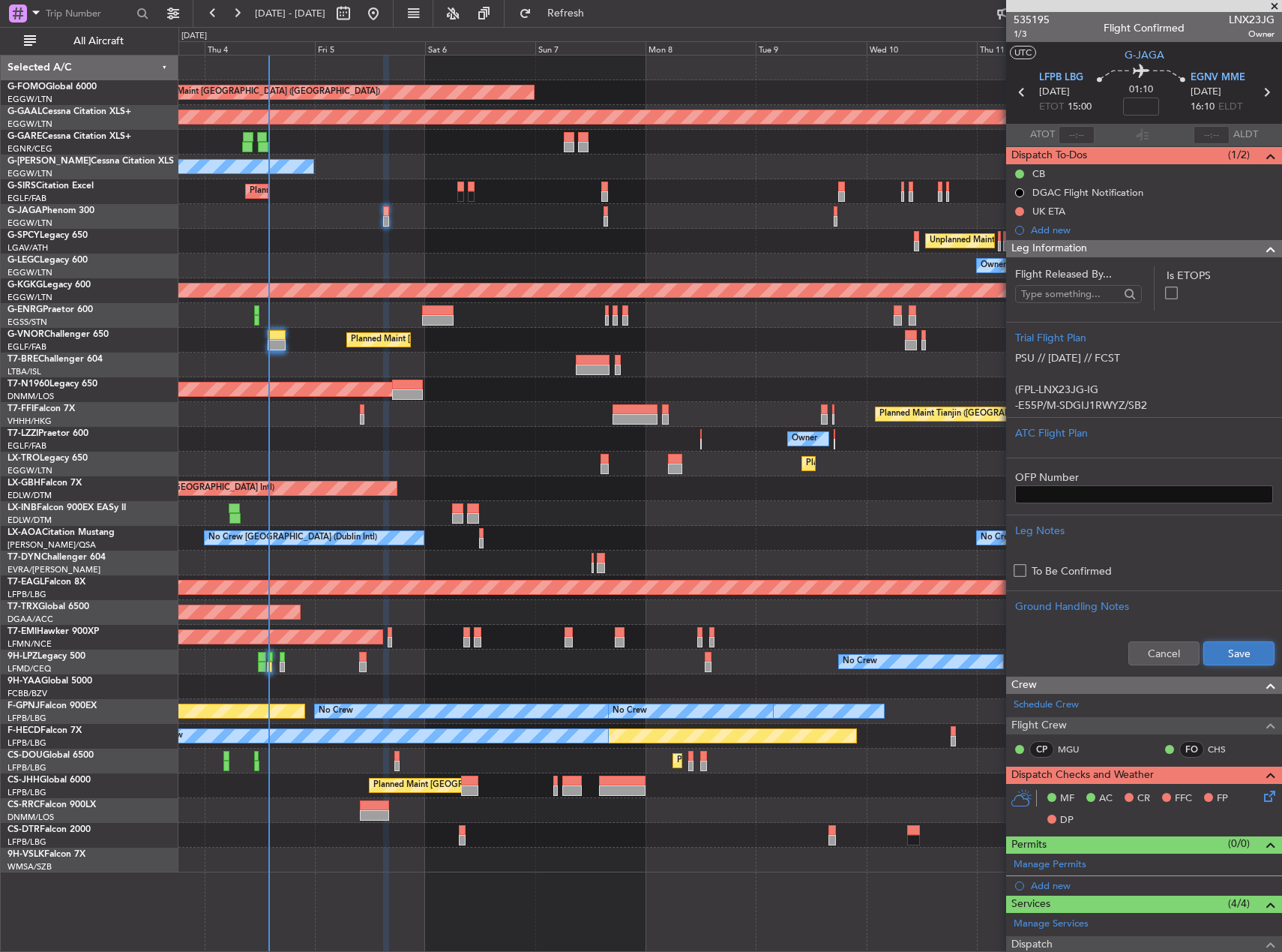
click at [1249, 656] on button "Save" at bounding box center [1239, 653] width 71 height 24
click at [1055, 231] on div "Add new" at bounding box center [1146, 229] width 230 height 13
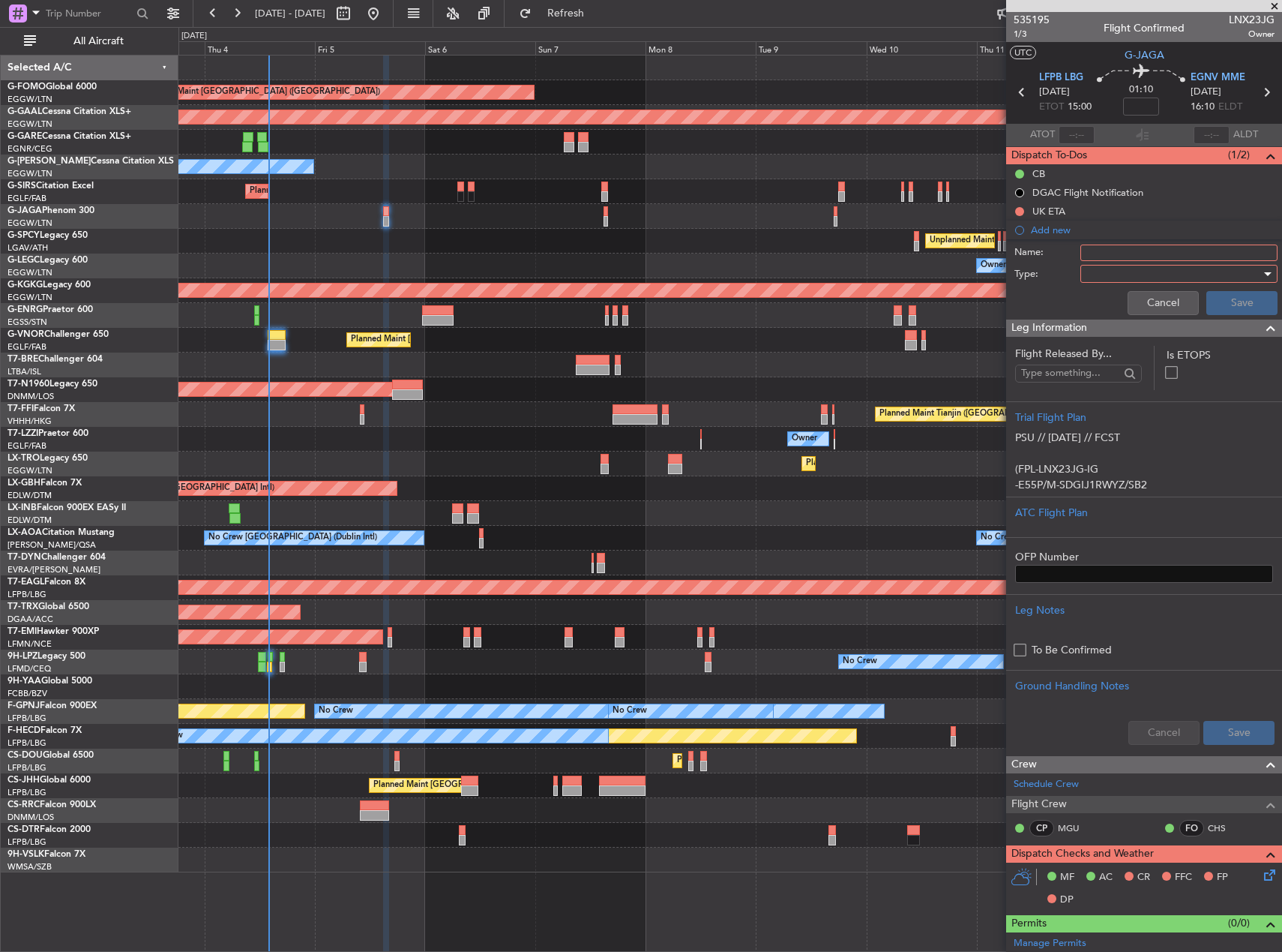
click at [1117, 269] on div at bounding box center [1173, 274] width 175 height 23
click at [1118, 262] on div at bounding box center [641, 476] width 1282 height 952
click at [1114, 254] on input "Name:" at bounding box center [1179, 252] width 198 height 17
type input "FL220"
click at [1139, 284] on div at bounding box center [1173, 274] width 175 height 23
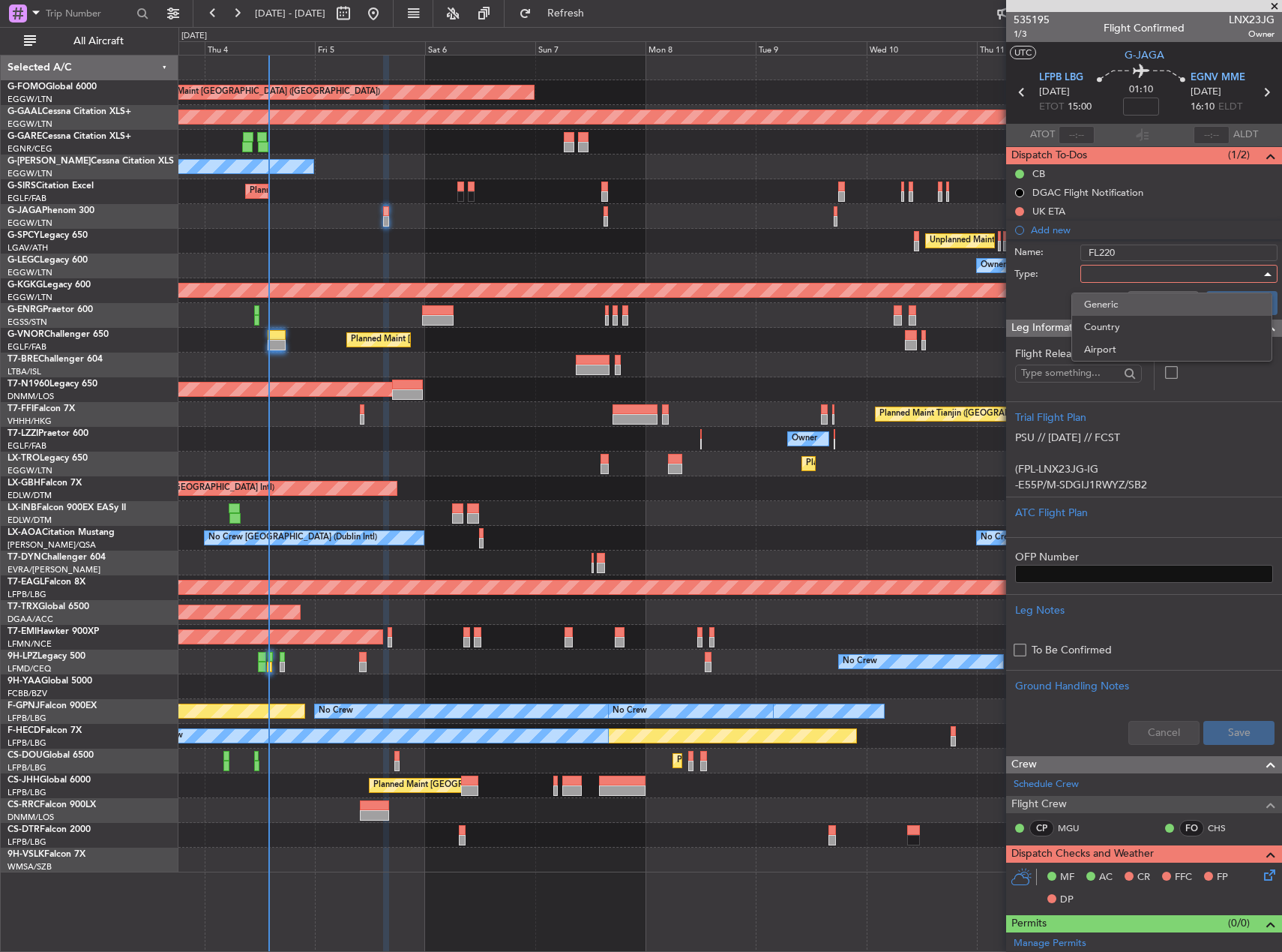
click at [1125, 305] on span "Generic" at bounding box center [1172, 304] width 176 height 23
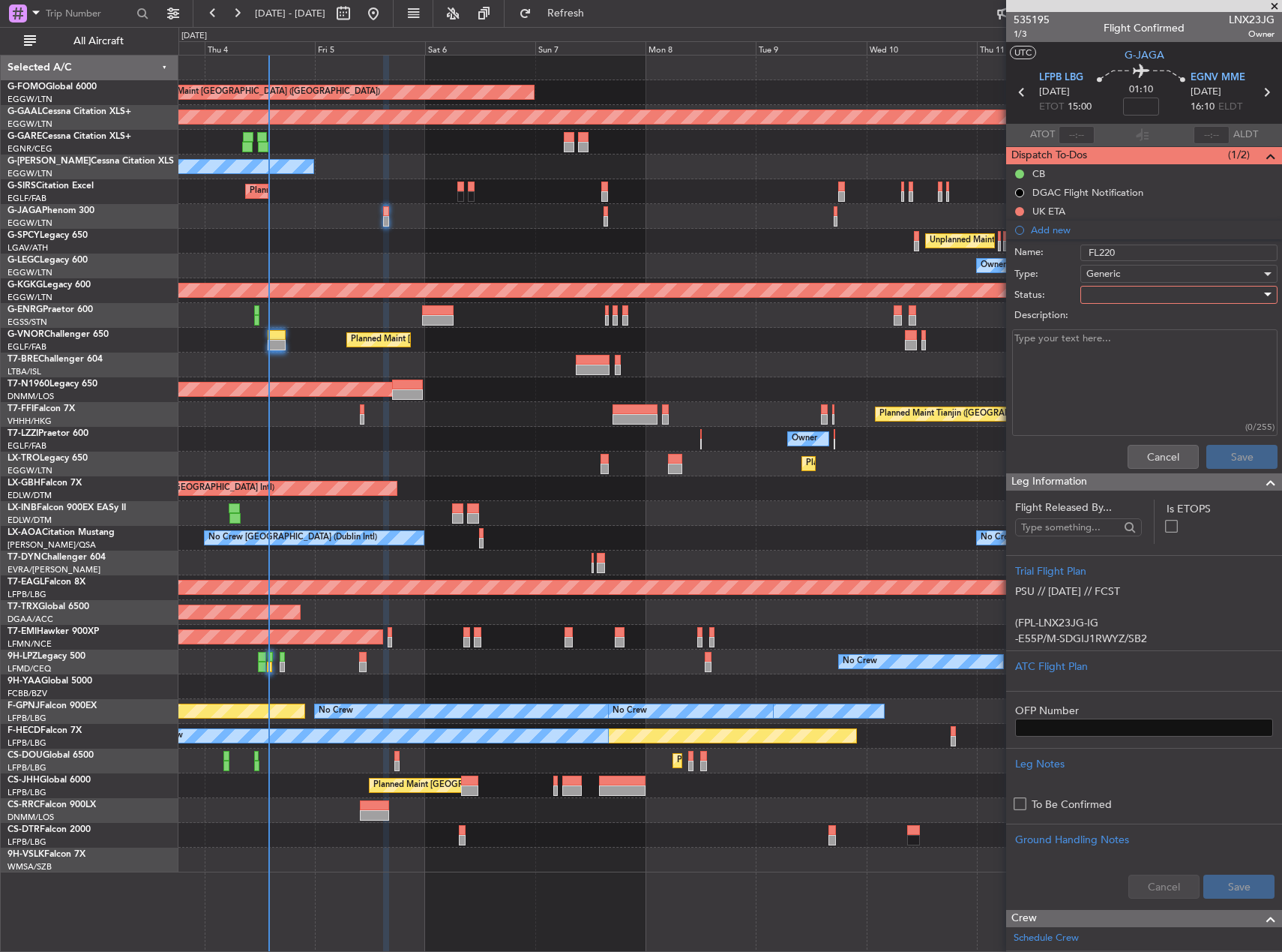
click at [1166, 292] on div at bounding box center [1173, 295] width 175 height 23
click at [1154, 367] on span "Completed" at bounding box center [1172, 370] width 176 height 23
click at [1220, 461] on button "Save" at bounding box center [1242, 457] width 71 height 24
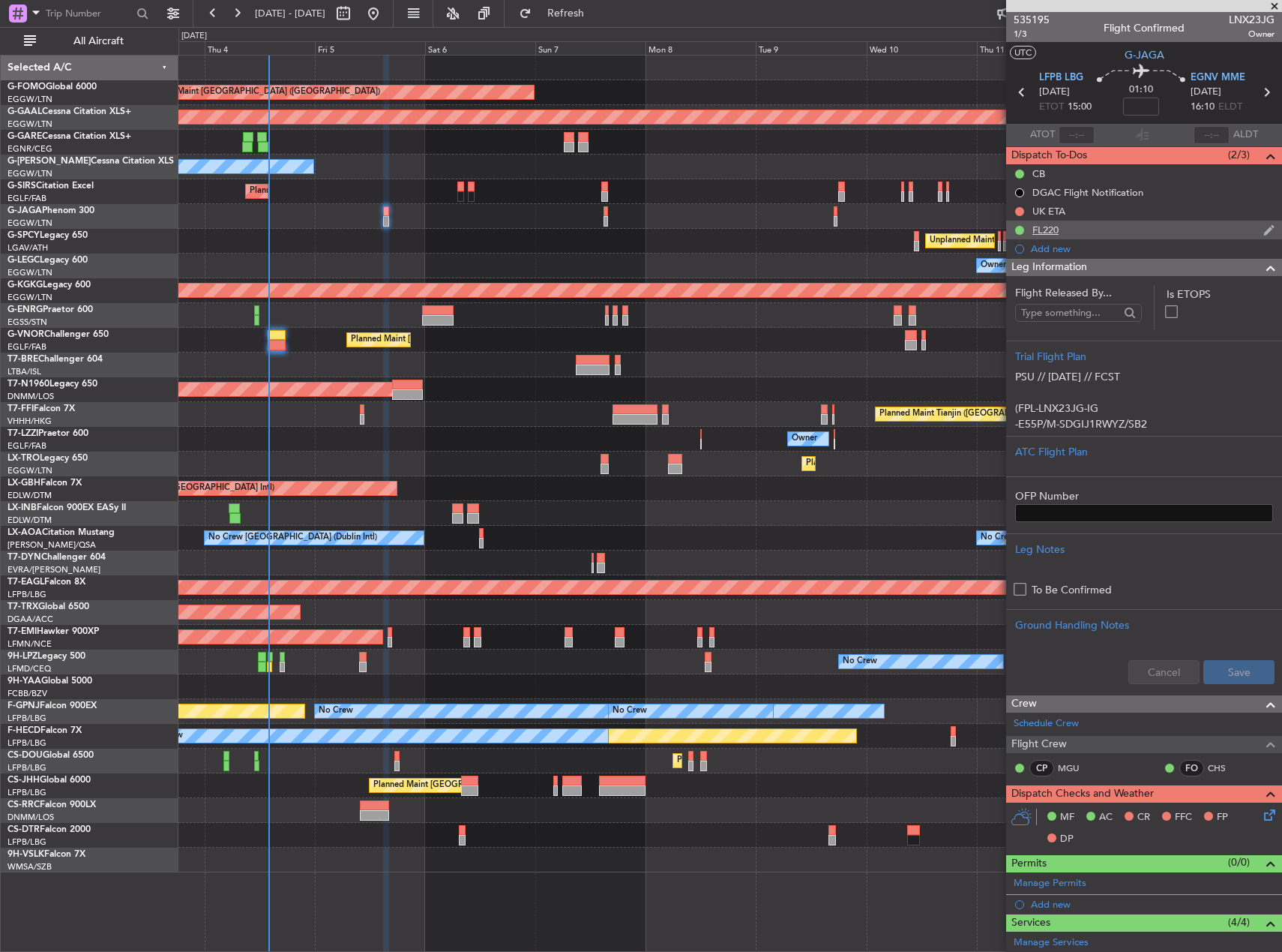
click at [1057, 223] on div "FL220" at bounding box center [1046, 229] width 27 height 13
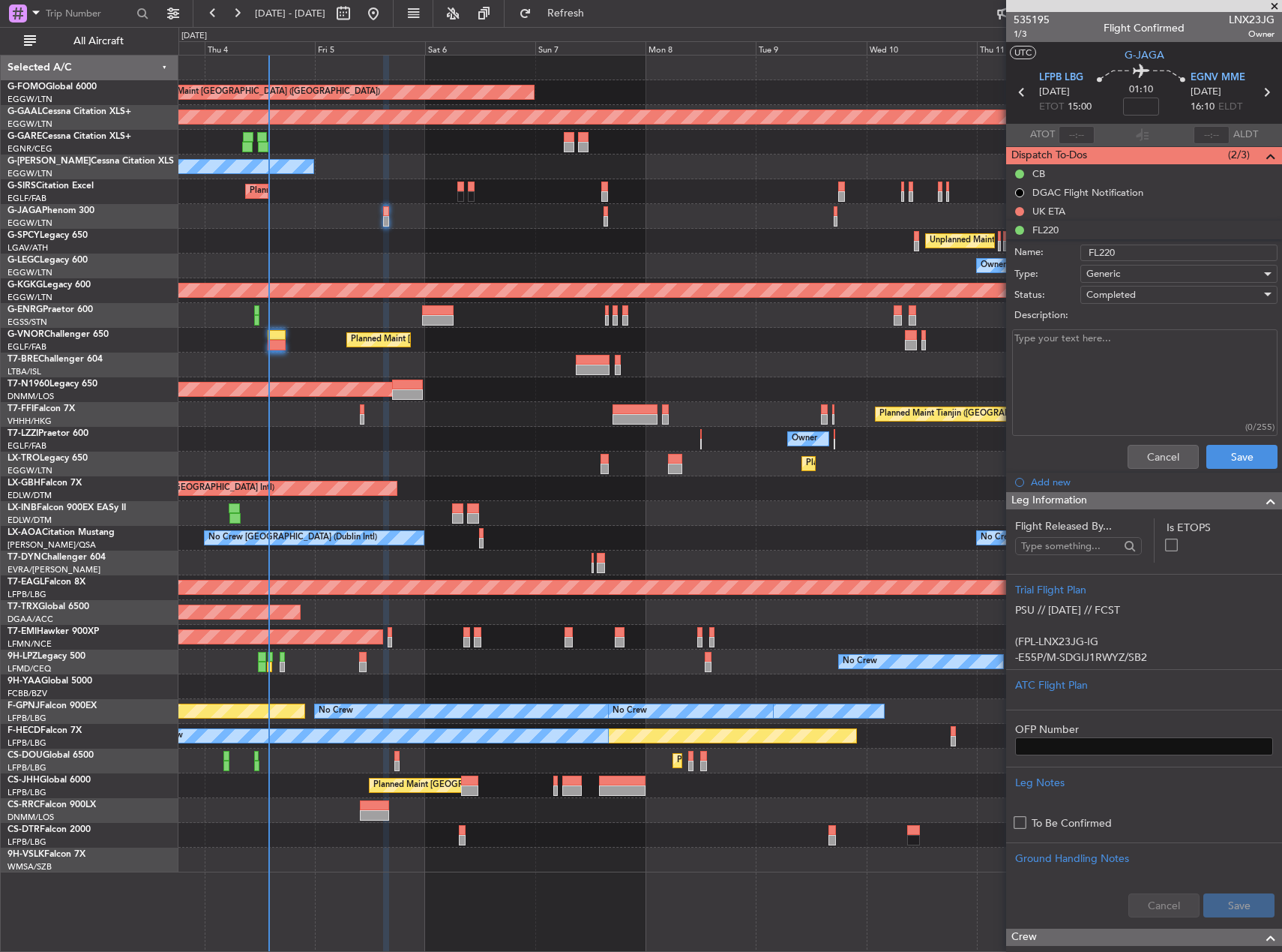
click at [1095, 350] on textarea "Description:" at bounding box center [1145, 383] width 266 height 107
type textarea "Pilot requested FL220"
click at [1227, 458] on button "Save" at bounding box center [1242, 457] width 71 height 24
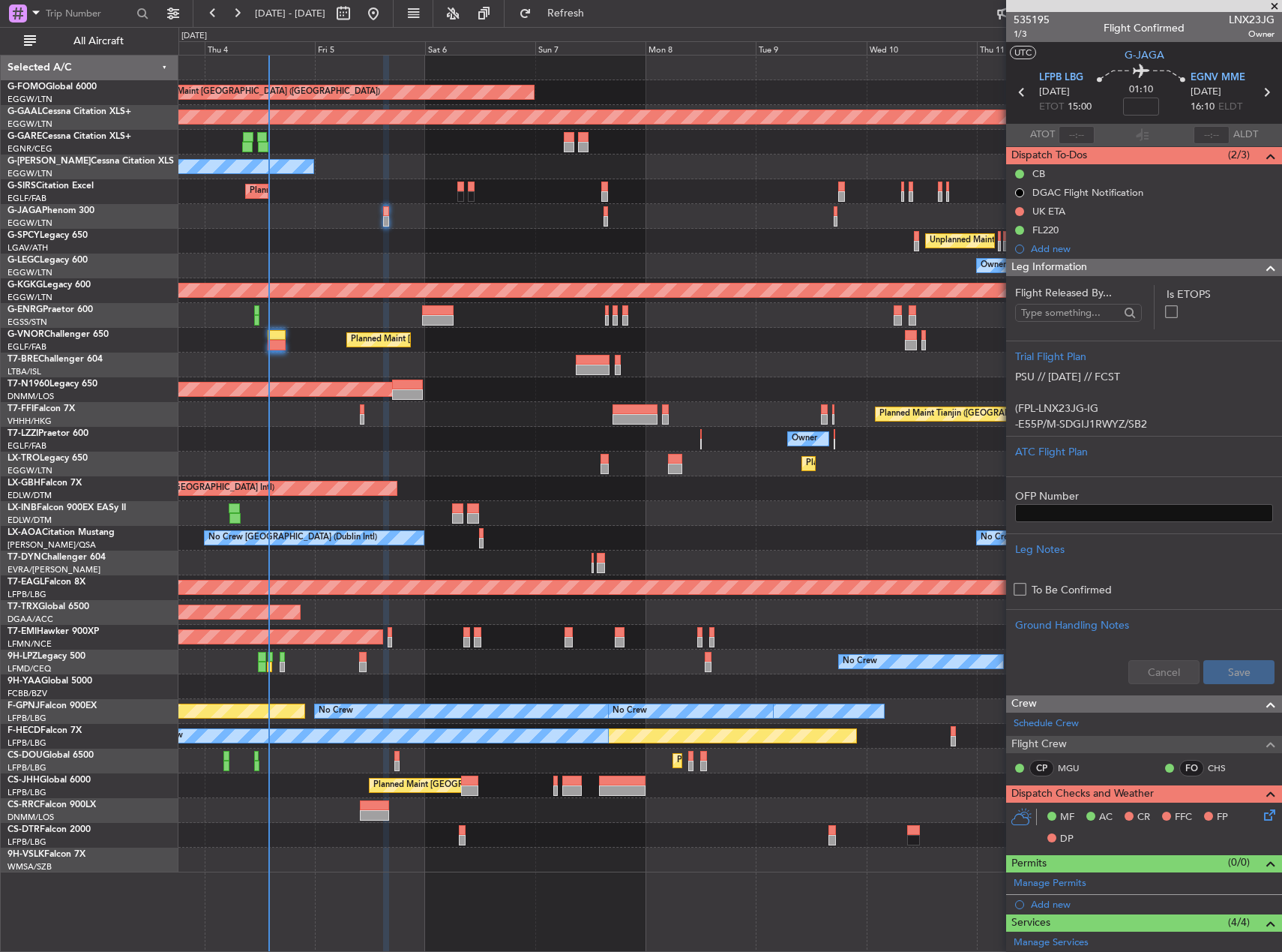
click at [918, 513] on div "Unplanned Maint [GEOGRAPHIC_DATA] (Al Maktoum Intl)" at bounding box center [730, 513] width 1103 height 25
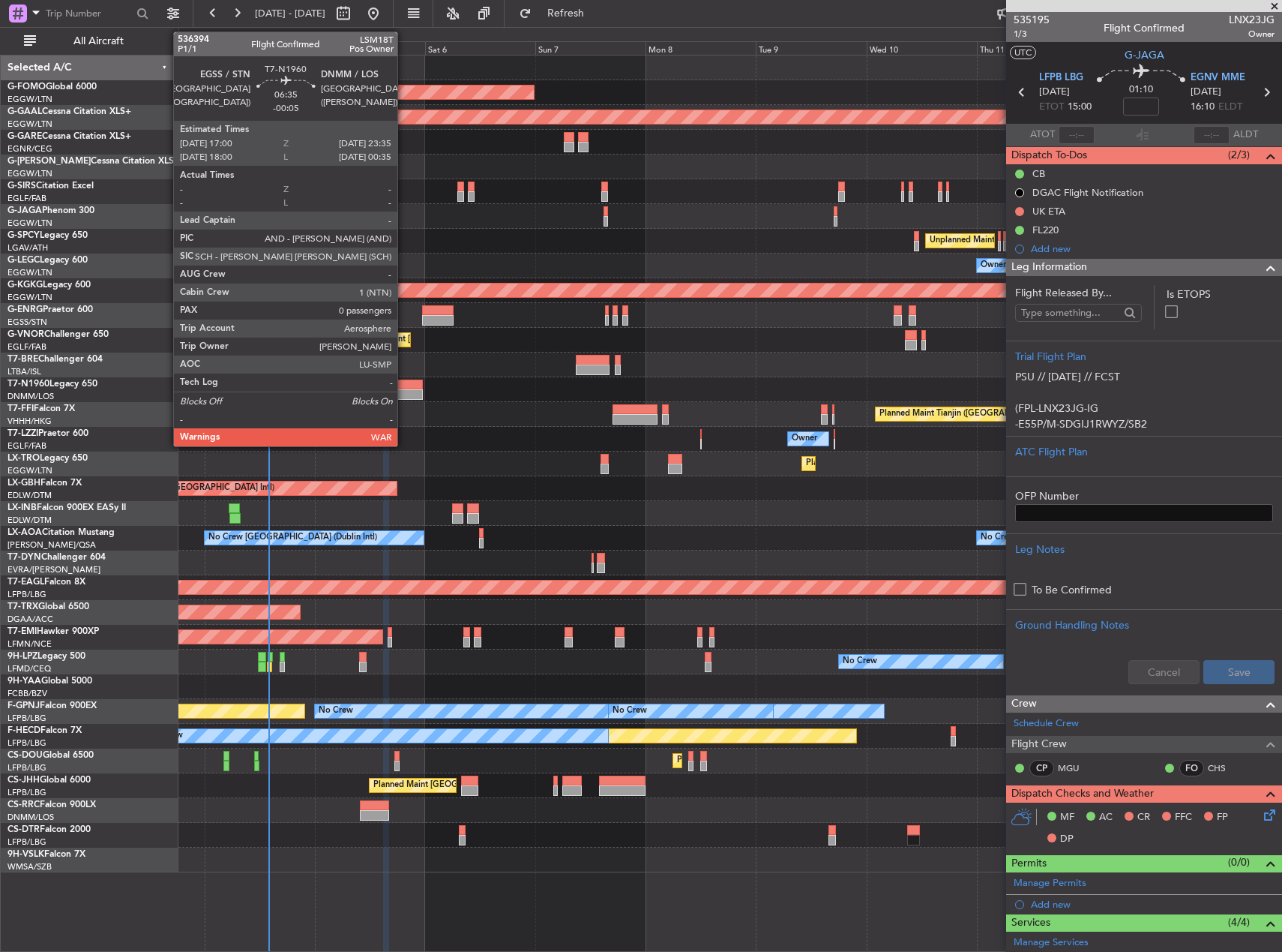
click at [404, 380] on div at bounding box center [407, 385] width 31 height 11
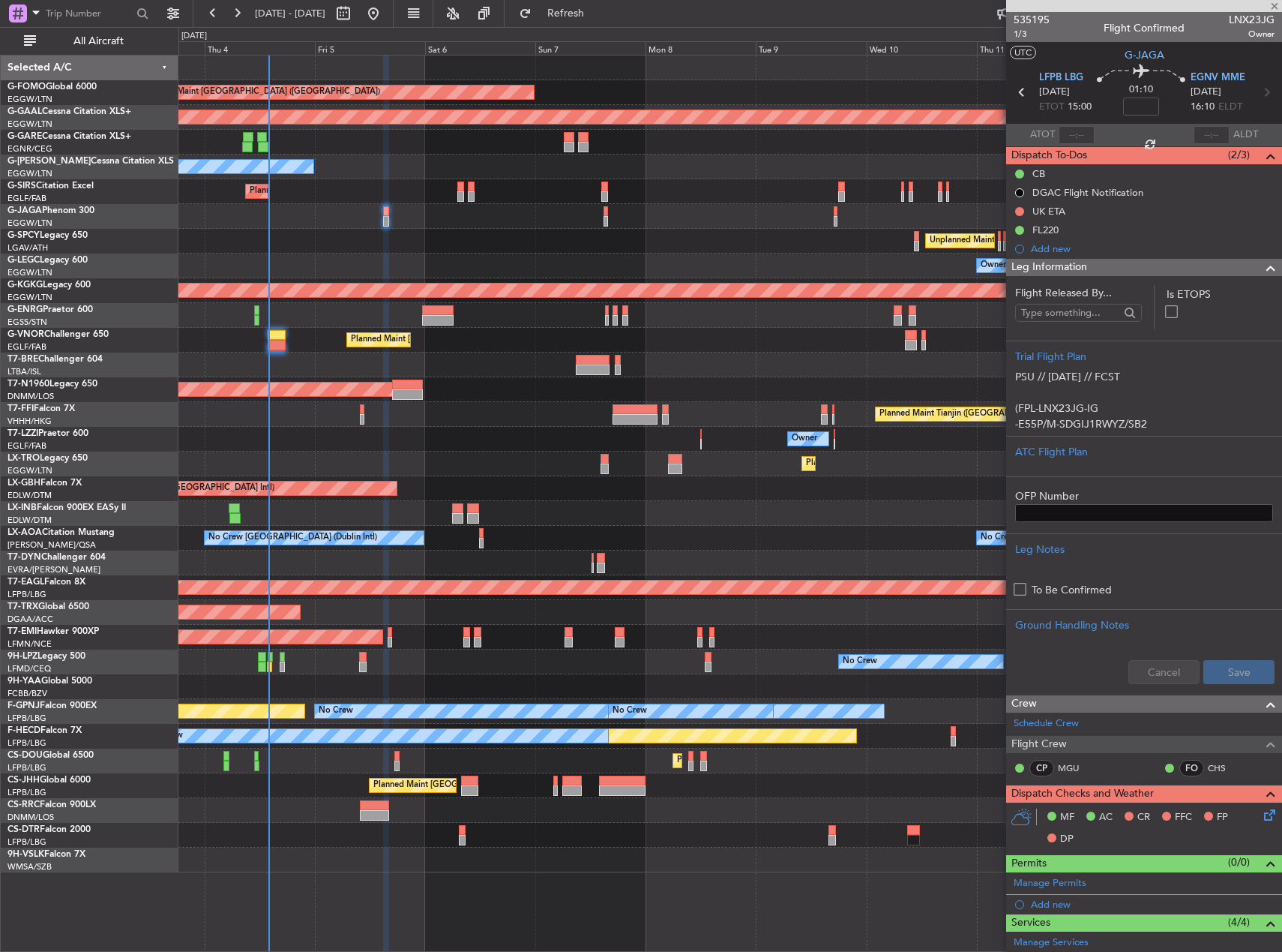
type input "-00:05"
type input "0"
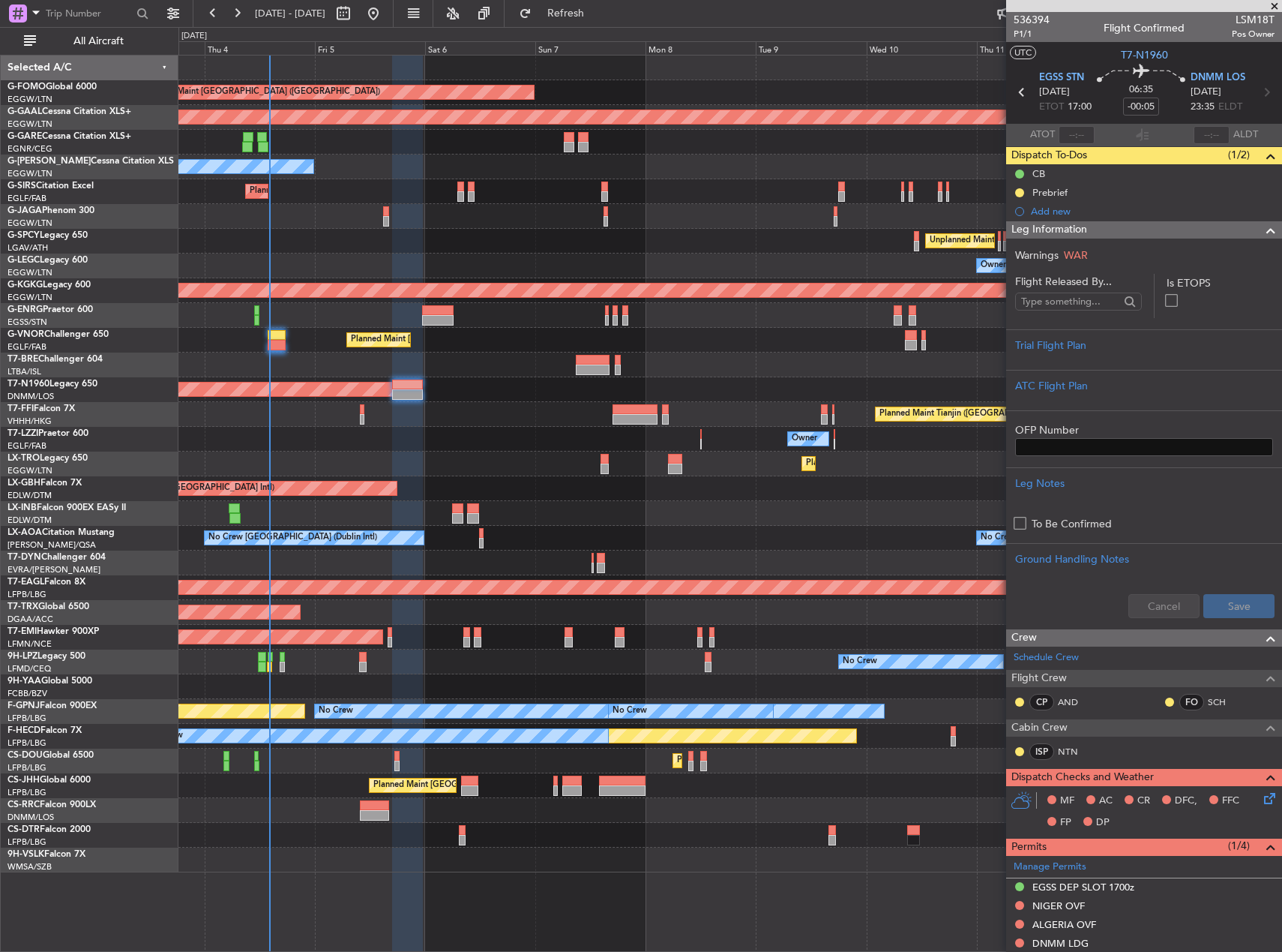
click at [270, 196] on div "Planned Maint [GEOGRAPHIC_DATA] ([GEOGRAPHIC_DATA])" at bounding box center [730, 191] width 1103 height 25
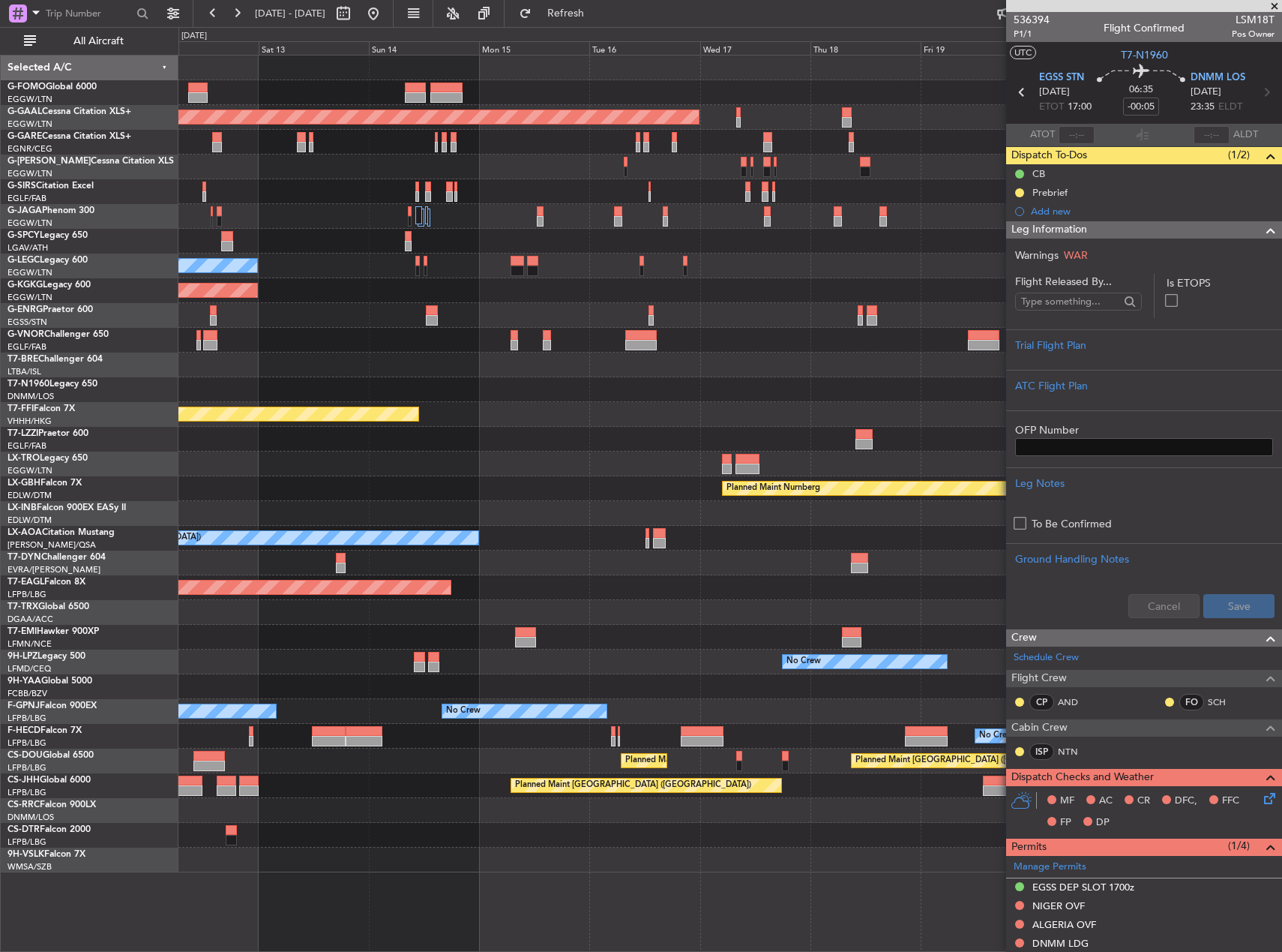
click at [169, 183] on div "Planned Maint Dusseldorf Unplanned Maint Athens (Eleftherios Venizelos Intl) Ow…" at bounding box center [641, 488] width 1282 height 924
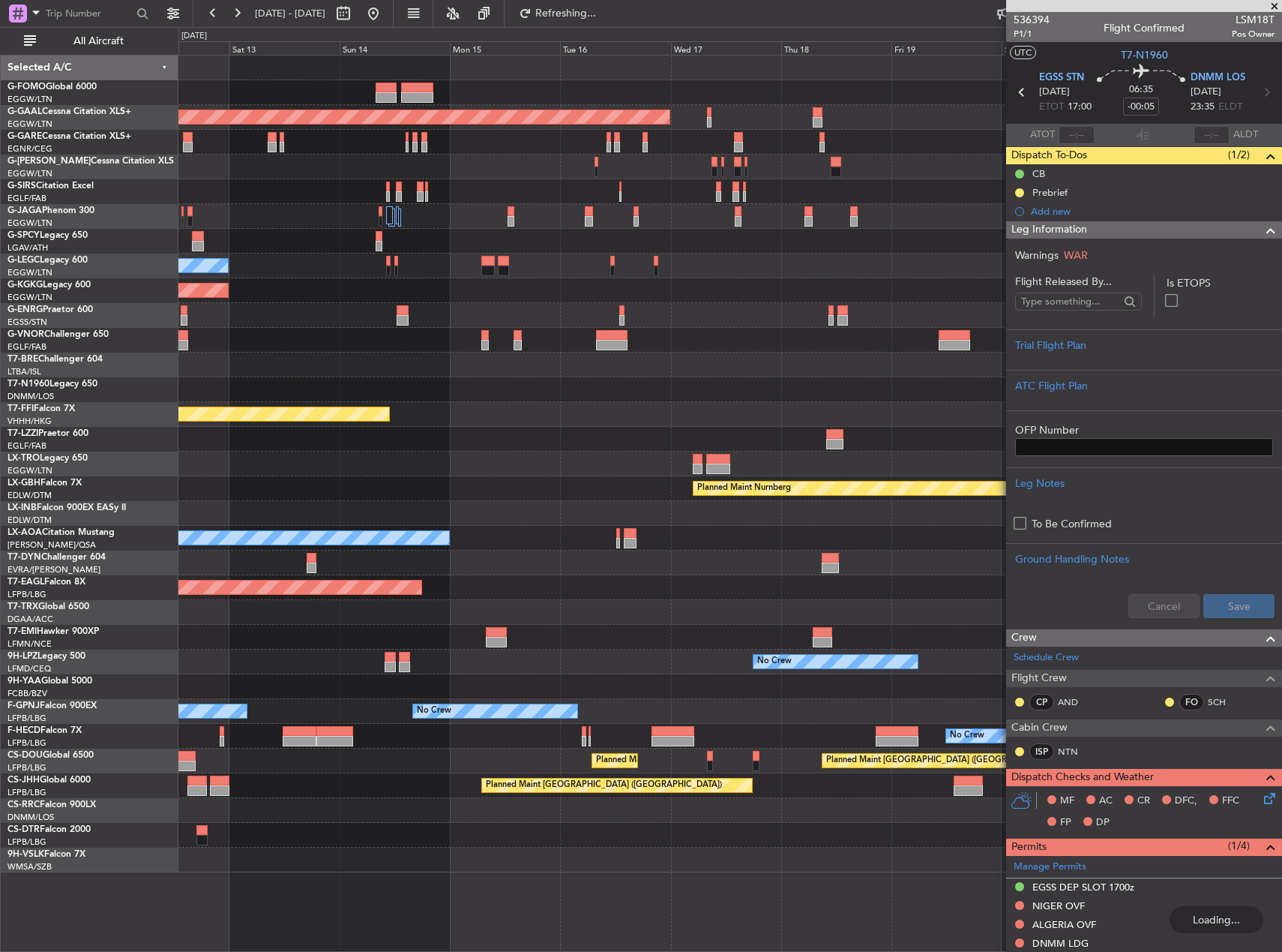
click at [582, 222] on div "Planned Maint Dusseldorf Unplanned Maint Athens (Eleftherios Venizelos Intl) Ow…" at bounding box center [730, 464] width 1103 height 817
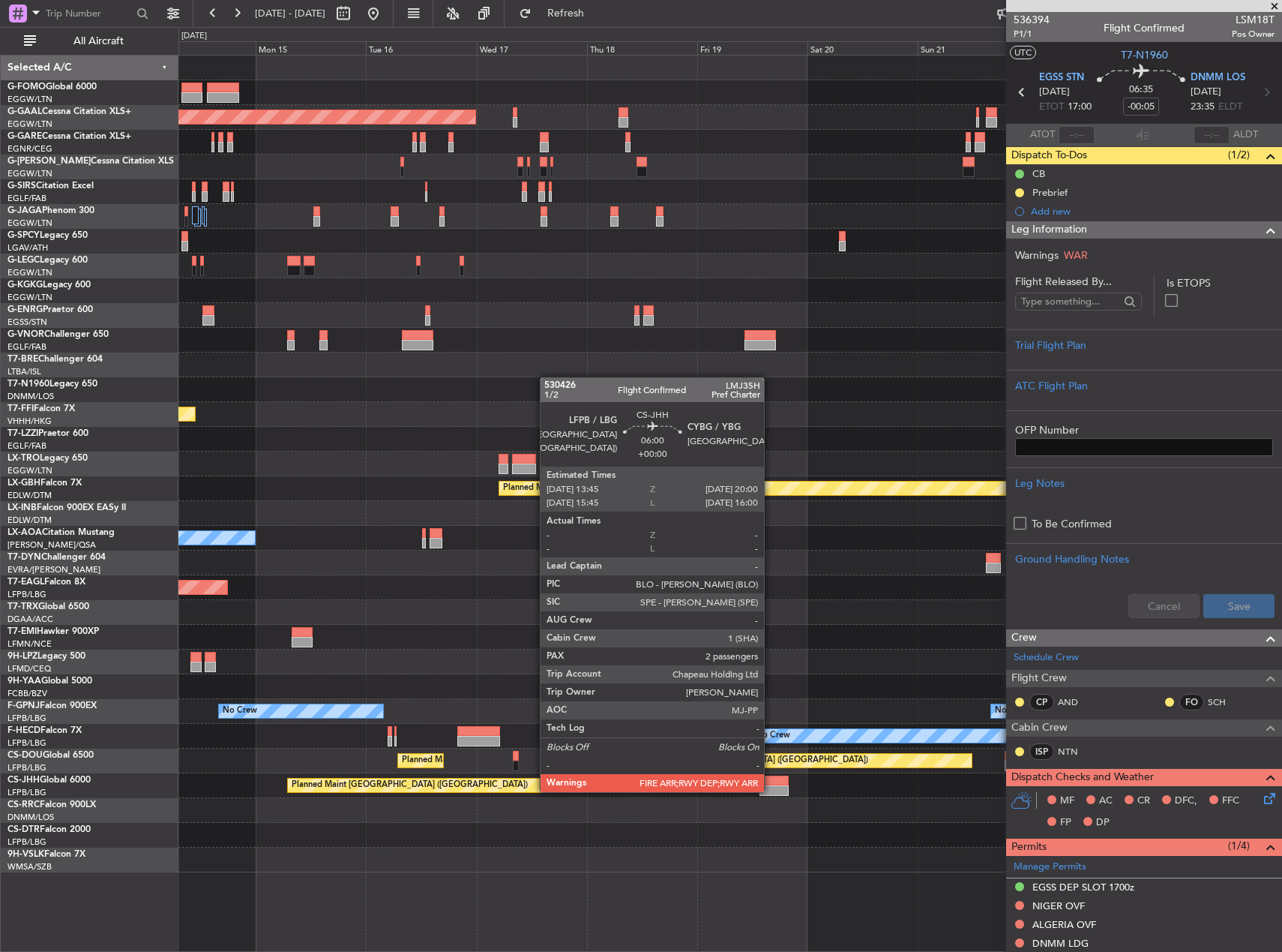
click at [771, 791] on div at bounding box center [775, 790] width 30 height 11
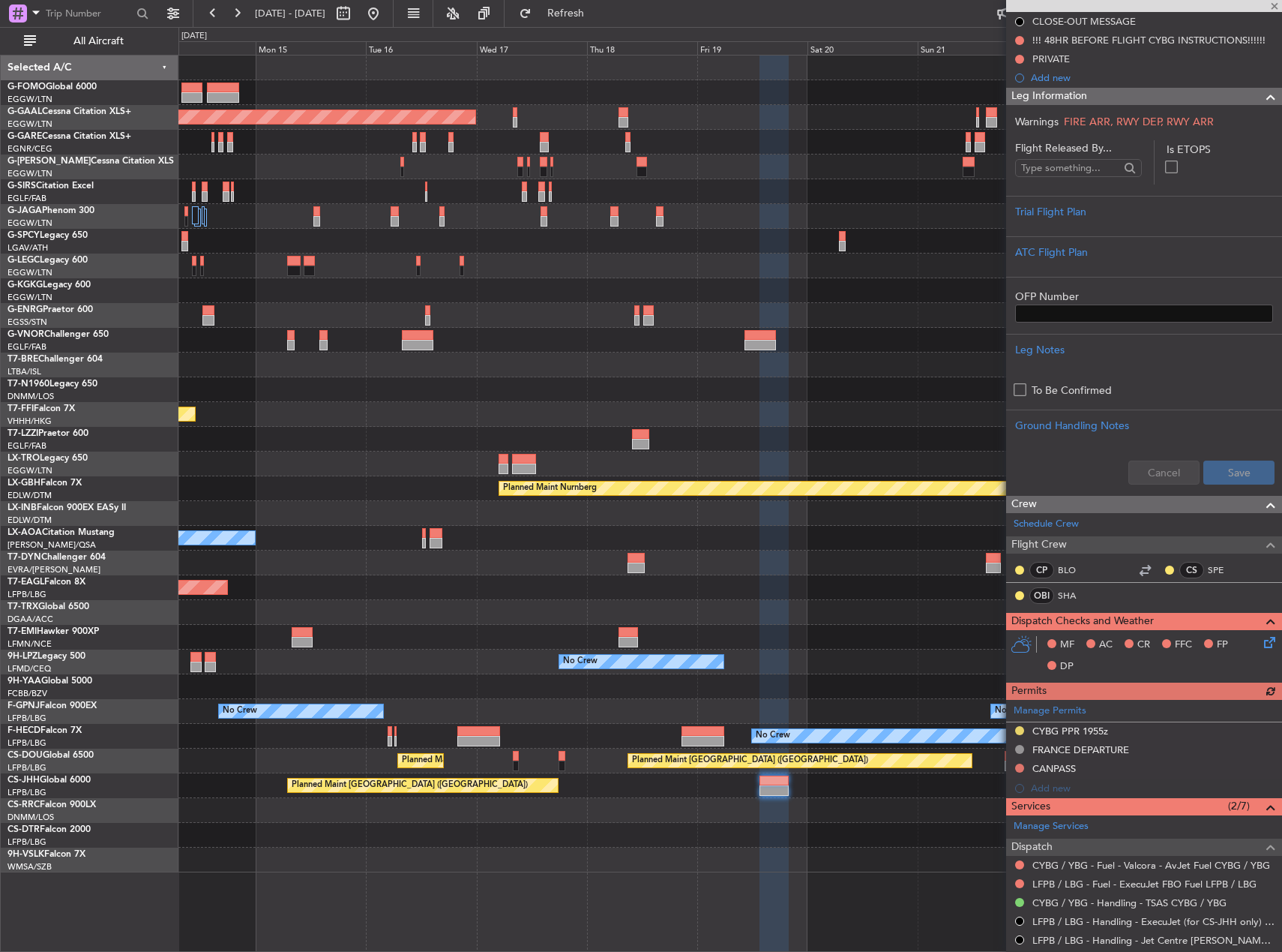
scroll to position [446, 0]
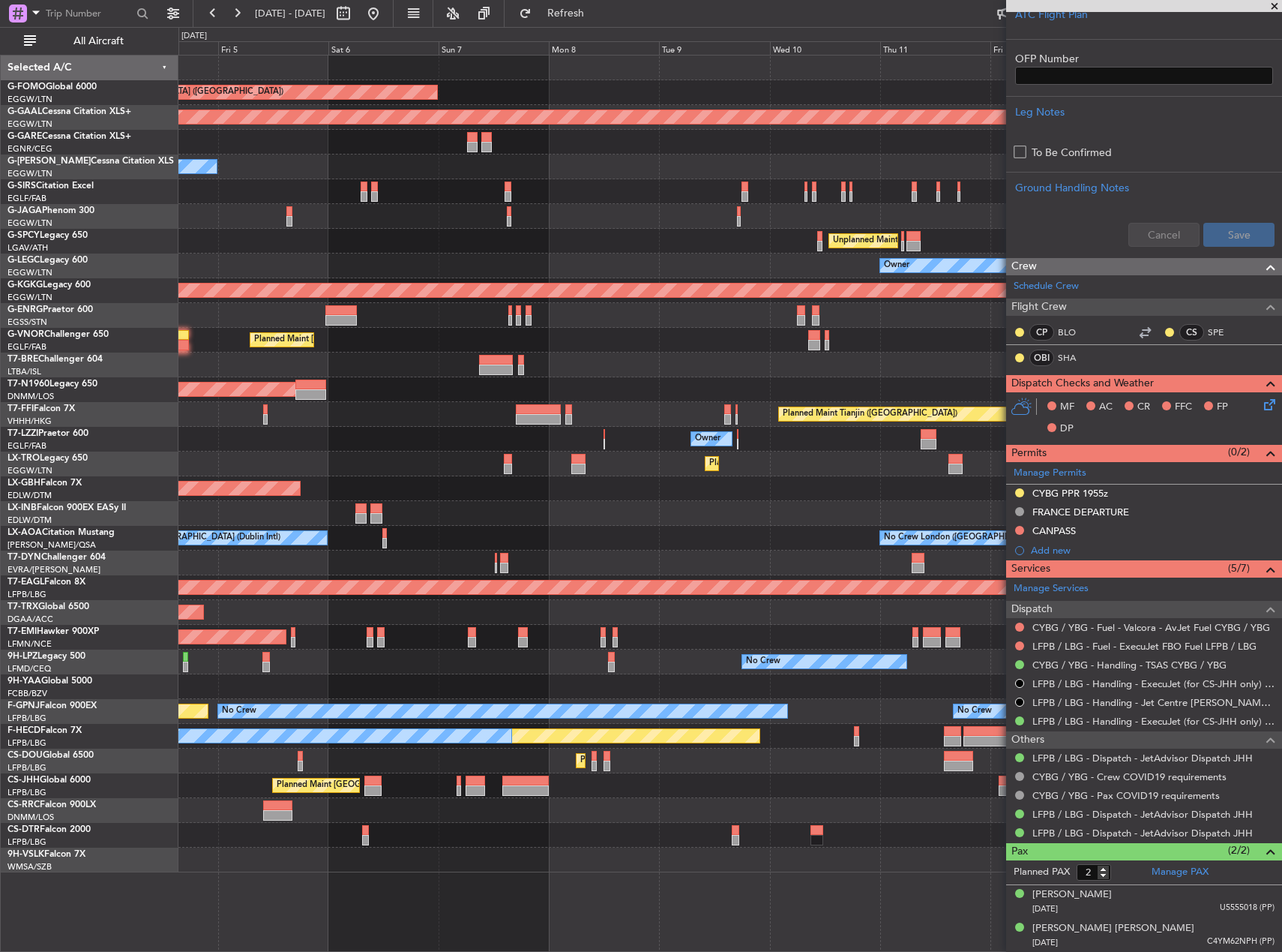
click at [1282, 543] on html "14 Sep 2025 - 24 Sep 2025 Refresh Quick Links All Aircraft Planned Maint London…" at bounding box center [641, 476] width 1282 height 952
click at [589, 822] on div "Planned Maint London (Luton) Planned Maint Dusseldorf Owner Planned Maint Londo…" at bounding box center [730, 464] width 1103 height 817
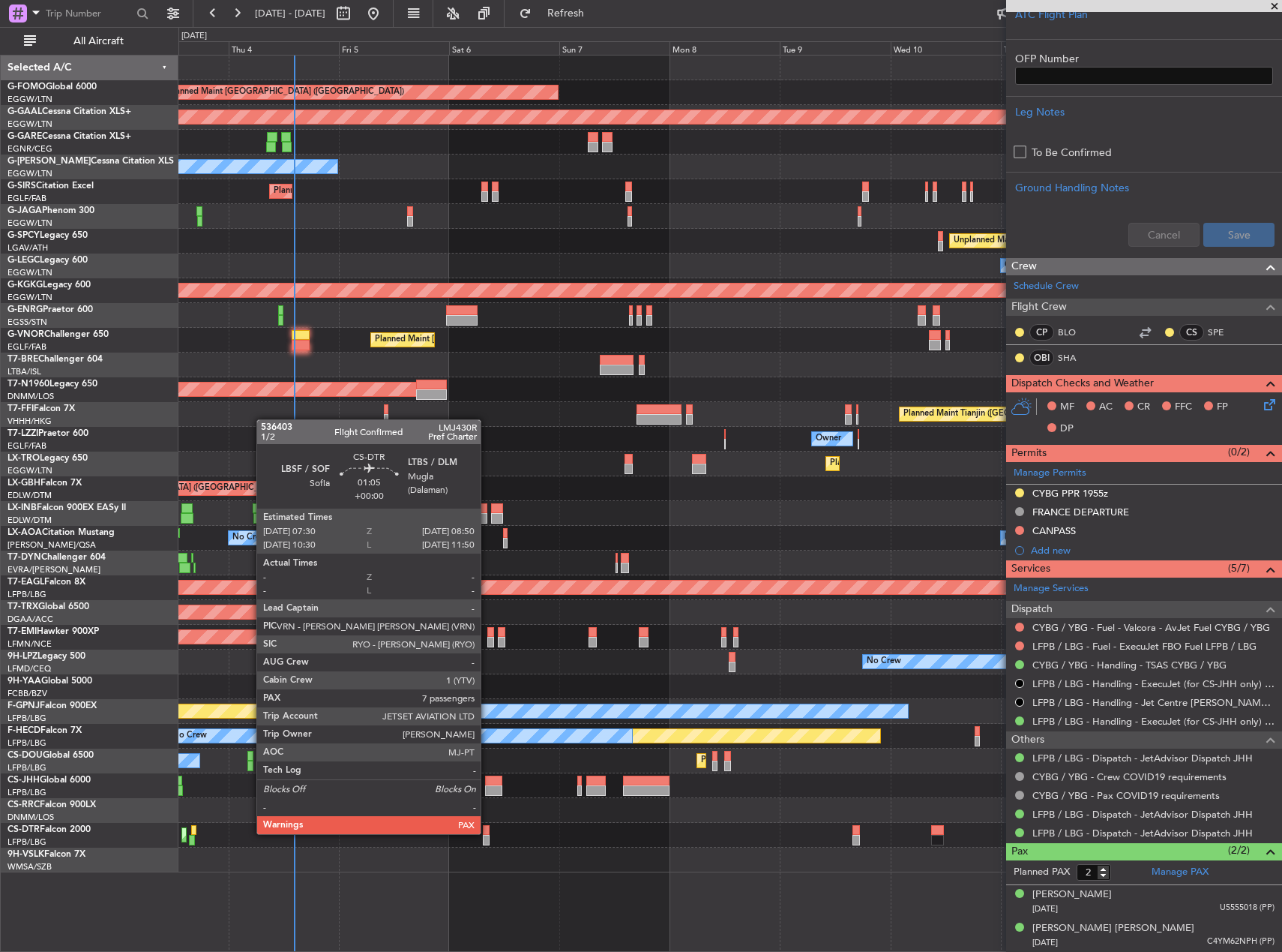
click at [487, 832] on div at bounding box center [486, 830] width 7 height 11
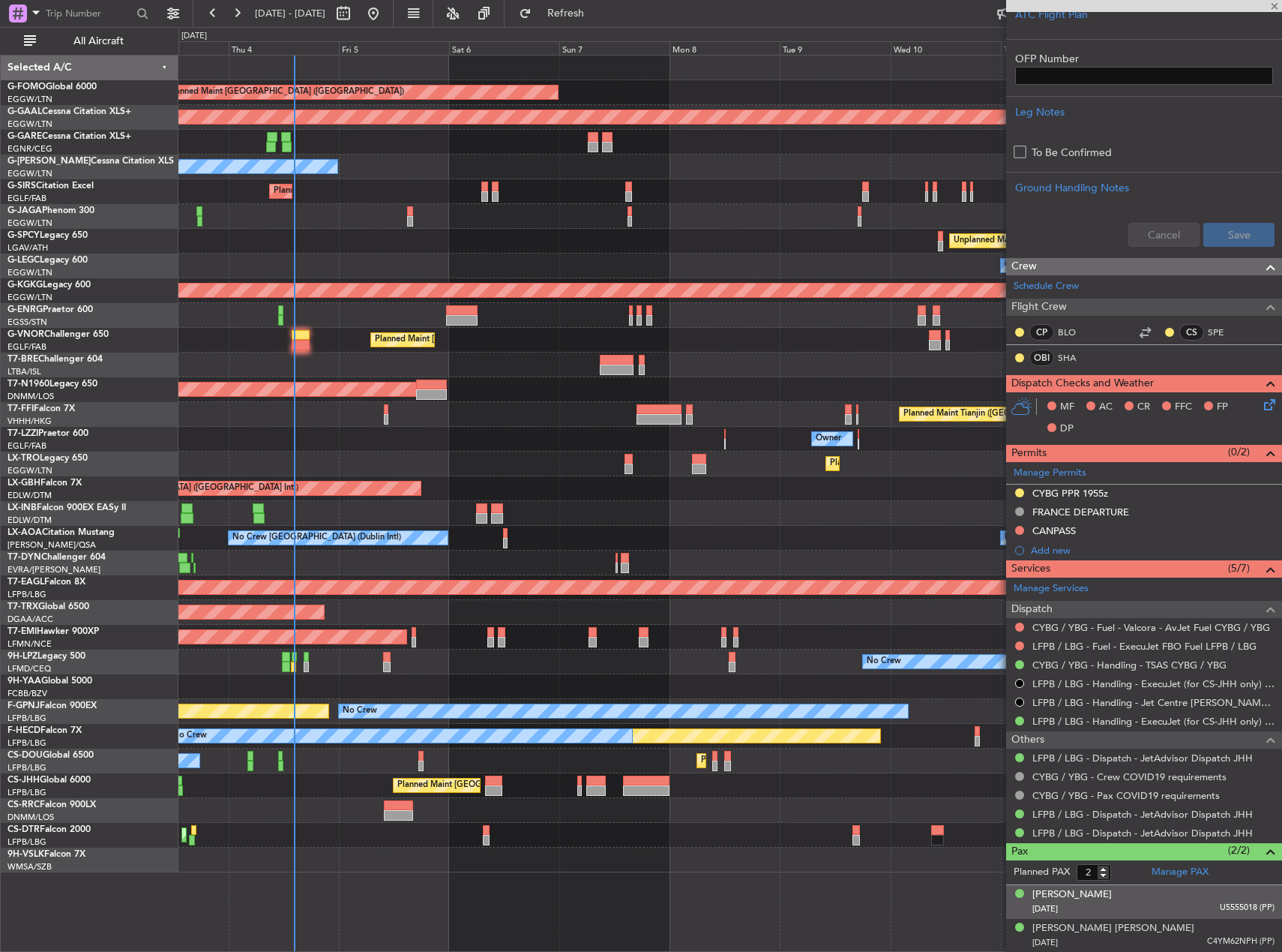
type input "7"
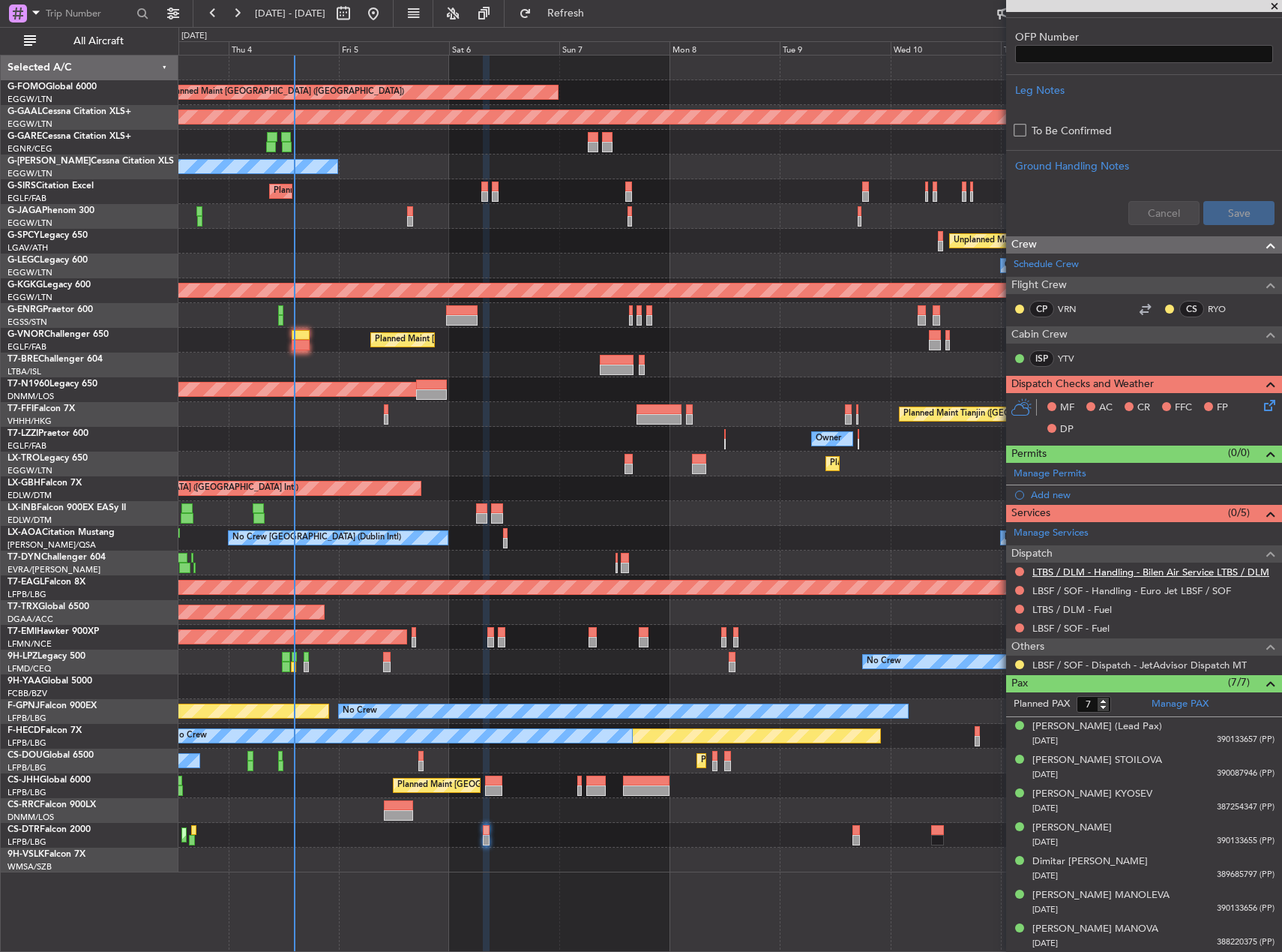
scroll to position [393, 0]
click at [1065, 589] on link "LBSF / SOF - Handling - Euro Jet LBSF / SOF" at bounding box center [1132, 589] width 199 height 13
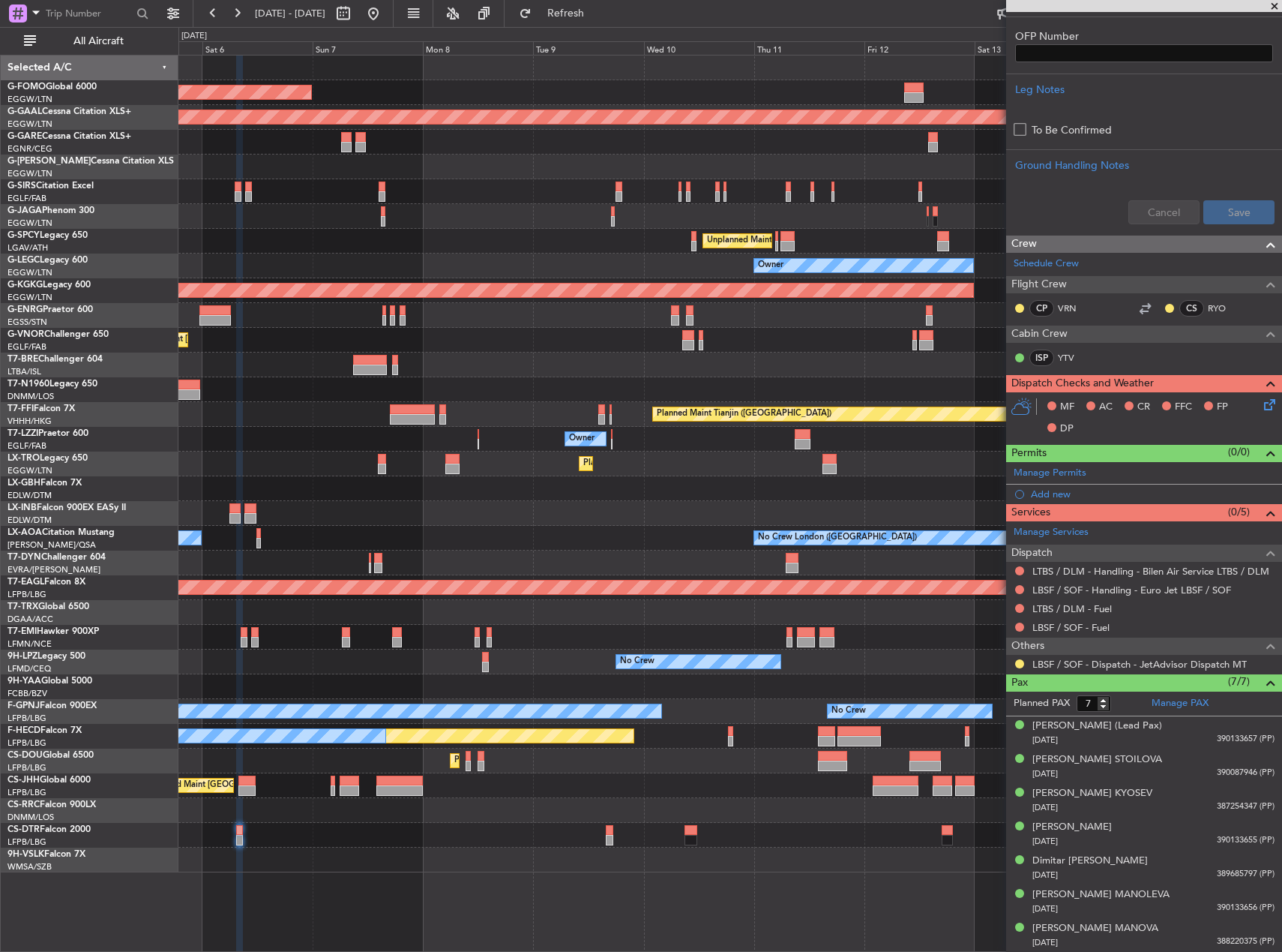
click at [644, 818] on div "Planned Maint London (Luton) Planned Maint Dusseldorf Owner Planned Maint Londo…" at bounding box center [730, 464] width 1103 height 817
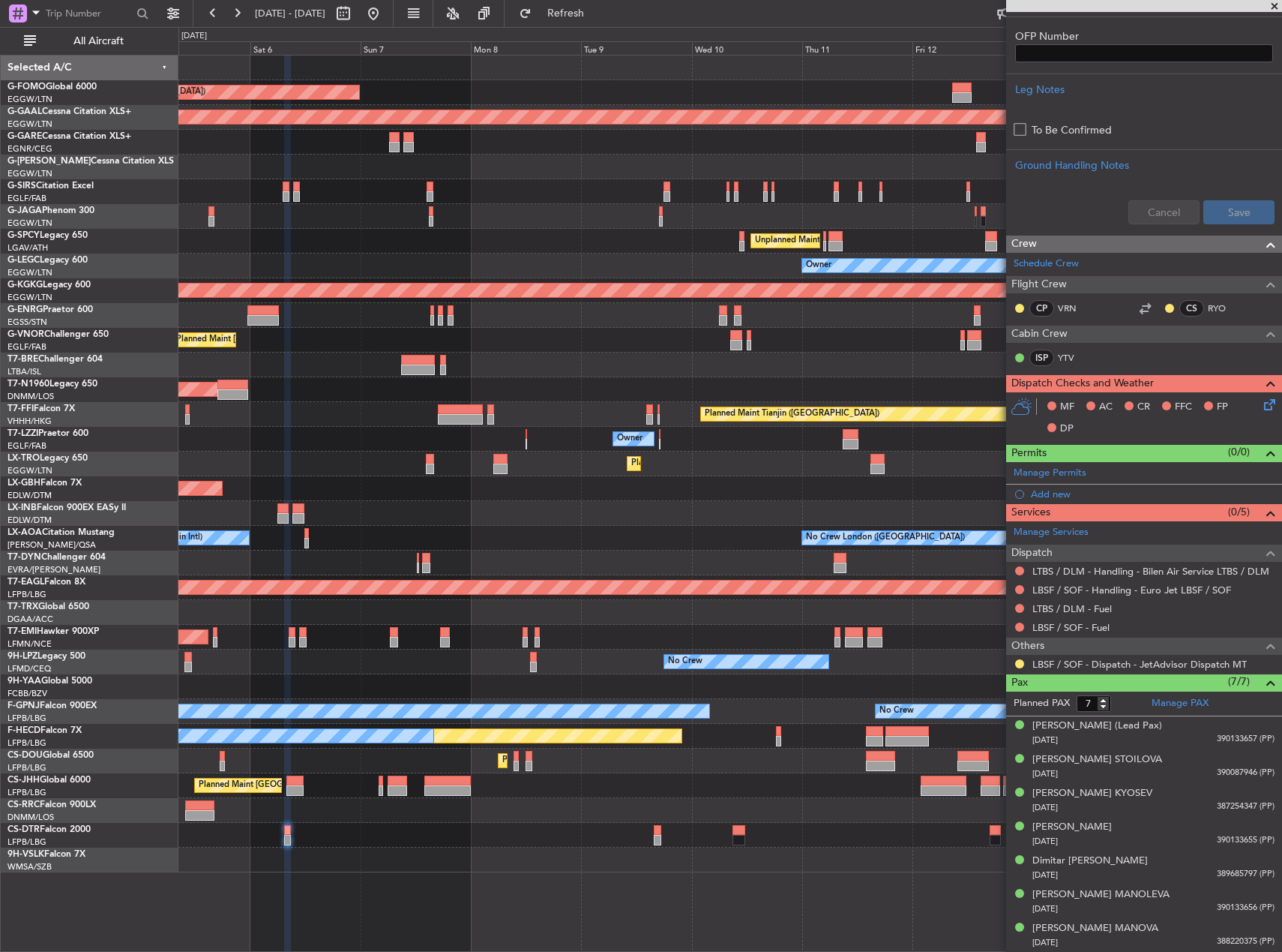
click at [715, 828] on div "Planned Maint [GEOGRAPHIC_DATA] (Ataturk) Planned Maint Sofia" at bounding box center [730, 834] width 1103 height 25
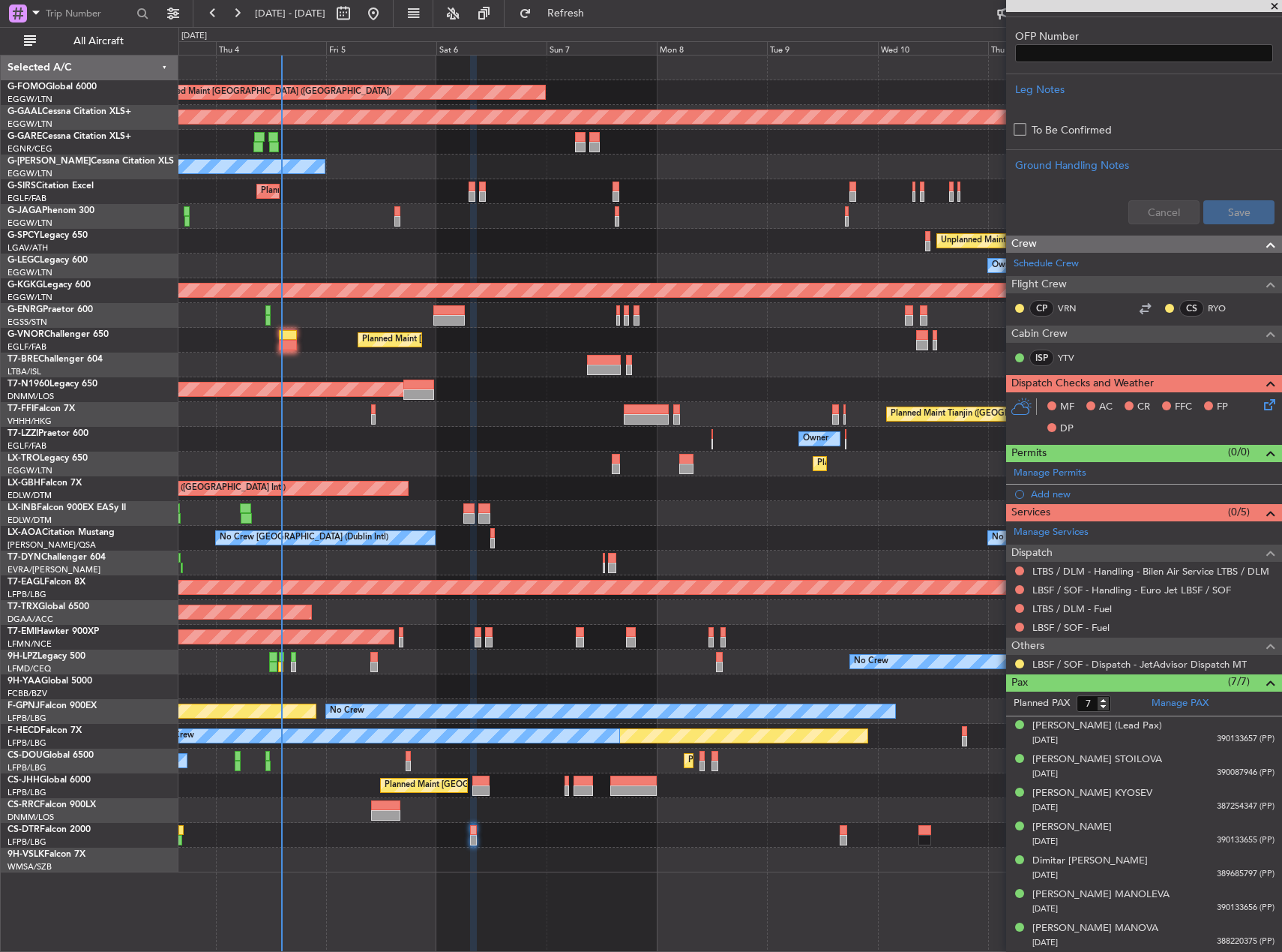
click at [899, 852] on div at bounding box center [730, 859] width 1103 height 25
click at [1068, 575] on link "LTBS / DLM - Handling - Bilen Air Service LTBS / DLM" at bounding box center [1152, 570] width 237 height 13
click at [598, 12] on span "Refresh" at bounding box center [566, 13] width 63 height 11
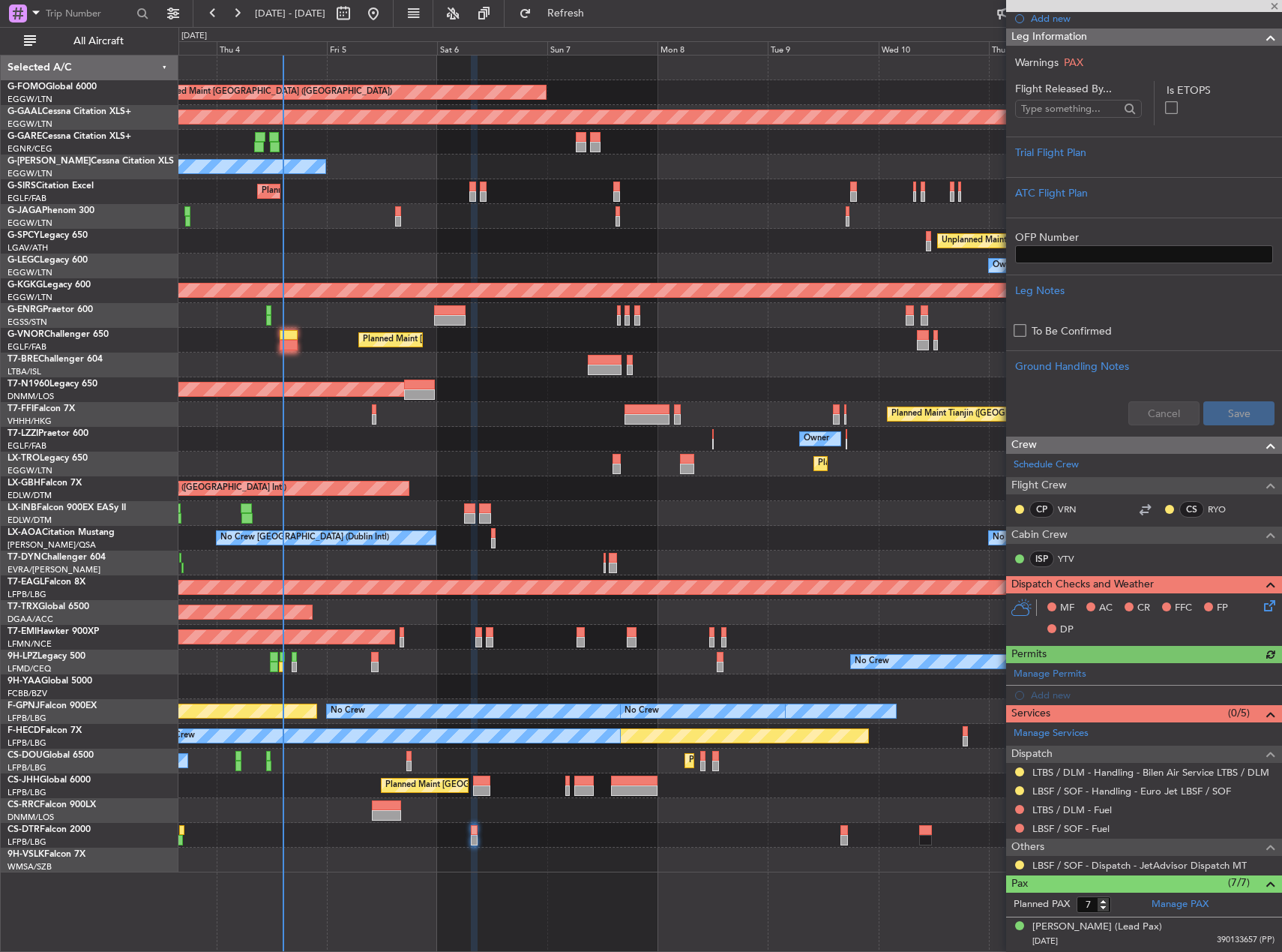
scroll to position [169, 0]
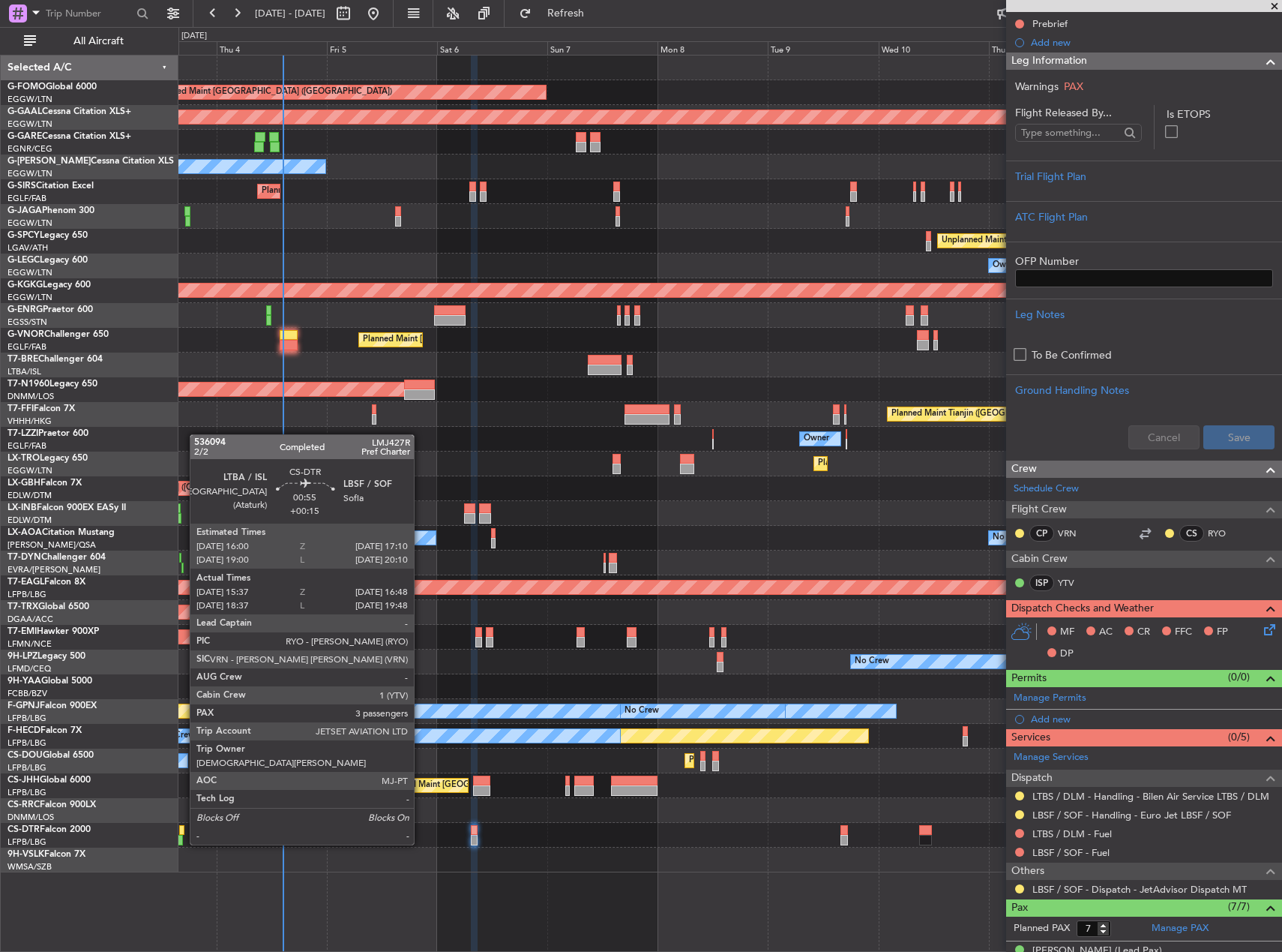
click at [182, 829] on div at bounding box center [182, 830] width 6 height 11
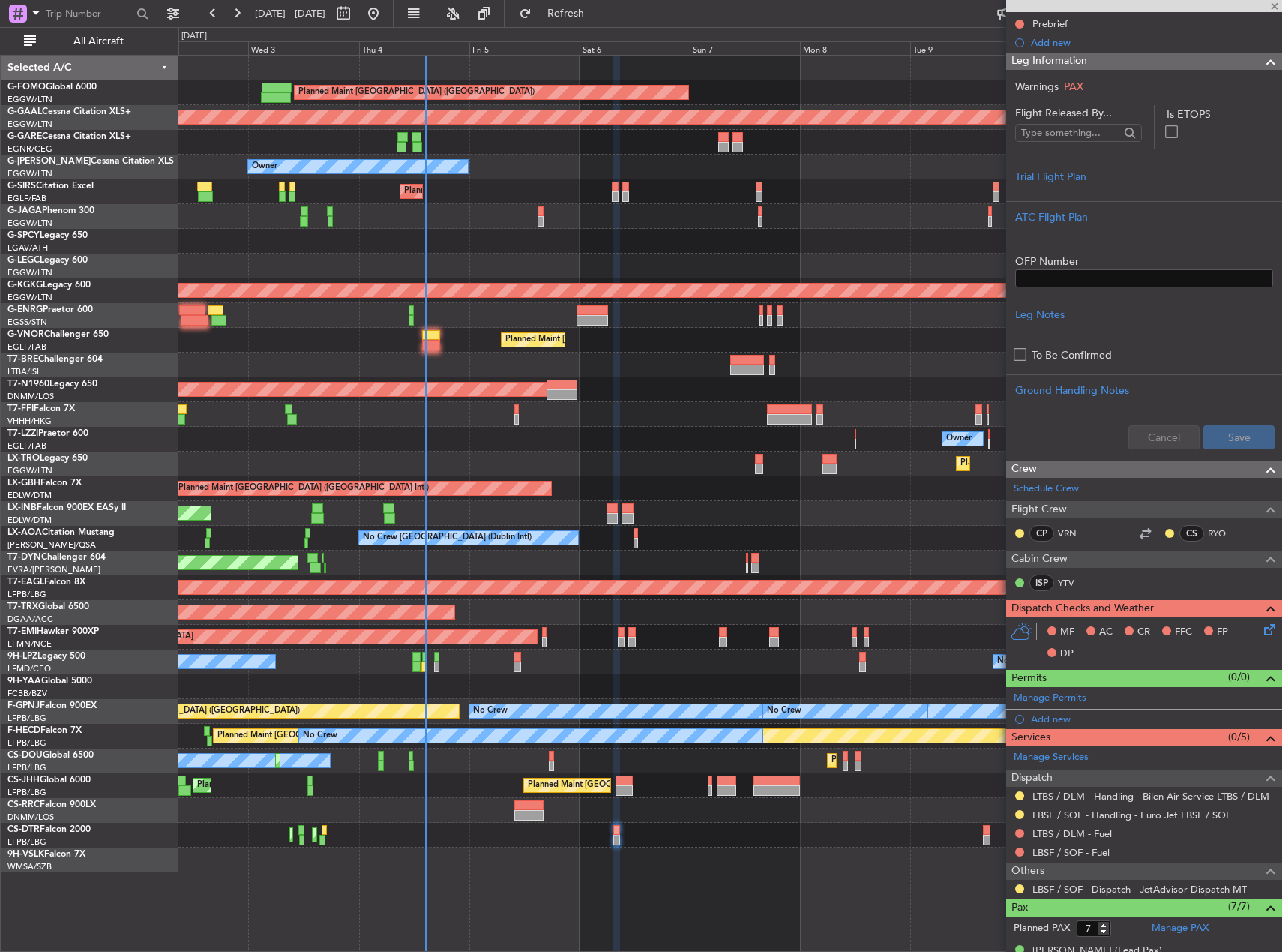
click at [584, 844] on div "Planned Maint London (Luton) Planned Maint Dusseldorf Unplanned Maint Chester O…" at bounding box center [730, 464] width 1103 height 817
type input "+00:15"
type input "15:47"
type input "16:43"
type input "3"
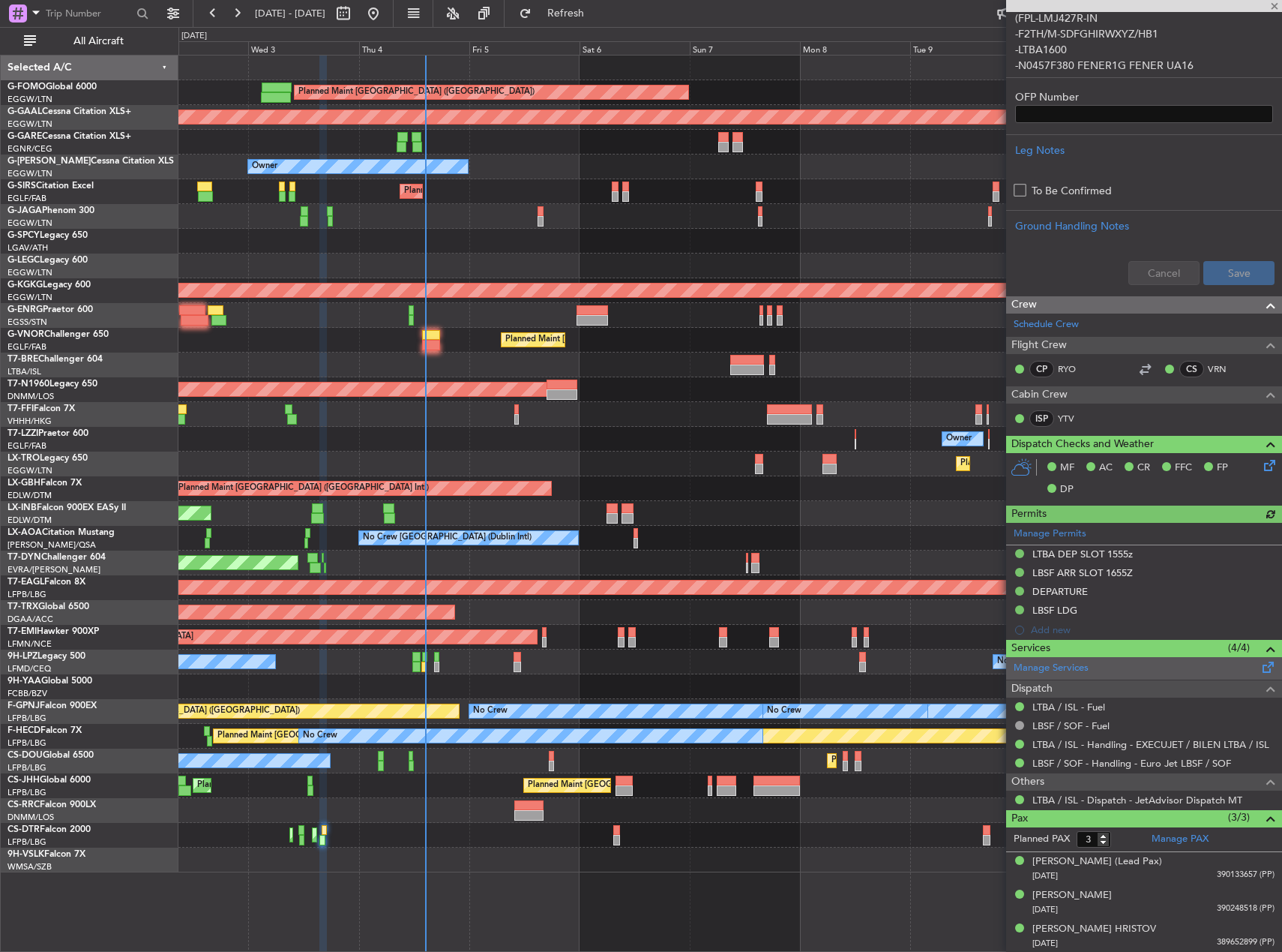
scroll to position [455, 0]
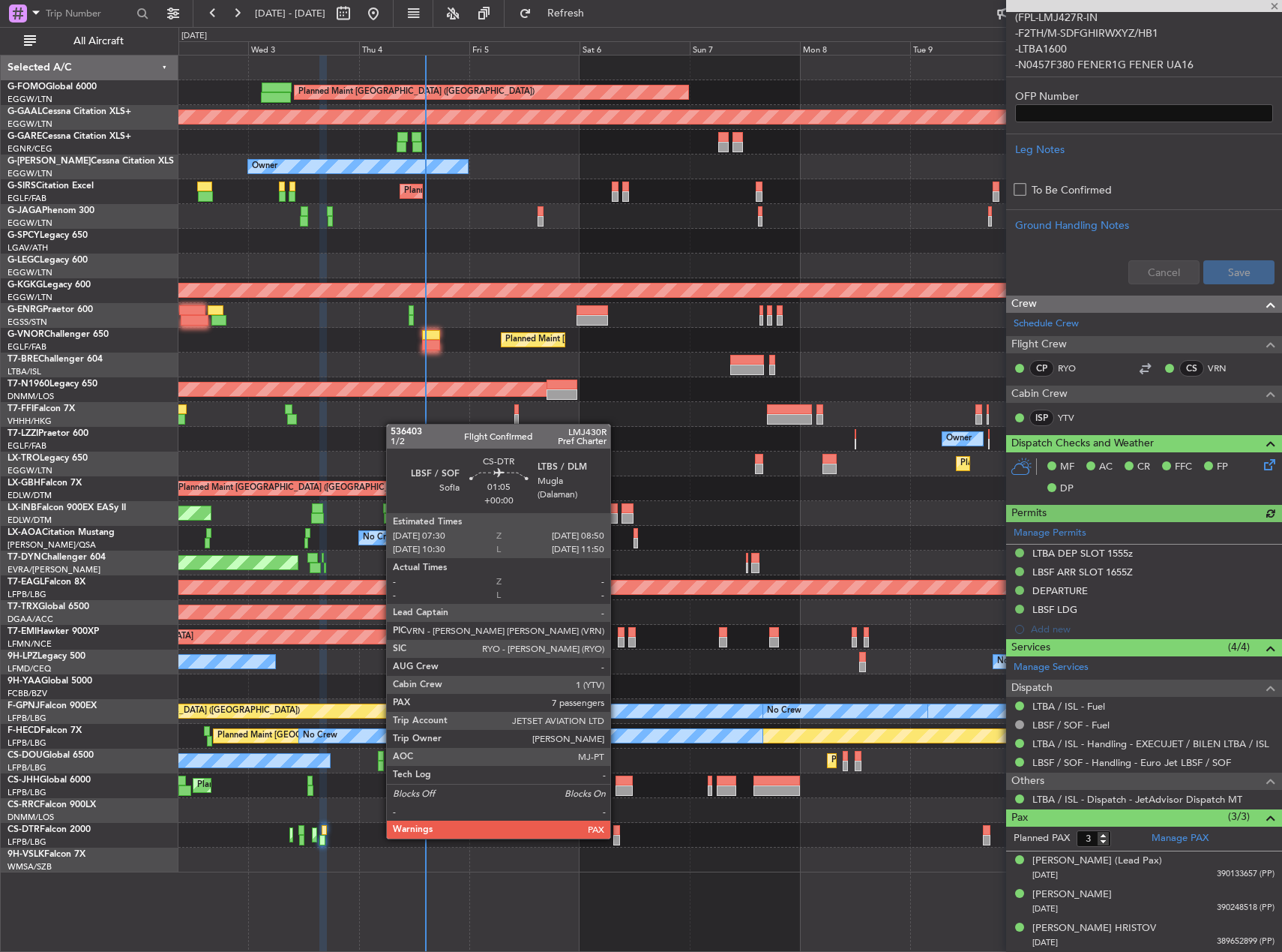
click at [616, 837] on div at bounding box center [617, 839] width 7 height 11
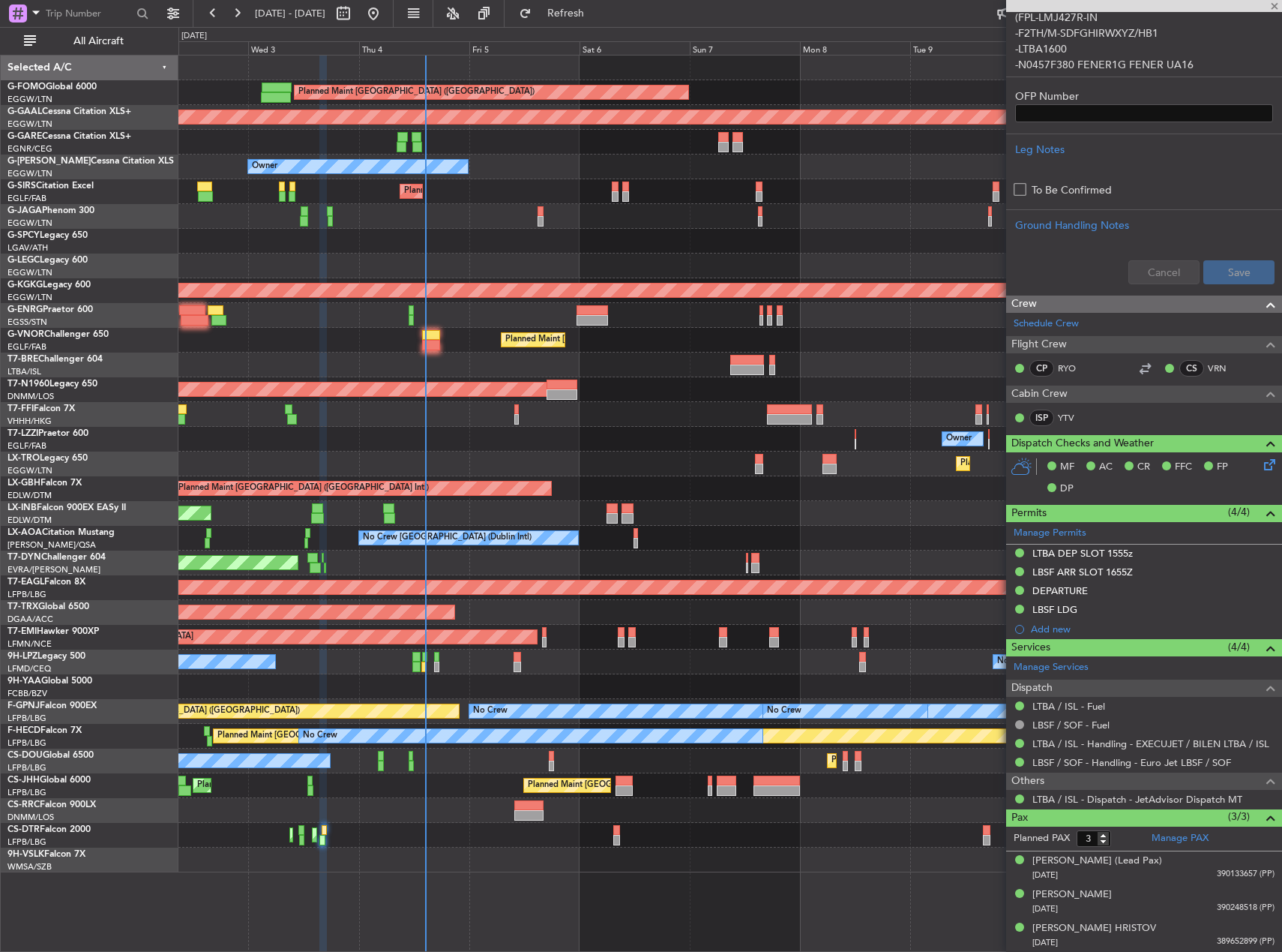
type input "7"
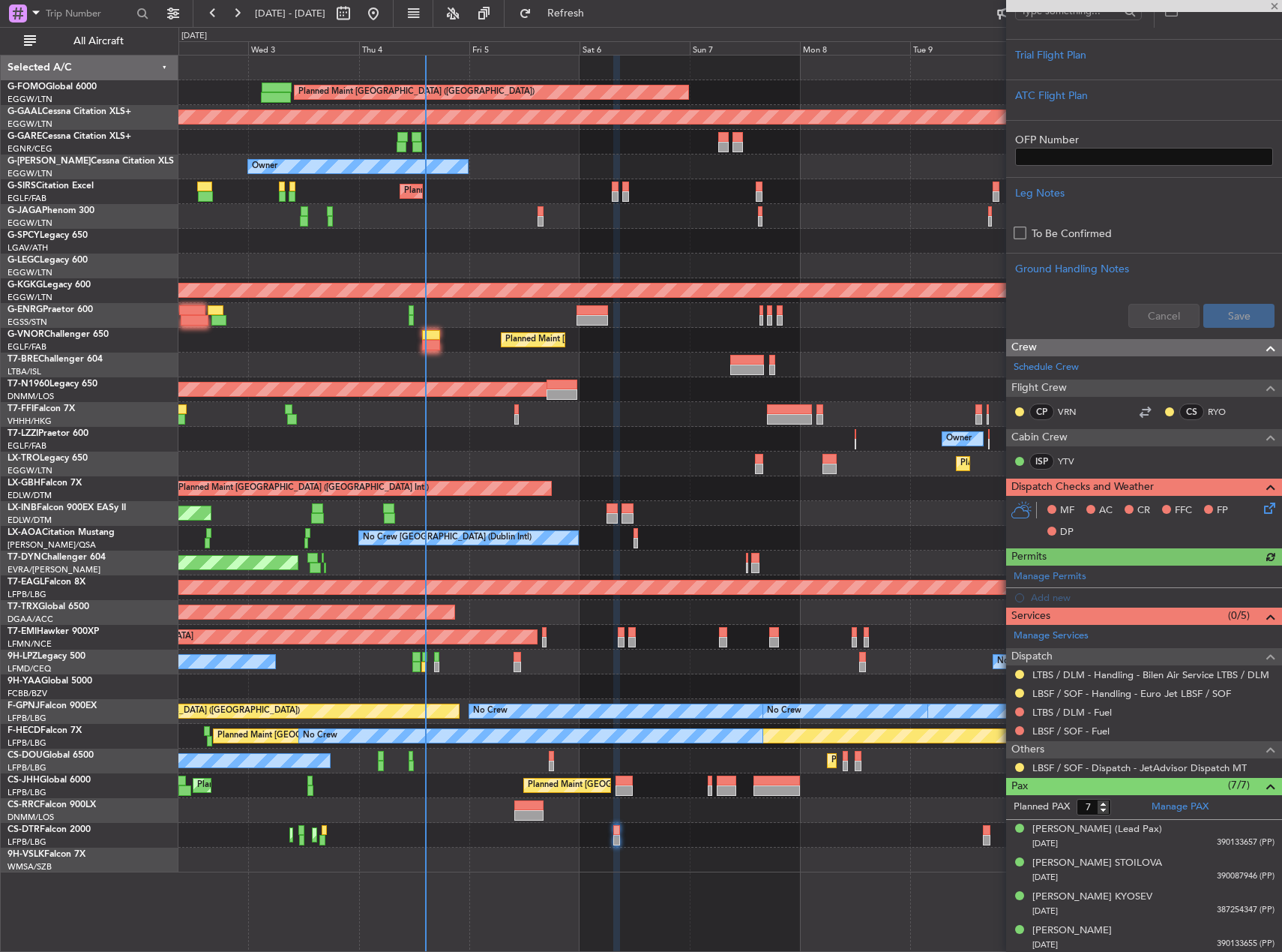
scroll to position [375, 0]
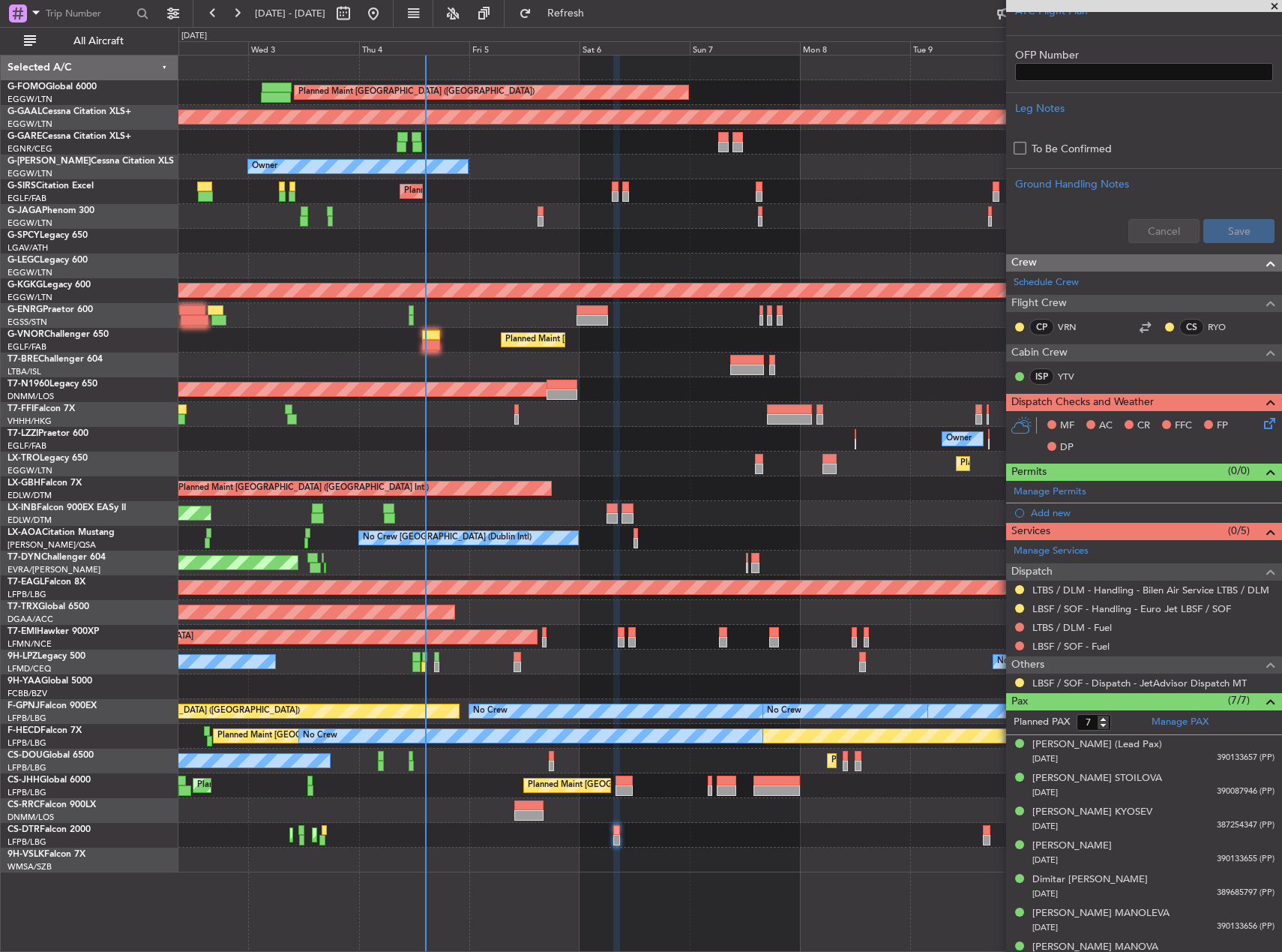
click at [1248, 417] on div "MF AC CR FFC FP DP" at bounding box center [1151, 437] width 220 height 44
click at [1261, 421] on icon at bounding box center [1267, 421] width 12 height 12
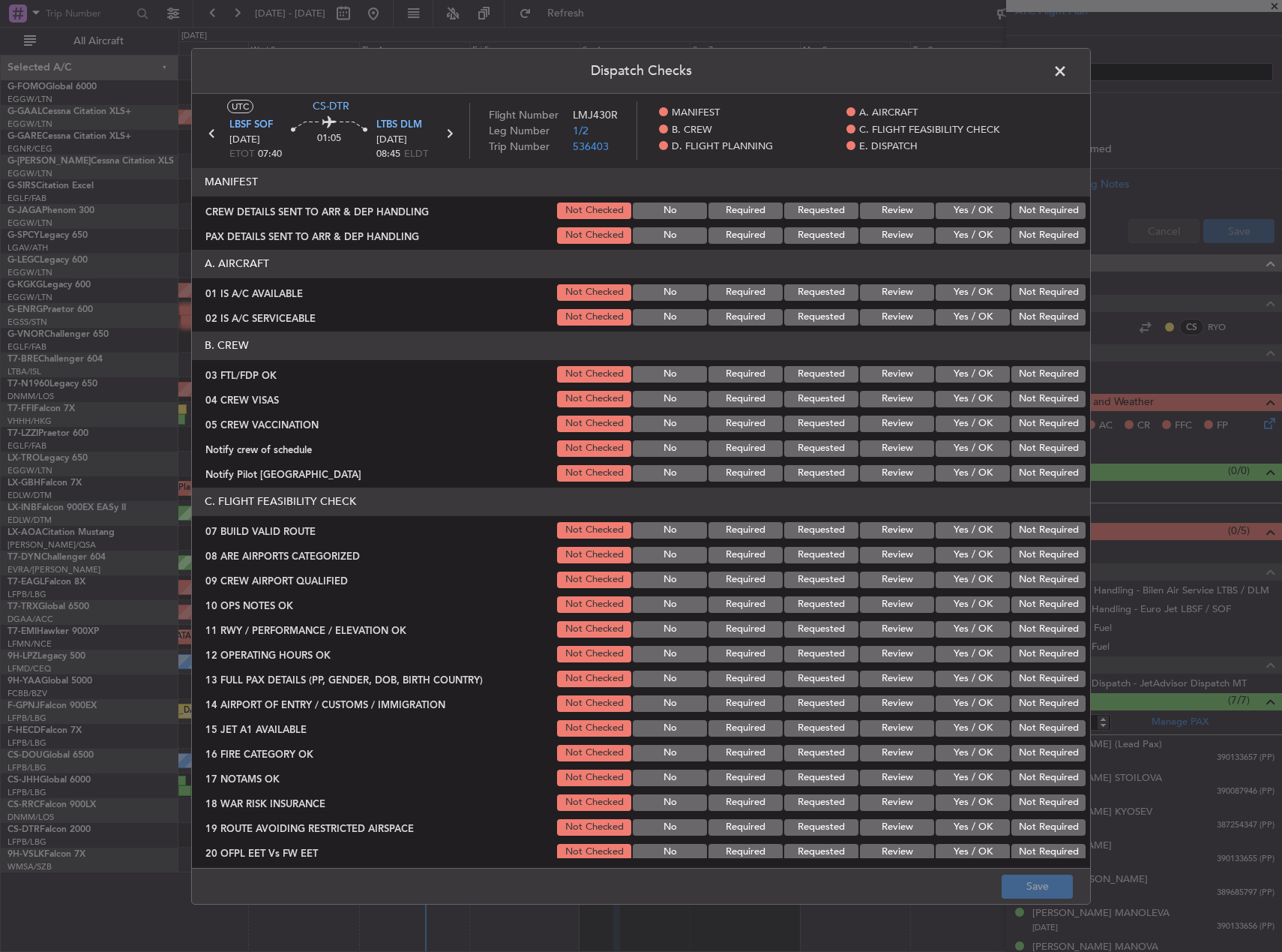
click at [1033, 291] on button "Not Required" at bounding box center [1048, 293] width 74 height 17
click at [1036, 312] on button "Not Required" at bounding box center [1048, 317] width 74 height 17
click at [966, 378] on button "Yes / OK" at bounding box center [973, 374] width 74 height 17
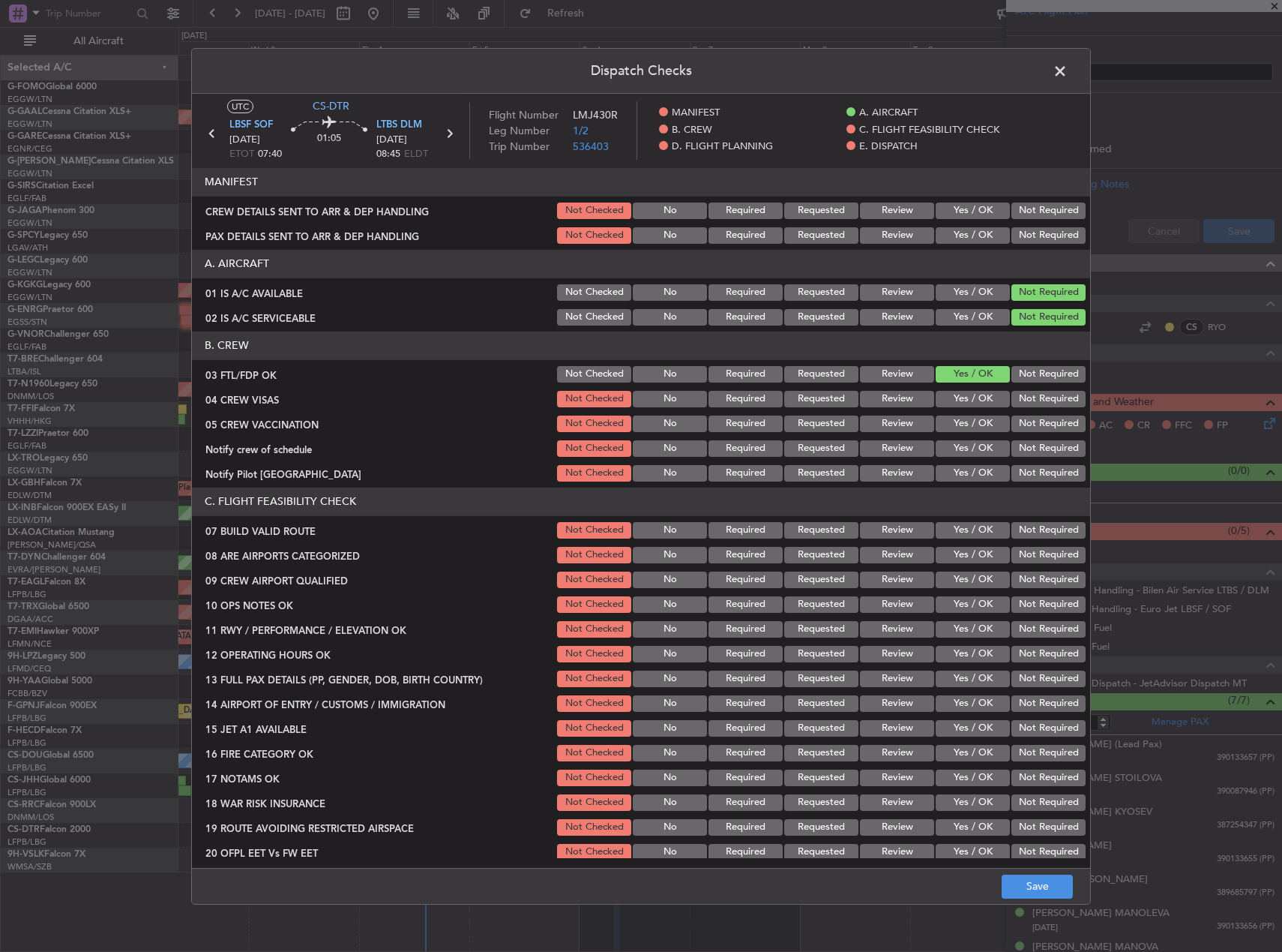
click at [1030, 404] on button "Not Required" at bounding box center [1048, 398] width 74 height 17
click at [987, 402] on button "Yes / OK" at bounding box center [973, 398] width 74 height 17
click at [1024, 395] on button "Not Required" at bounding box center [1048, 398] width 74 height 17
click at [1020, 429] on button "Not Required" at bounding box center [1048, 423] width 74 height 17
click at [965, 438] on div "Yes / OK" at bounding box center [972, 448] width 76 height 21
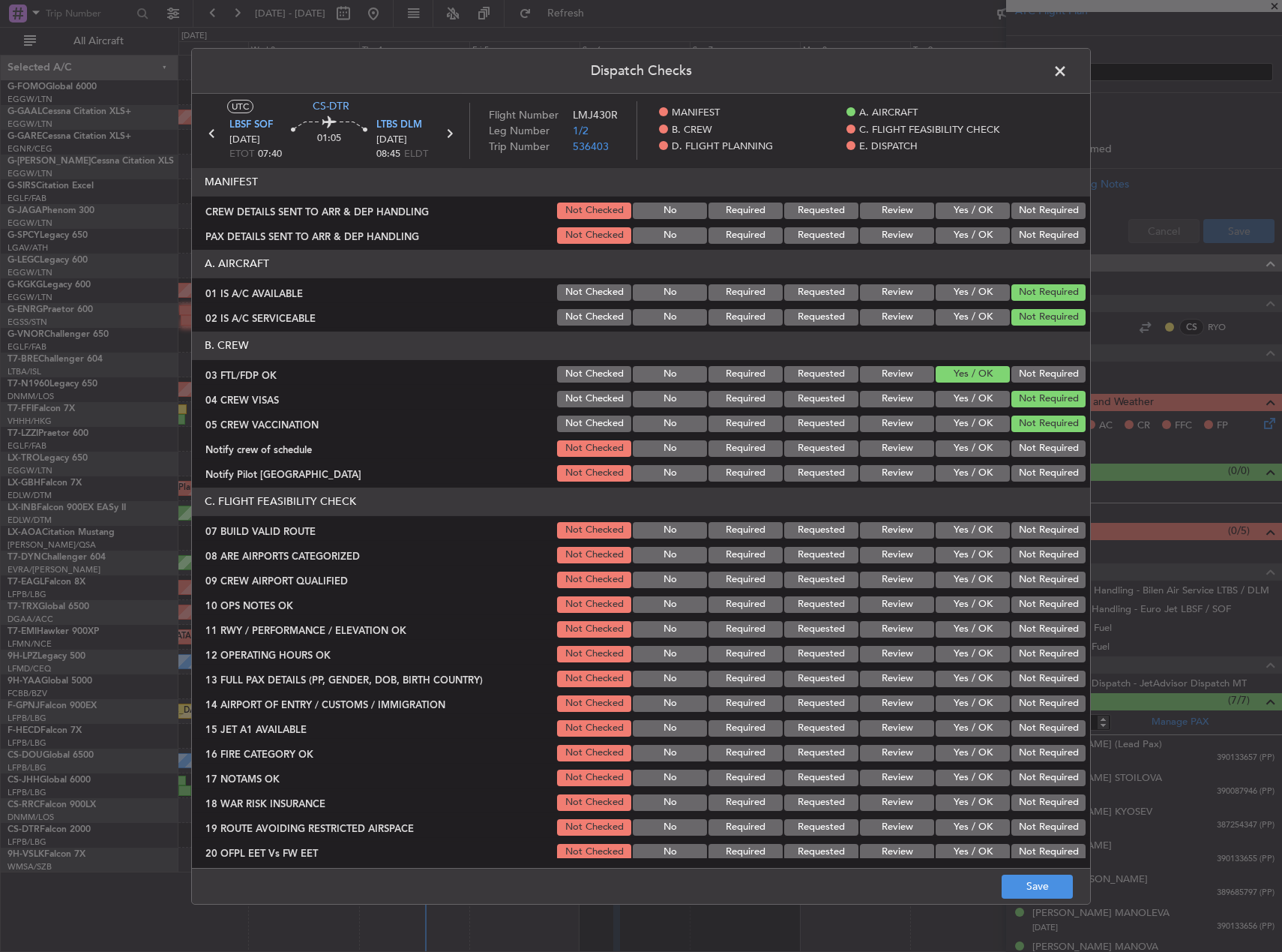
click at [965, 442] on button "Yes / OK" at bounding box center [973, 448] width 74 height 17
click at [1011, 462] on section "B. CREW 03 FTL/FDP OK Not Checked No Required Requested Review Yes / OK Not Req…" at bounding box center [641, 407] width 898 height 152
click at [1011, 469] on button "Not Required" at bounding box center [1048, 473] width 74 height 17
click at [968, 528] on button "Yes / OK" at bounding box center [973, 530] width 74 height 17
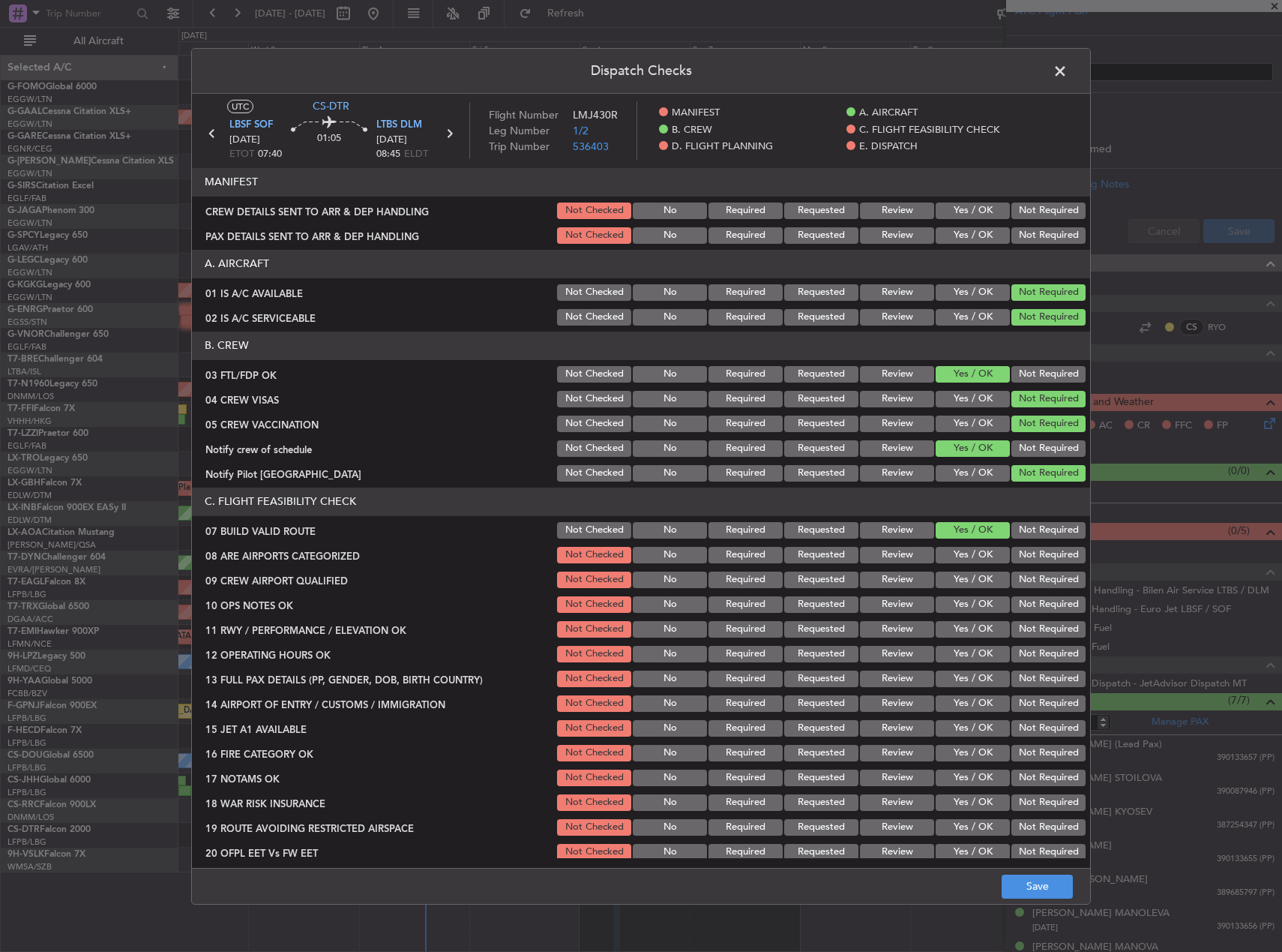
click at [968, 555] on button "Yes / OK" at bounding box center [973, 555] width 74 height 17
click at [968, 571] on button "Yes / OK" at bounding box center [973, 579] width 74 height 17
click at [1036, 884] on button "Save" at bounding box center [1038, 887] width 71 height 24
click at [1068, 76] on span at bounding box center [1068, 74] width 0 height 30
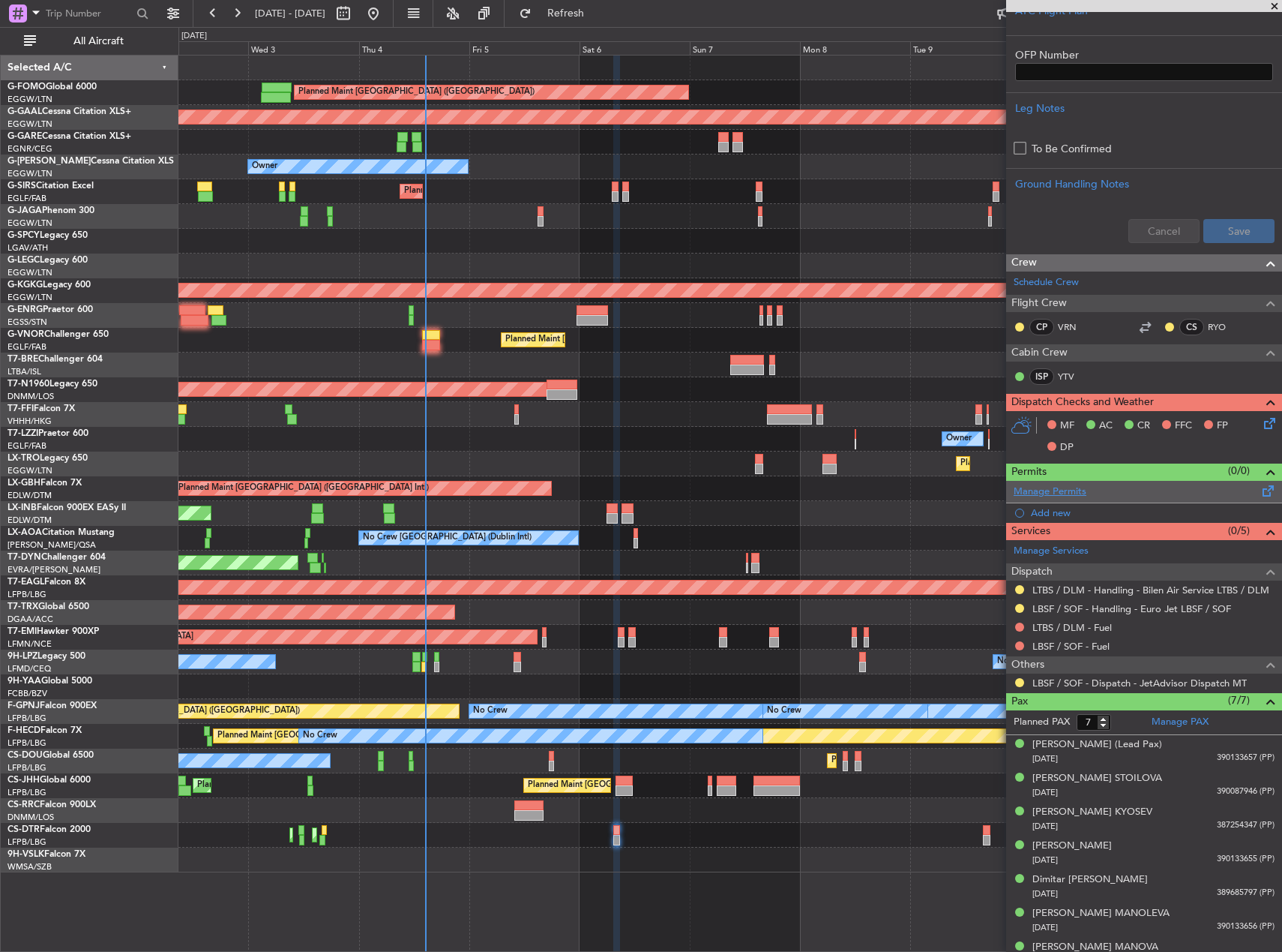
click at [1058, 489] on link "Manage Permits" at bounding box center [1051, 491] width 73 height 15
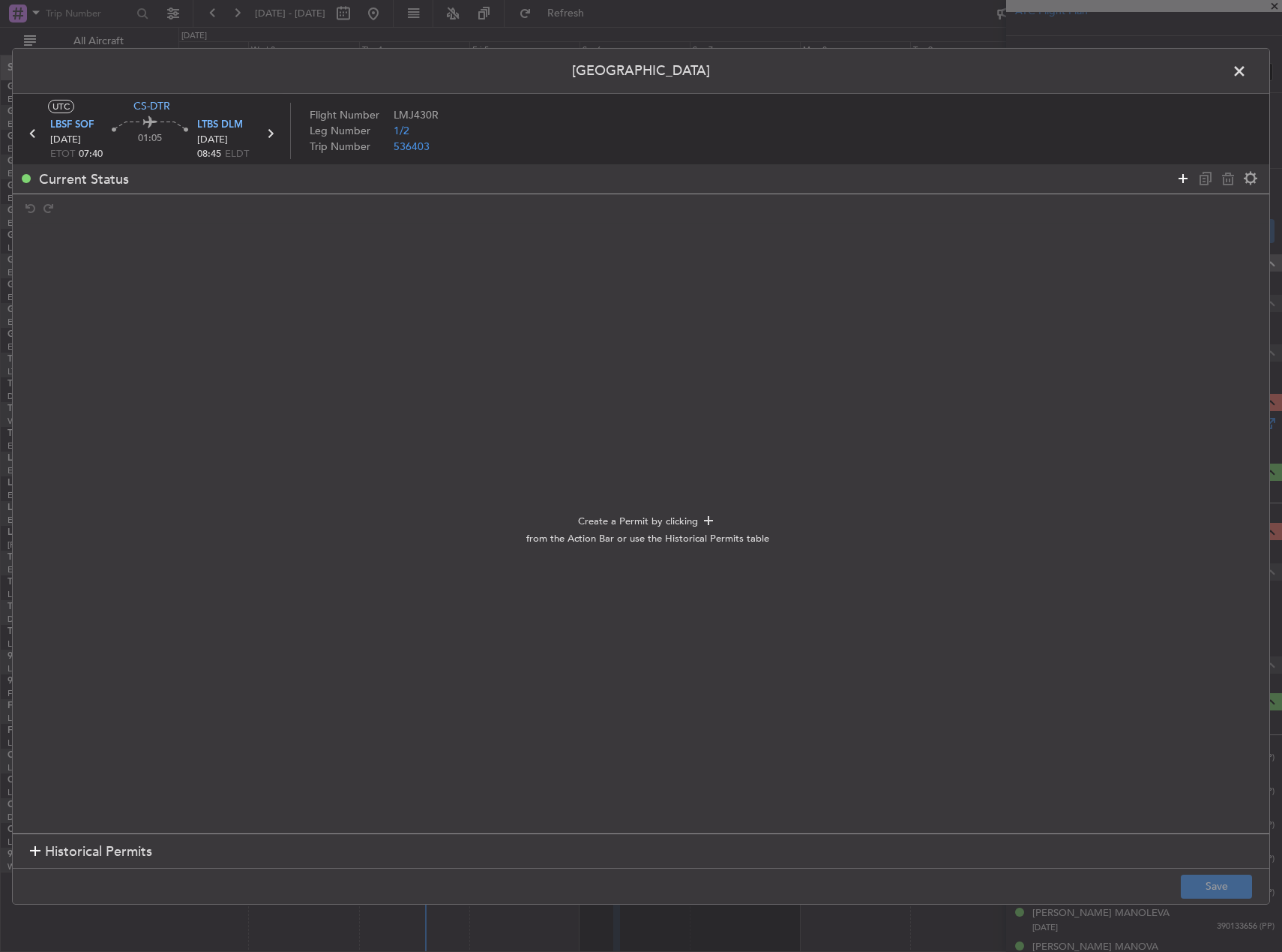
click at [1179, 172] on icon at bounding box center [1183, 178] width 18 height 18
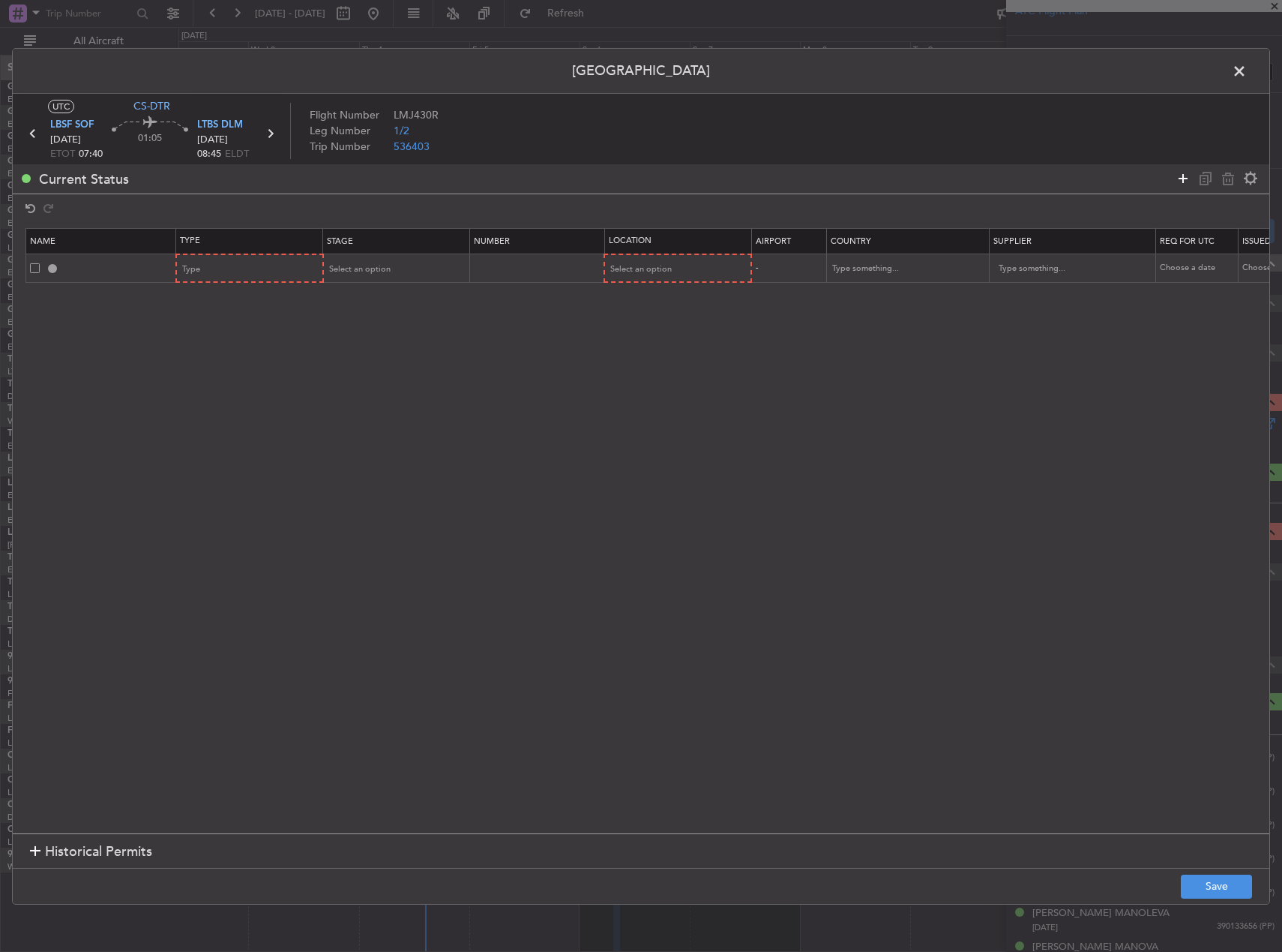
click at [1179, 172] on icon at bounding box center [1183, 178] width 18 height 18
click at [1247, 79] on span at bounding box center [1247, 74] width 0 height 30
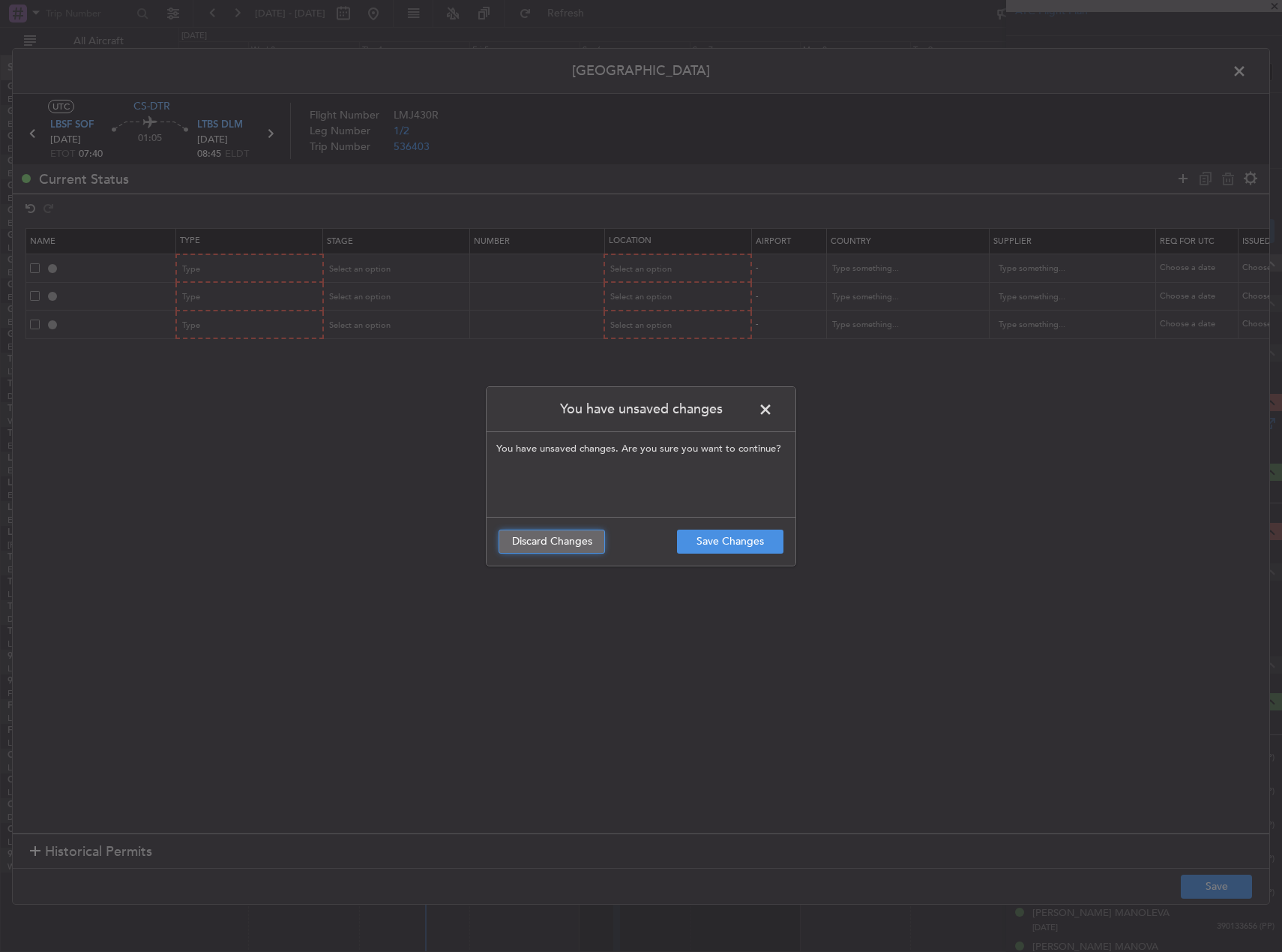
click at [572, 547] on button "Discard Changes" at bounding box center [553, 542] width 107 height 24
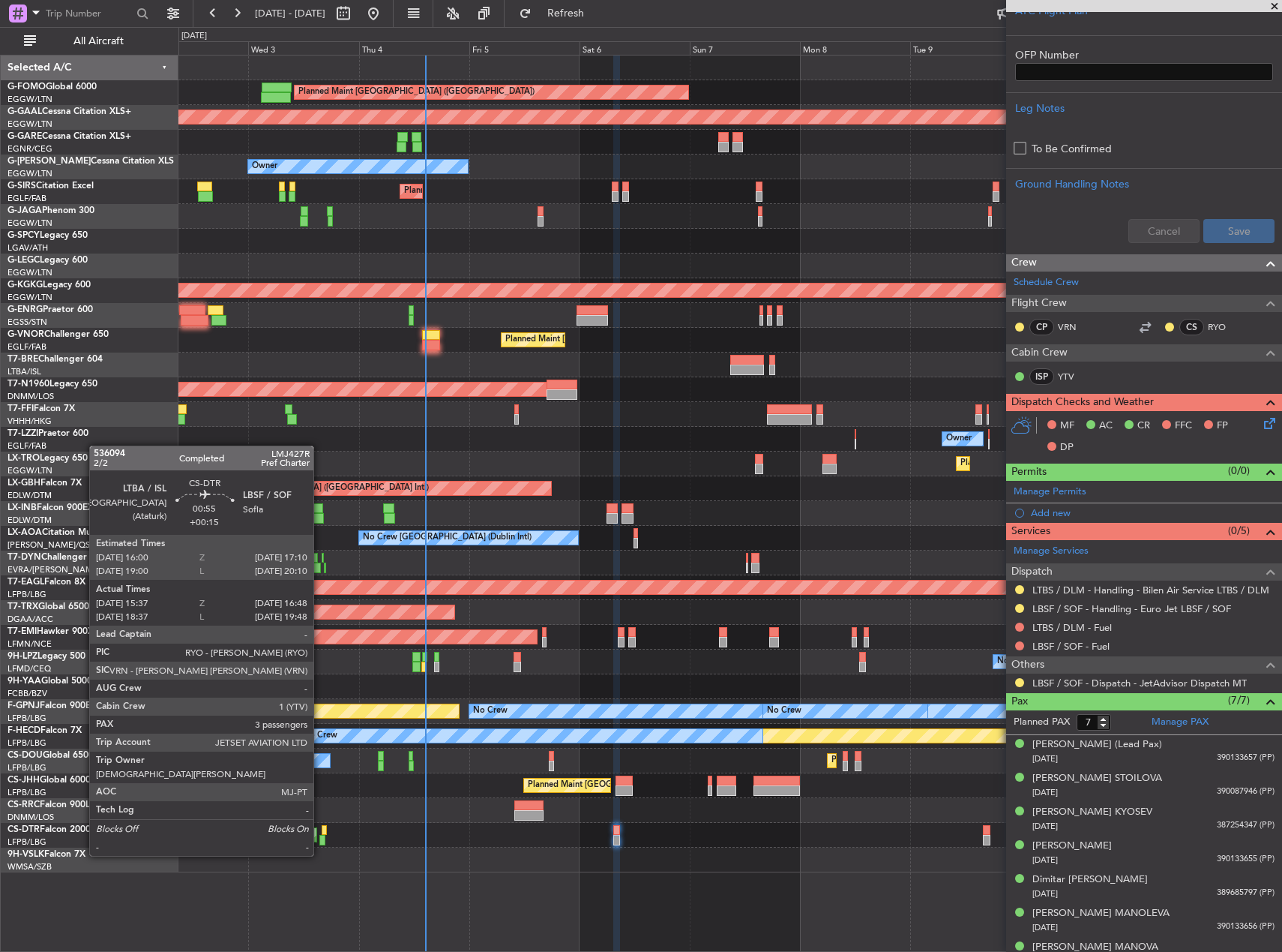
click at [320, 840] on div at bounding box center [322, 839] width 6 height 11
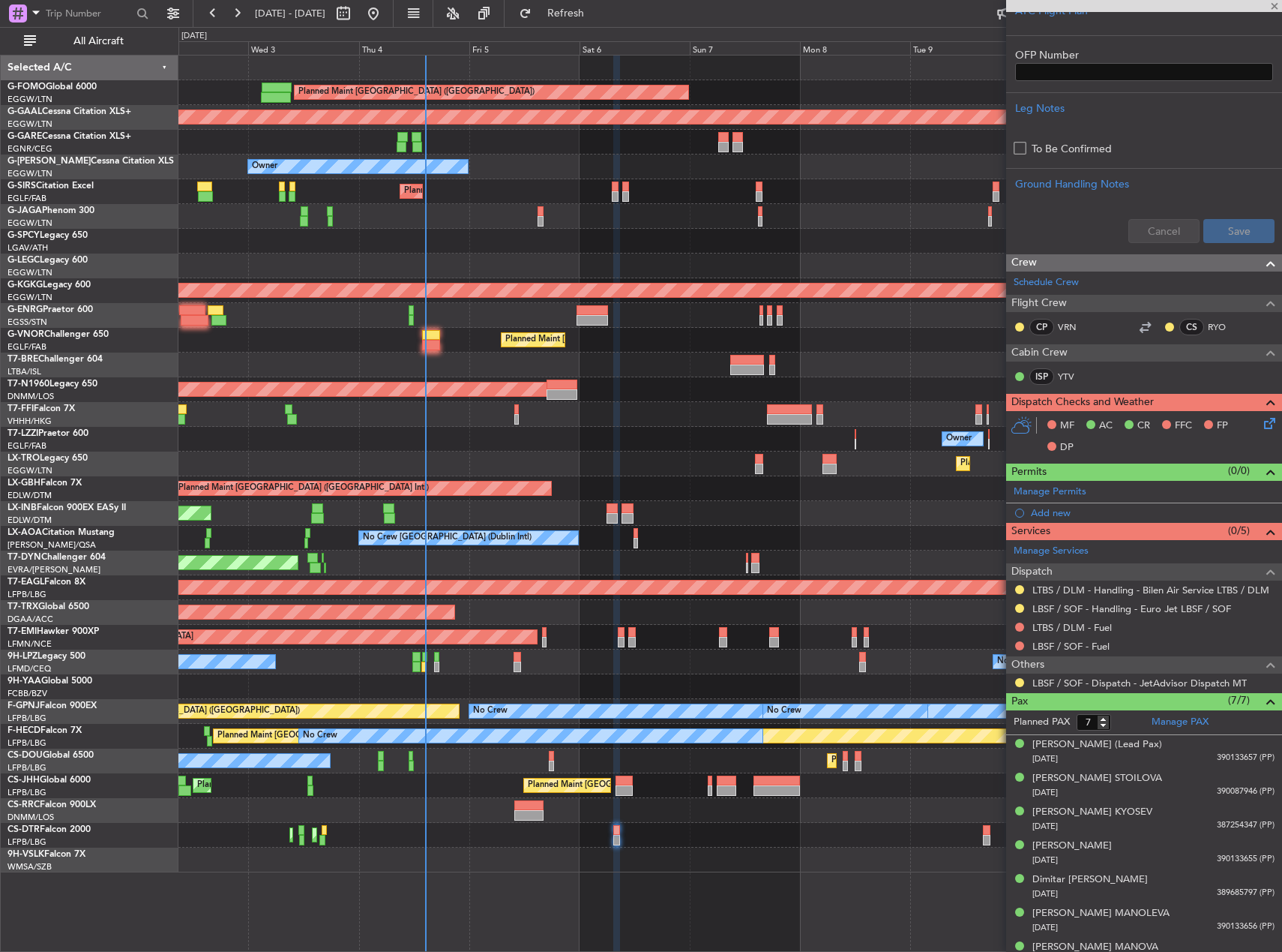
type input "+00:15"
type input "15:47"
type input "16:43"
type input "3"
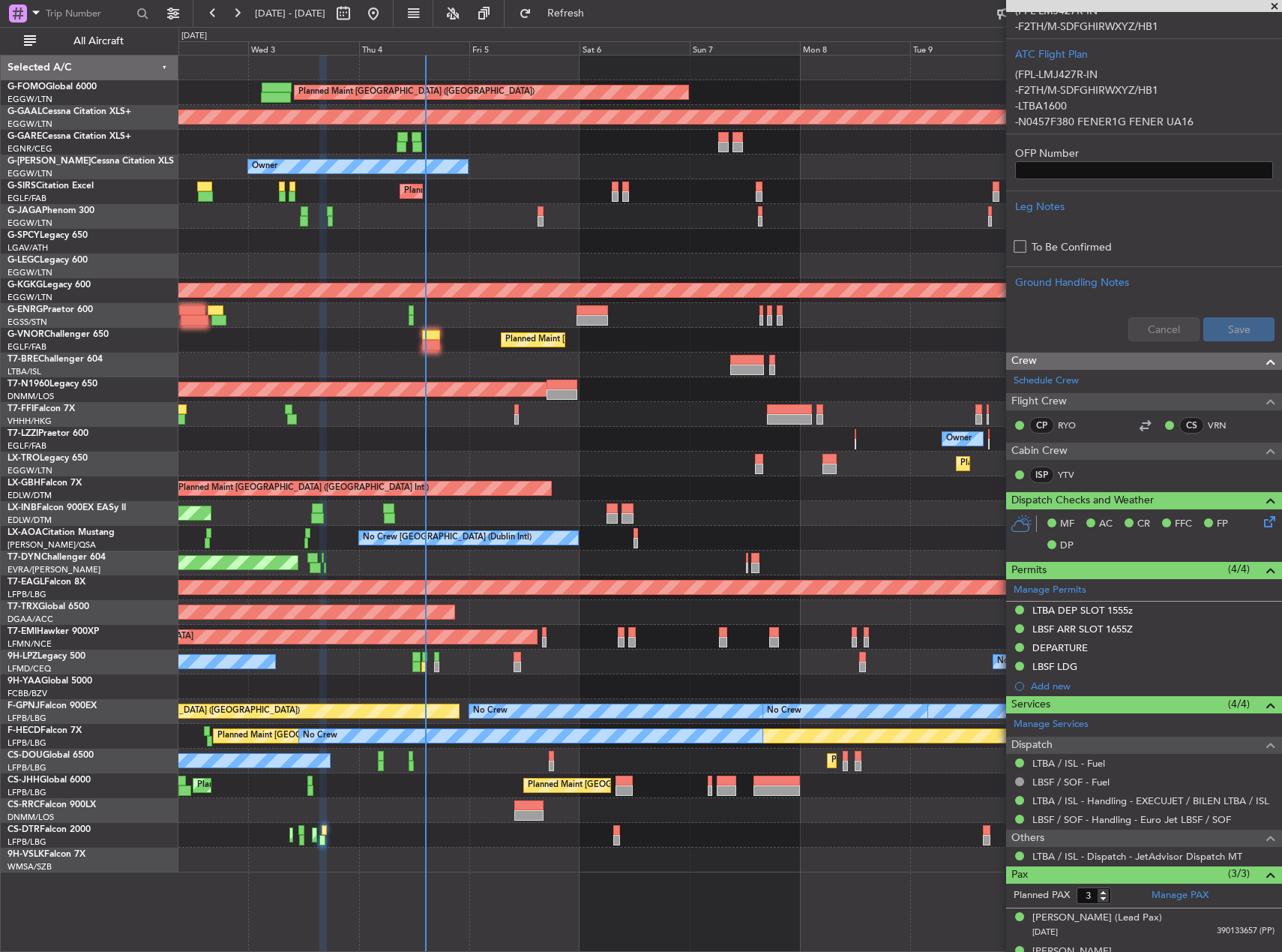
scroll to position [455, 0]
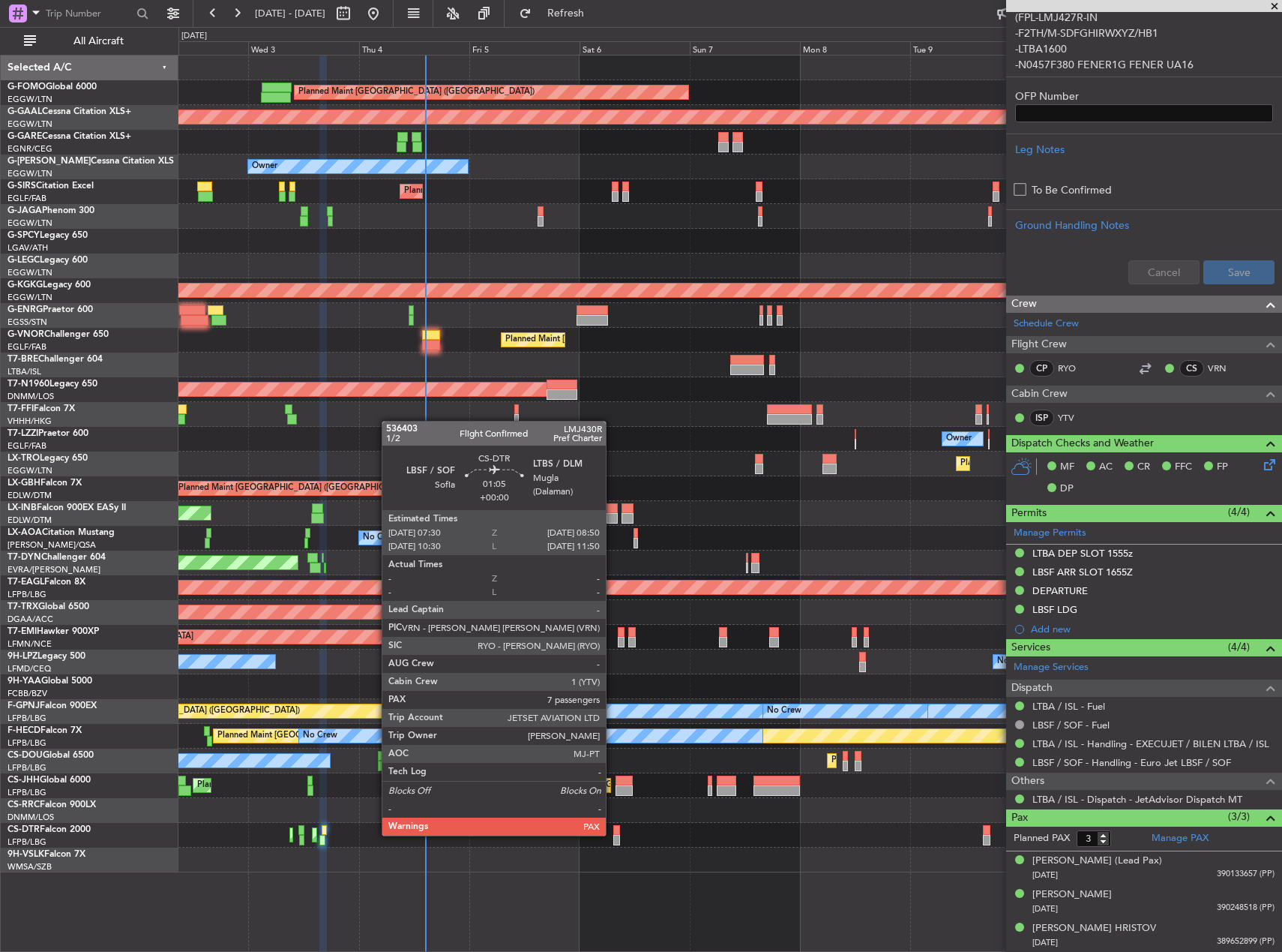
click at [614, 834] on div at bounding box center [617, 830] width 7 height 11
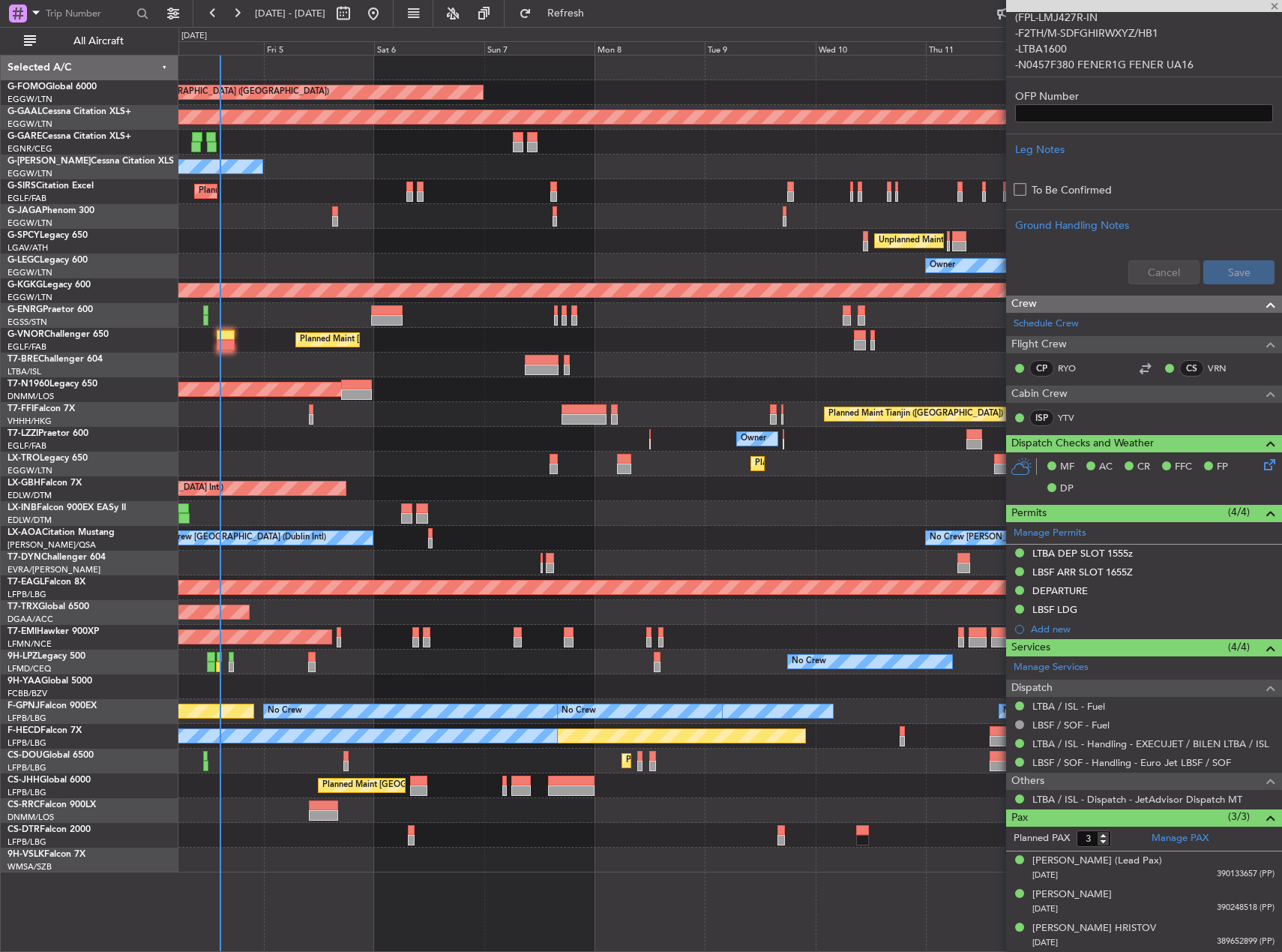
click at [543, 796] on div "Planned Maint London (Luton) Planned Maint Dusseldorf Unplanned Maint Chester O…" at bounding box center [730, 464] width 1103 height 817
type input "7"
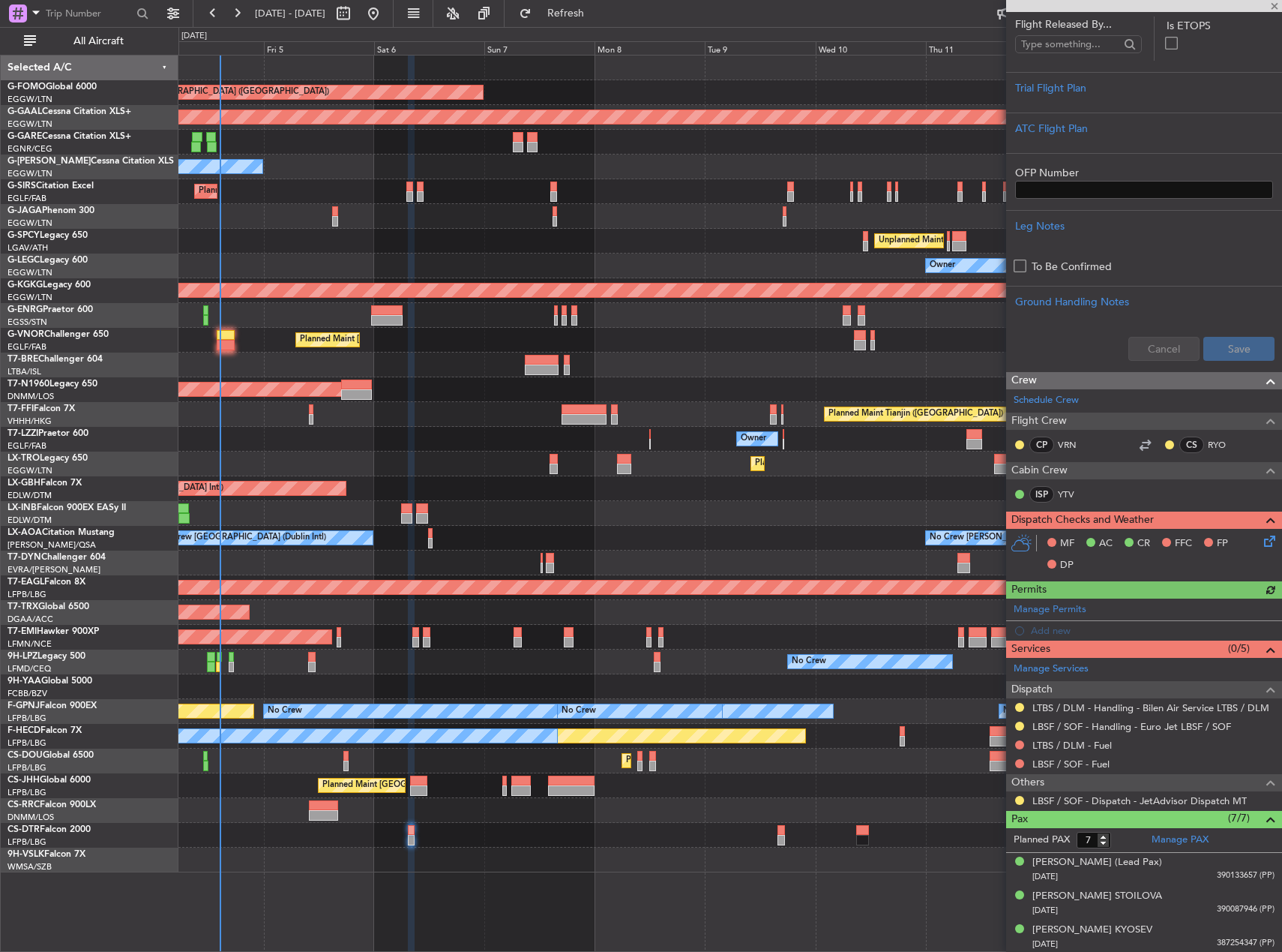
scroll to position [300, 0]
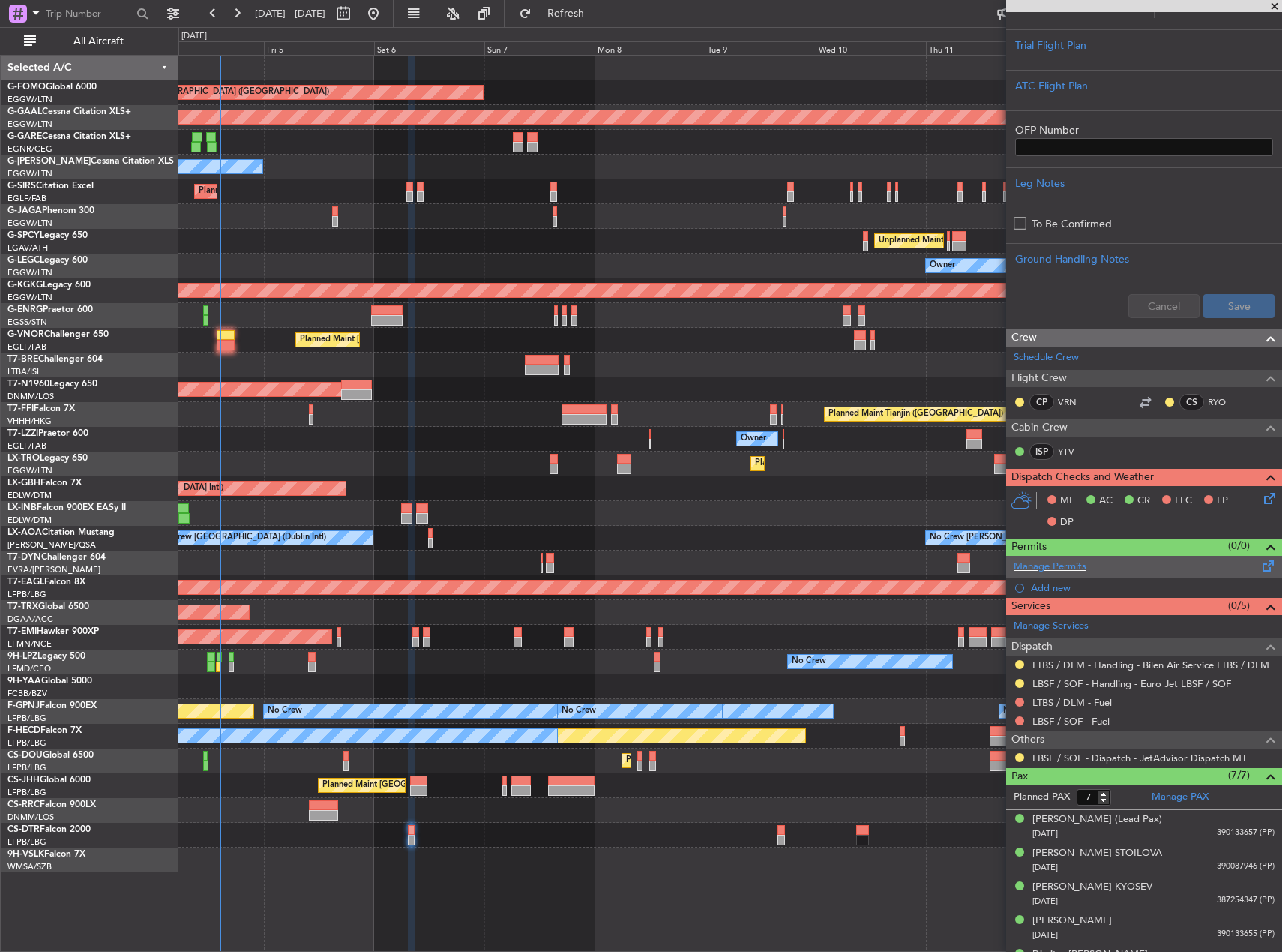
click at [1260, 563] on span at bounding box center [1269, 563] width 18 height 11
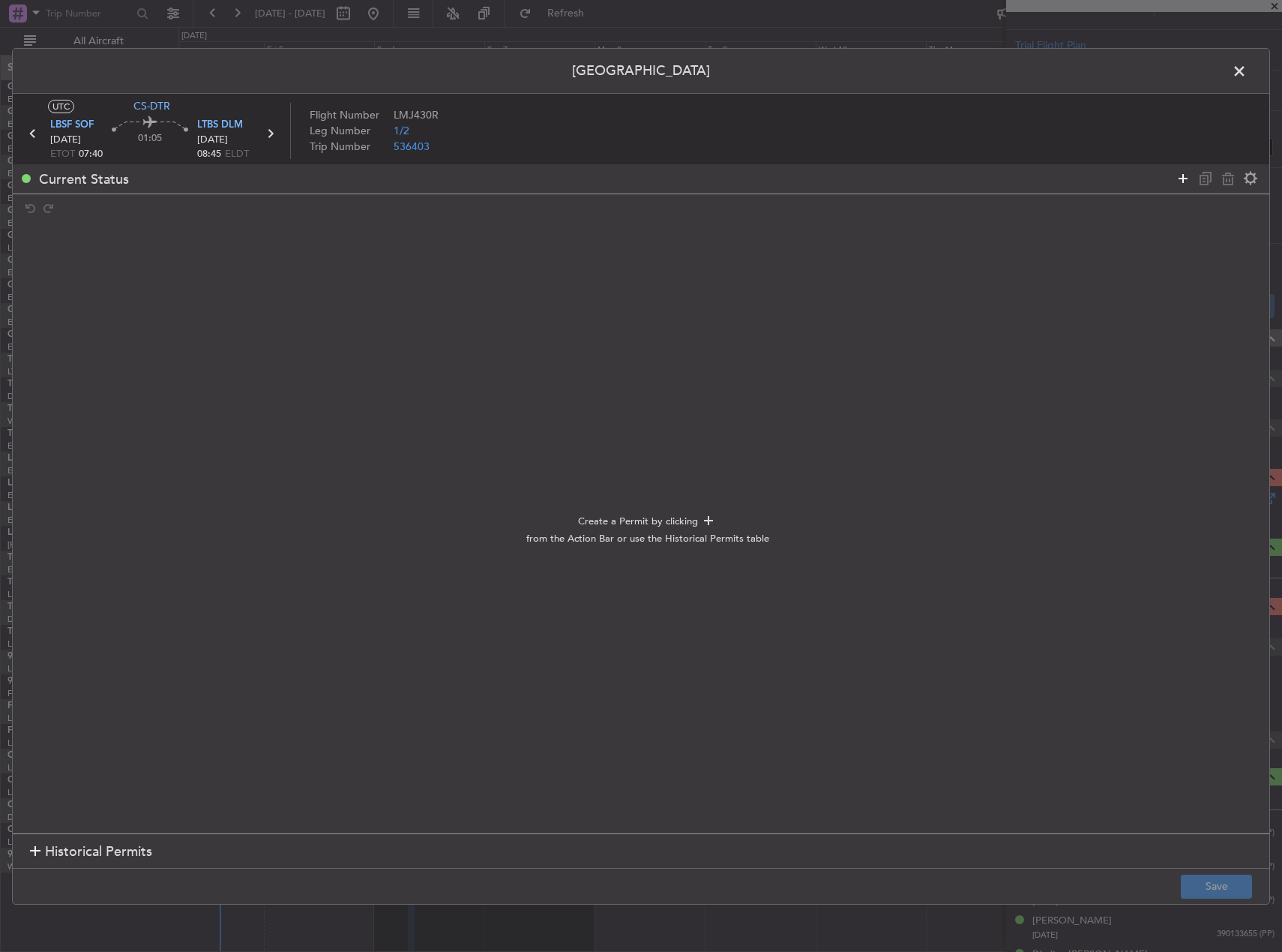
click at [1184, 176] on icon at bounding box center [1183, 178] width 18 height 18
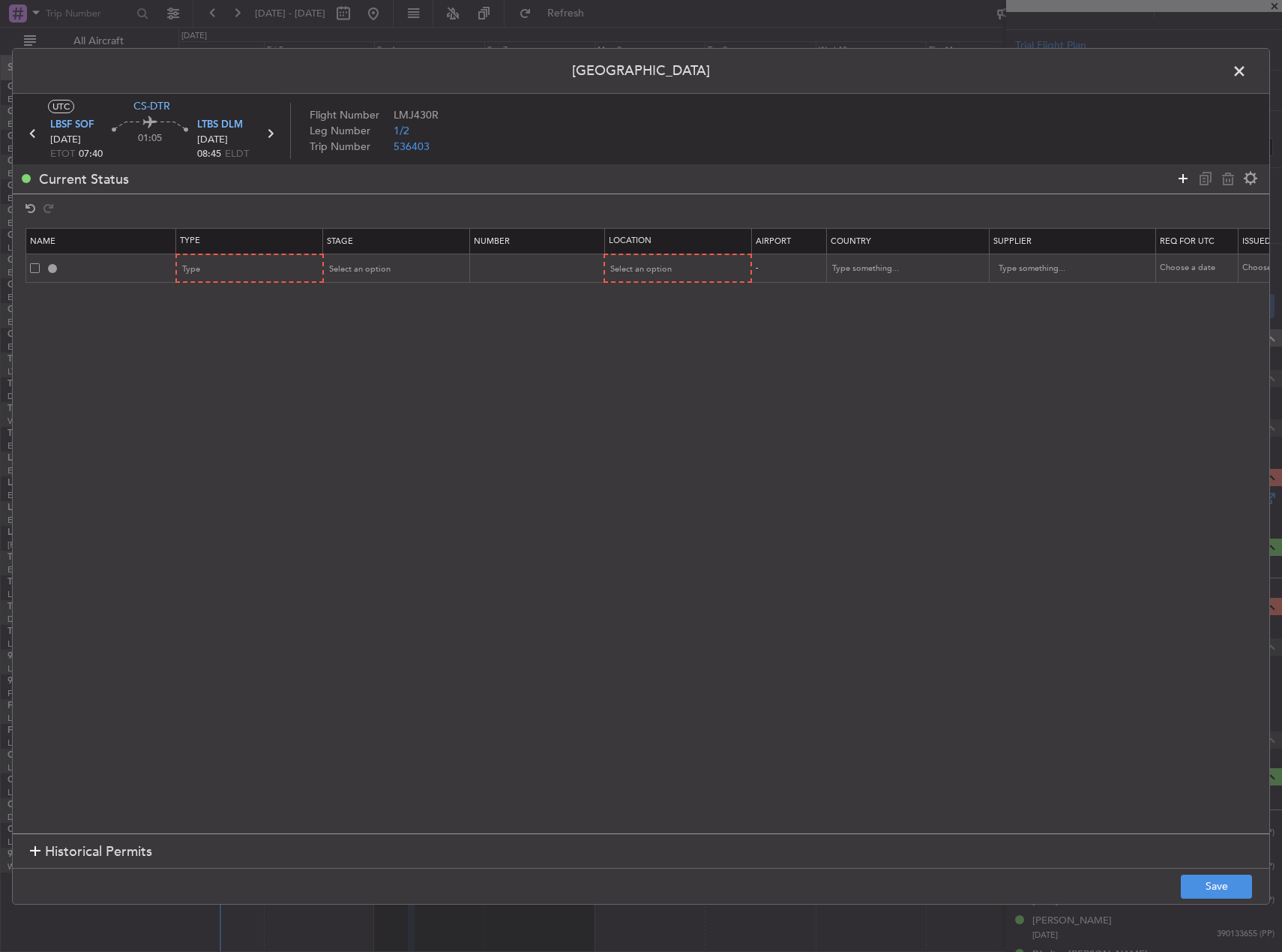
click at [1184, 176] on icon at bounding box center [1183, 178] width 18 height 18
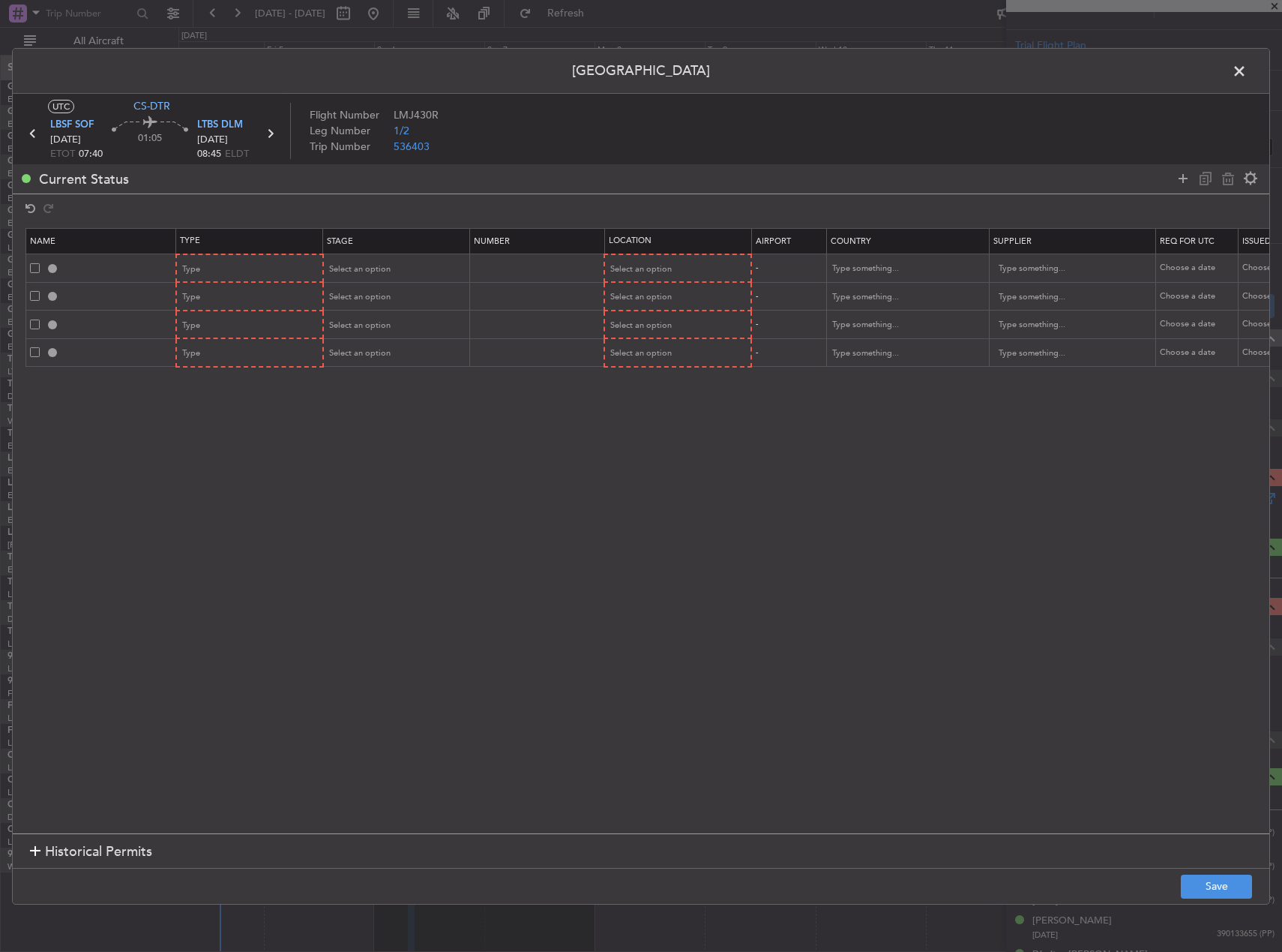
click at [228, 135] on span "[DATE]" at bounding box center [213, 139] width 31 height 15
click at [223, 129] on span "LTBS DLM" at bounding box center [220, 125] width 45 height 15
click at [215, 264] on div "Type" at bounding box center [245, 269] width 125 height 23
click at [222, 402] on span "Slot" at bounding box center [250, 410] width 133 height 23
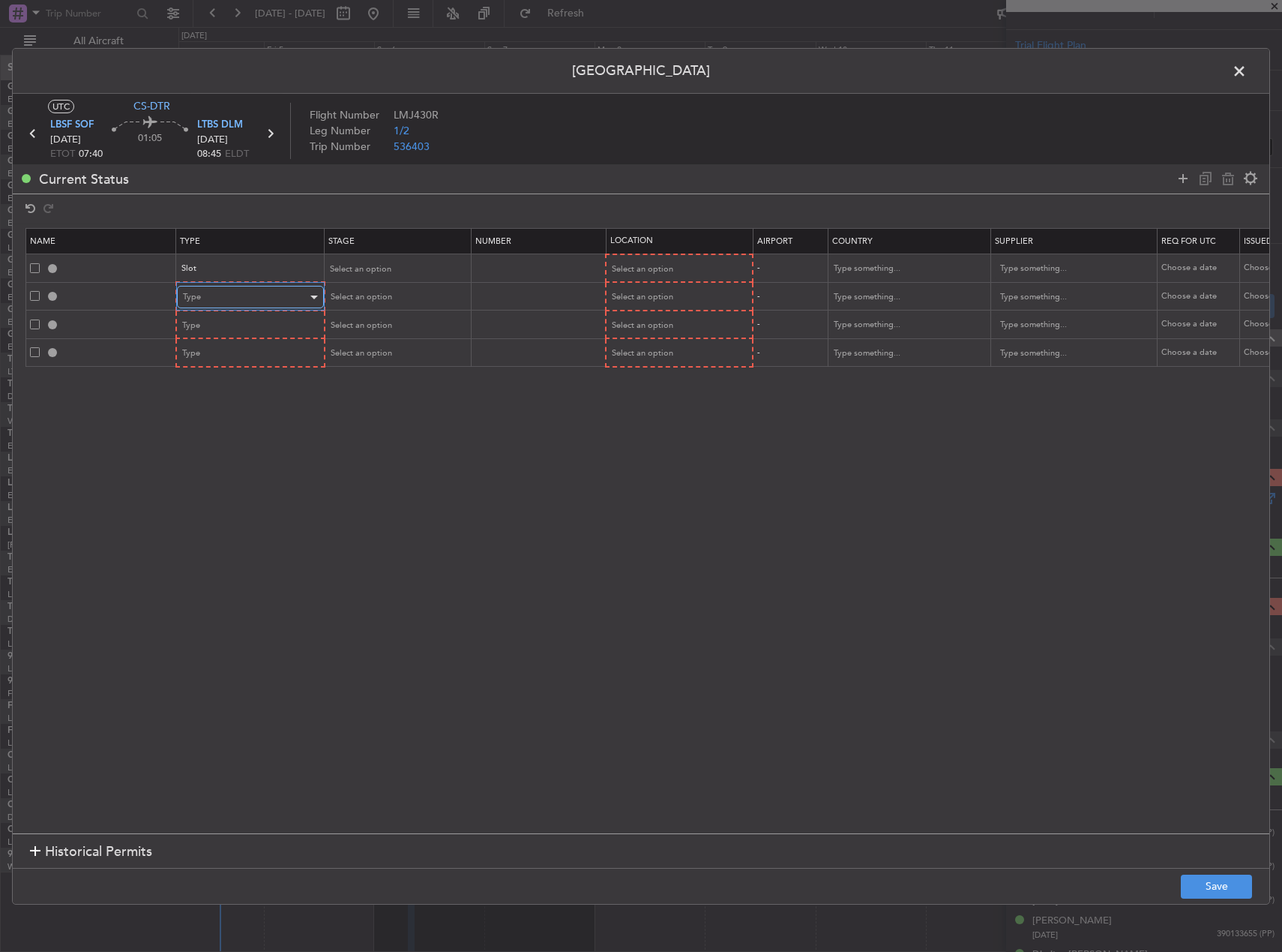
click at [241, 303] on div "Type" at bounding box center [245, 297] width 125 height 23
click at [241, 437] on span "Slot" at bounding box center [250, 439] width 133 height 23
click at [244, 327] on div "Type" at bounding box center [245, 325] width 125 height 23
click at [231, 416] on span "Landing" at bounding box center [250, 414] width 133 height 23
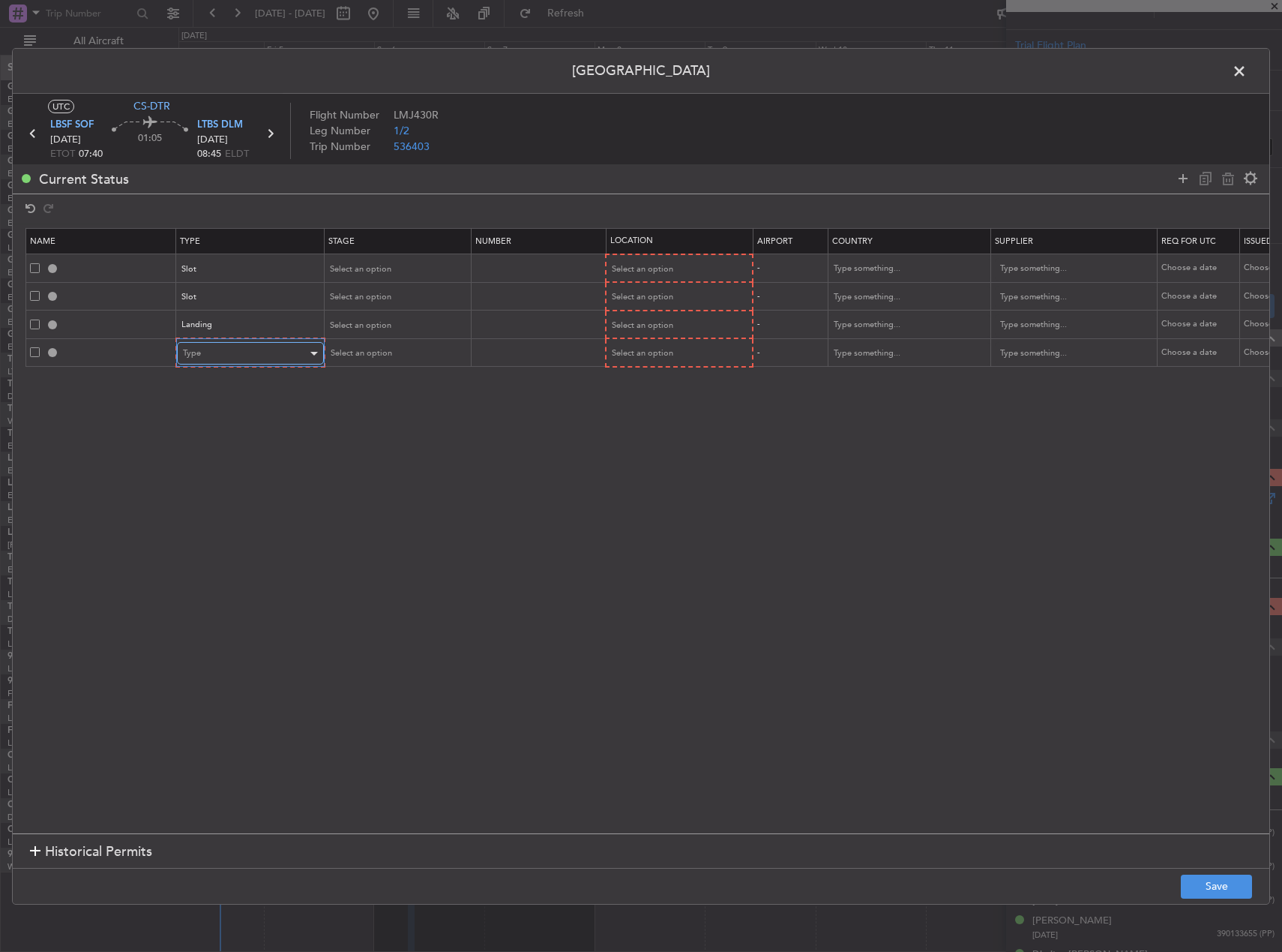
click at [231, 345] on div "Type" at bounding box center [245, 353] width 125 height 23
click at [232, 421] on span "Departure" at bounding box center [250, 413] width 133 height 23
click at [375, 266] on span "Select an option" at bounding box center [359, 268] width 61 height 11
click at [385, 374] on span "Requested" at bounding box center [395, 367] width 133 height 23
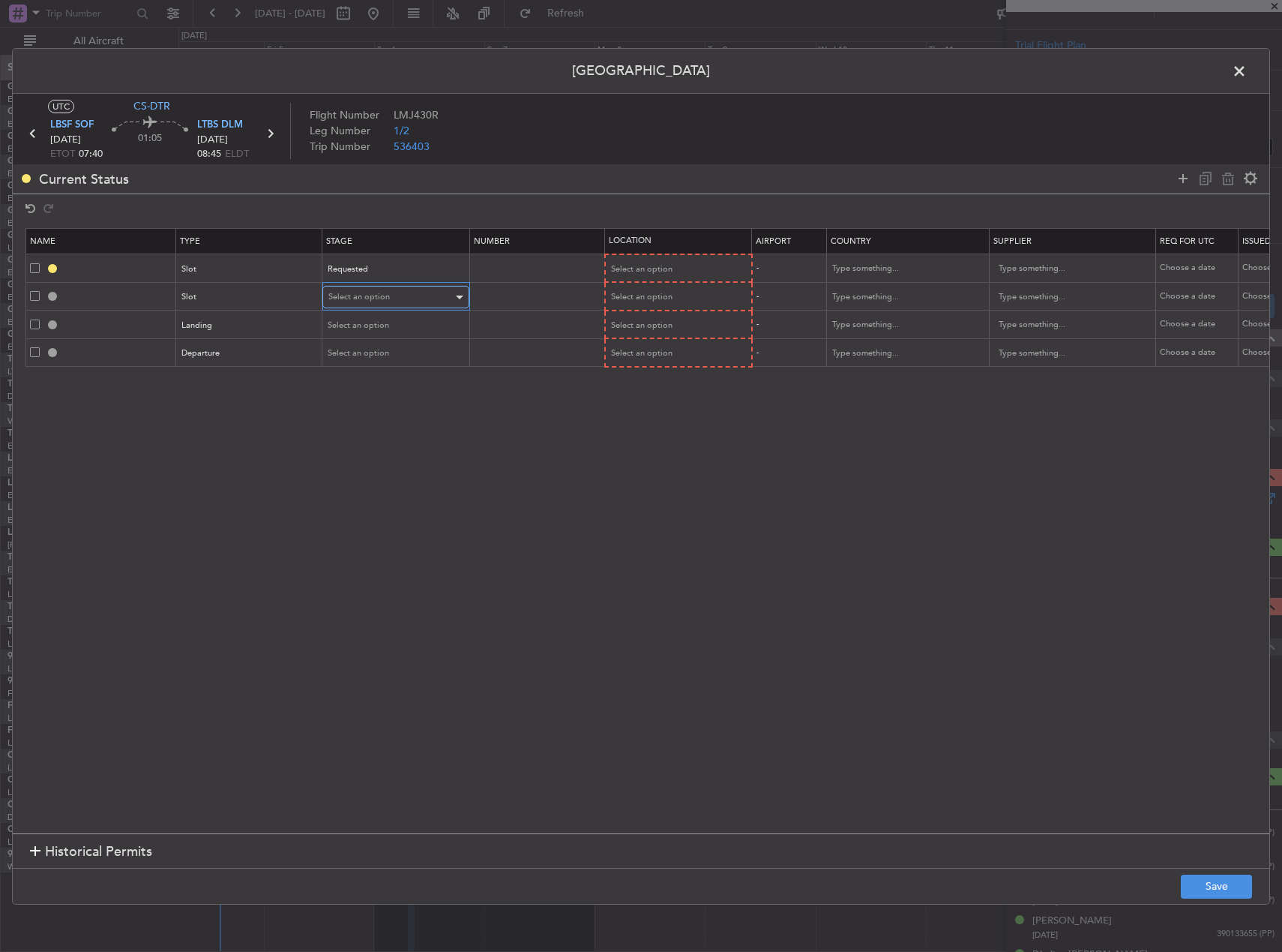
click at [360, 302] on span "Select an option" at bounding box center [359, 296] width 61 height 11
click at [362, 390] on span "Requested" at bounding box center [395, 395] width 133 height 23
click at [359, 321] on span "Select an option" at bounding box center [359, 324] width 61 height 11
click at [384, 447] on span "Received OK" at bounding box center [395, 446] width 133 height 23
click at [372, 350] on span "Select an option" at bounding box center [359, 352] width 61 height 11
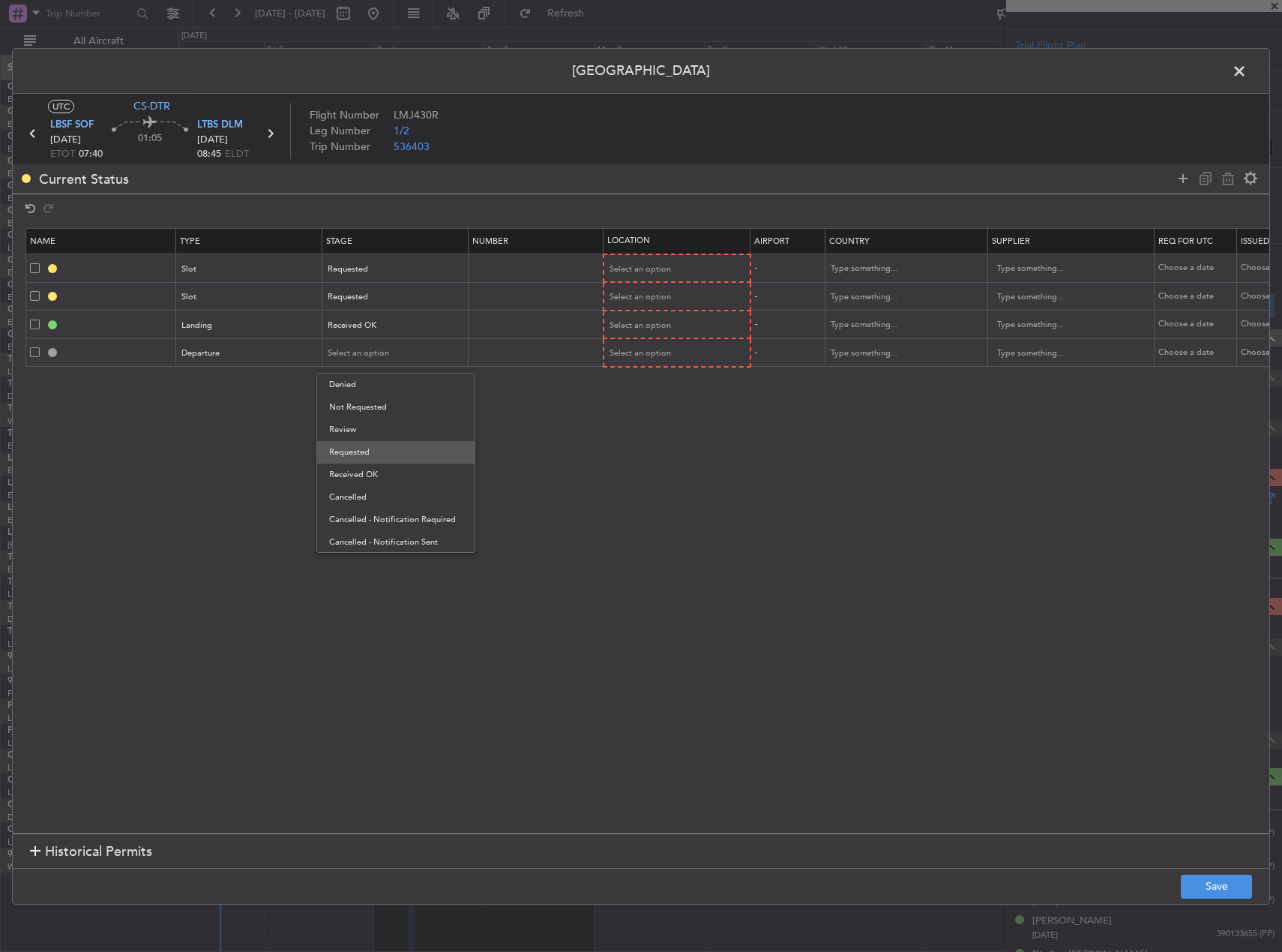
click at [365, 449] on span "Requested" at bounding box center [395, 452] width 133 height 23
click at [648, 269] on span "Select an option" at bounding box center [641, 268] width 61 height 11
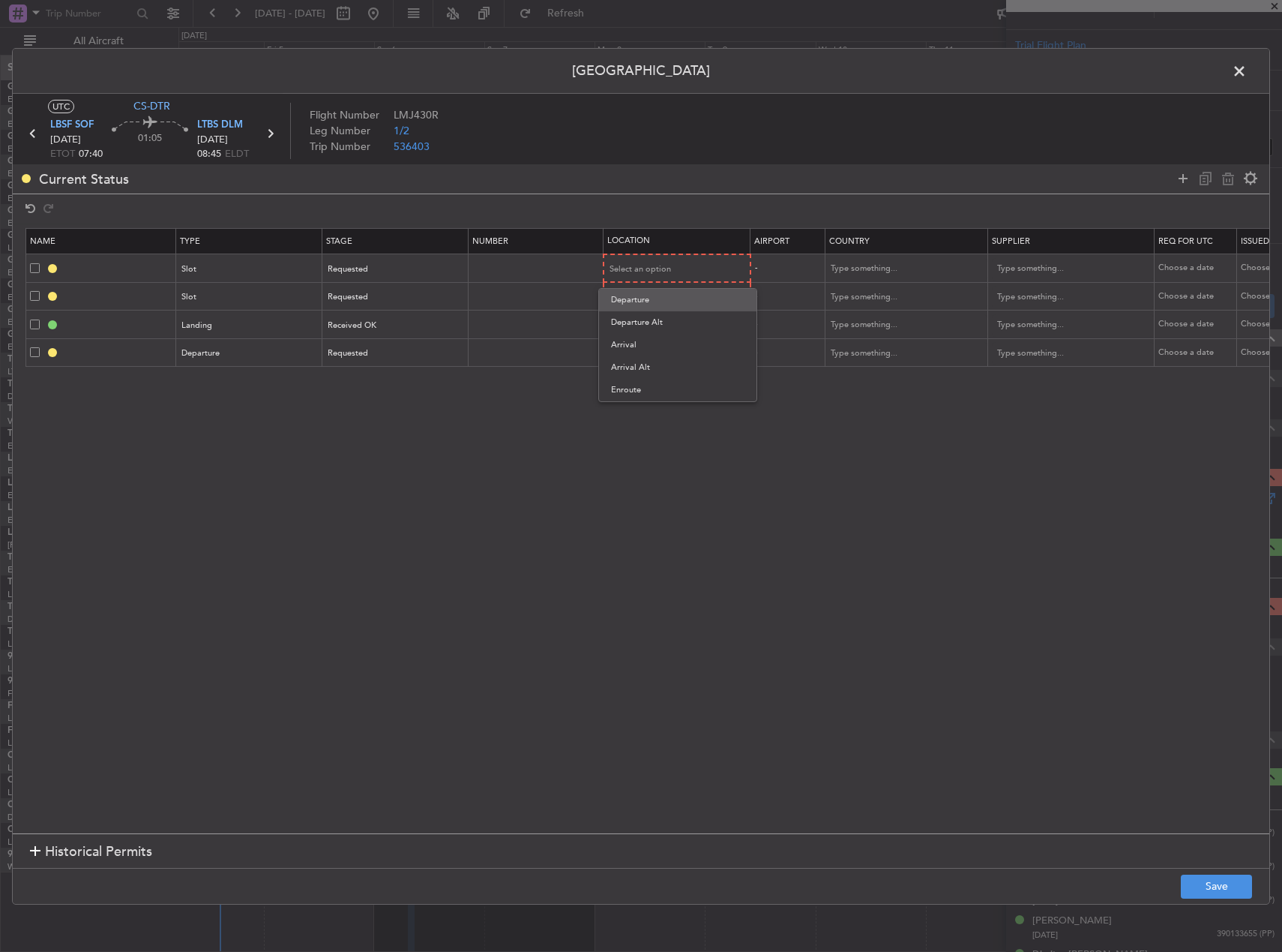
click at [656, 298] on span "Departure" at bounding box center [677, 300] width 133 height 23
click at [644, 300] on span "Select an option" at bounding box center [641, 296] width 61 height 11
click at [641, 372] on span "Arrival" at bounding box center [677, 373] width 133 height 23
click at [641, 333] on div "Select an option" at bounding box center [673, 323] width 125 height 23
click at [634, 396] on span "Arrival" at bounding box center [677, 400] width 133 height 23
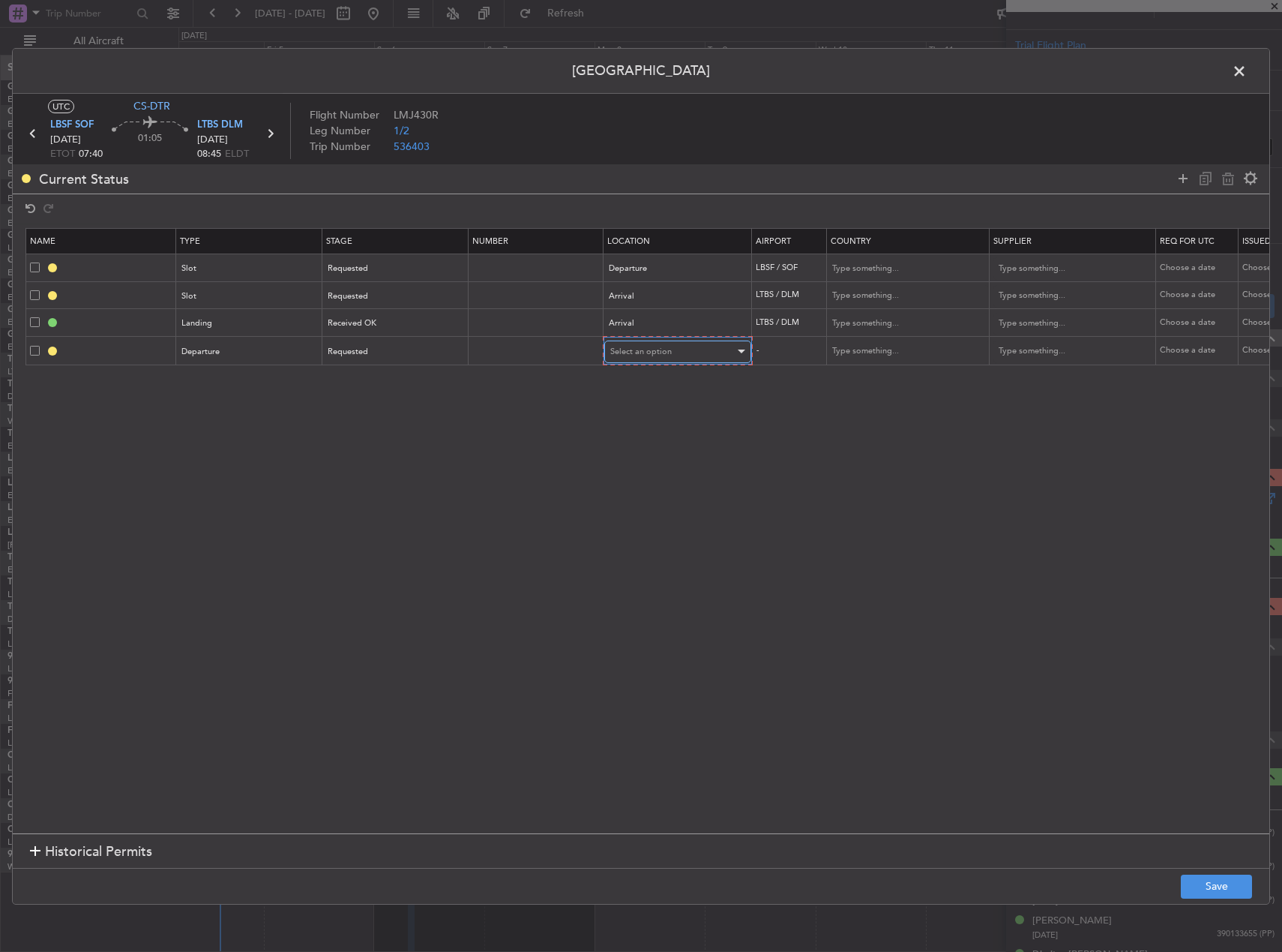
click at [633, 357] on div "Select an option" at bounding box center [673, 351] width 125 height 23
click at [631, 385] on span "Departure" at bounding box center [677, 383] width 133 height 23
drag, startPoint x: 498, startPoint y: 329, endPoint x: 509, endPoint y: 320, distance: 14.2
click at [499, 329] on td at bounding box center [536, 323] width 135 height 28
click at [512, 317] on input "text" at bounding box center [538, 321] width 130 height 13
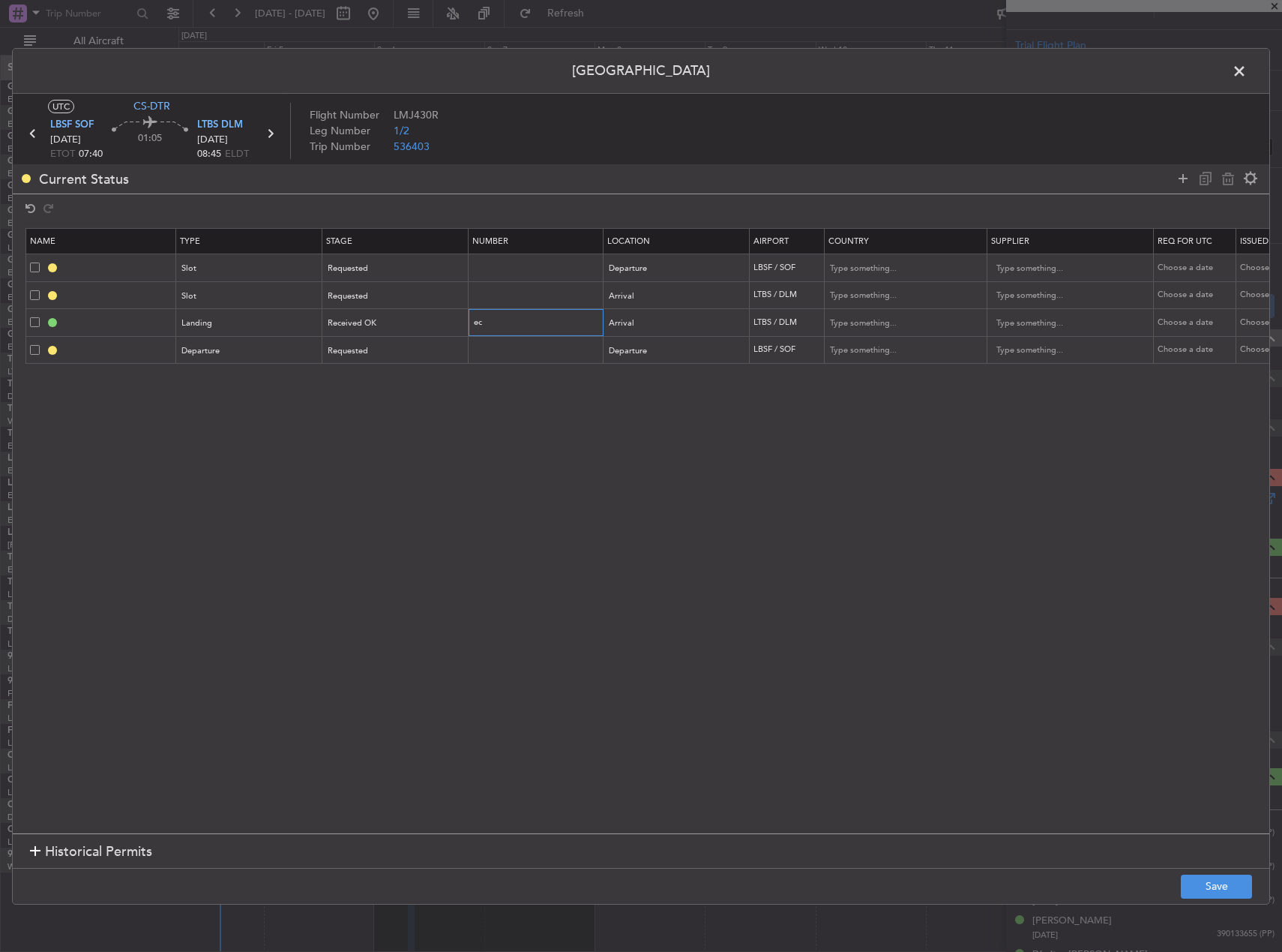
type input "e"
type input "ECAC BUSINESS FLT"
click at [754, 516] on section "Name Type Stage Number Location Airport Country Supplier Req For Utc Issued For…" at bounding box center [641, 529] width 1257 height 609
click at [1217, 881] on button "Save" at bounding box center [1217, 887] width 71 height 24
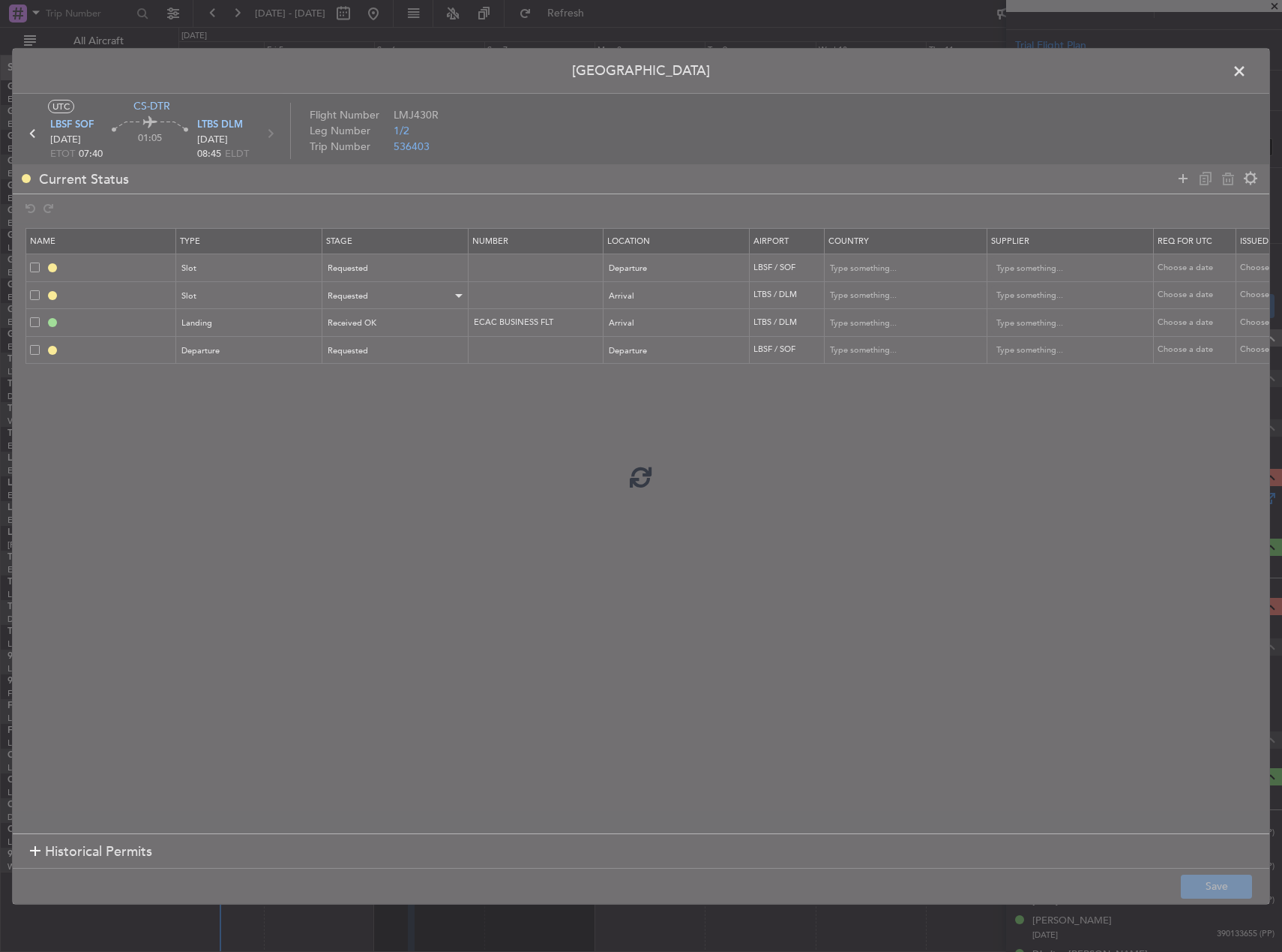
type input "LBSF DEP SLOT"
type input "[GEOGRAPHIC_DATA]"
type input "NNN"
type input "LTBS ARR SLOT"
type input "[GEOGRAPHIC_DATA]"
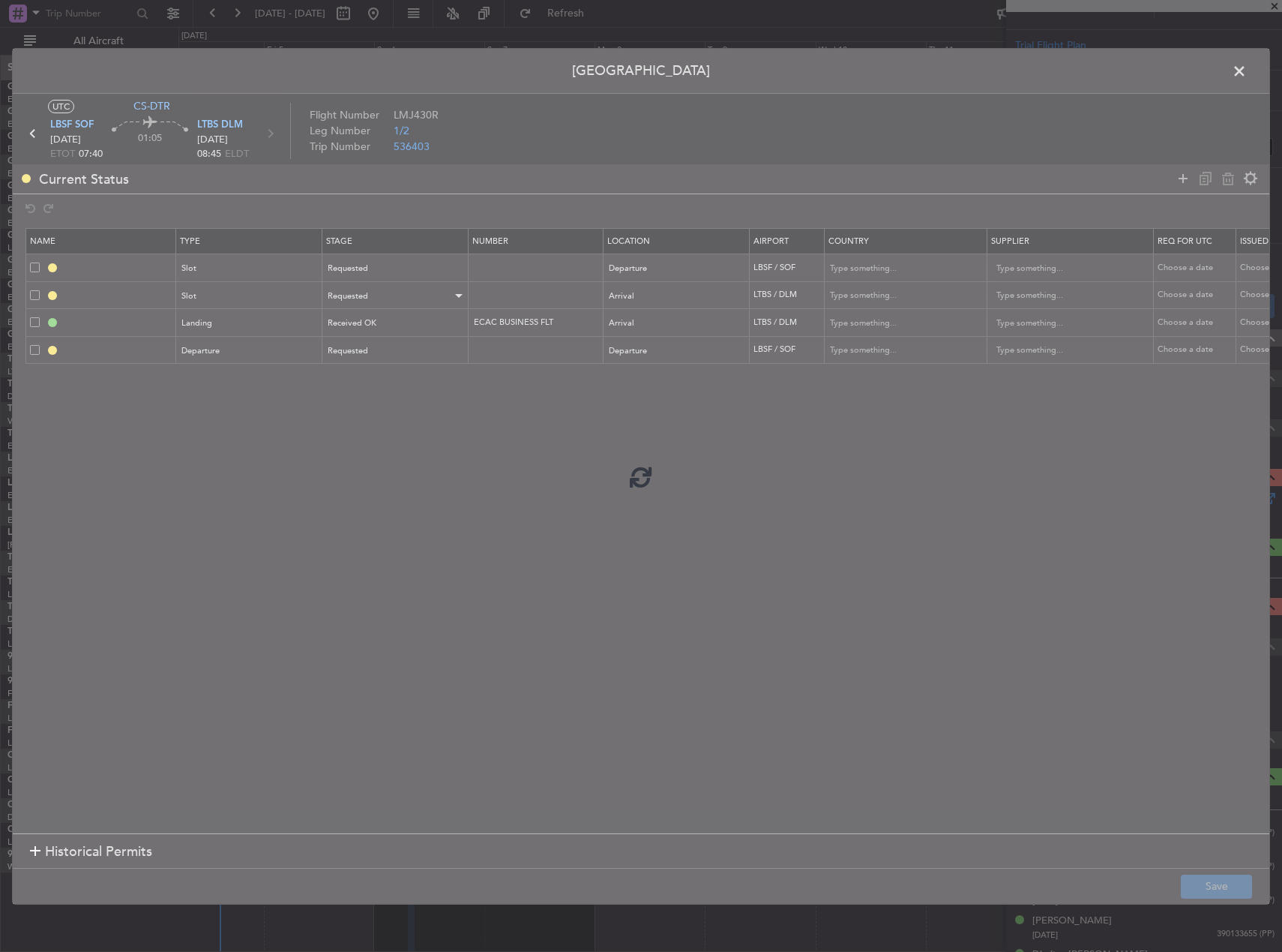
type input "NNN"
type input "LTBS LDG"
type input "[GEOGRAPHIC_DATA]"
type input "NNN"
type input "DEPARTURE"
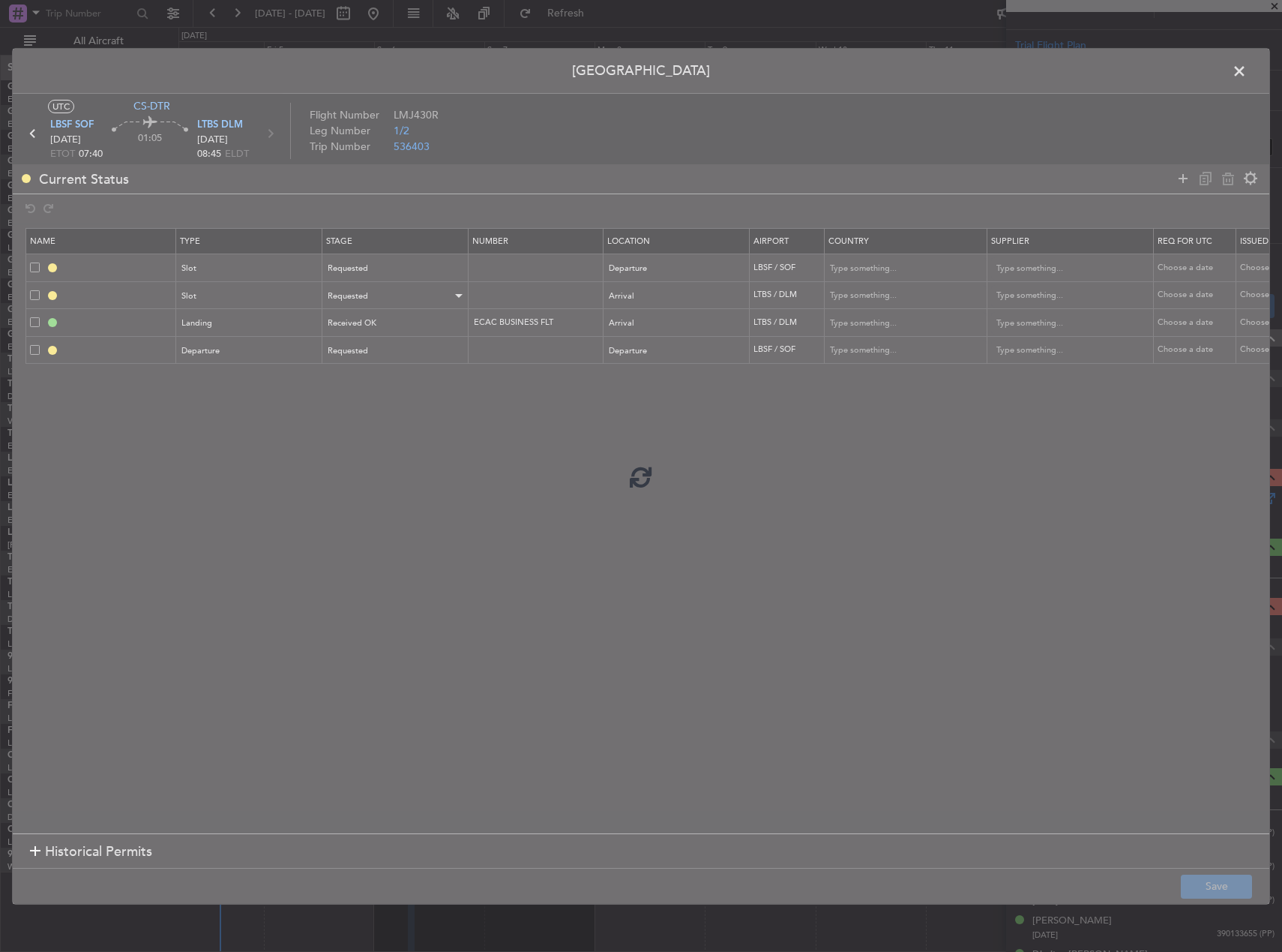
type input "[GEOGRAPHIC_DATA]"
type input "NNN"
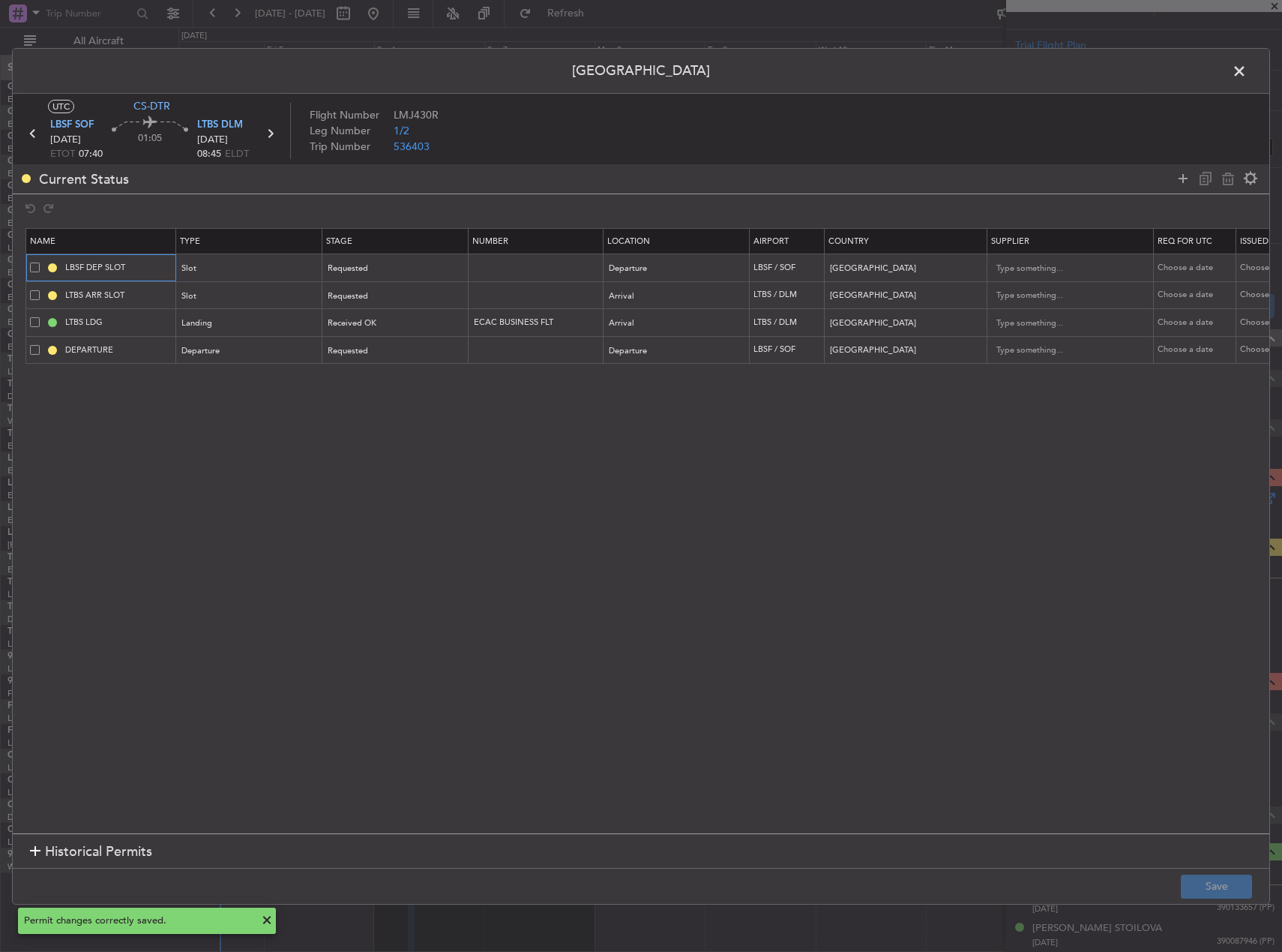
click at [147, 269] on input "LBSF DEP SLOT" at bounding box center [119, 267] width 113 height 13
type input "LBSF DEP SLOT 0730Z"
click at [154, 297] on input "LTBS ARR SLOT" at bounding box center [119, 295] width 113 height 13
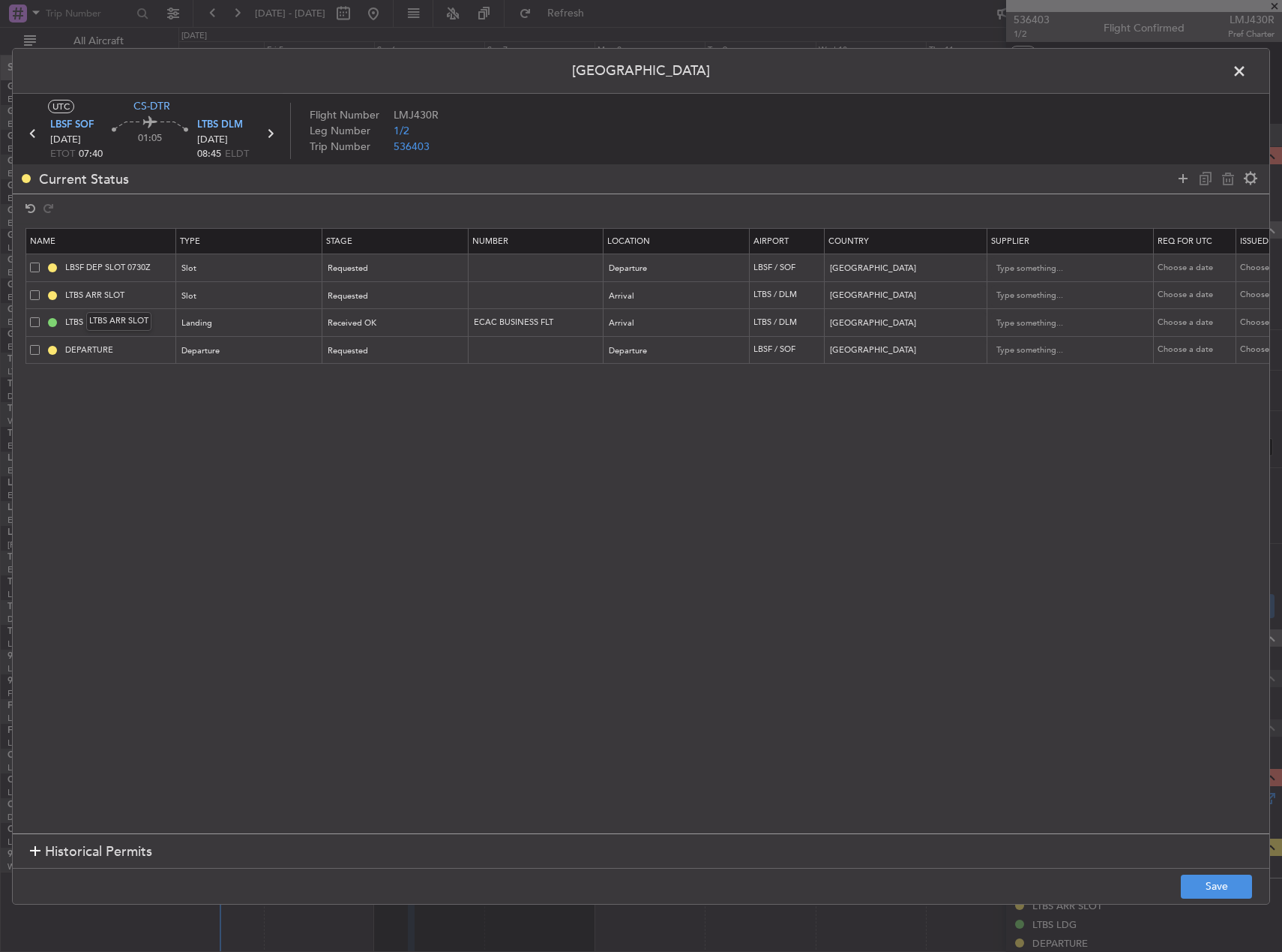
scroll to position [300, 0]
type input "LTBS ARR SLOT 0845Z"
click at [1220, 882] on button "Save" at bounding box center [1217, 887] width 71 height 24
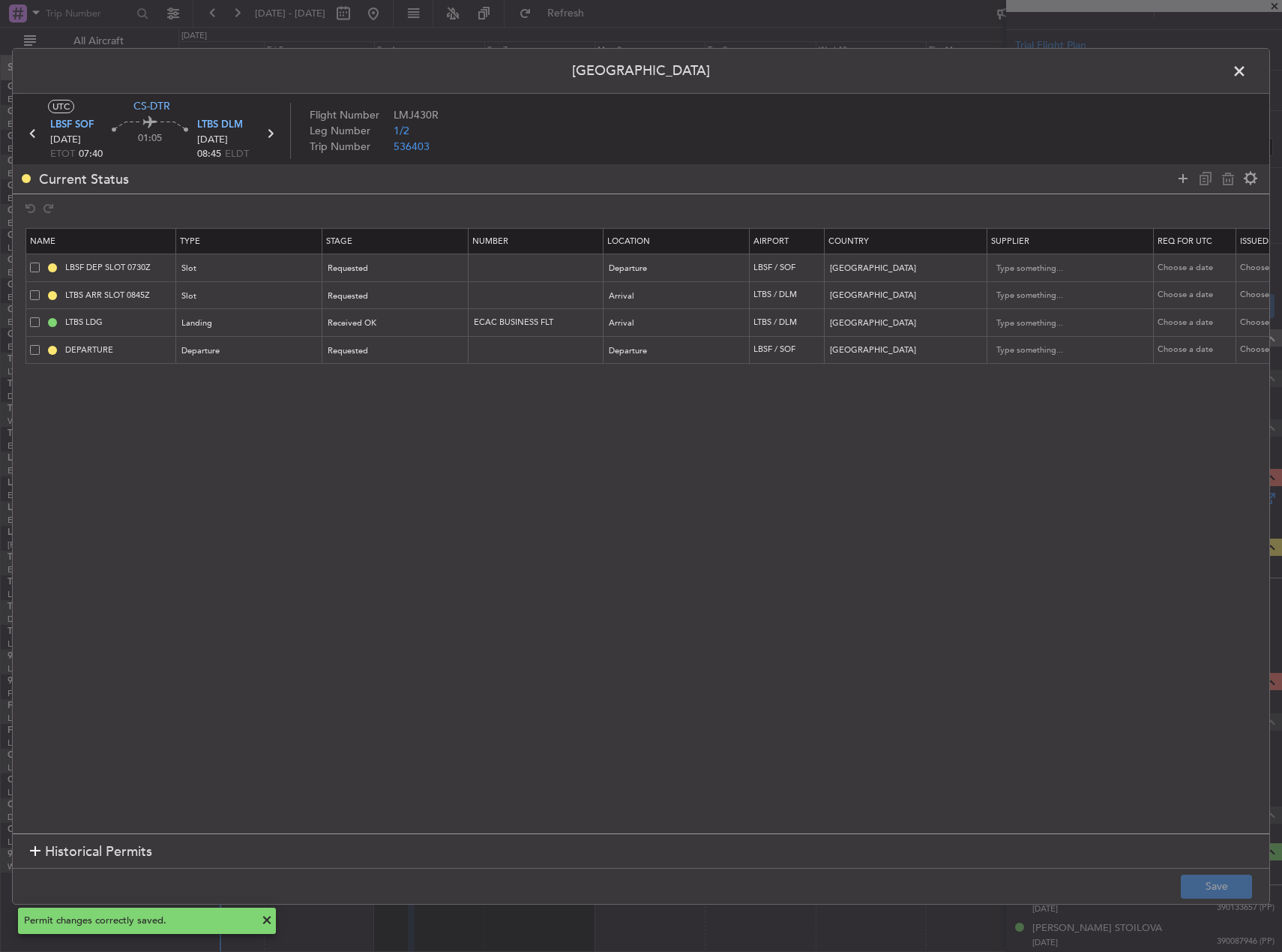
click at [1247, 73] on span at bounding box center [1247, 74] width 0 height 30
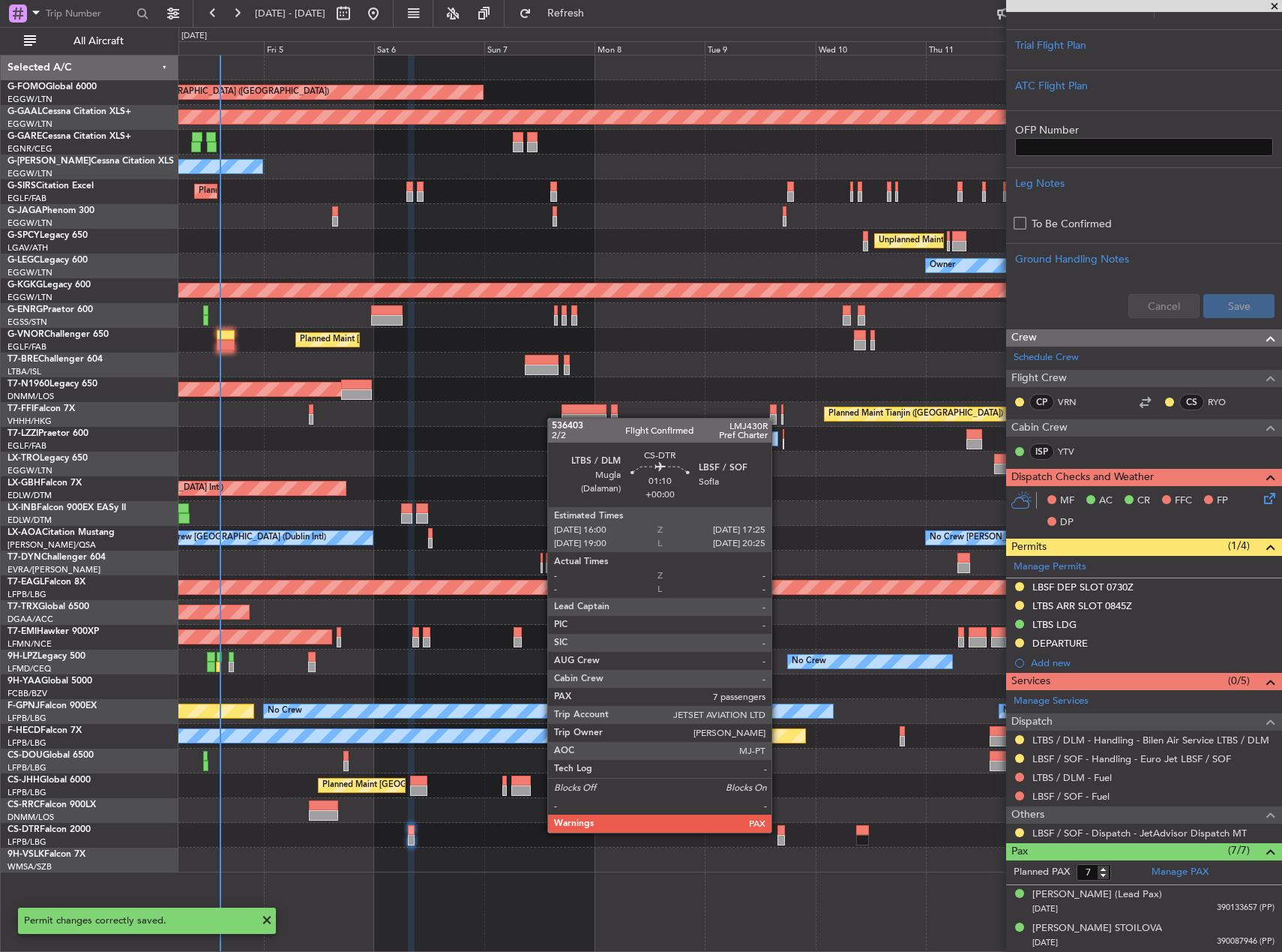
click at [779, 831] on div at bounding box center [781, 830] width 7 height 11
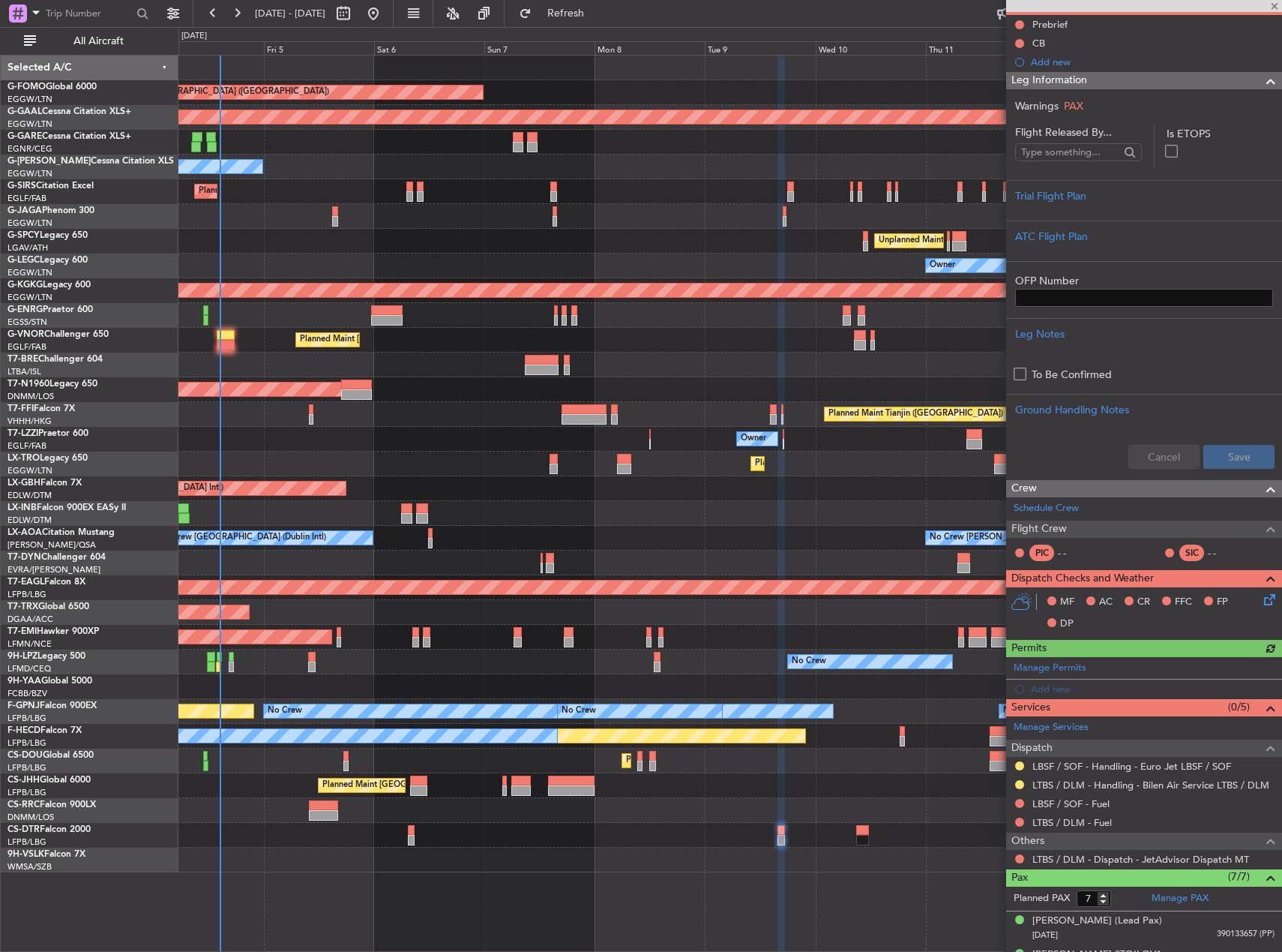
scroll to position [150, 0]
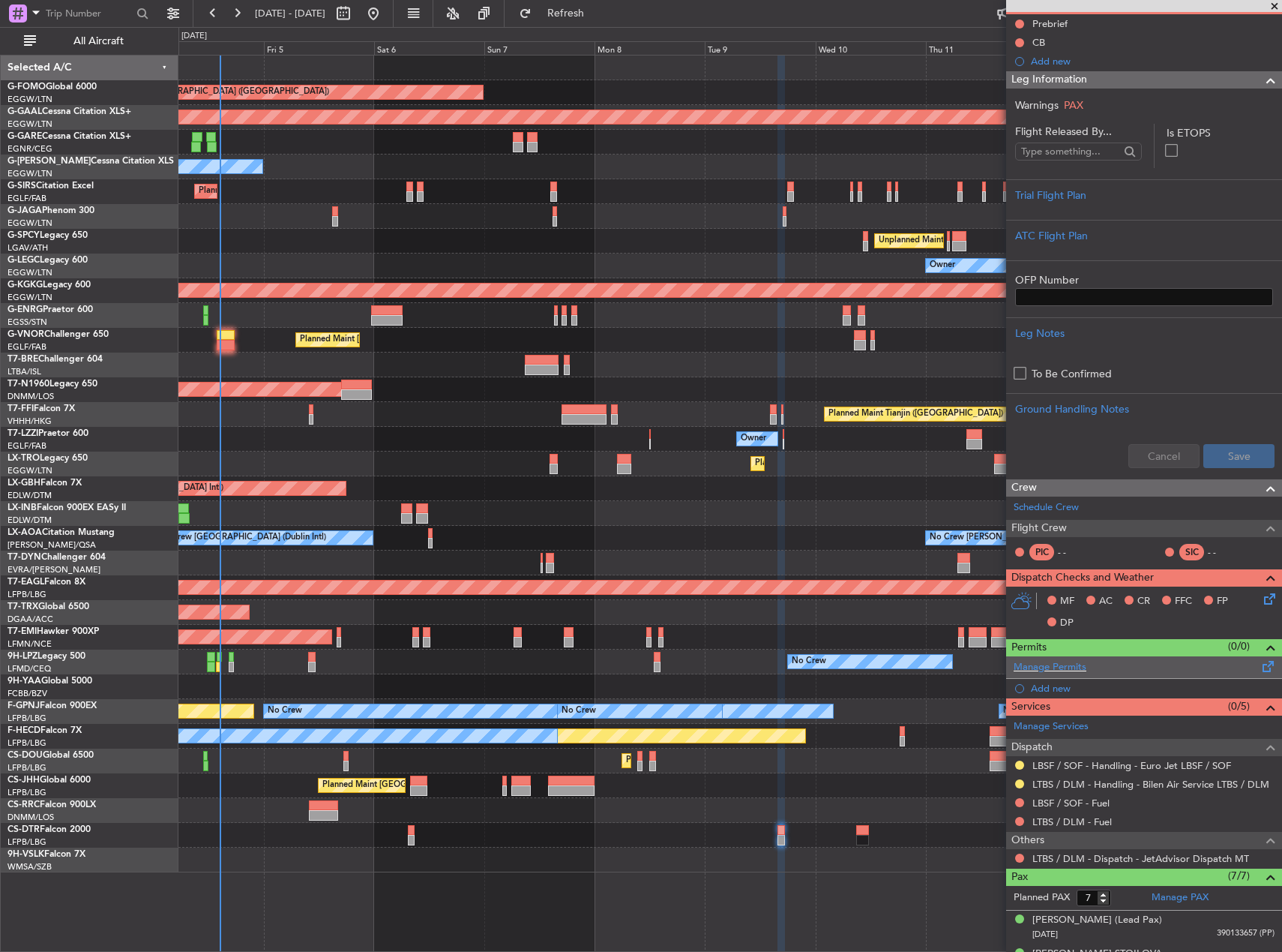
click at [1260, 666] on span at bounding box center [1269, 662] width 18 height 11
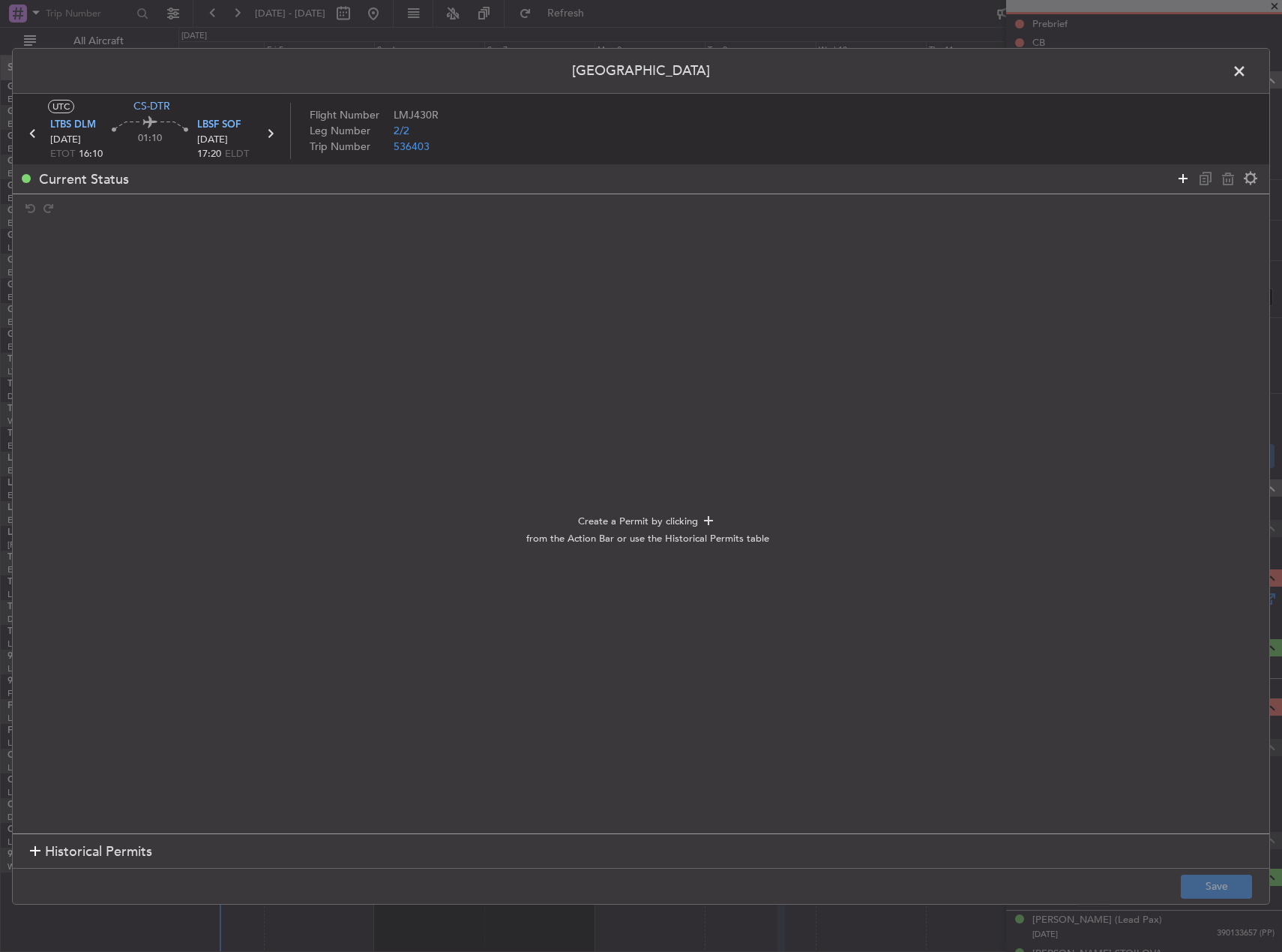
click at [1188, 182] on icon at bounding box center [1183, 178] width 18 height 18
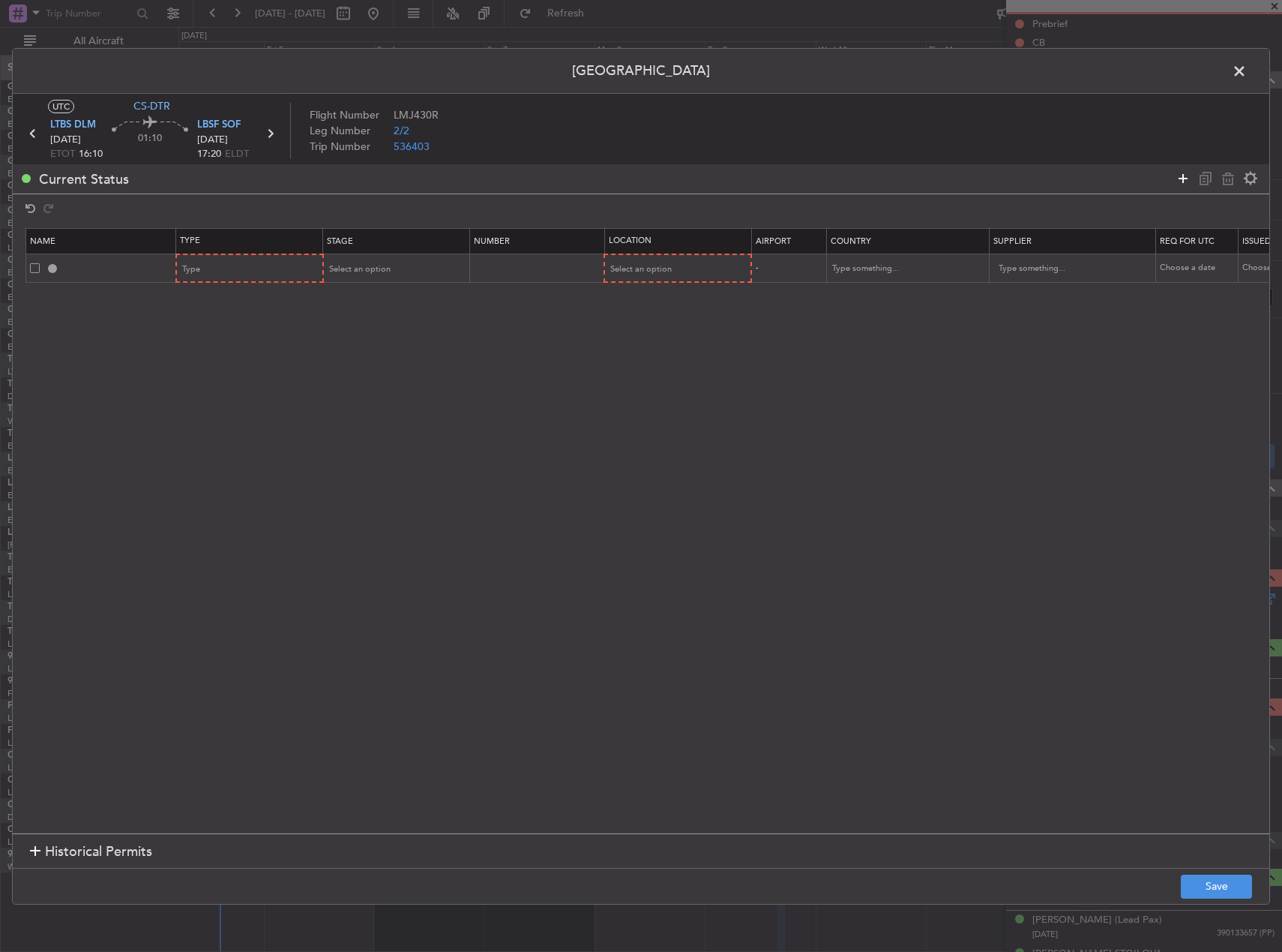
click at [1188, 182] on icon at bounding box center [1183, 178] width 18 height 18
click at [284, 265] on div "Type" at bounding box center [245, 269] width 125 height 23
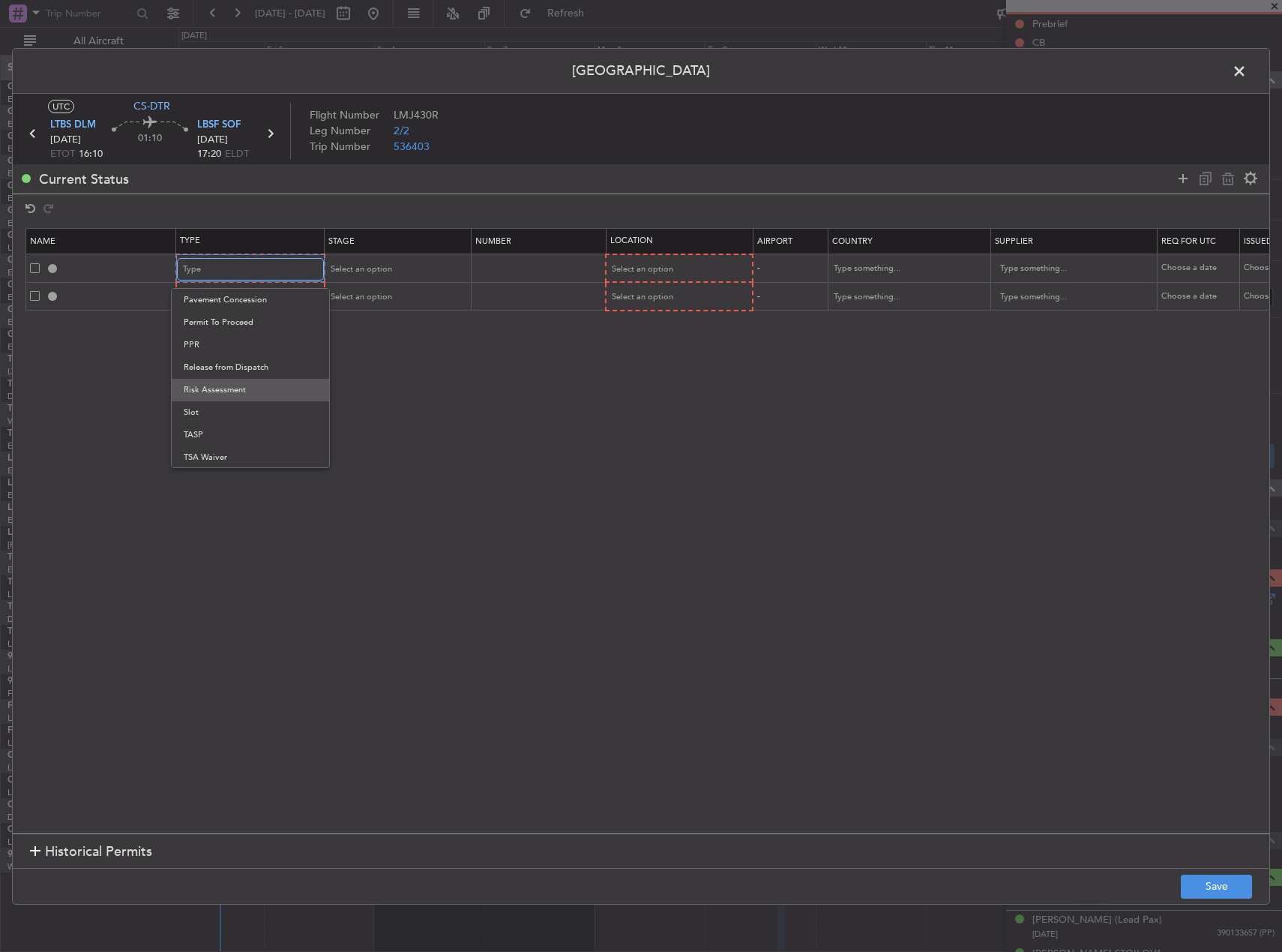
scroll to position [452, 0]
click at [260, 402] on span "Slot" at bounding box center [250, 410] width 133 height 23
click at [272, 297] on div "Type" at bounding box center [245, 297] width 125 height 23
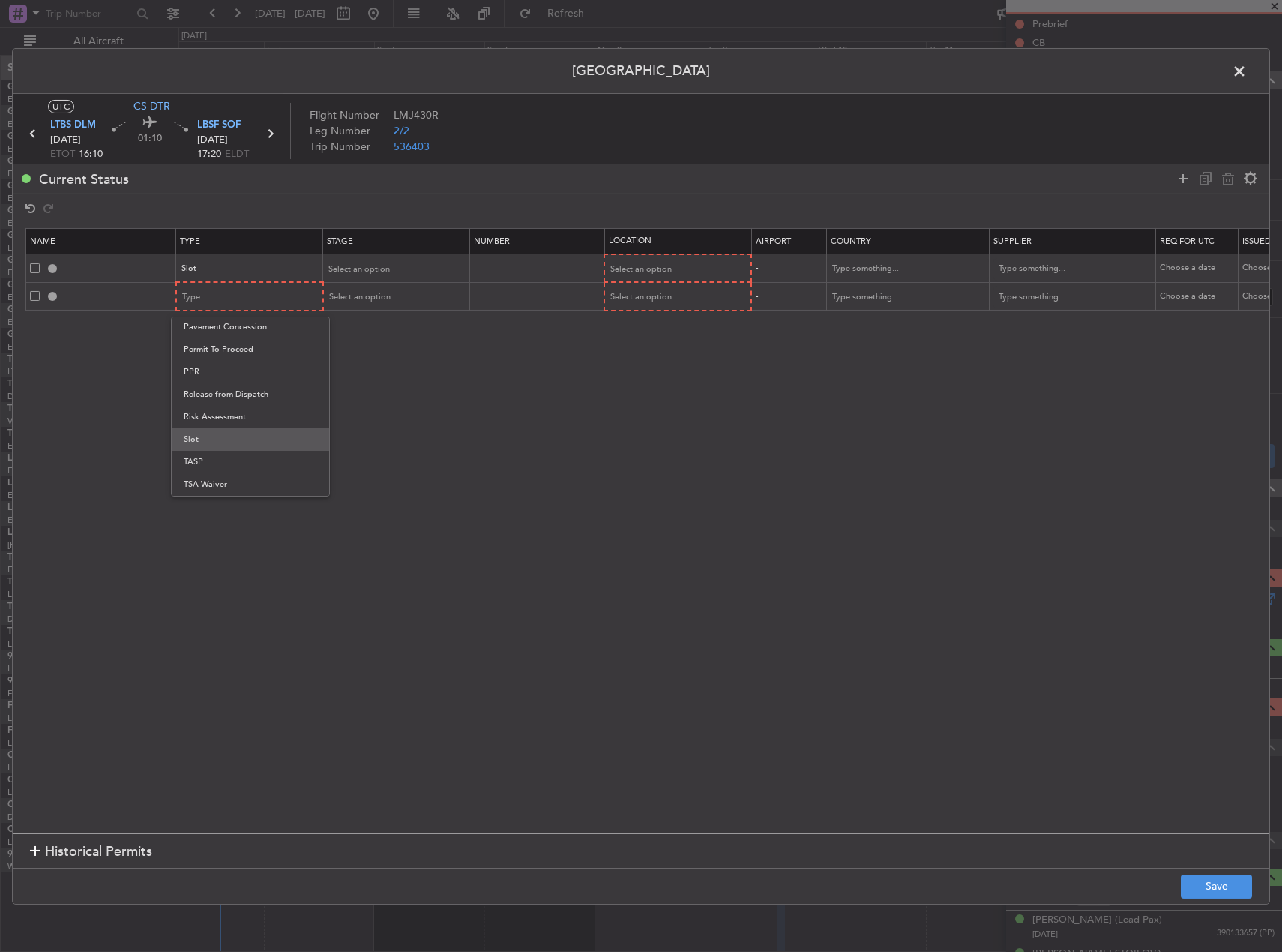
click at [222, 435] on span "Slot" at bounding box center [250, 439] width 133 height 23
click at [1182, 175] on icon at bounding box center [1183, 178] width 18 height 18
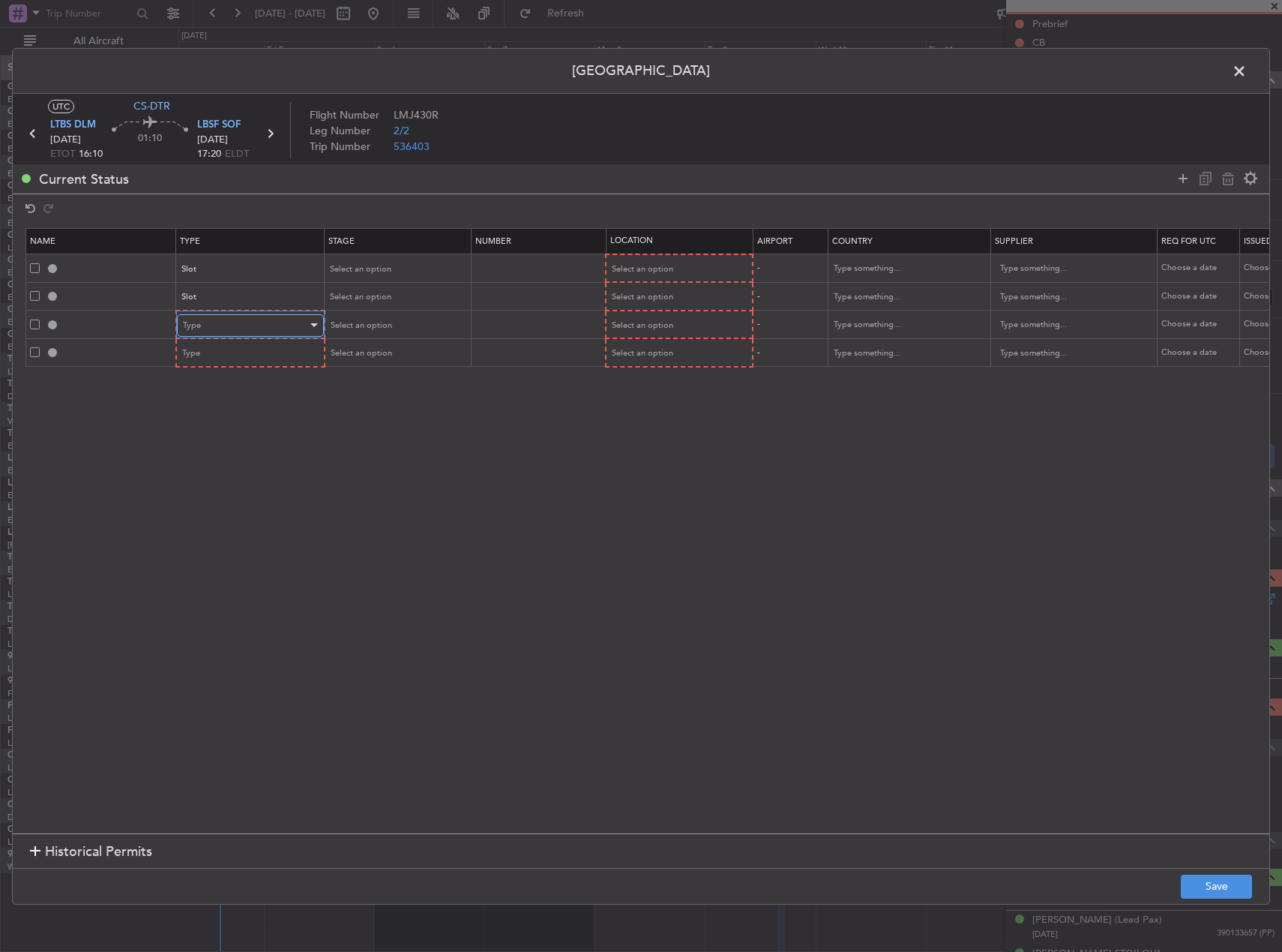
click at [306, 320] on div "Type" at bounding box center [250, 324] width 135 height 9
click at [232, 390] on span "Departure" at bounding box center [250, 386] width 133 height 23
click at [222, 352] on div "Type" at bounding box center [245, 353] width 125 height 23
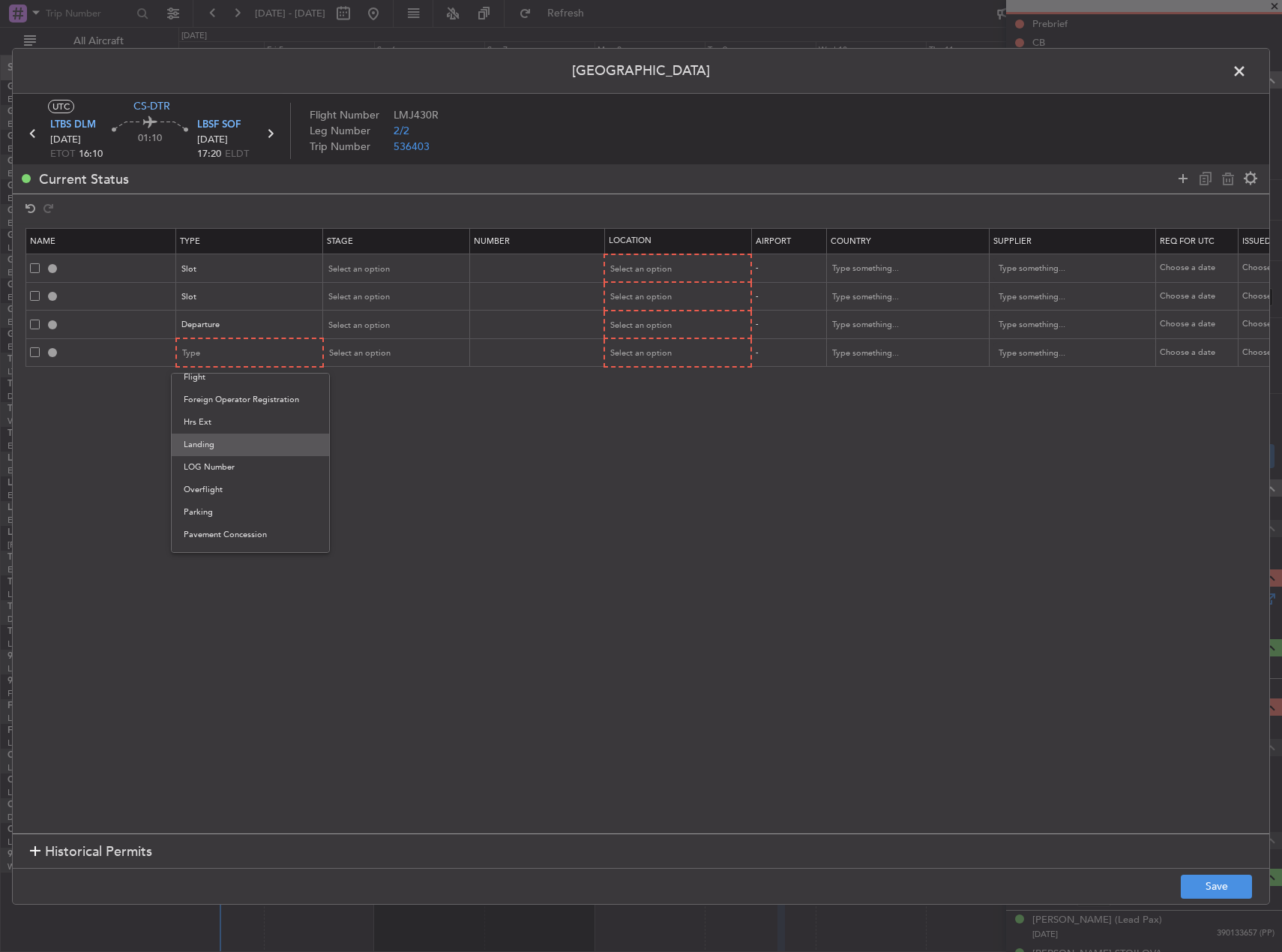
click at [228, 439] on span "Landing" at bounding box center [250, 445] width 133 height 23
click at [413, 325] on div "Select an option" at bounding box center [390, 325] width 125 height 23
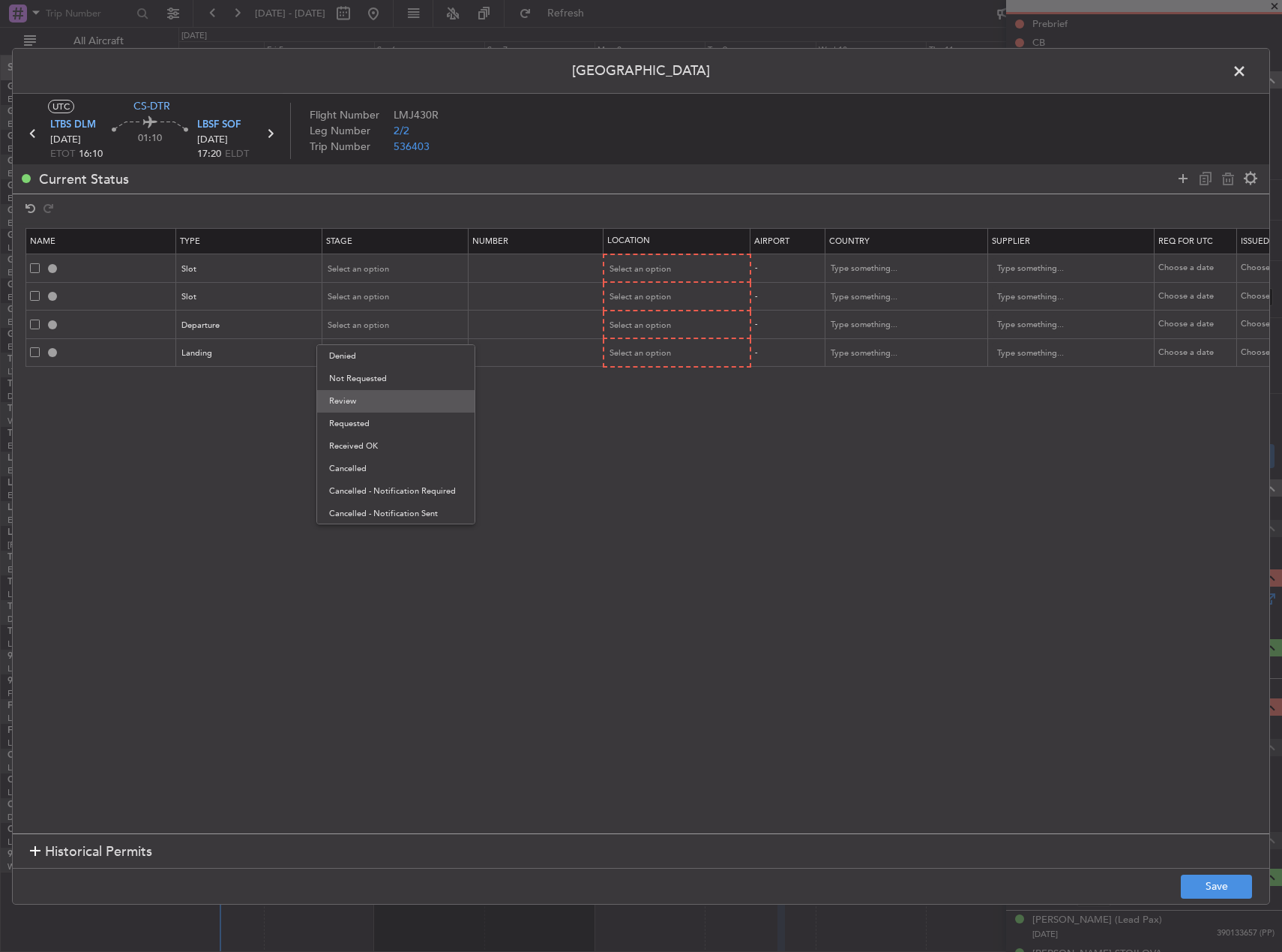
drag, startPoint x: 378, startPoint y: 441, endPoint x: 375, endPoint y: 390, distance: 51.1
click at [375, 391] on div "Denied Not Requested Review Requested Received OK Cancelled Cancelled - Notific…" at bounding box center [395, 434] width 159 height 180
drag, startPoint x: 375, startPoint y: 390, endPoint x: 368, endPoint y: 451, distance: 61.4
click at [368, 452] on span "Received OK" at bounding box center [395, 446] width 133 height 23
click at [375, 275] on div "Select an option" at bounding box center [390, 269] width 125 height 23
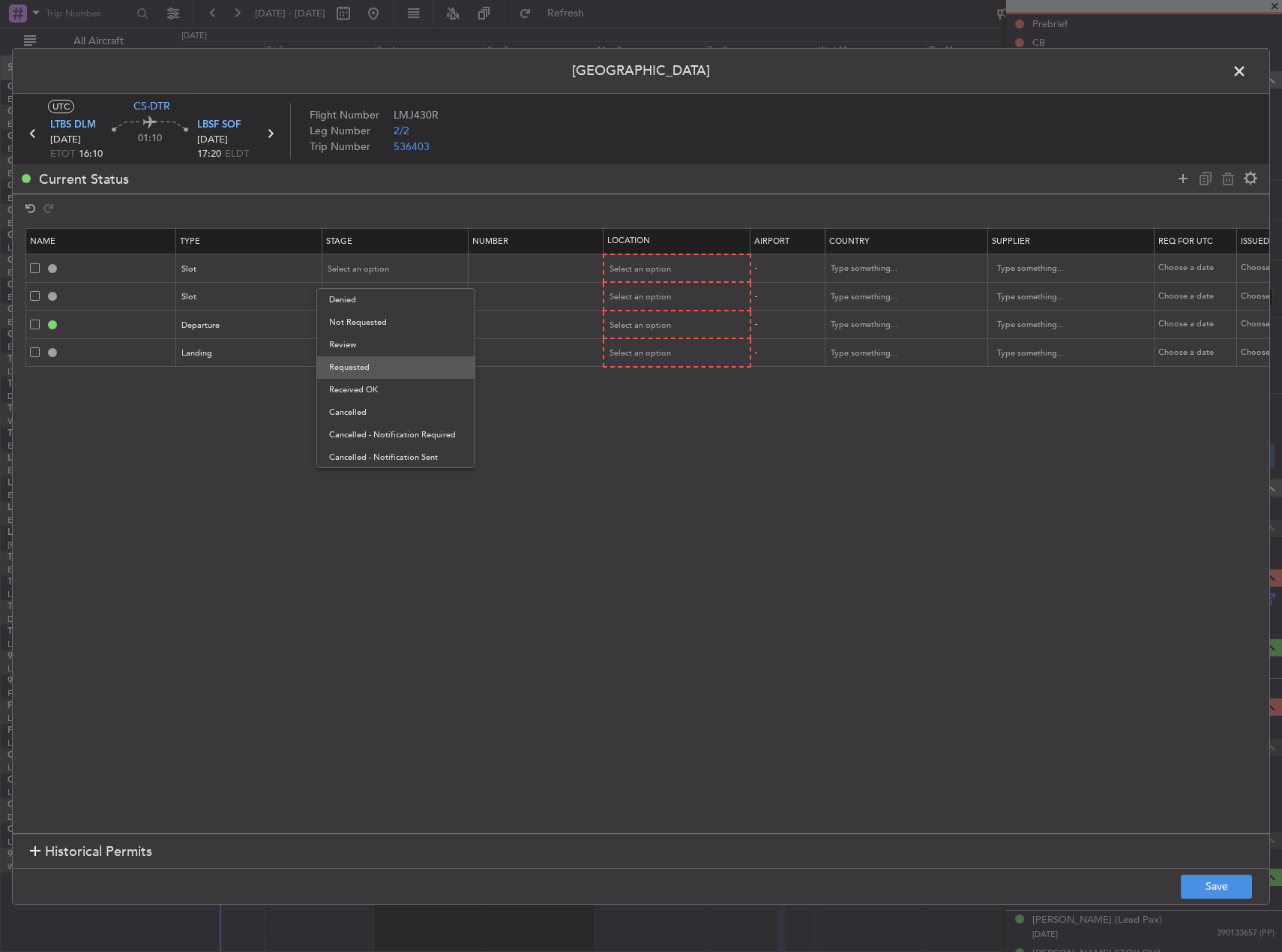
click at [377, 364] on span "Requested" at bounding box center [395, 367] width 133 height 23
click at [369, 294] on span "Select an option" at bounding box center [359, 296] width 61 height 11
click at [369, 399] on span "Requested" at bounding box center [395, 395] width 133 height 23
click at [374, 353] on span "Select an option" at bounding box center [359, 352] width 61 height 11
click at [384, 449] on span "Requested" at bounding box center [395, 452] width 133 height 23
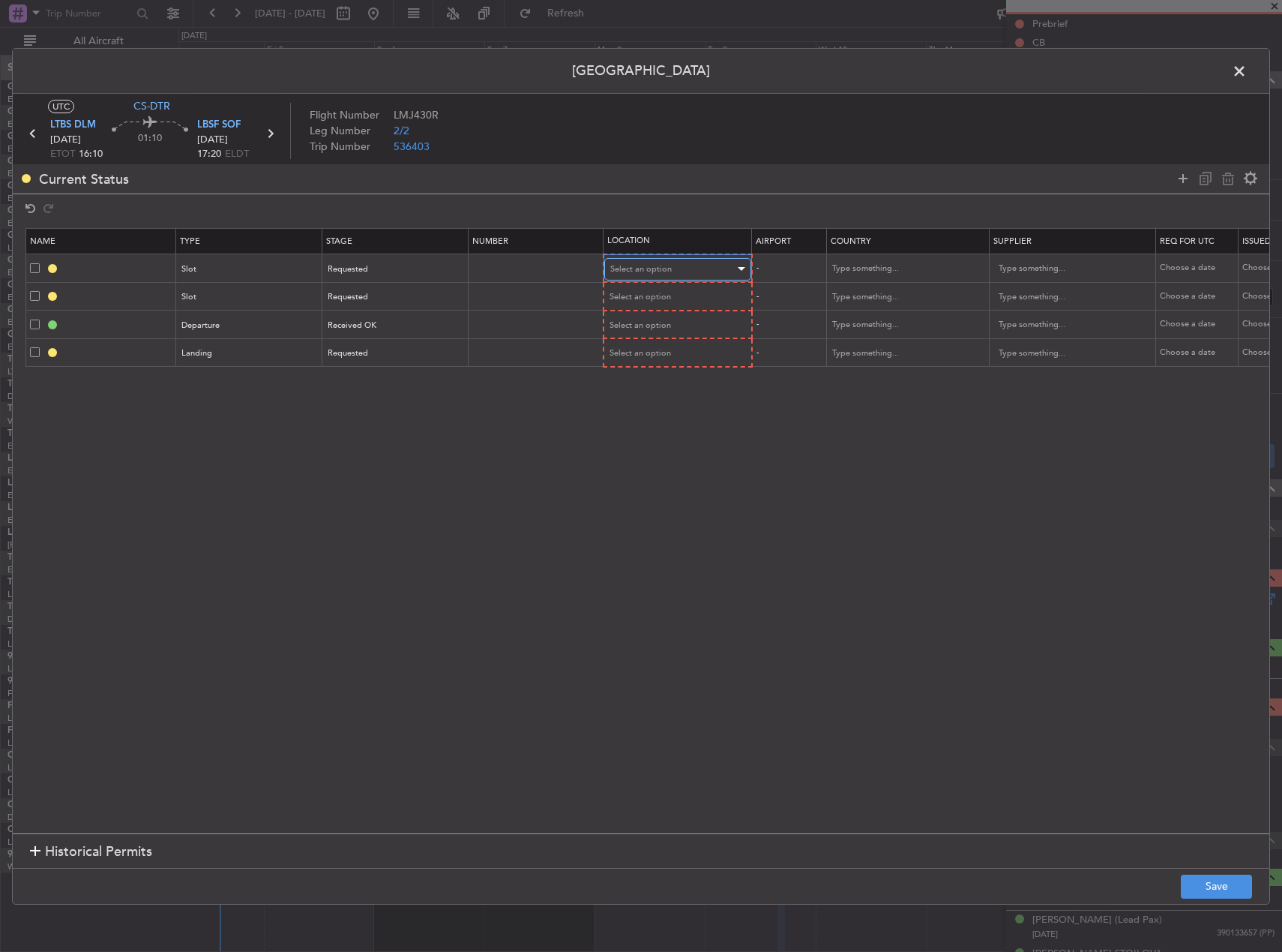
click at [629, 266] on span "Select an option" at bounding box center [641, 268] width 61 height 11
click at [635, 305] on span "Departure" at bounding box center [677, 300] width 133 height 23
click at [636, 300] on span "Select an option" at bounding box center [641, 296] width 61 height 11
click at [634, 370] on span "Arrival" at bounding box center [677, 373] width 133 height 23
click at [636, 329] on span "Select an option" at bounding box center [641, 323] width 61 height 11
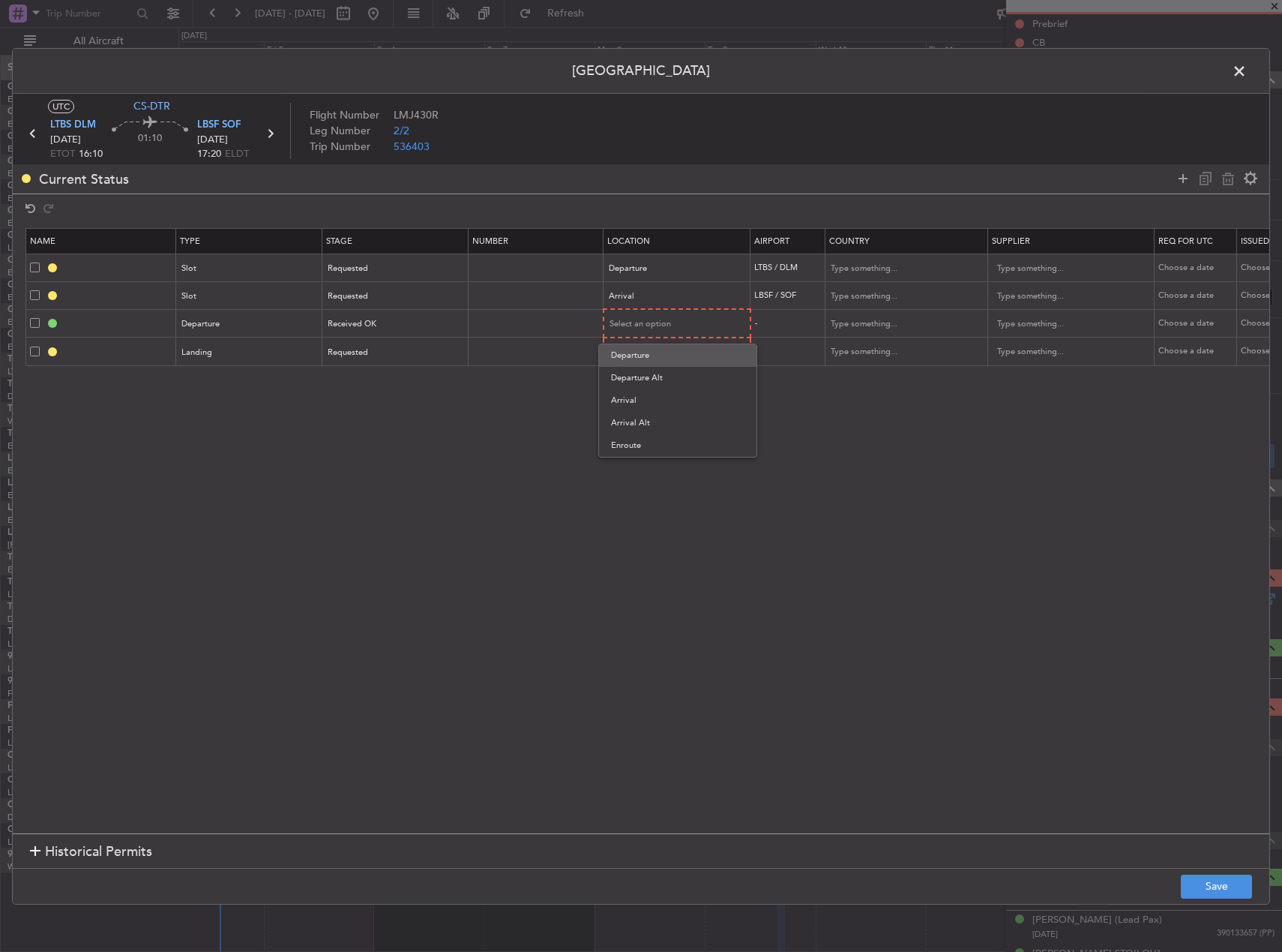
click at [635, 364] on span "Departure" at bounding box center [677, 355] width 133 height 23
click at [636, 355] on span "Select an option" at bounding box center [641, 351] width 61 height 11
click at [636, 418] on span "Arrival" at bounding box center [677, 427] width 133 height 23
click at [1208, 875] on button "Save" at bounding box center [1217, 887] width 71 height 24
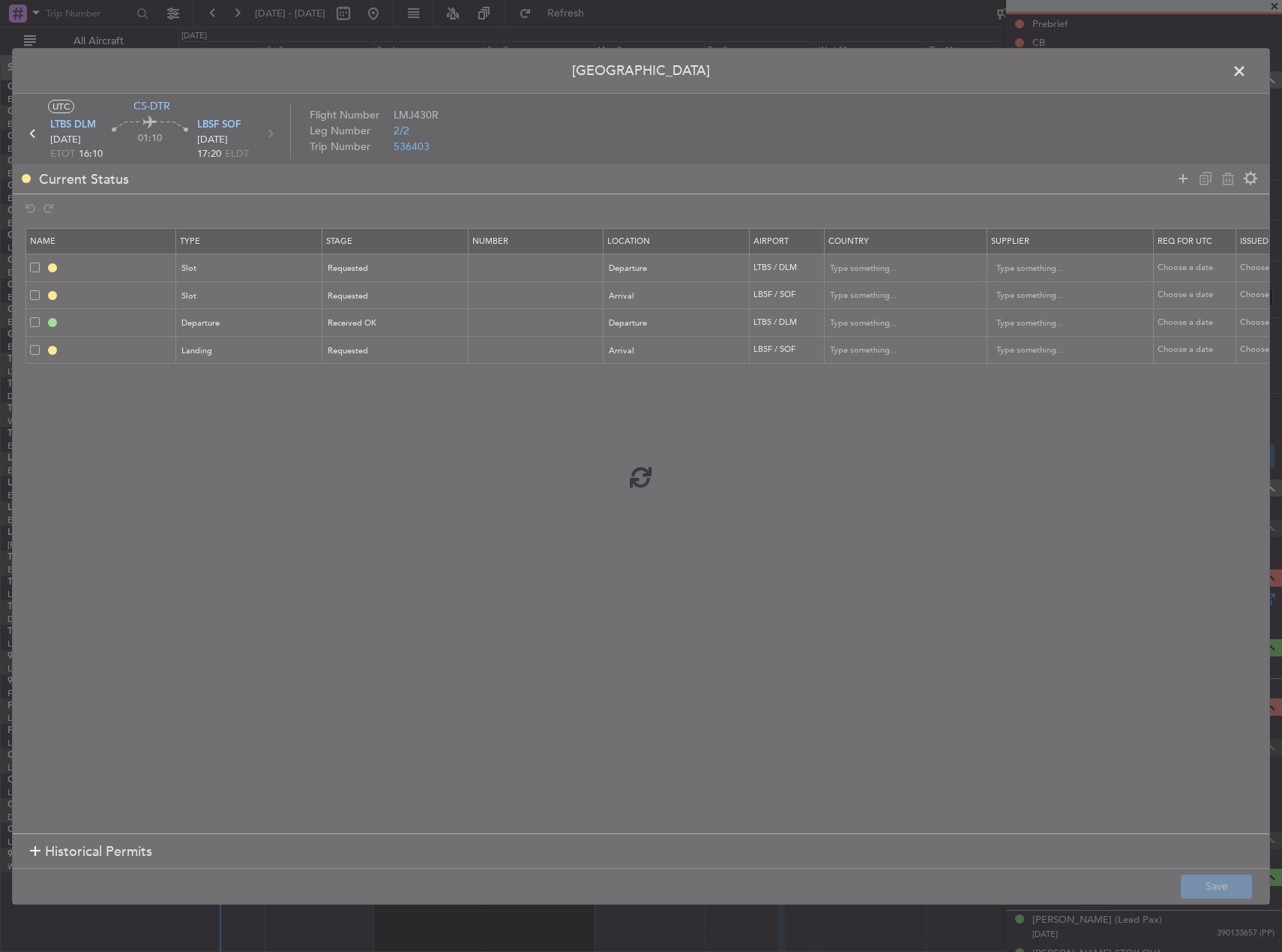
type input "LTBS DEP SLOT"
type input "[GEOGRAPHIC_DATA]"
type input "NNN"
type input "LBSF ARR SLOT"
type input "[GEOGRAPHIC_DATA]"
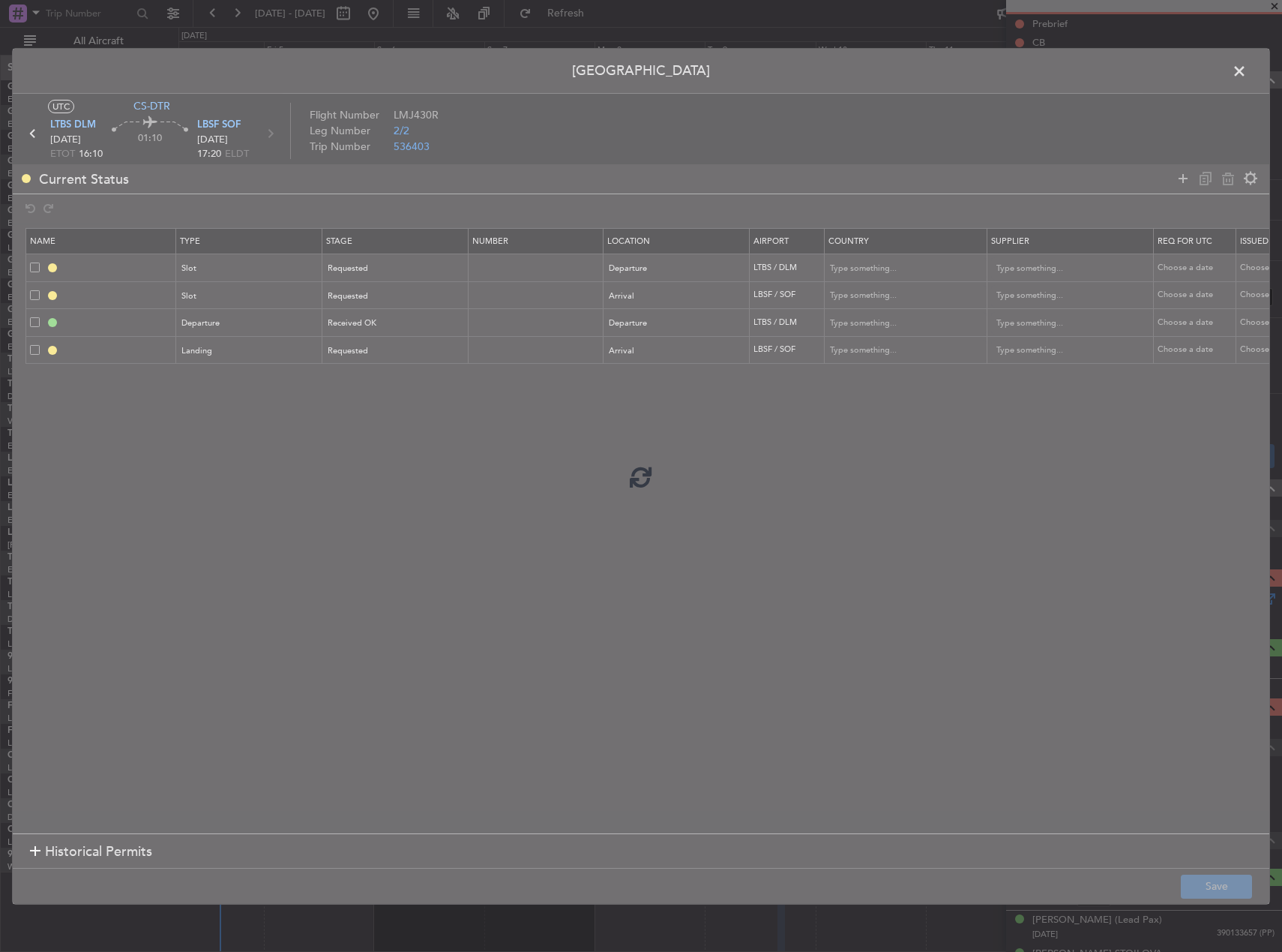
type input "NNN"
type input "DEPARTURE"
type input "[GEOGRAPHIC_DATA]"
type input "NNN"
type input "LBSF LDG"
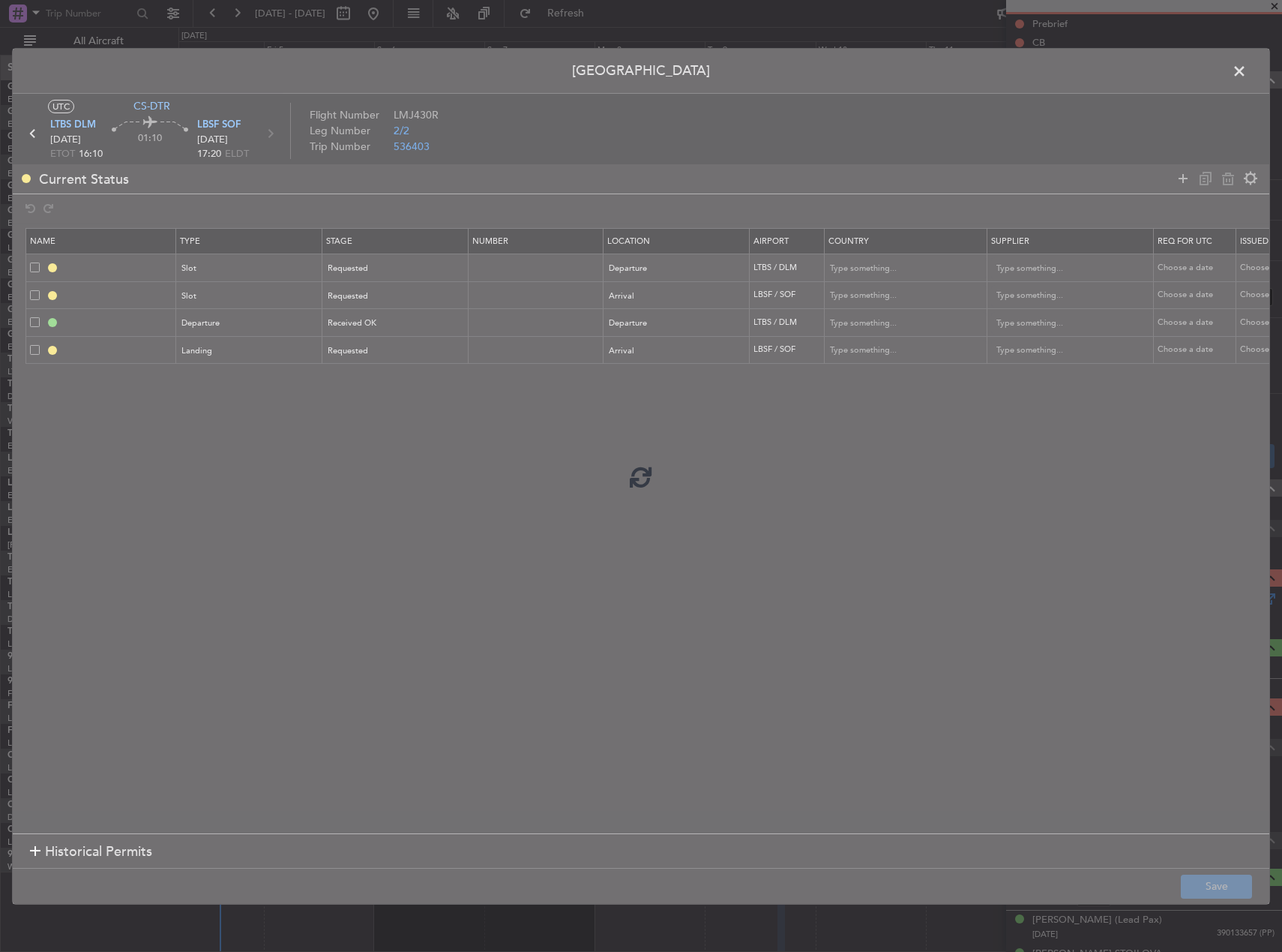
type input "[GEOGRAPHIC_DATA]"
type input "NNN"
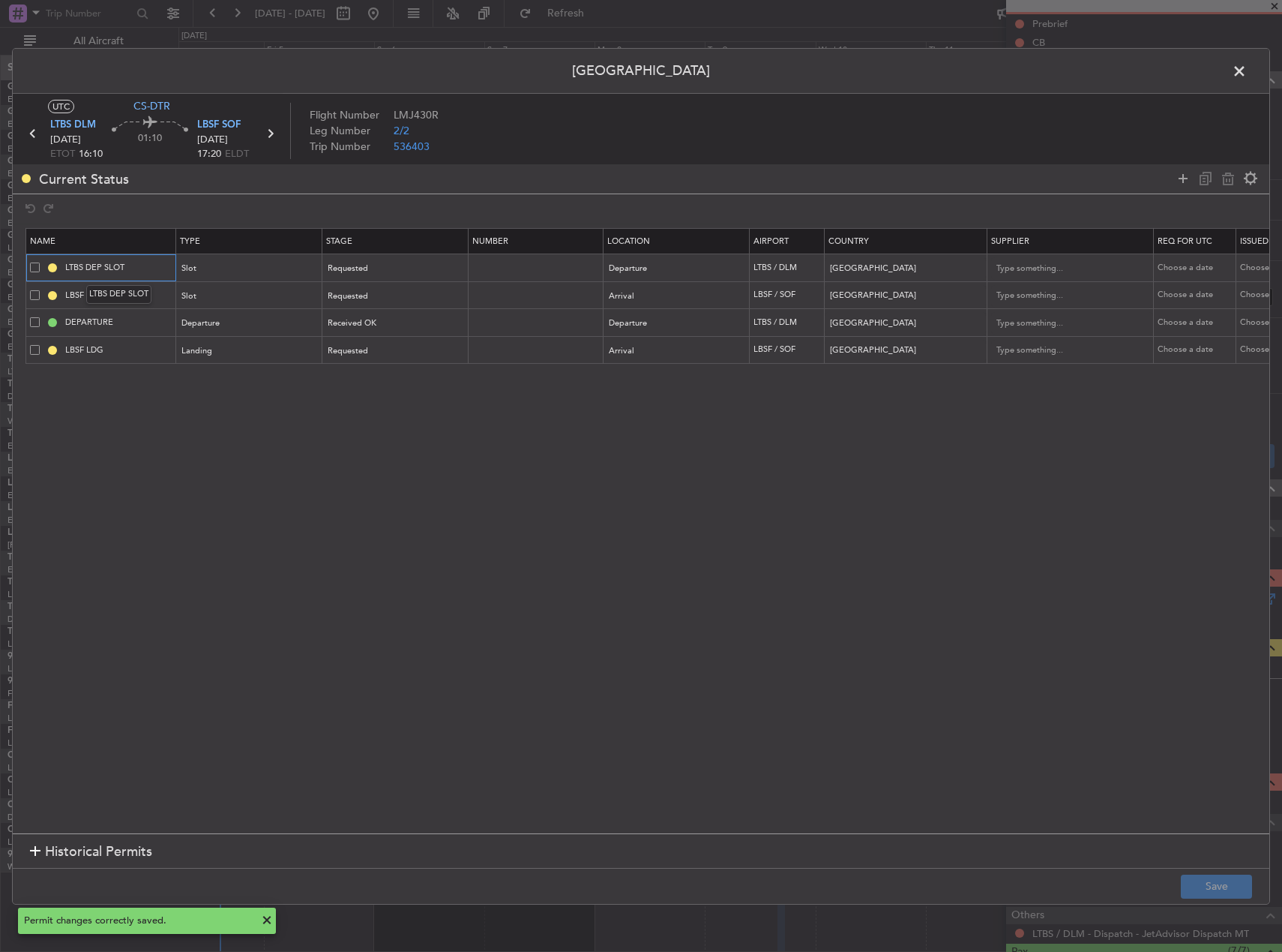
click at [138, 268] on input "LTBS DEP SLOT" at bounding box center [119, 267] width 113 height 13
type input "LTBS DEP SLOT 1600Z"
click at [164, 291] on mat-tooltip-component "LTBS DEP SLOT 1600" at bounding box center [119, 295] width 107 height 40
click at [156, 298] on input "LBSF ARR SLOT" at bounding box center [119, 295] width 113 height 13
type input "LBSF ARR SLOT 1720Z"
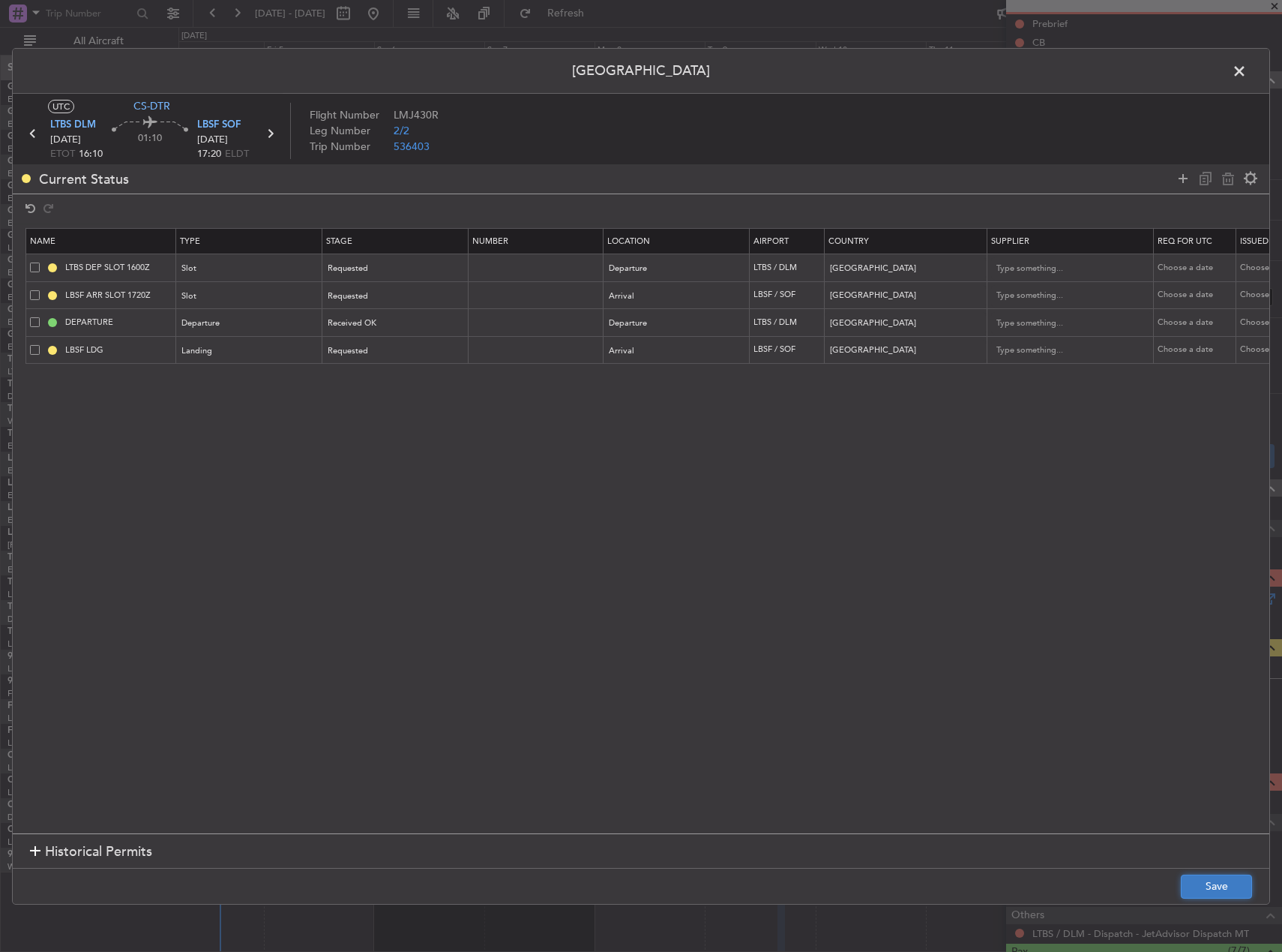
click at [1229, 877] on button "Save" at bounding box center [1217, 887] width 71 height 24
click at [1247, 63] on span at bounding box center [1247, 74] width 0 height 30
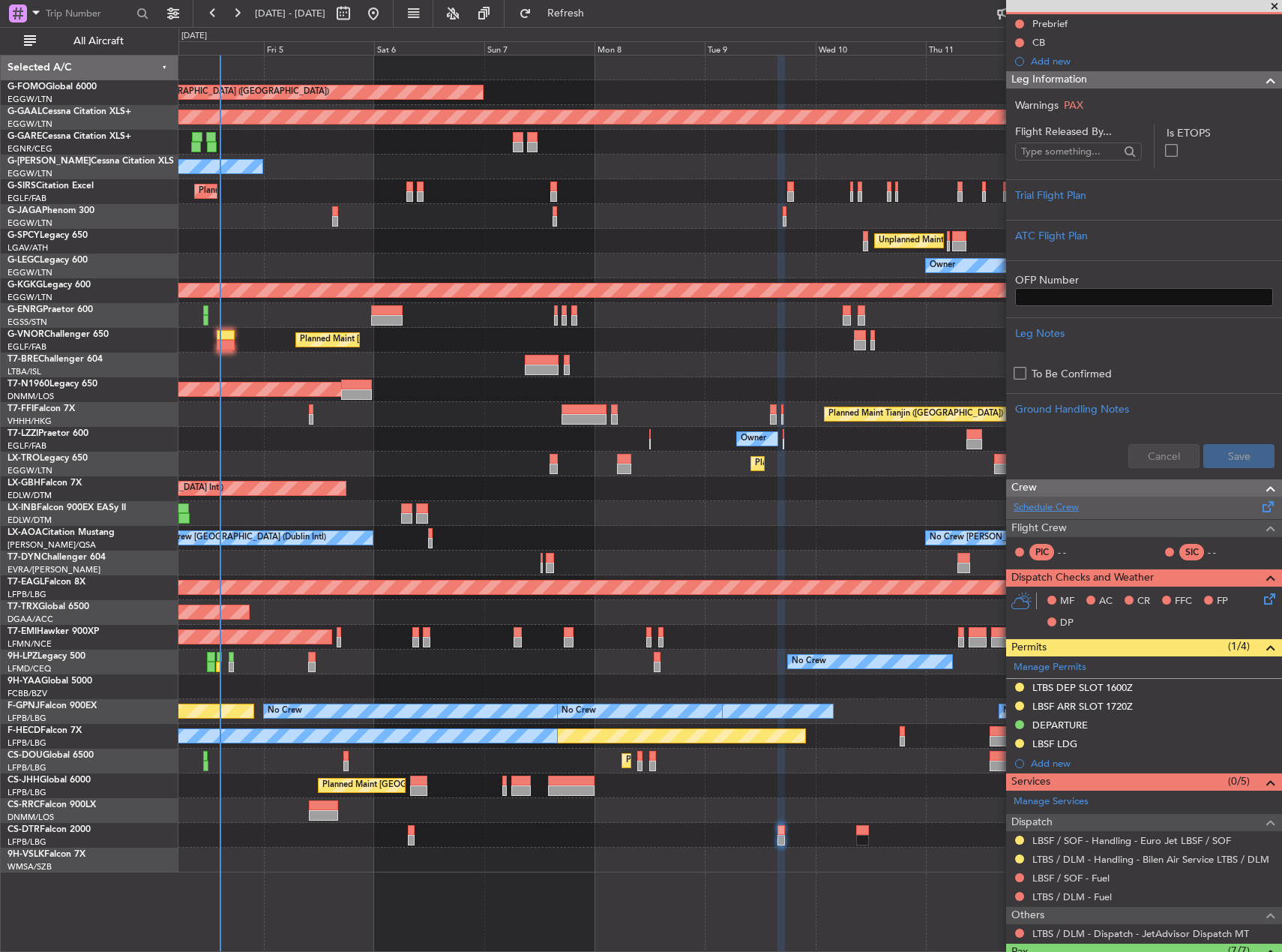
click at [1036, 506] on link "Schedule Crew" at bounding box center [1047, 507] width 65 height 15
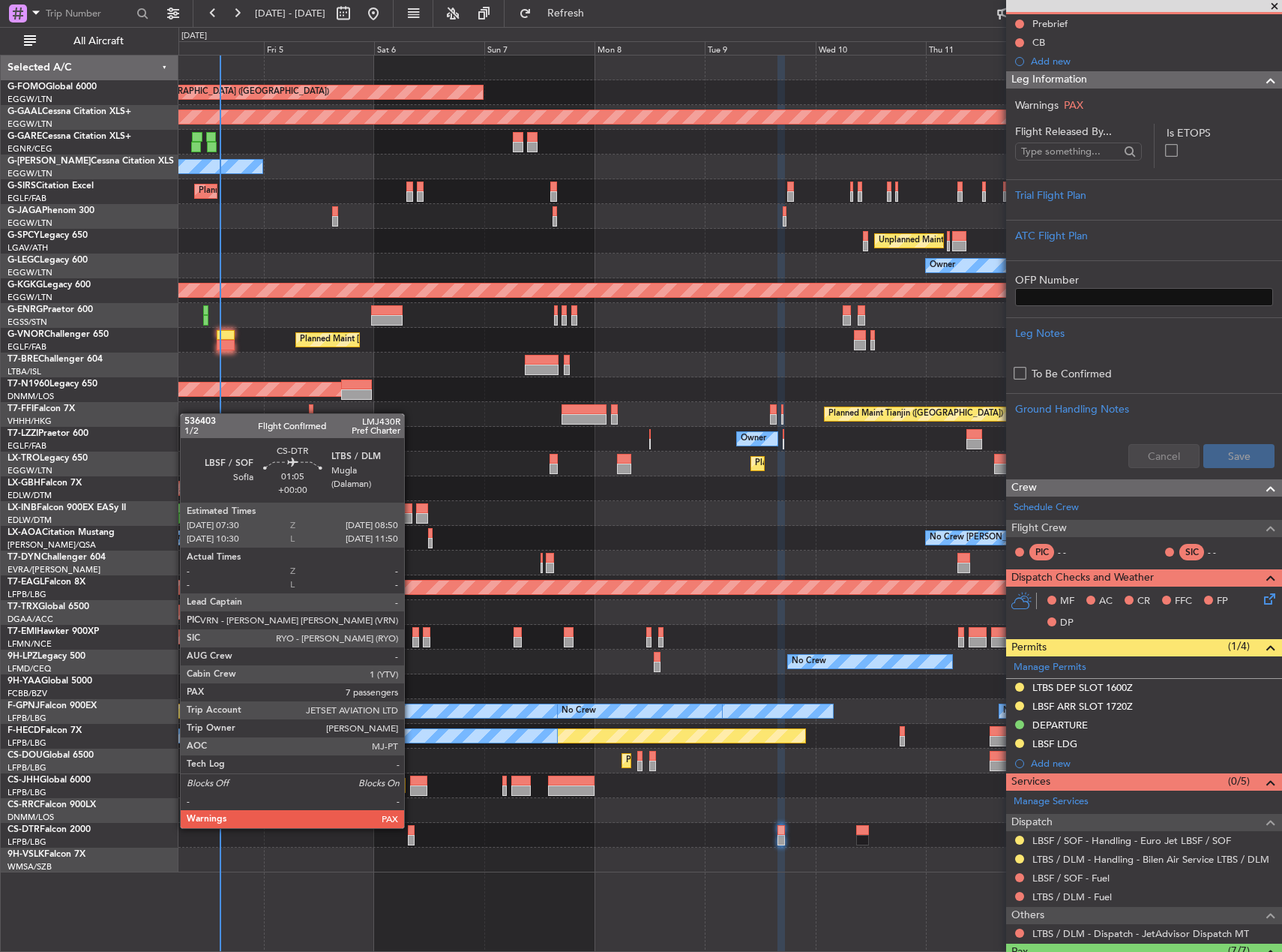
click at [411, 826] on div at bounding box center [411, 830] width 7 height 11
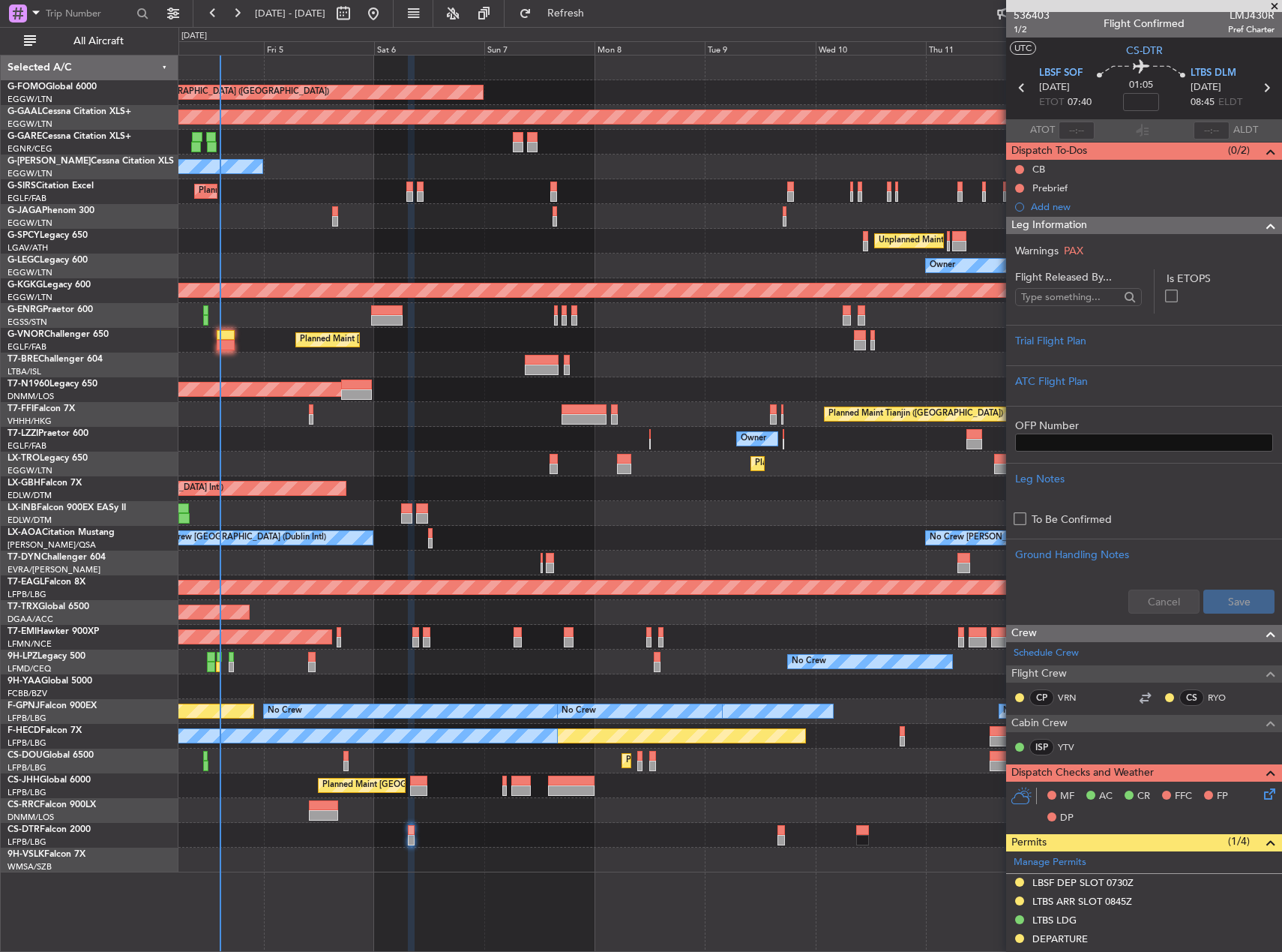
scroll to position [0, 0]
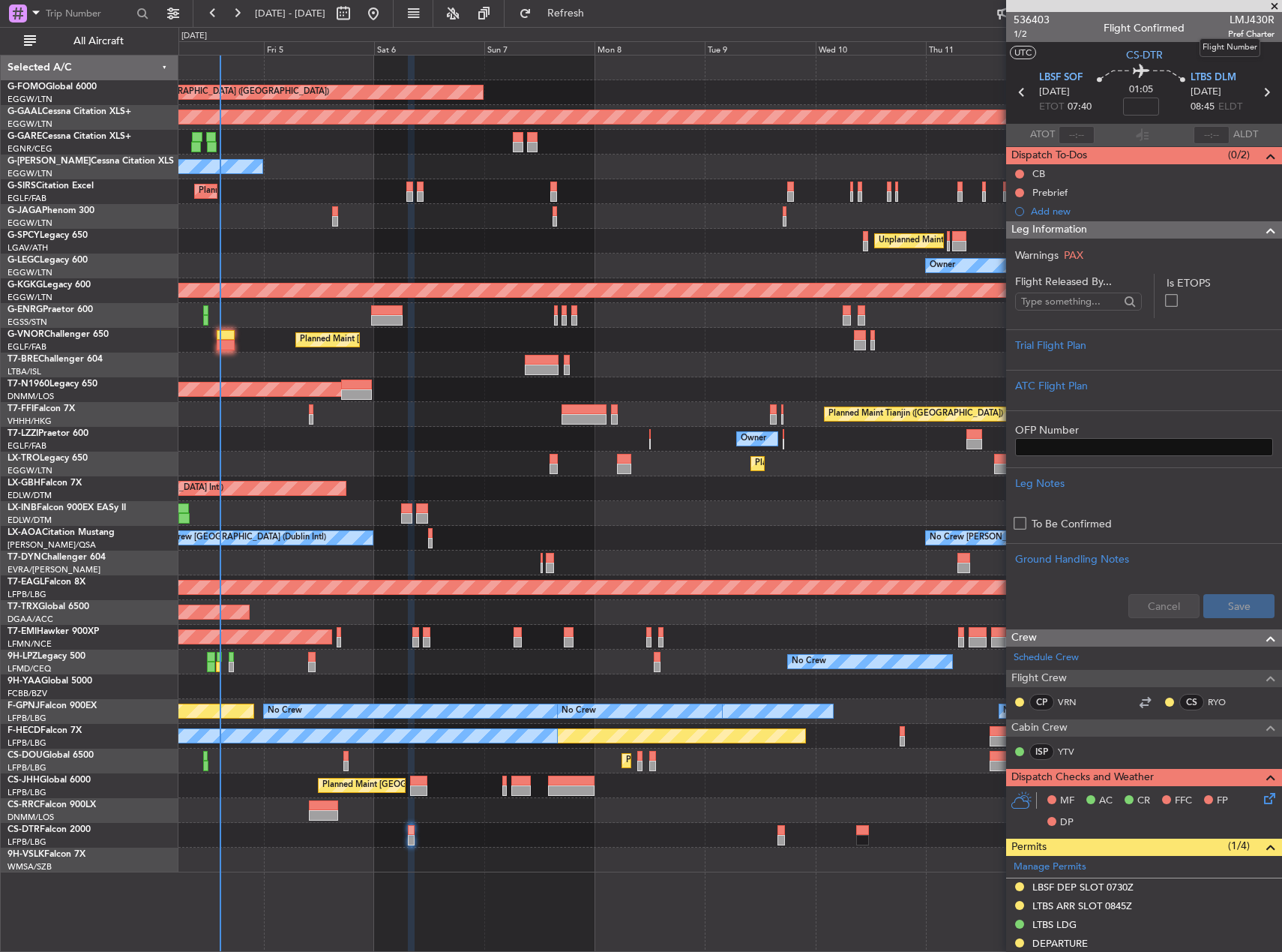
click at [1250, 17] on span "LMJ430R" at bounding box center [1251, 20] width 46 height 16
copy span "LMJ430R"
click at [1138, 696] on div at bounding box center [1145, 702] width 18 height 18
click at [1142, 703] on div at bounding box center [1145, 702] width 18 height 18
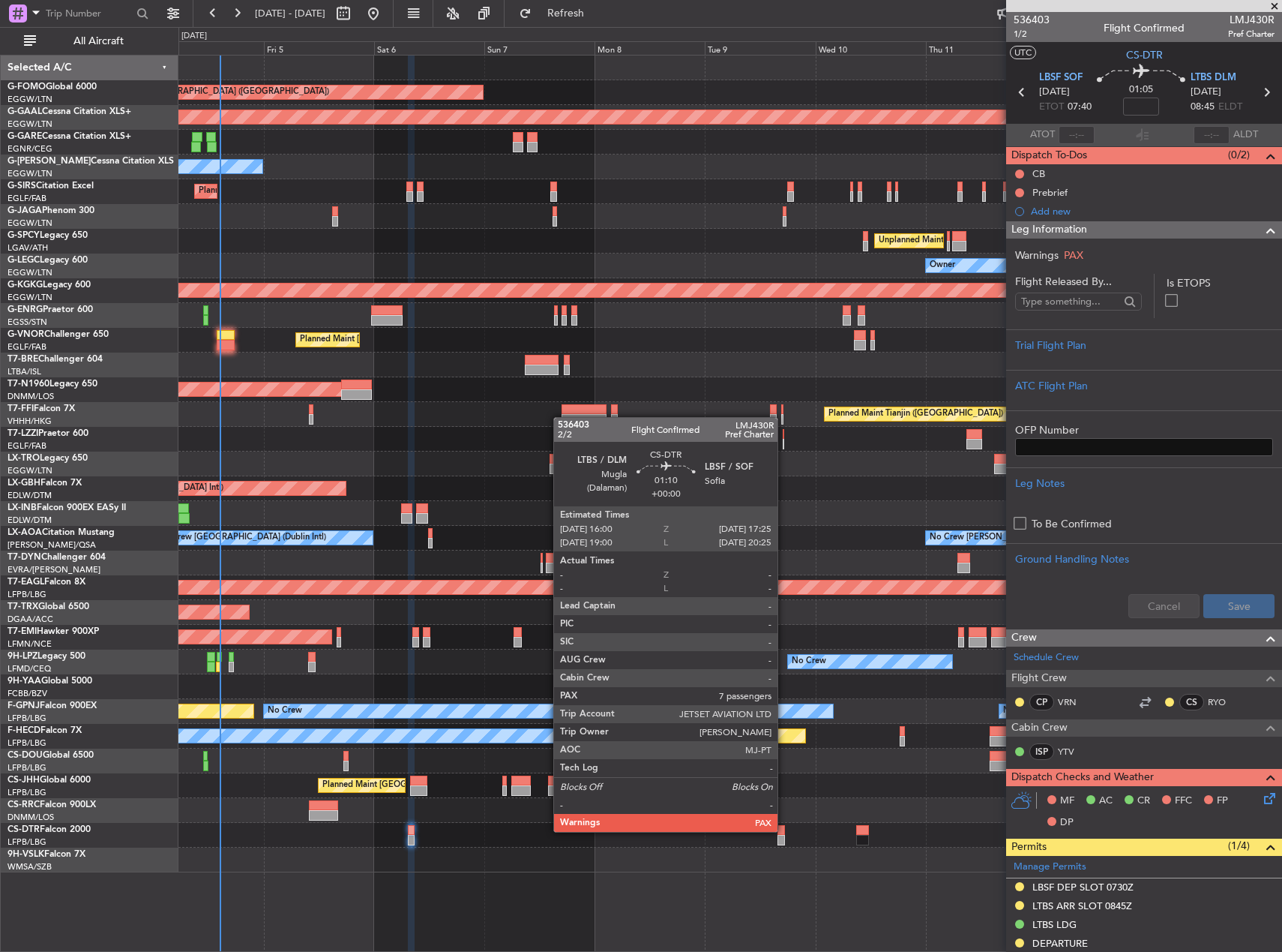
click at [784, 830] on div at bounding box center [781, 830] width 7 height 11
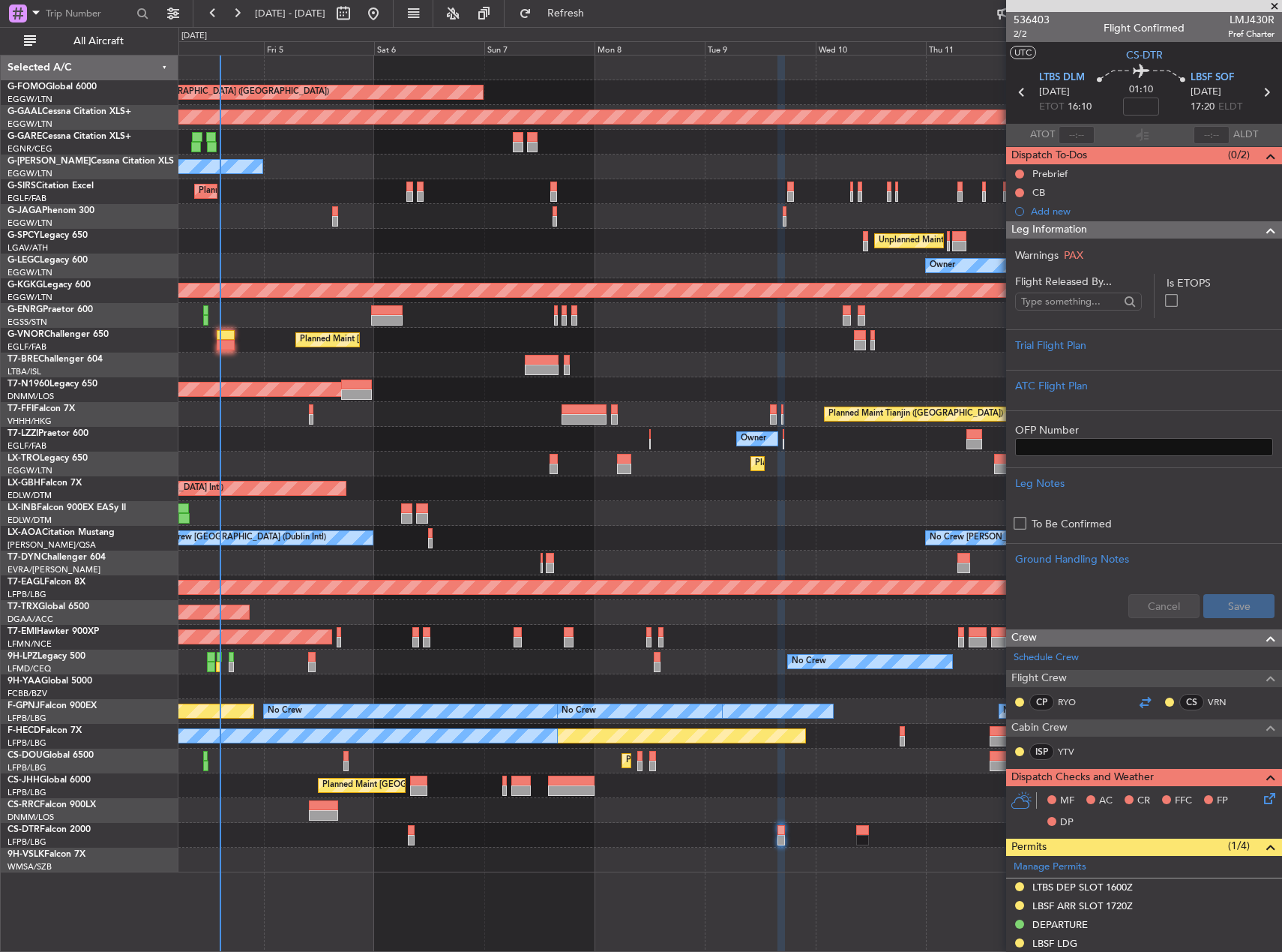
click at [1138, 704] on div at bounding box center [1145, 702] width 18 height 18
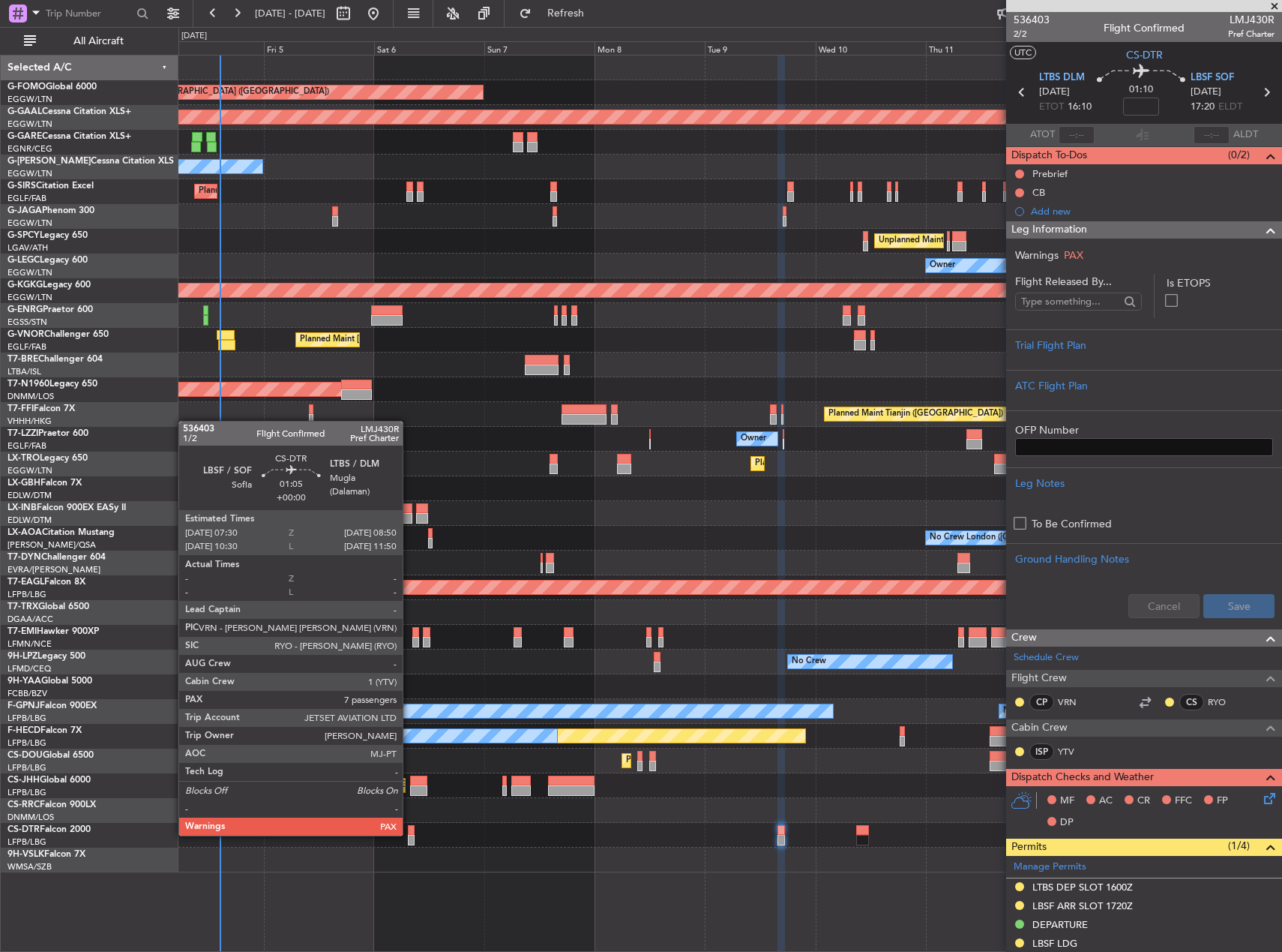
click at [409, 834] on div at bounding box center [411, 830] width 7 height 11
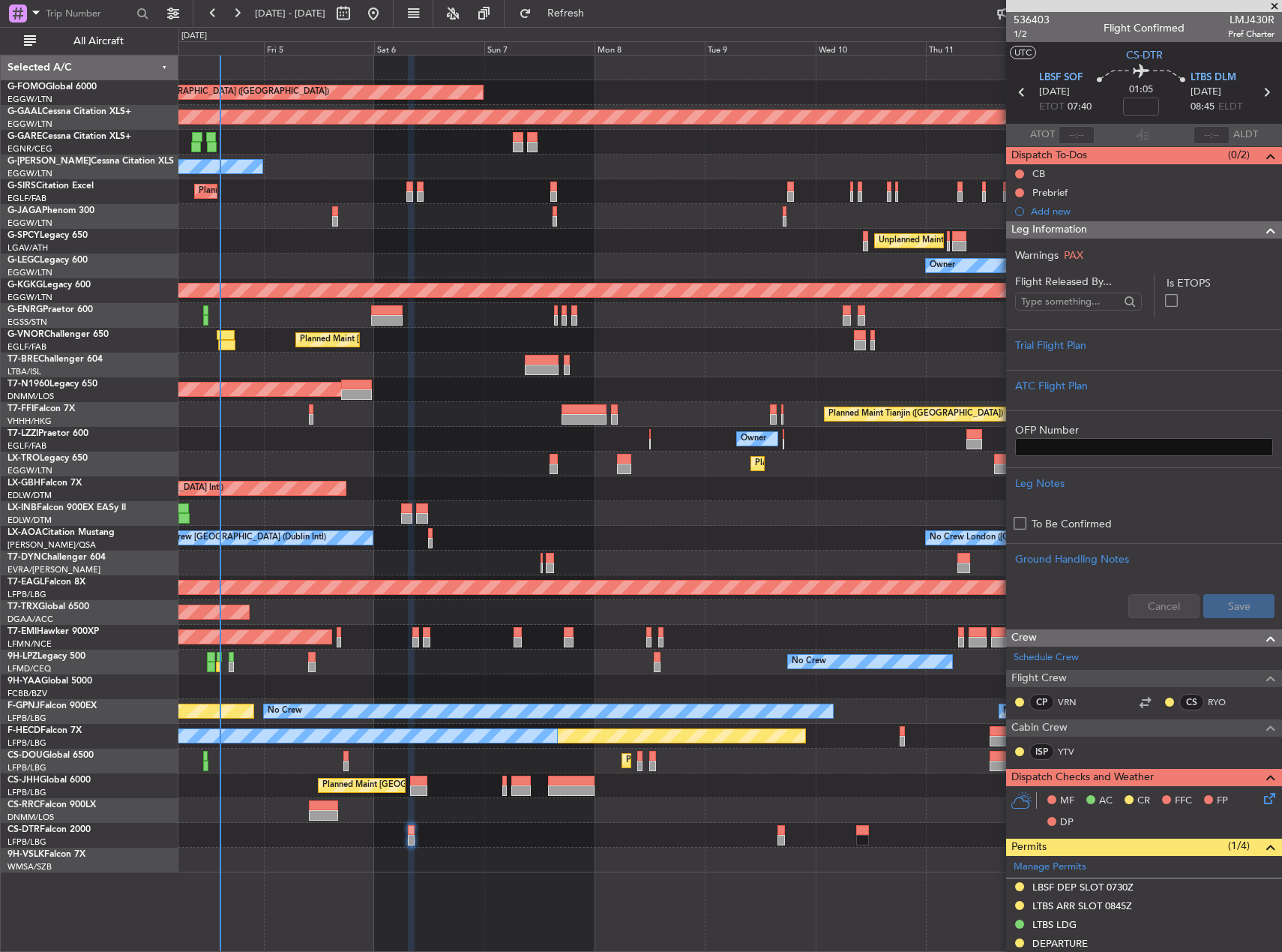
click at [715, 816] on div "Planned Maint [GEOGRAPHIC_DATA] ([GEOGRAPHIC_DATA]) Planned [GEOGRAPHIC_DATA] U…" at bounding box center [730, 464] width 1103 height 817
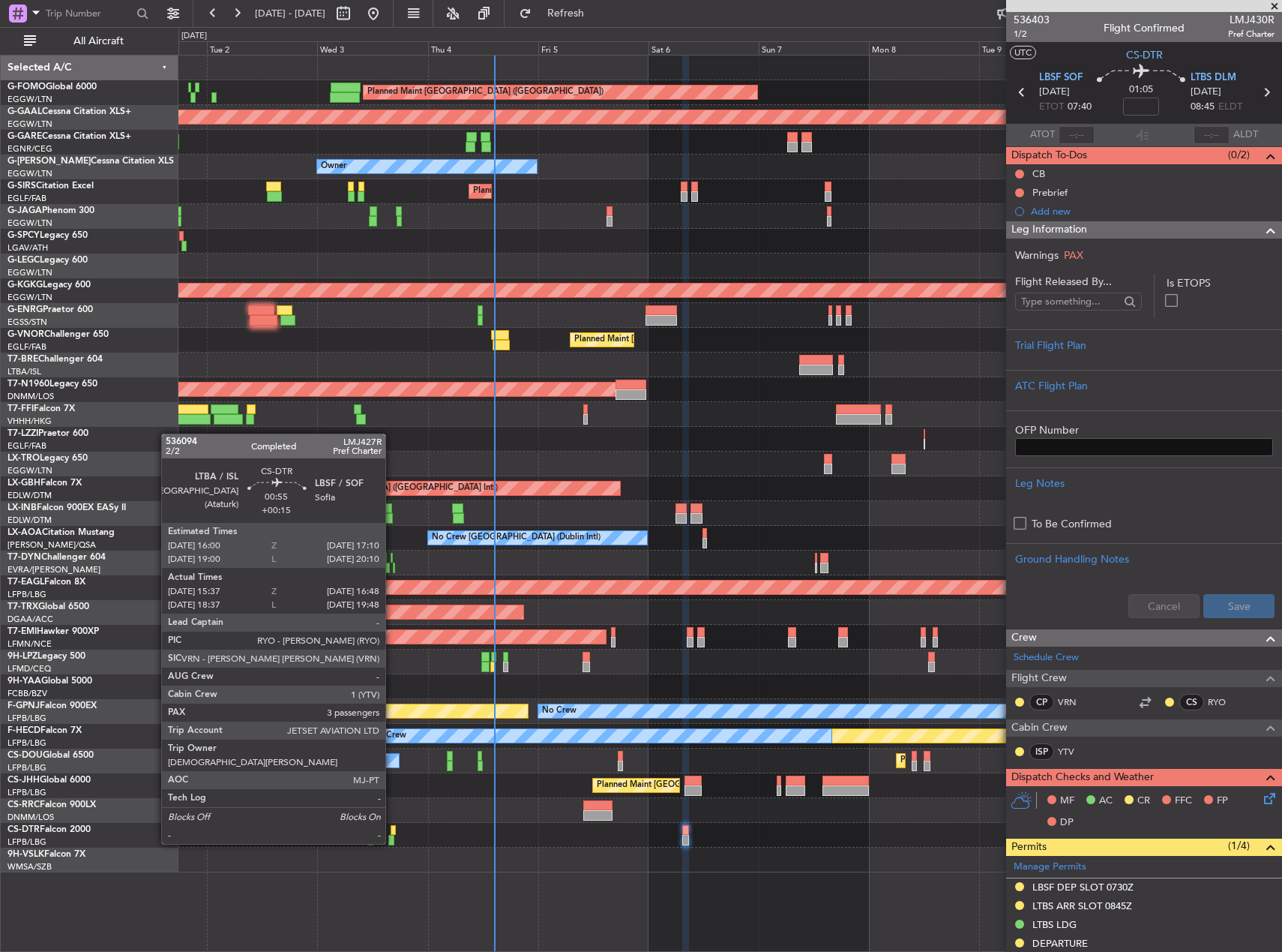
click at [392, 828] on div at bounding box center [393, 830] width 6 height 11
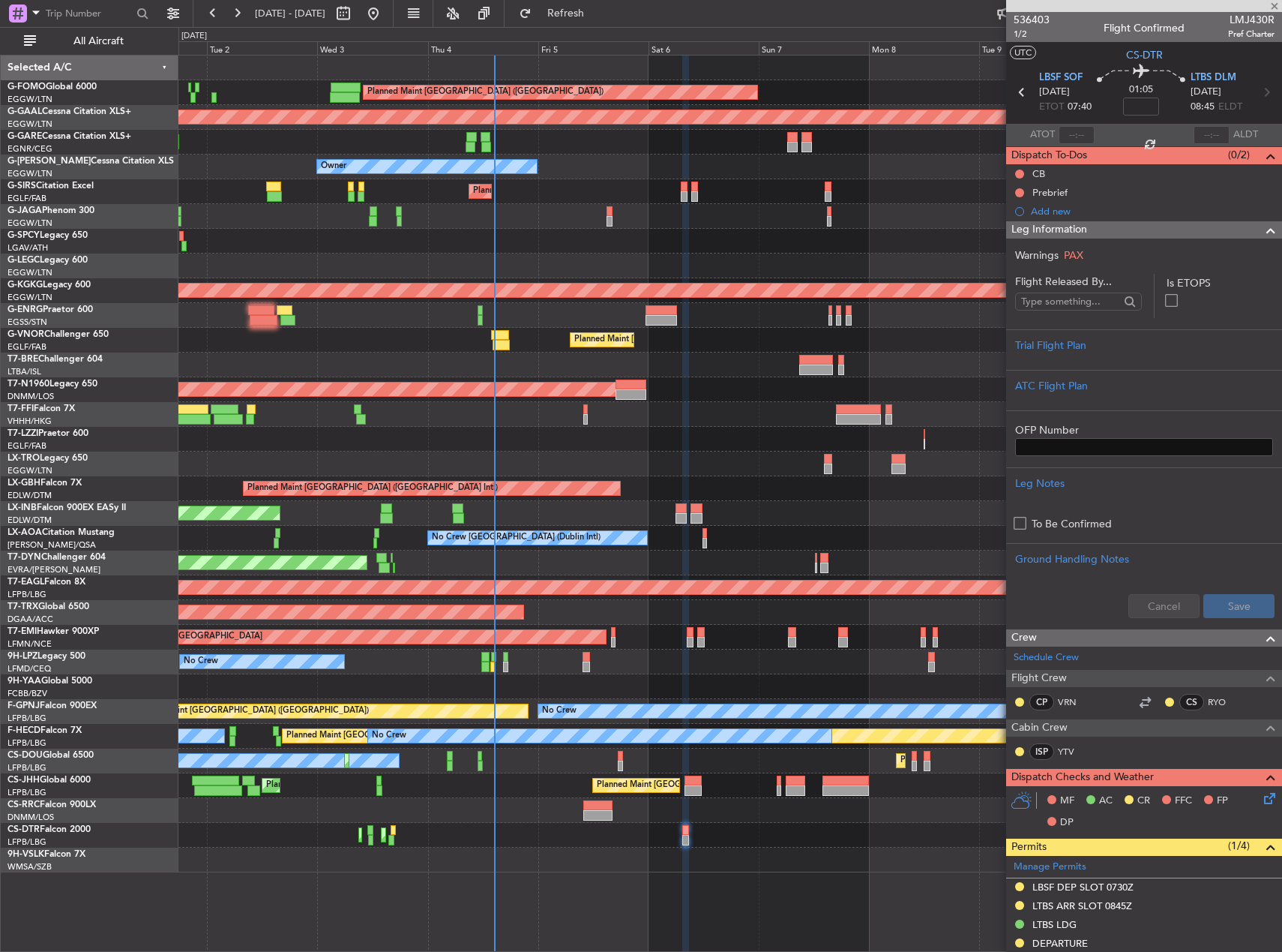
type input "+00:15"
type input "15:47"
type input "16:43"
type input "3"
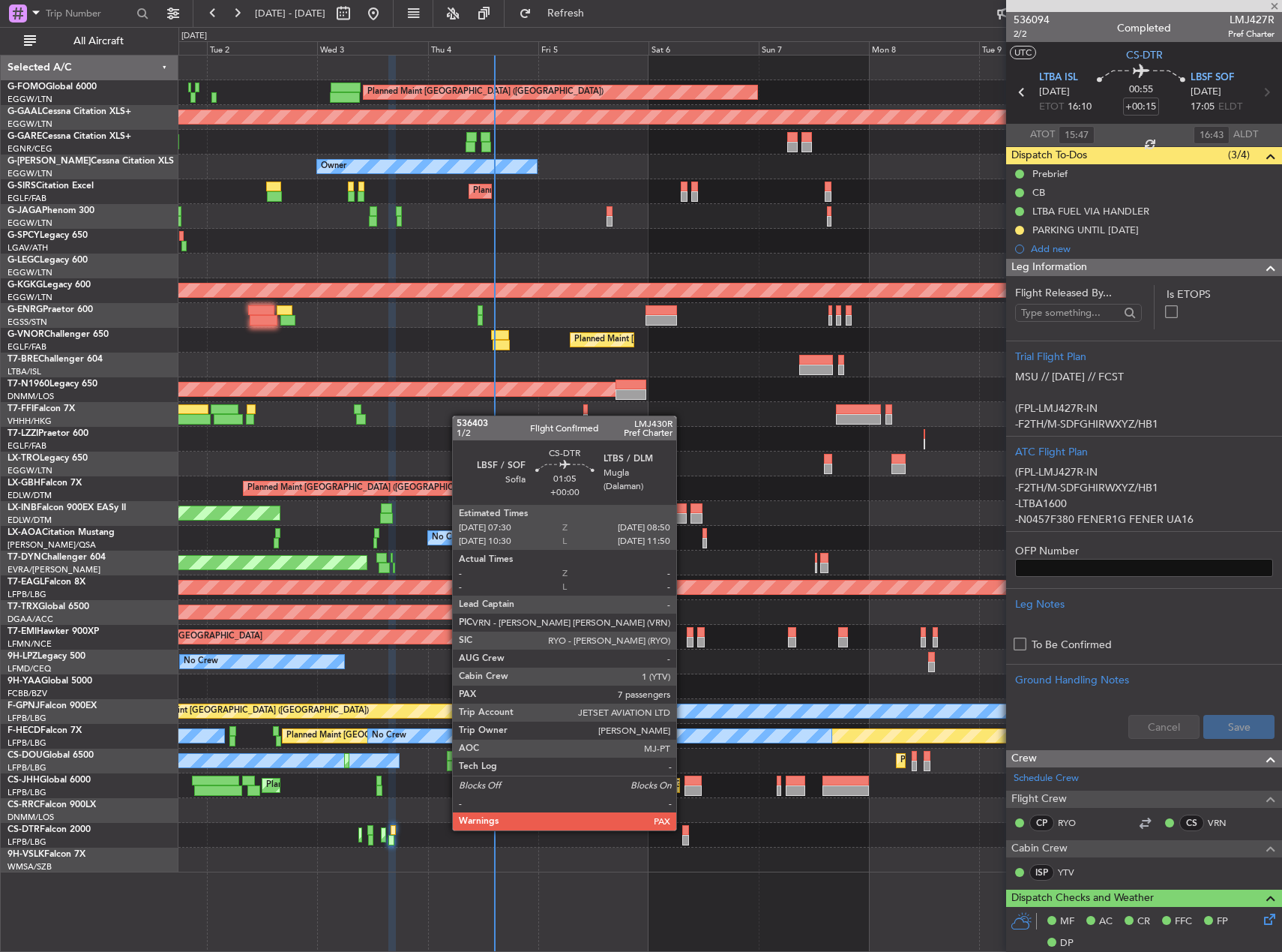
click at [683, 829] on div at bounding box center [685, 830] width 7 height 11
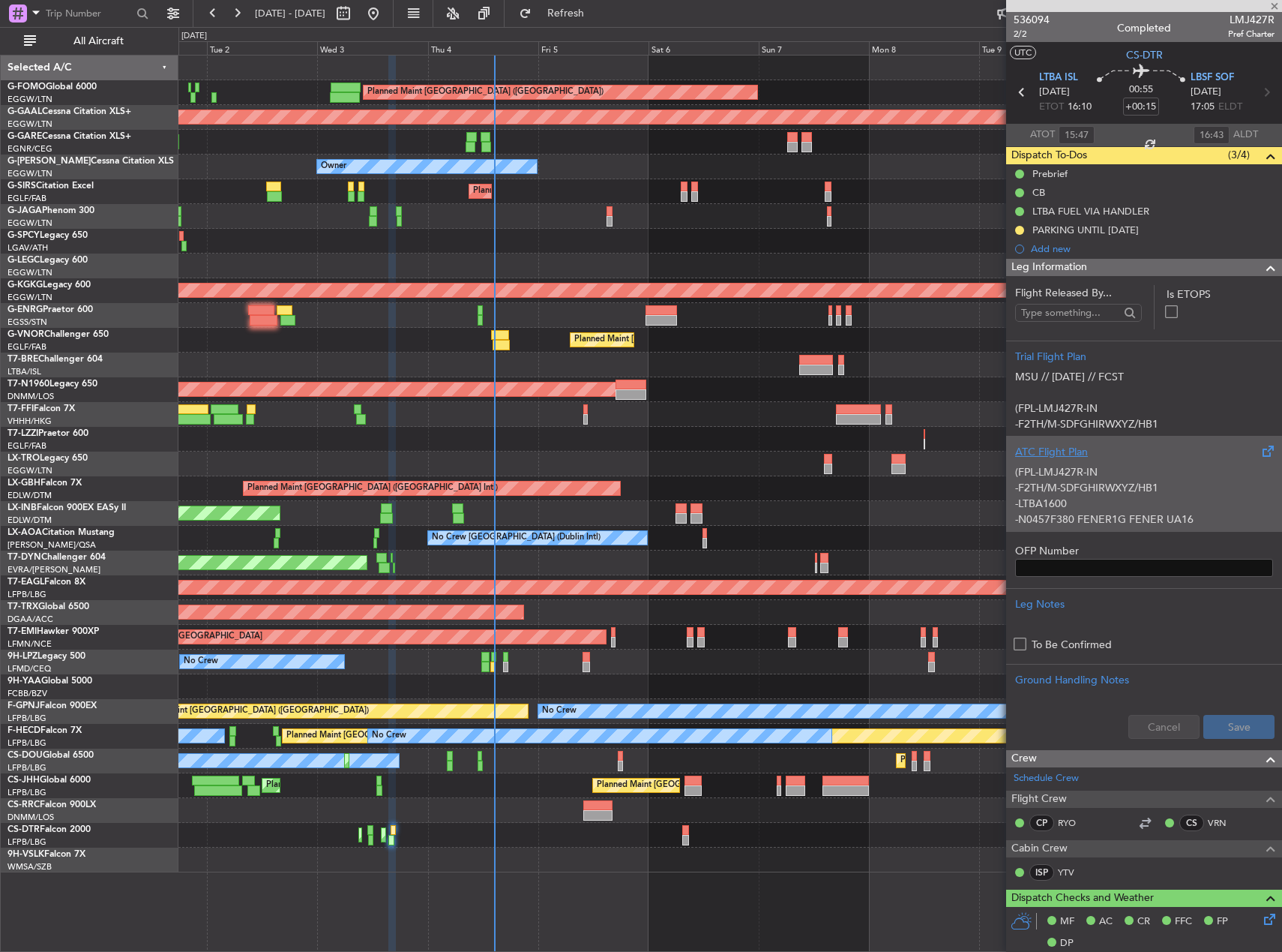
type input "7"
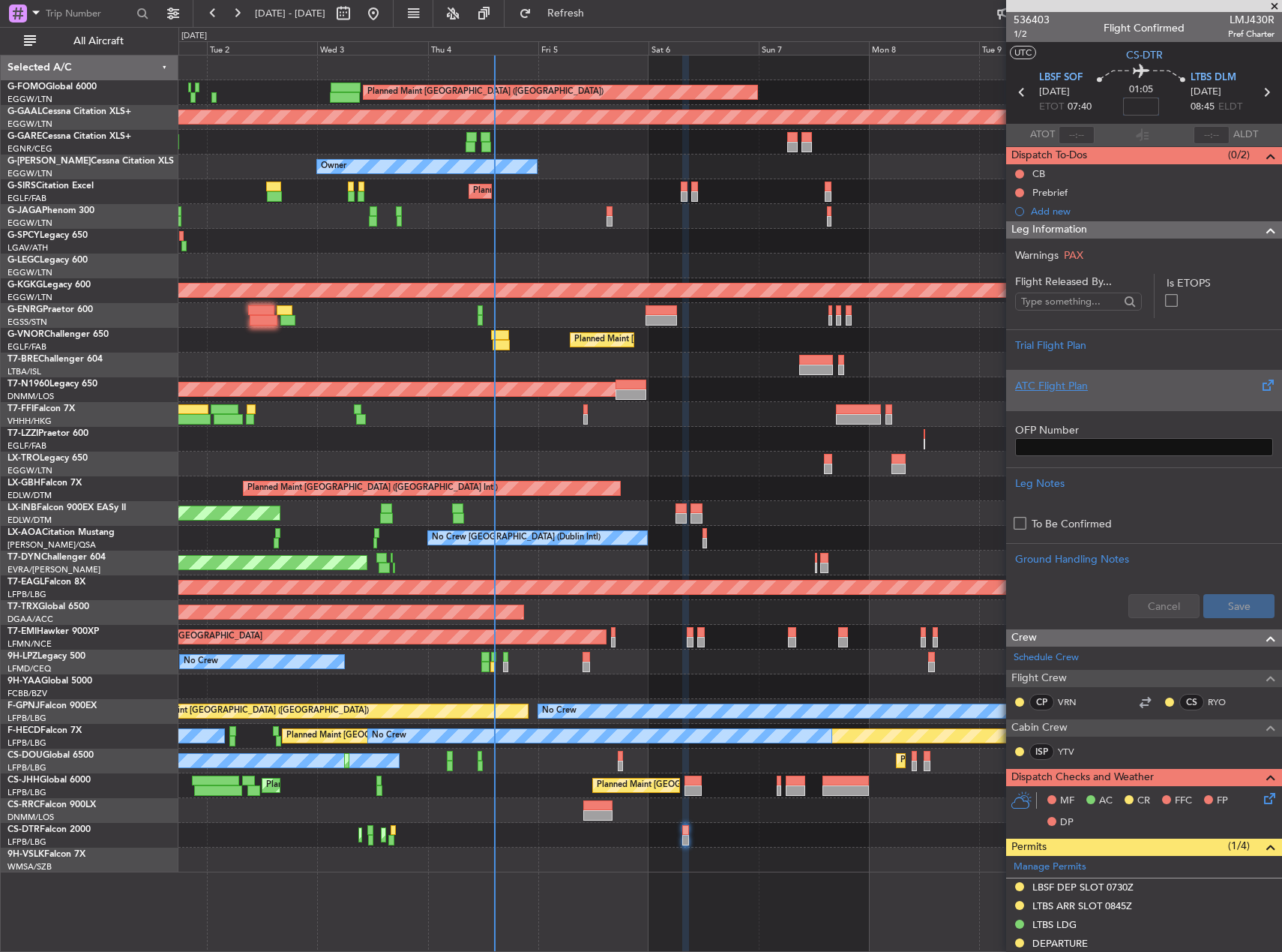
click at [1129, 100] on input at bounding box center [1142, 107] width 36 height 18
click at [1067, 750] on link "YTV" at bounding box center [1074, 751] width 34 height 14
click at [1139, 107] on input at bounding box center [1142, 107] width 36 height 18
click at [889, 195] on div "Planned Maint [GEOGRAPHIC_DATA] ([GEOGRAPHIC_DATA])" at bounding box center [730, 191] width 1103 height 25
type input "+00:10"
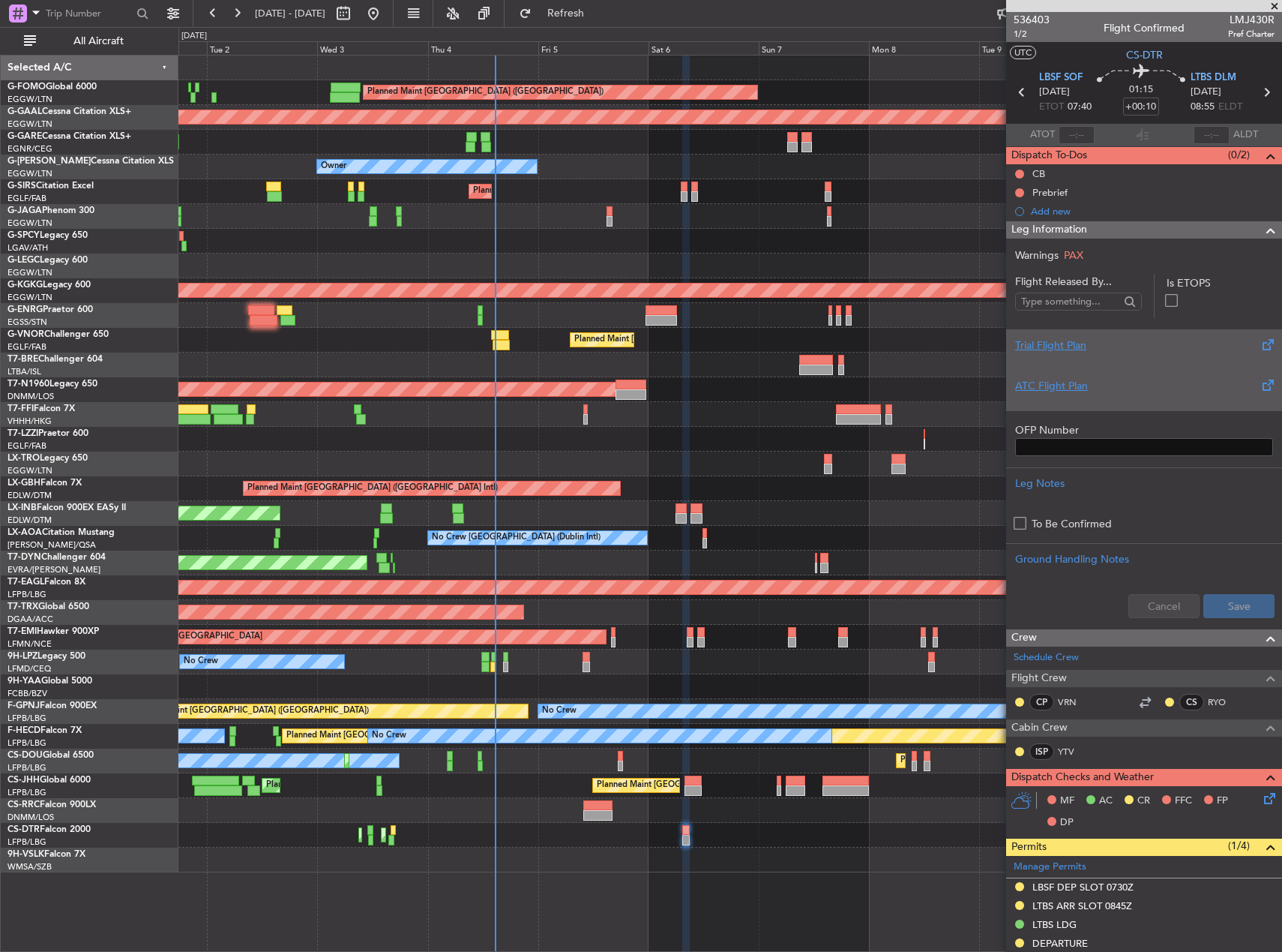
click at [1106, 353] on div at bounding box center [1144, 357] width 258 height 9
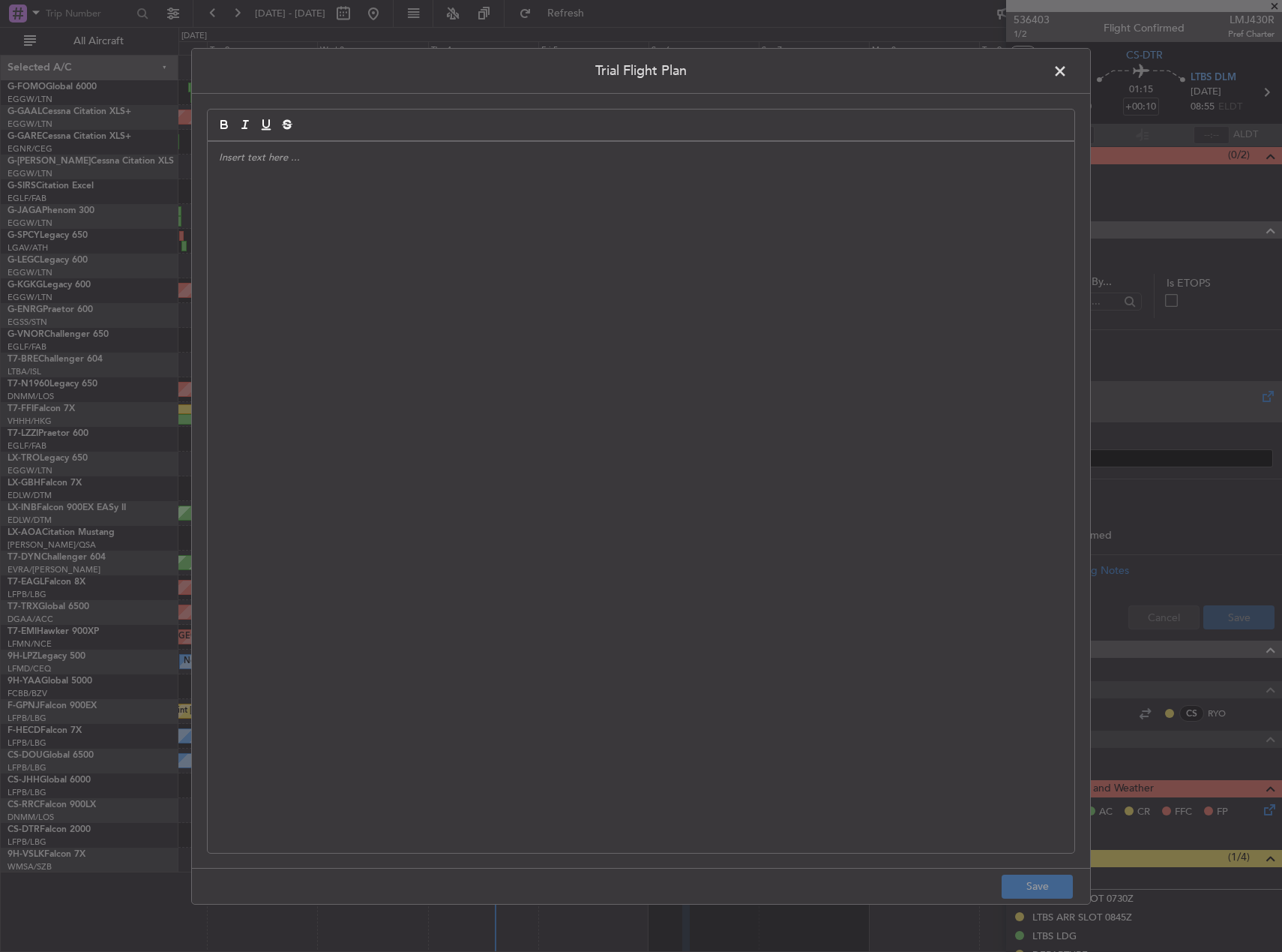
click at [750, 325] on div at bounding box center [641, 496] width 867 height 711
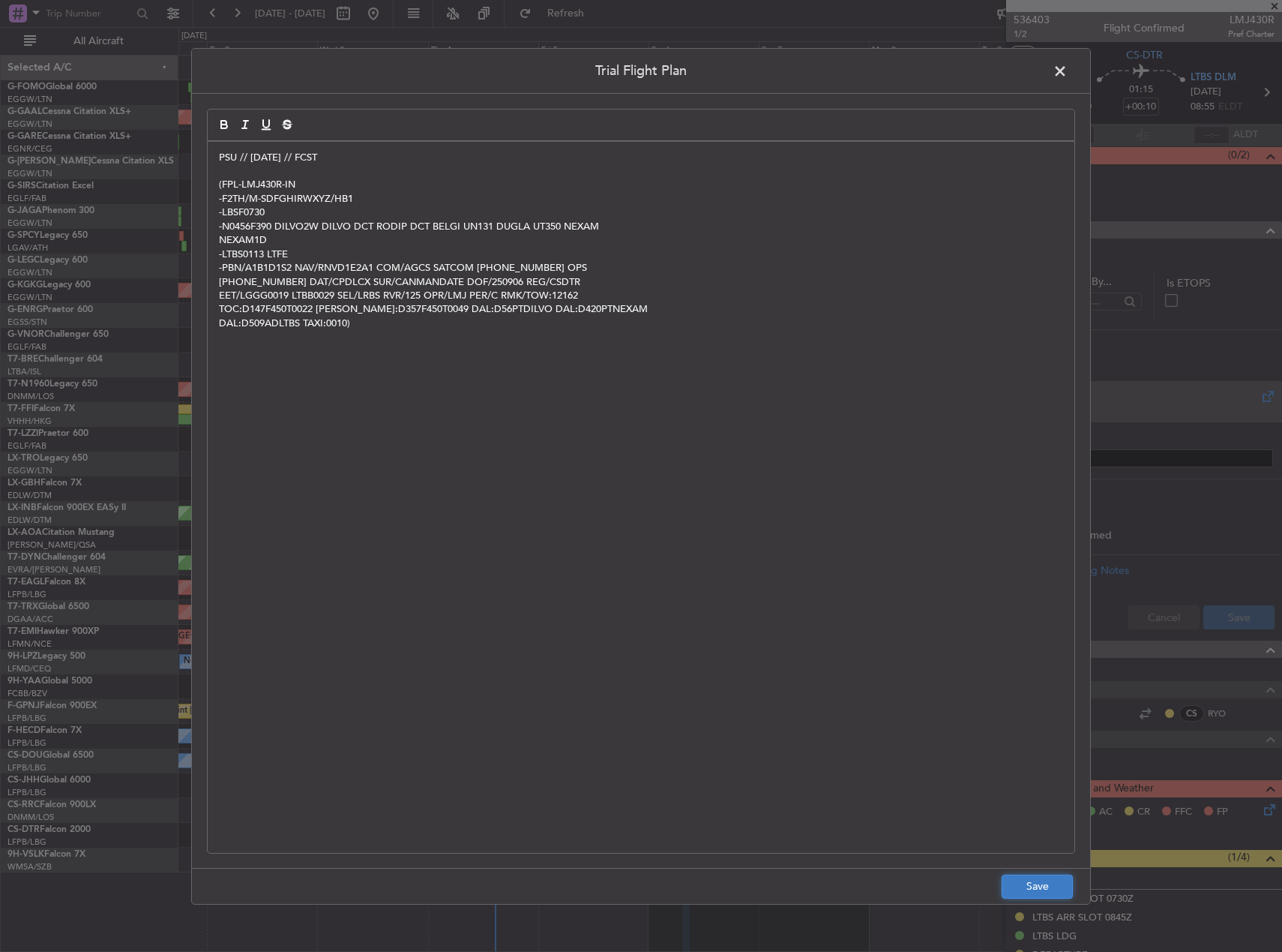
click at [1021, 884] on button "Save" at bounding box center [1038, 887] width 71 height 24
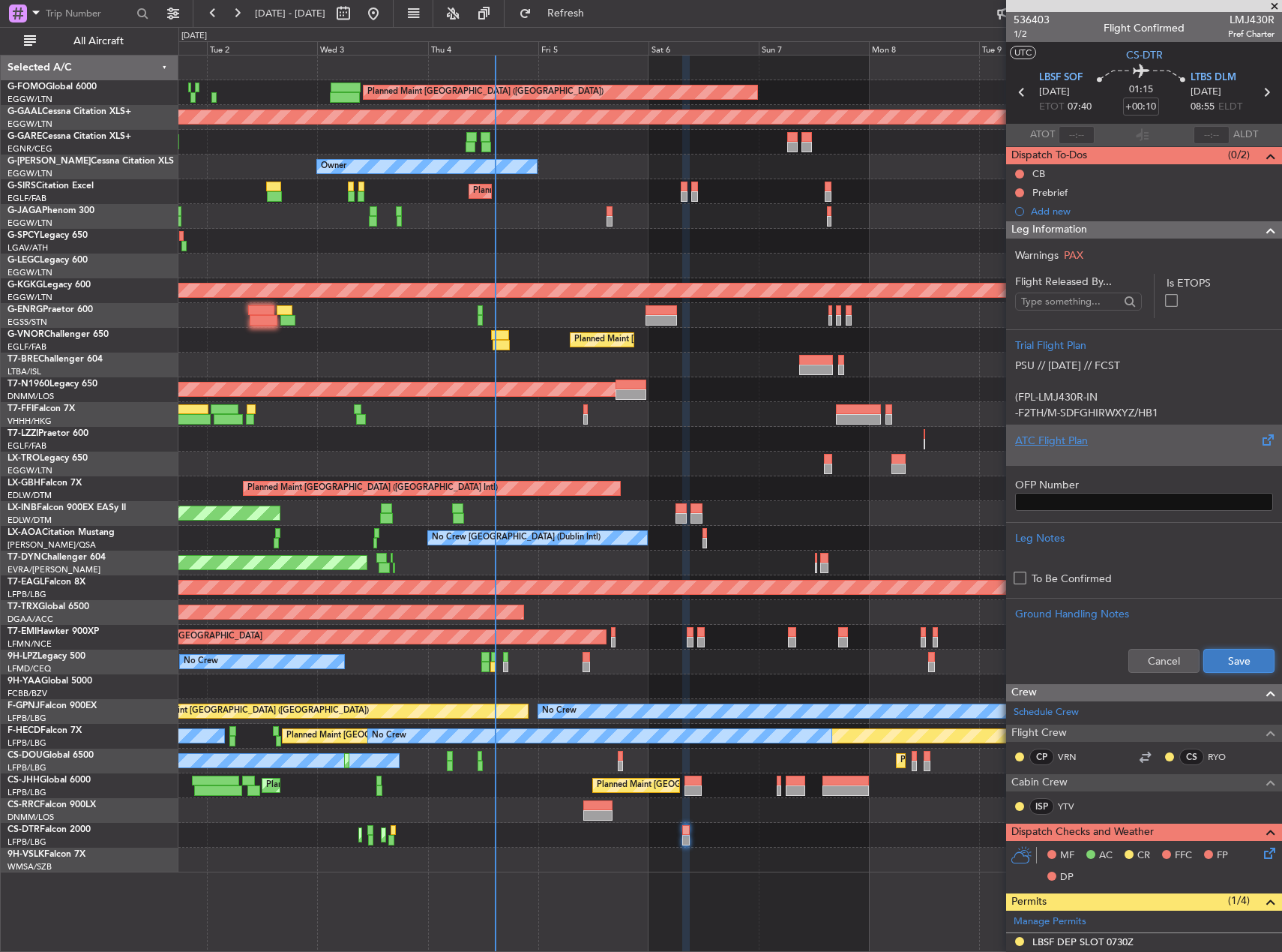
click at [1229, 657] on button "Save" at bounding box center [1239, 660] width 71 height 24
click at [1018, 171] on button at bounding box center [1019, 173] width 9 height 9
click at [1018, 238] on span "Completed" at bounding box center [1027, 239] width 49 height 15
click at [1018, 191] on button at bounding box center [1019, 192] width 9 height 9
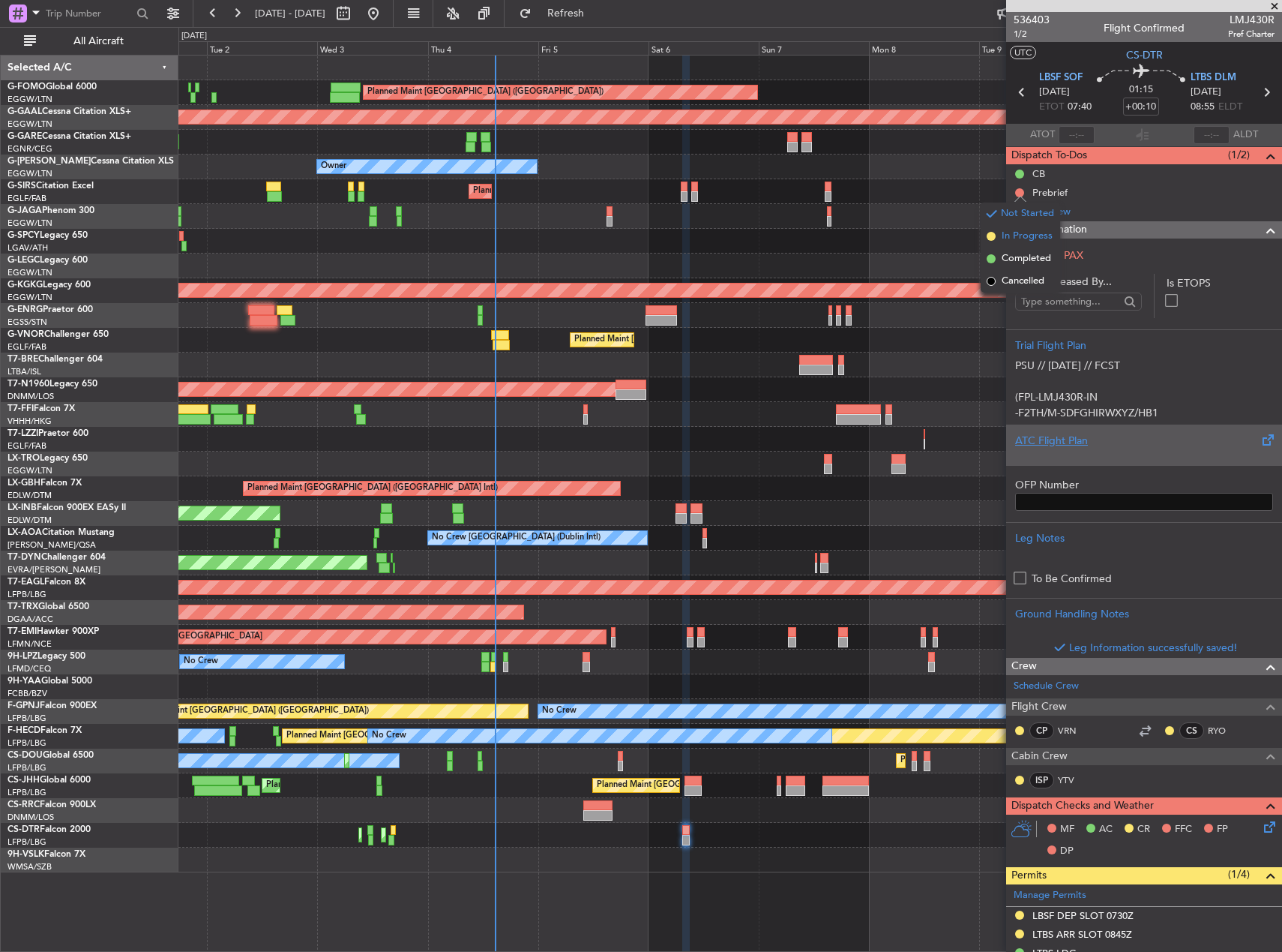
drag, startPoint x: 1021, startPoint y: 246, endPoint x: 1016, endPoint y: 238, distance: 9.4
click at [1016, 238] on li "In Progress" at bounding box center [1020, 236] width 79 height 23
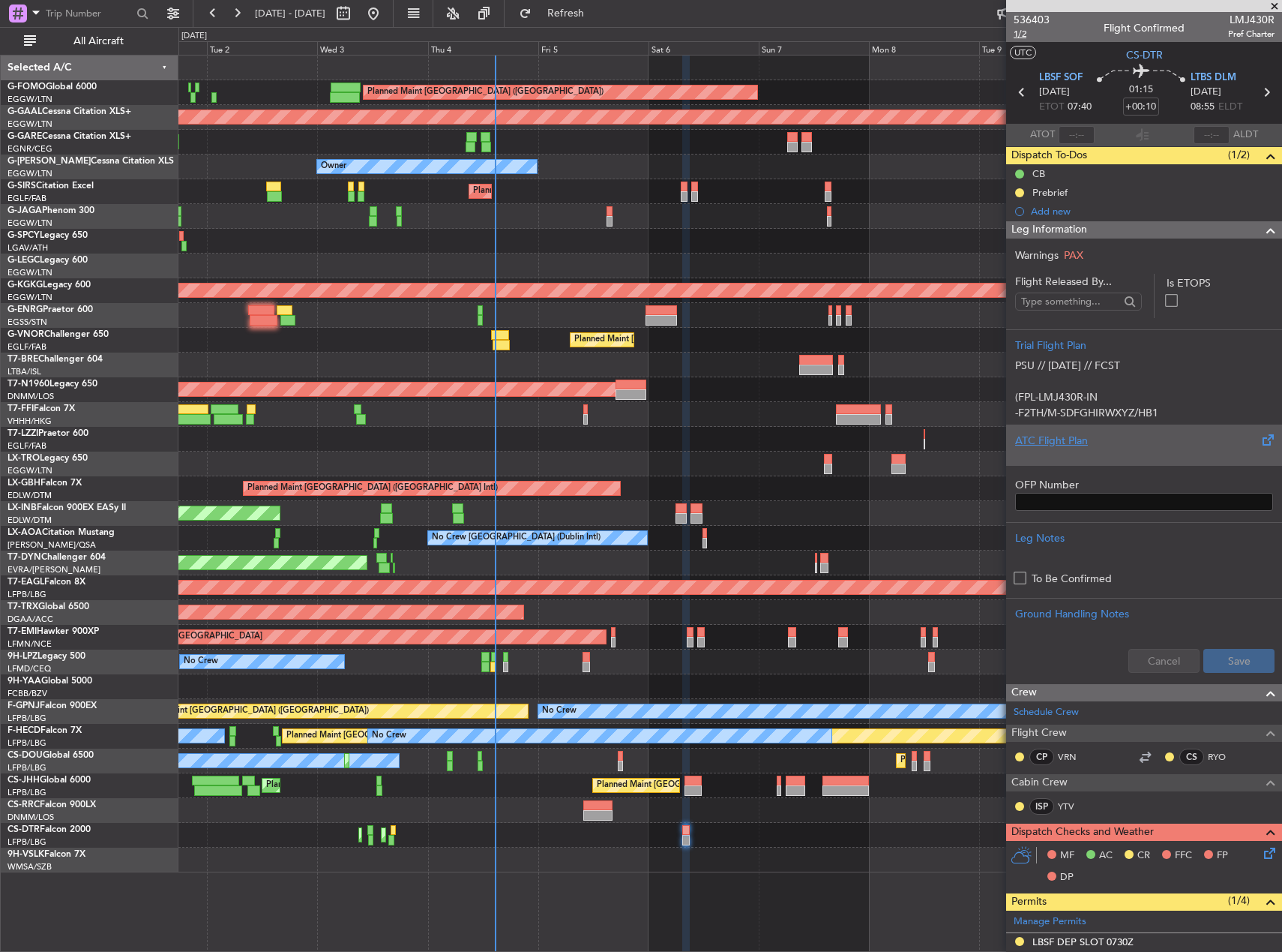
click at [1021, 36] on span "1/2" at bounding box center [1032, 34] width 36 height 13
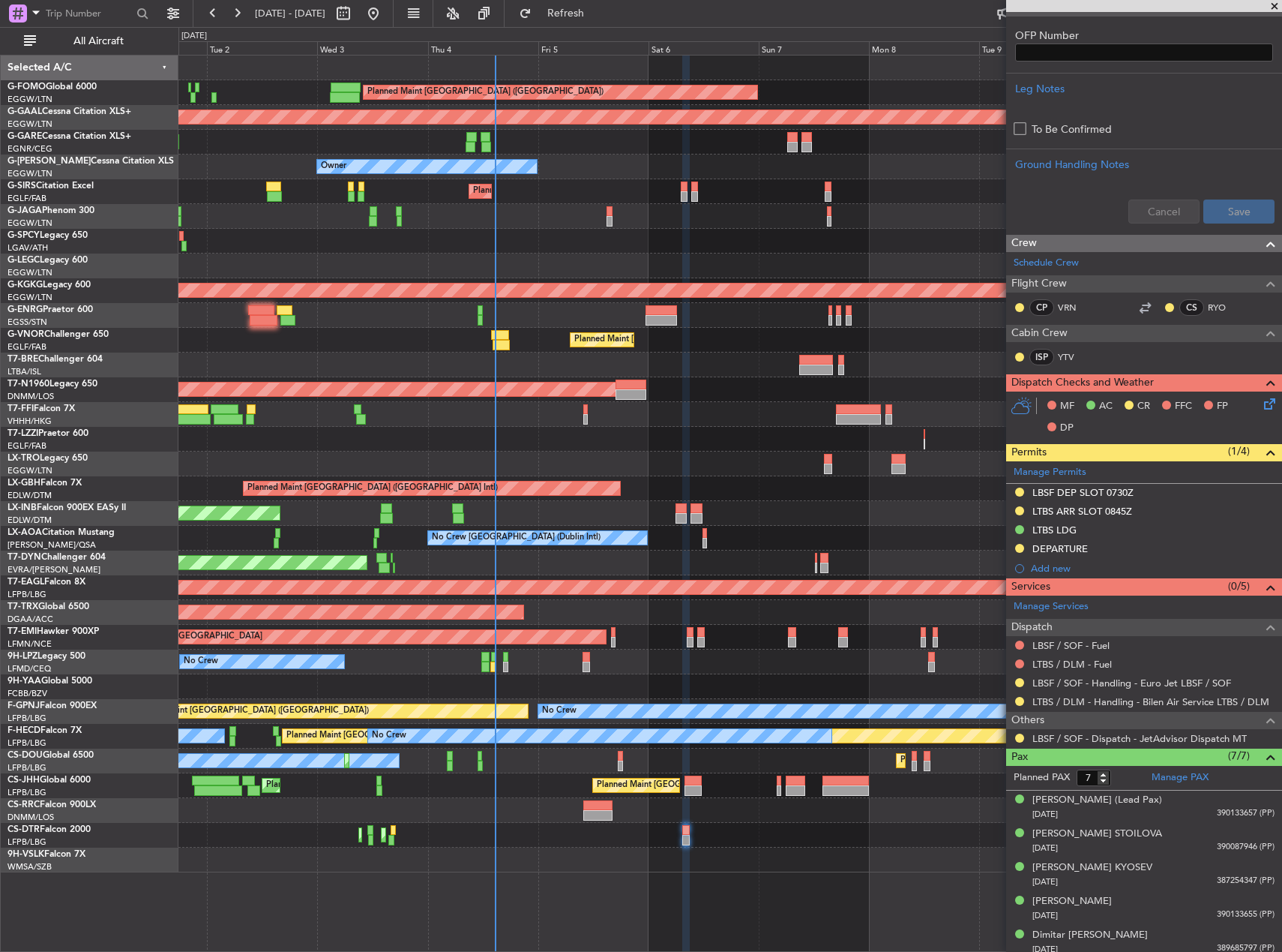
scroll to position [450, 0]
click at [1261, 406] on icon at bounding box center [1267, 400] width 12 height 12
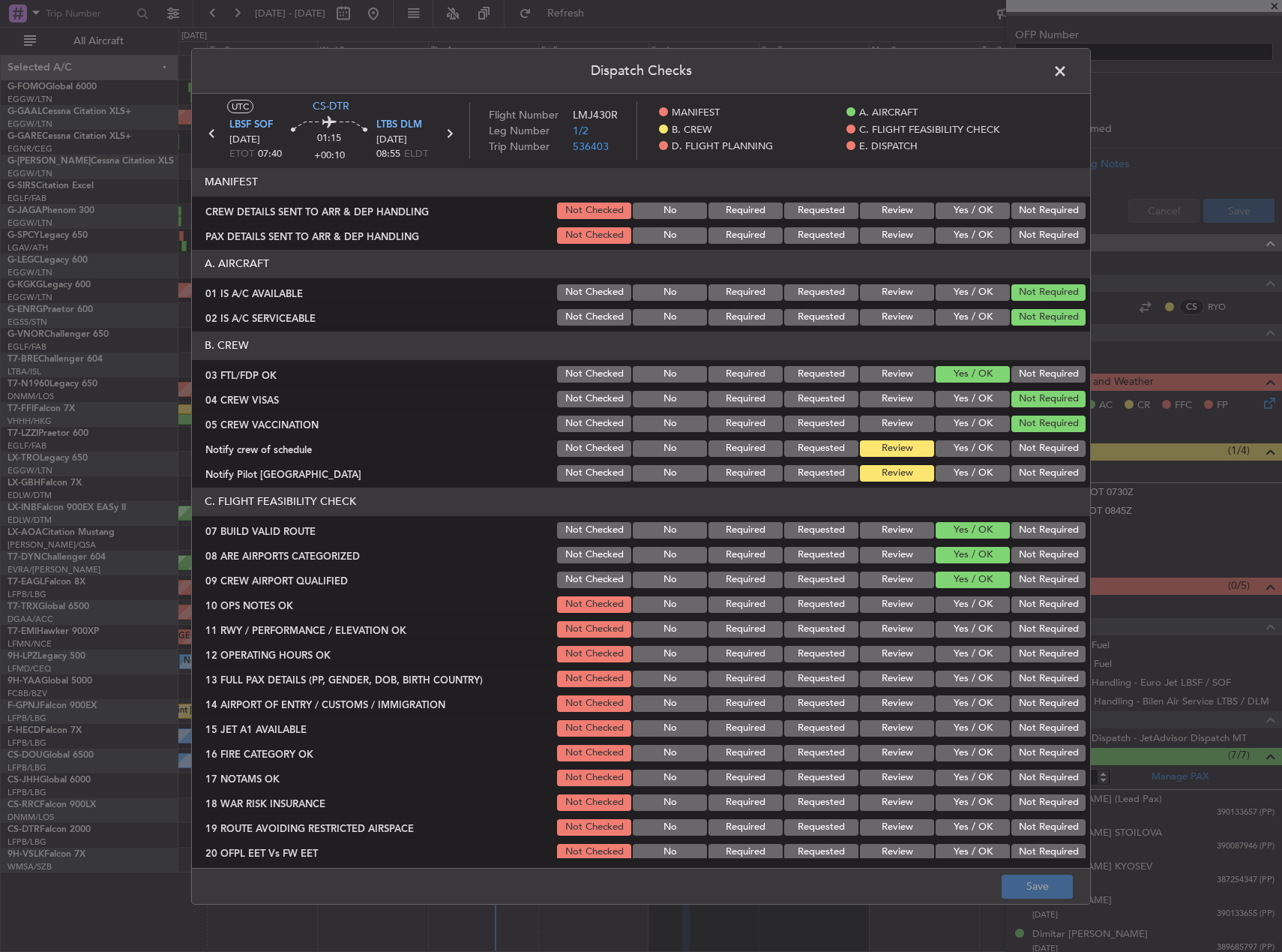
click at [975, 446] on button "Yes / OK" at bounding box center [973, 448] width 74 height 17
click at [967, 463] on div "Yes / OK" at bounding box center [972, 473] width 76 height 21
click at [967, 467] on button "Yes / OK" at bounding box center [973, 473] width 74 height 17
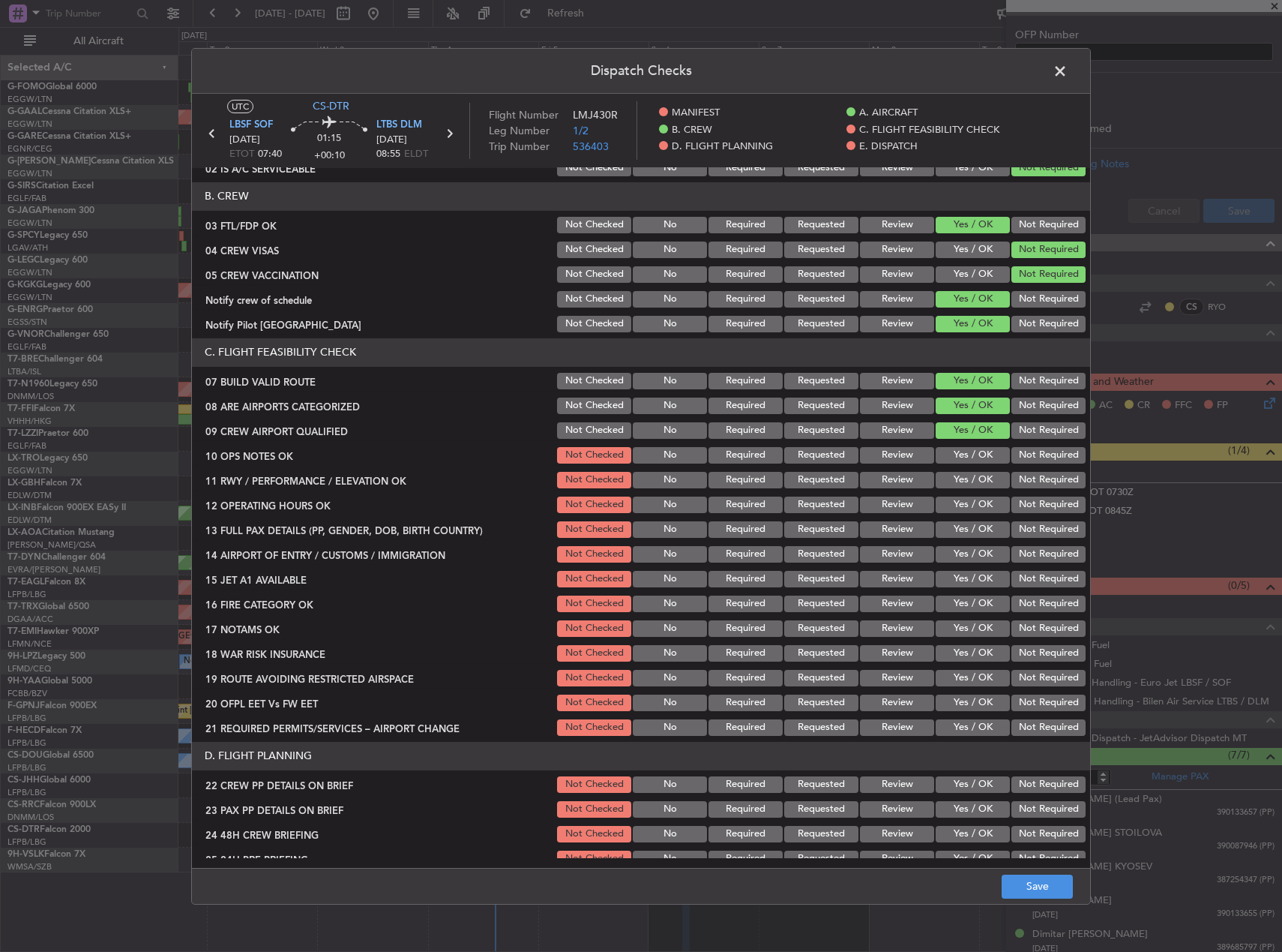
scroll to position [150, 0]
click at [1036, 321] on button "Not Required" at bounding box center [1048, 323] width 74 height 17
click at [978, 448] on button "Yes / OK" at bounding box center [973, 454] width 74 height 17
click at [977, 476] on button "Yes / OK" at bounding box center [973, 478] width 74 height 17
click at [978, 496] on div "Yes / OK" at bounding box center [972, 503] width 76 height 21
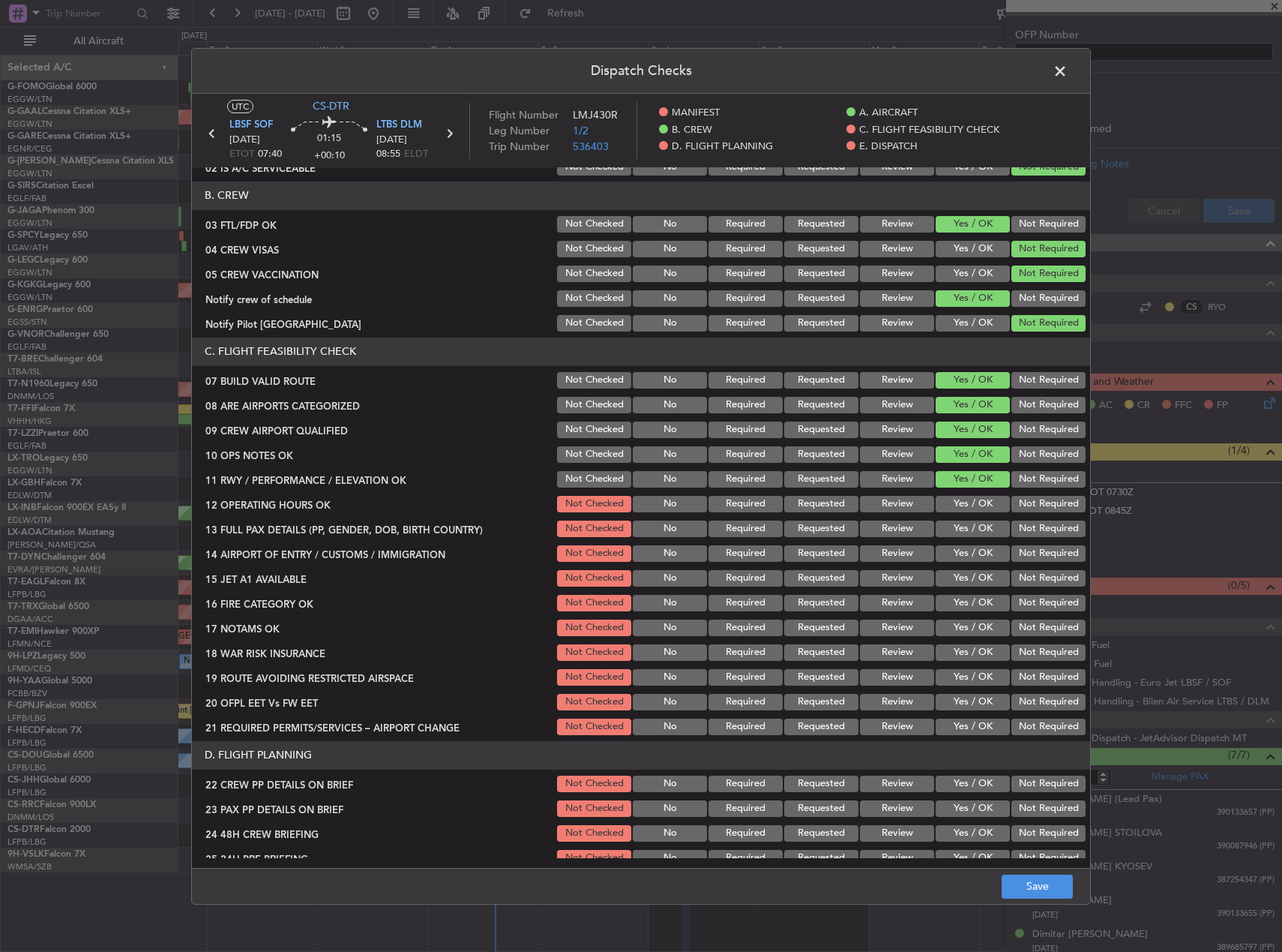
click at [981, 505] on button "Yes / OK" at bounding box center [973, 503] width 74 height 17
drag, startPoint x: 982, startPoint y: 524, endPoint x: 983, endPoint y: 547, distance: 23.0
click at [982, 524] on button "Yes / OK" at bounding box center [973, 529] width 74 height 17
click at [983, 550] on button "Yes / OK" at bounding box center [973, 554] width 74 height 17
click at [983, 575] on button "Yes / OK" at bounding box center [973, 578] width 74 height 17
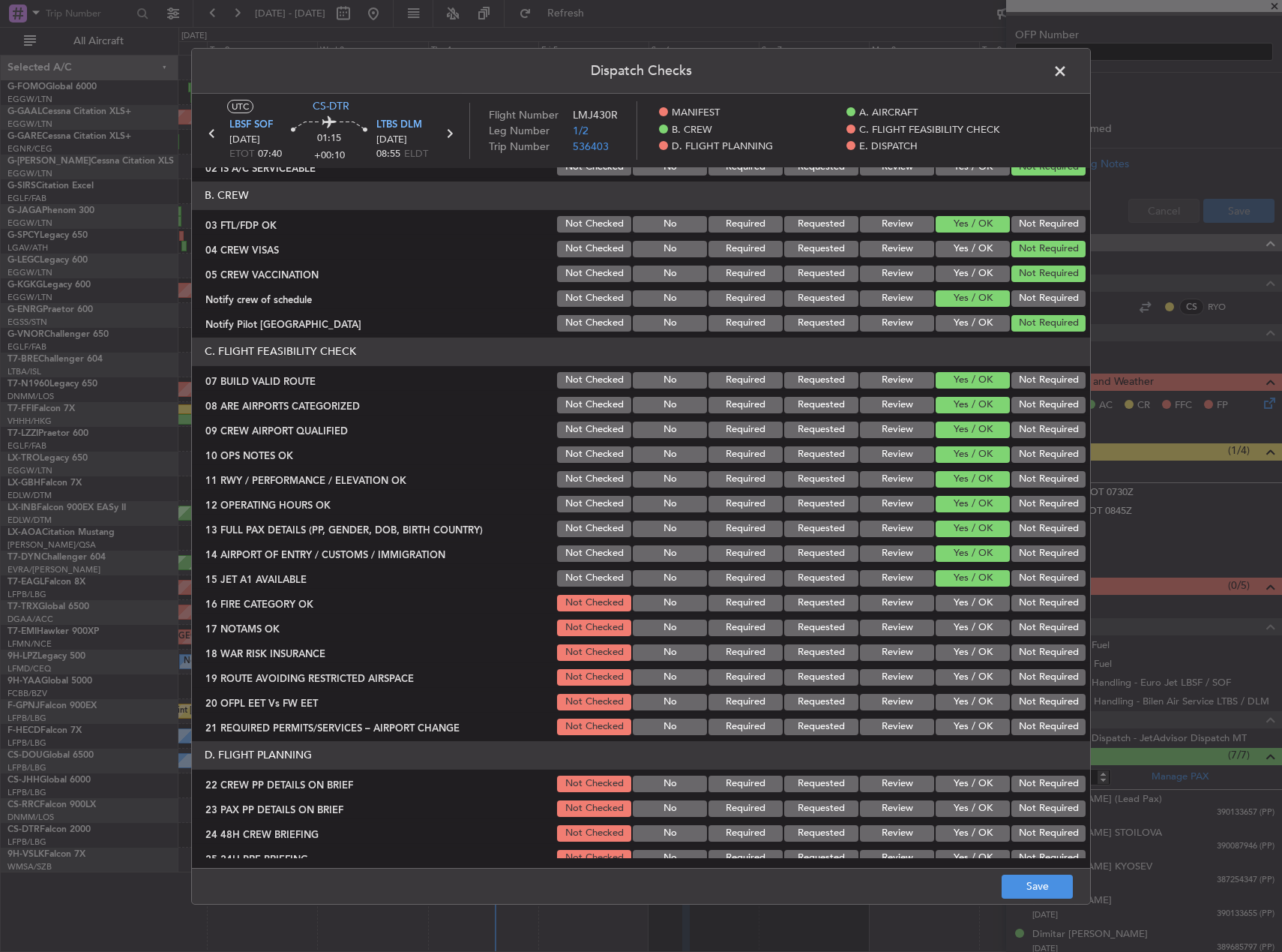
click at [983, 601] on button "Yes / OK" at bounding box center [973, 603] width 74 height 17
click at [982, 617] on div "Yes / OK" at bounding box center [972, 627] width 76 height 21
click at [982, 626] on button "Yes / OK" at bounding box center [973, 628] width 74 height 17
click at [988, 662] on div "Yes / OK" at bounding box center [972, 651] width 76 height 21
click at [1013, 656] on button "Not Required" at bounding box center [1048, 652] width 74 height 17
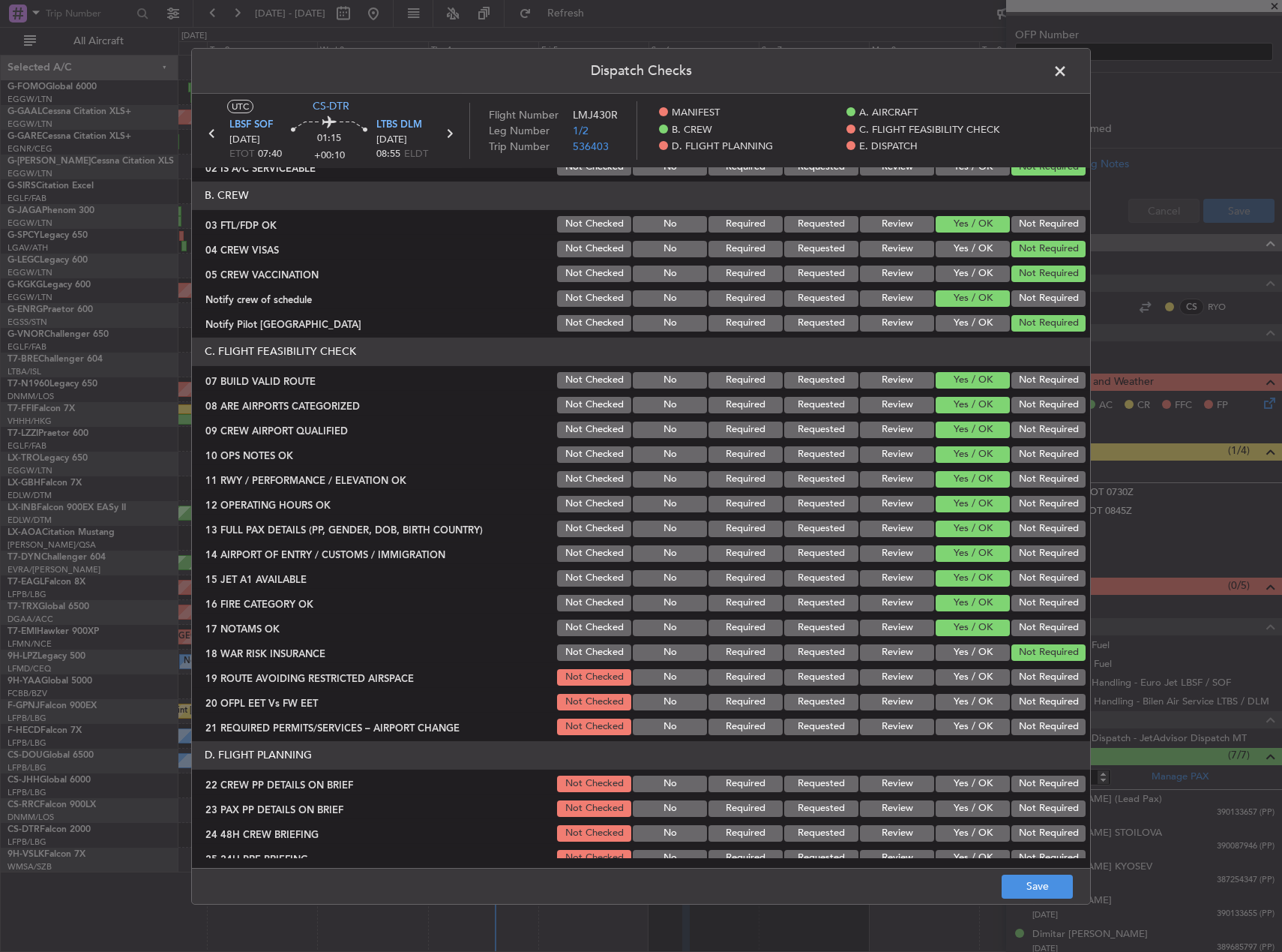
drag, startPoint x: 968, startPoint y: 676, endPoint x: 971, endPoint y: 695, distance: 19.2
click at [968, 677] on button "Yes / OK" at bounding box center [973, 677] width 74 height 17
click at [972, 697] on button "Yes / OK" at bounding box center [973, 702] width 74 height 17
click at [978, 725] on button "Yes / OK" at bounding box center [973, 727] width 74 height 17
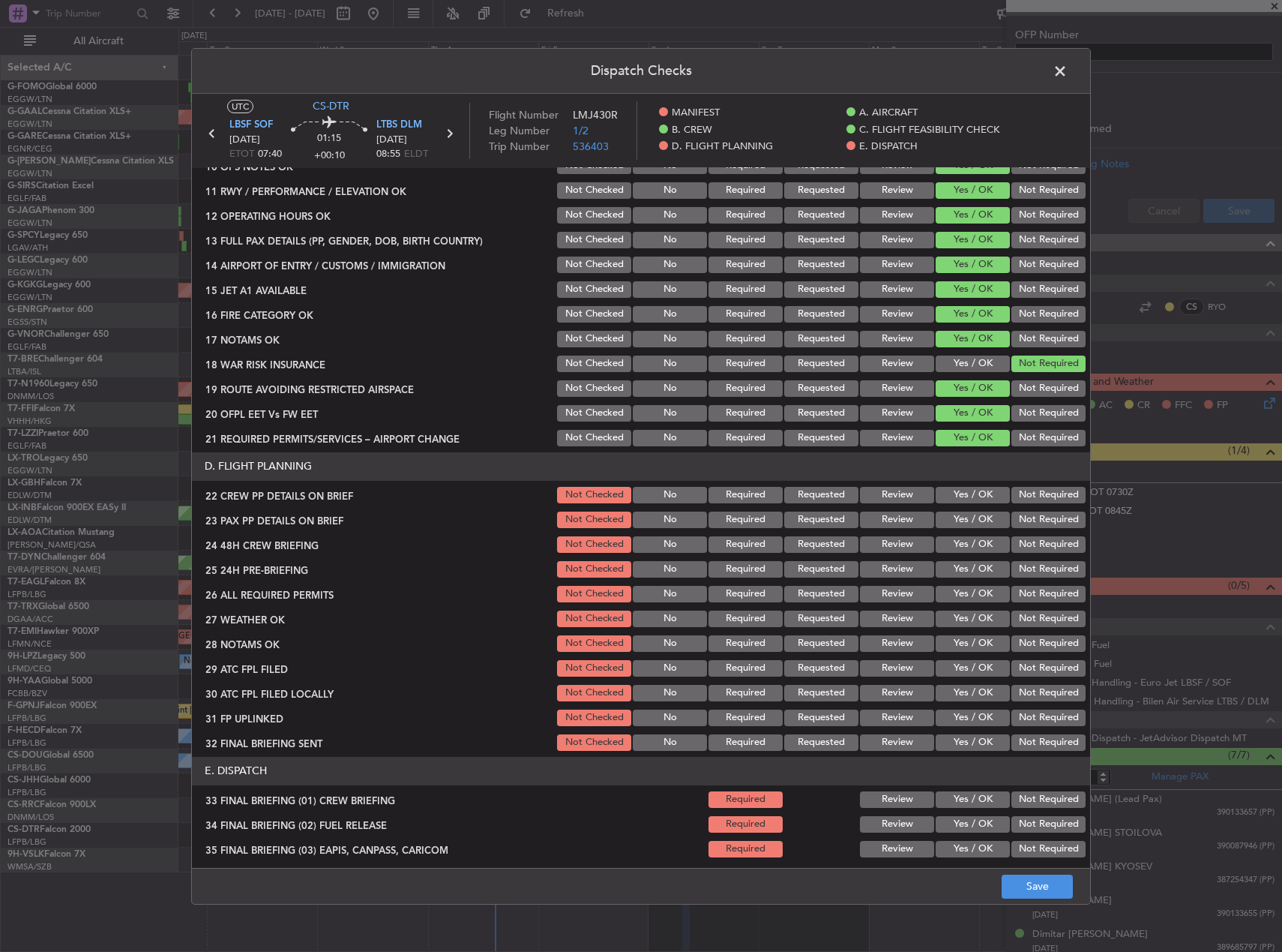
scroll to position [450, 0]
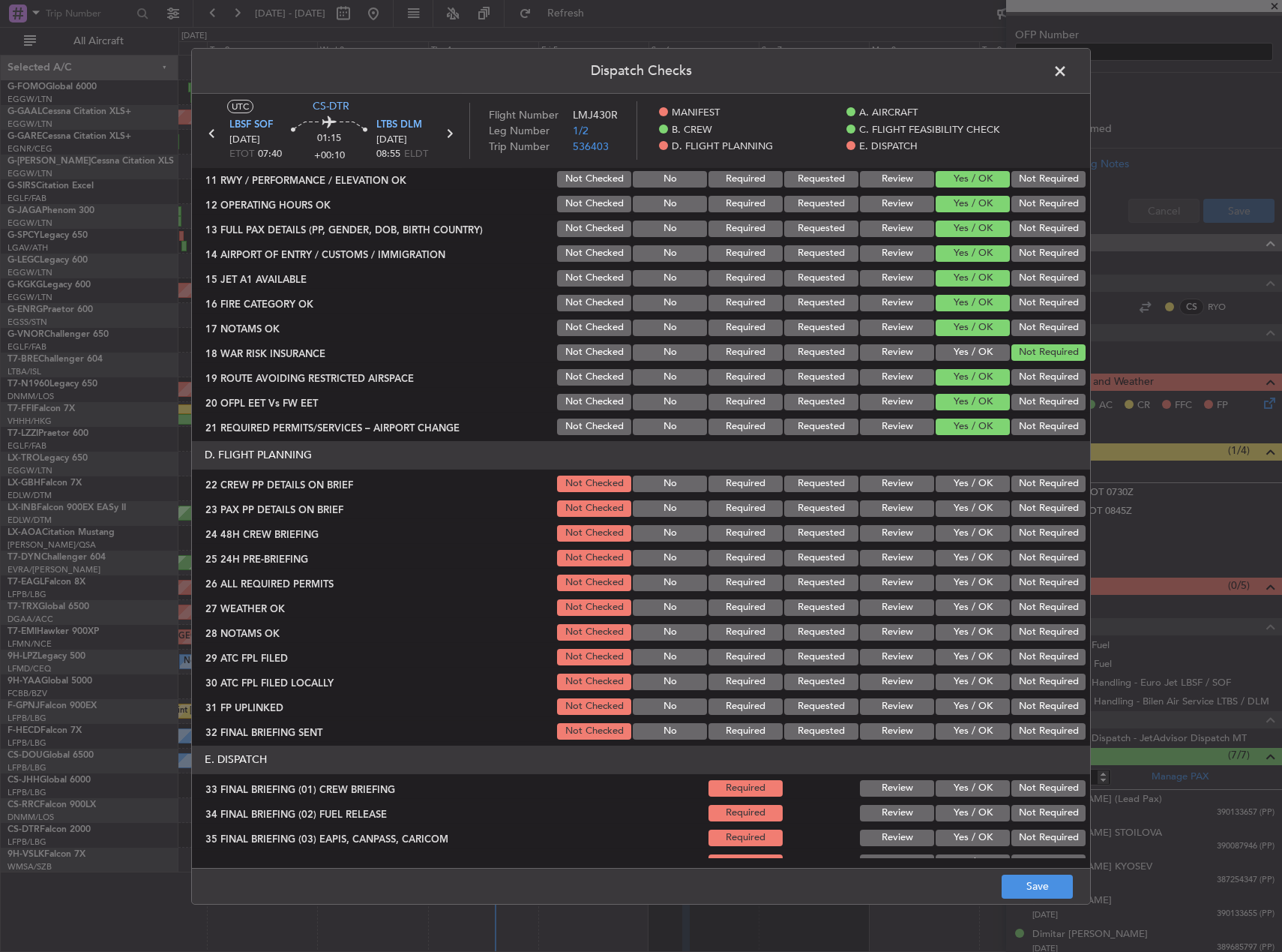
click at [956, 493] on div "Yes / OK" at bounding box center [972, 483] width 76 height 21
click at [953, 486] on button "Yes / OK" at bounding box center [973, 483] width 74 height 17
click at [953, 502] on button "Yes / OK" at bounding box center [973, 508] width 74 height 17
click at [959, 536] on button "Yes / OK" at bounding box center [973, 533] width 74 height 17
click at [1018, 560] on button "Not Required" at bounding box center [1048, 558] width 74 height 17
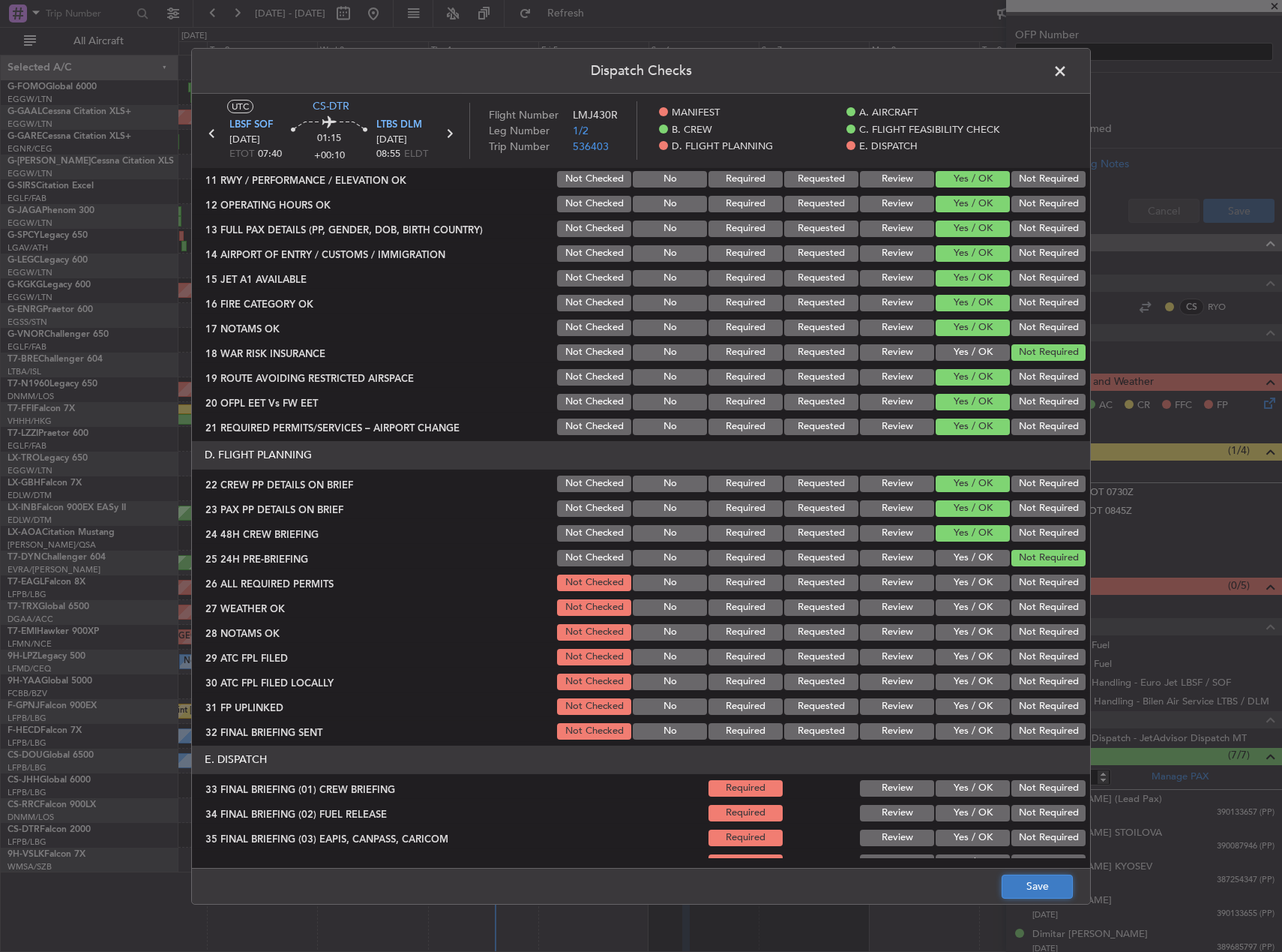
click at [1042, 887] on button "Save" at bounding box center [1038, 887] width 71 height 24
click at [1068, 66] on span at bounding box center [1068, 74] width 0 height 30
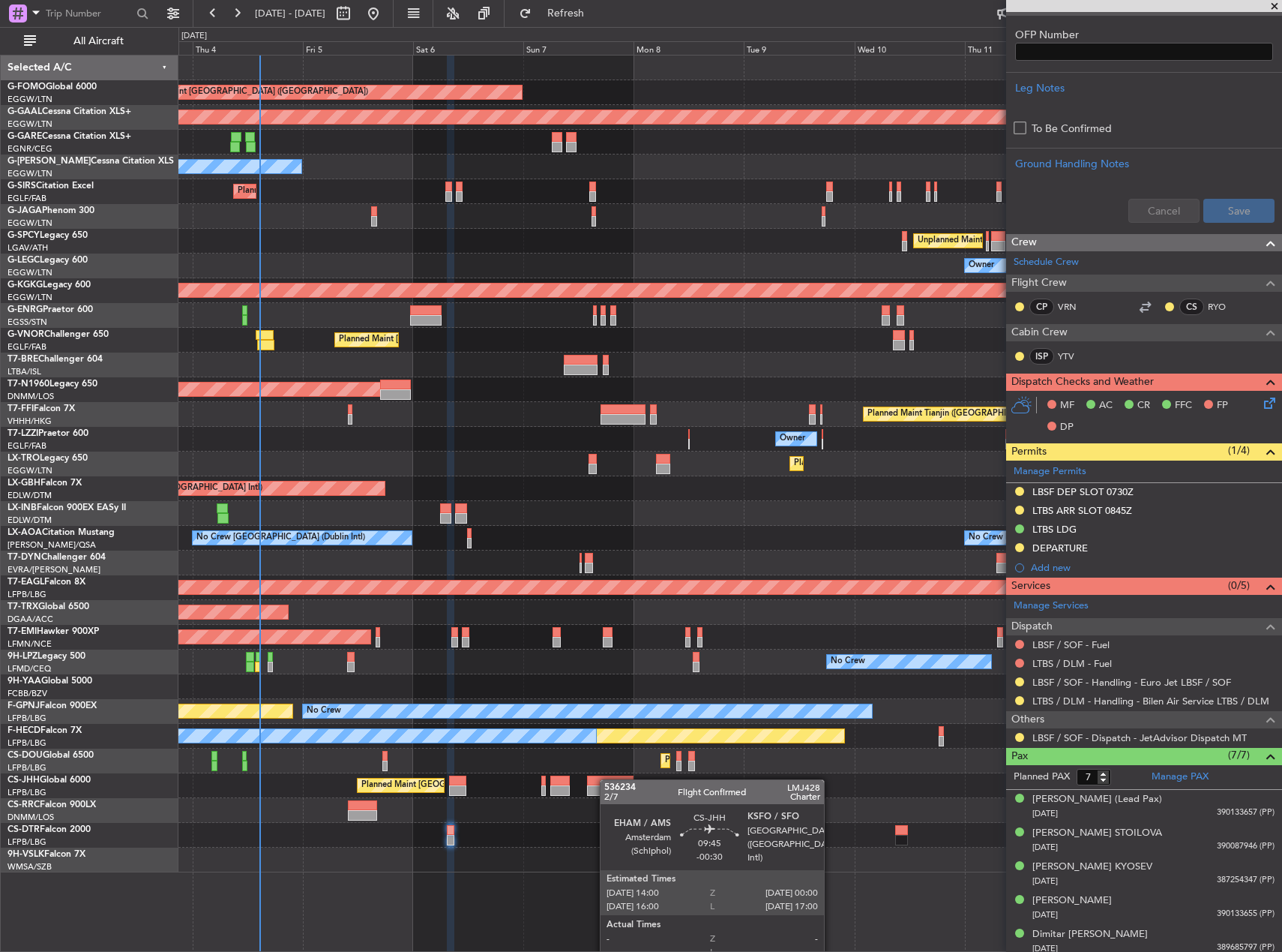
click at [608, 779] on div "Planned Maint [GEOGRAPHIC_DATA] ([GEOGRAPHIC_DATA]) Planned [GEOGRAPHIC_DATA] U…" at bounding box center [730, 464] width 1103 height 817
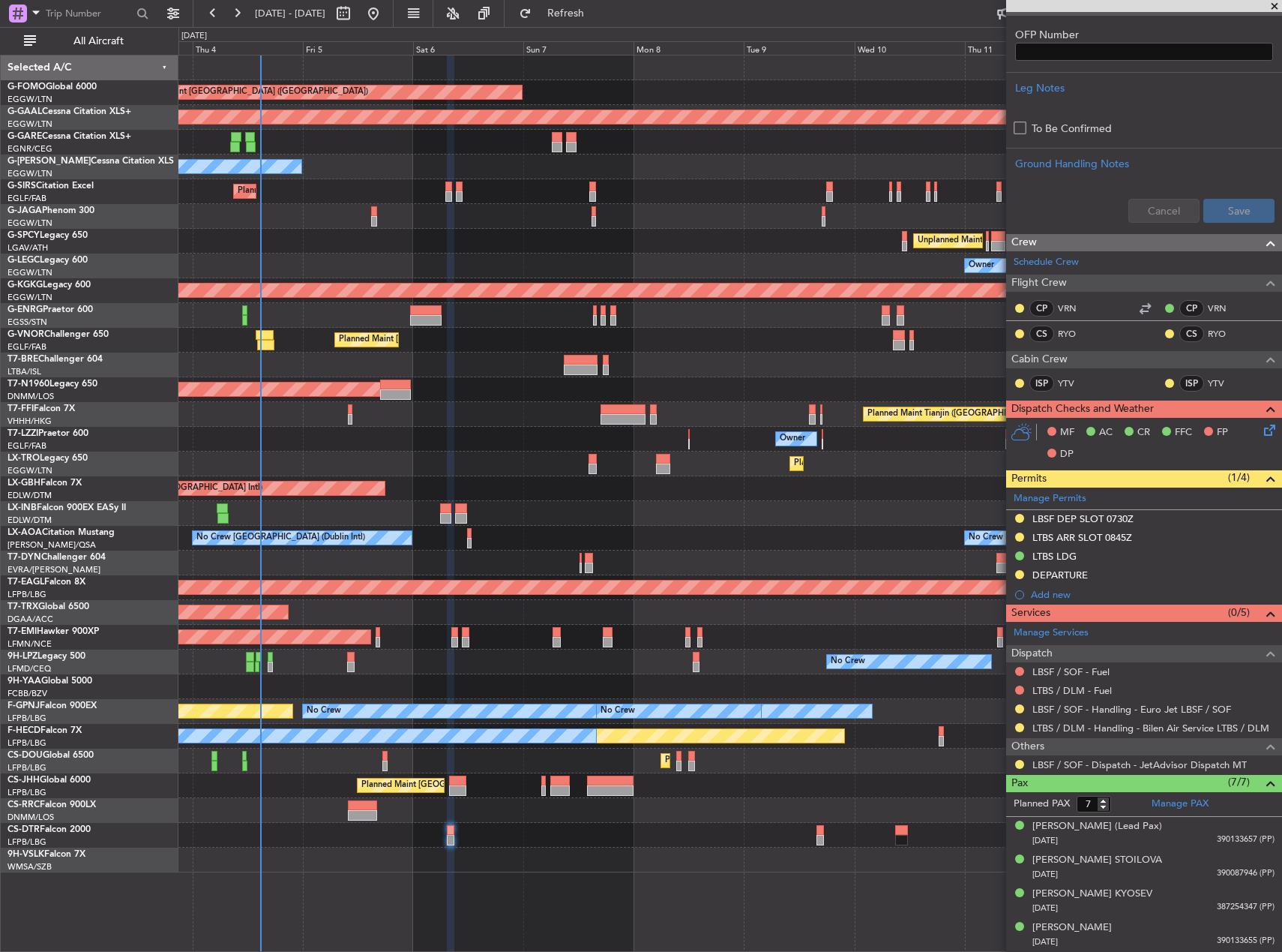
click at [813, 831] on div "Planned Maint [GEOGRAPHIC_DATA] (Ataturk) Planned Maint Sofia" at bounding box center [730, 834] width 1103 height 25
click at [815, 831] on div "Planned Maint [GEOGRAPHIC_DATA] (Ataturk) Planned Maint Sofia" at bounding box center [730, 834] width 1103 height 25
click at [819, 833] on div at bounding box center [819, 830] width 7 height 11
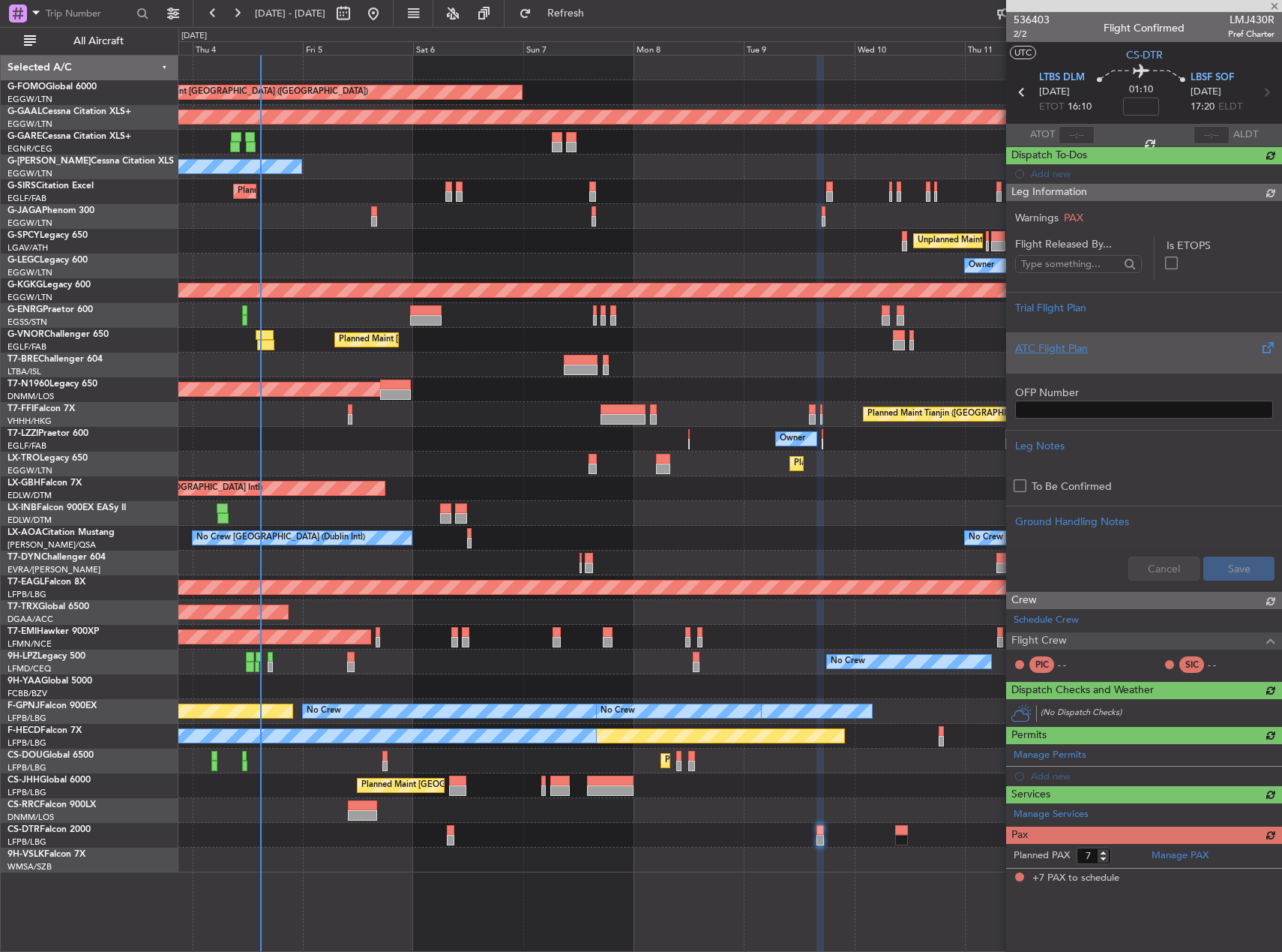
scroll to position [0, 0]
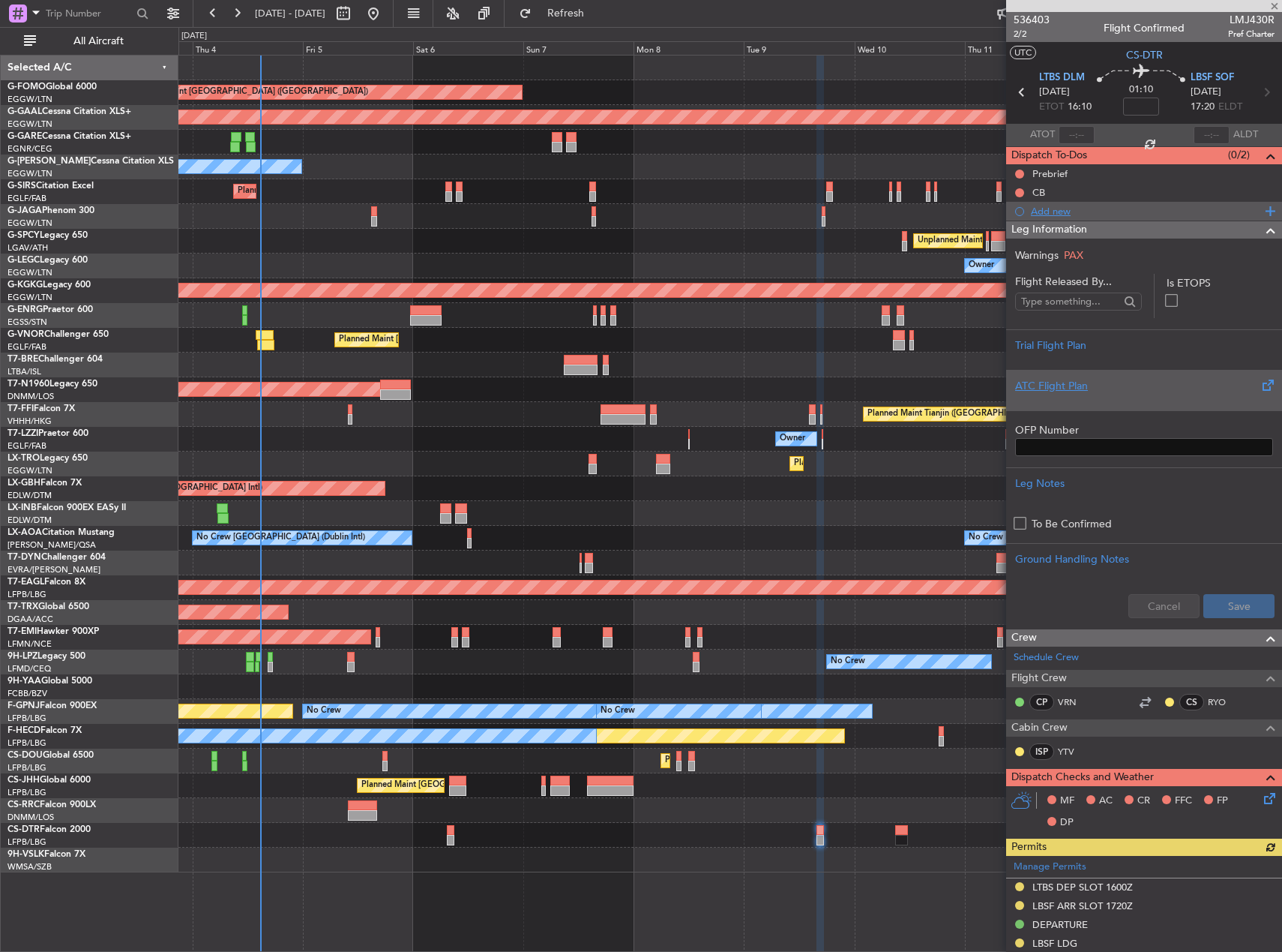
click at [1072, 210] on div "Add new" at bounding box center [1146, 211] width 230 height 13
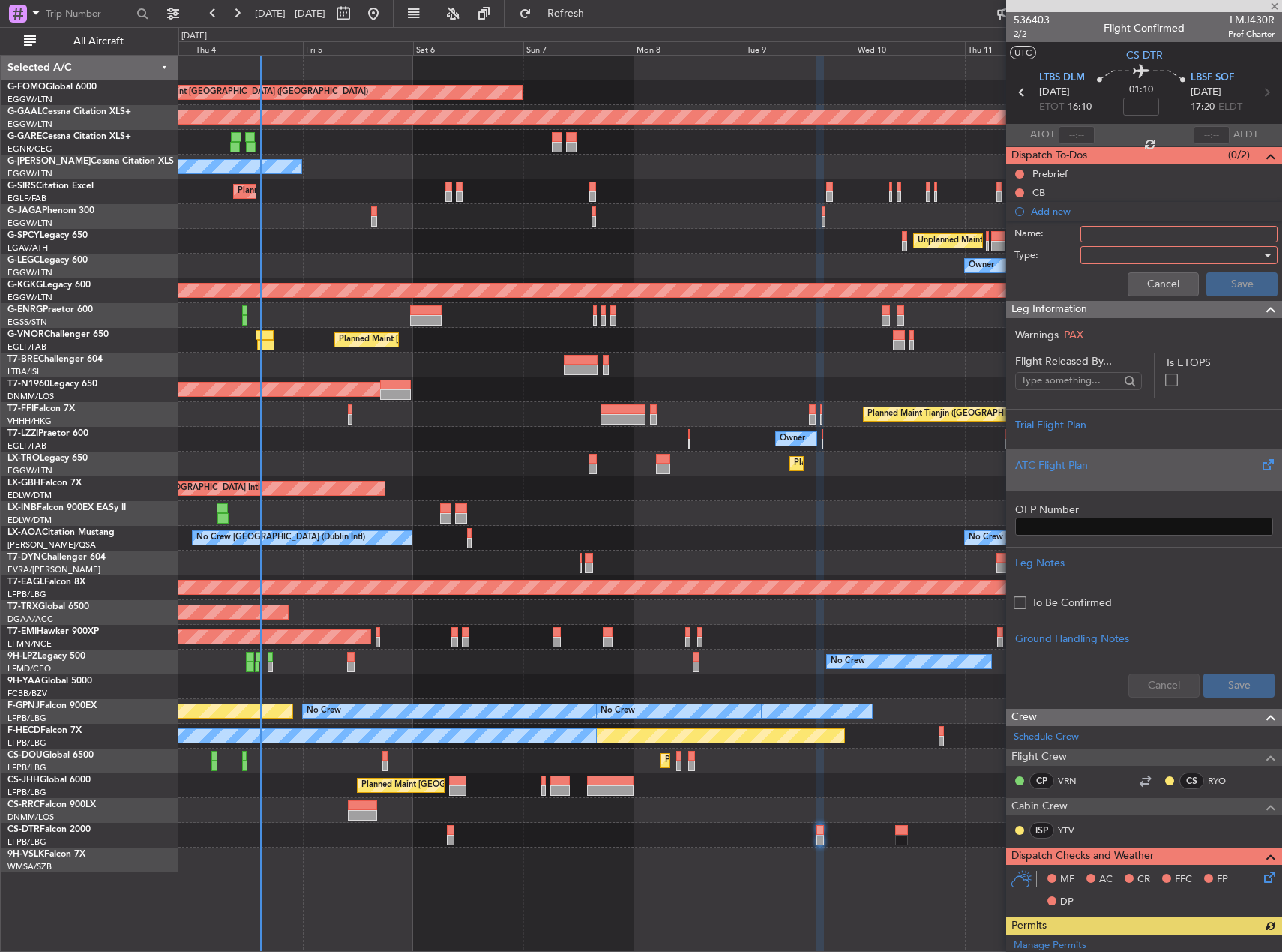
click at [1105, 237] on input "Name:" at bounding box center [1179, 233] width 198 height 17
type input "FICTIVE DEP [DATE]"
click at [1130, 261] on div at bounding box center [1173, 255] width 175 height 23
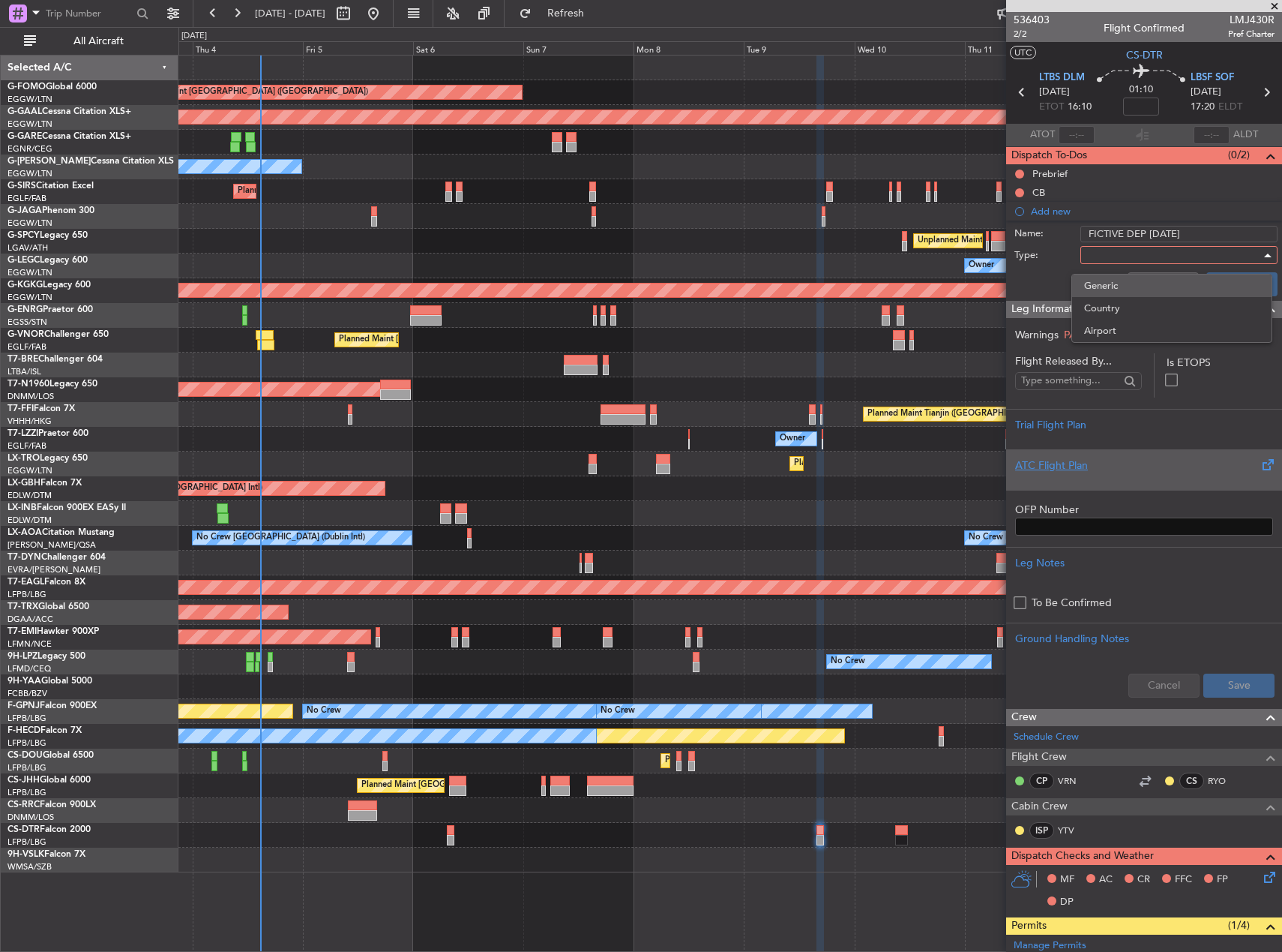
click at [1129, 285] on span "Generic" at bounding box center [1172, 286] width 176 height 23
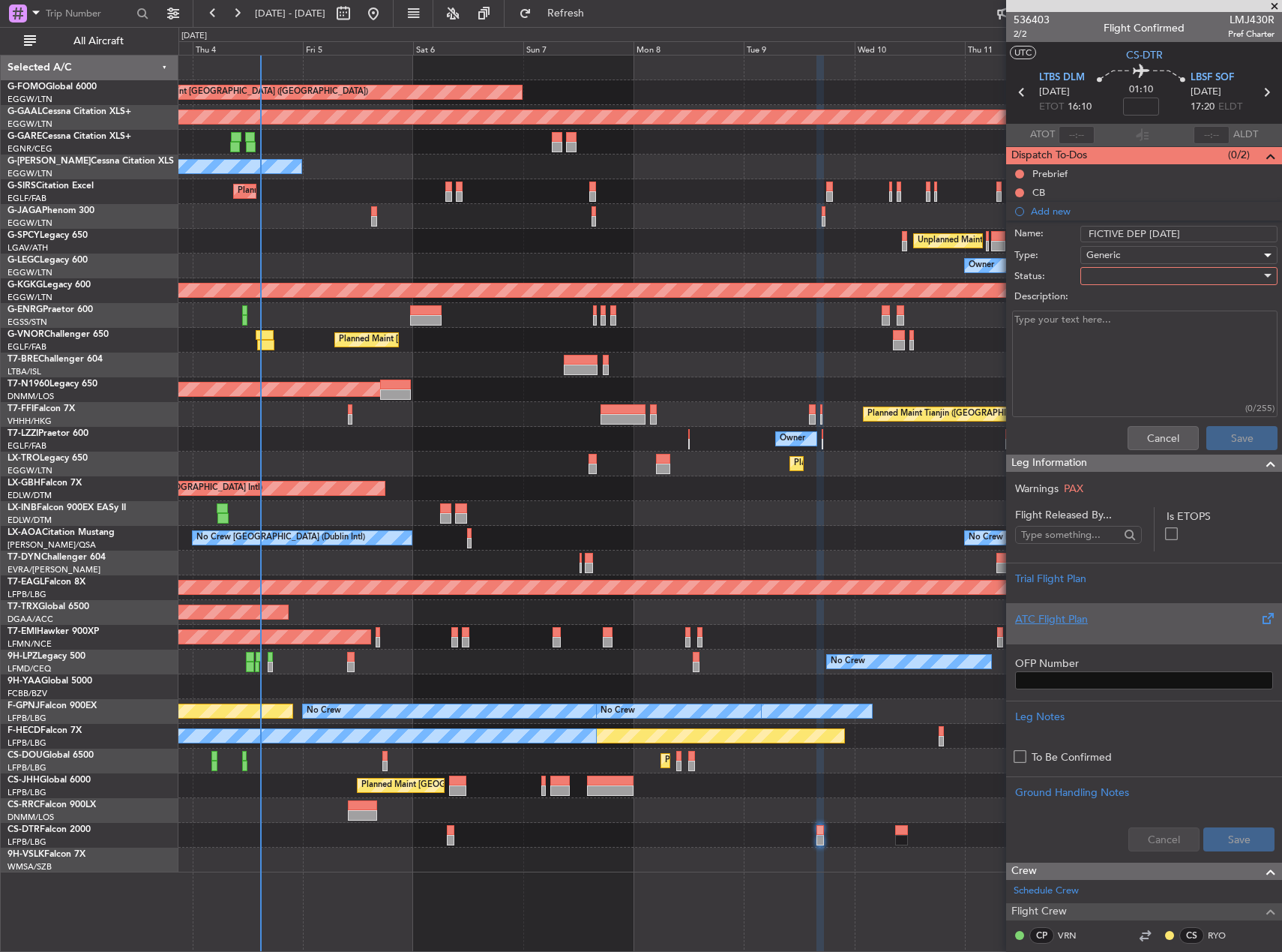
click at [1101, 277] on div at bounding box center [1173, 276] width 175 height 23
click at [1120, 333] on span "In Progress" at bounding box center [1172, 328] width 176 height 23
click at [1238, 437] on button "Save" at bounding box center [1242, 438] width 71 height 24
